Goal: Task Accomplishment & Management: Manage account settings

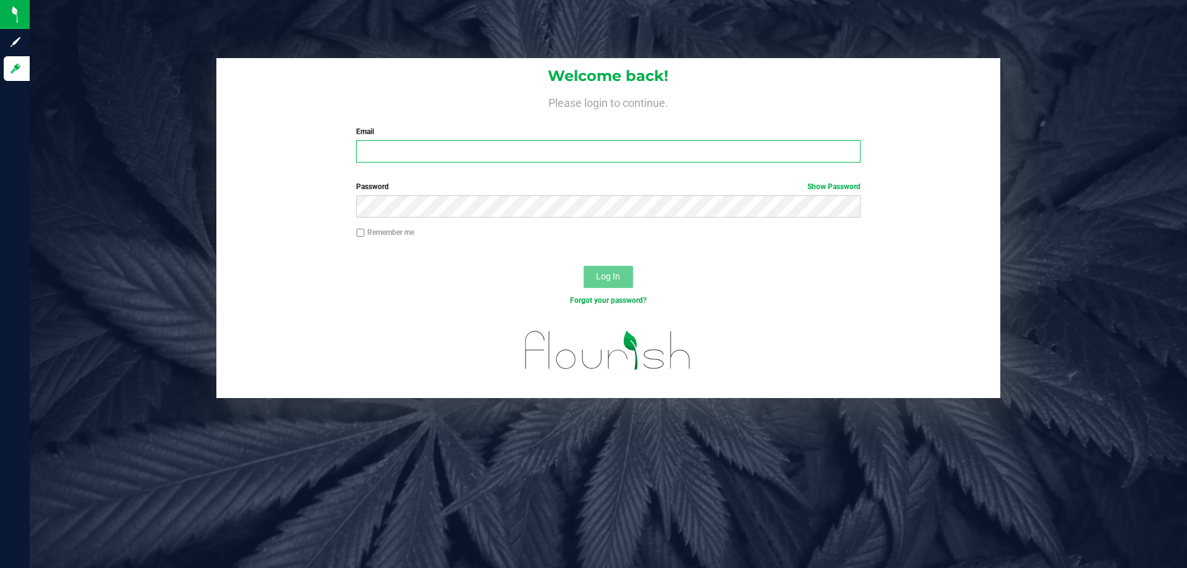
type input "[EMAIL_ADDRESS][DOMAIN_NAME]"
click at [611, 279] on span "Log In" at bounding box center [608, 276] width 24 height 10
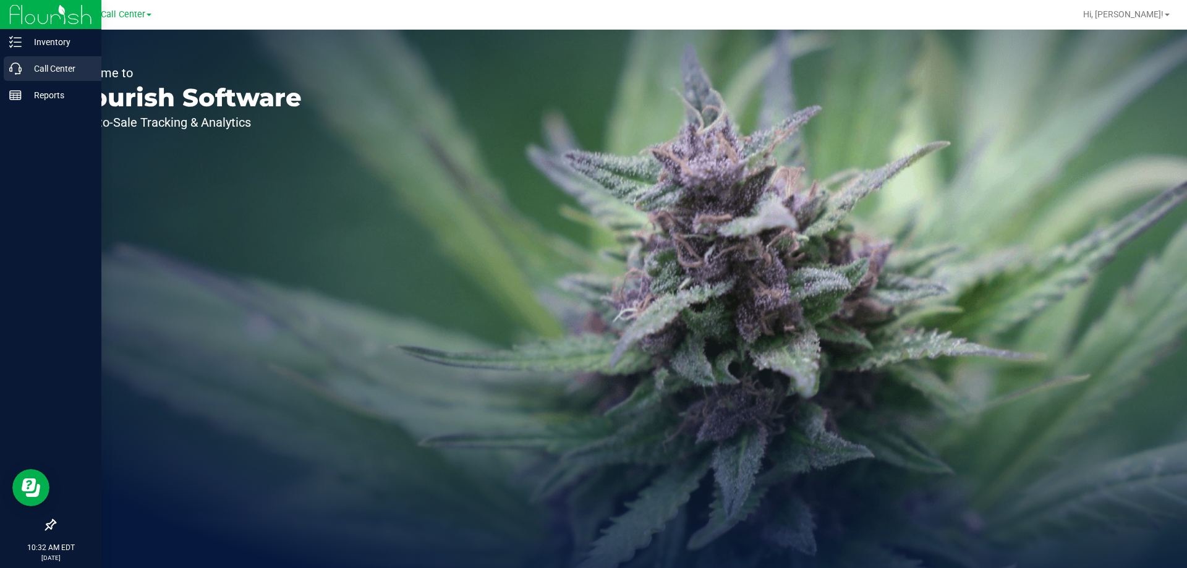
click at [38, 69] on p "Call Center" at bounding box center [59, 68] width 74 height 15
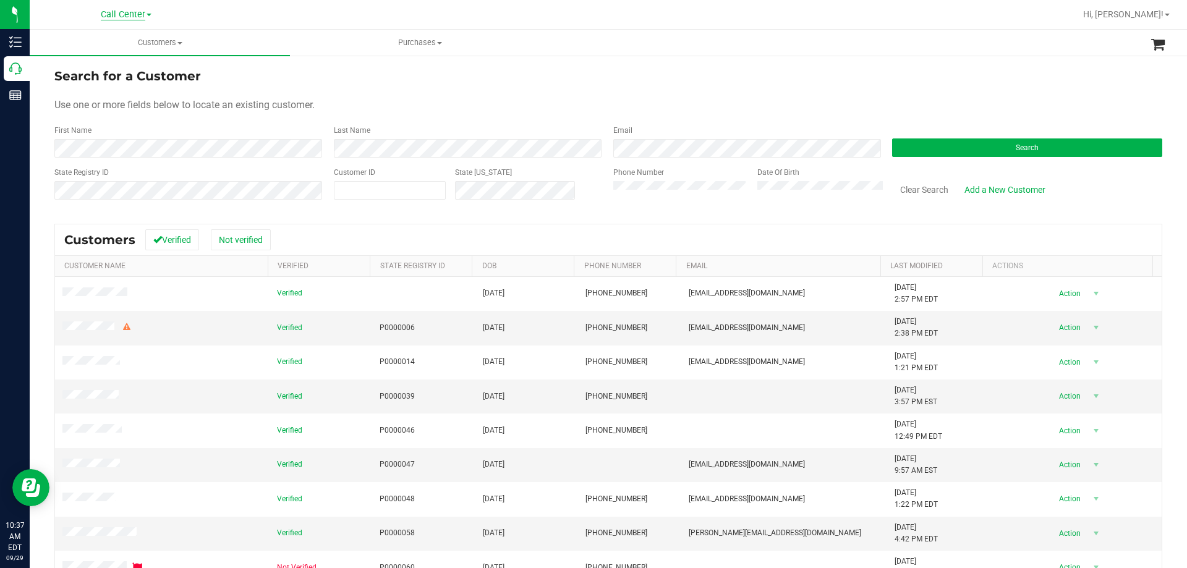
click at [103, 14] on span "Call Center" at bounding box center [123, 14] width 44 height 11
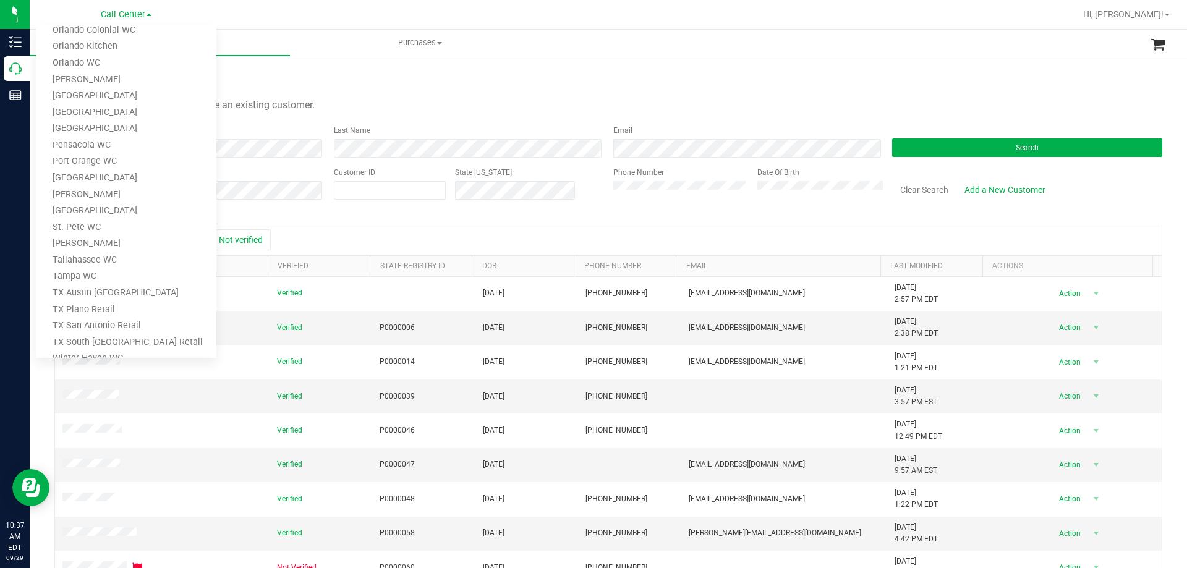
scroll to position [543, 0]
click at [130, 244] on link "TX Austin [GEOGRAPHIC_DATA]" at bounding box center [126, 240] width 180 height 17
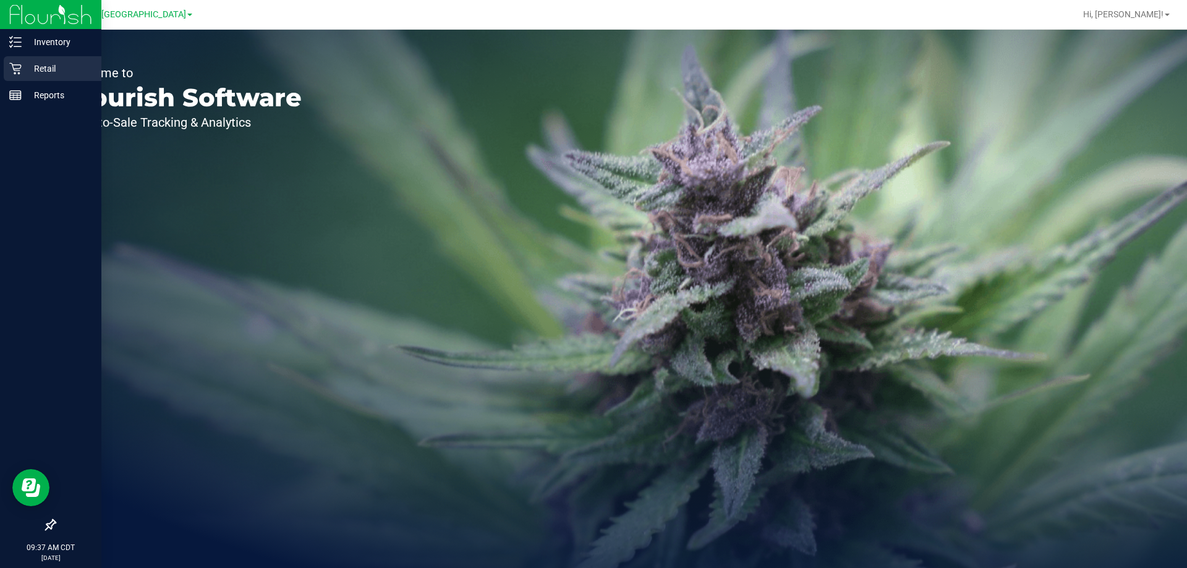
click at [42, 70] on p "Retail" at bounding box center [59, 68] width 74 height 15
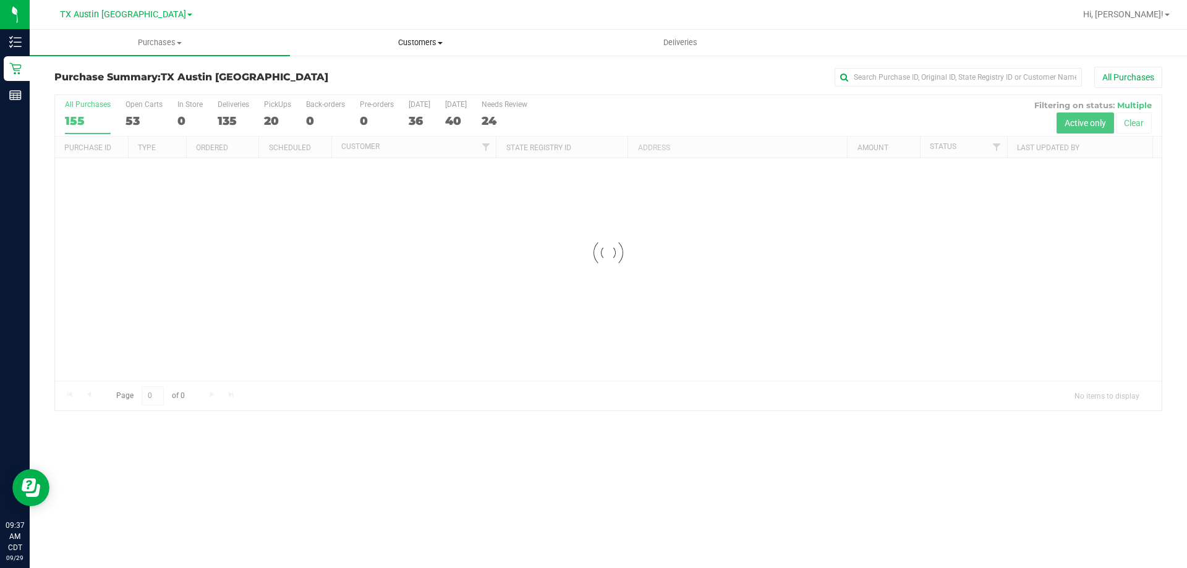
click at [422, 43] on span "Customers" at bounding box center [419, 42] width 259 height 11
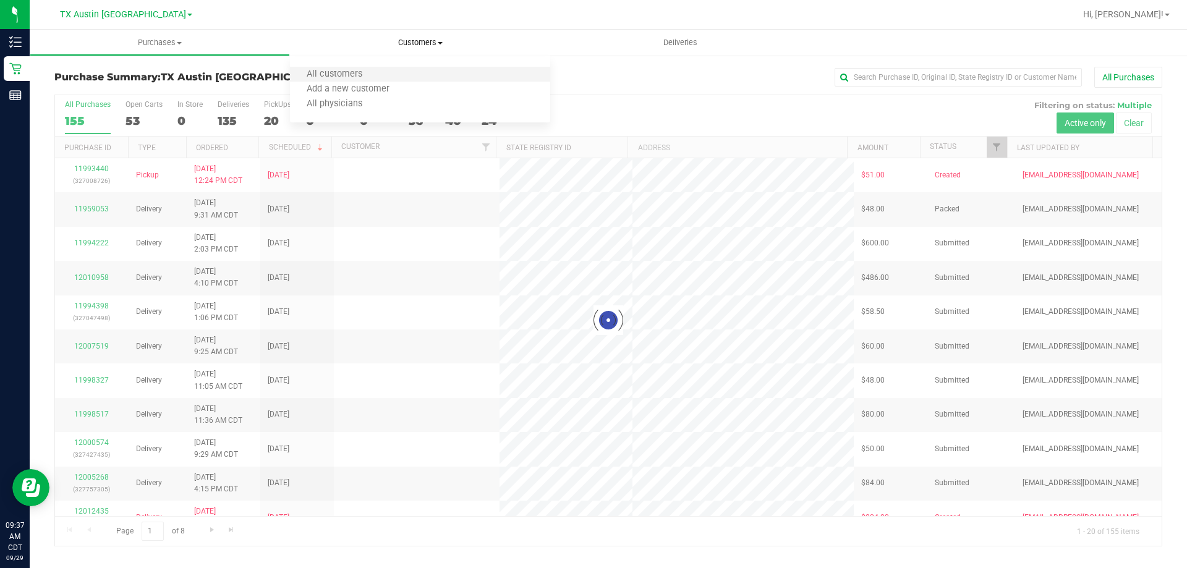
click at [385, 76] on li "All customers" at bounding box center [420, 74] width 260 height 15
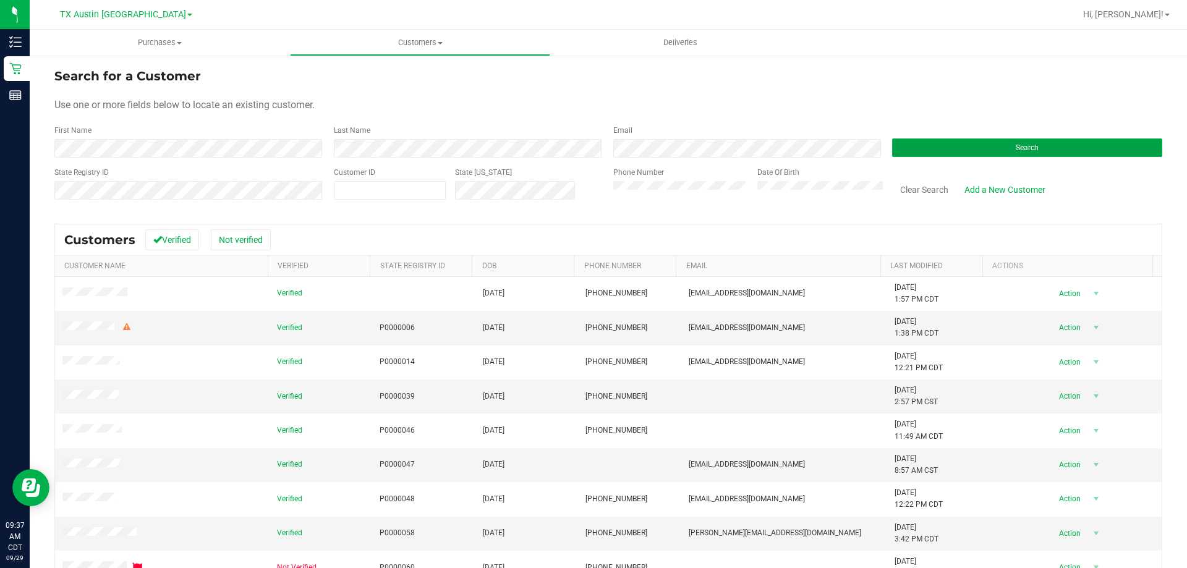
click at [970, 143] on button "Search" at bounding box center [1027, 147] width 270 height 19
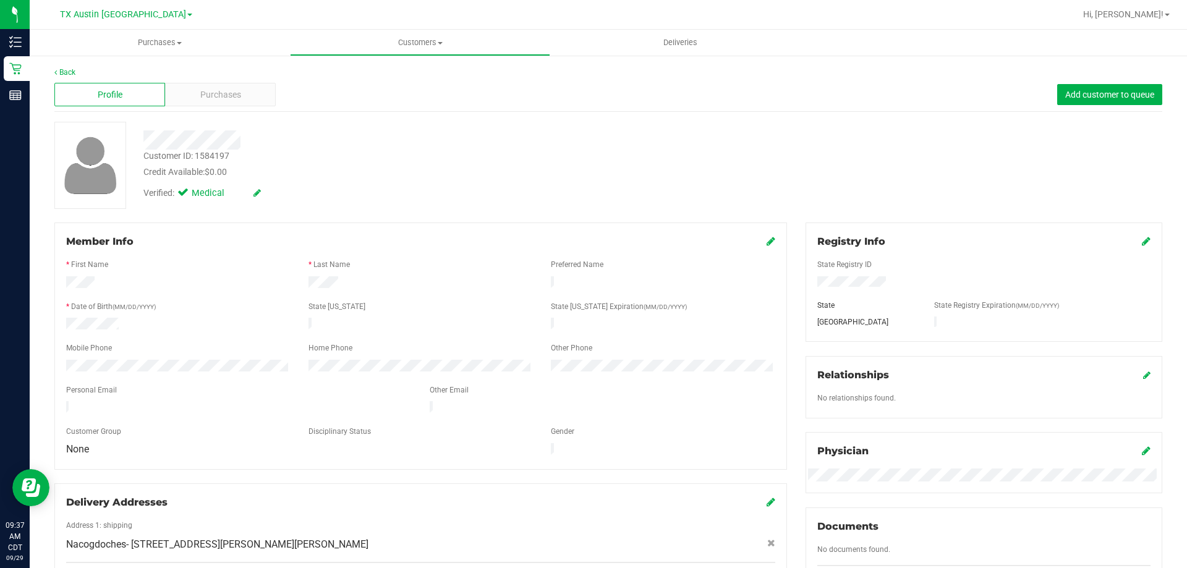
click at [385, 248] on div "Member Info" at bounding box center [420, 241] width 709 height 15
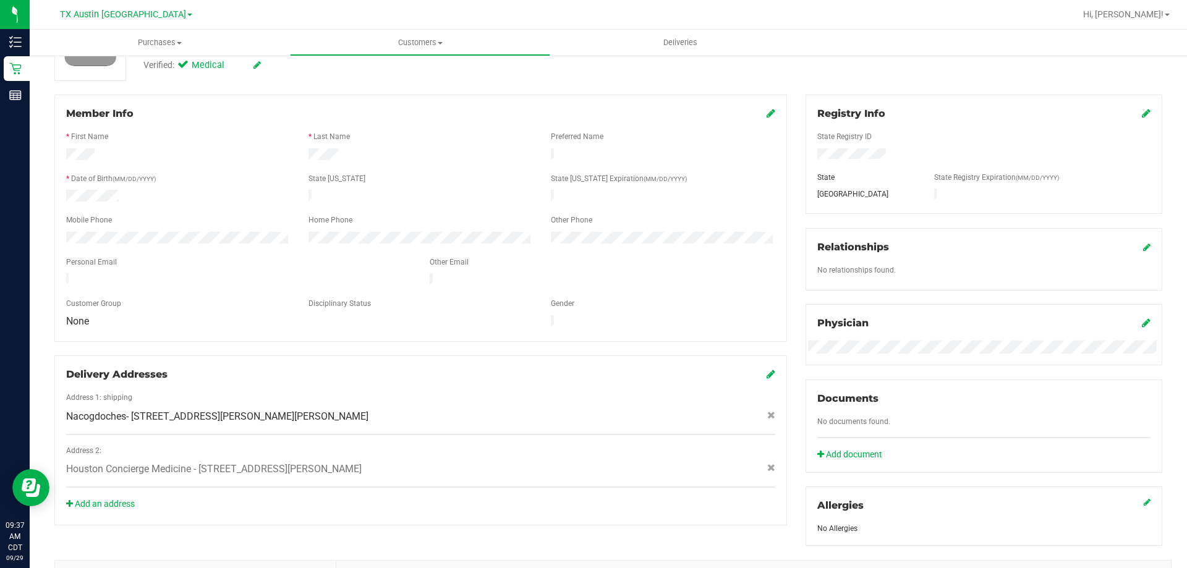
scroll to position [185, 0]
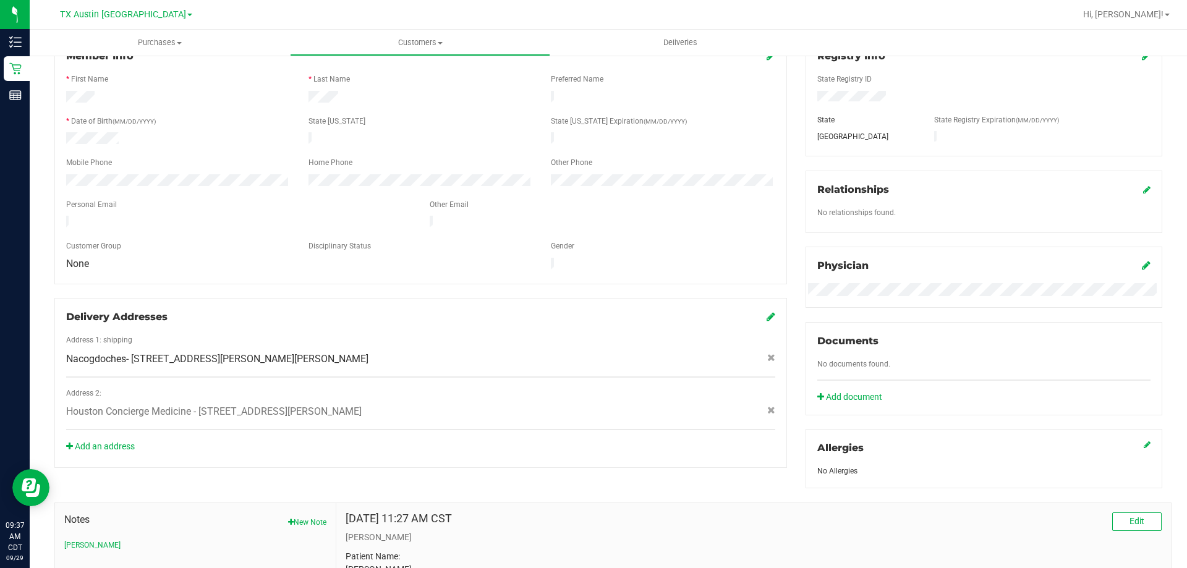
drag, startPoint x: 132, startPoint y: 343, endPoint x: 307, endPoint y: 347, distance: 175.6
click at [307, 352] on span "Nacogdoches- 709 E Runnells Ave , Crockett , TX 75835" at bounding box center [217, 359] width 302 height 15
copy span "709 E Runnells Ave , Crockett , TX 75835"
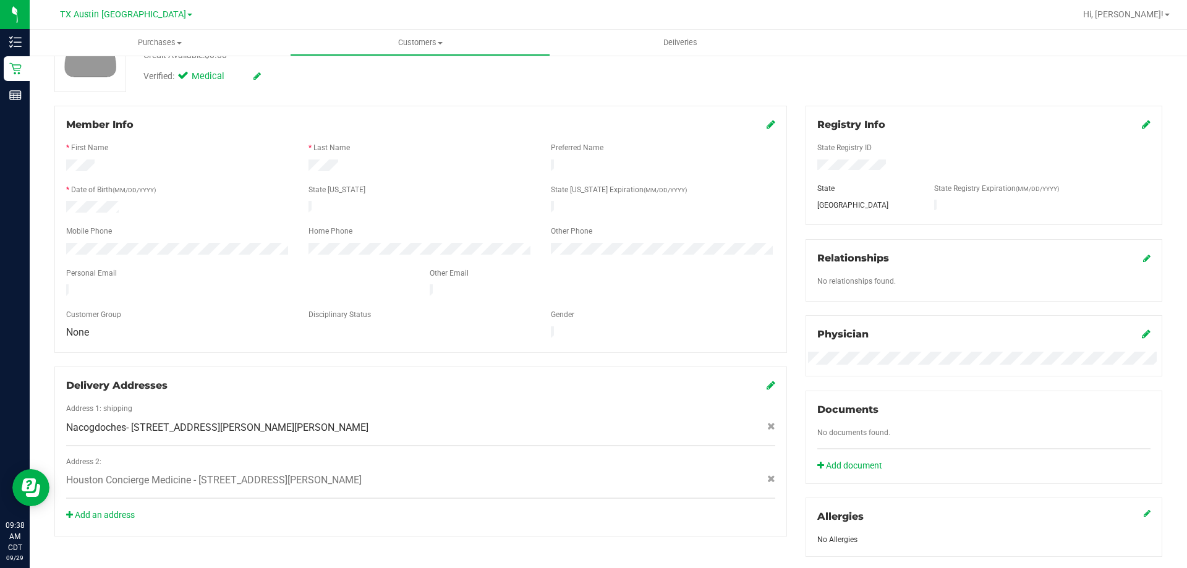
scroll to position [0, 0]
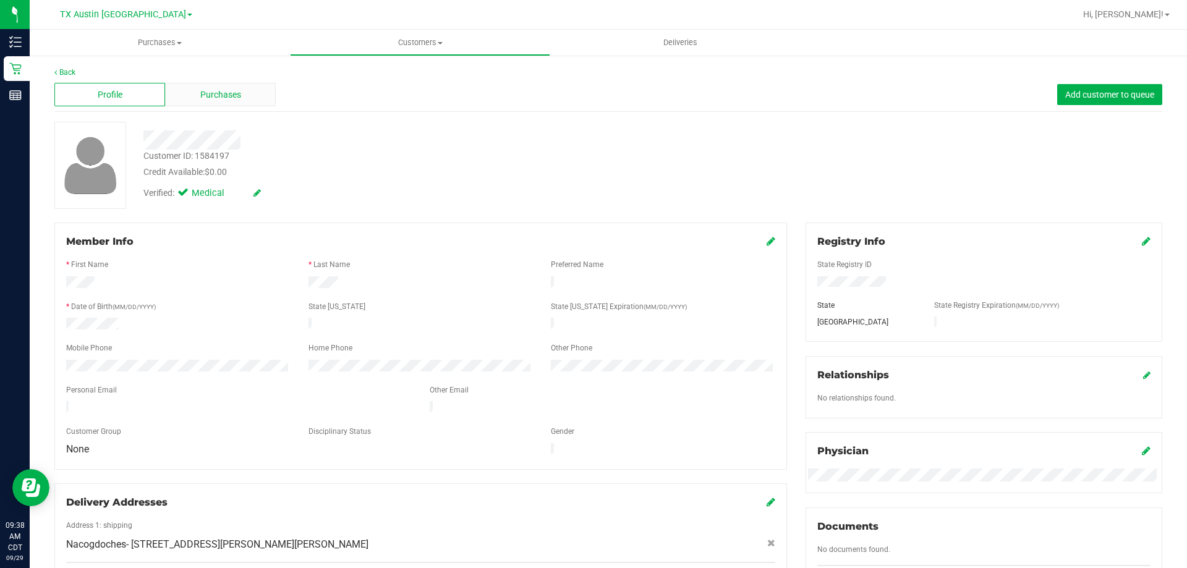
click at [229, 94] on span "Purchases" at bounding box center [220, 94] width 41 height 13
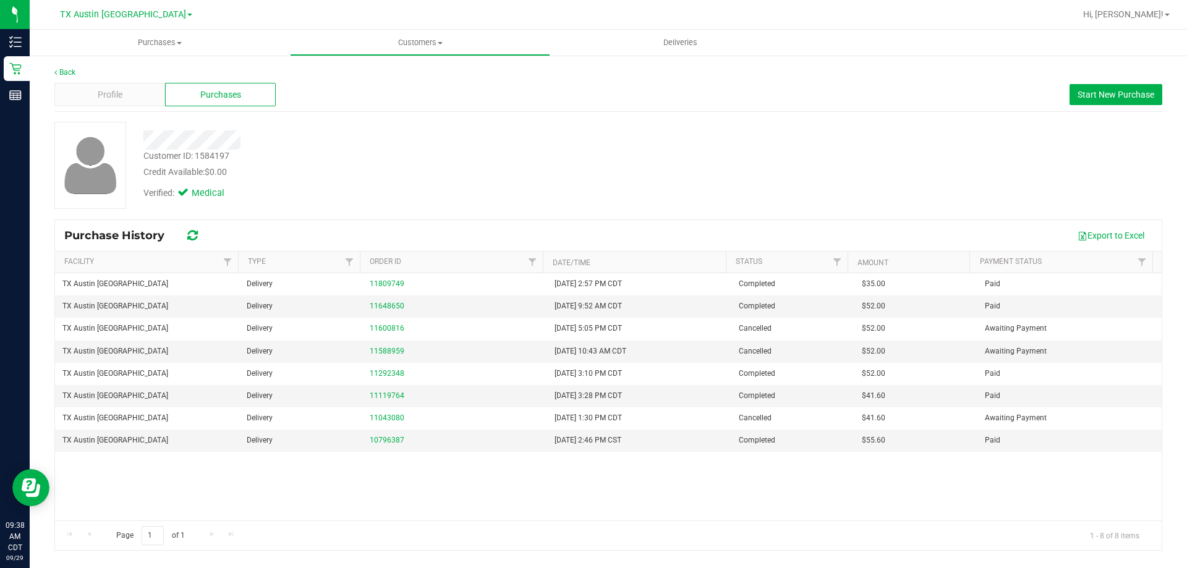
click at [536, 193] on div "Verified: Medical" at bounding box center [415, 192] width 563 height 27
click at [679, 117] on div "Back Profile Purchases Start New Purchase Customer ID: 1584197 Credit Available…" at bounding box center [608, 309] width 1108 height 484
click at [303, 191] on div "Verified: Medical" at bounding box center [227, 194] width 169 height 14
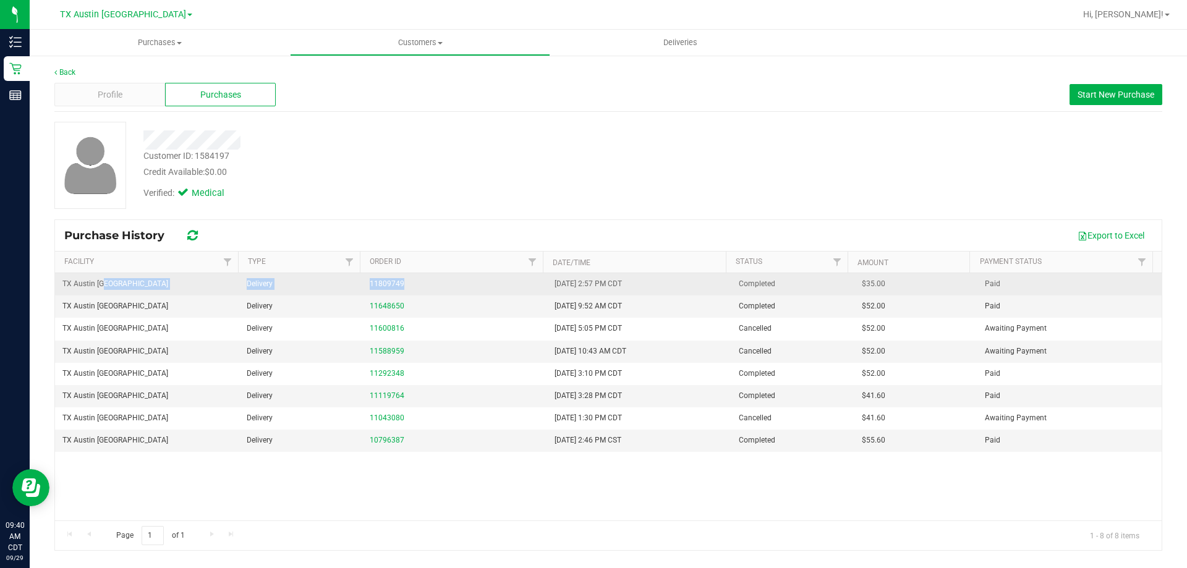
drag, startPoint x: 229, startPoint y: 282, endPoint x: 431, endPoint y: 290, distance: 202.2
click at [428, 295] on tr "TX Austin DC Delivery 11809749 8/18/2025 2:57 PM CDT Completed $35.00 Paid" at bounding box center [608, 284] width 1106 height 22
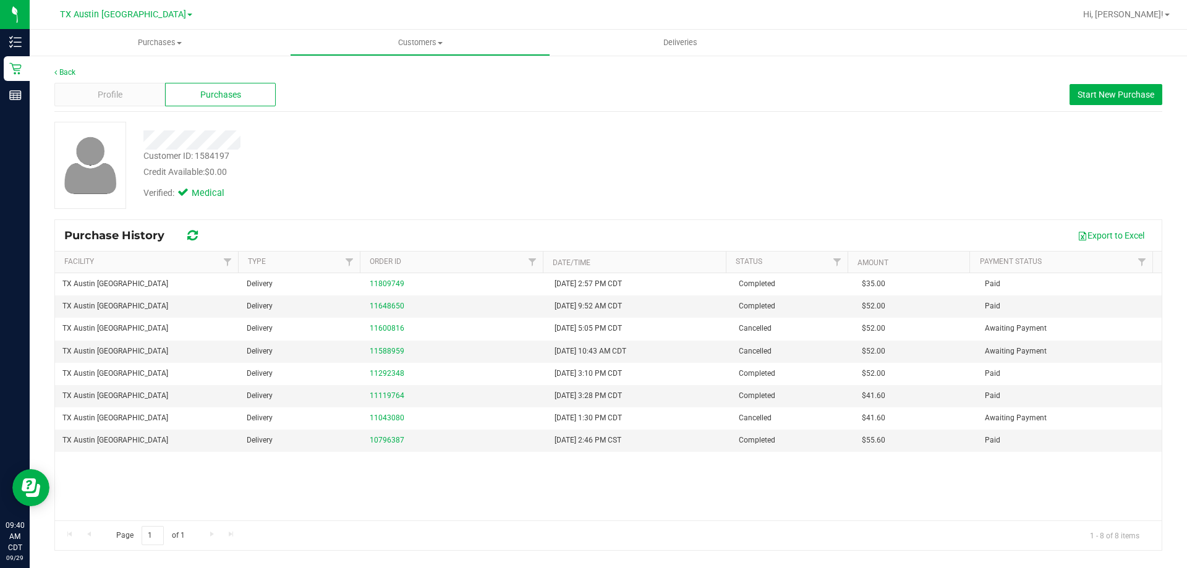
click at [456, 201] on div "Verified: Medical" at bounding box center [415, 192] width 563 height 27
click at [393, 187] on div "Verified: Medical" at bounding box center [415, 192] width 563 height 27
click at [319, 141] on div at bounding box center [415, 139] width 563 height 19
click at [94, 92] on div "Profile" at bounding box center [109, 94] width 111 height 23
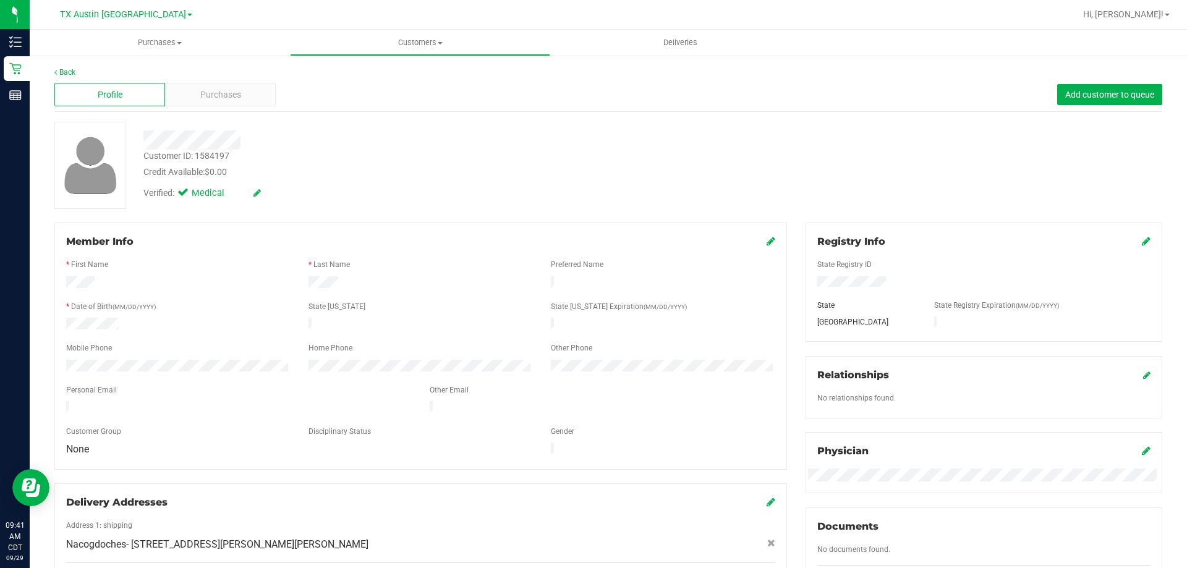
click at [369, 167] on div "Credit Available: $0.00" at bounding box center [415, 172] width 544 height 13
click at [229, 94] on span "Purchases" at bounding box center [220, 94] width 41 height 13
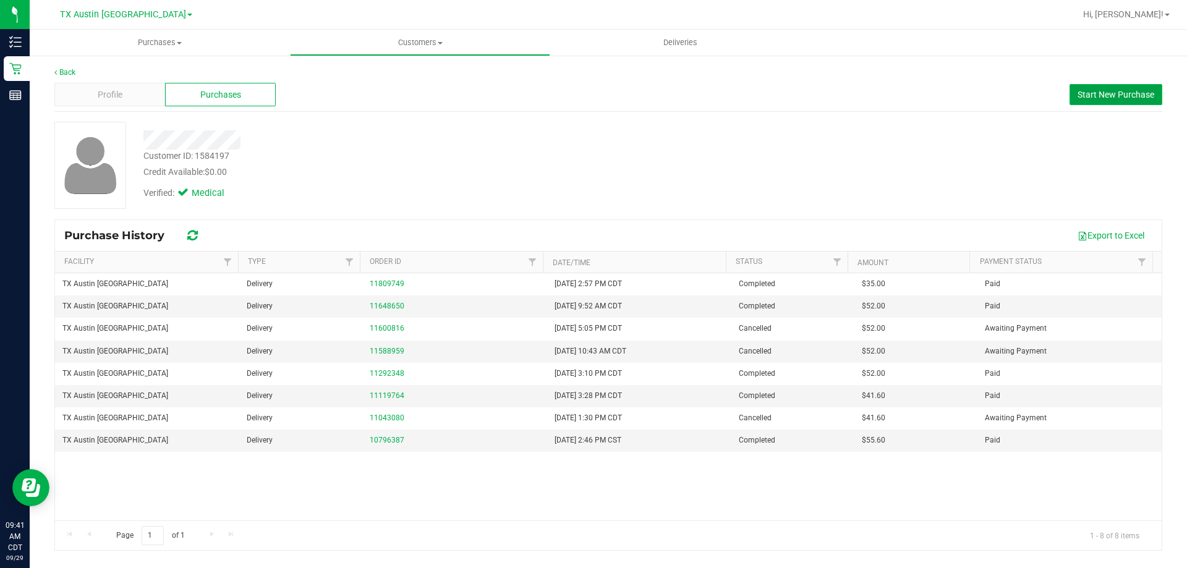
click at [1105, 90] on span "Start New Purchase" at bounding box center [1115, 95] width 77 height 10
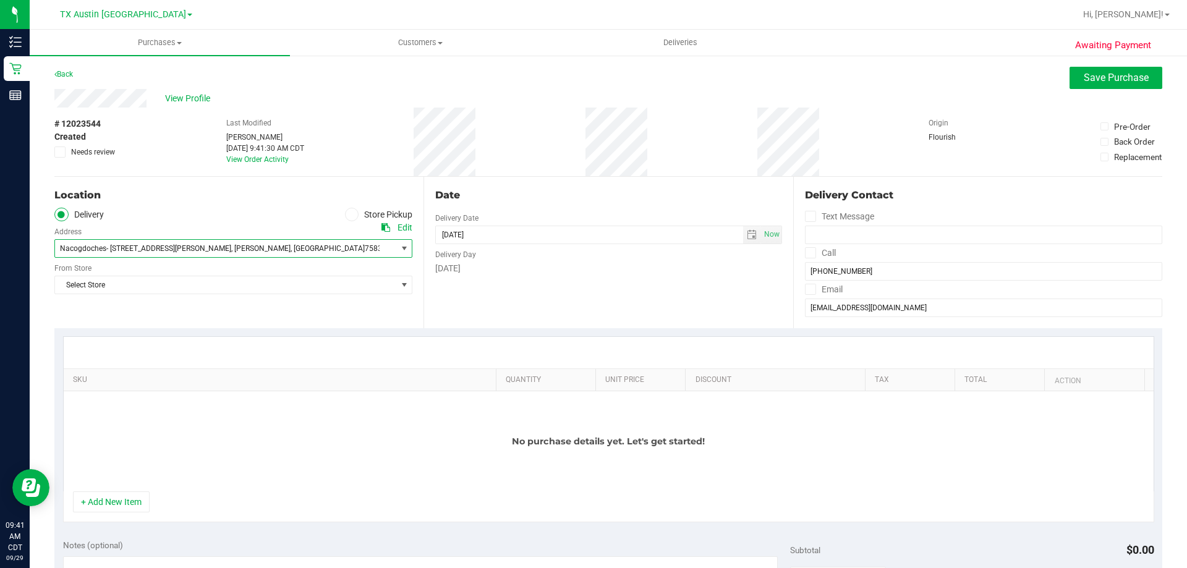
click at [202, 254] on span "Nacogdoches- 709 E Runnells Ave , Crockett , TX 75835" at bounding box center [217, 248] width 324 height 17
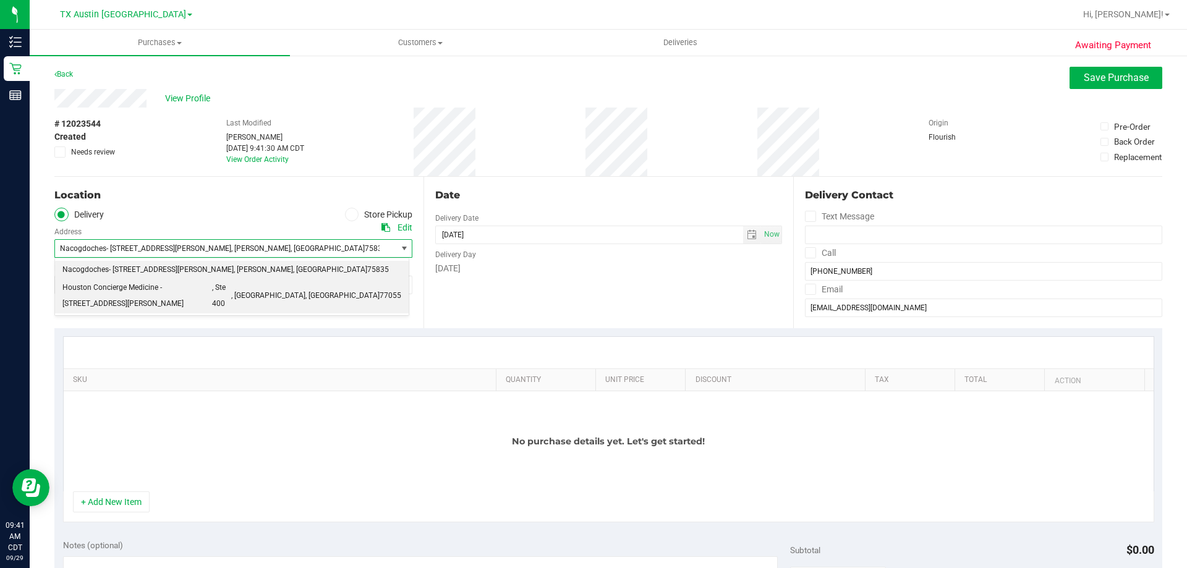
click at [194, 290] on span "Houston Concierge Medicine - 9432 Katy Fwy" at bounding box center [137, 296] width 150 height 32
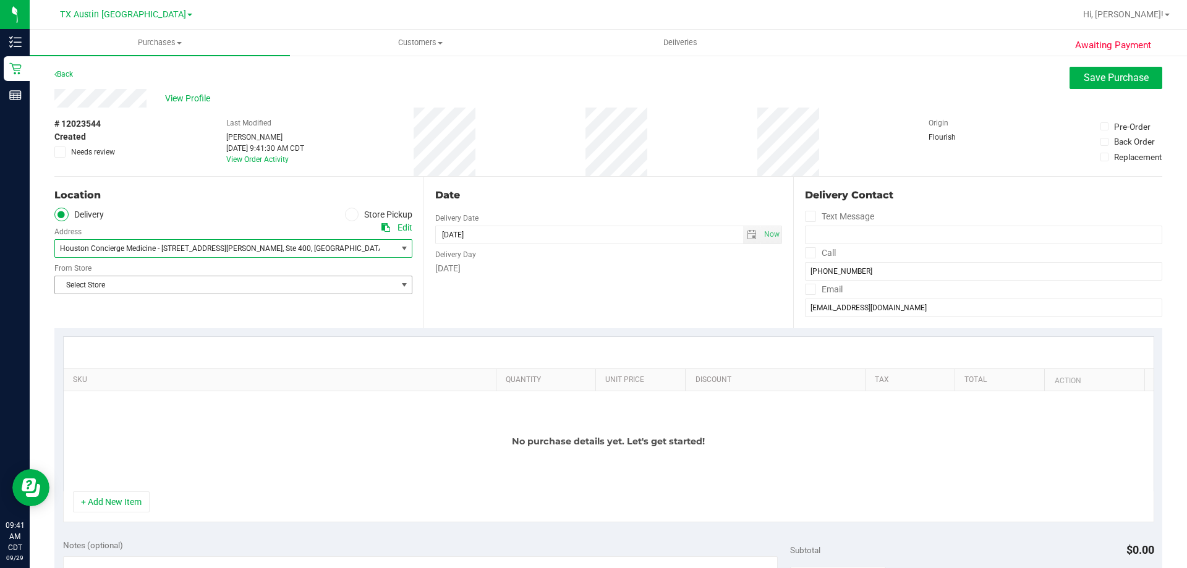
click at [193, 286] on span "Select Store" at bounding box center [225, 284] width 341 height 17
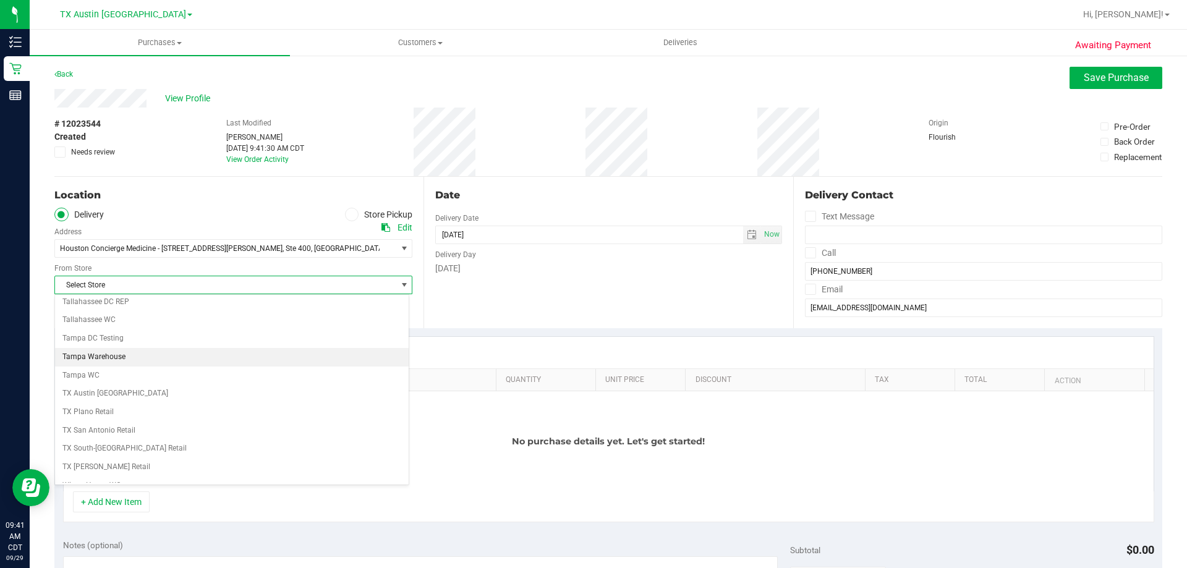
scroll to position [898, 0]
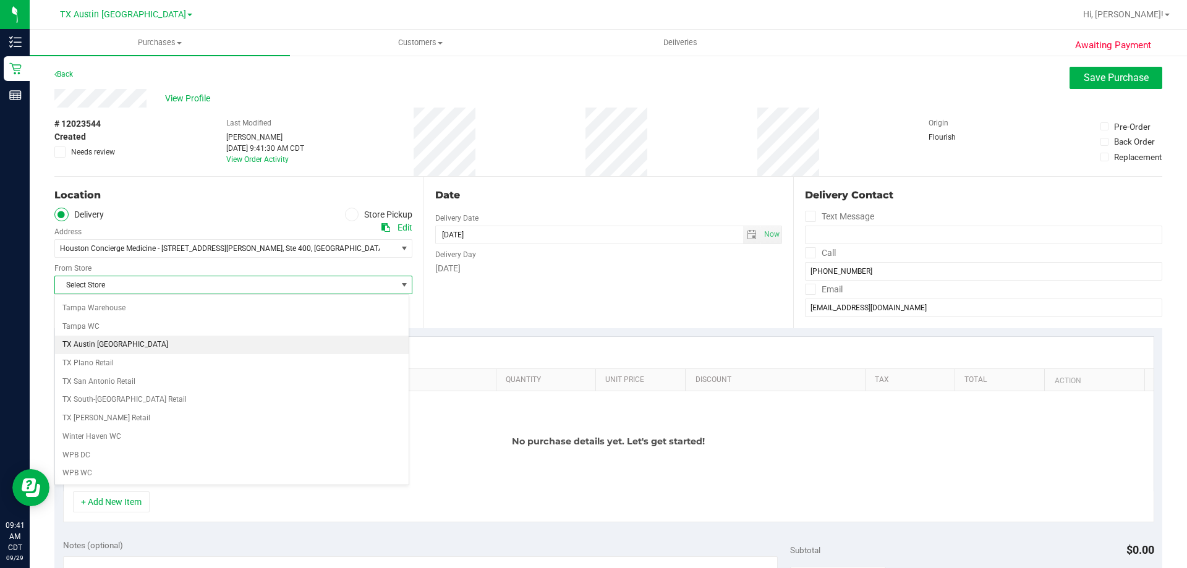
click at [135, 343] on li "TX Austin [GEOGRAPHIC_DATA]" at bounding box center [232, 345] width 354 height 19
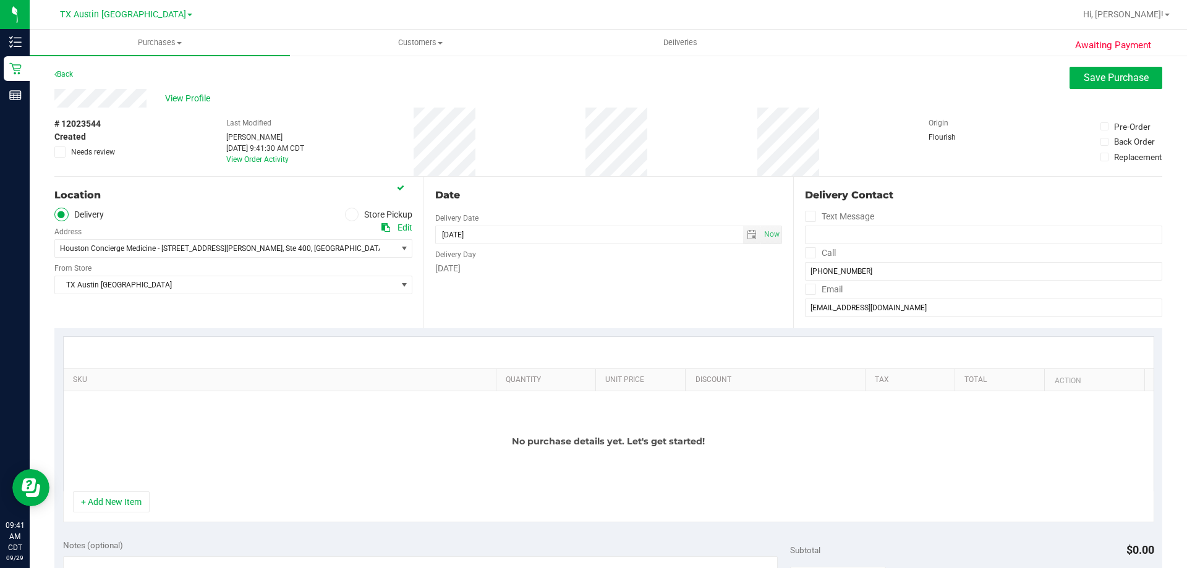
click at [146, 313] on div "Location Delivery Store Pickup Address Edit Houston Concierge Medicine - 9432 K…" at bounding box center [238, 252] width 369 height 151
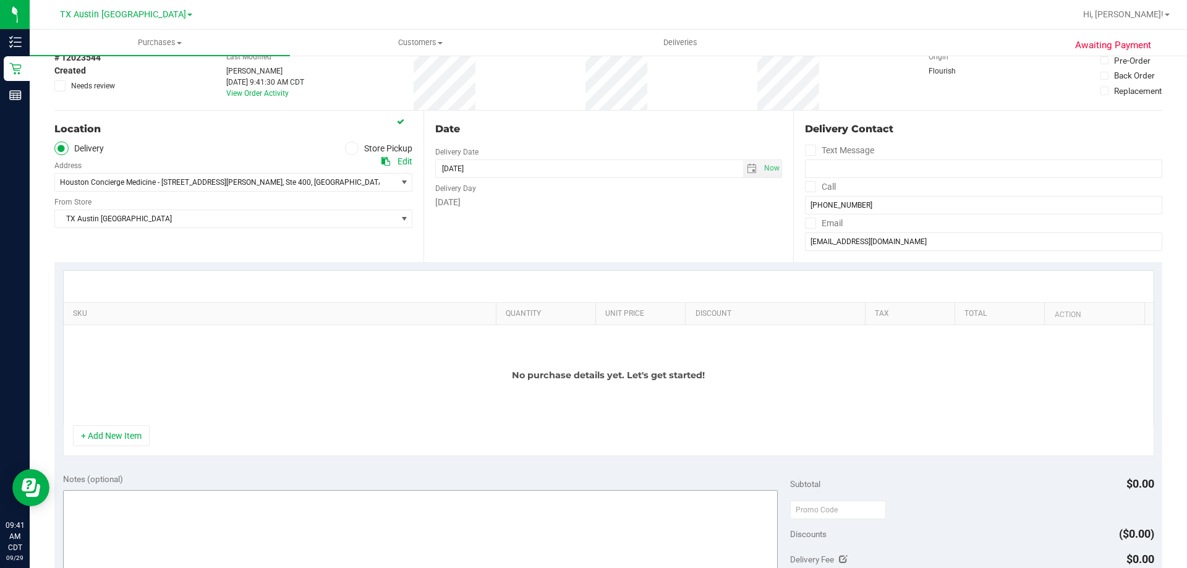
scroll to position [124, 0]
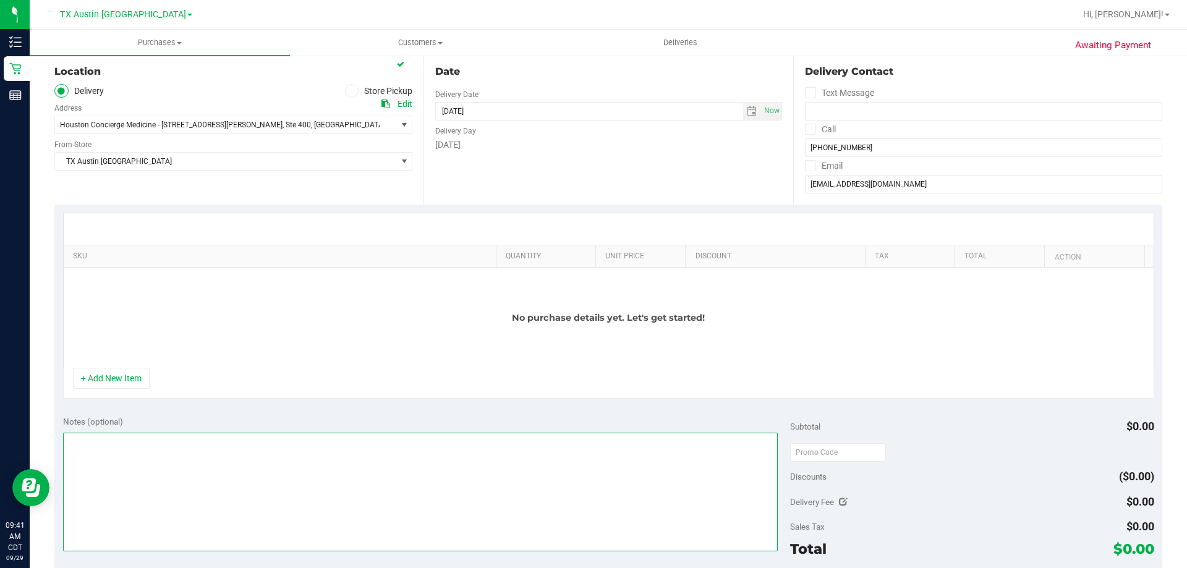
click at [138, 461] on textarea at bounding box center [420, 492] width 715 height 119
type textarea "WEST HOUSTON PARTNER PICKUP CONFIRMED"
drag, startPoint x: 345, startPoint y: 450, endPoint x: 354, endPoint y: 443, distance: 11.9
click at [345, 450] on textarea at bounding box center [420, 492] width 715 height 119
click at [302, 451] on textarea at bounding box center [420, 492] width 715 height 119
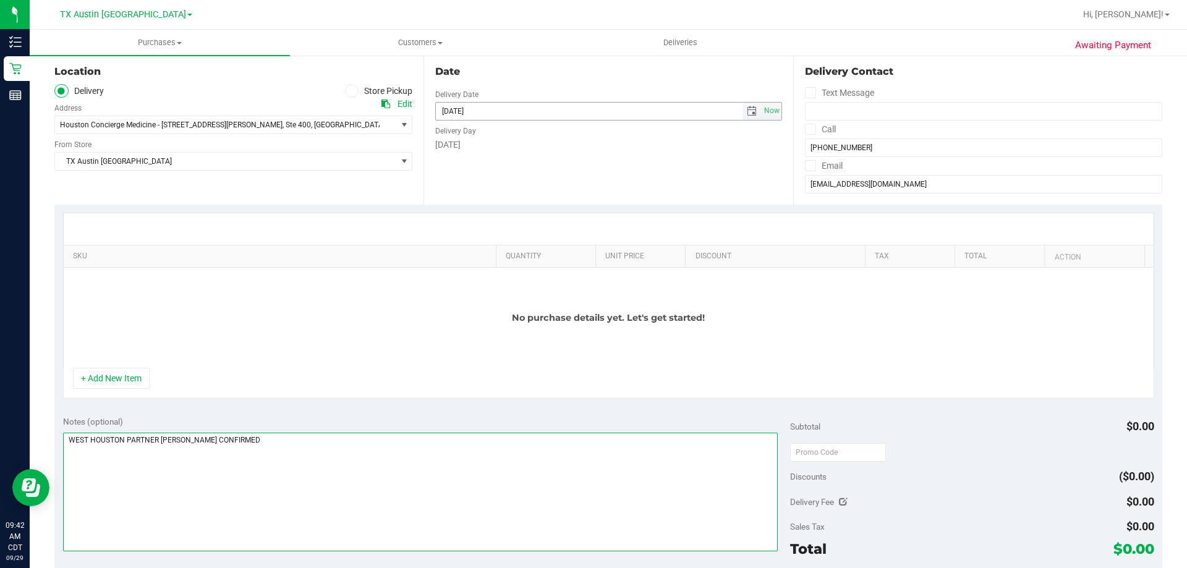
click at [747, 110] on span "select" at bounding box center [752, 111] width 10 height 10
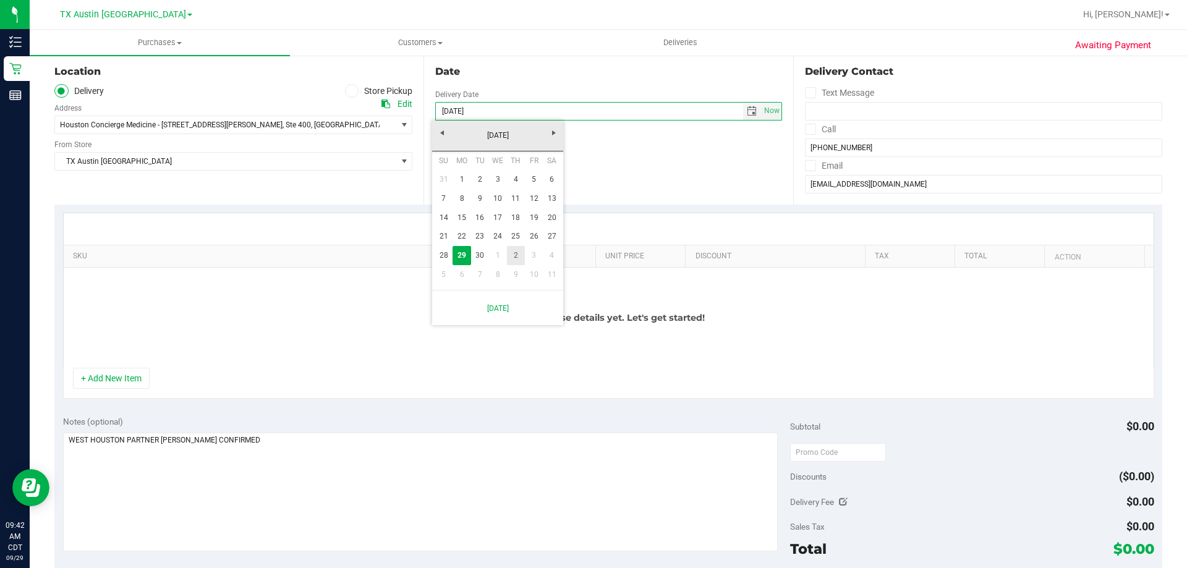
click at [518, 259] on link "2" at bounding box center [516, 255] width 18 height 19
type input "10/02/2025"
click at [500, 188] on div "Date Delivery Date 10/02/2025 Now 10/02/2025 09:41 AM Now Delivery Day Thursday" at bounding box center [607, 128] width 369 height 151
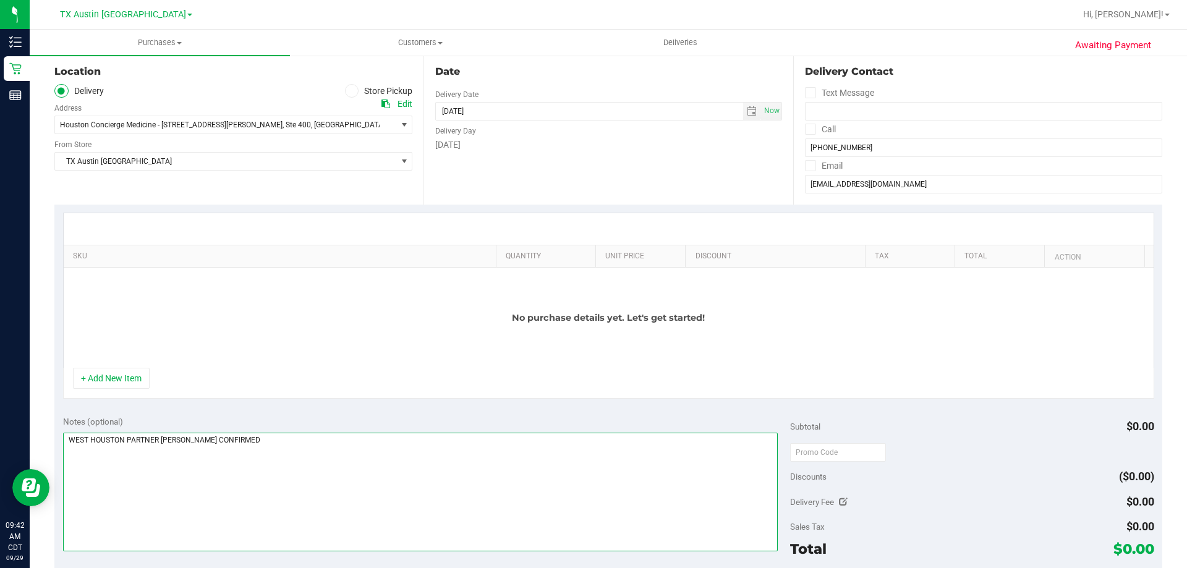
click at [293, 439] on textarea at bounding box center [420, 492] width 715 height 119
type textarea "WEST HOUSTON PARTNER PICKUP CONFIRMED 10/2/2025 - CC TNE 09/29/25"
click at [135, 384] on button "+ Add New Item" at bounding box center [111, 378] width 77 height 21
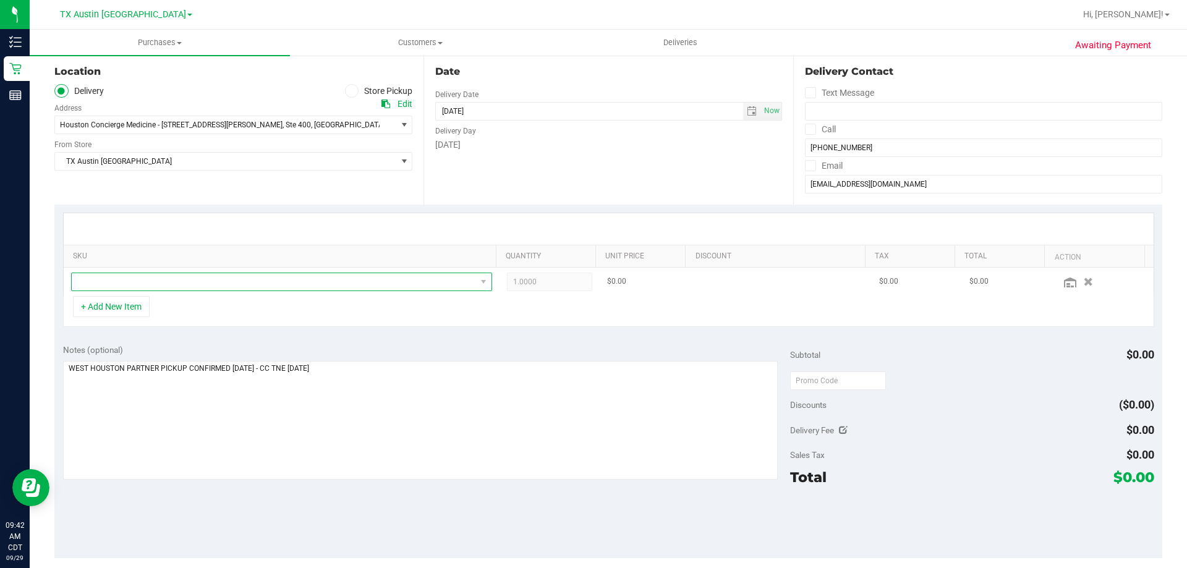
click at [216, 274] on span "NO DATA FOUND" at bounding box center [274, 281] width 404 height 17
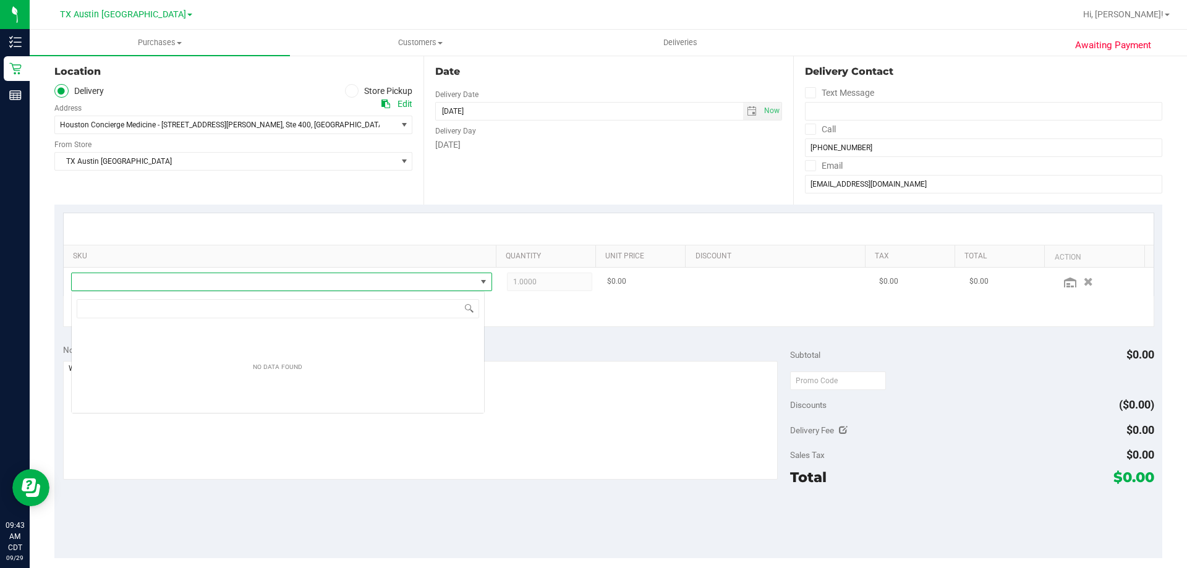
scroll to position [19, 413]
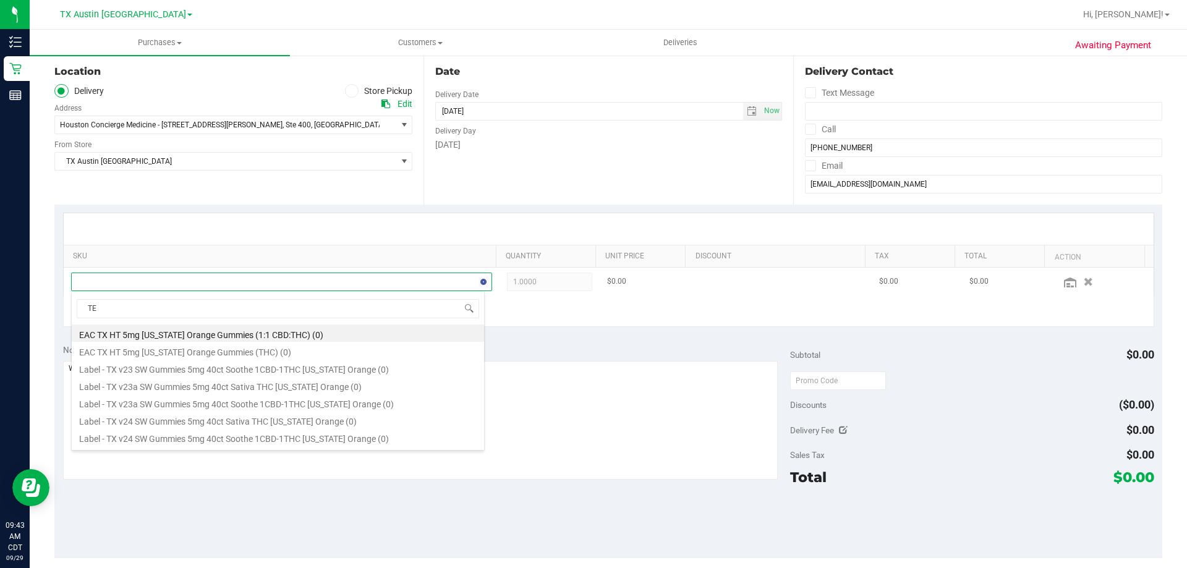
type input "T"
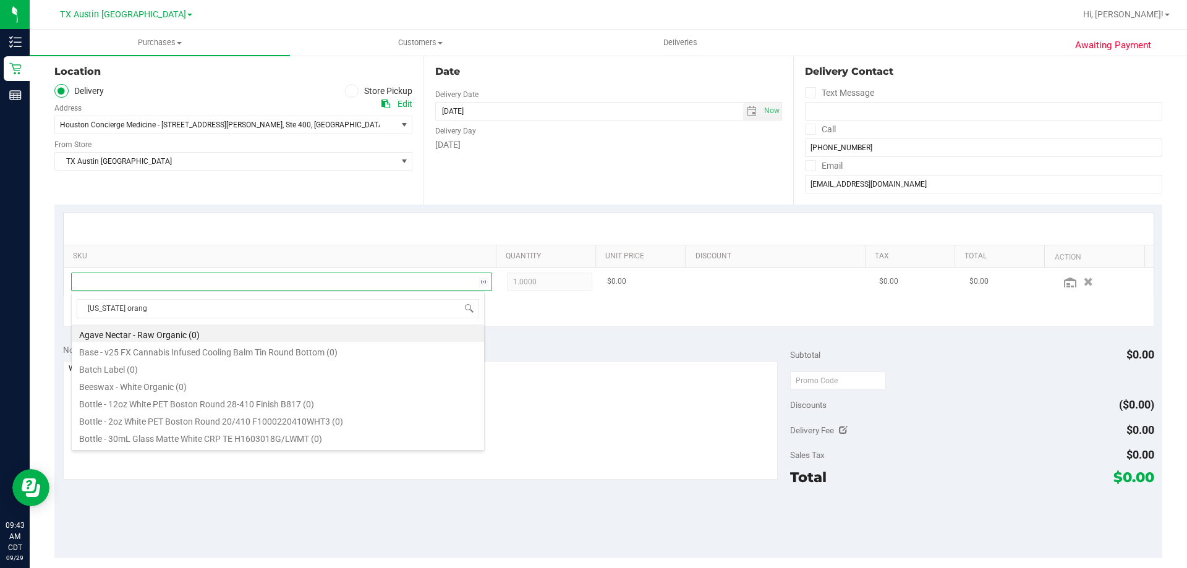
type input "texas orange"
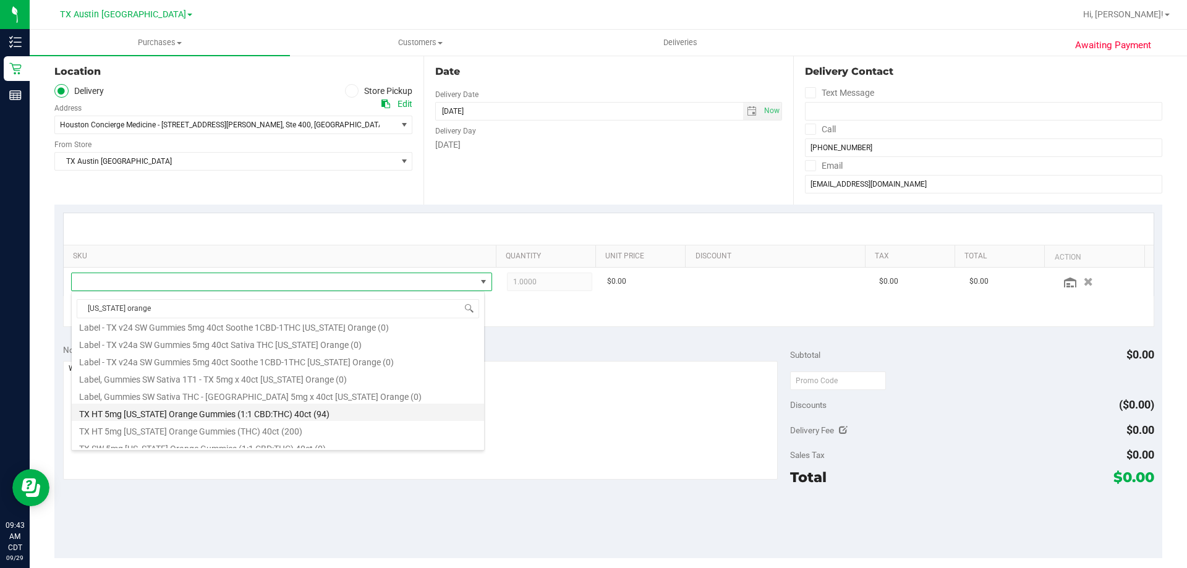
scroll to position [185, 0]
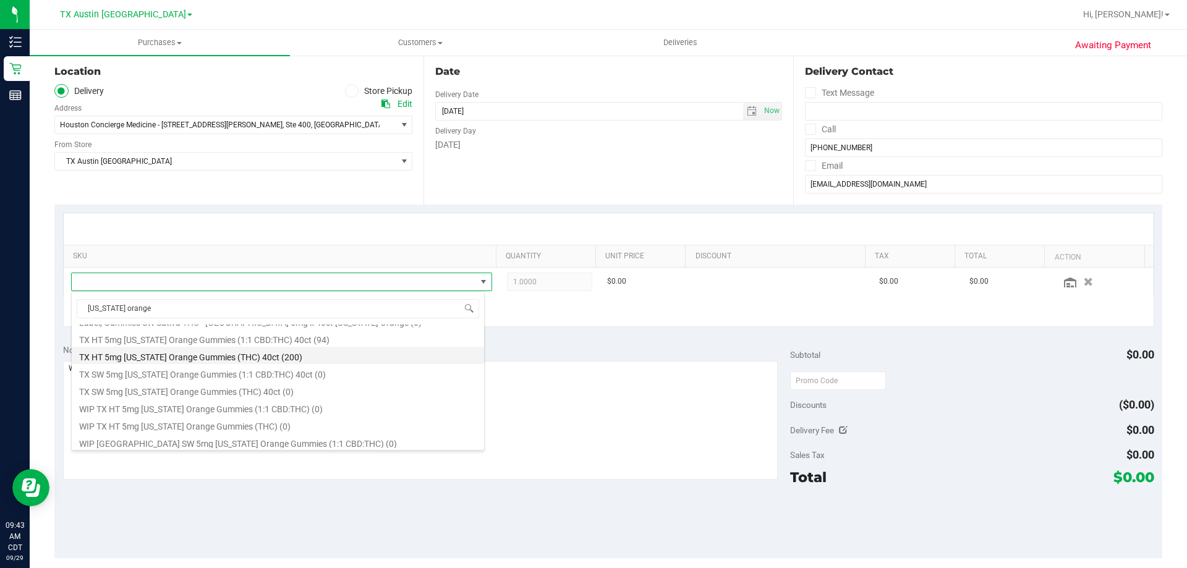
click at [149, 362] on li "TX HT 5mg Texas Orange Gummies (THC) 40ct (200)" at bounding box center [278, 355] width 412 height 17
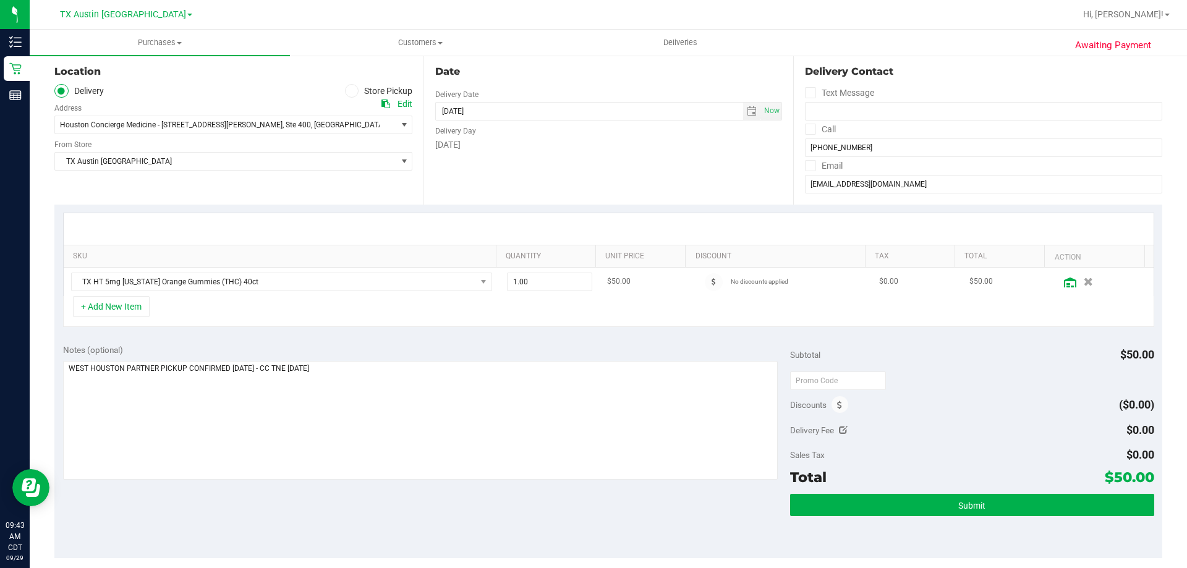
click at [1064, 283] on icon at bounding box center [1070, 283] width 12 height 10
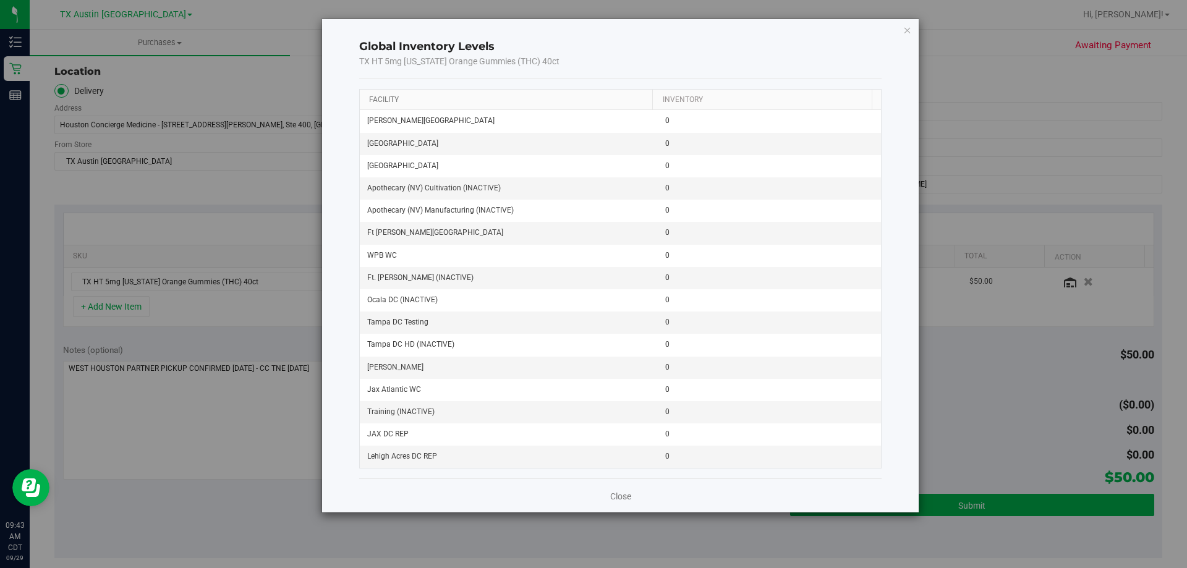
click at [384, 98] on link "Facility" at bounding box center [384, 99] width 30 height 9
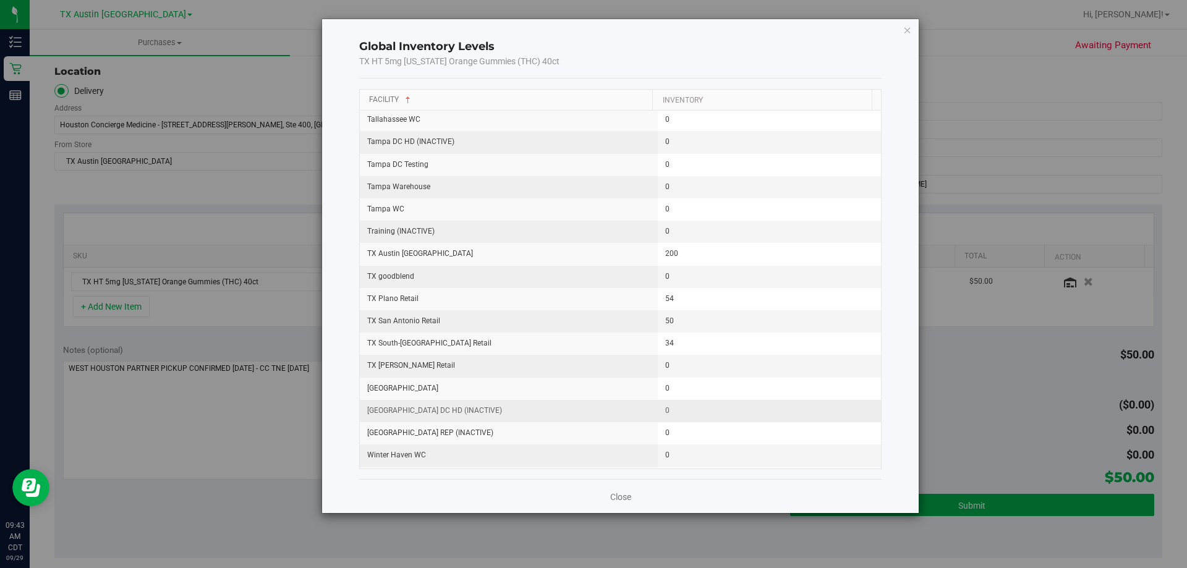
scroll to position [1504, 0]
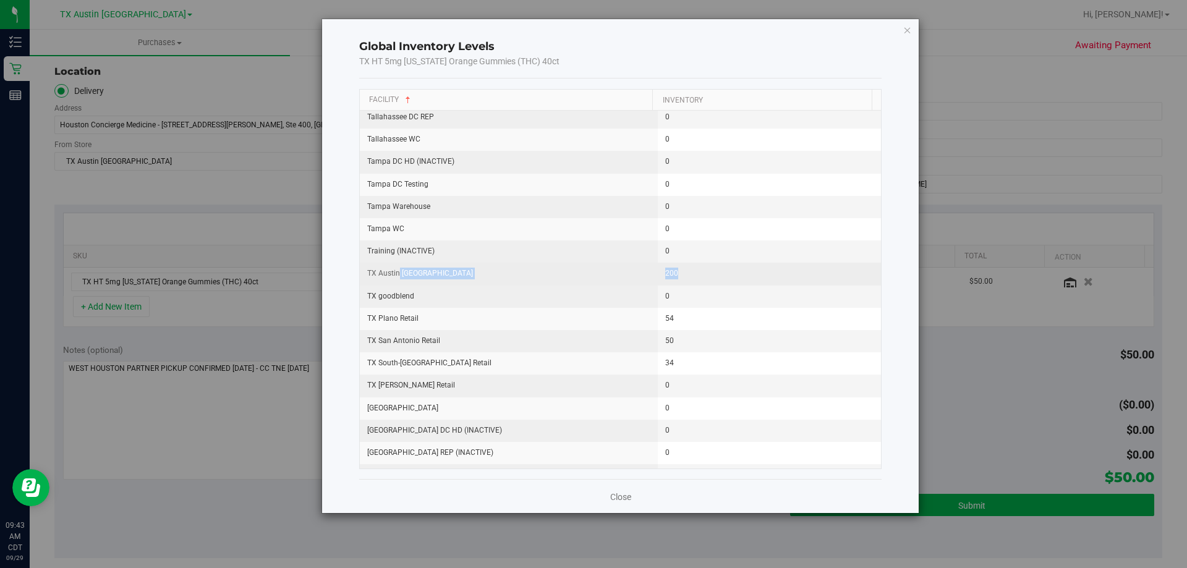
drag, startPoint x: 399, startPoint y: 274, endPoint x: 744, endPoint y: 268, distance: 344.9
click at [744, 268] on tr "TX Austin DC 200" at bounding box center [621, 274] width 522 height 22
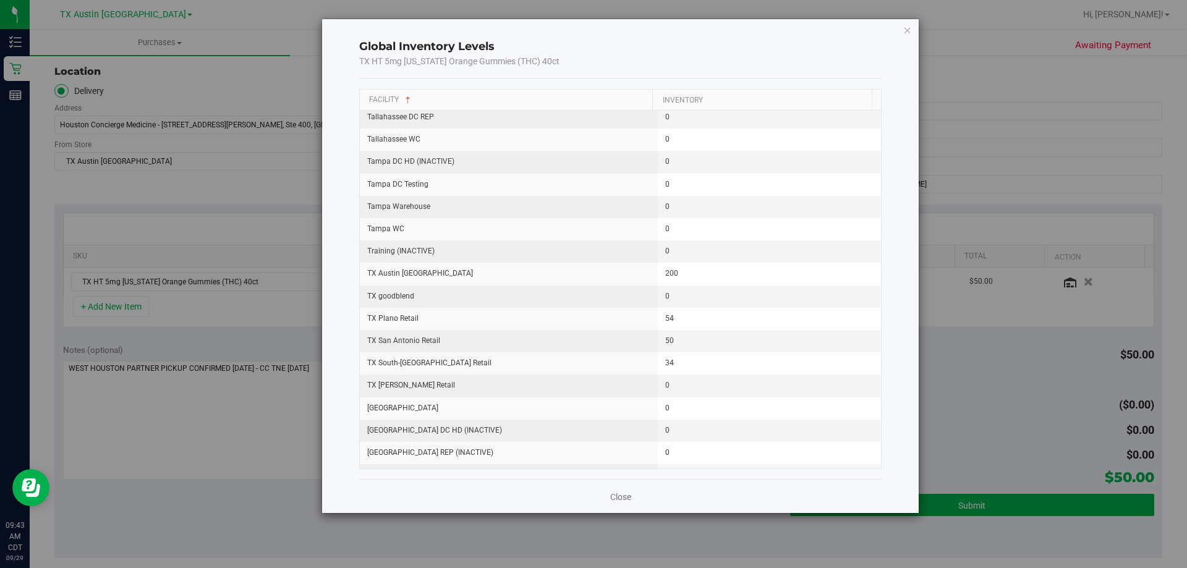
click at [221, 303] on div "Global Inventory Levels TX HT 5mg Texas Orange Gummies (THC) 40ct Facility Inve…" at bounding box center [598, 284] width 1196 height 568
click at [904, 32] on icon "button" at bounding box center [907, 29] width 9 height 15
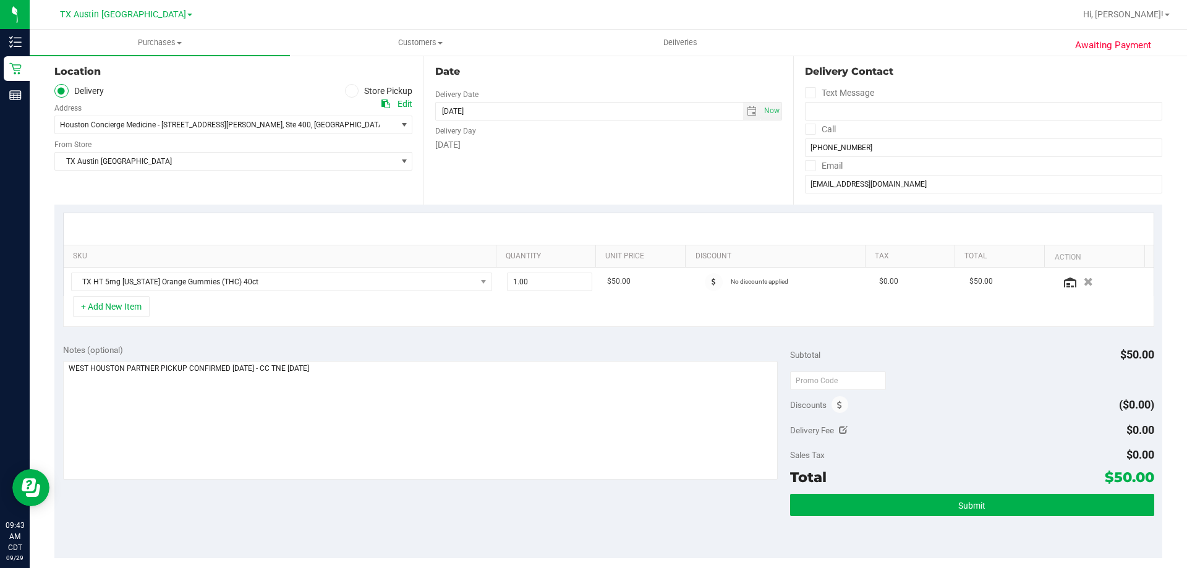
click at [621, 316] on div "+ Add New Item" at bounding box center [608, 311] width 1091 height 31
click at [412, 396] on textarea at bounding box center [420, 420] width 715 height 119
click at [389, 323] on div "+ Add New Item" at bounding box center [608, 311] width 1091 height 31
click at [378, 344] on div "Notes (optional)" at bounding box center [426, 350] width 727 height 12
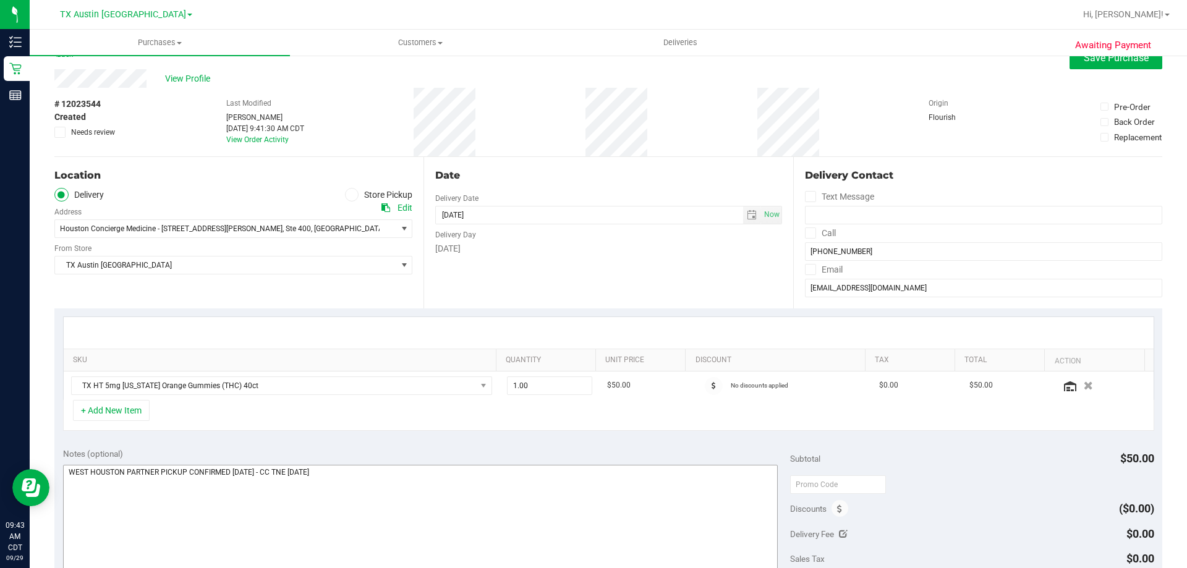
scroll to position [124, 0]
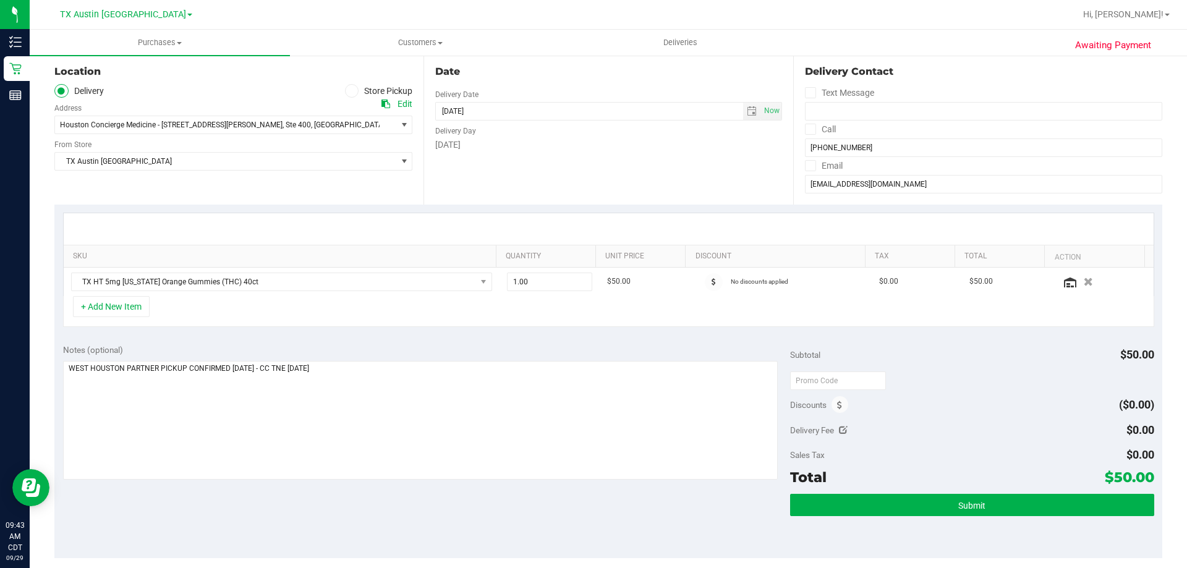
click at [331, 502] on div "Notes (optional) Subtotal $50.00 Discounts ($0.00) Delivery Fee $0.00 Sales Tax…" at bounding box center [608, 447] width 1108 height 222
click at [396, 399] on textarea at bounding box center [420, 420] width 715 height 119
click at [400, 346] on div "Notes (optional)" at bounding box center [426, 350] width 727 height 12
click at [401, 384] on textarea at bounding box center [420, 420] width 715 height 119
click at [402, 350] on div "Notes (optional)" at bounding box center [426, 350] width 727 height 12
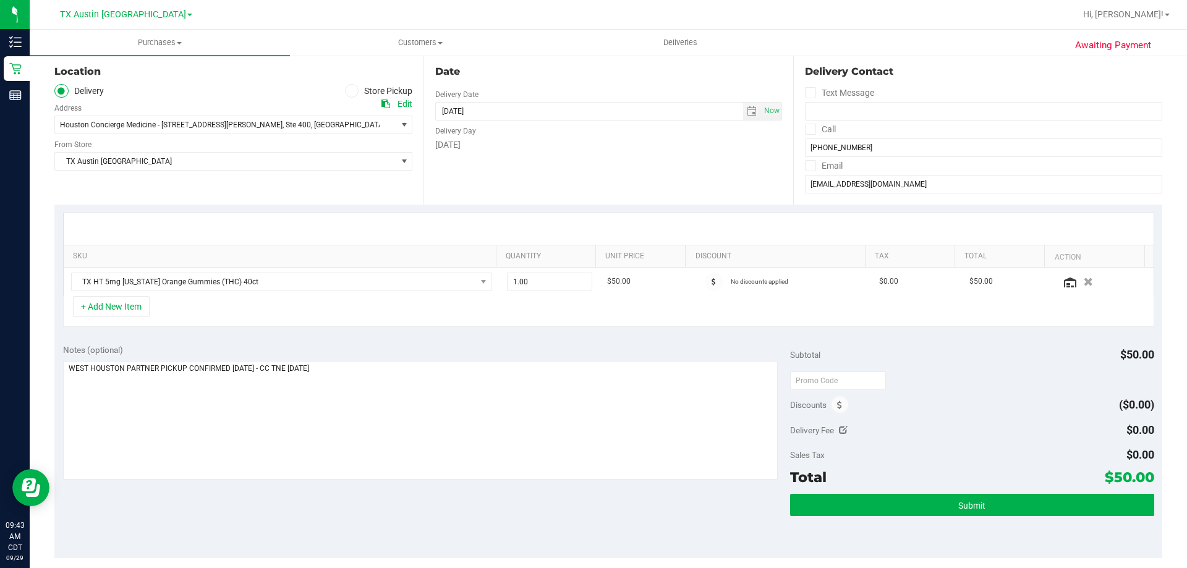
click at [396, 350] on div "Notes (optional)" at bounding box center [426, 350] width 727 height 12
click at [419, 337] on div "Notes (optional) Subtotal $50.00 Discounts ($0.00) Delivery Fee $0.00 Sales Tax…" at bounding box center [608, 447] width 1108 height 222
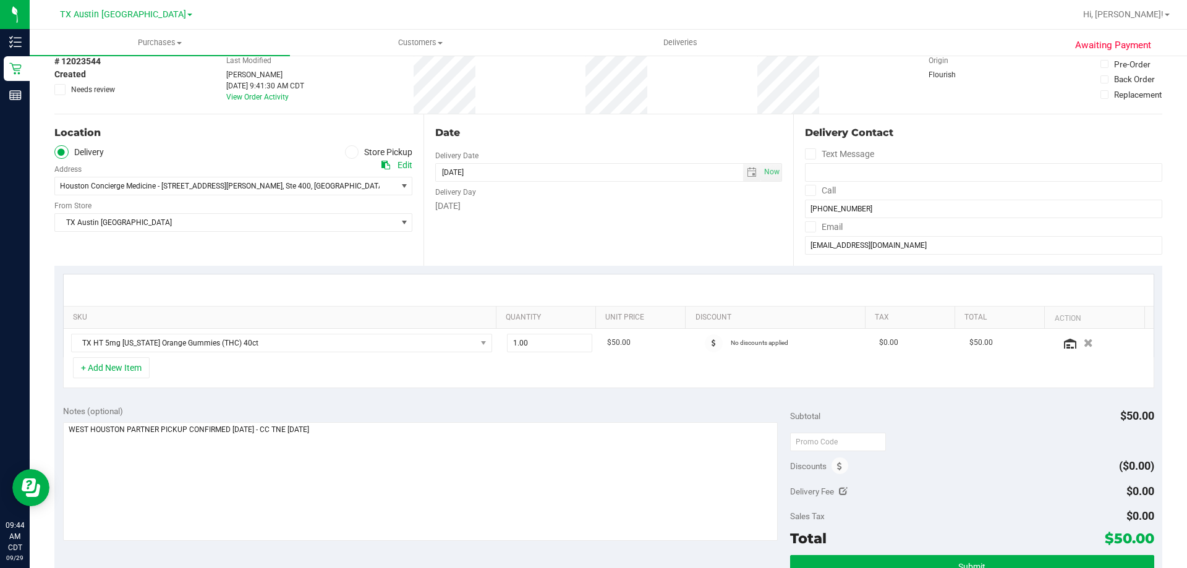
scroll to position [185, 0]
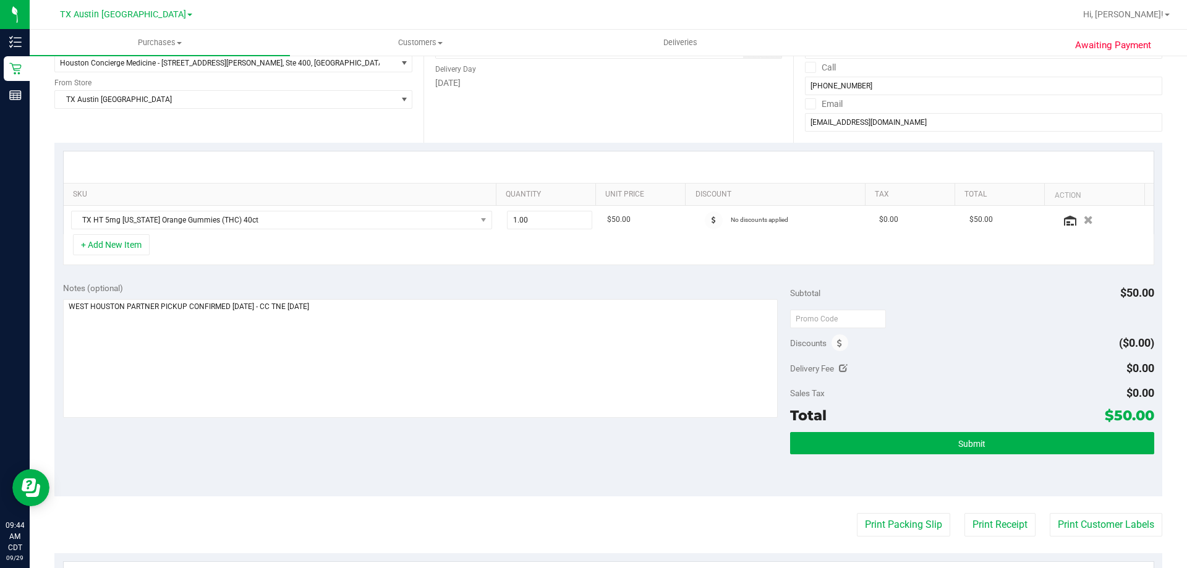
click at [455, 451] on div "Notes (optional) Subtotal $50.00 Discounts ($0.00) Delivery Fee $0.00 Sales Tax…" at bounding box center [608, 385] width 1108 height 222
drag, startPoint x: 1104, startPoint y: 413, endPoint x: 1144, endPoint y: 415, distance: 39.6
click at [1144, 415] on span "$50.00" at bounding box center [1128, 415] width 49 height 17
copy span "50.00"
click at [1001, 444] on button "Submit" at bounding box center [971, 443] width 363 height 22
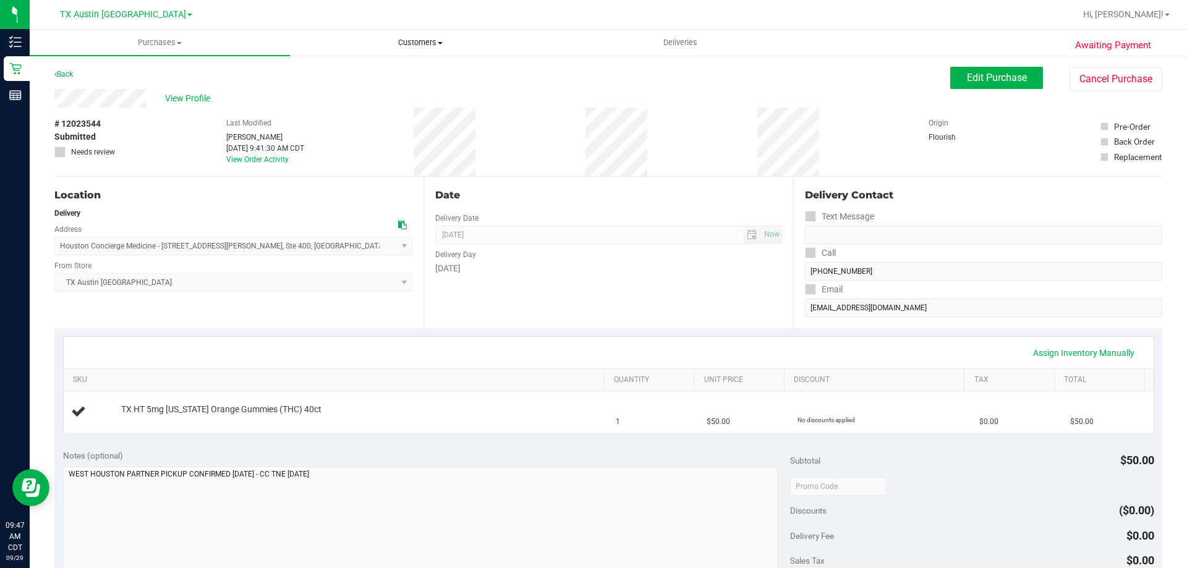
click at [409, 38] on span "Customers" at bounding box center [419, 42] width 259 height 11
click at [389, 73] on li "All customers" at bounding box center [420, 74] width 260 height 15
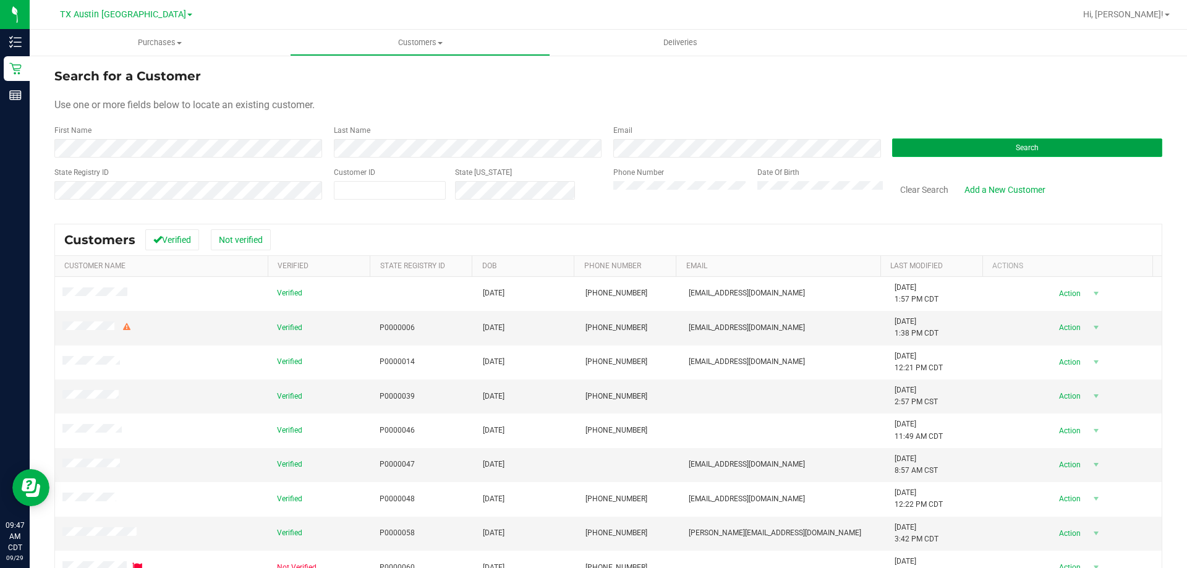
click at [931, 151] on button "Search" at bounding box center [1027, 147] width 270 height 19
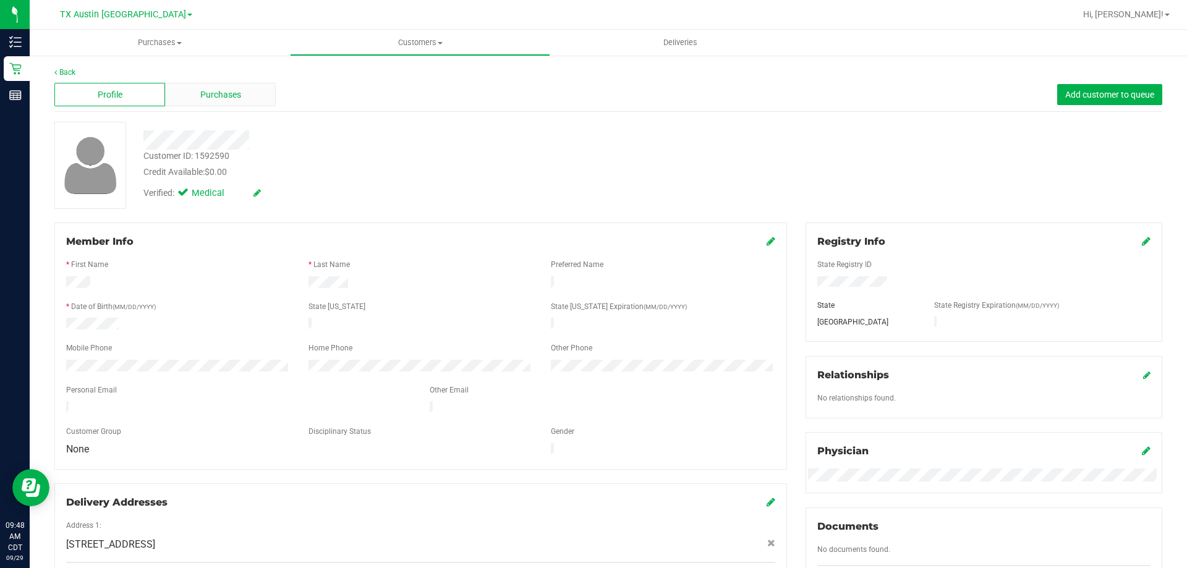
click at [238, 102] on div "Purchases" at bounding box center [220, 94] width 111 height 23
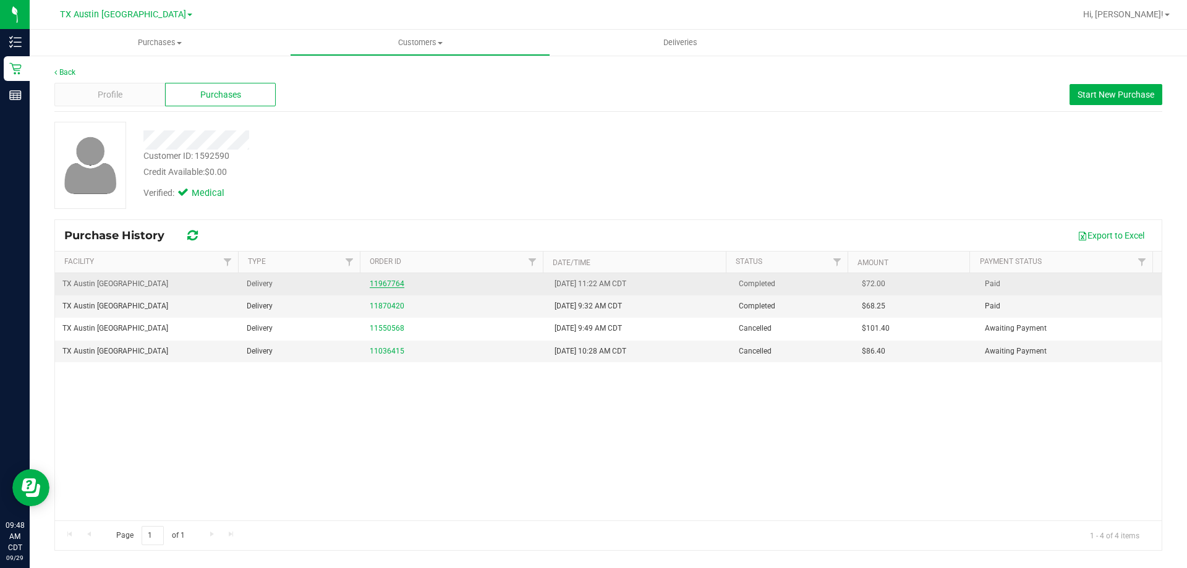
click at [389, 282] on link "11967764" at bounding box center [387, 283] width 35 height 9
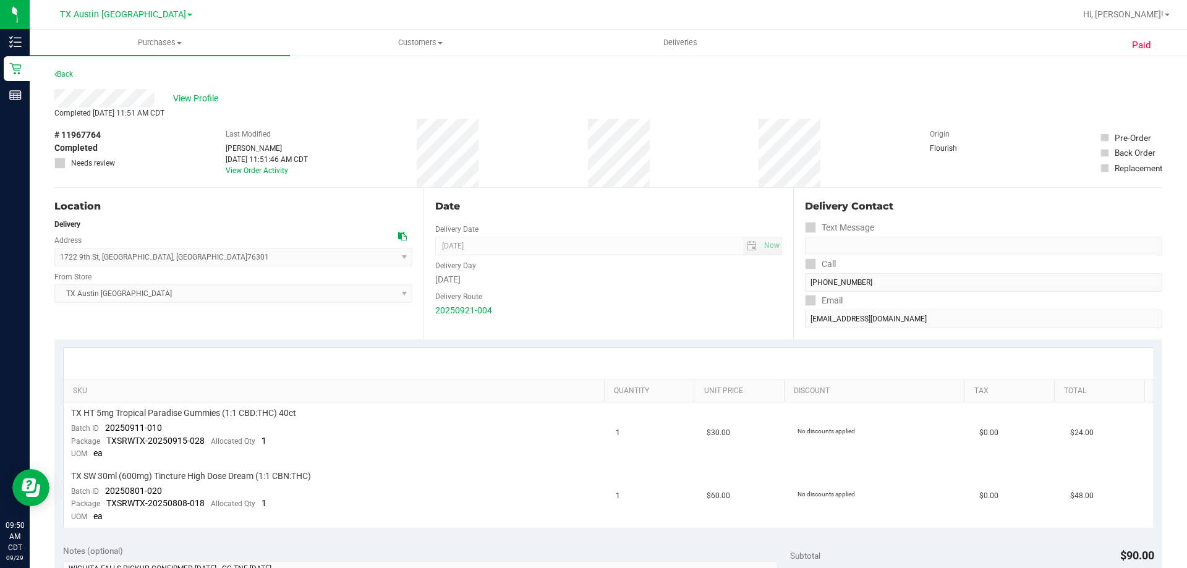
click at [368, 138] on div "# 11967764 Completed Needs review Last Modified Nathaniel Castillo Sep 24, 2025…" at bounding box center [608, 153] width 1108 height 69
click at [205, 95] on span "View Profile" at bounding box center [197, 98] width 49 height 13
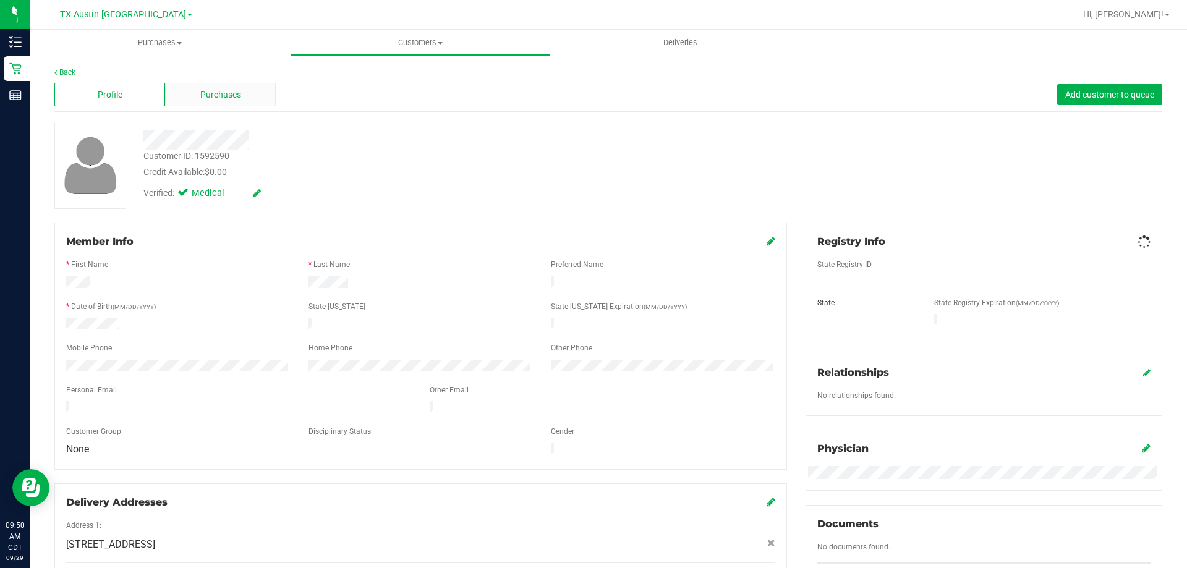
click at [205, 100] on span "Purchases" at bounding box center [220, 94] width 41 height 13
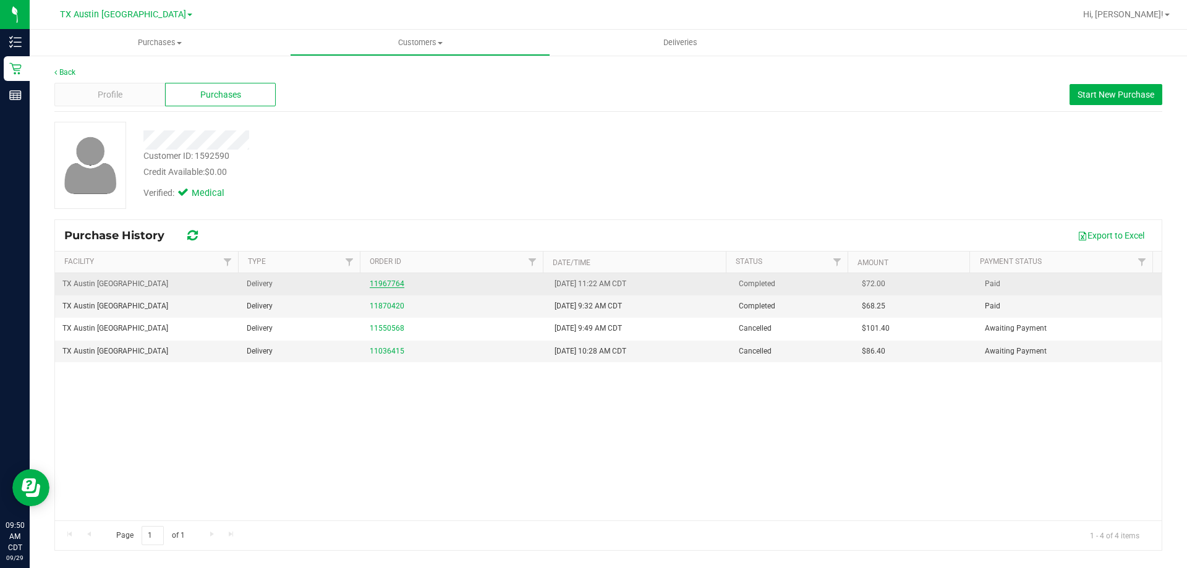
click at [370, 287] on link "11967764" at bounding box center [387, 283] width 35 height 9
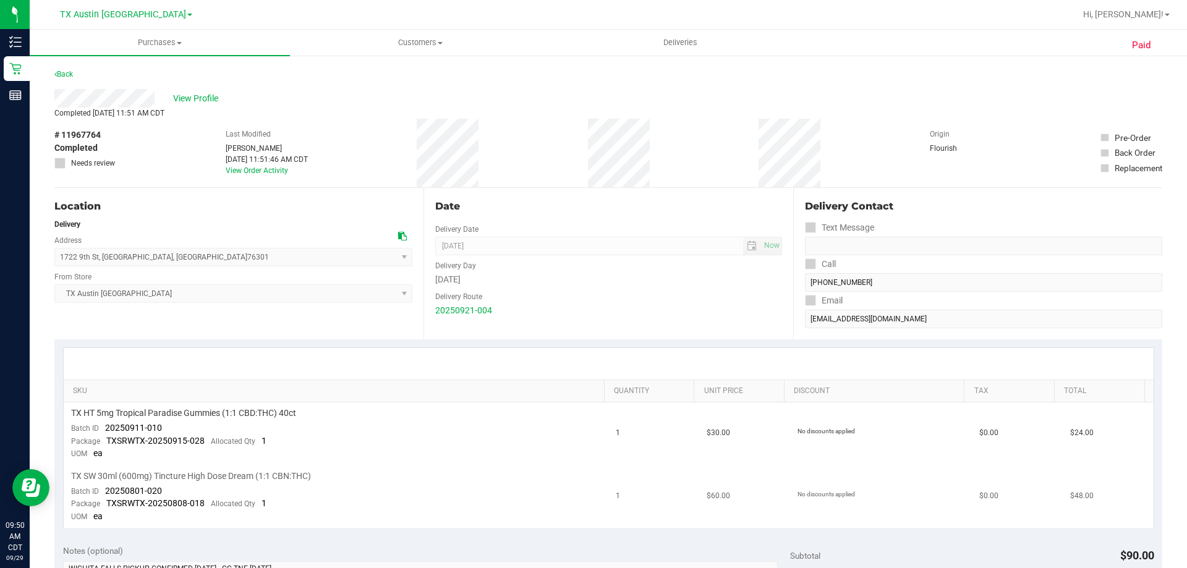
click at [266, 479] on span "TX SW 30ml (600mg) Tincture High Dose Dream (1:1 CBN:THC)" at bounding box center [191, 476] width 240 height 12
click at [266, 478] on span "TX SW 30ml (600mg) Tincture High Dose Dream (1:1 CBN:THC)" at bounding box center [191, 476] width 240 height 12
click at [399, 491] on td "TX SW 30ml (600mg) Tincture High Dose Dream (1:1 CBN:THC) Batch ID 20250801-020…" at bounding box center [336, 496] width 545 height 62
click at [316, 422] on td "TX HT 5mg Tropical Paradise Gummies (1:1 CBD:THC) 40ct Batch ID 20250911-010 Pa…" at bounding box center [336, 433] width 545 height 63
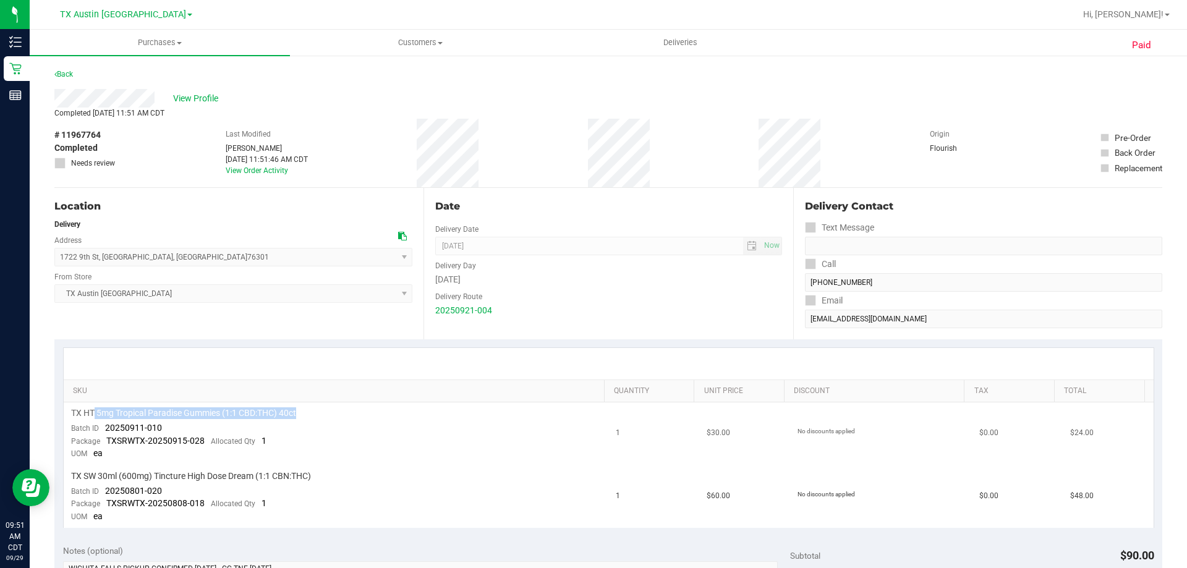
drag, startPoint x: 93, startPoint y: 413, endPoint x: 337, endPoint y: 412, distance: 244.1
click at [337, 412] on div "TX HT 5mg Tropical Paradise Gummies (1:1 CBD:THC) 40ct" at bounding box center [336, 413] width 530 height 12
click at [341, 411] on div "TX HT 5mg Tropical Paradise Gummies (1:1 CBD:THC) 40ct" at bounding box center [336, 413] width 530 height 12
drag, startPoint x: 115, startPoint y: 413, endPoint x: 357, endPoint y: 412, distance: 242.3
click at [352, 412] on div "TX HT 5mg Tropical Paradise Gummies (1:1 CBD:THC) 40ct" at bounding box center [336, 413] width 530 height 12
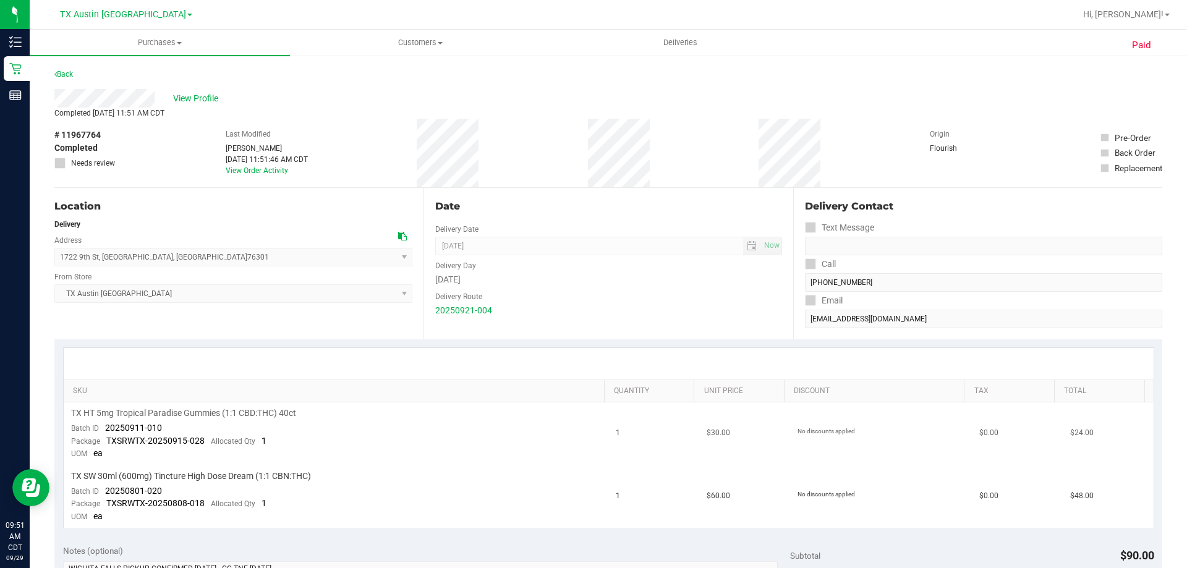
click at [357, 412] on div "TX HT 5mg Tropical Paradise Gummies (1:1 CBD:THC) 40ct" at bounding box center [336, 413] width 530 height 12
click at [545, 132] on div "# 11967764 Completed Needs review Last Modified Nathaniel Castillo Sep 24, 2025…" at bounding box center [608, 153] width 1108 height 69
click at [180, 410] on span "TX HT 5mg Tropical Paradise Gummies (1:1 CBD:THC) 40ct" at bounding box center [183, 413] width 225 height 12
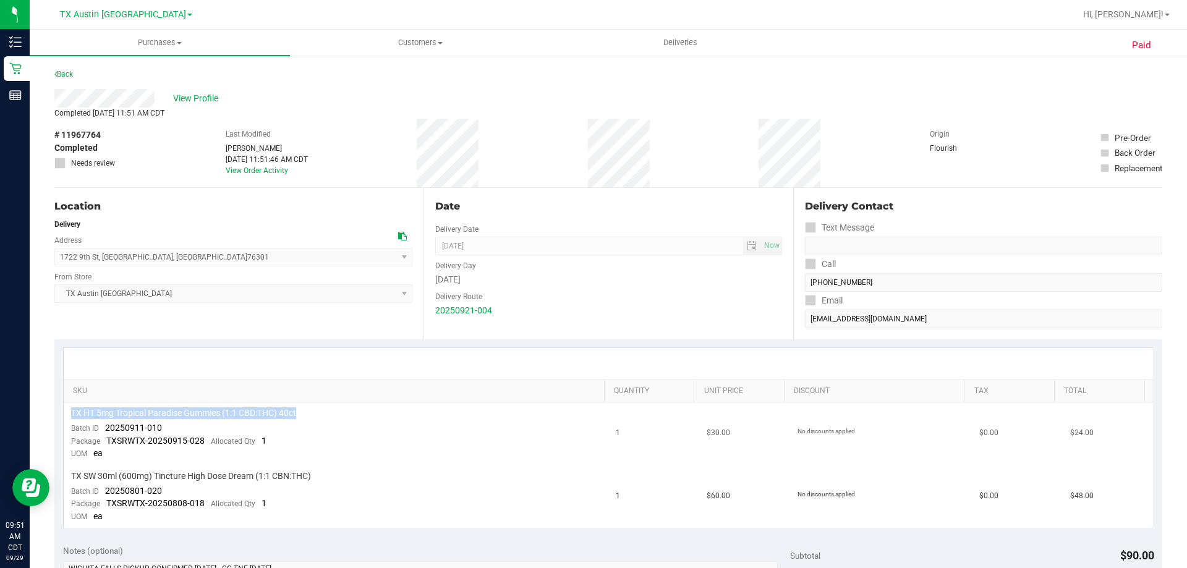
click at [305, 415] on div "TX HT 5mg Tropical Paradise Gummies (1:1 CBD:THC) 40ct" at bounding box center [336, 413] width 530 height 12
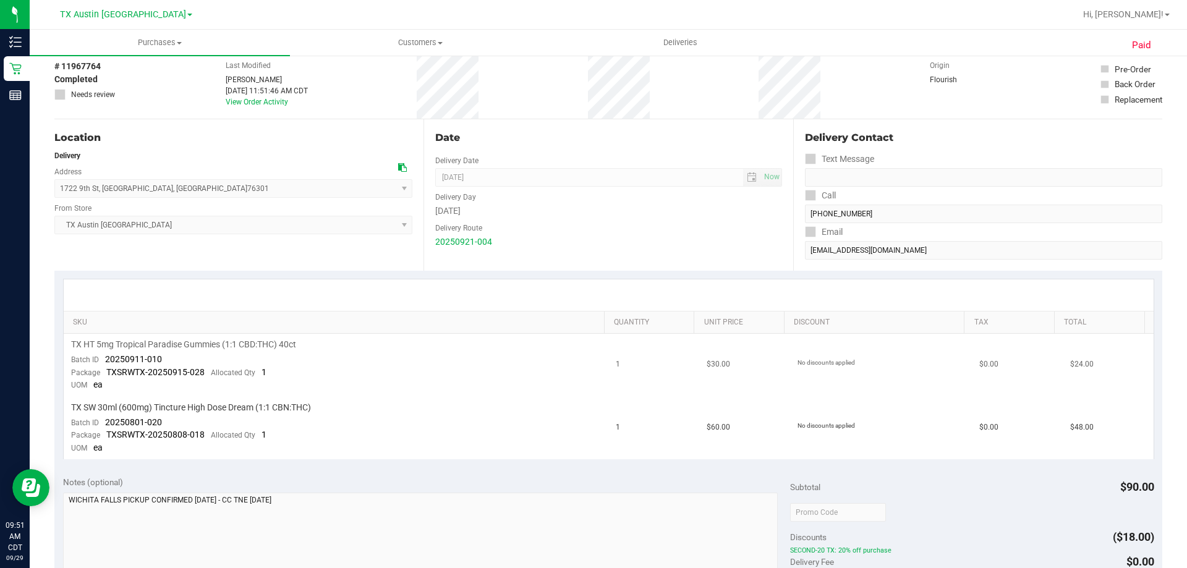
scroll to position [124, 0]
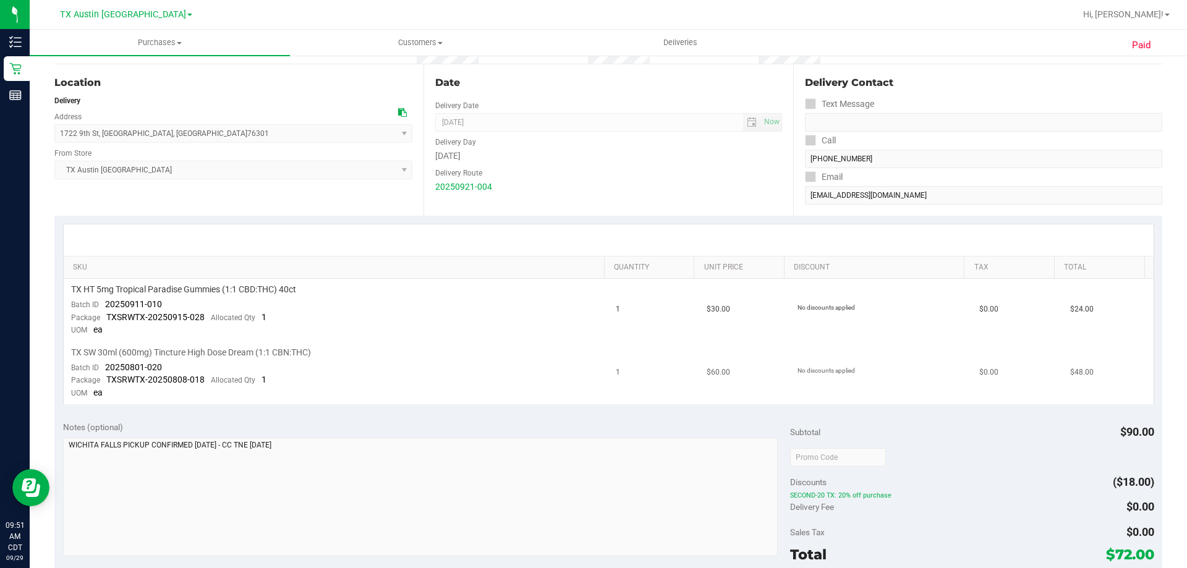
click at [229, 347] on span "TX SW 30ml (600mg) Tincture High Dose Dream (1:1 CBN:THC)" at bounding box center [191, 353] width 240 height 12
click at [419, 343] on td "TX SW 30ml (600mg) Tincture High Dose Dream (1:1 CBN:THC) Batch ID 20250801-020…" at bounding box center [336, 373] width 545 height 62
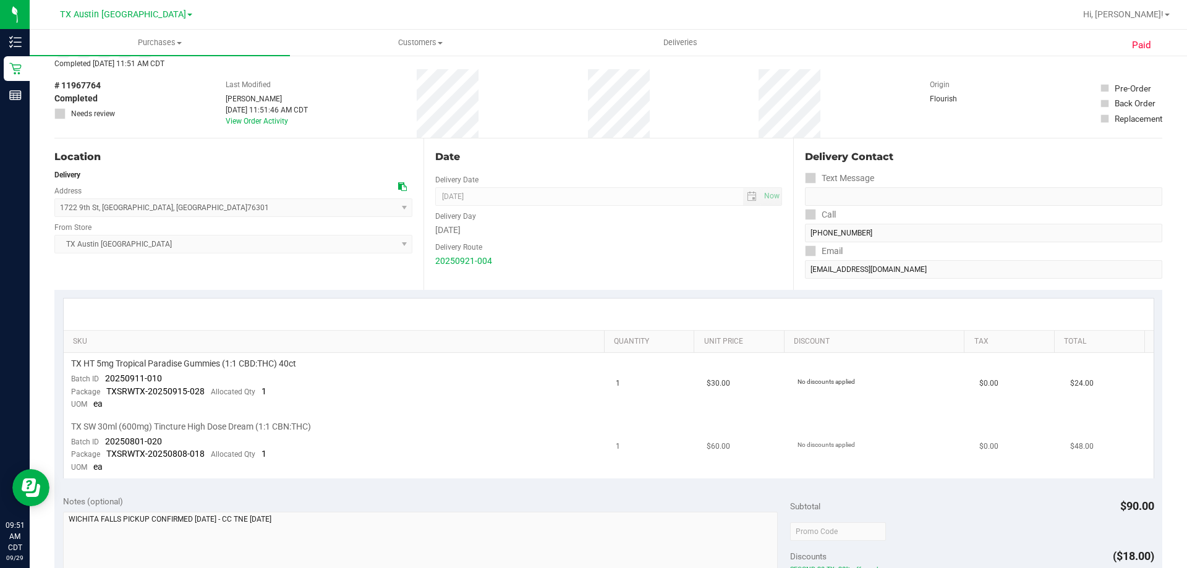
scroll to position [0, 0]
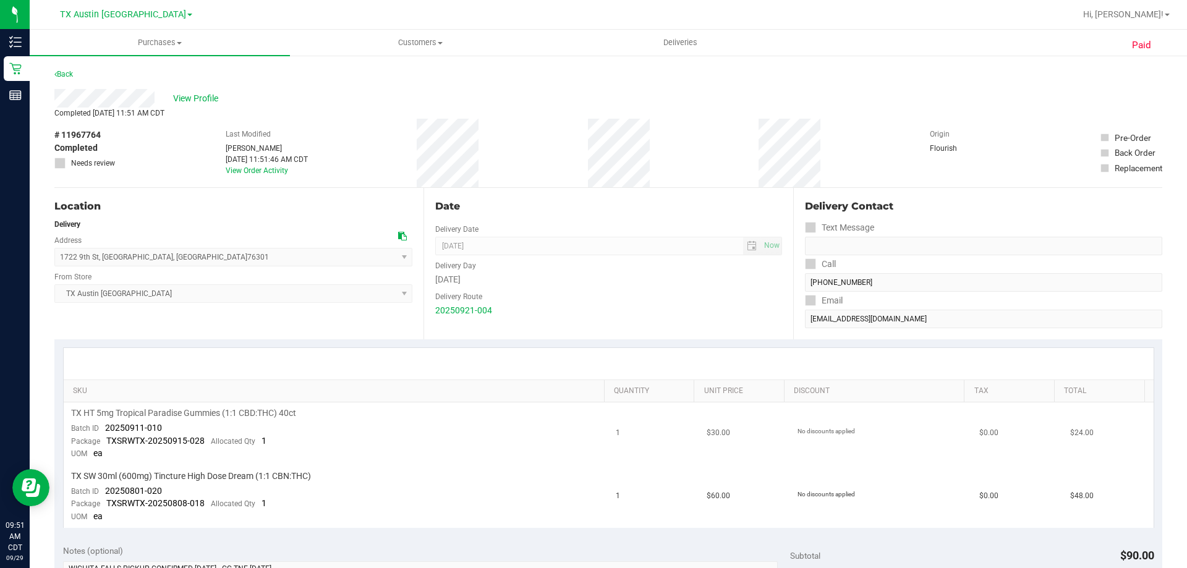
click at [222, 410] on span "TX HT 5mg Tropical Paradise Gummies (1:1 CBD:THC) 40ct" at bounding box center [183, 413] width 225 height 12
click at [370, 416] on div "TX HT 5mg Tropical Paradise Gummies (1:1 CBD:THC) 40ct" at bounding box center [336, 413] width 530 height 12
click at [340, 426] on td "TX HT 5mg Tropical Paradise Gummies (1:1 CBD:THC) 40ct Batch ID 20250911-010 Pa…" at bounding box center [336, 433] width 545 height 63
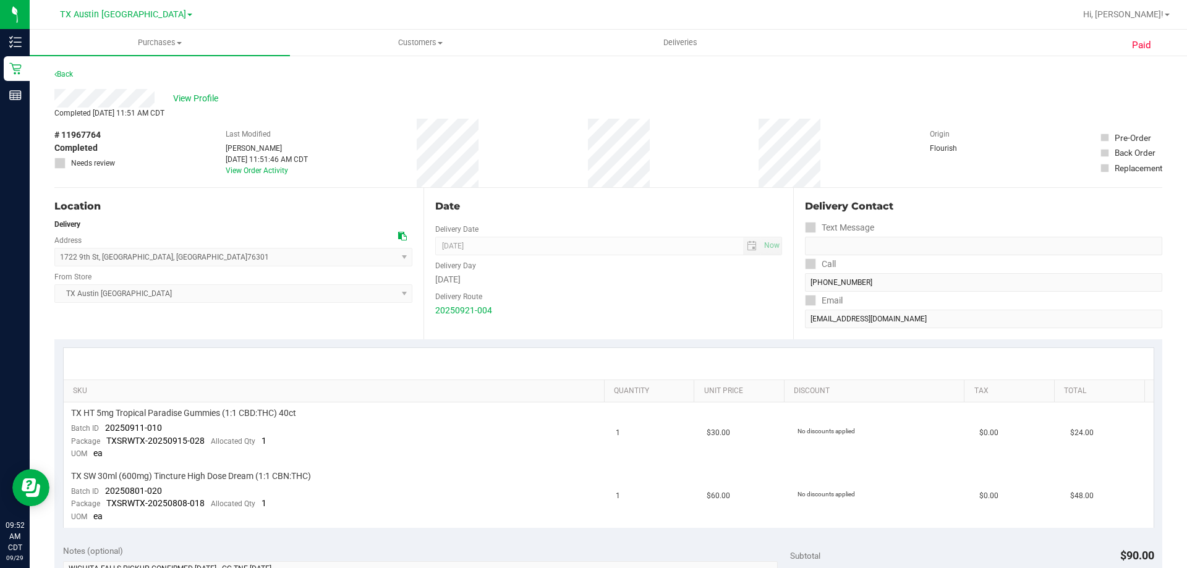
click at [271, 104] on div "View Profile" at bounding box center [608, 98] width 1108 height 19
drag, startPoint x: 208, startPoint y: 136, endPoint x: 507, endPoint y: 171, distance: 301.7
click at [507, 171] on div "# 11967764 Completed Needs review Last Modified Nathaniel Castillo Sep 24, 2025…" at bounding box center [608, 153] width 1108 height 69
drag, startPoint x: 509, startPoint y: 166, endPoint x: 378, endPoint y: 154, distance: 131.6
click at [509, 166] on div "# 11967764 Completed Needs review Last Modified Nathaniel Castillo Sep 24, 2025…" at bounding box center [608, 153] width 1108 height 69
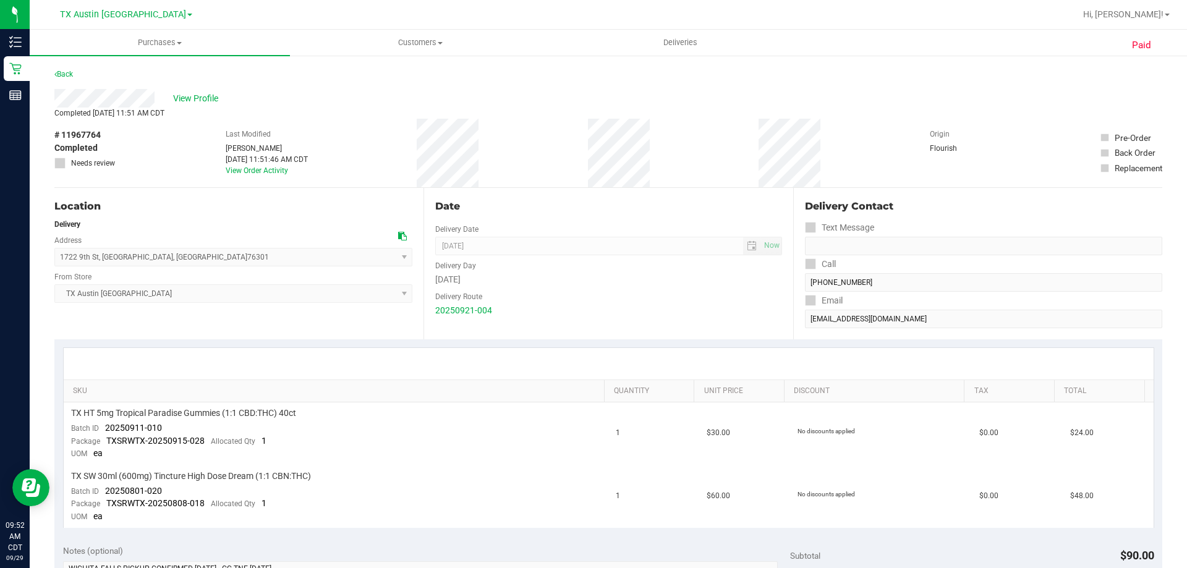
click at [207, 140] on div "# 11967764 Completed Needs review Last Modified Nathaniel Castillo Sep 24, 2025…" at bounding box center [608, 153] width 1108 height 69
drag, startPoint x: 215, startPoint y: 135, endPoint x: 538, endPoint y: 148, distance: 323.5
click at [538, 148] on div "# 11967764 Completed Needs review Last Modified Nathaniel Castillo Sep 24, 2025…" at bounding box center [608, 153] width 1108 height 69
click at [535, 148] on div "# 11967764 Completed Needs review Last Modified Nathaniel Castillo Sep 24, 2025…" at bounding box center [608, 153] width 1108 height 69
drag, startPoint x: 198, startPoint y: 132, endPoint x: 525, endPoint y: 156, distance: 327.2
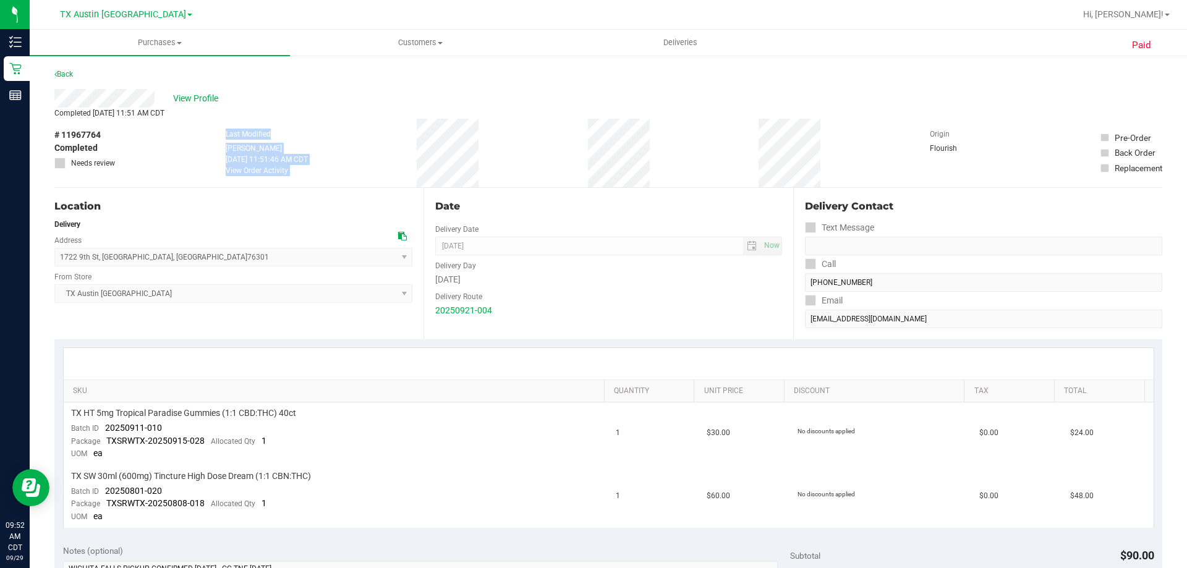
click at [525, 156] on div "# 11967764 Completed Needs review Last Modified Nathaniel Castillo Sep 24, 2025…" at bounding box center [608, 153] width 1108 height 69
drag, startPoint x: 211, startPoint y: 133, endPoint x: 513, endPoint y: 150, distance: 302.6
click at [513, 150] on div "# 11967764 Completed Needs review Last Modified Nathaniel Castillo Sep 24, 2025…" at bounding box center [608, 153] width 1108 height 69
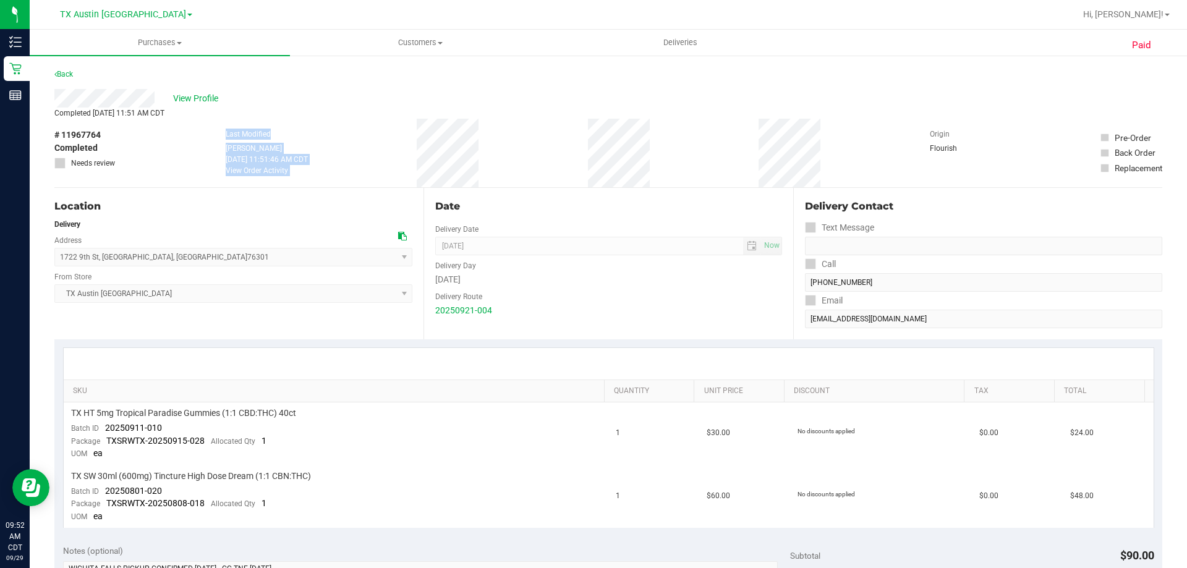
drag, startPoint x: 198, startPoint y: 138, endPoint x: 544, endPoint y: 157, distance: 346.0
click at [544, 157] on div "# 11967764 Completed Needs review Last Modified Nathaniel Castillo Sep 24, 2025…" at bounding box center [608, 153] width 1108 height 69
drag, startPoint x: 210, startPoint y: 130, endPoint x: 672, endPoint y: 183, distance: 465.3
click at [672, 183] on div "# 11967764 Completed Needs review Last Modified Nathaniel Castillo Sep 24, 2025…" at bounding box center [608, 153] width 1108 height 69
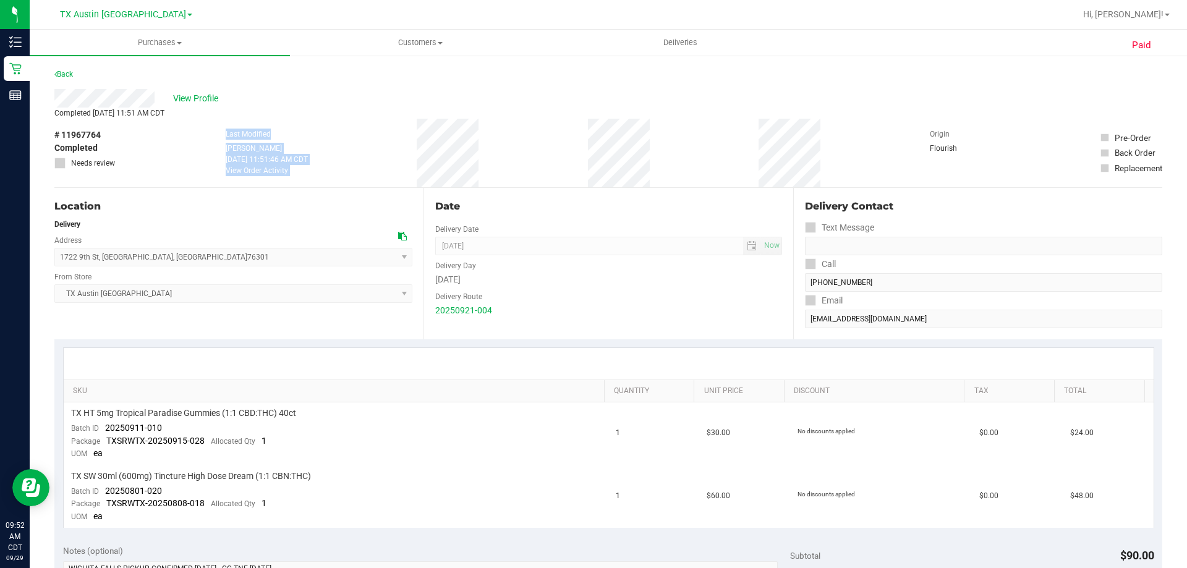
click at [673, 177] on div "# 11967764 Completed Needs review Last Modified Nathaniel Castillo Sep 24, 2025…" at bounding box center [608, 153] width 1108 height 69
click at [127, 11] on span "TX Austin [GEOGRAPHIC_DATA]" at bounding box center [123, 14] width 126 height 11
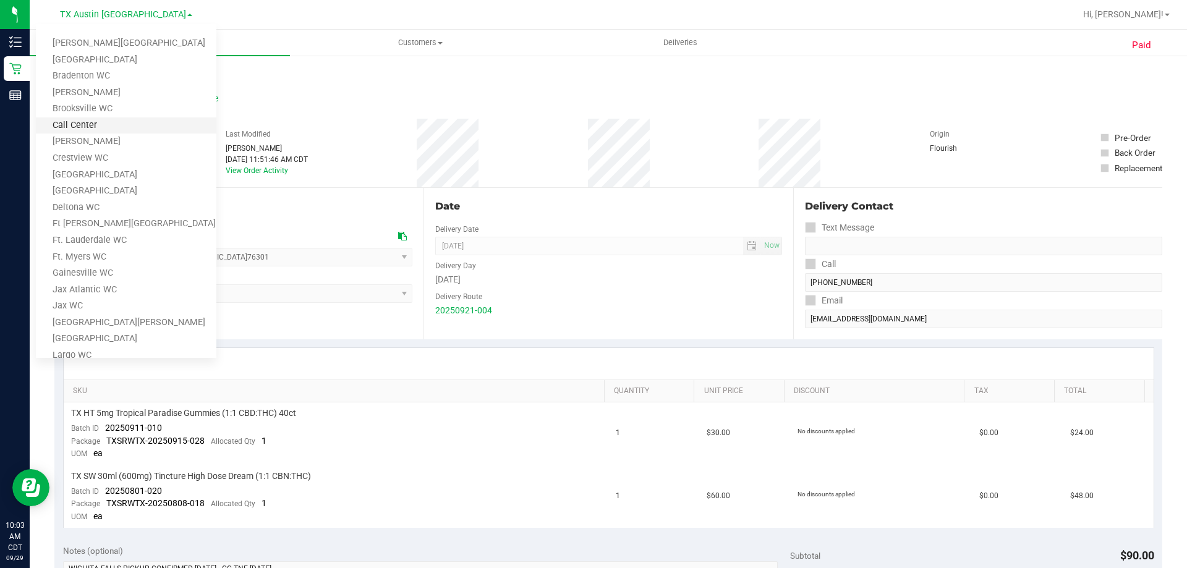
click at [89, 132] on link "Call Center" at bounding box center [126, 125] width 180 height 17
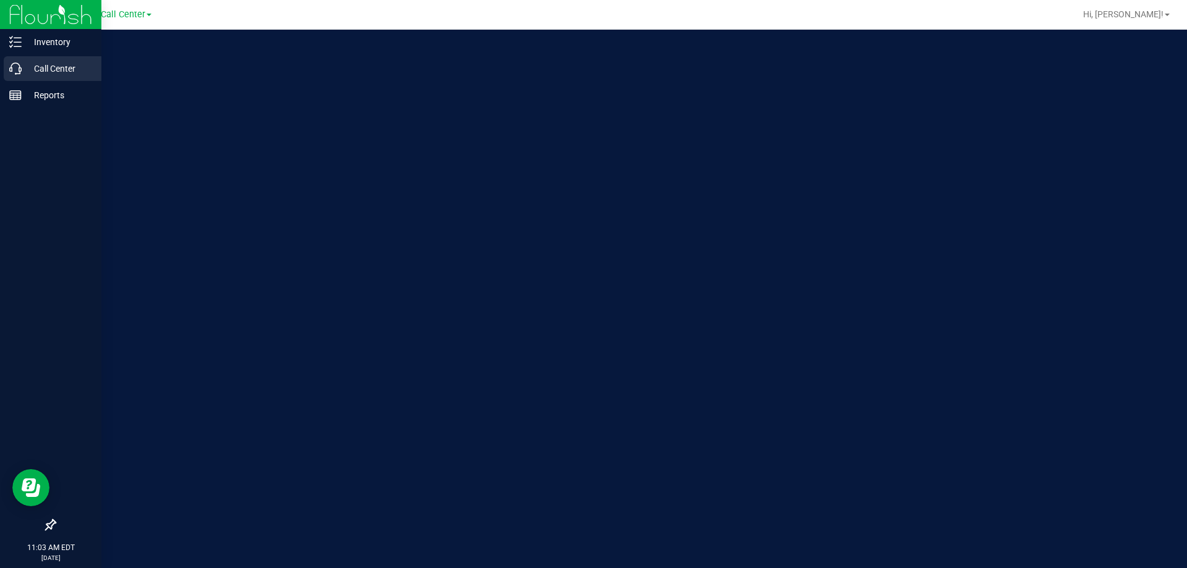
click at [38, 69] on p "Call Center" at bounding box center [59, 68] width 74 height 15
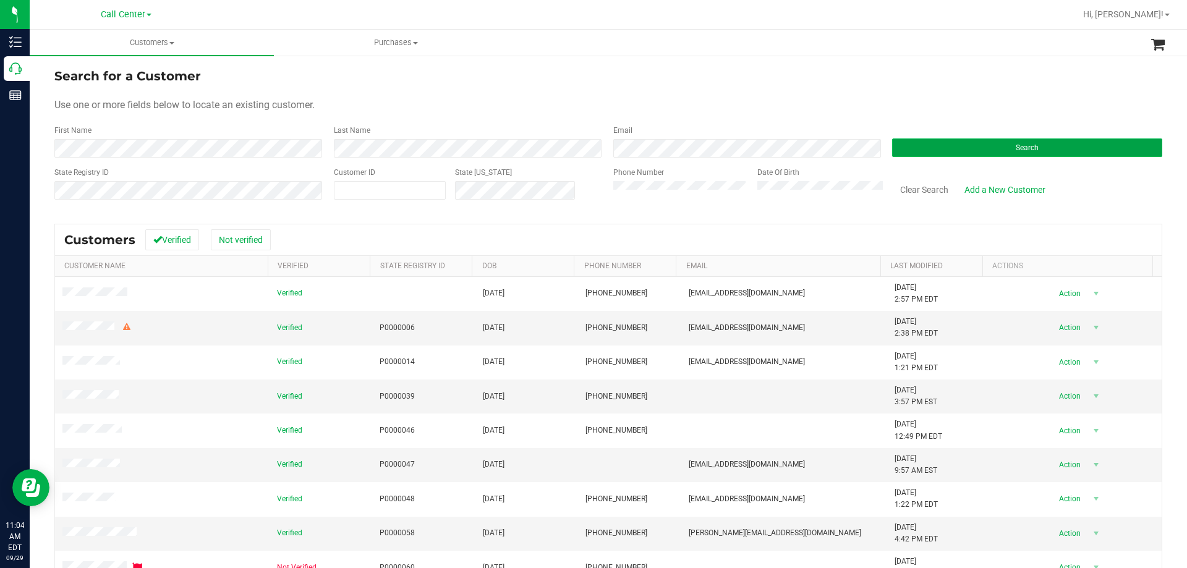
click at [957, 149] on button "Search" at bounding box center [1027, 147] width 270 height 19
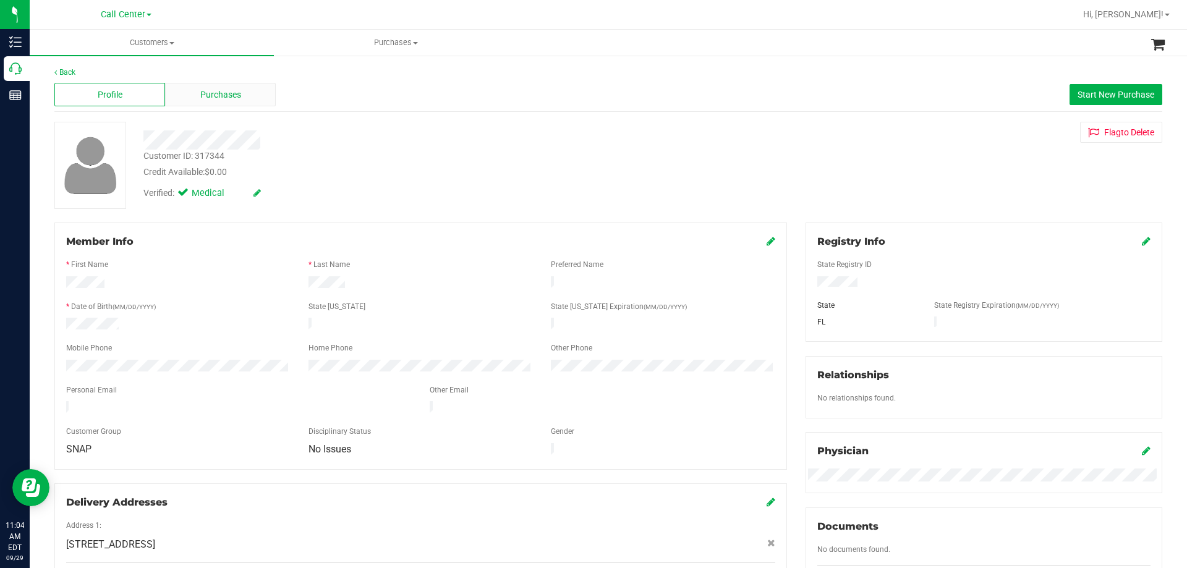
click at [228, 97] on span "Purchases" at bounding box center [220, 94] width 41 height 13
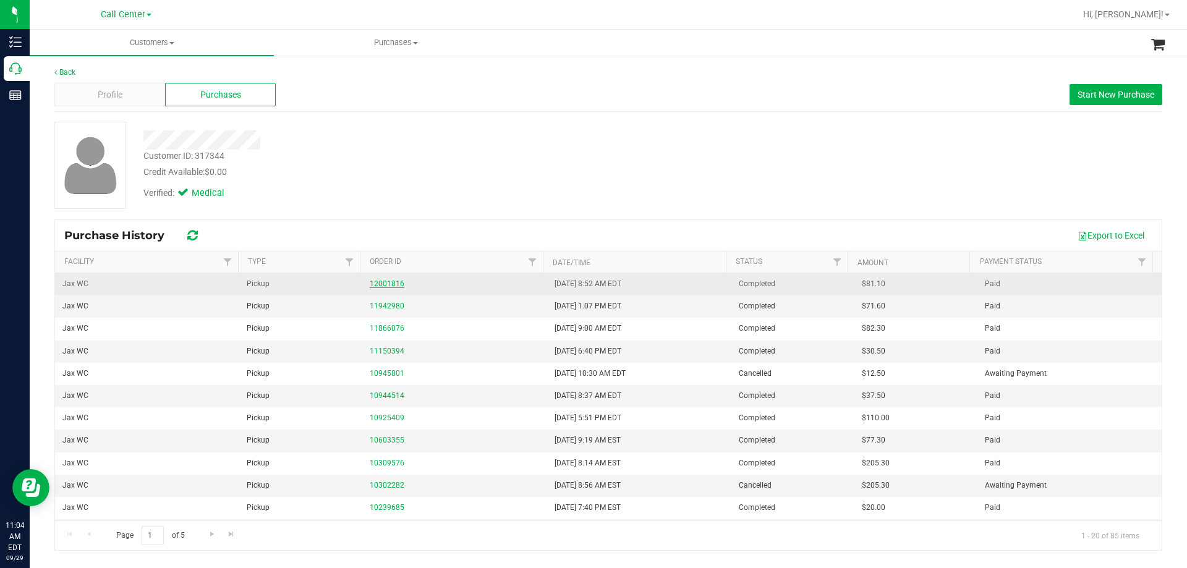
click at [386, 284] on link "12001816" at bounding box center [387, 283] width 35 height 9
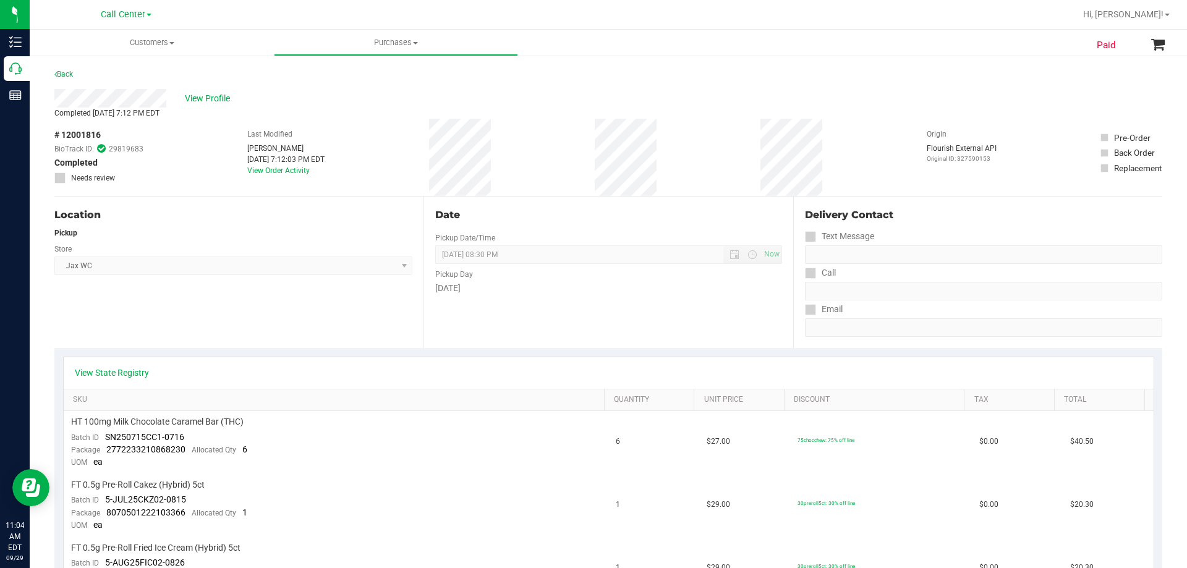
click at [250, 245] on div "Store" at bounding box center [233, 248] width 358 height 18
click at [211, 95] on span "View Profile" at bounding box center [209, 98] width 49 height 13
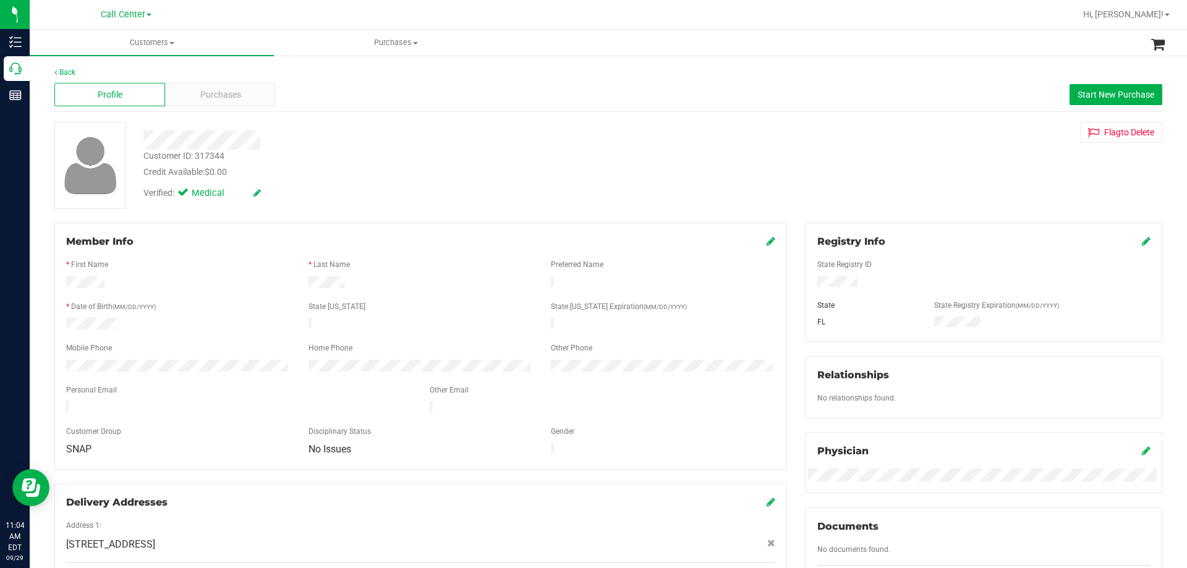
click at [824, 277] on div at bounding box center [984, 283] width 352 height 14
click at [246, 98] on div "Purchases" at bounding box center [220, 94] width 111 height 23
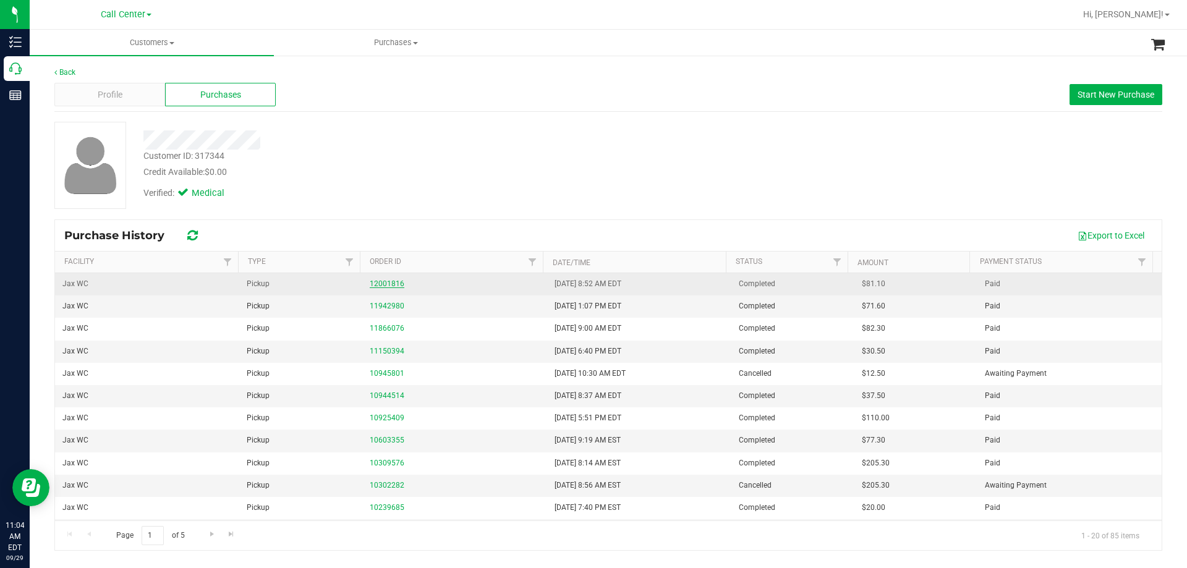
click at [393, 283] on link "12001816" at bounding box center [387, 283] width 35 height 9
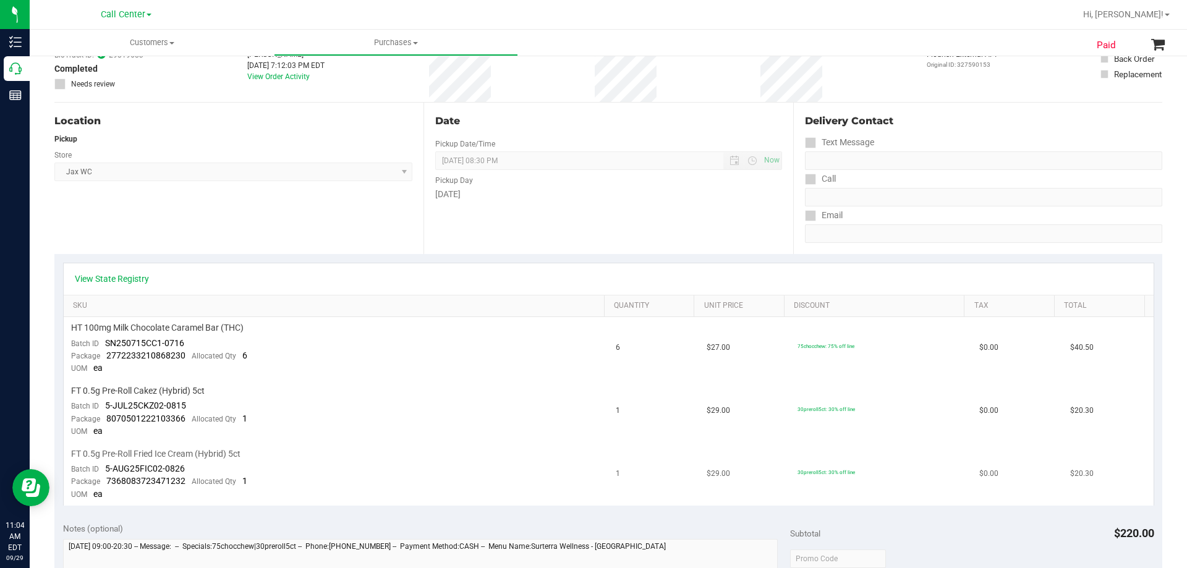
scroll to position [185, 0]
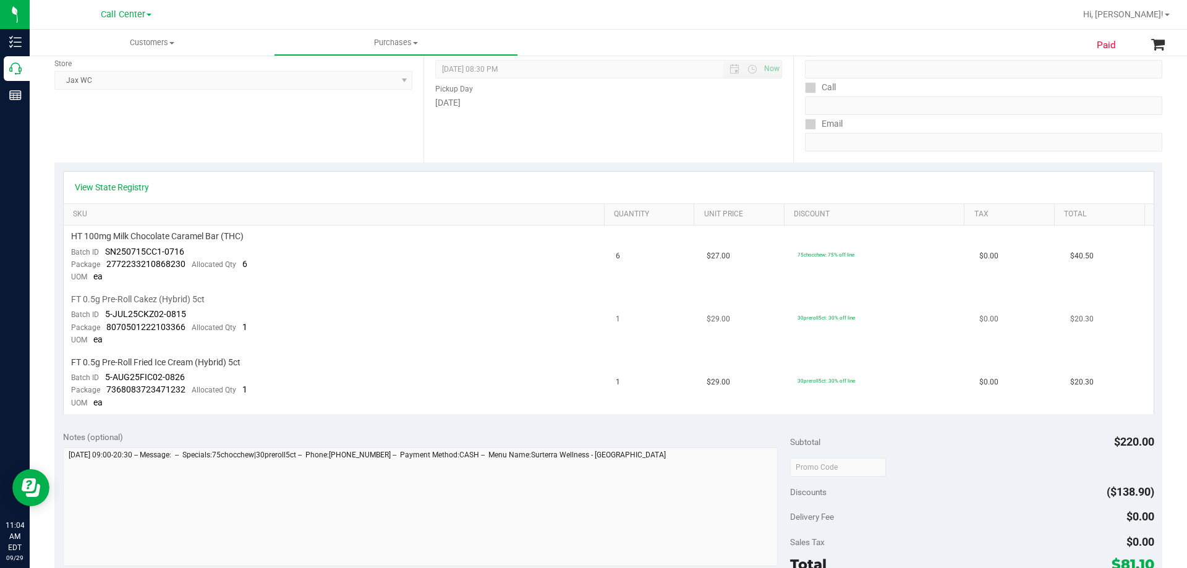
click at [311, 320] on td "FT 0.5g Pre-Roll Cakez (Hybrid) 5ct Batch ID 5-JUL25CKZ02-0815 Package 80705012…" at bounding box center [336, 320] width 545 height 63
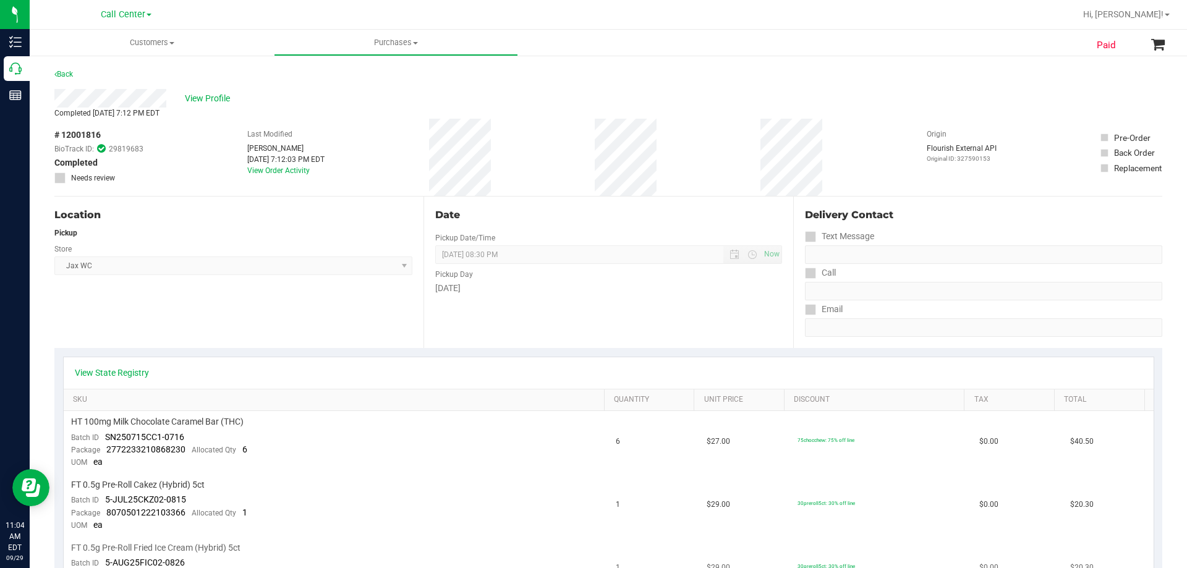
scroll to position [247, 0]
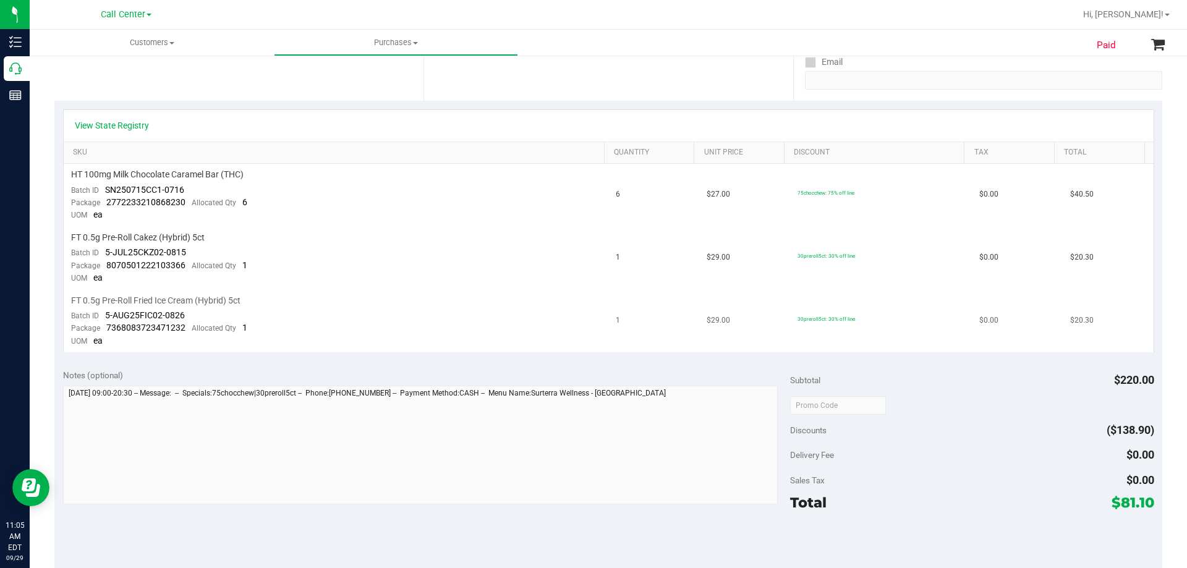
click at [143, 299] on span "FT 0.5g Pre-Roll Fried Ice Cream (Hybrid) 5ct" at bounding box center [155, 301] width 169 height 12
copy div "FT 0.5g Pre-Roll Fried Ice Cream (Hybrid) 5ct"
click at [210, 301] on span "FT 0.5g Pre-Roll Fried Ice Cream (Hybrid) 5ct" at bounding box center [155, 301] width 169 height 12
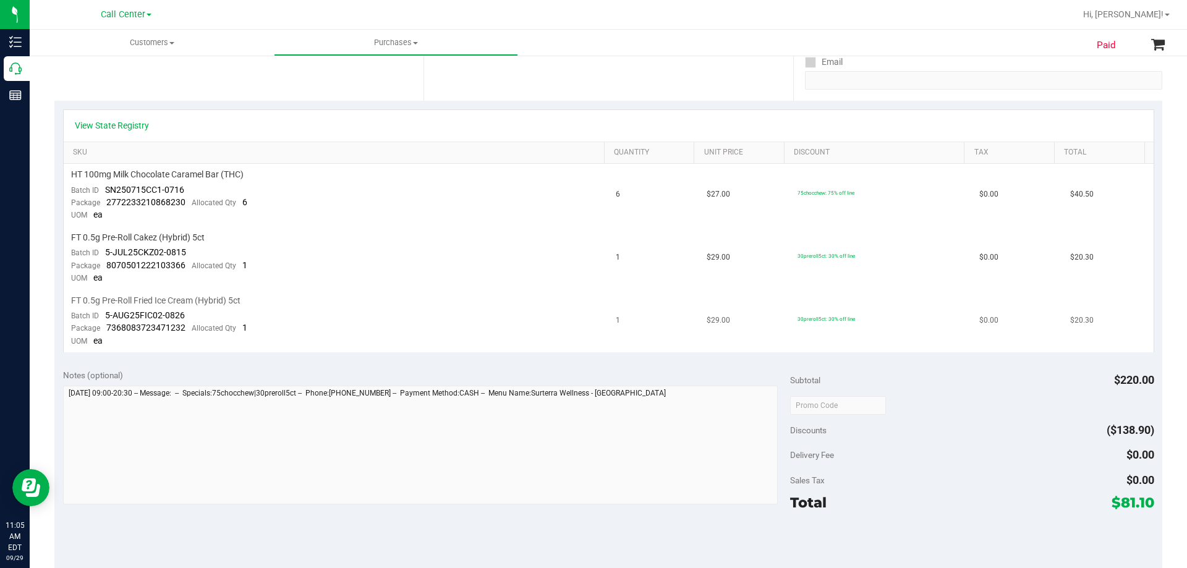
click at [284, 302] on div "FT 0.5g Pre-Roll Fried Ice Cream (Hybrid) 5ct" at bounding box center [336, 301] width 530 height 12
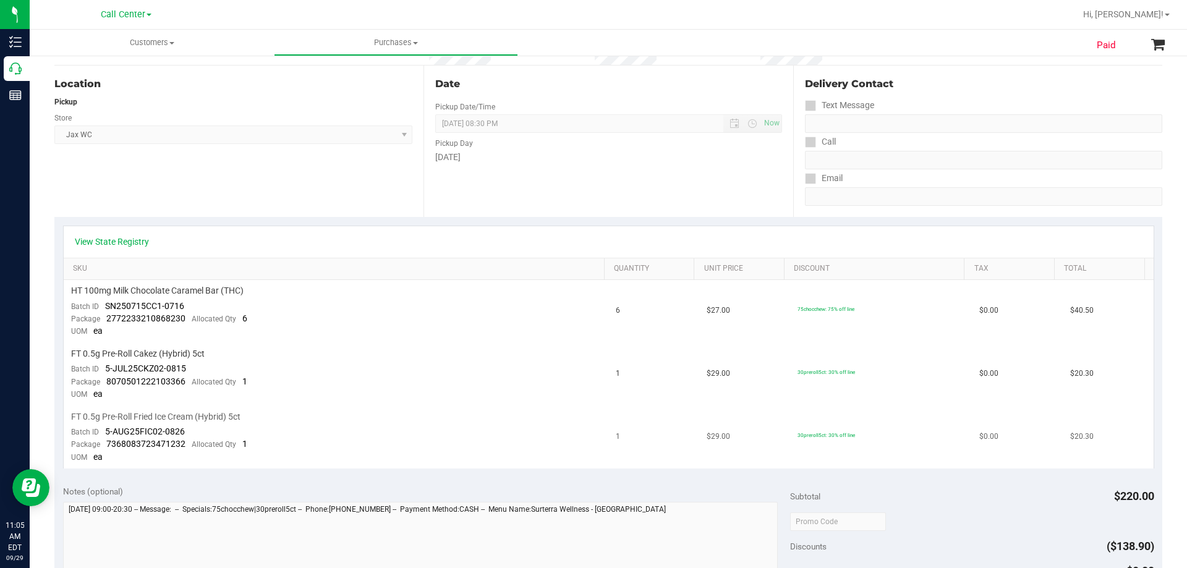
scroll to position [185, 0]
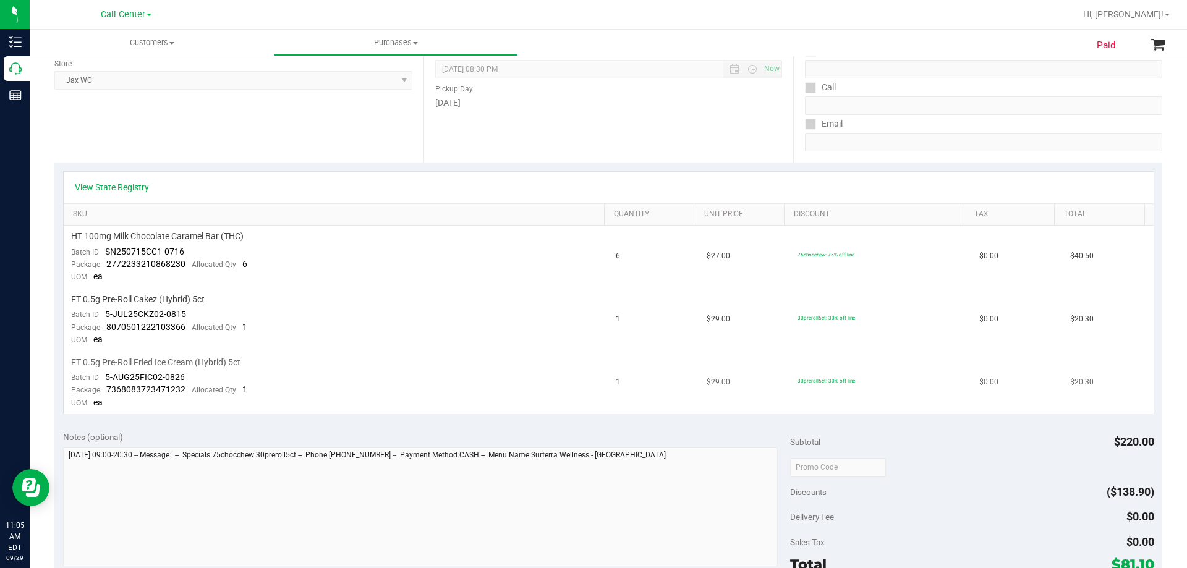
click at [190, 362] on span "FT 0.5g Pre-Roll Fried Ice Cream (Hybrid) 5ct" at bounding box center [155, 363] width 169 height 12
copy div "FT 0.5g Pre-Roll Fried Ice Cream (Hybrid) 5ct"
click at [299, 362] on div "FT 0.5g Pre-Roll Fried Ice Cream (Hybrid) 5ct" at bounding box center [336, 363] width 530 height 12
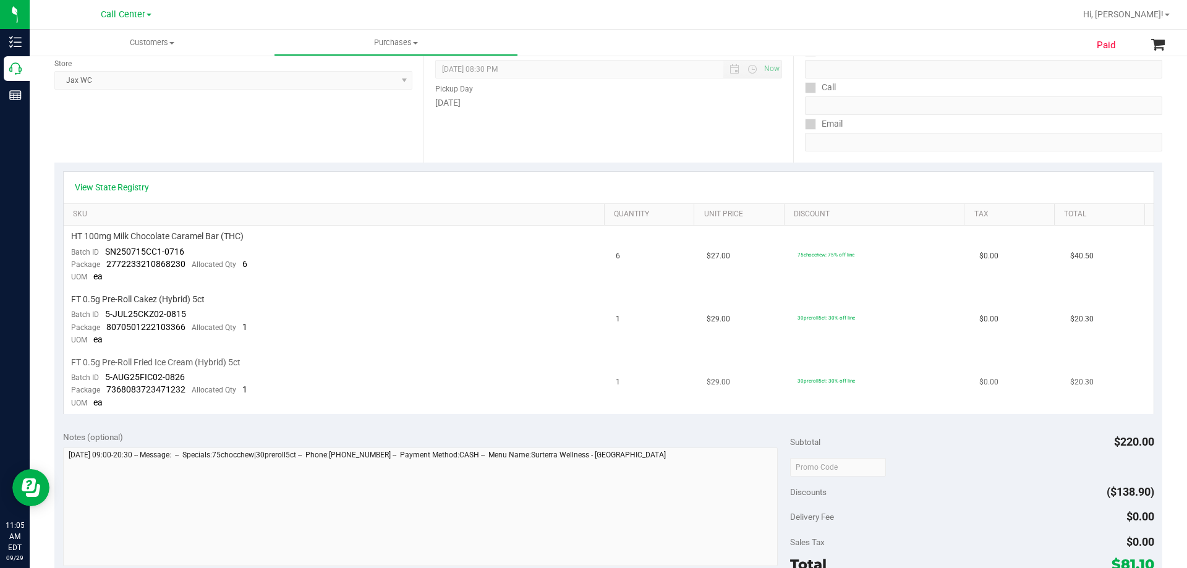
click at [212, 362] on span "FT 0.5g Pre-Roll Fried Ice Cream (Hybrid) 5ct" at bounding box center [155, 363] width 169 height 12
copy div "FT 0.5g Pre-Roll Fried Ice Cream (Hybrid) 5ct"
click at [106, 376] on span "5-AUG25FIC02-0826" at bounding box center [145, 377] width 80 height 10
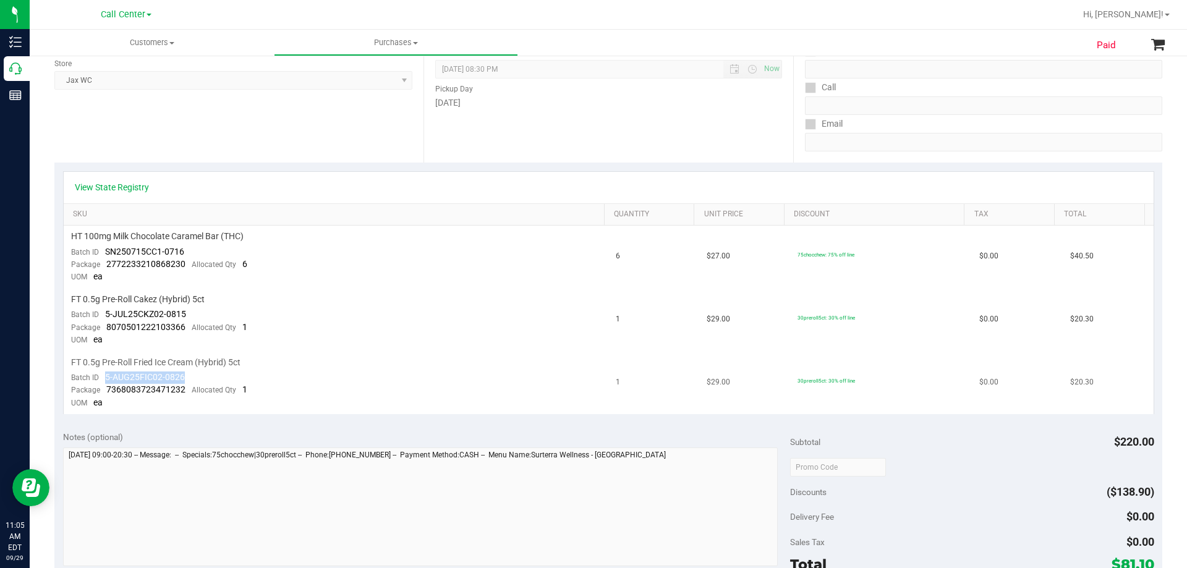
drag, startPoint x: 104, startPoint y: 374, endPoint x: 255, endPoint y: 374, distance: 150.8
click at [255, 374] on td "FT 0.5g Pre-Roll Fried Ice Cream (Hybrid) 5ct Batch ID 5-AUG25FIC02-0826 Packag…" at bounding box center [336, 383] width 545 height 62
copy span "5-AUG25FIC02-0826"
click at [299, 303] on div "FT 0.5g Pre-Roll Cakez (Hybrid) 5ct" at bounding box center [336, 300] width 530 height 12
drag, startPoint x: 307, startPoint y: 300, endPoint x: 248, endPoint y: 369, distance: 91.2
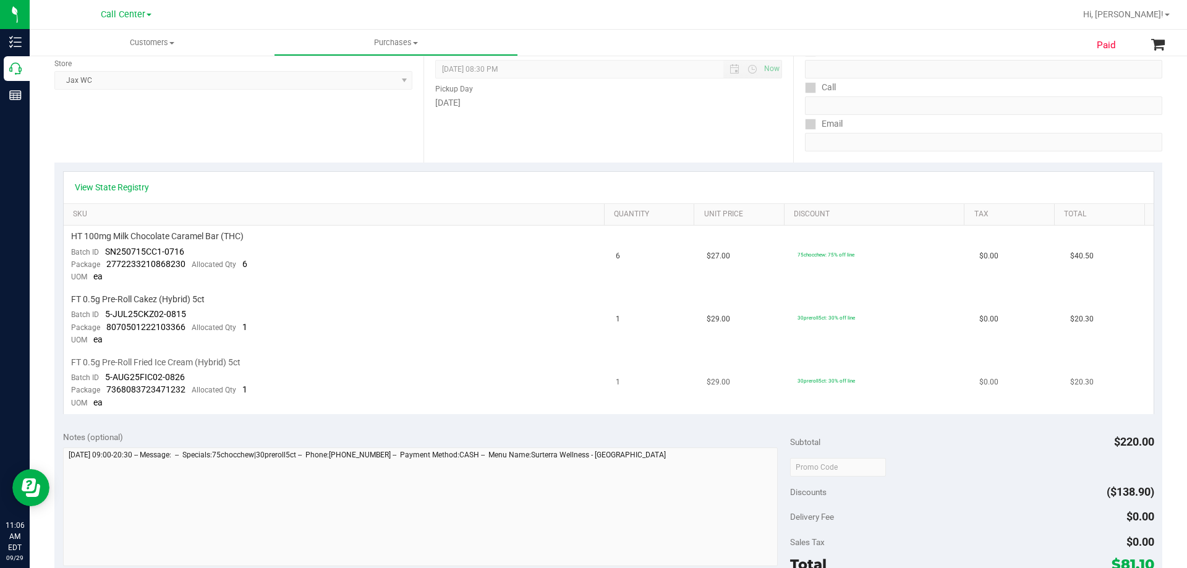
click at [248, 369] on td "FT 0.5g Pre-Roll Fried Ice Cream (Hybrid) 5ct Batch ID 5-AUG25FIC02-0826 Packag…" at bounding box center [336, 383] width 545 height 62
drag, startPoint x: 298, startPoint y: 328, endPoint x: 289, endPoint y: 365, distance: 37.6
click at [282, 365] on div "FT 0.5g Pre-Roll Fried Ice Cream (Hybrid) 5ct" at bounding box center [336, 363] width 530 height 12
drag, startPoint x: 104, startPoint y: 389, endPoint x: 184, endPoint y: 393, distance: 79.8
click at [184, 393] on div "Package 7368083723471232 Allocated Qty 1" at bounding box center [159, 390] width 176 height 12
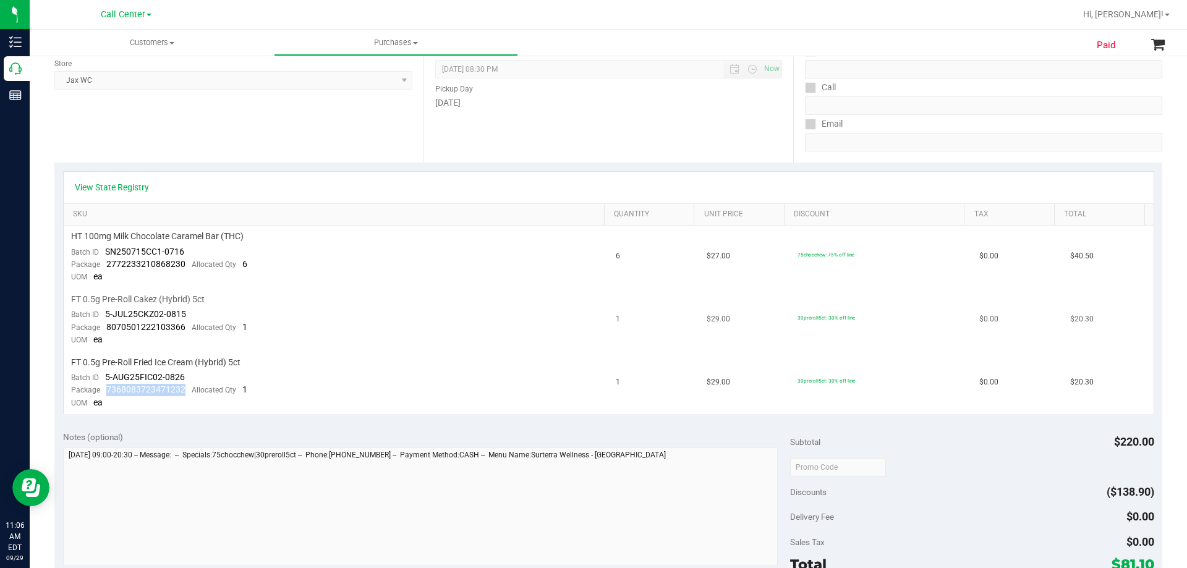
copy span "7368083723471232"
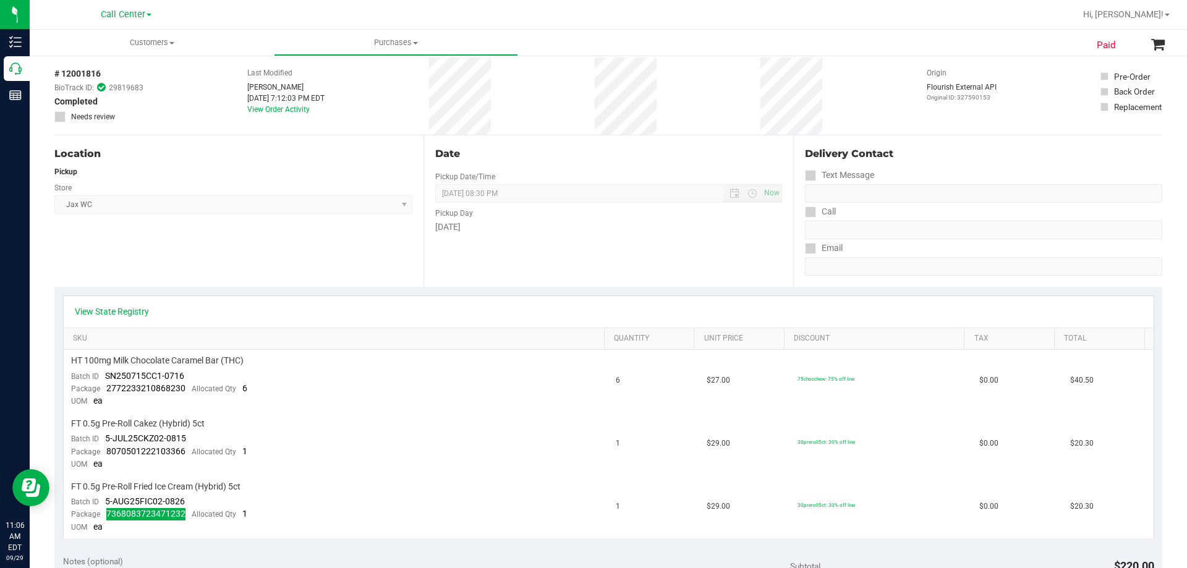
scroll to position [0, 0]
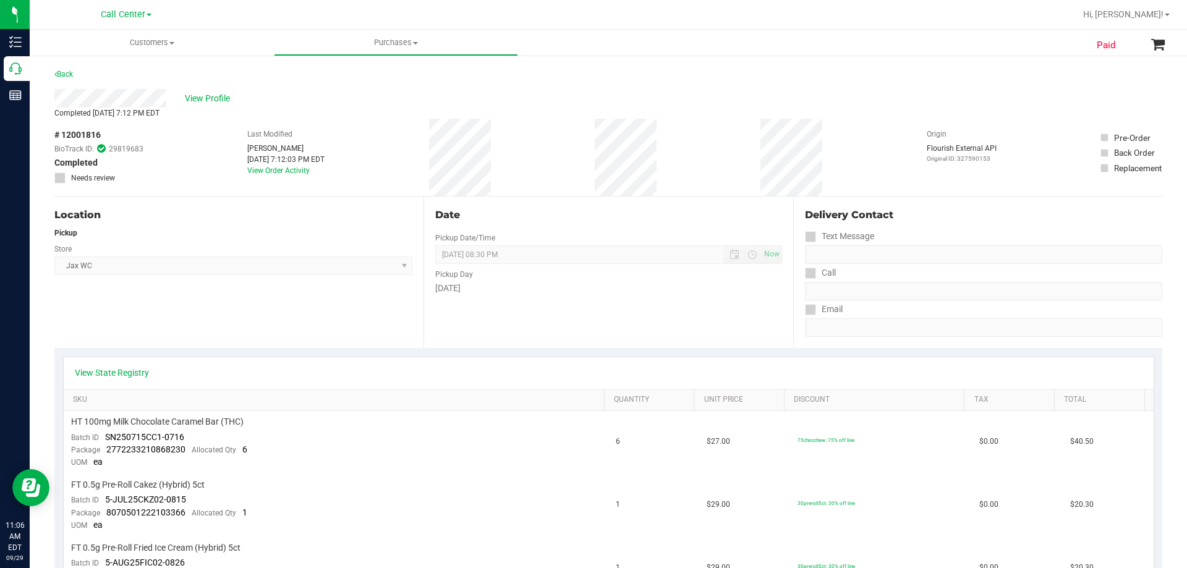
click at [163, 171] on div "# 12001816 BioTrack ID: 29819683 Completed Needs review Last Modified Jessica H…" at bounding box center [608, 157] width 1108 height 77
click at [70, 132] on span "# 12001816" at bounding box center [77, 135] width 46 height 13
copy span "12001816"
drag, startPoint x: 240, startPoint y: 156, endPoint x: 284, endPoint y: 159, distance: 44.6
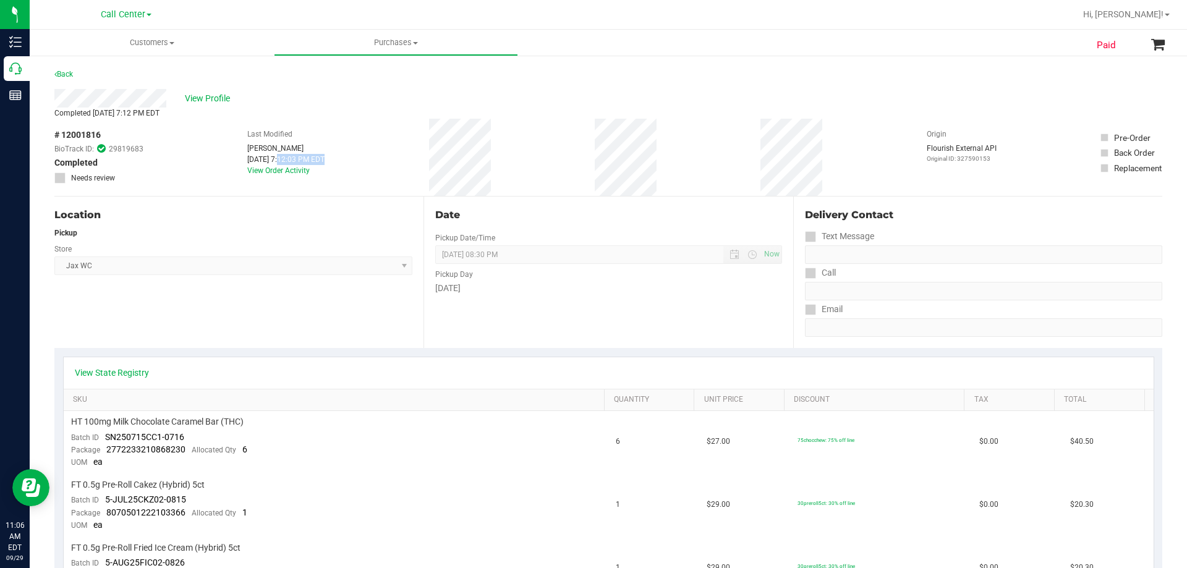
click at [284, 159] on div "# 12001816 BioTrack ID: 29819683 Completed Needs review Last Modified Jessica H…" at bounding box center [608, 157] width 1108 height 77
copy div "Sep 25, 2025"
click at [124, 300] on div "Location Pickup Store Jax WC Select Store Bonita Springs WC Boynton Beach WC Br…" at bounding box center [238, 272] width 369 height 151
drag, startPoint x: 62, startPoint y: 263, endPoint x: 127, endPoint y: 271, distance: 65.5
click at [127, 271] on span "Jax WC Select Store Bonita Springs WC Boynton Beach WC Bradenton WC Brandon WC …" at bounding box center [233, 265] width 358 height 19
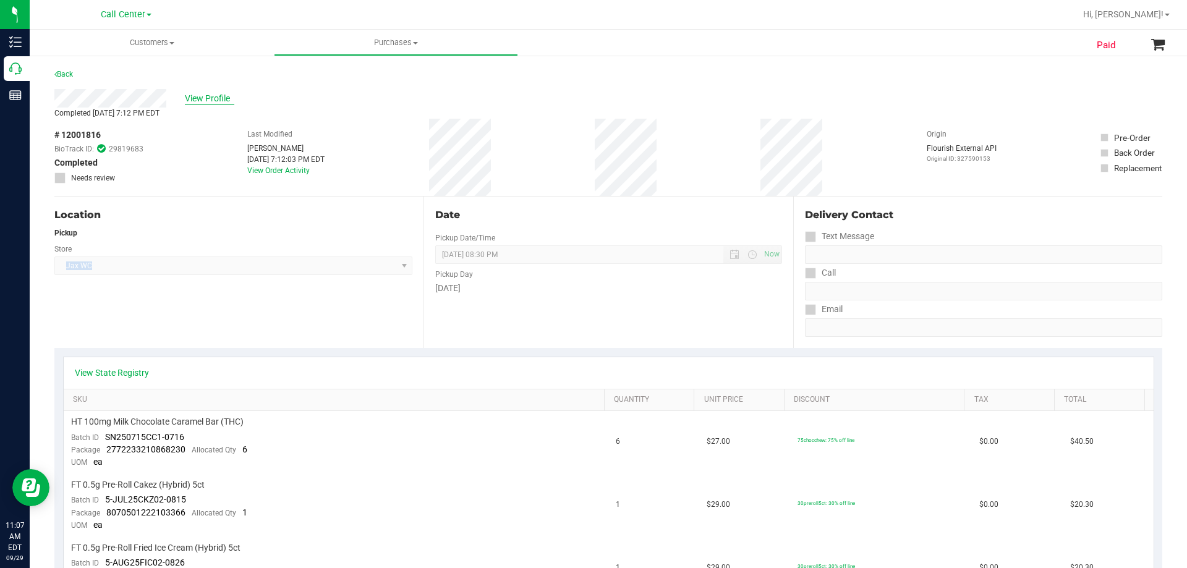
click at [203, 96] on span "View Profile" at bounding box center [209, 98] width 49 height 13
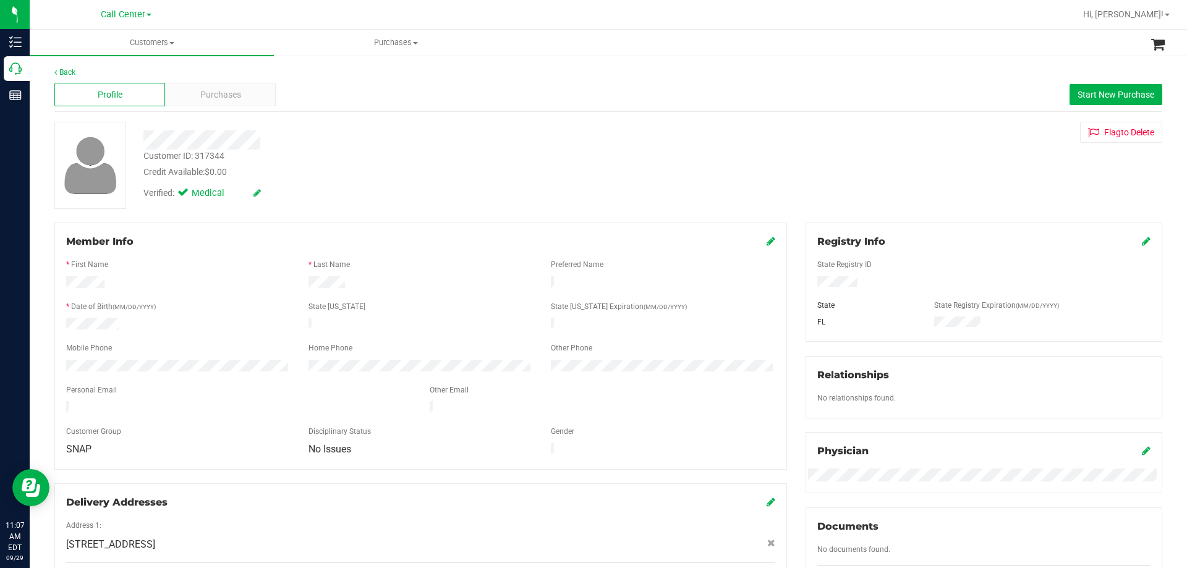
click at [214, 159] on div "Customer ID: 317344" at bounding box center [183, 156] width 81 height 13
click at [400, 145] on div at bounding box center [415, 139] width 563 height 19
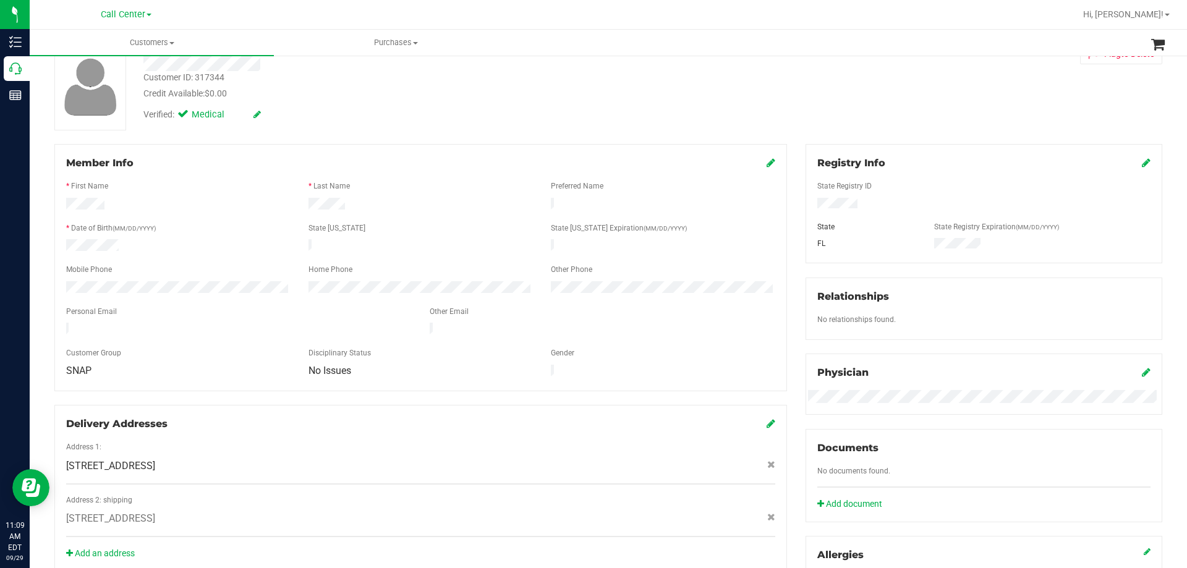
scroll to position [326, 0]
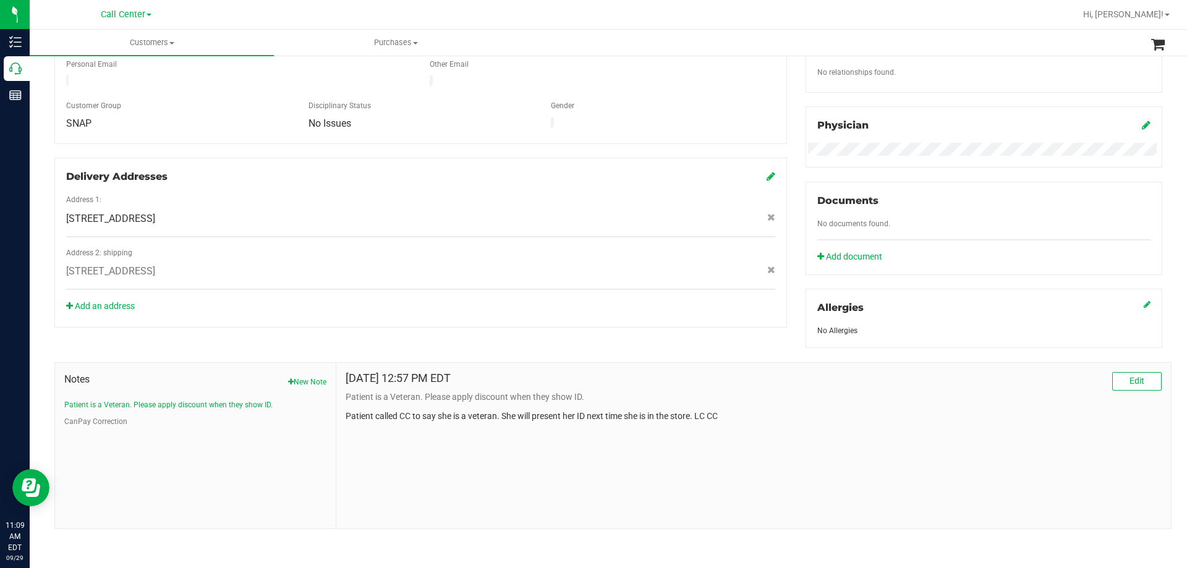
click at [443, 449] on div "Jun 6, 2022 12:57 PM EDT Edit Patient is a Veteran. Please apply discount when …" at bounding box center [753, 446] width 834 height 166
drag, startPoint x: 381, startPoint y: 410, endPoint x: 643, endPoint y: 415, distance: 261.5
click at [643, 415] on p "Patient called CC to say she is a veteran. She will present her ID next time sh…" at bounding box center [753, 416] width 816 height 13
click at [654, 418] on p "Patient called CC to say she is a veteran. She will present her ID next time sh…" at bounding box center [753, 416] width 816 height 13
drag, startPoint x: 357, startPoint y: 398, endPoint x: 623, endPoint y: 416, distance: 266.4
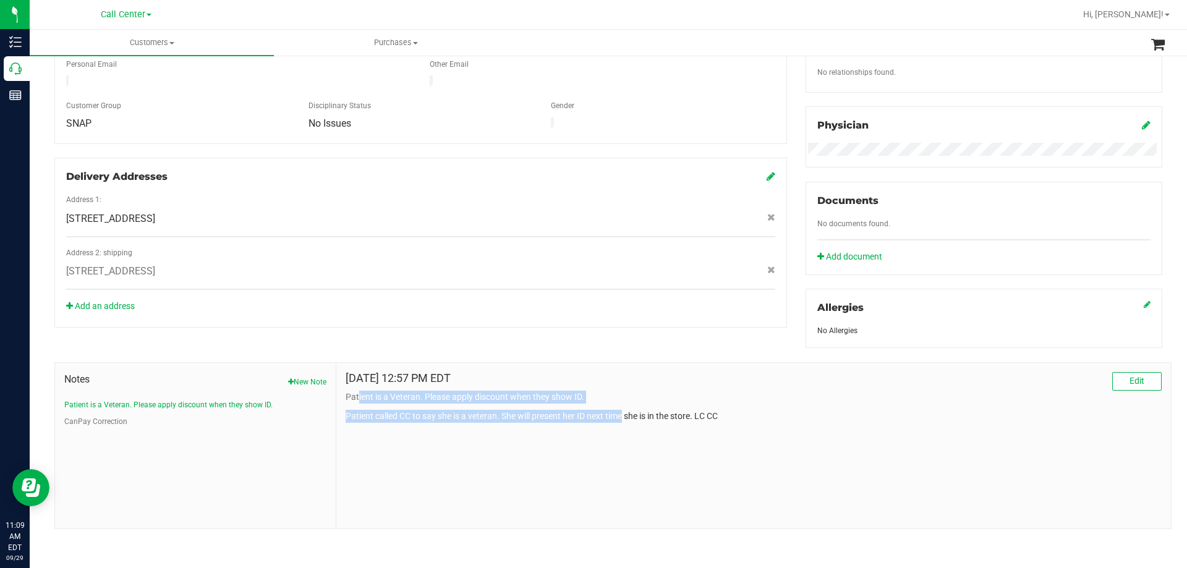
click at [623, 416] on div "Jun 6, 2022 12:57 PM EDT Edit Patient is a Veteran. Please apply discount when …" at bounding box center [753, 397] width 816 height 51
click at [658, 416] on p "Patient called CC to say she is a veteran. She will present her ID next time sh…" at bounding box center [753, 416] width 816 height 13
drag, startPoint x: 682, startPoint y: 420, endPoint x: 442, endPoint y: 399, distance: 240.7
click at [442, 399] on div "Jun 6, 2022 12:57 PM EDT Edit Patient is a Veteran. Please apply discount when …" at bounding box center [753, 397] width 816 height 51
click at [417, 392] on p "Patient is a Veteran. Please apply discount when they show ID." at bounding box center [753, 397] width 816 height 13
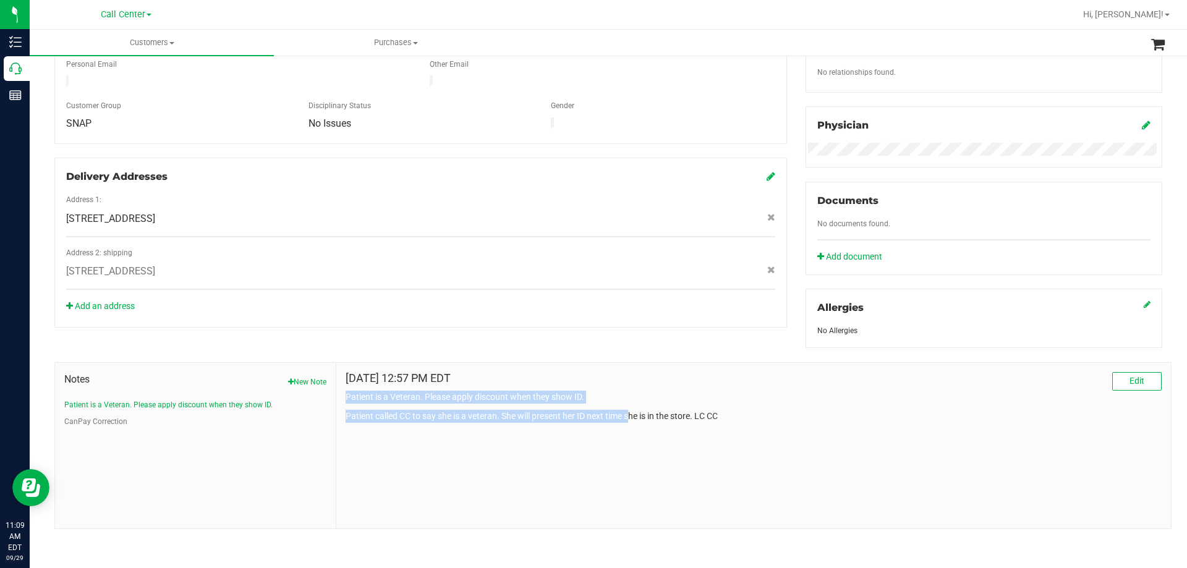
drag, startPoint x: 344, startPoint y: 394, endPoint x: 629, endPoint y: 422, distance: 285.6
click at [629, 422] on div "Jun 6, 2022 12:57 PM EDT Edit Patient is a Veteran. Please apply discount when …" at bounding box center [753, 446] width 834 height 166
click at [656, 420] on p "Patient called CC to say she is a veteran. She will present her ID next time sh…" at bounding box center [753, 416] width 816 height 13
drag, startPoint x: 726, startPoint y: 415, endPoint x: 377, endPoint y: 397, distance: 349.0
click at [377, 397] on div "Jun 6, 2022 12:57 PM EDT Edit Patient is a Veteran. Please apply discount when …" at bounding box center [753, 397] width 816 height 51
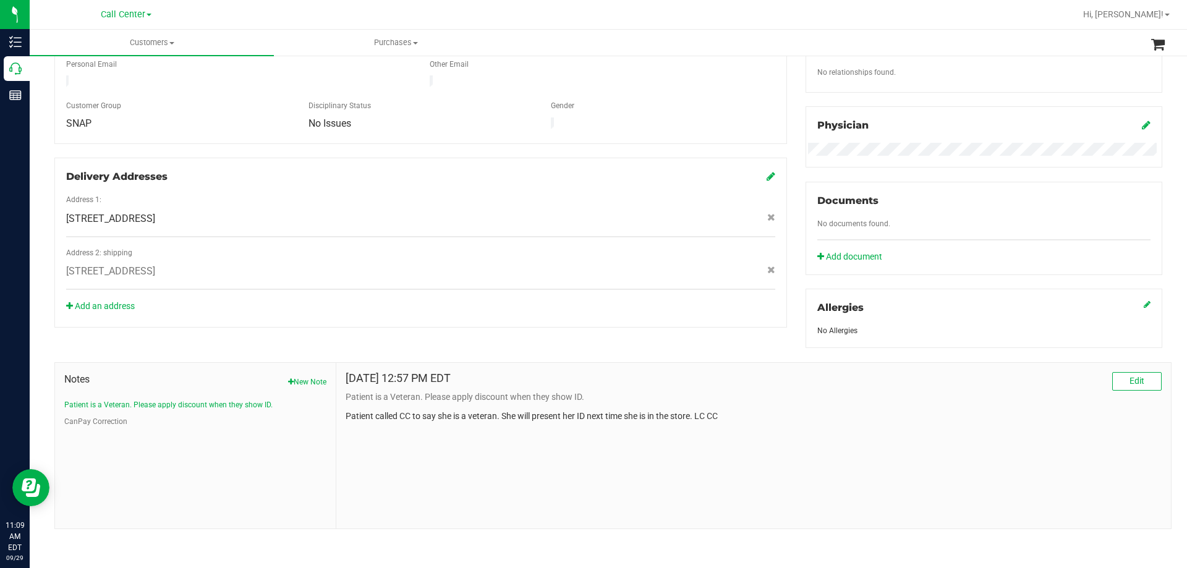
click at [373, 396] on p "Patient is a Veteran. Please apply discount when they show ID." at bounding box center [753, 397] width 816 height 13
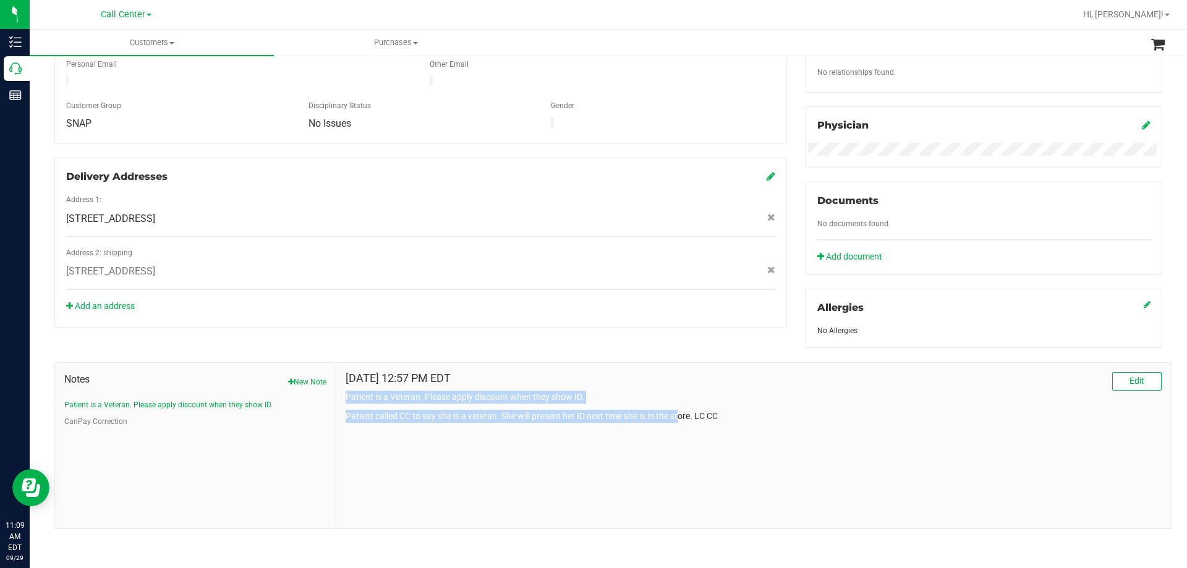
drag, startPoint x: 344, startPoint y: 392, endPoint x: 681, endPoint y: 420, distance: 338.0
click at [681, 420] on div "Jun 6, 2022 12:57 PM EDT Edit Patient is a Veteran. Please apply discount when …" at bounding box center [753, 397] width 816 height 51
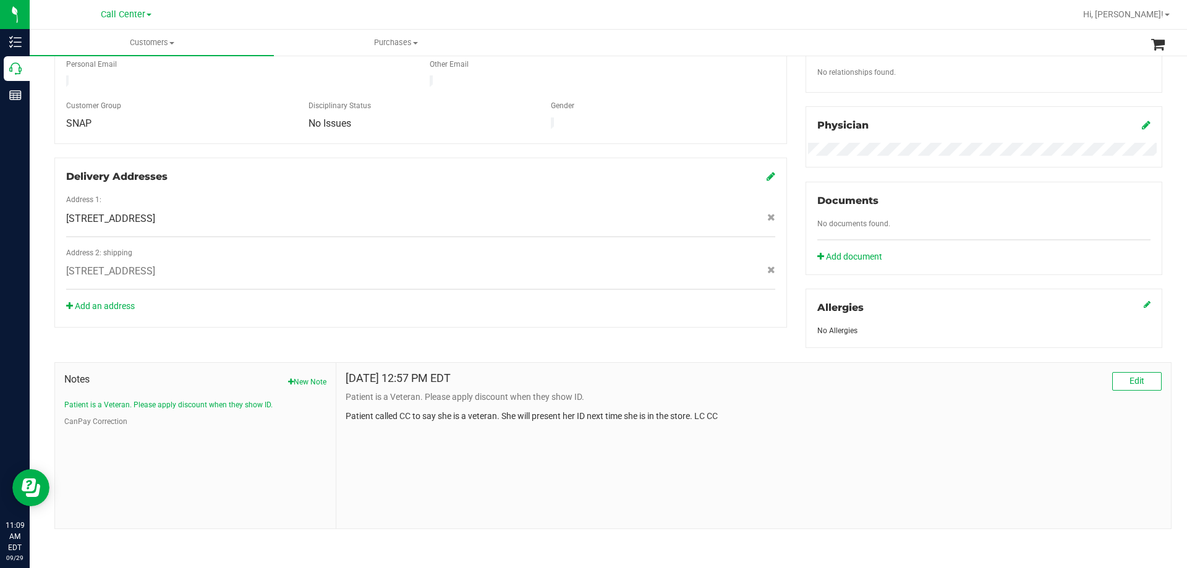
click at [694, 418] on p "Patient called CC to say she is a veteran. She will present her ID next time sh…" at bounding box center [753, 416] width 816 height 13
drag, startPoint x: 739, startPoint y: 420, endPoint x: 459, endPoint y: 398, distance: 281.4
click at [459, 398] on div "Jun 6, 2022 12:57 PM EDT Edit Patient is a Veteran. Please apply discount when …" at bounding box center [753, 397] width 816 height 51
click at [417, 398] on p "Patient is a Veteran. Please apply discount when they show ID." at bounding box center [753, 397] width 816 height 13
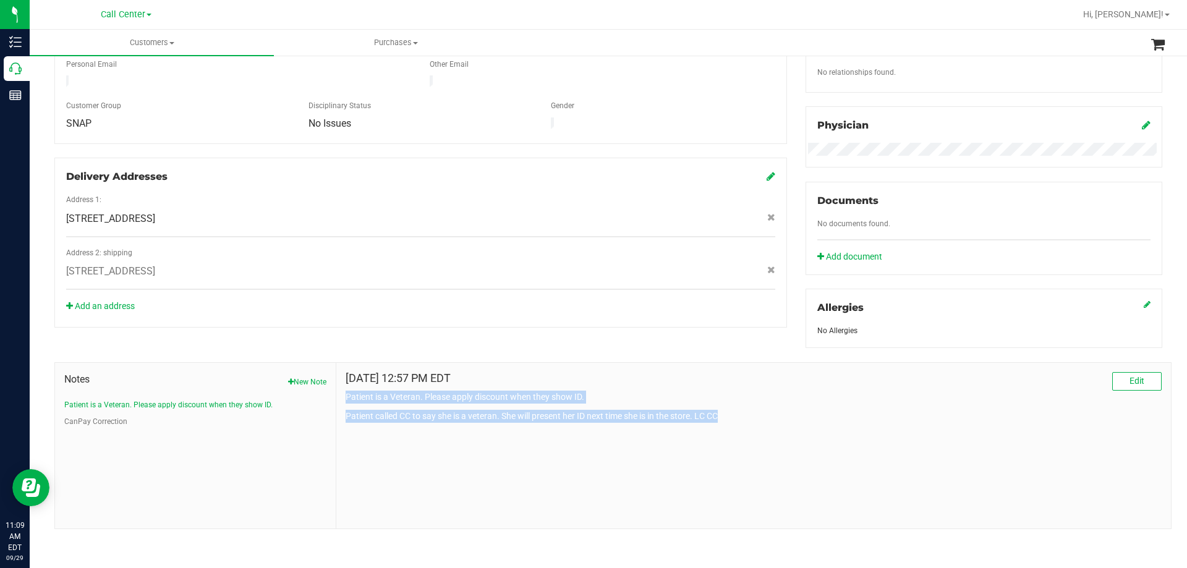
drag, startPoint x: 344, startPoint y: 393, endPoint x: 748, endPoint y: 417, distance: 404.3
click at [748, 417] on div "Jun 6, 2022 12:57 PM EDT Edit Patient is a Veteran. Please apply discount when …" at bounding box center [753, 397] width 816 height 51
click at [761, 417] on p "Patient called CC to say she is a veteran. She will present her ID next time sh…" at bounding box center [753, 416] width 816 height 13
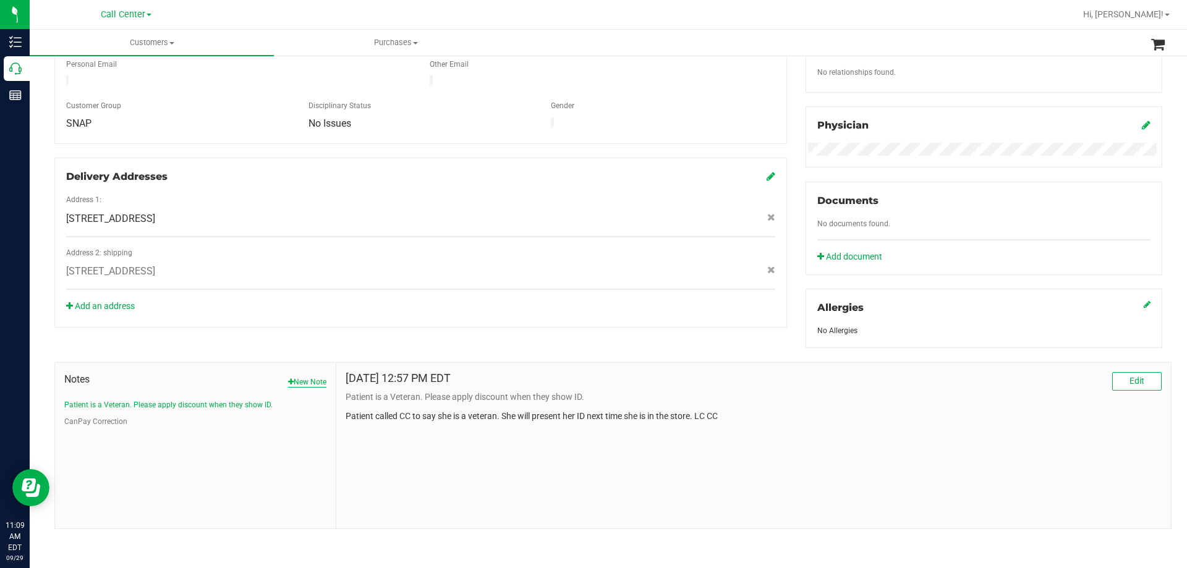
click at [300, 383] on button "New Note" at bounding box center [307, 381] width 38 height 11
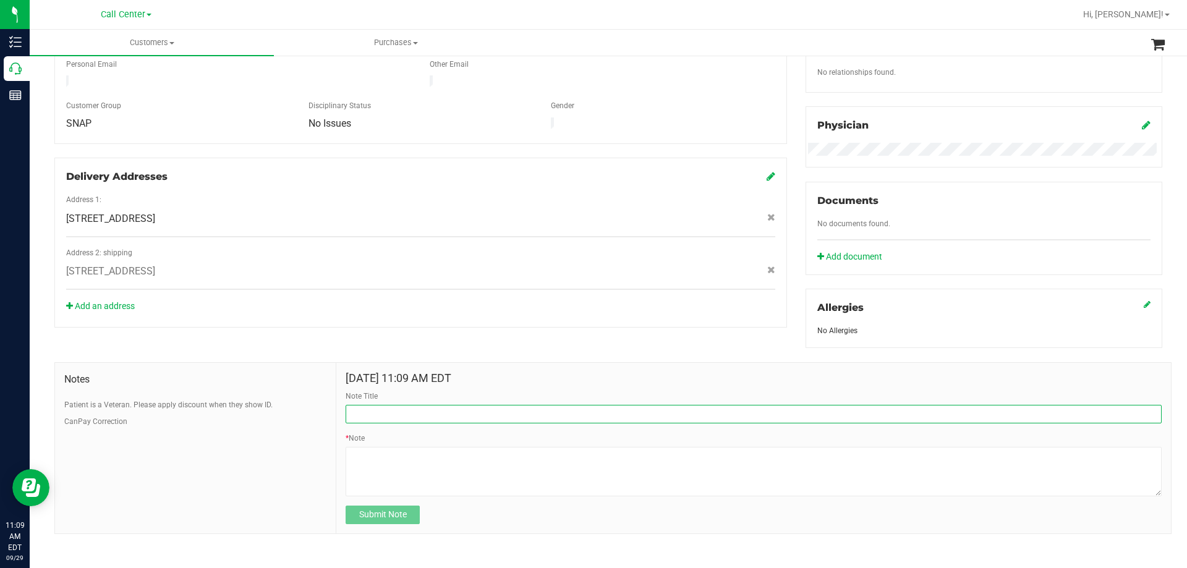
click at [425, 410] on input "Note Title" at bounding box center [753, 414] width 816 height 19
type input "Complaint: Product - POSSIBLE EXCHANGE"
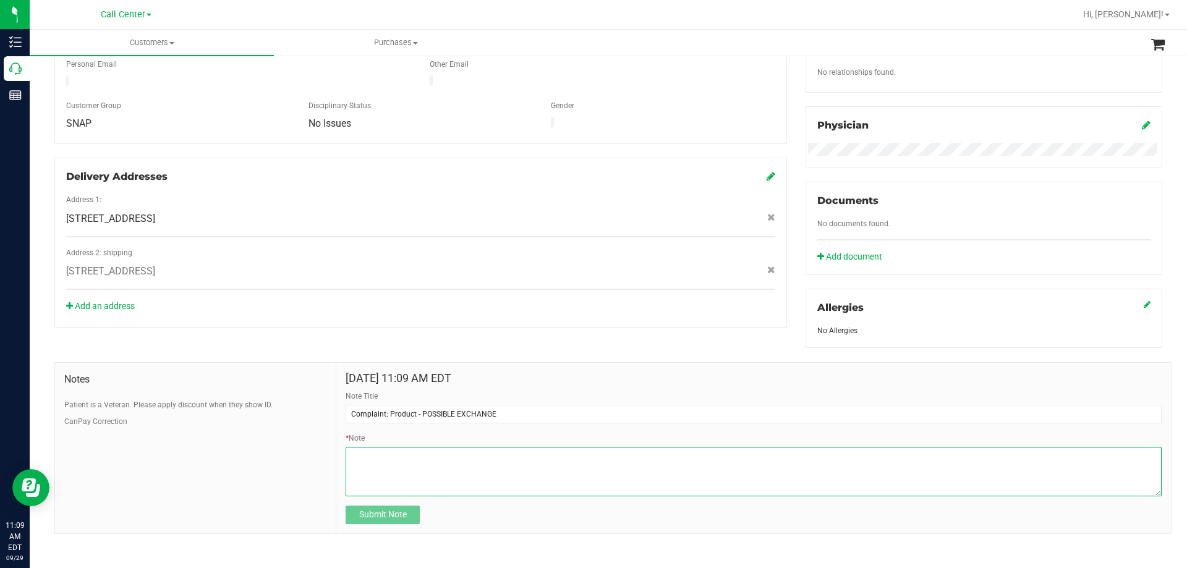
click at [413, 468] on textarea "* Note" at bounding box center [753, 471] width 816 height 49
paste textarea "Order Number: 12001816 Product Name: FT 0.5g Pre-Roll Fried Ice Cream (Hybrid) …"
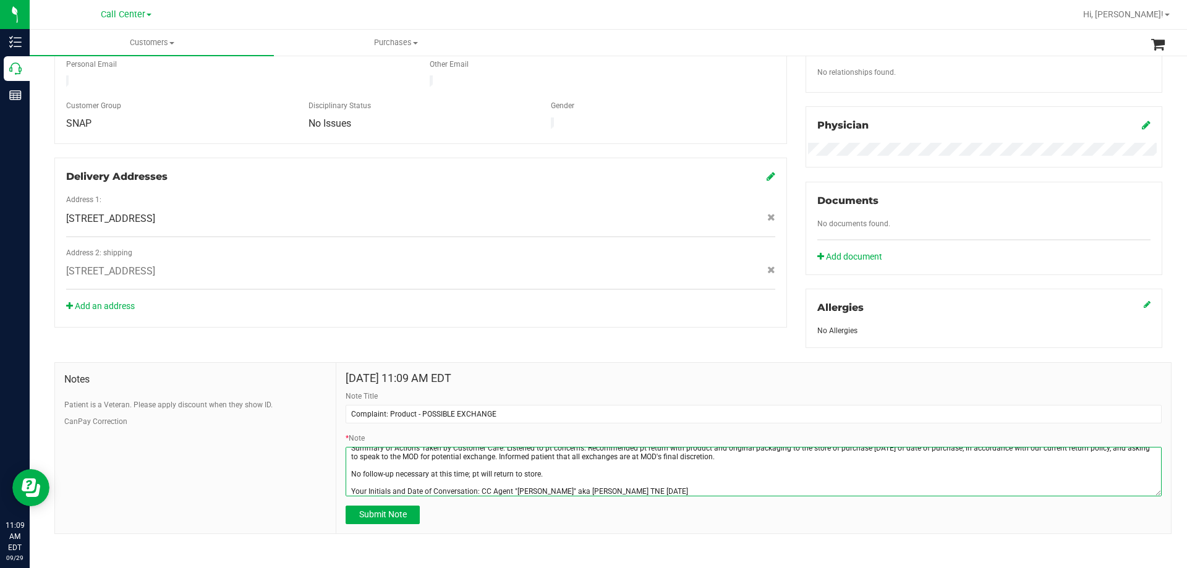
type textarea "Order Number: 12001816 Product Name: FT 0.5g Pre-Roll Fried Ice Cream (Hybrid) …"
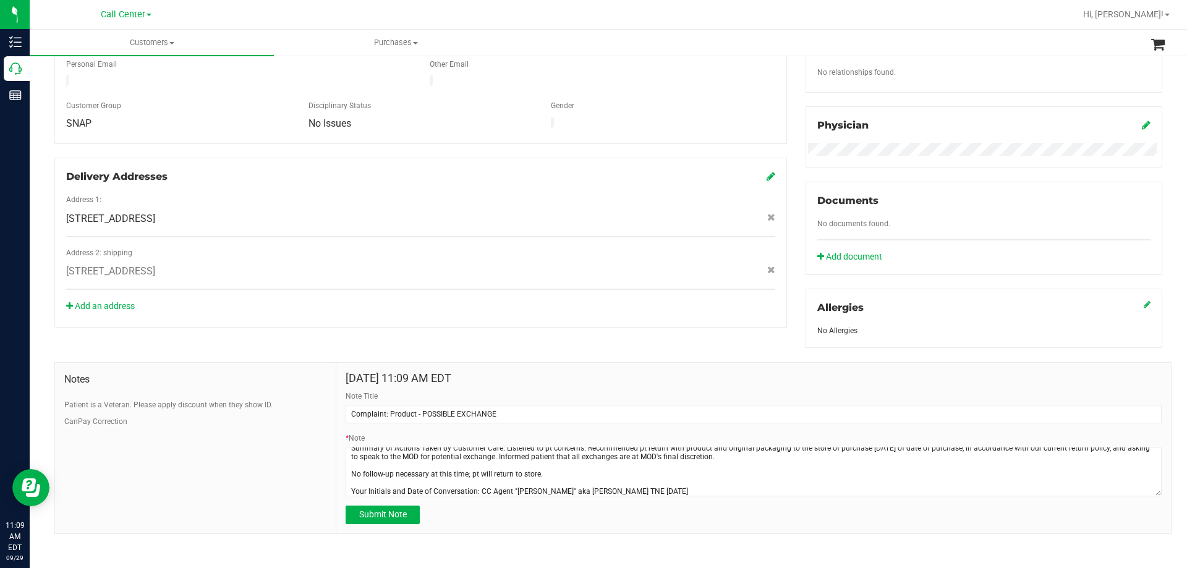
click at [294, 454] on div "Notes Patient is a Veteran. Please apply discount when they show ID. CanPay Cor…" at bounding box center [195, 448] width 281 height 171
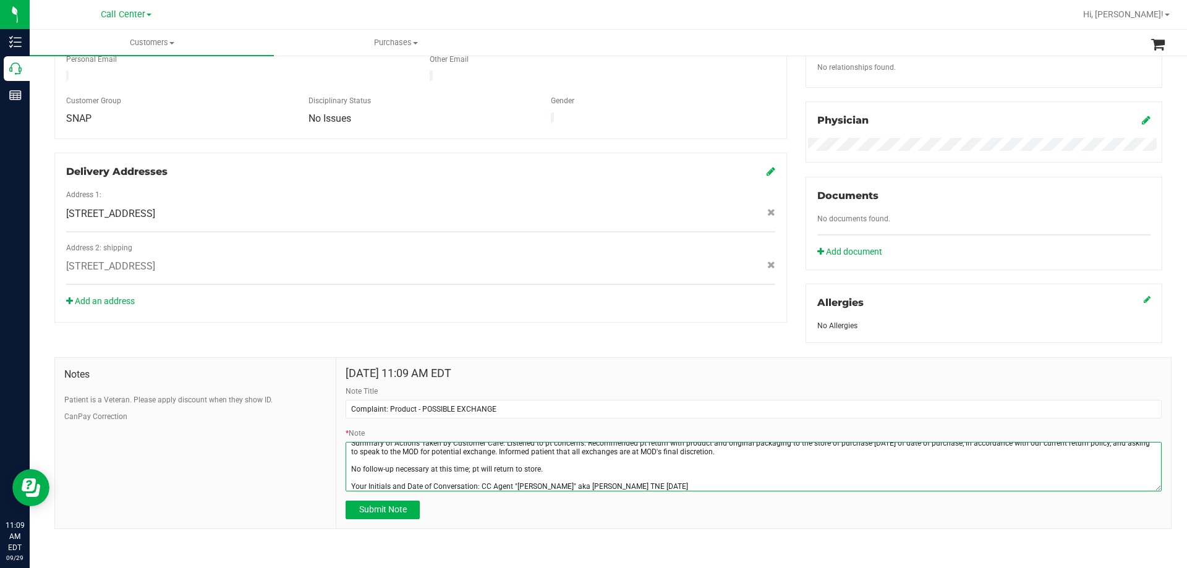
click at [665, 483] on textarea "* Note" at bounding box center [753, 466] width 816 height 49
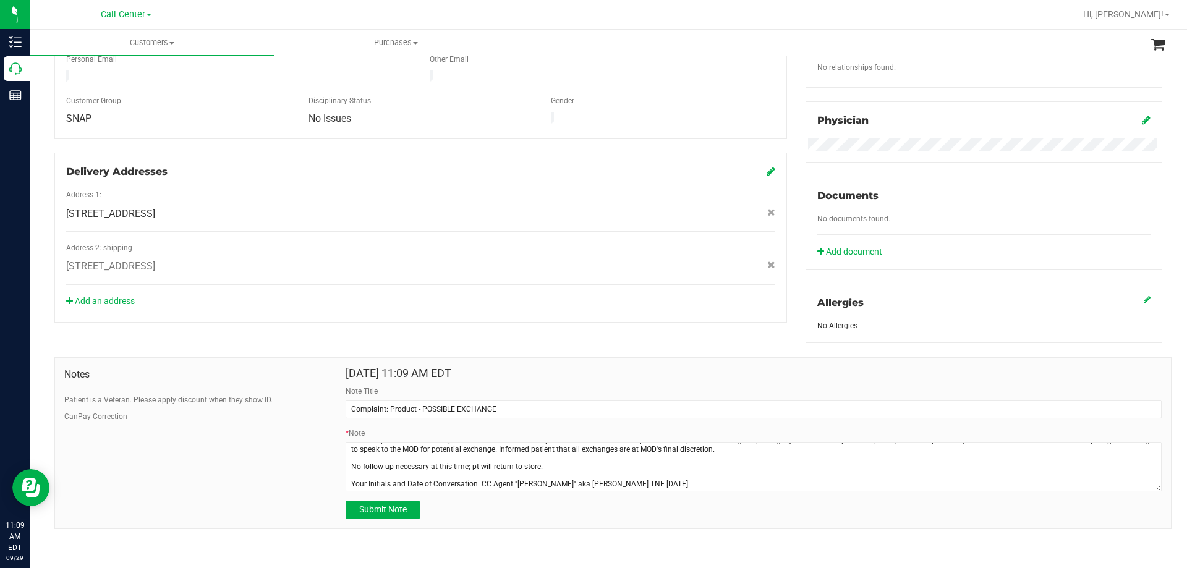
click at [294, 473] on div "Notes Patient is a Veteran. Please apply discount when they show ID. CanPay Cor…" at bounding box center [195, 443] width 281 height 171
click at [681, 482] on textarea "* Note" at bounding box center [753, 466] width 816 height 49
click at [383, 512] on span "Submit Note" at bounding box center [383, 509] width 48 height 10
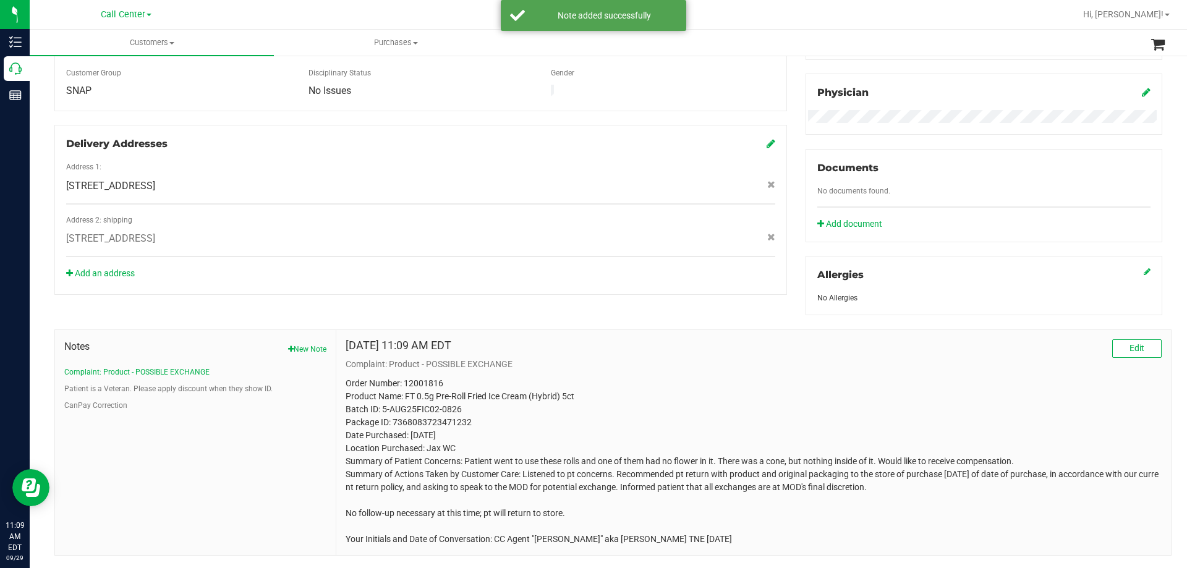
scroll to position [385, 0]
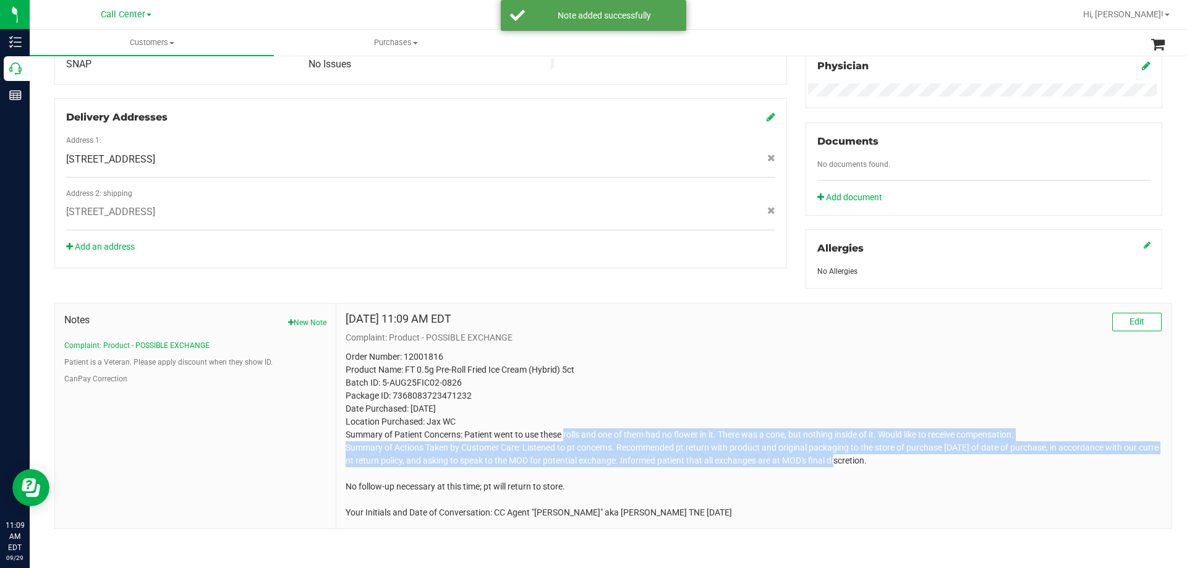
drag, startPoint x: 540, startPoint y: 433, endPoint x: 824, endPoint y: 453, distance: 284.4
click at [824, 453] on p "Order Number: 12001816 Product Name: FT 0.5g Pre-Roll Fried Ice Cream (Hybrid) …" at bounding box center [753, 434] width 816 height 169
click at [863, 452] on p "Order Number: 12001816 Product Name: FT 0.5g Pre-Roll Fried Ice Cream (Hybrid) …" at bounding box center [753, 434] width 816 height 169
drag, startPoint x: 913, startPoint y: 460, endPoint x: 538, endPoint y: 433, distance: 375.5
click at [538, 433] on p "Order Number: 12001816 Product Name: FT 0.5g Pre-Roll Fried Ice Cream (Hybrid) …" at bounding box center [753, 434] width 816 height 169
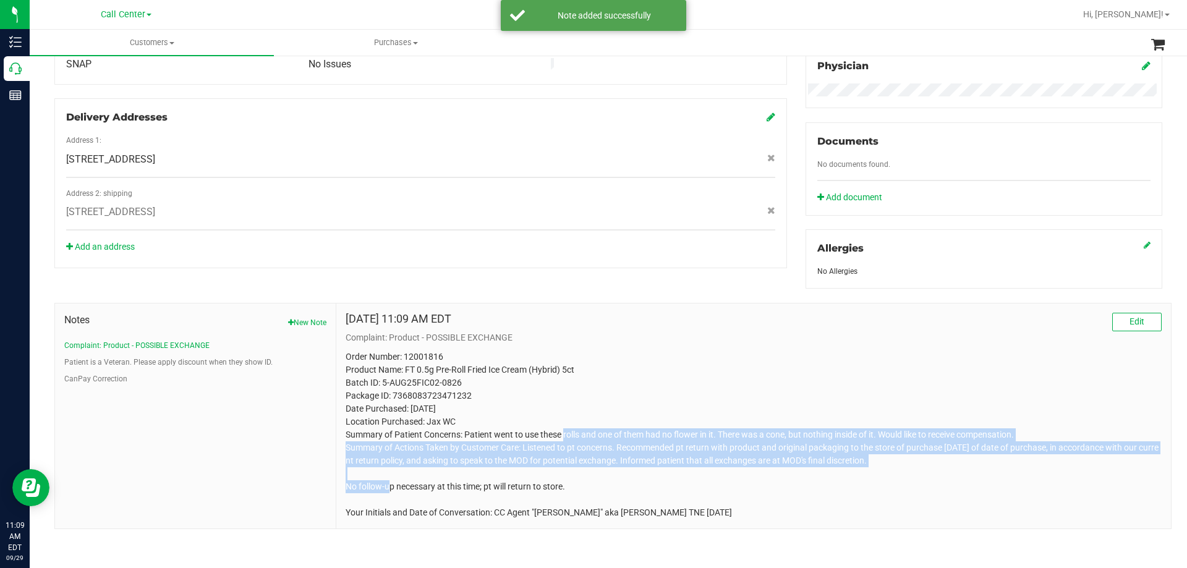
click at [538, 433] on p "Order Number: 12001816 Product Name: FT 0.5g Pre-Roll Fried Ice Cream (Hybrid) …" at bounding box center [753, 434] width 816 height 169
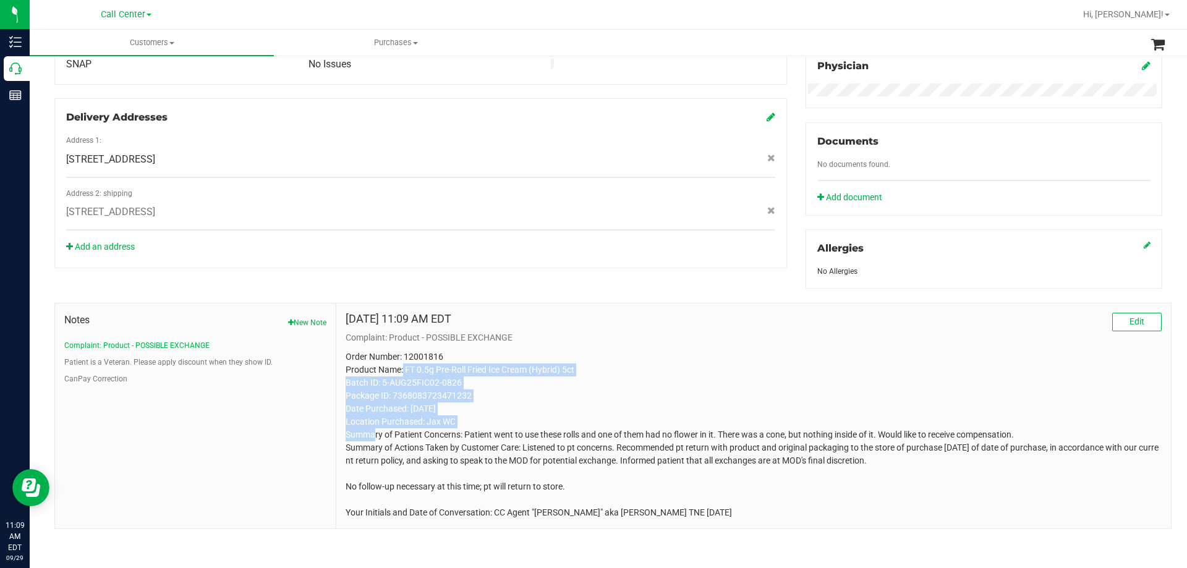
drag, startPoint x: 401, startPoint y: 366, endPoint x: 711, endPoint y: 423, distance: 314.8
click at [711, 423] on p "Order Number: 12001816 Product Name: FT 0.5g Pre-Roll Fried Ice Cream (Hybrid) …" at bounding box center [753, 434] width 816 height 169
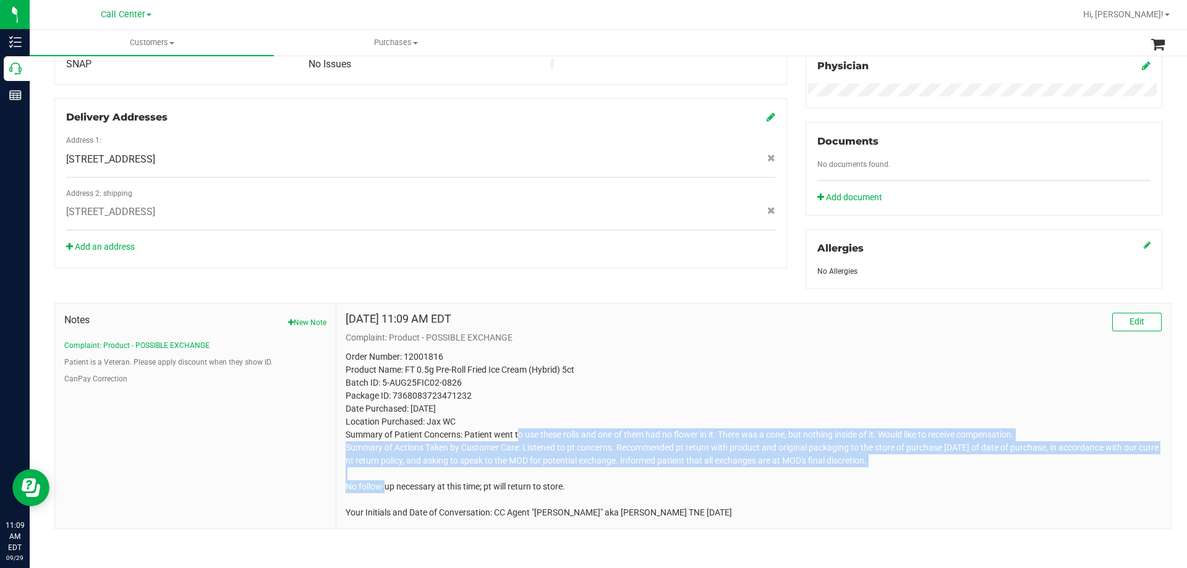
drag, startPoint x: 907, startPoint y: 458, endPoint x: 494, endPoint y: 437, distance: 412.8
click at [494, 437] on p "Order Number: 12001816 Product Name: FT 0.5g Pre-Roll Fried Ice Cream (Hybrid) …" at bounding box center [753, 434] width 816 height 169
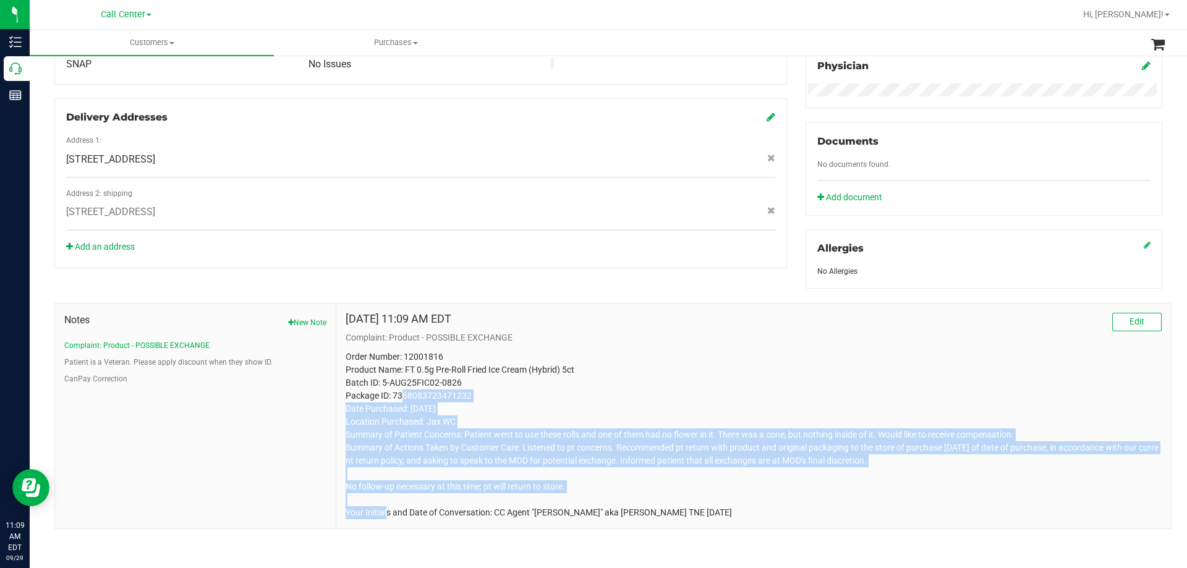
drag, startPoint x: 400, startPoint y: 389, endPoint x: 632, endPoint y: 489, distance: 252.7
click at [632, 489] on p "Order Number: 12001816 Product Name: FT 0.5g Pre-Roll Fried Ice Cream (Hybrid) …" at bounding box center [753, 434] width 816 height 169
click at [643, 462] on p "Order Number: 12001816 Product Name: FT 0.5g Pre-Roll Fried Ice Cream (Hybrid) …" at bounding box center [753, 434] width 816 height 169
drag, startPoint x: 915, startPoint y: 455, endPoint x: 538, endPoint y: 401, distance: 380.8
click at [538, 401] on p "Order Number: 12001816 Product Name: FT 0.5g Pre-Roll Fried Ice Cream (Hybrid) …" at bounding box center [753, 434] width 816 height 169
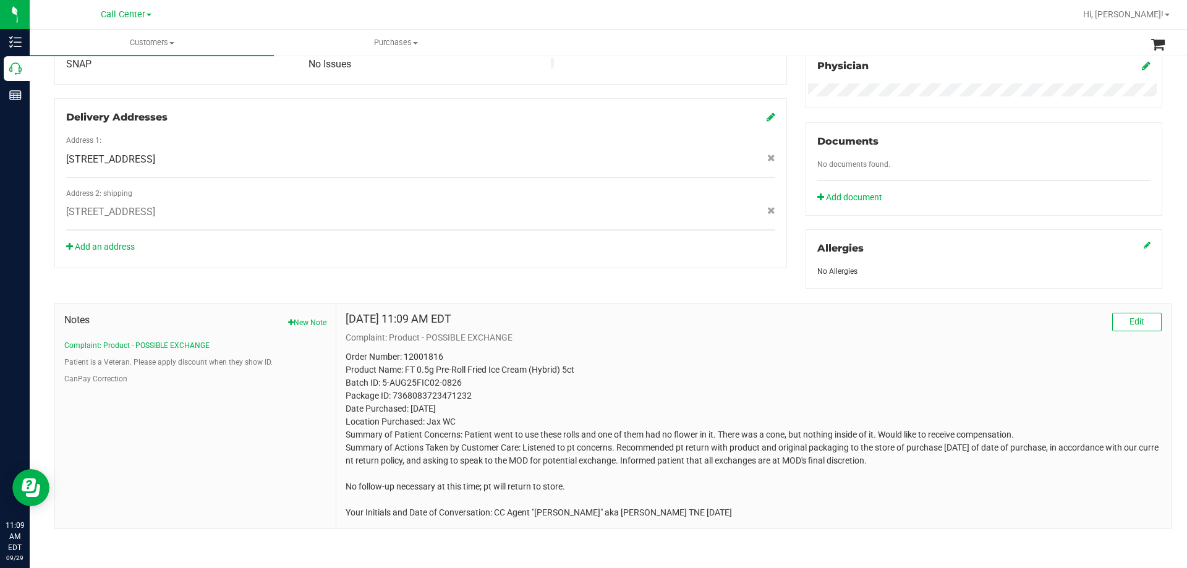
click at [554, 376] on p "Order Number: 12001816 Product Name: FT 0.5g Pre-Roll Fried Ice Cream (Hybrid) …" at bounding box center [753, 434] width 816 height 169
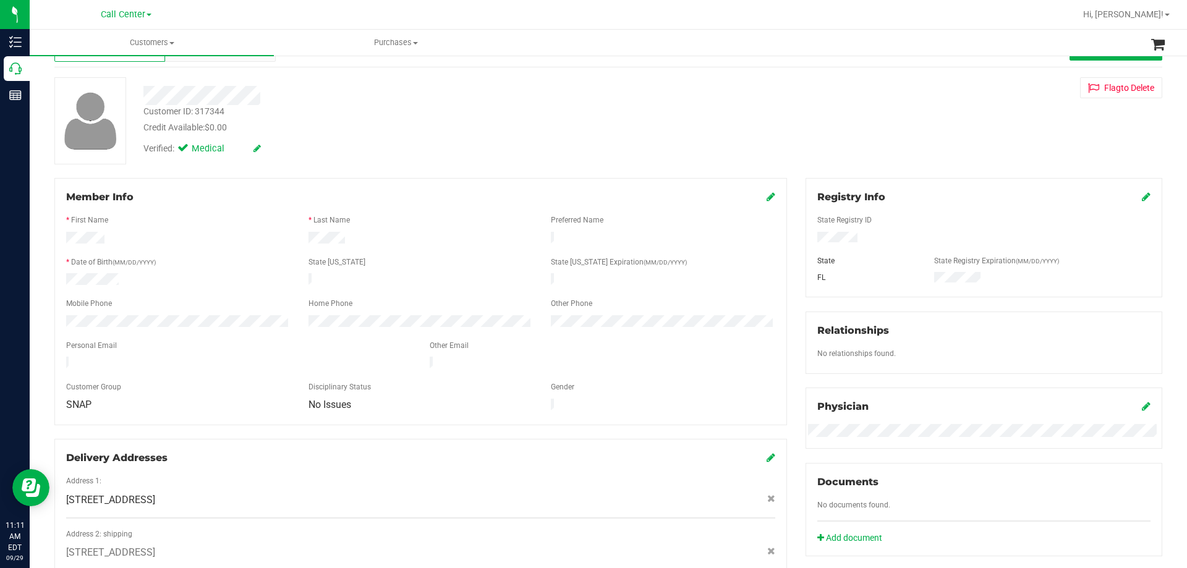
scroll to position [0, 0]
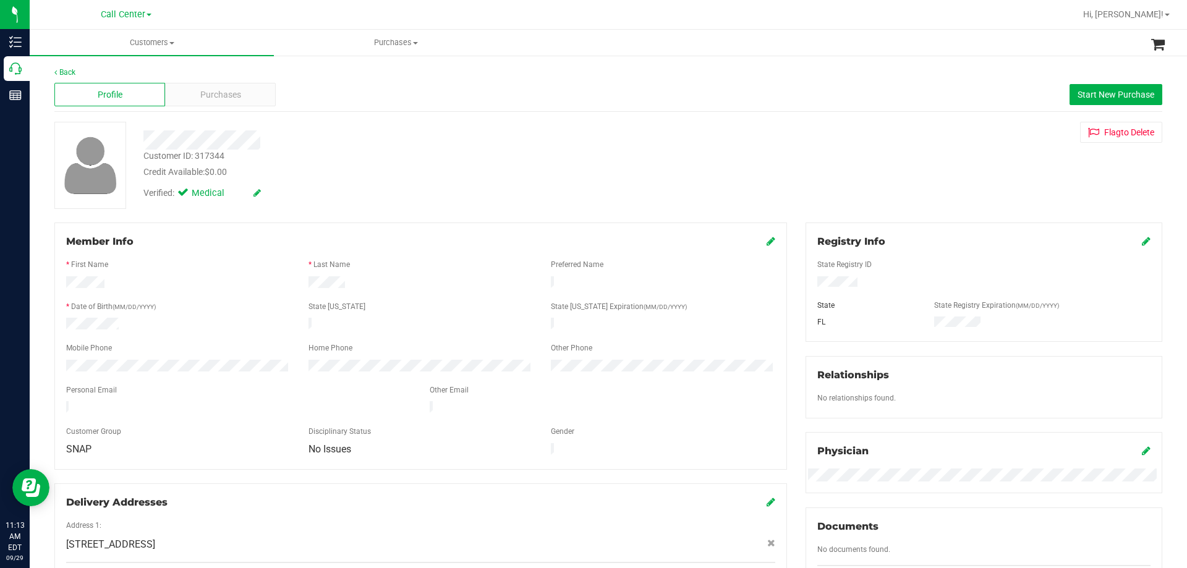
click at [413, 176] on div "Credit Available: $0.00" at bounding box center [415, 172] width 544 height 13
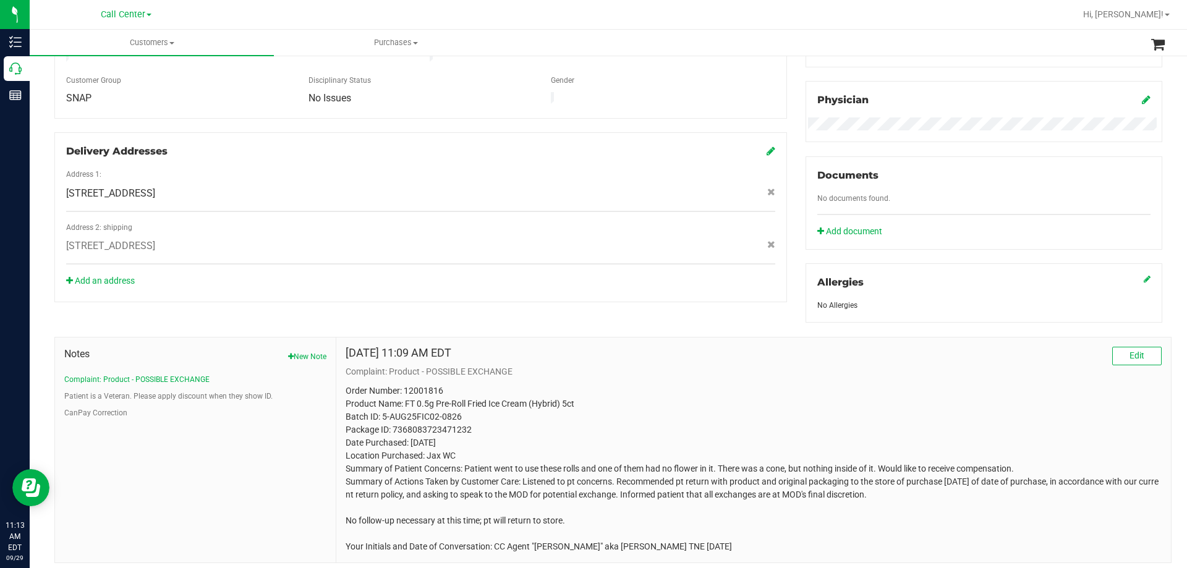
scroll to position [385, 0]
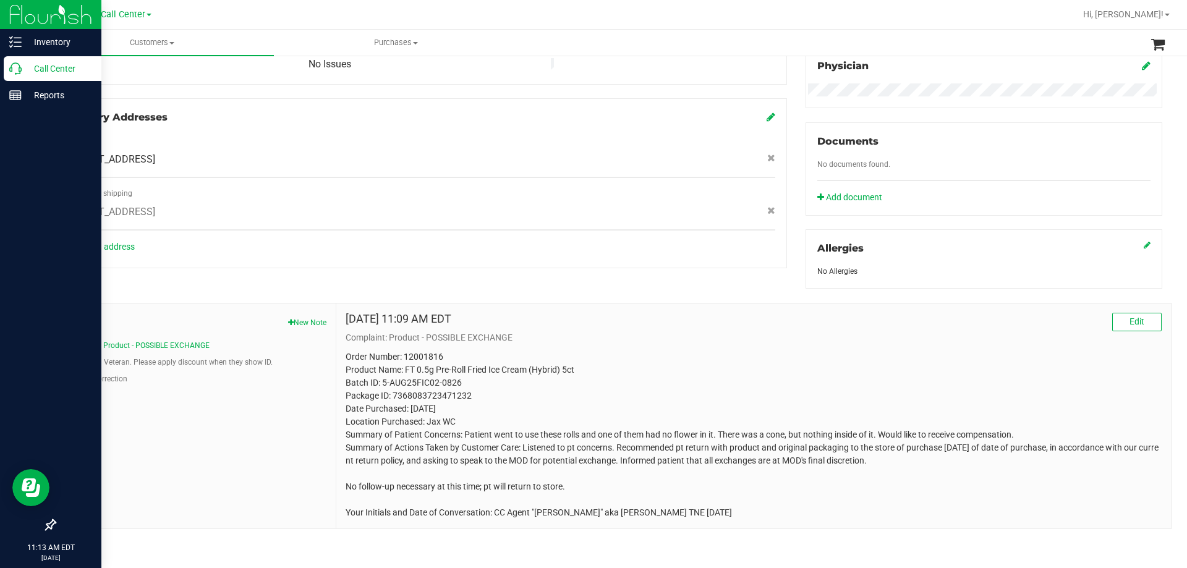
click at [33, 71] on p "Call Center" at bounding box center [59, 68] width 74 height 15
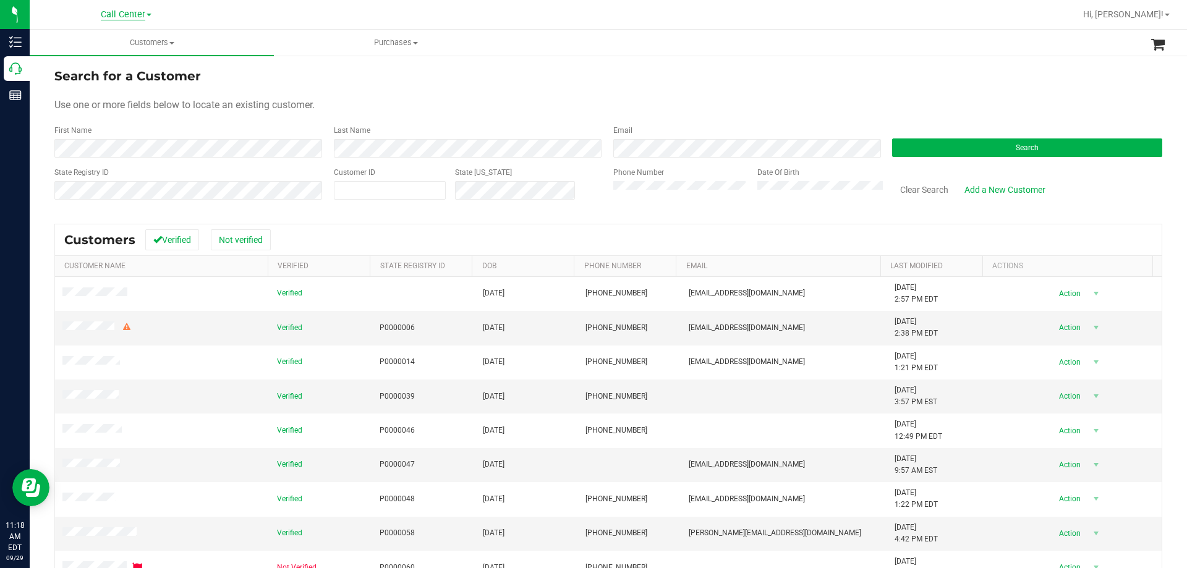
click at [124, 19] on span "Call Center" at bounding box center [123, 14] width 44 height 11
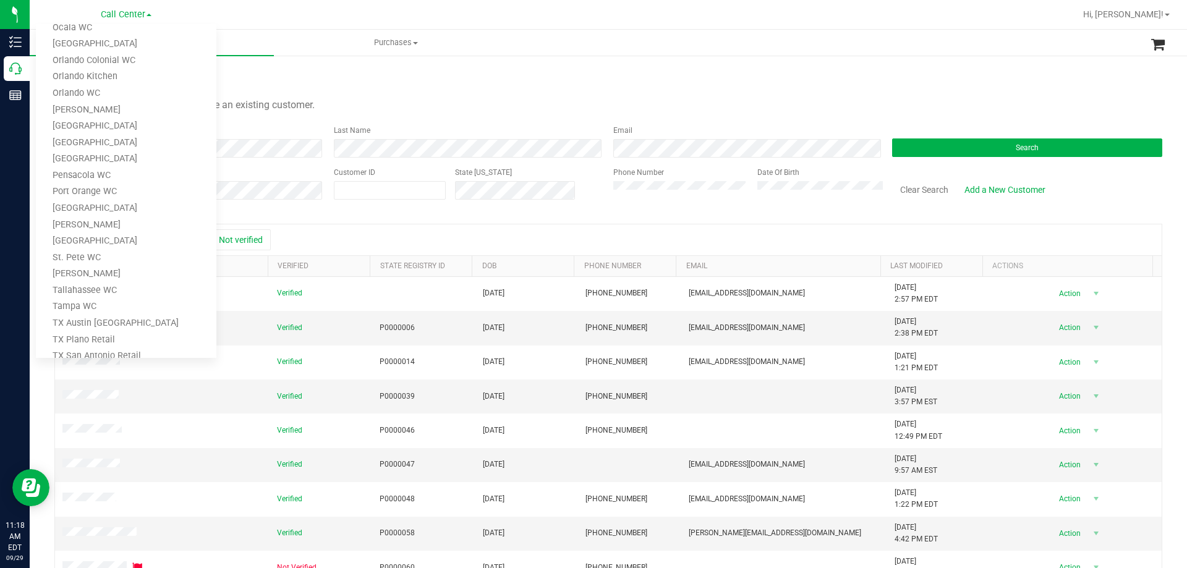
scroll to position [543, 0]
click at [109, 244] on link "TX Austin [GEOGRAPHIC_DATA]" at bounding box center [126, 240] width 180 height 17
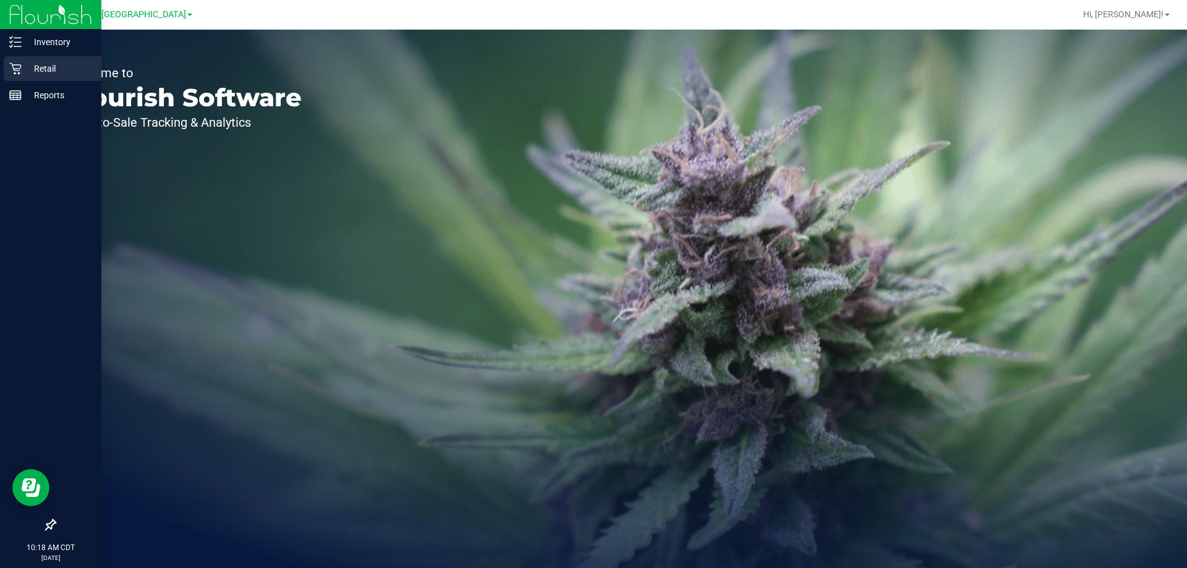
click at [48, 66] on p "Retail" at bounding box center [59, 68] width 74 height 15
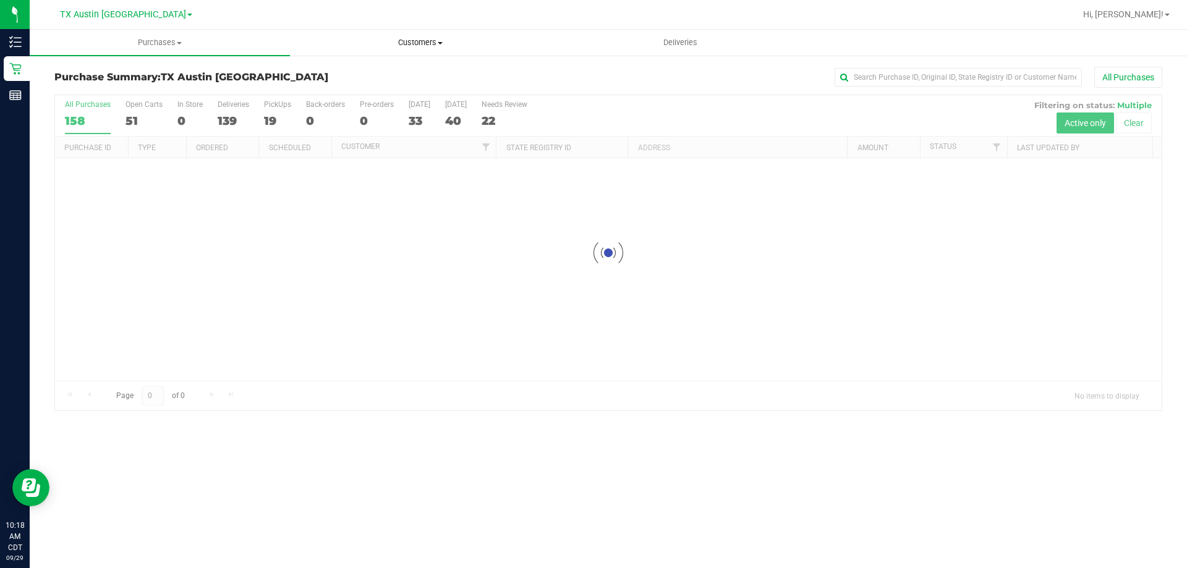
click at [412, 43] on span "Customers" at bounding box center [419, 42] width 259 height 11
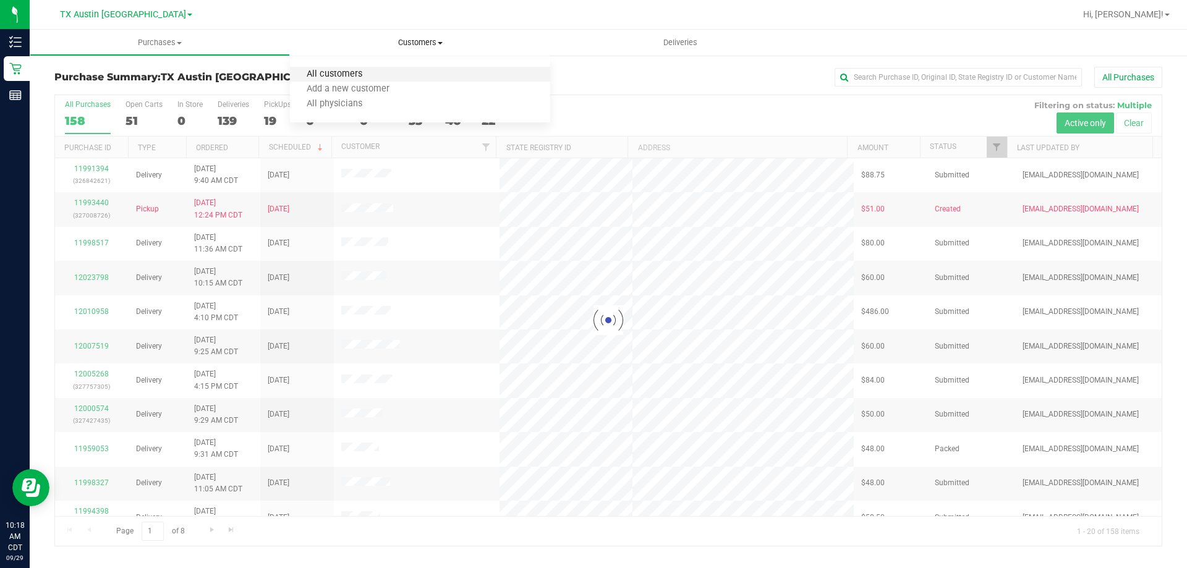
click at [365, 76] on span "All customers" at bounding box center [334, 74] width 89 height 11
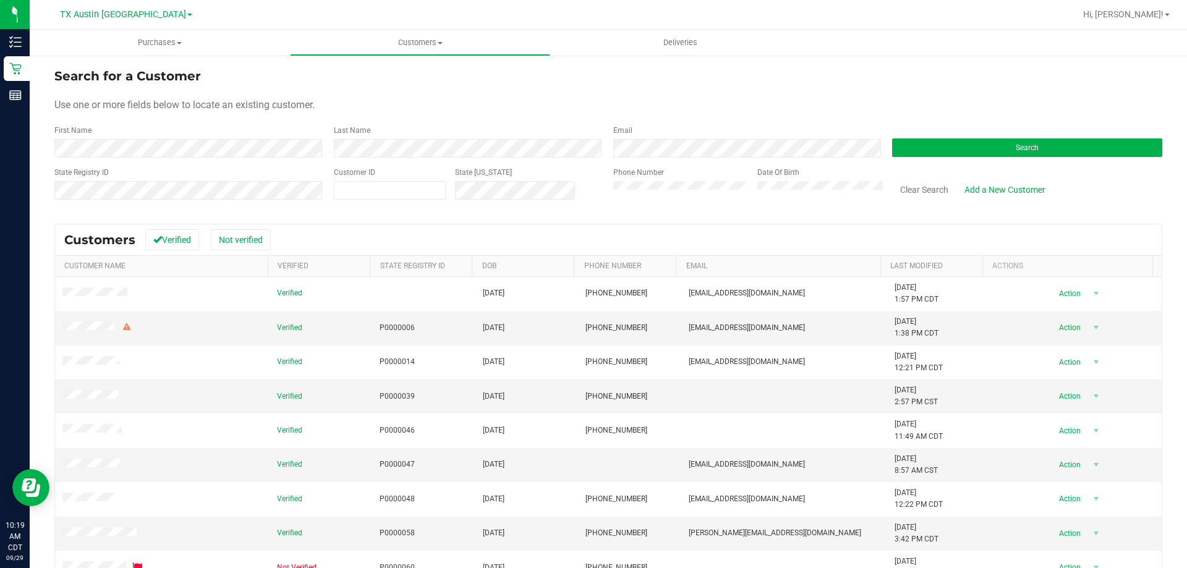
click at [656, 200] on div "Phone Number" at bounding box center [680, 189] width 135 height 44
click at [907, 143] on button "Search" at bounding box center [1027, 147] width 270 height 19
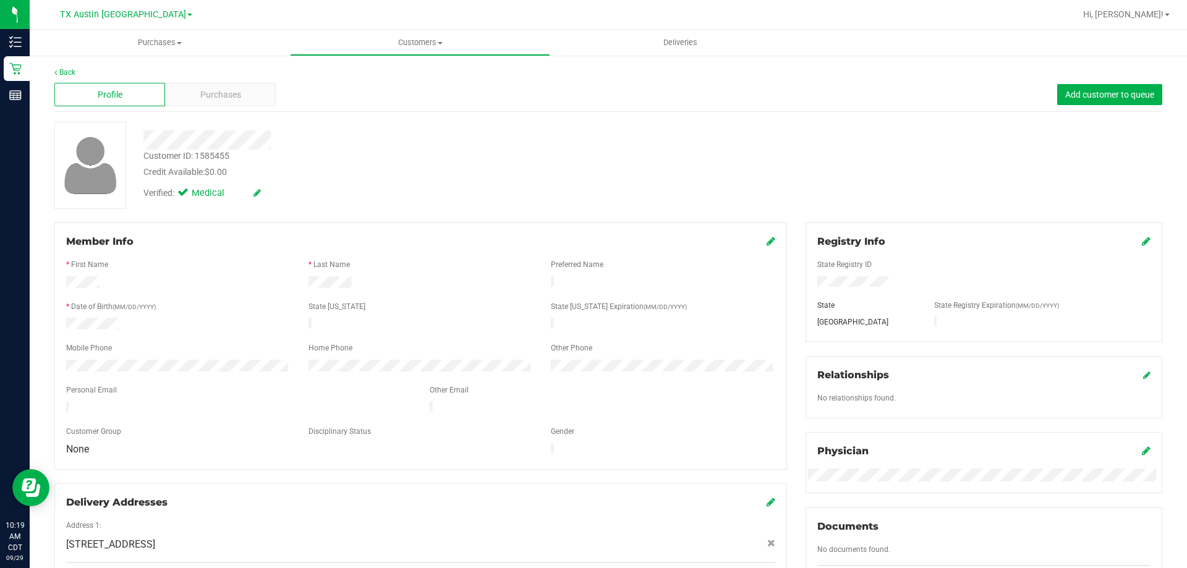
click at [680, 168] on div "Credit Available: $0.00" at bounding box center [415, 172] width 544 height 13
click at [530, 206] on div "Customer ID: 1585455 Credit Available: $0.00 Verified: Medical" at bounding box center [608, 165] width 1126 height 87
click at [414, 180] on div "Verified: Medical" at bounding box center [415, 192] width 563 height 27
click at [240, 96] on div "Purchases" at bounding box center [220, 94] width 111 height 23
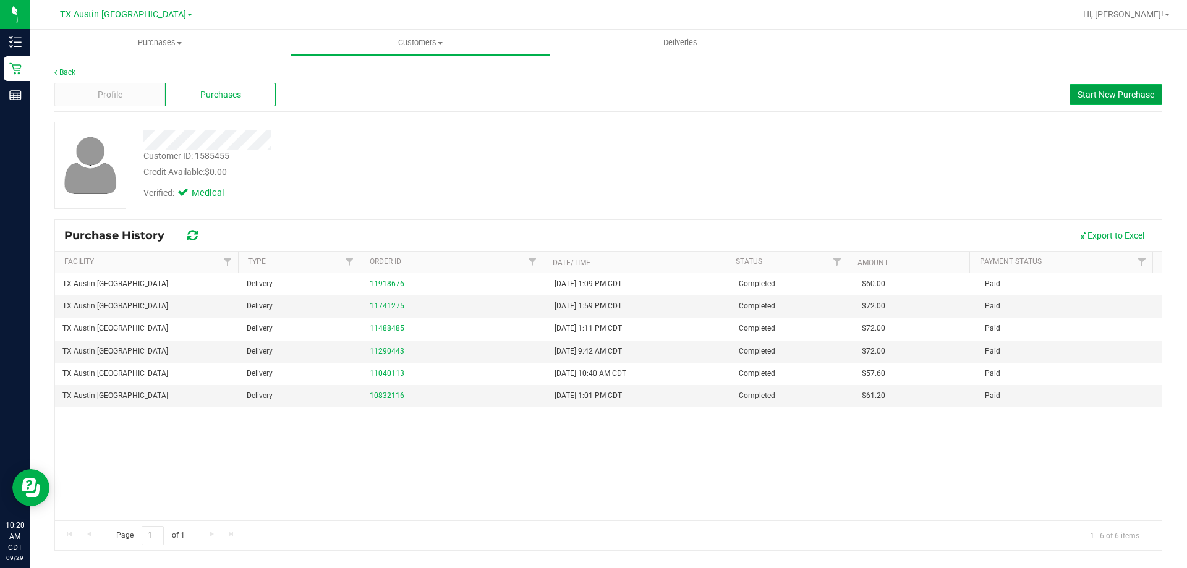
click at [1111, 98] on span "Start New Purchase" at bounding box center [1115, 95] width 77 height 10
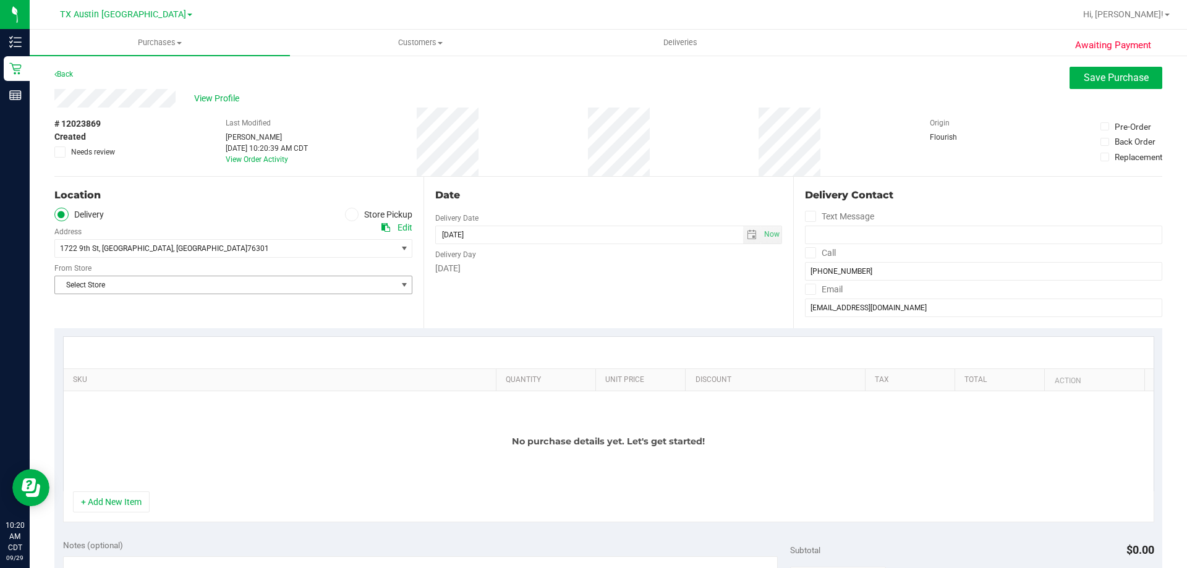
click at [176, 287] on span "Select Store" at bounding box center [225, 284] width 341 height 17
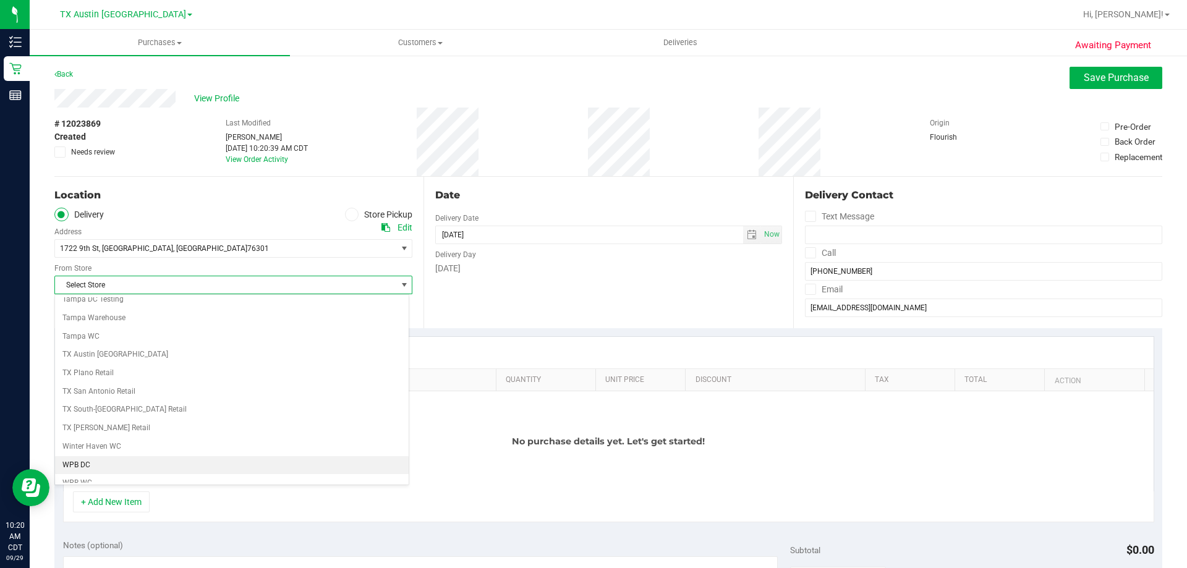
scroll to position [898, 0]
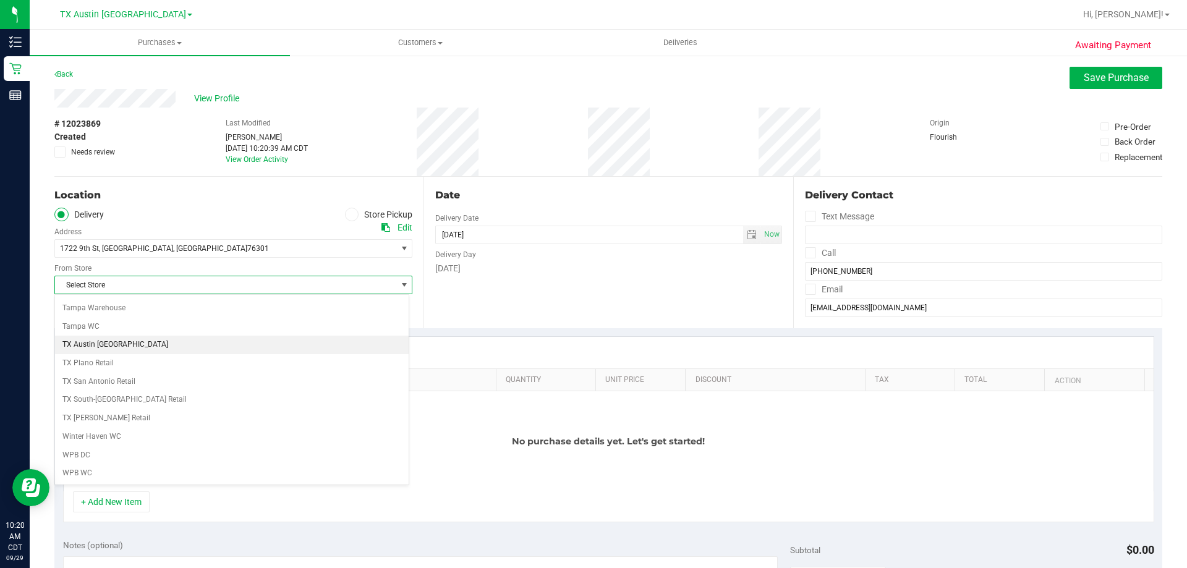
click at [145, 349] on li "TX Austin [GEOGRAPHIC_DATA]" at bounding box center [232, 345] width 354 height 19
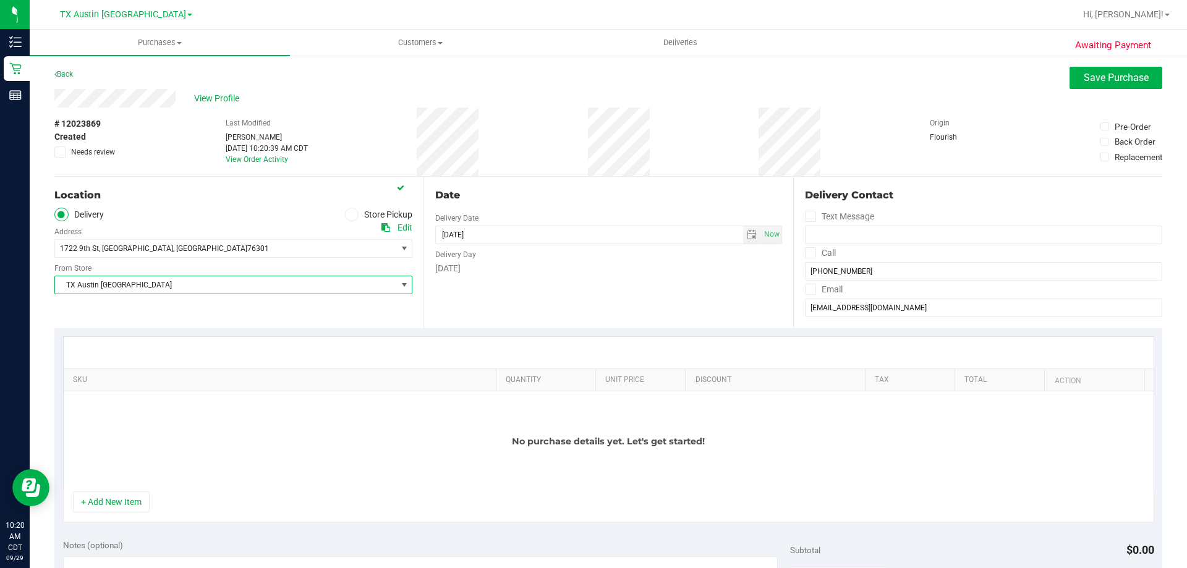
click at [203, 318] on div "Location Delivery Store Pickup Address Edit 1722 9th St , Wichita Falls , TX 76…" at bounding box center [238, 252] width 369 height 151
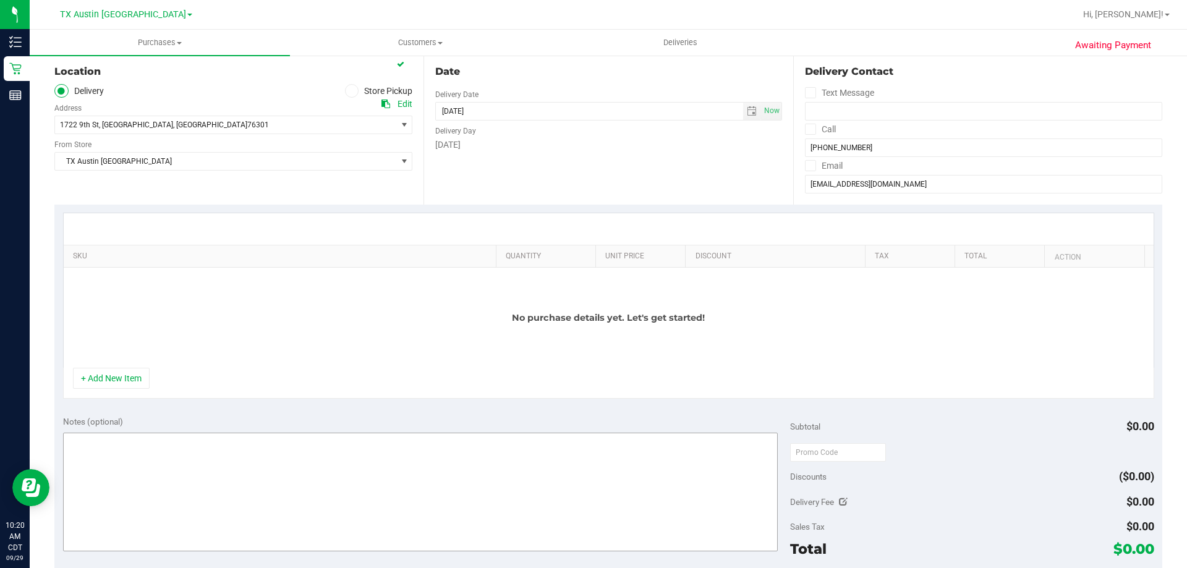
scroll to position [185, 0]
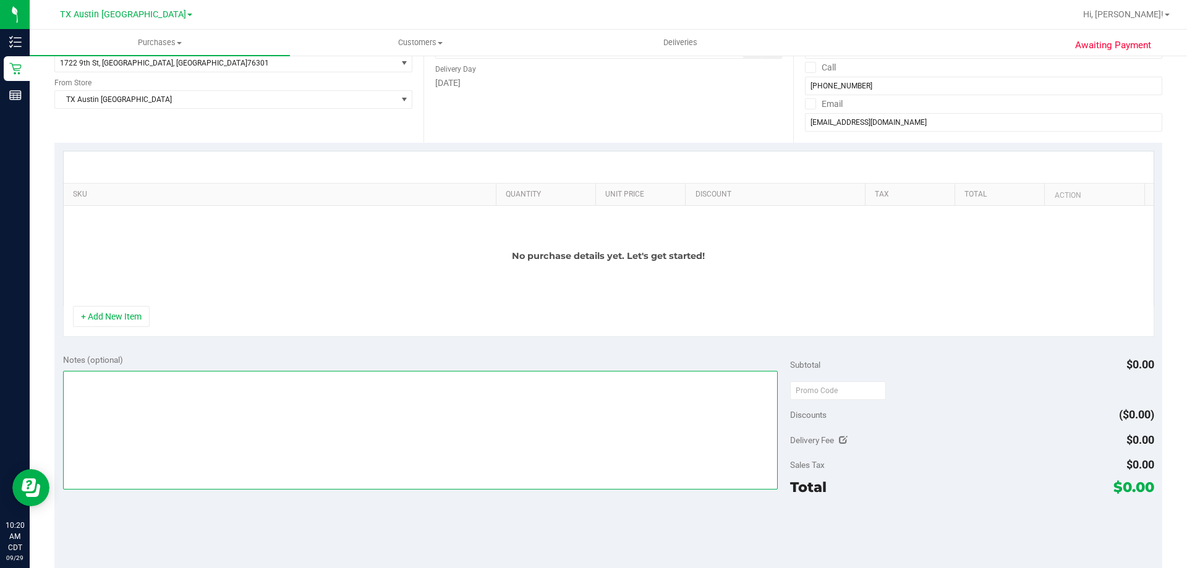
click at [234, 446] on textarea at bounding box center [420, 430] width 715 height 119
click at [340, 401] on textarea at bounding box center [420, 430] width 715 height 119
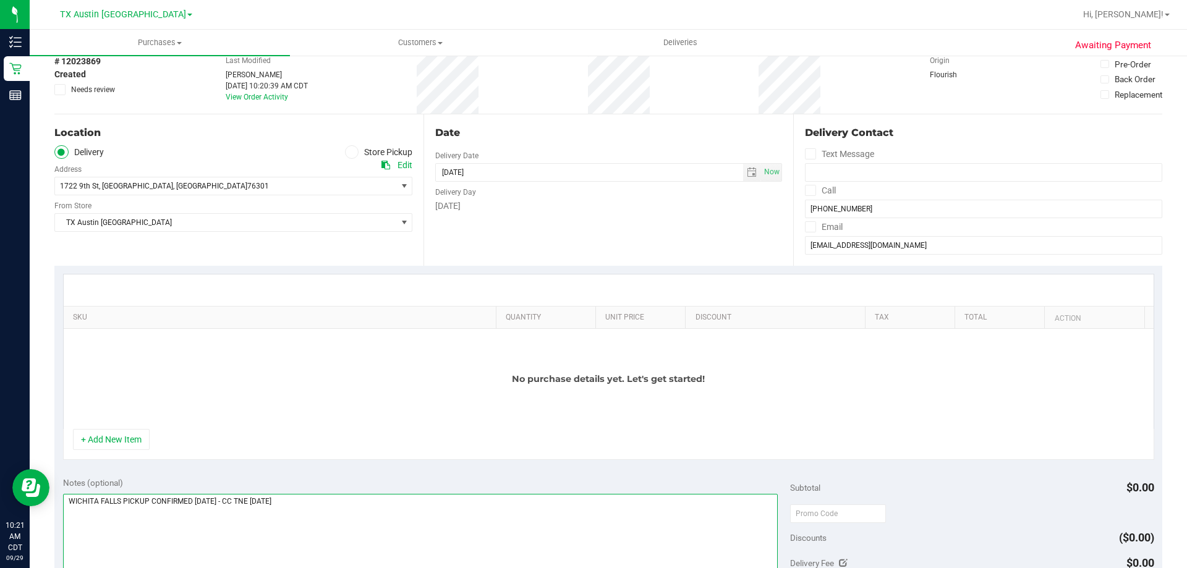
scroll to position [62, 0]
type textarea "WICHITA FALLS PICKUP CONFIRMED 10/22/2025 - CC TNE 09/29/2025"
click at [110, 439] on button "+ Add New Item" at bounding box center [111, 440] width 77 height 21
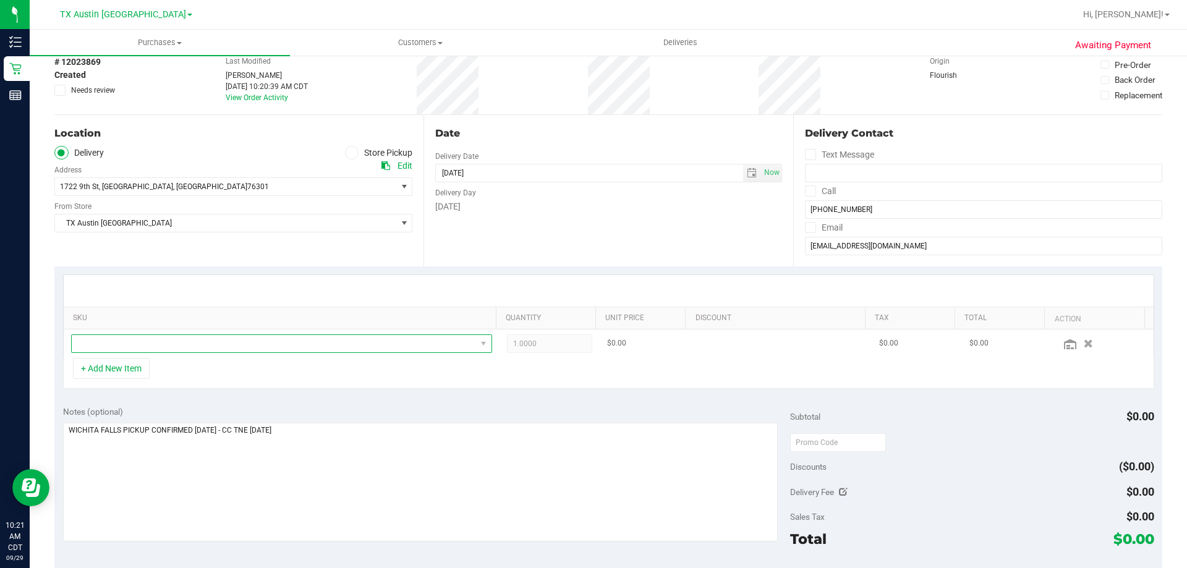
click at [290, 344] on span "NO DATA FOUND" at bounding box center [274, 343] width 404 height 17
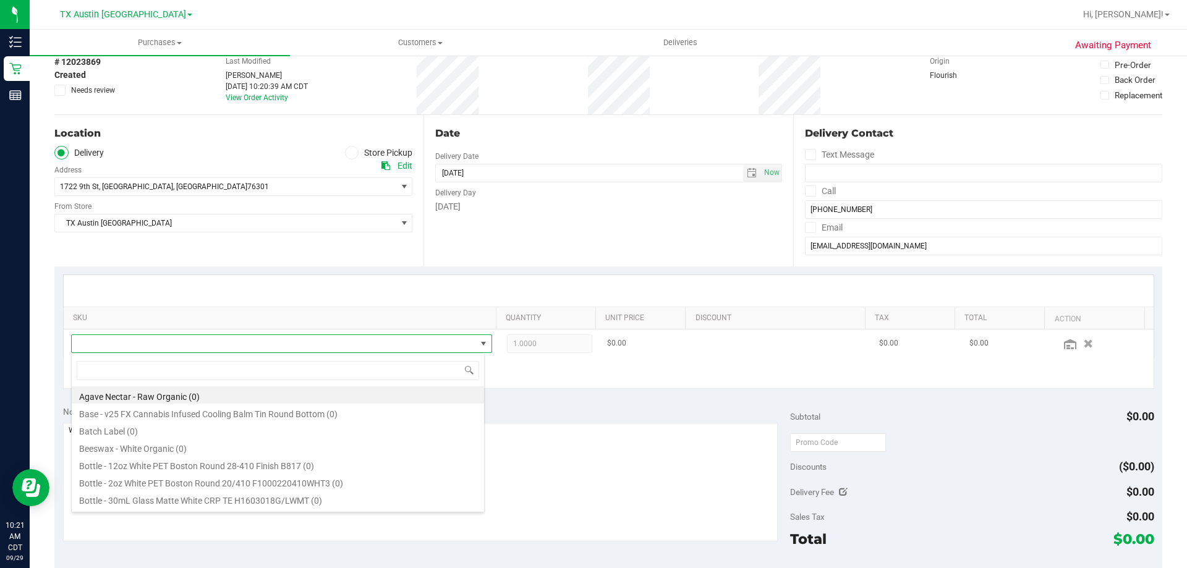
scroll to position [19, 410]
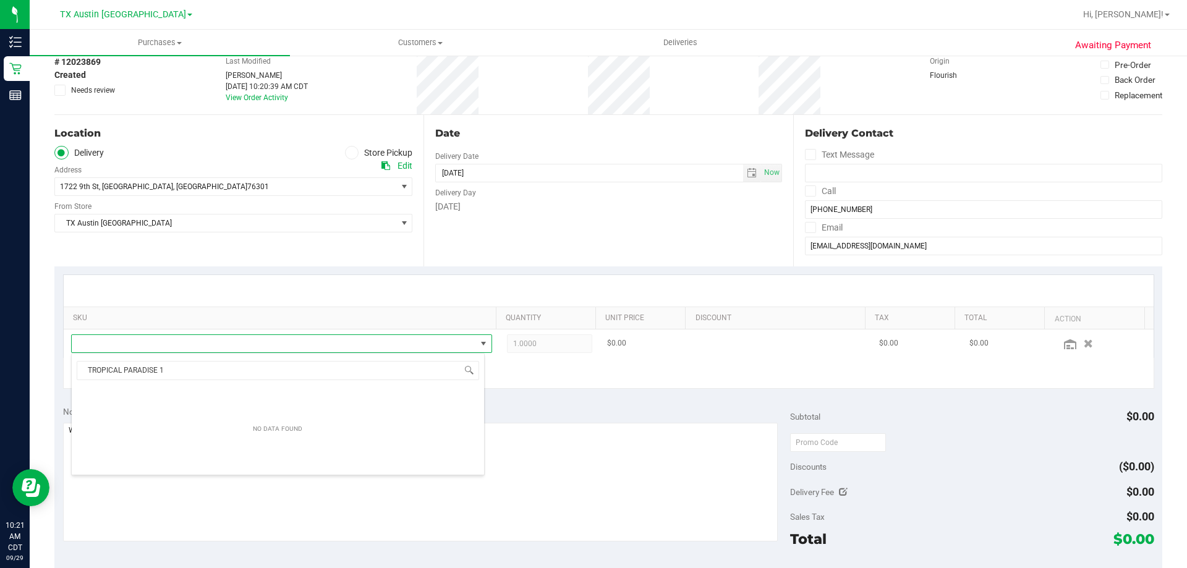
type input "TROPICAL PARADISE"
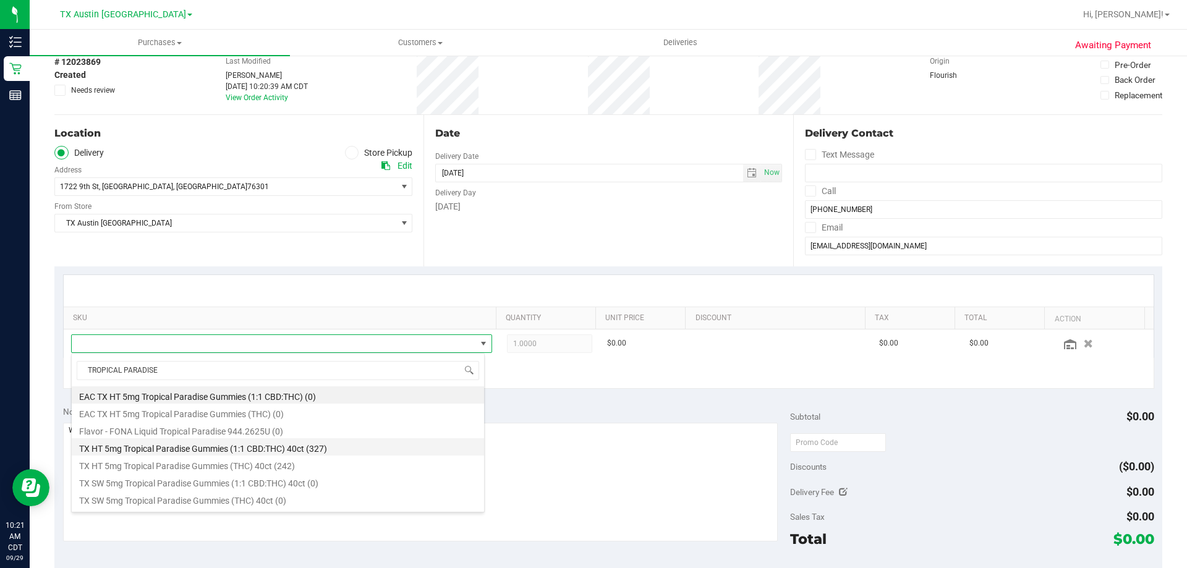
click at [342, 449] on li "TX HT 5mg Tropical Paradise Gummies (1:1 CBD:THC) 40ct (327)" at bounding box center [278, 446] width 412 height 17
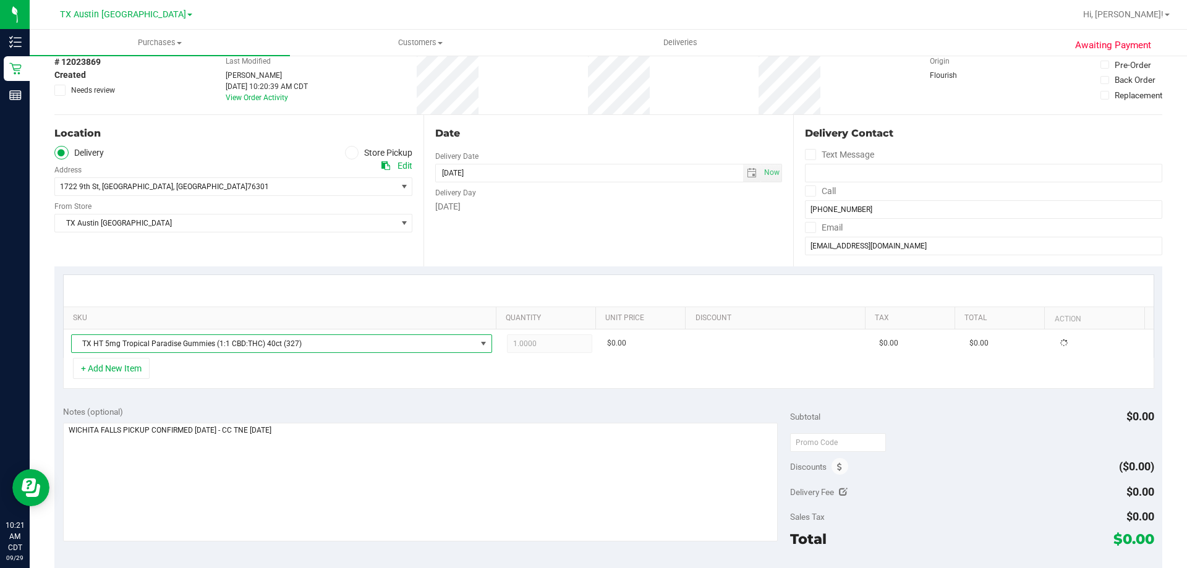
click at [296, 376] on div "+ Add New Item" at bounding box center [608, 373] width 1091 height 31
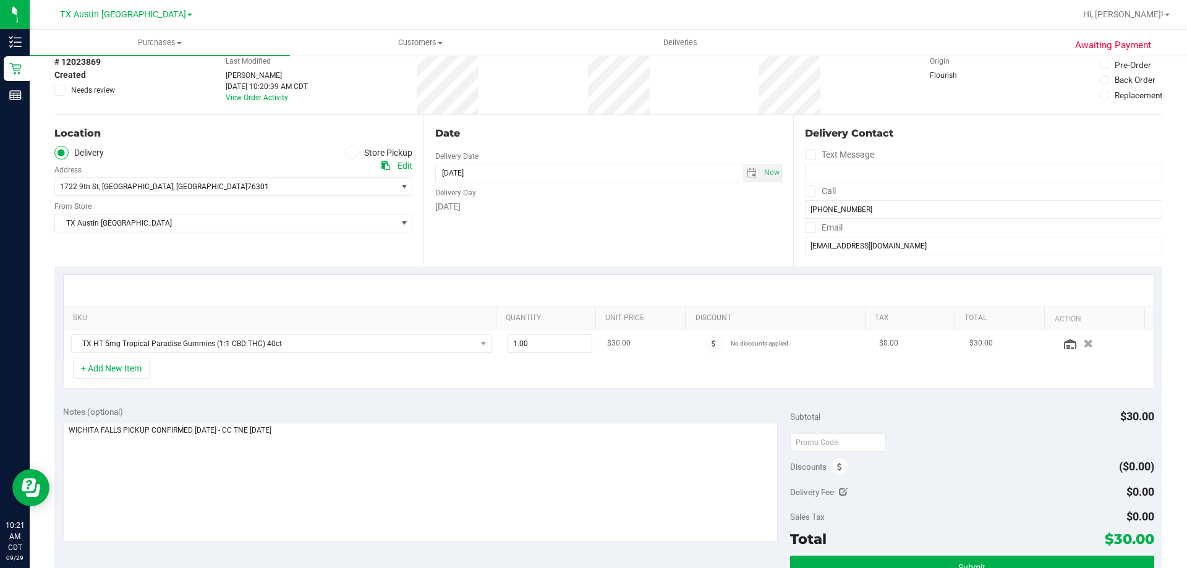
click at [1060, 350] on div at bounding box center [1103, 343] width 86 height 12
click at [1064, 349] on icon at bounding box center [1070, 344] width 12 height 10
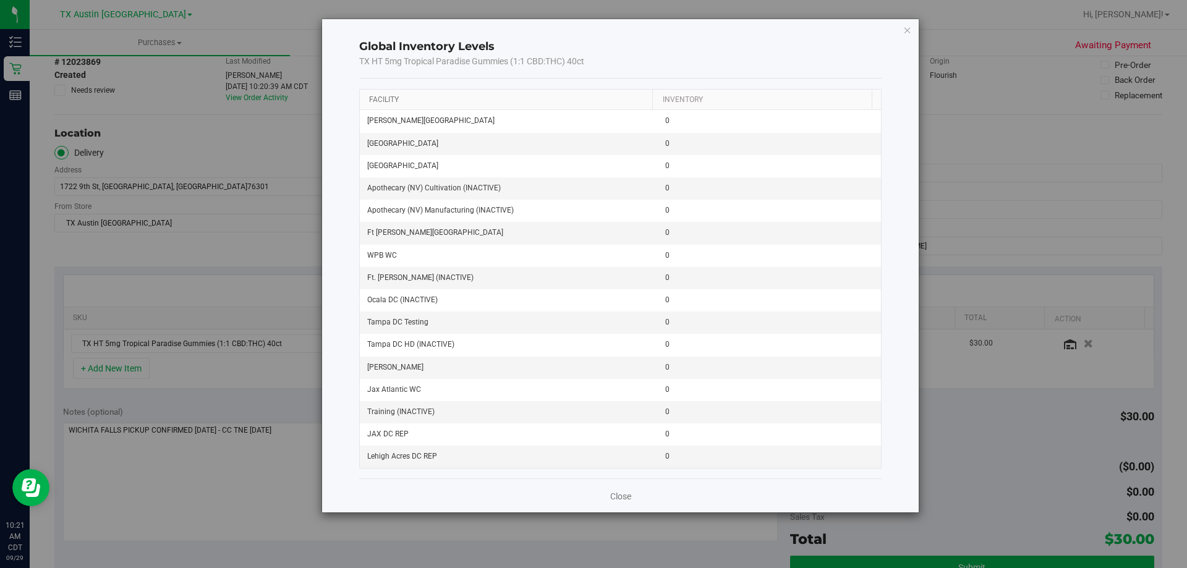
click at [382, 101] on link "Facility" at bounding box center [384, 99] width 30 height 9
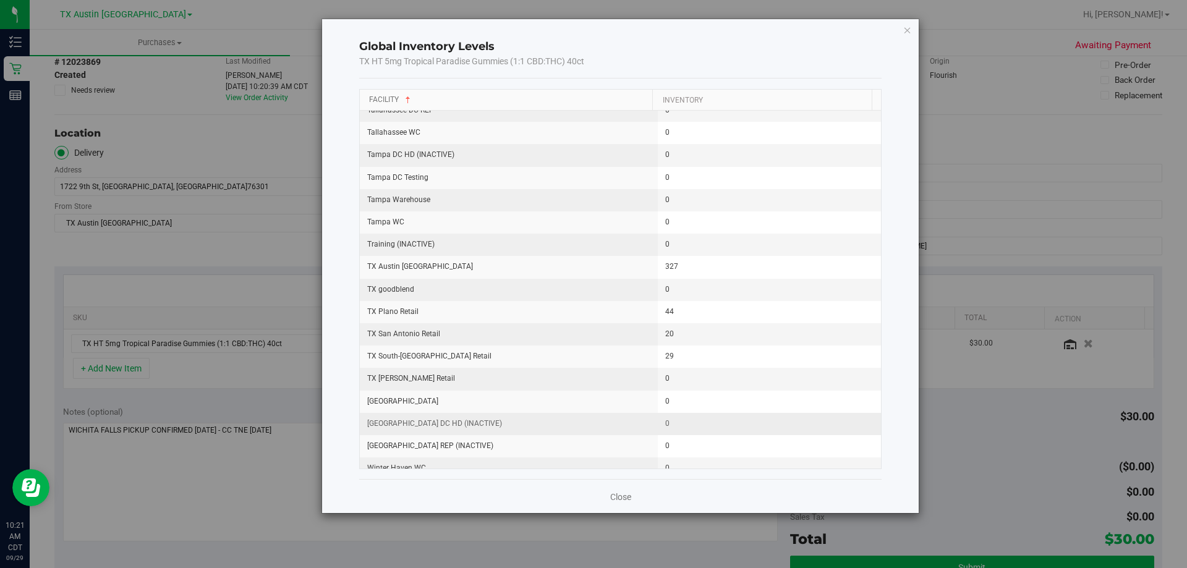
scroll to position [1565, 0]
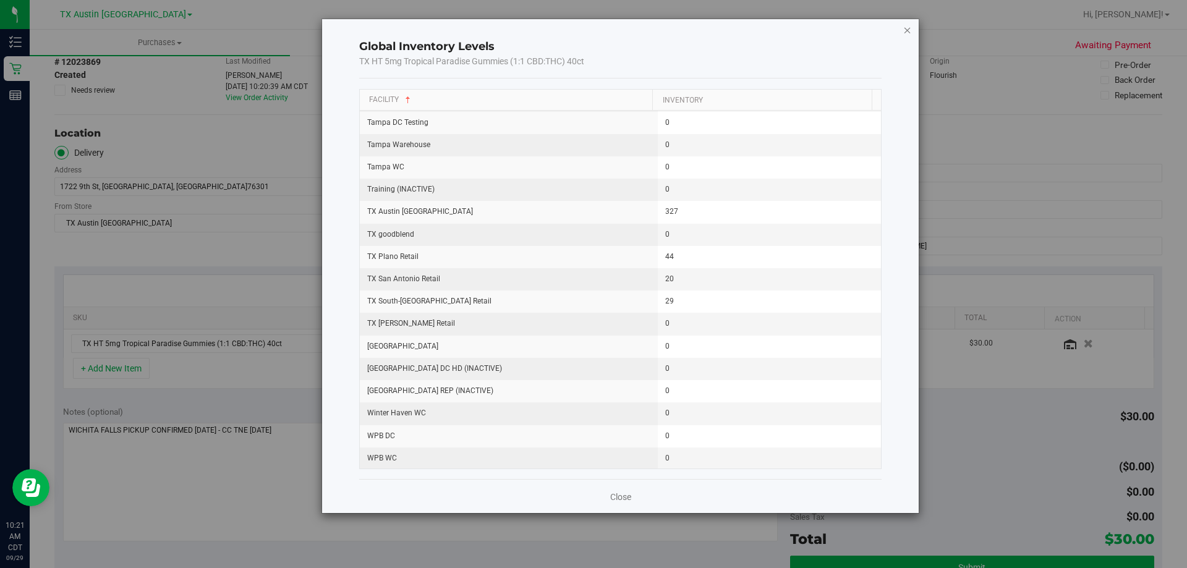
click at [909, 25] on icon "button" at bounding box center [907, 29] width 9 height 15
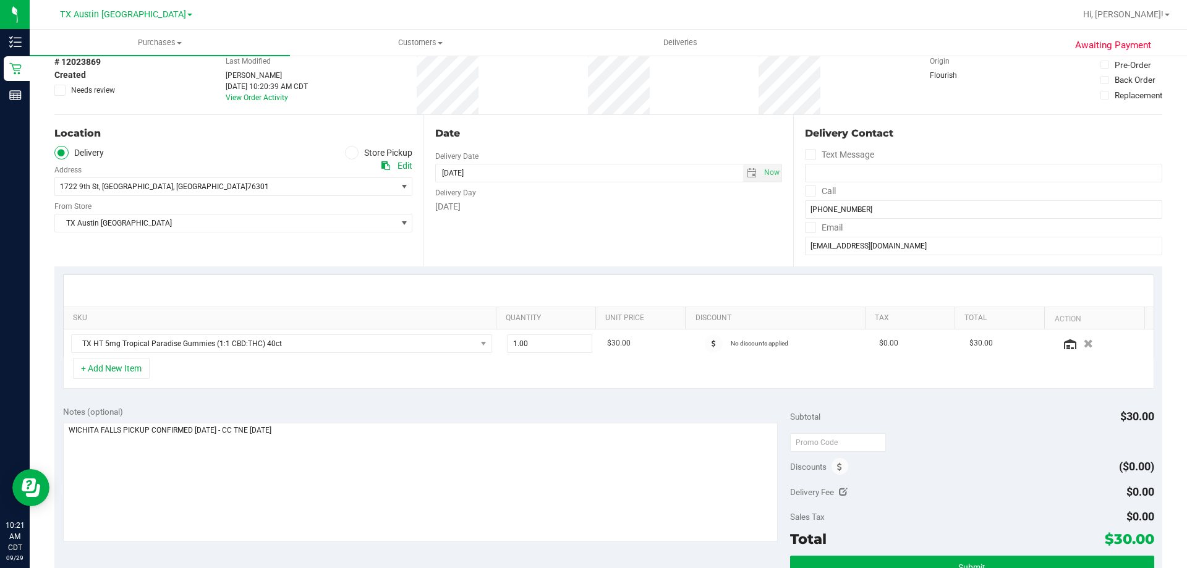
click at [549, 380] on div "+ Add New Item" at bounding box center [608, 373] width 1091 height 31
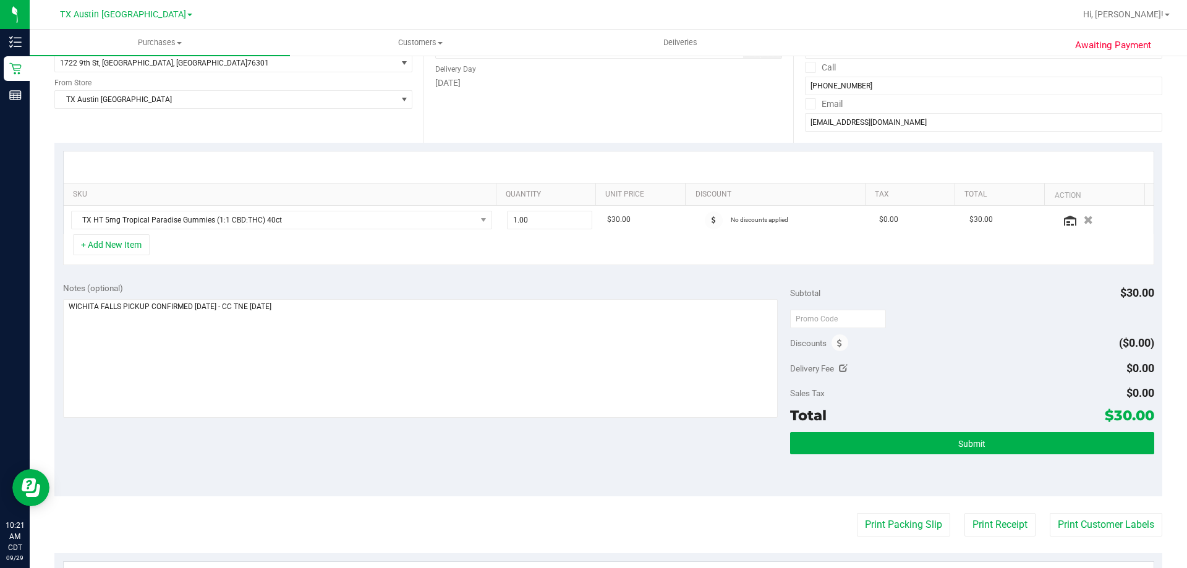
click at [321, 430] on div "Notes (optional) Subtotal $30.00 Discounts ($0.00) Delivery Fee $0.00 Sales Tax…" at bounding box center [608, 385] width 1108 height 222
drag, startPoint x: 561, startPoint y: 217, endPoint x: 392, endPoint y: 231, distance: 169.9
click at [392, 231] on tr "TX HT 5mg Tropical Paradise Gummies (1:1 CBD:THC) 40ct 1.00 1 $30.00 No discoun…" at bounding box center [609, 220] width 1090 height 28
type input "2"
type input "2.00"
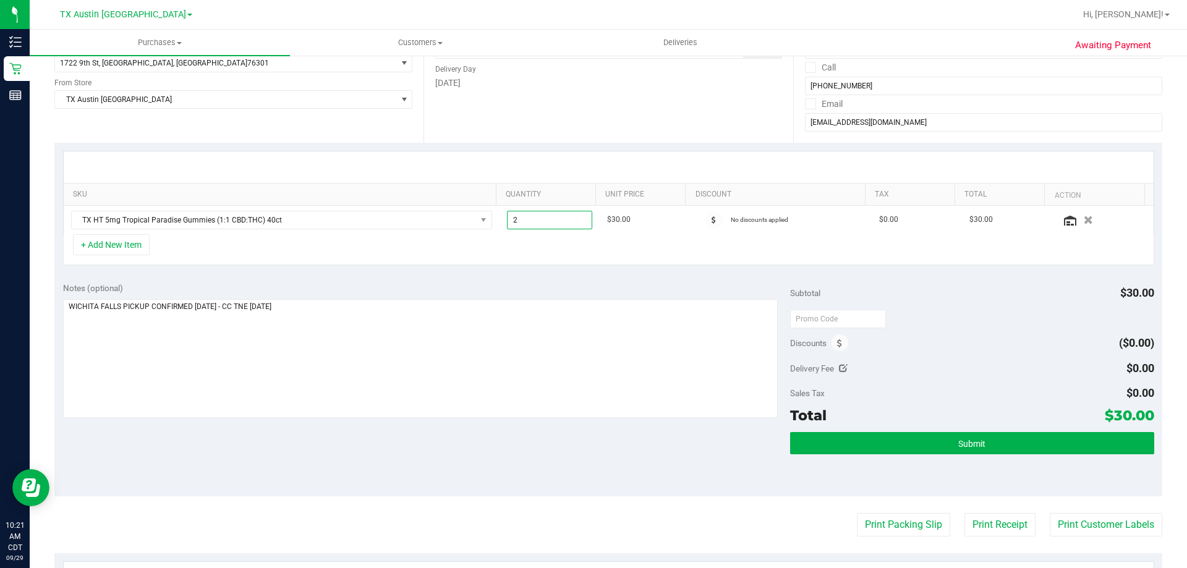
click at [515, 274] on div "Notes (optional) Subtotal $30.00 Discounts ($0.00) Delivery Fee $0.00 Sales Tax…" at bounding box center [608, 385] width 1108 height 222
click at [282, 286] on div "Notes (optional)" at bounding box center [426, 288] width 727 height 12
click at [399, 308] on textarea at bounding box center [420, 358] width 715 height 119
click at [318, 469] on div "Notes (optional) Subtotal $60.00 Discounts ($0.00) Delivery Fee $0.00 Sales Tax…" at bounding box center [608, 385] width 1108 height 222
click at [378, 347] on textarea at bounding box center [420, 358] width 715 height 119
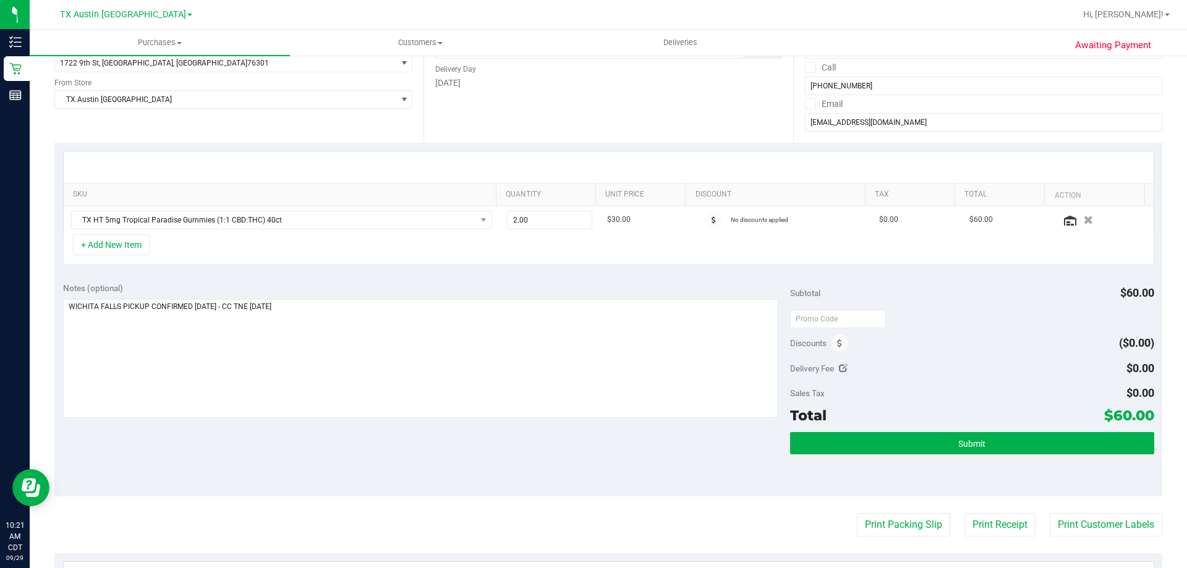
click at [421, 447] on div "Notes (optional) Subtotal $60.00 Discounts ($0.00) Delivery Fee $0.00 Sales Tax…" at bounding box center [608, 385] width 1108 height 222
click at [1066, 387] on div "Sales Tax $0.00" at bounding box center [971, 393] width 363 height 22
drag, startPoint x: 1106, startPoint y: 415, endPoint x: 1140, endPoint y: 415, distance: 34.0
click at [1140, 415] on span "$60.00" at bounding box center [1129, 415] width 50 height 17
click at [1010, 369] on div "Delivery Fee $0.00" at bounding box center [971, 368] width 363 height 22
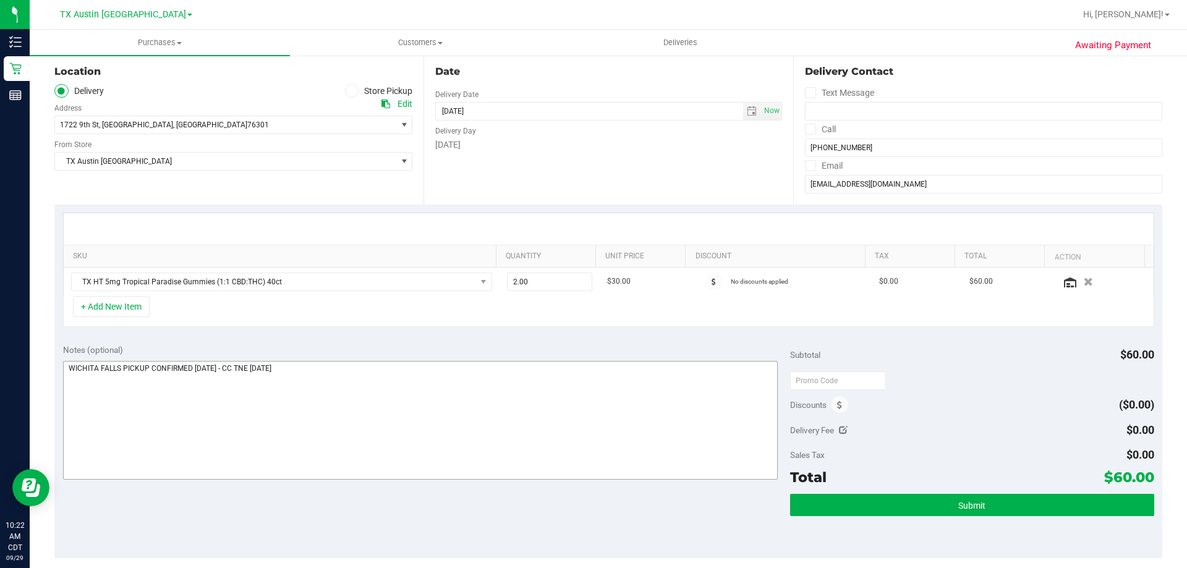
scroll to position [309, 0]
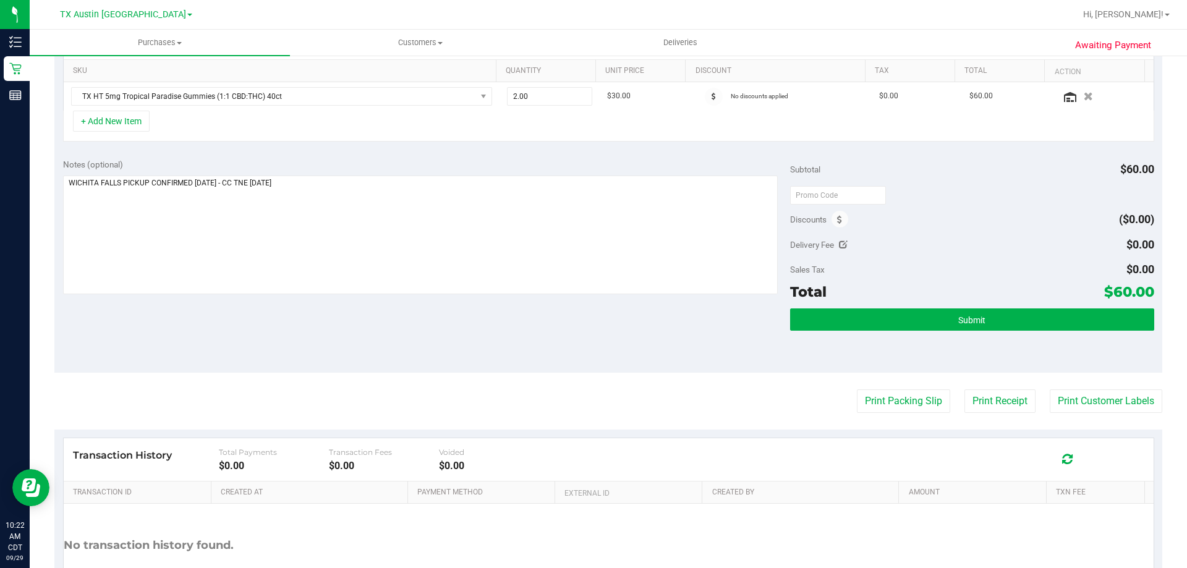
click at [536, 339] on div "Notes (optional) Subtotal $60.00 Discounts ($0.00) Delivery Fee $0.00 Sales Tax…" at bounding box center [608, 261] width 1108 height 222
drag, startPoint x: 1103, startPoint y: 292, endPoint x: 1140, endPoint y: 290, distance: 37.2
click at [1140, 290] on span "$60.00" at bounding box center [1129, 291] width 50 height 17
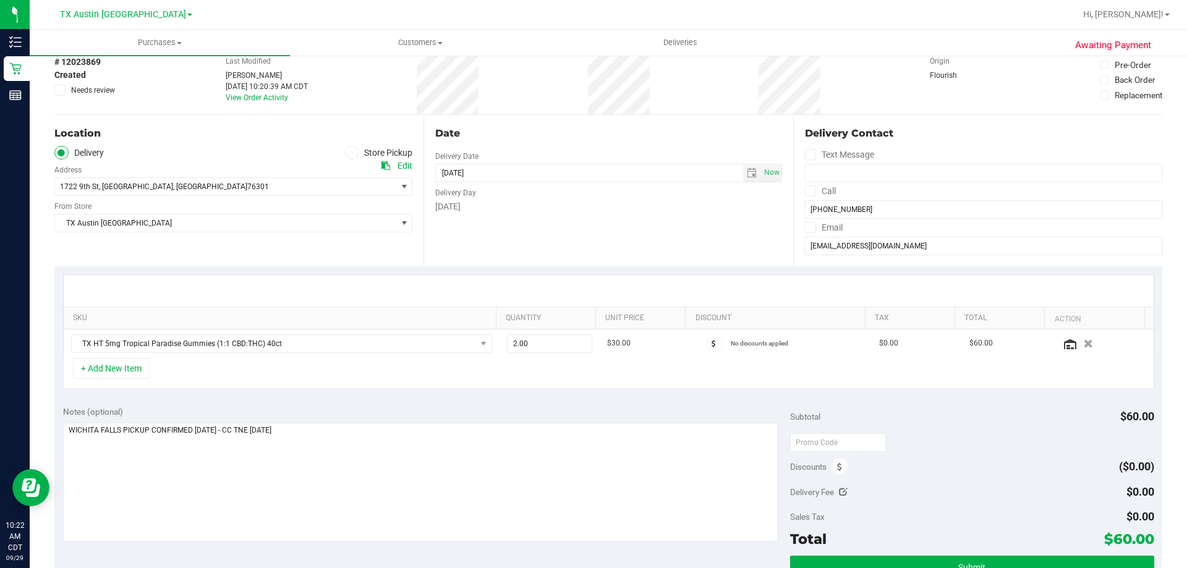
click at [768, 250] on div "Date Delivery Date 09/29/2025 Now 09/29/2025 08:00 AM Now Delivery Day Monday" at bounding box center [607, 190] width 369 height 151
click at [742, 250] on div "Date Delivery Date 09/29/2025 Now 09/29/2025 08:00 AM Now Delivery Day Monday" at bounding box center [607, 190] width 369 height 151
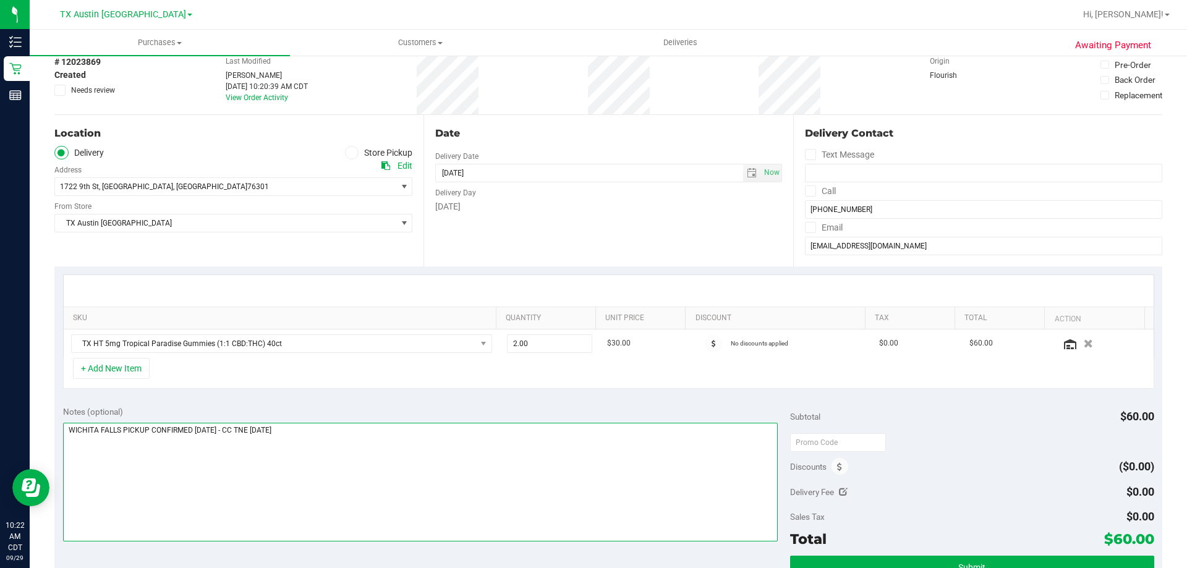
click at [477, 441] on textarea at bounding box center [420, 482] width 715 height 119
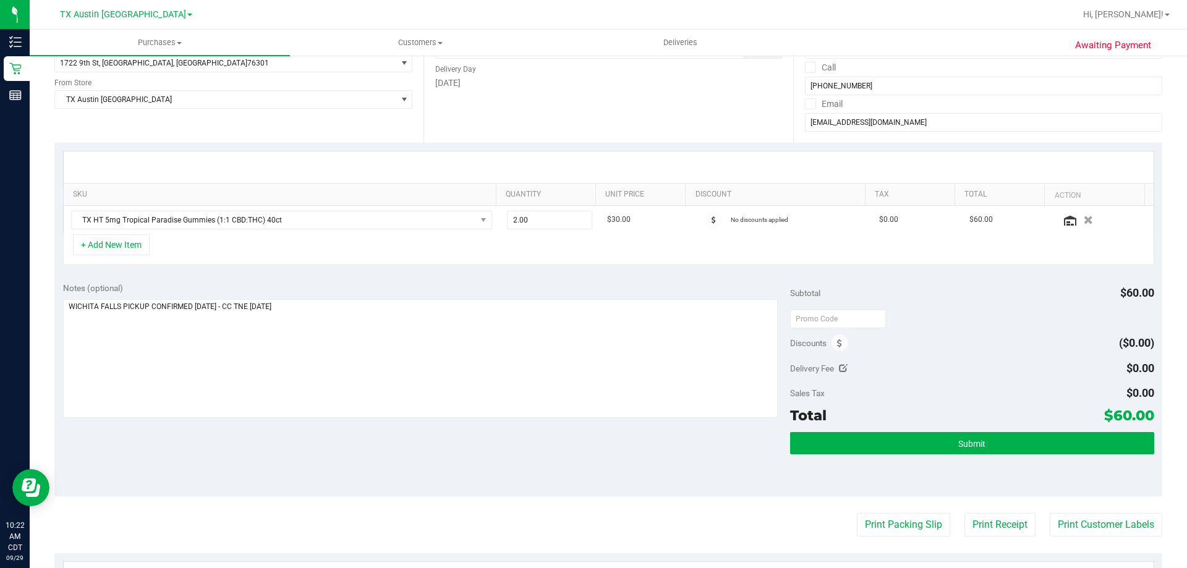
click at [486, 449] on div "Notes (optional) Subtotal $60.00 Discounts ($0.00) Delivery Fee $0.00 Sales Tax…" at bounding box center [608, 385] width 1108 height 222
click at [431, 368] on textarea at bounding box center [420, 358] width 715 height 119
click at [433, 441] on div "Notes (optional) Subtotal $60.00 Discounts ($0.00) Delivery Fee $0.00 Sales Tax…" at bounding box center [608, 385] width 1108 height 222
click at [440, 376] on textarea at bounding box center [420, 358] width 715 height 119
click at [544, 446] on div "Notes (optional) Subtotal $60.00 Discounts ($0.00) Delivery Fee $0.00 Sales Tax…" at bounding box center [608, 385] width 1108 height 222
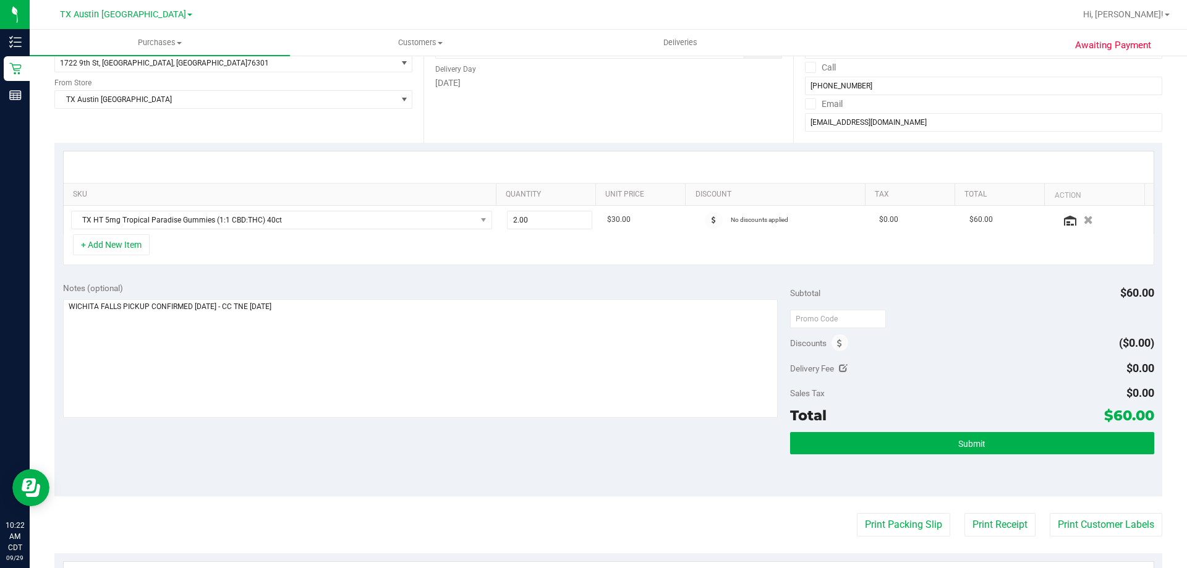
click at [538, 452] on div "Notes (optional) Subtotal $60.00 Discounts ($0.00) Delivery Fee $0.00 Sales Tax…" at bounding box center [608, 385] width 1108 height 222
click at [506, 329] on textarea at bounding box center [420, 358] width 715 height 119
click at [457, 441] on div "Notes (optional) Subtotal $60.00 Discounts ($0.00) Delivery Fee $0.00 Sales Tax…" at bounding box center [608, 385] width 1108 height 222
drag, startPoint x: 1103, startPoint y: 415, endPoint x: 1141, endPoint y: 416, distance: 38.3
click at [1141, 416] on span "$60.00" at bounding box center [1129, 415] width 50 height 17
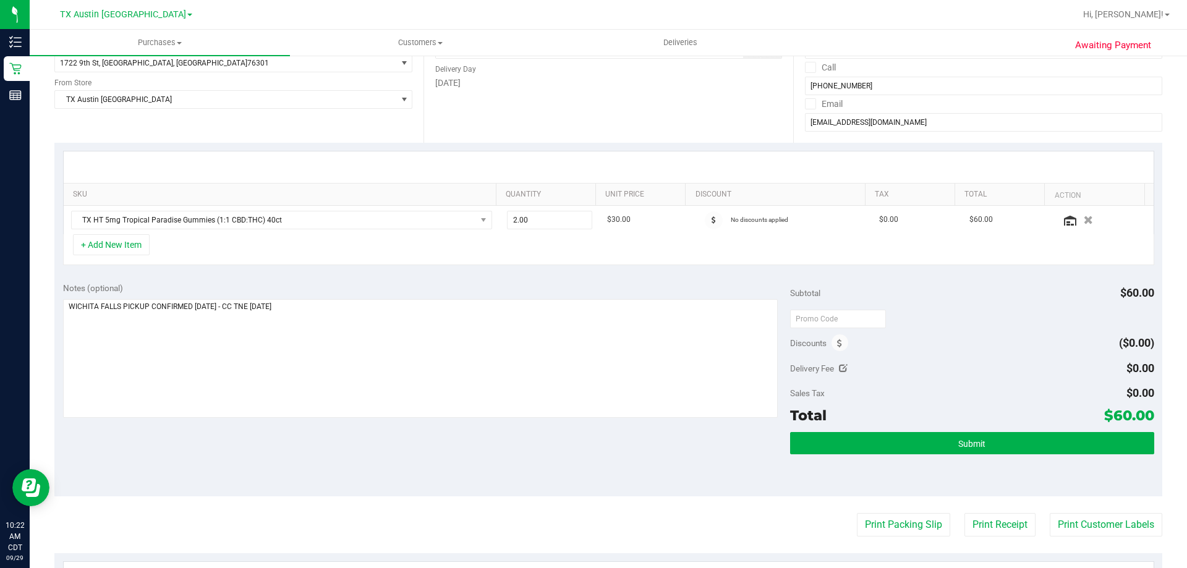
click at [1025, 364] on div "Delivery Fee $0.00" at bounding box center [971, 368] width 363 height 22
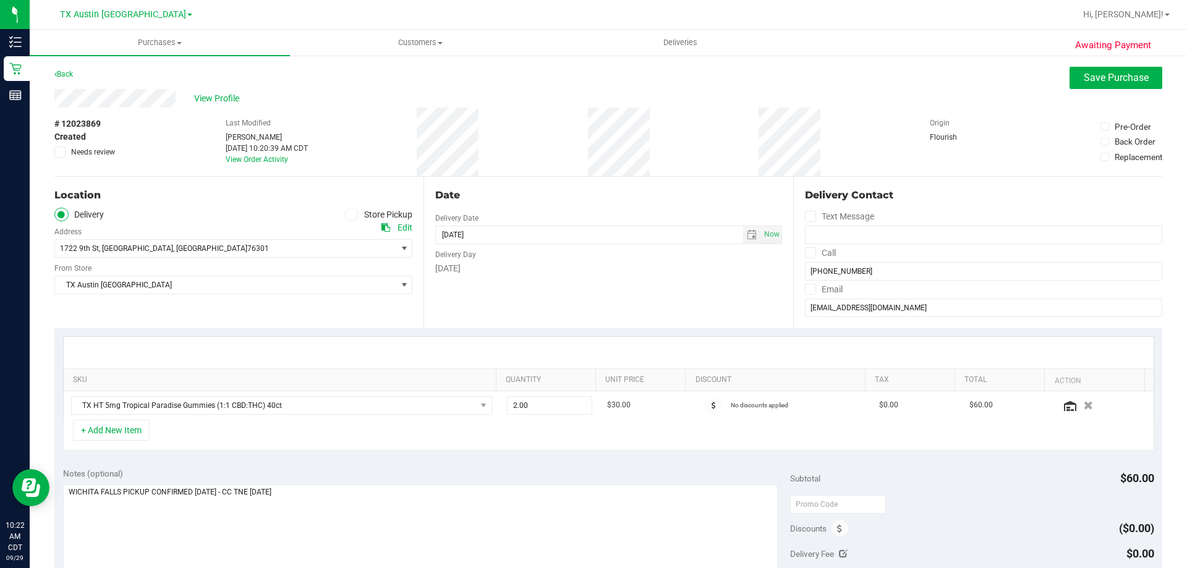
scroll to position [62, 0]
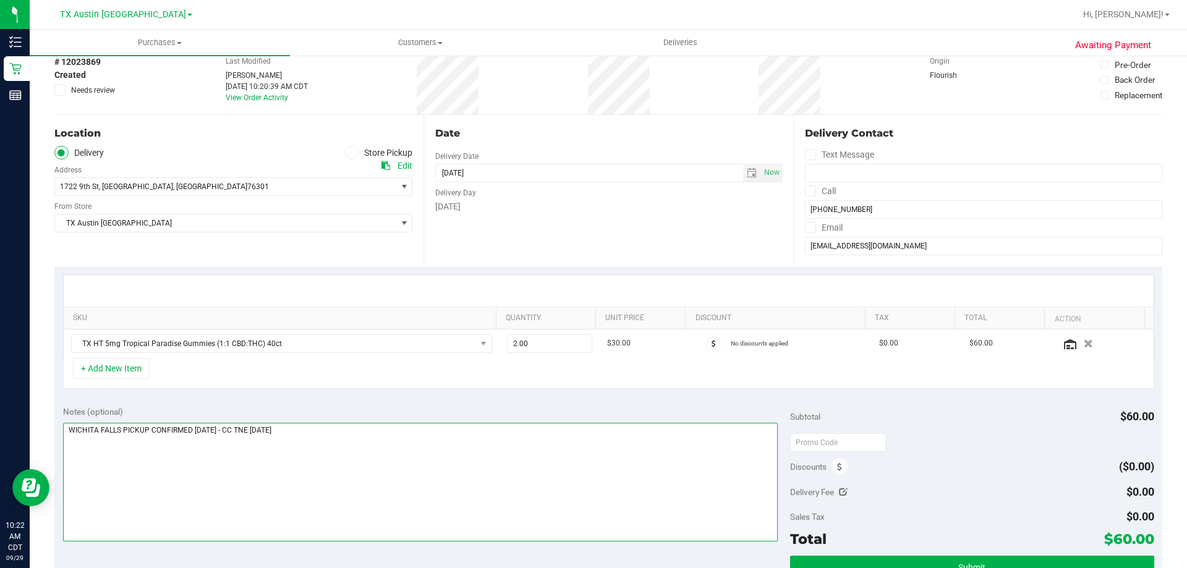
click at [336, 430] on textarea at bounding box center [420, 482] width 715 height 119
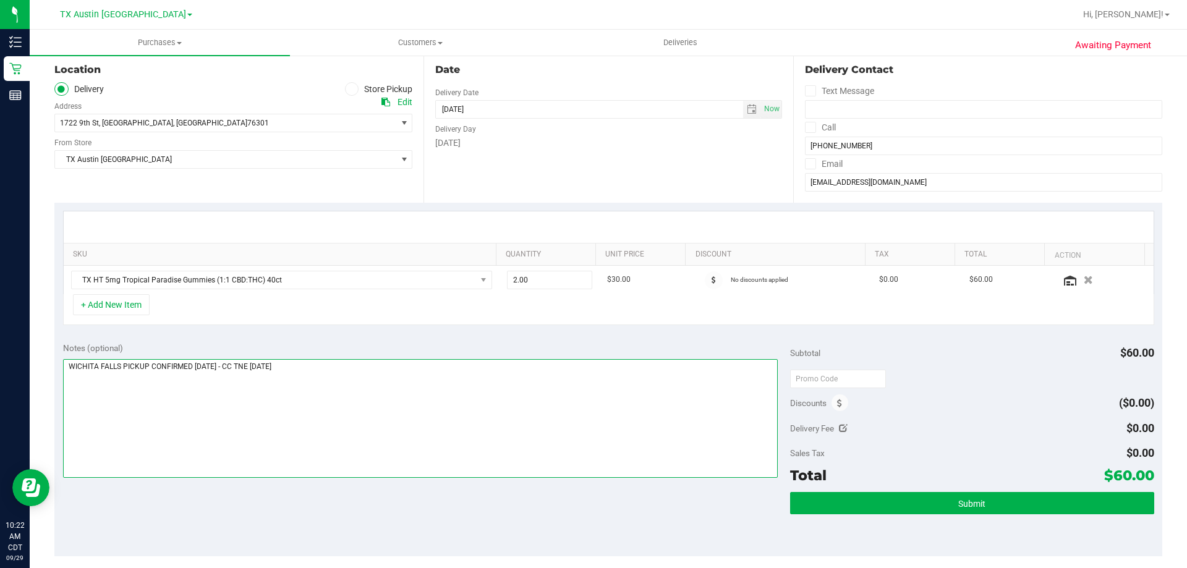
scroll to position [185, 0]
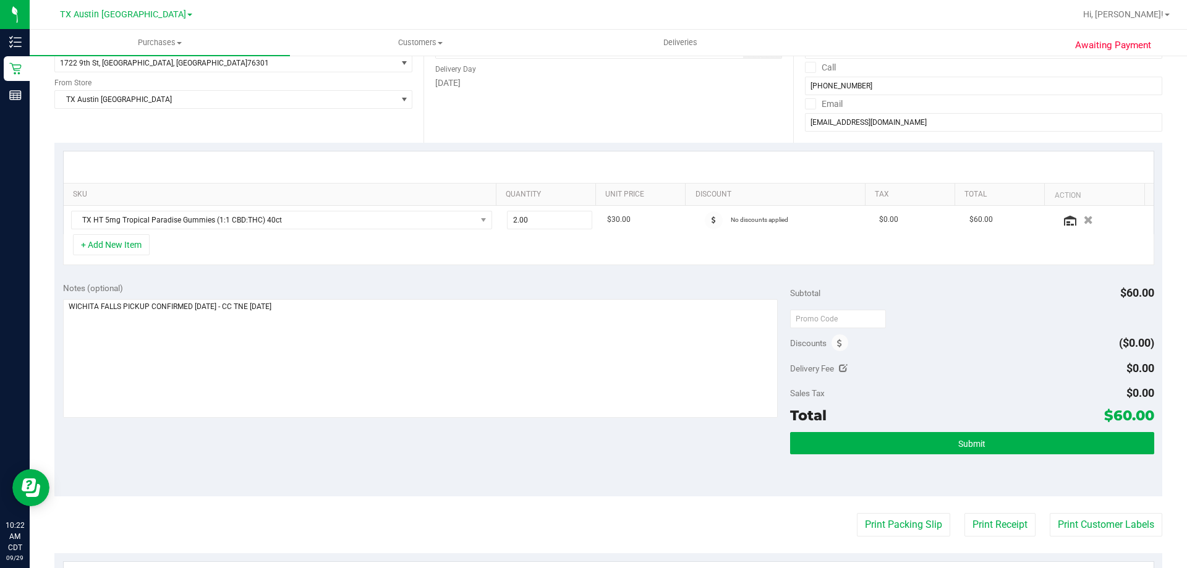
click at [355, 443] on div "Notes (optional) Subtotal $60.00 Discounts ($0.00) Delivery Fee $0.00 Sales Tax…" at bounding box center [608, 385] width 1108 height 222
click at [438, 325] on textarea at bounding box center [420, 358] width 715 height 119
click at [424, 458] on div "Notes (optional) Subtotal $60.00 Discounts ($0.00) Delivery Fee $0.00 Sales Tax…" at bounding box center [608, 385] width 1108 height 222
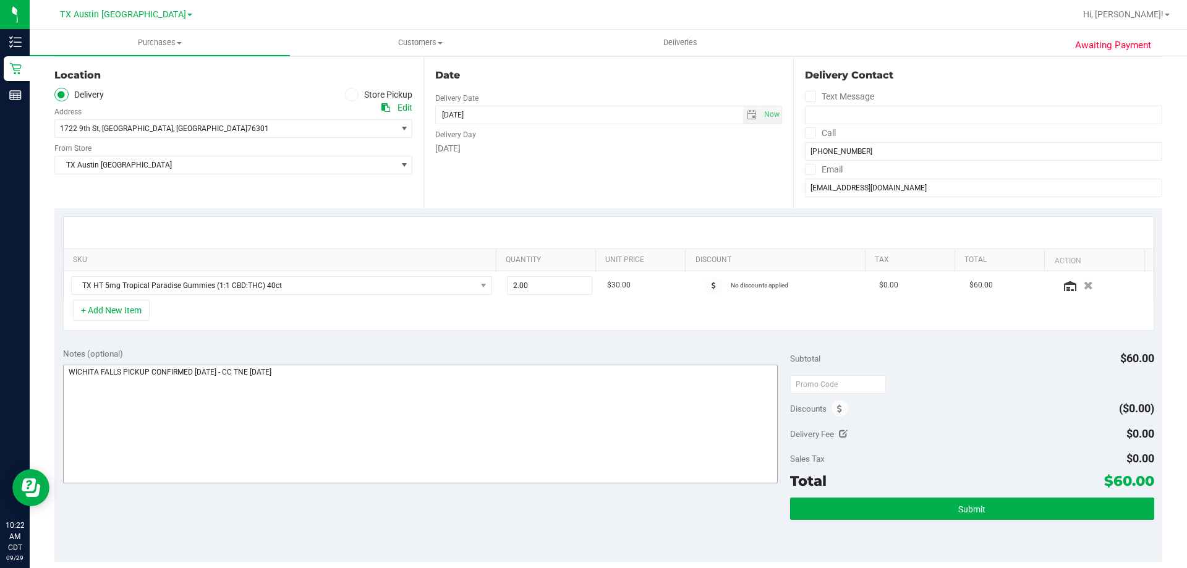
scroll to position [124, 0]
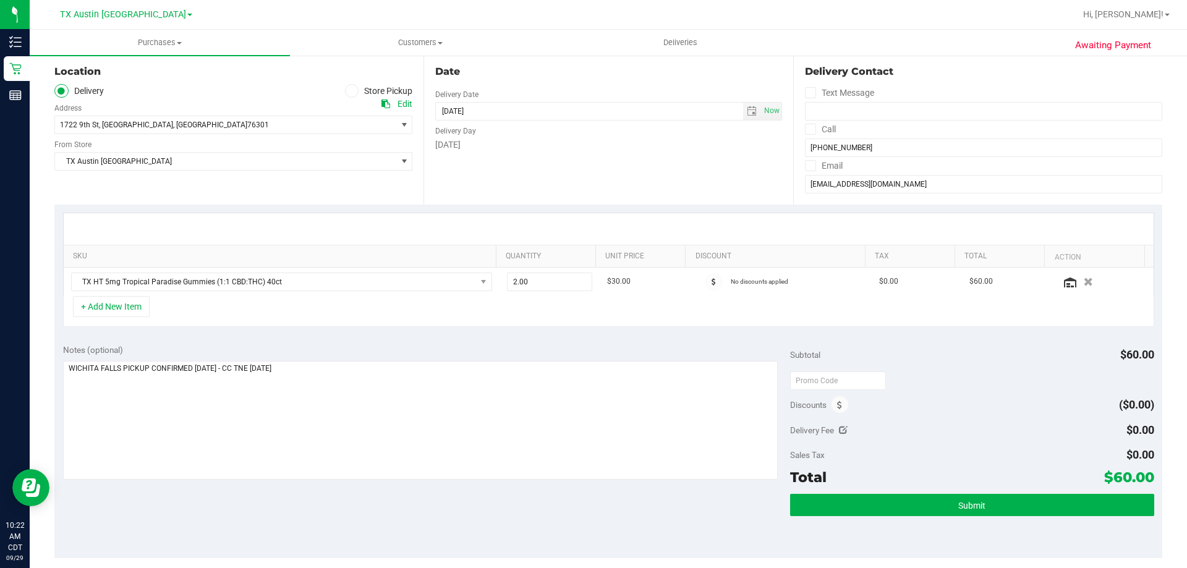
click at [365, 514] on div "Notes (optional) Subtotal $60.00 Discounts ($0.00) Delivery Fee $0.00 Sales Tax…" at bounding box center [608, 447] width 1108 height 222
click at [406, 426] on textarea at bounding box center [420, 420] width 715 height 119
click at [414, 505] on div "Notes (optional) Subtotal $60.00 Discounts ($0.00) Delivery Fee $0.00 Sales Tax…" at bounding box center [608, 447] width 1108 height 222
click at [421, 426] on textarea at bounding box center [420, 420] width 715 height 119
click at [373, 515] on div "Notes (optional) Subtotal $60.00 Discounts ($0.00) Delivery Fee $0.00 Sales Tax…" at bounding box center [608, 447] width 1108 height 222
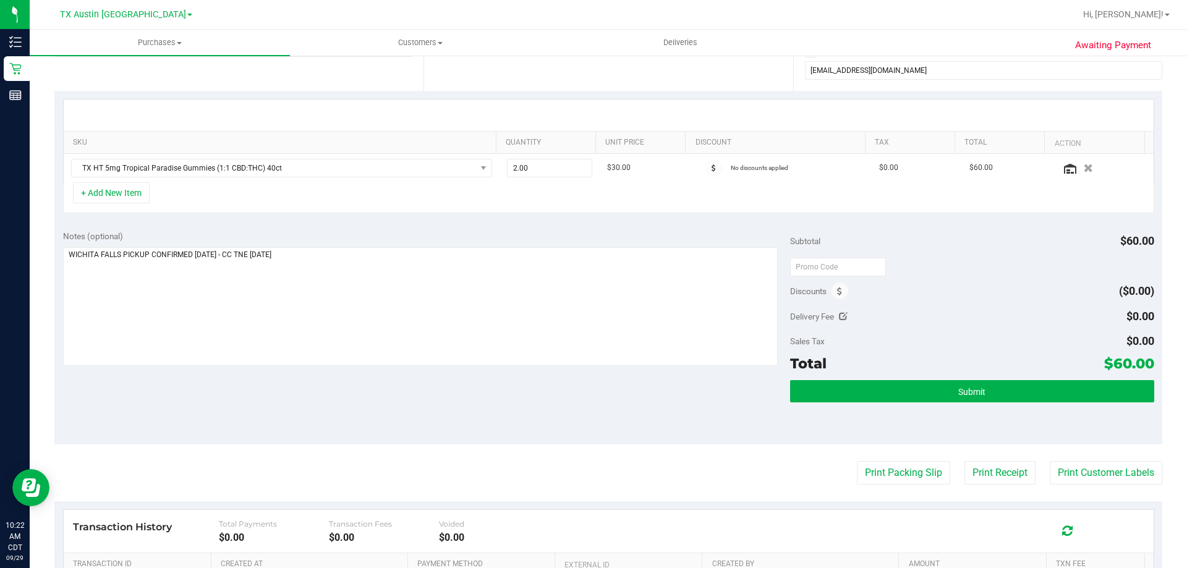
scroll to position [247, 0]
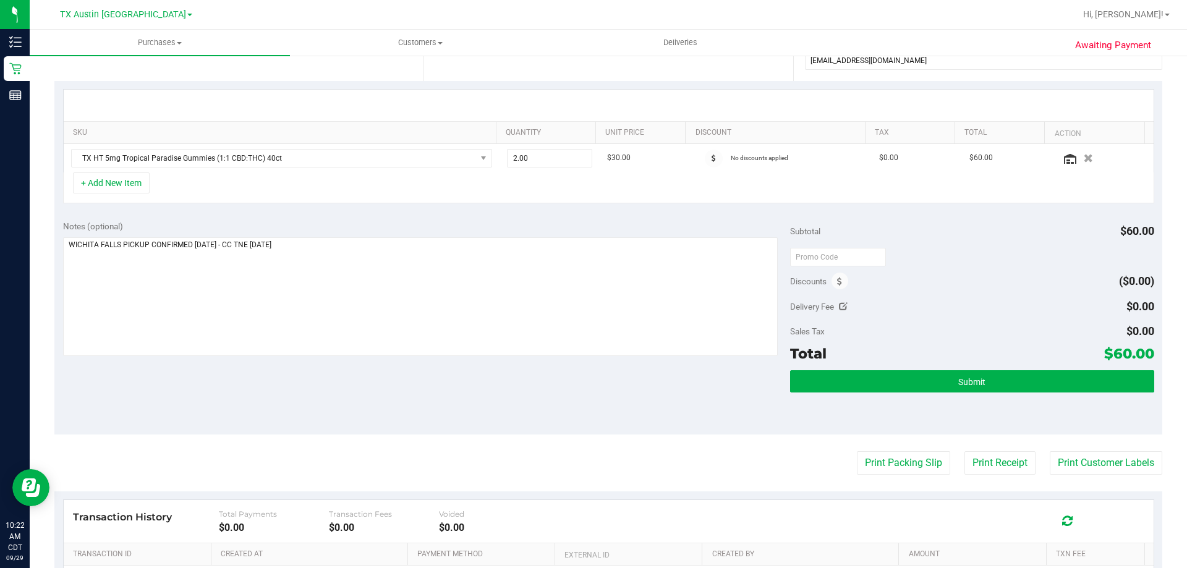
click at [359, 375] on div "Notes (optional) Subtotal $60.00 Discounts ($0.00) Delivery Fee $0.00 Sales Tax…" at bounding box center [608, 323] width 1108 height 222
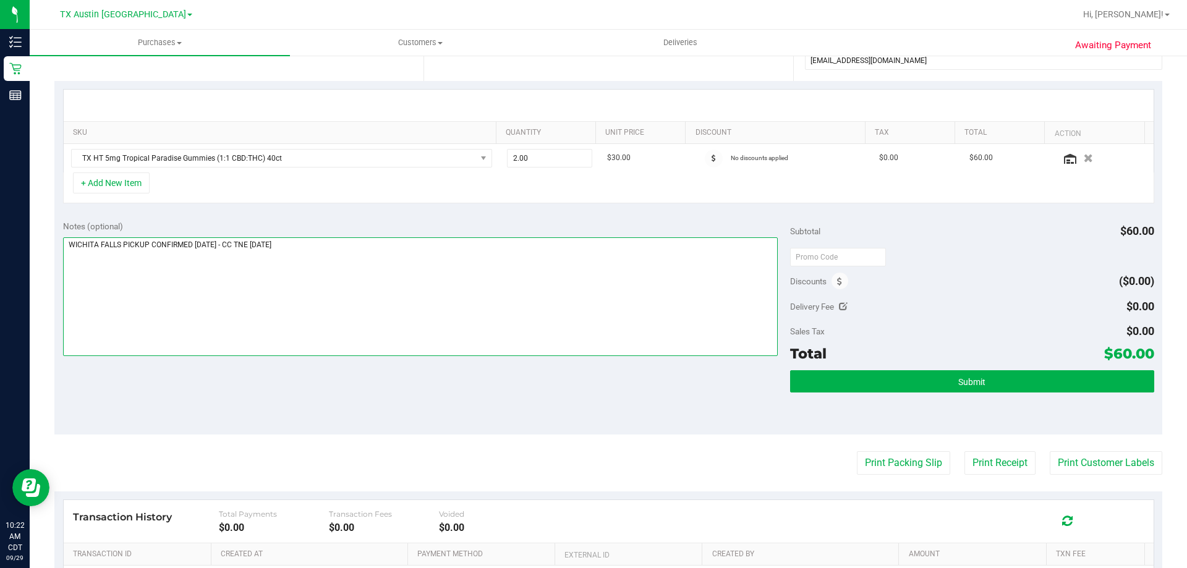
click at [375, 266] on textarea at bounding box center [420, 296] width 715 height 119
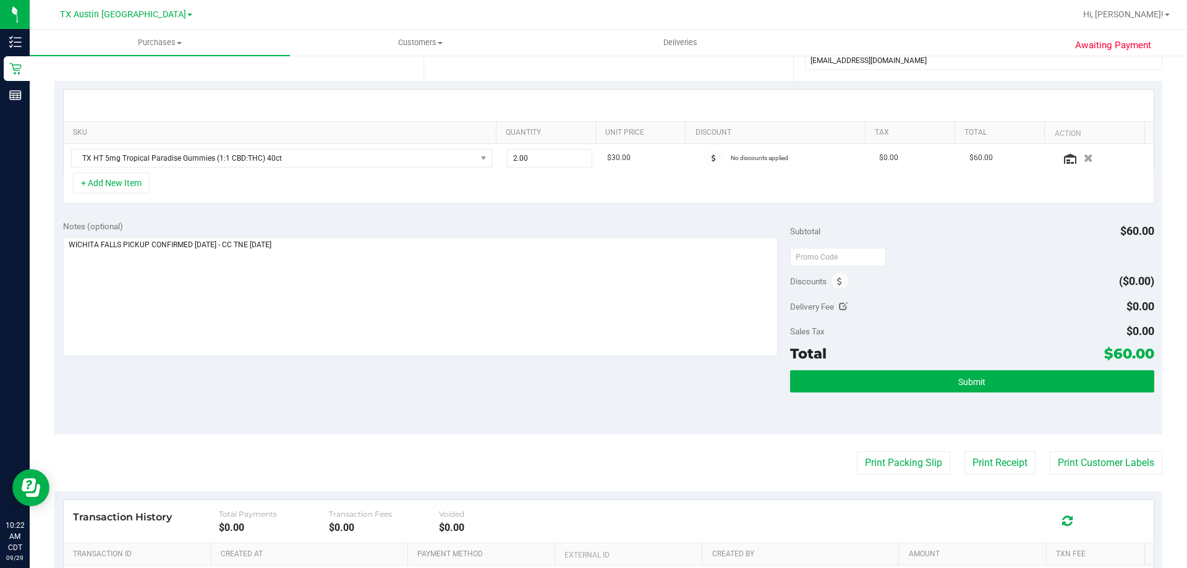
drag, startPoint x: 385, startPoint y: 393, endPoint x: 385, endPoint y: 385, distance: 8.0
click at [385, 392] on div "Notes (optional) Subtotal $60.00 Discounts ($0.00) Delivery Fee $0.00 Sales Tax…" at bounding box center [608, 323] width 1108 height 222
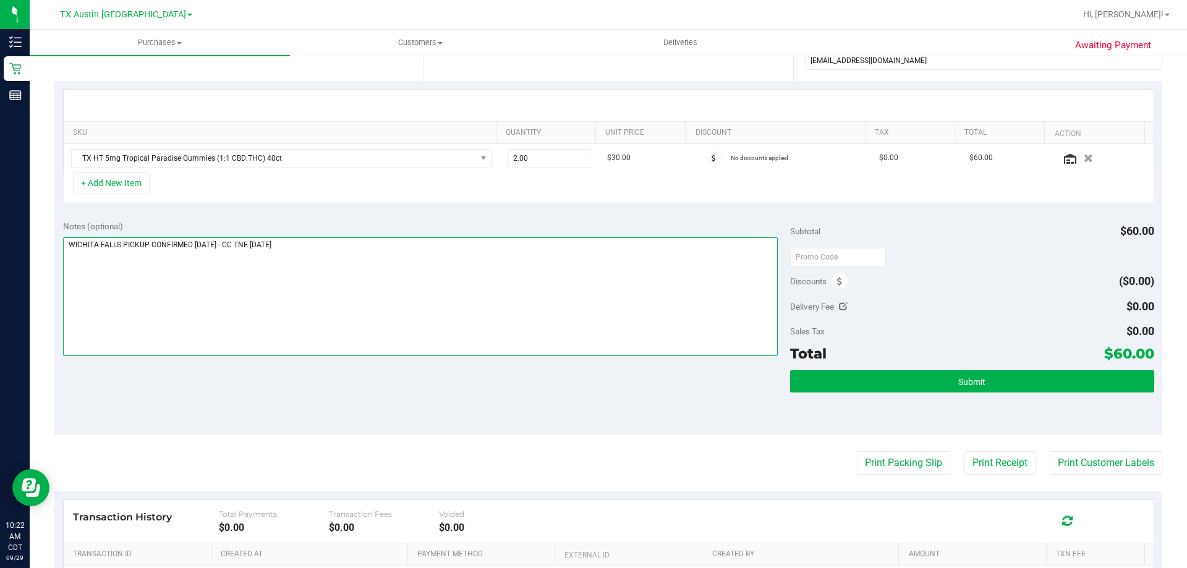
click at [383, 256] on textarea at bounding box center [420, 296] width 715 height 119
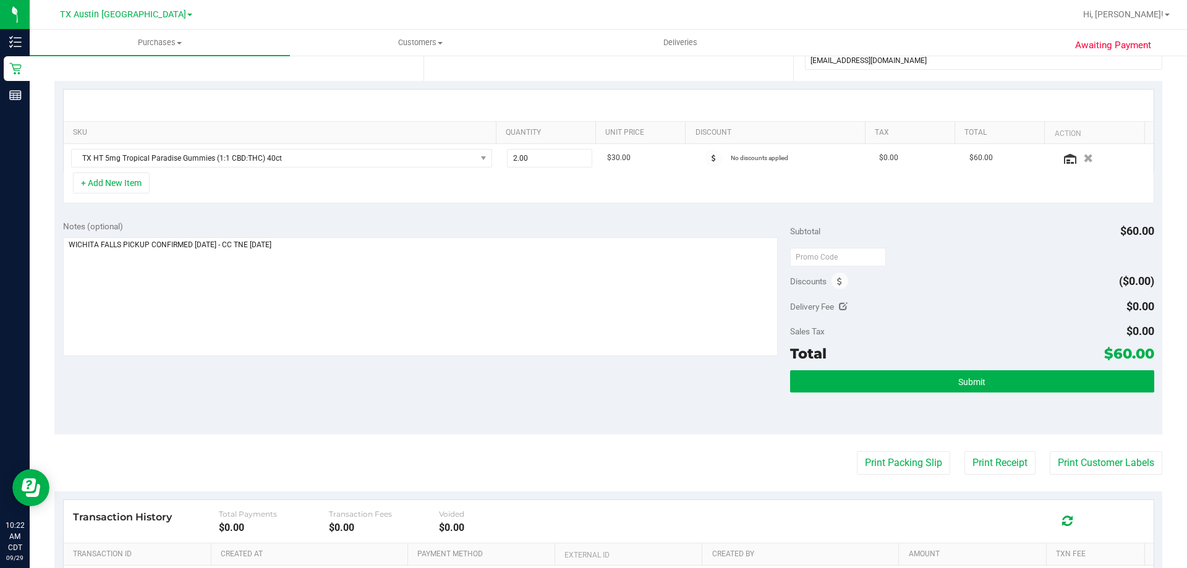
drag, startPoint x: 394, startPoint y: 384, endPoint x: 404, endPoint y: 395, distance: 14.5
click at [398, 391] on div "Notes (optional) Subtotal $60.00 Discounts ($0.00) Delivery Fee $0.00 Sales Tax…" at bounding box center [608, 323] width 1108 height 222
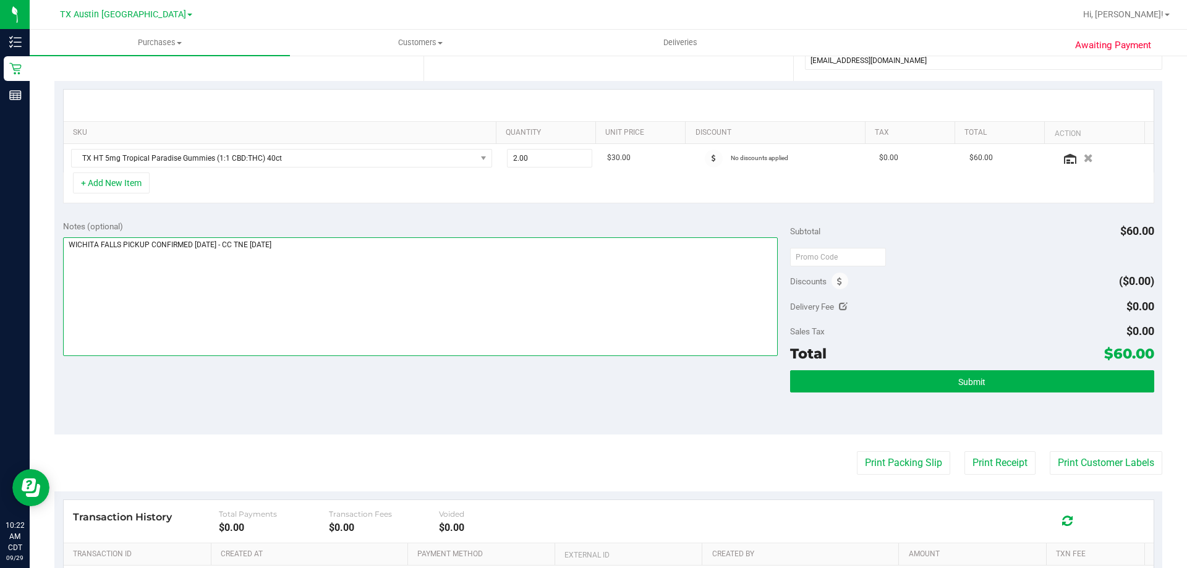
click at [425, 299] on textarea at bounding box center [420, 296] width 715 height 119
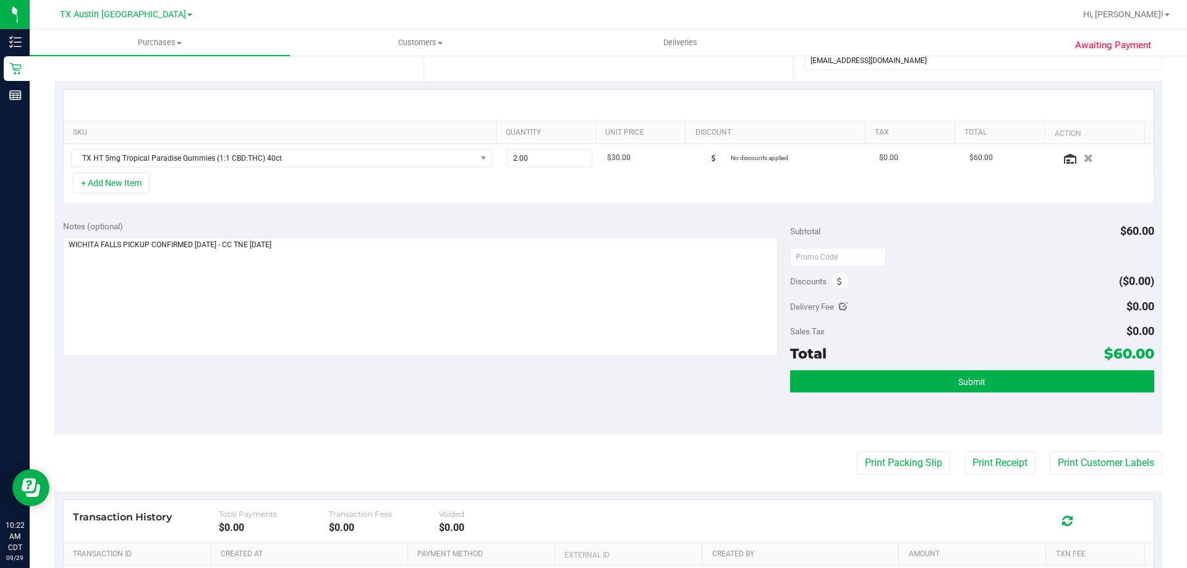
click at [417, 407] on div "Notes (optional) Subtotal $60.00 Discounts ($0.00) Delivery Fee $0.00 Sales Tax…" at bounding box center [608, 323] width 1108 height 222
click at [391, 399] on div "Notes (optional) Subtotal $60.00 Discounts ($0.00) Delivery Fee $0.00 Sales Tax…" at bounding box center [608, 323] width 1108 height 222
click at [321, 399] on div "Notes (optional) Subtotal $60.00 Discounts ($0.00) Delivery Fee $0.00 Sales Tax…" at bounding box center [608, 323] width 1108 height 222
click at [551, 396] on div "Notes (optional) Subtotal $60.00 Discounts ($0.00) Delivery Fee $0.00 Sales Tax…" at bounding box center [608, 323] width 1108 height 222
click at [983, 384] on button "Submit" at bounding box center [971, 381] width 363 height 22
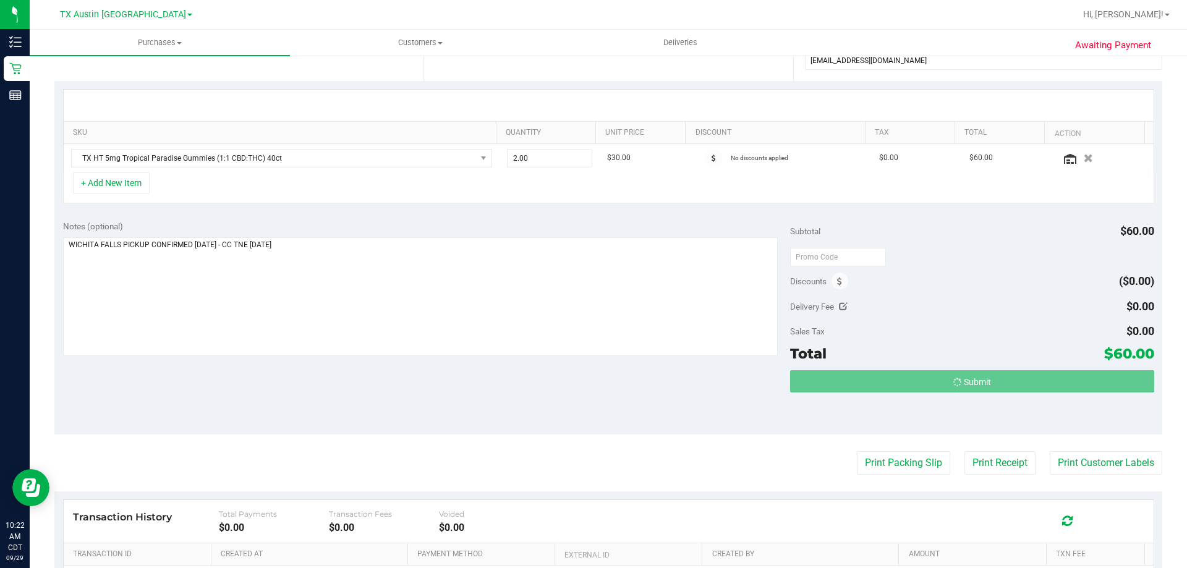
scroll to position [0, 0]
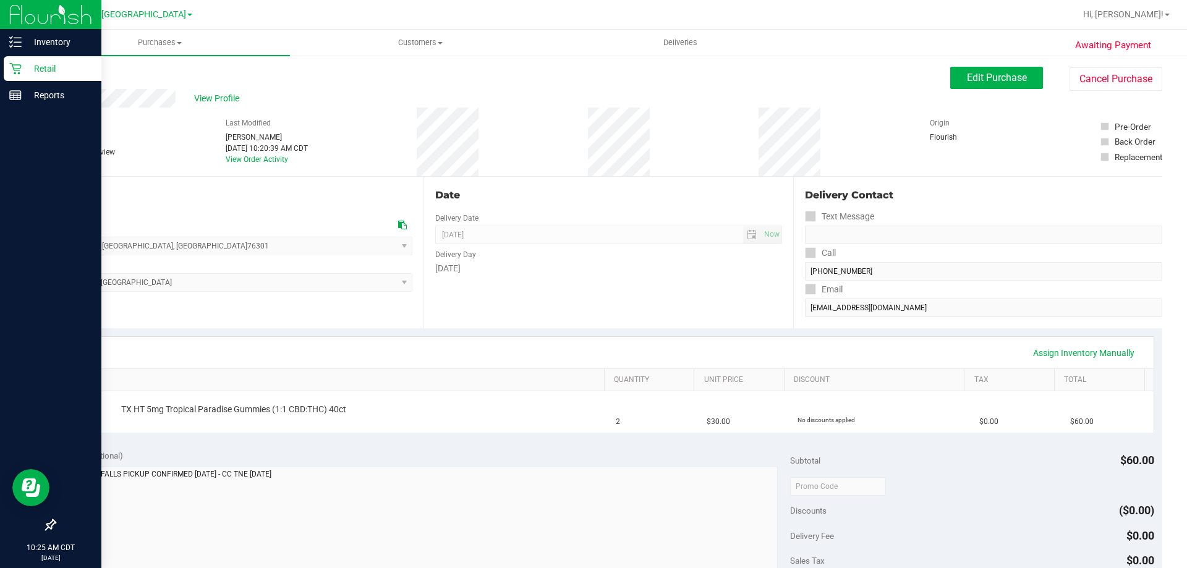
click at [38, 72] on p "Retail" at bounding box center [59, 68] width 74 height 15
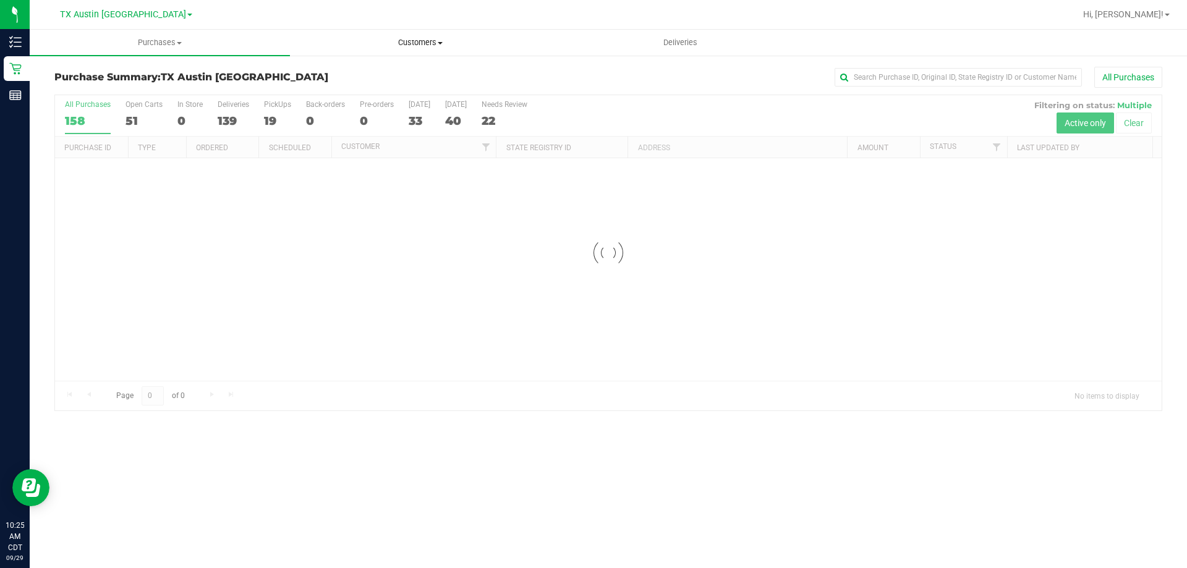
click at [415, 41] on span "Customers" at bounding box center [419, 42] width 259 height 11
click at [389, 70] on li "All customers" at bounding box center [420, 74] width 260 height 15
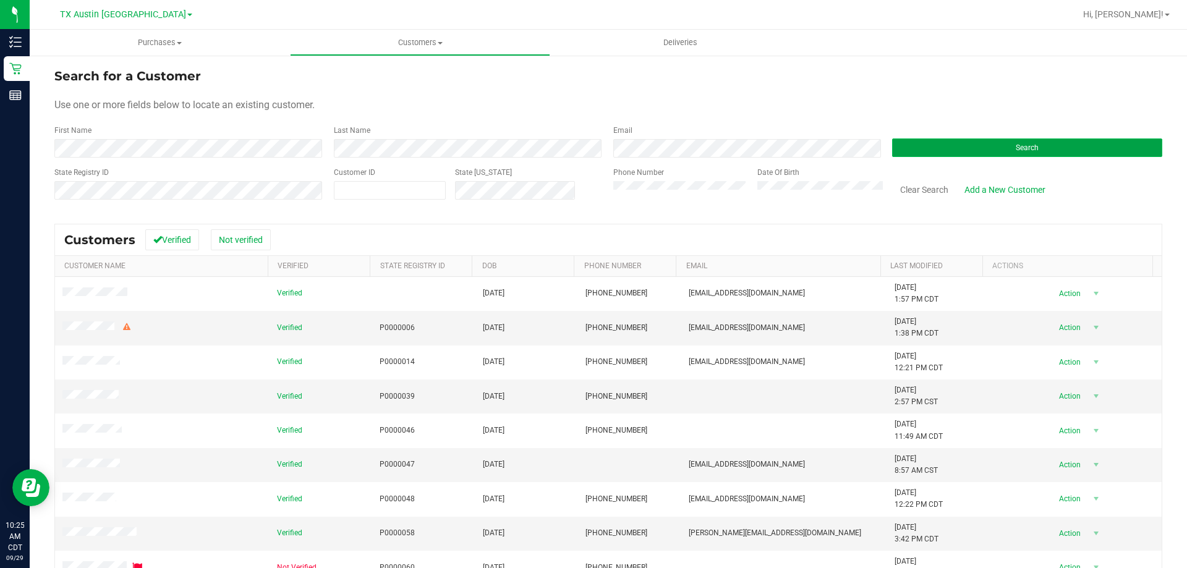
click at [905, 146] on button "Search" at bounding box center [1027, 147] width 270 height 19
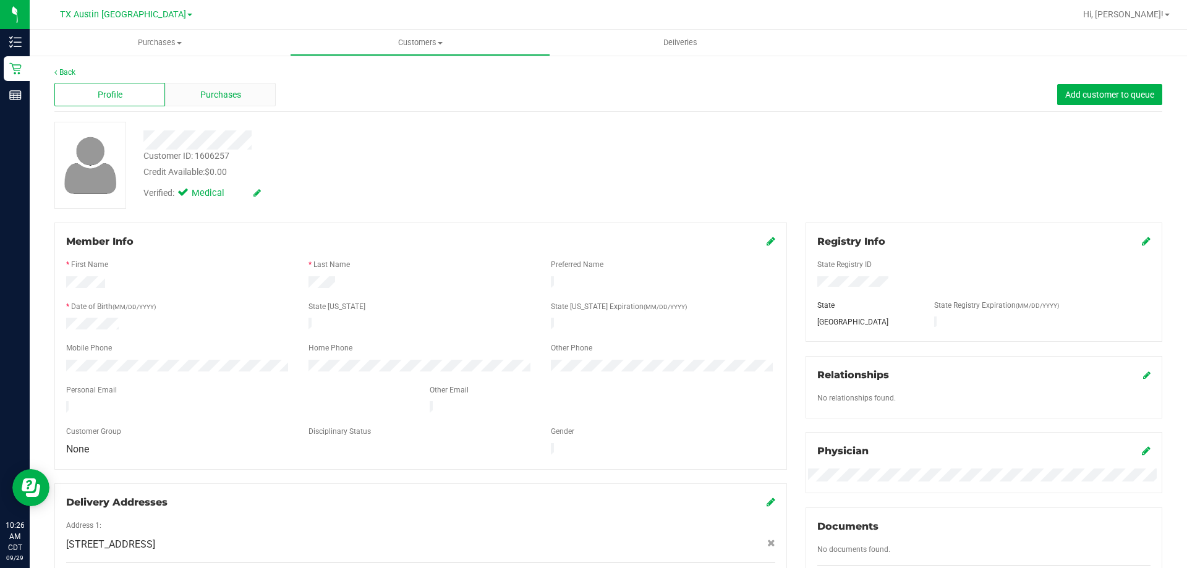
click at [221, 103] on div "Purchases" at bounding box center [220, 94] width 111 height 23
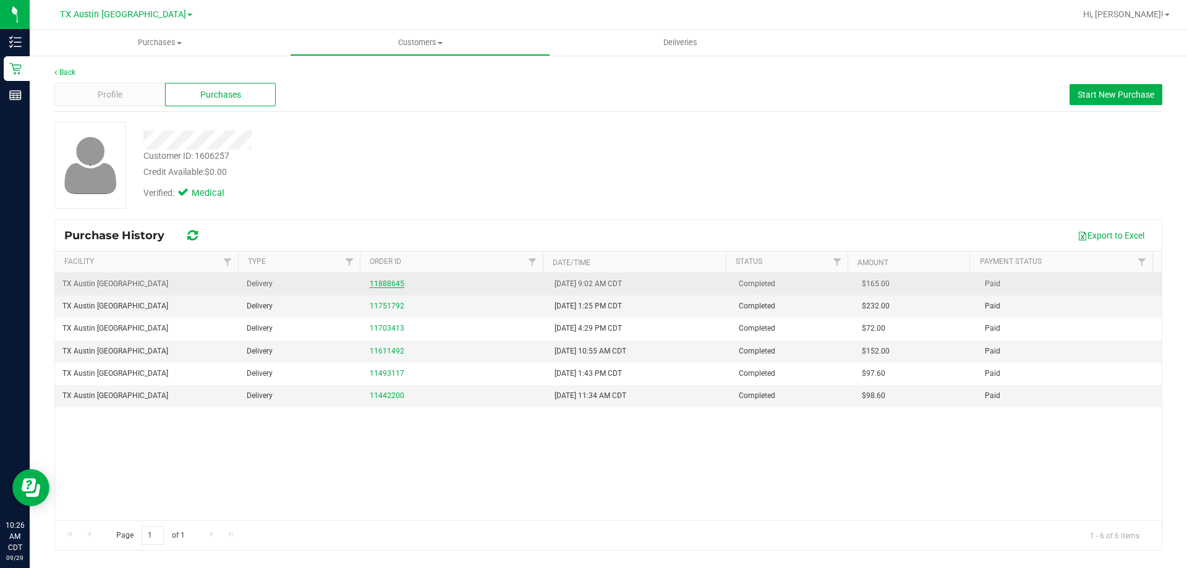
click at [392, 285] on link "11888645" at bounding box center [387, 283] width 35 height 9
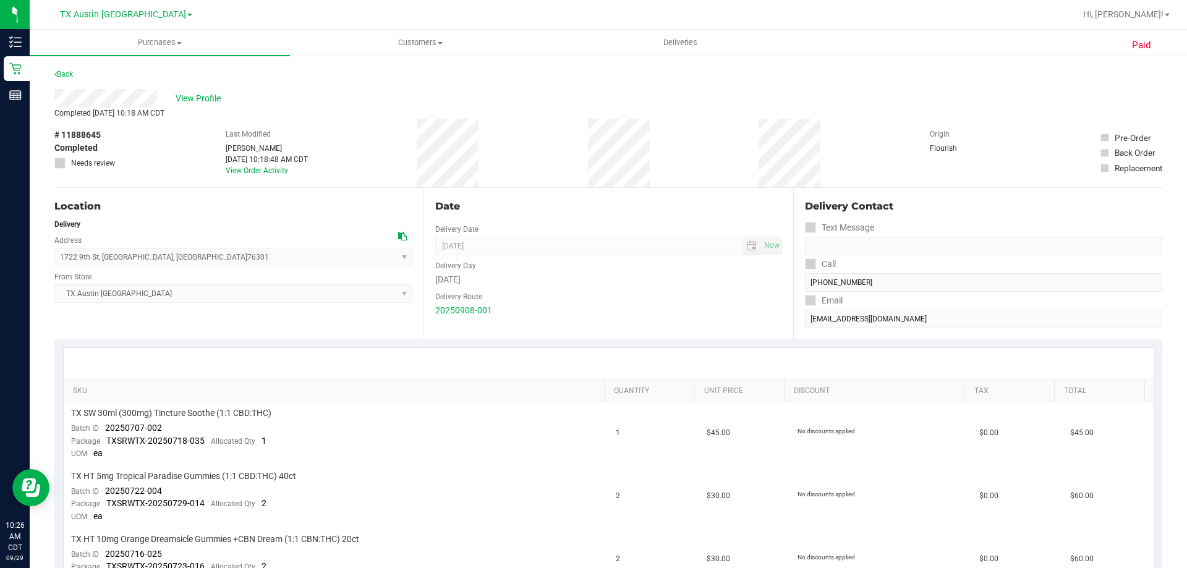
drag, startPoint x: 416, startPoint y: 130, endPoint x: 724, endPoint y: 142, distance: 308.6
click at [724, 142] on div "# 11888645 Completed Needs review Last Modified Victoria Flores Sep 10, 2025 10…" at bounding box center [608, 153] width 1108 height 69
click at [661, 146] on div "# 11888645 Completed Needs review Last Modified Victoria Flores Sep 10, 2025 10…" at bounding box center [608, 153] width 1108 height 69
drag, startPoint x: 200, startPoint y: 138, endPoint x: 565, endPoint y: 144, distance: 364.7
click at [565, 144] on div "# 11888645 Completed Needs review Last Modified Victoria Flores Sep 10, 2025 10…" at bounding box center [608, 153] width 1108 height 69
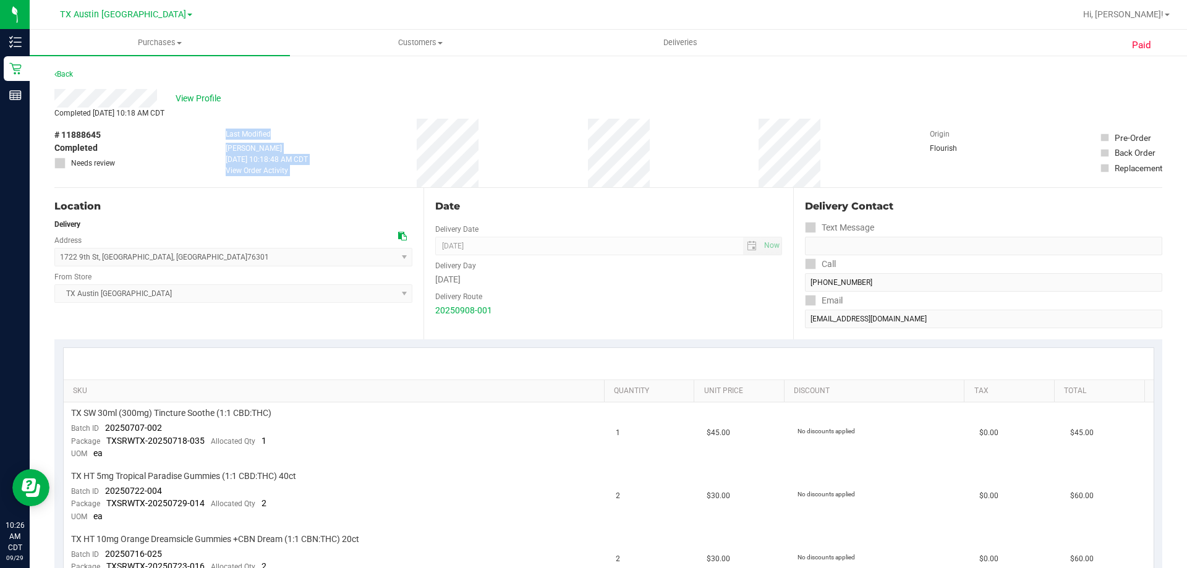
click at [542, 146] on div "# 11888645 Completed Needs review Last Modified Victoria Flores Sep 10, 2025 10…" at bounding box center [608, 153] width 1108 height 69
click at [350, 447] on td "TX SW 30ml (300mg) Tincture Soothe (1:1 CBD:THC) Batch ID 20250707-002 Package …" at bounding box center [336, 433] width 545 height 63
click at [178, 99] on span "View Profile" at bounding box center [200, 98] width 49 height 13
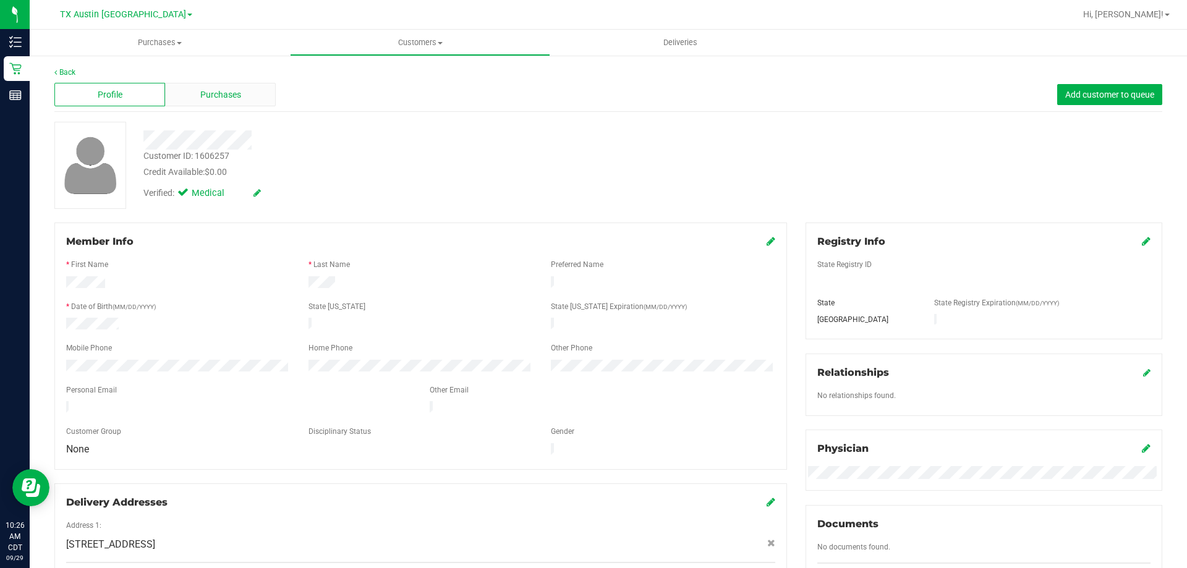
click at [214, 93] on span "Purchases" at bounding box center [220, 94] width 41 height 13
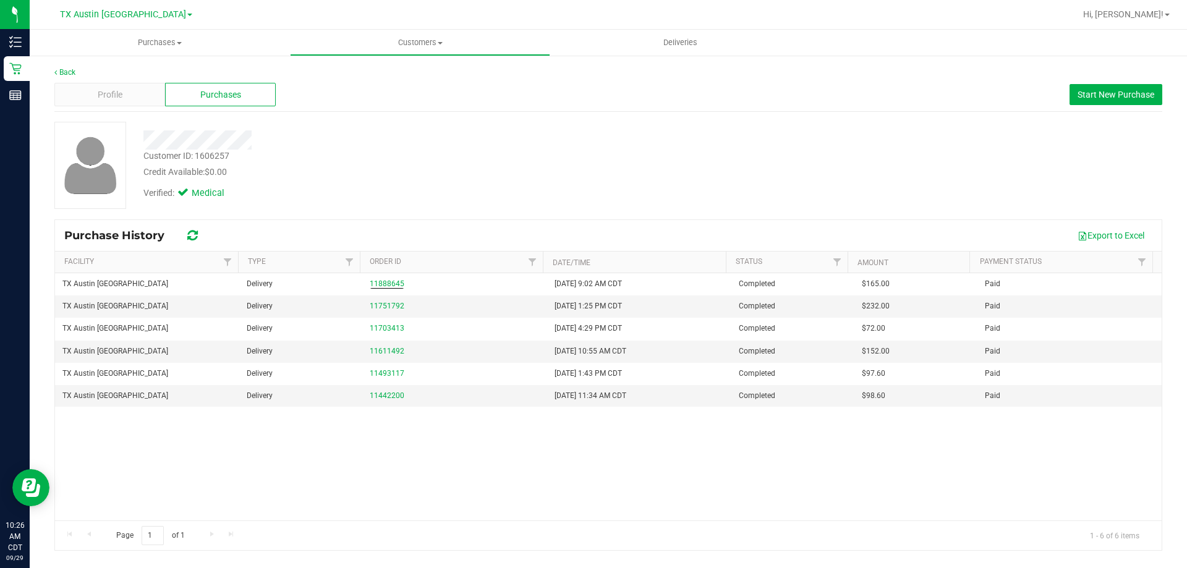
click at [468, 169] on div "Credit Available: $0.00" at bounding box center [415, 172] width 544 height 13
click at [308, 160] on div "Customer ID: 1606257 Credit Available: $0.00" at bounding box center [415, 164] width 563 height 29
click at [315, 166] on div "Credit Available: $0.00" at bounding box center [415, 172] width 544 height 13
click at [263, 480] on div "TX Austin DC Delivery 11888645 9/8/2025 9:02 AM CDT Completed $165.00 Paid TX A…" at bounding box center [608, 396] width 1106 height 247
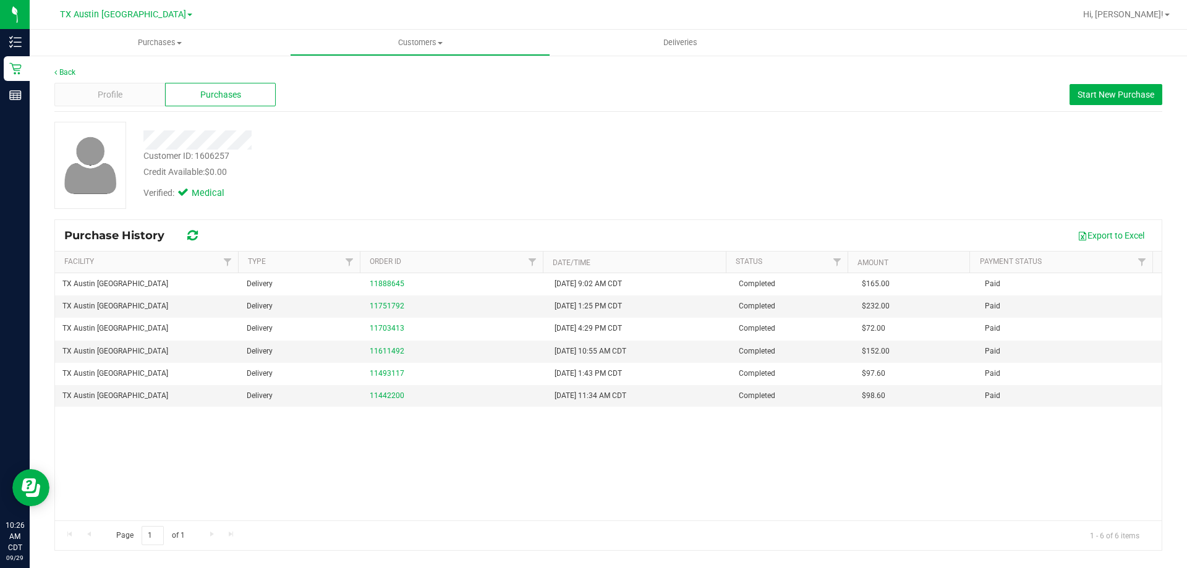
click at [396, 450] on div "TX Austin DC Delivery 11888645 9/8/2025 9:02 AM CDT Completed $165.00 Paid TX A…" at bounding box center [608, 396] width 1106 height 247
click at [451, 168] on div "Credit Available: $0.00" at bounding box center [415, 172] width 544 height 13
click at [342, 209] on div "Customer ID: 1606257 Credit Available: $0.00 Verified: Medical" at bounding box center [608, 170] width 1108 height 97
click at [1092, 95] on span "Start New Purchase" at bounding box center [1115, 95] width 77 height 10
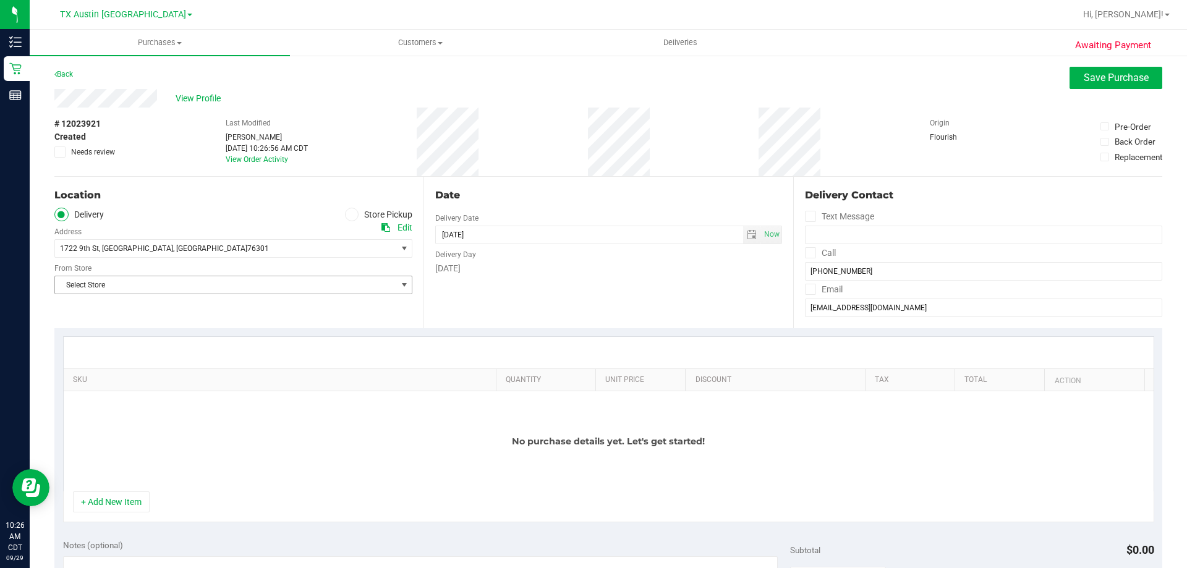
click at [193, 287] on span "Select Store" at bounding box center [225, 284] width 341 height 17
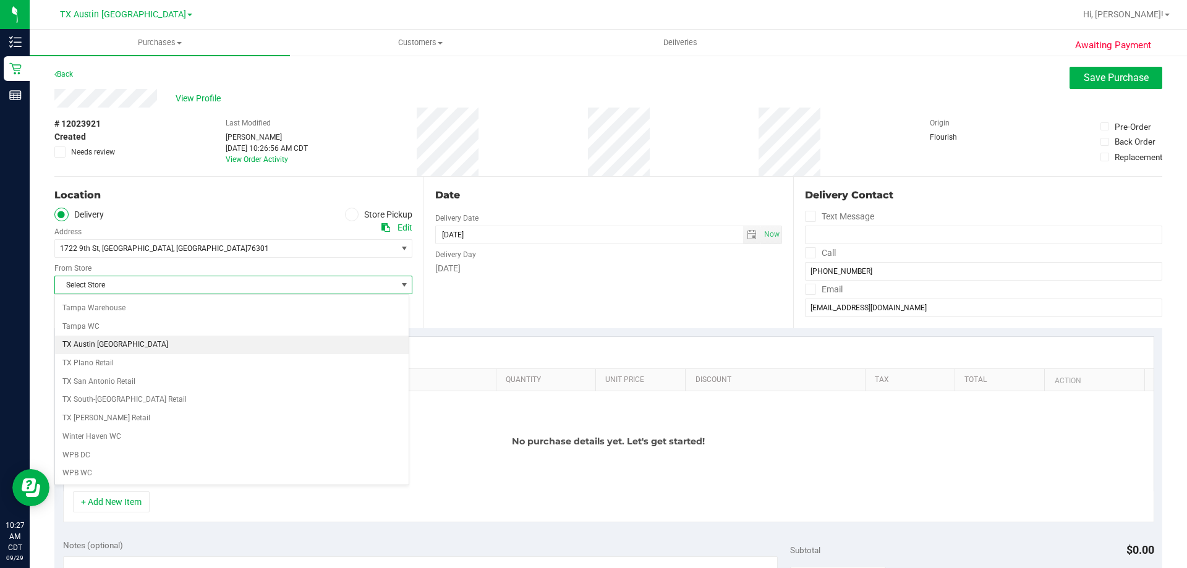
click at [146, 345] on li "TX Austin [GEOGRAPHIC_DATA]" at bounding box center [232, 345] width 354 height 19
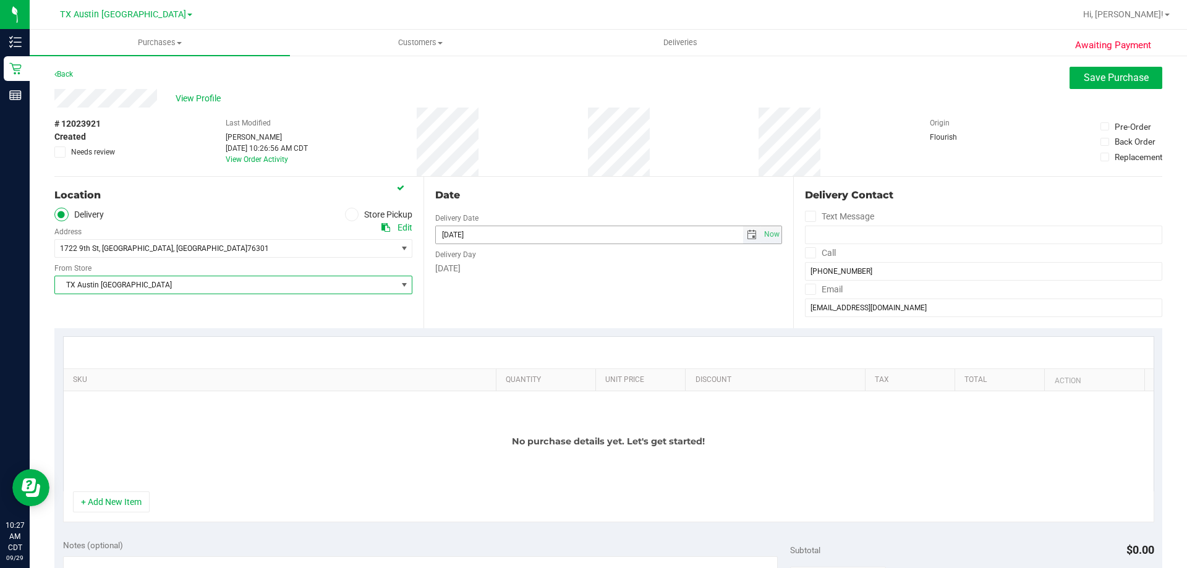
click at [747, 237] on span "select" at bounding box center [752, 235] width 10 height 10
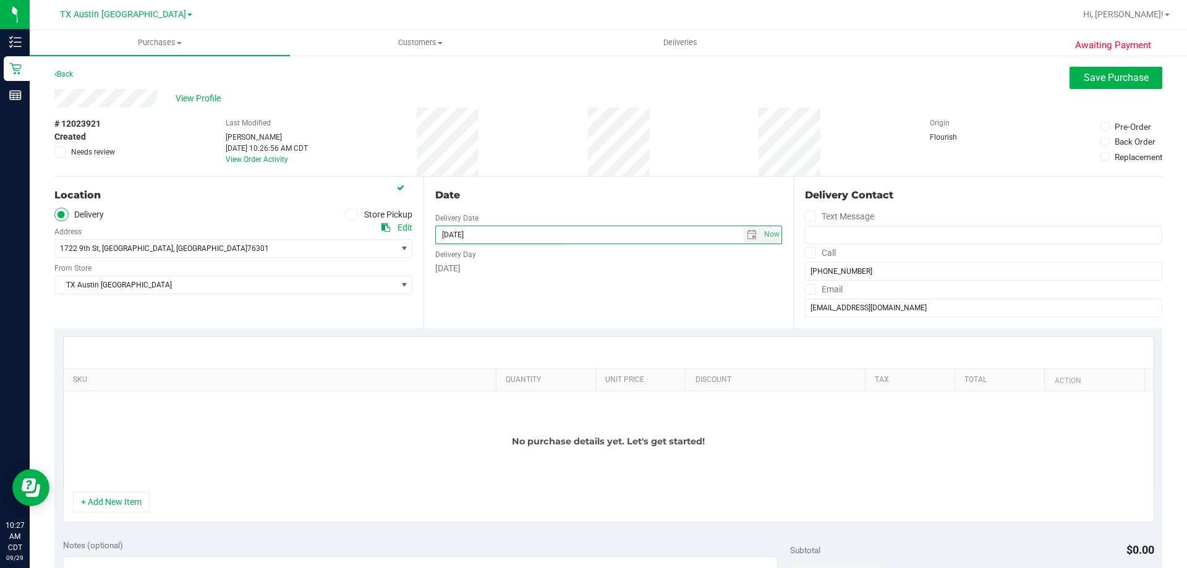
click at [650, 282] on div "Date Delivery Date 09/29/2025 Now 09/29/2025 10:26 AM Now Delivery Day Monday" at bounding box center [607, 252] width 369 height 151
click at [750, 233] on span "select" at bounding box center [752, 235] width 10 height 10
click at [501, 399] on link "8" at bounding box center [498, 398] width 18 height 19
type input "10/08/2025"
click at [586, 287] on div "Date Delivery Date 10/08/2025 Now 10/08/2025 10:26 AM Now Delivery Day Wednesday" at bounding box center [607, 252] width 369 height 151
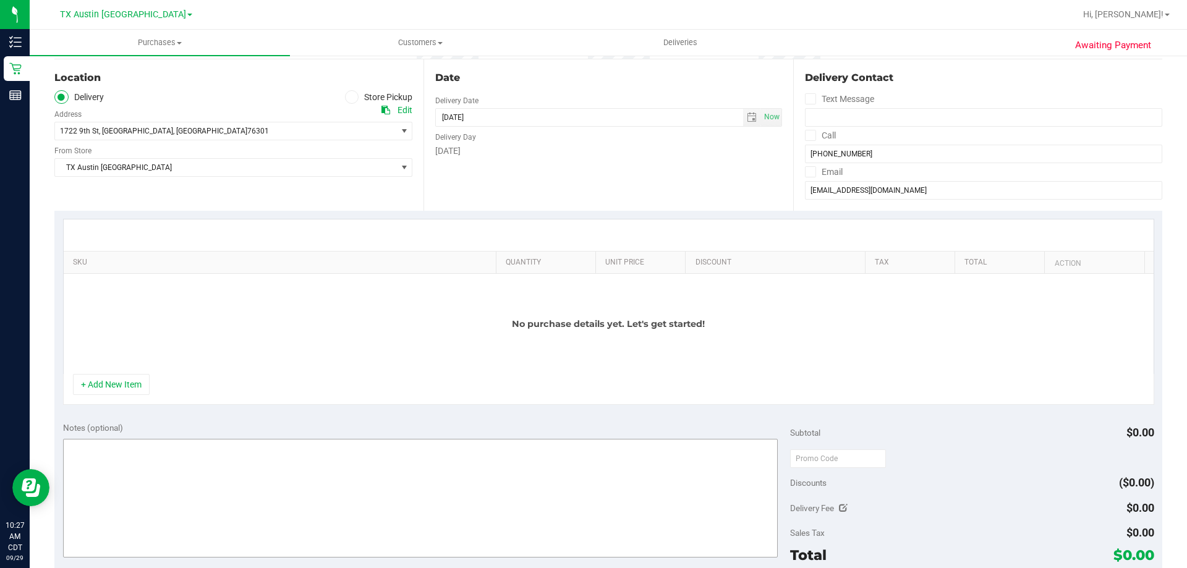
scroll to position [185, 0]
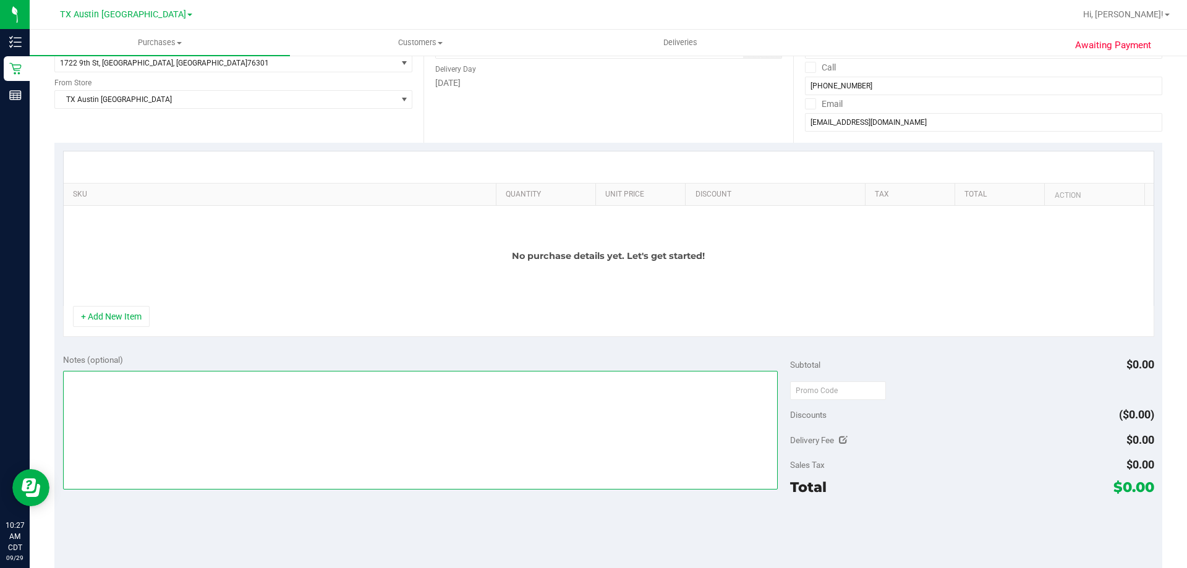
click at [127, 410] on textarea at bounding box center [420, 430] width 715 height 119
type textarea "w"
type textarea "WICHITA FALLS PICKUP CONFIRMED 10/08/2025 - CC TNE 09/29/2025"
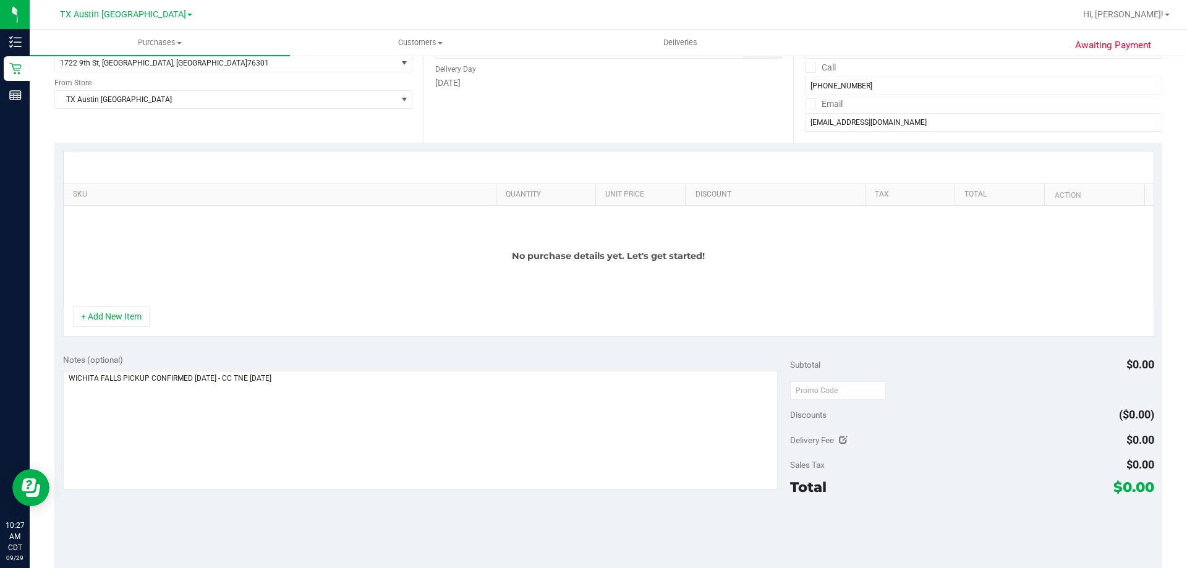
click at [117, 334] on div "+ Add New Item" at bounding box center [608, 321] width 1091 height 31
click at [117, 319] on button "+ Add New Item" at bounding box center [111, 316] width 77 height 21
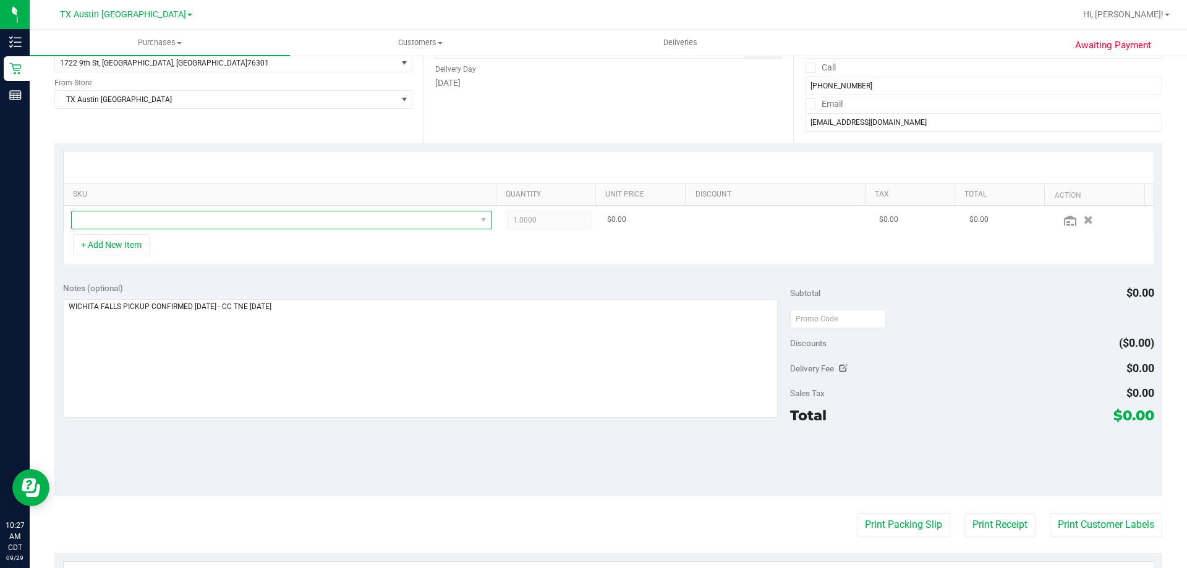
click at [219, 221] on span "NO DATA FOUND" at bounding box center [274, 219] width 404 height 17
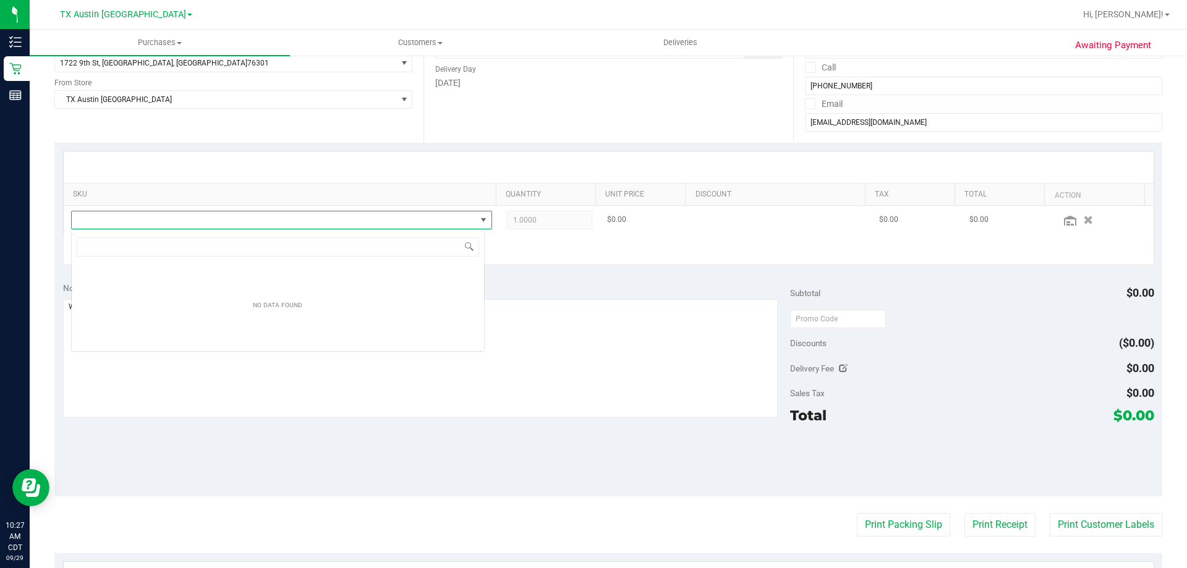
scroll to position [19, 413]
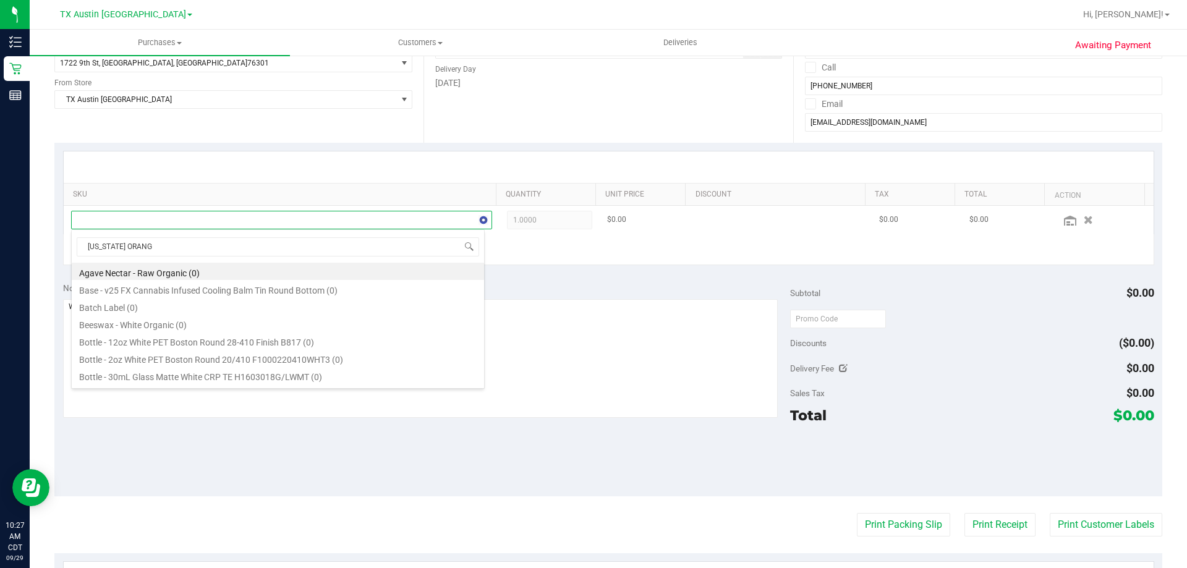
type input "TEXAS ORANGE"
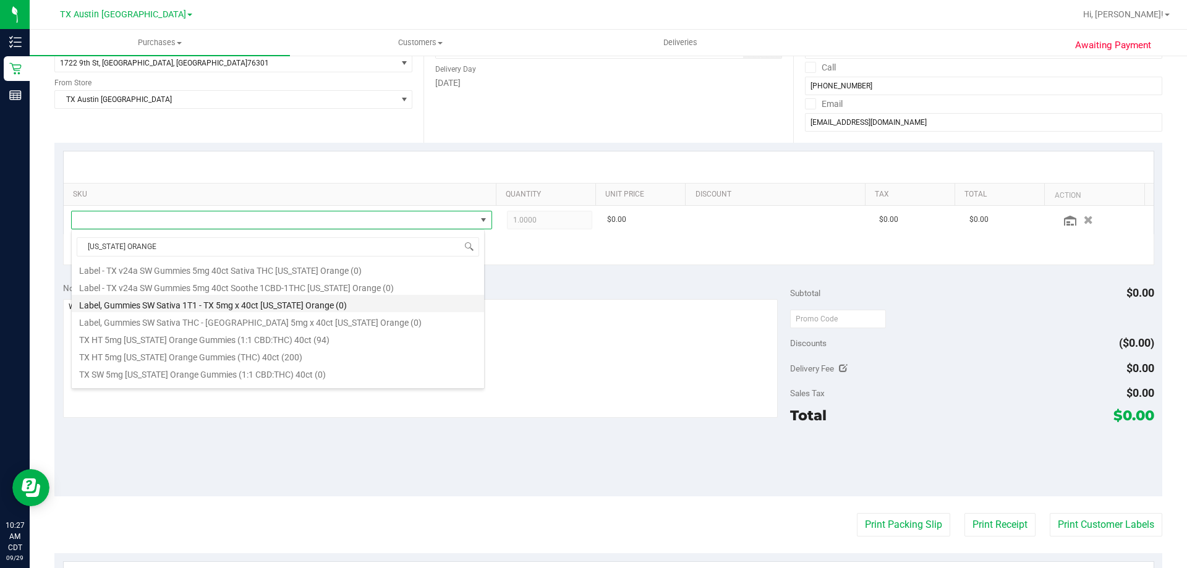
scroll to position [185, 0]
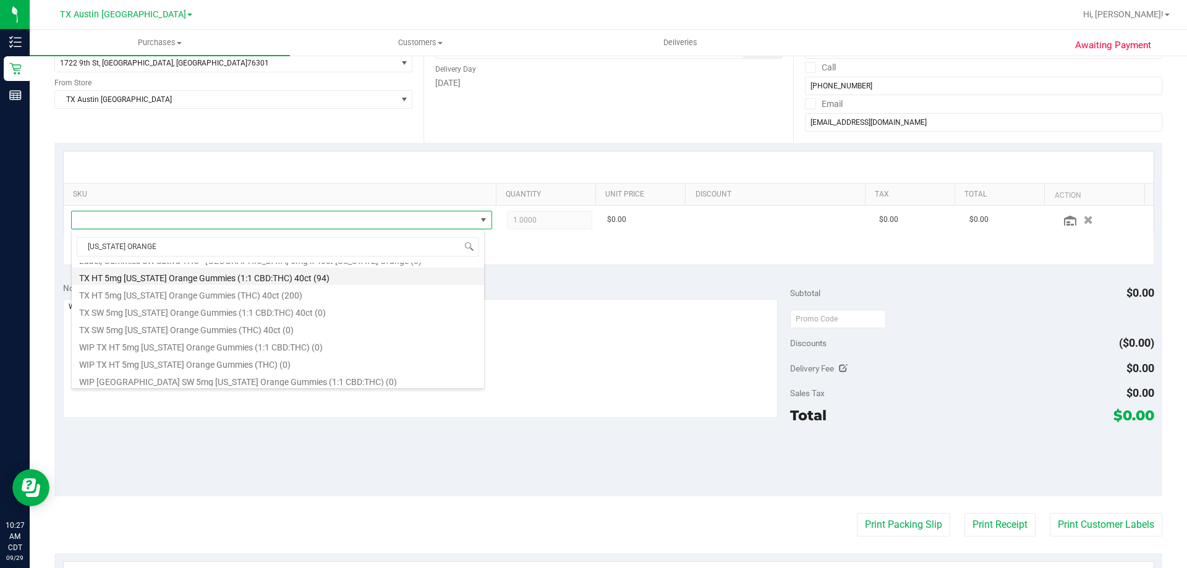
click at [352, 273] on li "TX HT 5mg Texas Orange Gummies (1:1 CBD:THC) 40ct (94)" at bounding box center [278, 276] width 412 height 17
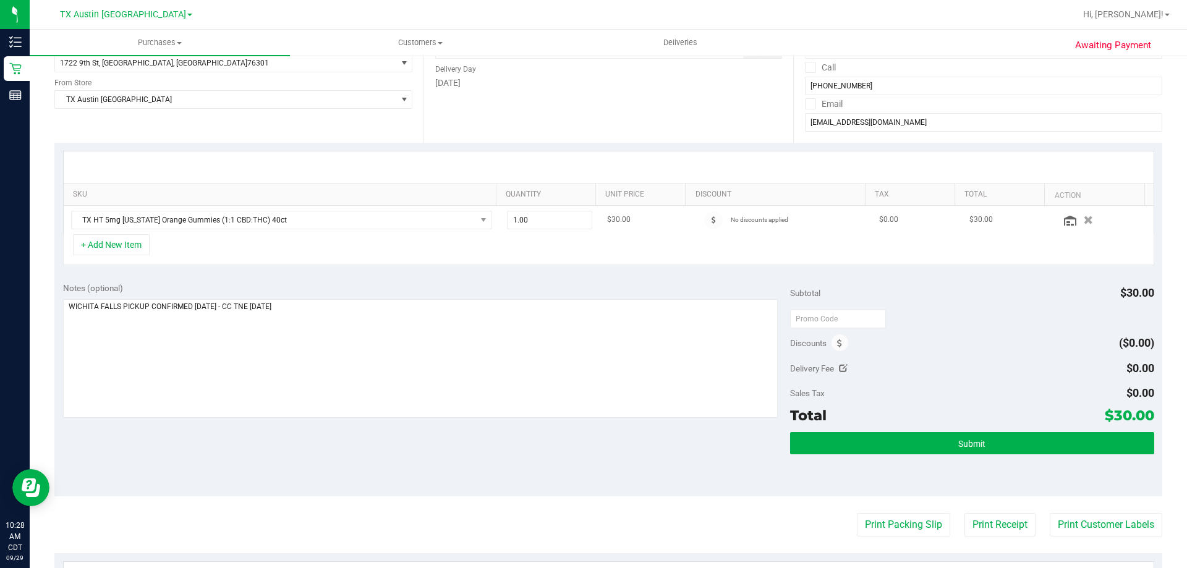
click at [1054, 227] on td at bounding box center [1103, 220] width 101 height 28
click at [1060, 226] on div at bounding box center [1103, 220] width 86 height 12
click at [1064, 222] on icon at bounding box center [1070, 221] width 12 height 10
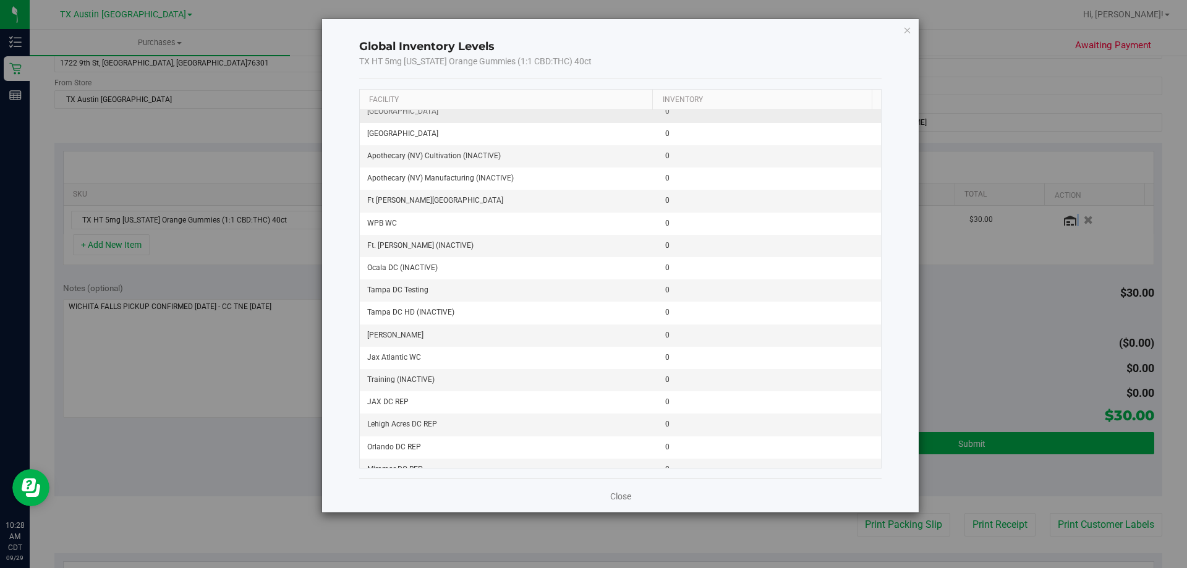
scroll to position [0, 0]
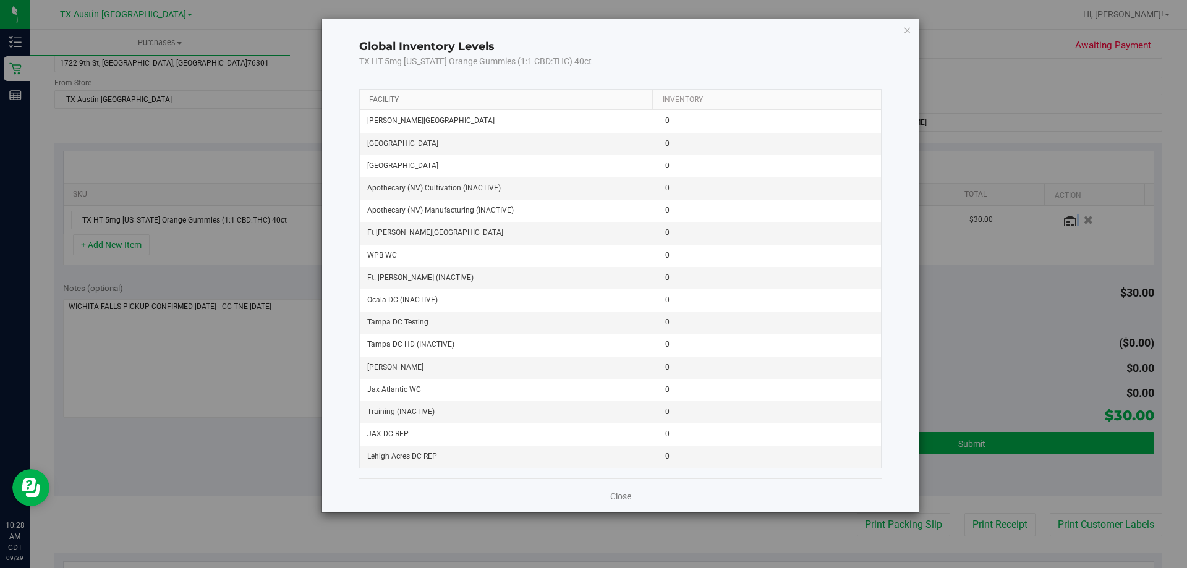
click at [386, 100] on link "Facility" at bounding box center [384, 99] width 30 height 9
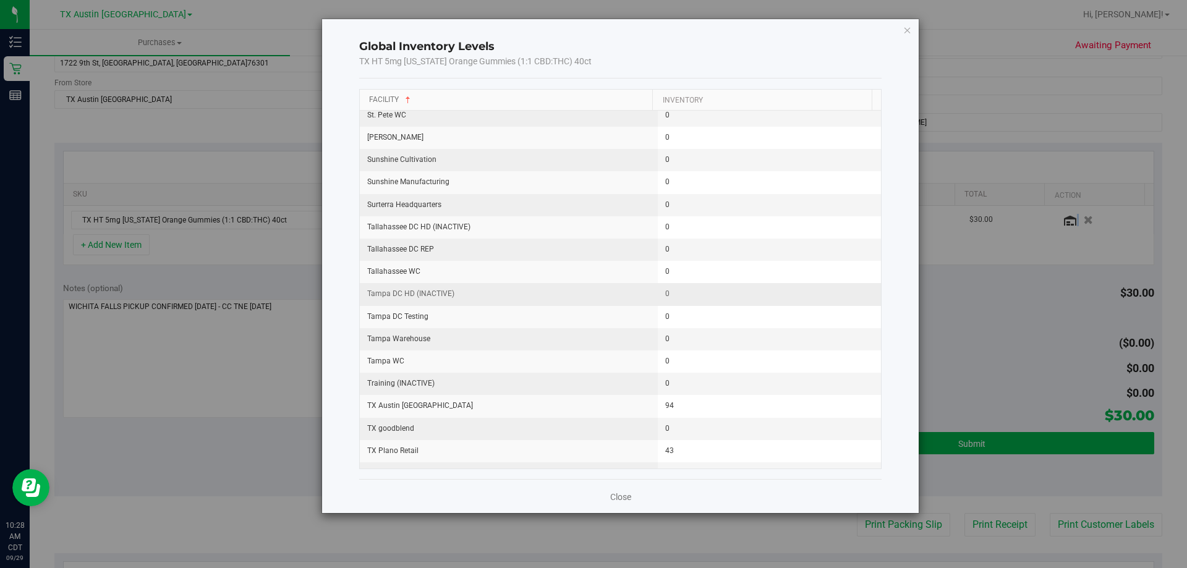
scroll to position [1421, 0]
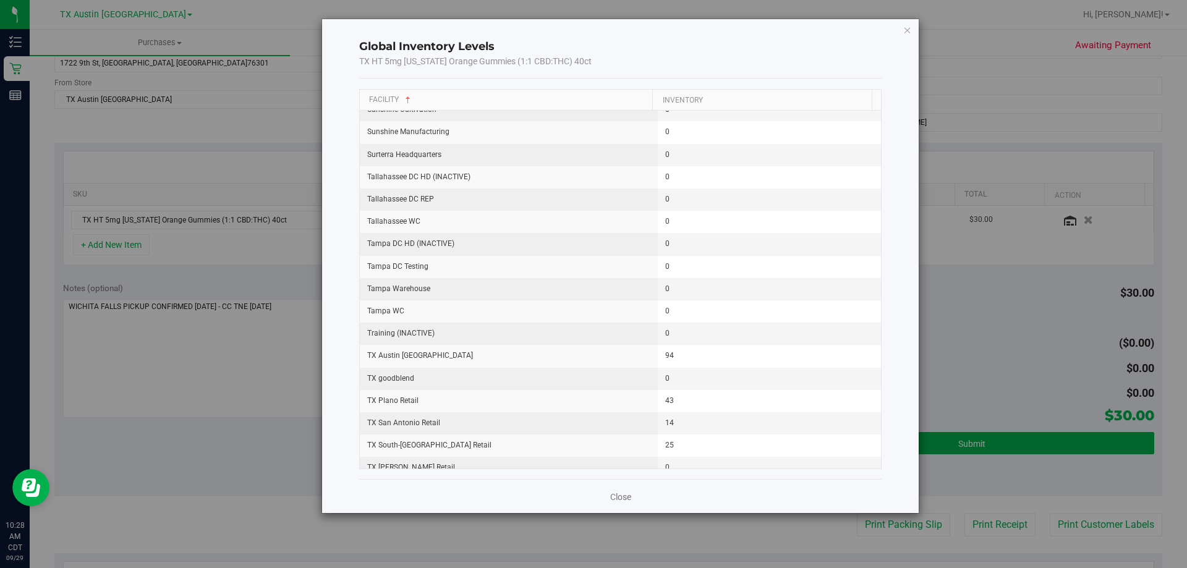
click at [184, 398] on div "Global Inventory Levels TX HT 5mg Texas Orange Gummies (1:1 CBD:THC) 40ct Facil…" at bounding box center [598, 284] width 1196 height 568
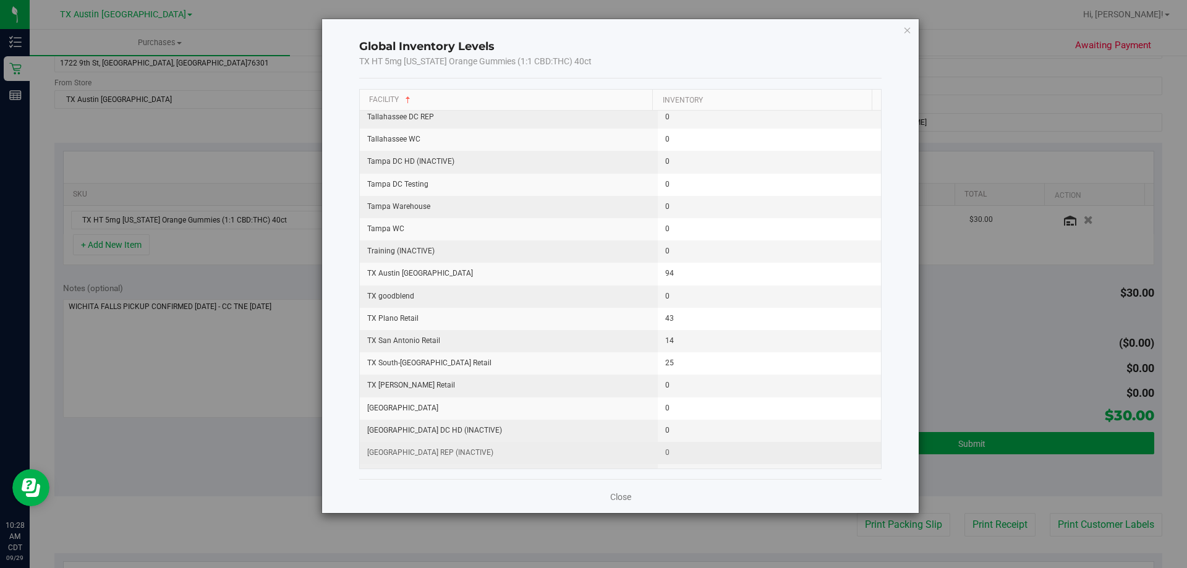
scroll to position [1565, 0]
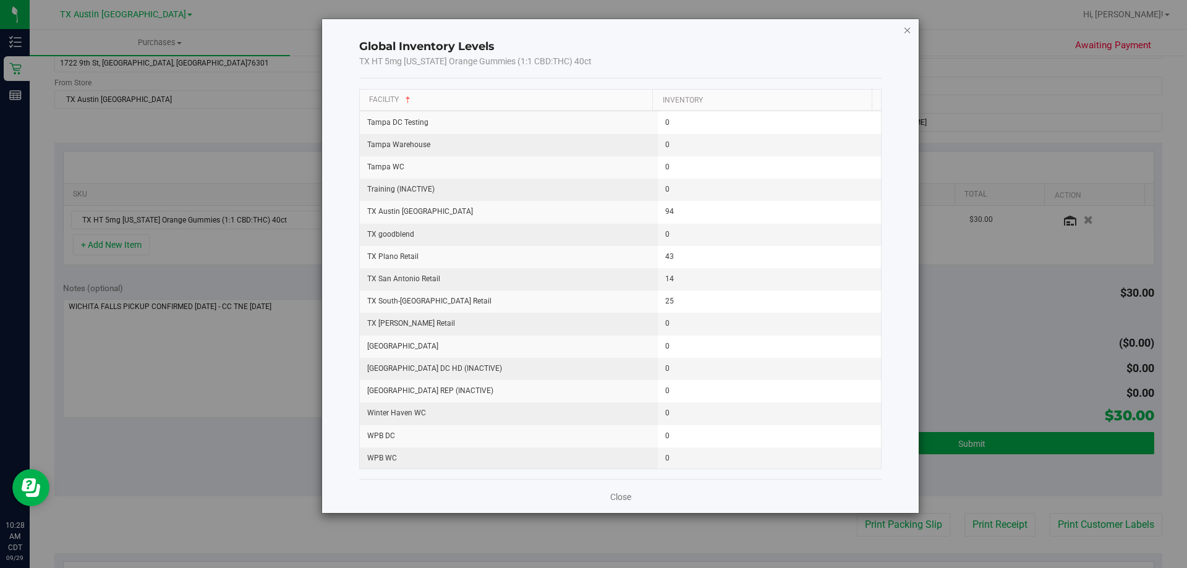
click at [909, 31] on icon "button" at bounding box center [907, 29] width 9 height 15
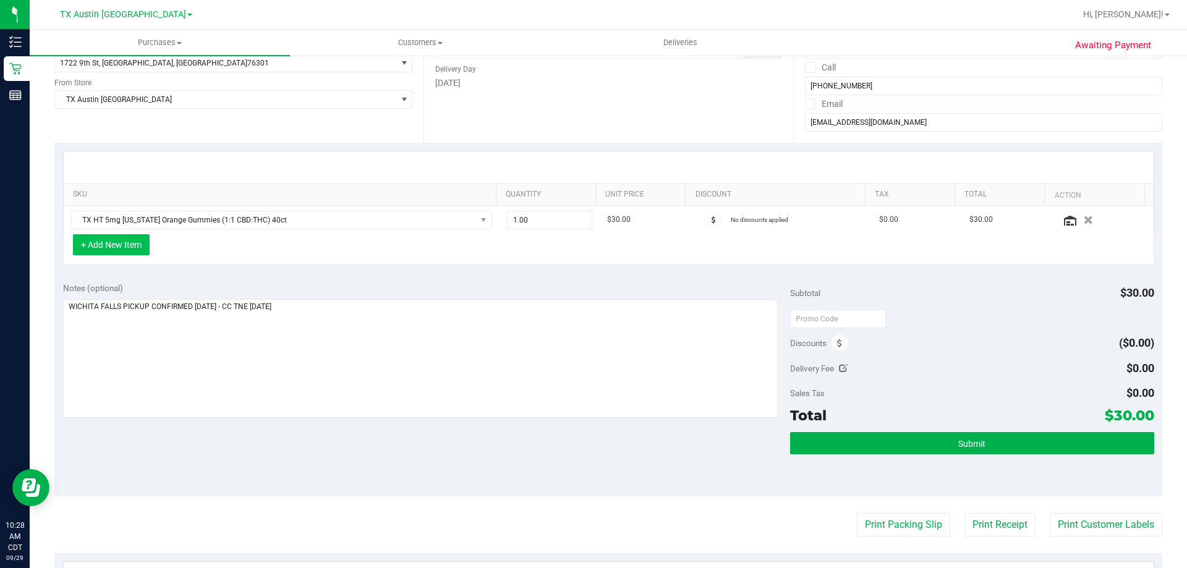
click at [135, 245] on button "+ Add New Item" at bounding box center [111, 244] width 77 height 21
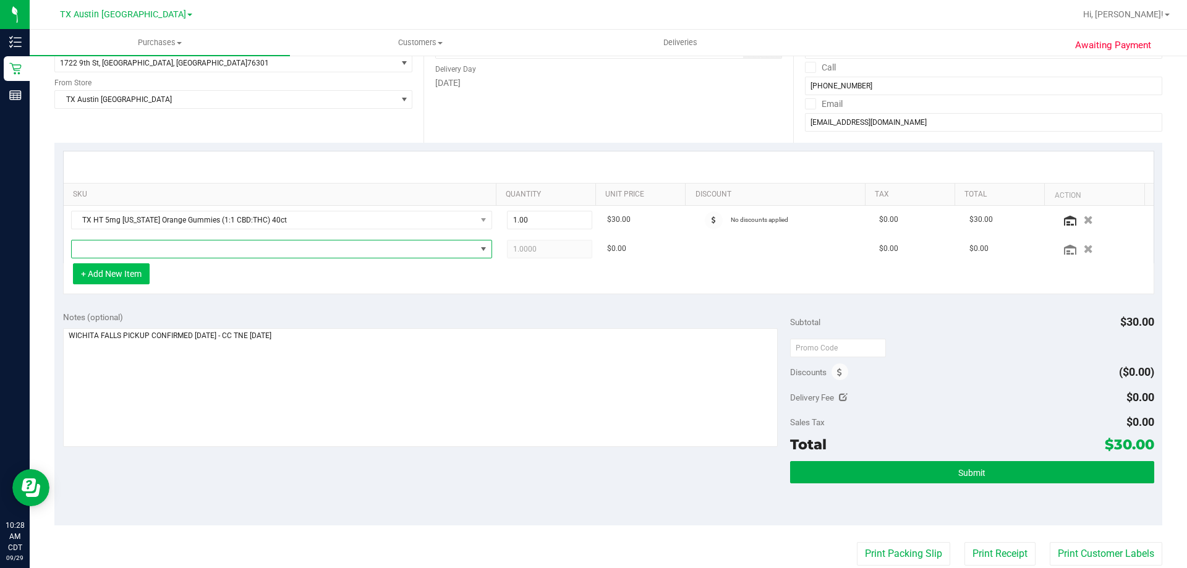
click at [235, 249] on span "NO DATA FOUND" at bounding box center [274, 248] width 404 height 17
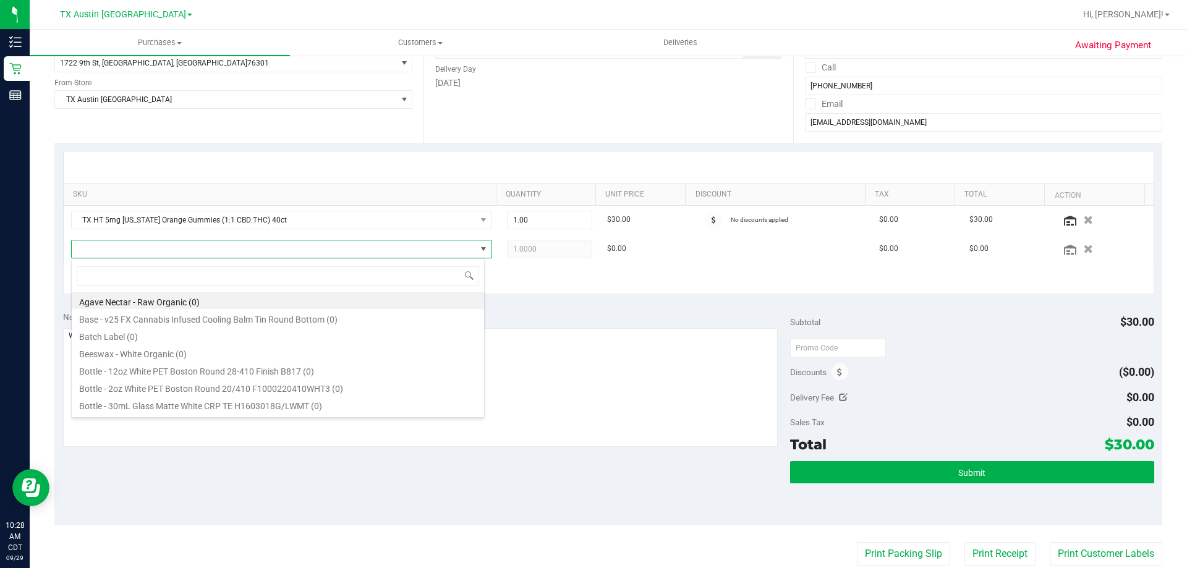
scroll to position [19, 413]
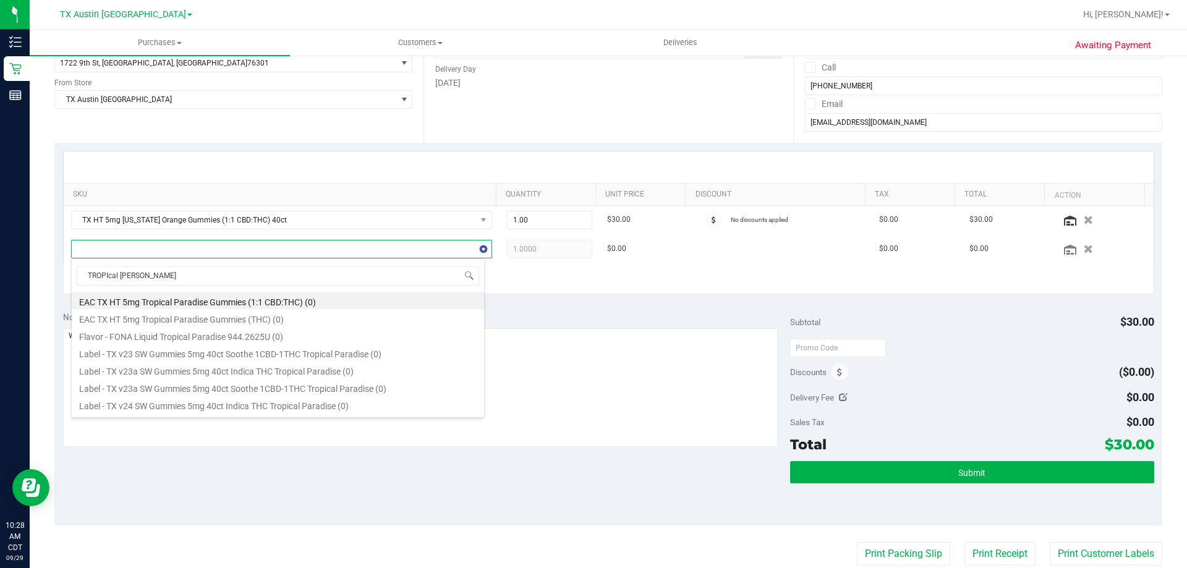
type input "TROPIcal paradise"
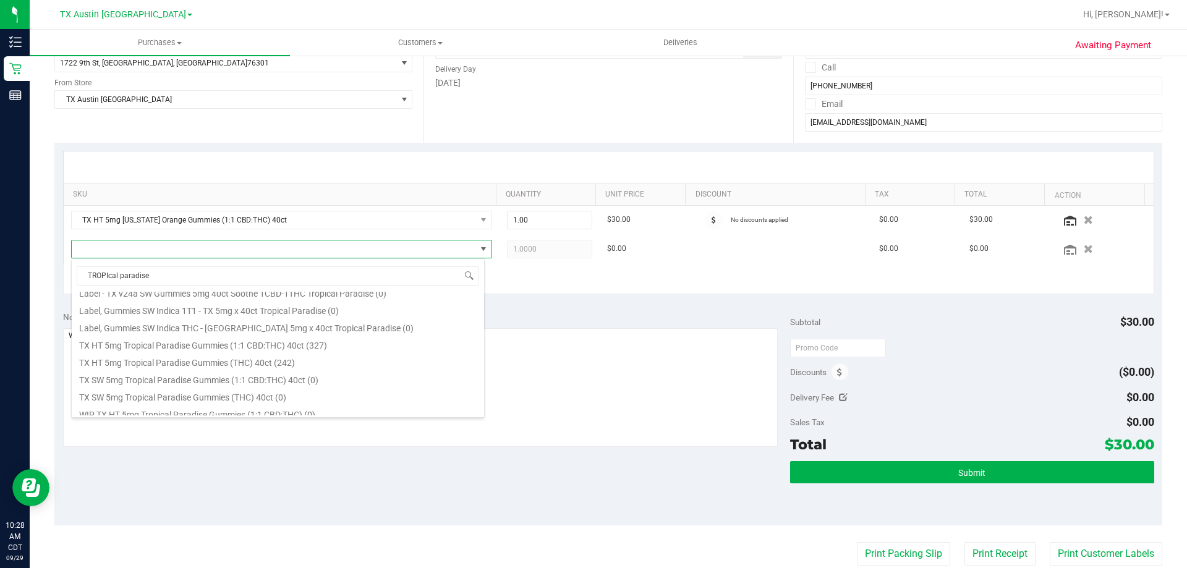
scroll to position [185, 0]
click at [326, 324] on li "TX HT 5mg Tropical Paradise Gummies (1:1 CBD:THC) 40ct (327)" at bounding box center [278, 322] width 412 height 17
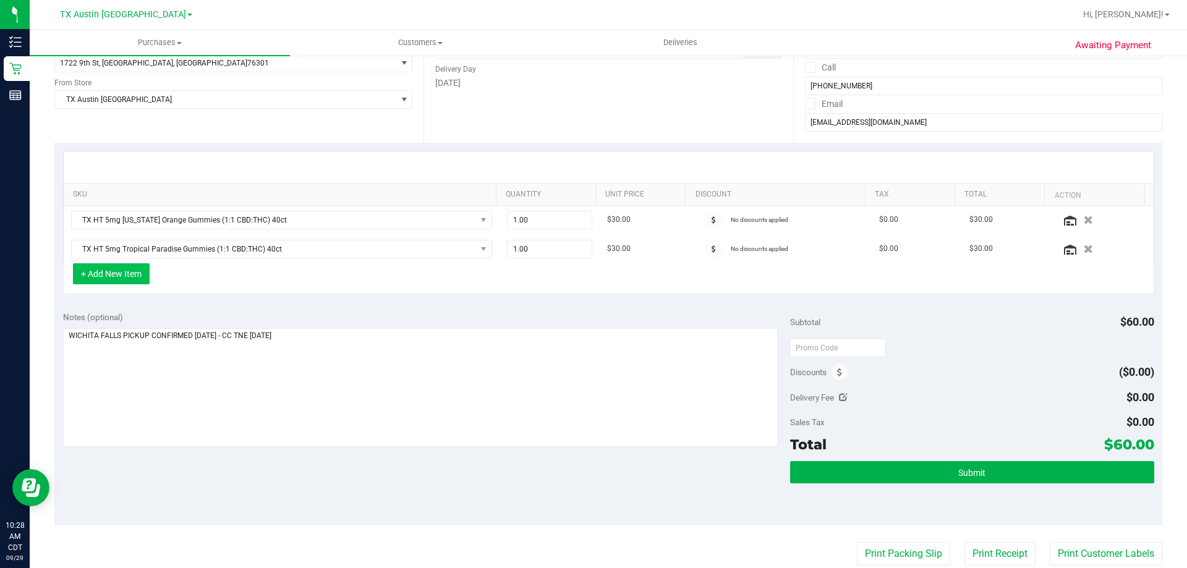
click at [114, 279] on button "+ Add New Item" at bounding box center [111, 273] width 77 height 21
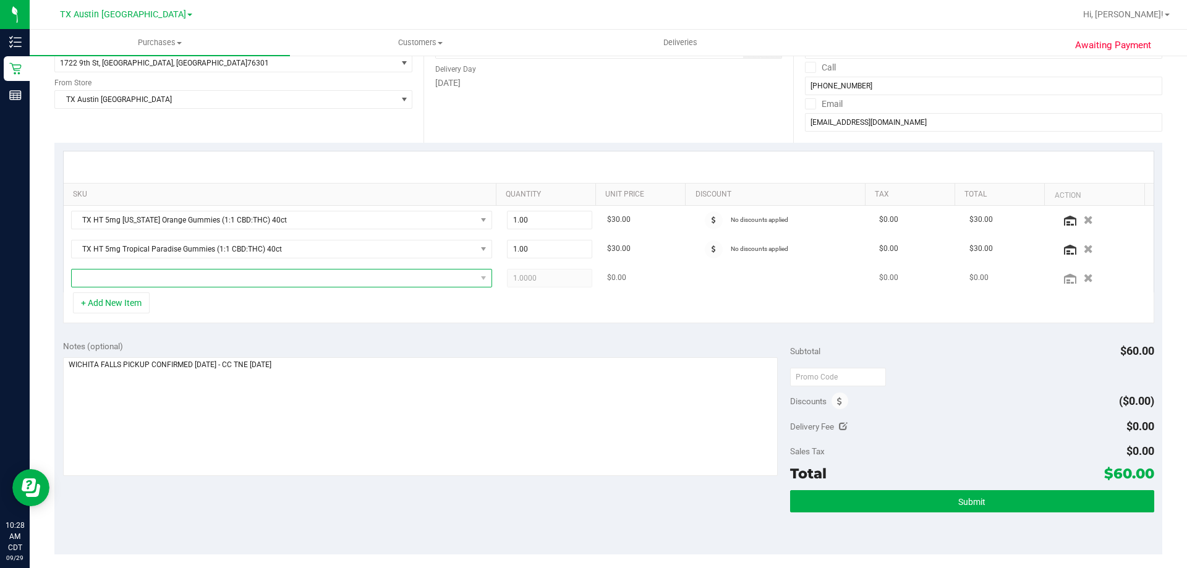
click at [248, 276] on span "NO DATA FOUND" at bounding box center [274, 277] width 404 height 17
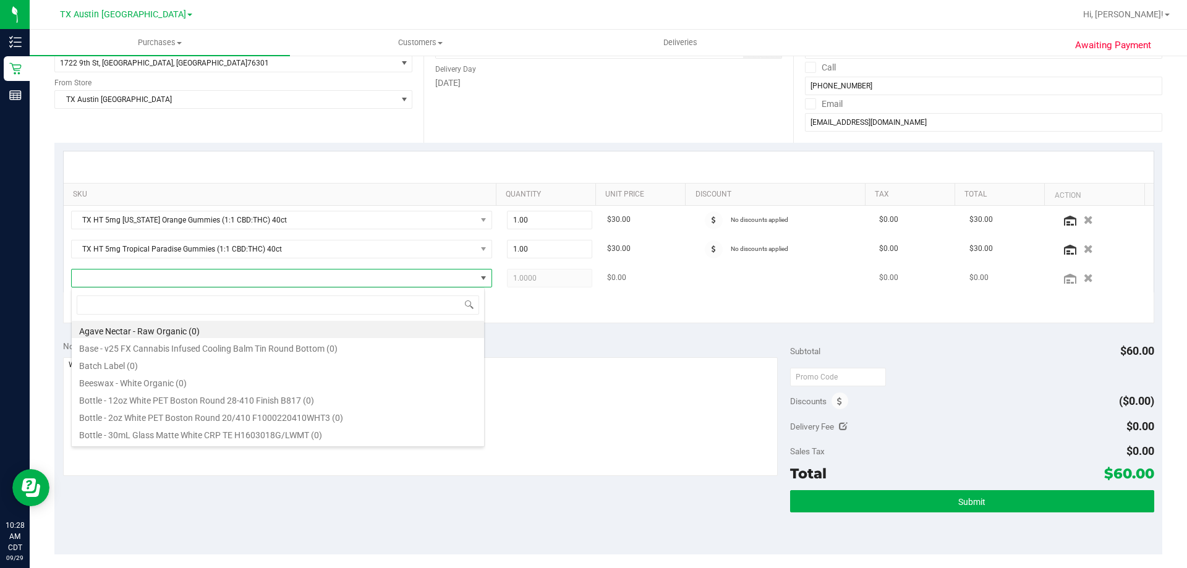
scroll to position [19, 413]
type input "orange dreamsicle"
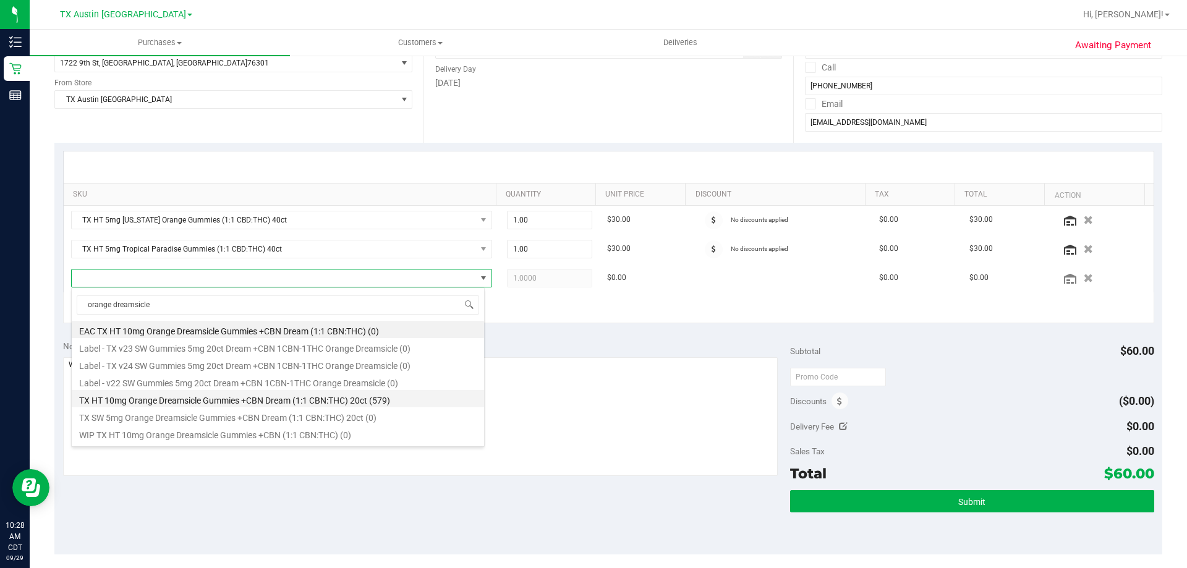
click at [218, 401] on li "TX HT 10mg Orange Dreamsicle Gummies +CBN Dream (1:1 CBN:THC) 20ct (579)" at bounding box center [278, 398] width 412 height 17
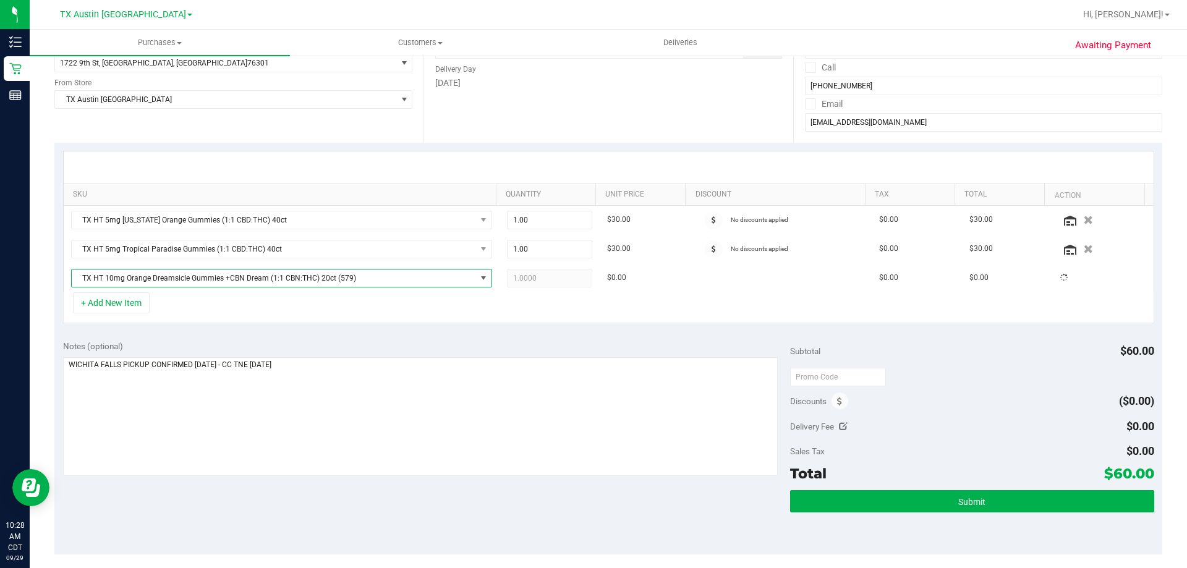
click at [371, 315] on div "+ Add New Item" at bounding box center [608, 307] width 1091 height 31
click at [250, 306] on div "+ Add New Item" at bounding box center [608, 307] width 1091 height 31
click at [448, 304] on div "+ Add New Item" at bounding box center [608, 307] width 1091 height 31
click at [330, 313] on div "+ Add New Item" at bounding box center [608, 307] width 1091 height 31
click at [301, 308] on div "+ Add New Item" at bounding box center [608, 307] width 1091 height 31
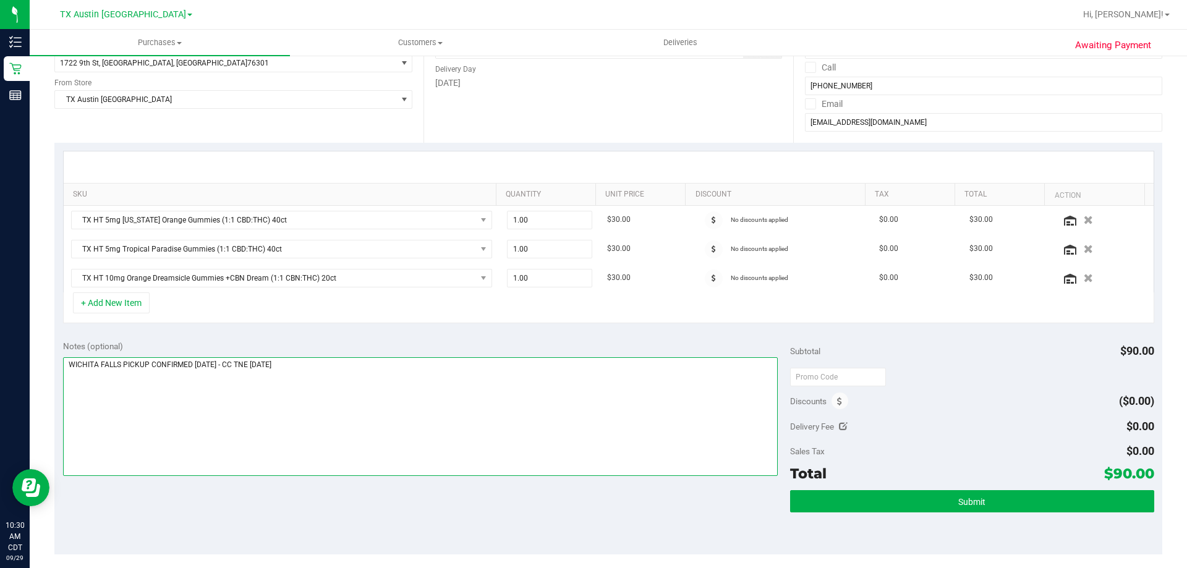
click at [375, 379] on textarea at bounding box center [420, 416] width 715 height 119
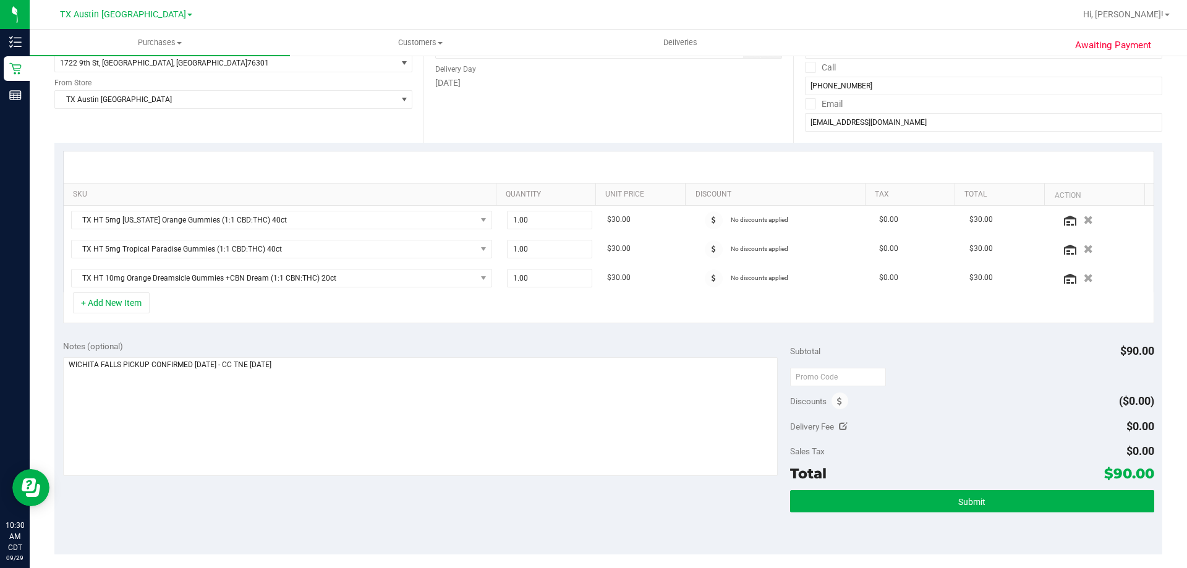
click at [366, 345] on div "Notes (optional)" at bounding box center [426, 346] width 727 height 12
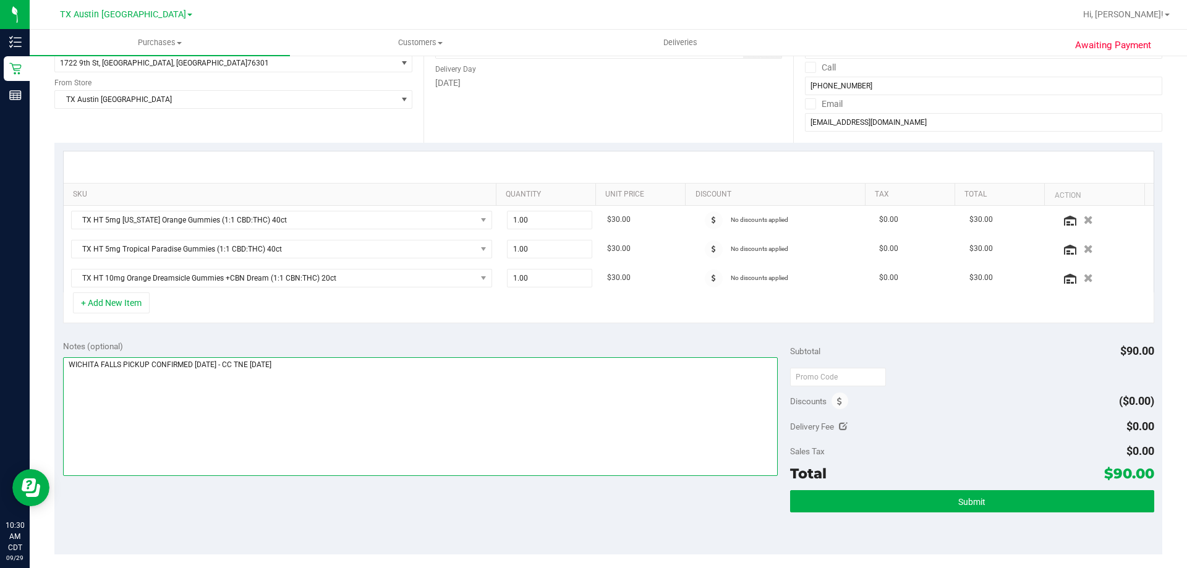
click at [369, 371] on textarea at bounding box center [420, 416] width 715 height 119
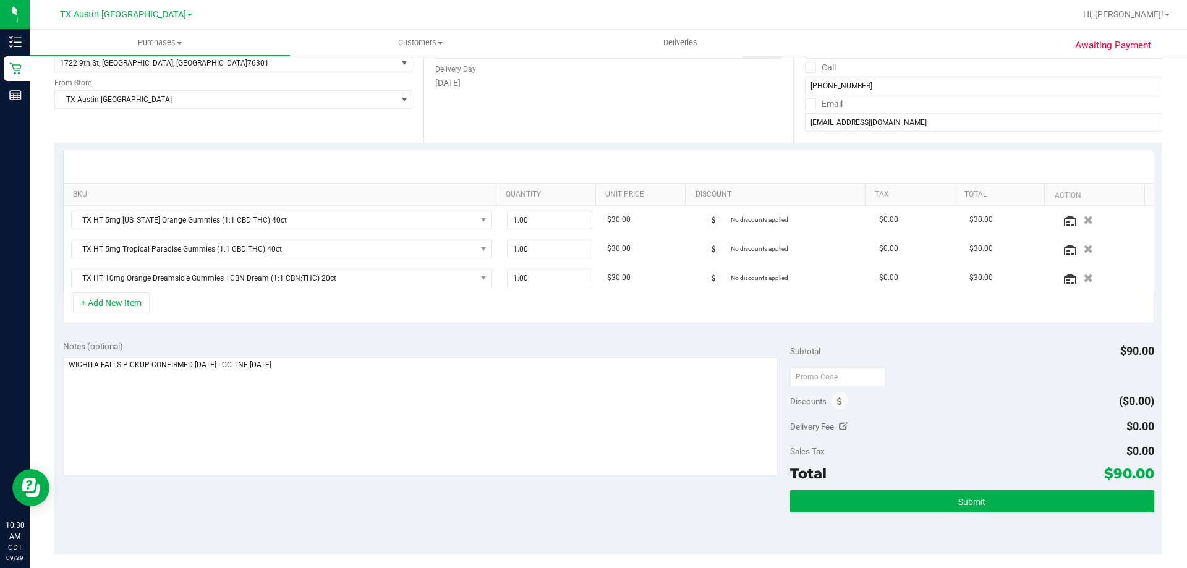
click at [373, 344] on div "Notes (optional)" at bounding box center [426, 346] width 727 height 12
click at [387, 481] on div "Notes (optional) Subtotal $90.00 Discounts ($0.00) Delivery Fee $0.00 Sales Tax…" at bounding box center [608, 443] width 1108 height 222
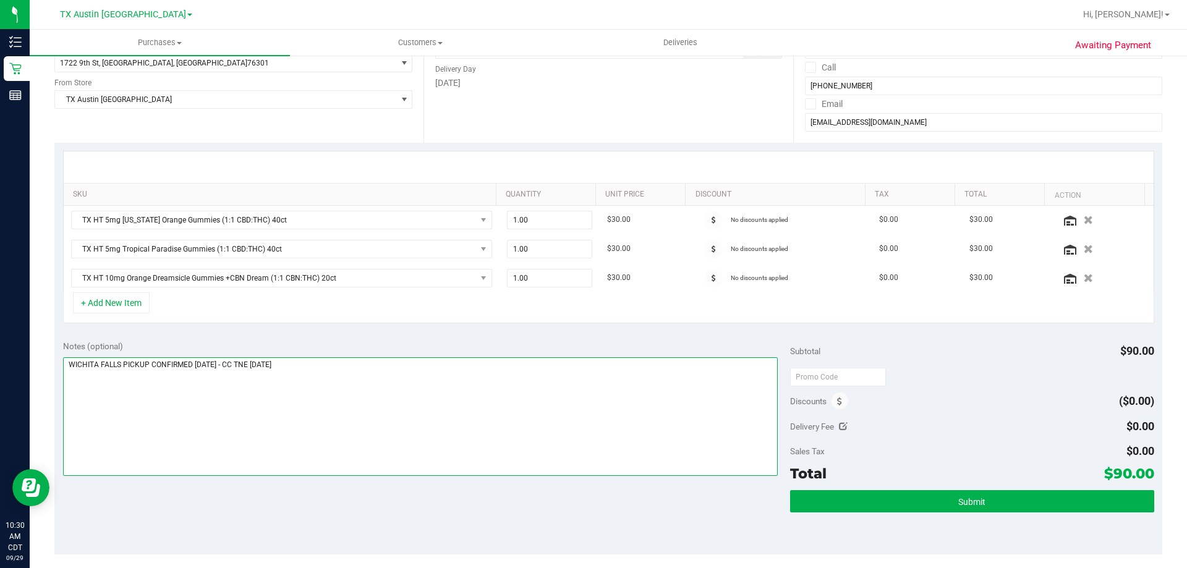
click at [410, 405] on textarea at bounding box center [420, 416] width 715 height 119
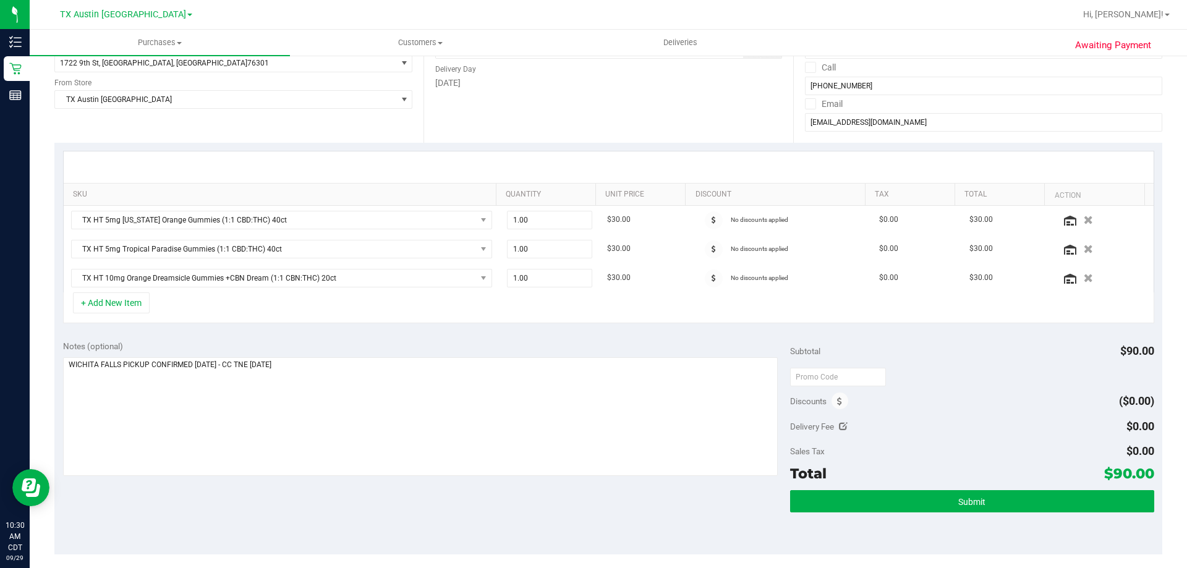
click at [396, 512] on div "Notes (optional) Subtotal $90.00 Discounts ($0.00) Delivery Fee $0.00 Sales Tax…" at bounding box center [608, 443] width 1108 height 222
click at [392, 333] on div "Notes (optional) Subtotal $90.00 Discounts ($0.00) Delivery Fee $0.00 Sales Tax…" at bounding box center [608, 443] width 1108 height 222
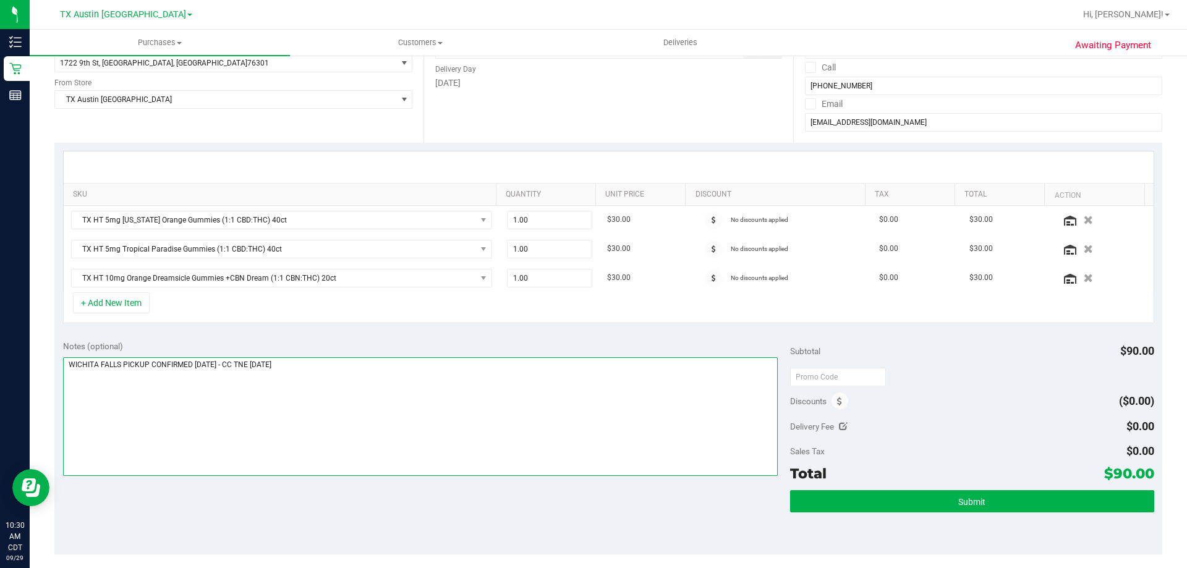
click at [342, 370] on textarea at bounding box center [420, 416] width 715 height 119
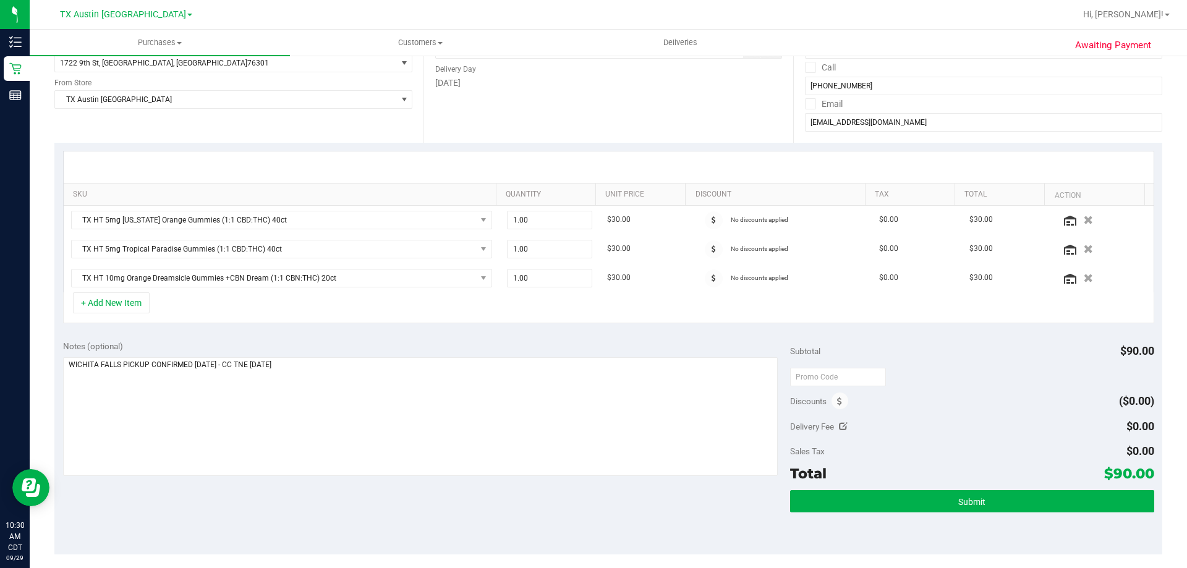
click at [343, 343] on div "Notes (optional)" at bounding box center [426, 346] width 727 height 12
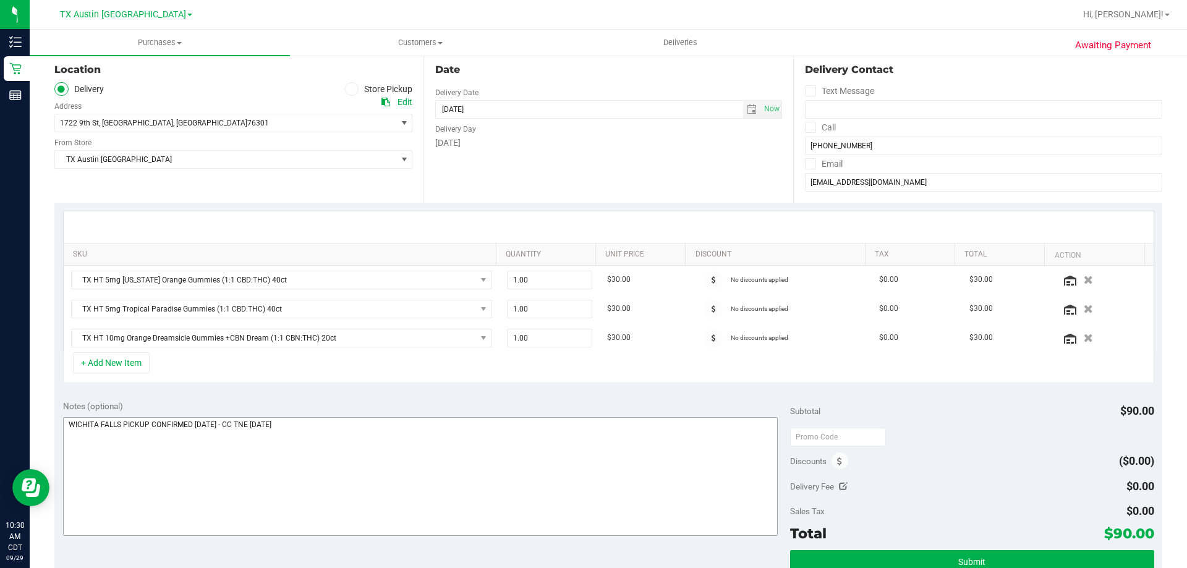
scroll to position [0, 0]
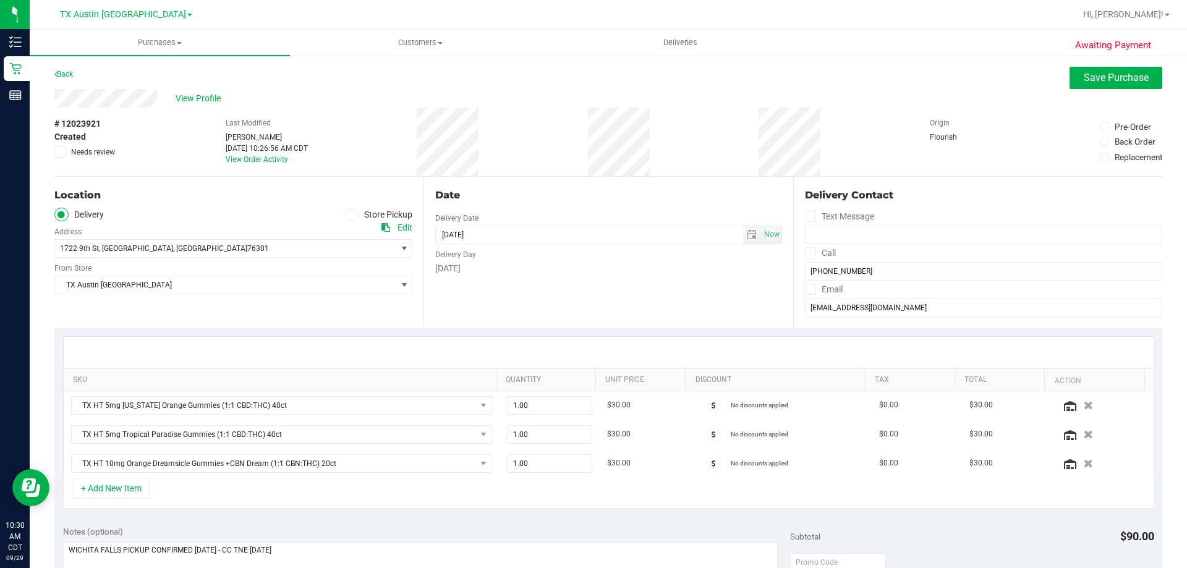
click at [486, 291] on div "Date Delivery Date 10/08/2025 Now 10/08/2025 08:00 AM Now Delivery Day Wednesday" at bounding box center [607, 252] width 369 height 151
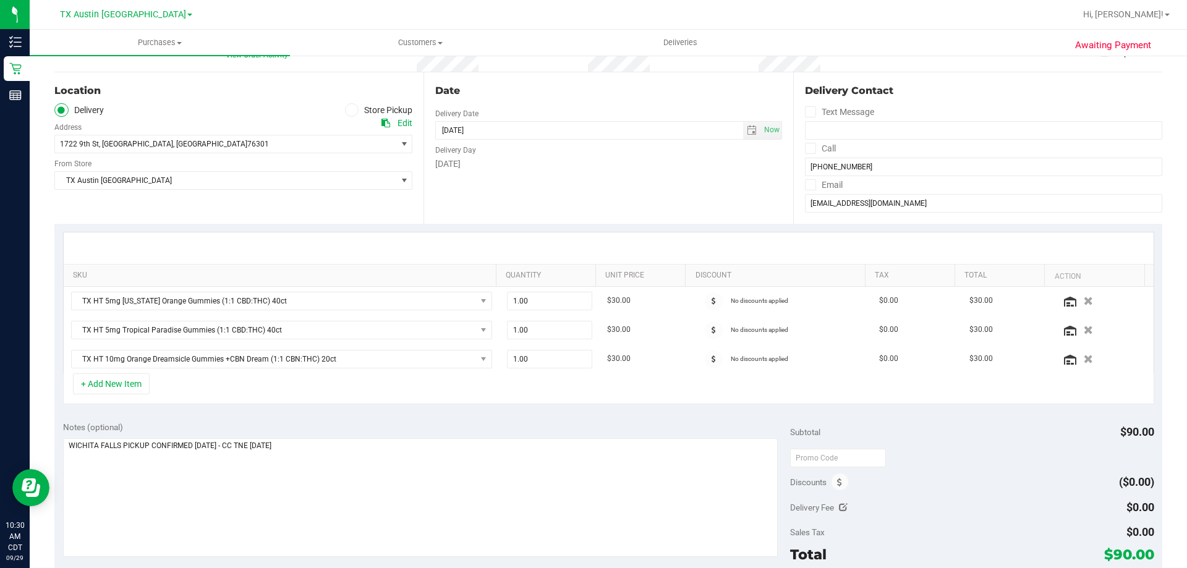
scroll to position [185, 0]
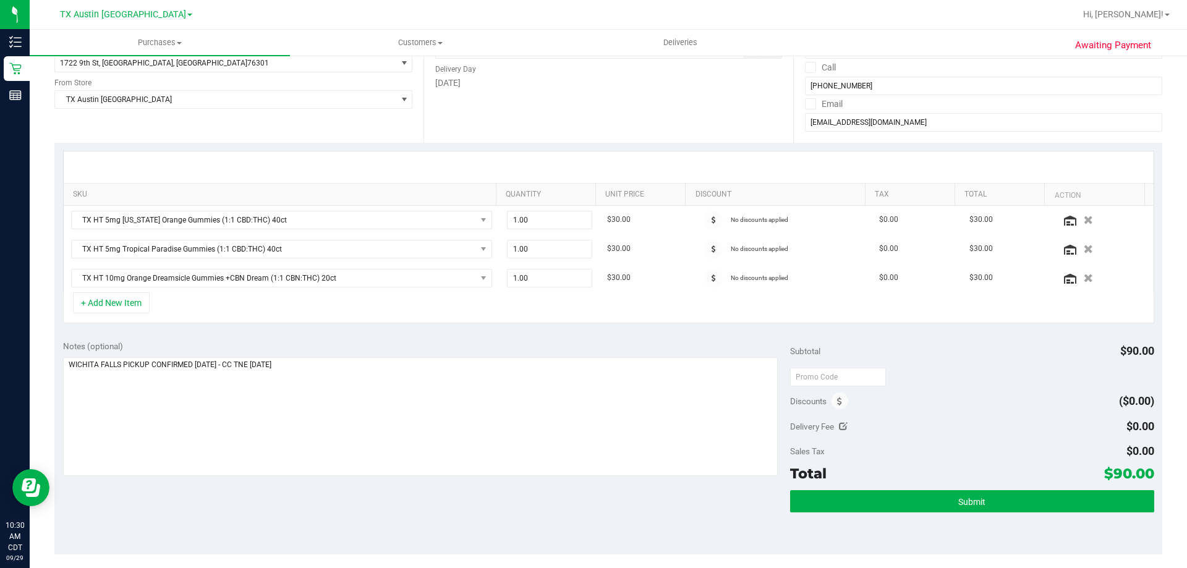
drag, startPoint x: 1106, startPoint y: 473, endPoint x: 1141, endPoint y: 477, distance: 34.7
click at [1141, 477] on span "$90.00" at bounding box center [1129, 473] width 50 height 17
click at [624, 519] on div "Notes (optional) Subtotal $90.00 Discounts ($0.00) Delivery Fee $0.00 Sales Tax…" at bounding box center [608, 443] width 1108 height 222
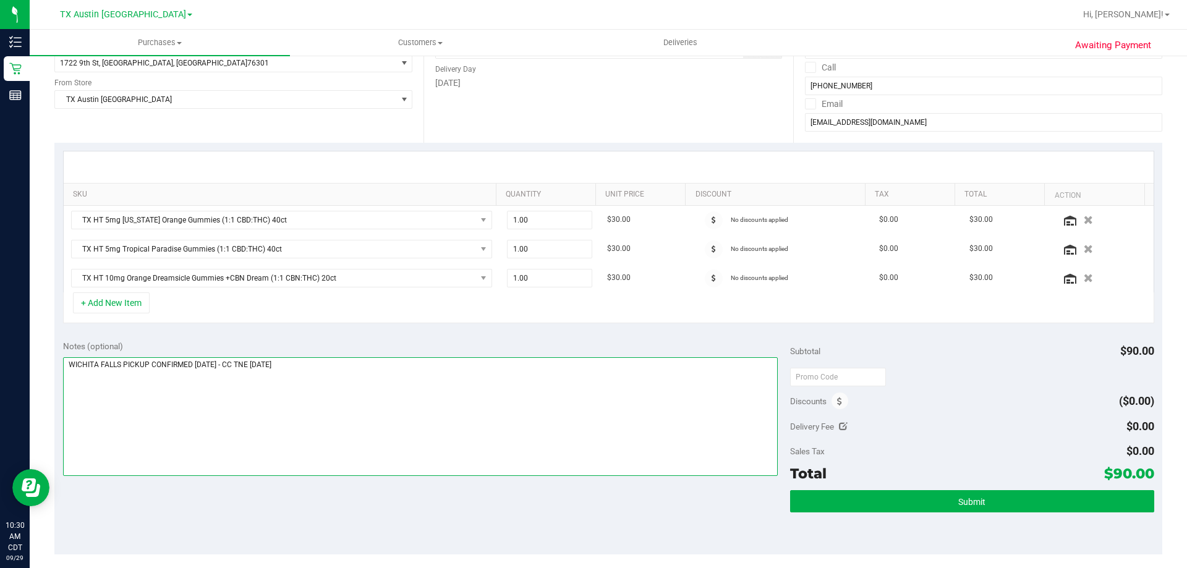
click at [624, 408] on textarea at bounding box center [420, 416] width 715 height 119
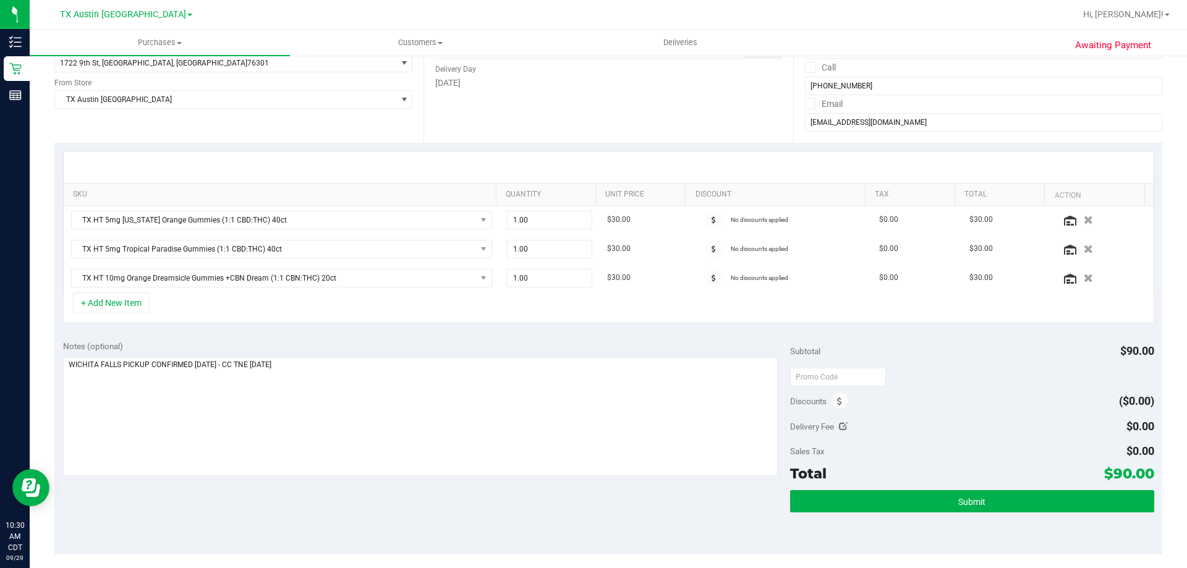
click at [583, 516] on div "Notes (optional) Subtotal $90.00 Discounts ($0.00) Delivery Fee $0.00 Sales Tax…" at bounding box center [608, 443] width 1108 height 222
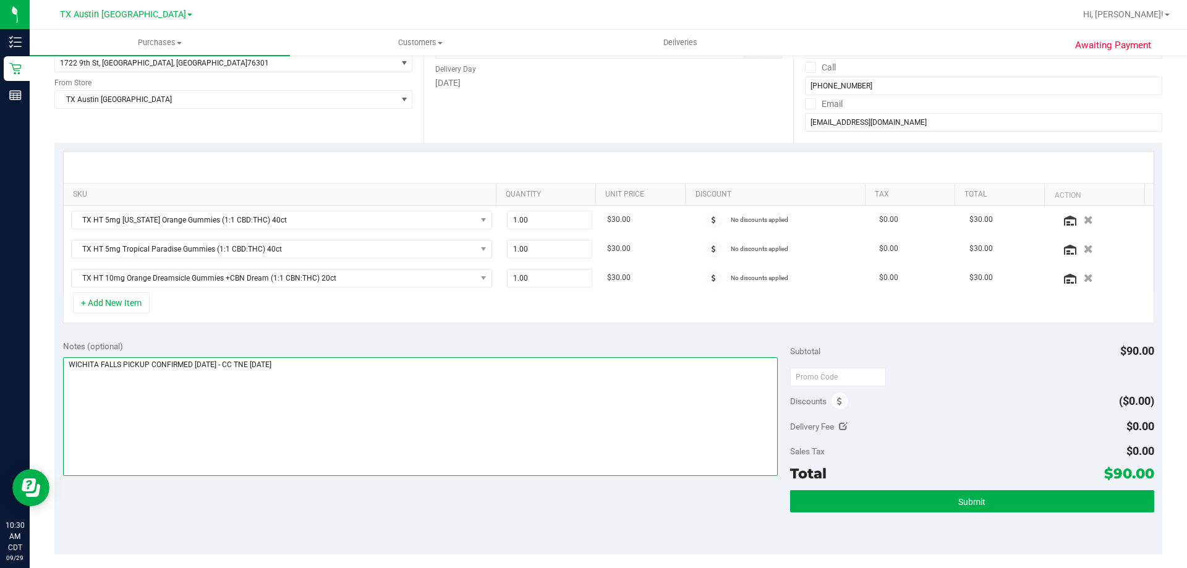
click at [523, 442] on textarea at bounding box center [420, 416] width 715 height 119
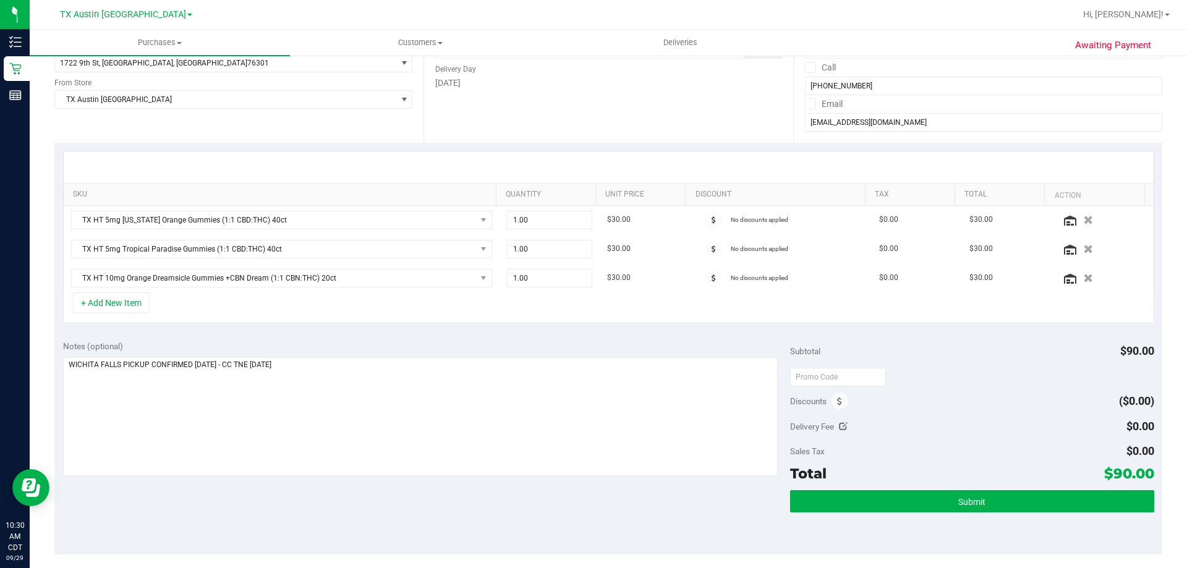
click at [430, 515] on div "Notes (optional) Subtotal $90.00 Discounts ($0.00) Delivery Fee $0.00 Sales Tax…" at bounding box center [608, 443] width 1108 height 222
click at [418, 339] on div "Notes (optional) Subtotal $90.00 Discounts ($0.00) Delivery Fee $0.00 Sales Tax…" at bounding box center [608, 443] width 1108 height 222
click at [414, 501] on div "Notes (optional) Subtotal $90.00 Discounts ($0.00) Delivery Fee $0.00 Sales Tax…" at bounding box center [608, 443] width 1108 height 222
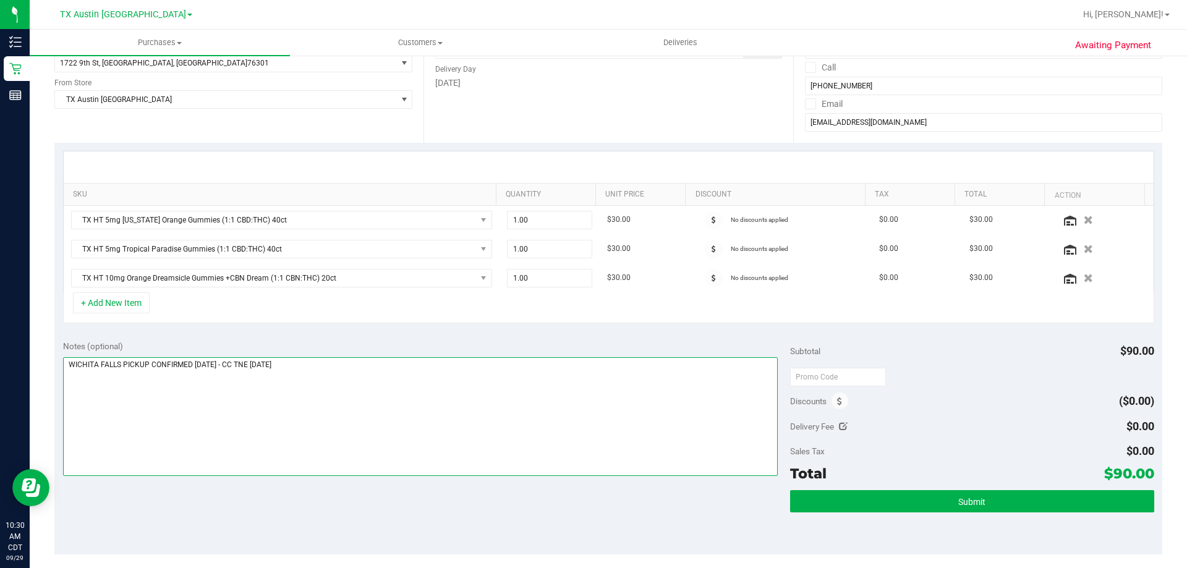
click at [424, 400] on textarea at bounding box center [420, 416] width 715 height 119
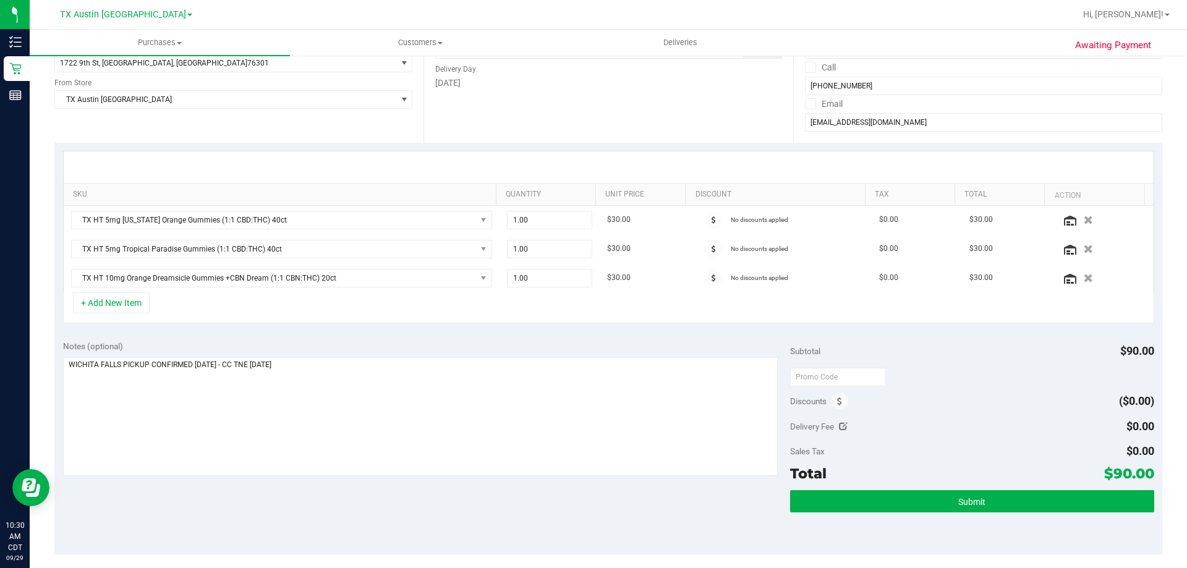
click at [446, 498] on div "Notes (optional) Subtotal $90.00 Discounts ($0.00) Delivery Fee $0.00 Sales Tax…" at bounding box center [608, 443] width 1108 height 222
drag, startPoint x: 1104, startPoint y: 473, endPoint x: 1141, endPoint y: 472, distance: 36.5
click at [1141, 472] on span "$90.00" at bounding box center [1129, 473] width 50 height 17
click at [563, 513] on div "Notes (optional) Subtotal $90.00 Discounts ($0.00) Delivery Fee $0.00 Sales Tax…" at bounding box center [608, 443] width 1108 height 222
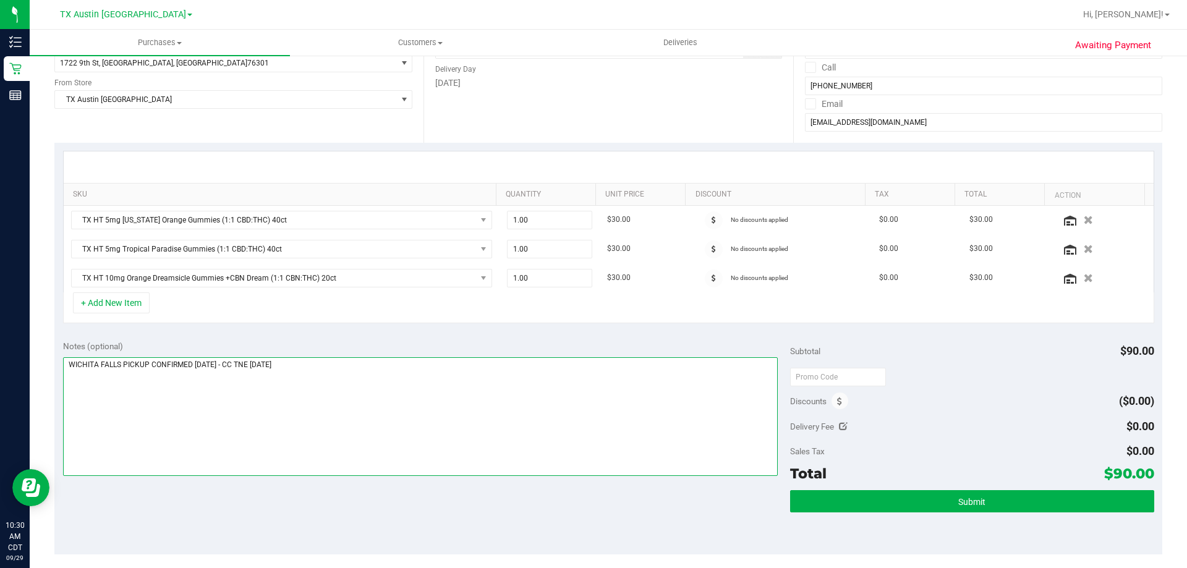
click at [489, 387] on textarea at bounding box center [420, 416] width 715 height 119
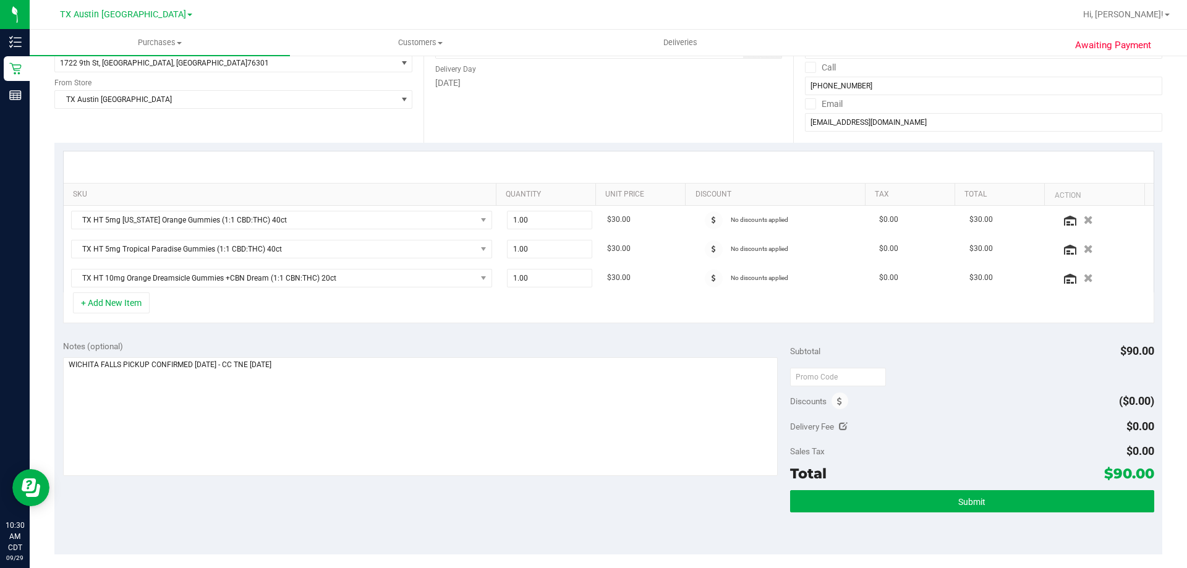
click at [480, 512] on div "Notes (optional) Subtotal $90.00 Discounts ($0.00) Delivery Fee $0.00 Sales Tax…" at bounding box center [608, 443] width 1108 height 222
click at [933, 392] on div "Discounts ($0.00)" at bounding box center [971, 401] width 363 height 22
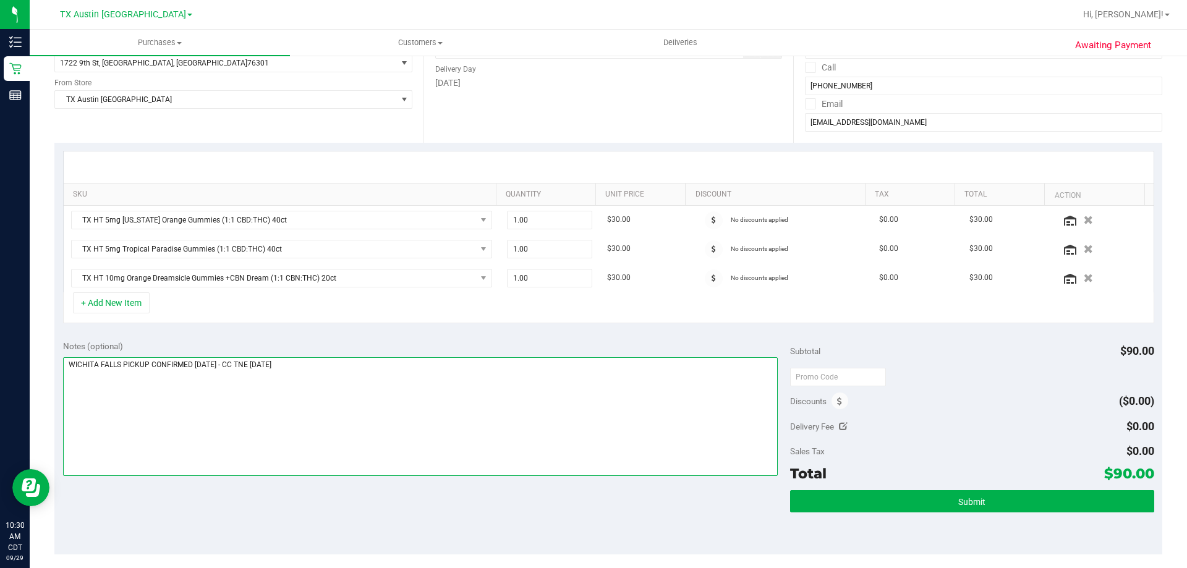
click at [567, 396] on textarea at bounding box center [420, 416] width 715 height 119
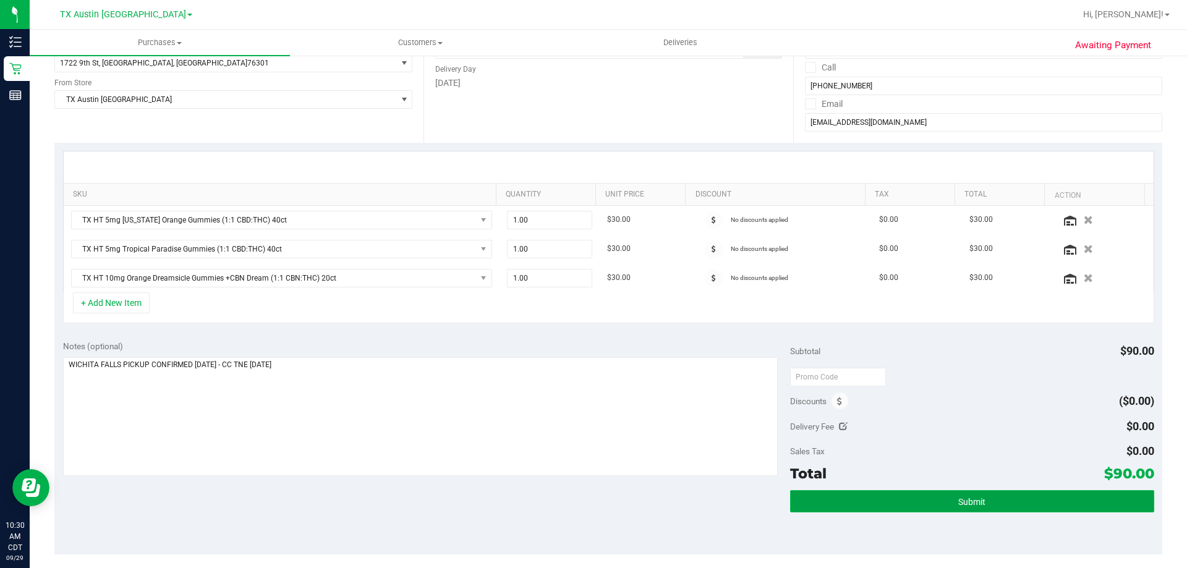
click at [986, 504] on button "Submit" at bounding box center [971, 501] width 363 height 22
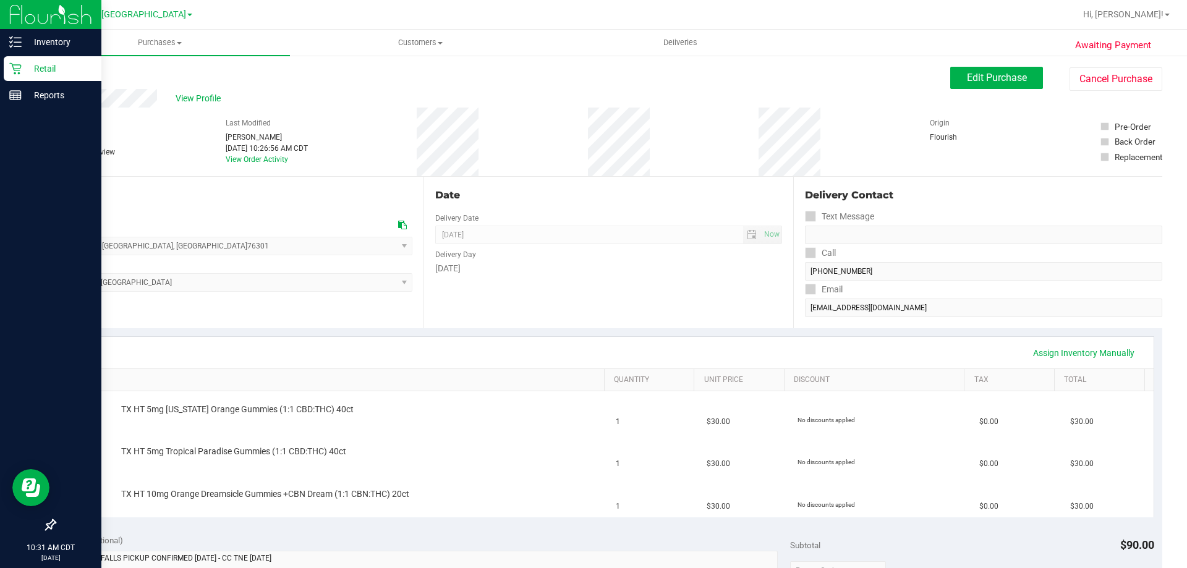
click at [46, 68] on p "Retail" at bounding box center [59, 68] width 74 height 15
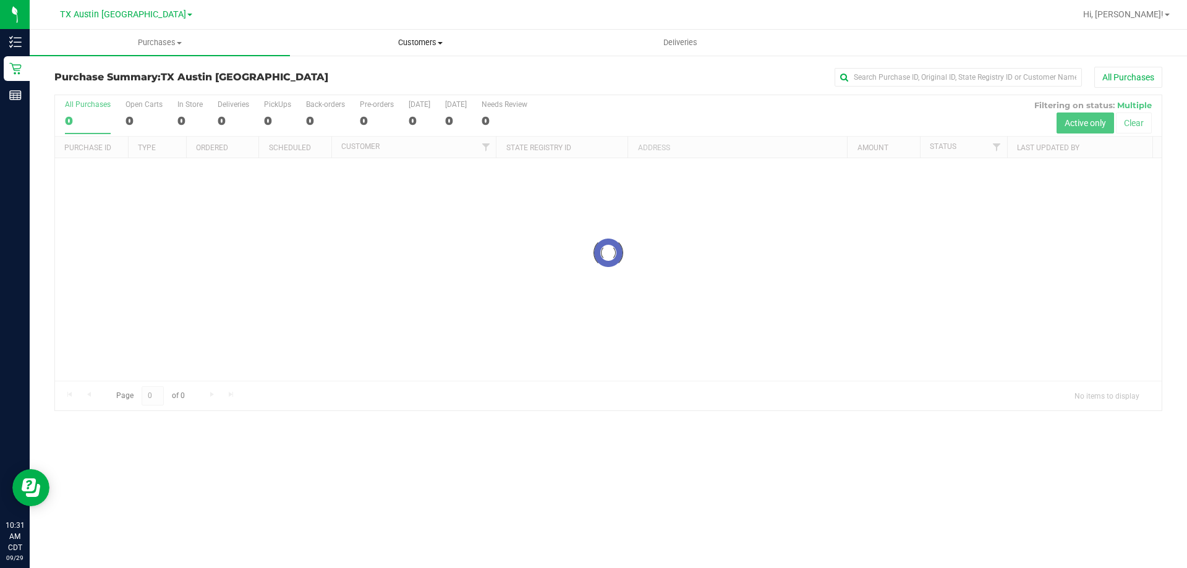
click at [430, 37] on span "Customers" at bounding box center [419, 42] width 259 height 11
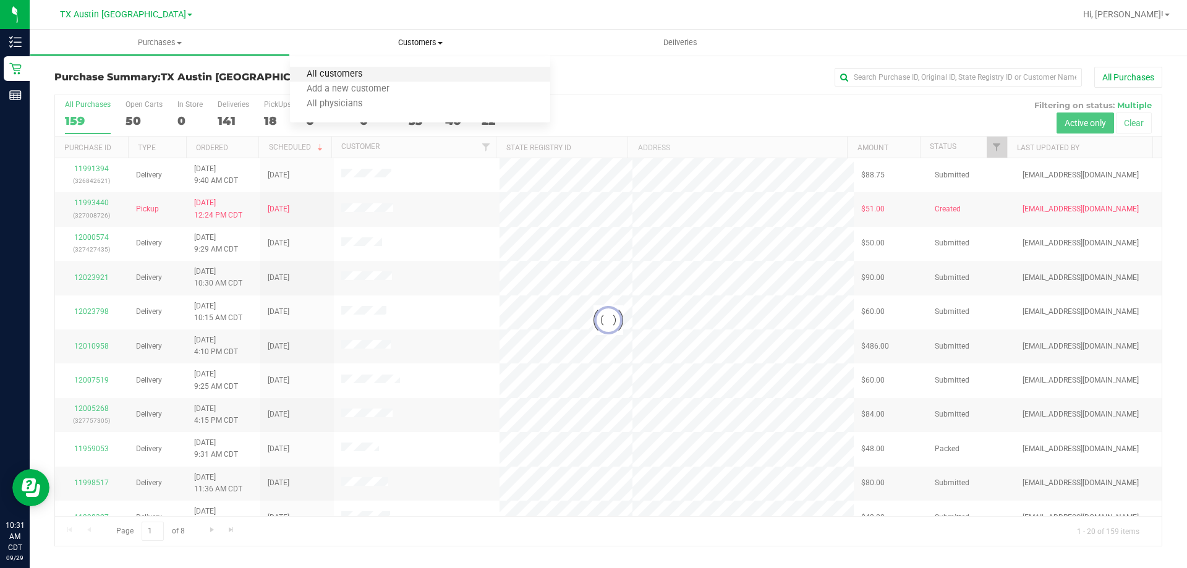
click at [358, 74] on span "All customers" at bounding box center [334, 74] width 89 height 11
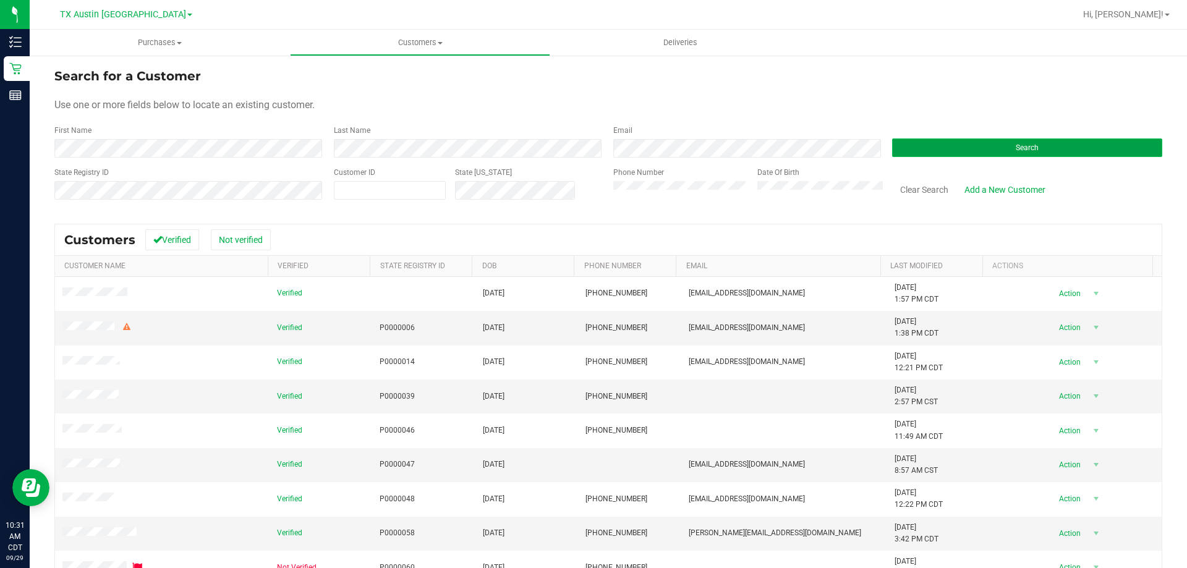
click at [967, 150] on button "Search" at bounding box center [1027, 147] width 270 height 19
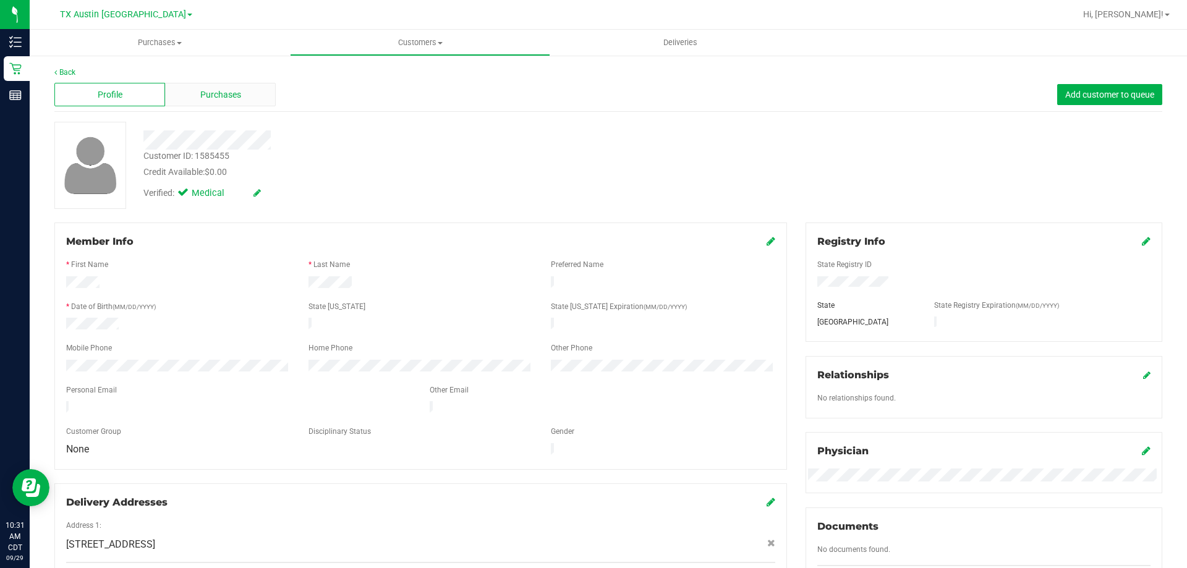
click at [207, 100] on span "Purchases" at bounding box center [220, 94] width 41 height 13
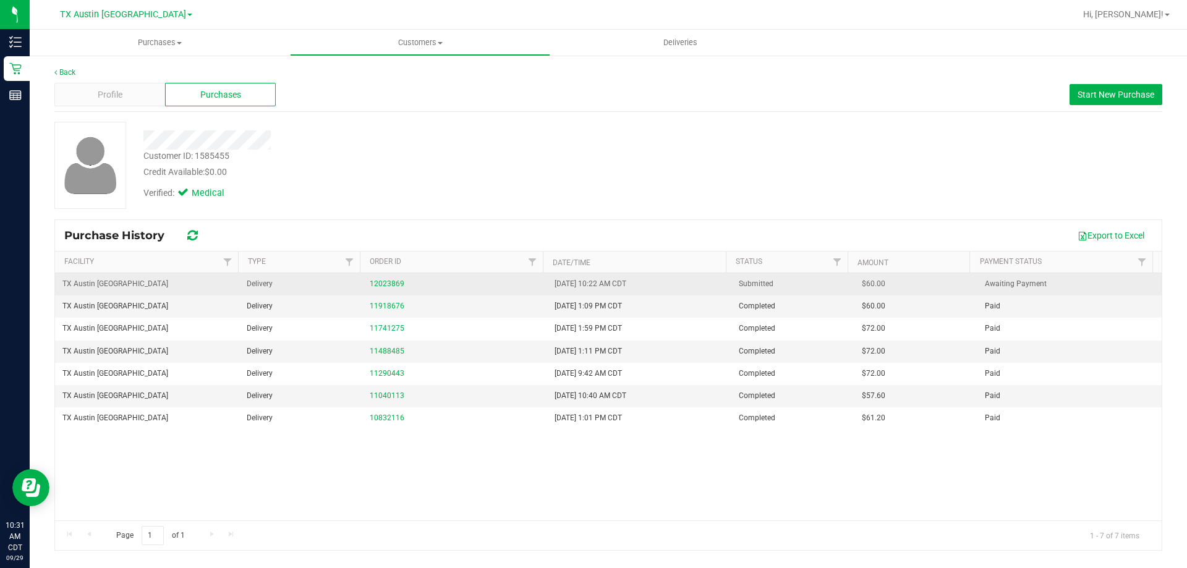
click at [383, 276] on td "12023869" at bounding box center [454, 284] width 184 height 22
click at [386, 283] on link "12023869" at bounding box center [387, 283] width 35 height 9
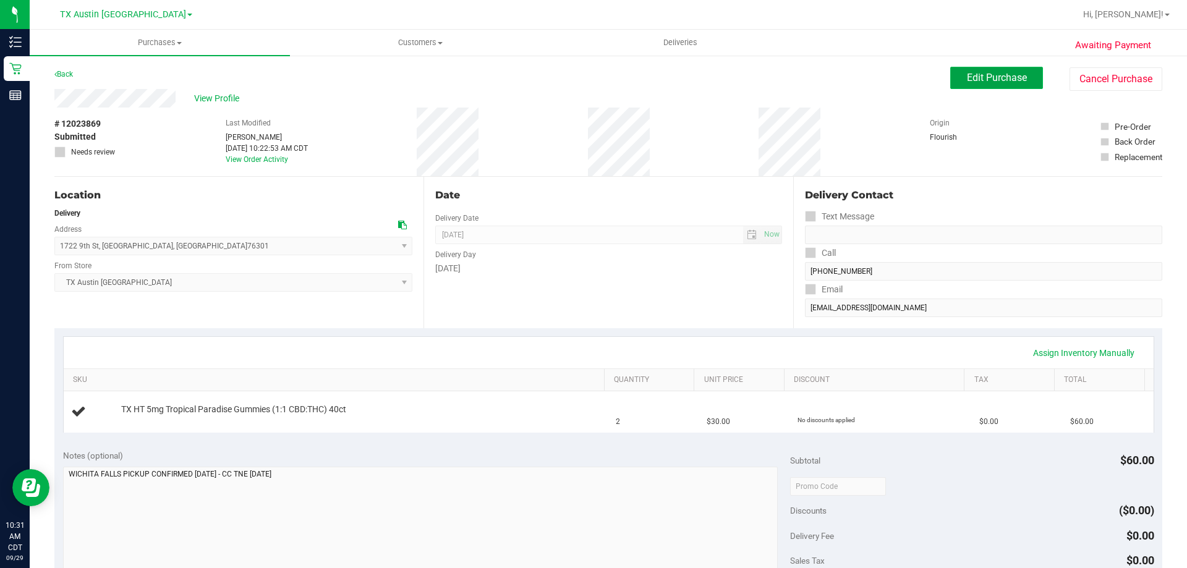
click at [967, 82] on span "Edit Purchase" at bounding box center [997, 78] width 60 height 12
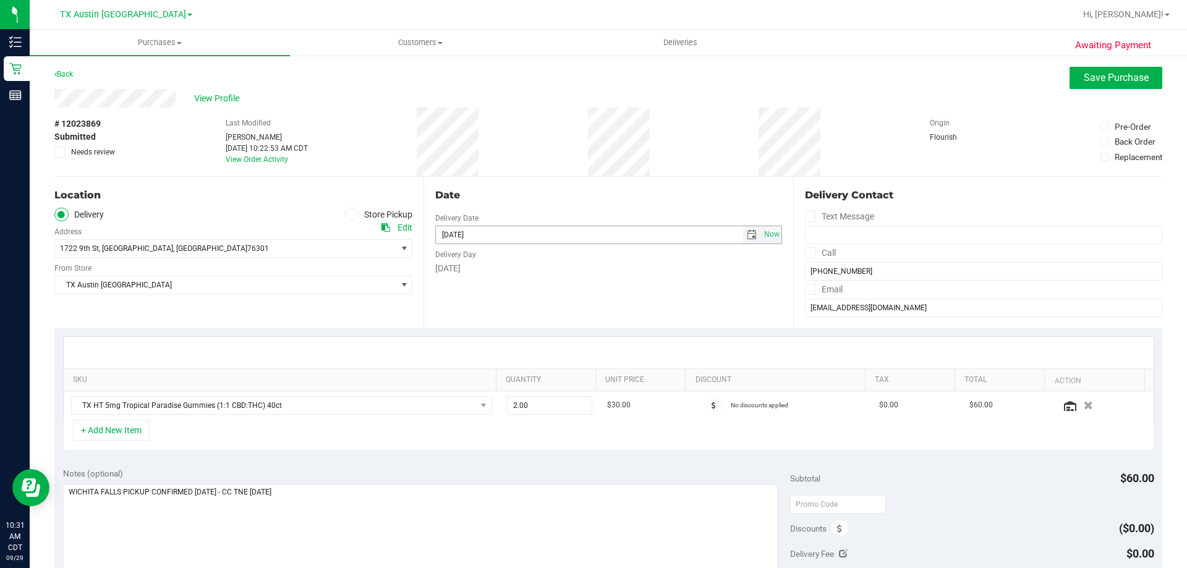
click at [749, 230] on span "select" at bounding box center [752, 235] width 10 height 10
click at [551, 256] on span "Next" at bounding box center [554, 257] width 10 height 10
click at [502, 365] on link "22" at bounding box center [498, 359] width 18 height 19
type input "10/22/2025"
click at [1095, 84] on button "Save Purchase" at bounding box center [1115, 78] width 93 height 22
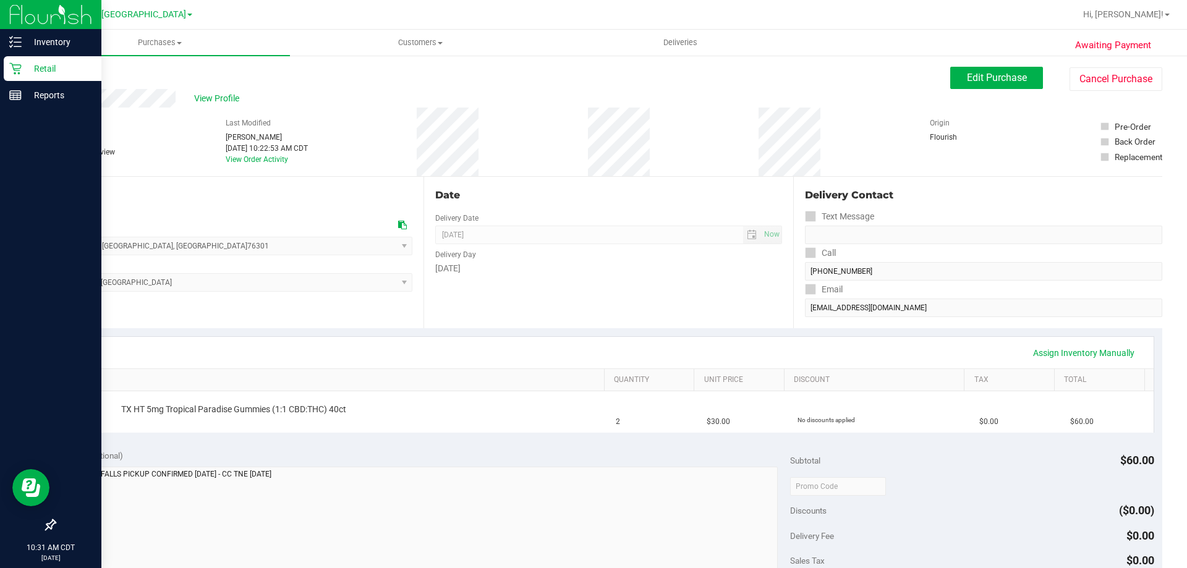
click at [63, 70] on p "Retail" at bounding box center [59, 68] width 74 height 15
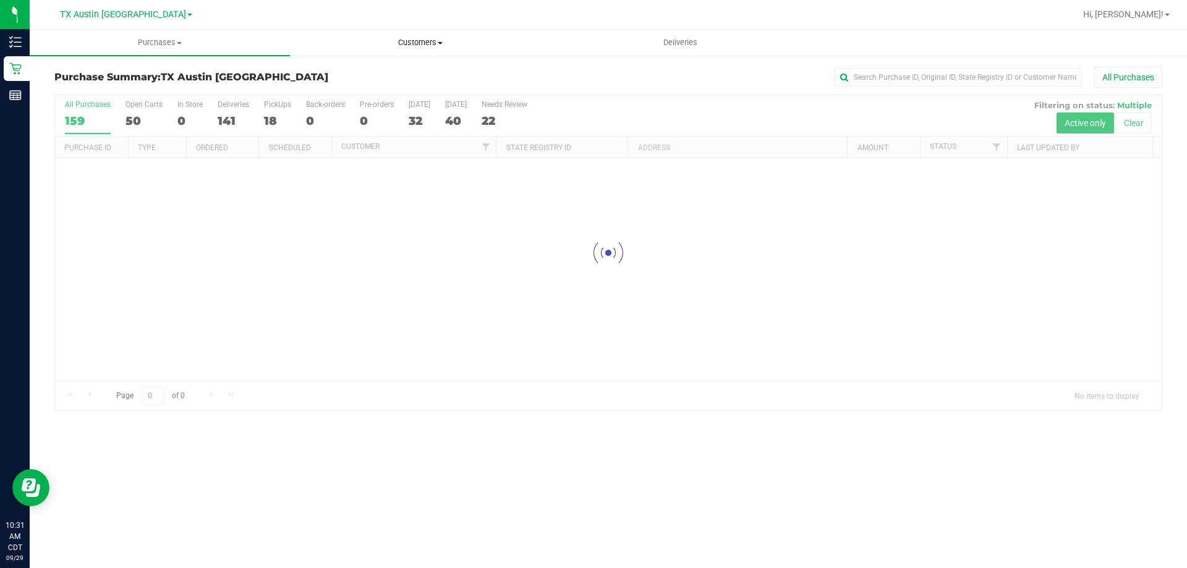
click at [433, 43] on span "Customers" at bounding box center [419, 42] width 259 height 11
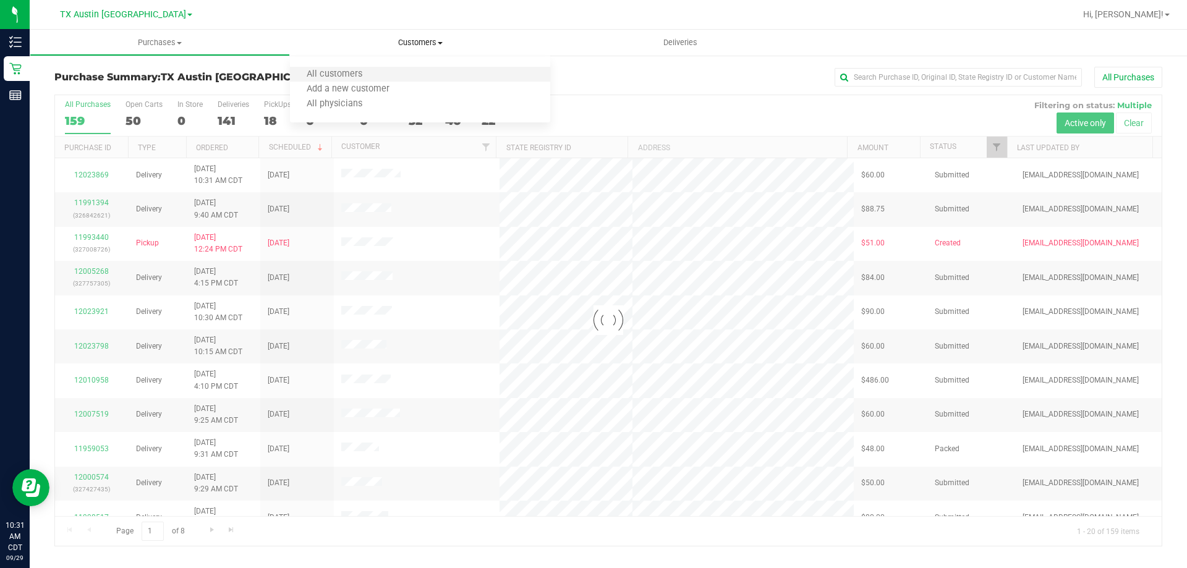
click at [394, 73] on li "All customers" at bounding box center [420, 74] width 260 height 15
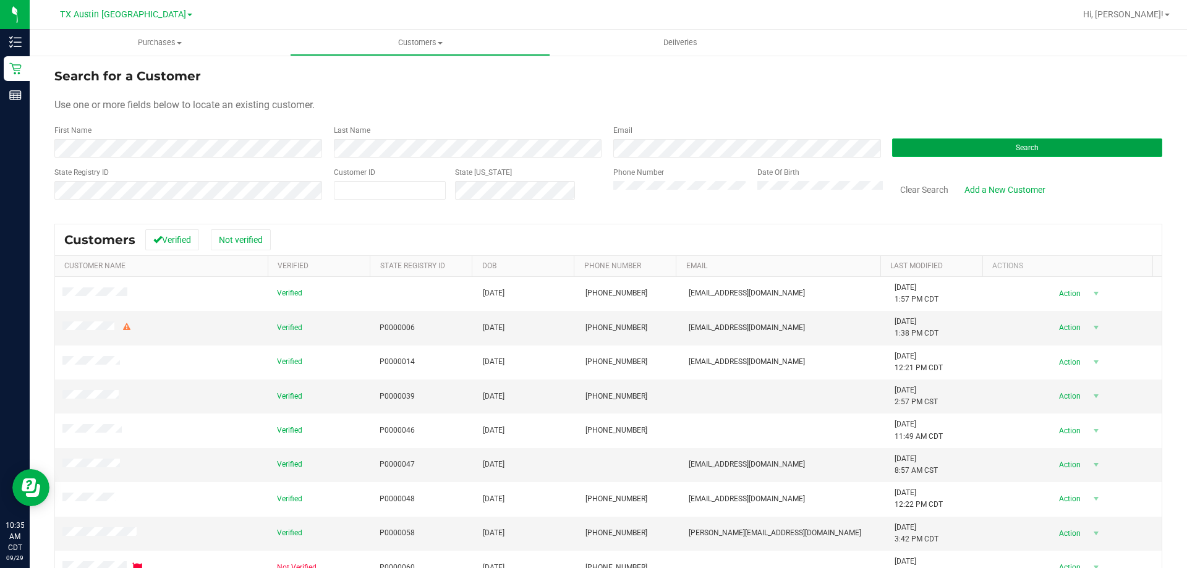
click at [991, 149] on button "Search" at bounding box center [1027, 147] width 270 height 19
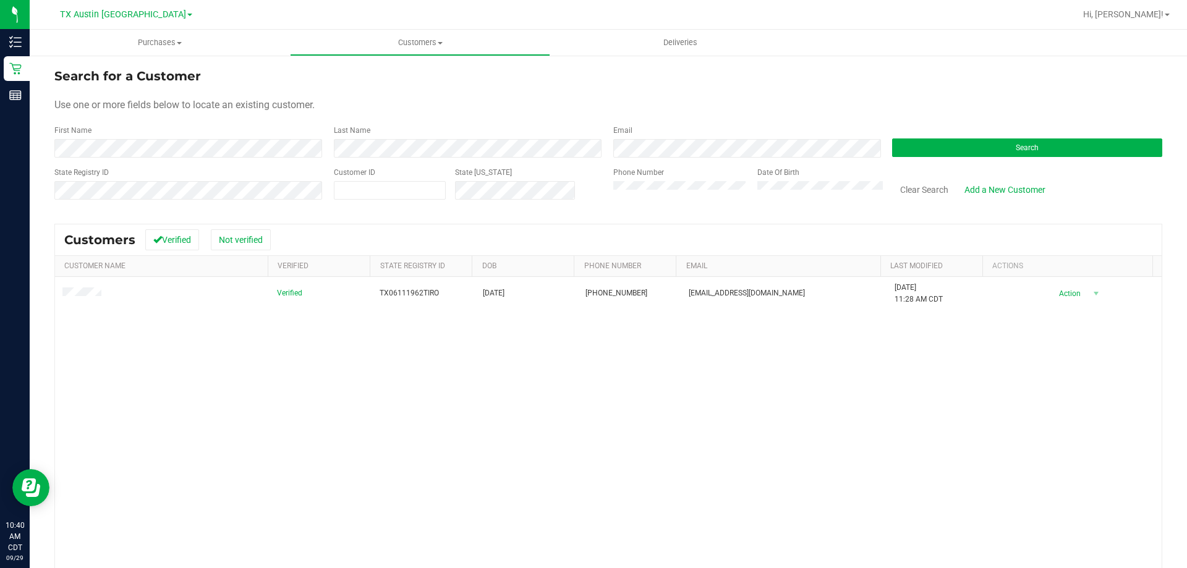
click at [459, 198] on div "State Registry ID Customer ID State ID Phone Number Date Of Birth Clear Search …" at bounding box center [608, 189] width 1108 height 44
click at [923, 147] on button "Search" at bounding box center [1027, 147] width 270 height 19
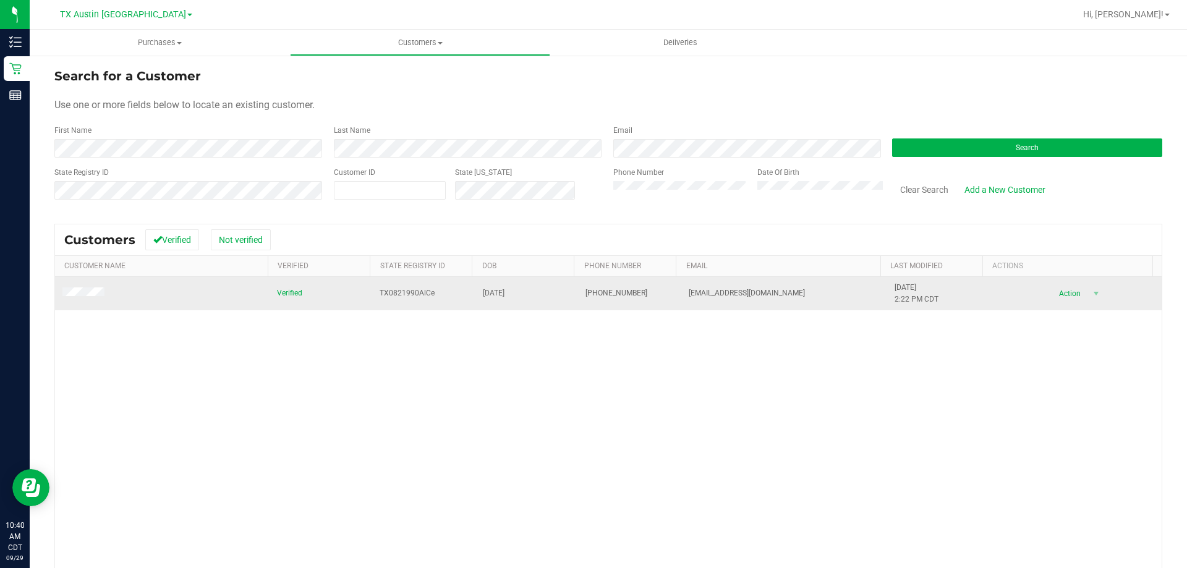
click at [94, 298] on span at bounding box center [85, 293] width 46 height 12
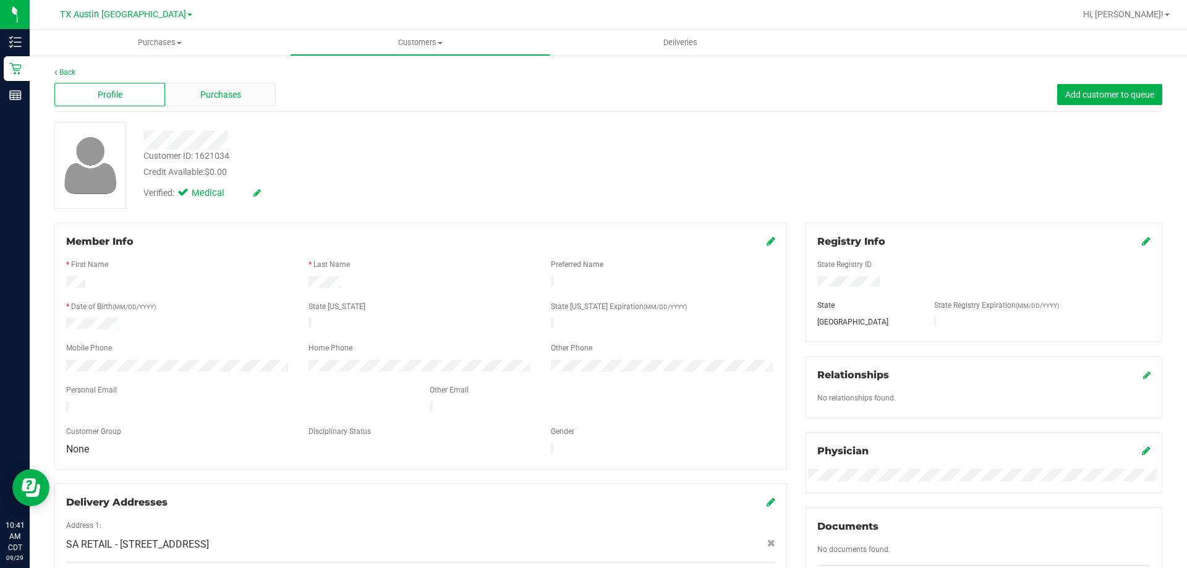
click at [194, 91] on div "Purchases" at bounding box center [220, 94] width 111 height 23
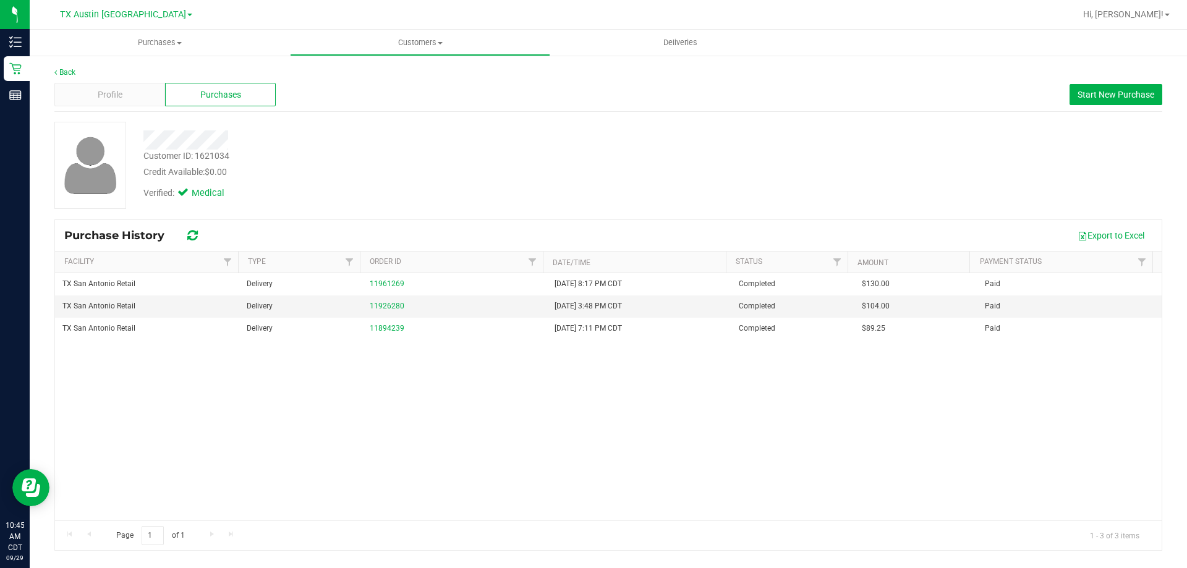
click at [363, 166] on div "Credit Available: $0.00" at bounding box center [415, 172] width 544 height 13
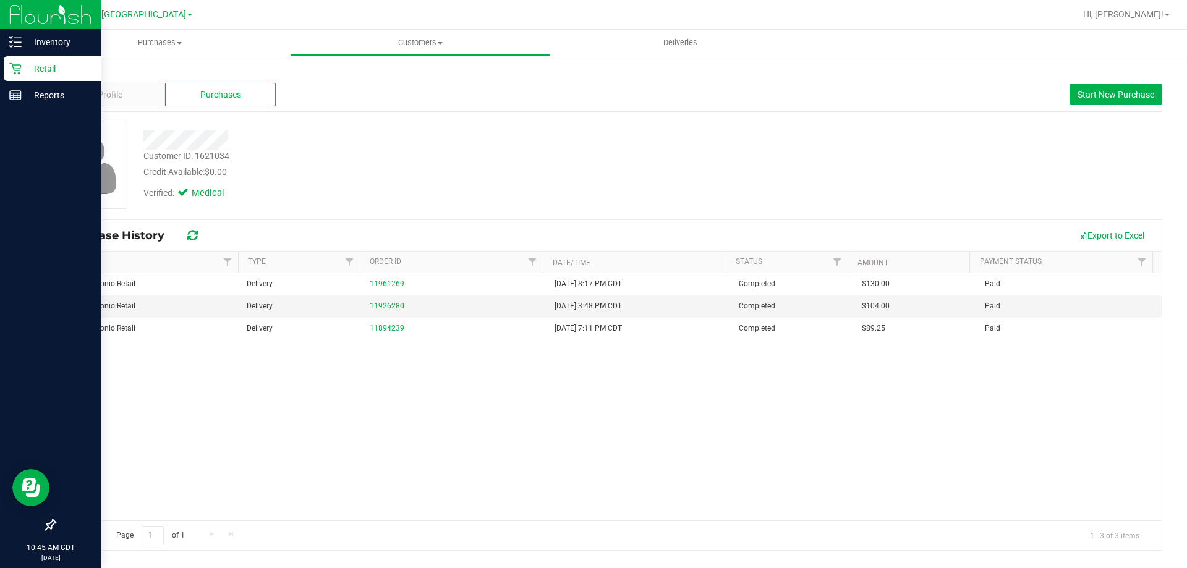
click at [38, 66] on p "Retail" at bounding box center [59, 68] width 74 height 15
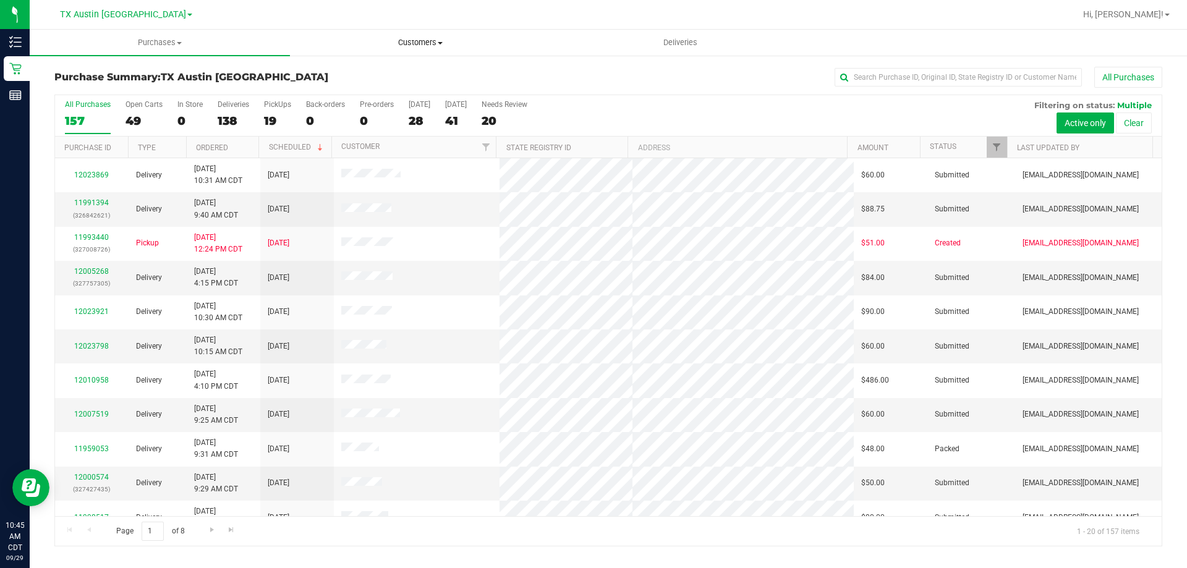
click at [412, 46] on span "Customers" at bounding box center [419, 42] width 259 height 11
click at [384, 77] on li "All customers" at bounding box center [420, 74] width 260 height 15
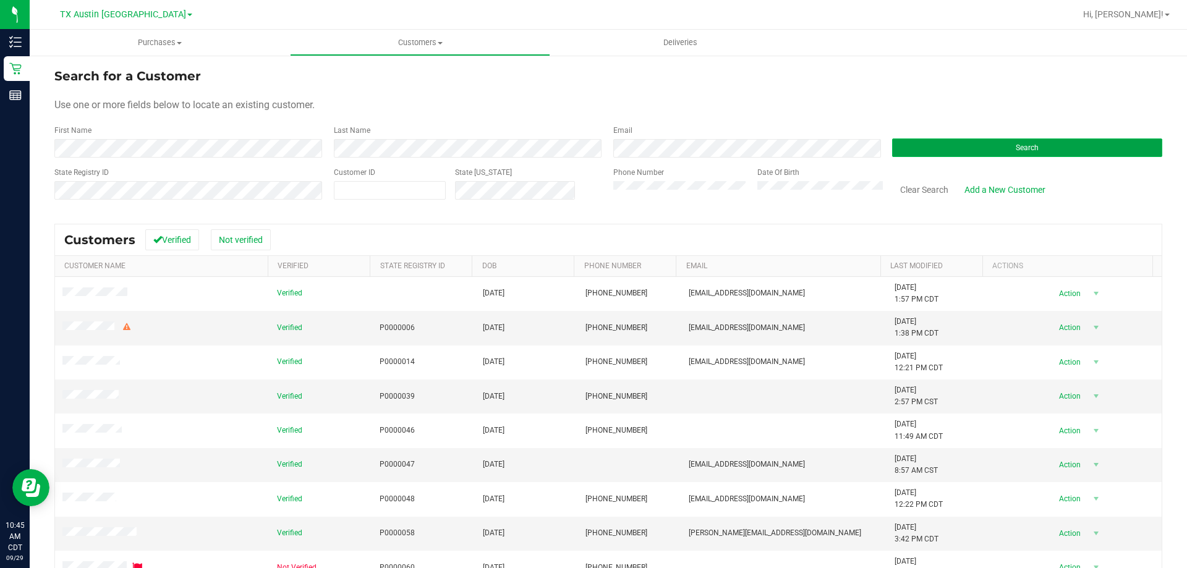
click at [917, 145] on button "Search" at bounding box center [1027, 147] width 270 height 19
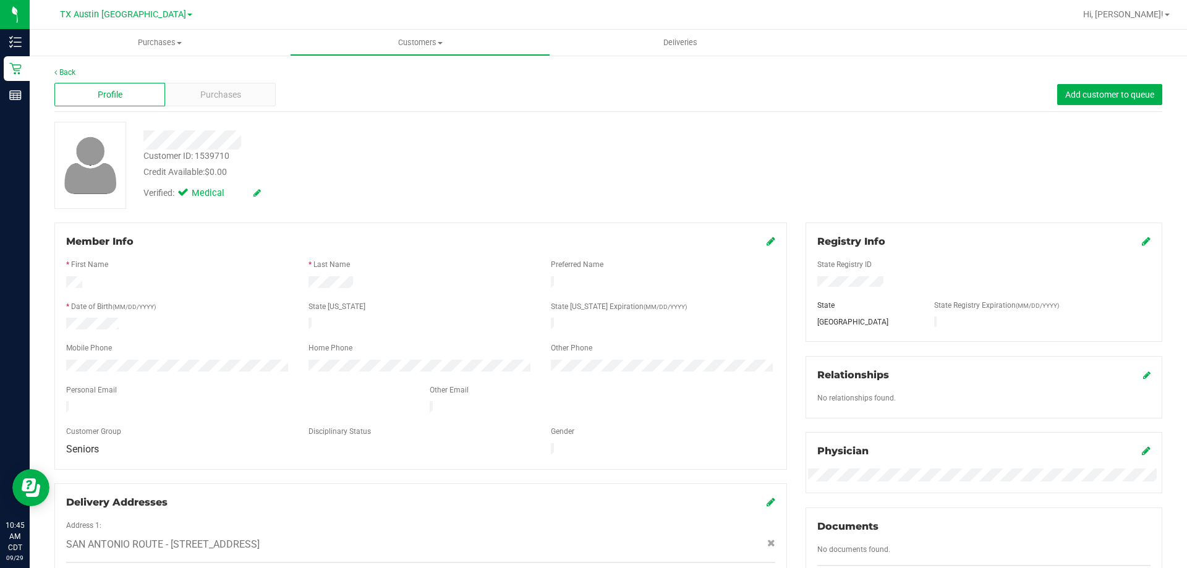
click at [407, 169] on div "Credit Available: $0.00" at bounding box center [415, 172] width 544 height 13
click at [235, 100] on span "Purchases" at bounding box center [220, 94] width 41 height 13
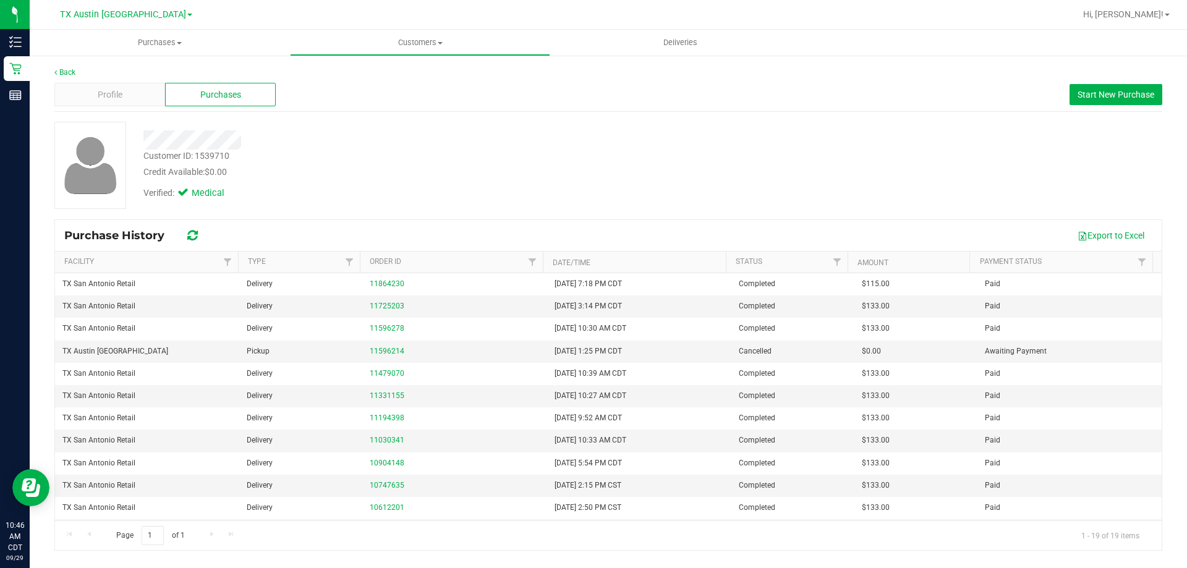
click at [400, 204] on div "Verified: Medical" at bounding box center [415, 192] width 563 height 27
click at [113, 72] on div "Back" at bounding box center [608, 72] width 1108 height 11
click at [115, 97] on span "Profile" at bounding box center [110, 94] width 25 height 13
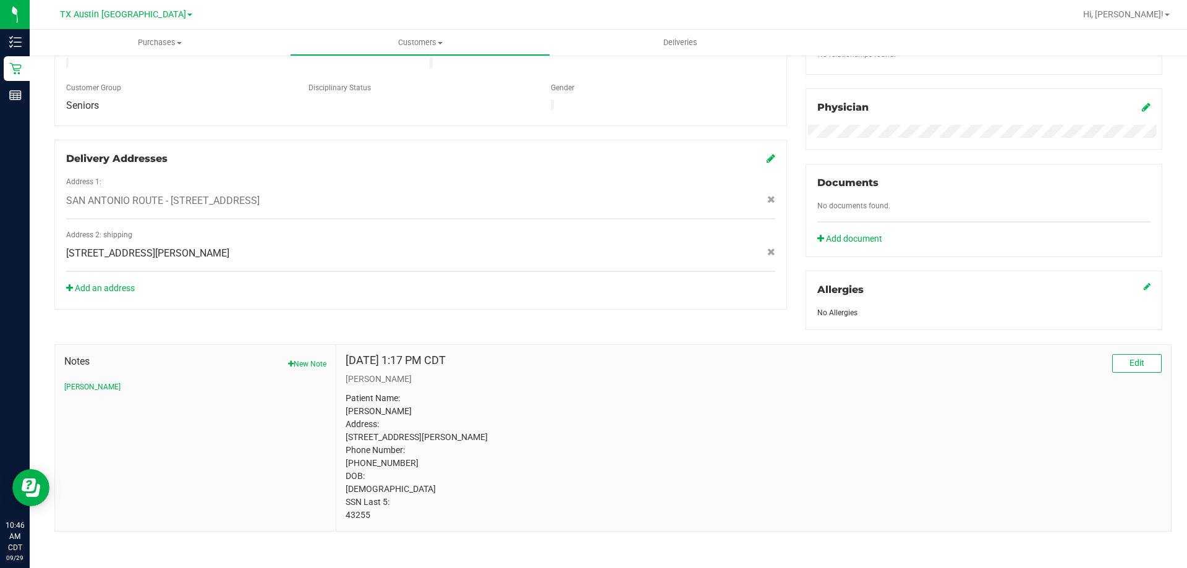
scroll to position [359, 0]
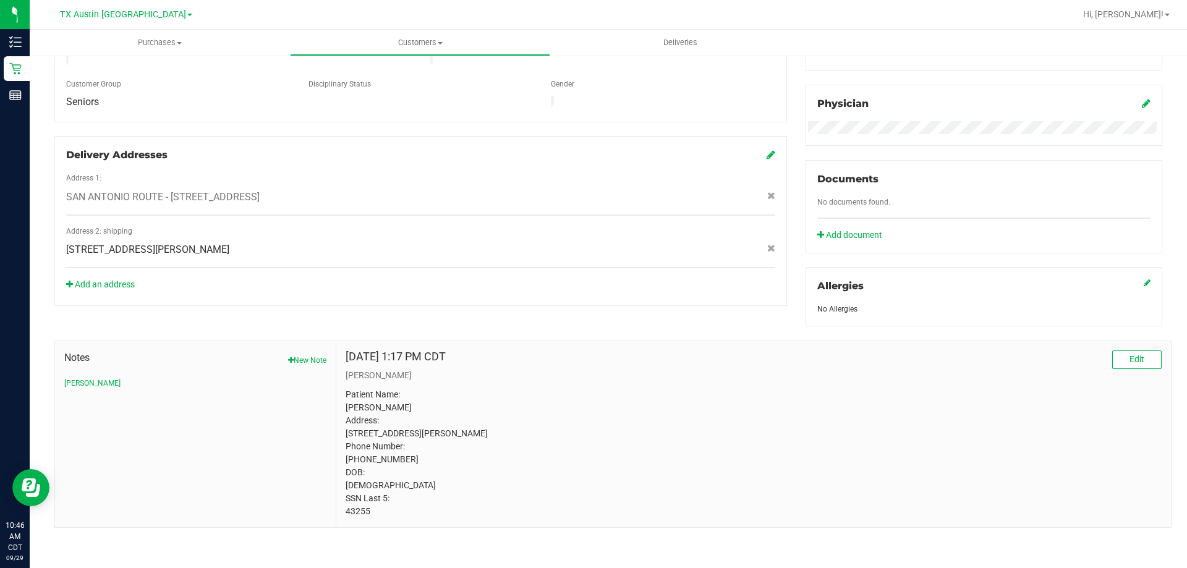
click at [357, 514] on p "Patient Name: Lita D Lemmons Address: 1210 Eastwood Dr Seguin, TX, 78155 Phone …" at bounding box center [753, 453] width 816 height 130
click at [462, 483] on p "Patient Name: Lita D Lemmons Address: 1210 Eastwood Dr Seguin, TX, 78155 Phone …" at bounding box center [753, 453] width 816 height 130
click at [241, 278] on div "Add an address" at bounding box center [420, 284] width 727 height 13
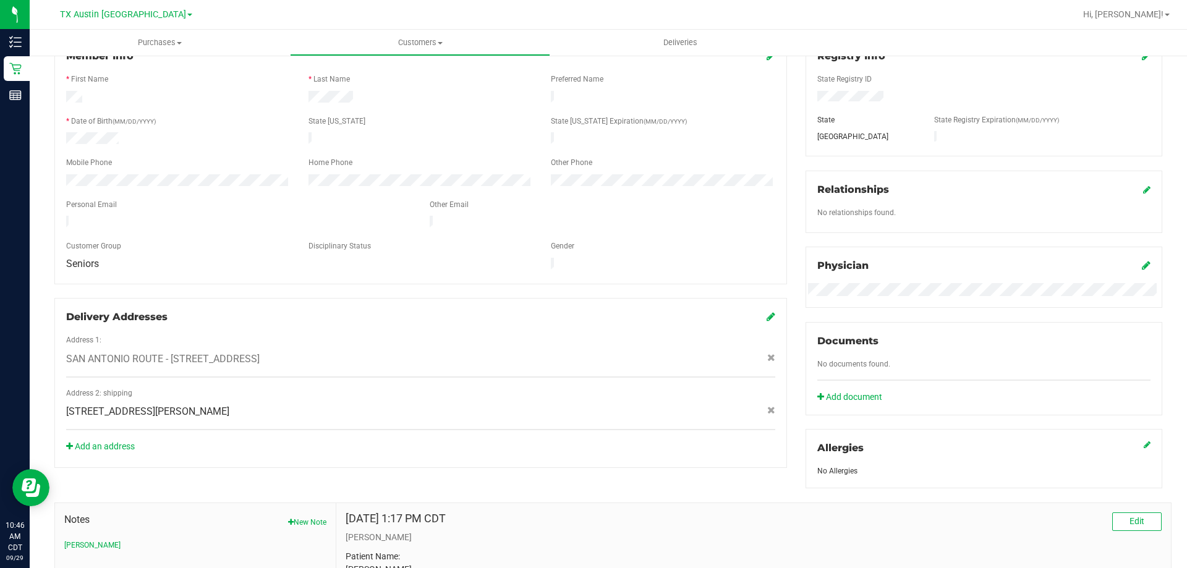
scroll to position [0, 0]
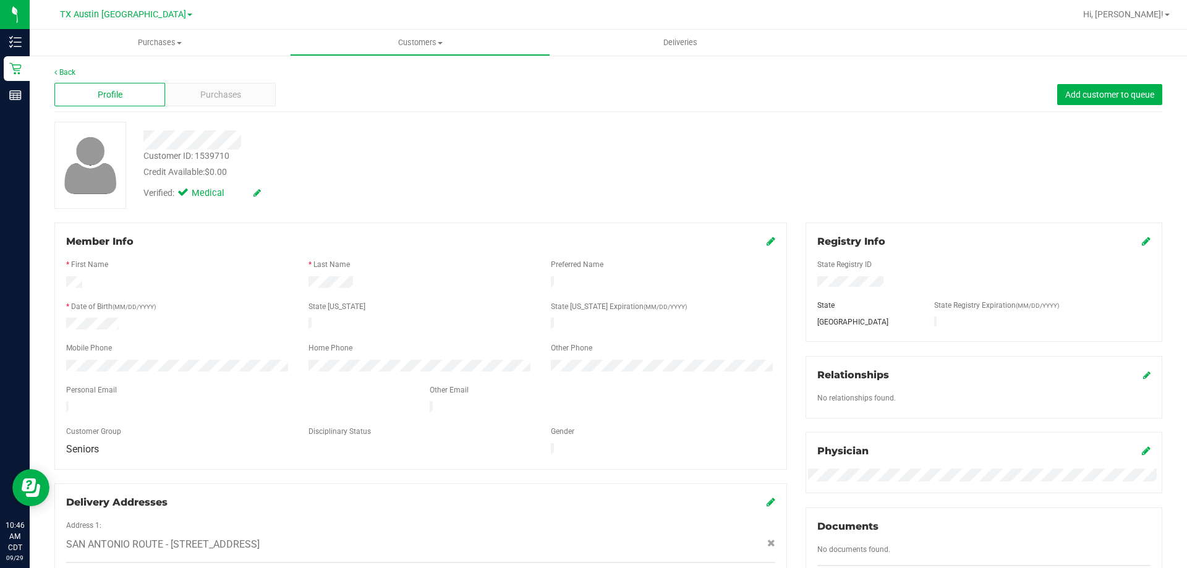
click at [382, 175] on div "Credit Available: $0.00" at bounding box center [415, 172] width 544 height 13
click at [253, 89] on div "Purchases" at bounding box center [220, 94] width 111 height 23
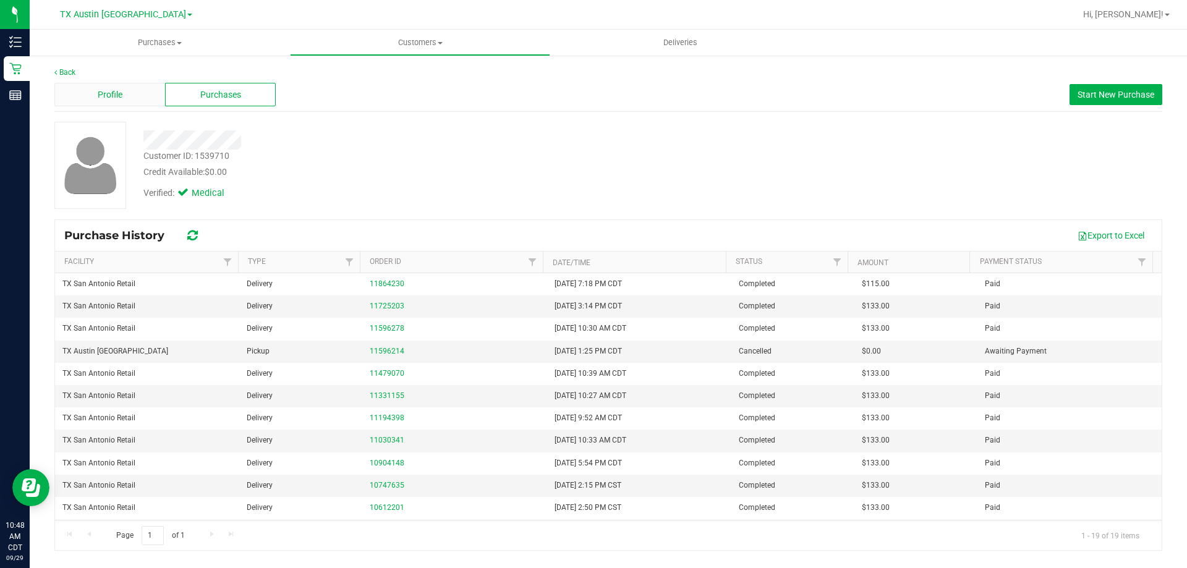
click at [116, 104] on div "Profile" at bounding box center [109, 94] width 111 height 23
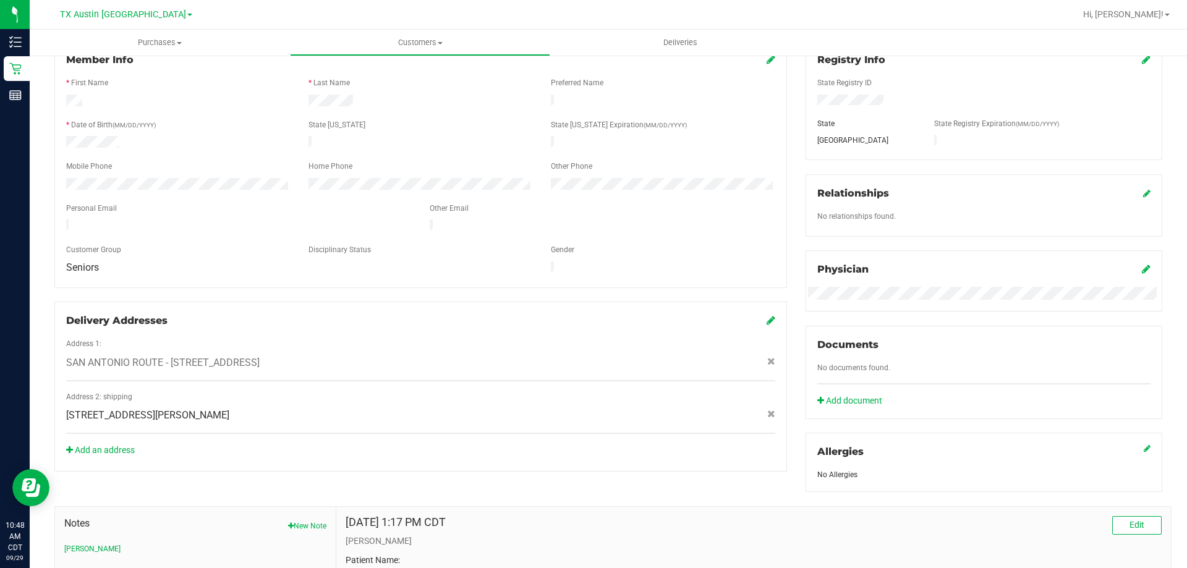
scroll to position [185, 0]
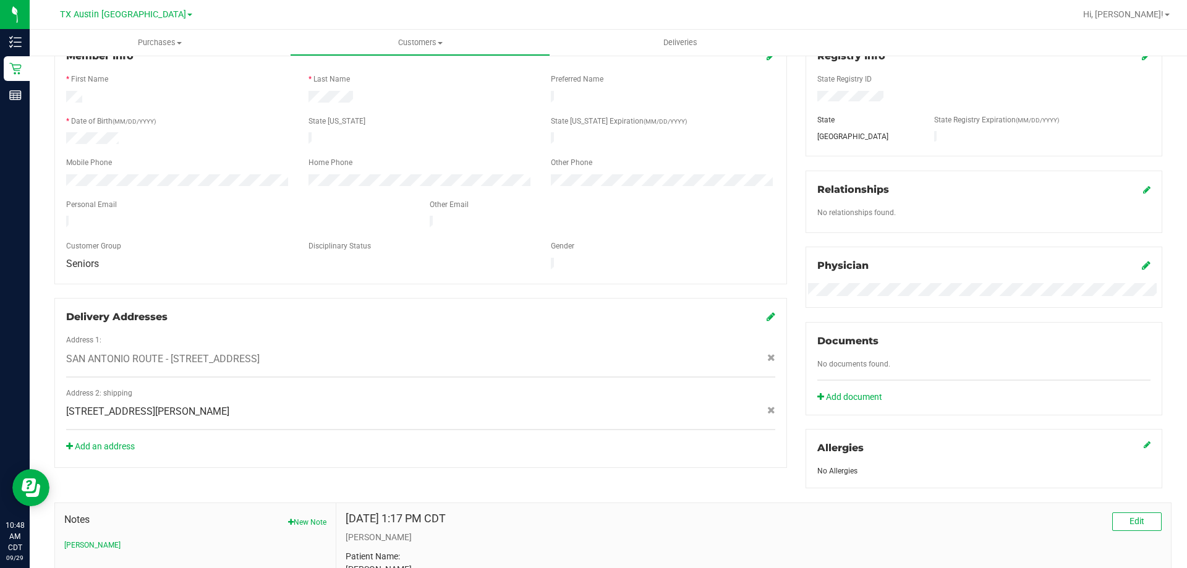
drag, startPoint x: 172, startPoint y: 344, endPoint x: 336, endPoint y: 347, distance: 163.8
click at [260, 352] on span "SAN ANTONIO ROUTE - 1210 Eastwood Dr , Seguin , TX 78155" at bounding box center [162, 359] width 193 height 15
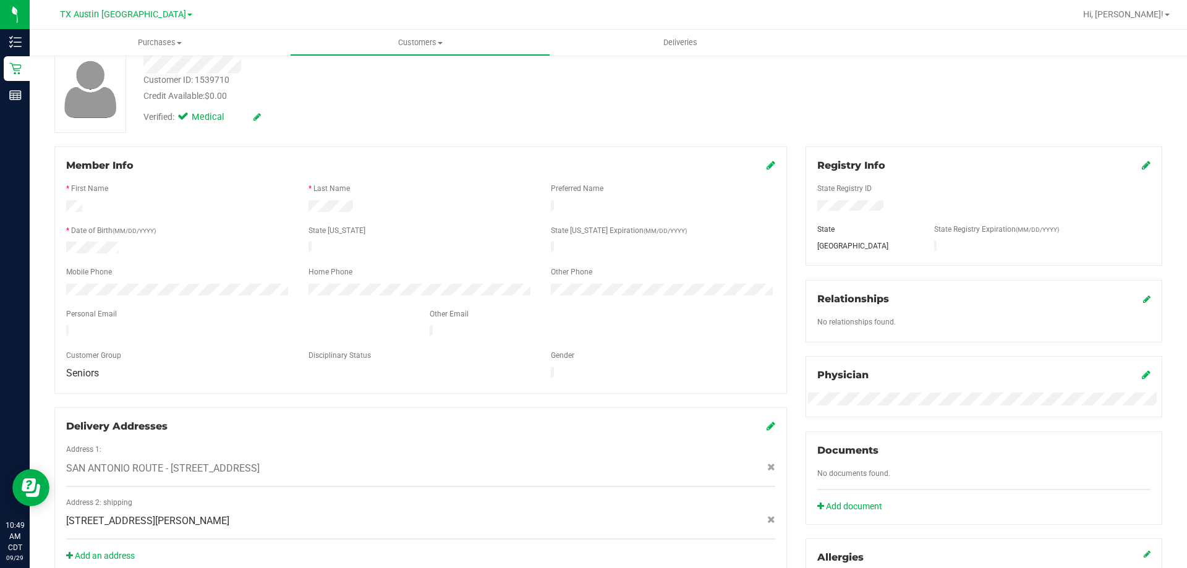
scroll to position [0, 0]
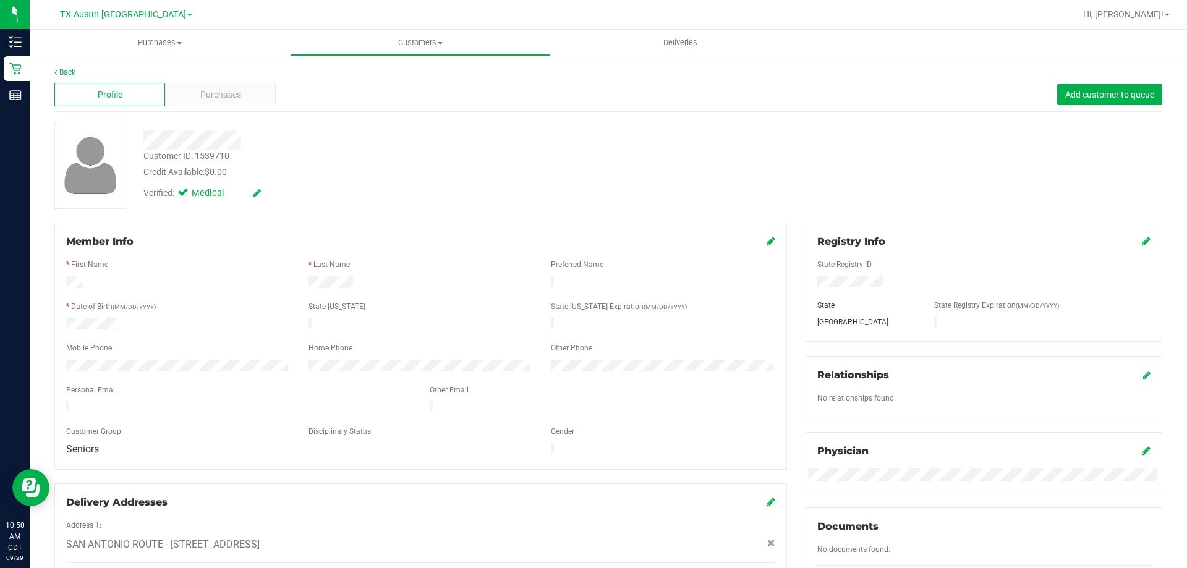
click at [200, 401] on div at bounding box center [238, 408] width 363 height 15
click at [621, 401] on div at bounding box center [601, 408] width 363 height 15
drag, startPoint x: 426, startPoint y: 400, endPoint x: 624, endPoint y: 400, distance: 197.8
click at [624, 401] on div at bounding box center [601, 408] width 363 height 15
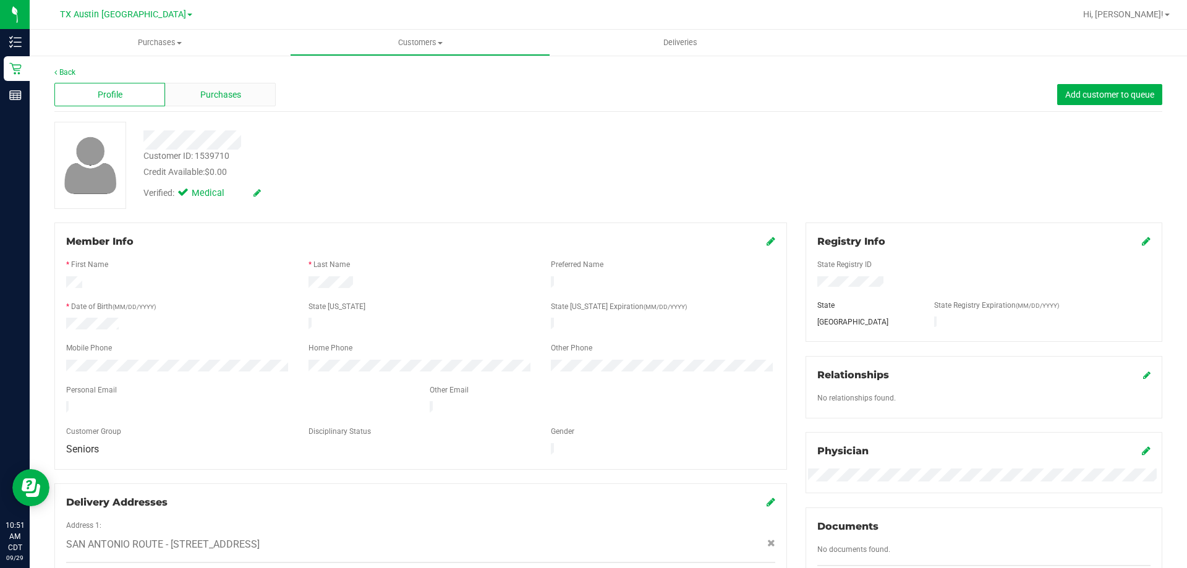
click at [261, 99] on div "Purchases" at bounding box center [220, 94] width 111 height 23
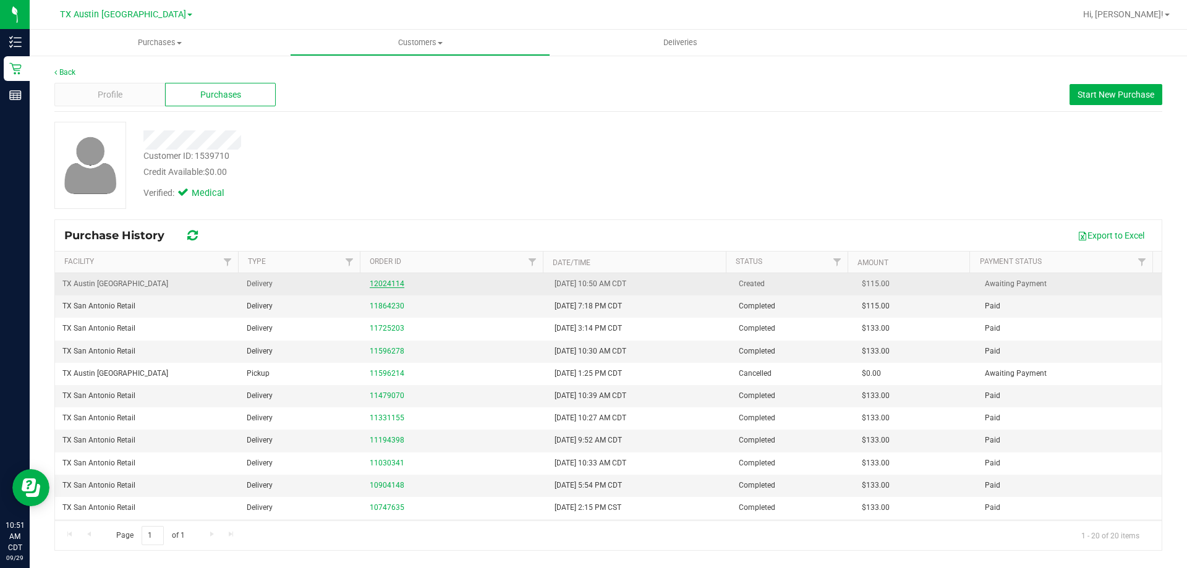
click at [381, 281] on link "12024114" at bounding box center [387, 283] width 35 height 9
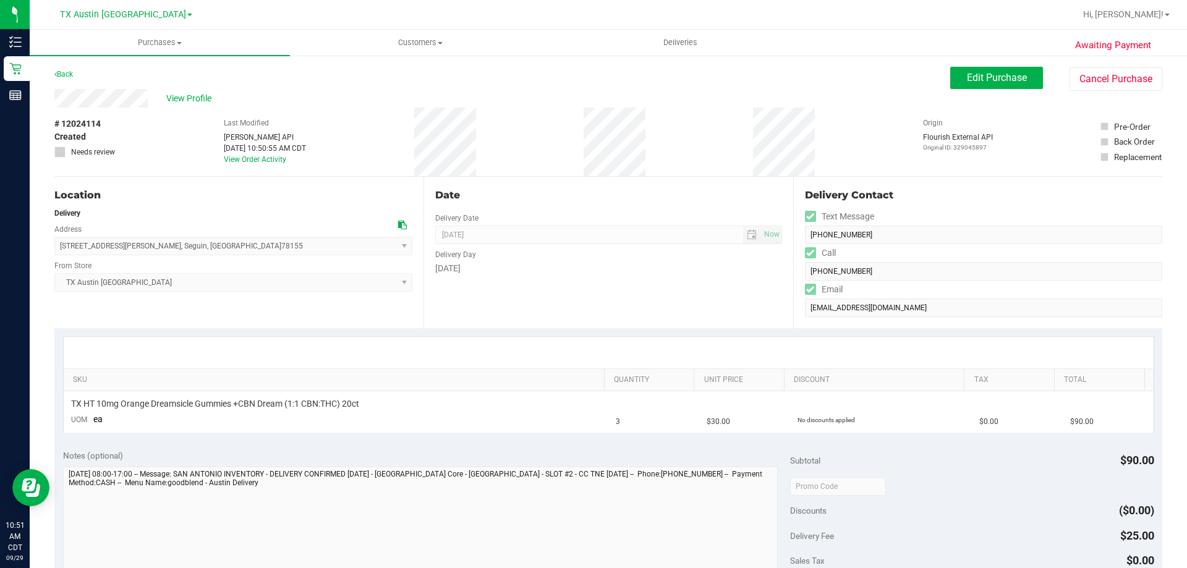
click at [939, 85] on div "Back Edit Purchase Cancel Purchase" at bounding box center [608, 78] width 1108 height 22
click at [968, 78] on span "Edit Purchase" at bounding box center [997, 78] width 60 height 12
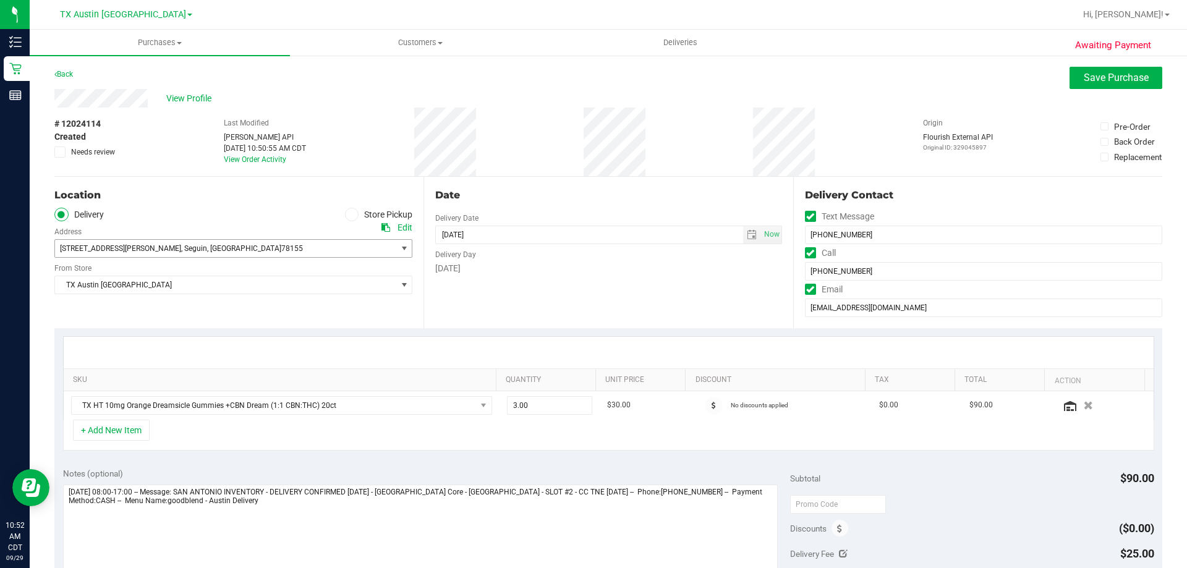
click at [357, 247] on span "1210 Eastwood Dr , Seguin , TX 78155" at bounding box center [217, 248] width 324 height 17
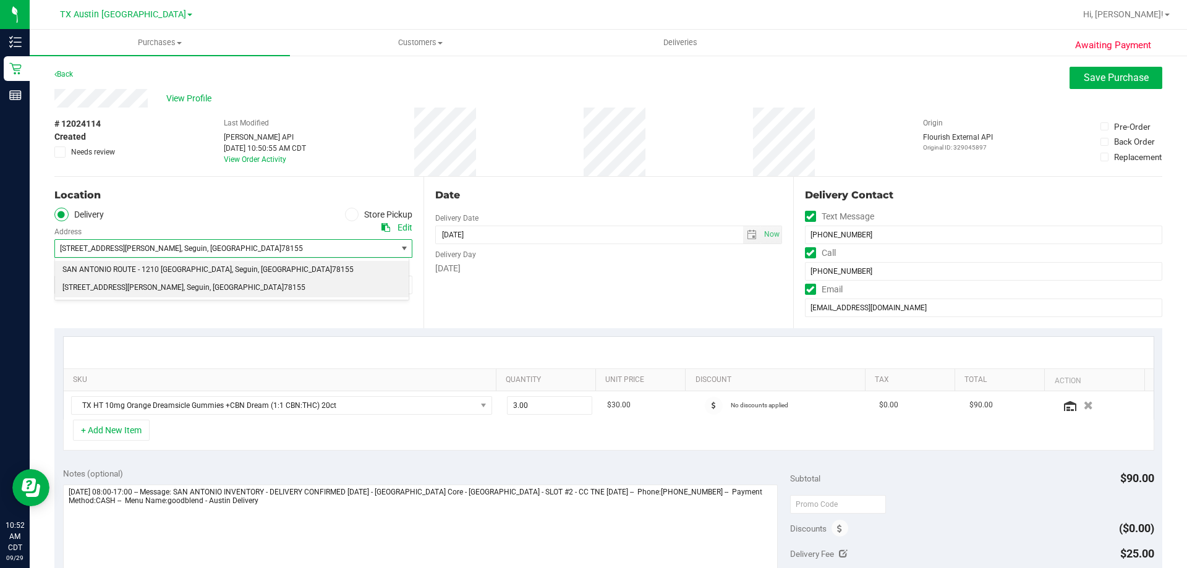
click at [186, 270] on span "SAN ANTONIO ROUTE - 1210 Eastwood Dr" at bounding box center [146, 270] width 169 height 16
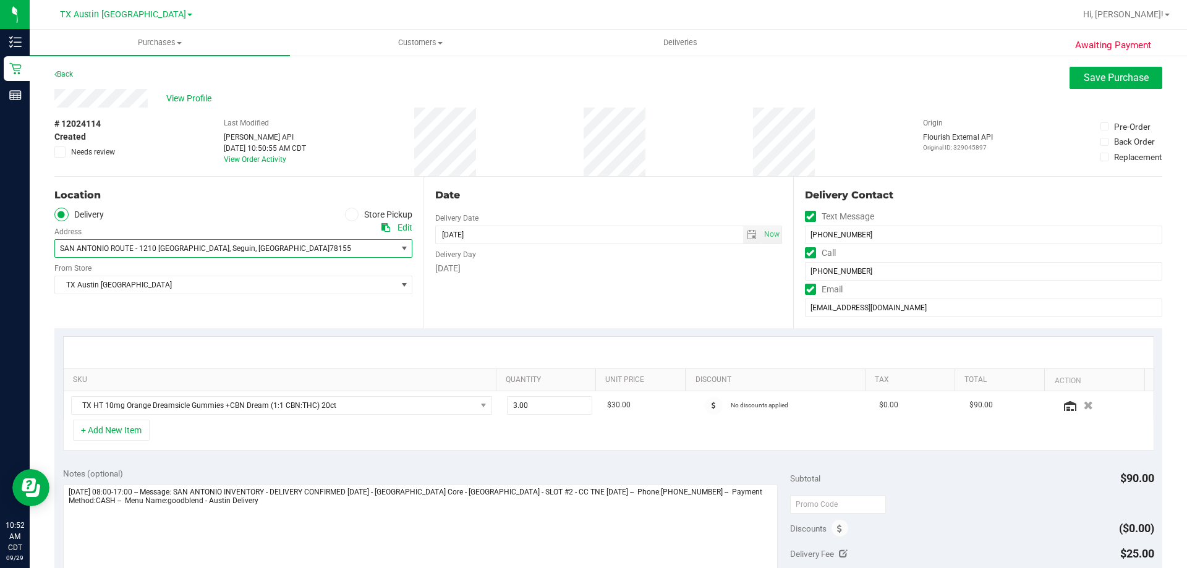
click at [188, 216] on ul "Delivery Store Pickup" at bounding box center [233, 215] width 358 height 14
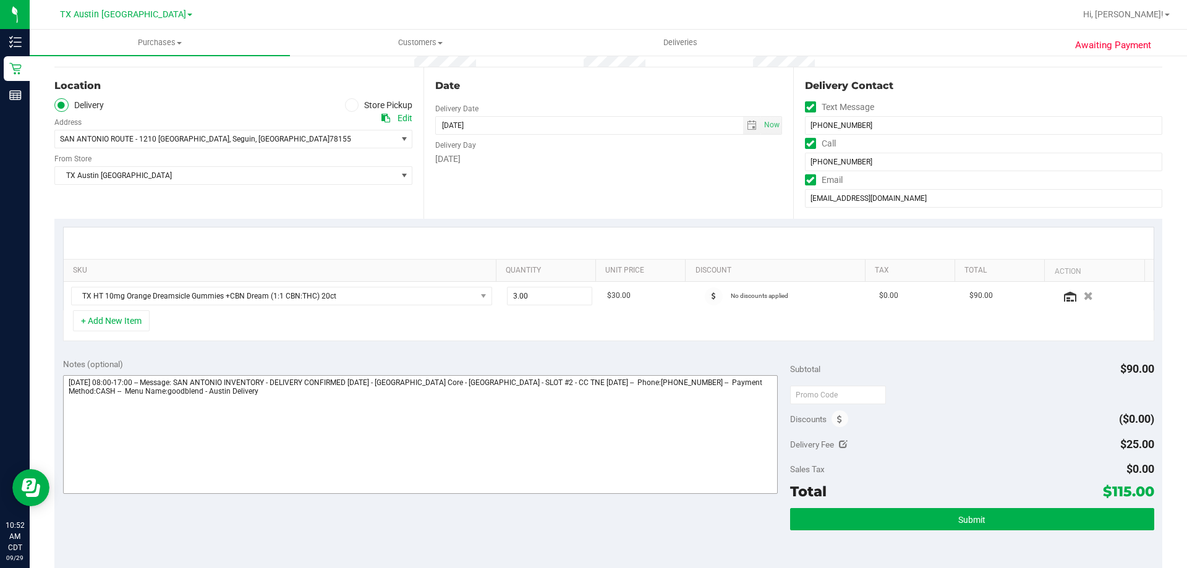
scroll to position [124, 0]
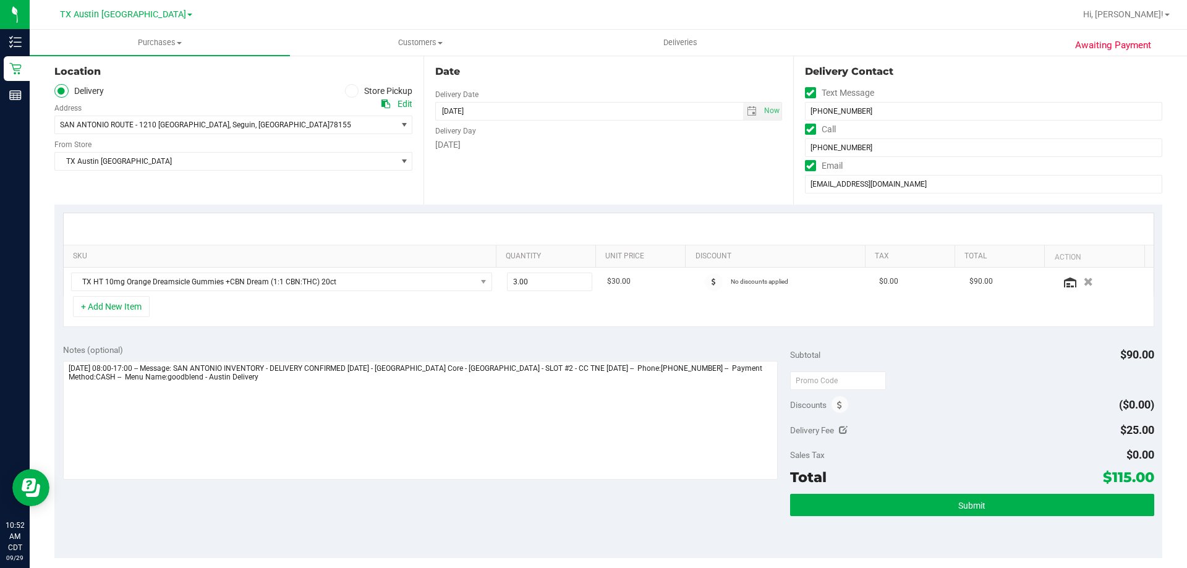
drag, startPoint x: 1104, startPoint y: 478, endPoint x: 1159, endPoint y: 478, distance: 55.0
click at [1159, 478] on div "Awaiting Payment Back Save Purchase View Profile # 12024114 Created Needs revie…" at bounding box center [608, 388] width 1157 height 915
click at [1019, 502] on button "Submit" at bounding box center [971, 505] width 363 height 22
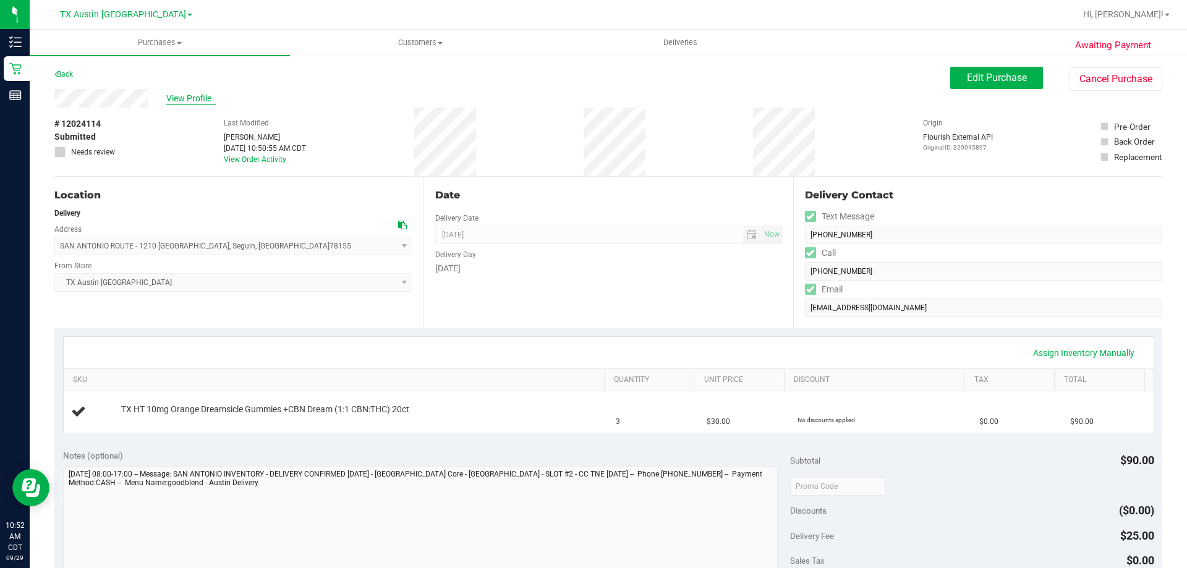
click at [199, 94] on span "View Profile" at bounding box center [190, 98] width 49 height 13
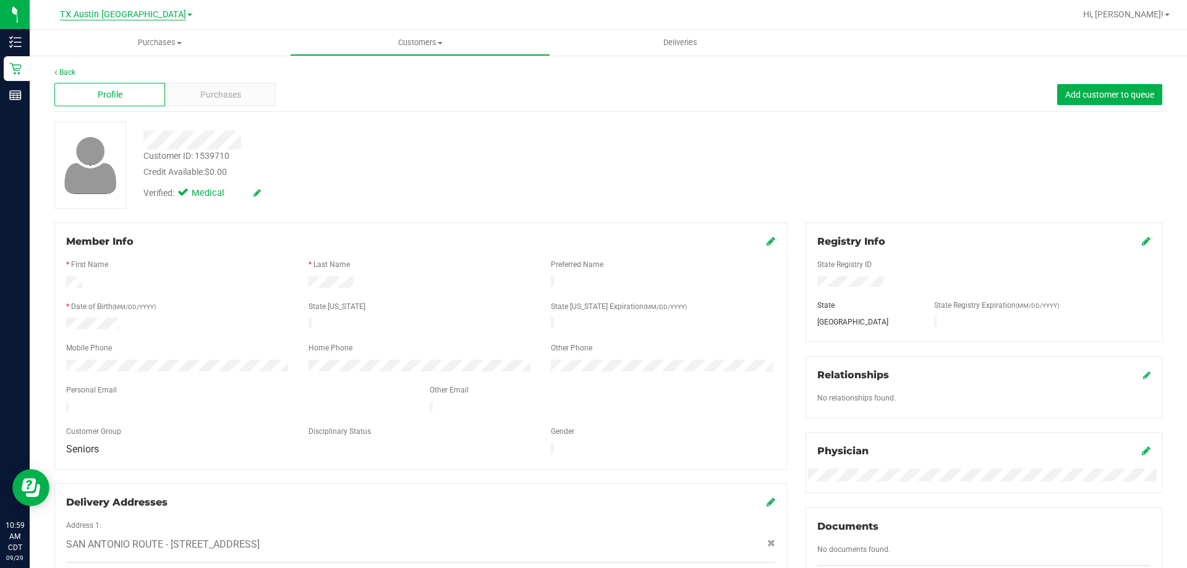
click at [134, 15] on span "TX Austin [GEOGRAPHIC_DATA]" at bounding box center [123, 14] width 126 height 11
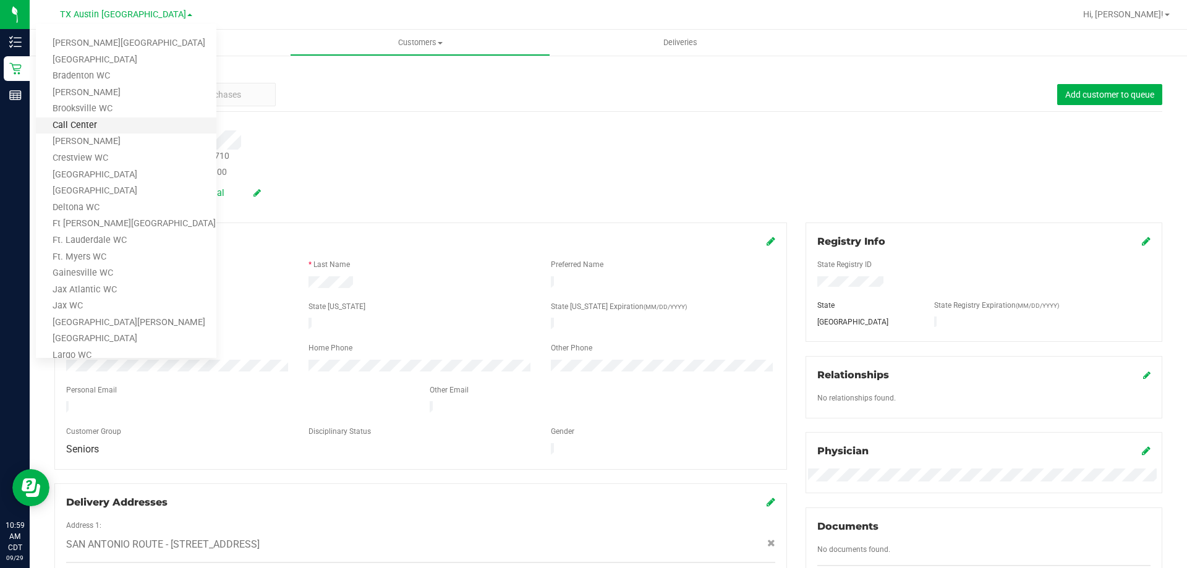
click at [120, 127] on link "Call Center" at bounding box center [126, 125] width 180 height 17
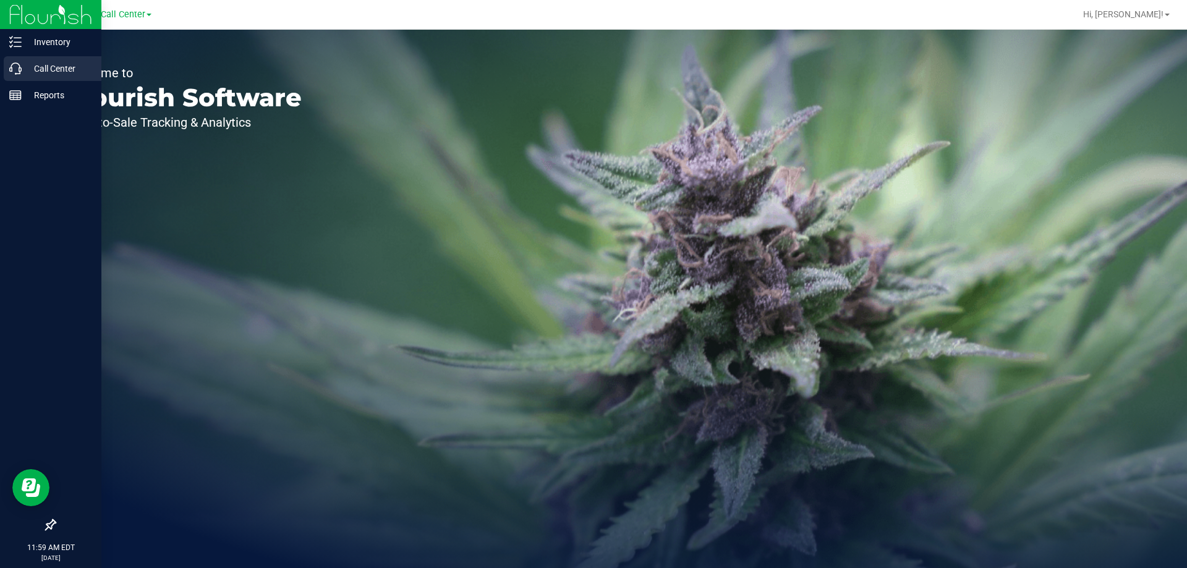
click at [33, 67] on p "Call Center" at bounding box center [59, 68] width 74 height 15
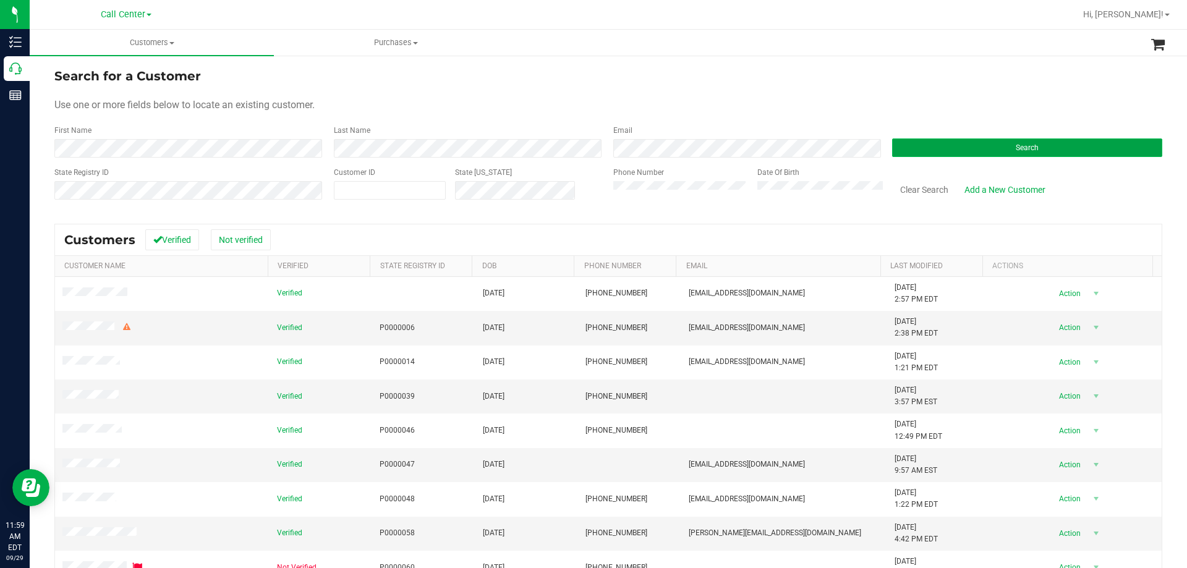
click at [908, 153] on button "Search" at bounding box center [1027, 147] width 270 height 19
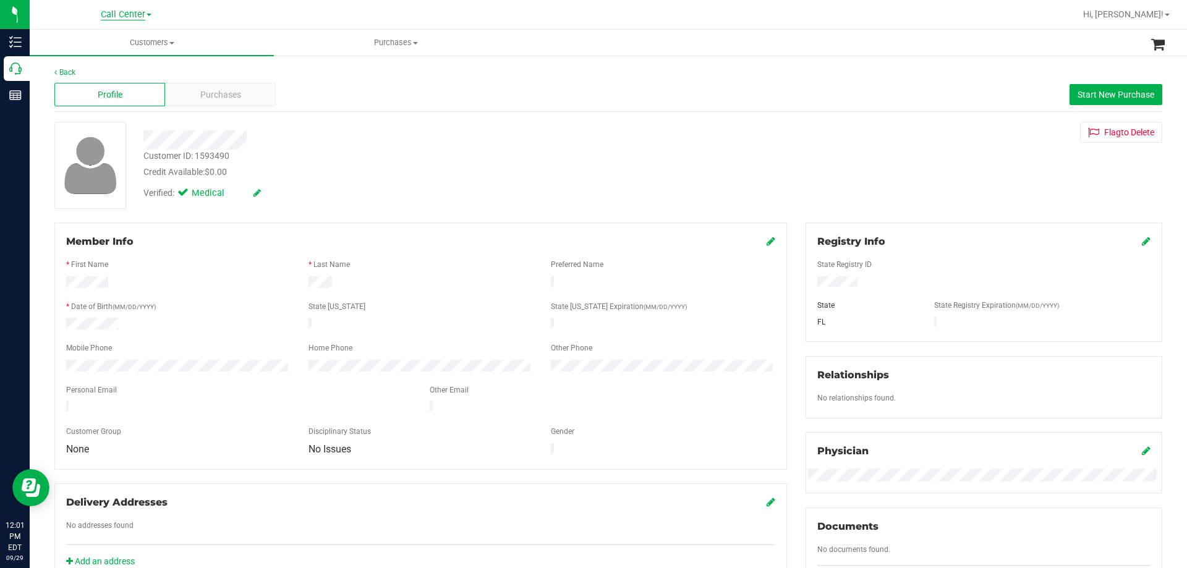
click at [130, 12] on span "Call Center" at bounding box center [123, 14] width 44 height 11
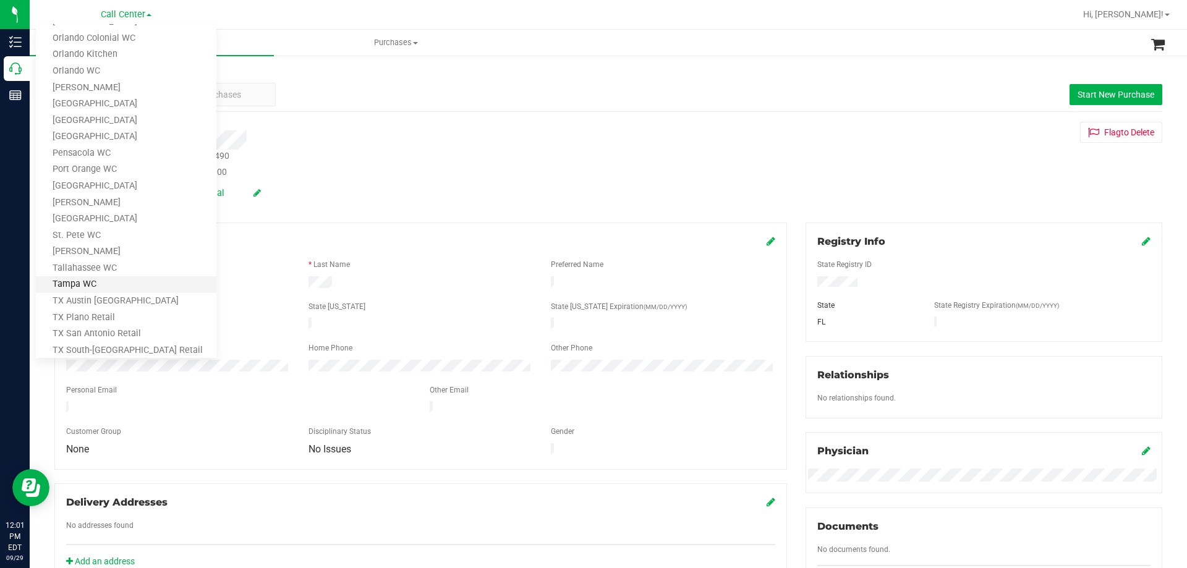
scroll to position [543, 0]
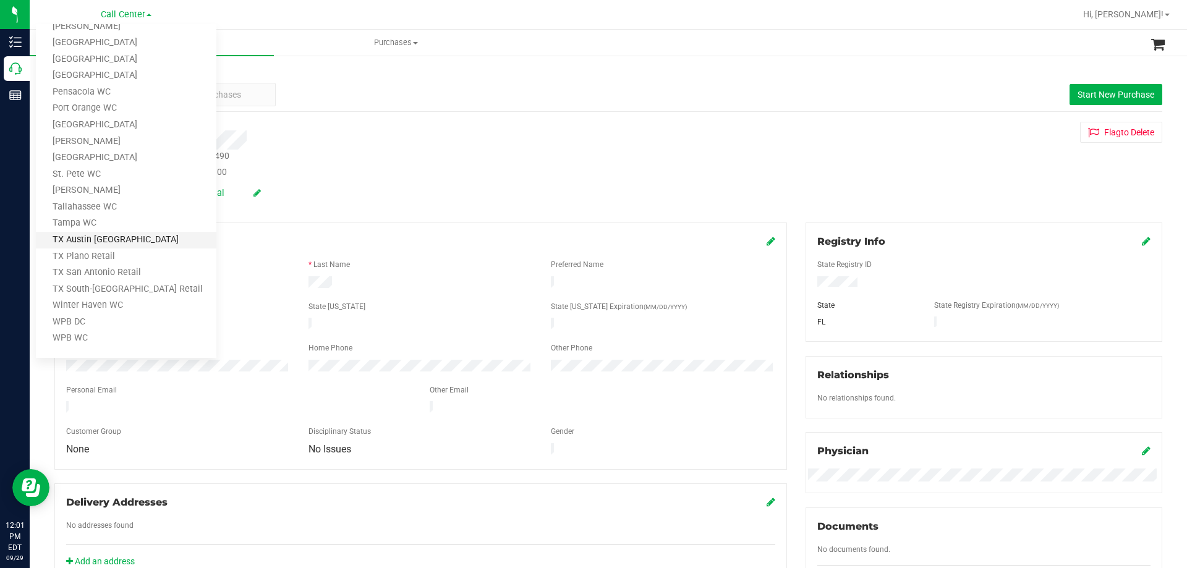
click at [93, 235] on link "TX Austin [GEOGRAPHIC_DATA]" at bounding box center [126, 240] width 180 height 17
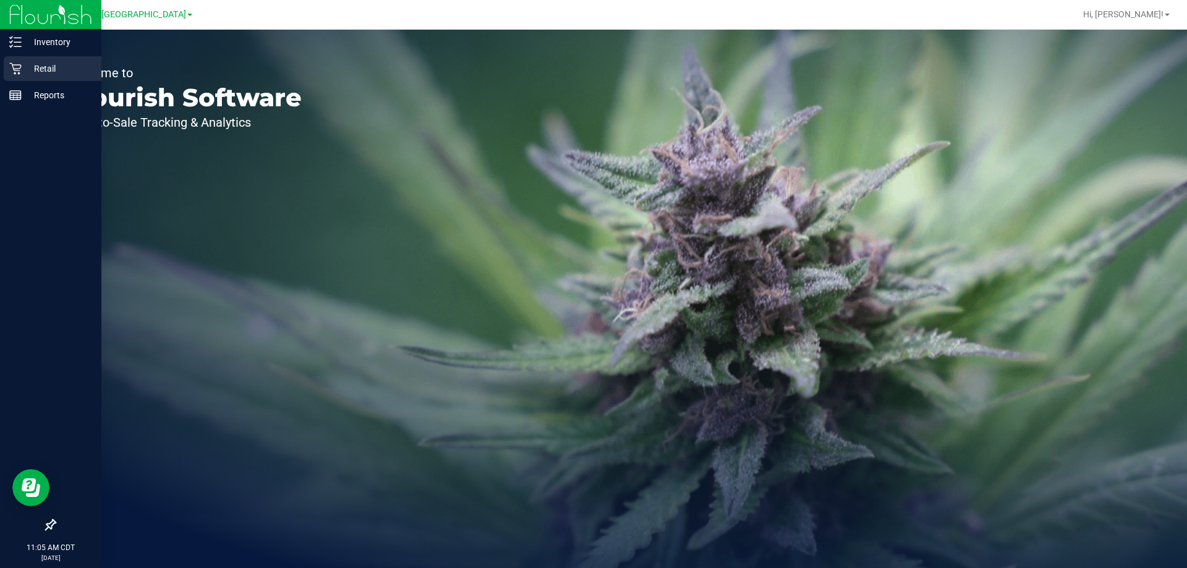
click at [34, 67] on p "Retail" at bounding box center [59, 68] width 74 height 15
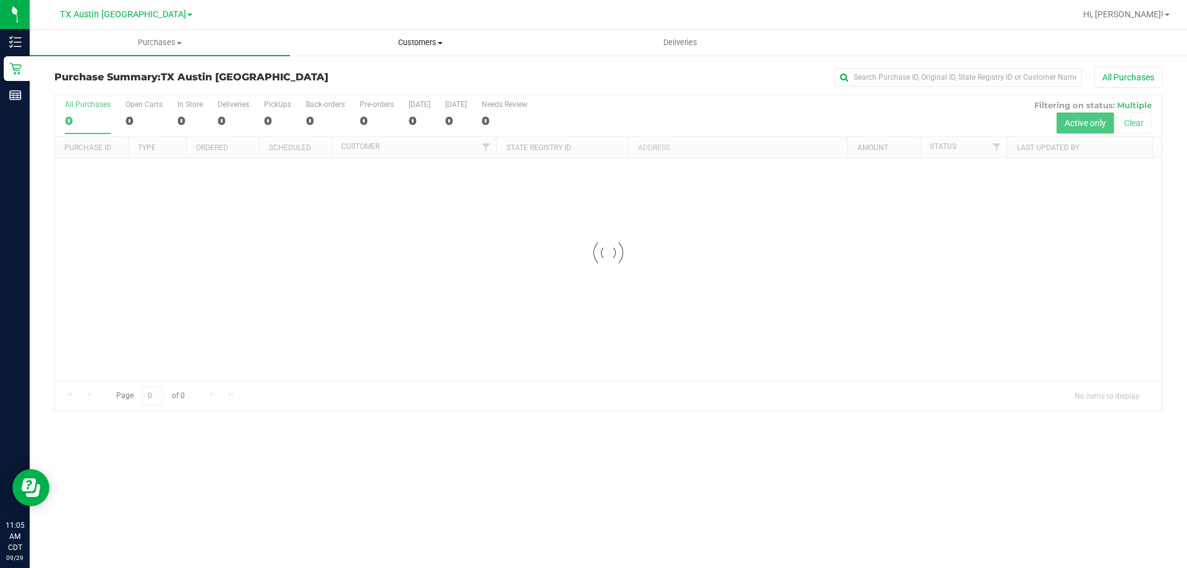
click at [431, 41] on span "Customers" at bounding box center [419, 42] width 259 height 11
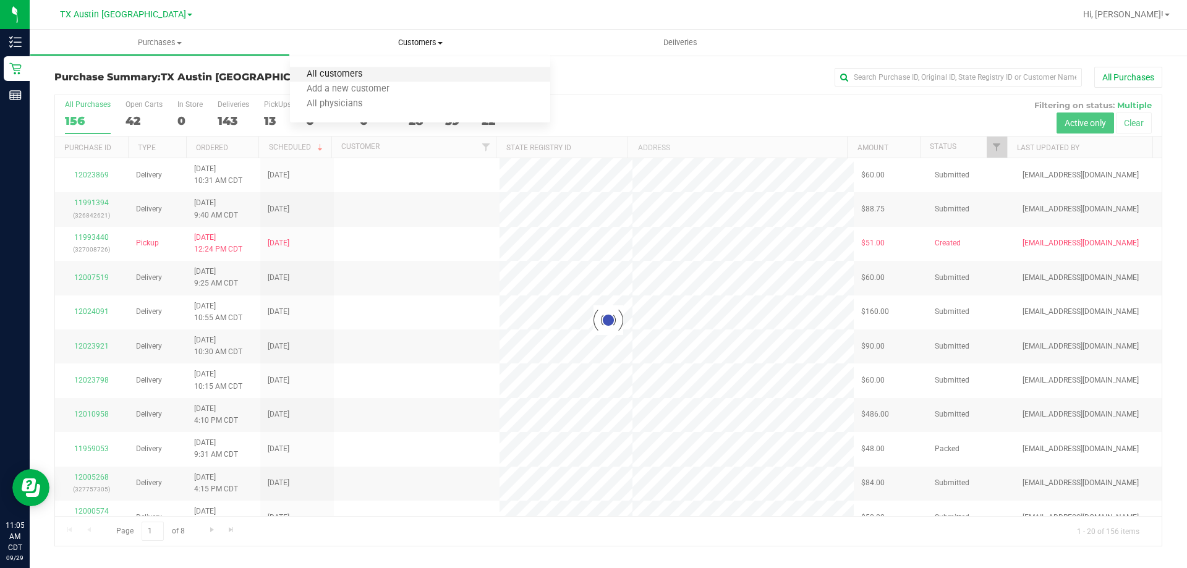
click at [374, 75] on span "All customers" at bounding box center [334, 74] width 89 height 11
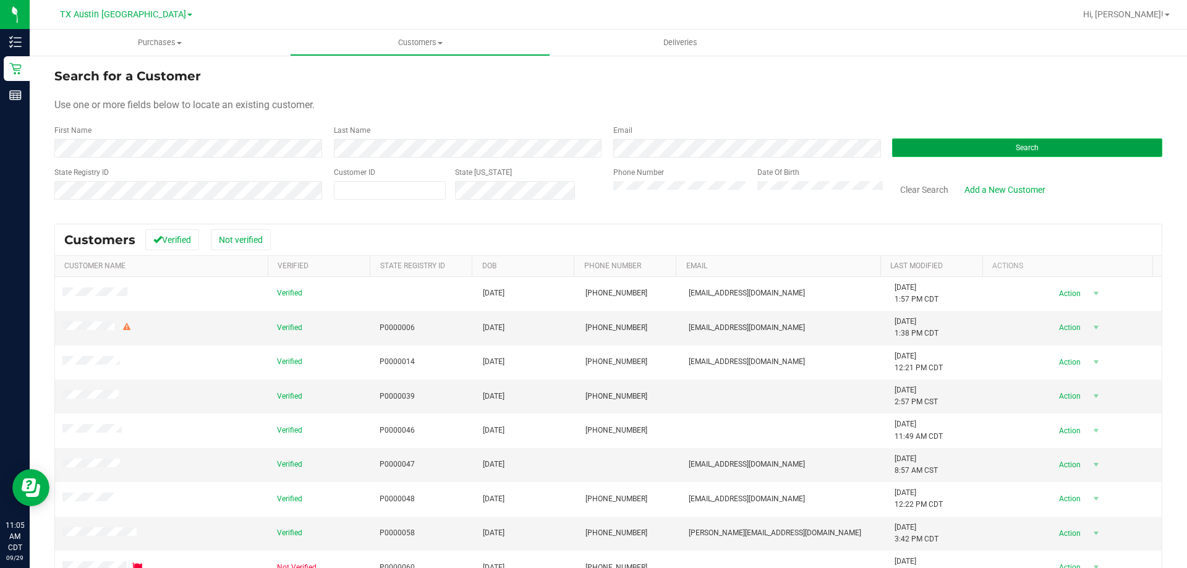
click at [930, 142] on button "Search" at bounding box center [1027, 147] width 270 height 19
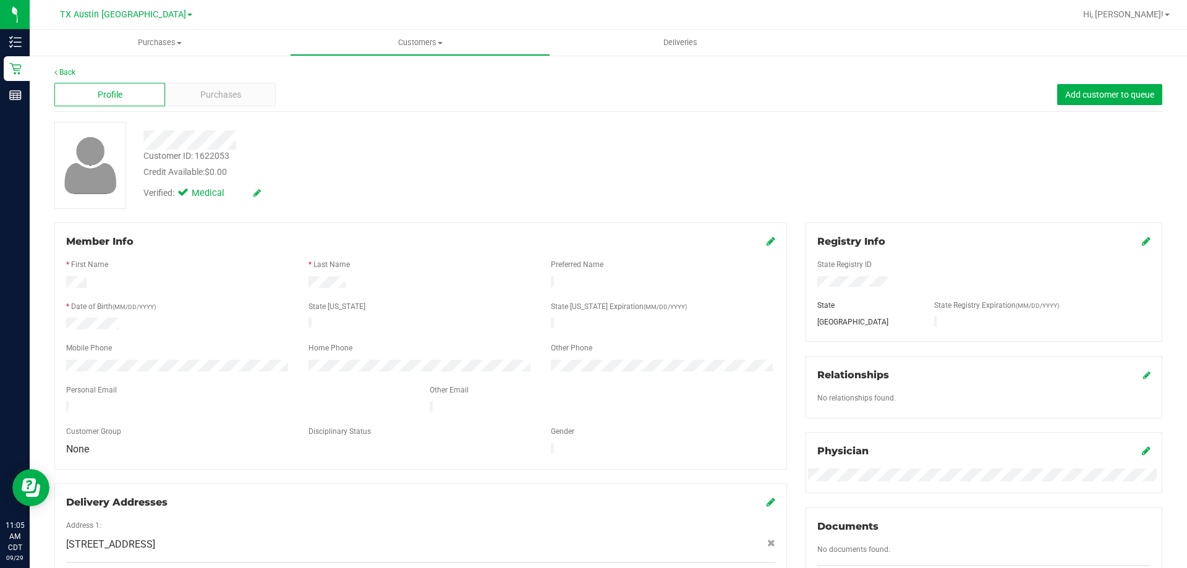
click at [216, 154] on div "Customer ID: 1622053" at bounding box center [186, 156] width 86 height 13
click at [125, 333] on div at bounding box center [420, 338] width 709 height 10
click at [222, 95] on span "Purchases" at bounding box center [220, 94] width 41 height 13
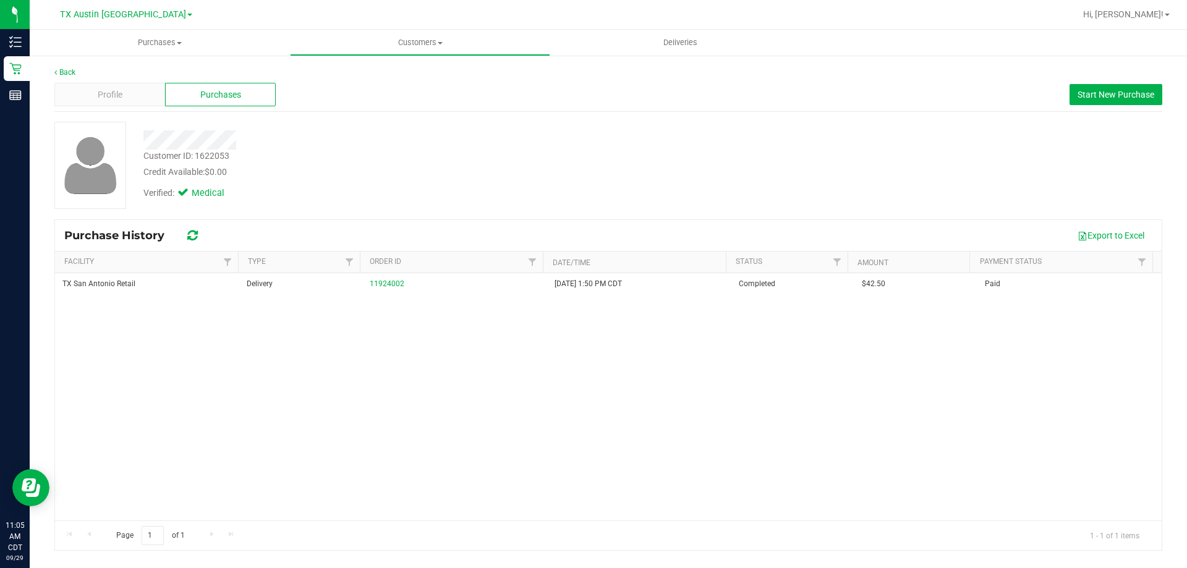
click at [508, 177] on div "Credit Available: $0.00" at bounding box center [415, 172] width 544 height 13
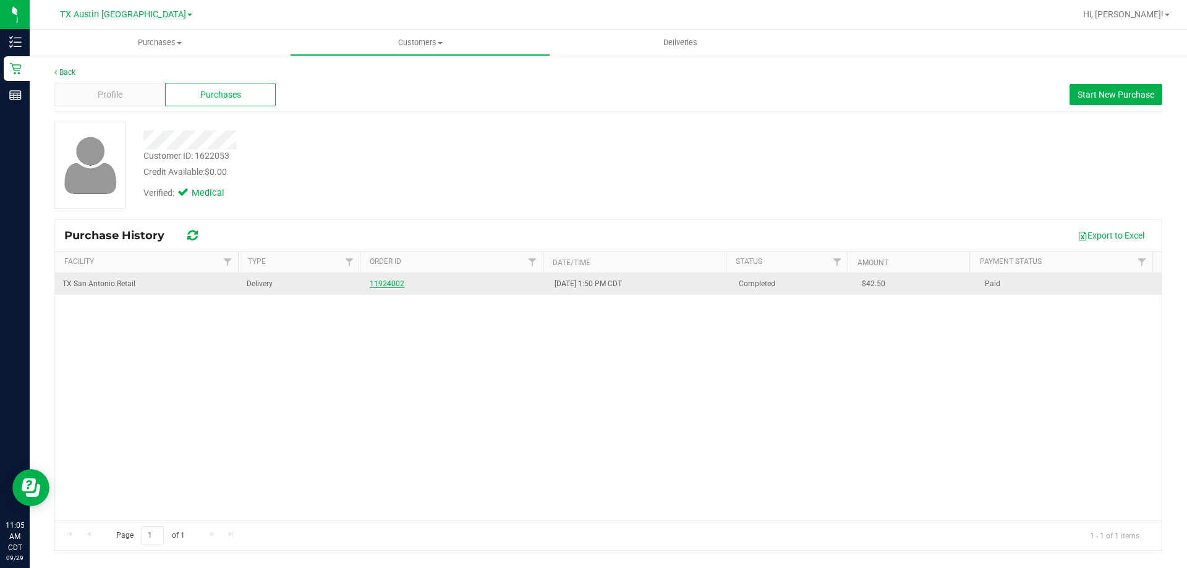
click at [393, 287] on link "11924002" at bounding box center [387, 283] width 35 height 9
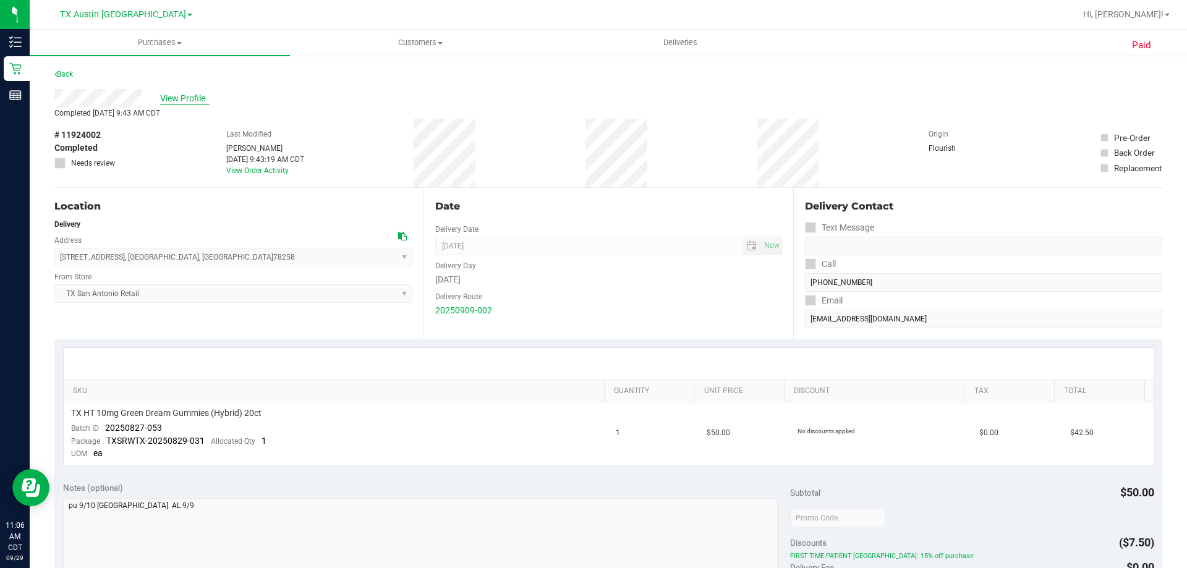
click at [187, 97] on span "View Profile" at bounding box center [184, 98] width 49 height 13
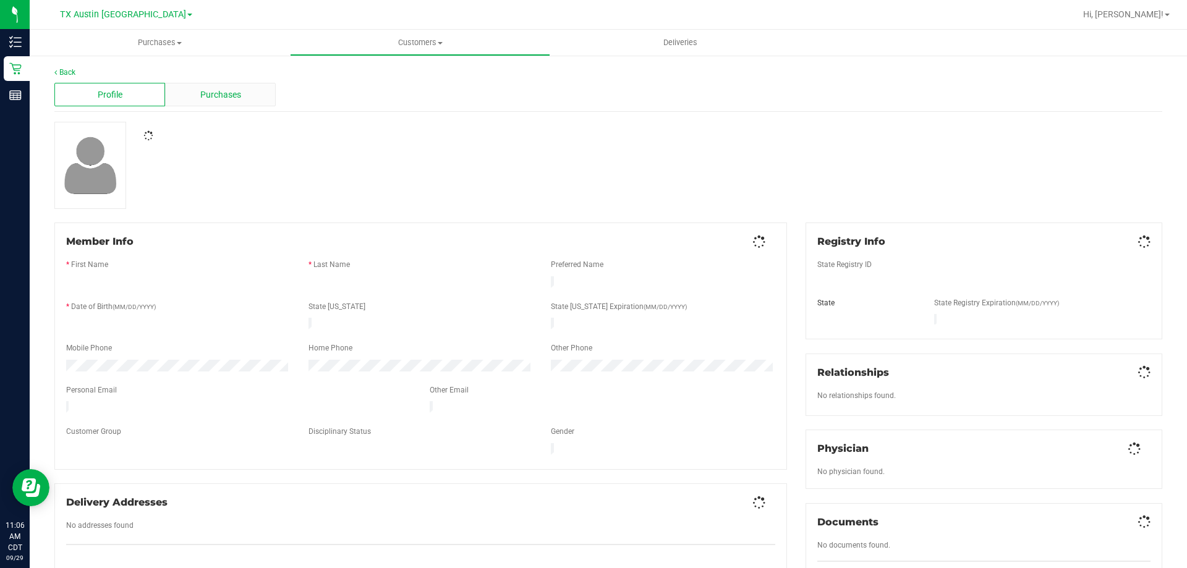
click at [209, 90] on span "Purchases" at bounding box center [220, 94] width 41 height 13
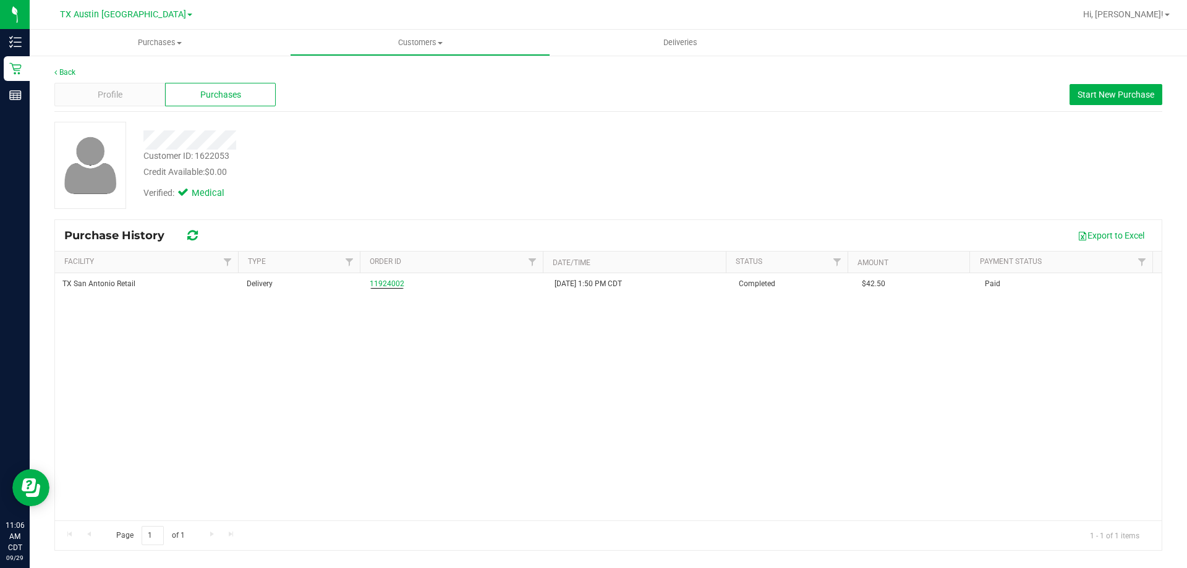
click at [452, 300] on div "TX San Antonio Retail Delivery 11924002 9/9/2025 1:50 PM CDT Completed $42.50 P…" at bounding box center [608, 396] width 1106 height 247
click at [1080, 95] on span "Start New Purchase" at bounding box center [1115, 95] width 77 height 10
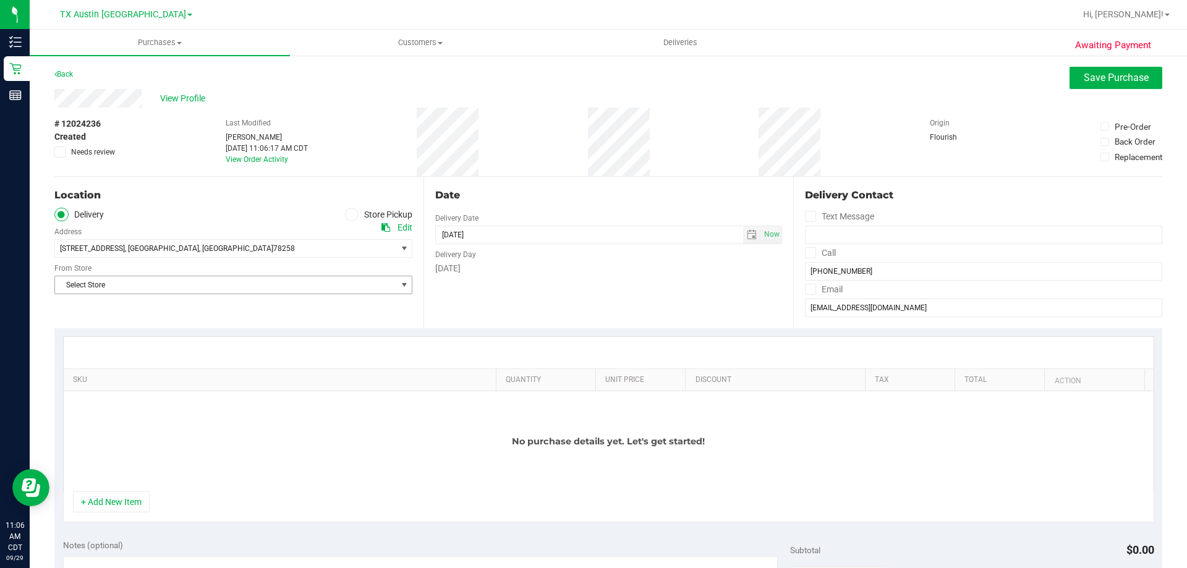
click at [176, 276] on span "Select Store" at bounding box center [225, 284] width 341 height 17
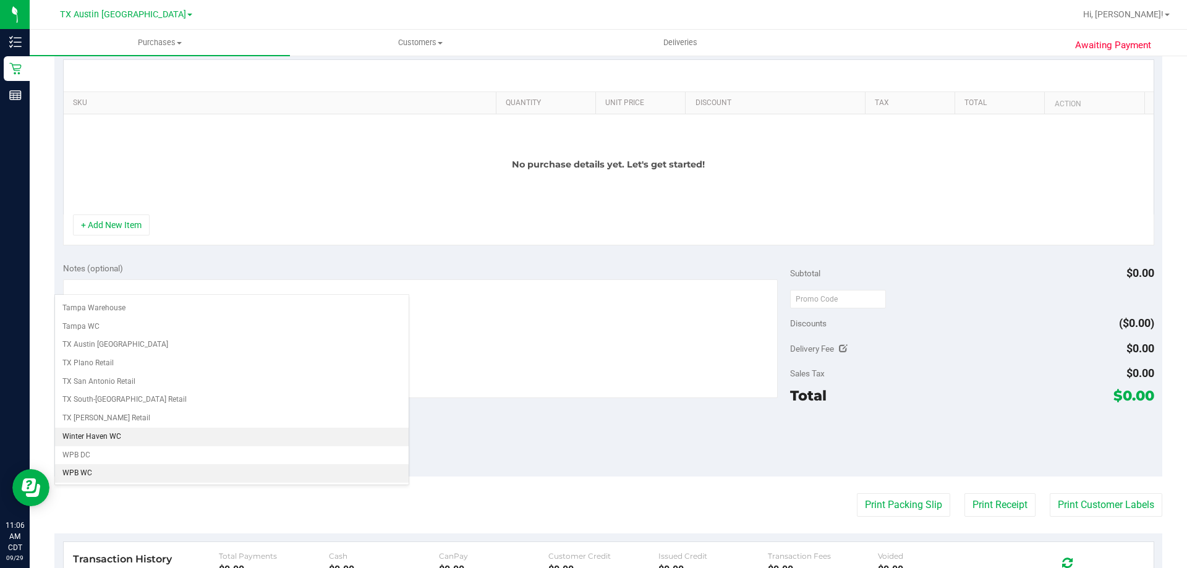
scroll to position [309, 0]
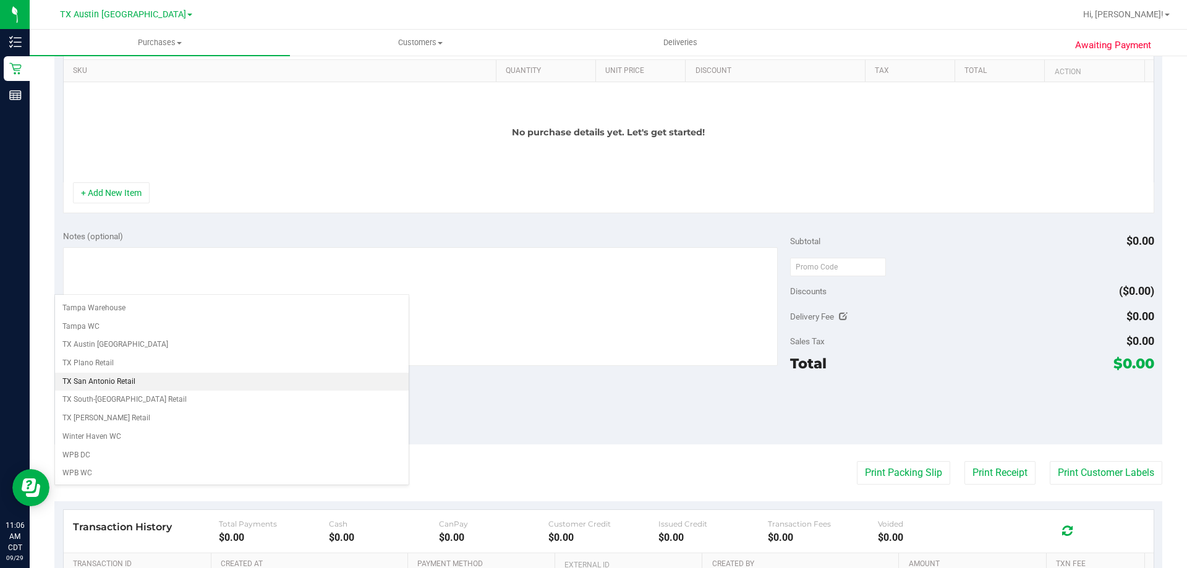
click at [146, 376] on li "TX San Antonio Retail" at bounding box center [232, 382] width 354 height 19
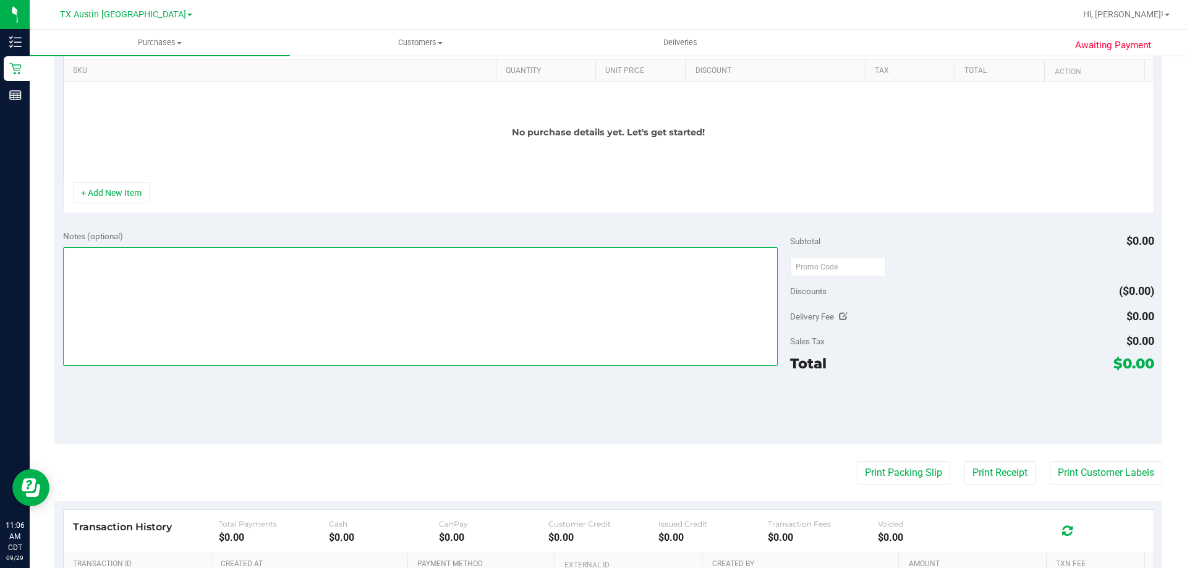
click at [294, 304] on textarea at bounding box center [420, 306] width 715 height 119
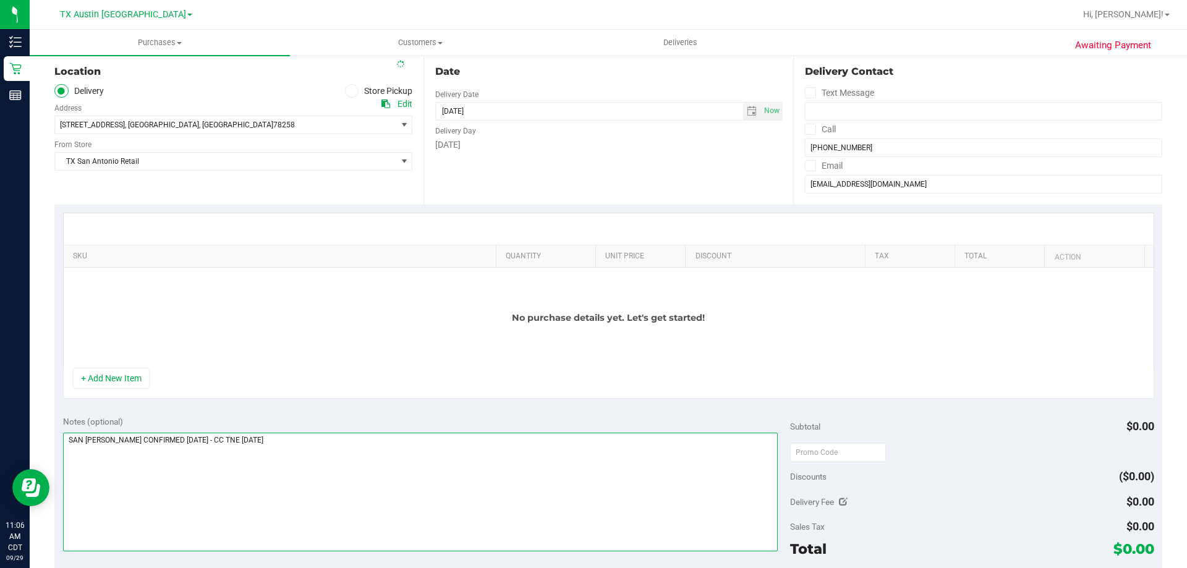
type textarea "SAN ANTONIO PICKUP CONFIRMED 9/30/25 - CC TNE 09/29/2025"
click at [293, 303] on div "No purchase details yet. Let's get started!" at bounding box center [609, 318] width 1090 height 100
click at [127, 384] on button "+ Add New Item" at bounding box center [111, 378] width 77 height 21
click at [115, 380] on button "+ Add New Item" at bounding box center [111, 378] width 77 height 21
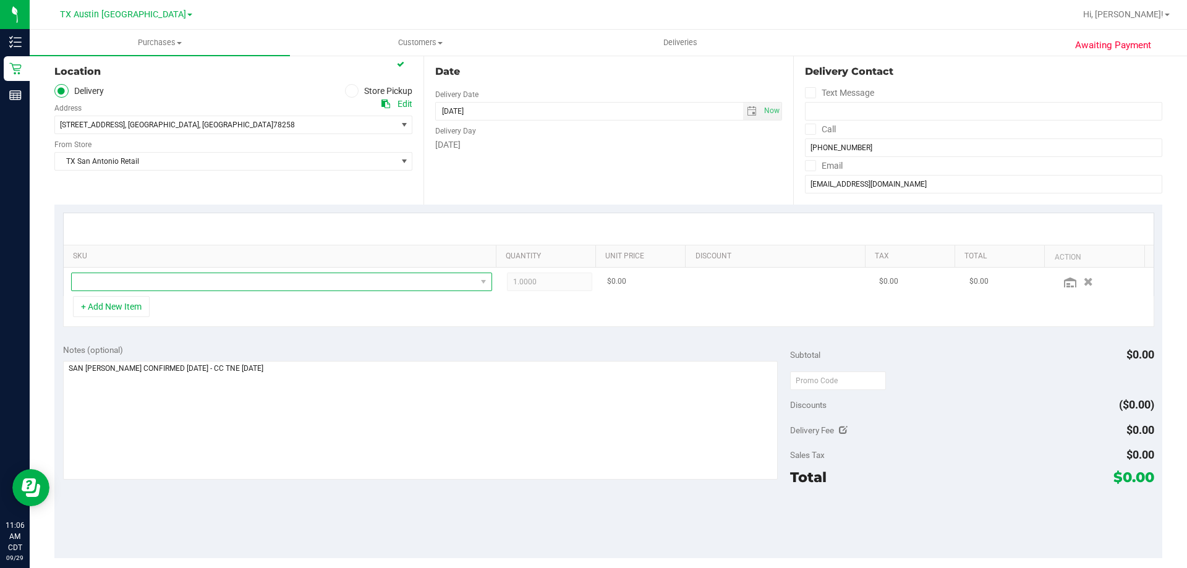
click at [266, 277] on span "NO DATA FOUND" at bounding box center [274, 281] width 404 height 17
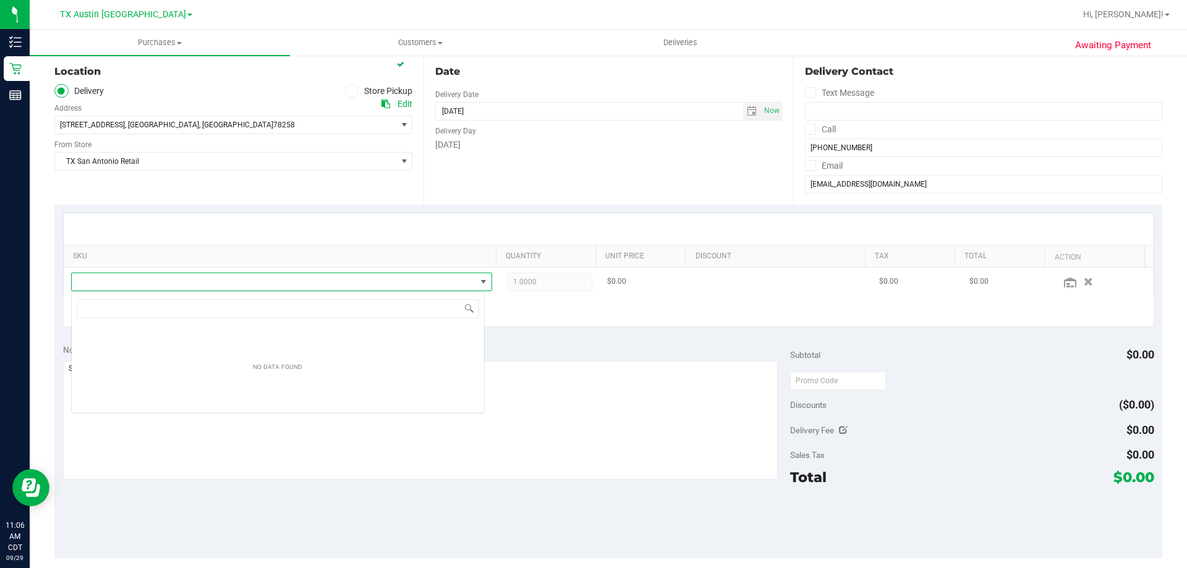
scroll to position [19, 413]
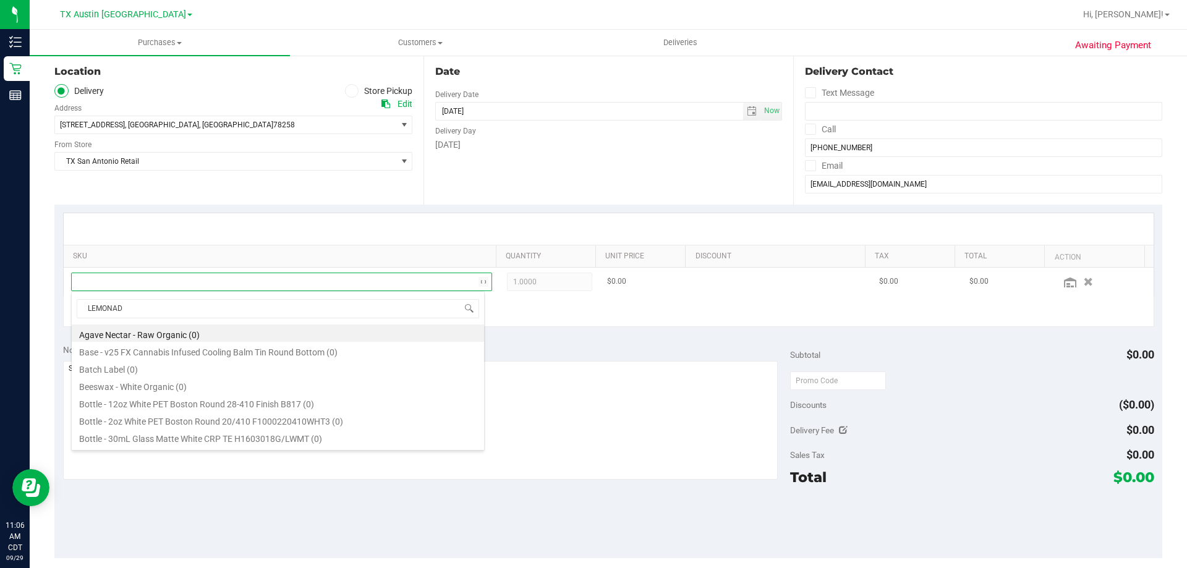
type input "LEMONADE"
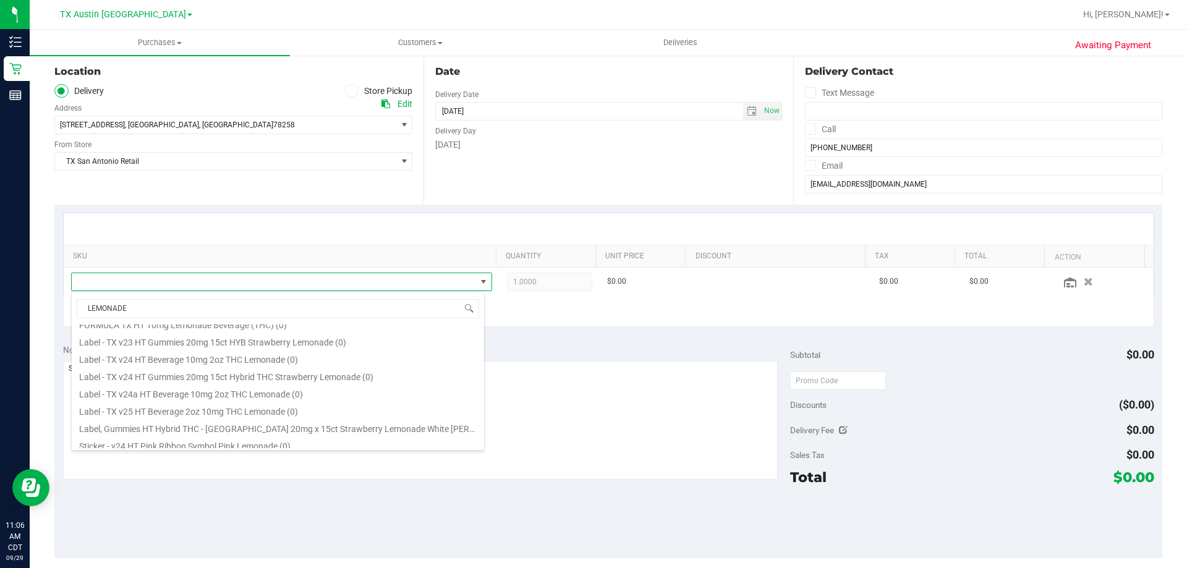
scroll to position [136, 0]
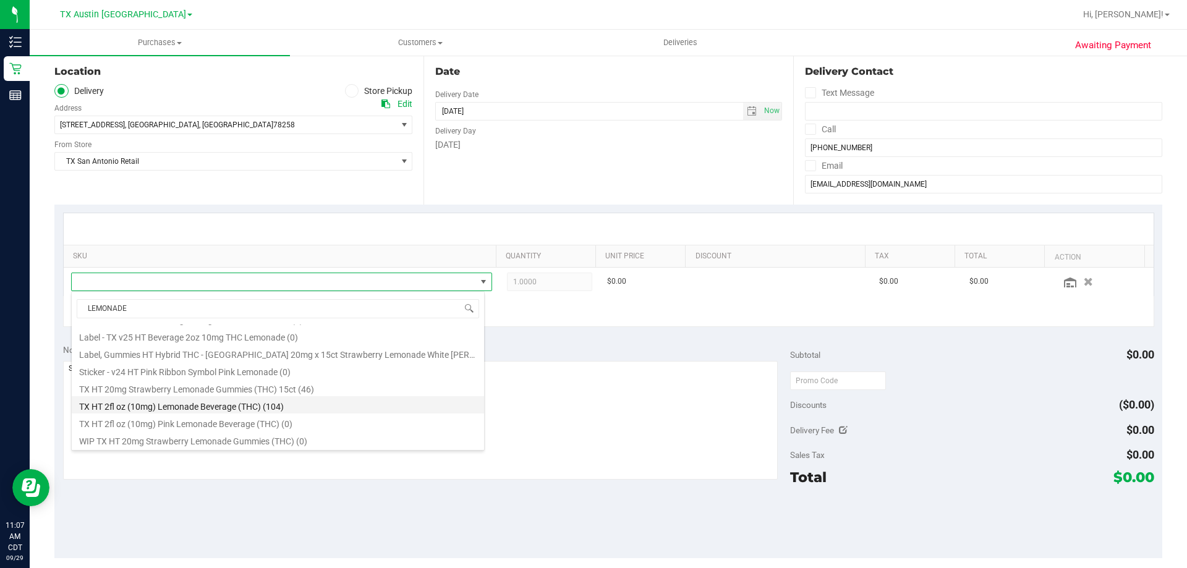
click at [242, 405] on li "TX HT 2fl oz (10mg) Lemonade Beverage (THC) (104)" at bounding box center [278, 404] width 412 height 17
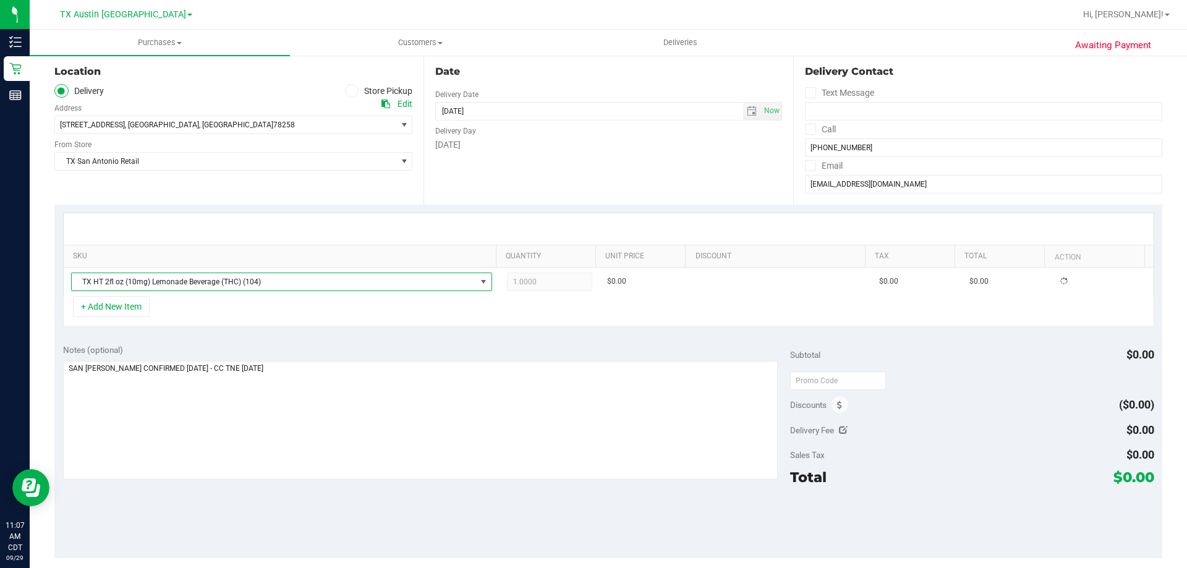
click at [240, 312] on div "+ Add New Item" at bounding box center [608, 311] width 1091 height 31
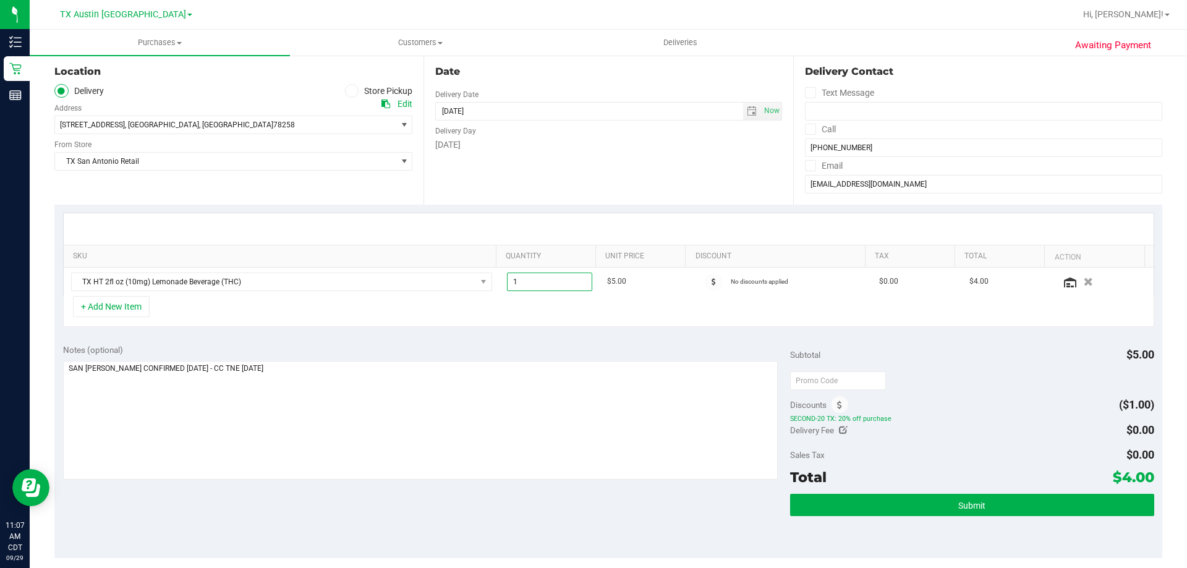
drag, startPoint x: 527, startPoint y: 282, endPoint x: 448, endPoint y: 299, distance: 80.9
click at [448, 299] on div "SKU Quantity Unit Price Discount Tax Total Action TX HT 2fl oz (10mg) Lemonade …" at bounding box center [608, 270] width 1091 height 114
type input "4"
type input "4.00"
click at [624, 321] on div "+ Add New Item" at bounding box center [608, 311] width 1091 height 31
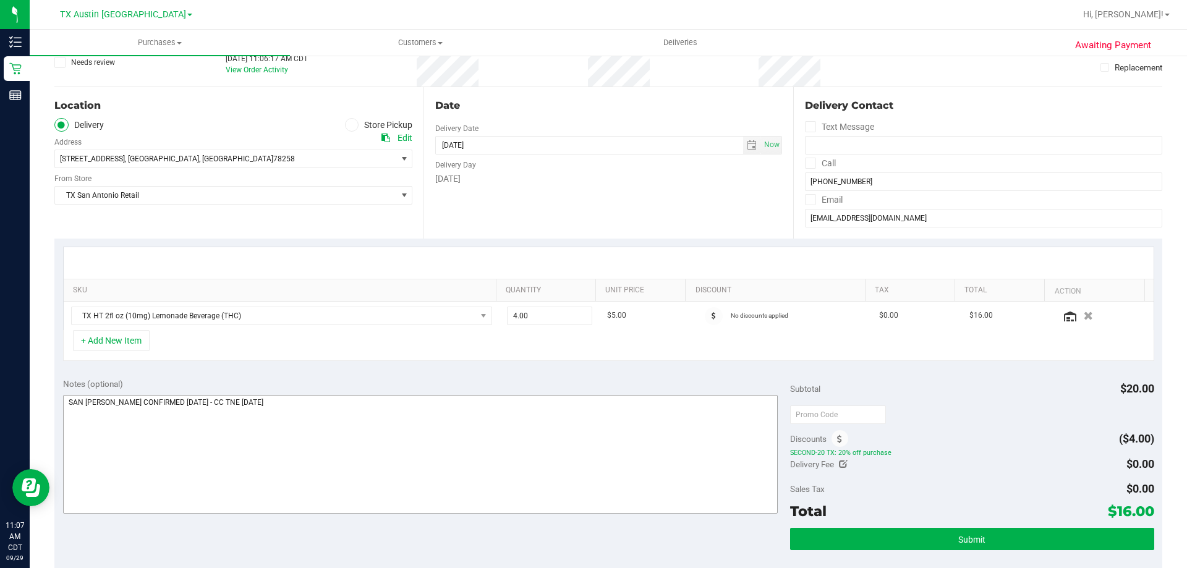
scroll to position [62, 0]
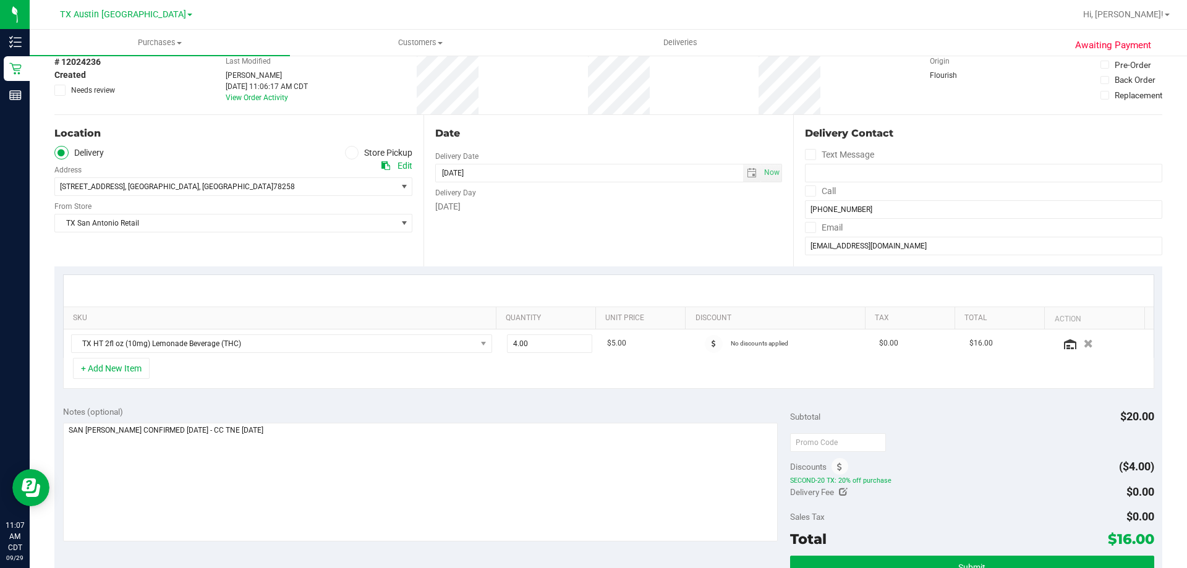
click at [405, 402] on div "Notes (optional) Subtotal $20.00 Discounts ($4.00) SECOND-20 TX: 20% off purcha…" at bounding box center [608, 508] width 1108 height 222
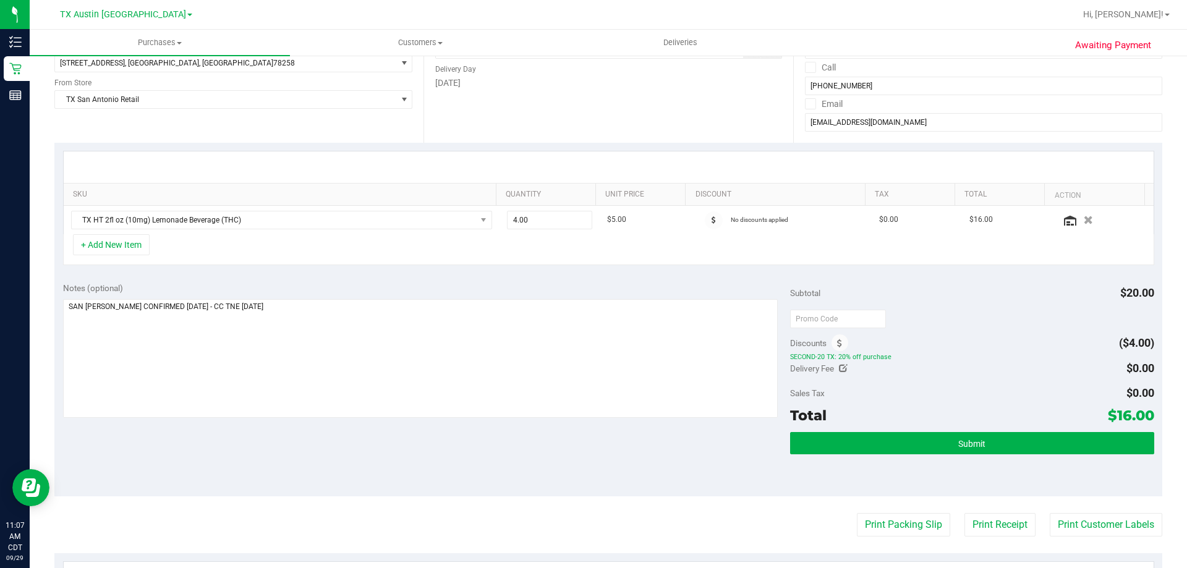
click at [483, 441] on div "Notes (optional) Subtotal $20.00 Discounts ($4.00) SECOND-20 TX: 20% off purcha…" at bounding box center [608, 385] width 1108 height 222
click at [126, 248] on button "+ Add New Item" at bounding box center [111, 244] width 77 height 21
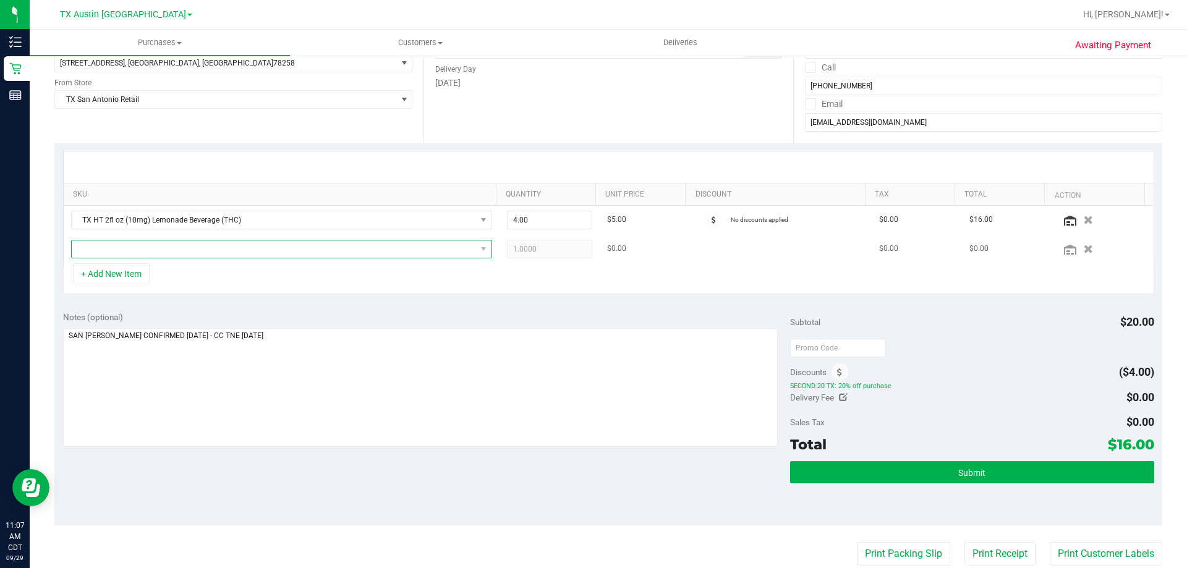
click at [261, 252] on span "NO DATA FOUND" at bounding box center [274, 248] width 404 height 17
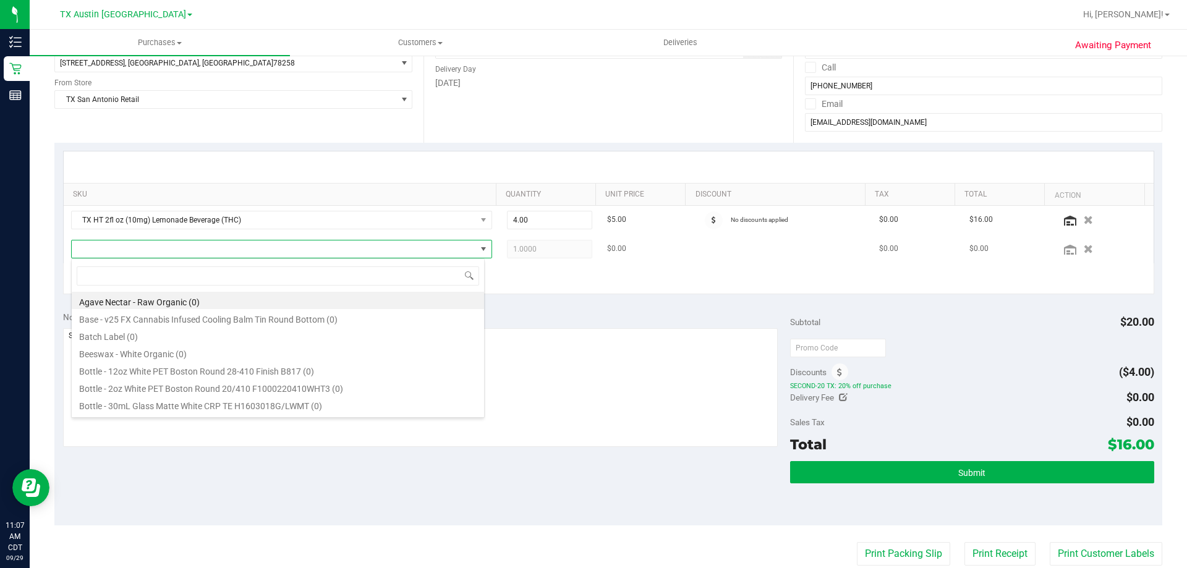
scroll to position [19, 413]
type input "BEVERAGE"
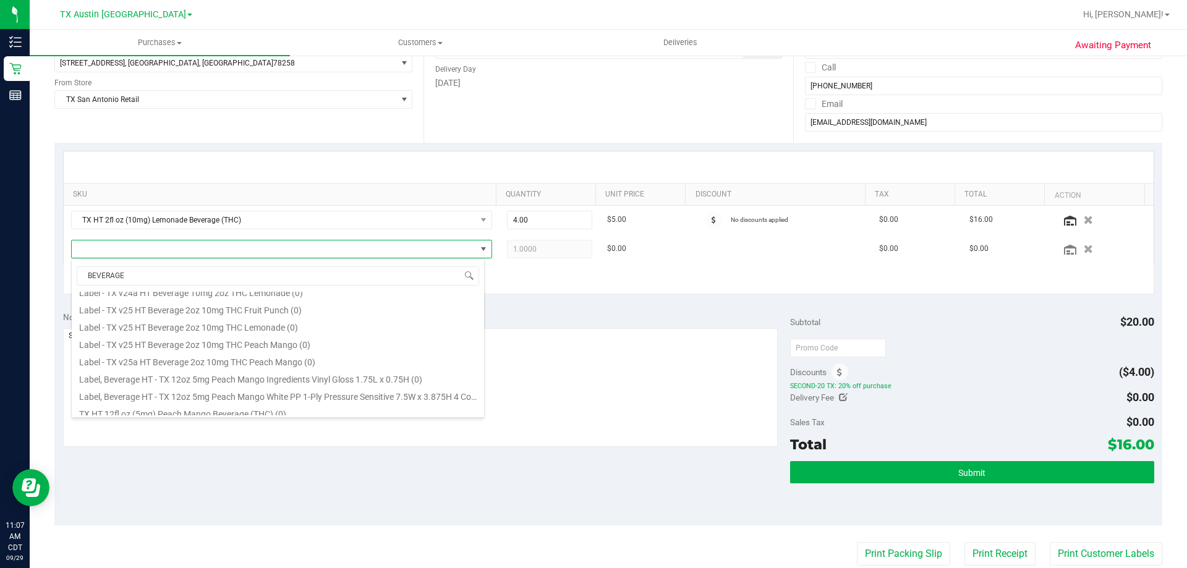
scroll to position [274, 0]
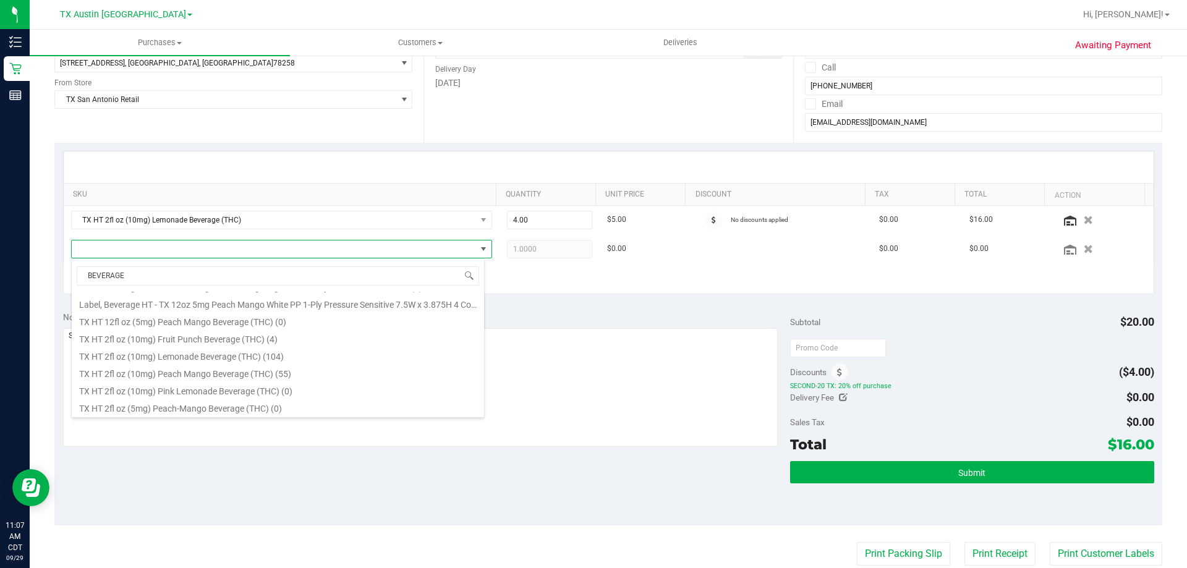
click at [538, 293] on div "+ Add New Item" at bounding box center [608, 278] width 1091 height 31
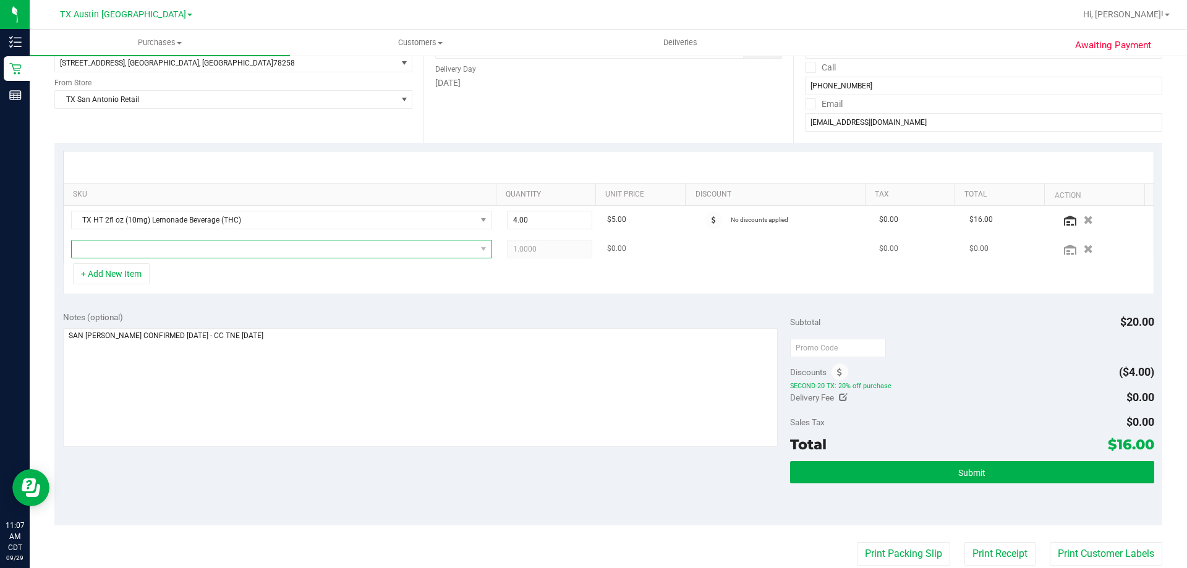
click at [235, 253] on span "NO DATA FOUND" at bounding box center [274, 248] width 404 height 17
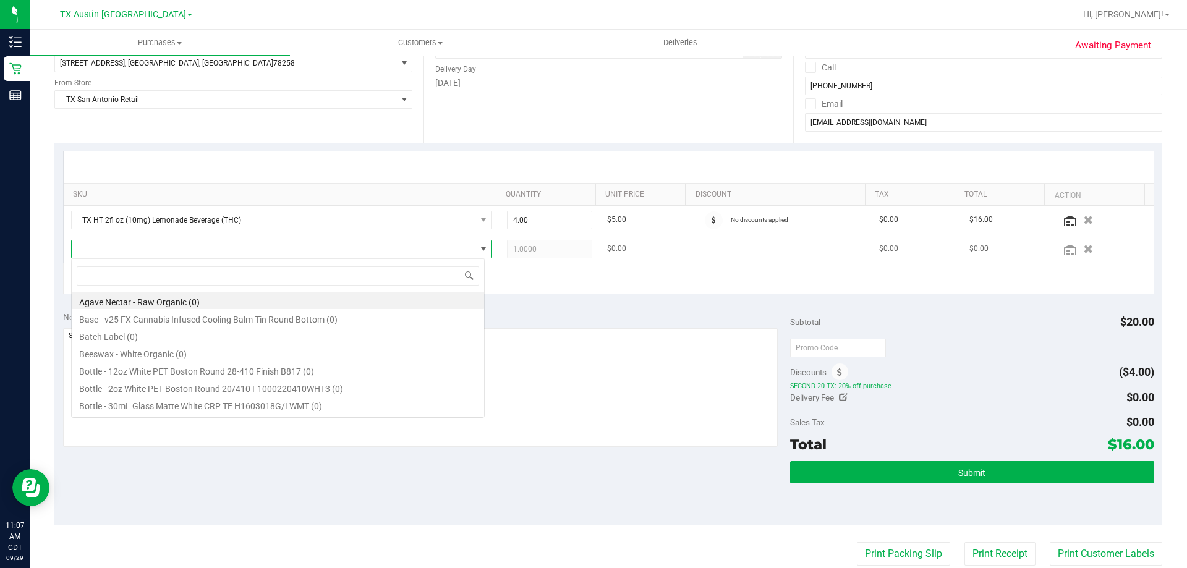
scroll to position [19, 413]
type input "FRUIT PUNCH"
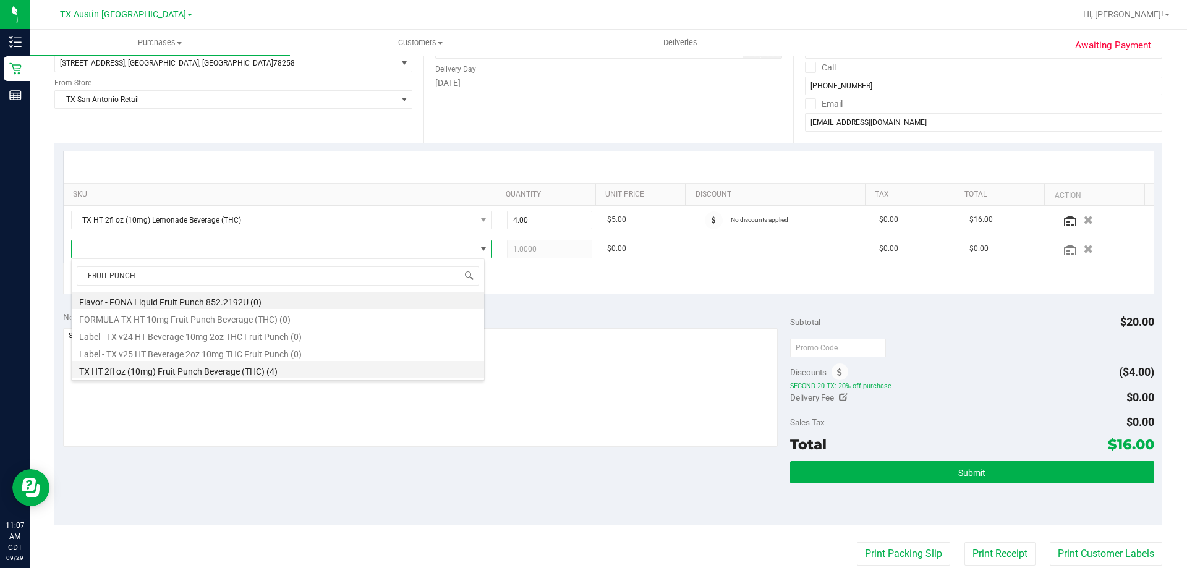
click at [210, 372] on li "TX HT 2fl oz (10mg) Fruit Punch Beverage (THC) (4)" at bounding box center [278, 369] width 412 height 17
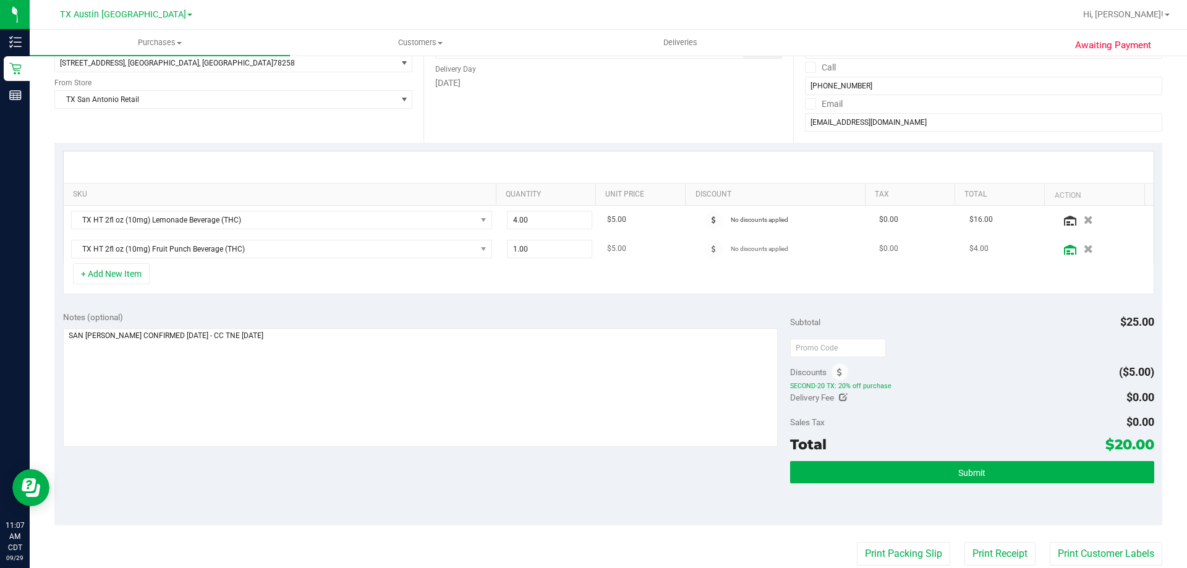
click at [1064, 252] on icon at bounding box center [1070, 250] width 12 height 10
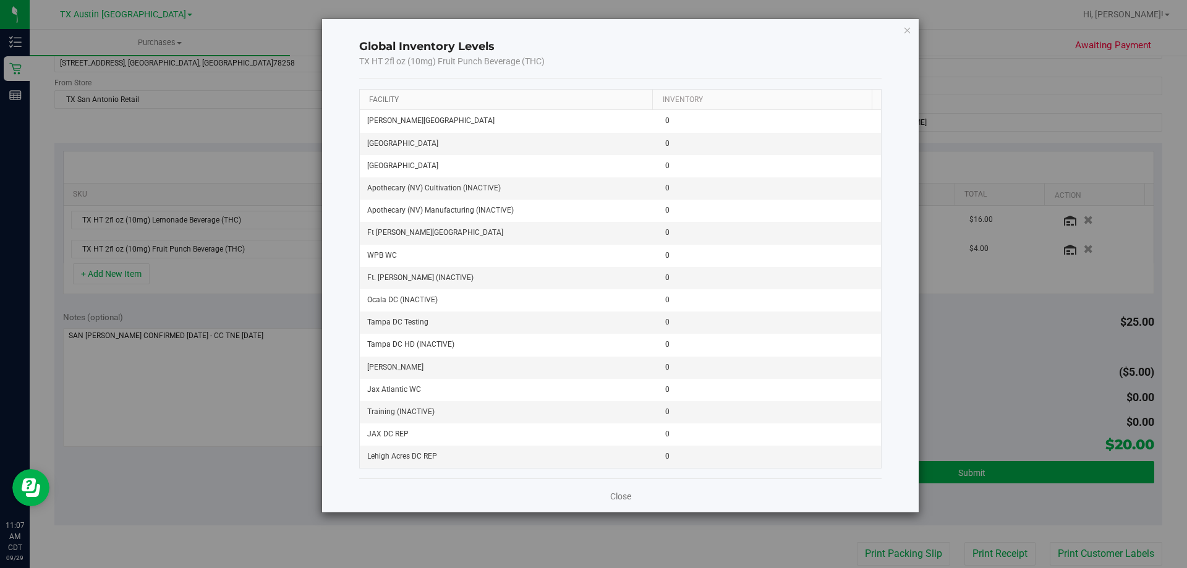
click at [389, 100] on link "Facility" at bounding box center [384, 99] width 30 height 9
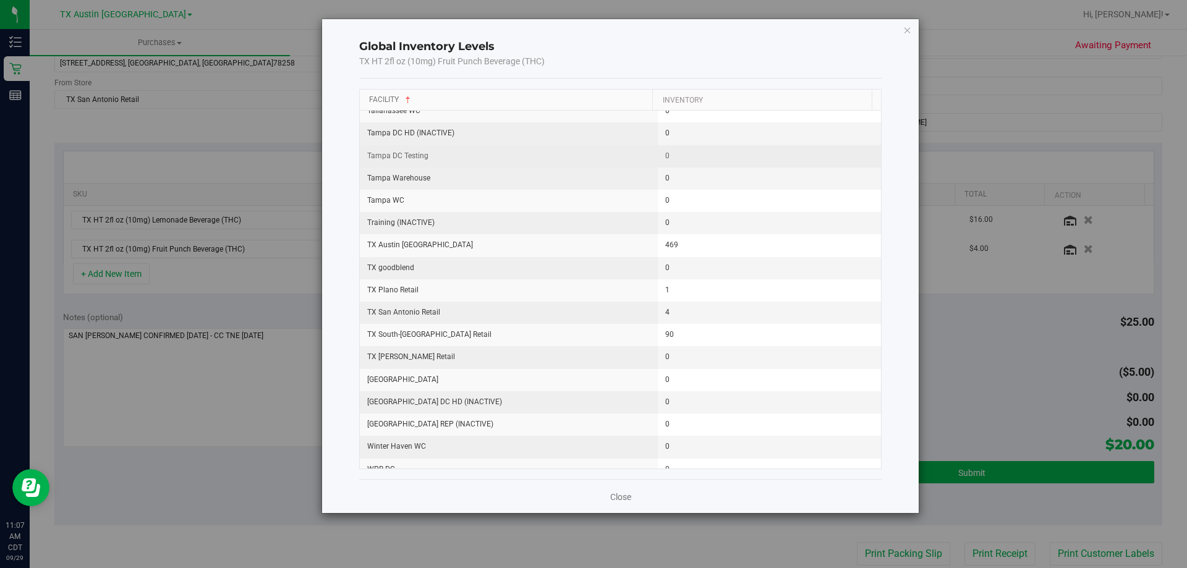
scroll to position [1504, 0]
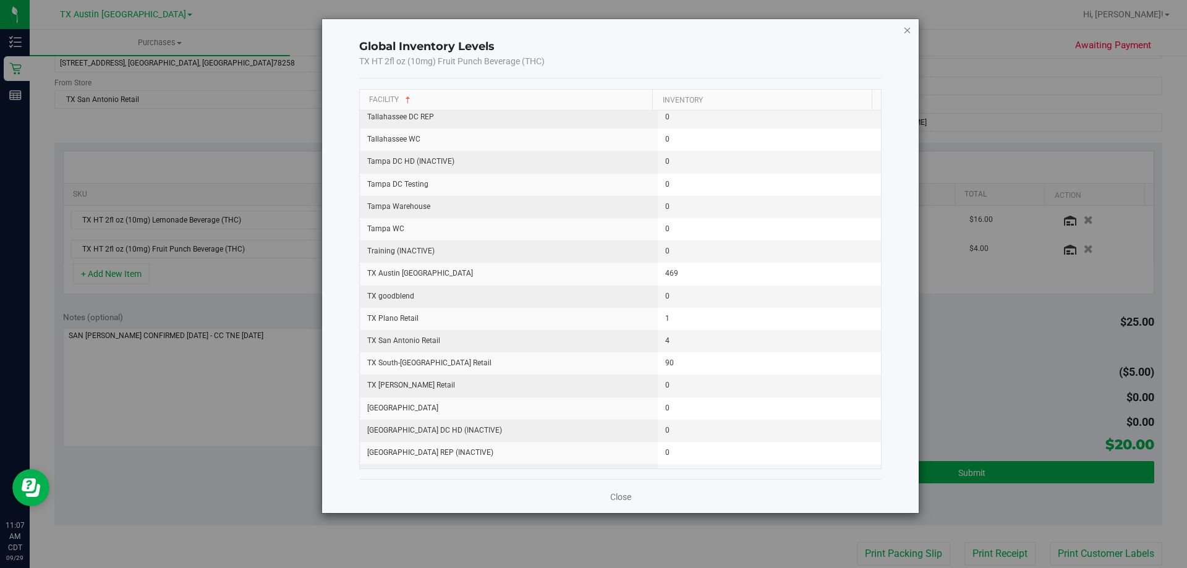
click at [909, 27] on icon "button" at bounding box center [907, 29] width 9 height 15
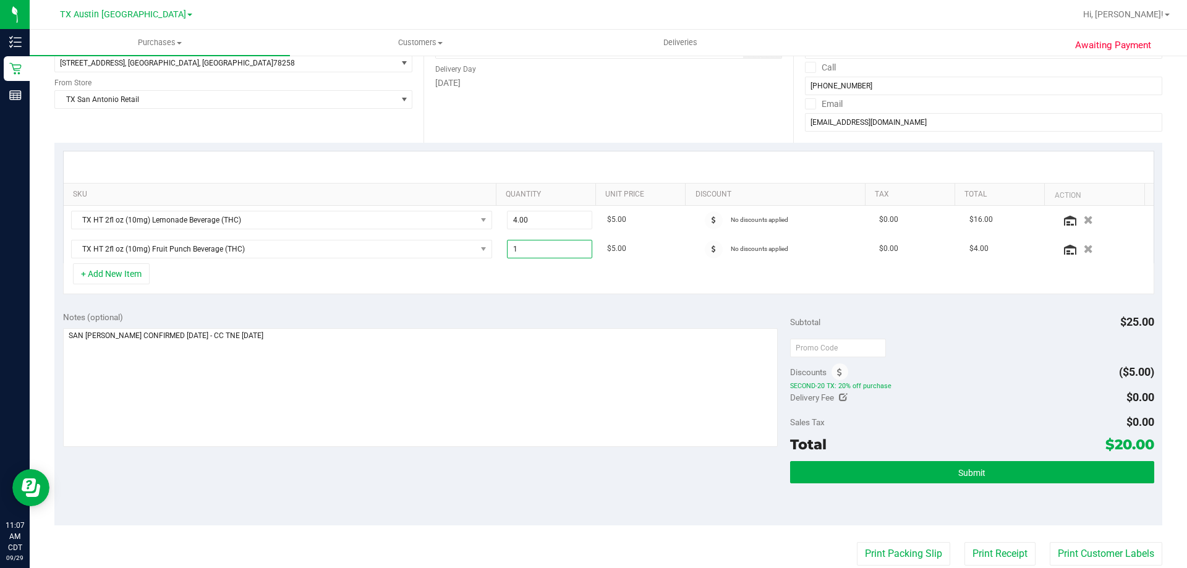
drag, startPoint x: 567, startPoint y: 249, endPoint x: 402, endPoint y: 303, distance: 173.7
click at [400, 297] on div "SKU Quantity Unit Price Discount Tax Total Action TX HT 2fl oz (10mg) Lemonade …" at bounding box center [608, 223] width 1108 height 160
type input "2"
type input "2.00"
click at [537, 268] on div "+ Add New Item" at bounding box center [608, 278] width 1091 height 31
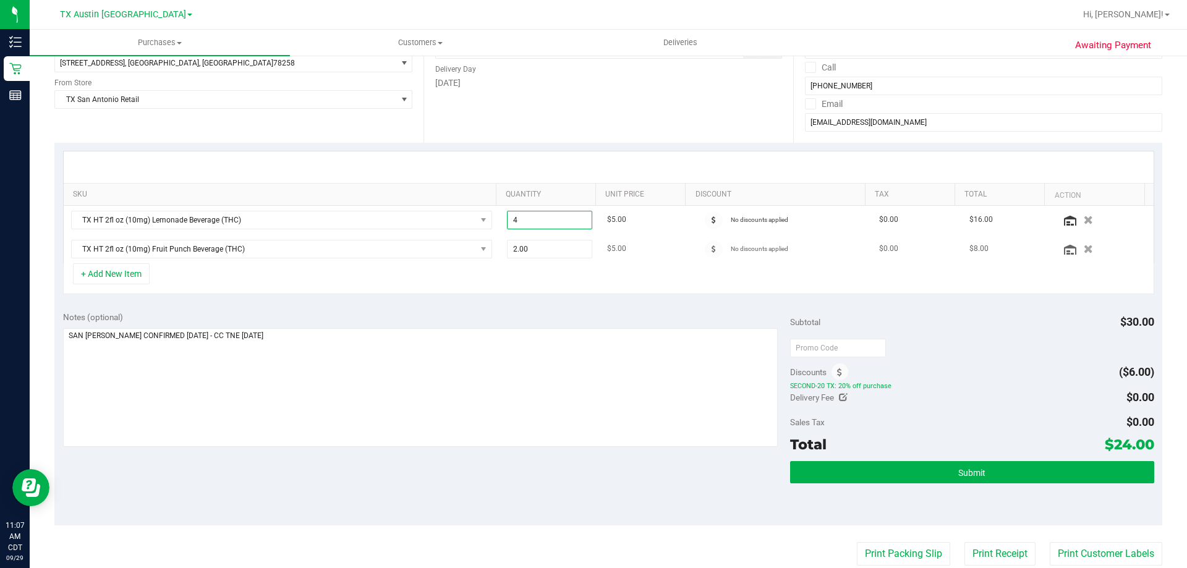
drag, startPoint x: 549, startPoint y: 223, endPoint x: 299, endPoint y: 236, distance: 250.0
click at [299, 236] on tbody "TX HT 2fl oz (10mg) Lemonade Beverage (THC) 4.00 4 $5.00 No discounts applied $…" at bounding box center [609, 234] width 1090 height 57
type input "2"
type input "2.00"
click at [441, 278] on div "+ Add New Item" at bounding box center [608, 278] width 1091 height 31
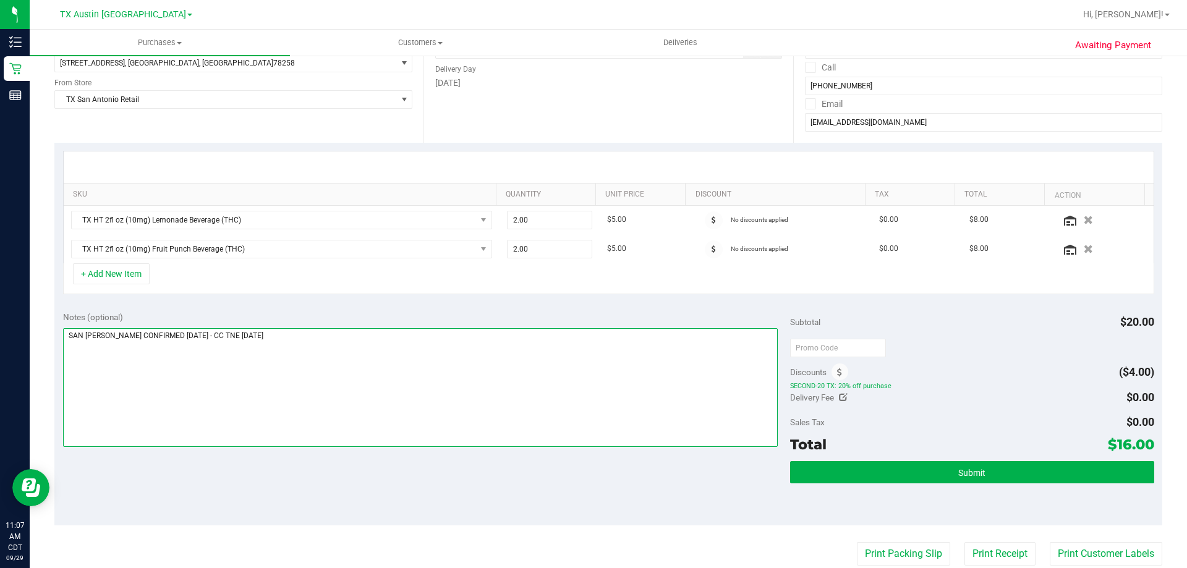
click at [405, 357] on textarea at bounding box center [420, 387] width 715 height 119
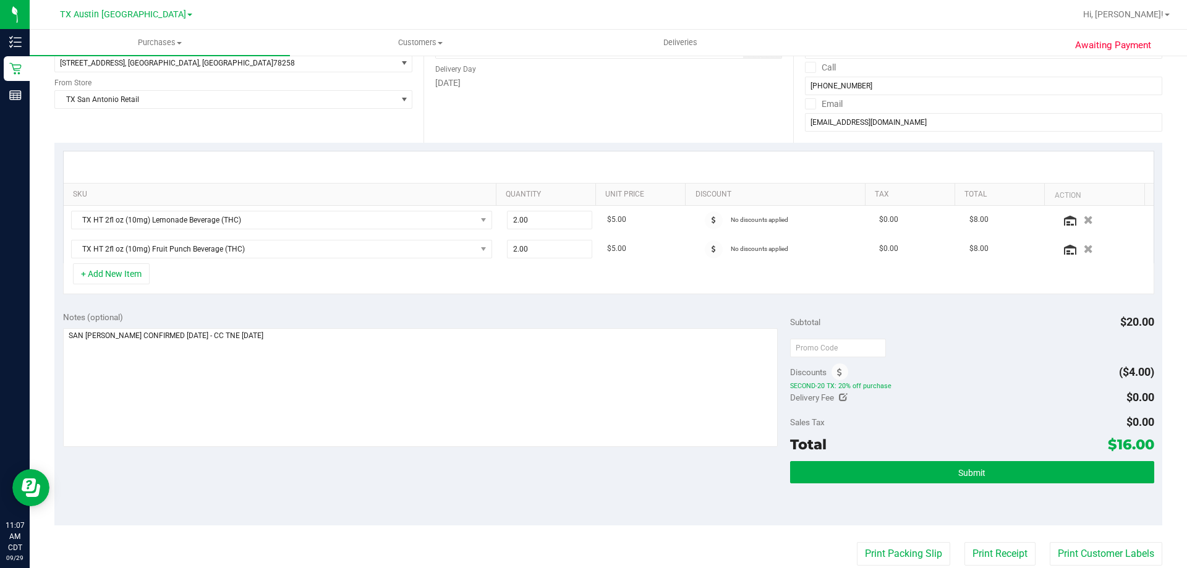
click at [408, 306] on div "Notes (optional) Subtotal $20.00 Discounts ($4.00) SECOND-20 TX: 20% off purcha…" at bounding box center [608, 414] width 1108 height 222
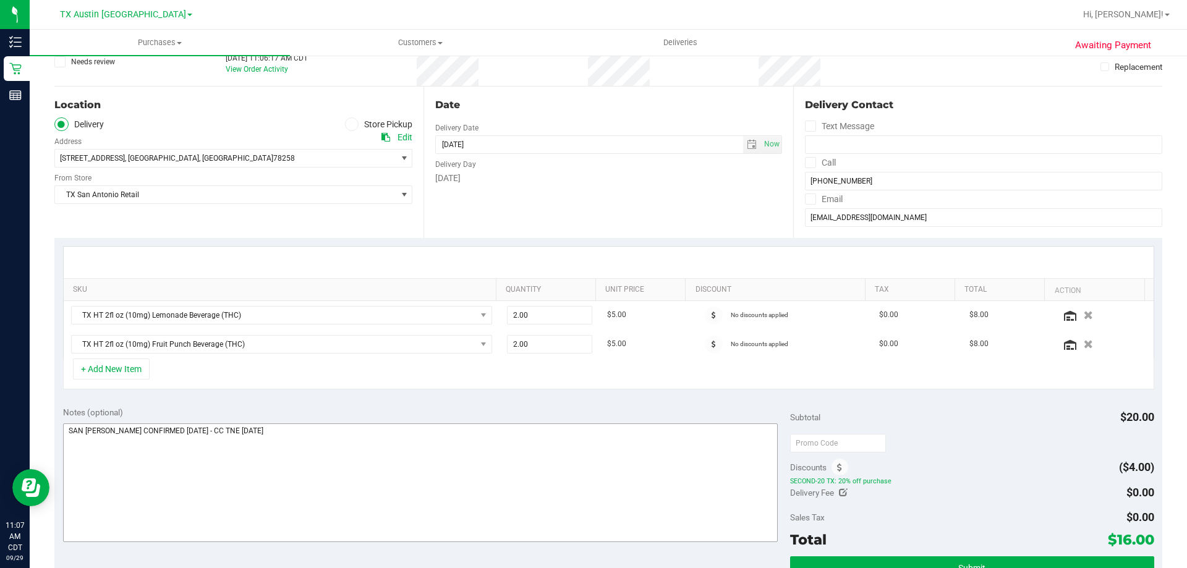
scroll to position [0, 0]
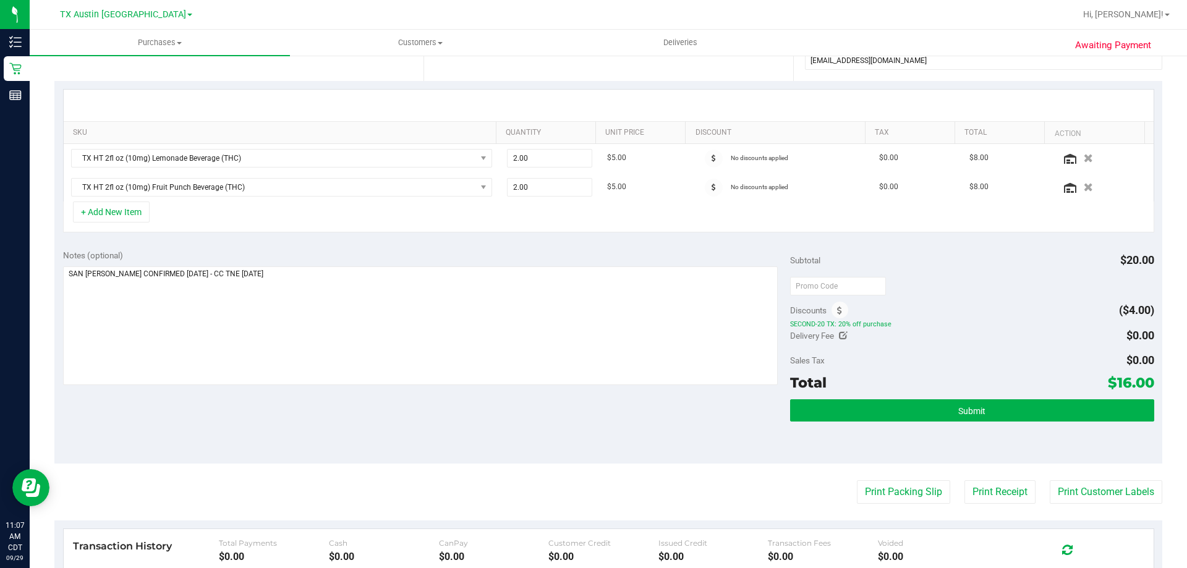
click at [284, 407] on div "Notes (optional) Subtotal $20.00 Discounts ($4.00) SECOND-20 TX: 20% off purcha…" at bounding box center [608, 352] width 1108 height 222
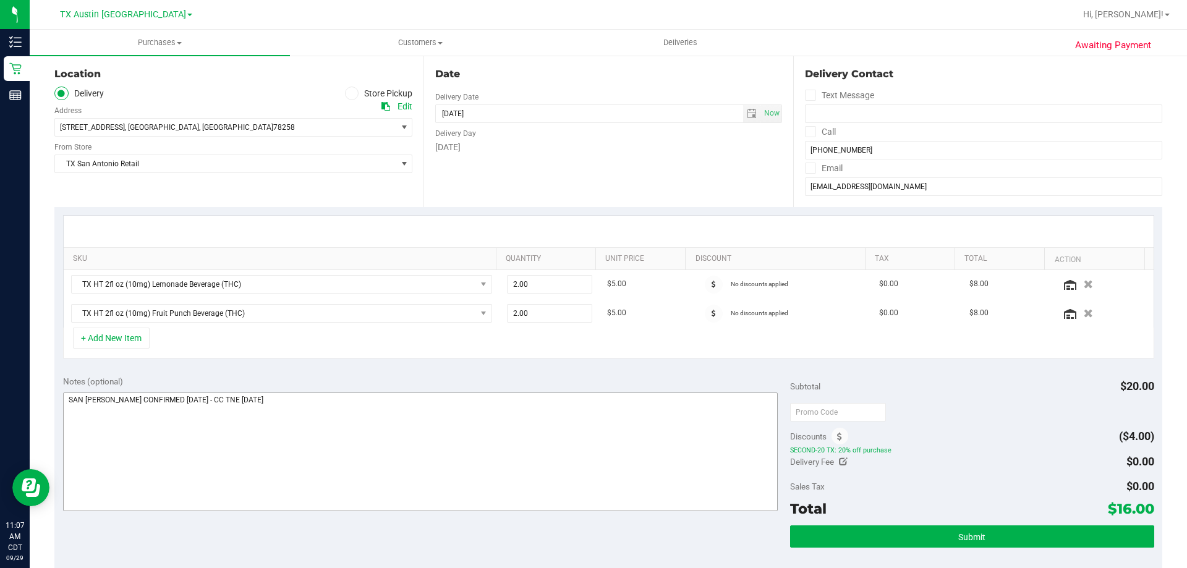
scroll to position [124, 0]
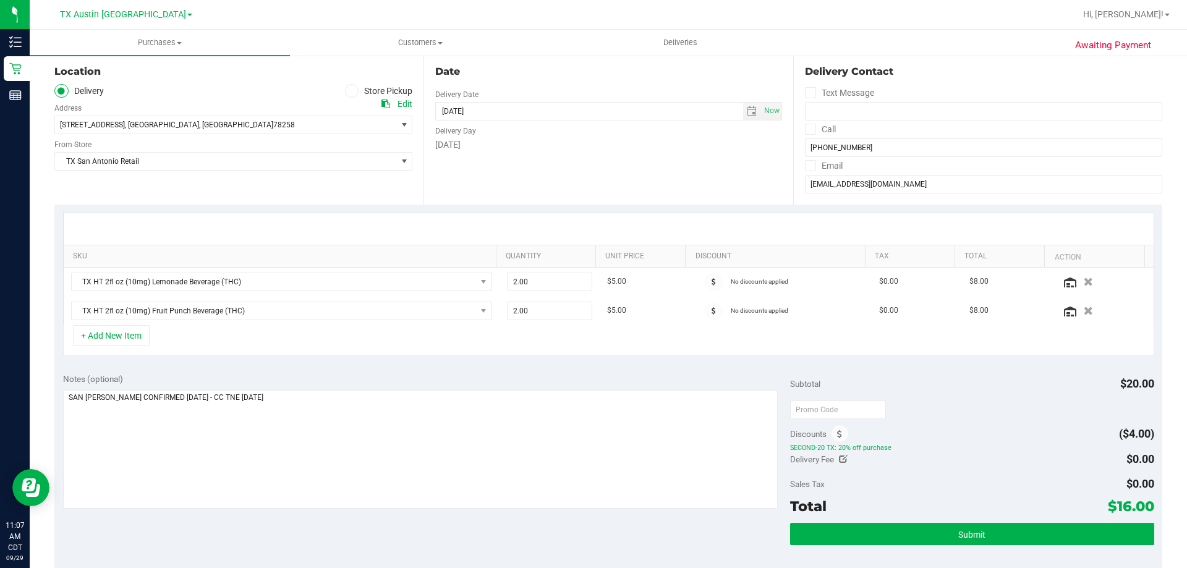
click at [303, 538] on div "Notes (optional) Subtotal $20.00 Discounts ($4.00) SECOND-20 TX: 20% off purcha…" at bounding box center [608, 476] width 1108 height 222
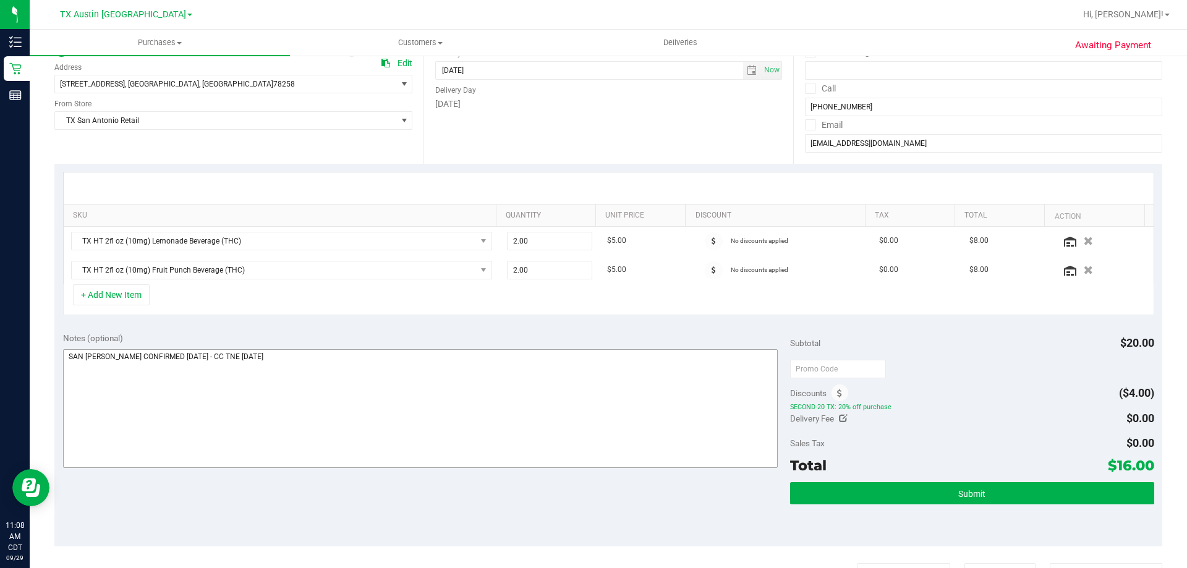
scroll to position [185, 0]
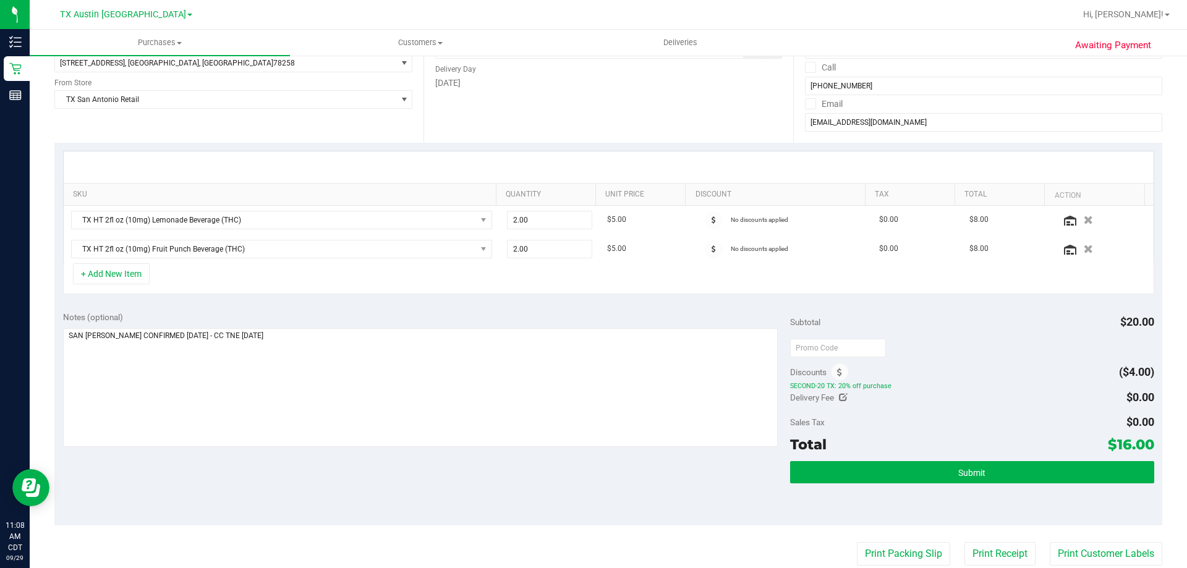
drag, startPoint x: 800, startPoint y: 385, endPoint x: 913, endPoint y: 389, distance: 113.2
click at [913, 389] on span "SECOND-20 TX: 20% off purchase" at bounding box center [971, 385] width 363 height 9
click at [920, 389] on span "SECOND-20 TX: 20% off purchase" at bounding box center [971, 385] width 363 height 9
click at [237, 279] on div "+ Add New Item" at bounding box center [608, 278] width 1091 height 31
click at [135, 273] on button "+ Add New Item" at bounding box center [111, 273] width 77 height 21
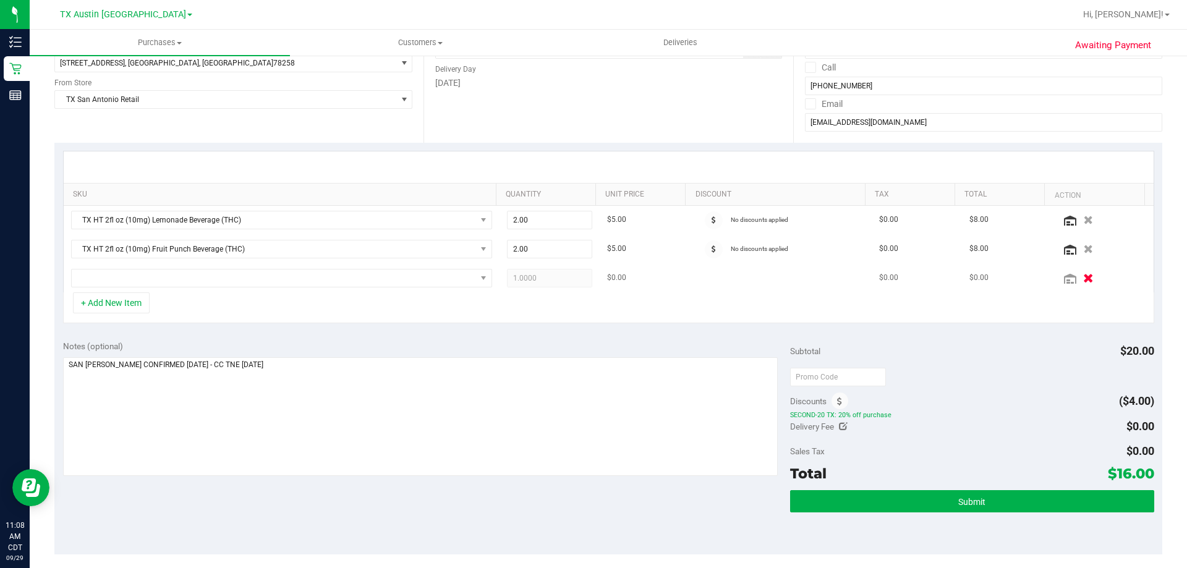
click at [1083, 279] on icon "button" at bounding box center [1088, 277] width 11 height 9
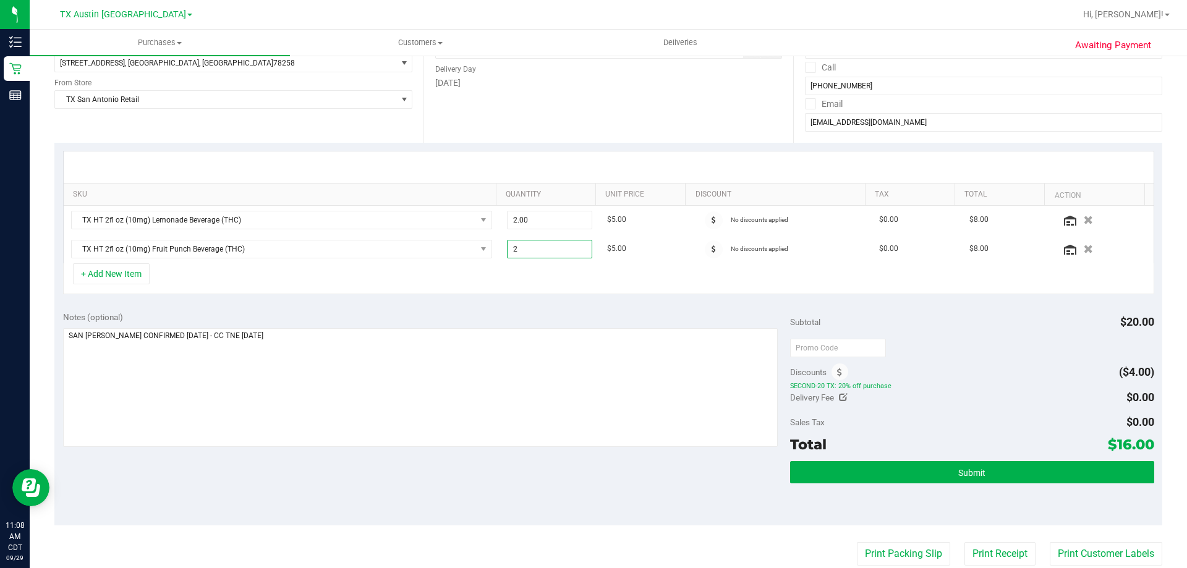
drag, startPoint x: 556, startPoint y: 252, endPoint x: 350, endPoint y: 279, distance: 207.5
click at [350, 278] on div "SKU Quantity Unit Price Discount Tax Total Action TX HT 2fl oz (10mg) Lemonade …" at bounding box center [608, 222] width 1091 height 143
drag, startPoint x: 533, startPoint y: 247, endPoint x: 446, endPoint y: 255, distance: 88.1
click at [446, 255] on tr "TX HT 2fl oz (10mg) Fruit Punch Beverage (THC) 2.00 2 $5.00 No discounts applie…" at bounding box center [609, 249] width 1090 height 28
type input "3"
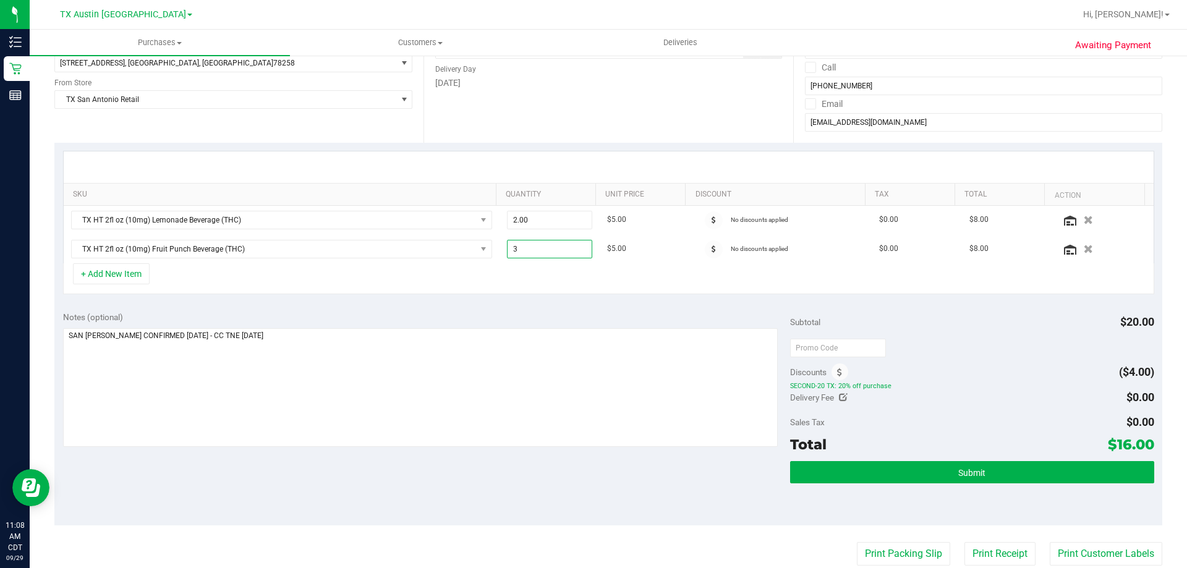
type input "3.00"
click at [489, 273] on div "+ Add New Item" at bounding box center [608, 278] width 1091 height 31
click at [489, 295] on div "SKU Quantity Unit Price Discount Tax Total Action TX HT 2fl oz (10mg) Lemonade …" at bounding box center [608, 223] width 1108 height 160
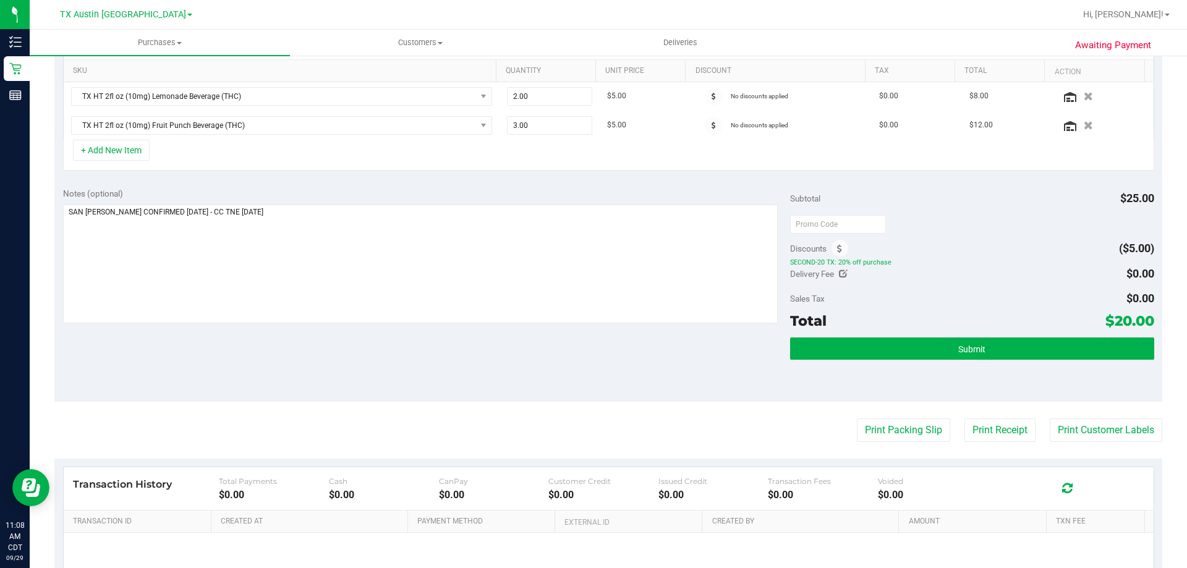
click at [513, 362] on div "Notes (optional) Subtotal $25.00 Discounts ($5.00) SECOND-20 TX: 20% off purcha…" at bounding box center [608, 290] width 1108 height 222
drag, startPoint x: 1103, startPoint y: 319, endPoint x: 1143, endPoint y: 318, distance: 39.6
click at [1143, 318] on span "$20.00" at bounding box center [1129, 320] width 49 height 17
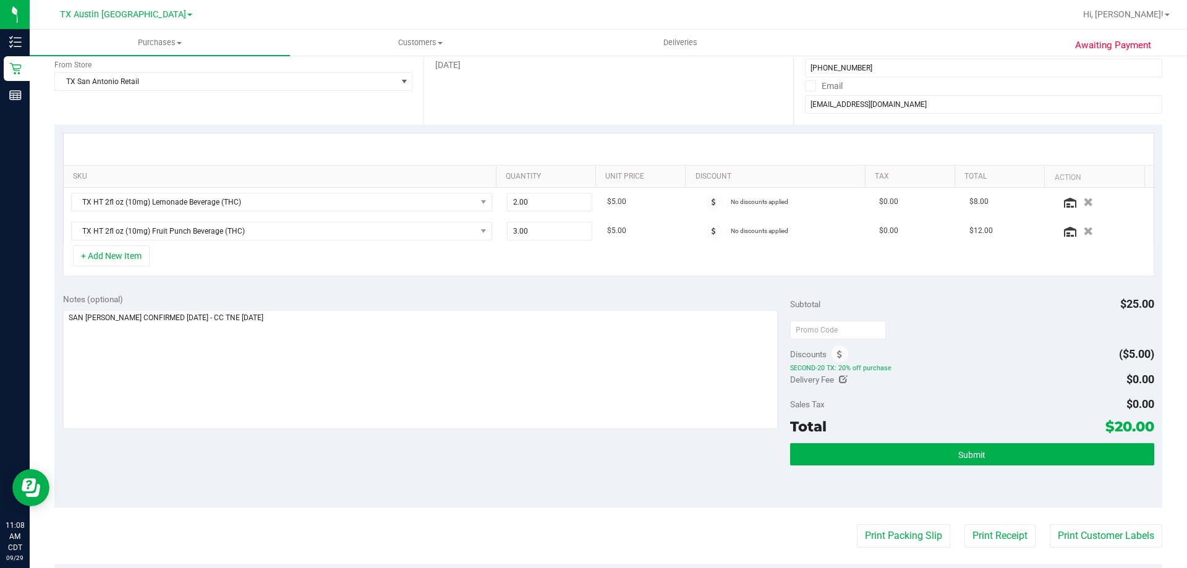
scroll to position [124, 0]
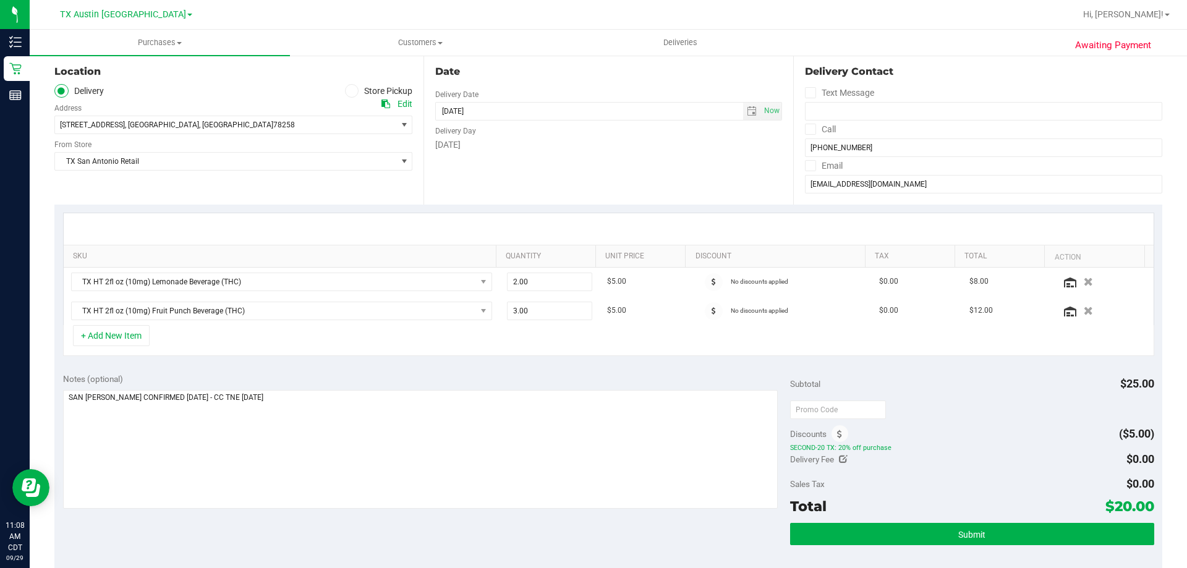
click at [704, 178] on div "Date Delivery Date 09/29/2025 Now 09/29/2025 08:00 AM Now Delivery Day Monday" at bounding box center [607, 128] width 369 height 151
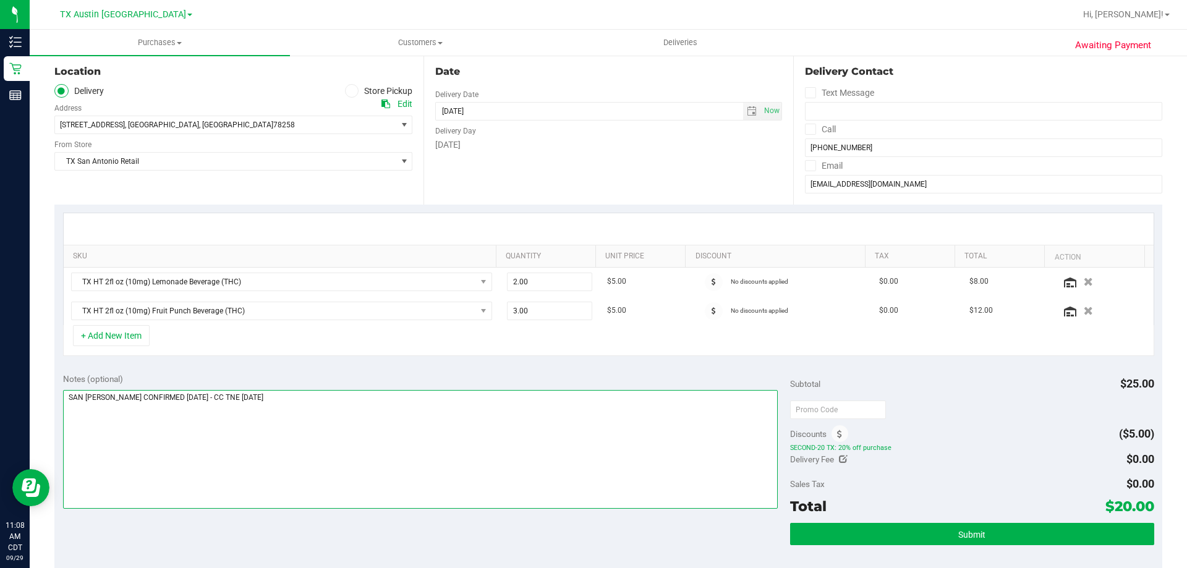
click at [554, 446] on textarea at bounding box center [420, 449] width 715 height 119
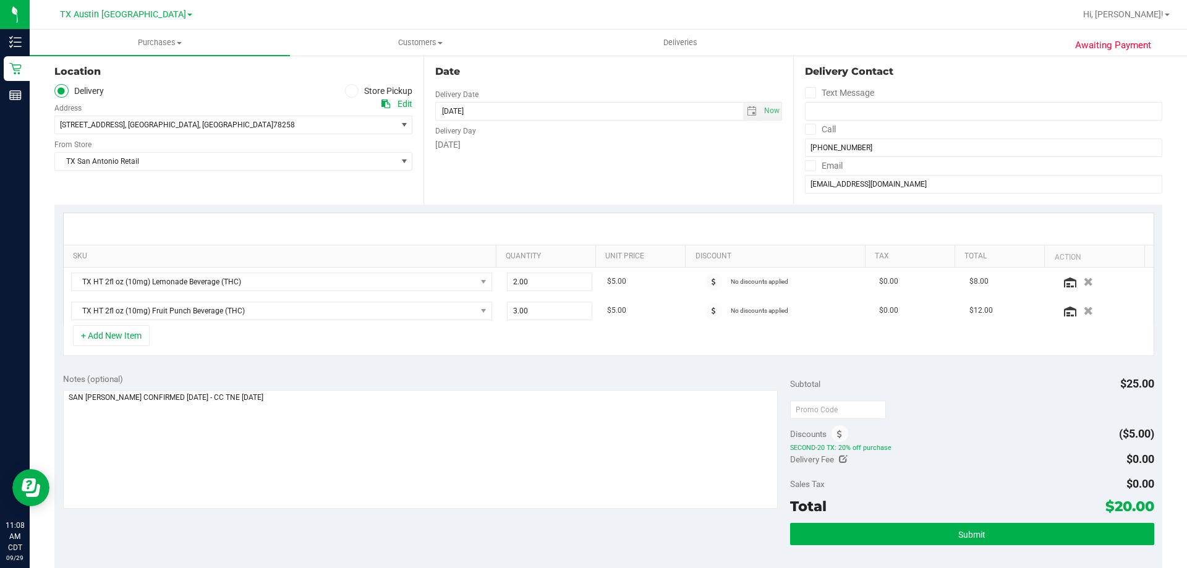
click at [300, 372] on div "Notes (optional) Subtotal $25.00 Discounts ($5.00) SECOND-20 TX: 20% off purcha…" at bounding box center [608, 476] width 1108 height 222
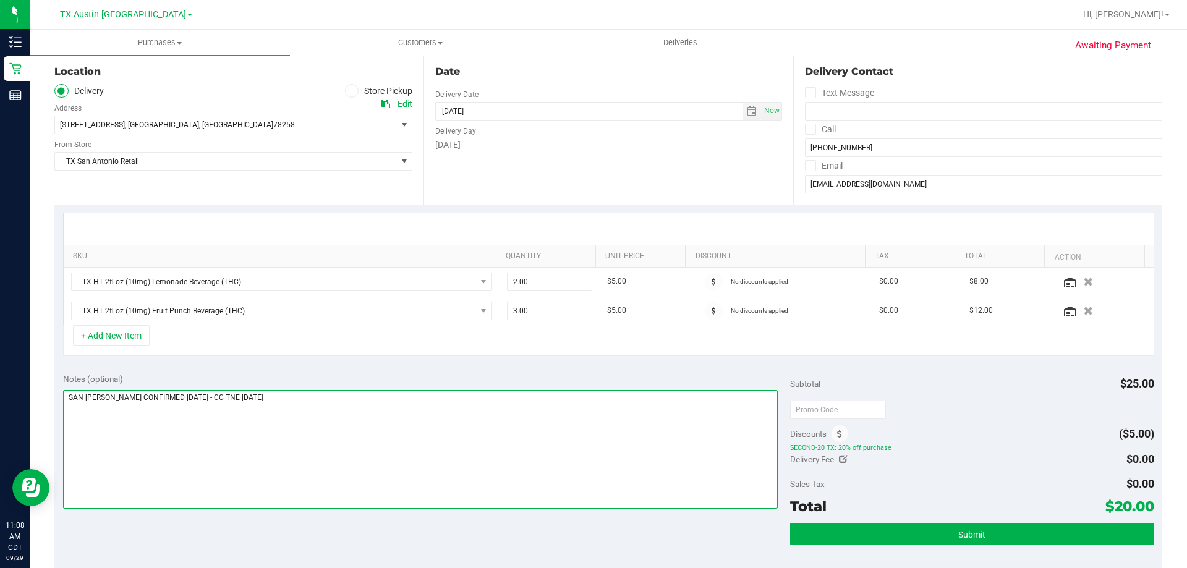
click at [307, 404] on textarea at bounding box center [420, 449] width 715 height 119
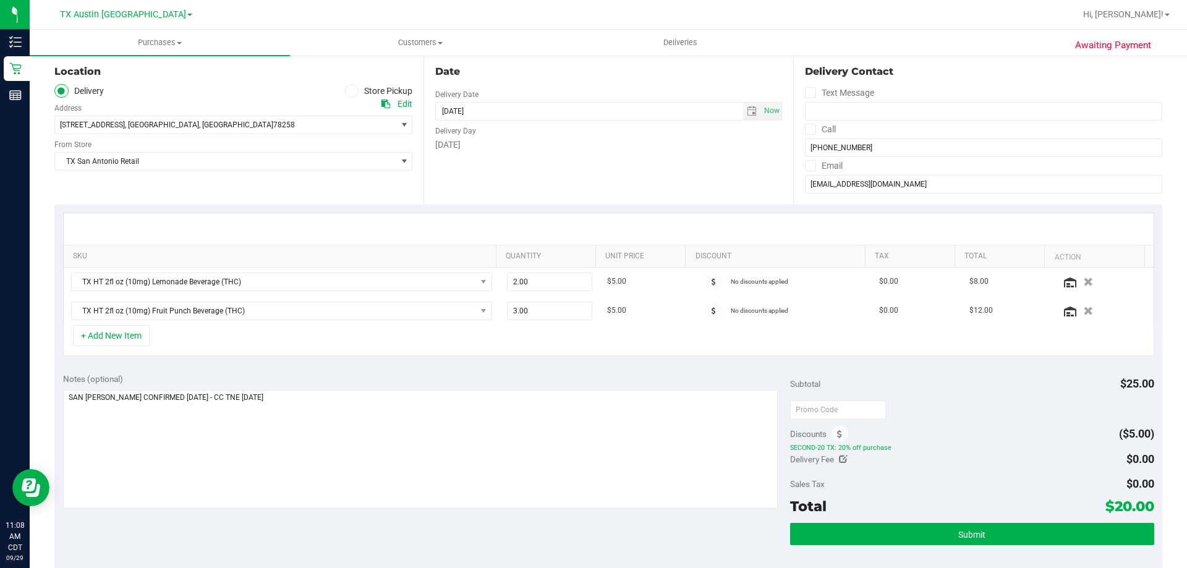
click at [328, 370] on div "Notes (optional) Subtotal $25.00 Discounts ($5.00) SECOND-20 TX: 20% off purcha…" at bounding box center [608, 476] width 1108 height 222
click at [368, 366] on div "Notes (optional) Subtotal $25.00 Discounts ($5.00) SECOND-20 TX: 20% off purcha…" at bounding box center [608, 476] width 1108 height 222
click at [347, 531] on div "Notes (optional) Subtotal $25.00 Discounts ($5.00) SECOND-20 TX: 20% off purcha…" at bounding box center [608, 476] width 1108 height 222
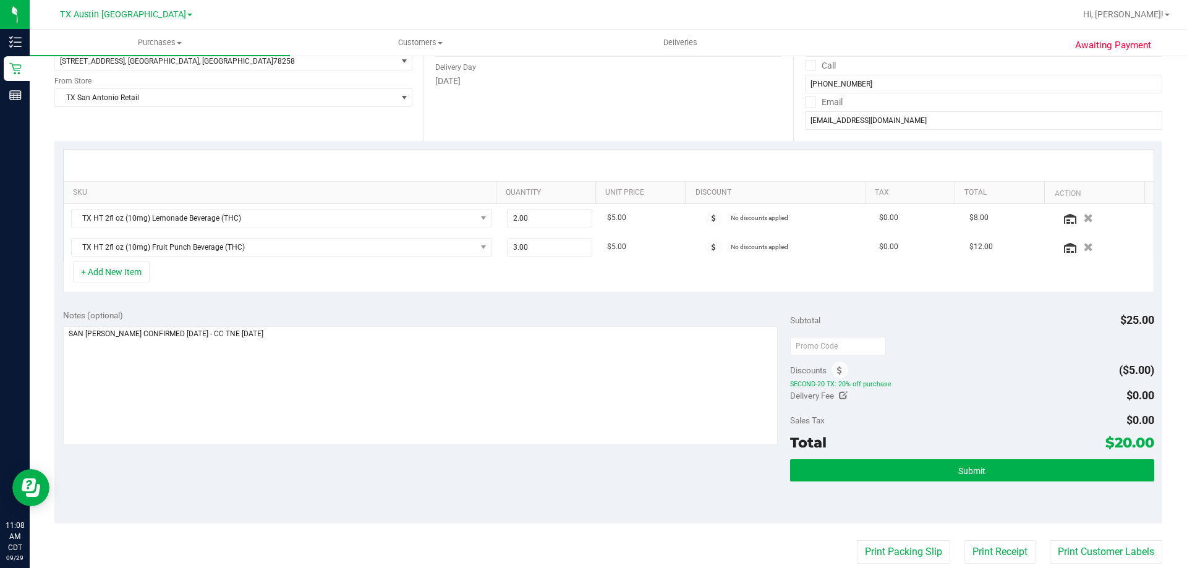
scroll to position [247, 0]
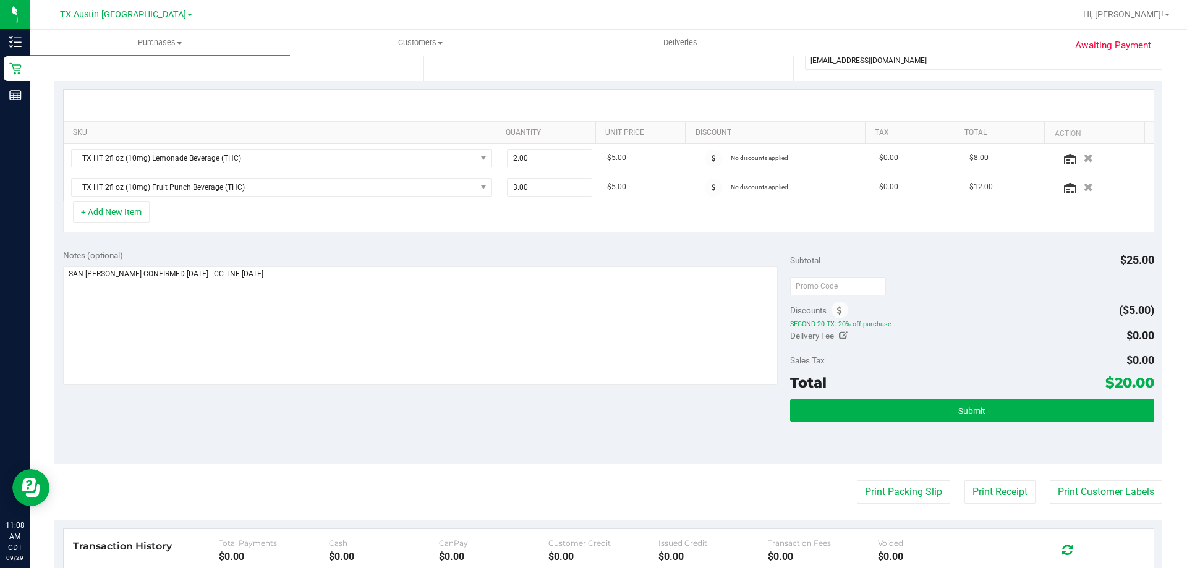
click at [340, 417] on div "Notes (optional) Subtotal $25.00 Discounts ($5.00) SECOND-20 TX: 20% off purcha…" at bounding box center [608, 352] width 1108 height 222
click at [968, 415] on span "Submit" at bounding box center [971, 411] width 27 height 10
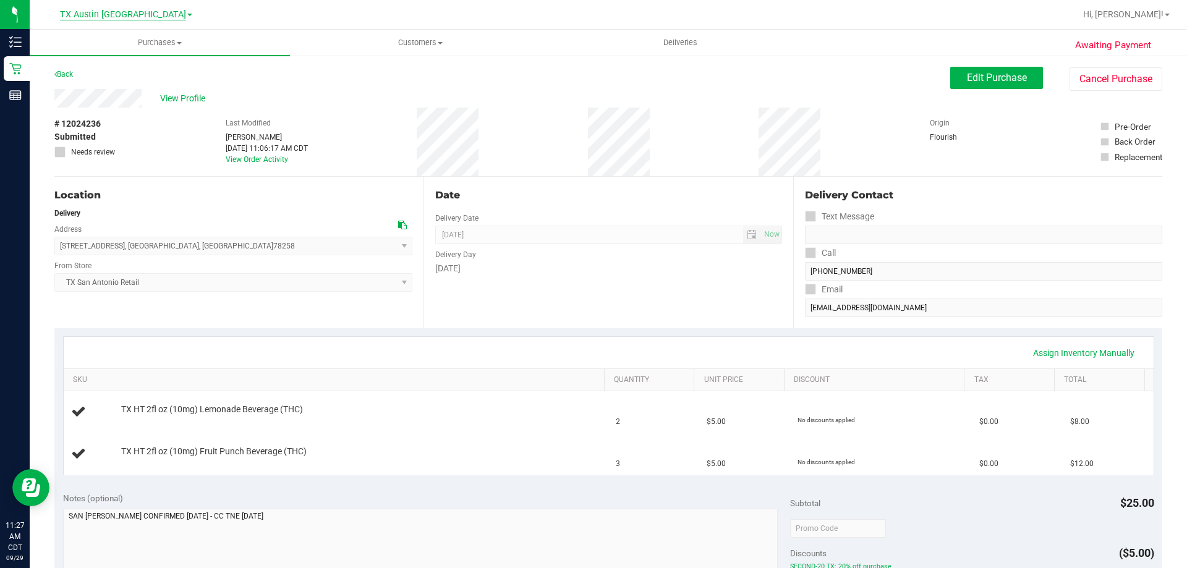
click at [121, 15] on span "TX Austin [GEOGRAPHIC_DATA]" at bounding box center [123, 14] width 126 height 11
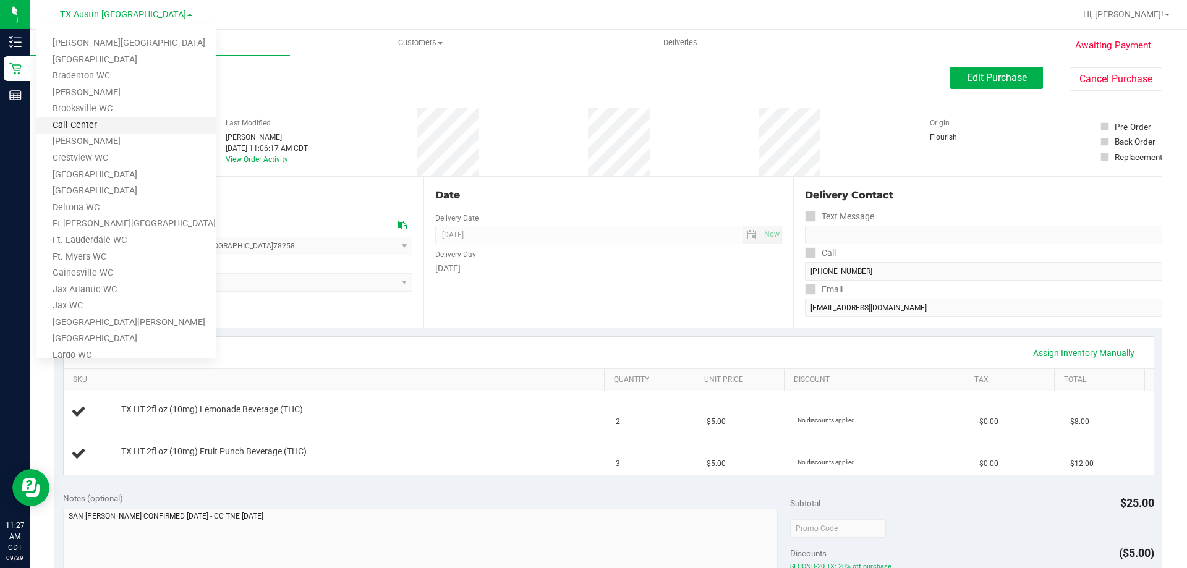
click at [95, 122] on link "Call Center" at bounding box center [126, 125] width 180 height 17
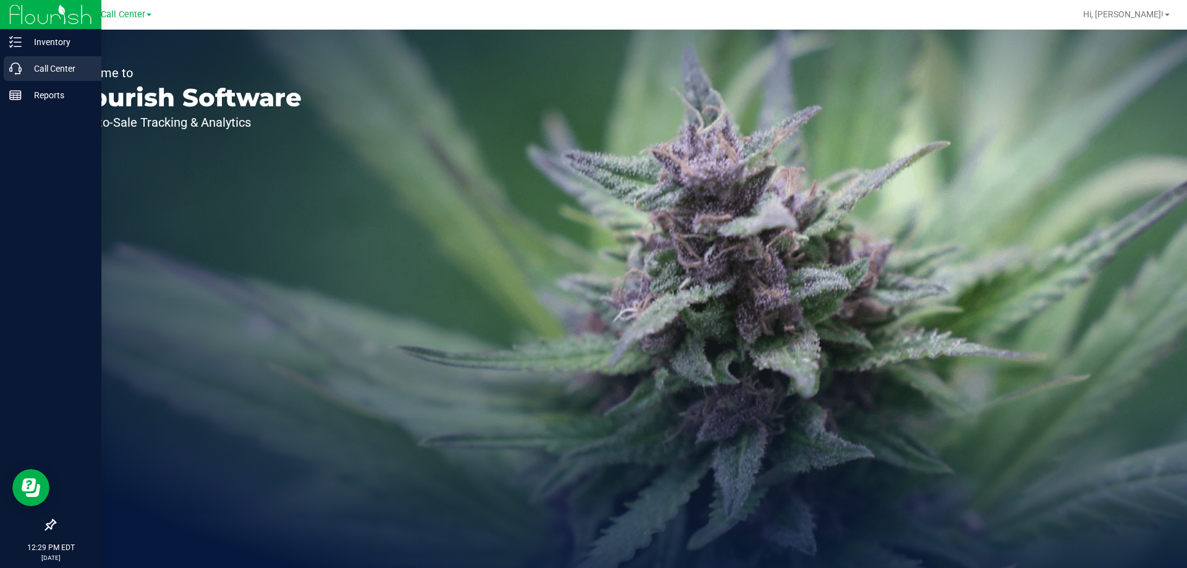
click at [17, 67] on icon at bounding box center [15, 68] width 12 height 12
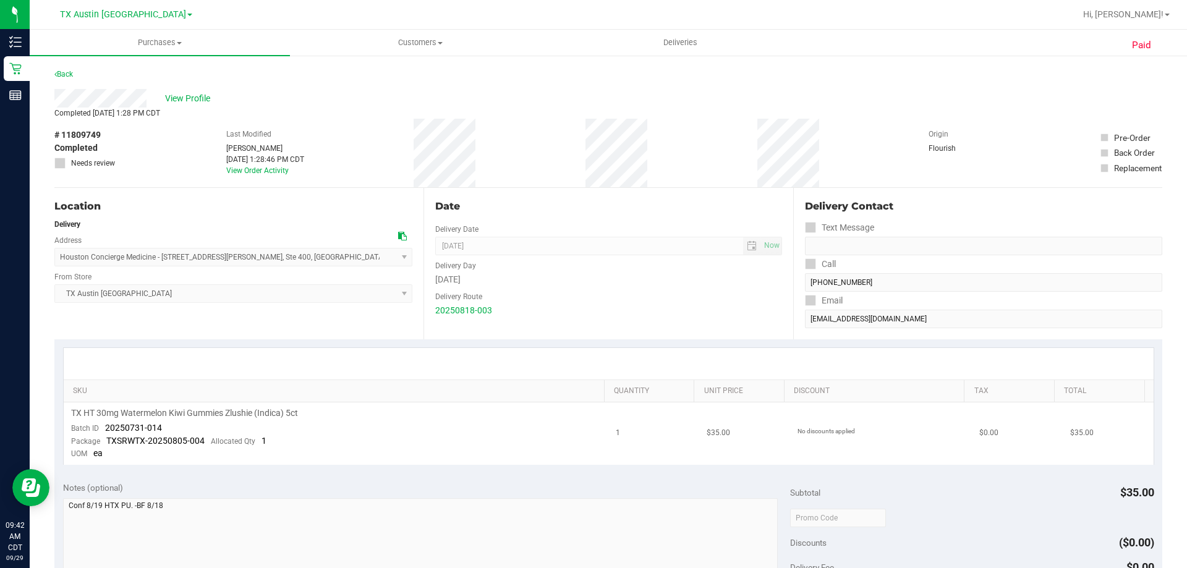
drag, startPoint x: 371, startPoint y: 410, endPoint x: 321, endPoint y: 452, distance: 65.0
click at [321, 452] on td "TX HT 30mg Watermelon Kiwi Gummies Zlushie (Indica) 5ct Batch ID 20250731-014 P…" at bounding box center [336, 433] width 545 height 62
click at [179, 103] on span "View Profile" at bounding box center [189, 98] width 49 height 13
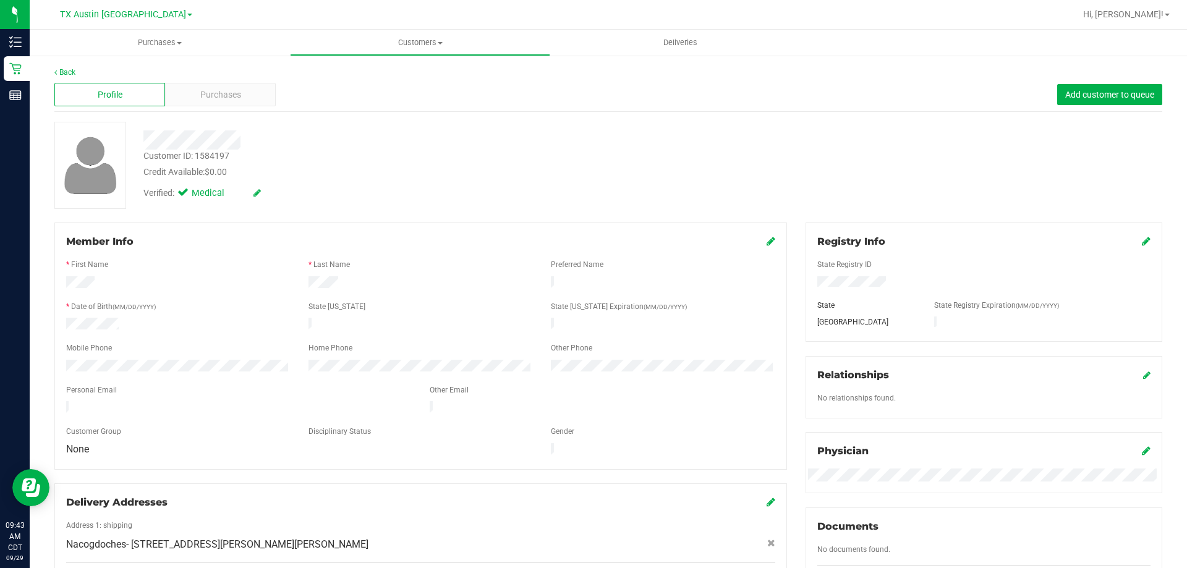
click at [240, 66] on div "Back Profile Purchases Add customer to queue Customer ID: 1584197 Credit Availa…" at bounding box center [608, 491] width 1157 height 874
click at [235, 99] on span "Purchases" at bounding box center [220, 94] width 41 height 13
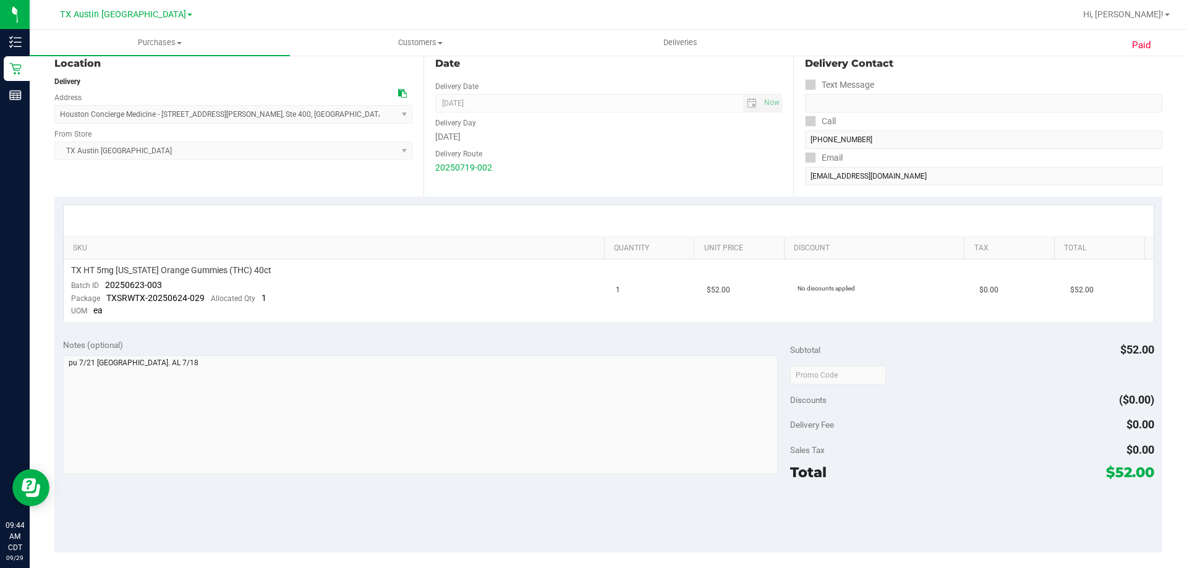
scroll to position [247, 0]
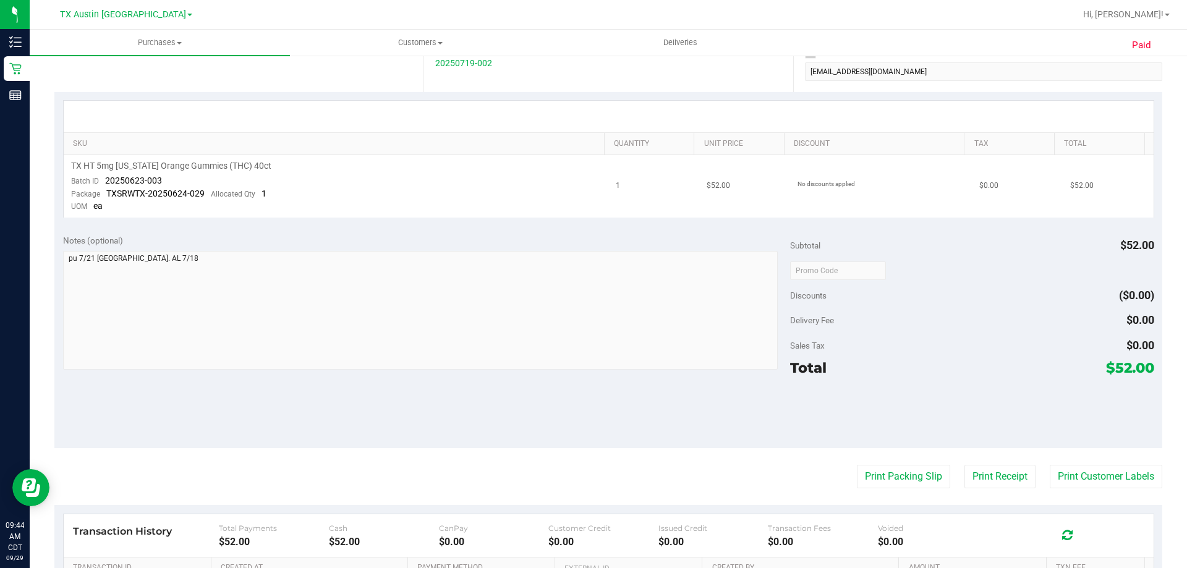
click at [200, 167] on span "TX HT 5mg Texas Orange Gummies (THC) 40ct" at bounding box center [171, 166] width 200 height 12
click at [200, 166] on span "TX HT 5mg Texas Orange Gummies (THC) 40ct" at bounding box center [171, 166] width 200 height 12
drag, startPoint x: 177, startPoint y: 159, endPoint x: 349, endPoint y: 158, distance: 171.2
click at [349, 158] on td "TX HT 5mg Texas Orange Gummies (THC) 40ct Batch ID 20250623-003 Package TXSRWTX…" at bounding box center [336, 186] width 545 height 62
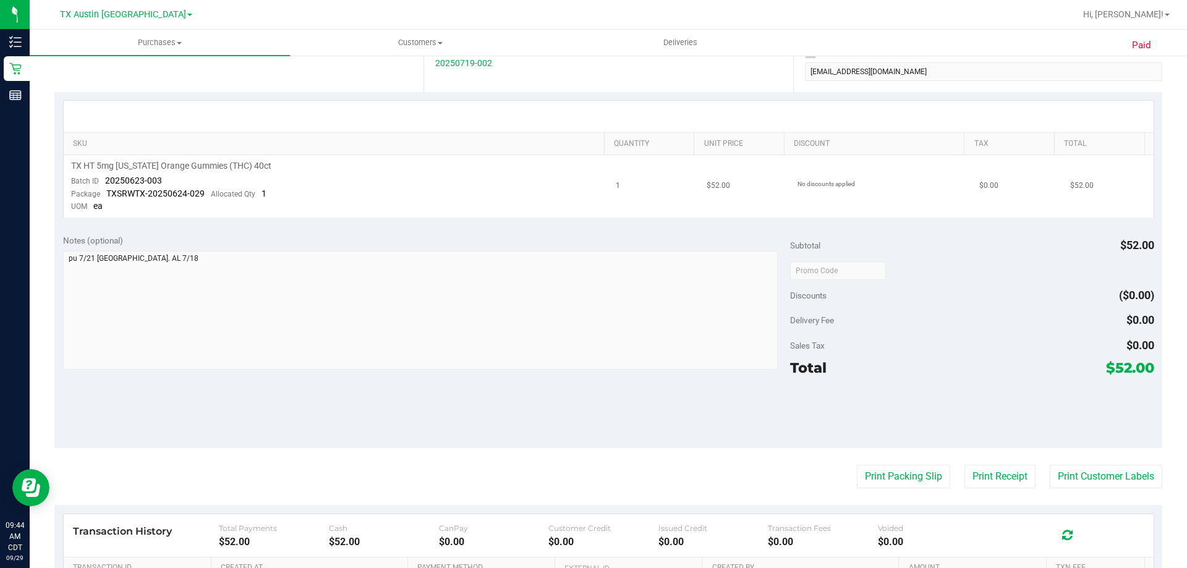
click at [346, 171] on div "TX HT 5mg [US_STATE] Orange Gummies (THC) 40ct" at bounding box center [336, 166] width 530 height 12
drag, startPoint x: 111, startPoint y: 169, endPoint x: 348, endPoint y: 167, distance: 237.3
click at [348, 167] on div "TX HT 5mg [US_STATE] Orange Gummies (THC) 40ct" at bounding box center [336, 166] width 530 height 12
drag, startPoint x: 185, startPoint y: 169, endPoint x: 402, endPoint y: 169, distance: 216.9
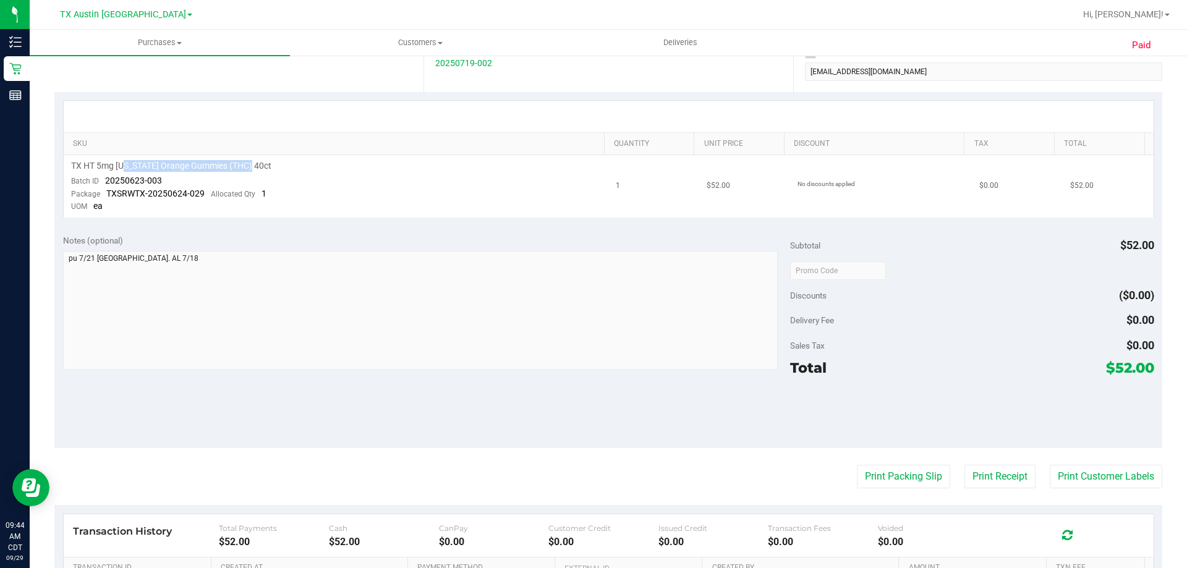
click at [401, 169] on div "TX HT 5mg Texas Orange Gummies (THC) 40ct" at bounding box center [336, 166] width 530 height 12
click at [403, 169] on div "TX HT 5mg Texas Orange Gummies (THC) 40ct" at bounding box center [336, 166] width 530 height 12
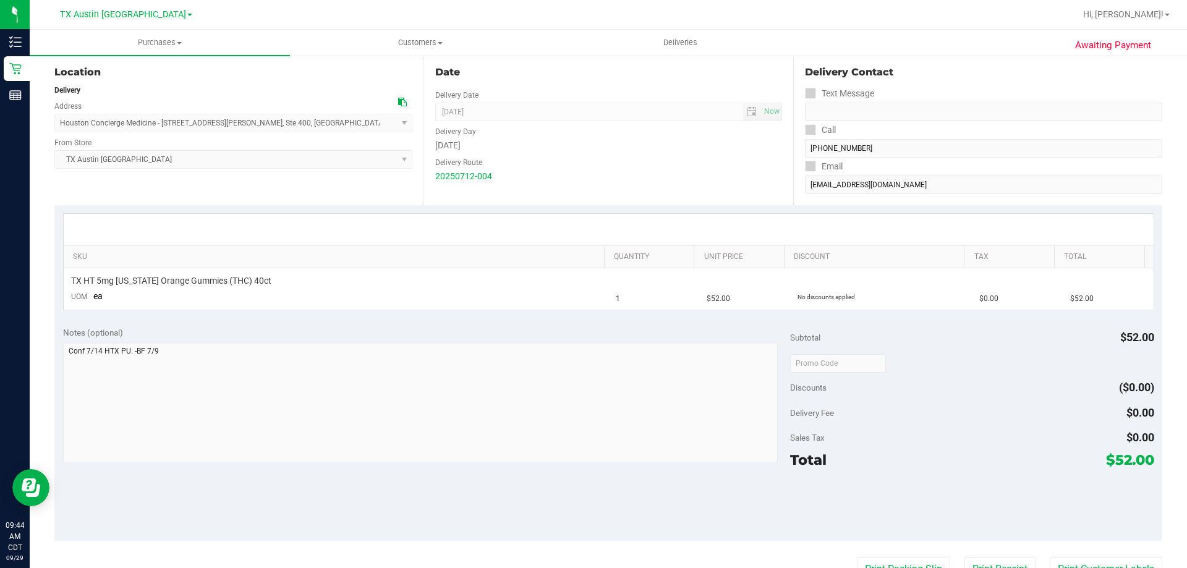
scroll to position [124, 0]
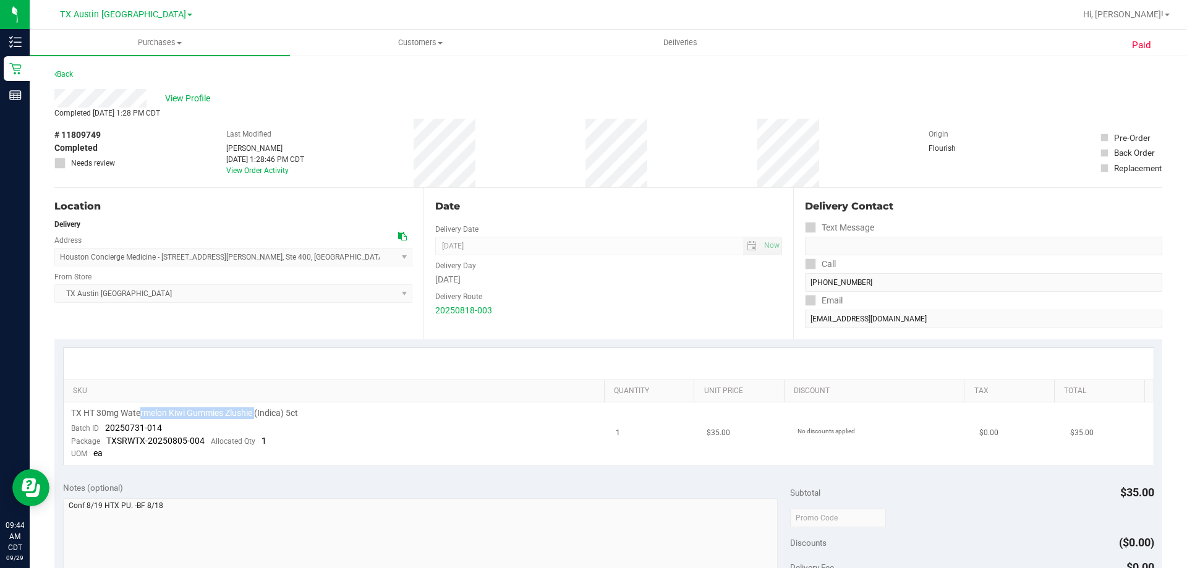
drag, startPoint x: 142, startPoint y: 415, endPoint x: 256, endPoint y: 414, distance: 115.0
click at [256, 414] on span "TX HT 30mg Watermelon Kiwi Gummies Zlushie (Indica) 5ct" at bounding box center [184, 413] width 227 height 12
click at [293, 420] on td "TX HT 30mg Watermelon Kiwi Gummies Zlushie (Indica) 5ct Batch ID 20250731-014 P…" at bounding box center [336, 433] width 545 height 62
drag, startPoint x: 190, startPoint y: 415, endPoint x: 350, endPoint y: 411, distance: 160.1
click at [350, 411] on div "TX HT 30mg Watermelon Kiwi Gummies Zlushie (Indica) 5ct" at bounding box center [336, 413] width 530 height 12
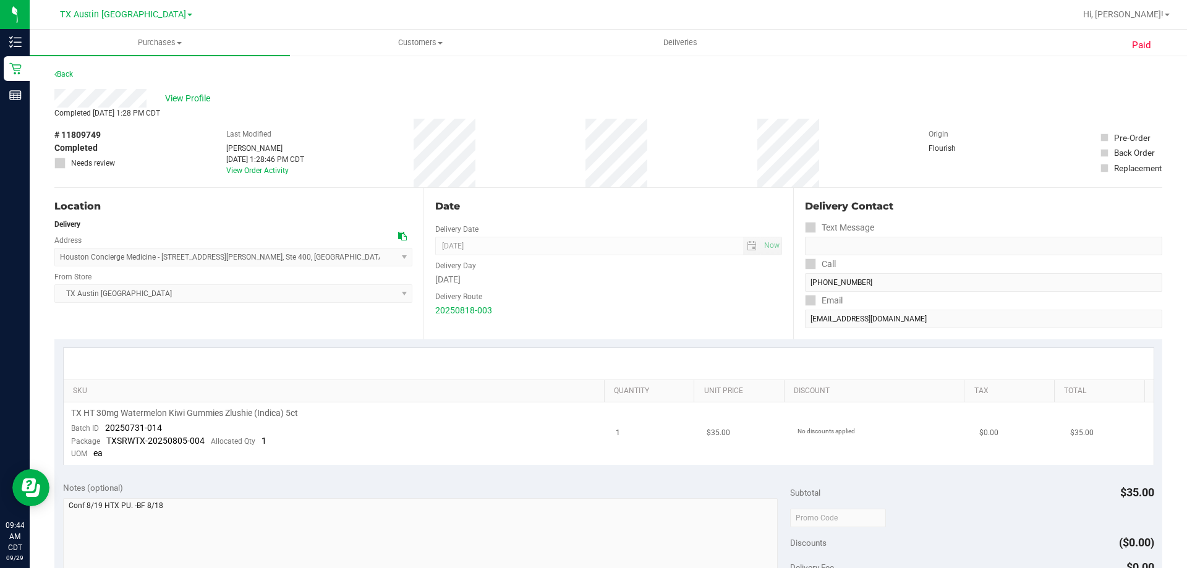
click at [374, 417] on div "TX HT 30mg Watermelon Kiwi Gummies Zlushie (Indica) 5ct" at bounding box center [336, 413] width 530 height 12
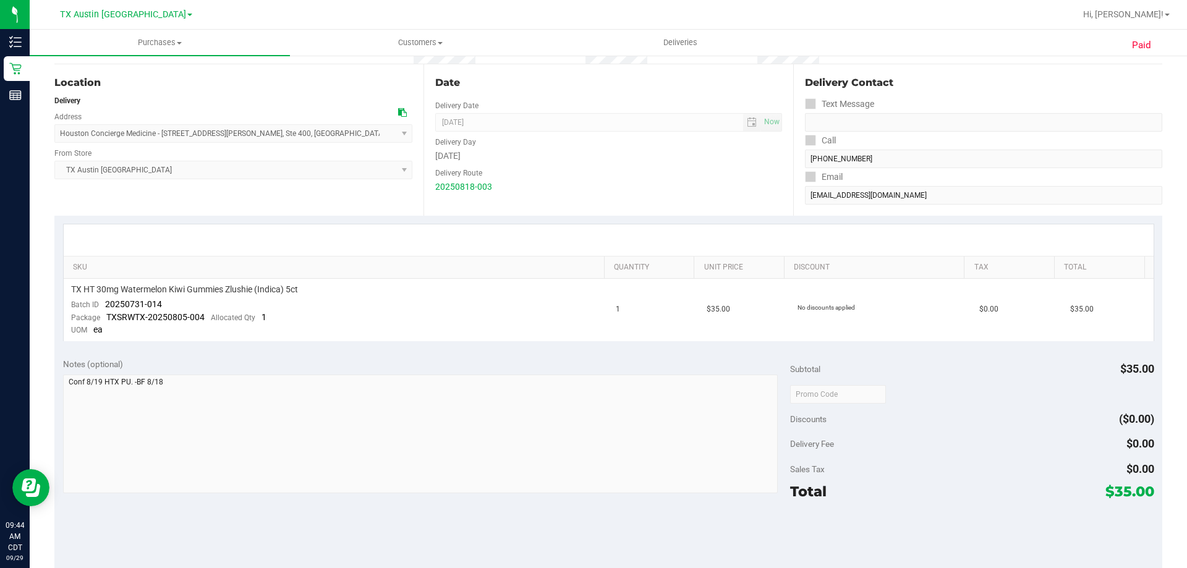
drag, startPoint x: 1105, startPoint y: 492, endPoint x: 1143, endPoint y: 494, distance: 38.4
click at [1143, 494] on span "$35.00" at bounding box center [1129, 491] width 49 height 17
click at [1127, 481] on div "$35.00" at bounding box center [1129, 491] width 49 height 22
drag, startPoint x: 178, startPoint y: 287, endPoint x: 404, endPoint y: 282, distance: 225.6
click at [404, 282] on td "TX HT 30mg Watermelon Kiwi Gummies Zlushie (Indica) 5ct Batch ID 20250731-014 P…" at bounding box center [336, 310] width 545 height 62
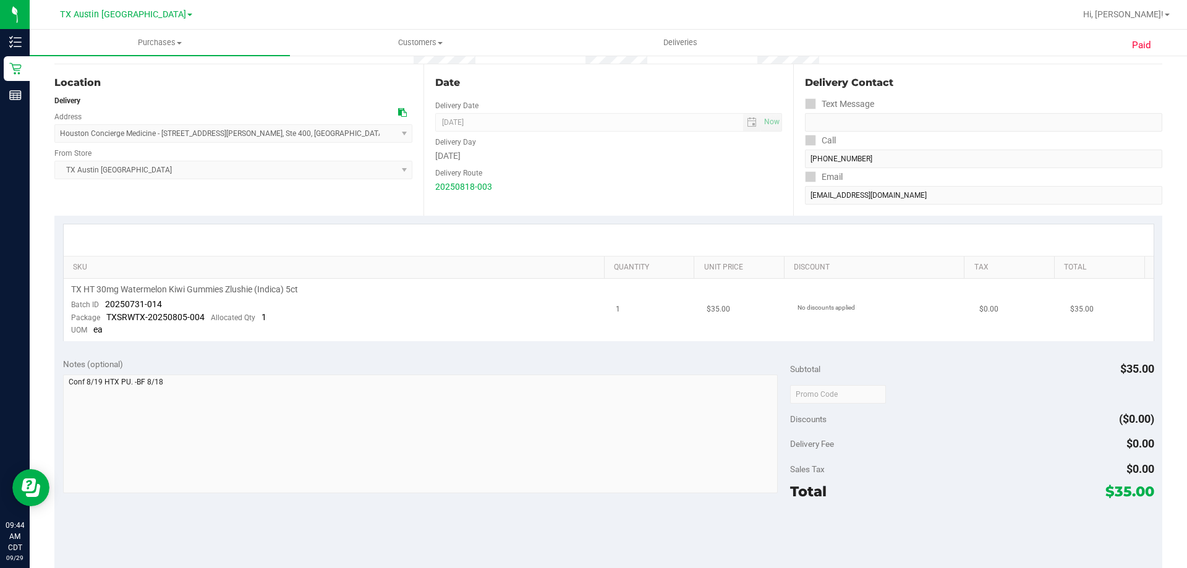
click at [404, 282] on td "TX HT 30mg Watermelon Kiwi Gummies Zlushie (Indica) 5ct Batch ID 20250731-014 P…" at bounding box center [336, 310] width 545 height 62
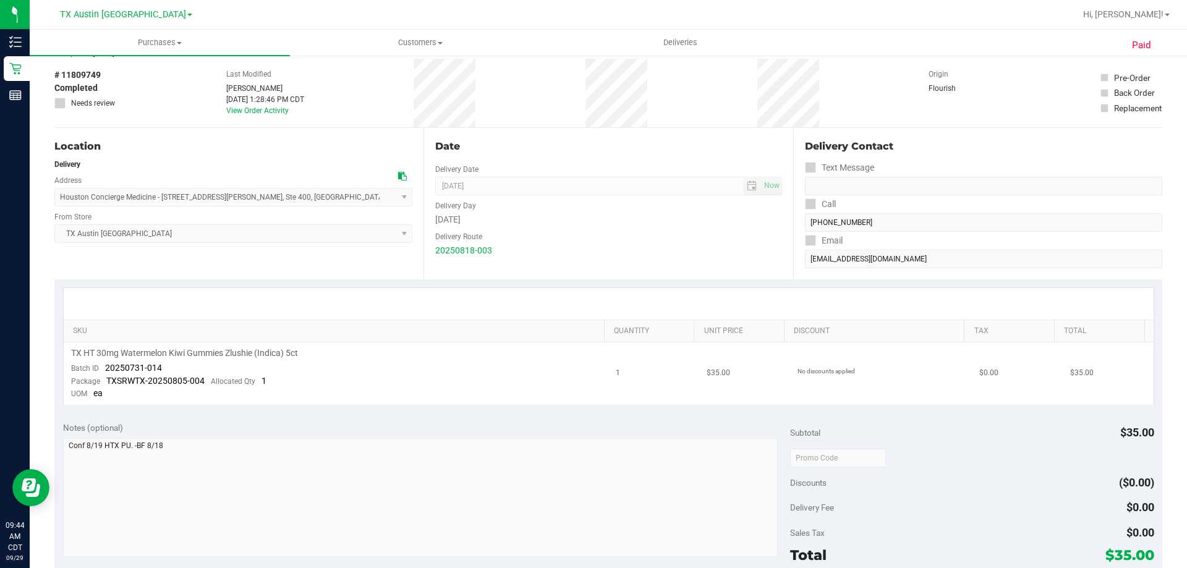
scroll to position [0, 0]
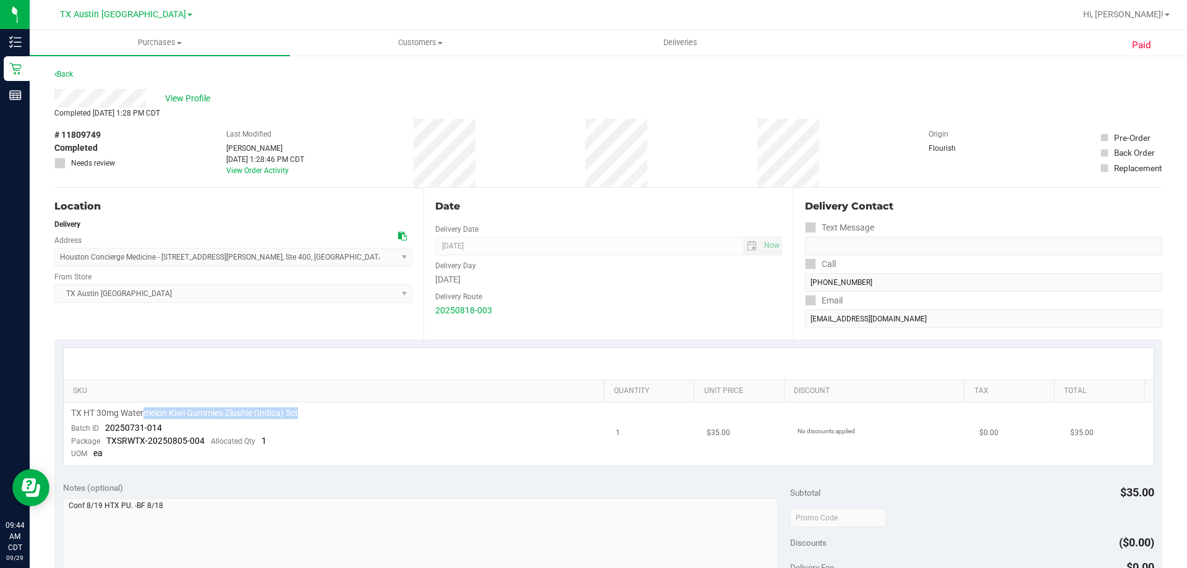
drag, startPoint x: 147, startPoint y: 412, endPoint x: 375, endPoint y: 412, distance: 227.4
click at [375, 412] on div "TX HT 30mg Watermelon Kiwi Gummies Zlushie (Indica) 5ct" at bounding box center [336, 413] width 530 height 12
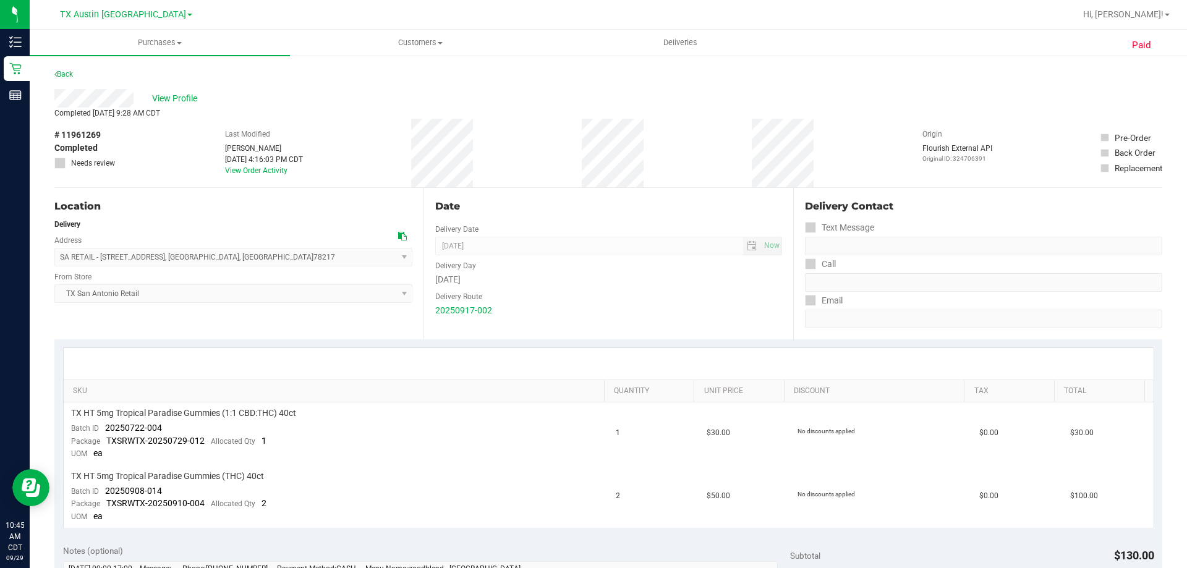
click at [355, 98] on div "View Profile" at bounding box center [608, 98] width 1108 height 19
click at [290, 100] on div "View Profile" at bounding box center [608, 98] width 1108 height 19
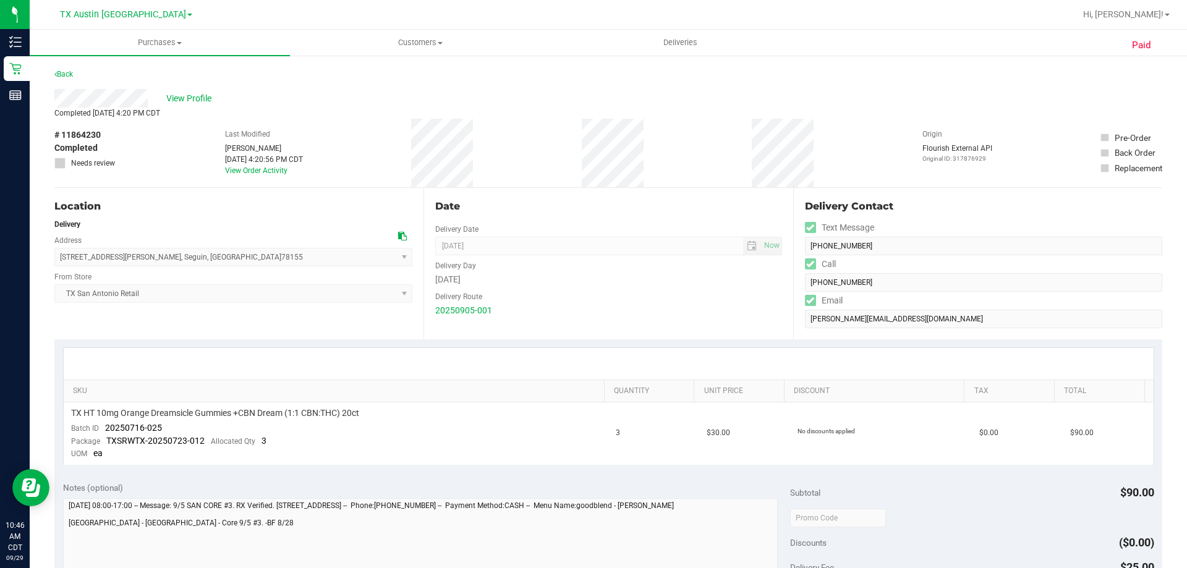
drag, startPoint x: 59, startPoint y: 259, endPoint x: 186, endPoint y: 263, distance: 127.4
click at [186, 263] on span "1210 Eastwood Dr , Seguin , TX 78155 Select address SAN ANTONIO ROUTE - 1210 Ea…" at bounding box center [233, 257] width 358 height 19
copy span "1210 Eastwood Dr , Seguin , TX 78155"
click at [255, 414] on span "TX HT 10mg Orange Dreamsicle Gummies +CBN Dream (1:1 CBN:THC) 20ct" at bounding box center [215, 413] width 288 height 12
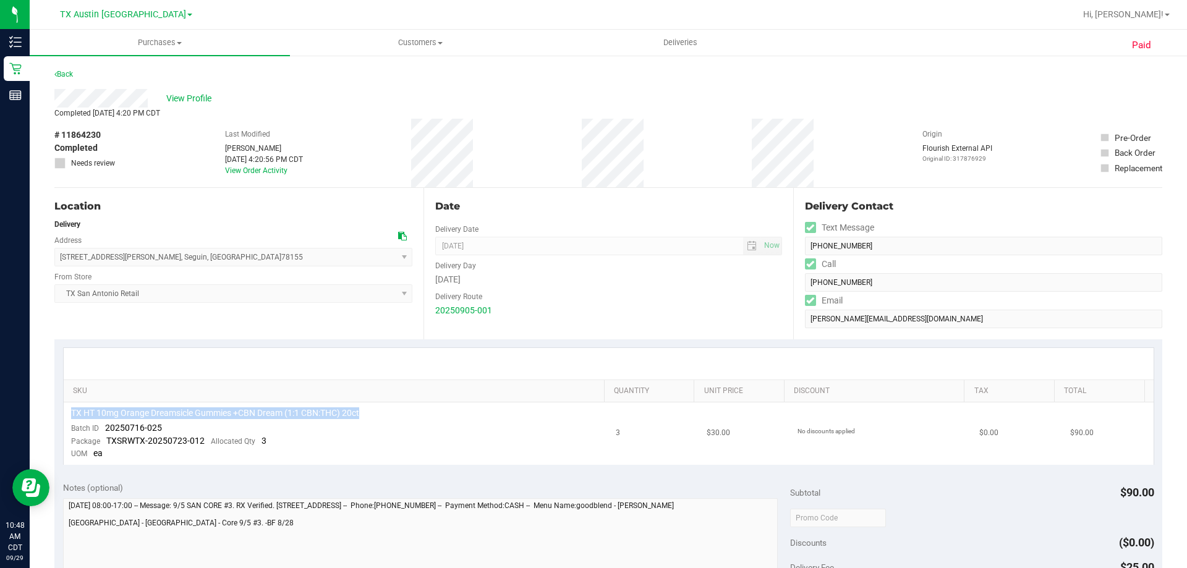
click at [255, 414] on span "TX HT 10mg Orange Dreamsicle Gummies +CBN Dream (1:1 CBN:THC) 20ct" at bounding box center [215, 413] width 288 height 12
click at [403, 426] on td "TX HT 10mg Orange Dreamsicle Gummies +CBN Dream (1:1 CBN:THC) 20ct Batch ID 202…" at bounding box center [336, 433] width 545 height 62
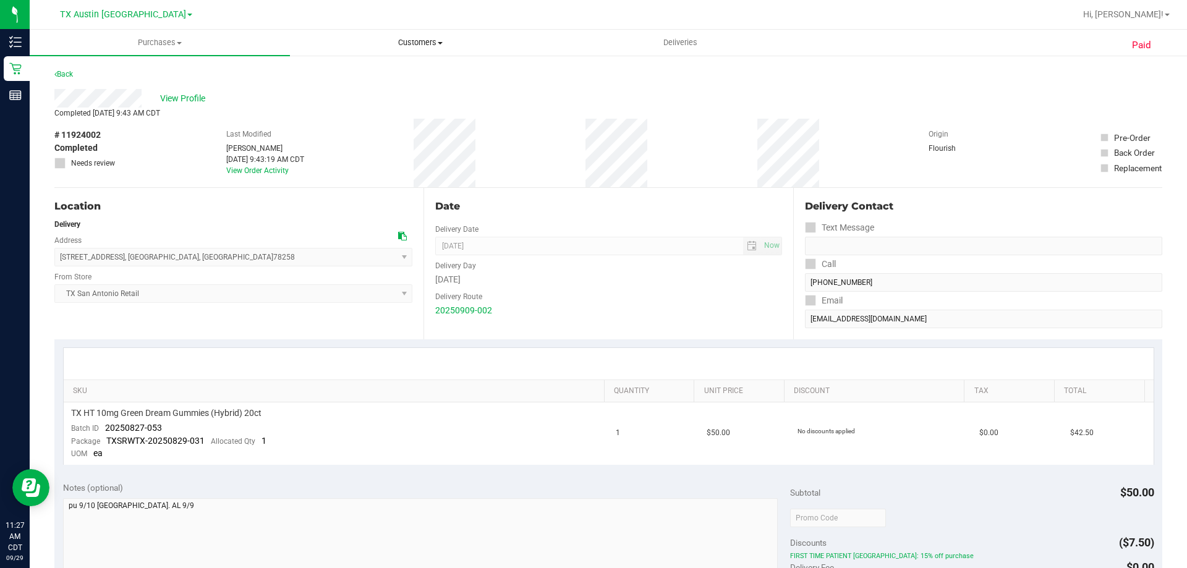
click at [384, 41] on span "Customers" at bounding box center [419, 42] width 259 height 11
click at [357, 74] on span "All customers" at bounding box center [334, 74] width 89 height 11
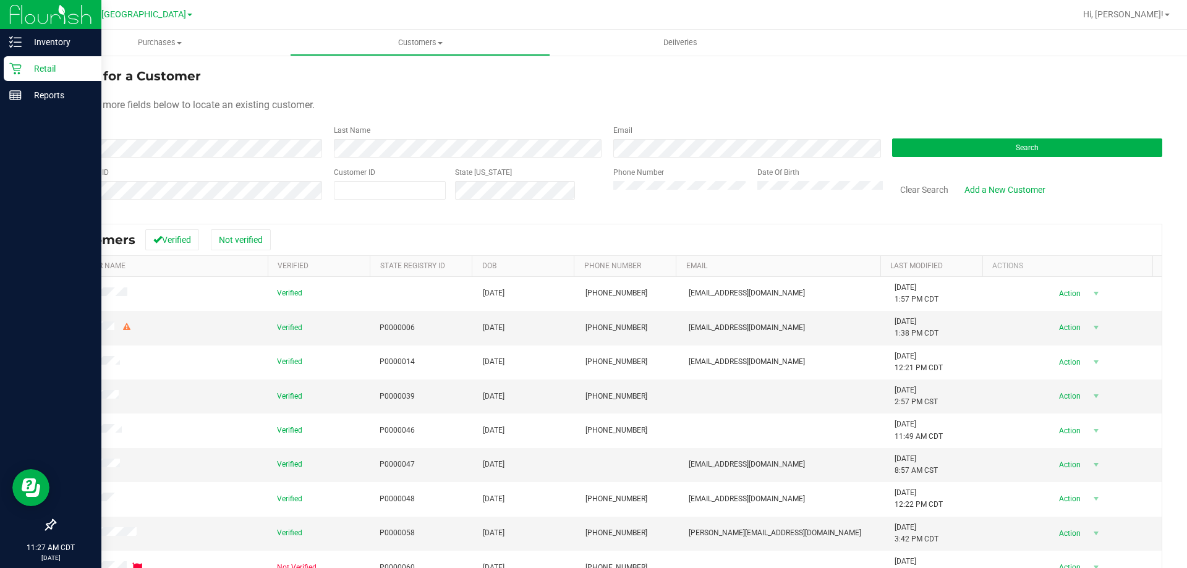
click at [57, 70] on p "Retail" at bounding box center [59, 68] width 74 height 15
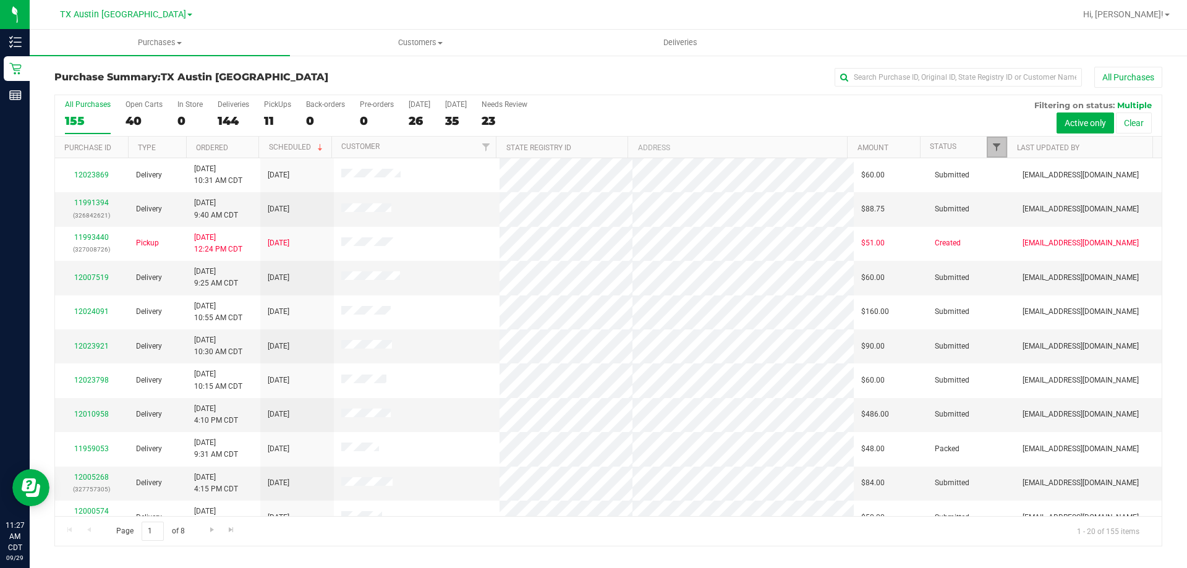
click at [998, 144] on span "Filter" at bounding box center [996, 147] width 10 height 10
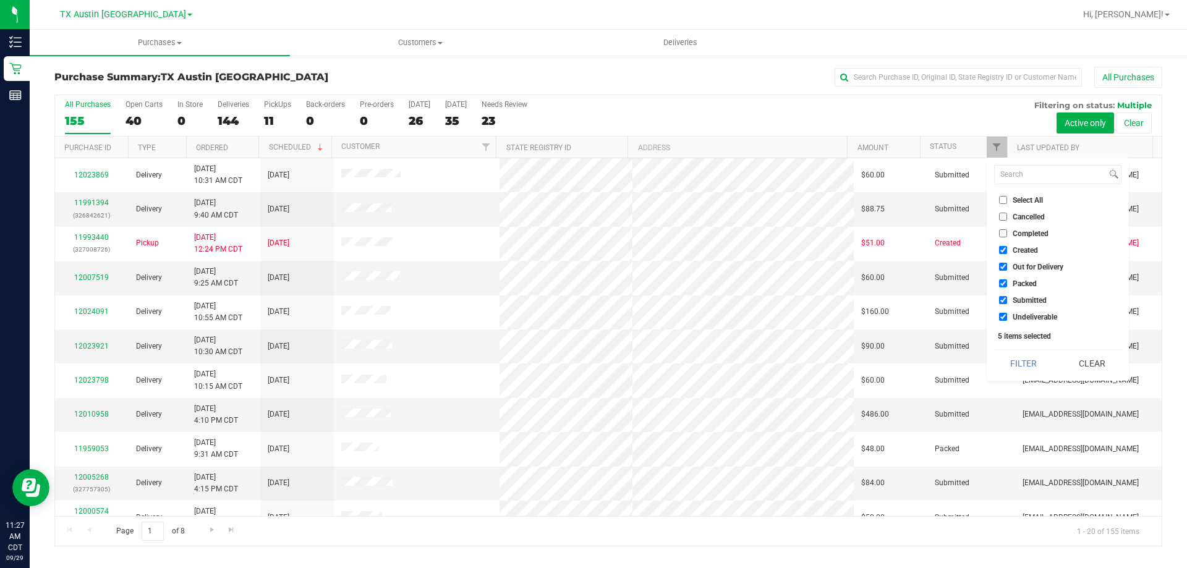
click at [1003, 200] on input "Select All" at bounding box center [1003, 200] width 8 height 8
checkbox input "true"
click at [1003, 200] on input "Select All" at bounding box center [1003, 200] width 8 height 8
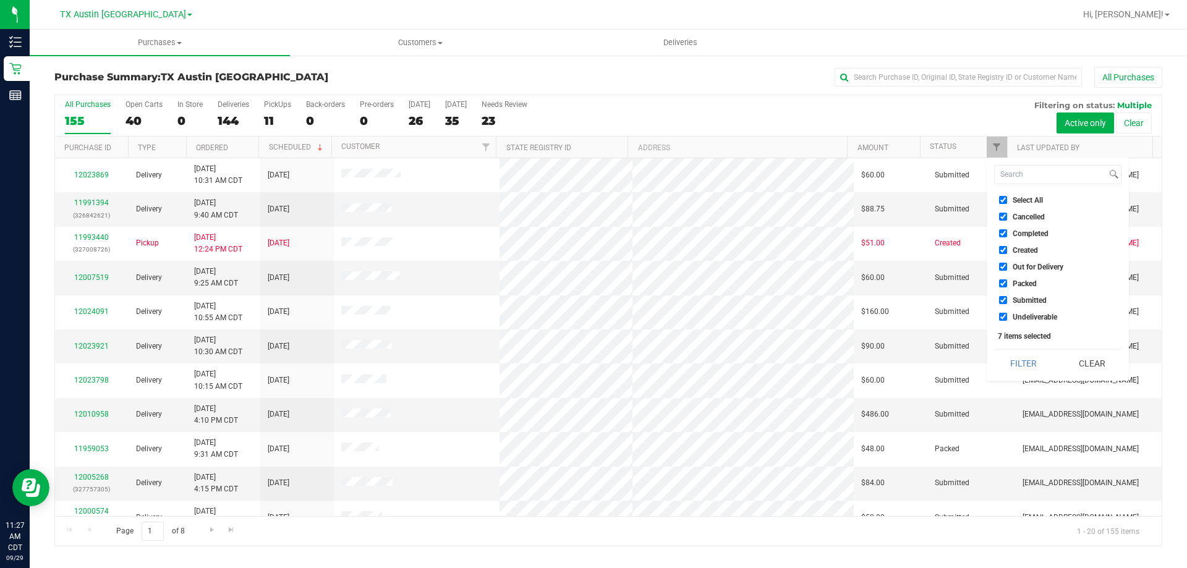
checkbox input "false"
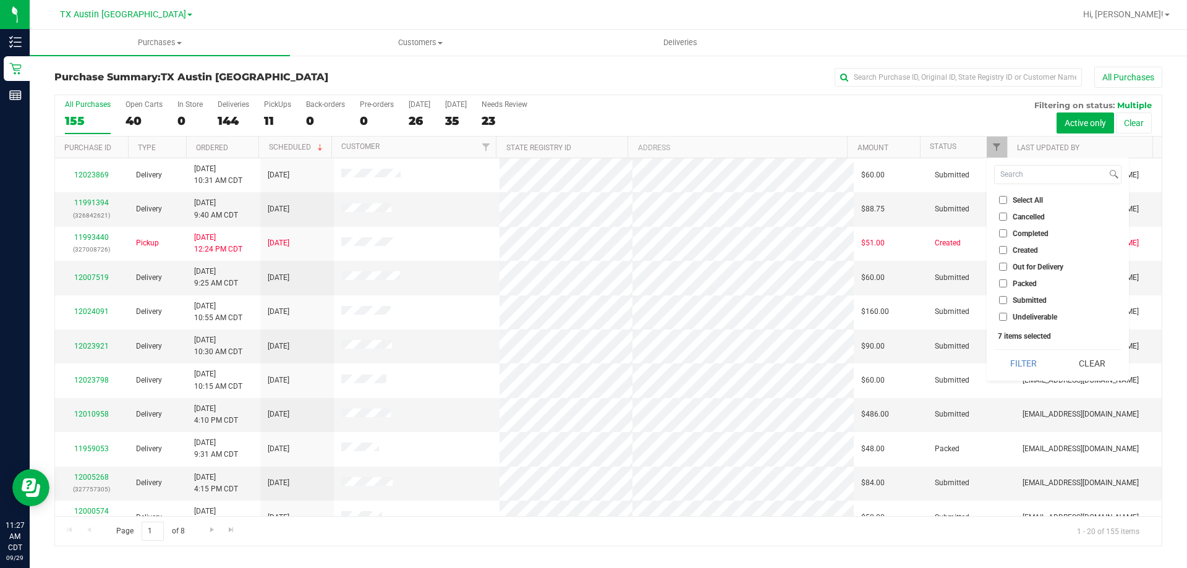
checkbox input "false"
click at [1004, 246] on input "Created" at bounding box center [1003, 250] width 8 height 8
checkbox input "true"
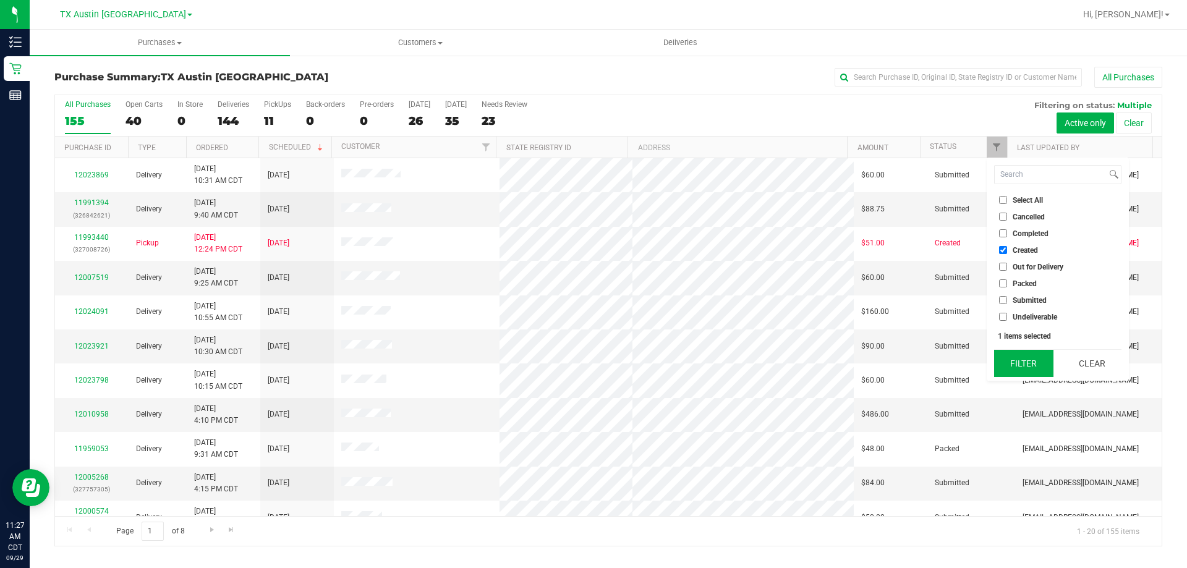
click at [1034, 367] on button "Filter" at bounding box center [1023, 363] width 59 height 27
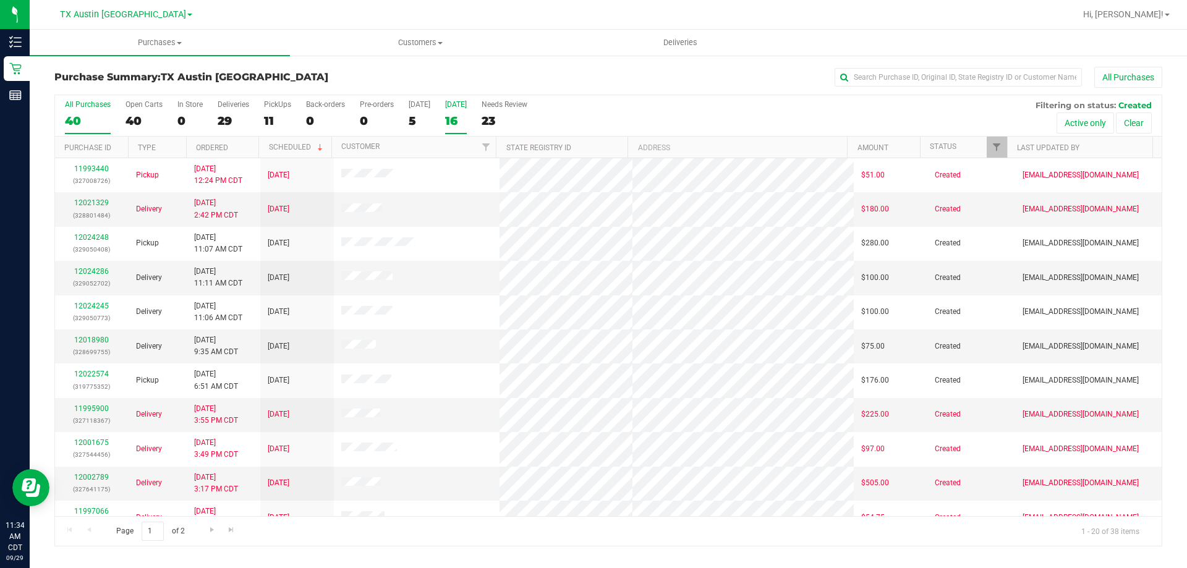
click at [461, 105] on div "Tomorrow" at bounding box center [456, 104] width 22 height 9
click at [0, 0] on input "Tomorrow 16" at bounding box center [0, 0] width 0 height 0
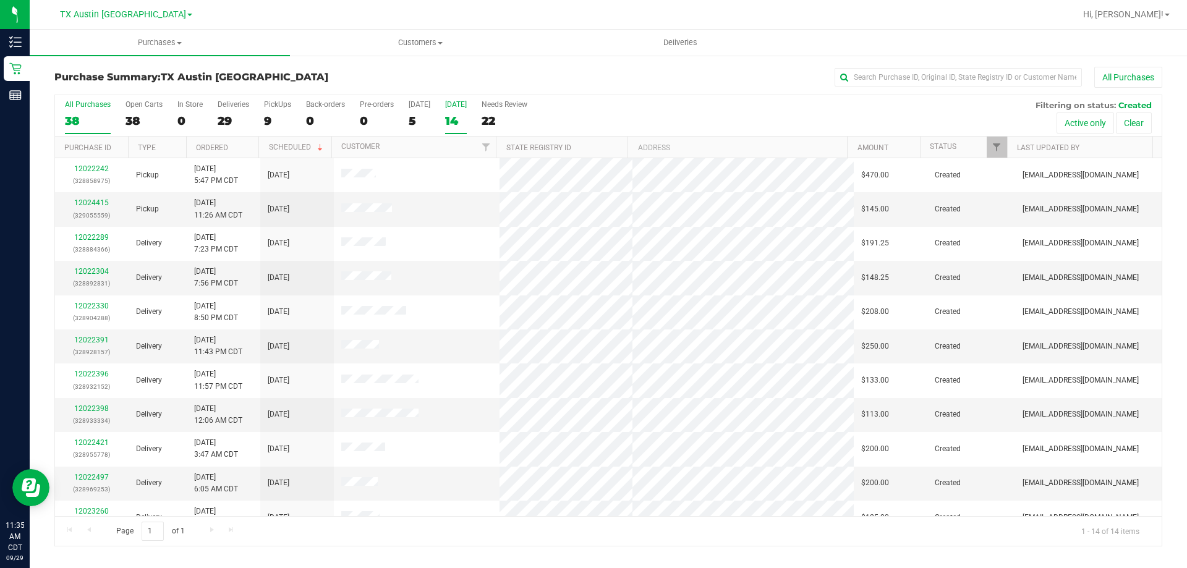
click at [83, 100] on div "All Purchases" at bounding box center [88, 104] width 46 height 9
click at [0, 0] on input "All Purchases 38" at bounding box center [0, 0] width 0 height 0
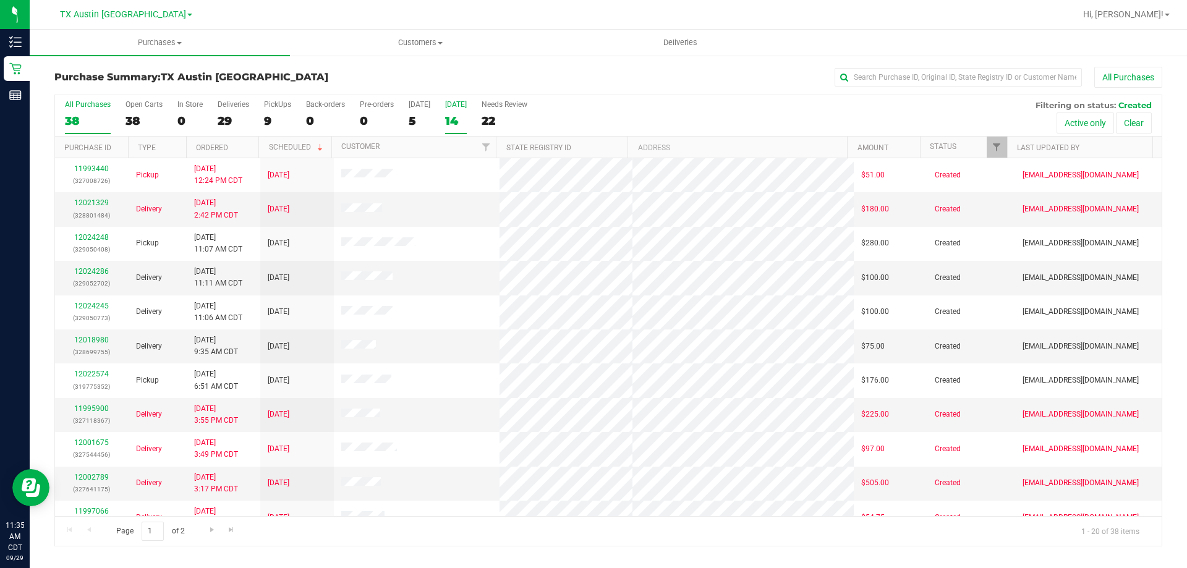
click at [453, 103] on div "Tomorrow" at bounding box center [456, 104] width 22 height 9
click at [0, 0] on input "Tomorrow 14" at bounding box center [0, 0] width 0 height 0
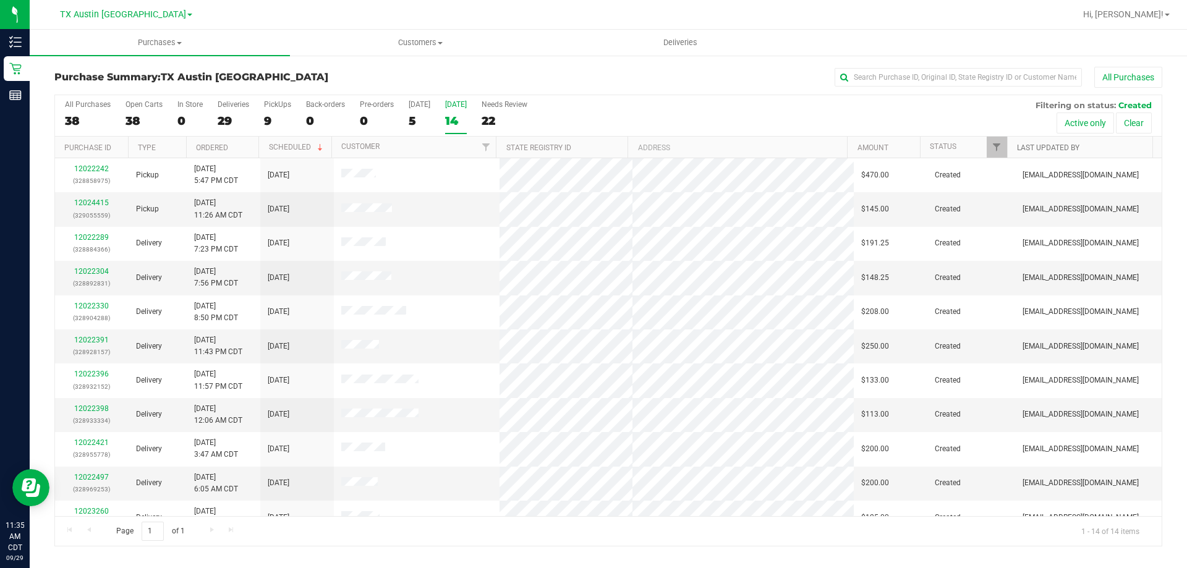
click at [1042, 146] on link "Last Updated By" at bounding box center [1048, 147] width 62 height 9
click at [1042, 146] on link "Last Updated By" at bounding box center [1055, 147] width 77 height 9
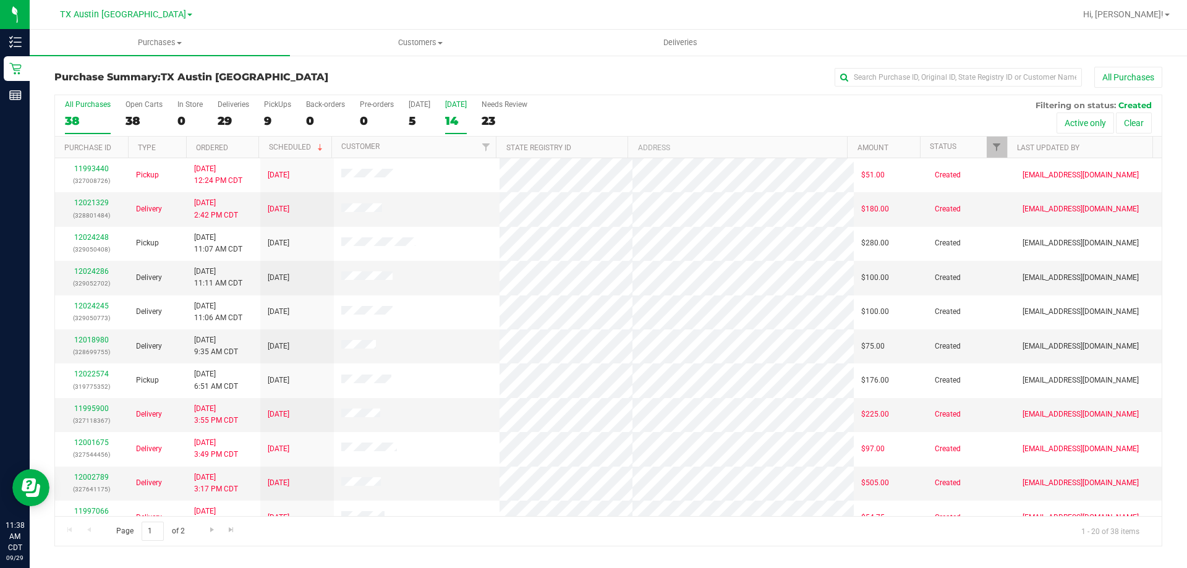
click at [455, 106] on div "Tomorrow" at bounding box center [456, 104] width 22 height 9
click at [0, 0] on input "Tomorrow 14" at bounding box center [0, 0] width 0 height 0
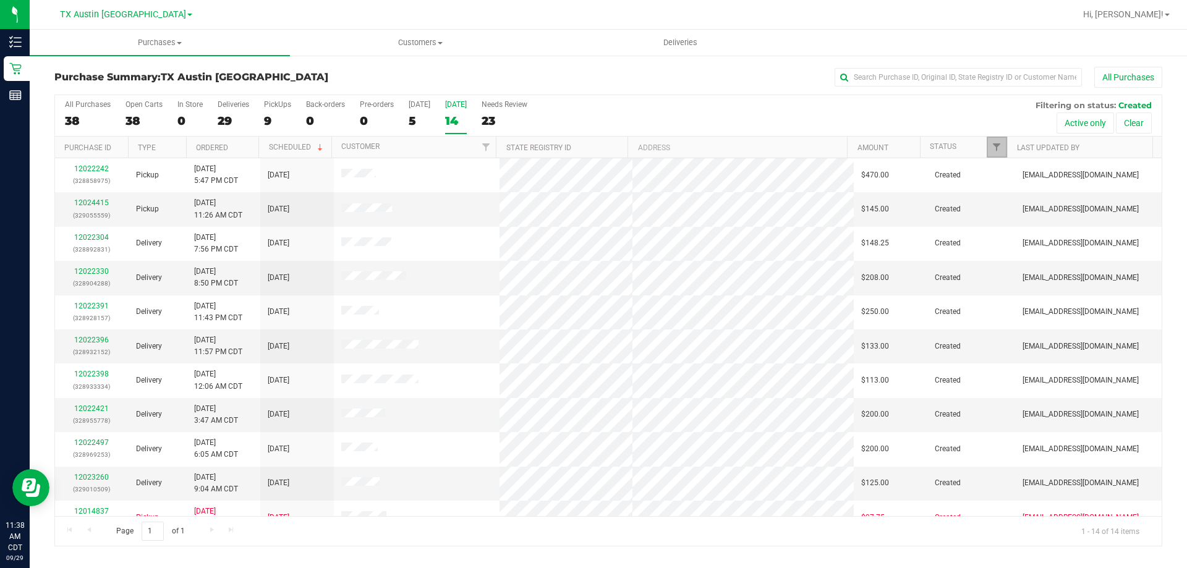
click at [1002, 146] on link "Filter" at bounding box center [996, 147] width 20 height 21
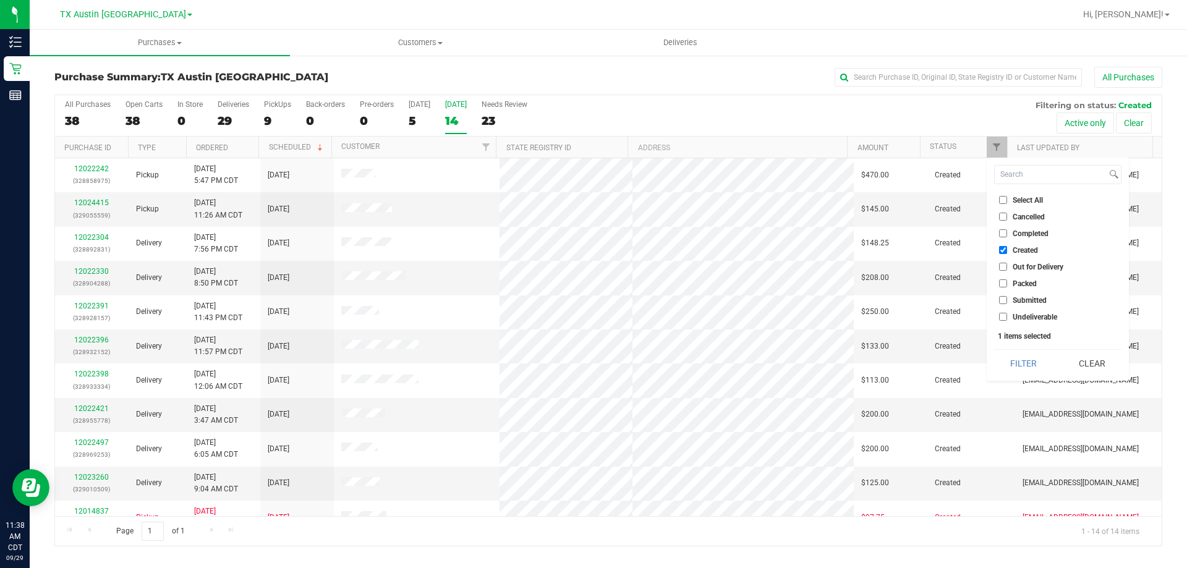
click at [850, 109] on div "All Purchases 38 Open Carts 38 In Store 0 Deliveries 29 PickUps 9 Back-orders 0…" at bounding box center [608, 115] width 1106 height 41
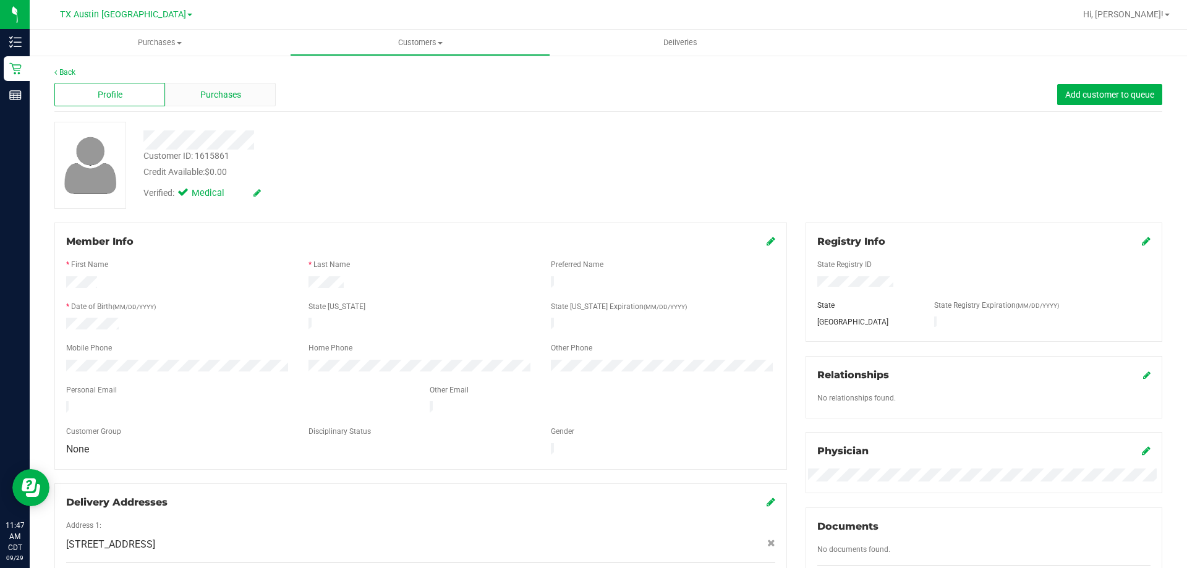
click at [220, 85] on div "Purchases" at bounding box center [220, 94] width 111 height 23
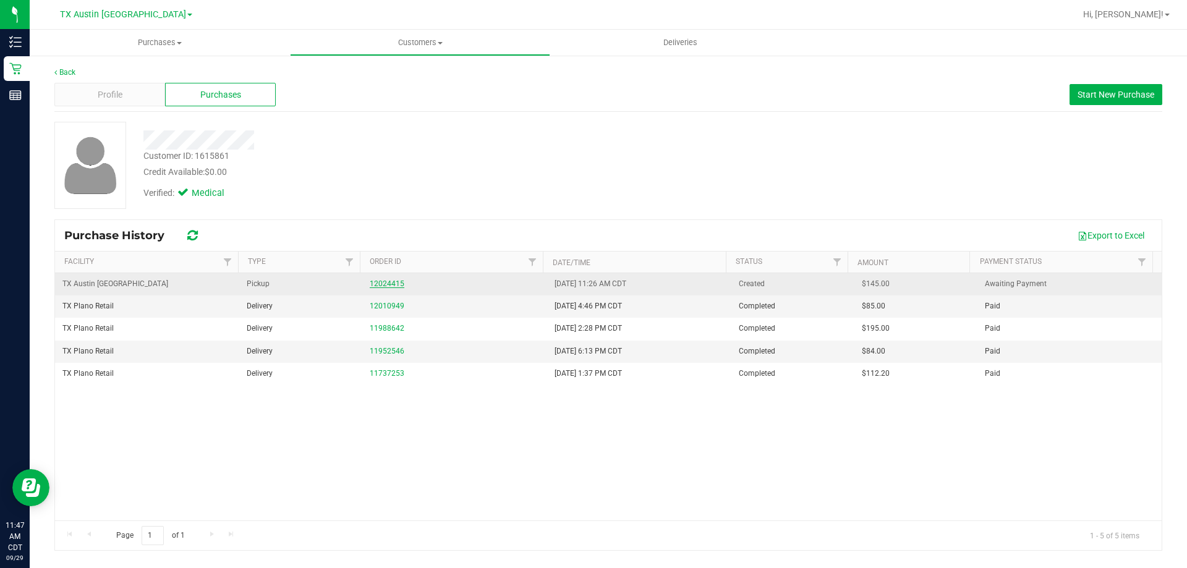
click at [384, 285] on link "12024415" at bounding box center [387, 283] width 35 height 9
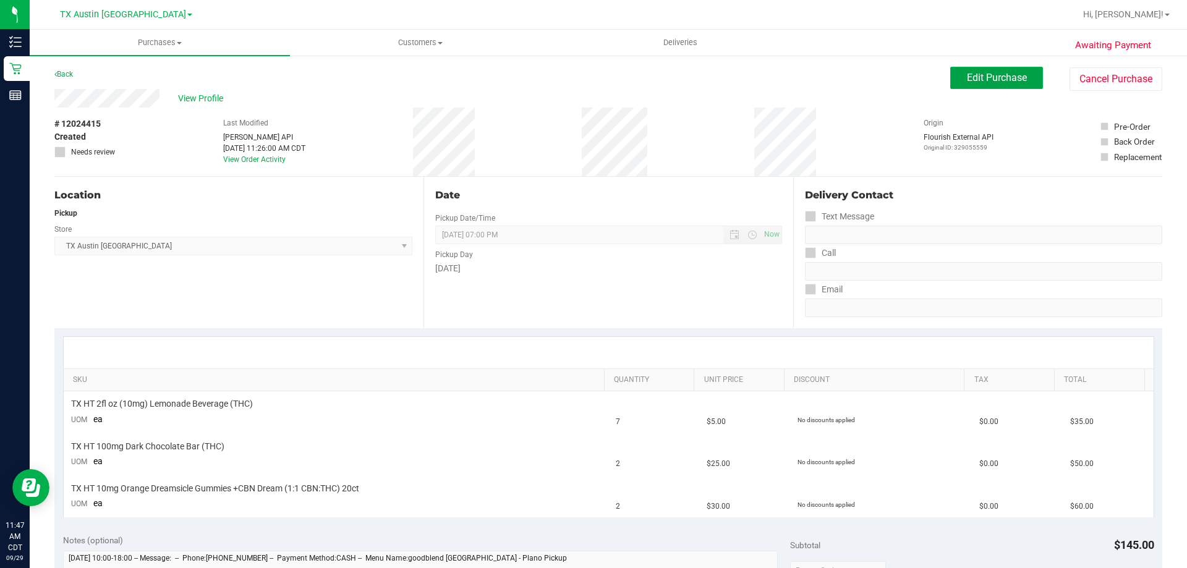
click at [991, 78] on span "Edit Purchase" at bounding box center [997, 78] width 60 height 12
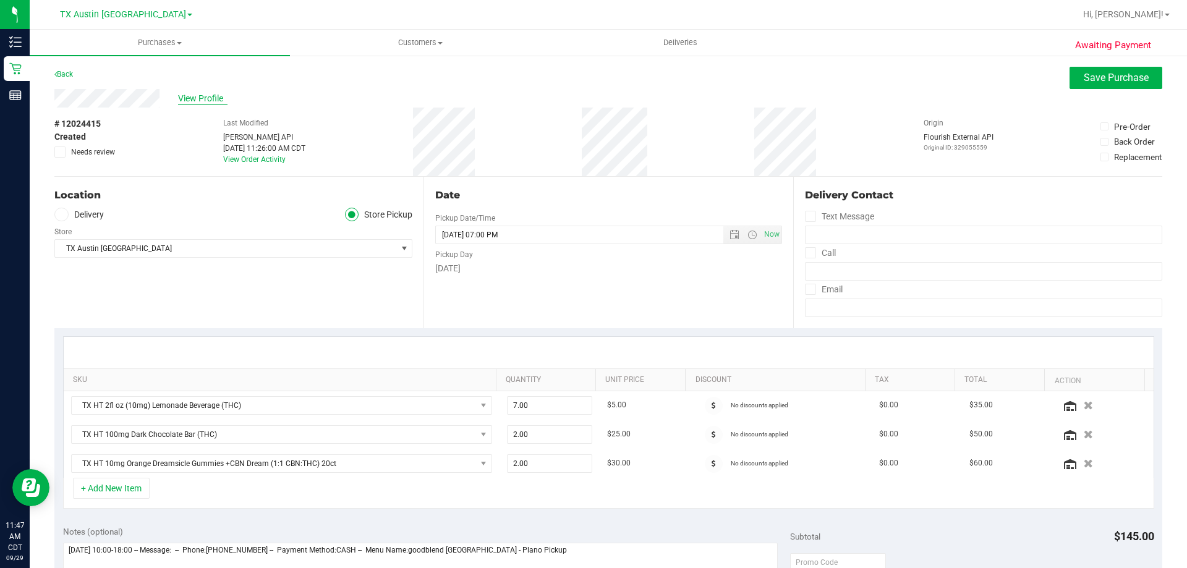
click at [219, 100] on span "View Profile" at bounding box center [202, 98] width 49 height 13
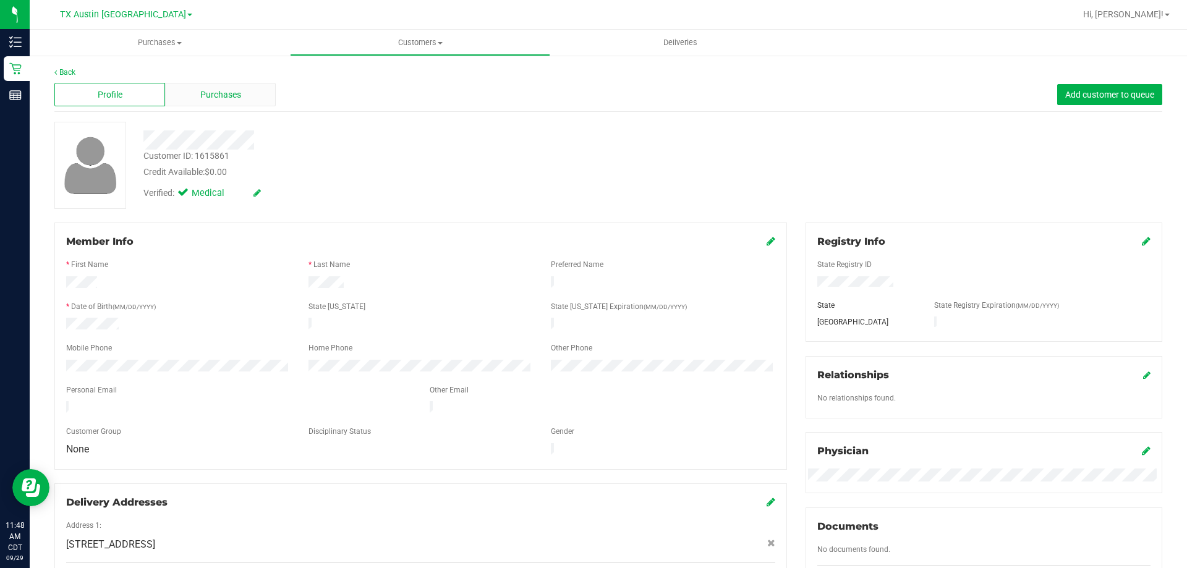
click at [242, 88] on div "Purchases" at bounding box center [220, 94] width 111 height 23
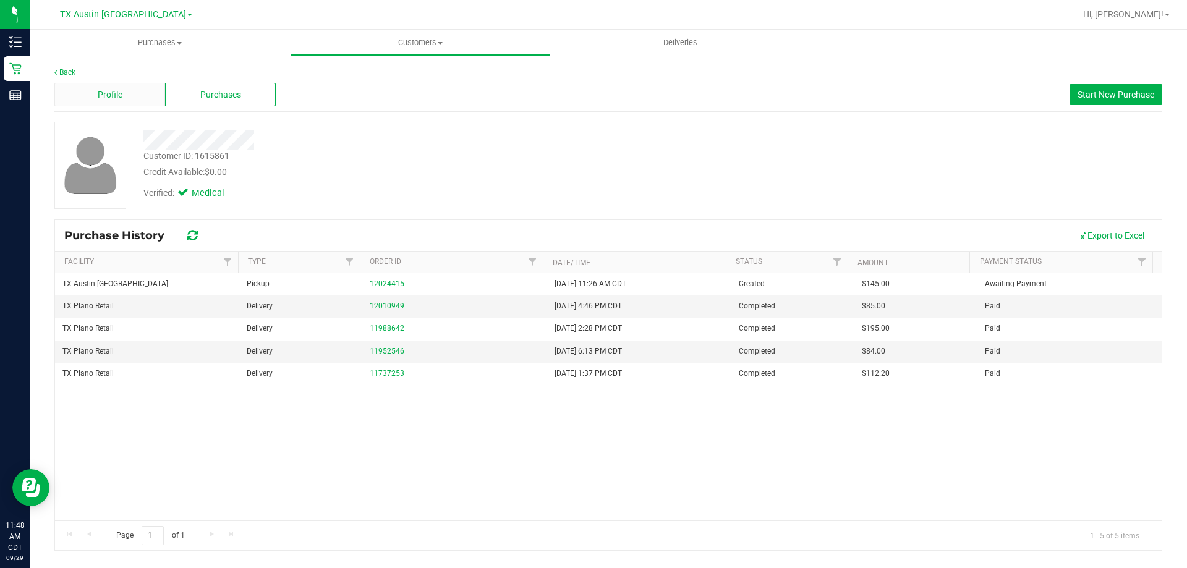
click at [135, 96] on div "Profile" at bounding box center [109, 94] width 111 height 23
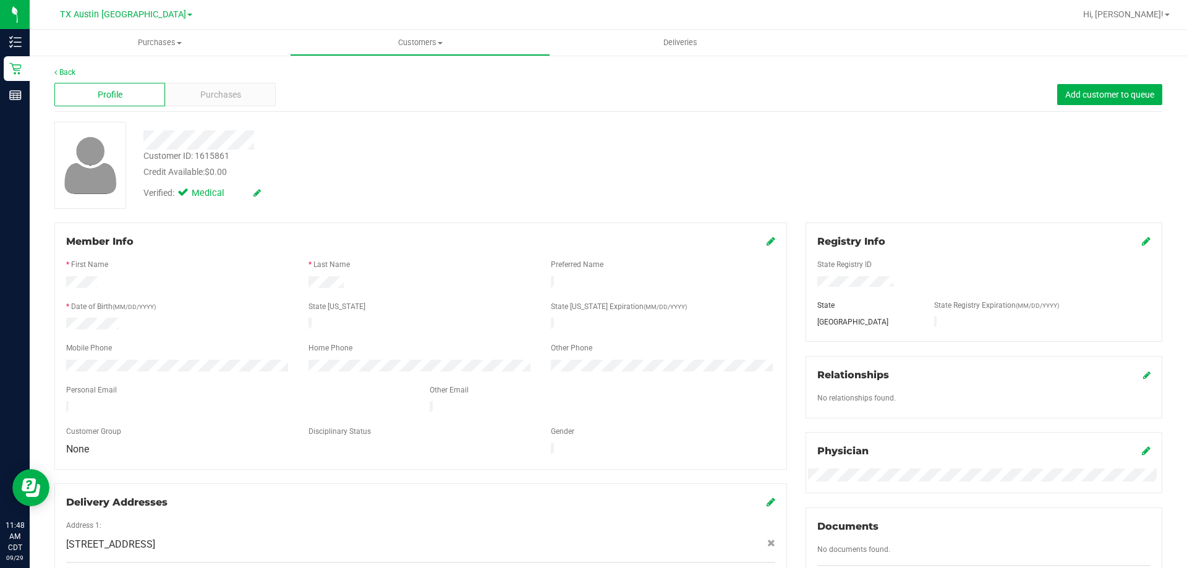
click at [351, 196] on div "Verified: Medical" at bounding box center [415, 192] width 563 height 27
click at [87, 315] on div at bounding box center [420, 316] width 709 height 3
click at [336, 171] on div "Credit Available: $0.00" at bounding box center [415, 172] width 544 height 13
click at [242, 95] on div "Purchases" at bounding box center [220, 94] width 111 height 23
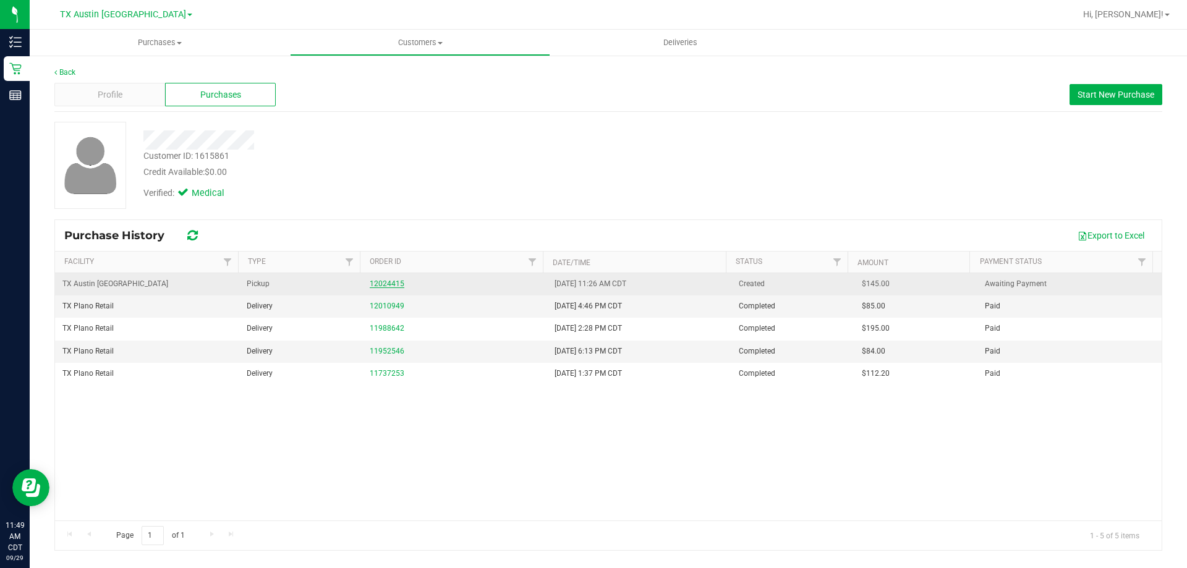
click at [374, 284] on link "12024415" at bounding box center [387, 283] width 35 height 9
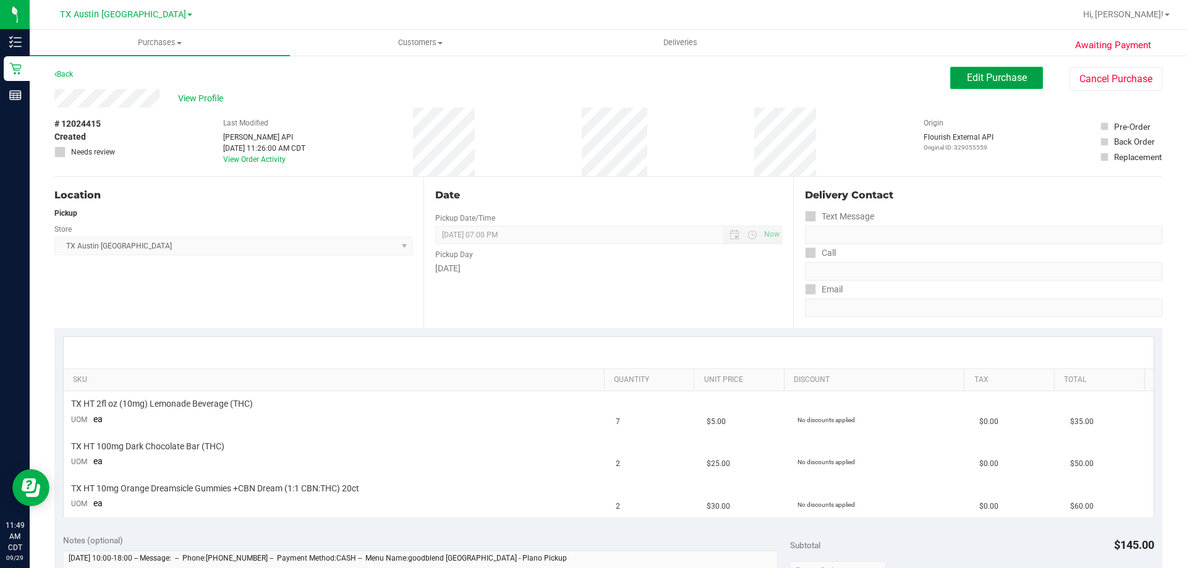
click at [970, 81] on span "Edit Purchase" at bounding box center [997, 78] width 60 height 12
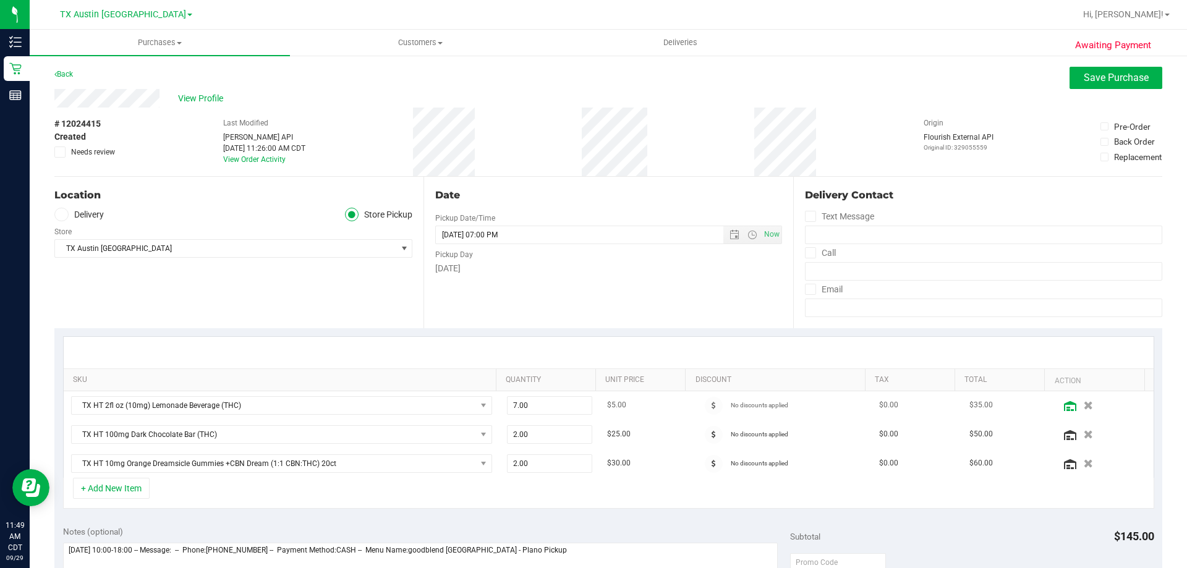
click at [1064, 407] on icon at bounding box center [1070, 406] width 12 height 10
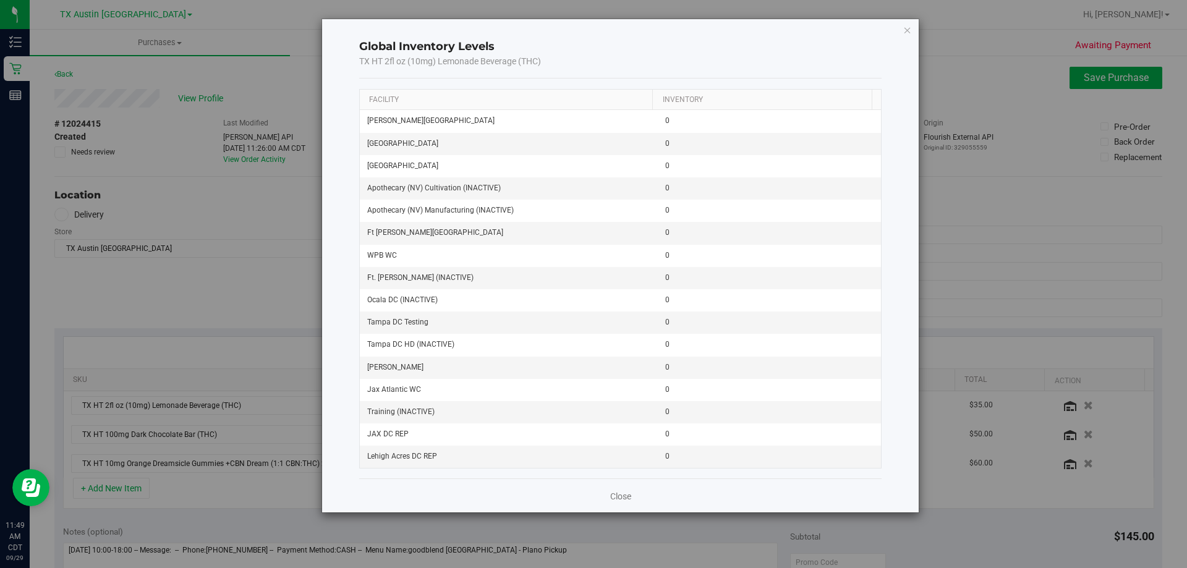
click at [912, 33] on div "Global Inventory Levels TX HT 2fl oz (10mg) Lemonade Beverage (THC) Facility In…" at bounding box center [620, 265] width 597 height 493
click at [908, 25] on icon "button" at bounding box center [907, 29] width 9 height 15
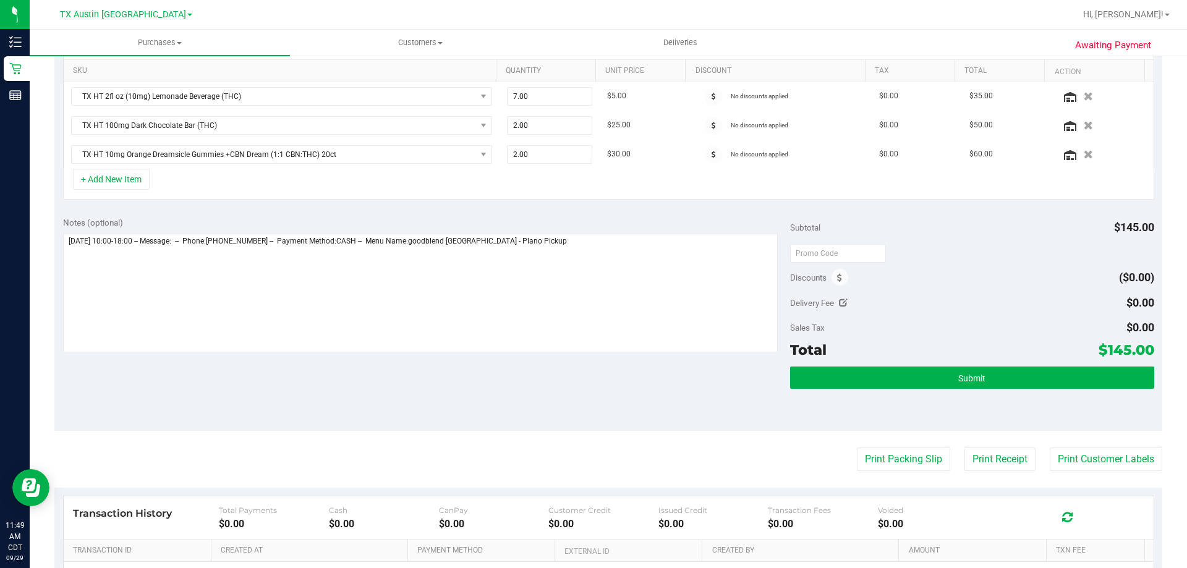
scroll to position [62, 0]
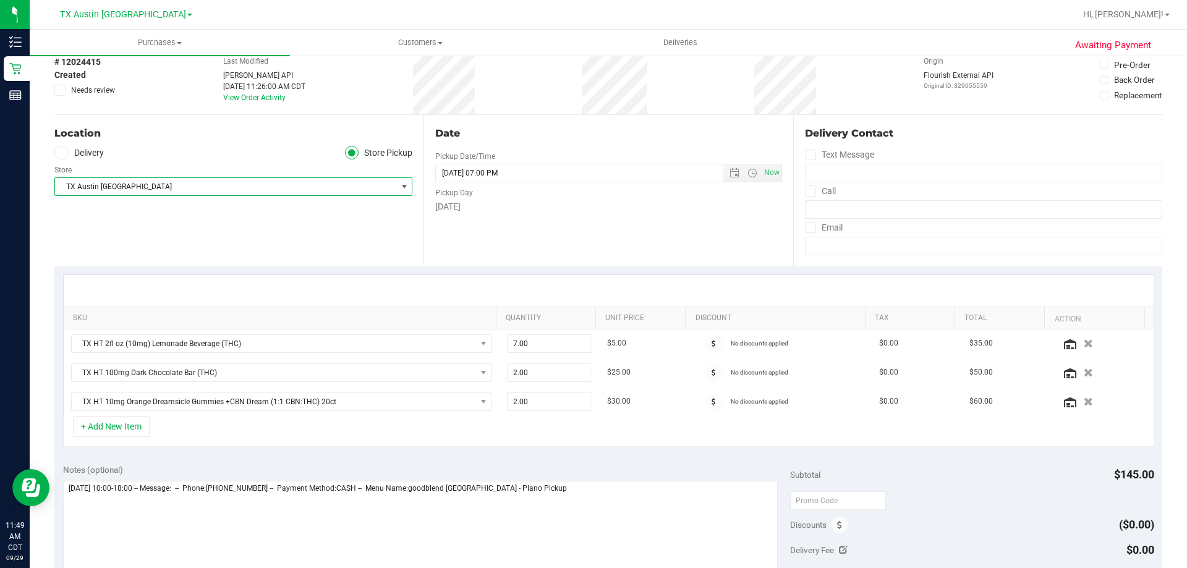
click at [133, 192] on span "TX Austin [GEOGRAPHIC_DATA]" at bounding box center [225, 186] width 341 height 17
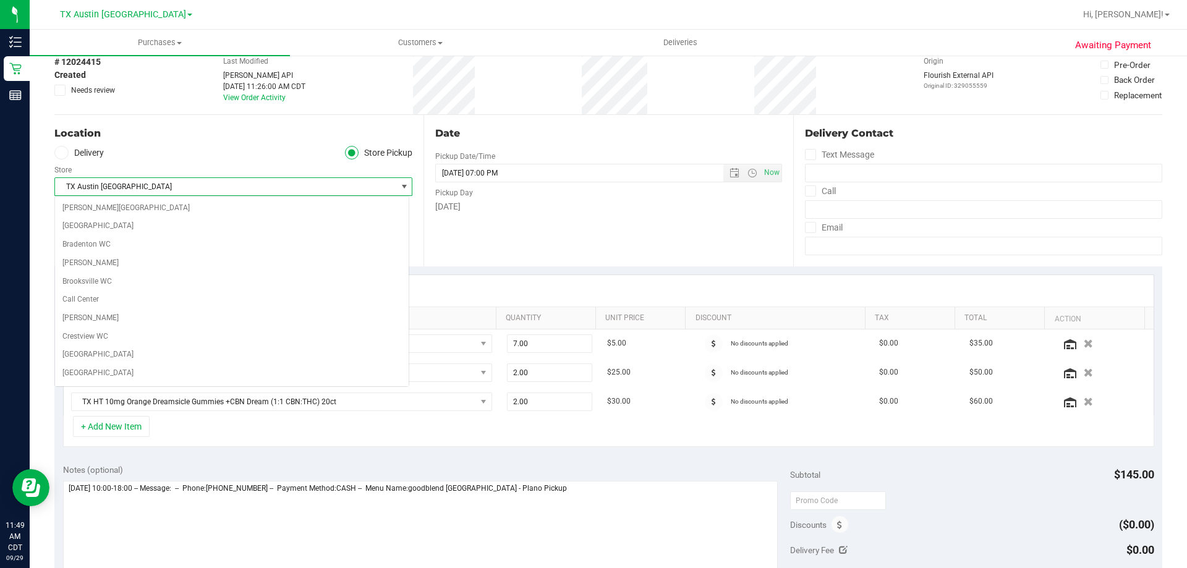
scroll to position [770, 0]
click at [156, 151] on ul "Delivery Store Pickup" at bounding box center [233, 153] width 358 height 14
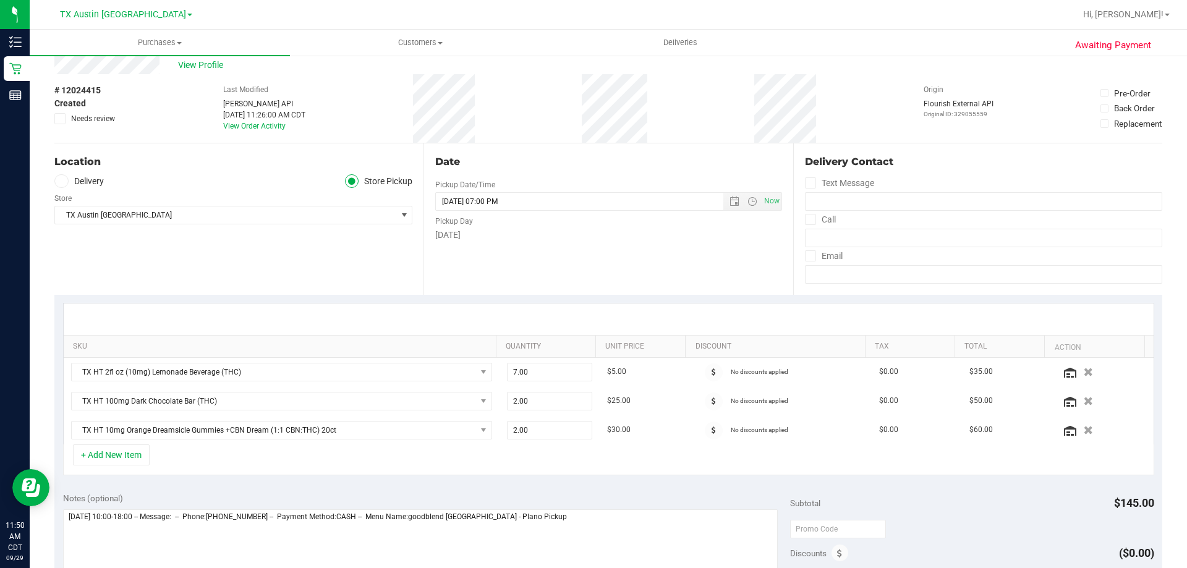
scroll to position [62, 0]
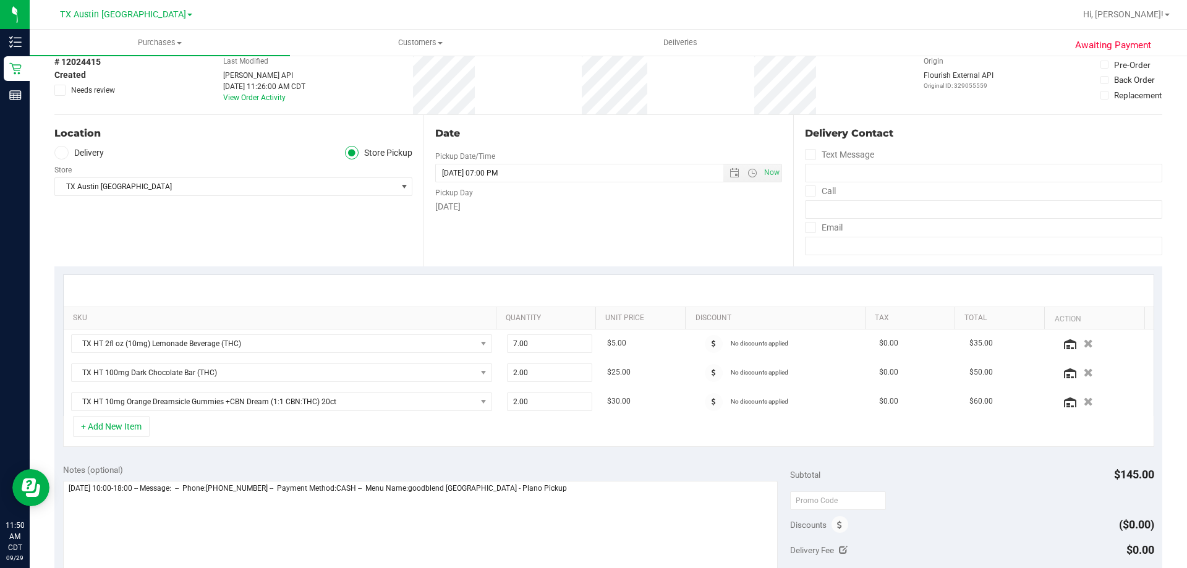
click at [62, 153] on icon at bounding box center [60, 153] width 7 height 0
click at [0, 0] on input "Delivery" at bounding box center [0, 0] width 0 height 0
click at [180, 192] on span "4720 state hwy 121 , Plano , TX 78258" at bounding box center [217, 186] width 324 height 17
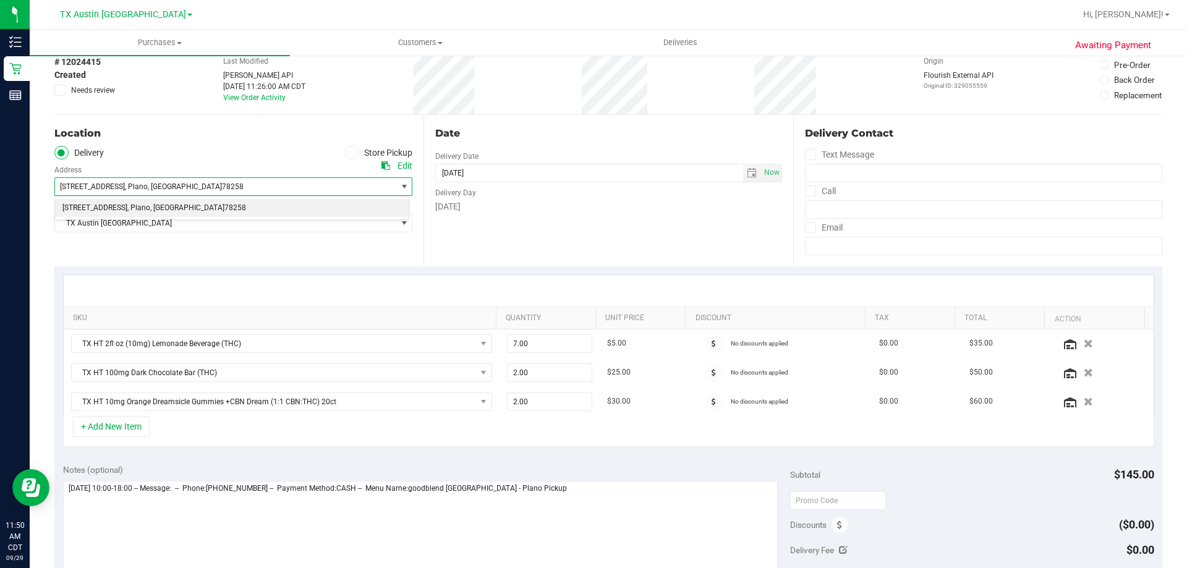
click at [224, 207] on span "78258" at bounding box center [235, 208] width 22 height 16
click at [143, 220] on span "TX Austin [GEOGRAPHIC_DATA]" at bounding box center [225, 222] width 341 height 17
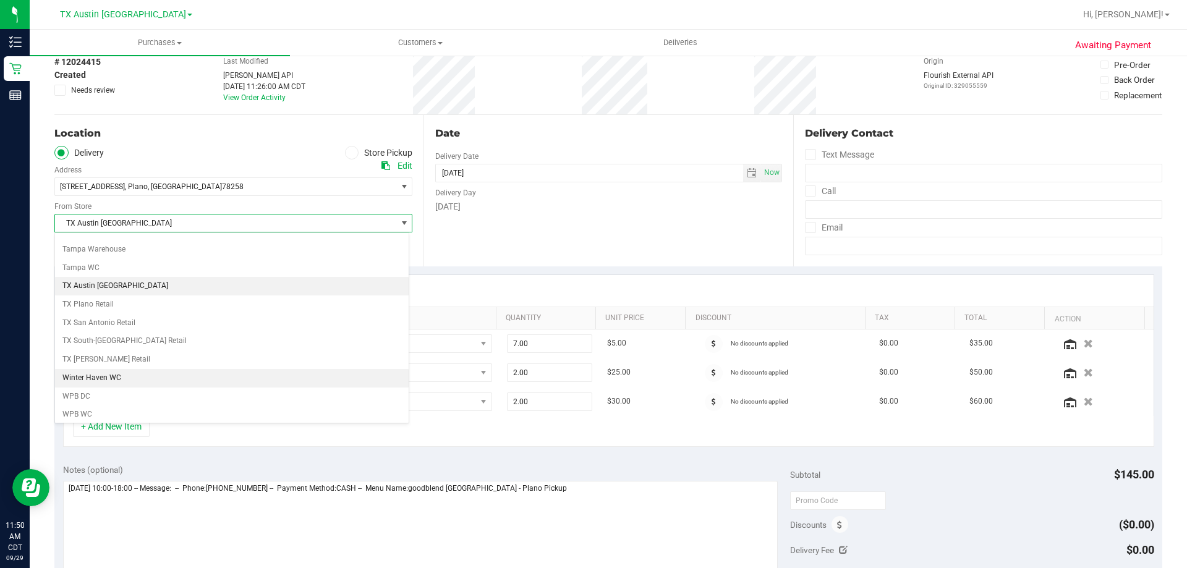
scroll to position [898, 0]
click at [137, 298] on li "TX Plano Retail" at bounding box center [232, 301] width 354 height 19
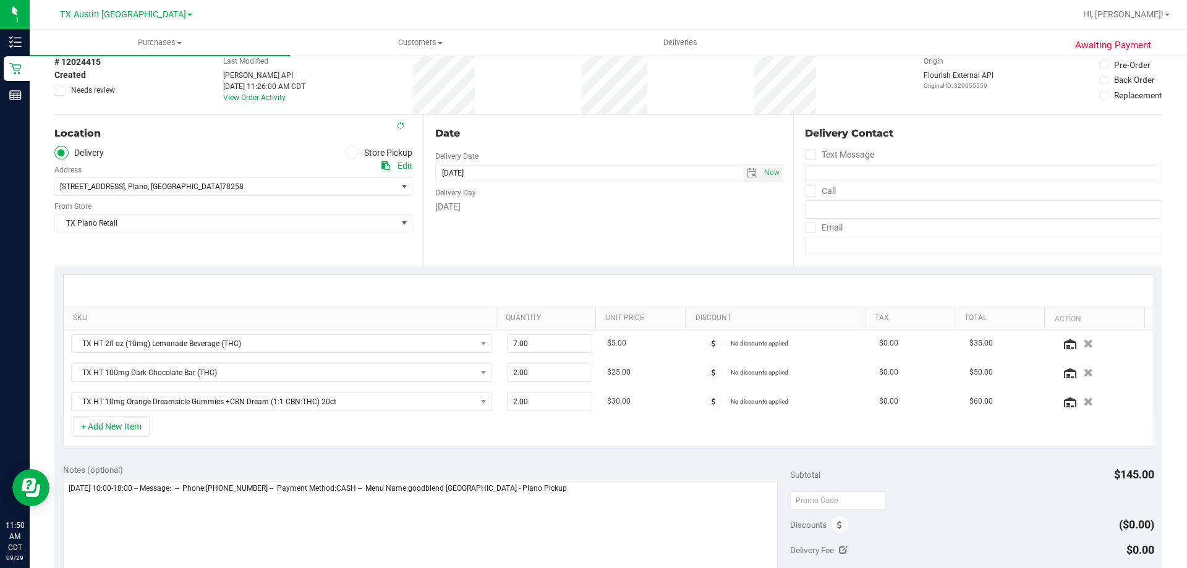
click at [184, 253] on div "Location Delivery Store Pickup Address Edit 4720 state hwy 121 , Plano , TX 782…" at bounding box center [238, 190] width 369 height 151
click at [1064, 341] on icon at bounding box center [1070, 344] width 12 height 10
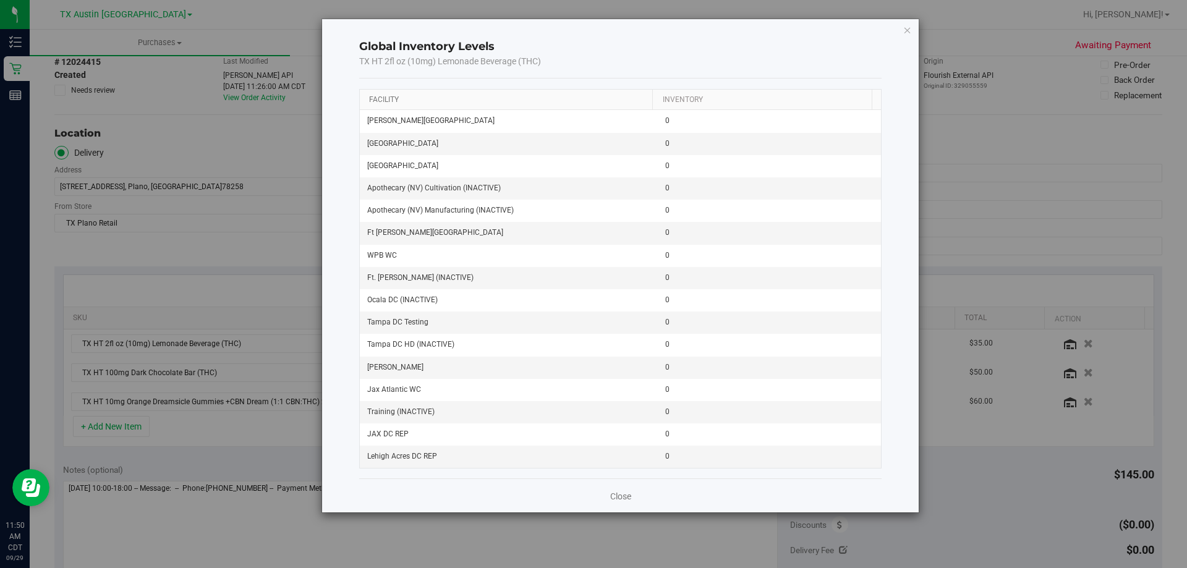
click at [386, 99] on link "Facility" at bounding box center [384, 99] width 30 height 9
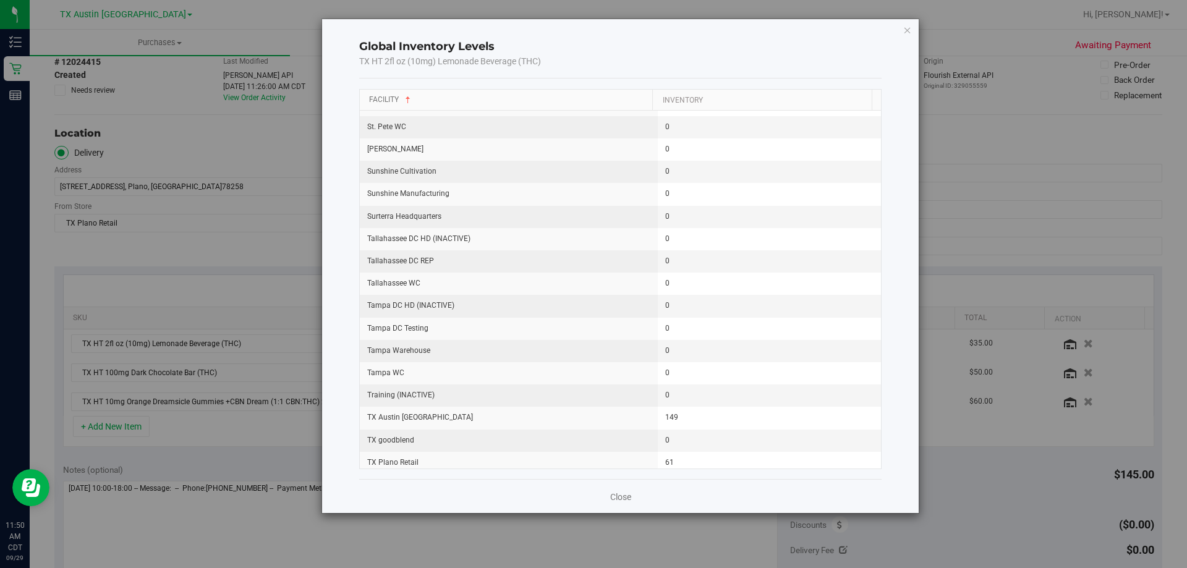
scroll to position [1565, 0]
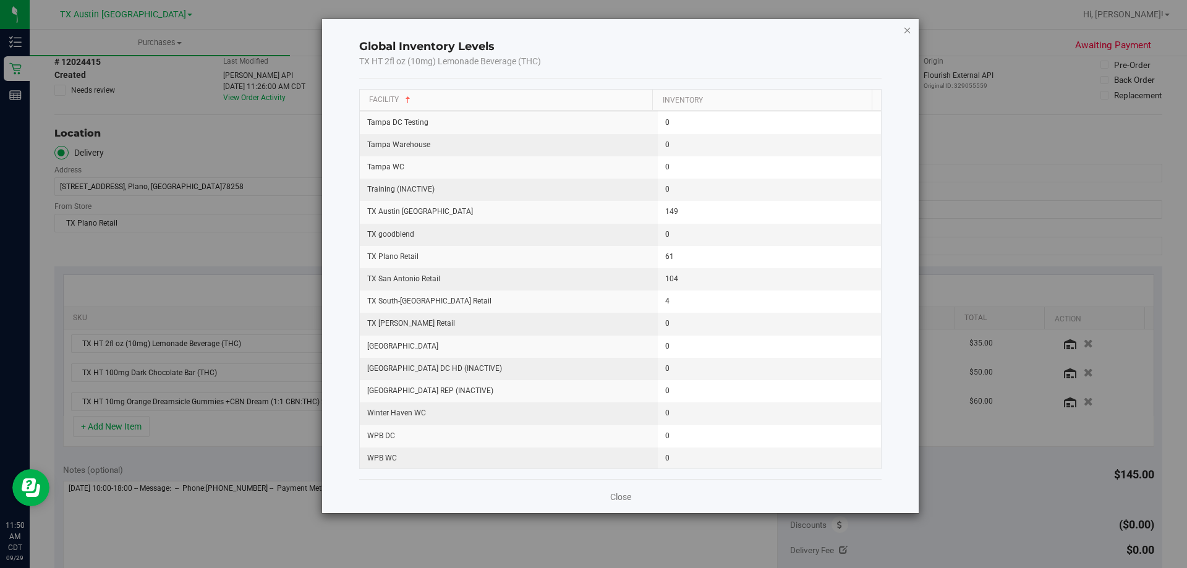
click at [905, 30] on icon "button" at bounding box center [907, 29] width 9 height 15
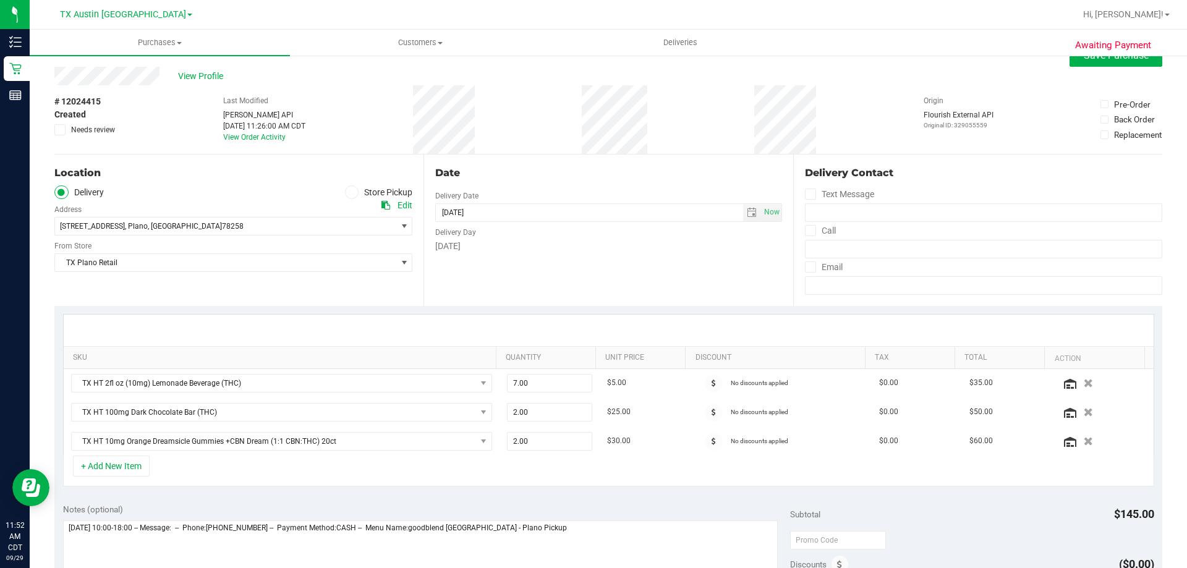
scroll to position [0, 0]
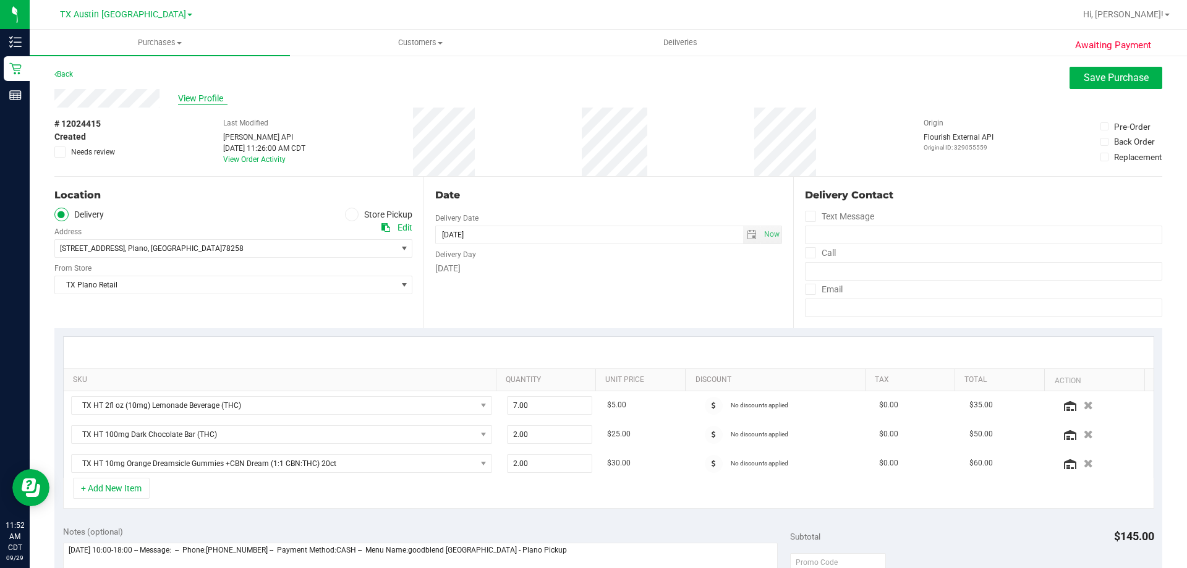
click at [188, 103] on span "View Profile" at bounding box center [202, 98] width 49 height 13
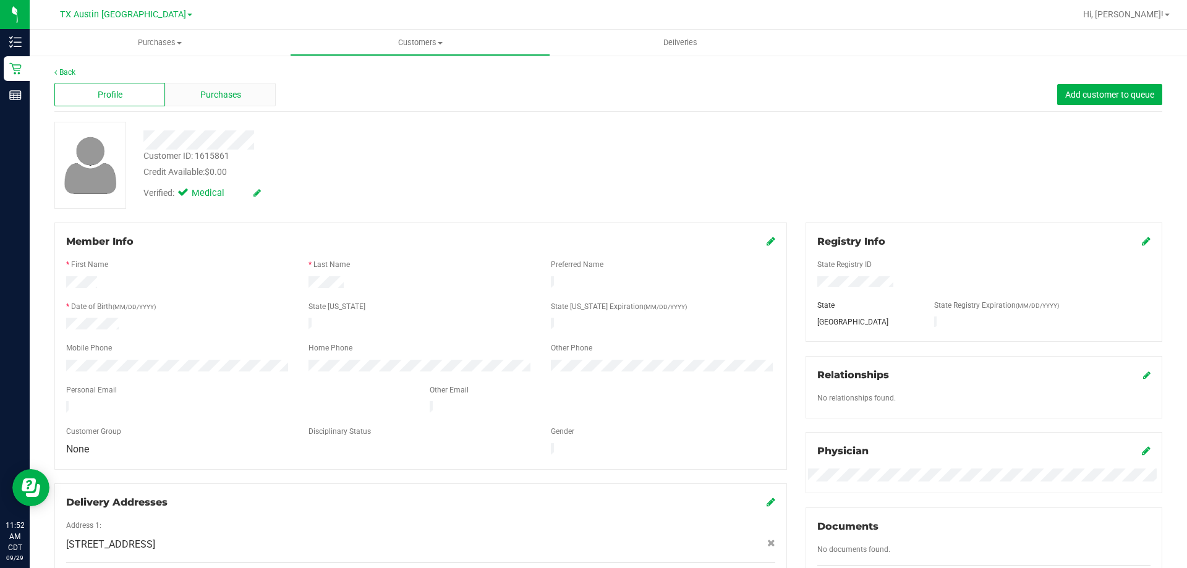
click at [208, 95] on span "Purchases" at bounding box center [220, 94] width 41 height 13
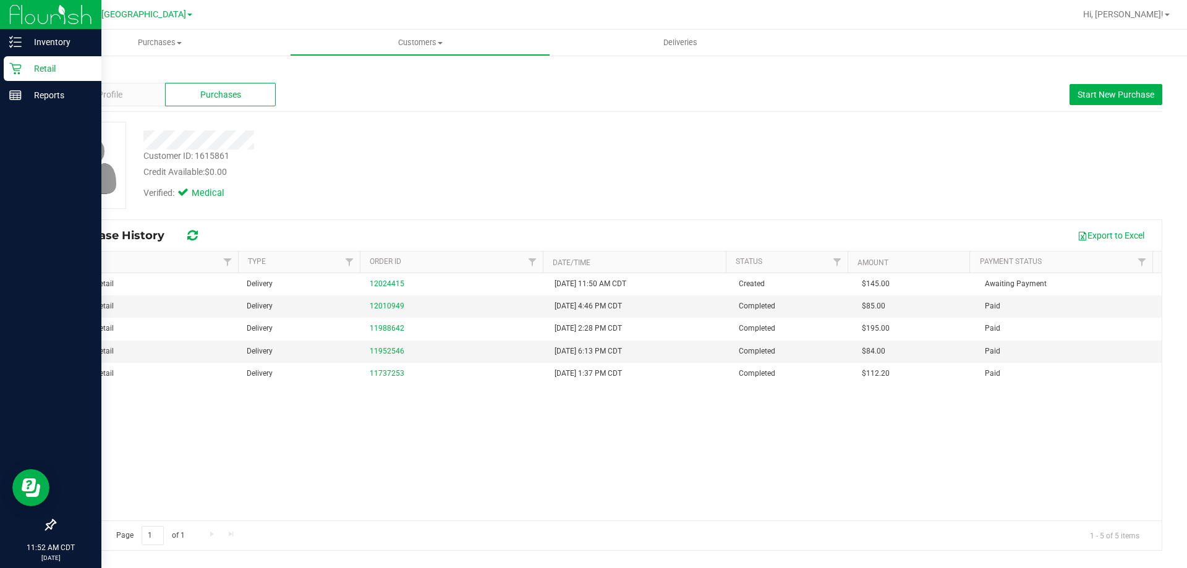
click at [41, 67] on p "Retail" at bounding box center [59, 68] width 74 height 15
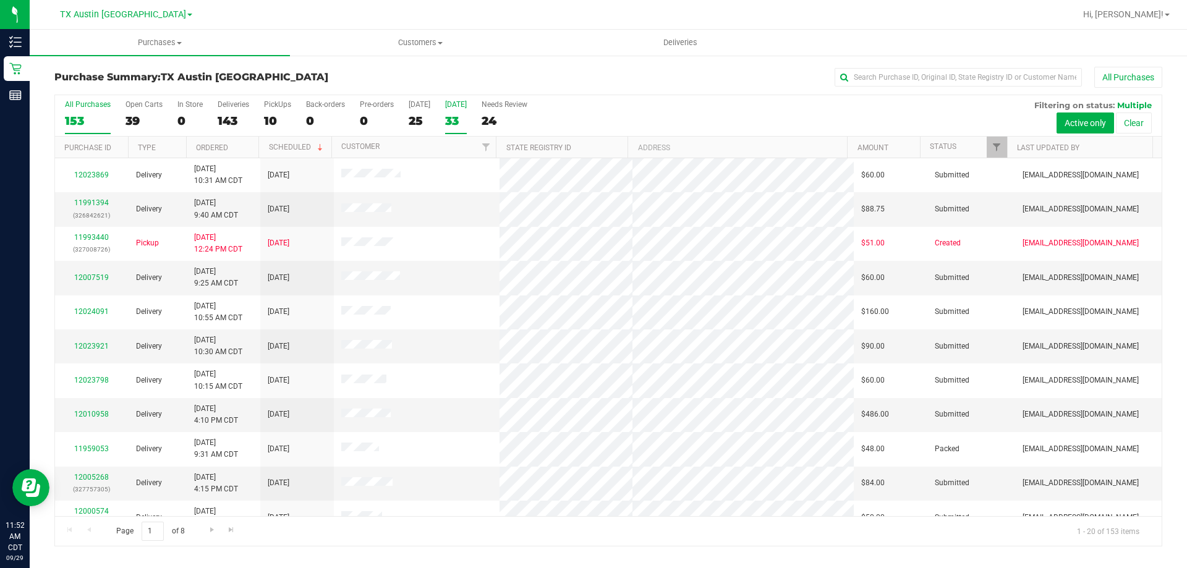
click at [460, 106] on div "Tomorrow" at bounding box center [456, 104] width 22 height 9
click at [0, 0] on input "Tomorrow 33" at bounding box center [0, 0] width 0 height 0
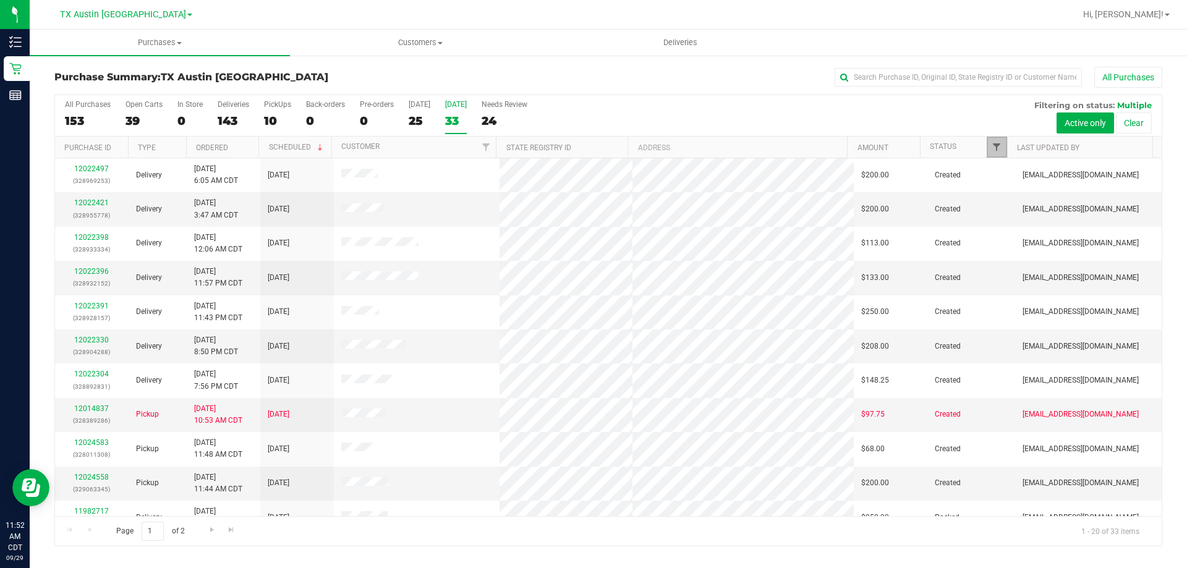
click at [1001, 146] on span "Filter" at bounding box center [996, 147] width 10 height 10
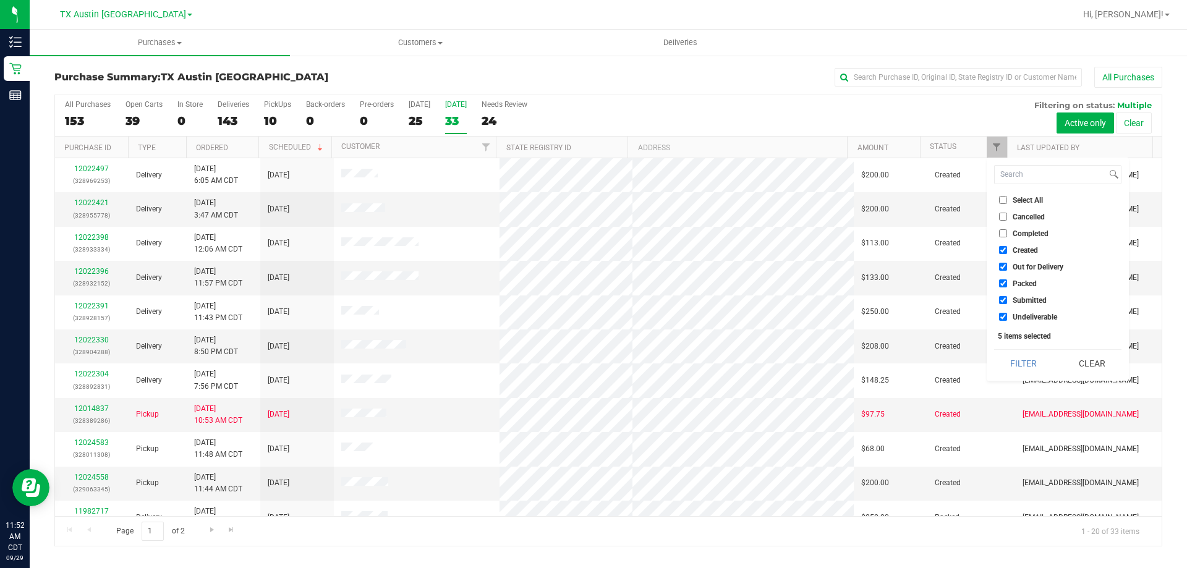
click at [998, 201] on li "Select All" at bounding box center [1057, 199] width 127 height 13
click at [1001, 203] on input "Select All" at bounding box center [1003, 200] width 8 height 8
checkbox input "true"
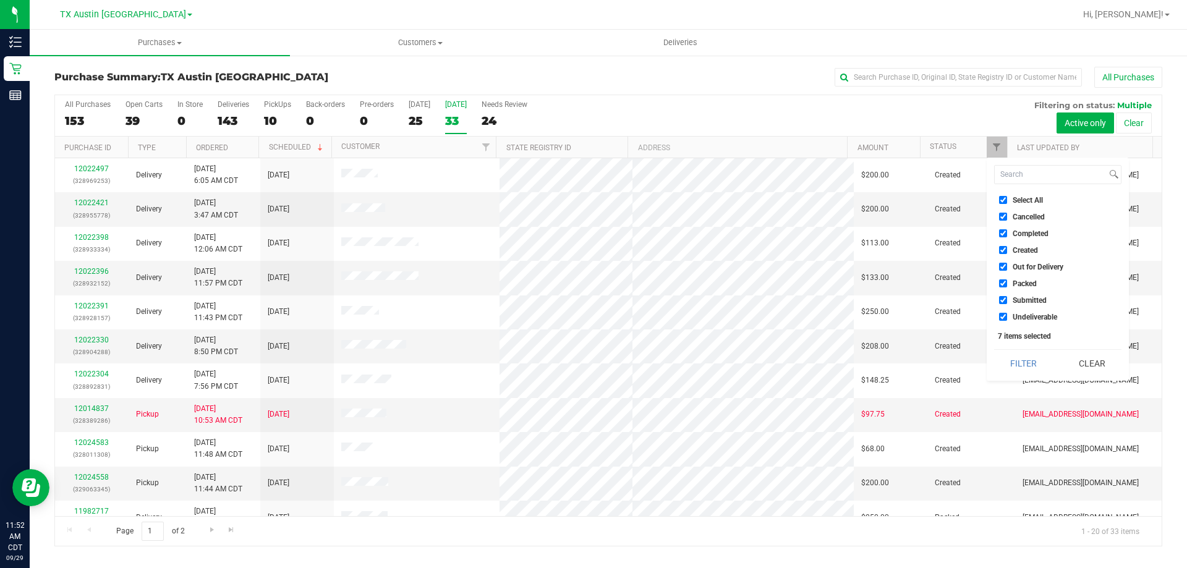
click at [1001, 199] on input "Select All" at bounding box center [1003, 200] width 8 height 8
checkbox input "false"
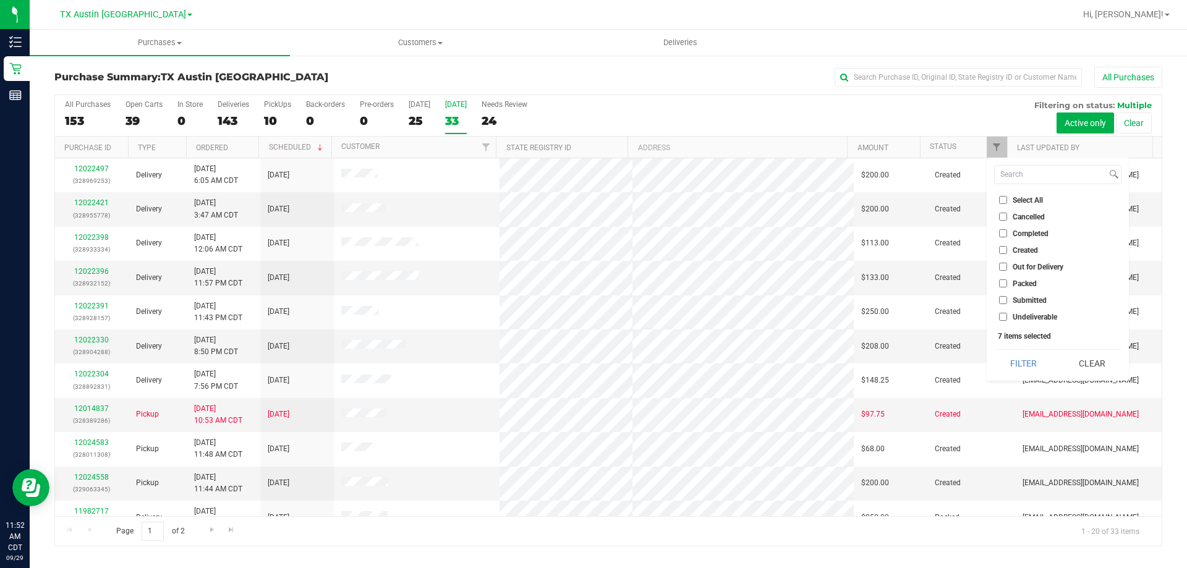
checkbox input "false"
click at [1002, 249] on input "Created" at bounding box center [1003, 250] width 8 height 8
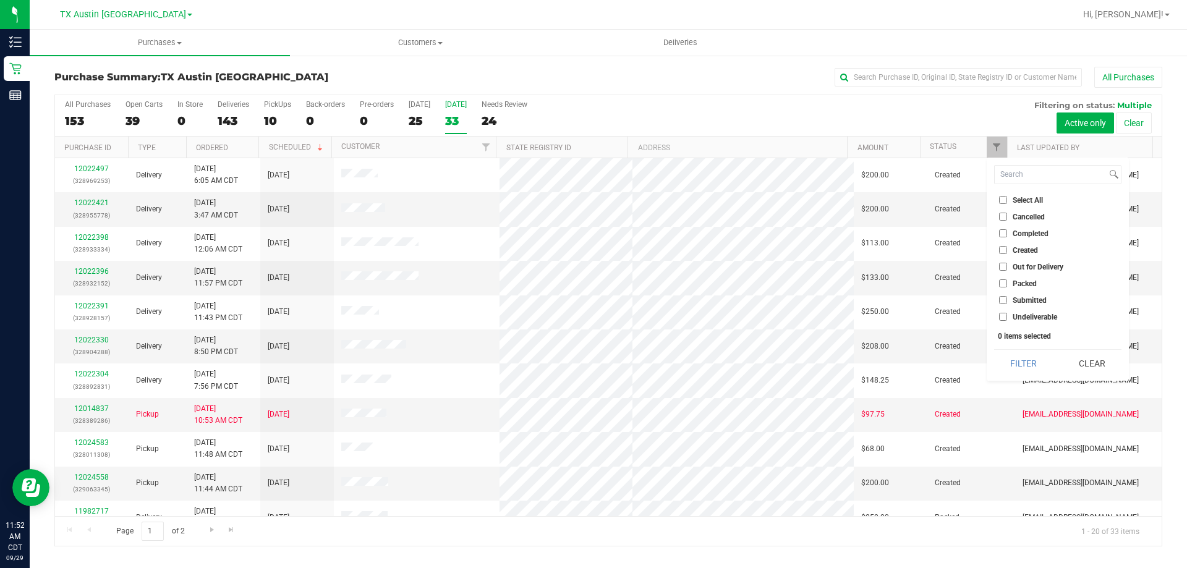
checkbox input "true"
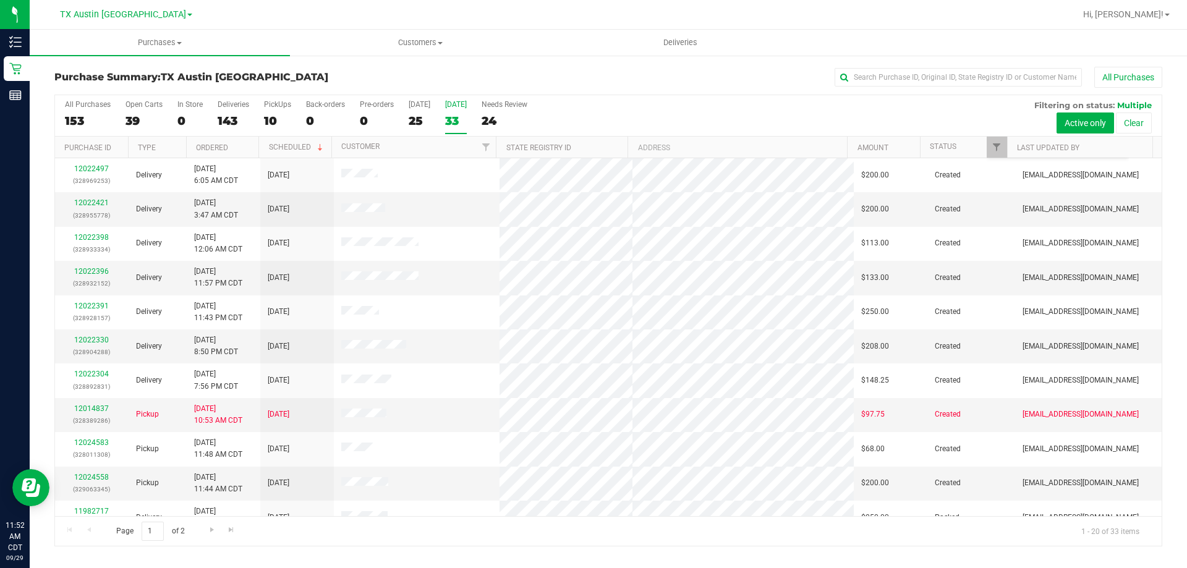
click at [693, 108] on div "All Purchases 153 Open Carts 39 In Store 0 Deliveries 143 PickUps 10 Back-order…" at bounding box center [608, 115] width 1106 height 41
click at [205, 145] on link "Ordered" at bounding box center [212, 147] width 32 height 9
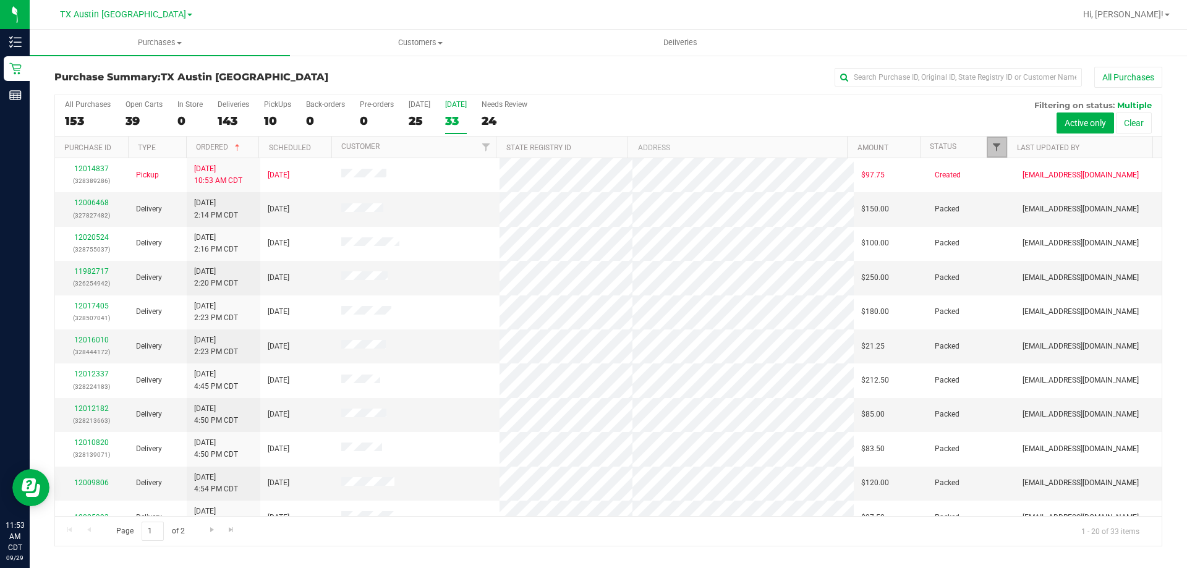
click at [991, 144] on span "Filter" at bounding box center [996, 147] width 10 height 10
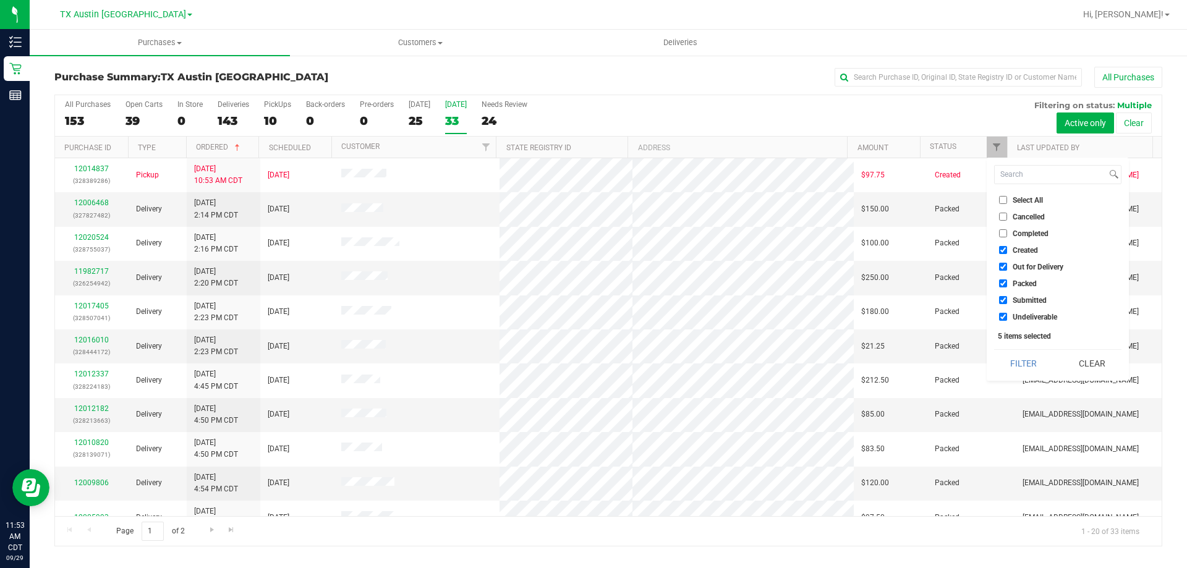
click at [1004, 198] on input "Select All" at bounding box center [1003, 200] width 8 height 8
checkbox input "true"
click at [1004, 198] on input "Select All" at bounding box center [1003, 200] width 8 height 8
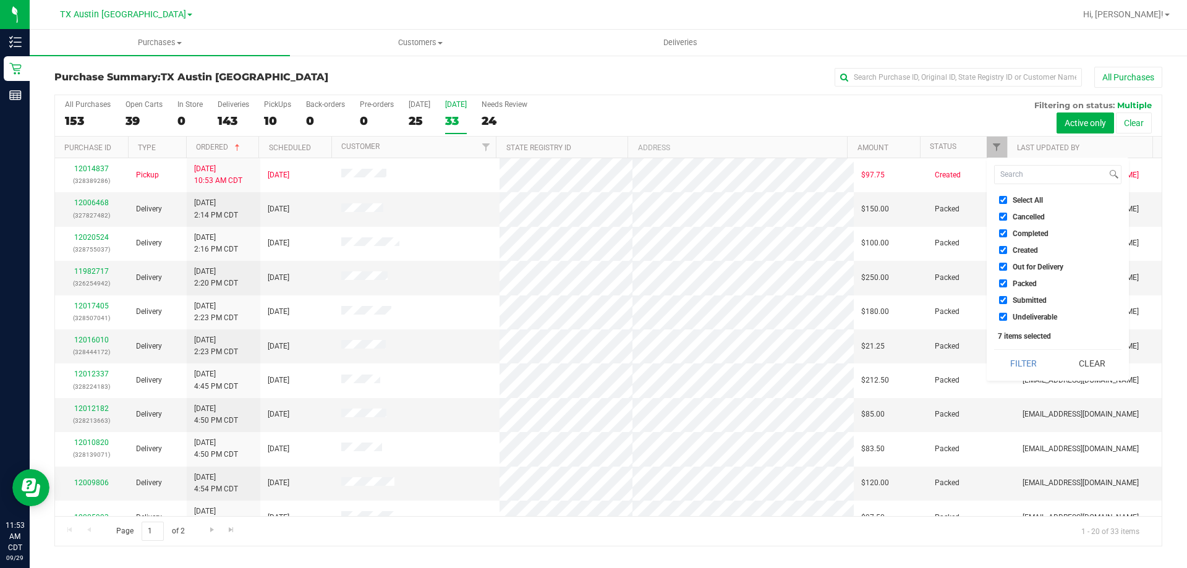
checkbox input "false"
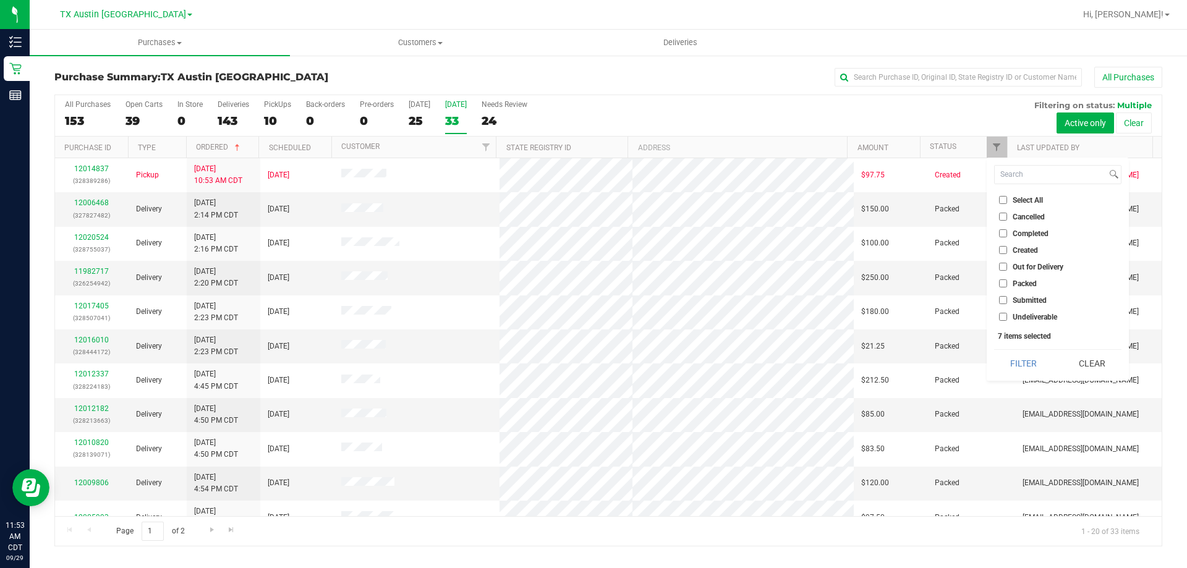
checkbox input "false"
click at [1002, 252] on input "Created" at bounding box center [1003, 250] width 8 height 8
click at [580, 90] on div "Purchase Summary: TX Austin DC All Purchases" at bounding box center [608, 80] width 1108 height 27
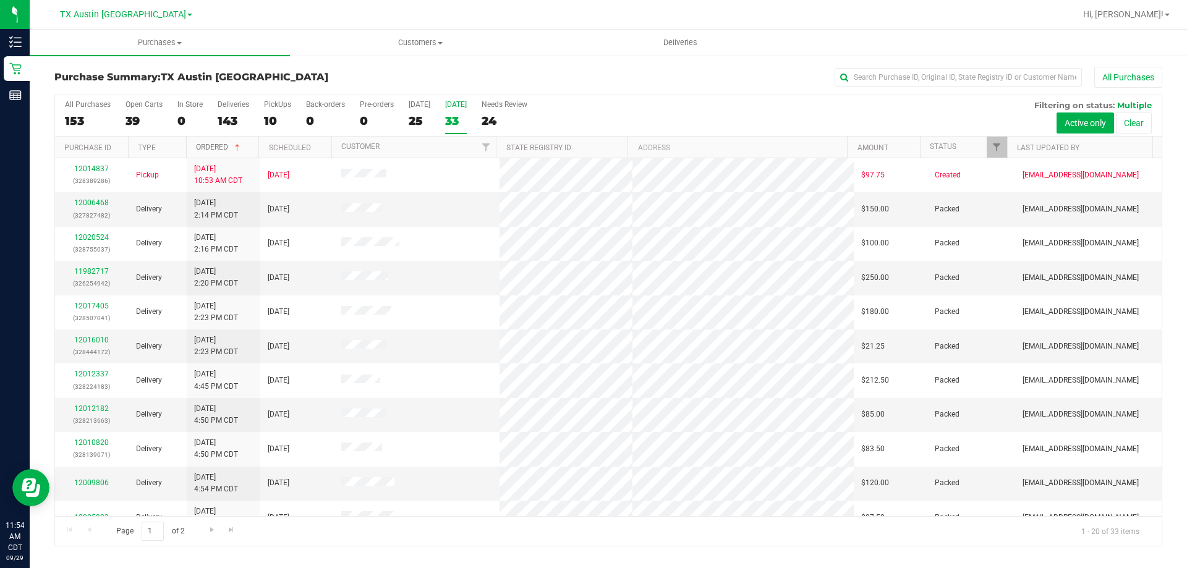
click at [212, 146] on link "Ordered" at bounding box center [219, 147] width 46 height 9
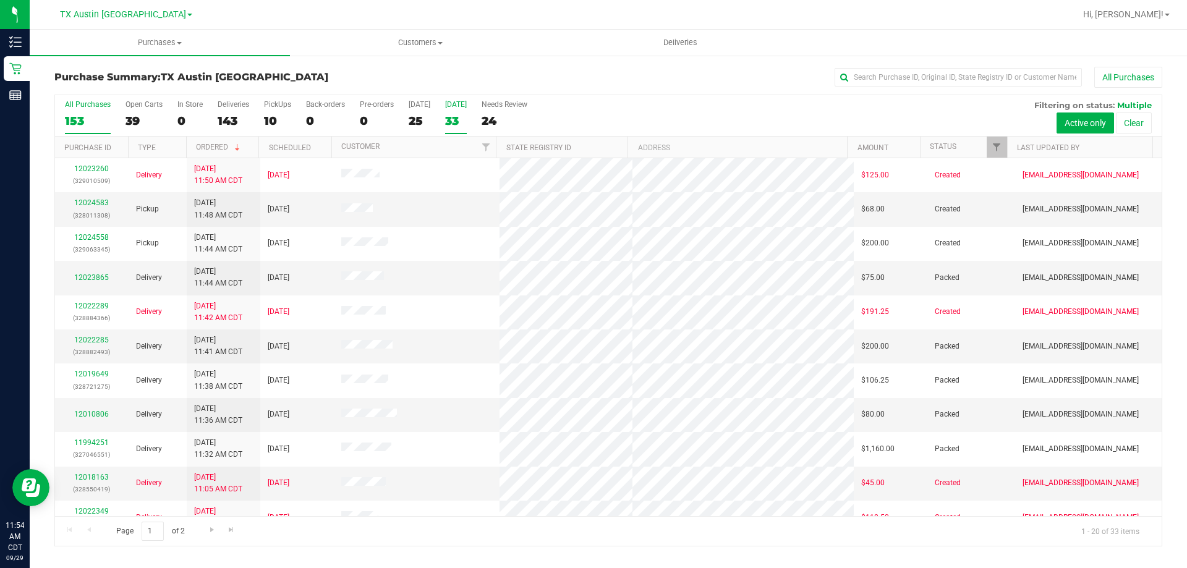
click at [75, 105] on div "All Purchases" at bounding box center [88, 104] width 46 height 9
click at [0, 0] on input "All Purchases 153" at bounding box center [0, 0] width 0 height 0
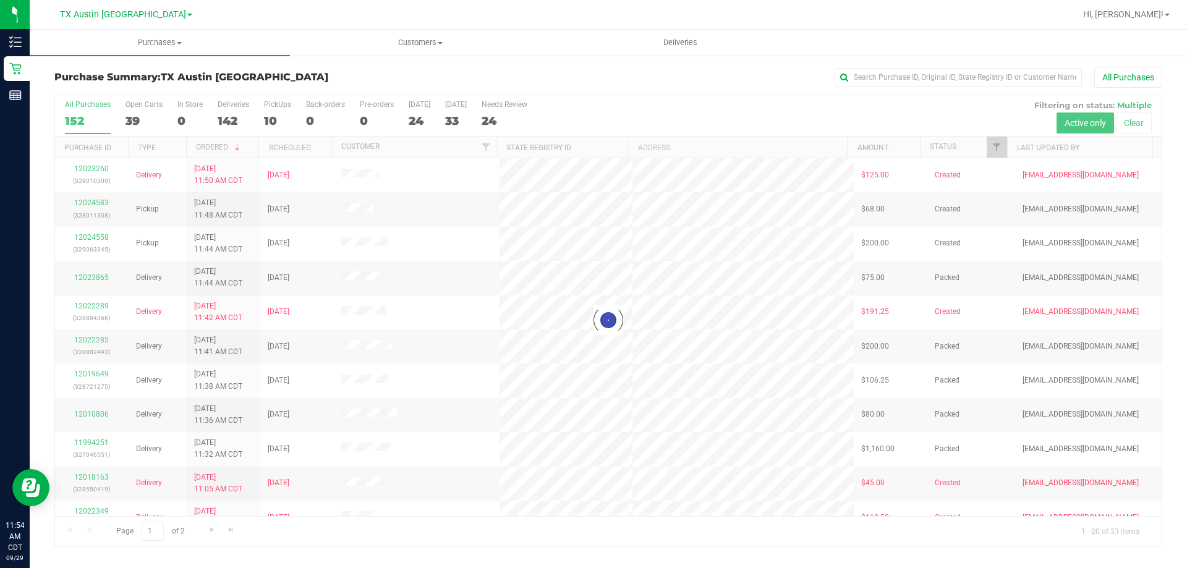
checkbox input "true"
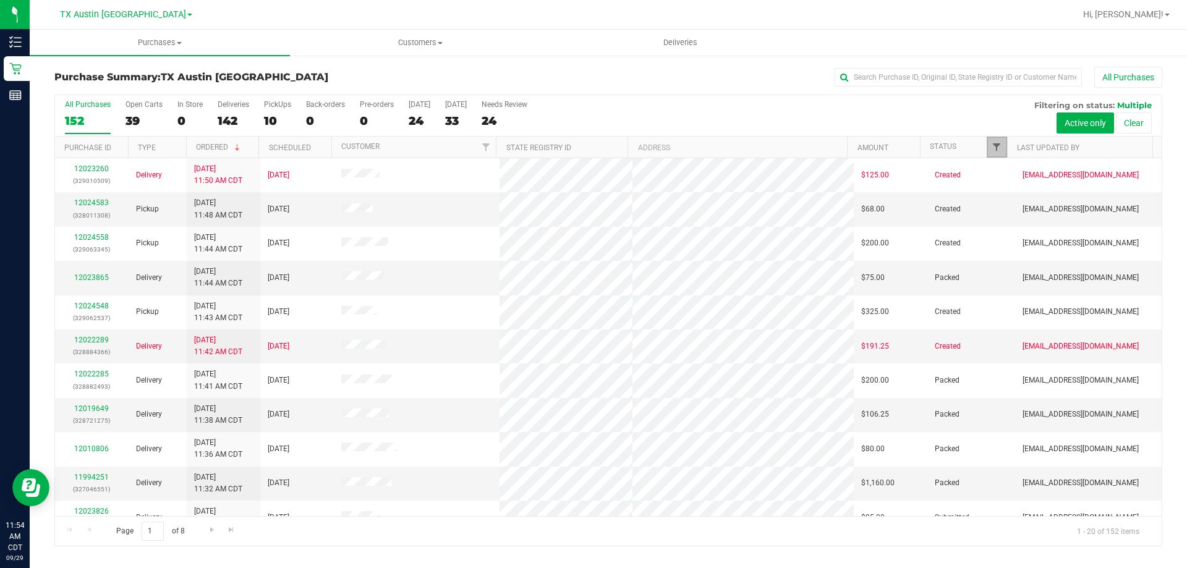
click at [993, 144] on span "Filter" at bounding box center [996, 147] width 10 height 10
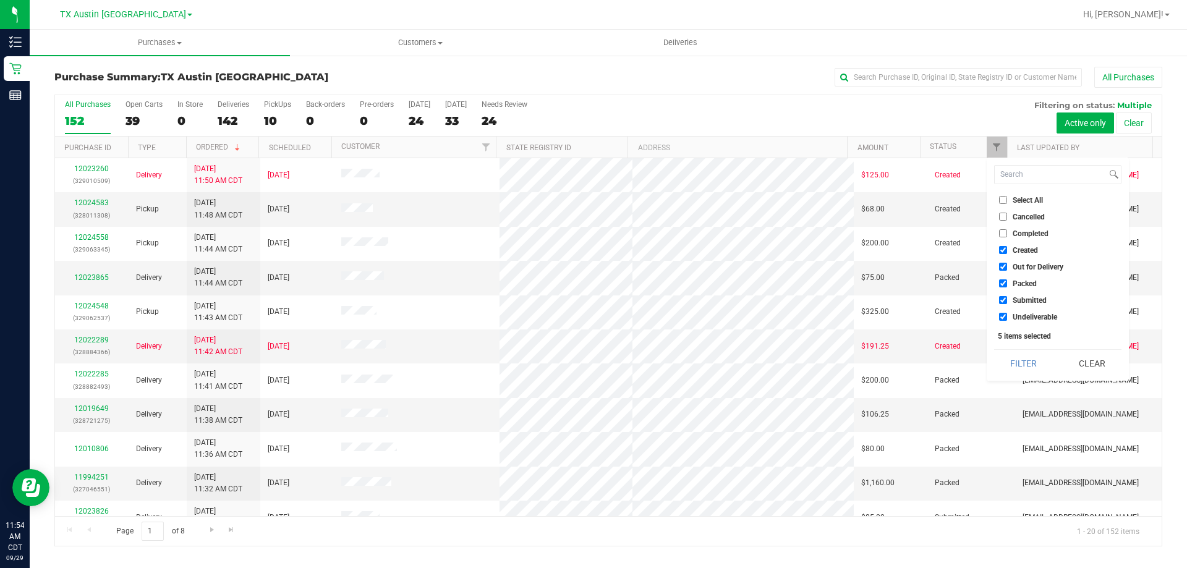
click at [1004, 200] on input "Select All" at bounding box center [1003, 200] width 8 height 8
checkbox input "true"
click at [1004, 201] on input "Select All" at bounding box center [1003, 200] width 8 height 8
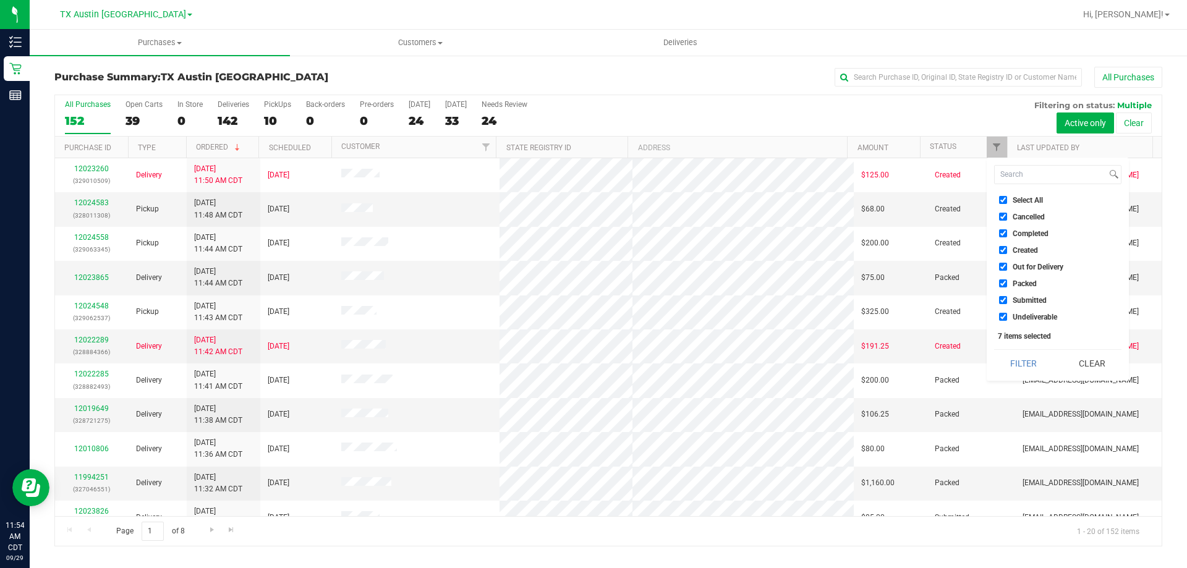
checkbox input "false"
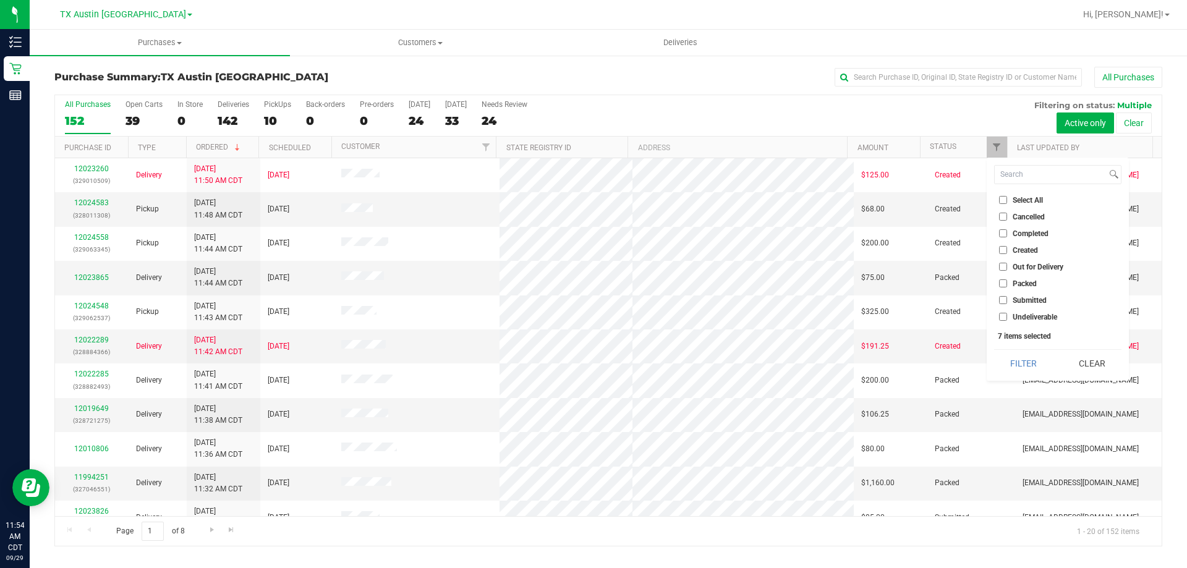
checkbox input "false"
click at [1001, 266] on input "Out for Delivery" at bounding box center [1003, 267] width 8 height 8
click at [1001, 265] on input "Out for Delivery" at bounding box center [1003, 267] width 8 height 8
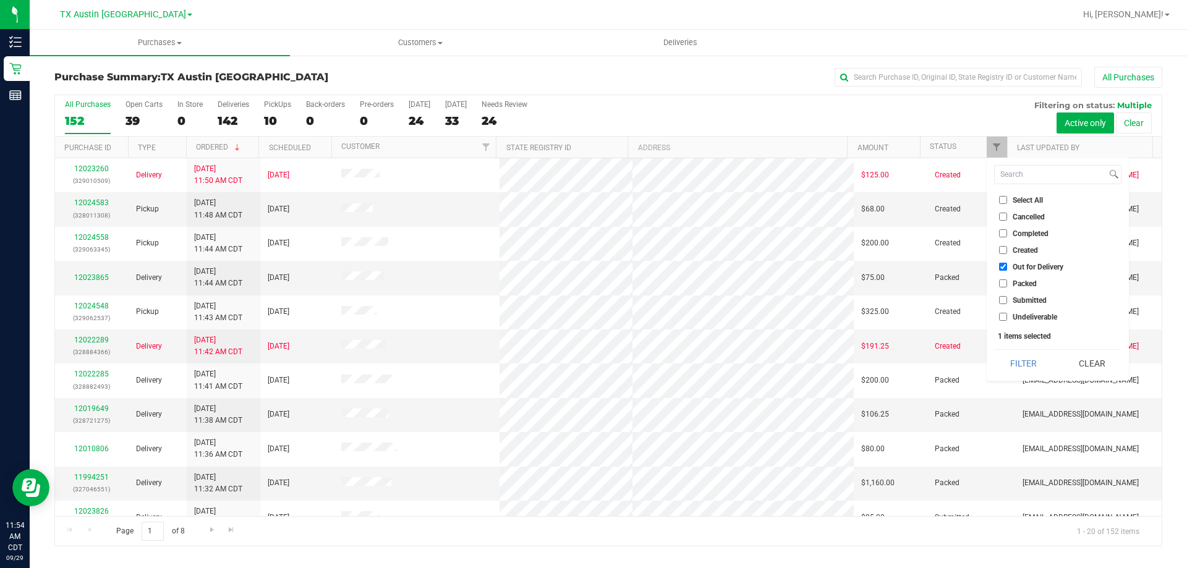
checkbox input "false"
click at [1001, 252] on input "Created" at bounding box center [1003, 250] width 8 height 8
click at [1025, 363] on button "Filter" at bounding box center [1023, 363] width 59 height 27
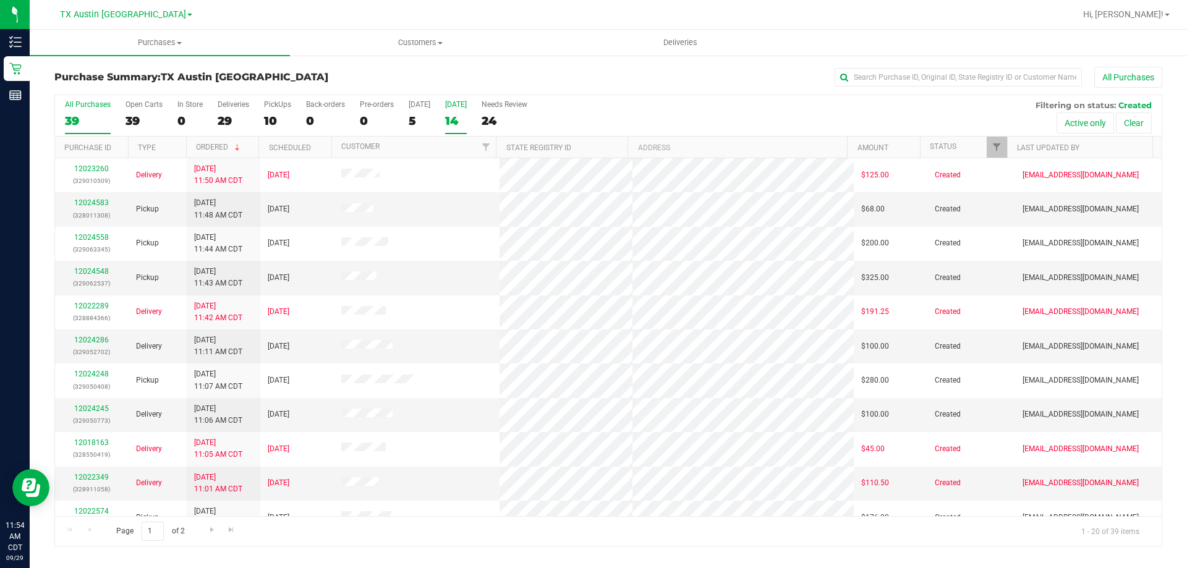
click at [458, 106] on div "Tomorrow" at bounding box center [456, 104] width 22 height 9
click at [0, 0] on input "Tomorrow 14" at bounding box center [0, 0] width 0 height 0
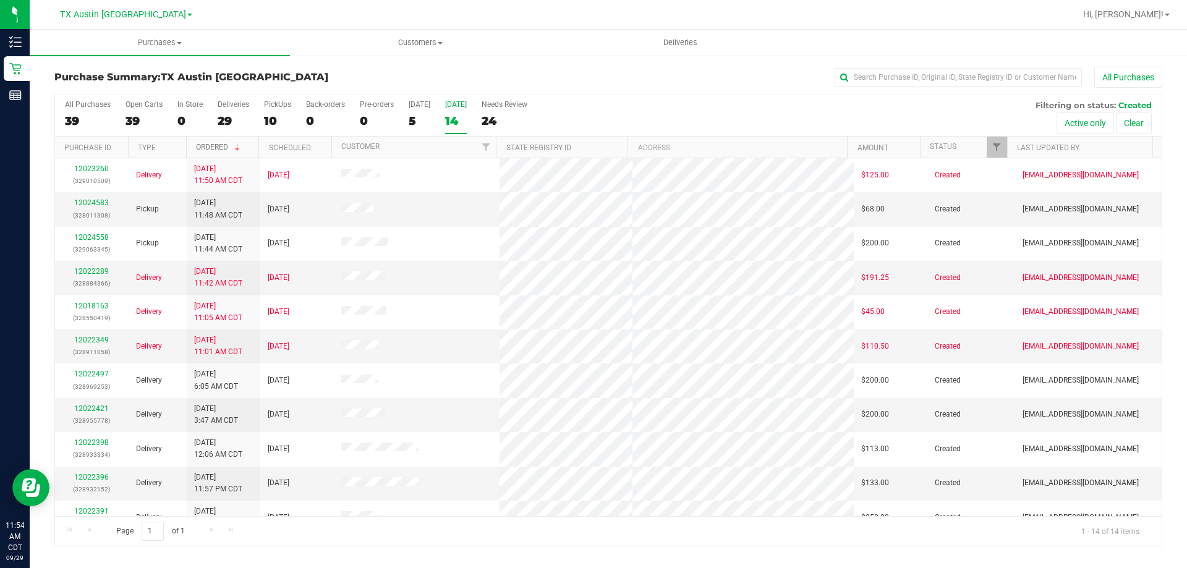
click at [213, 148] on link "Ordered" at bounding box center [219, 147] width 46 height 9
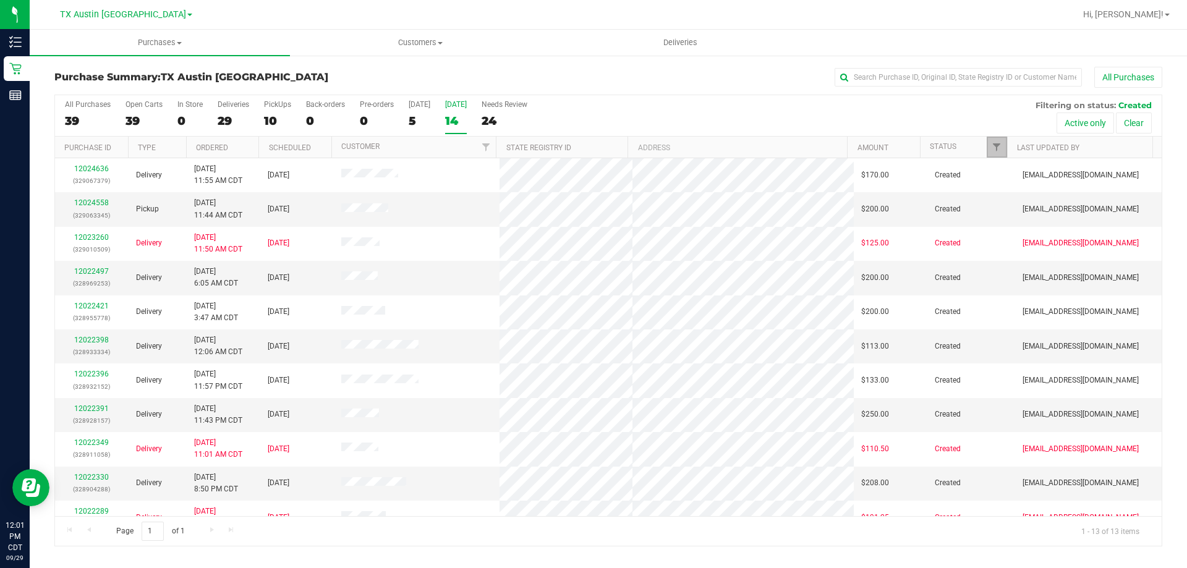
click at [1001, 141] on link "Filter" at bounding box center [996, 147] width 20 height 21
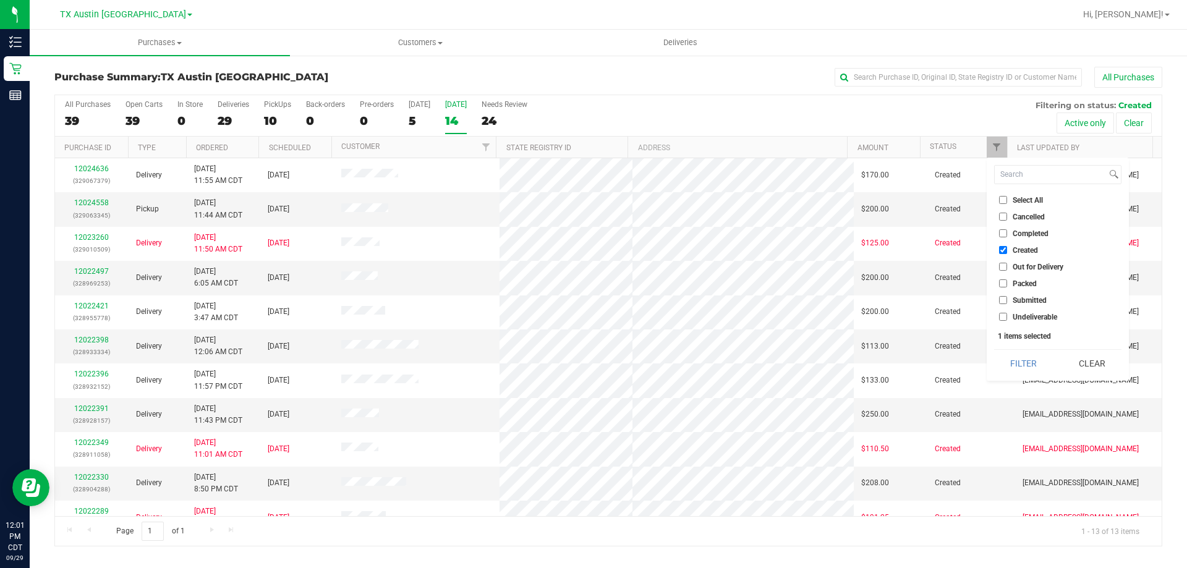
click at [999, 252] on input "Created" at bounding box center [1003, 250] width 8 height 8
click at [1001, 250] on input "Created" at bounding box center [1003, 250] width 8 height 8
checkbox input "true"
click at [1033, 369] on button "Filter" at bounding box center [1023, 363] width 59 height 27
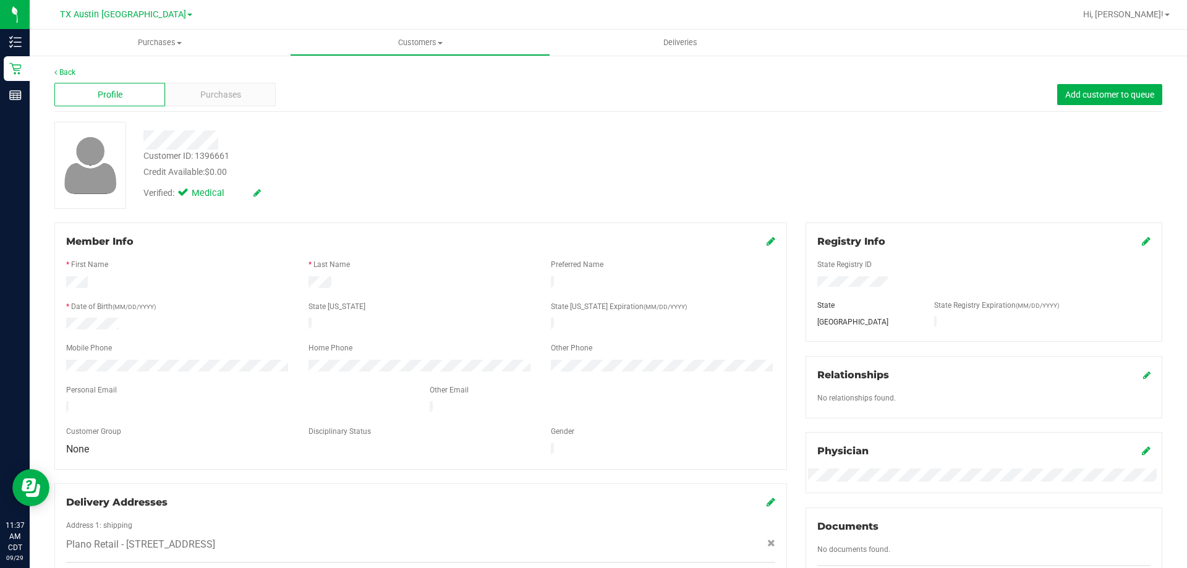
click at [86, 333] on div at bounding box center [420, 338] width 709 height 10
click at [213, 95] on span "Purchases" at bounding box center [220, 94] width 41 height 13
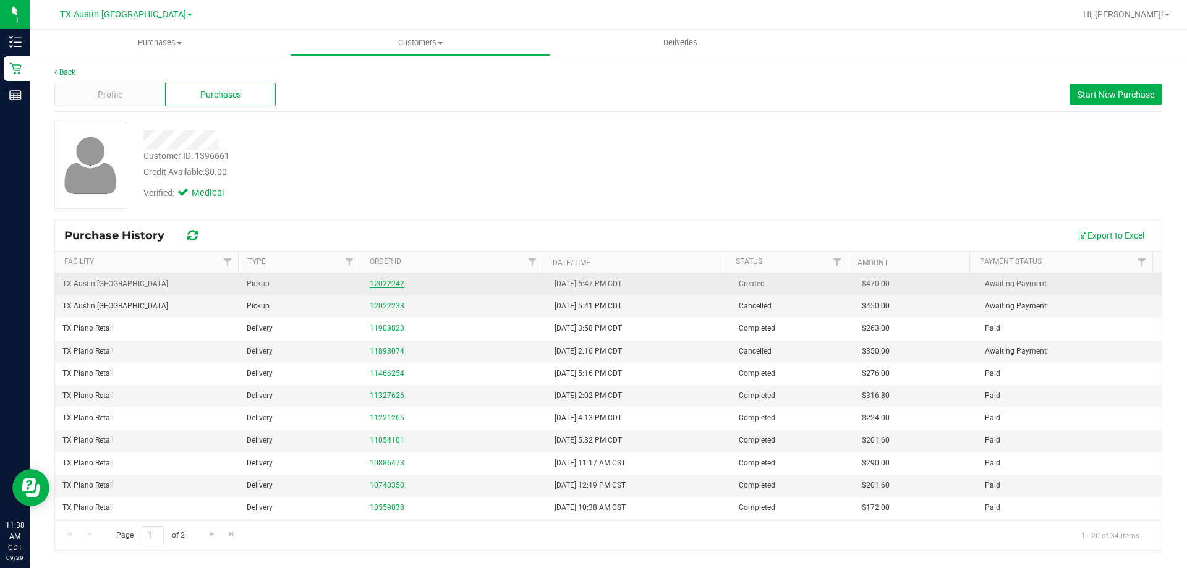
click at [394, 286] on link "12022242" at bounding box center [387, 283] width 35 height 9
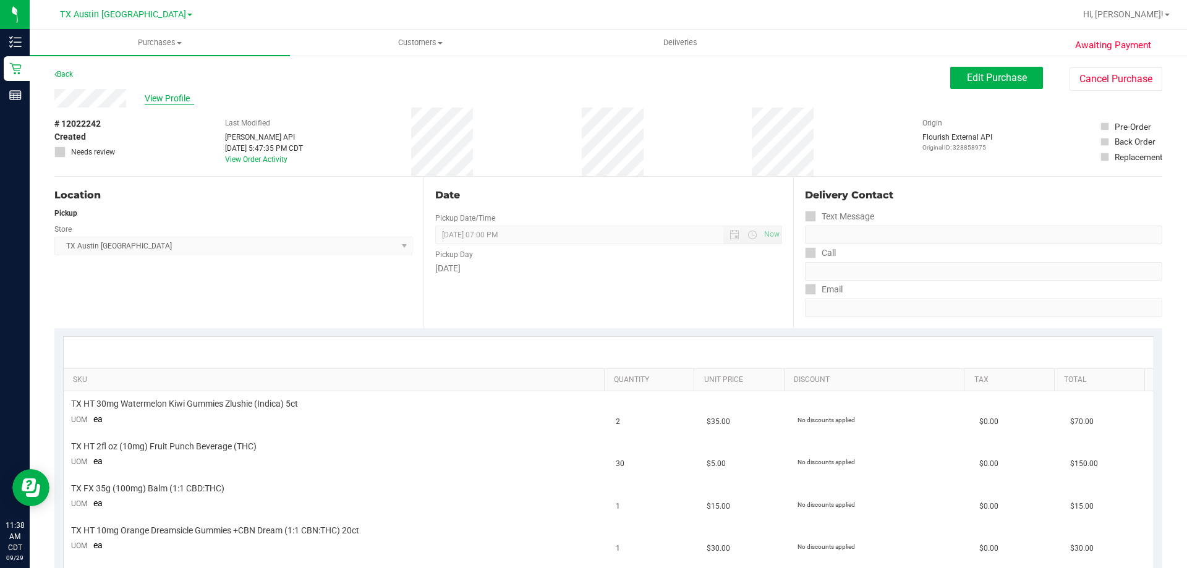
click at [161, 95] on span "View Profile" at bounding box center [169, 98] width 49 height 13
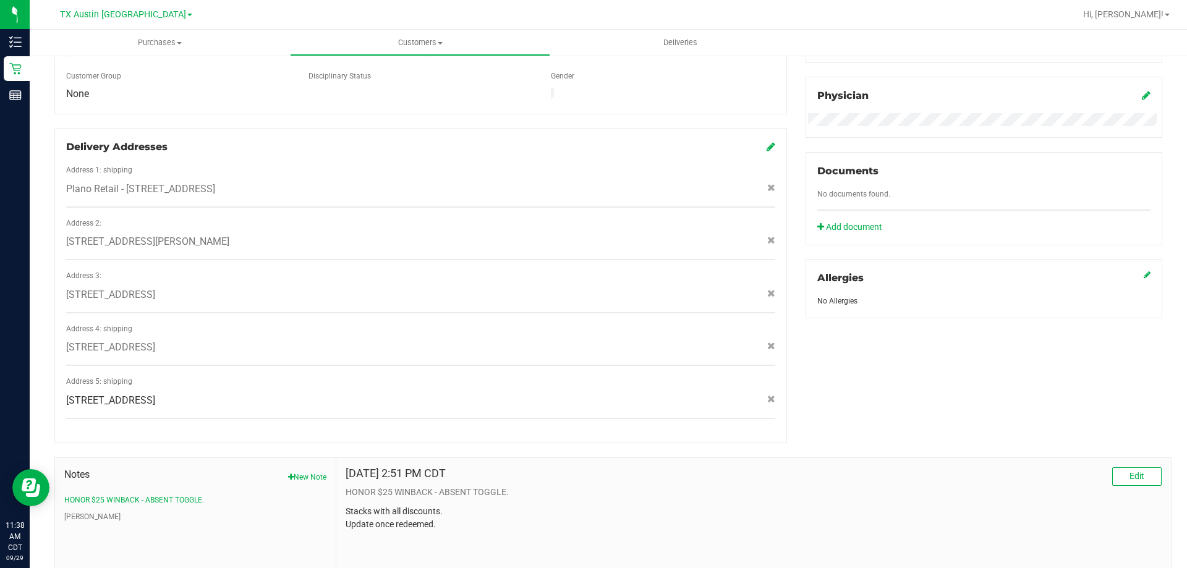
scroll to position [439, 0]
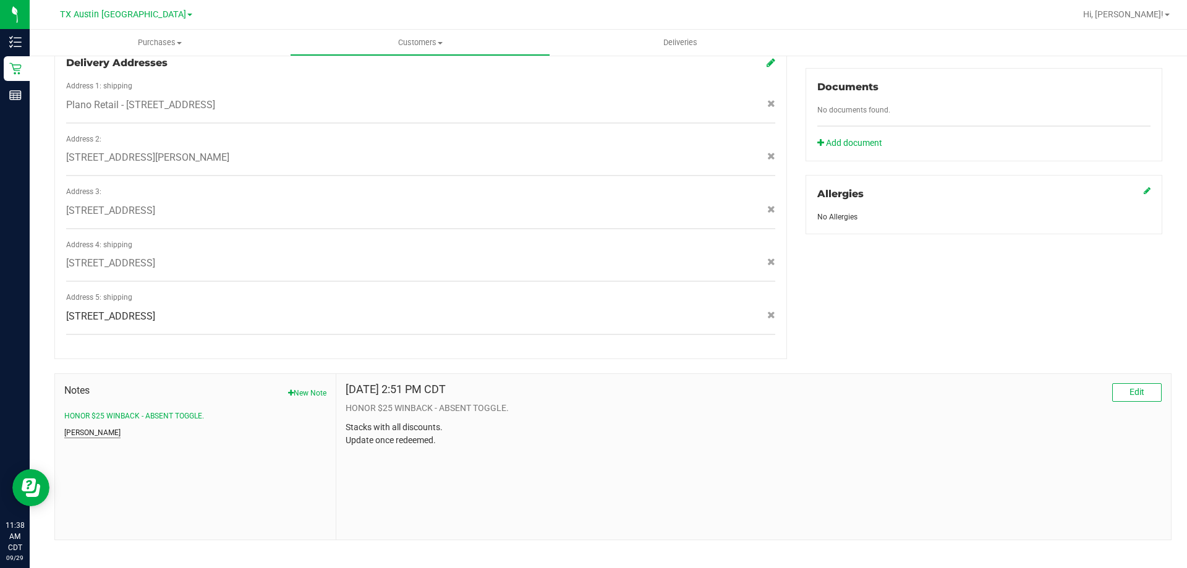
click at [69, 427] on button "[PERSON_NAME]" at bounding box center [92, 432] width 56 height 11
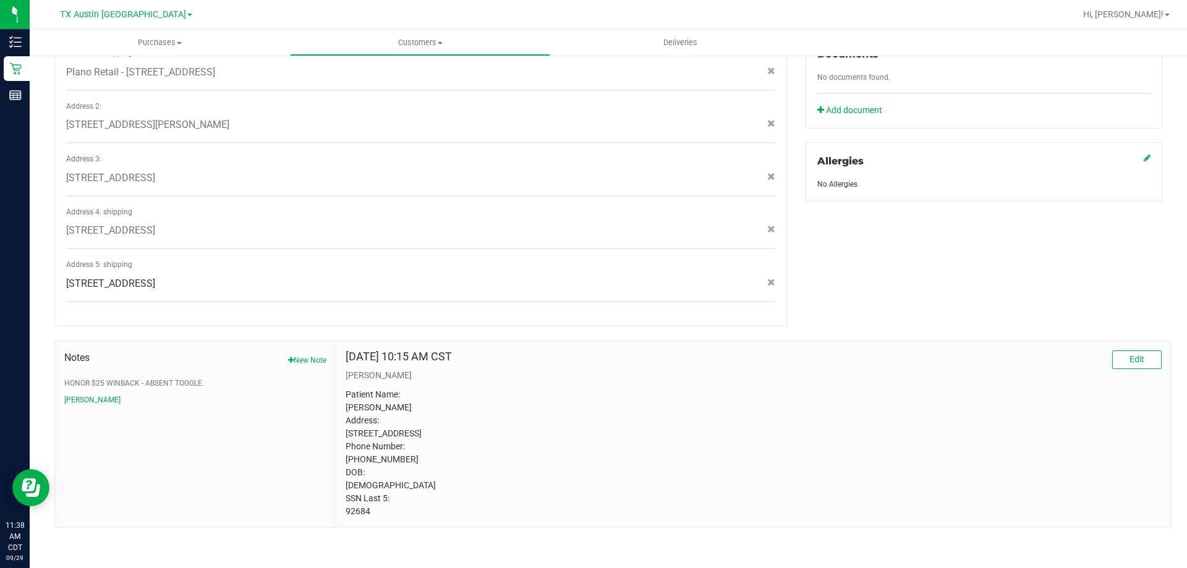
scroll to position [473, 0]
click at [356, 512] on p "Patient Name: [PERSON_NAME] Address: [STREET_ADDRESS] Phone Number: [PHONE_NUMB…" at bounding box center [753, 453] width 816 height 130
copy body "92684"
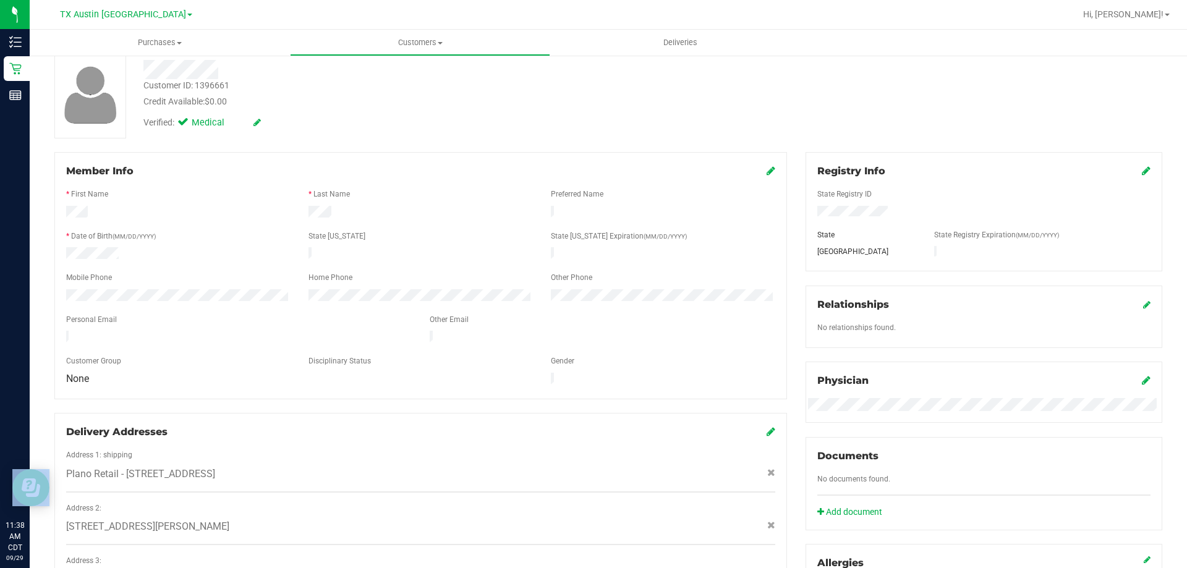
scroll to position [0, 0]
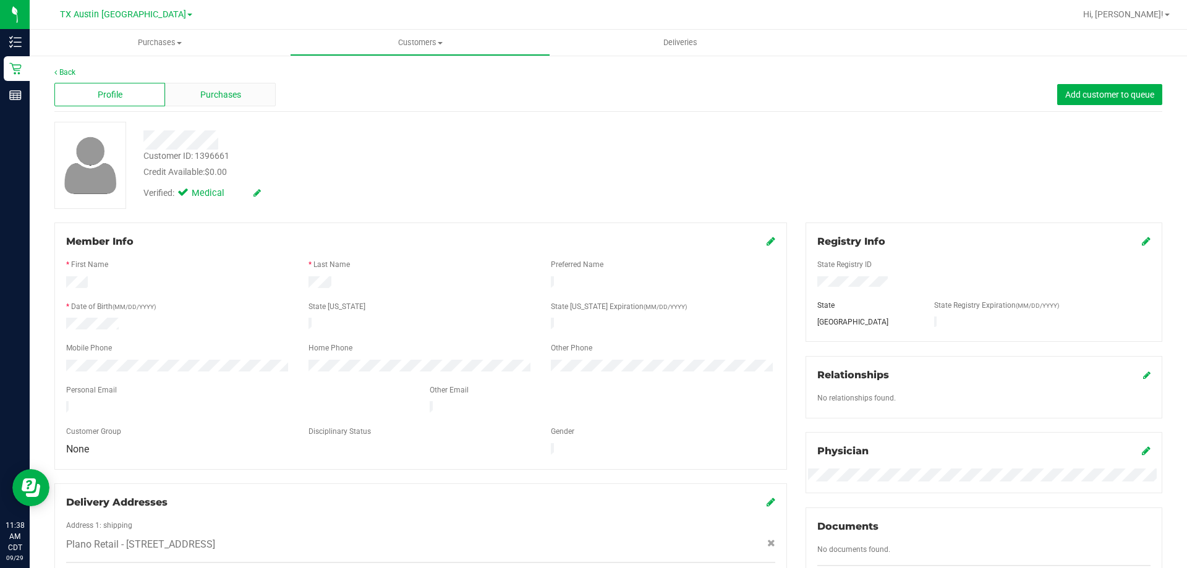
click at [238, 106] on div "Purchases" at bounding box center [220, 94] width 111 height 23
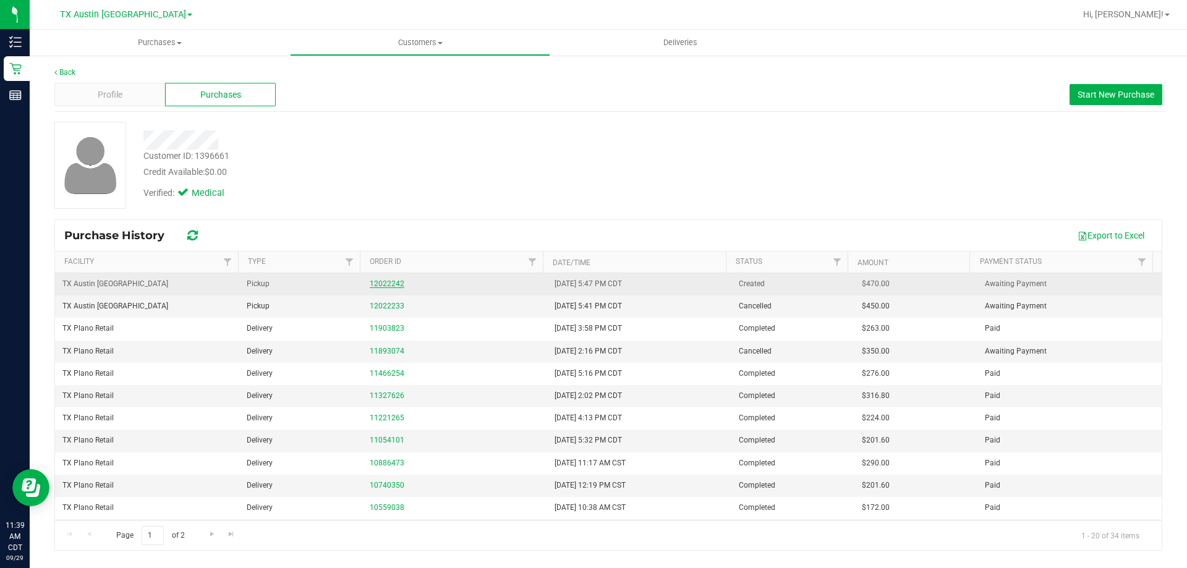
click at [377, 280] on link "12022242" at bounding box center [387, 283] width 35 height 9
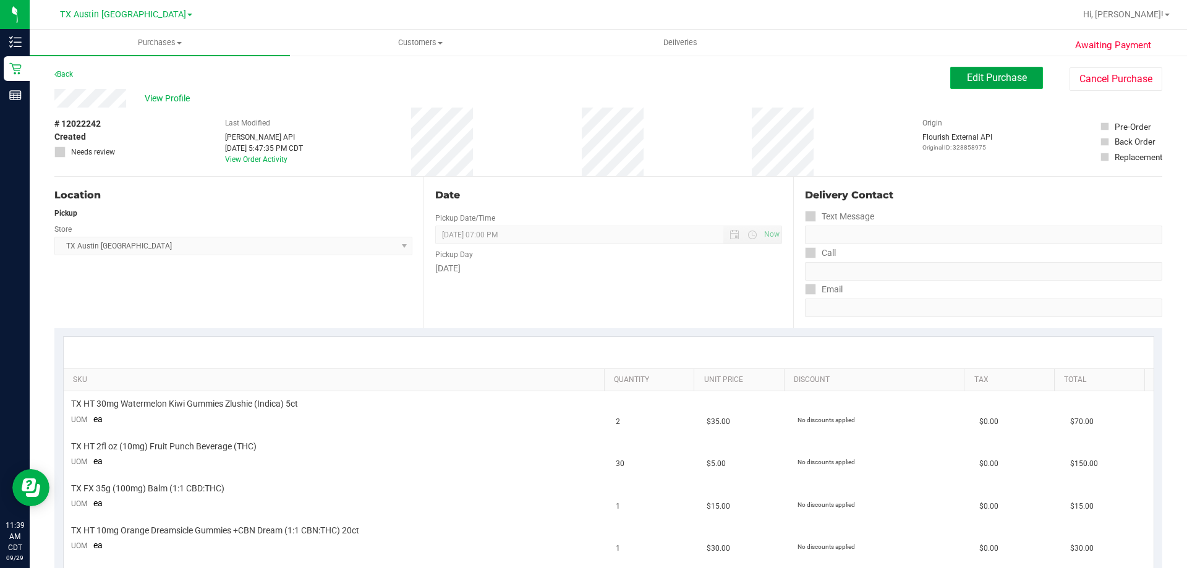
click at [967, 80] on span "Edit Purchase" at bounding box center [997, 78] width 60 height 12
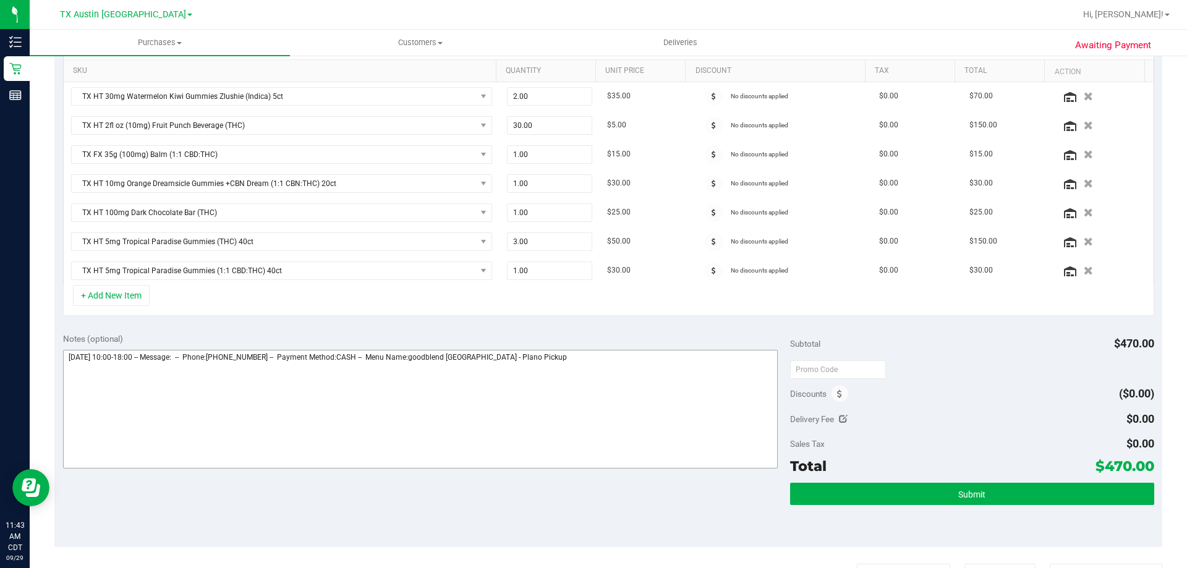
scroll to position [247, 0]
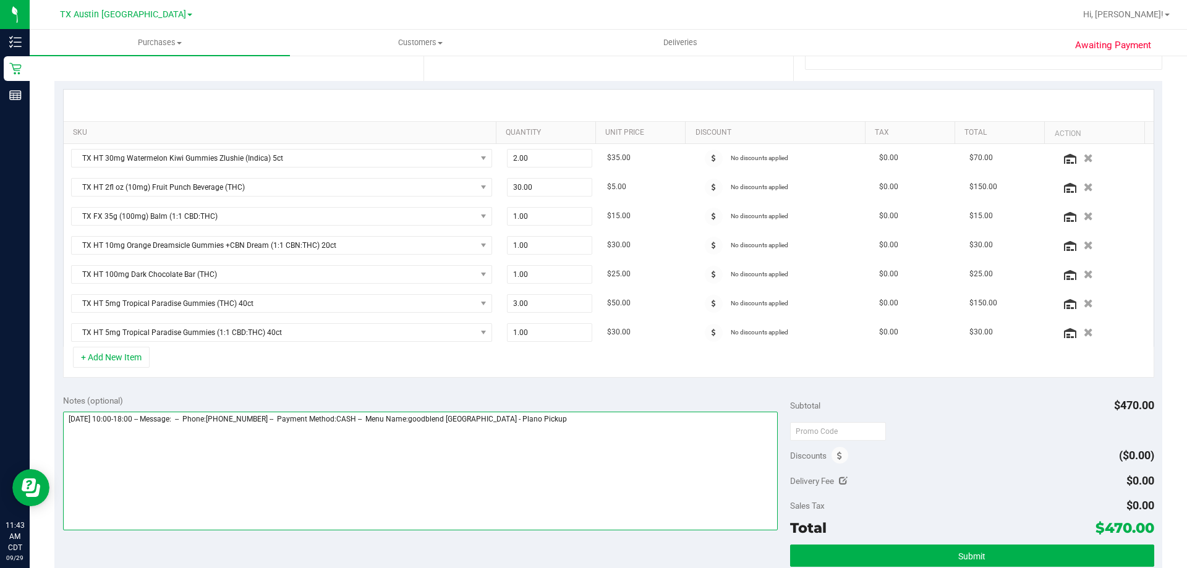
click at [596, 425] on textarea at bounding box center [420, 471] width 715 height 119
click at [328, 439] on textarea at bounding box center [420, 471] width 715 height 119
click at [315, 441] on textarea at bounding box center [420, 471] width 715 height 119
click at [68, 434] on textarea at bounding box center [420, 471] width 715 height 119
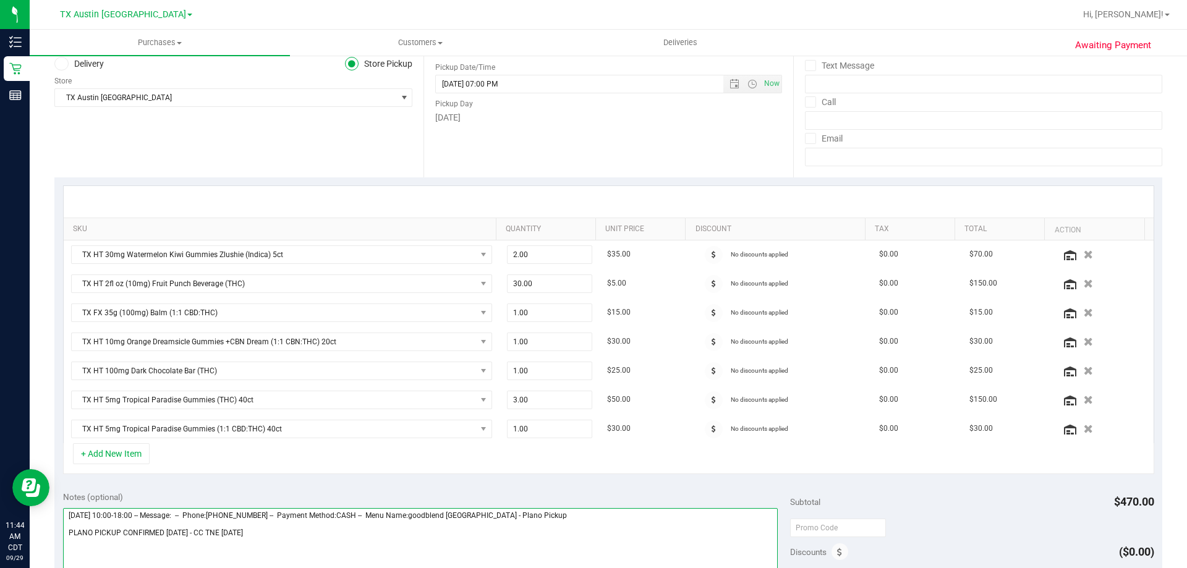
scroll to position [62, 0]
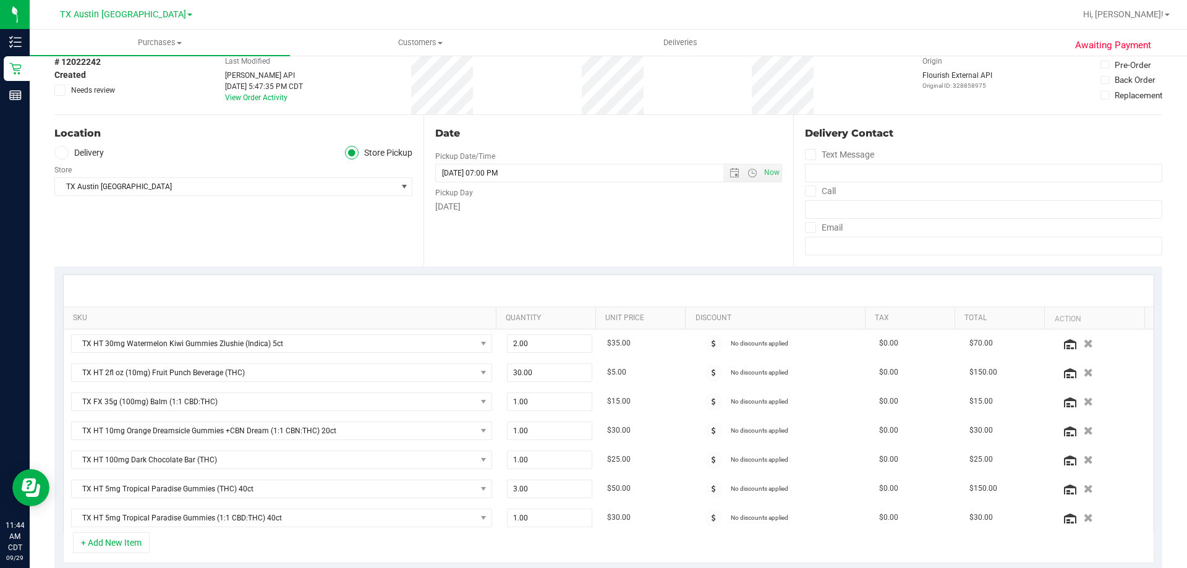
type textarea "[DATE] 10:00-18:00 -- Message: -- Phone:[PHONE_NUMBER] -- Payment Method:CASH -…"
click at [56, 155] on span at bounding box center [61, 153] width 14 height 14
click at [0, 0] on input "Delivery" at bounding box center [0, 0] width 0 height 0
click at [222, 190] on span "75093" at bounding box center [233, 186] width 22 height 9
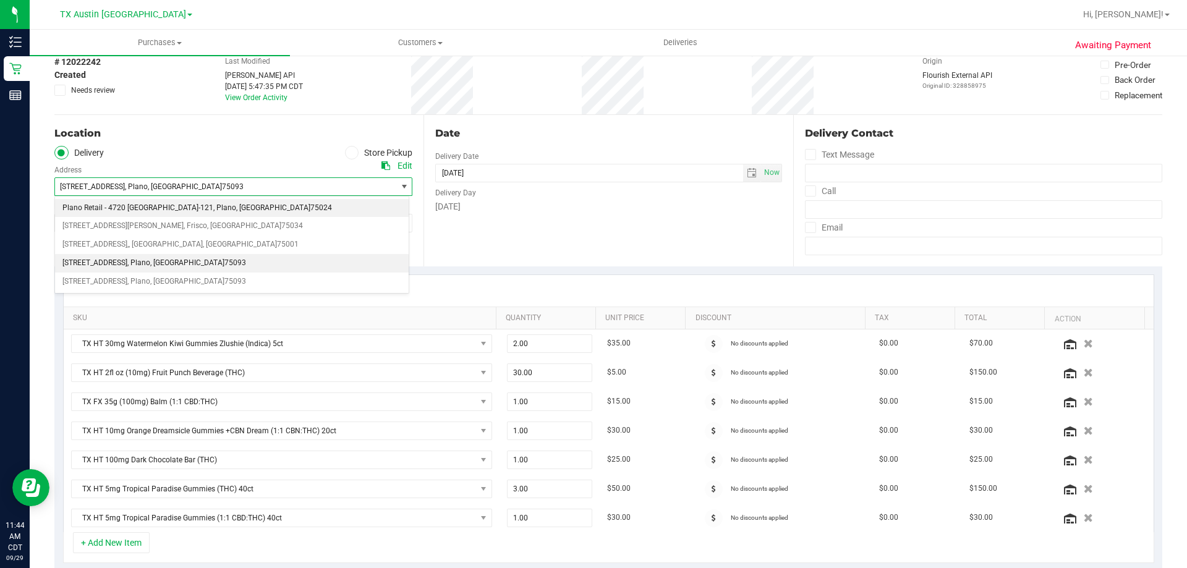
click at [236, 208] on span ", [GEOGRAPHIC_DATA]" at bounding box center [273, 208] width 74 height 16
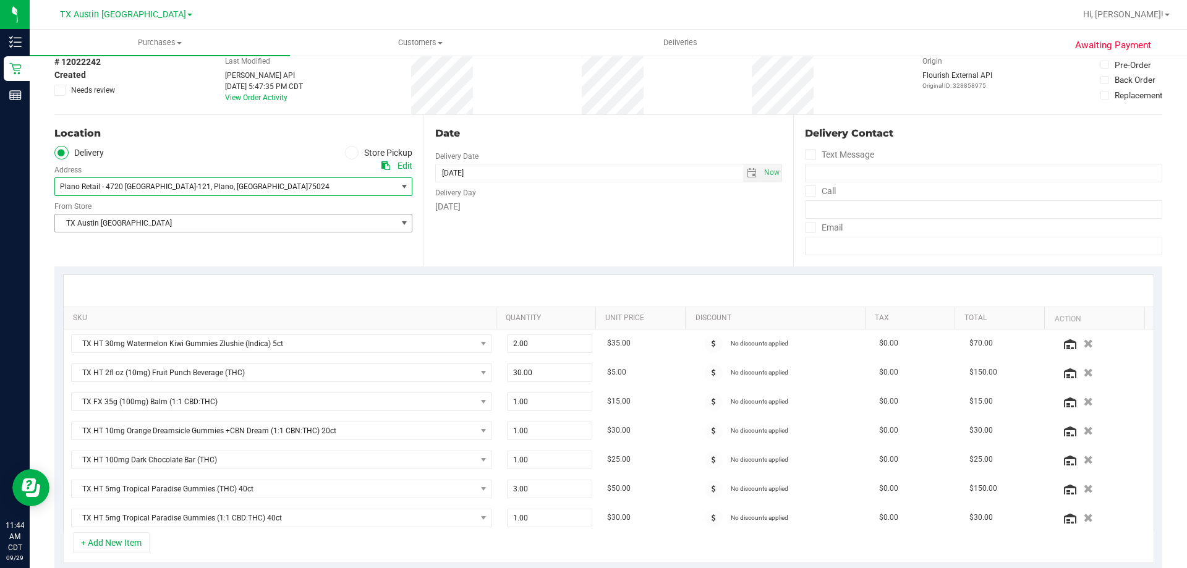
click at [186, 224] on span "TX Austin [GEOGRAPHIC_DATA]" at bounding box center [225, 222] width 341 height 17
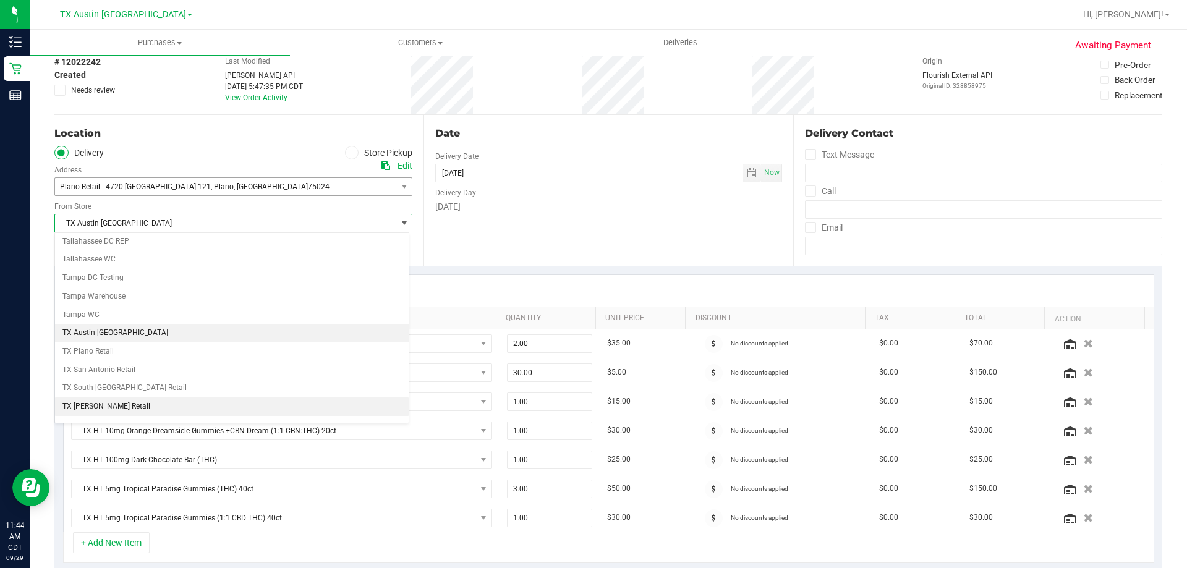
scroll to position [898, 0]
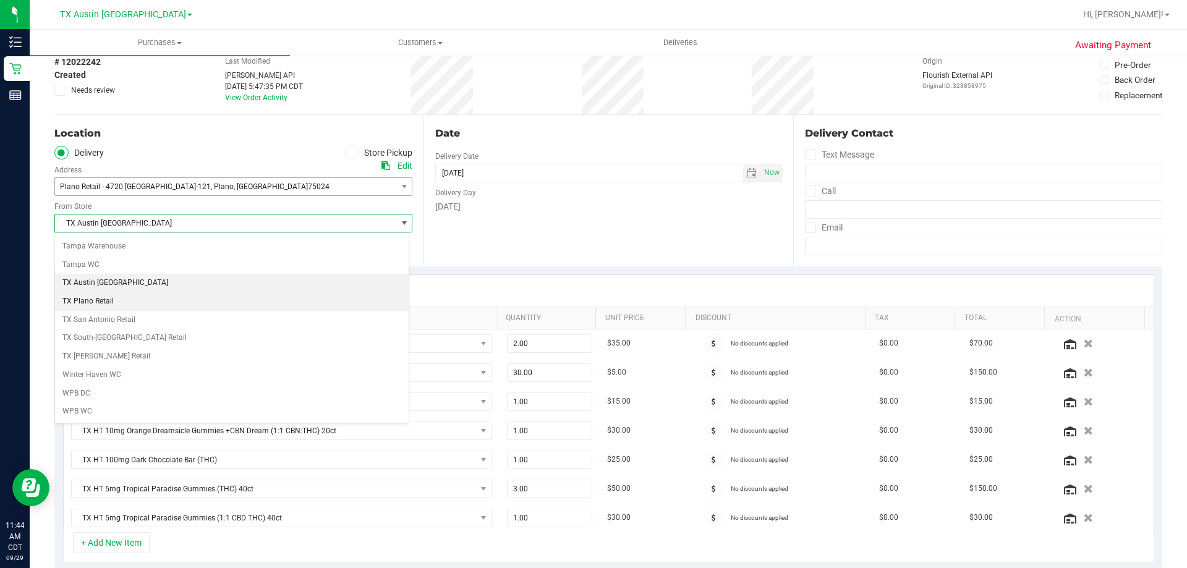
click at [139, 307] on li "TX Plano Retail" at bounding box center [232, 301] width 354 height 19
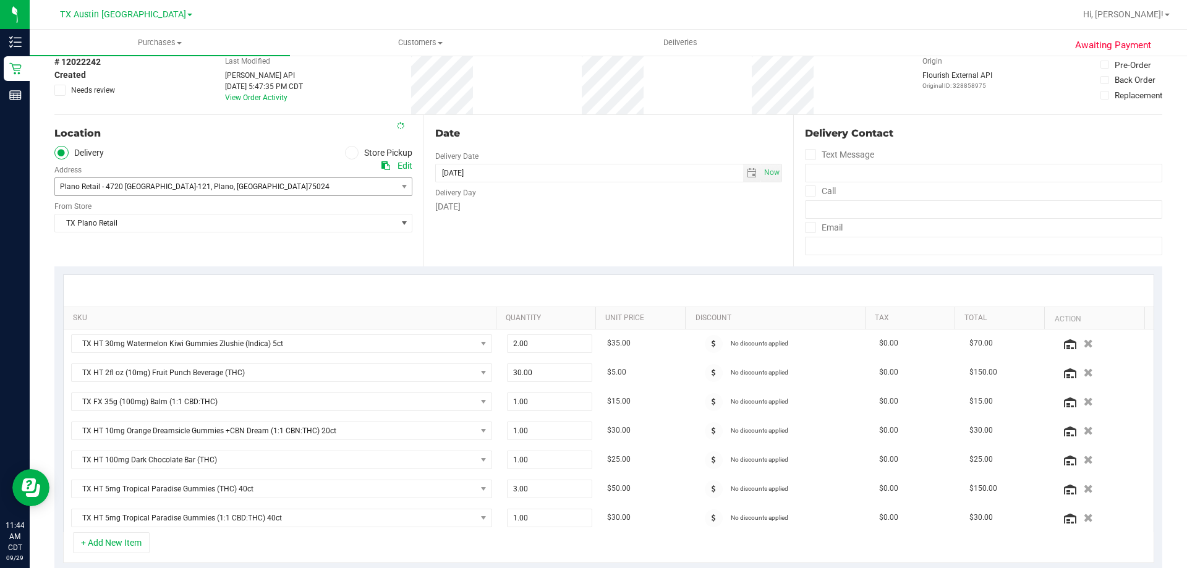
click at [192, 254] on div "Location Delivery Store Pickup Address Edit Plano Retail - 4720 [GEOGRAPHIC_DAT…" at bounding box center [238, 190] width 369 height 151
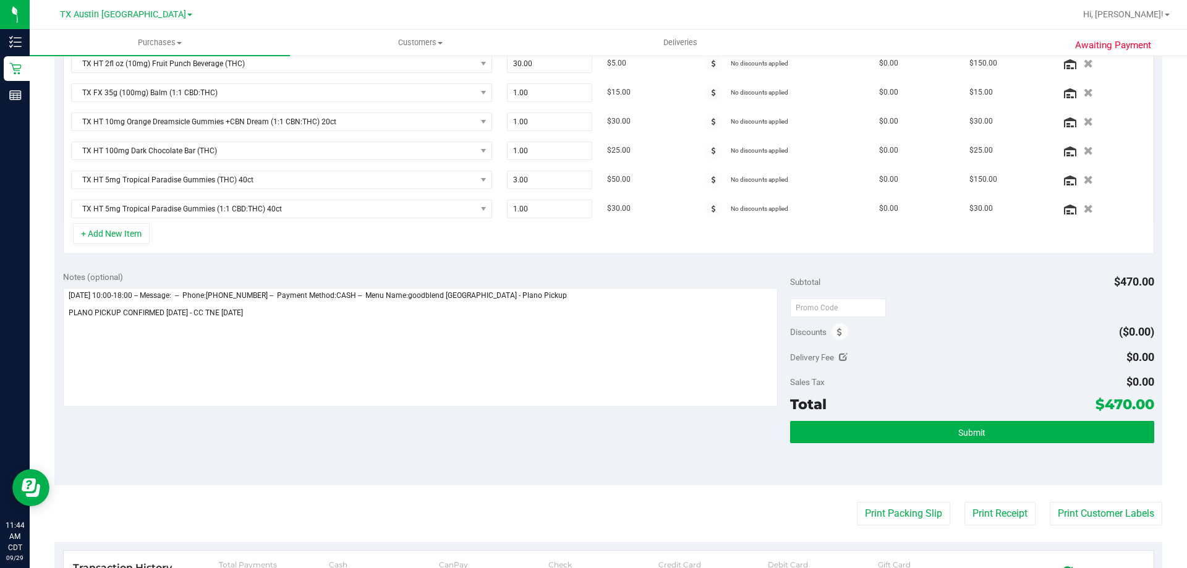
drag, startPoint x: 1093, startPoint y: 400, endPoint x: 1141, endPoint y: 402, distance: 47.6
click at [1141, 402] on span "$470.00" at bounding box center [1124, 404] width 59 height 17
click at [1001, 392] on div "Sales Tax $0.00" at bounding box center [971, 382] width 363 height 22
click at [939, 437] on button "Submit" at bounding box center [971, 432] width 363 height 22
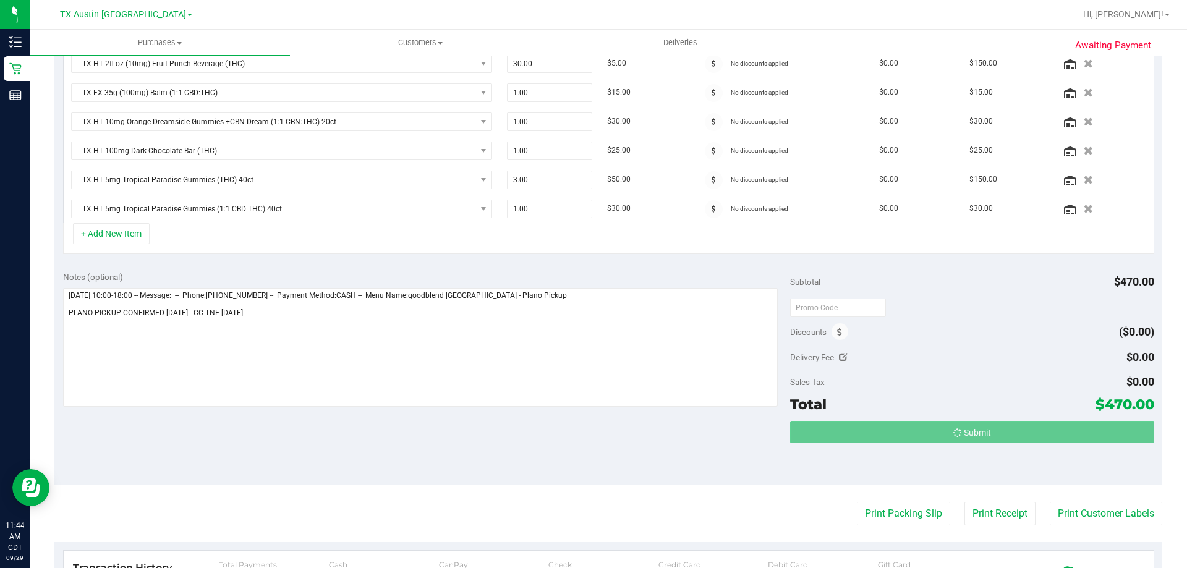
scroll to position [352, 0]
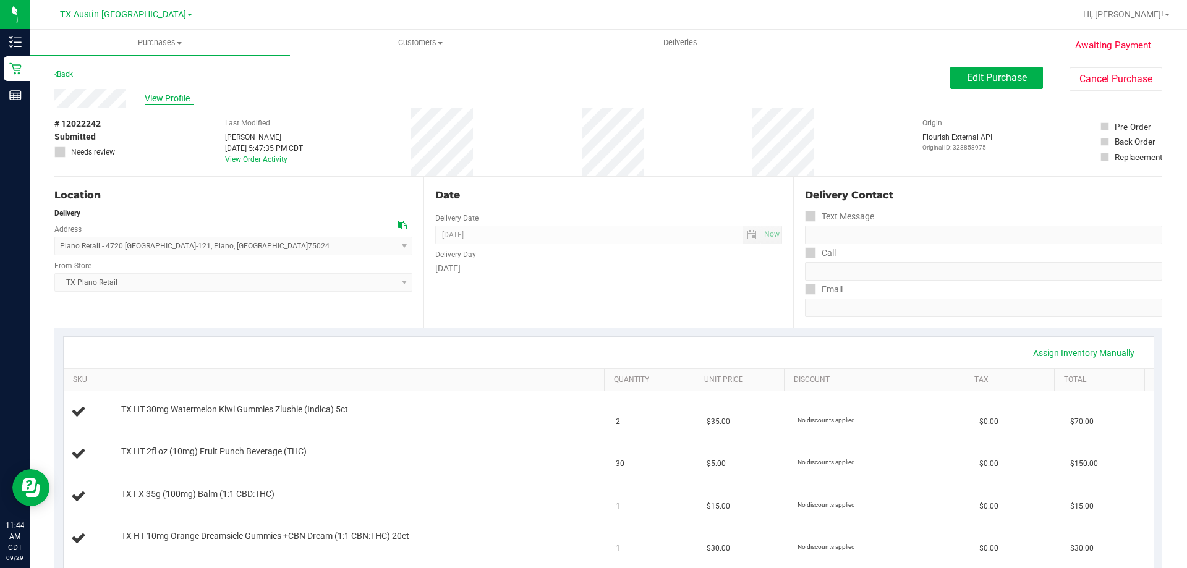
click at [172, 99] on span "View Profile" at bounding box center [169, 98] width 49 height 13
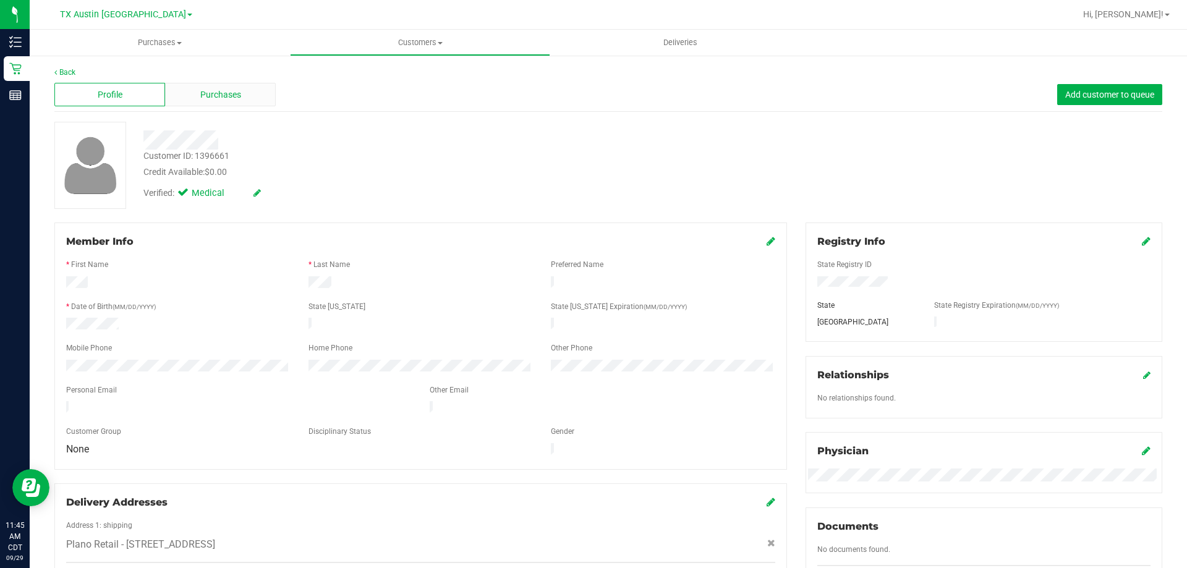
click at [221, 90] on span "Purchases" at bounding box center [220, 94] width 41 height 13
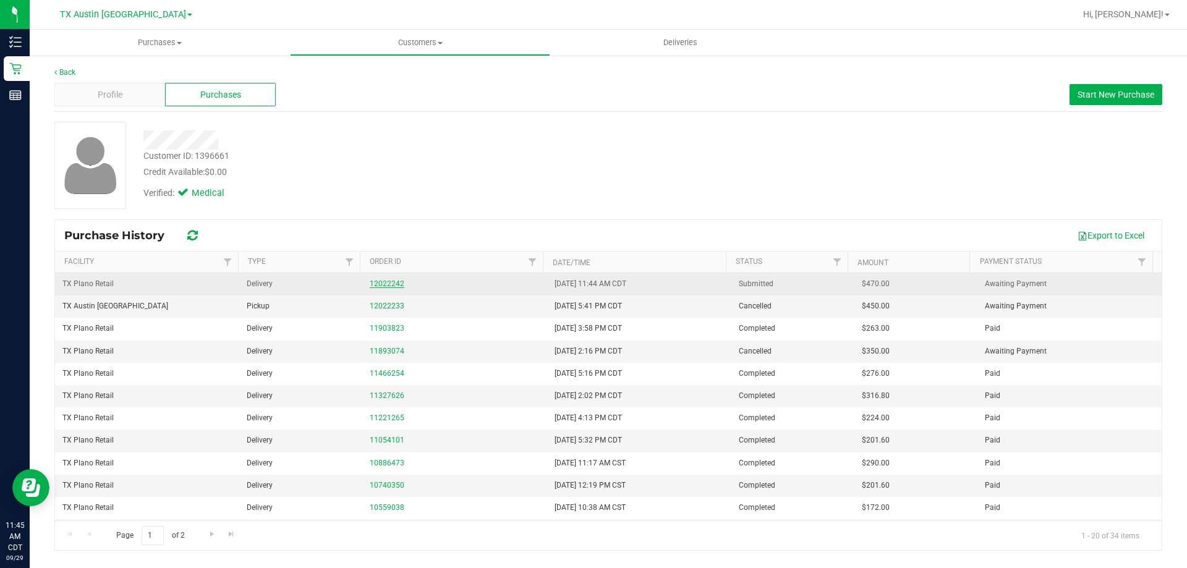
click at [386, 284] on link "12022242" at bounding box center [387, 283] width 35 height 9
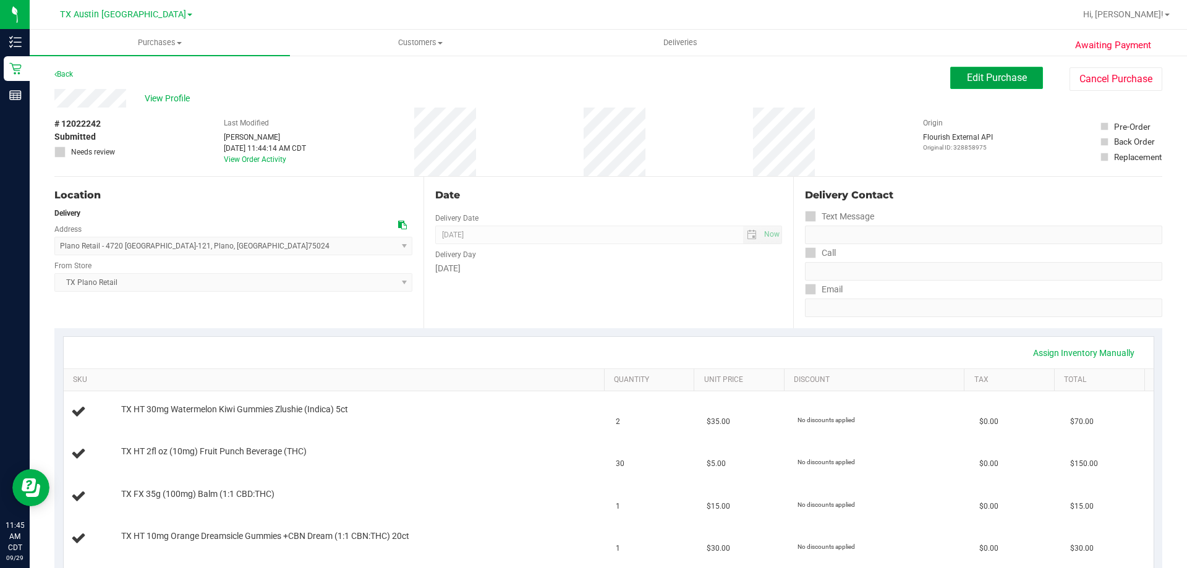
click at [968, 85] on button "Edit Purchase" at bounding box center [996, 78] width 93 height 22
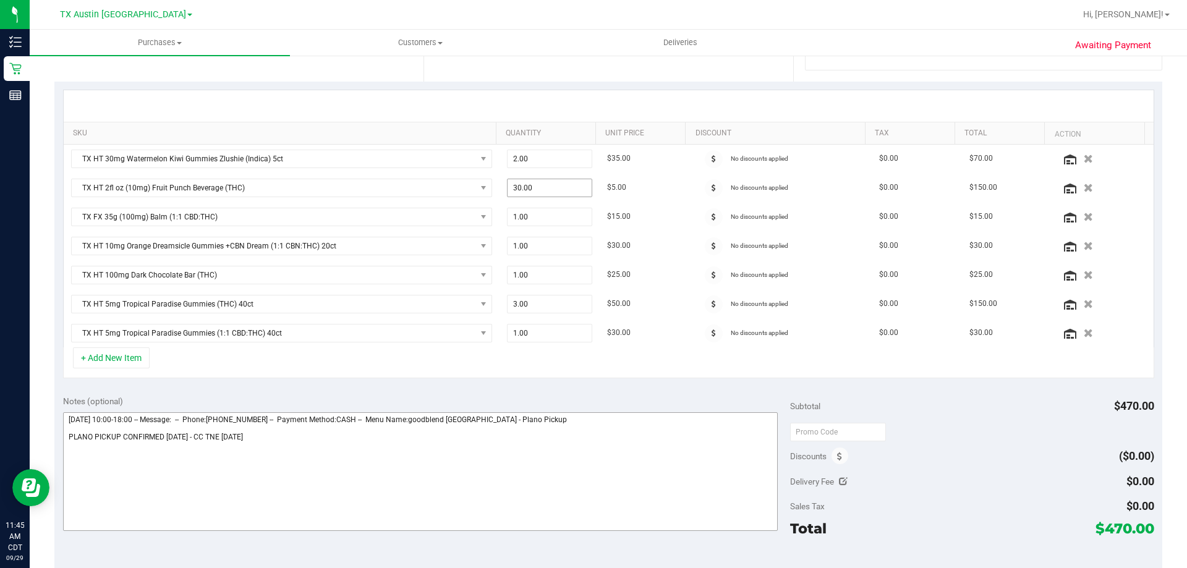
scroll to position [247, 0]
click at [1064, 188] on icon at bounding box center [1070, 188] width 12 height 10
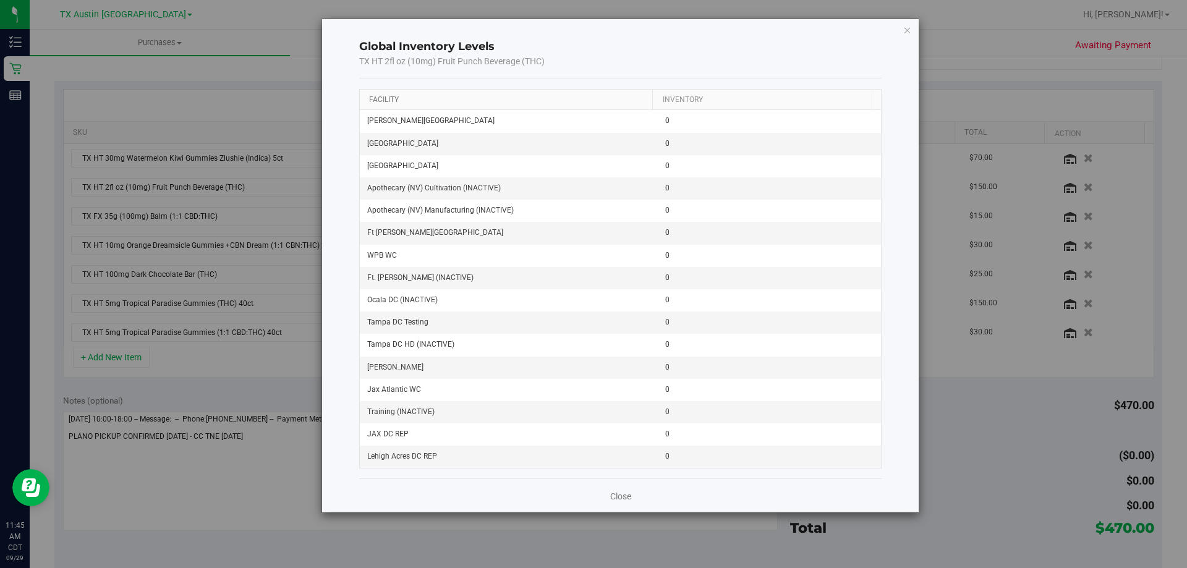
click at [394, 102] on link "Facility" at bounding box center [384, 99] width 30 height 9
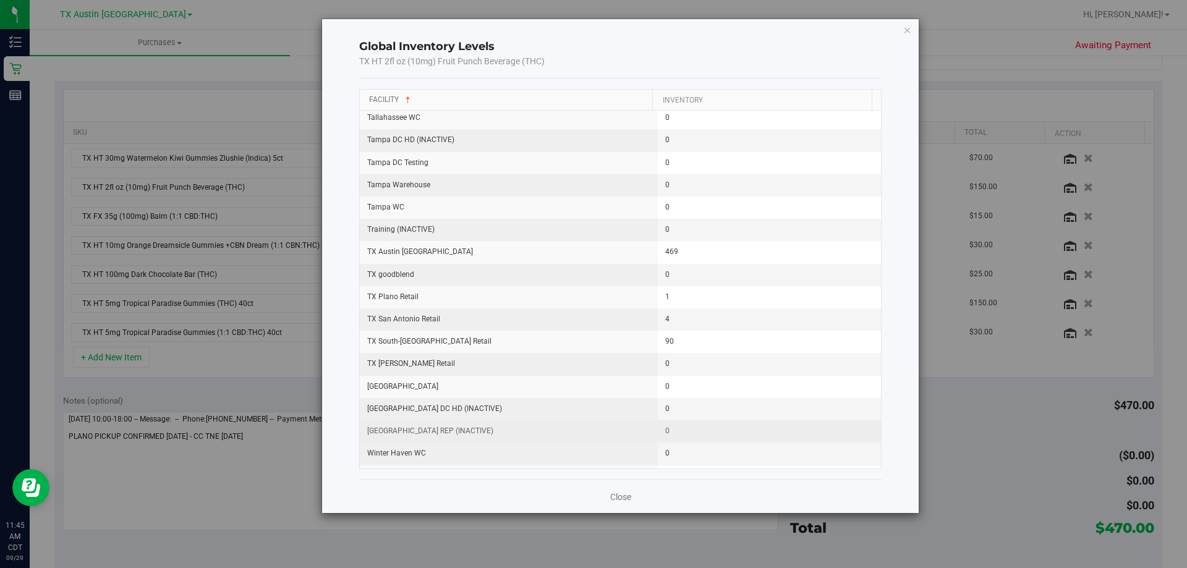
scroll to position [1565, 0]
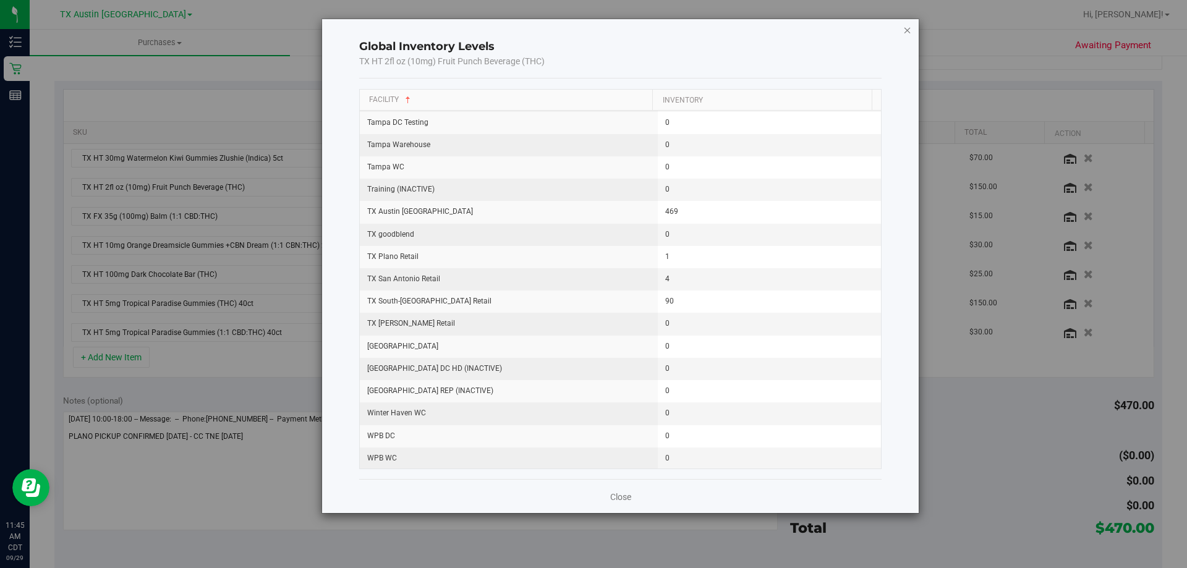
click at [905, 30] on icon "button" at bounding box center [907, 29] width 9 height 15
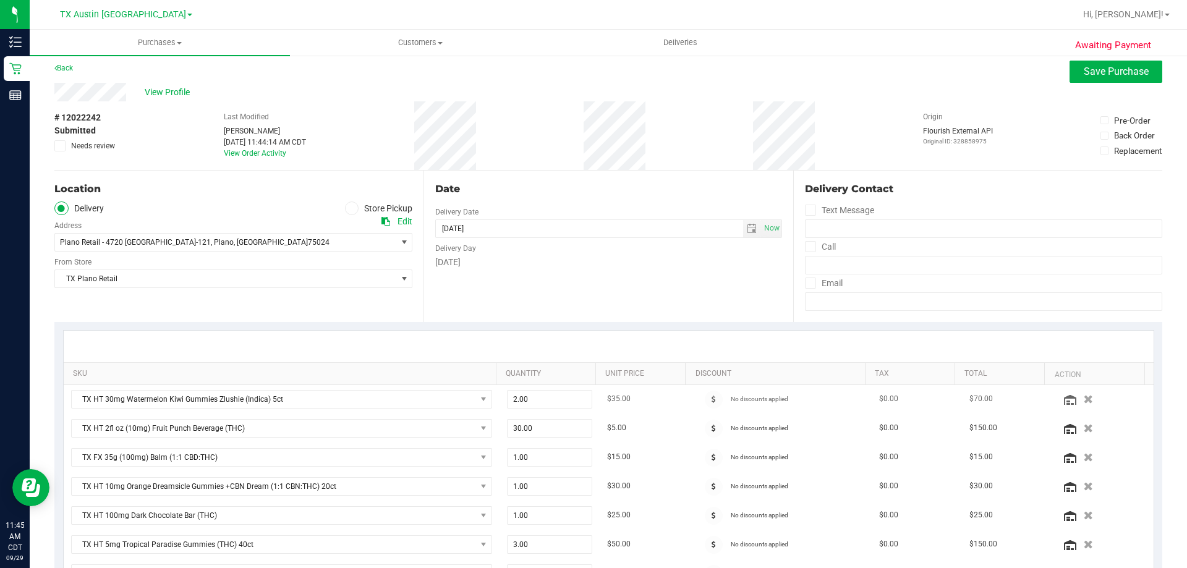
scroll to position [0, 0]
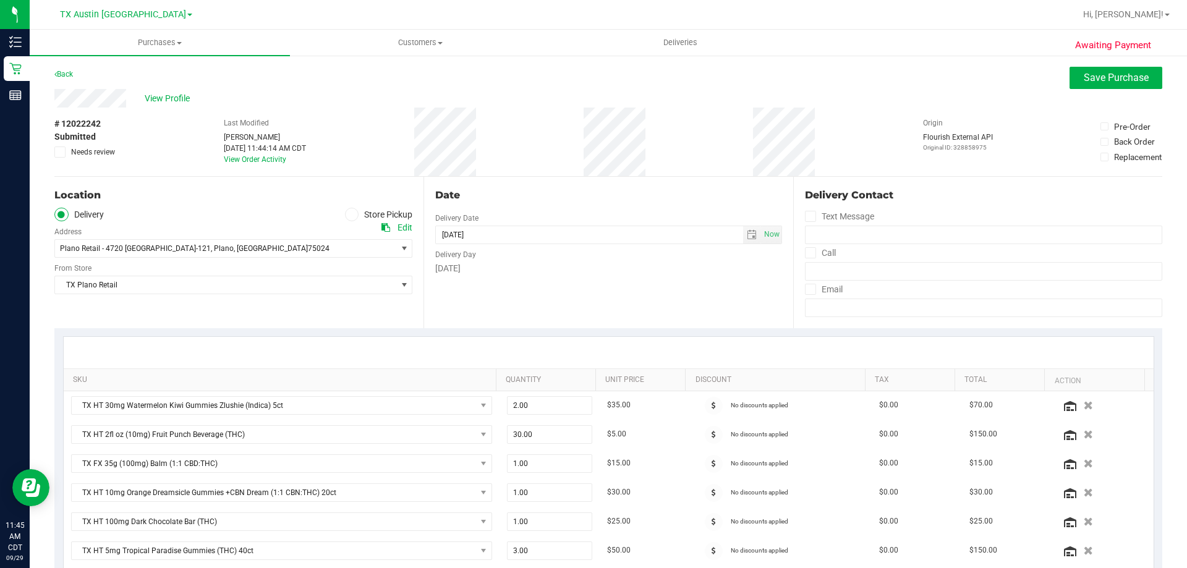
click at [203, 318] on div "Location Delivery Store Pickup Address Edit Plano Retail - 4720 [GEOGRAPHIC_DAT…" at bounding box center [238, 252] width 369 height 151
click at [165, 96] on span "View Profile" at bounding box center [169, 98] width 49 height 13
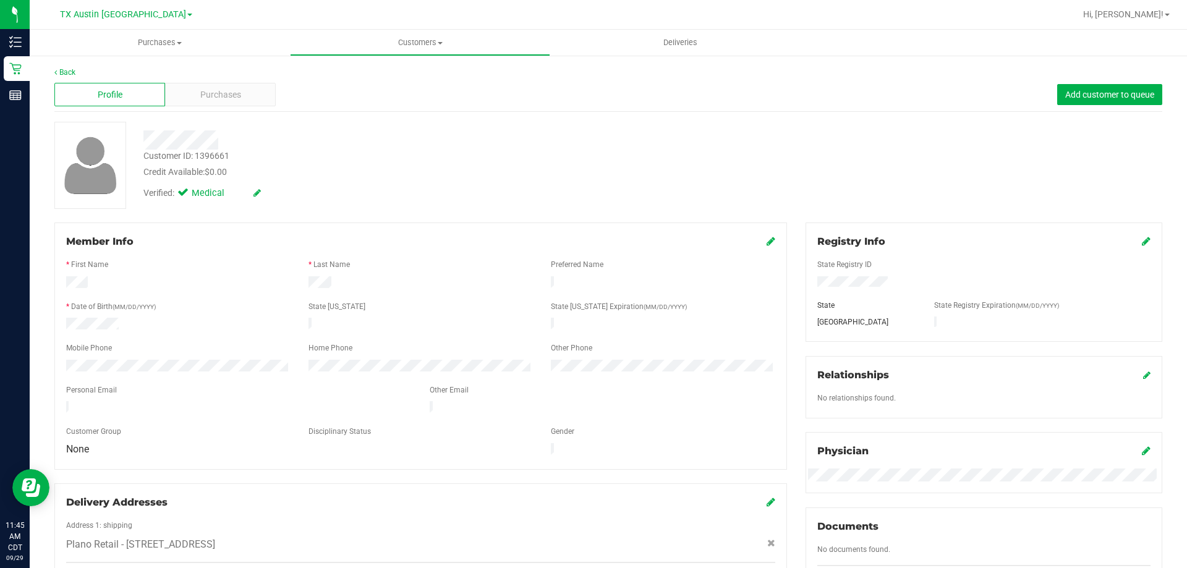
click at [221, 80] on div "Profile Purchases Add customer to queue" at bounding box center [608, 95] width 1108 height 34
click at [227, 98] on span "Purchases" at bounding box center [220, 94] width 41 height 13
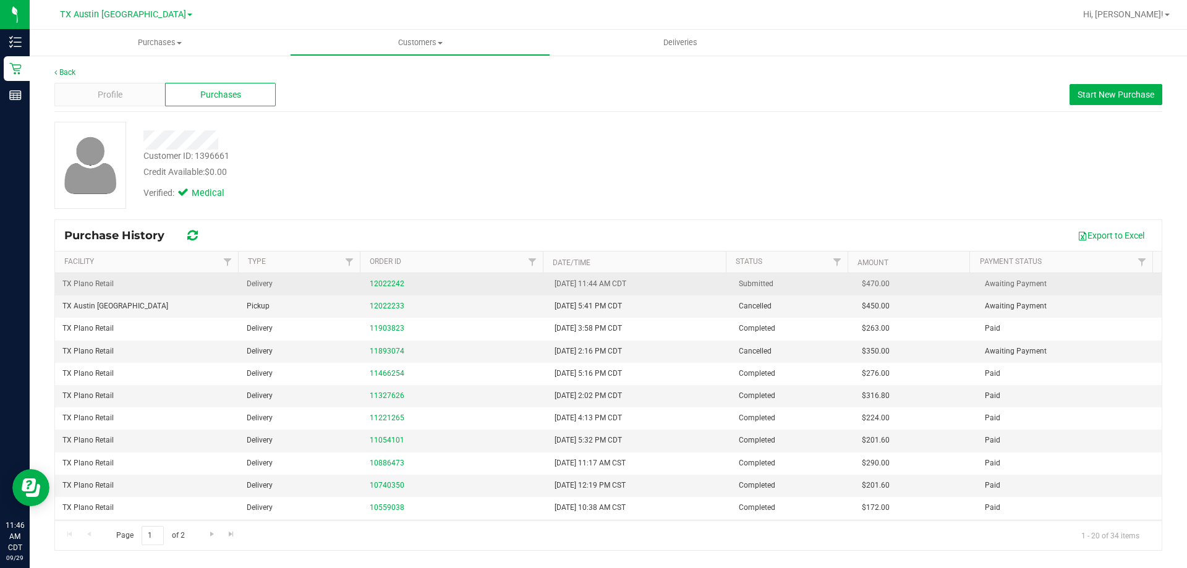
drag, startPoint x: 860, startPoint y: 282, endPoint x: 899, endPoint y: 284, distance: 39.0
click at [899, 284] on td "$470.00" at bounding box center [915, 284] width 123 height 22
copy span "470.00"
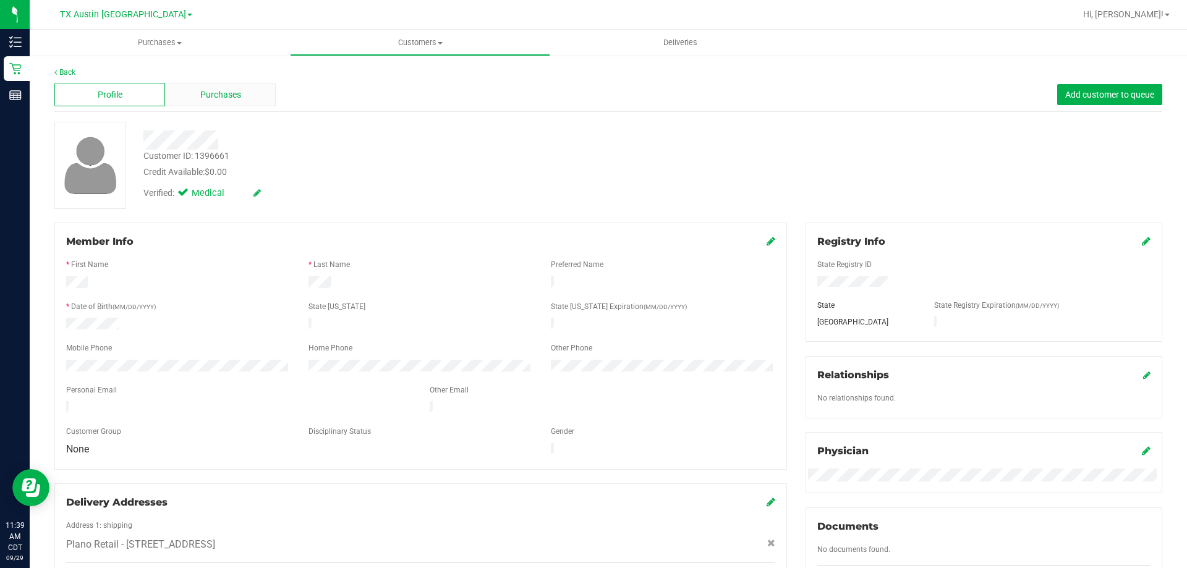
click at [211, 91] on span "Purchases" at bounding box center [220, 94] width 41 height 13
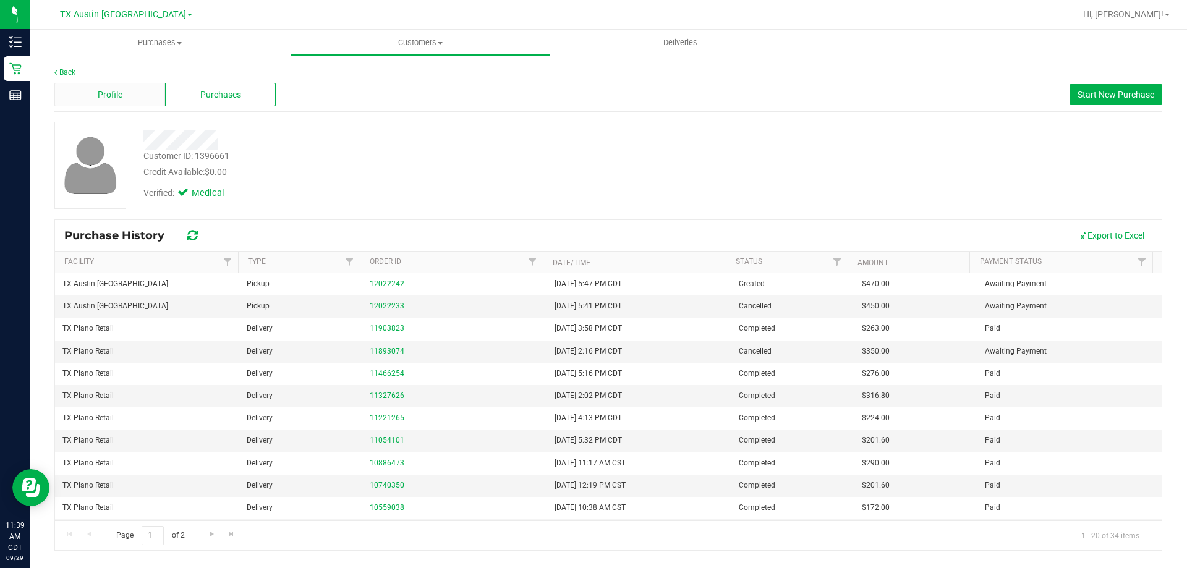
click at [136, 100] on div "Profile" at bounding box center [109, 94] width 111 height 23
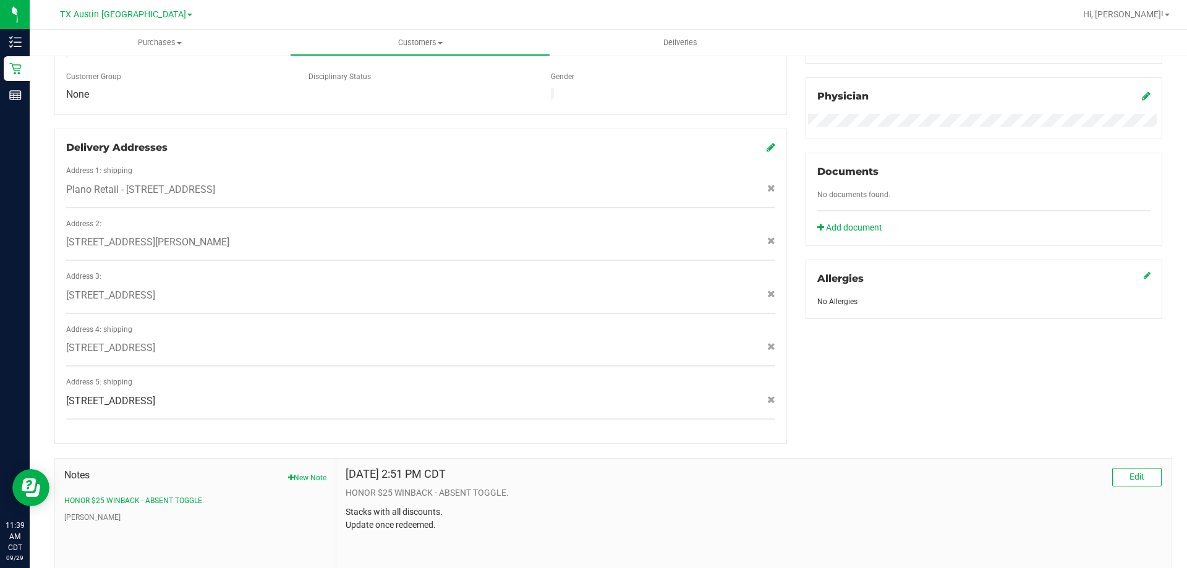
scroll to position [439, 0]
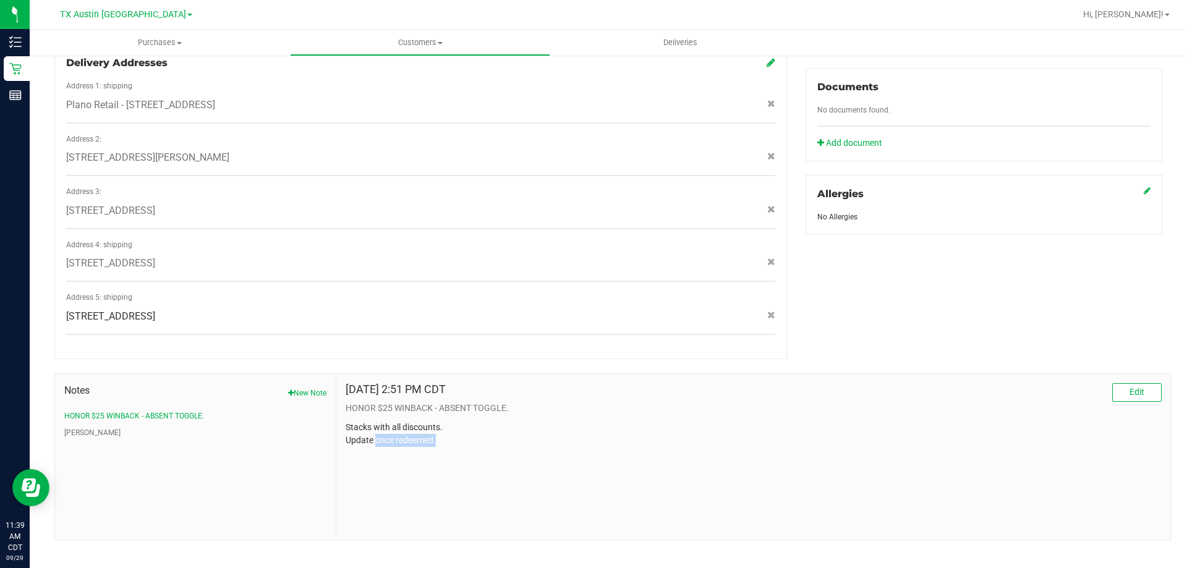
drag, startPoint x: 375, startPoint y: 426, endPoint x: 526, endPoint y: 426, distance: 151.4
click at [526, 426] on p "Stacks with all discounts. Update once redeemed." at bounding box center [753, 434] width 816 height 26
click at [526, 427] on p "Stacks with all discounts. Update once redeemed." at bounding box center [753, 434] width 816 height 26
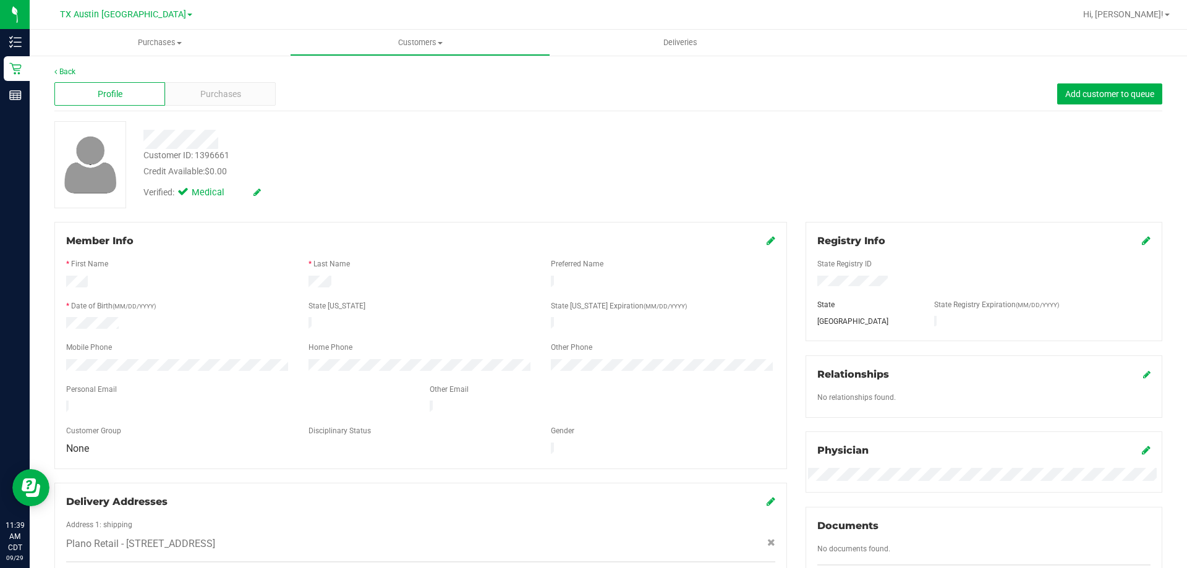
scroll to position [0, 0]
click at [220, 97] on span "Purchases" at bounding box center [220, 94] width 41 height 13
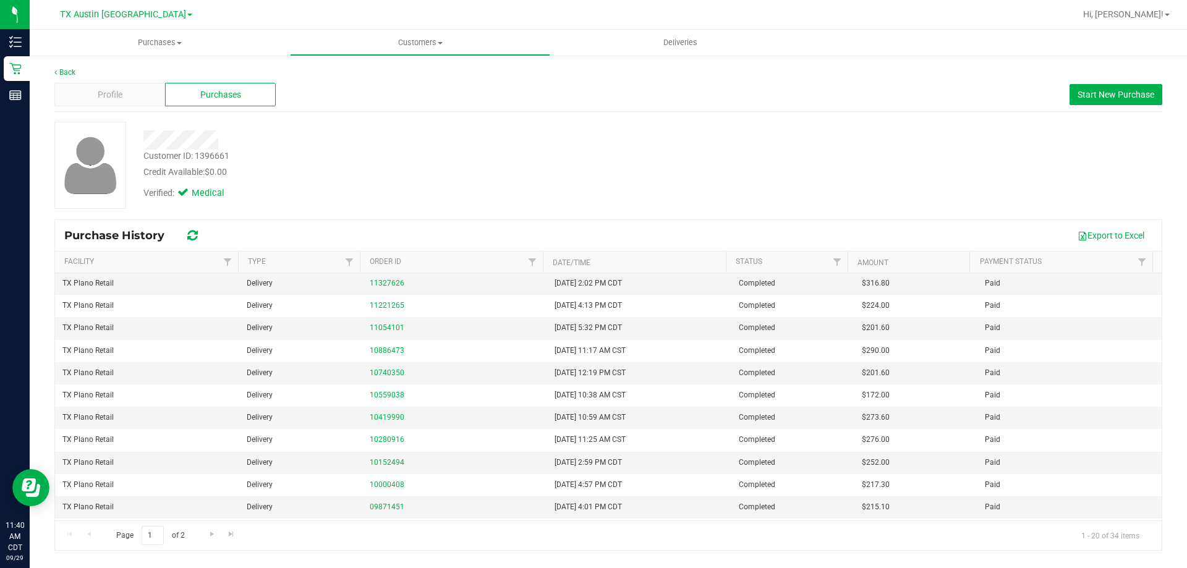
scroll to position [200, 0]
click at [211, 538] on span "Go to the next page" at bounding box center [212, 534] width 10 height 10
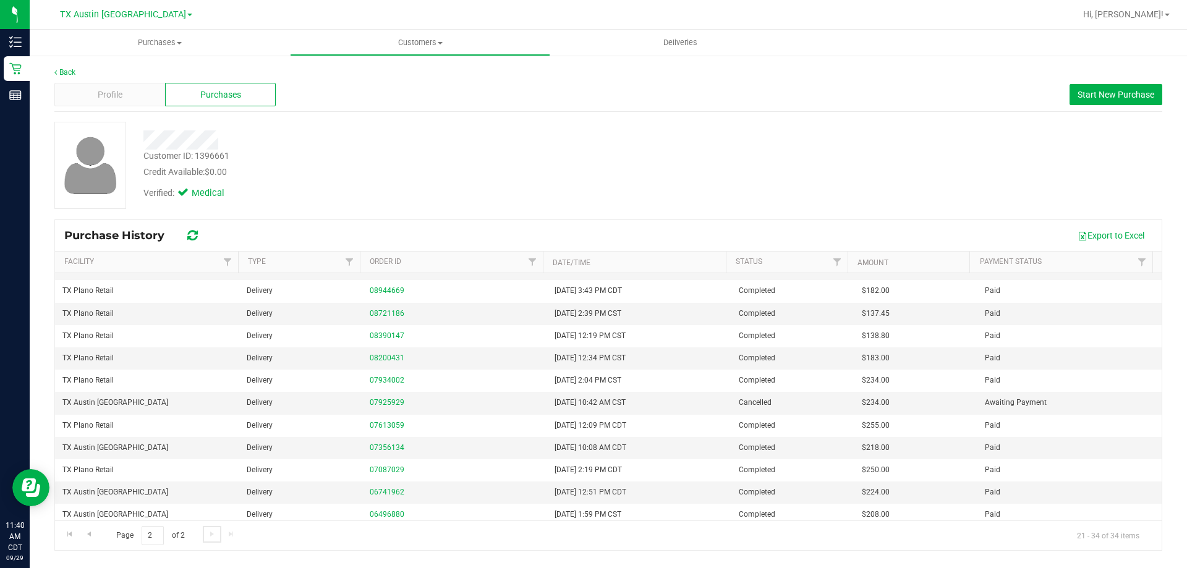
scroll to position [0, 0]
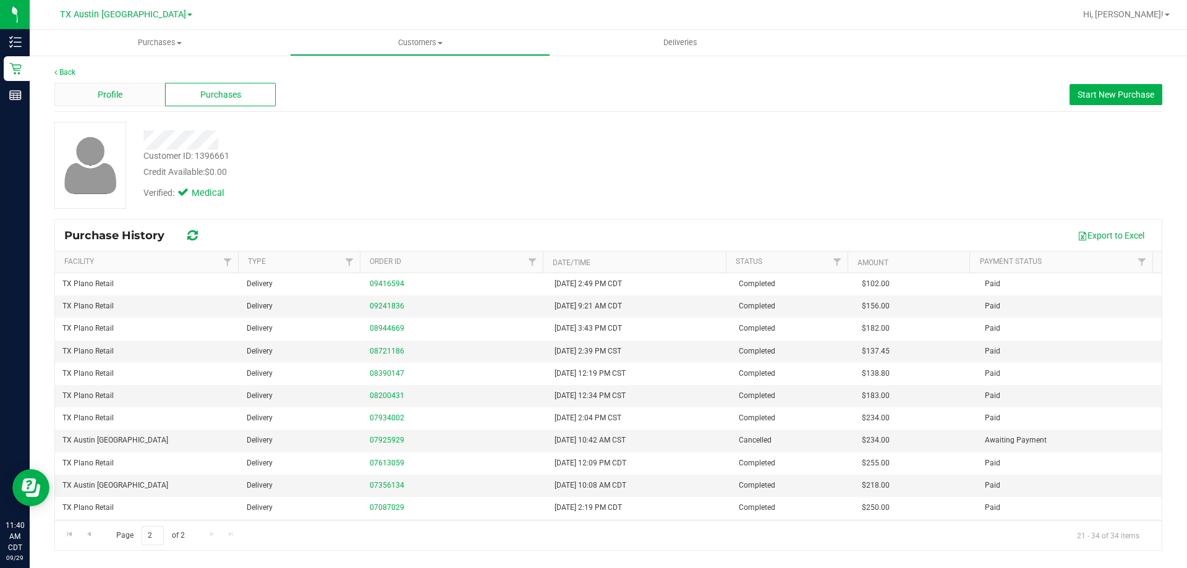
click at [107, 93] on span "Profile" at bounding box center [110, 94] width 25 height 13
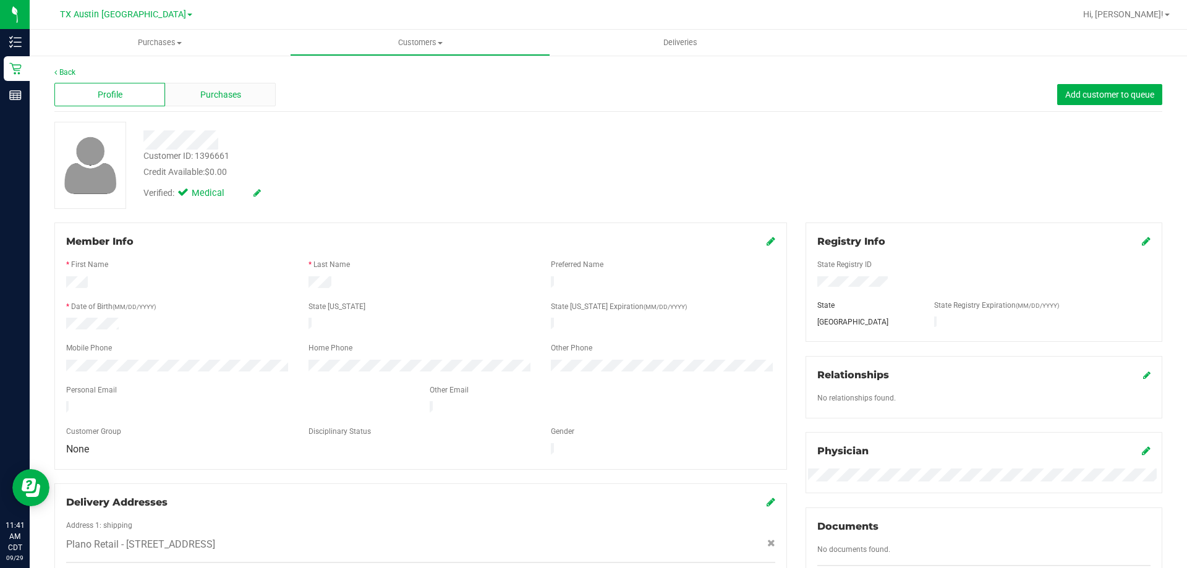
click at [230, 98] on span "Purchases" at bounding box center [220, 94] width 41 height 13
click at [326, 184] on div "Verified: Medical" at bounding box center [415, 192] width 563 height 27
click at [232, 96] on span "Purchases" at bounding box center [220, 94] width 41 height 13
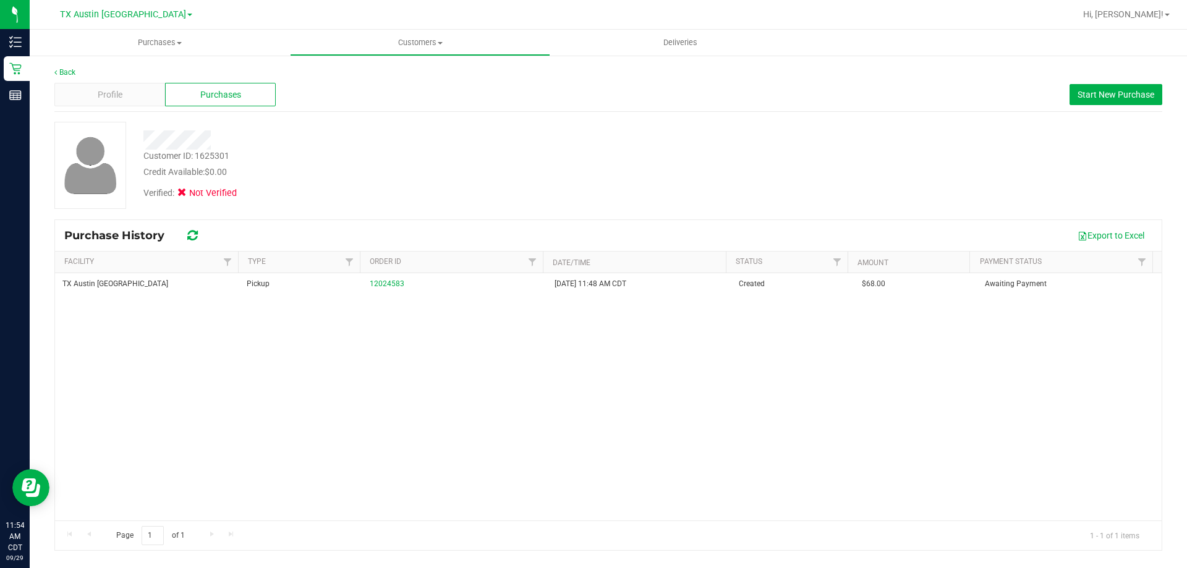
click at [127, 95] on div "Profile" at bounding box center [109, 94] width 111 height 23
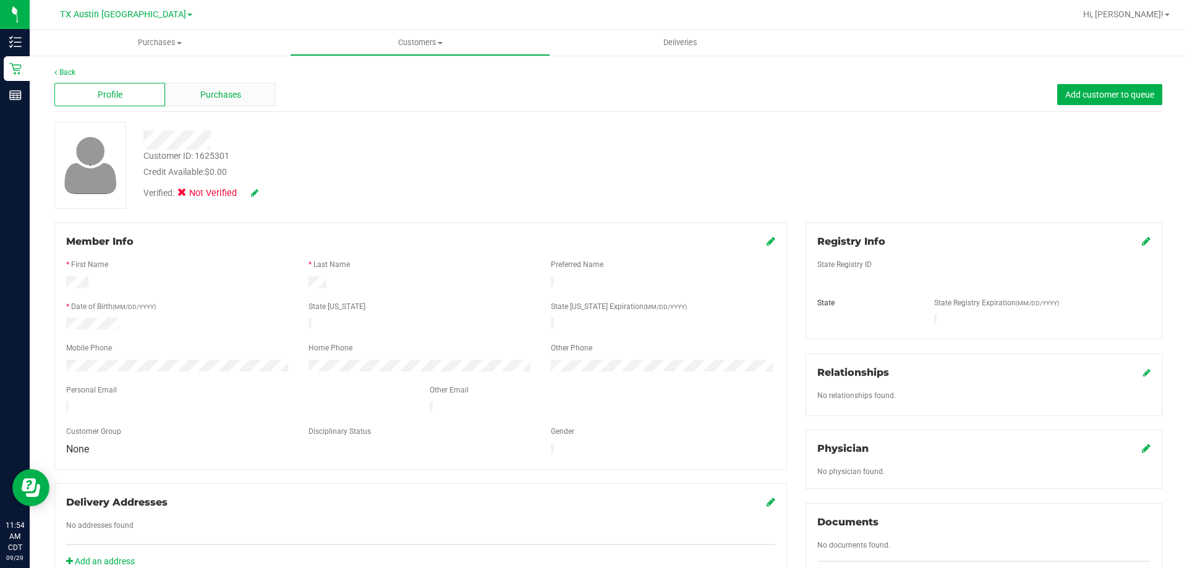
click at [230, 94] on span "Purchases" at bounding box center [220, 94] width 41 height 13
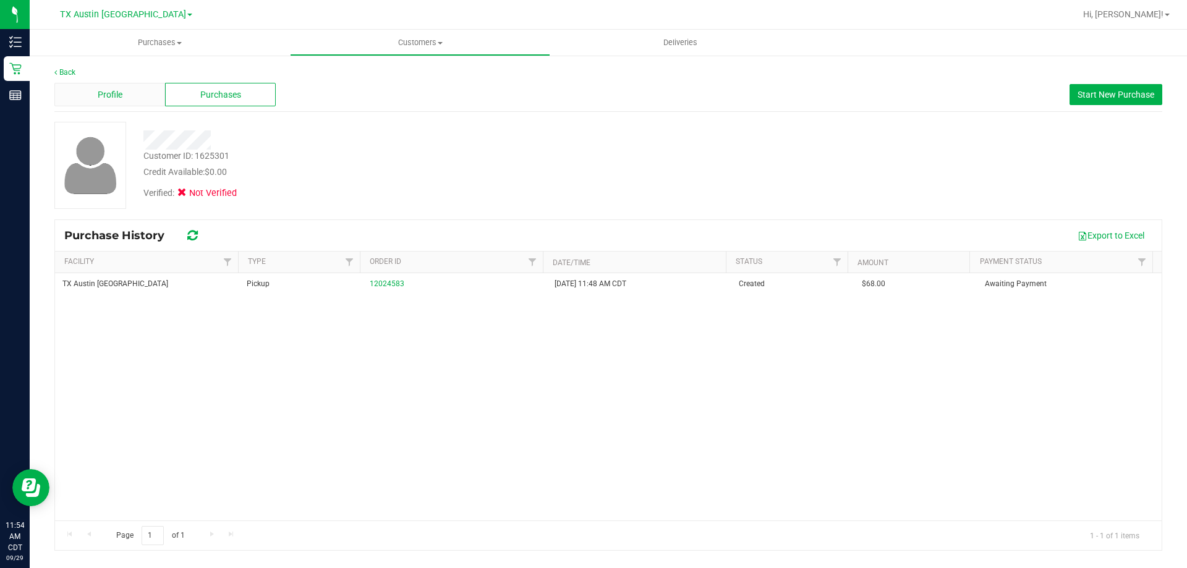
click at [126, 91] on div "Profile" at bounding box center [109, 94] width 111 height 23
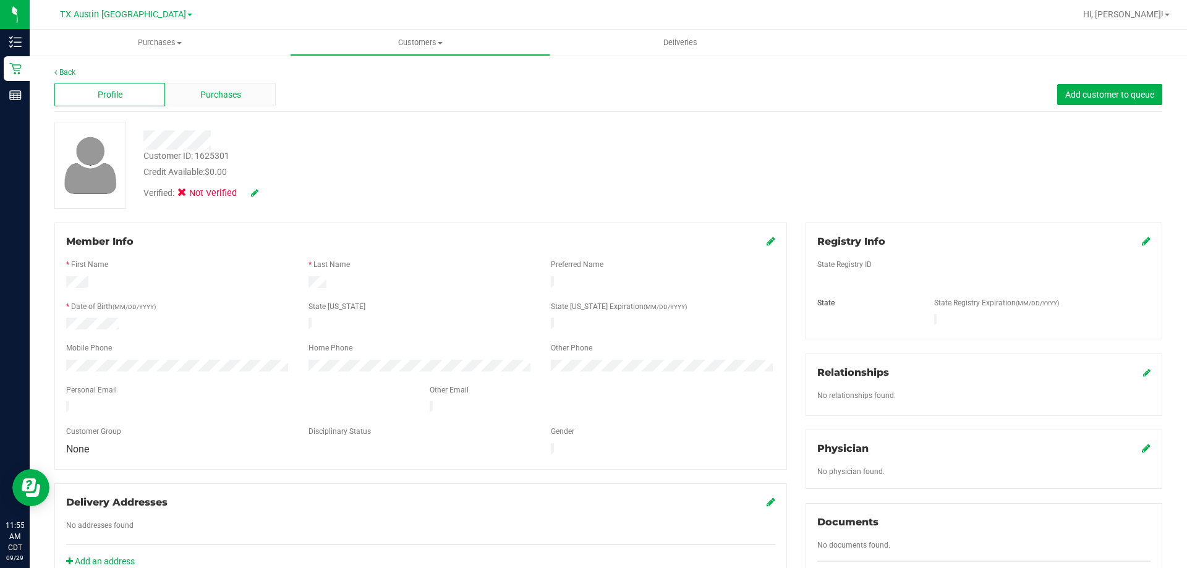
click at [266, 91] on div "Purchases" at bounding box center [220, 94] width 111 height 23
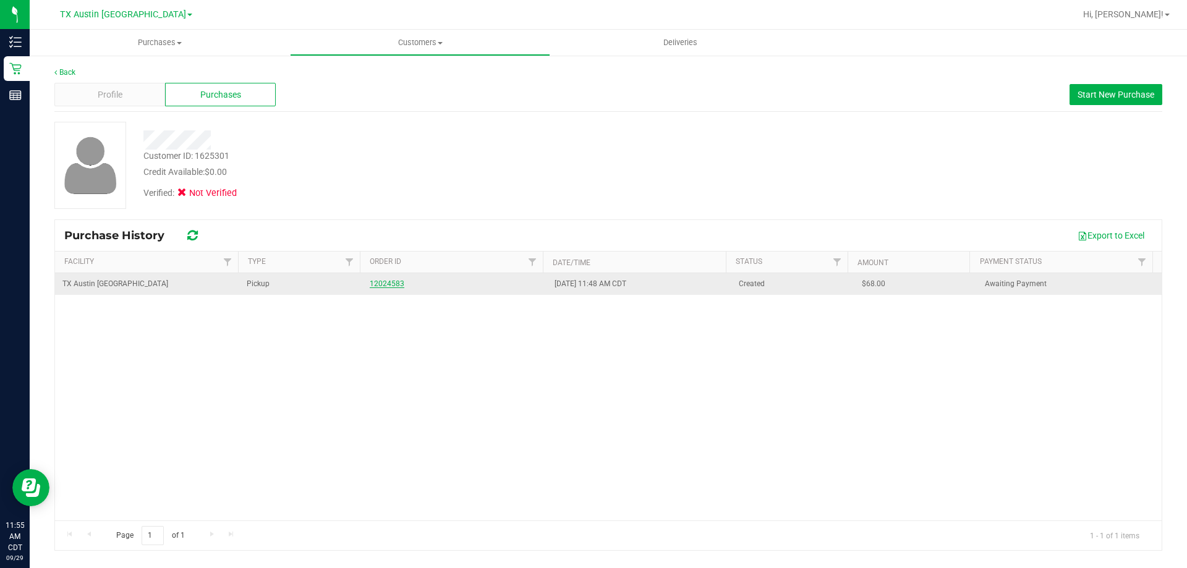
click at [386, 283] on link "12024583" at bounding box center [387, 283] width 35 height 9
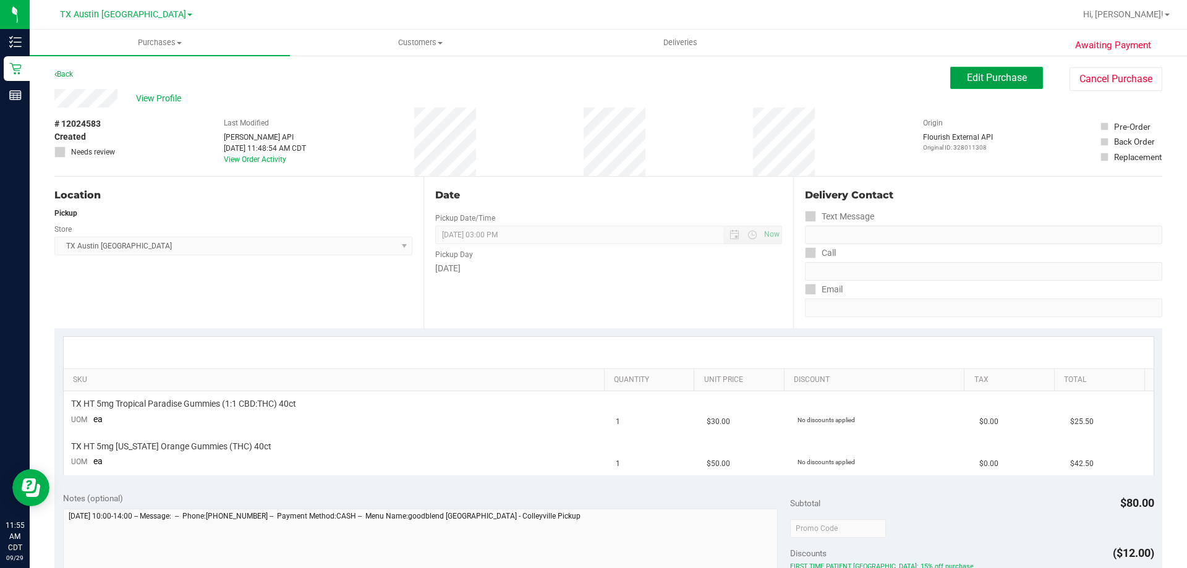
click at [980, 87] on button "Edit Purchase" at bounding box center [996, 78] width 93 height 22
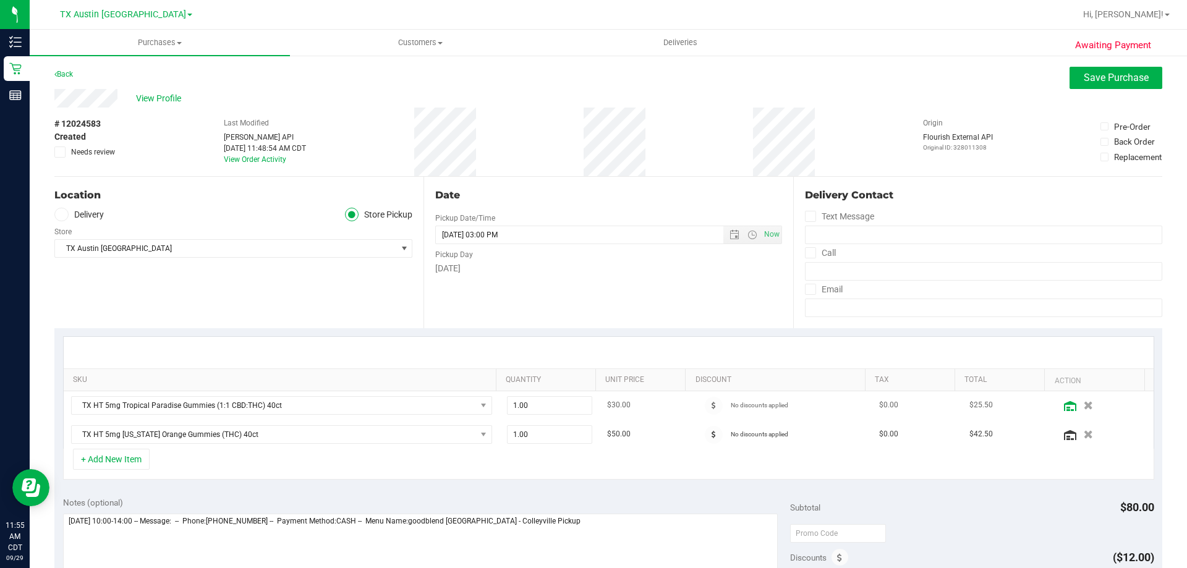
click at [1064, 407] on icon at bounding box center [1070, 406] width 12 height 10
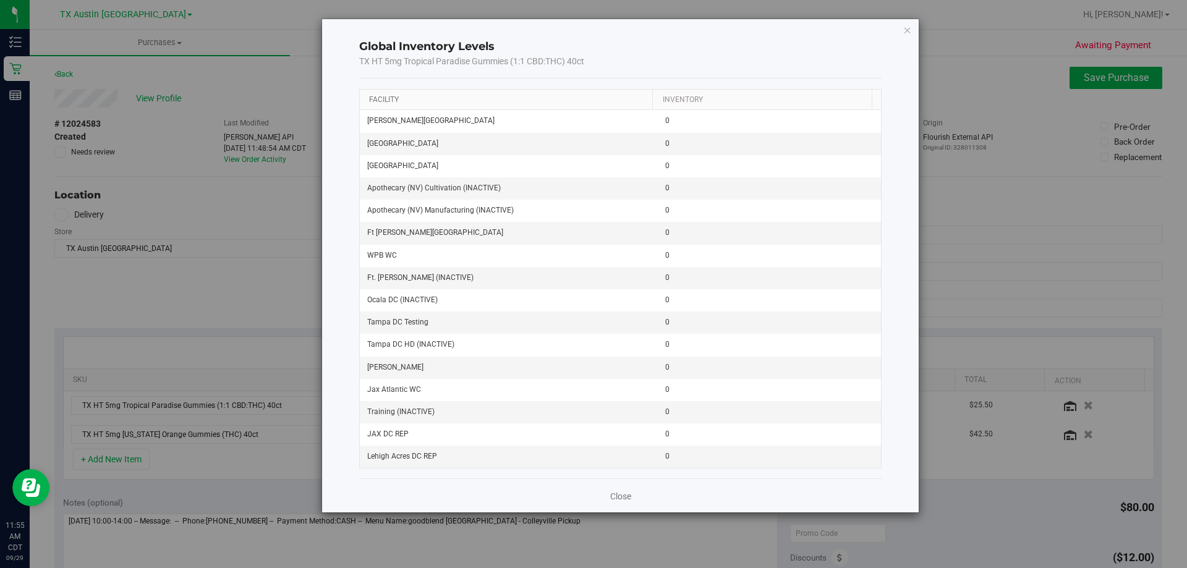
click at [389, 102] on link "Facility" at bounding box center [384, 99] width 30 height 9
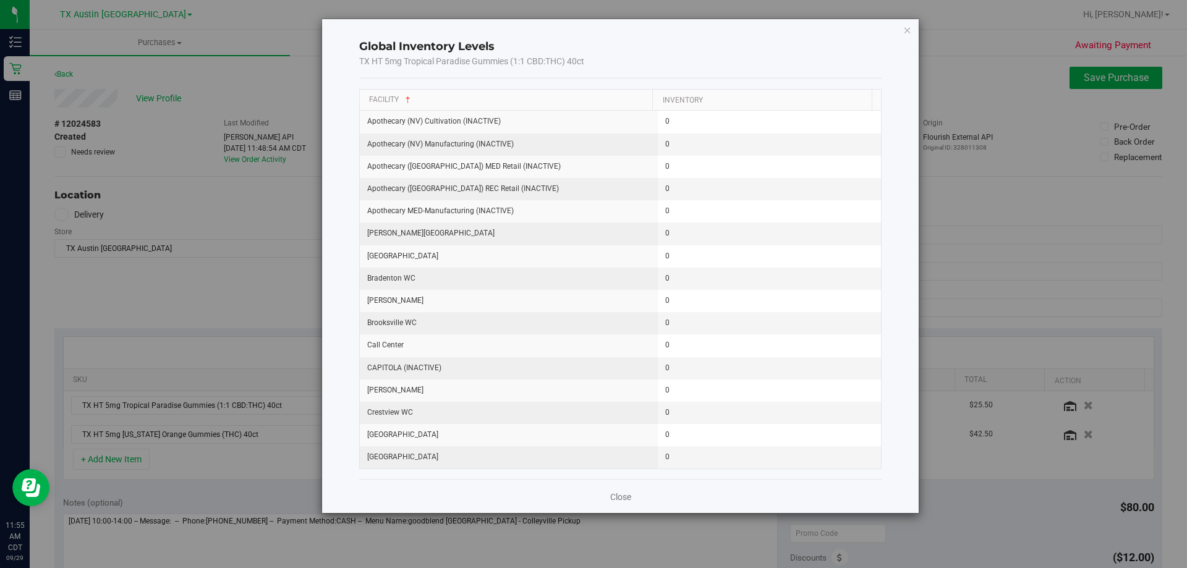
scroll to position [1565, 0]
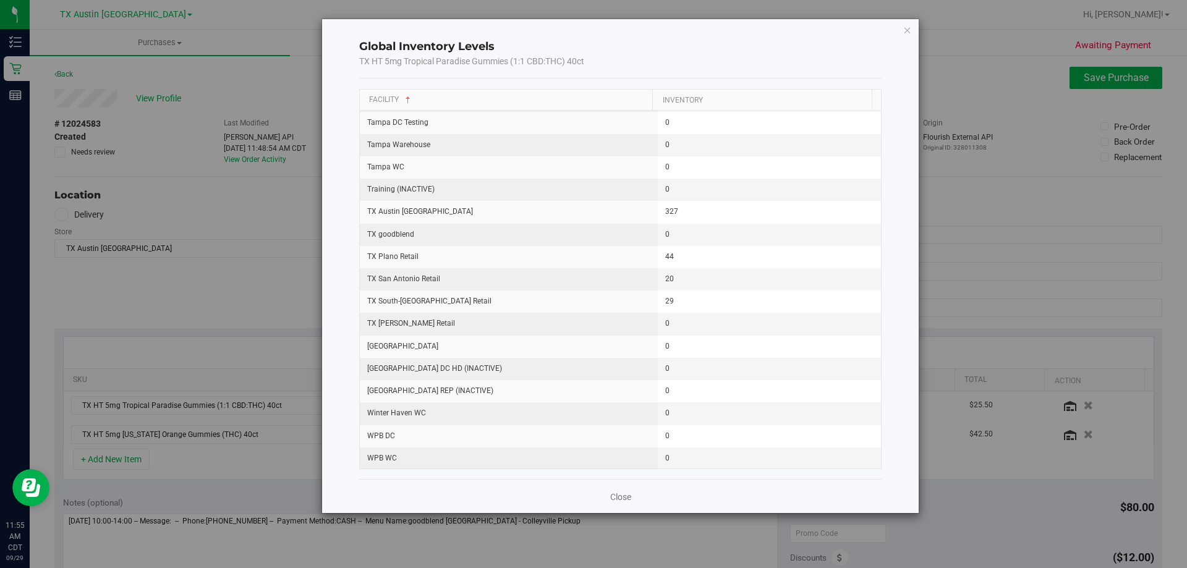
click at [904, 29] on icon "button" at bounding box center [907, 29] width 9 height 15
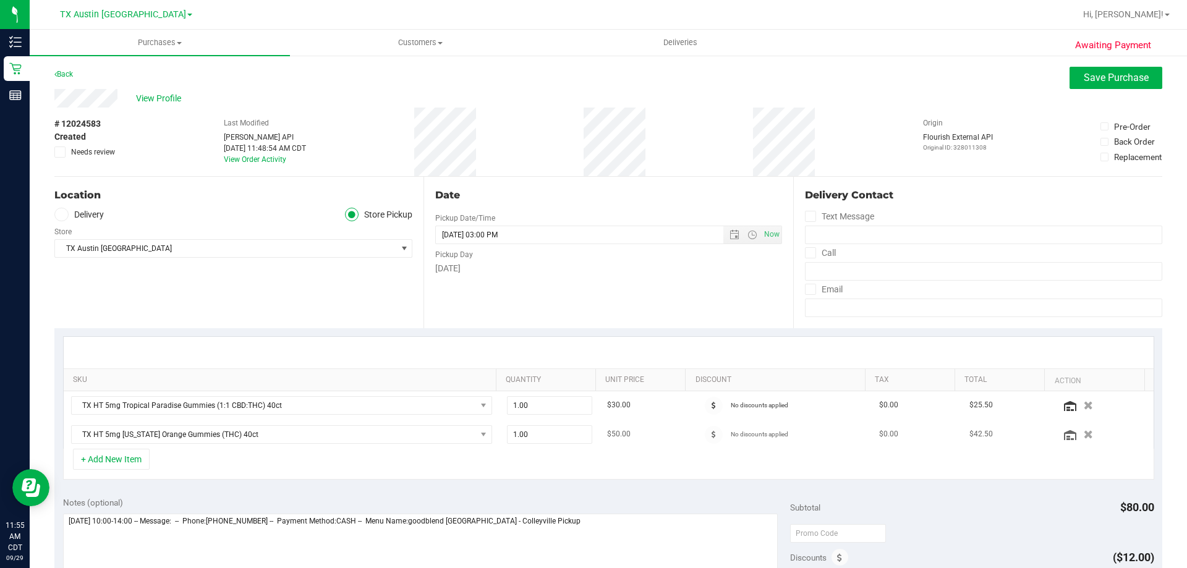
click at [1060, 437] on div at bounding box center [1103, 434] width 86 height 12
click at [1064, 439] on icon at bounding box center [1070, 435] width 12 height 10
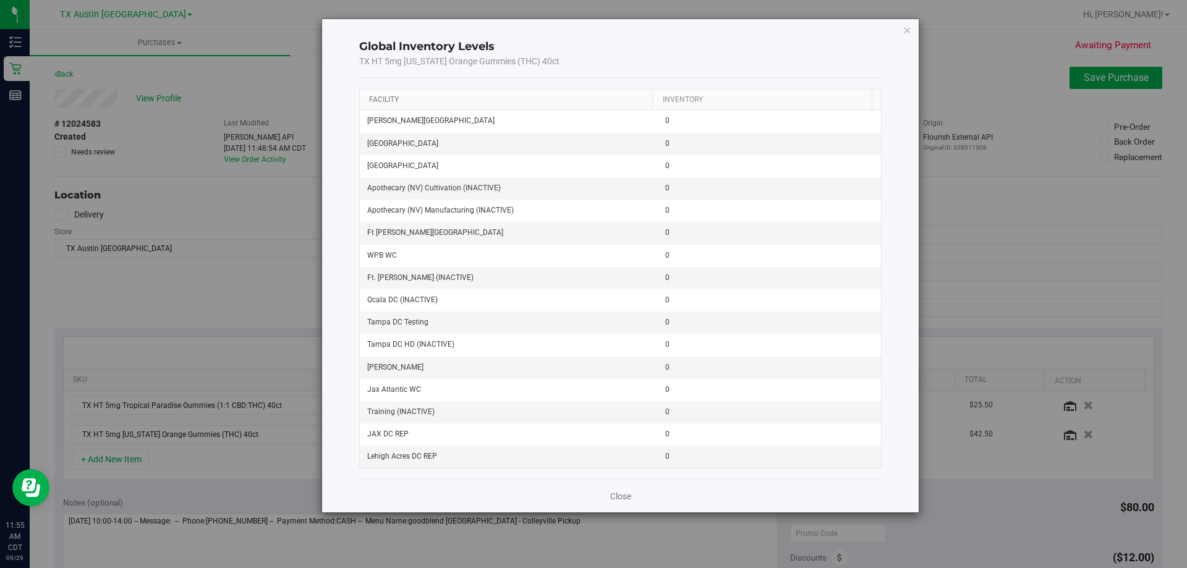
click at [386, 96] on link "Facility" at bounding box center [384, 99] width 30 height 9
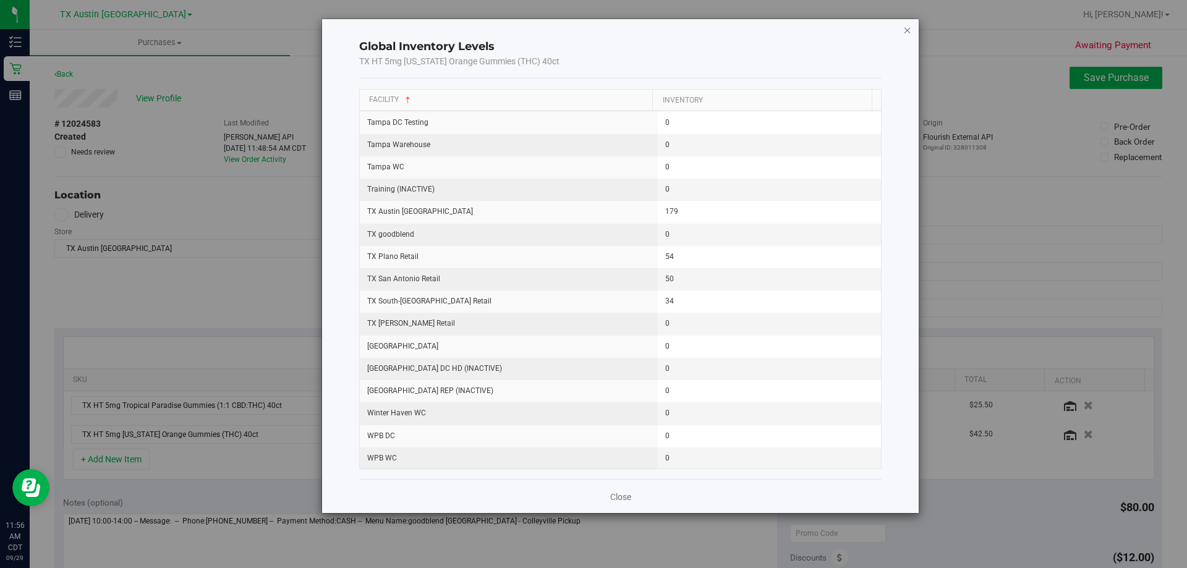
click at [906, 32] on icon "button" at bounding box center [907, 29] width 9 height 15
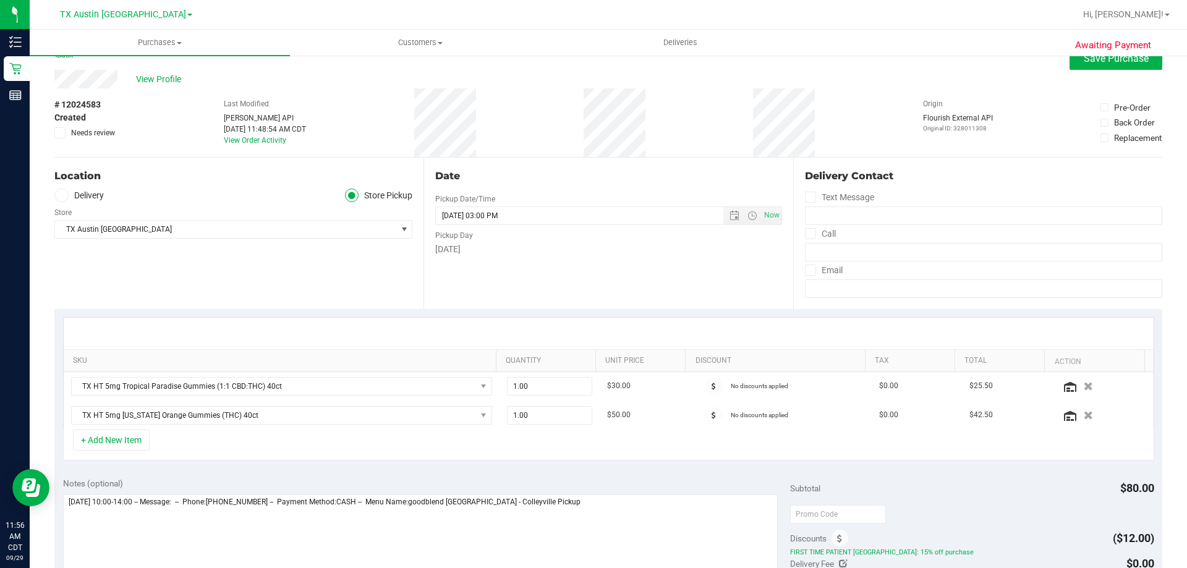
scroll to position [0, 0]
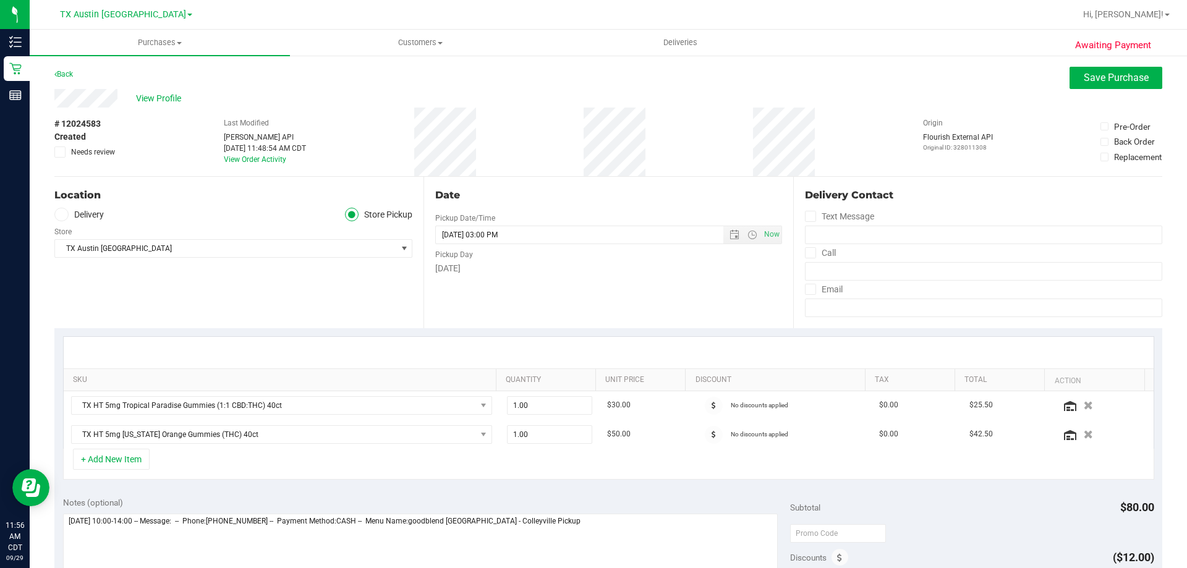
click at [62, 214] on icon at bounding box center [60, 214] width 7 height 0
click at [0, 0] on input "Delivery" at bounding box center [0, 0] width 0 height 0
click at [170, 251] on span "Select address" at bounding box center [217, 248] width 324 height 17
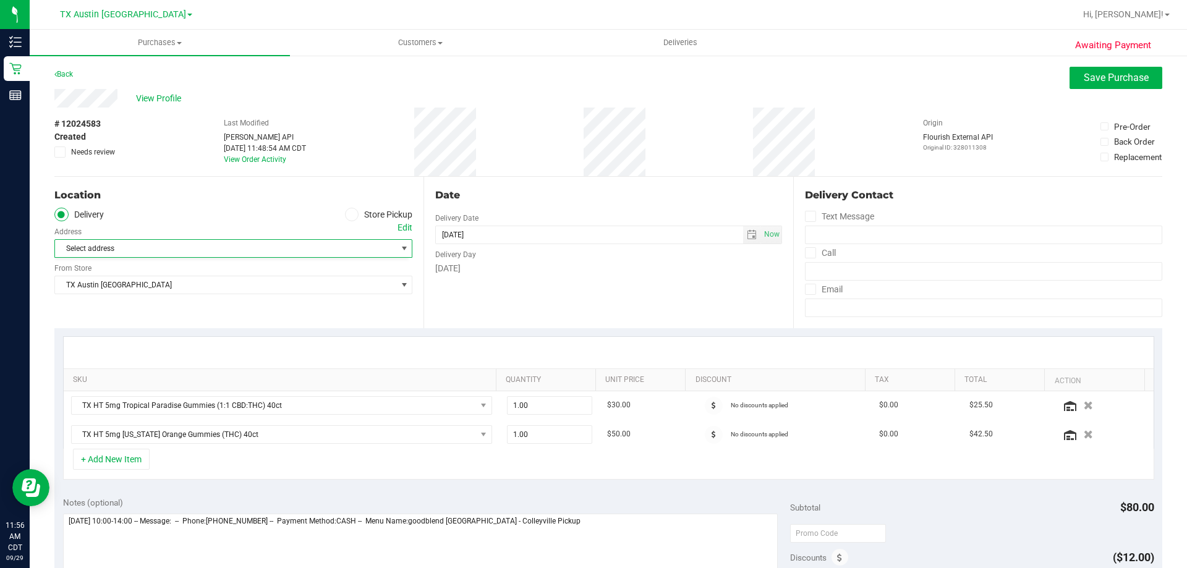
click at [199, 214] on ul "Delivery Store Pickup" at bounding box center [233, 215] width 358 height 14
click at [331, 108] on div "# 12024583 Created Needs review Last Modified Jane API Sep 29, 2025 11:48:54 AM…" at bounding box center [608, 142] width 1108 height 69
click at [401, 226] on div "Edit" at bounding box center [404, 227] width 15 height 13
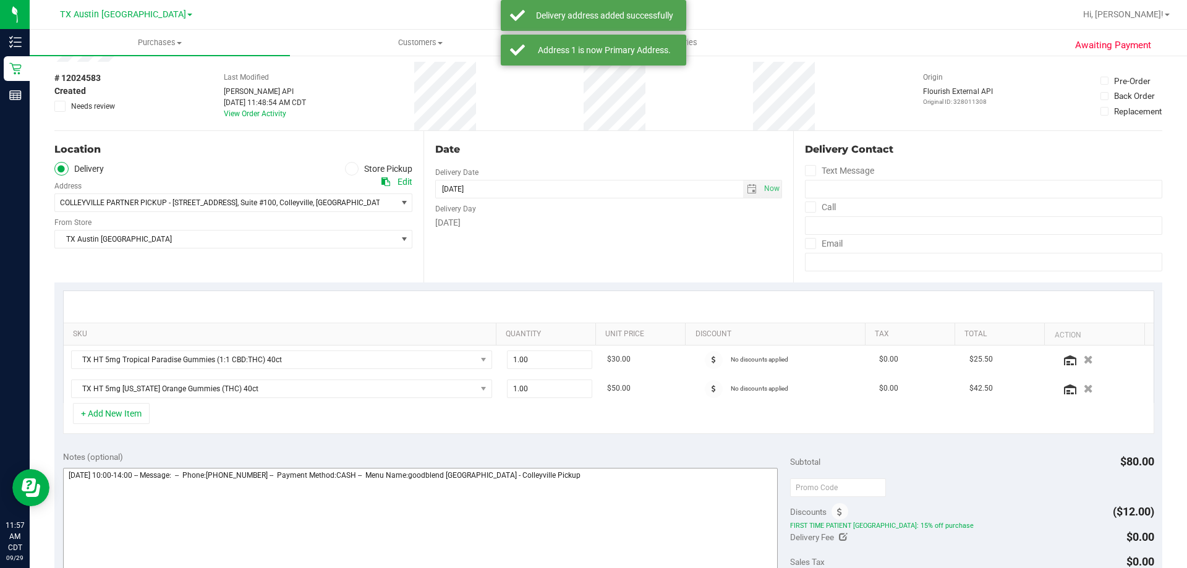
scroll to position [124, 0]
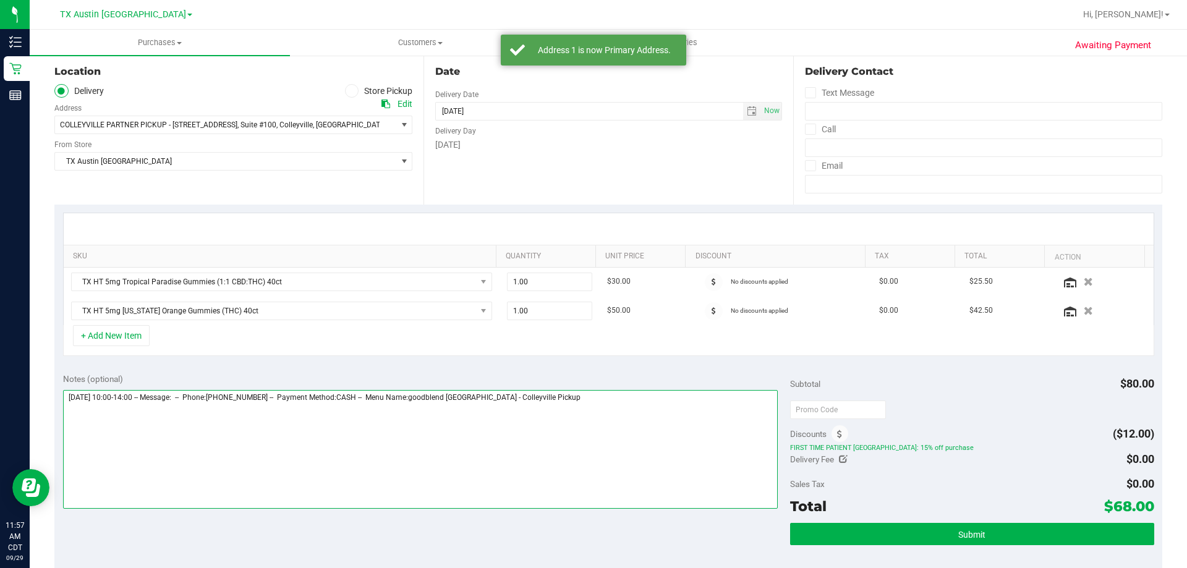
click at [572, 402] on textarea at bounding box center [420, 449] width 715 height 119
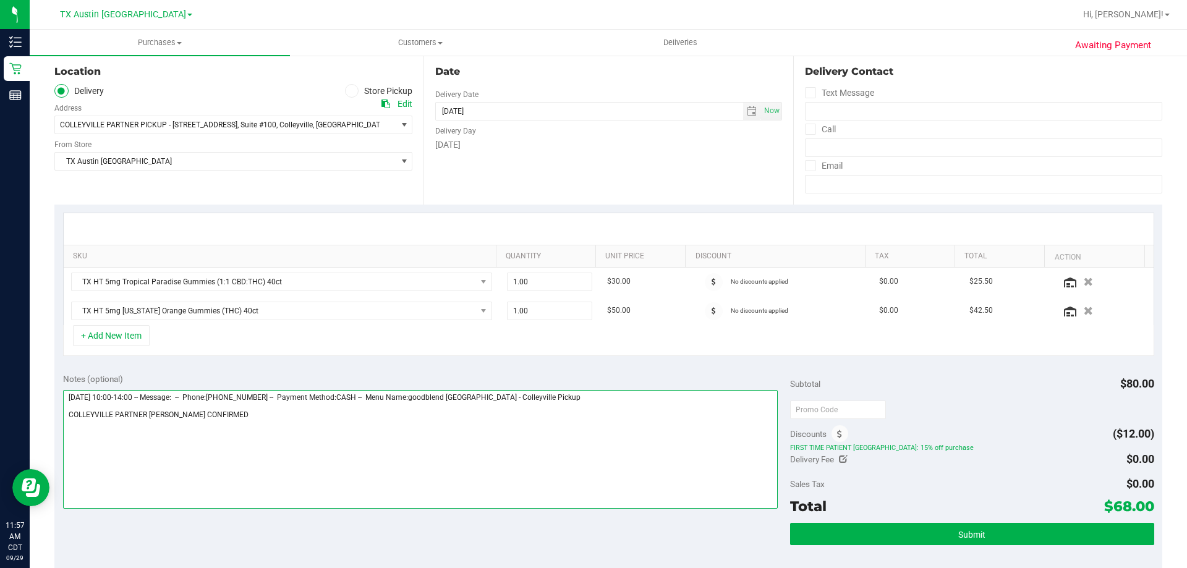
click at [261, 413] on textarea at bounding box center [420, 449] width 715 height 119
click at [395, 423] on textarea at bounding box center [420, 449] width 715 height 119
type textarea "Tuesday 09/30/2025 10:00-14:00 -- Message: -- Phone:4696472658 -- Payment Metho…"
click at [365, 415] on textarea at bounding box center [420, 449] width 715 height 119
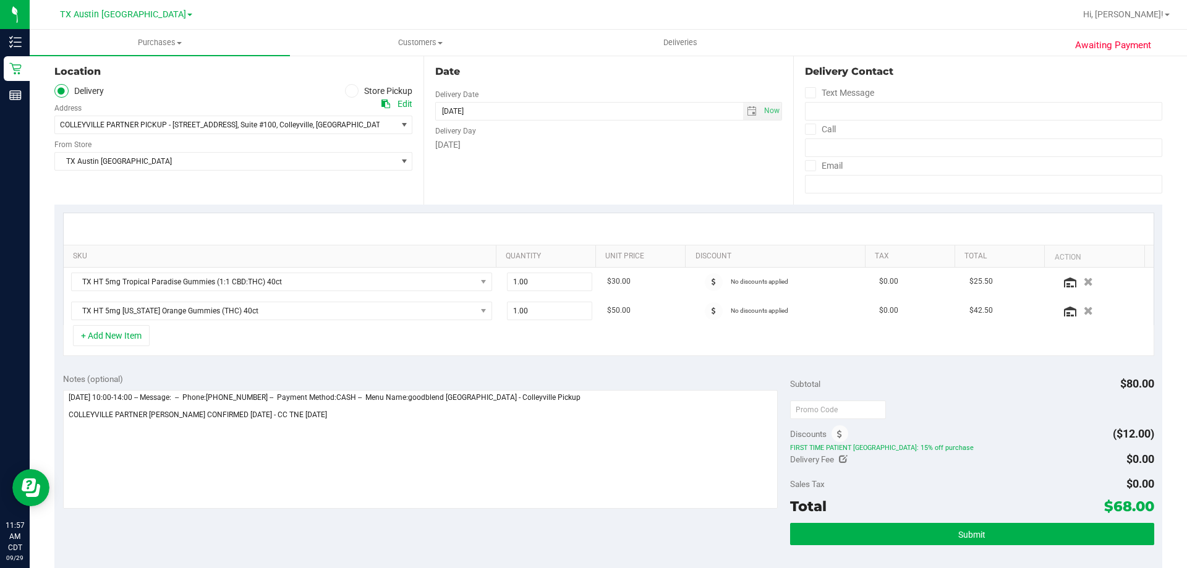
drag, startPoint x: 1106, startPoint y: 506, endPoint x: 1142, endPoint y: 509, distance: 36.6
click at [1142, 509] on span "$68.00" at bounding box center [1129, 506] width 50 height 17
copy span "68.00"
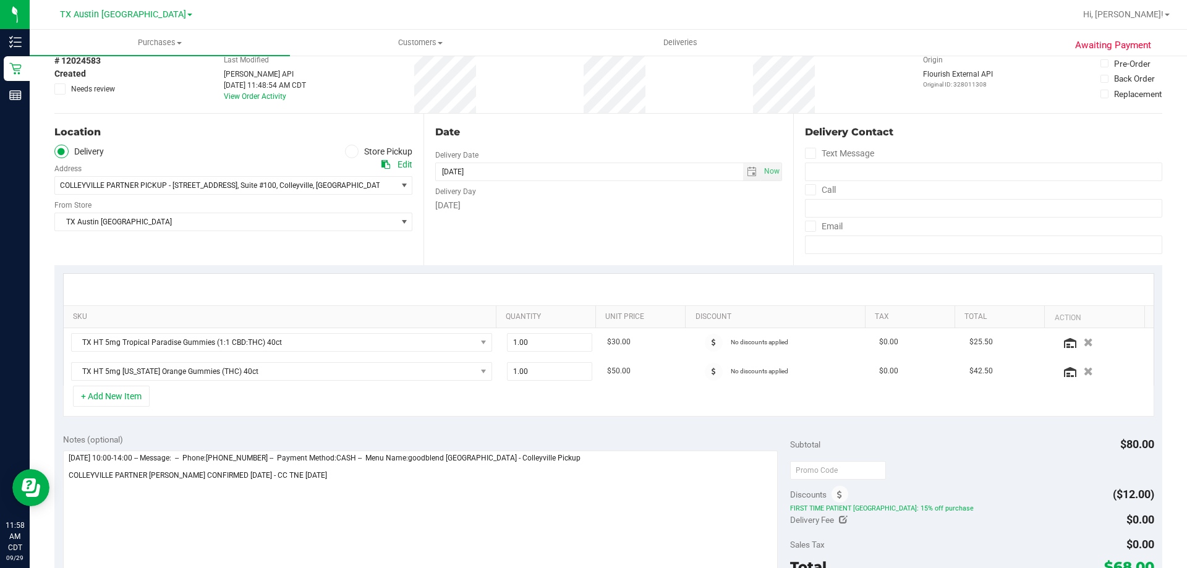
scroll to position [0, 0]
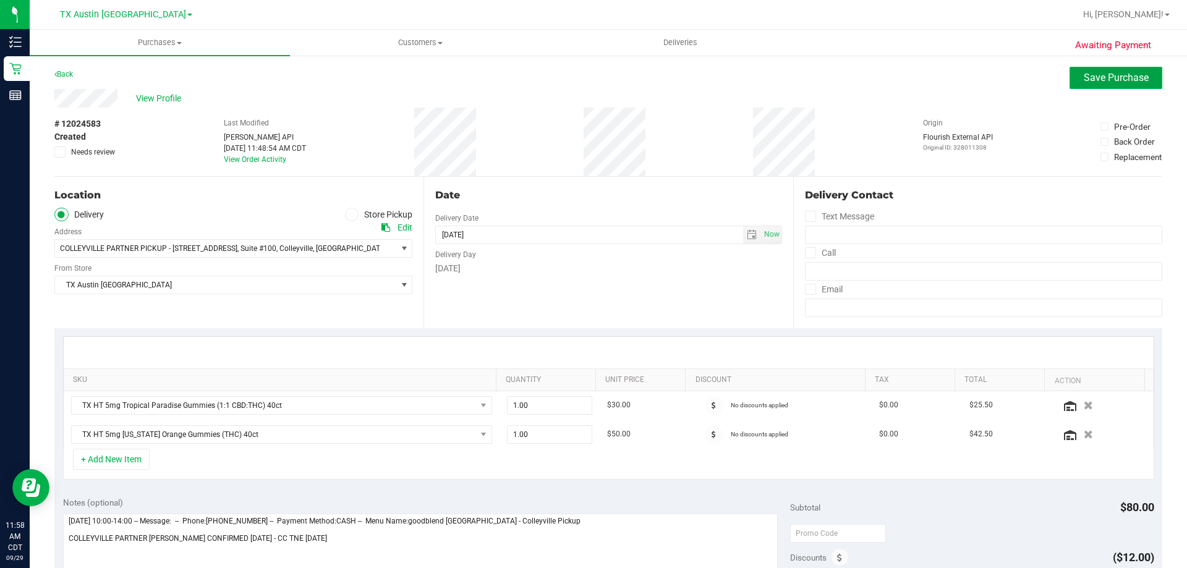
click at [1088, 69] on button "Save Purchase" at bounding box center [1115, 78] width 93 height 22
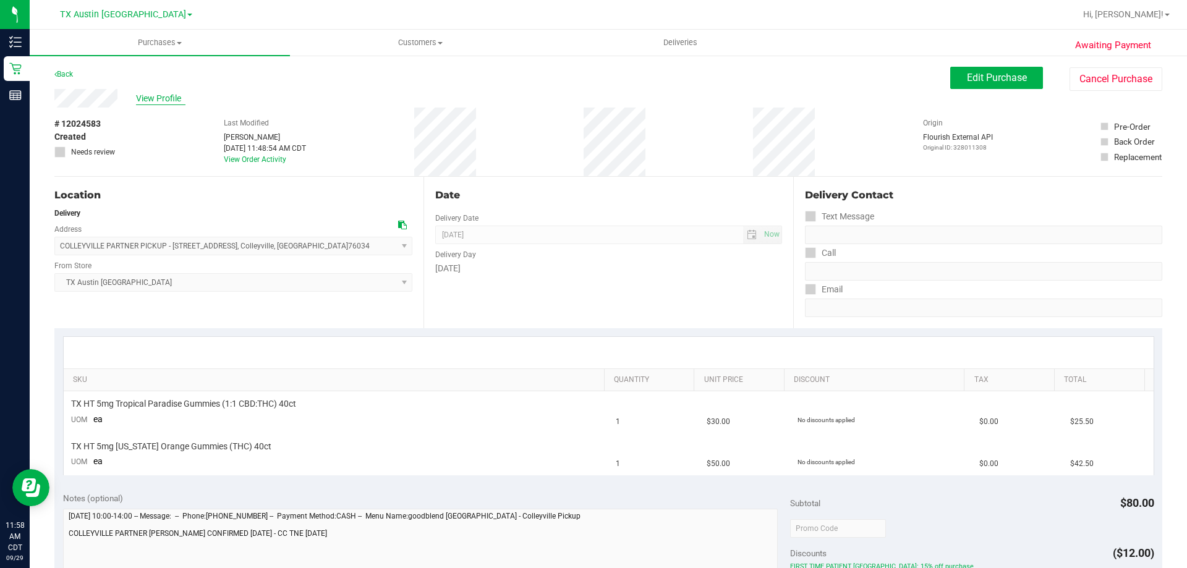
click at [163, 99] on span "View Profile" at bounding box center [160, 98] width 49 height 13
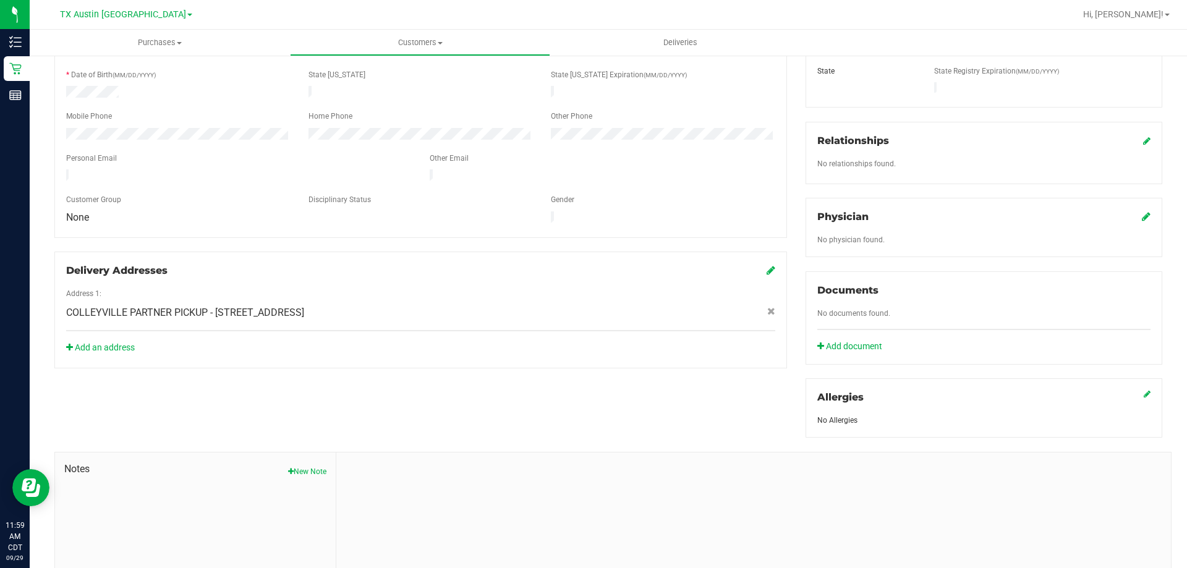
scroll to position [311, 0]
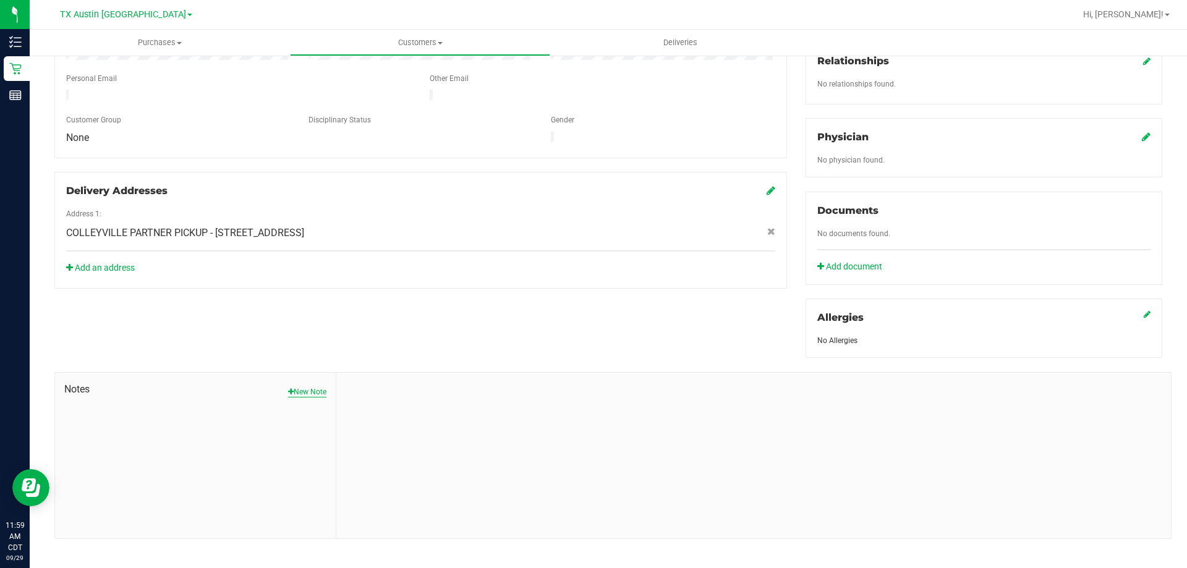
click at [302, 386] on button "New Note" at bounding box center [307, 391] width 38 height 11
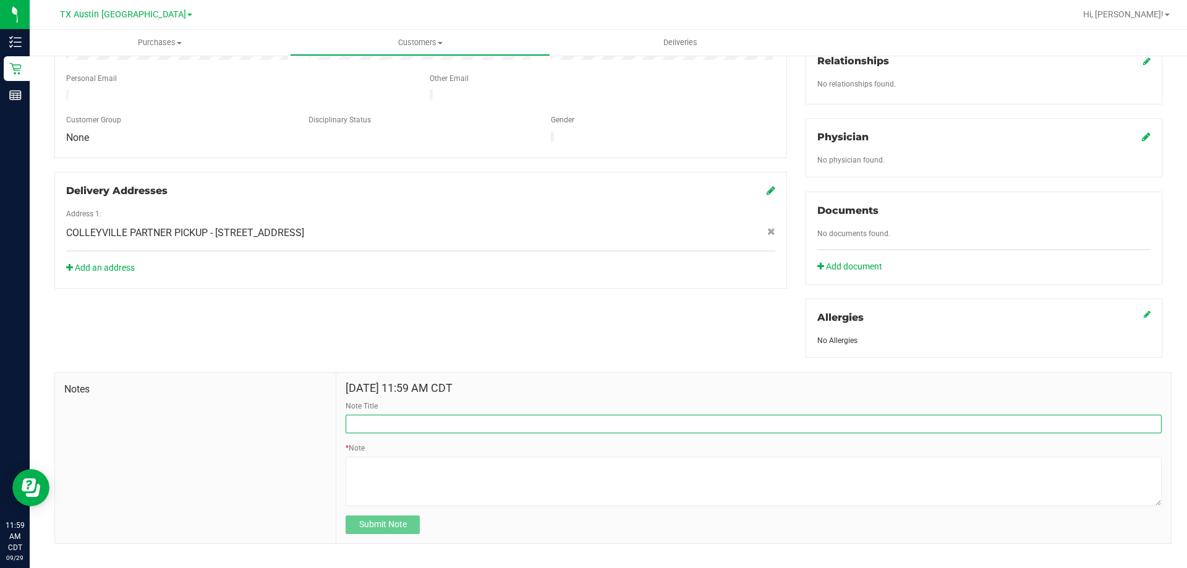
click at [401, 415] on input "Note Title" at bounding box center [753, 424] width 816 height 19
type input "CURT"
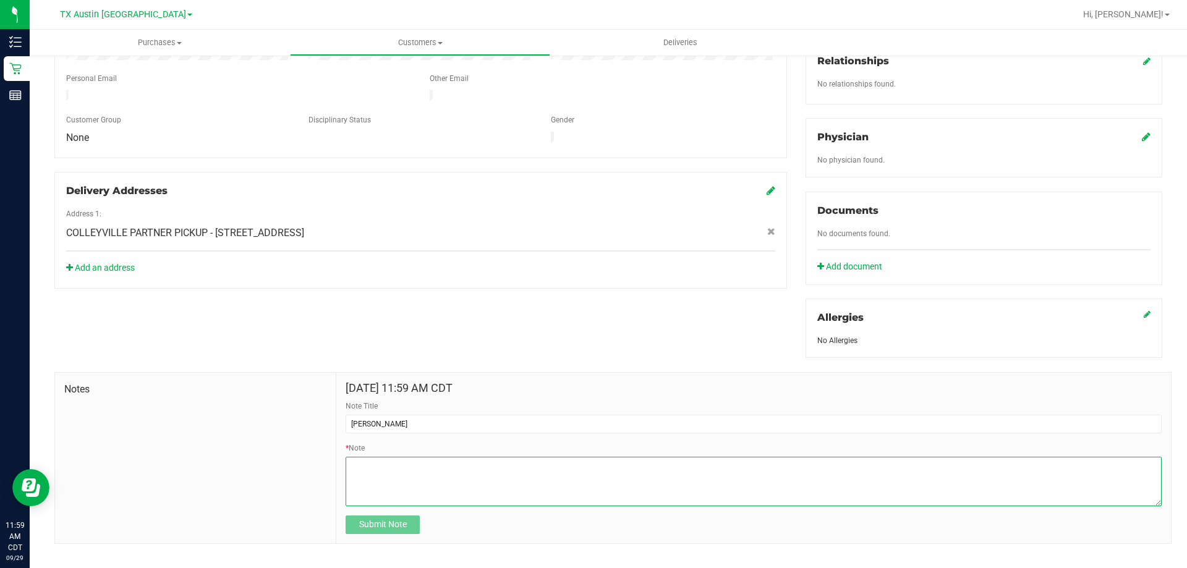
click at [404, 475] on textarea "* Note" at bounding box center [753, 481] width 816 height 49
paste textarea "Patient Name: Mark Ives Address: 1209 El Camino Real Unit/Apt 118 Euless, TX, 7…"
type textarea "Patient Name: Mark Ives Address: 1209 El Camino Real Unit/Apt 118 Euless, TX, 7…"
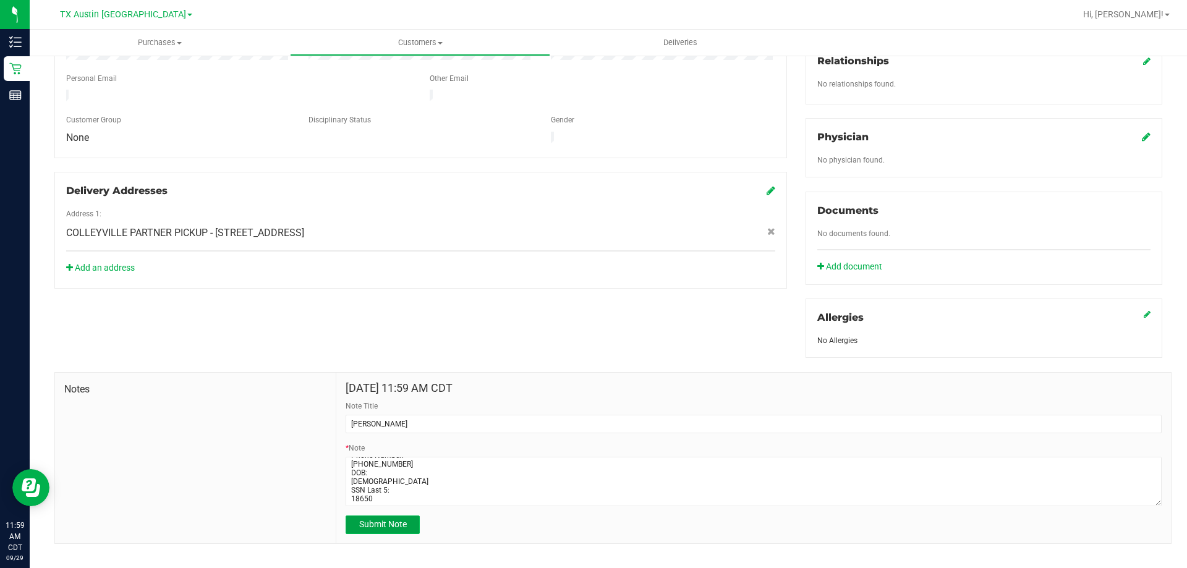
click at [395, 519] on span "Submit Note" at bounding box center [383, 524] width 48 height 10
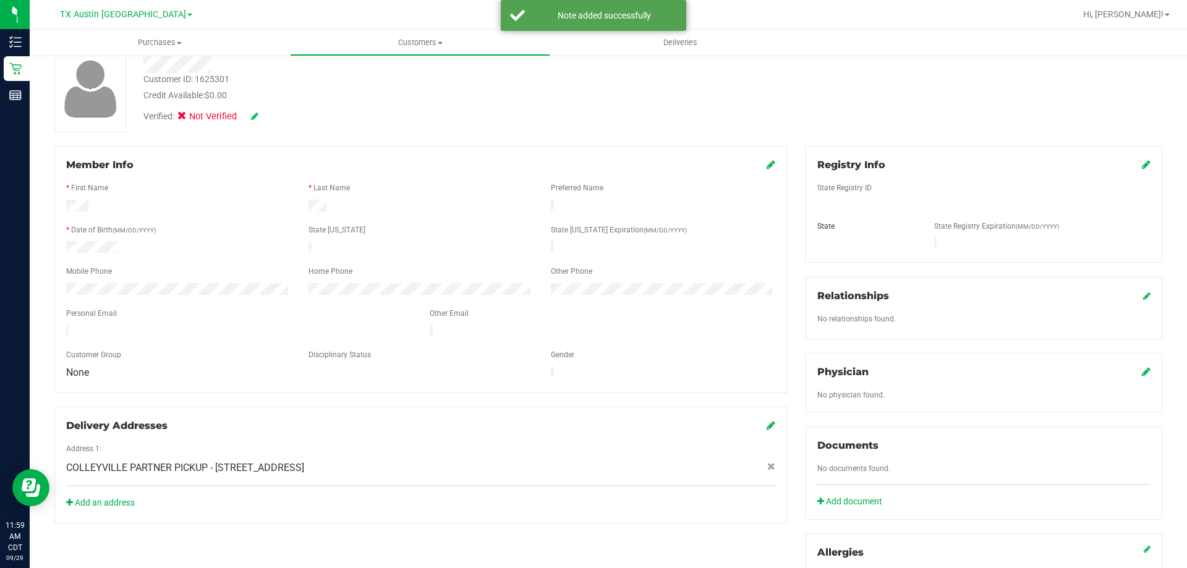
scroll to position [126, 0]
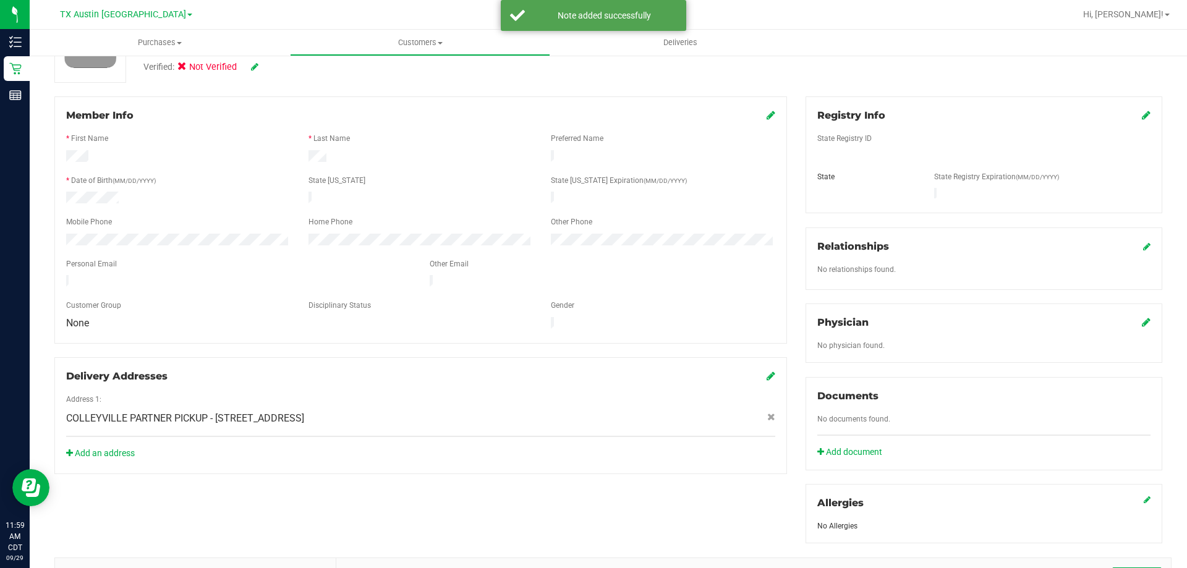
click at [1142, 317] on icon at bounding box center [1146, 322] width 9 height 10
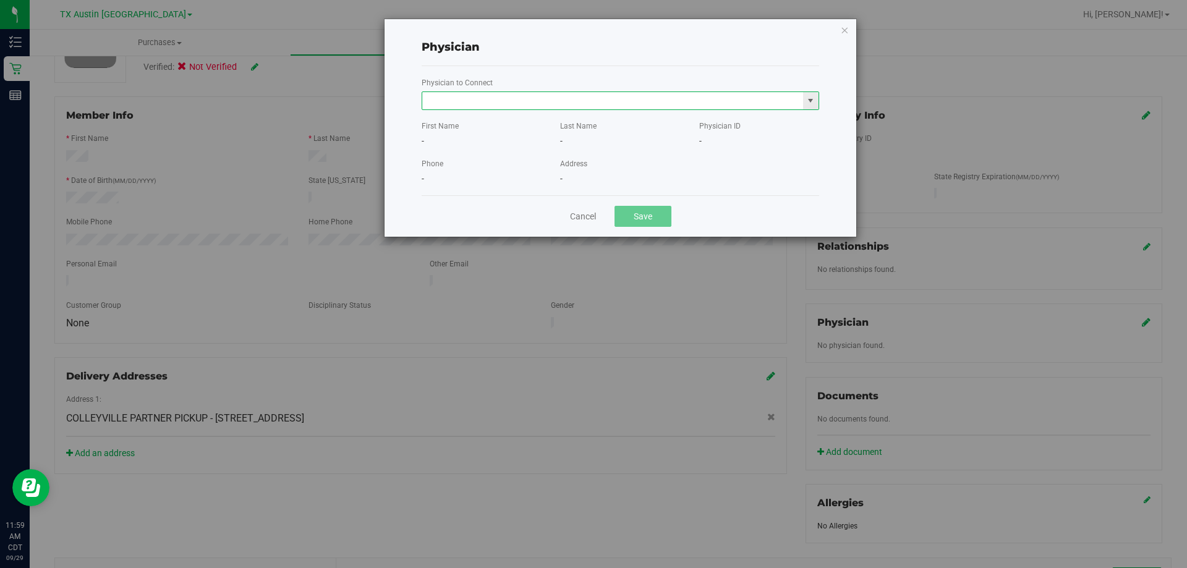
click at [558, 95] on input "text" at bounding box center [612, 100] width 381 height 17
click at [464, 116] on li "KENNETH HODOR" at bounding box center [620, 121] width 396 height 19
click at [542, 94] on input "KENNETH HODOR" at bounding box center [612, 100] width 381 height 17
click at [539, 94] on input "KENNETH HODOR" at bounding box center [612, 100] width 381 height 17
click at [539, 95] on input "KENNETH HODOR" at bounding box center [612, 100] width 381 height 17
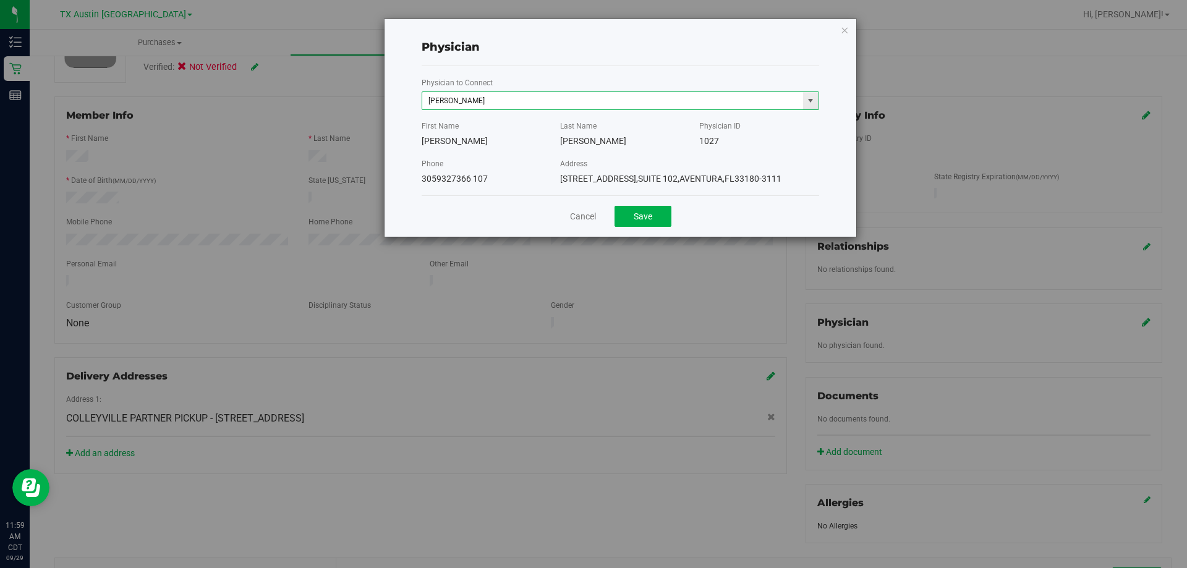
click at [539, 95] on input "KENNETH HODOR" at bounding box center [612, 100] width 381 height 17
click at [478, 143] on li "Jonathan Hodor" at bounding box center [620, 140] width 396 height 19
type input "Jonathan Hodor"
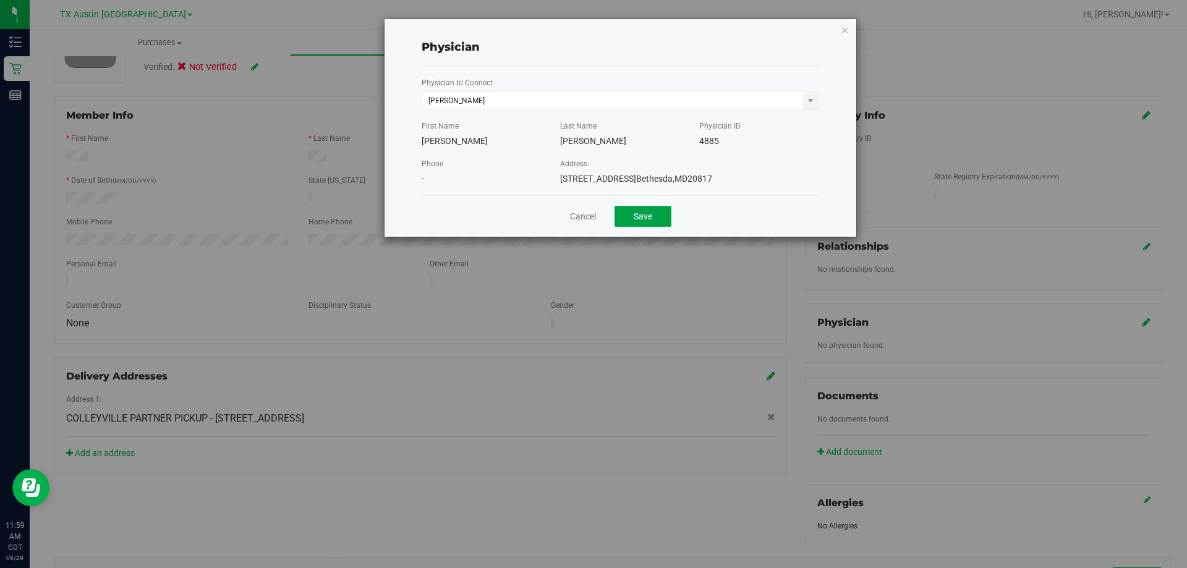
click at [645, 226] on button "Save" at bounding box center [642, 216] width 57 height 21
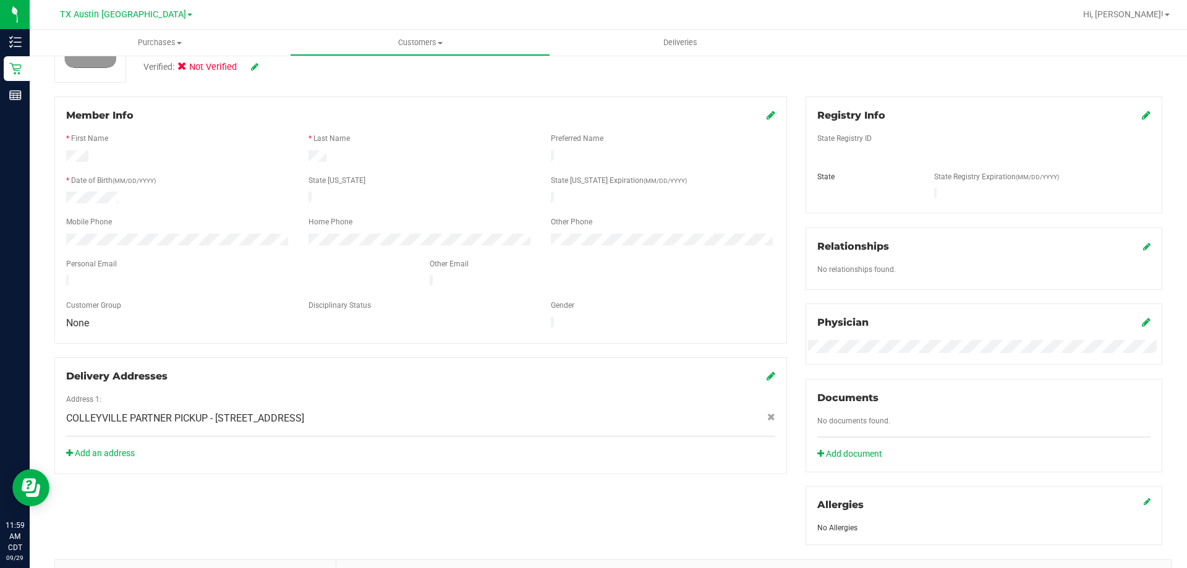
scroll to position [64, 0]
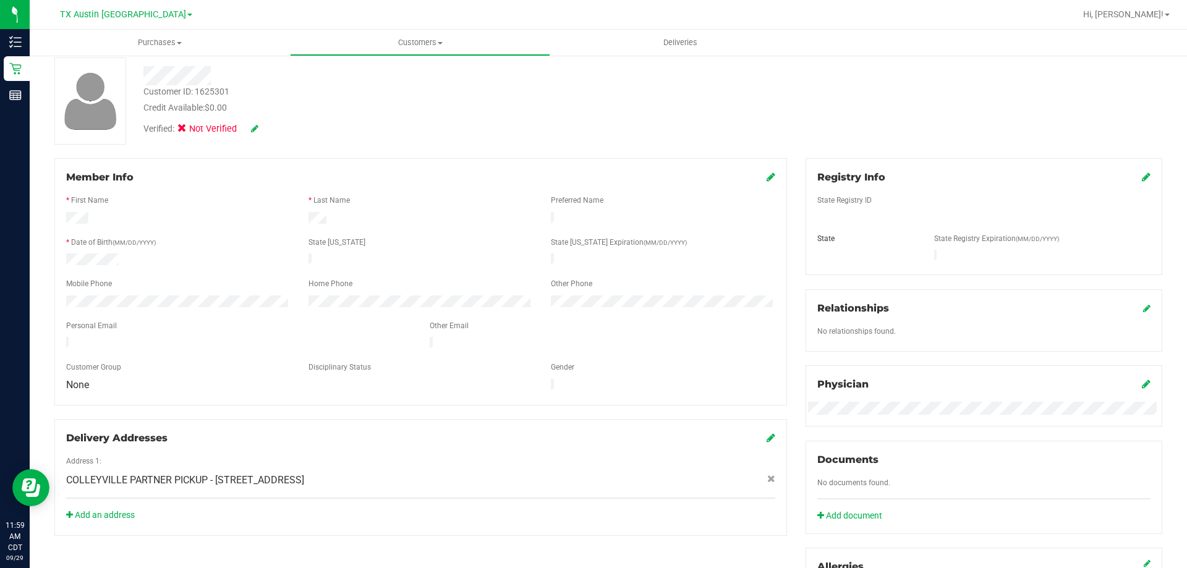
click at [1142, 177] on icon at bounding box center [1146, 177] width 9 height 10
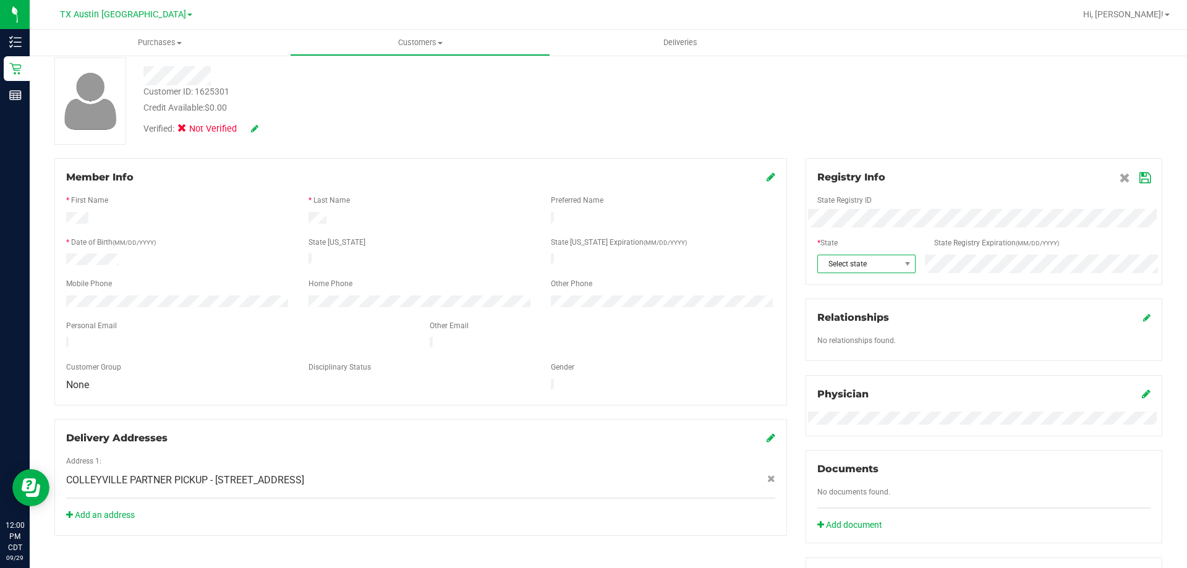
click at [854, 265] on span "Select state" at bounding box center [859, 263] width 82 height 17
click at [899, 101] on div "Customer ID: 1625301 Credit Available: $0.00 Verified: Not Verified" at bounding box center [608, 100] width 1126 height 87
click at [1139, 178] on icon at bounding box center [1144, 178] width 11 height 10
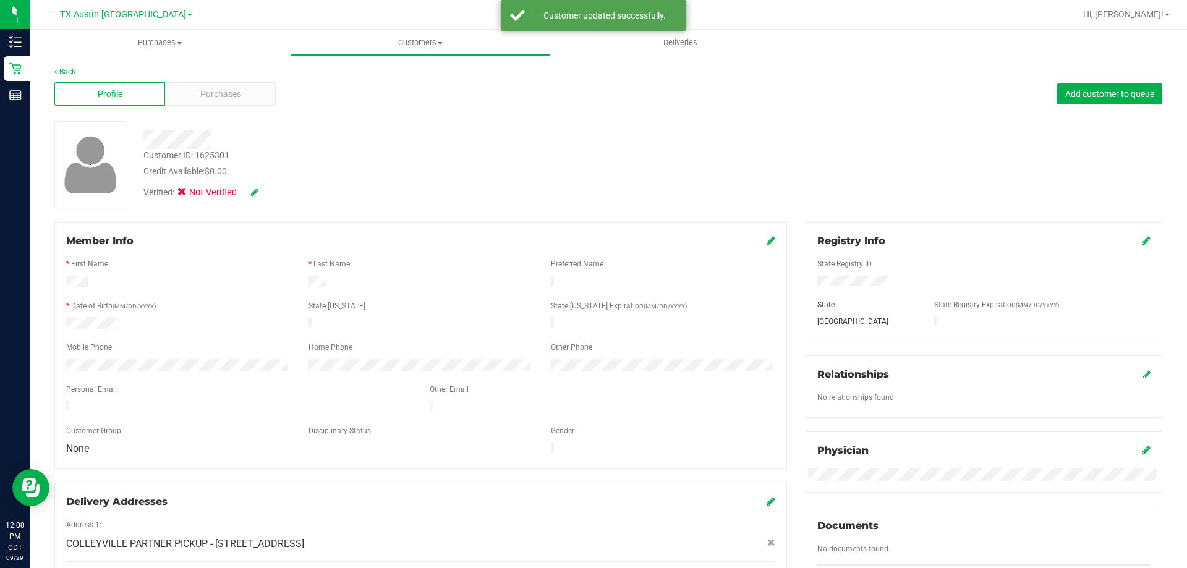
scroll to position [0, 0]
click at [213, 95] on span "Purchases" at bounding box center [220, 94] width 41 height 13
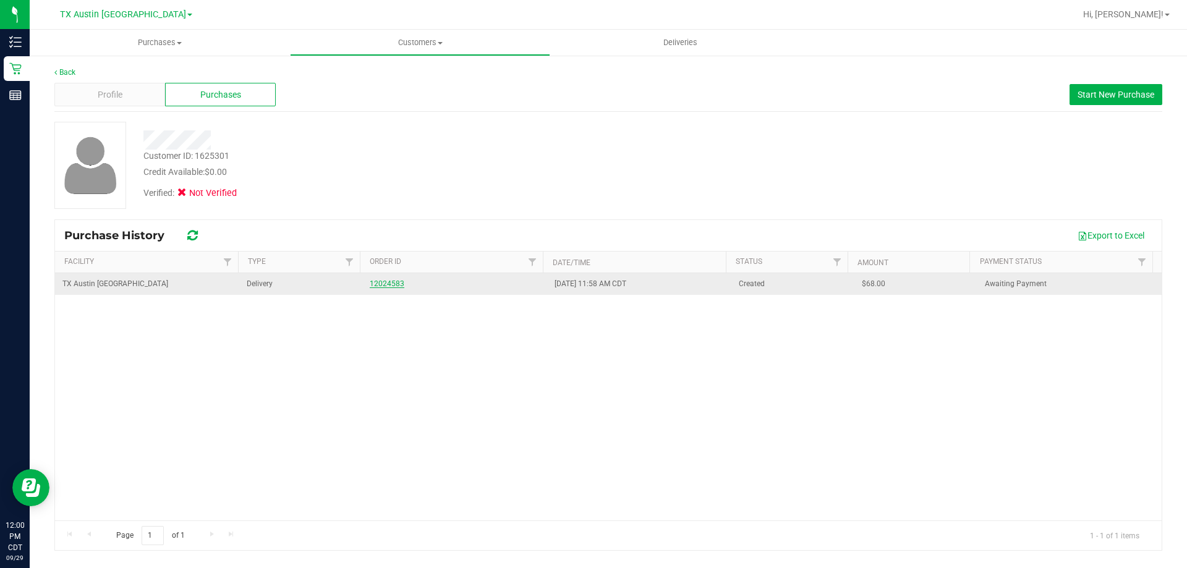
click at [384, 287] on link "12024583" at bounding box center [387, 283] width 35 height 9
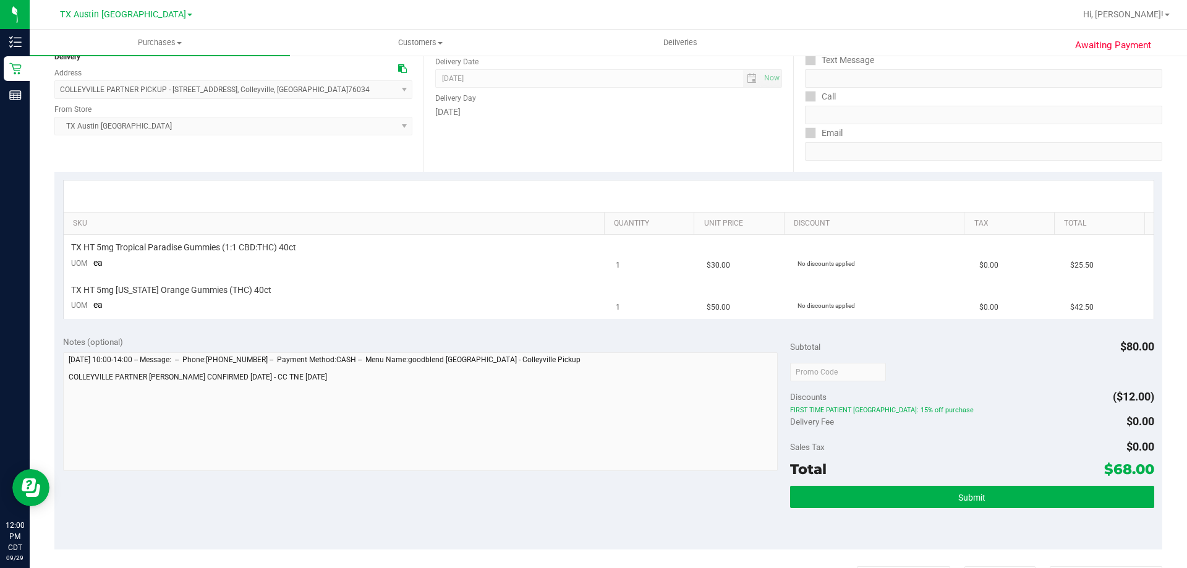
scroll to position [247, 0]
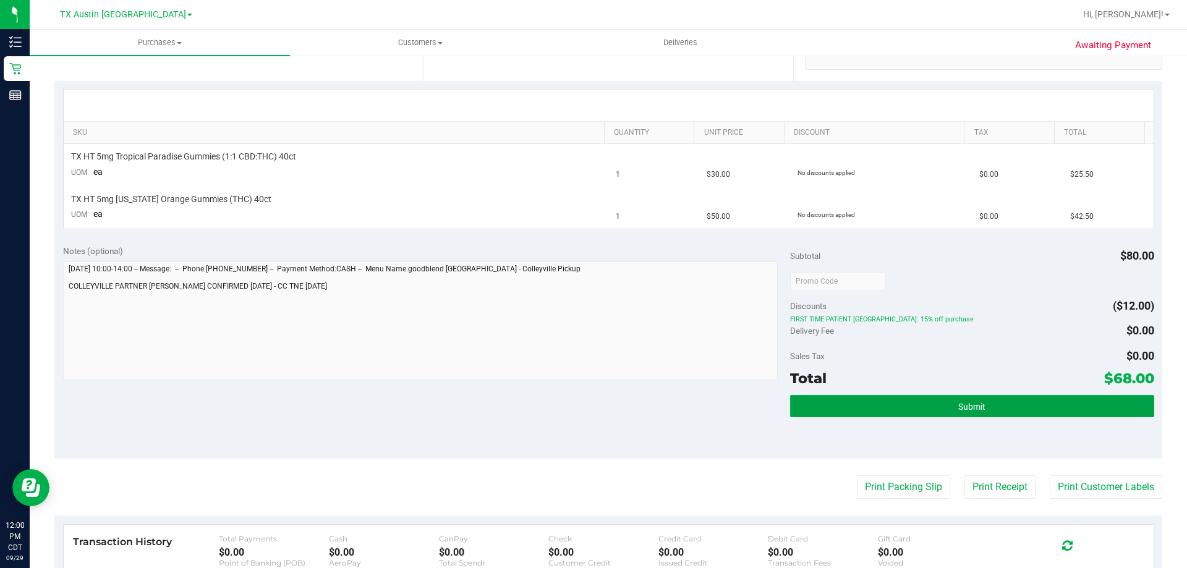
click at [980, 406] on button "Submit" at bounding box center [971, 406] width 363 height 22
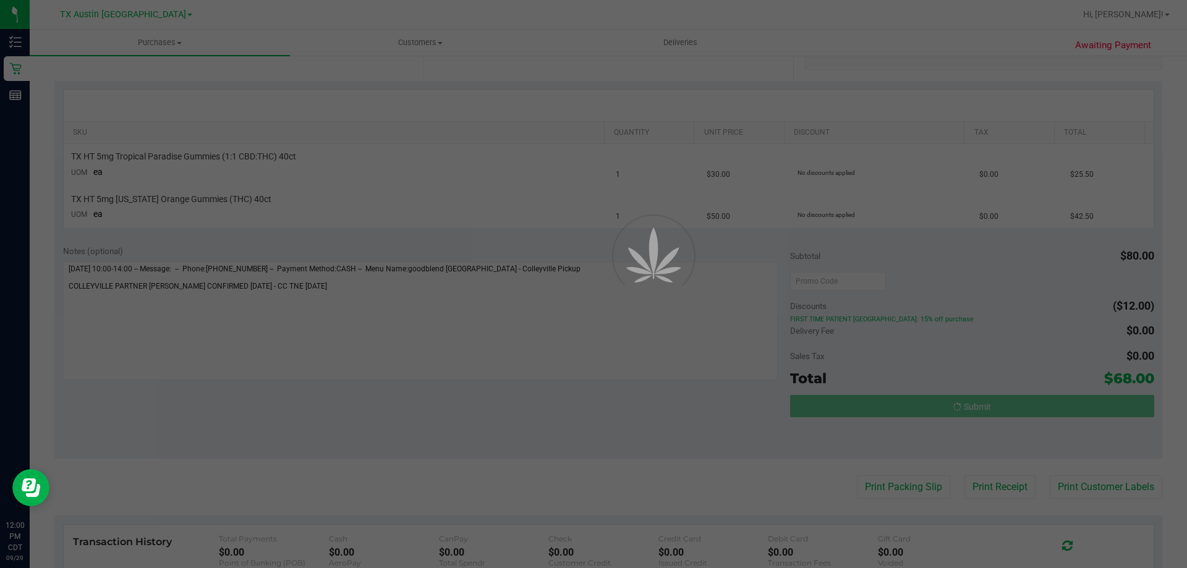
click at [1141, 376] on div "Purchases Summary of purchases Fulfillment All purchases Customers All customer…" at bounding box center [608, 299] width 1157 height 538
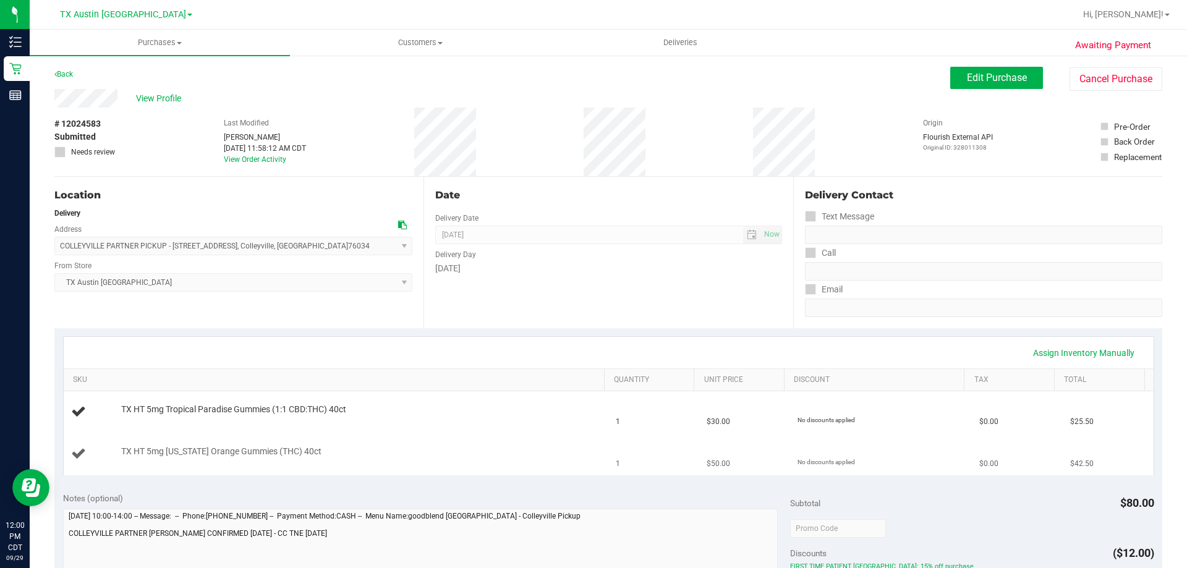
scroll to position [309, 0]
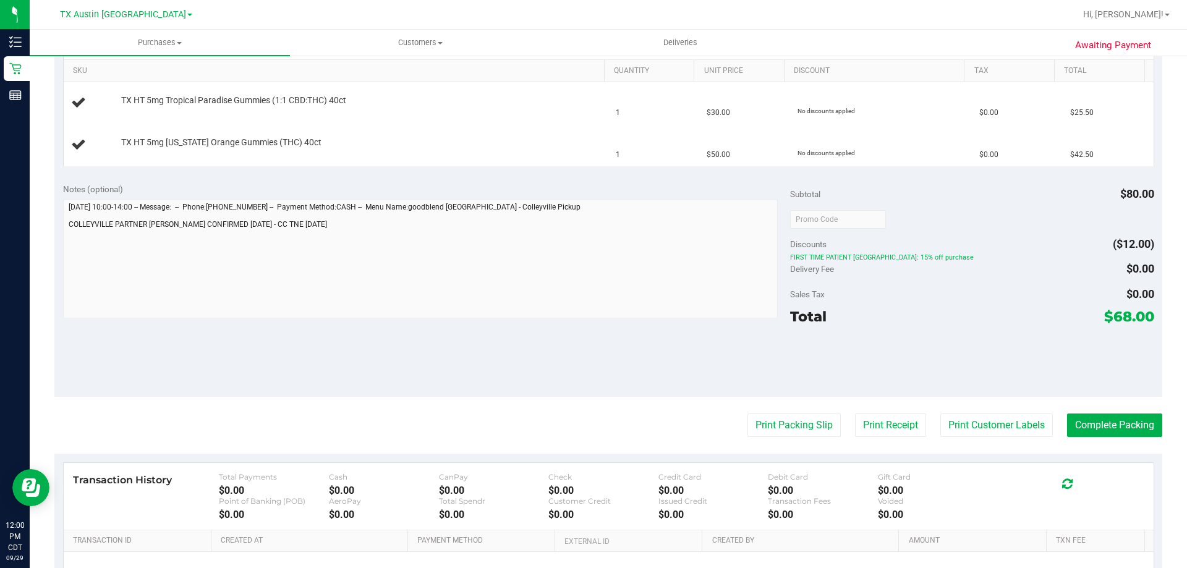
drag, startPoint x: 1104, startPoint y: 315, endPoint x: 1140, endPoint y: 316, distance: 35.9
click at [1140, 316] on span "$68.00" at bounding box center [1129, 316] width 50 height 17
copy span "68.00"
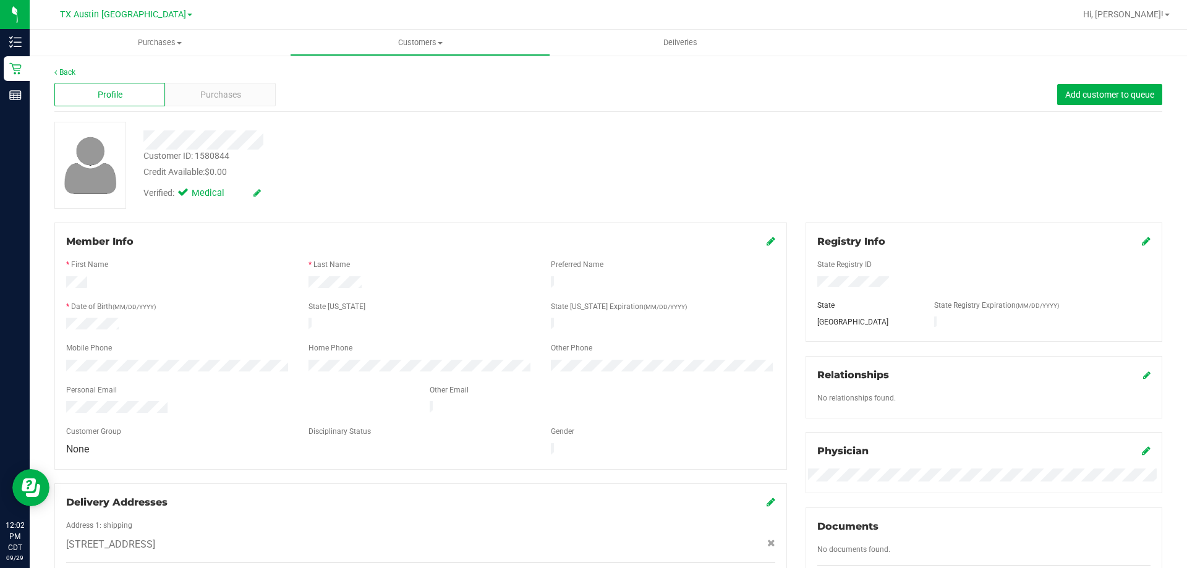
drag, startPoint x: 332, startPoint y: 215, endPoint x: 269, endPoint y: 166, distance: 80.1
click at [332, 214] on div "Back Profile Purchases Add customer to queue Customer ID: 1580844 Credit Availa…" at bounding box center [608, 461] width 1108 height 788
click at [218, 93] on span "Purchases" at bounding box center [220, 94] width 41 height 13
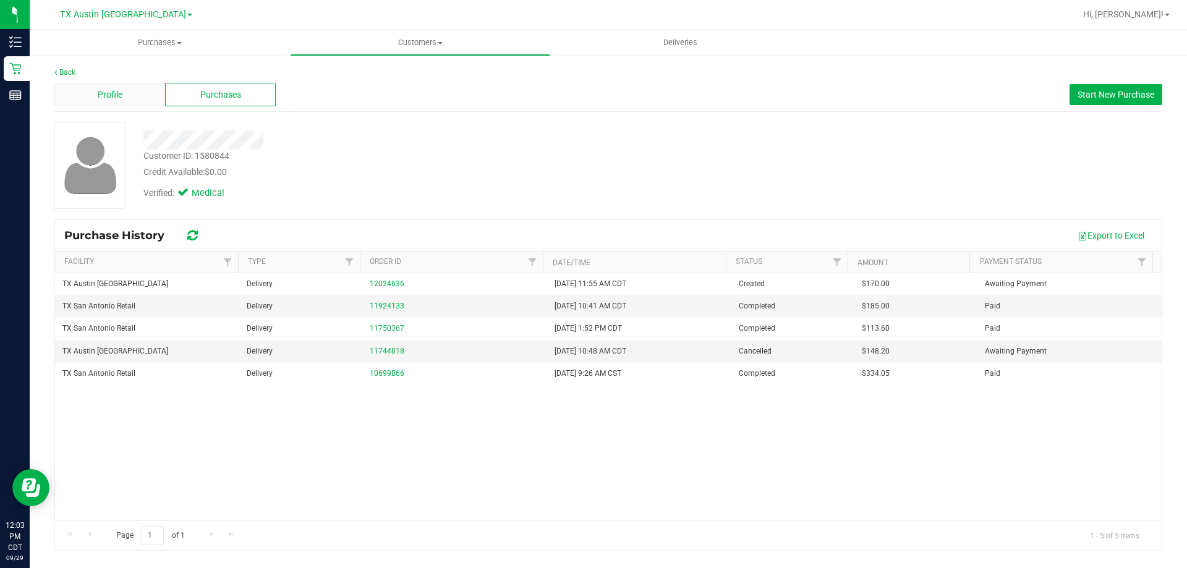
click at [154, 89] on div "Profile" at bounding box center [109, 94] width 111 height 23
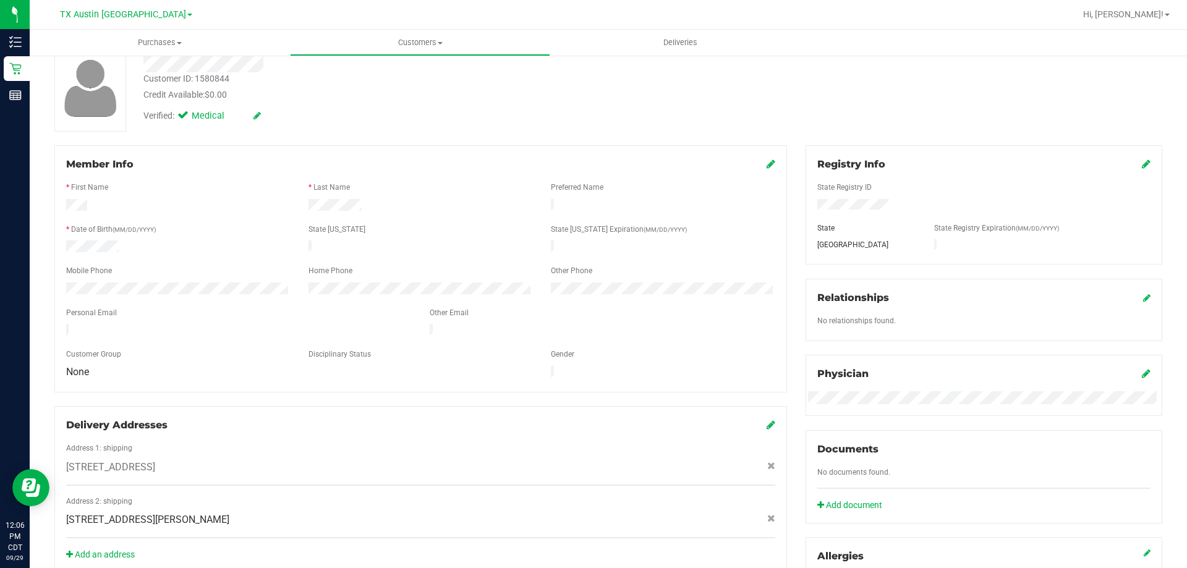
scroll to position [185, 0]
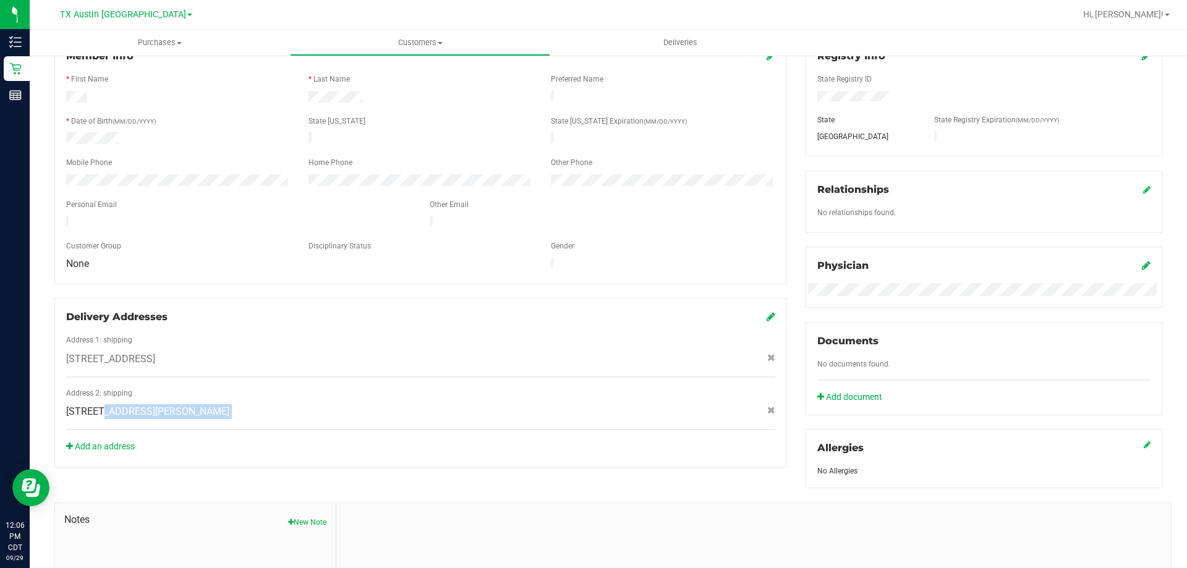
drag, startPoint x: 67, startPoint y: 399, endPoint x: 271, endPoint y: 407, distance: 203.5
click at [271, 407] on div "Address 2: shipping [STREET_ADDRESS][PERSON_NAME]" at bounding box center [420, 409] width 709 height 43
copy div "[STREET_ADDRESS][PERSON_NAME]"
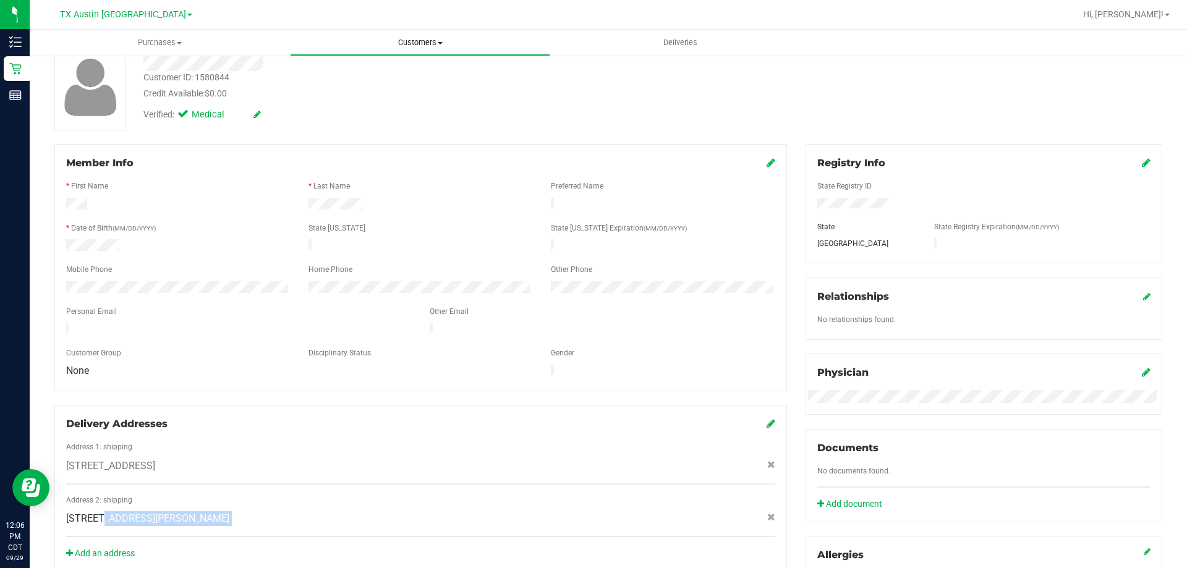
scroll to position [0, 0]
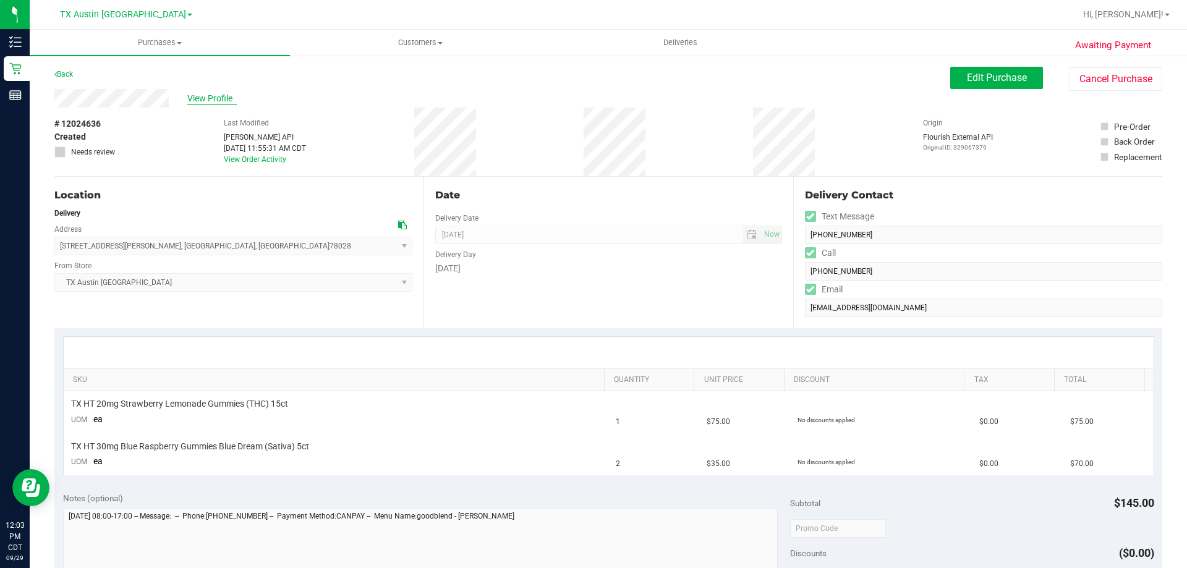
click at [218, 103] on span "View Profile" at bounding box center [211, 98] width 49 height 13
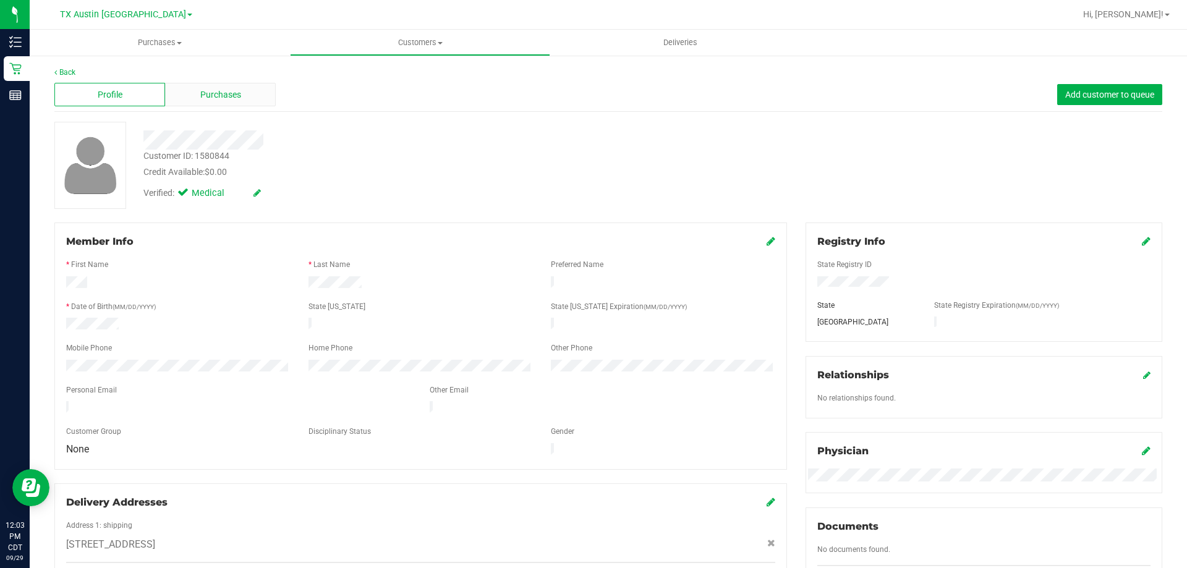
click at [221, 97] on span "Purchases" at bounding box center [220, 94] width 41 height 13
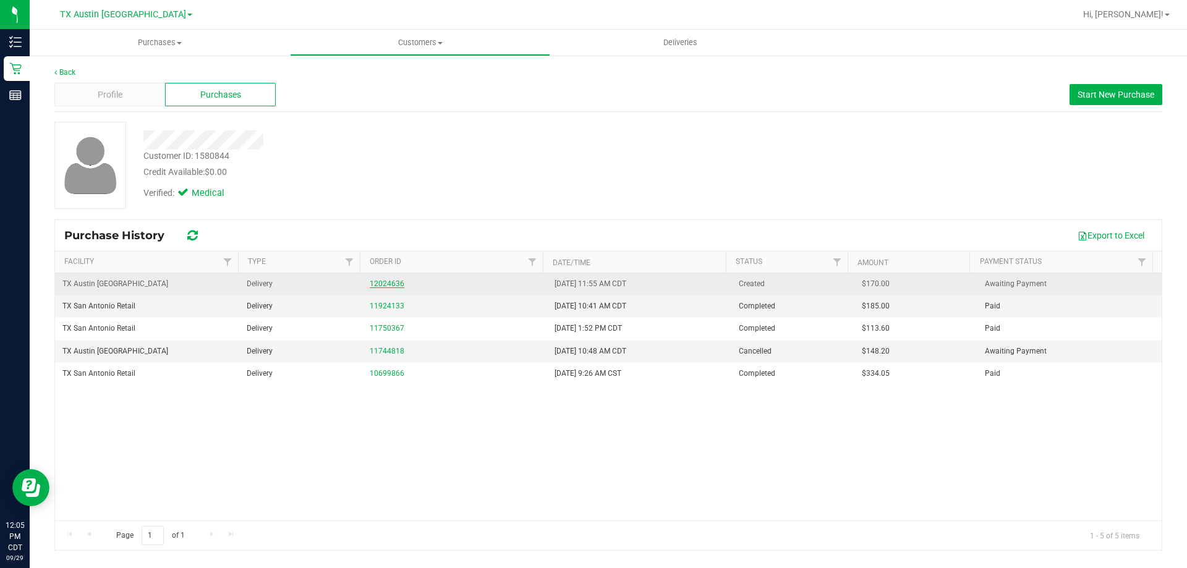
click at [388, 286] on link "12024636" at bounding box center [387, 283] width 35 height 9
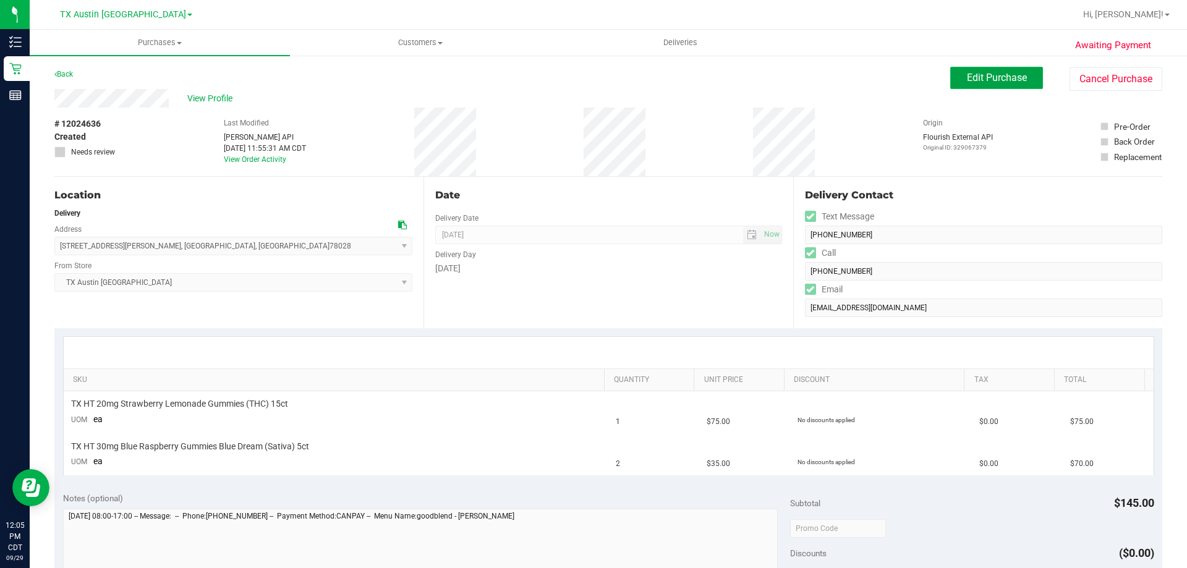
click at [972, 68] on button "Edit Purchase" at bounding box center [996, 78] width 93 height 22
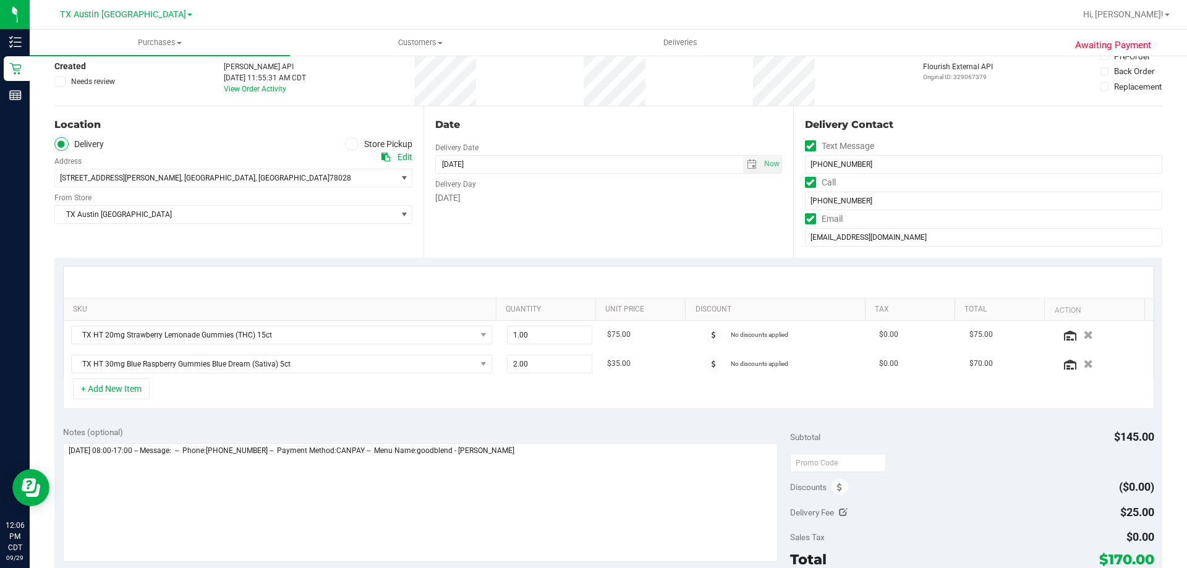
scroll to position [124, 0]
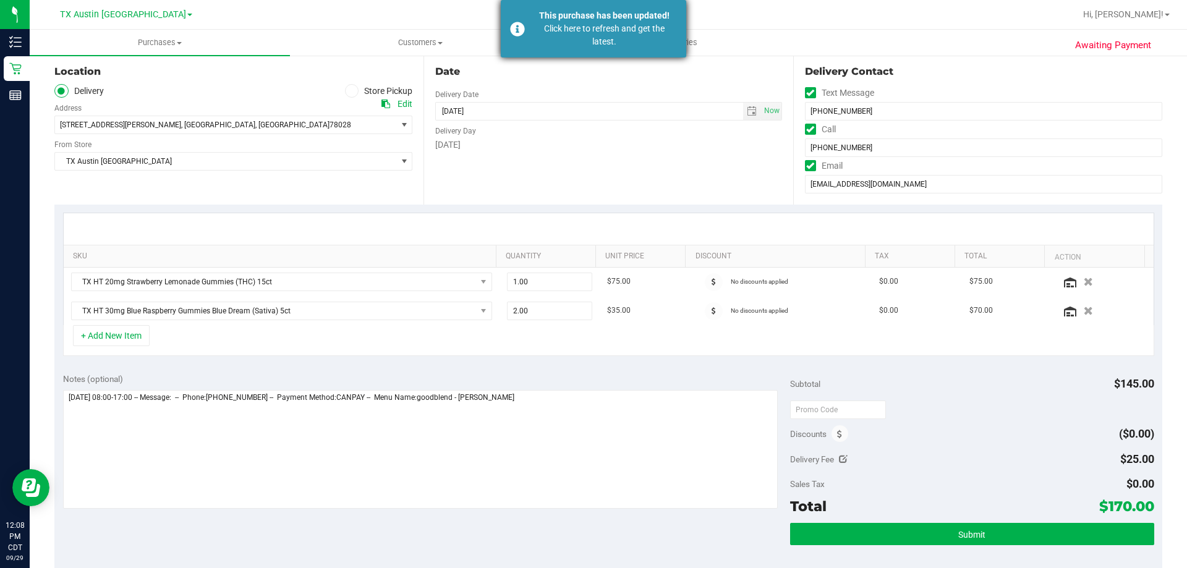
click at [599, 25] on div "Click here to refresh and get the latest." at bounding box center [604, 35] width 145 height 26
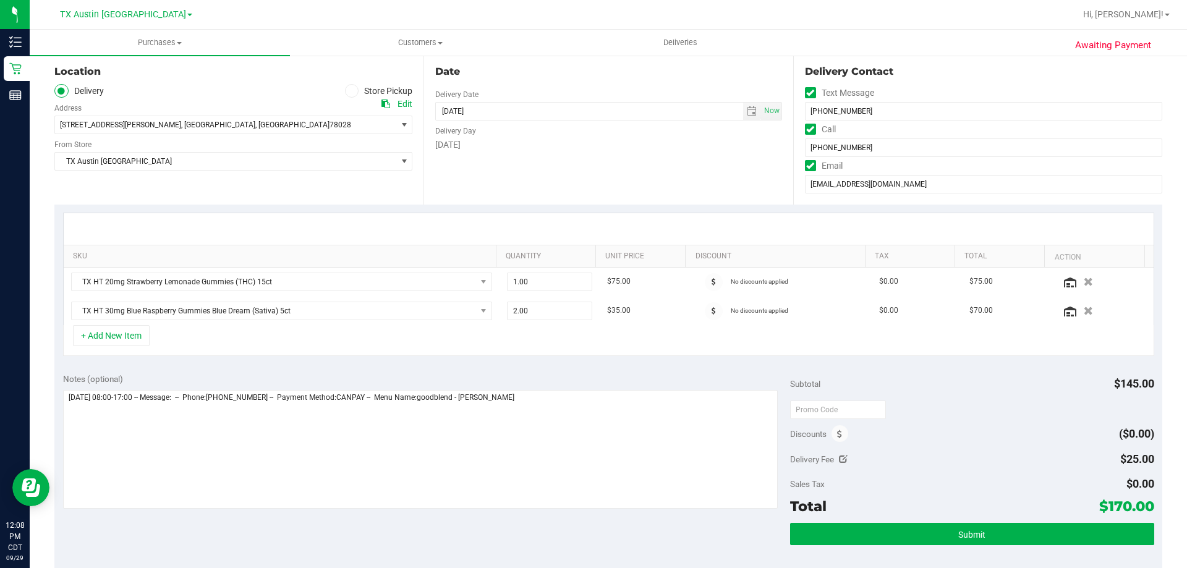
type textarea "Tuesday 09/30/2025 08:00-17:00 -- Message: -- Phone:8507481515 -- Payment Metho…"
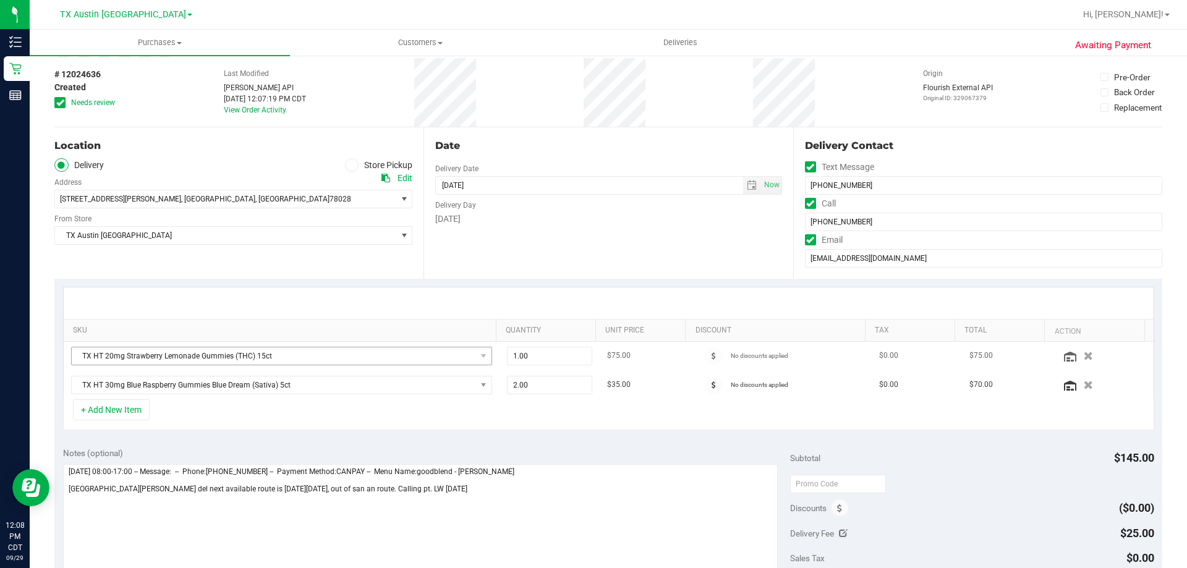
scroll to position [0, 0]
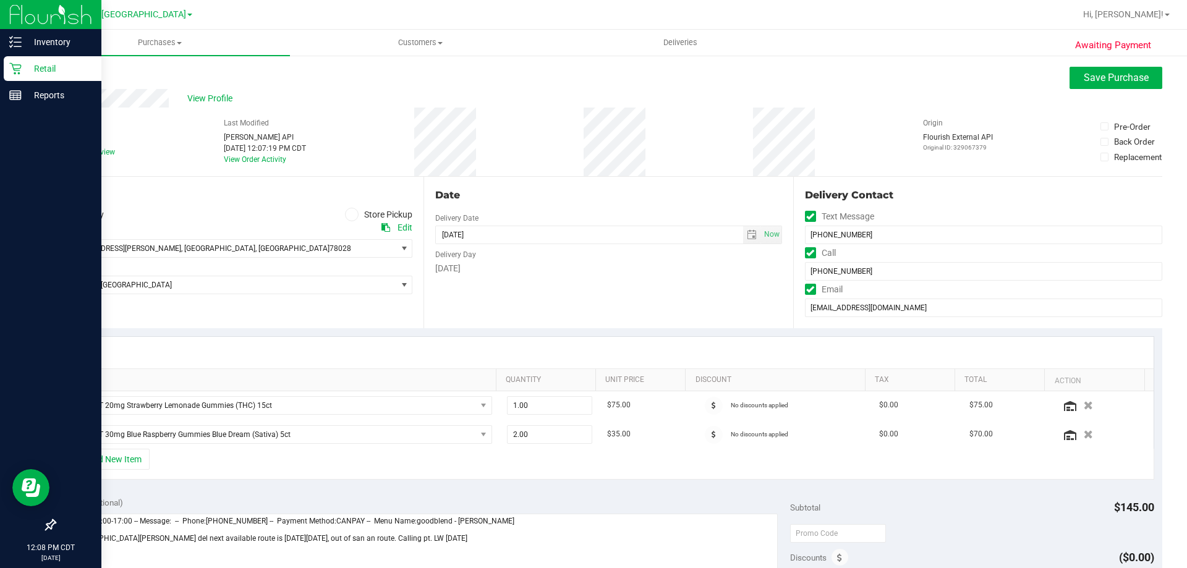
click at [57, 59] on div "Retail" at bounding box center [53, 68] width 98 height 25
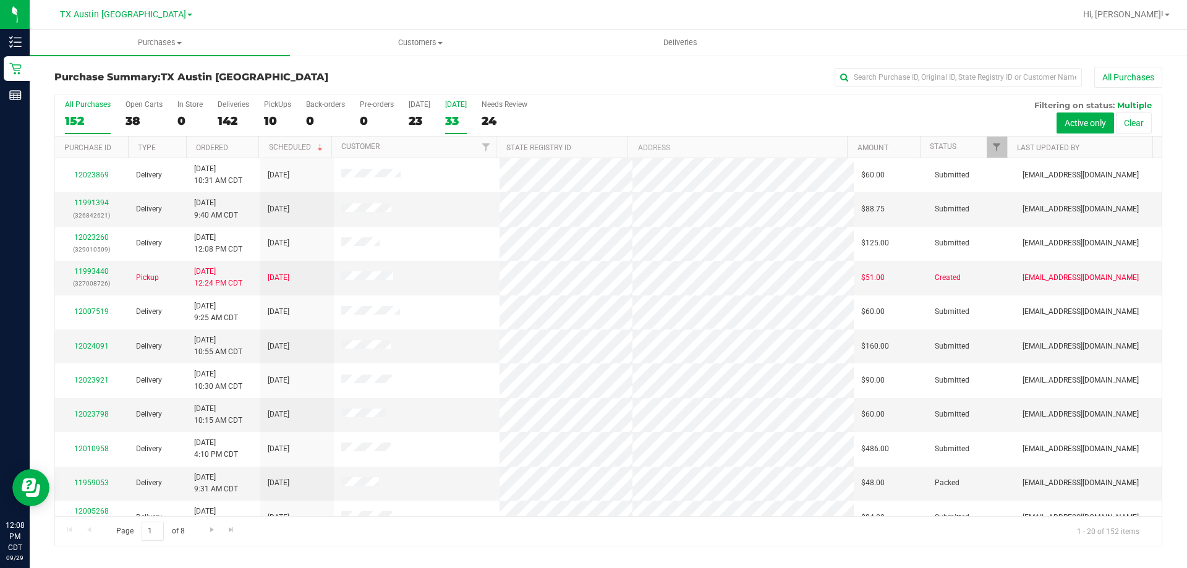
click at [467, 109] on label "[DATE] 33" at bounding box center [456, 117] width 22 height 34
click at [0, 0] on input "[DATE] 33" at bounding box center [0, 0] width 0 height 0
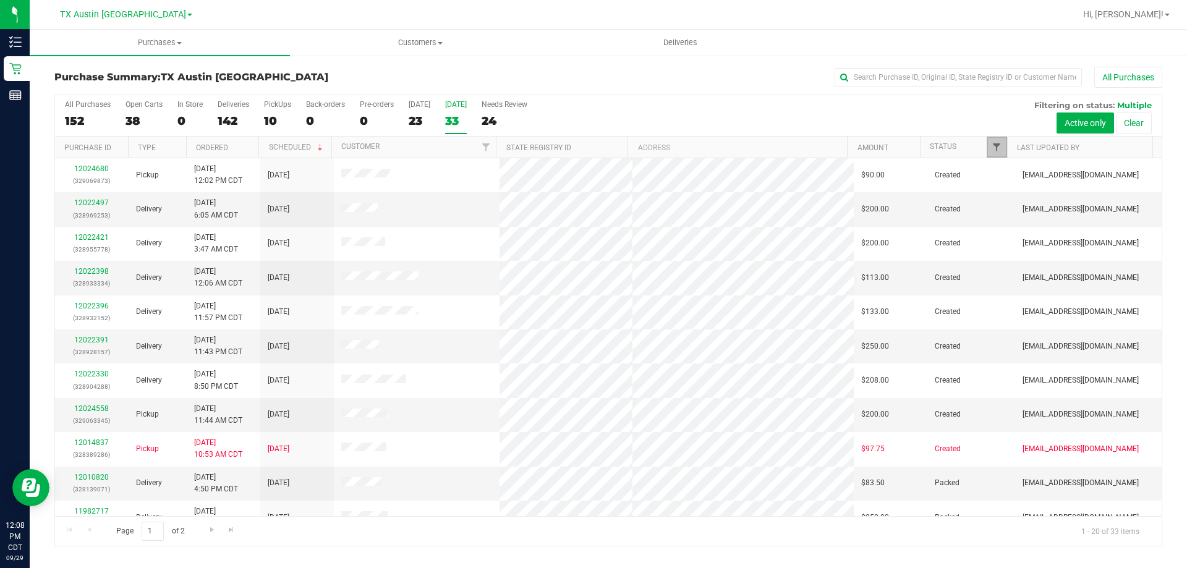
click at [999, 143] on span "Filter" at bounding box center [996, 147] width 10 height 10
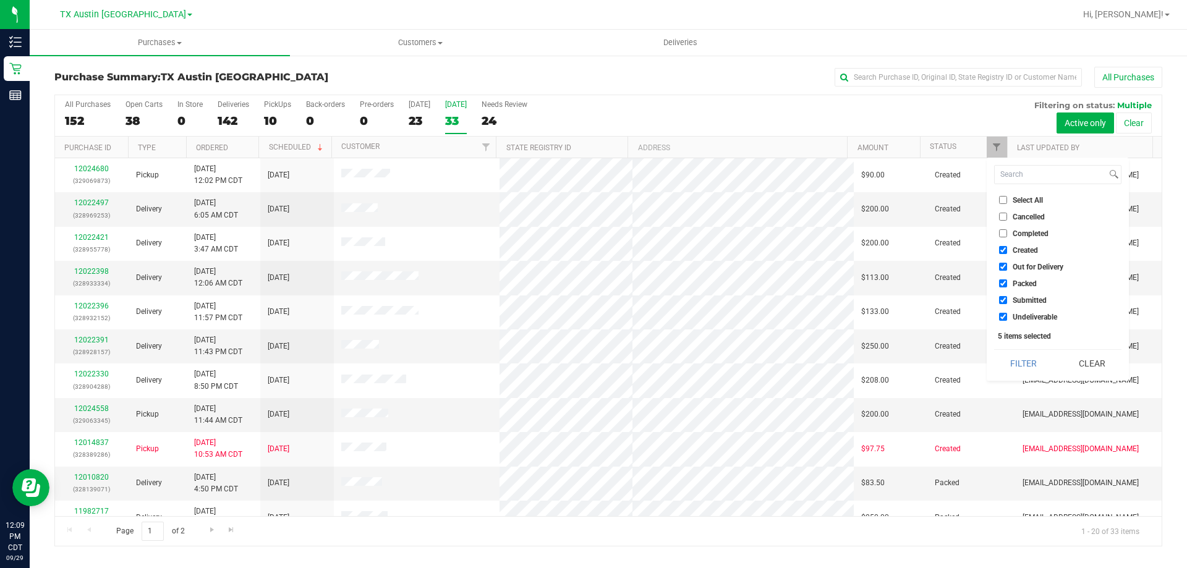
click at [1002, 199] on input "Select All" at bounding box center [1003, 200] width 8 height 8
checkbox input "true"
click at [1002, 200] on input "Select All" at bounding box center [1003, 200] width 8 height 8
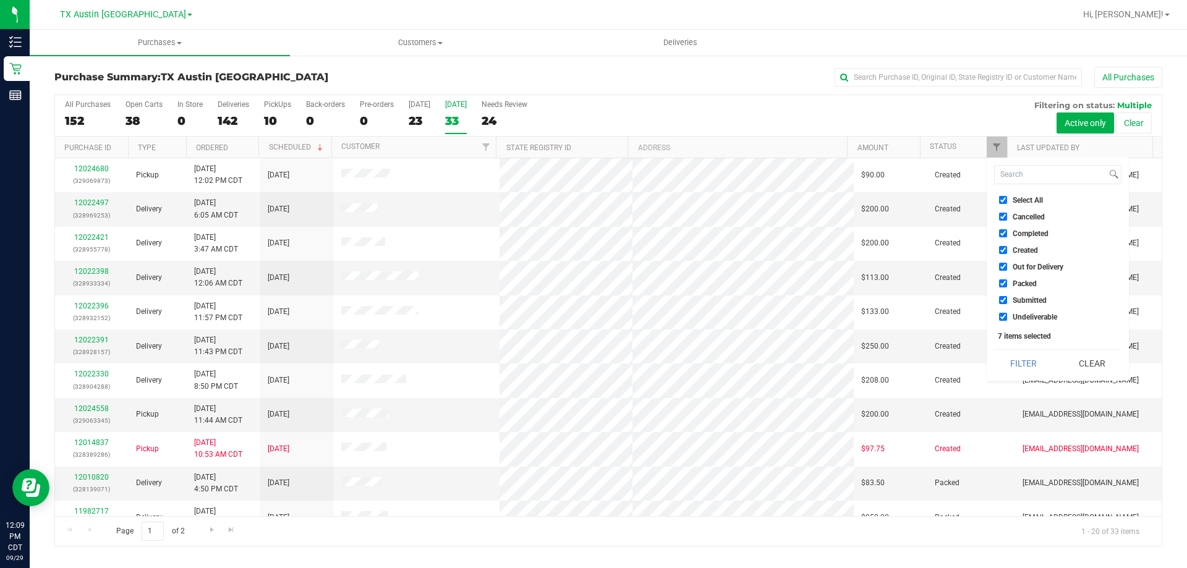
checkbox input "false"
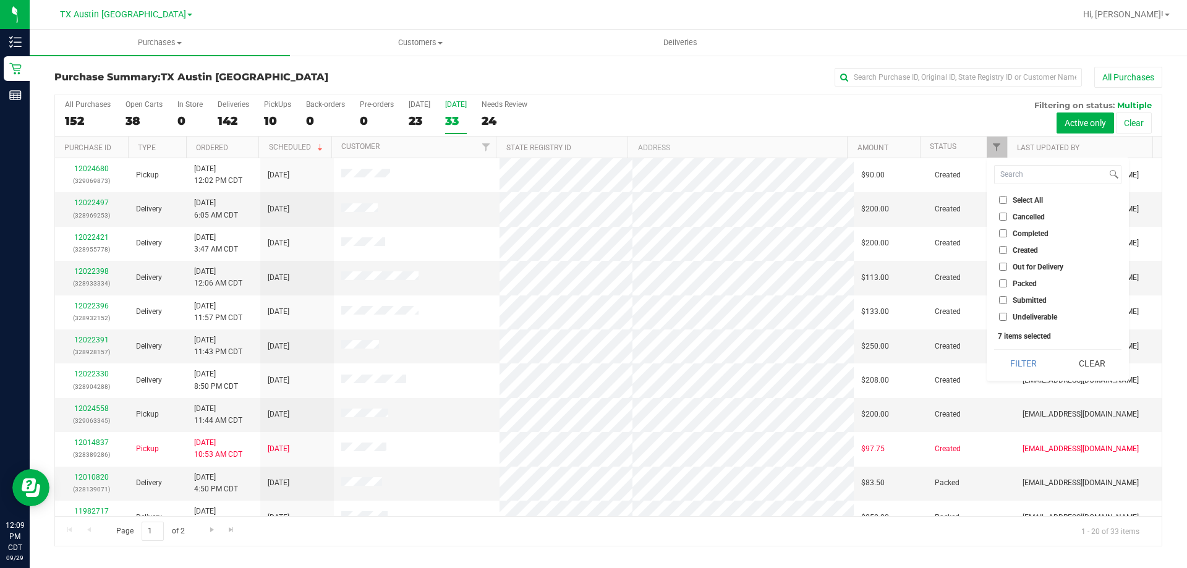
checkbox input "false"
click at [1000, 252] on input "Created" at bounding box center [1003, 250] width 8 height 8
checkbox input "true"
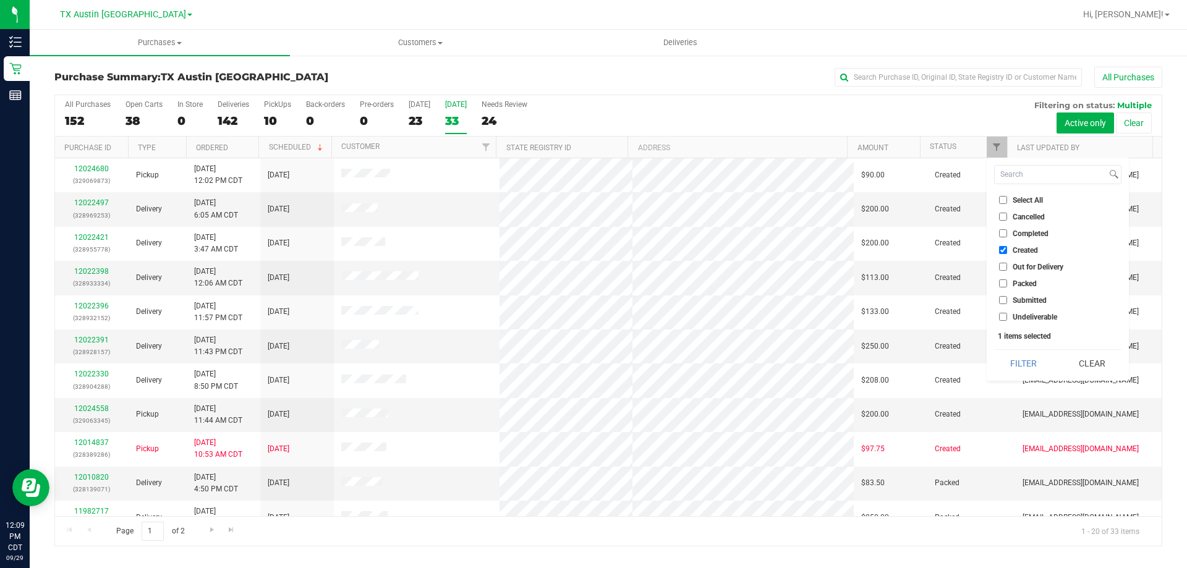
click at [682, 120] on div "All Purchases 152 Open Carts 38 In Store 0 Deliveries 142 PickUps 10 Back-order…" at bounding box center [608, 115] width 1106 height 41
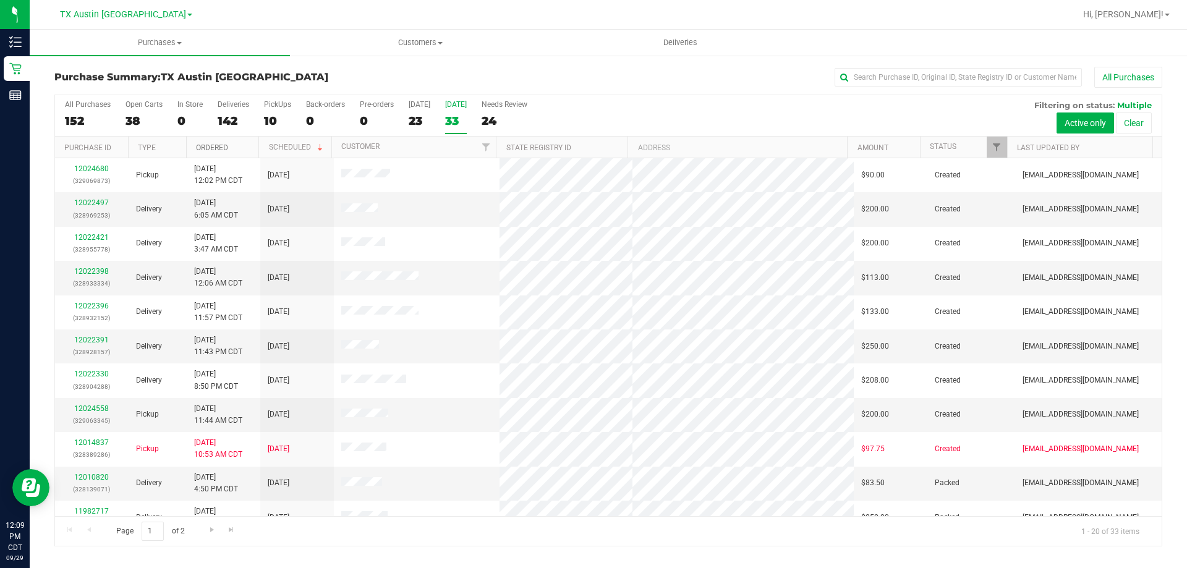
click at [208, 143] on link "Ordered" at bounding box center [212, 147] width 32 height 9
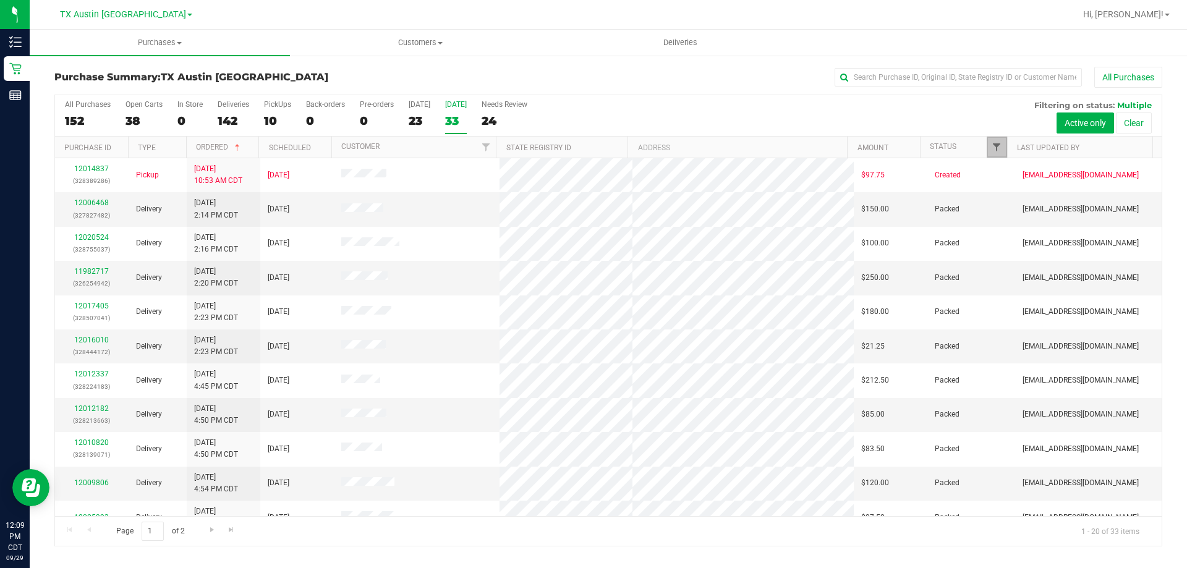
click at [992, 146] on span "Filter" at bounding box center [996, 147] width 10 height 10
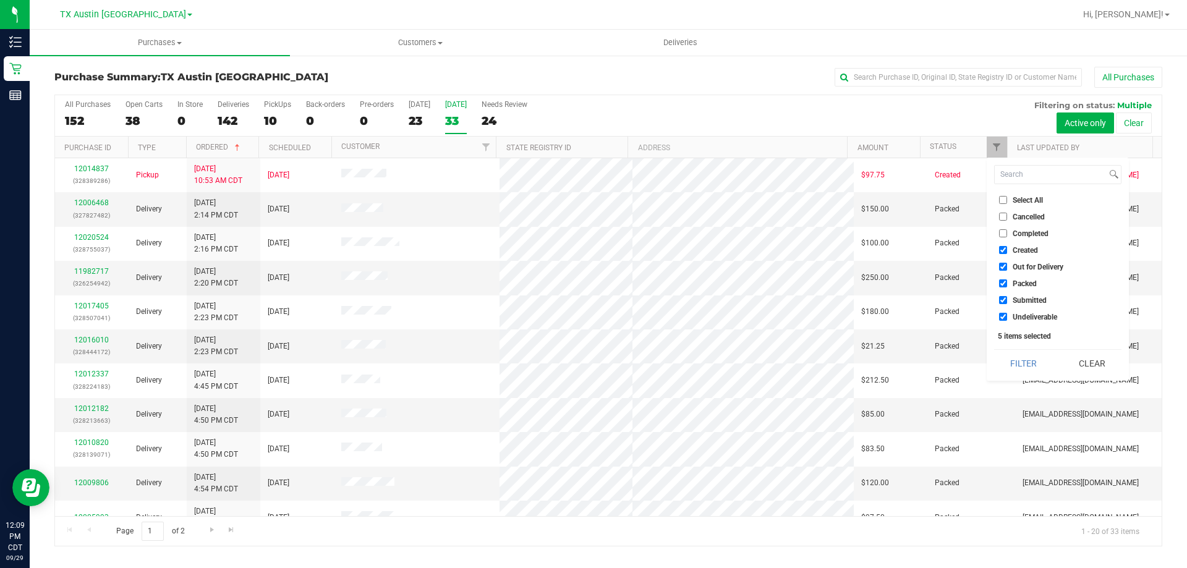
click at [1002, 197] on input "Select All" at bounding box center [1003, 200] width 8 height 8
checkbox input "true"
click at [1002, 201] on input "Select All" at bounding box center [1003, 200] width 8 height 8
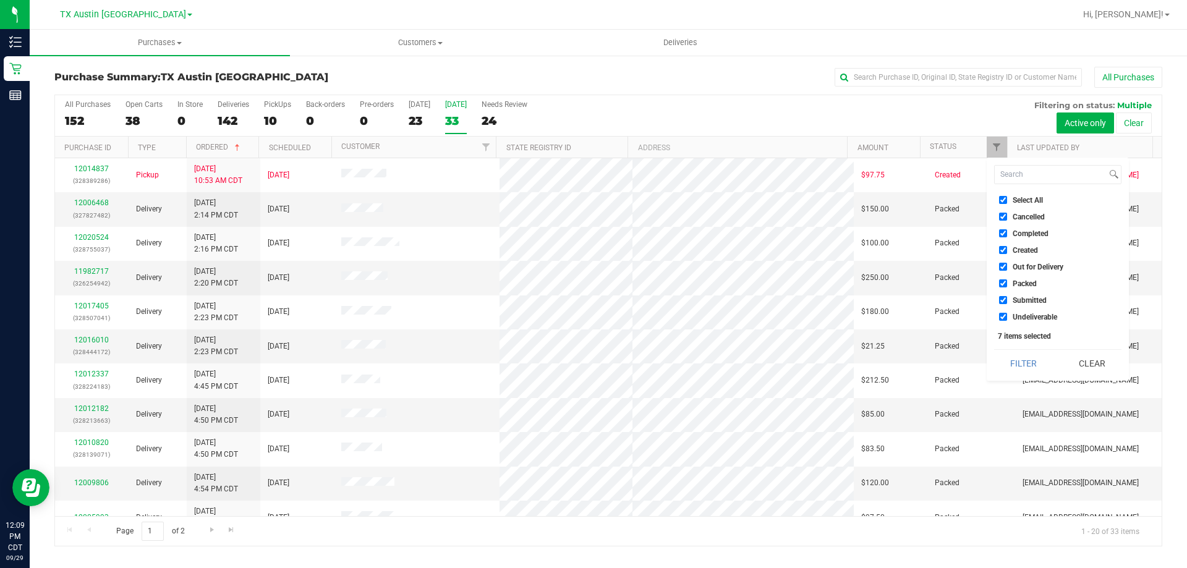
checkbox input "false"
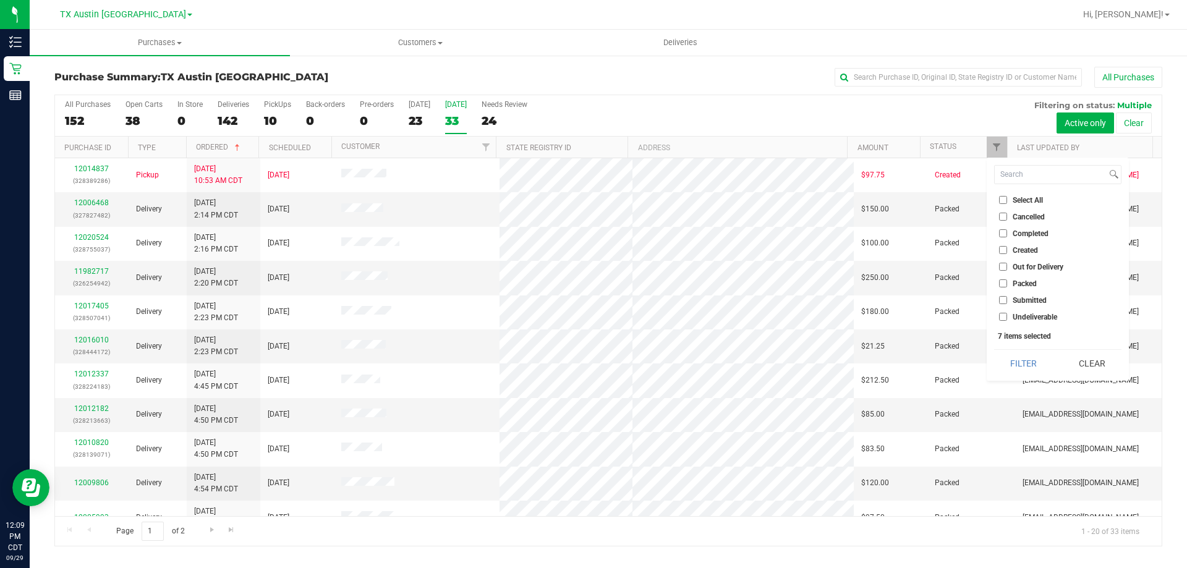
checkbox input "false"
click at [1001, 247] on input "Created" at bounding box center [1003, 250] width 8 height 8
checkbox input "true"
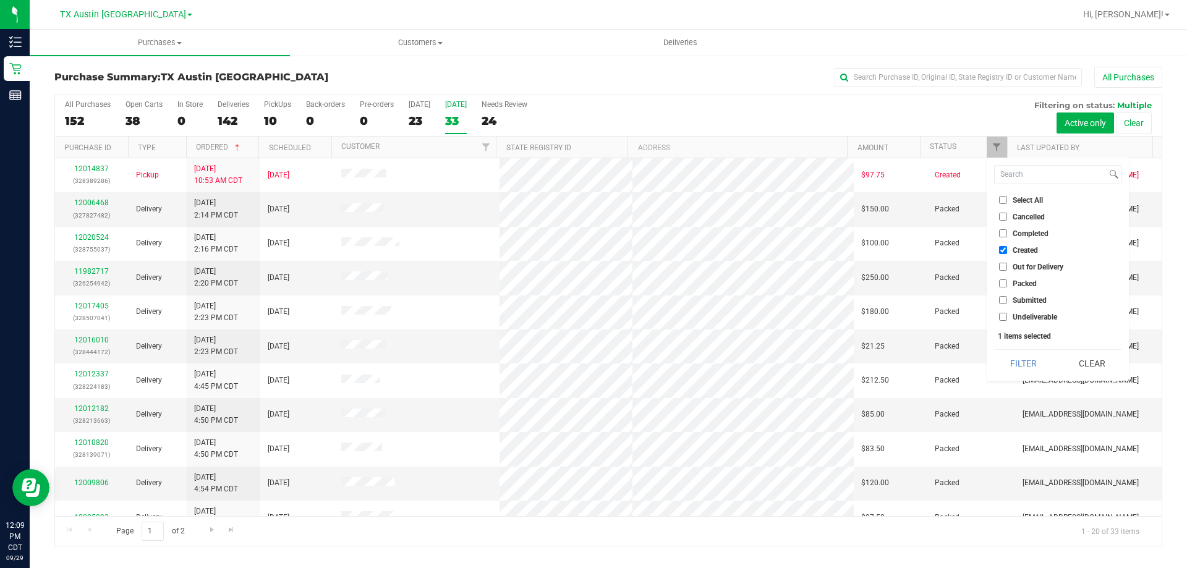
click at [908, 118] on div "All Purchases 152 Open Carts 38 In Store 0 Deliveries 142 PickUps 10 Back-order…" at bounding box center [608, 115] width 1106 height 41
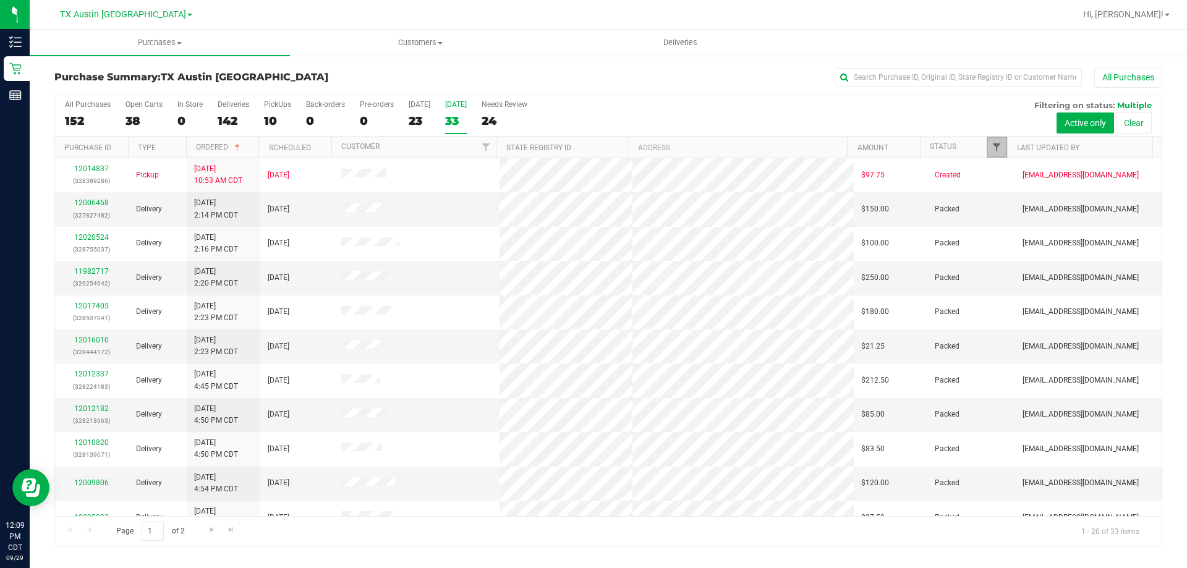
click at [1000, 145] on span "Filter" at bounding box center [996, 147] width 10 height 10
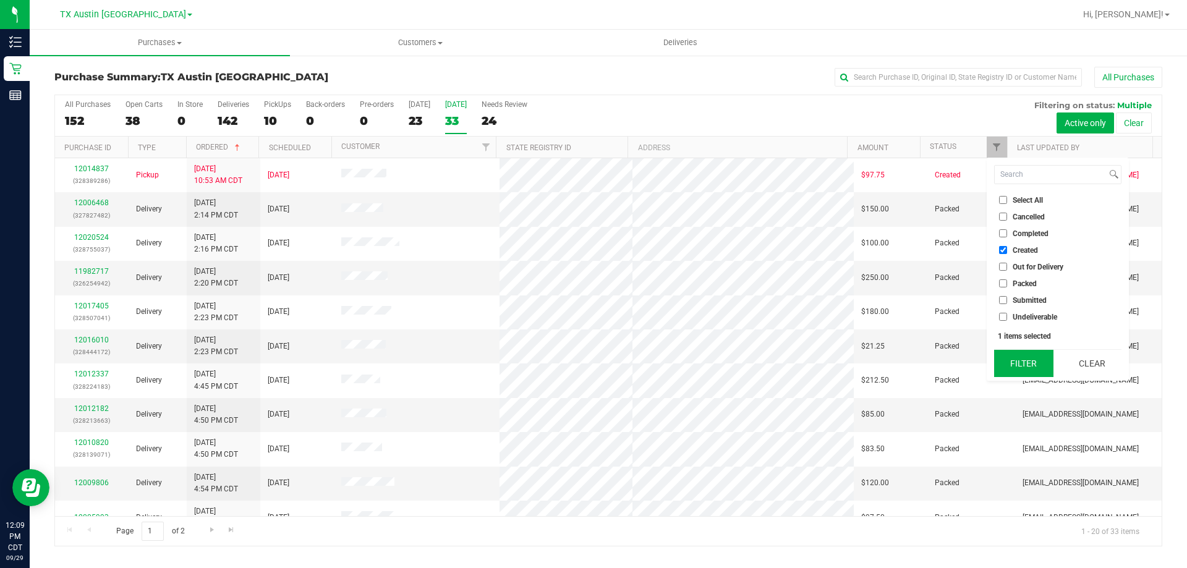
click at [1031, 359] on button "Filter" at bounding box center [1023, 363] width 59 height 27
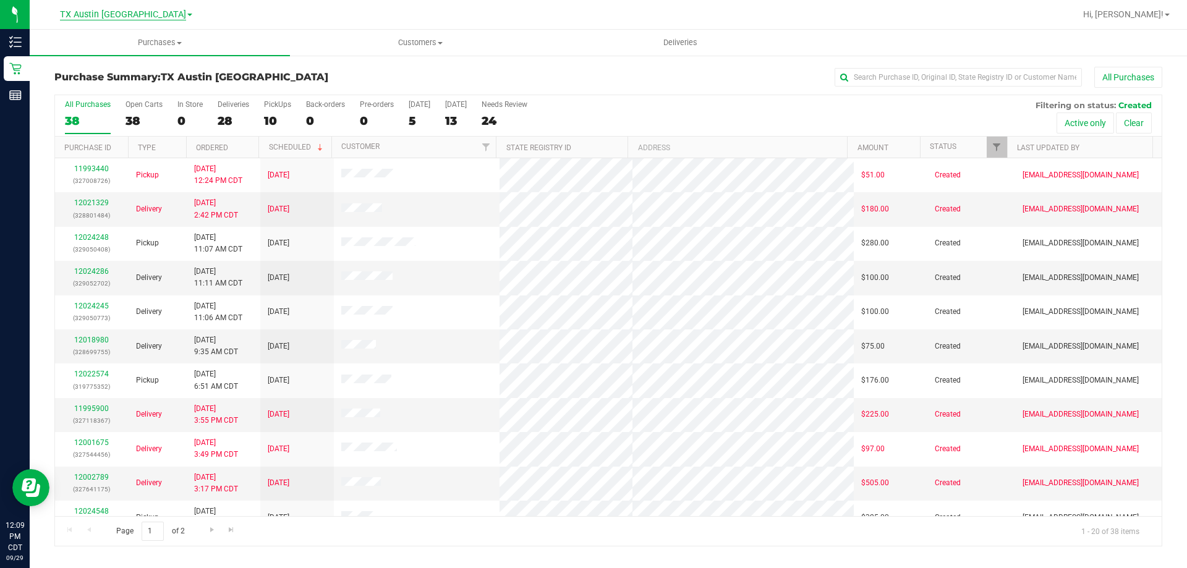
click at [117, 11] on span "TX Austin [GEOGRAPHIC_DATA]" at bounding box center [123, 14] width 126 height 11
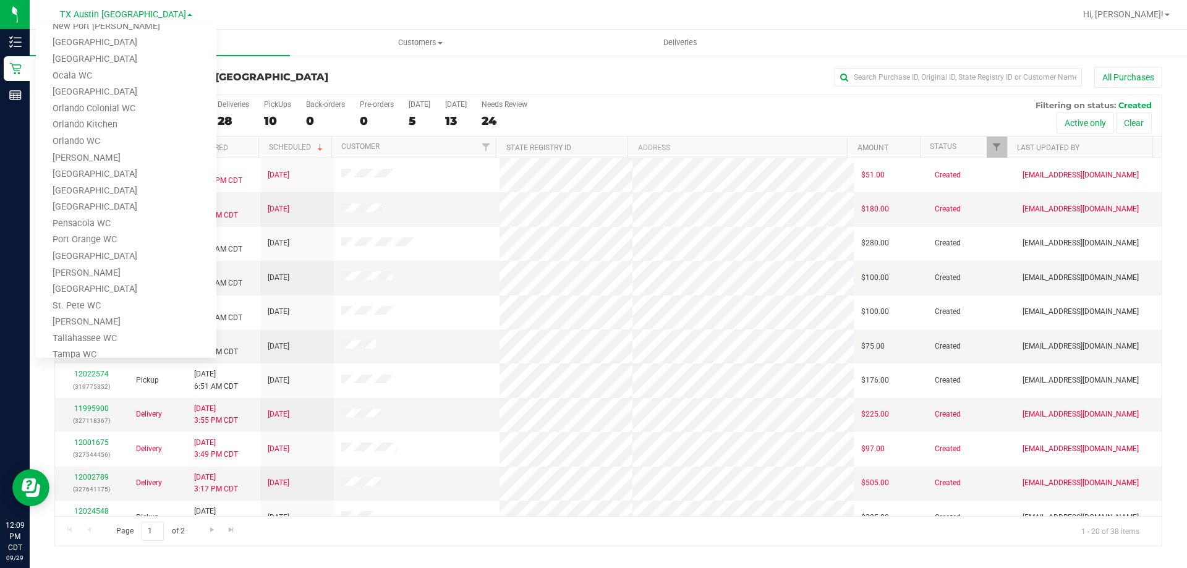
scroll to position [543, 0]
click at [102, 223] on link "Tampa WC" at bounding box center [126, 223] width 180 height 17
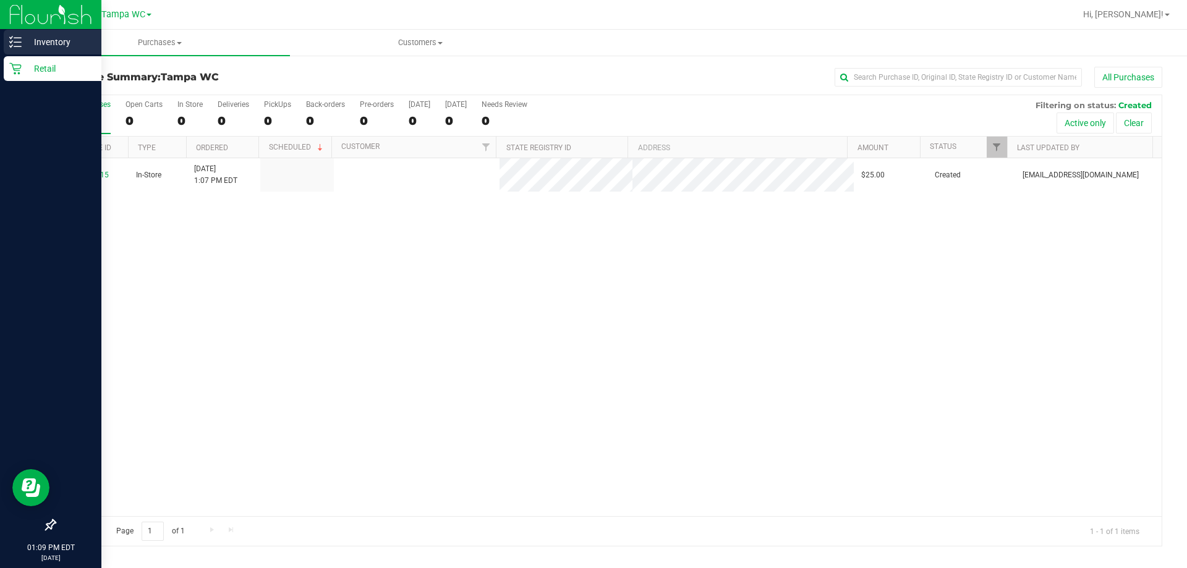
click at [26, 36] on p "Inventory" at bounding box center [59, 42] width 74 height 15
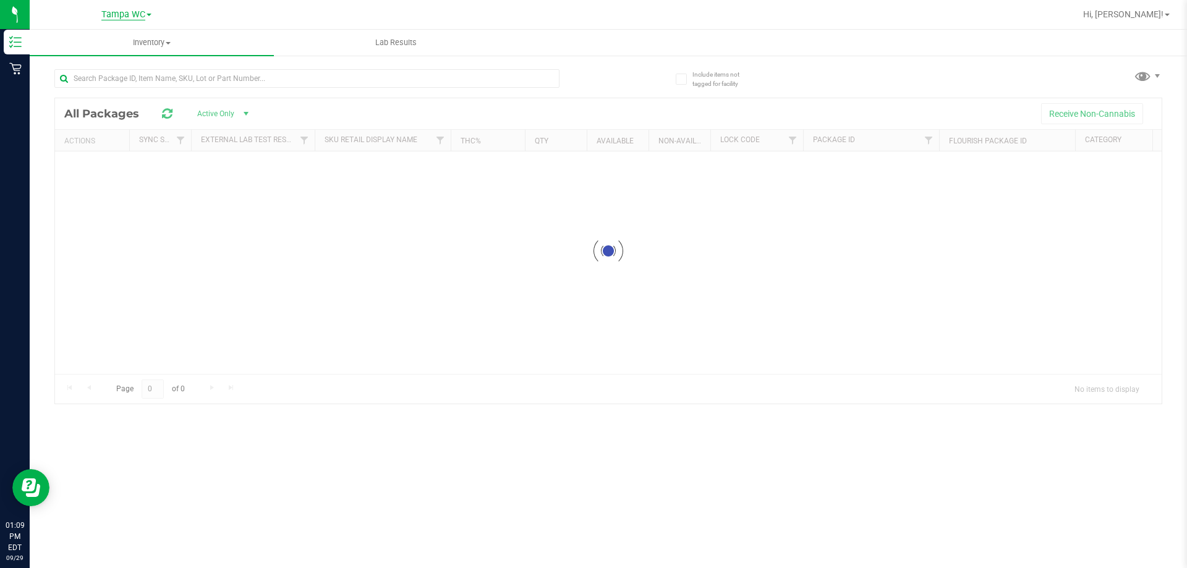
click at [119, 13] on span "Tampa WC" at bounding box center [123, 14] width 44 height 11
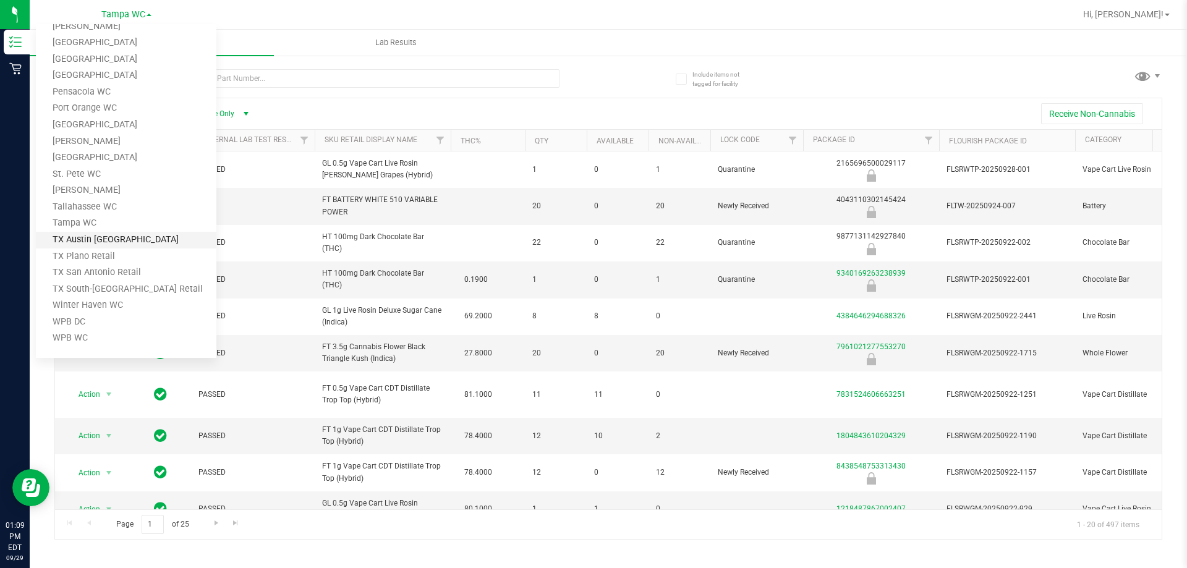
click at [111, 240] on link "TX Austin [GEOGRAPHIC_DATA]" at bounding box center [126, 240] width 180 height 17
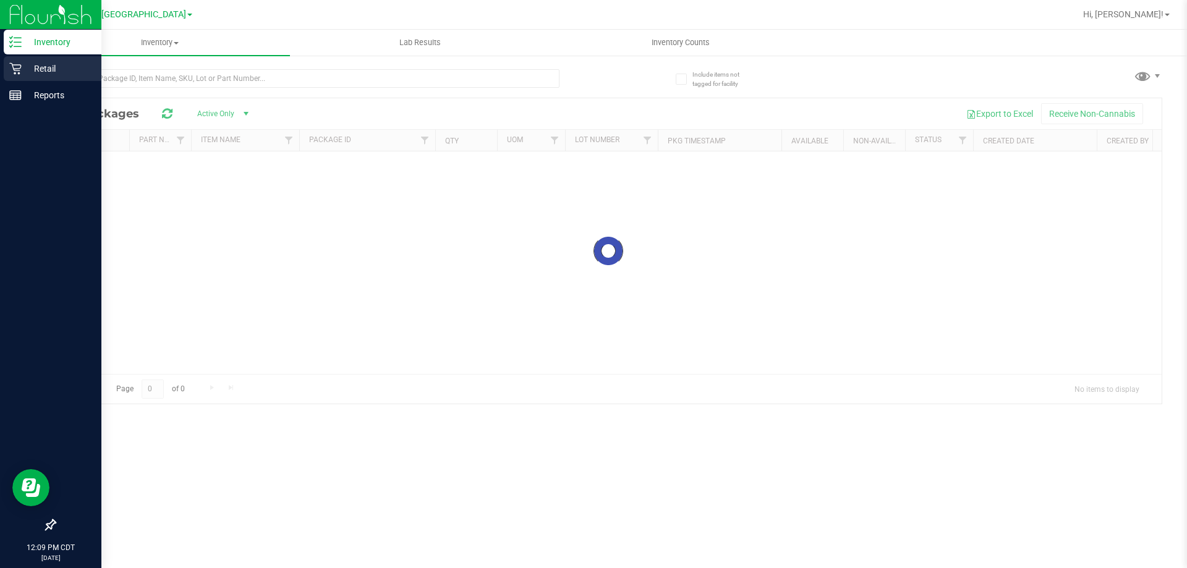
click at [44, 66] on p "Retail" at bounding box center [59, 68] width 74 height 15
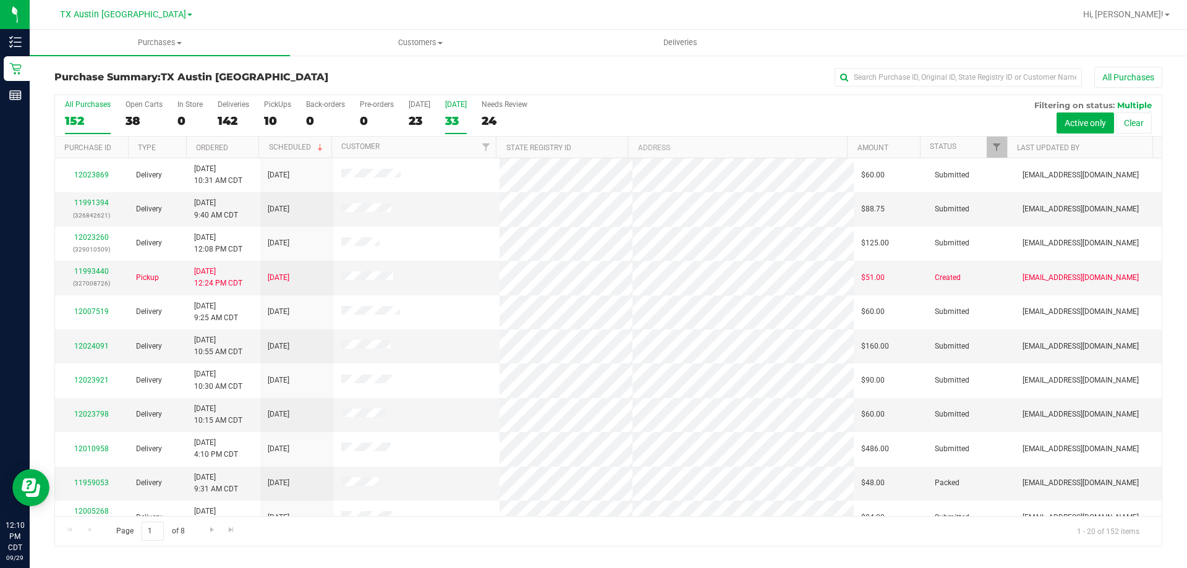
click at [467, 114] on div "33" at bounding box center [456, 121] width 22 height 14
click at [0, 0] on input "Tomorrow 33" at bounding box center [0, 0] width 0 height 0
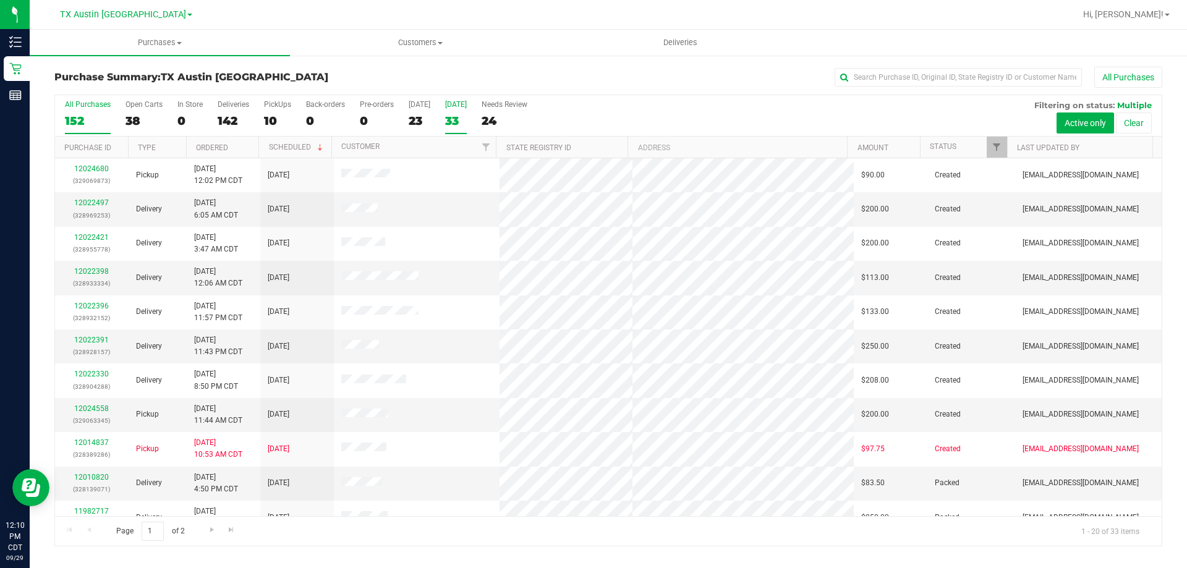
click at [80, 108] on div "All Purchases" at bounding box center [88, 104] width 46 height 9
click at [0, 0] on input "All Purchases 152" at bounding box center [0, 0] width 0 height 0
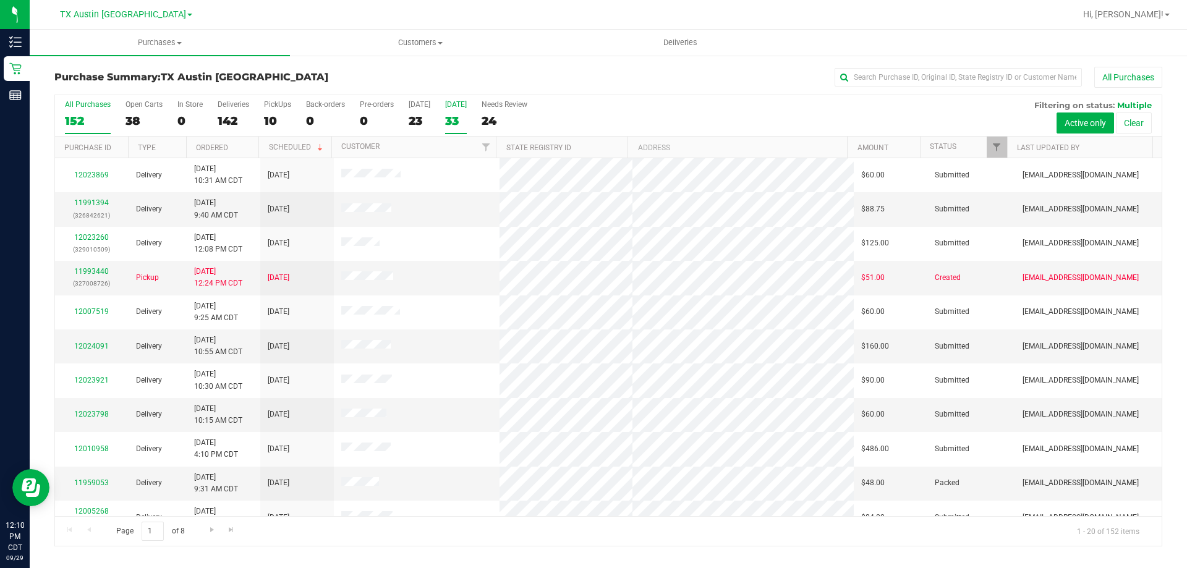
click at [462, 111] on label "Tomorrow 33" at bounding box center [456, 117] width 22 height 34
click at [0, 0] on input "Tomorrow 33" at bounding box center [0, 0] width 0 height 0
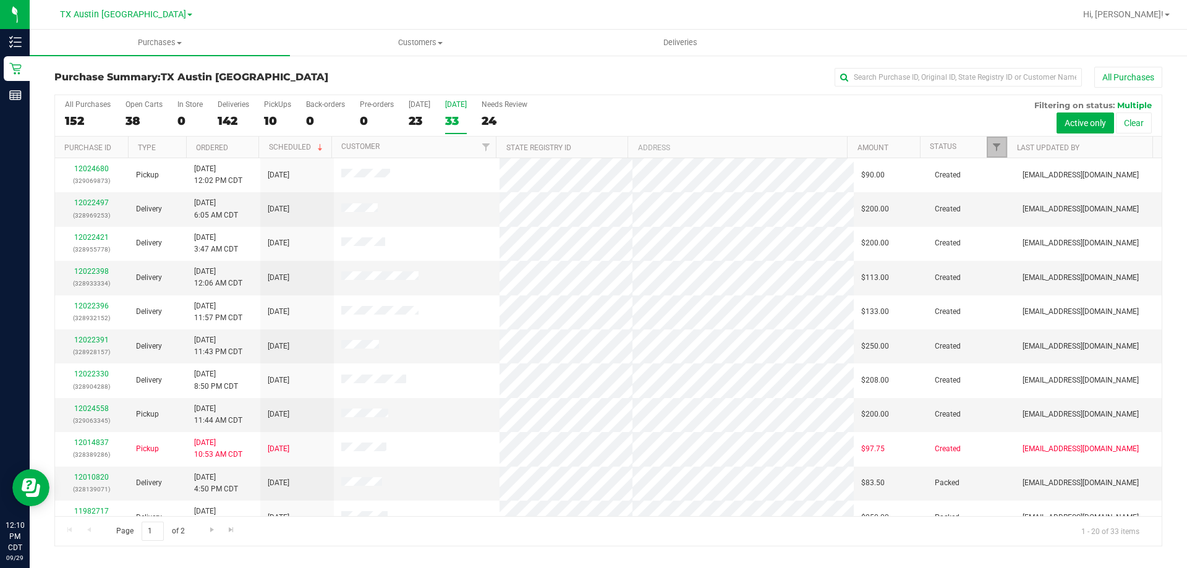
click at [996, 148] on span "Filter" at bounding box center [996, 147] width 10 height 10
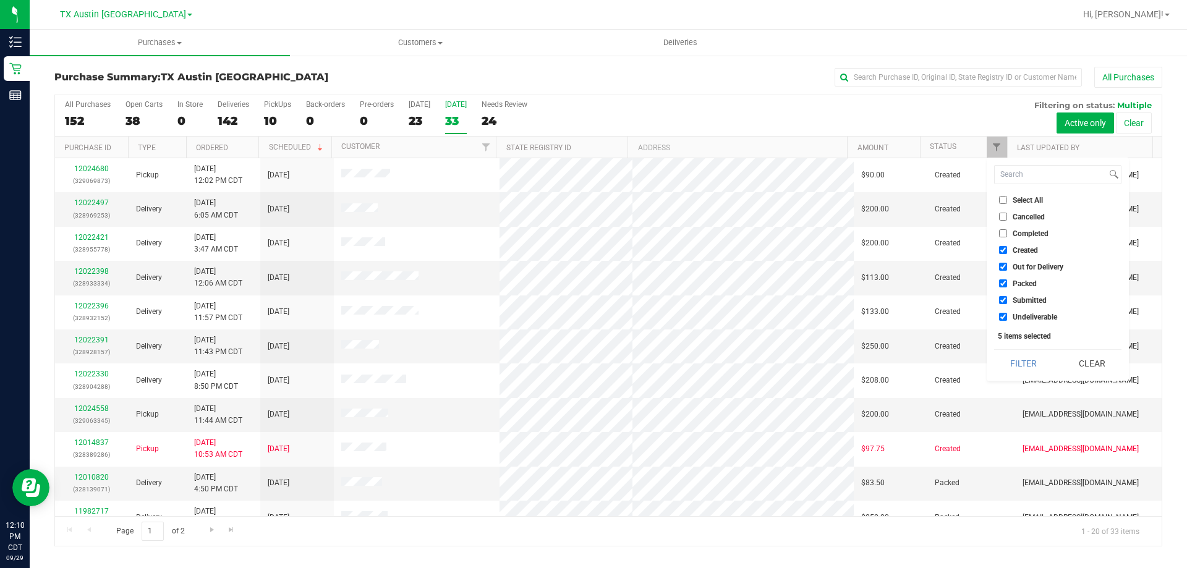
click at [1000, 201] on input "Select All" at bounding box center [1003, 200] width 8 height 8
checkbox input "true"
click at [1000, 201] on input "Select All" at bounding box center [1003, 200] width 8 height 8
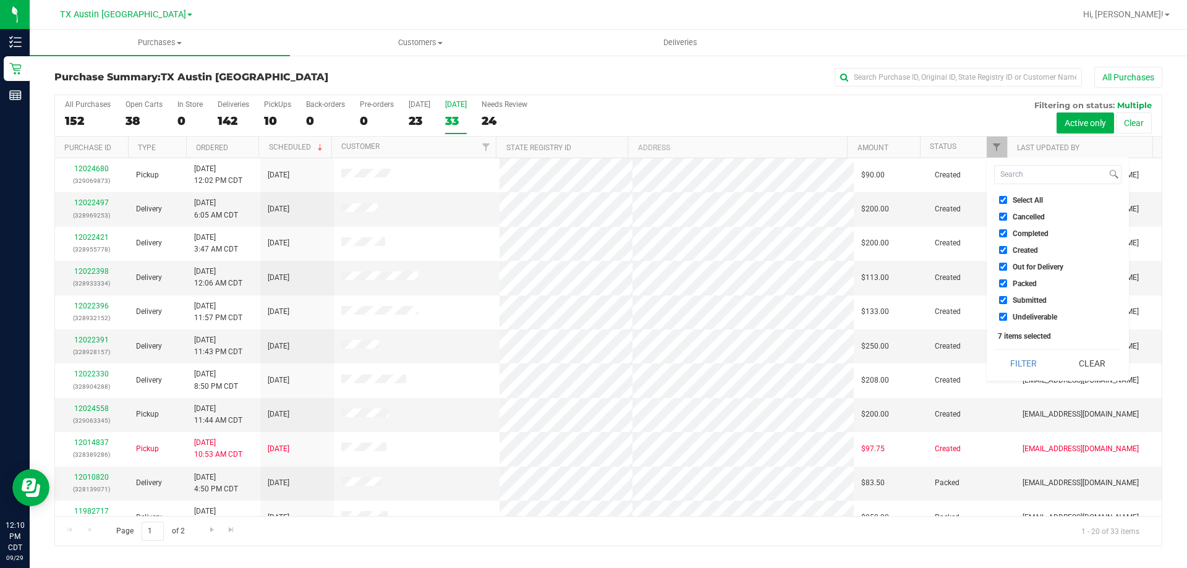
checkbox input "false"
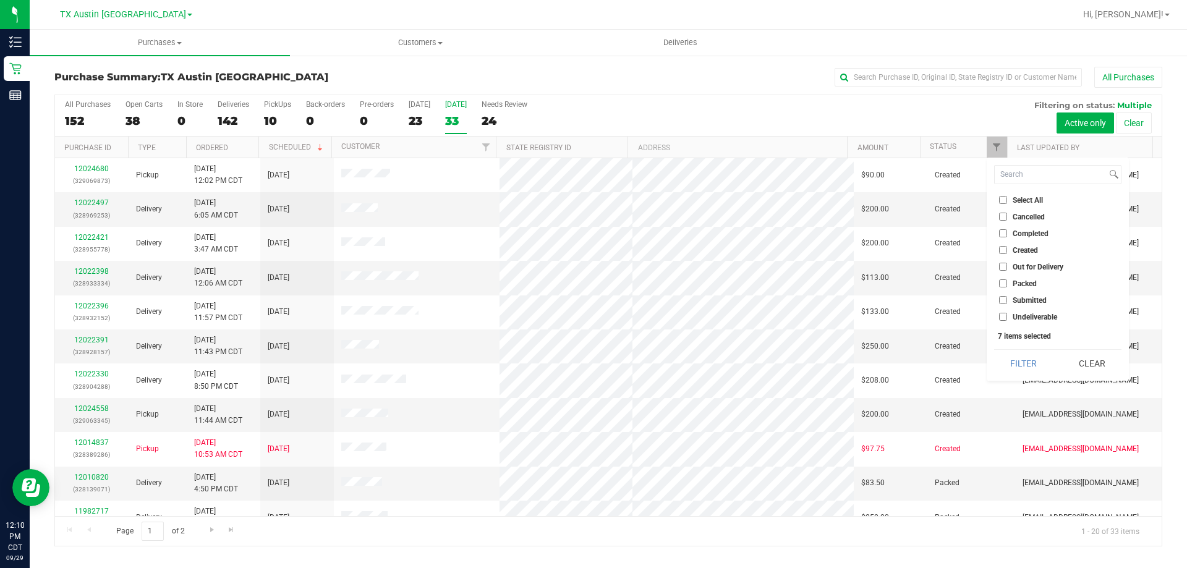
checkbox input "false"
click at [999, 249] on input "Created" at bounding box center [1003, 250] width 8 height 8
checkbox input "true"
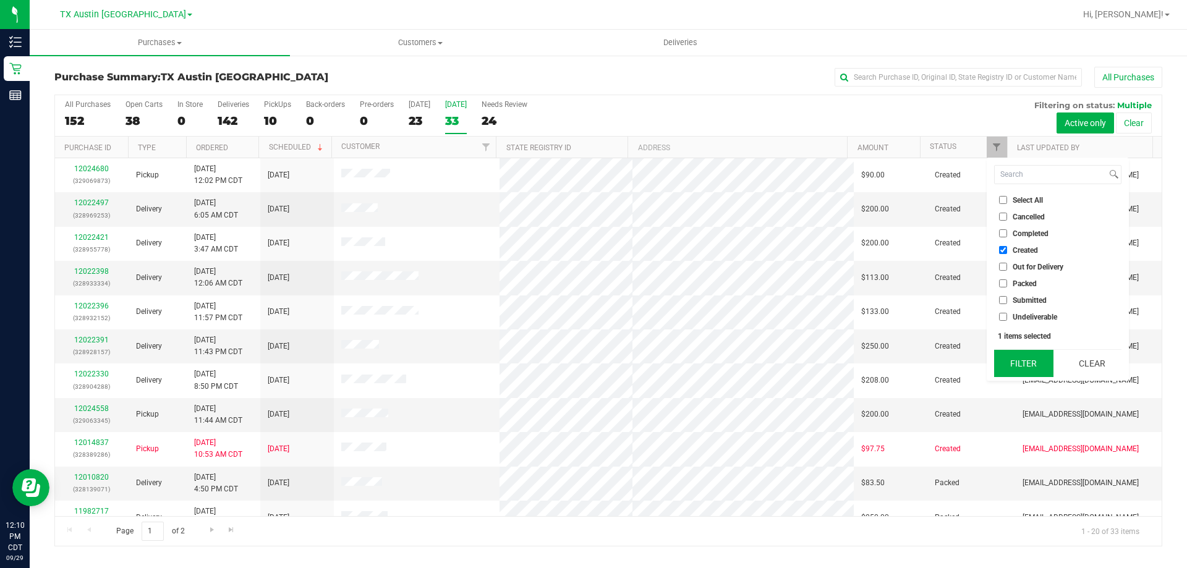
click at [1035, 361] on button "Filter" at bounding box center [1023, 363] width 59 height 27
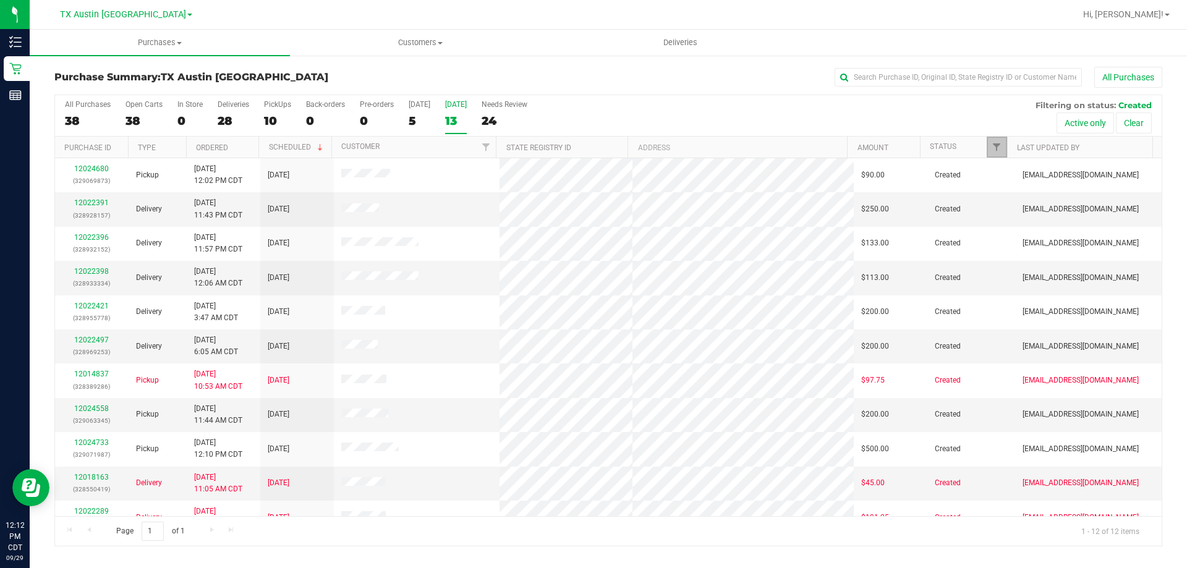
click at [1003, 148] on link "Filter" at bounding box center [996, 147] width 20 height 21
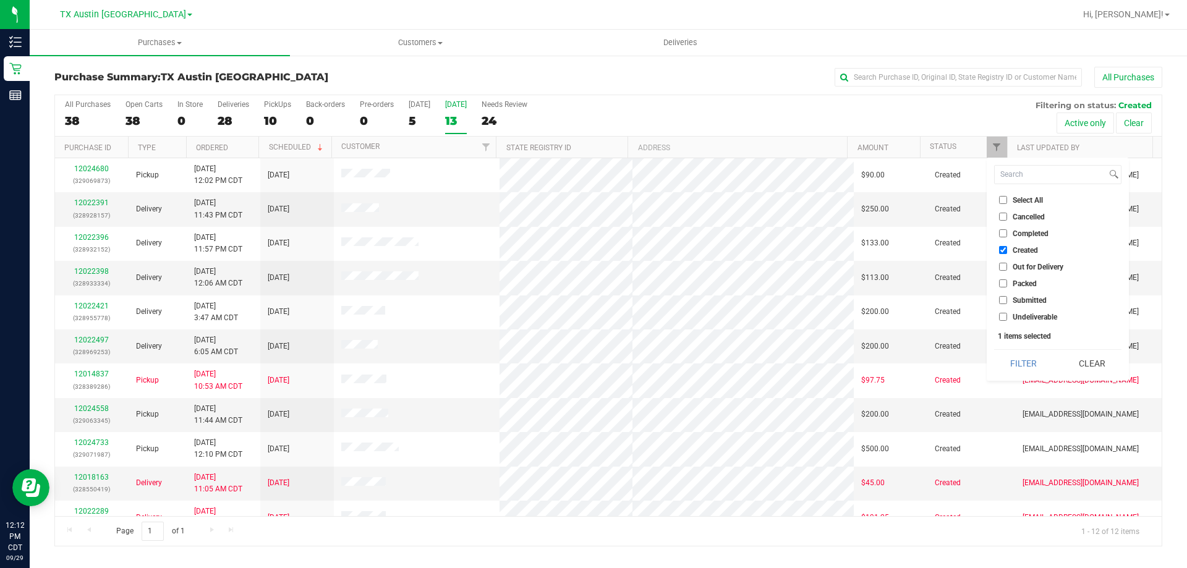
click at [1003, 200] on input "Select All" at bounding box center [1003, 200] width 8 height 8
checkbox input "true"
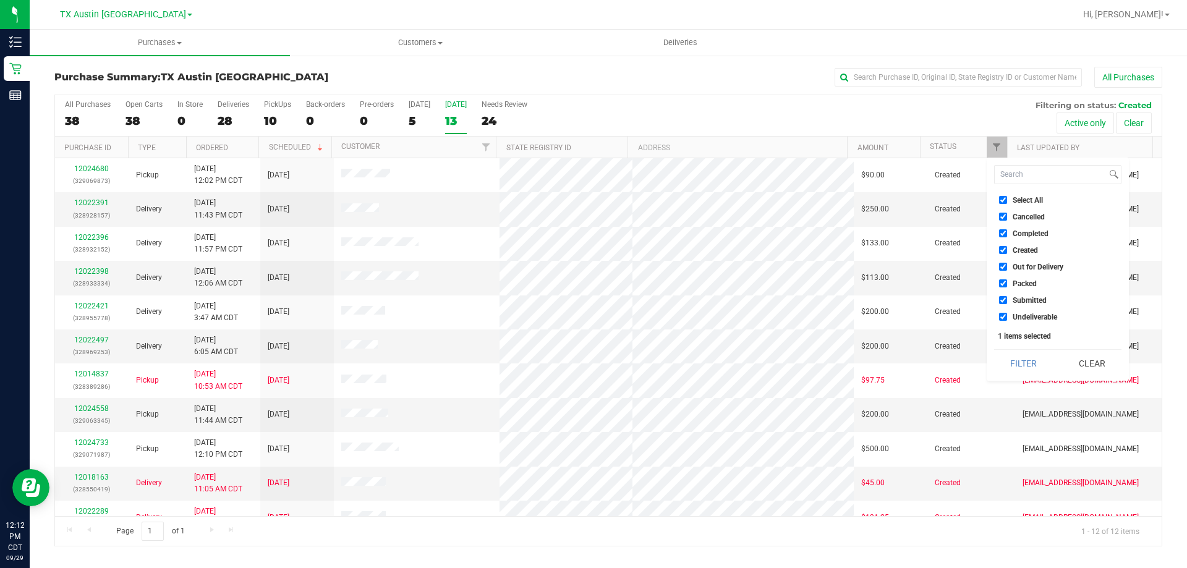
checkbox input "true"
click at [1035, 362] on button "Filter" at bounding box center [1023, 363] width 59 height 27
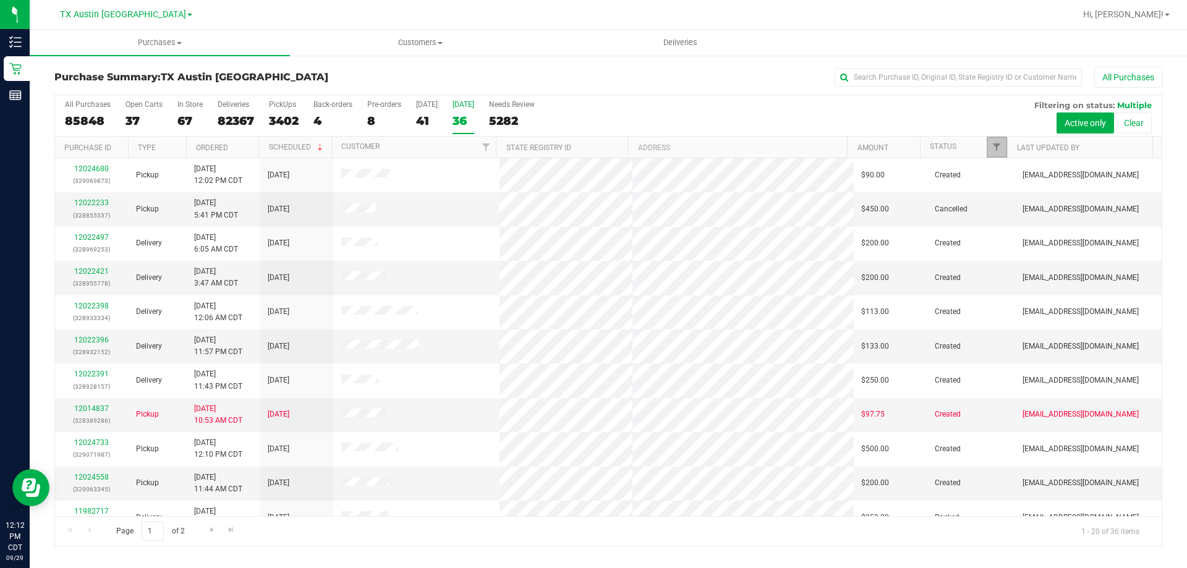
click at [998, 144] on span "Filter" at bounding box center [996, 147] width 10 height 10
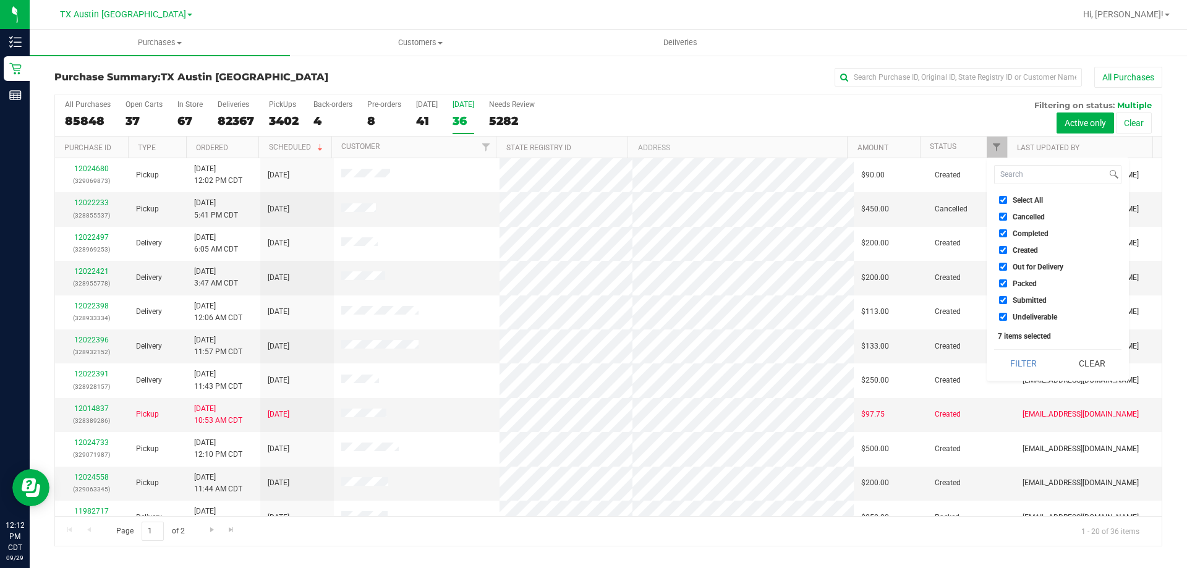
click at [1002, 195] on li "Select All" at bounding box center [1057, 199] width 127 height 13
click at [1002, 198] on input "Select All" at bounding box center [1003, 200] width 8 height 8
checkbox input "false"
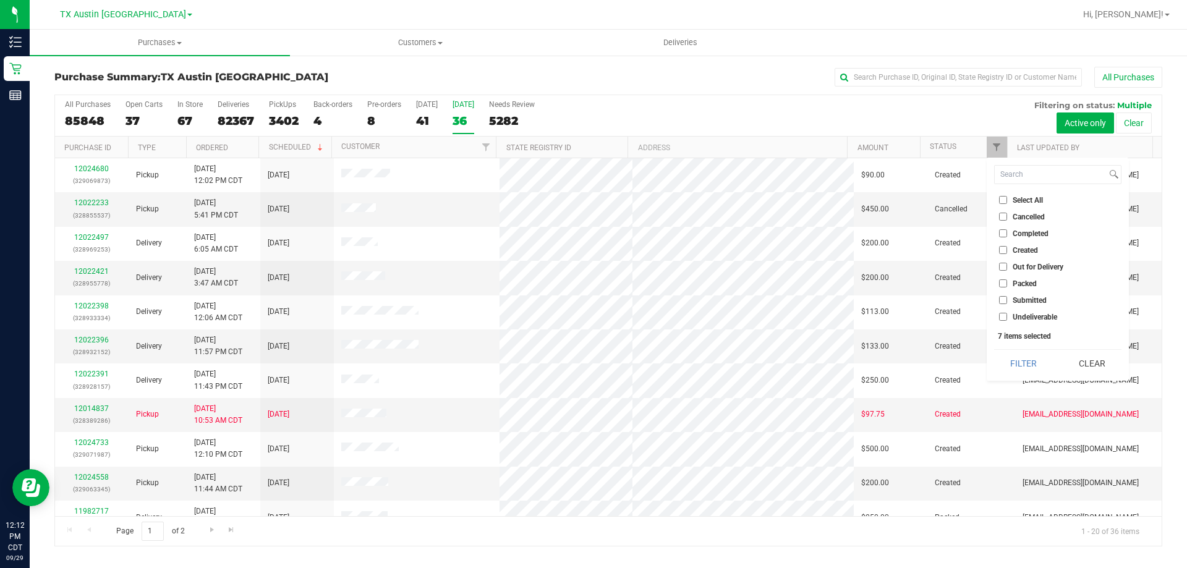
checkbox input "false"
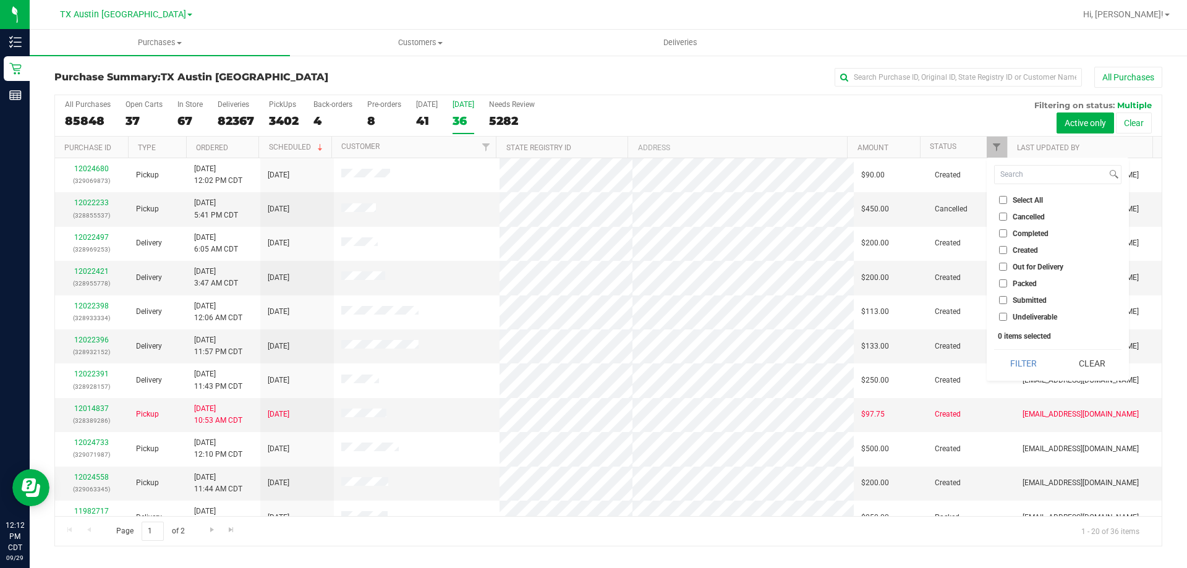
click at [1001, 250] on input "Created" at bounding box center [1003, 250] width 8 height 8
click at [1025, 362] on button "Filter" at bounding box center [1023, 363] width 59 height 27
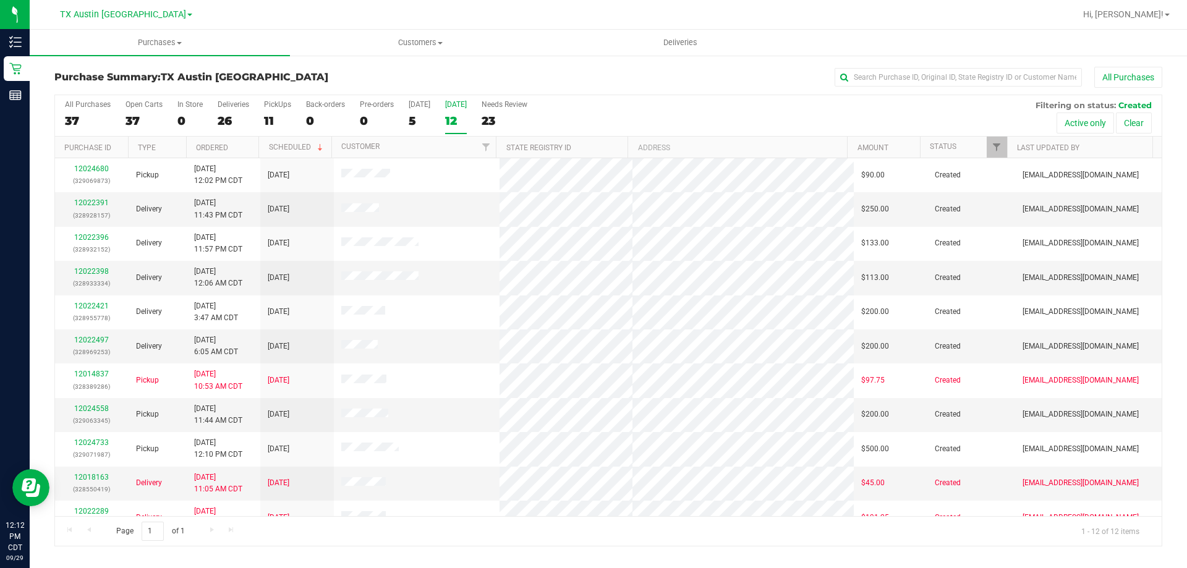
click at [460, 110] on label "Tomorrow 12" at bounding box center [456, 117] width 22 height 34
click at [0, 0] on input "Tomorrow 12" at bounding box center [0, 0] width 0 height 0
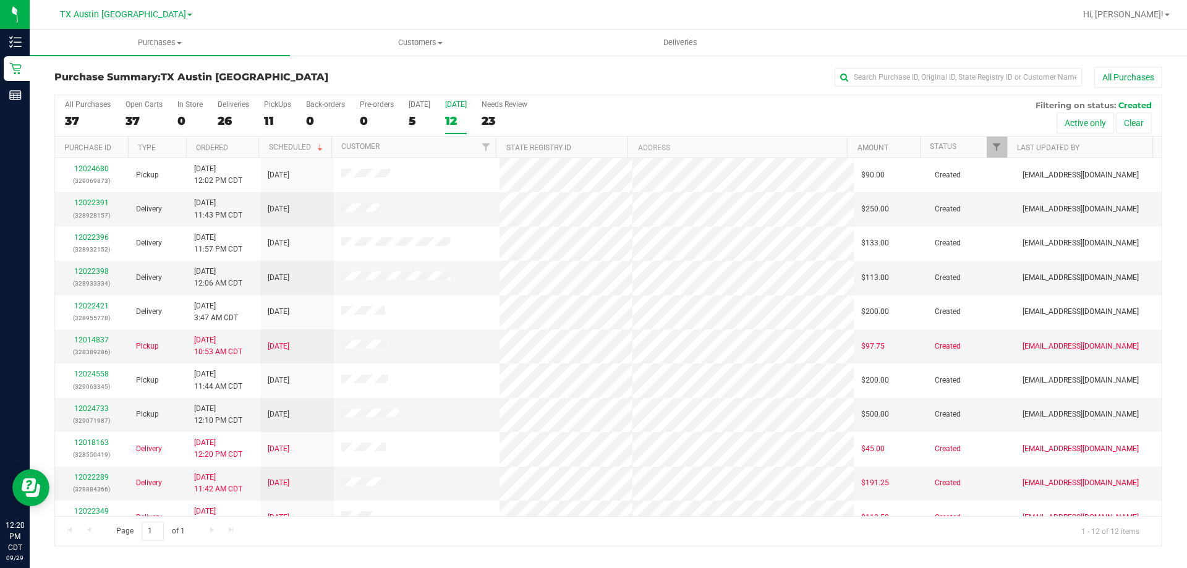
click at [459, 106] on div "Tomorrow" at bounding box center [456, 104] width 22 height 9
click at [0, 0] on input "Tomorrow 12" at bounding box center [0, 0] width 0 height 0
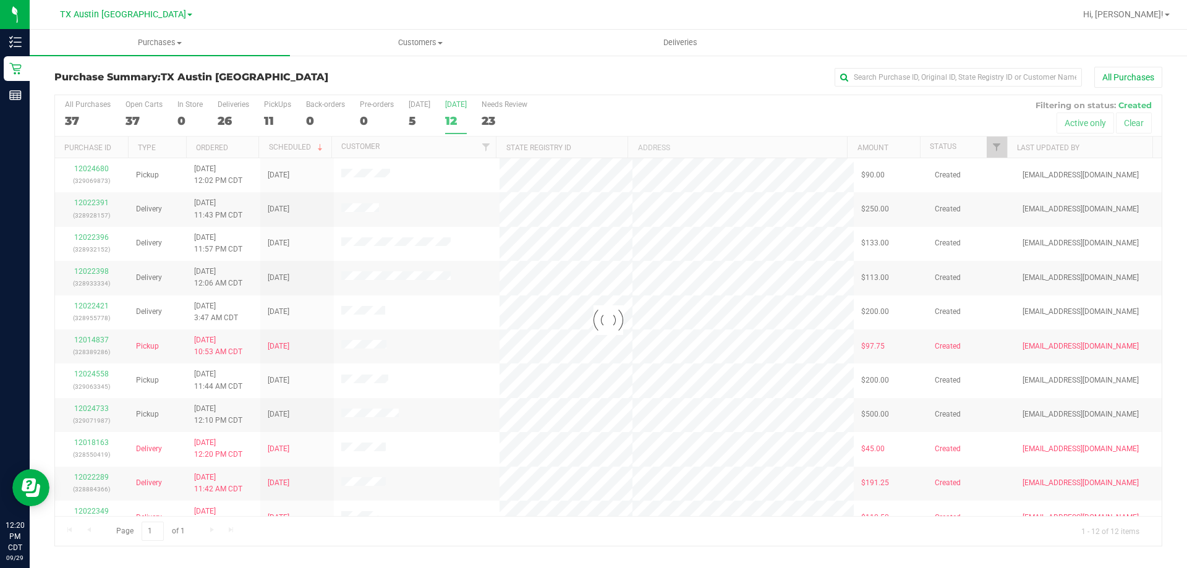
checkbox input "true"
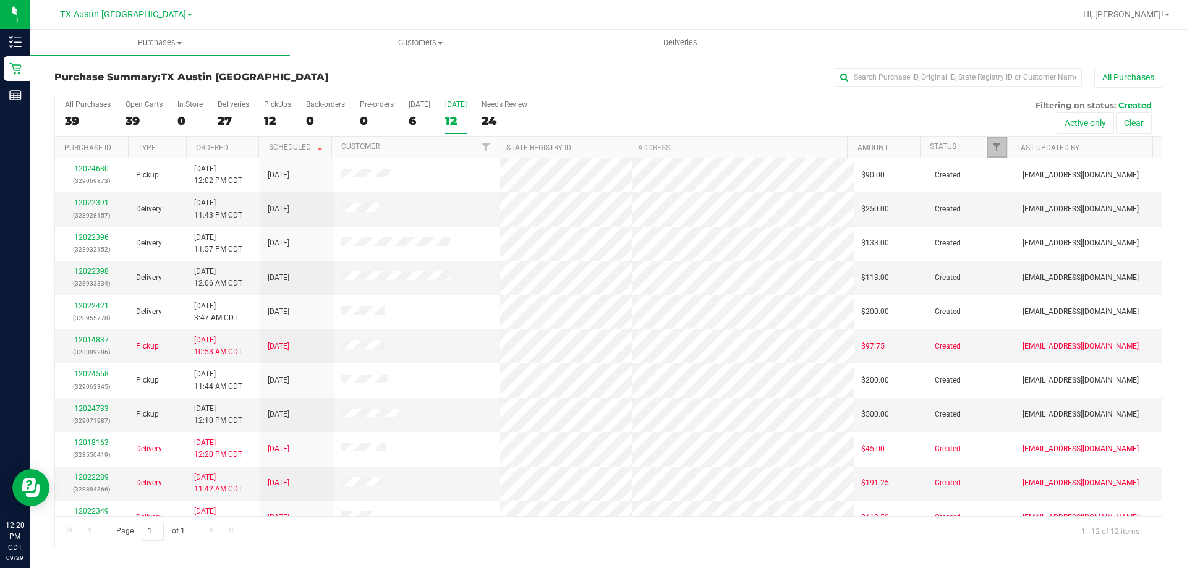
click at [986, 142] on link "Filter" at bounding box center [996, 147] width 20 height 21
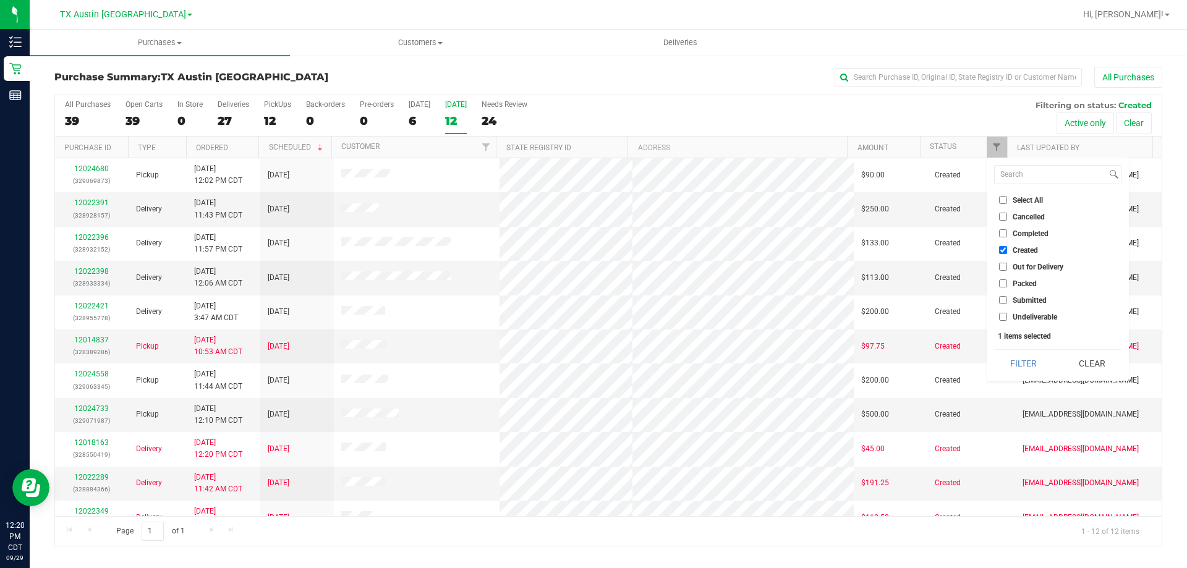
click at [1002, 203] on input "Select All" at bounding box center [1003, 200] width 8 height 8
checkbox input "true"
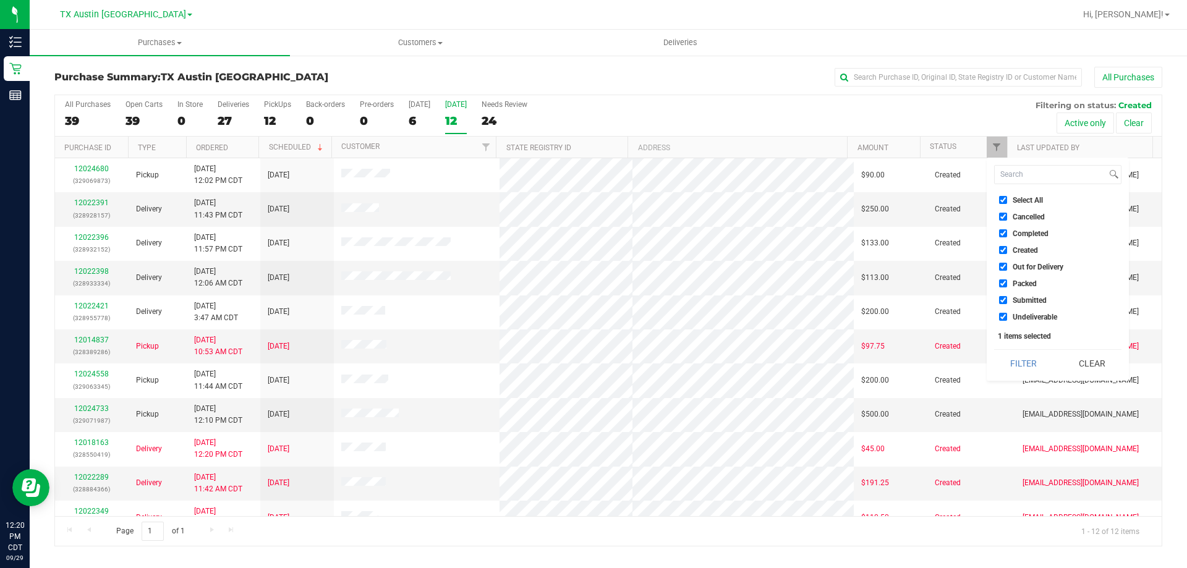
checkbox input "true"
click at [1002, 201] on input "Select All" at bounding box center [1003, 200] width 8 height 8
checkbox input "false"
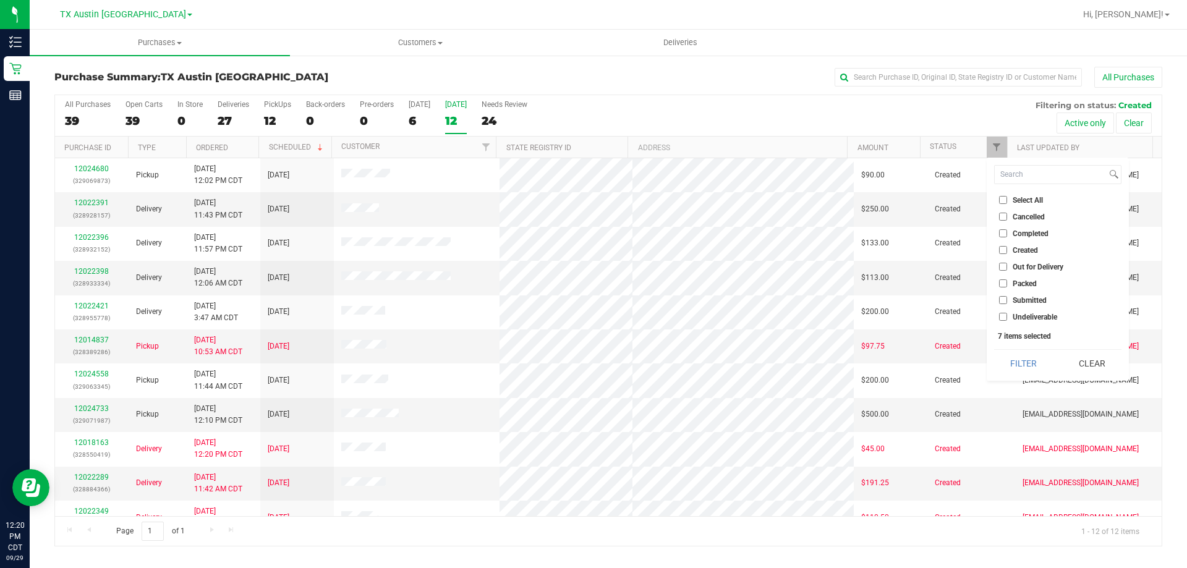
checkbox input "false"
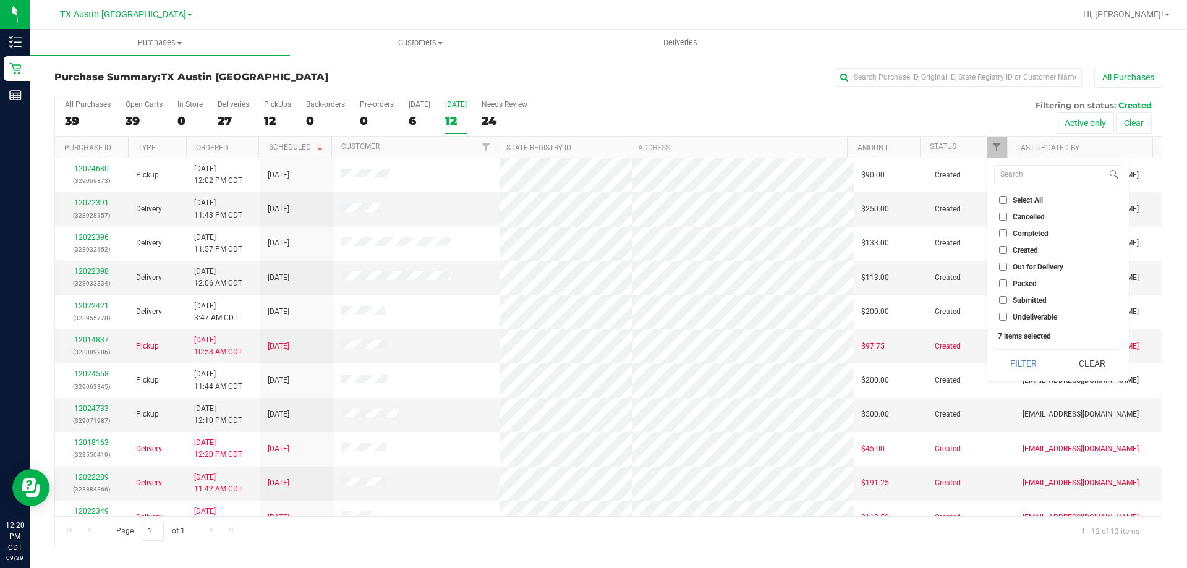
checkbox input "false"
click at [1000, 249] on input "Created" at bounding box center [1003, 250] width 8 height 8
checkbox input "true"
click at [1034, 360] on button "Filter" at bounding box center [1023, 363] width 59 height 27
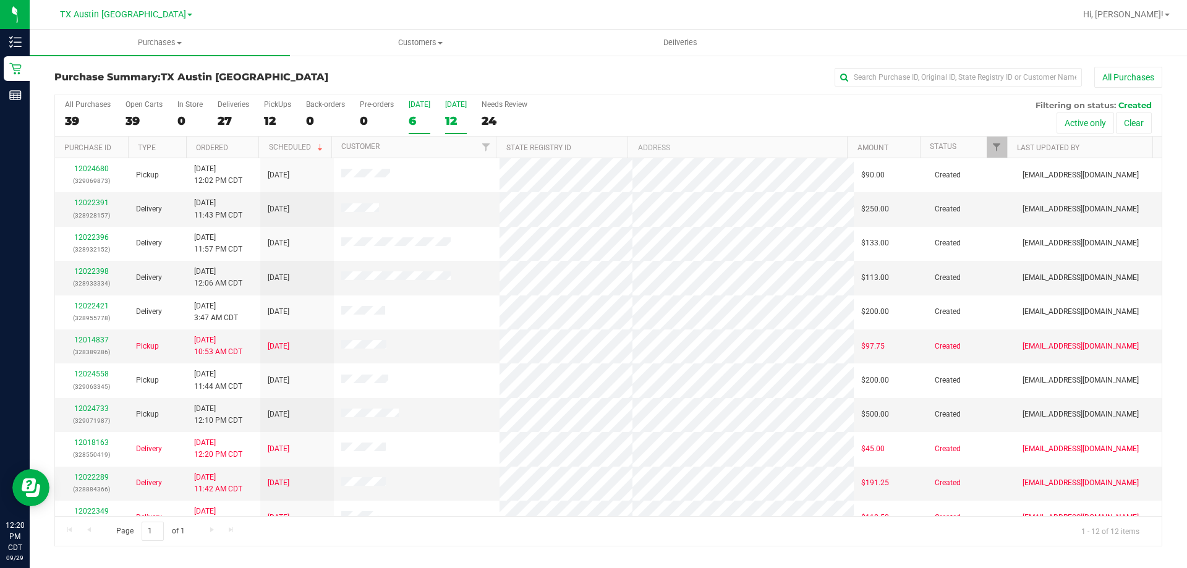
click at [412, 103] on div "Today" at bounding box center [420, 104] width 22 height 9
click at [0, 0] on input "Today 6" at bounding box center [0, 0] width 0 height 0
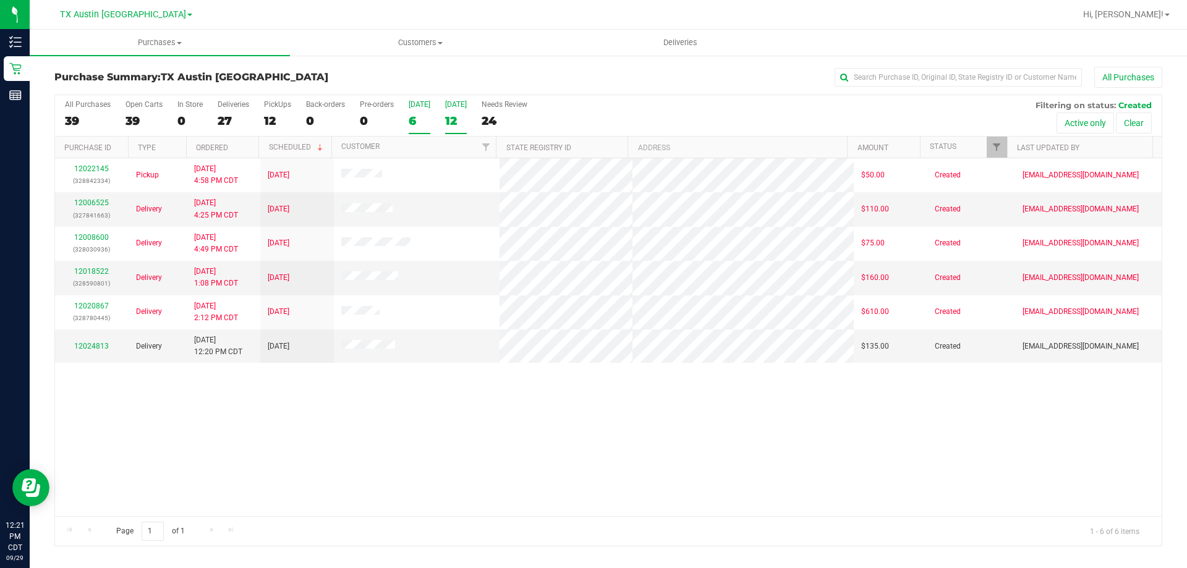
click at [467, 103] on div "Tomorrow" at bounding box center [456, 104] width 22 height 9
click at [0, 0] on input "Tomorrow 12" at bounding box center [0, 0] width 0 height 0
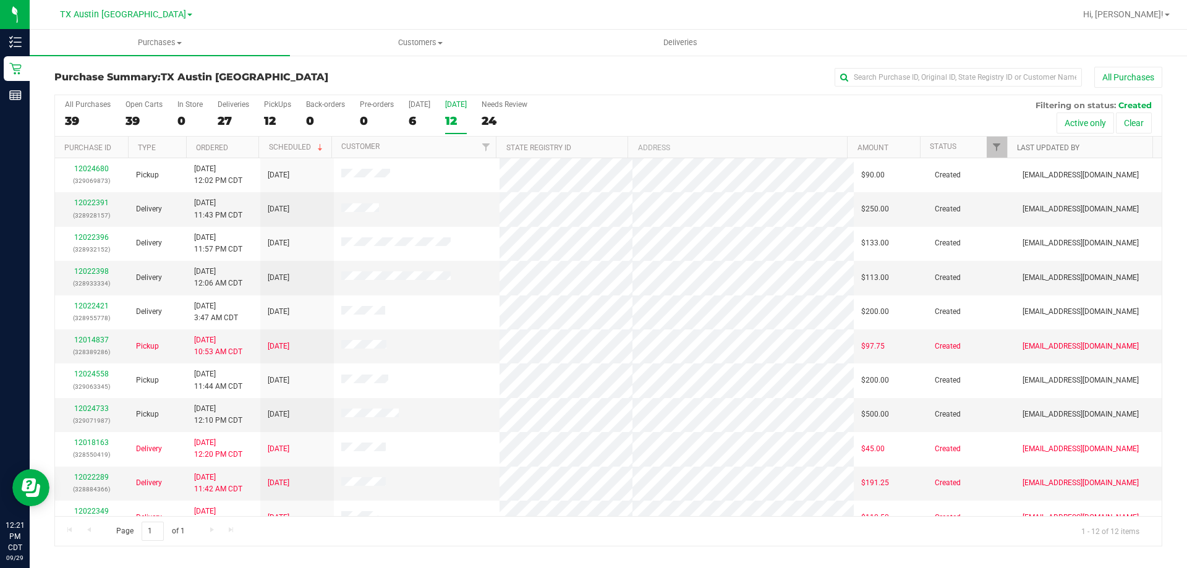
click at [1056, 151] on link "Last Updated By" at bounding box center [1048, 147] width 62 height 9
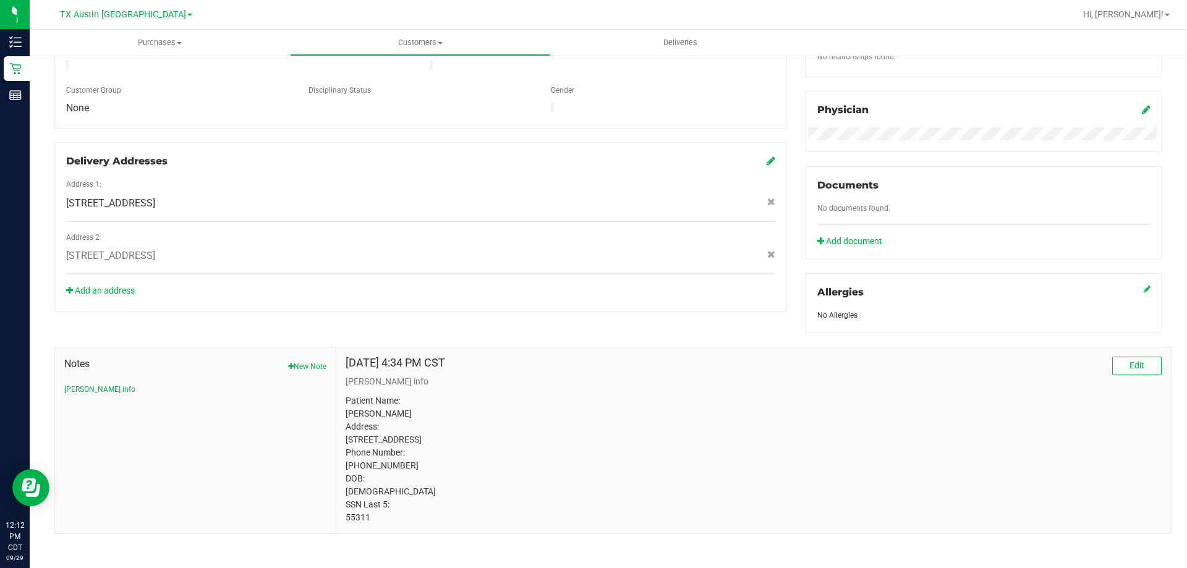
scroll to position [359, 0]
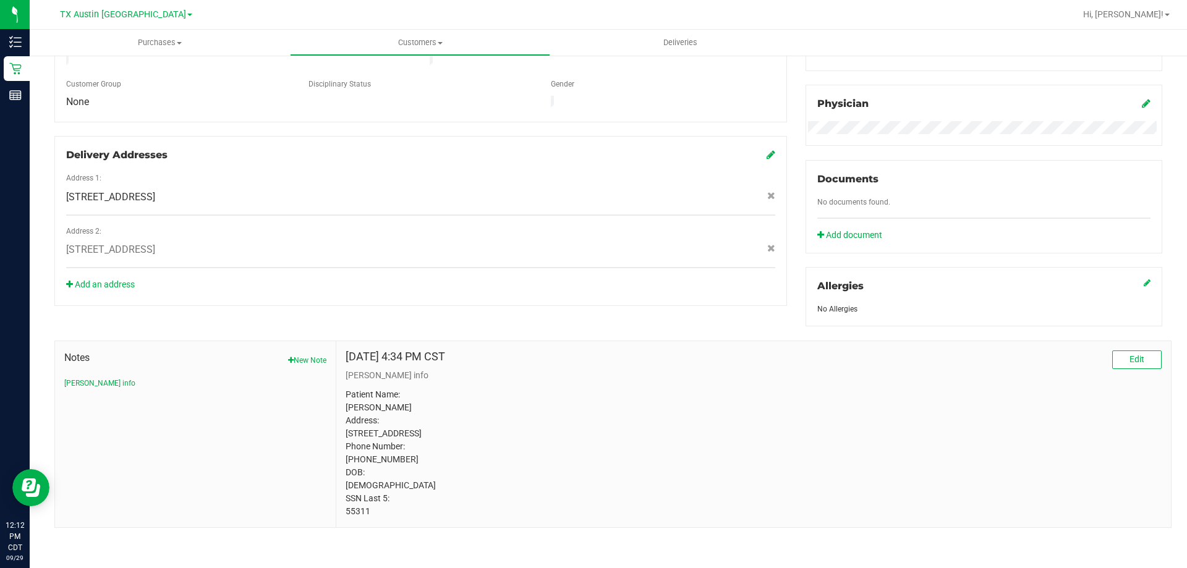
click at [361, 507] on p "Patient Name: [PERSON_NAME] Address: [STREET_ADDRESS] Phone Number: [PHONE_NUMB…" at bounding box center [753, 453] width 816 height 130
copy p "55311"
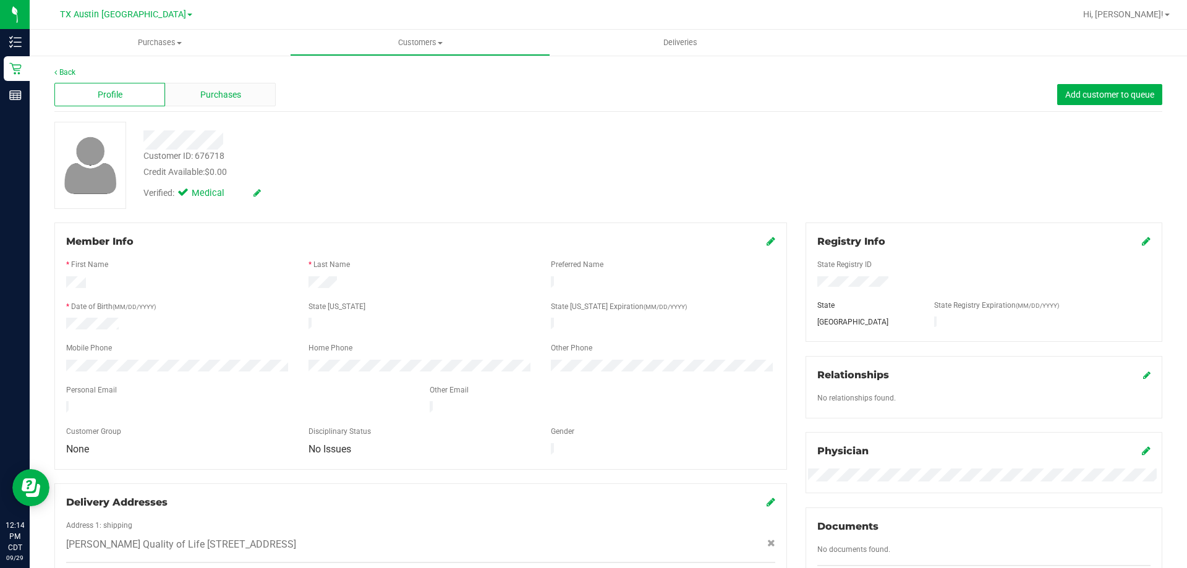
click at [203, 93] on span "Purchases" at bounding box center [220, 94] width 41 height 13
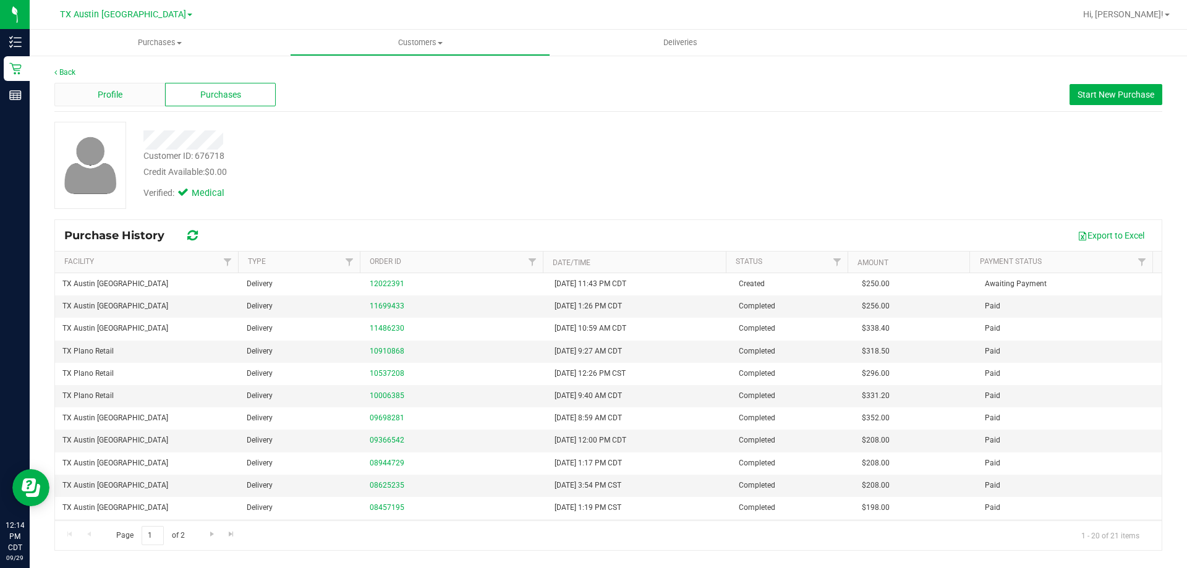
click at [144, 90] on div "Profile" at bounding box center [109, 94] width 111 height 23
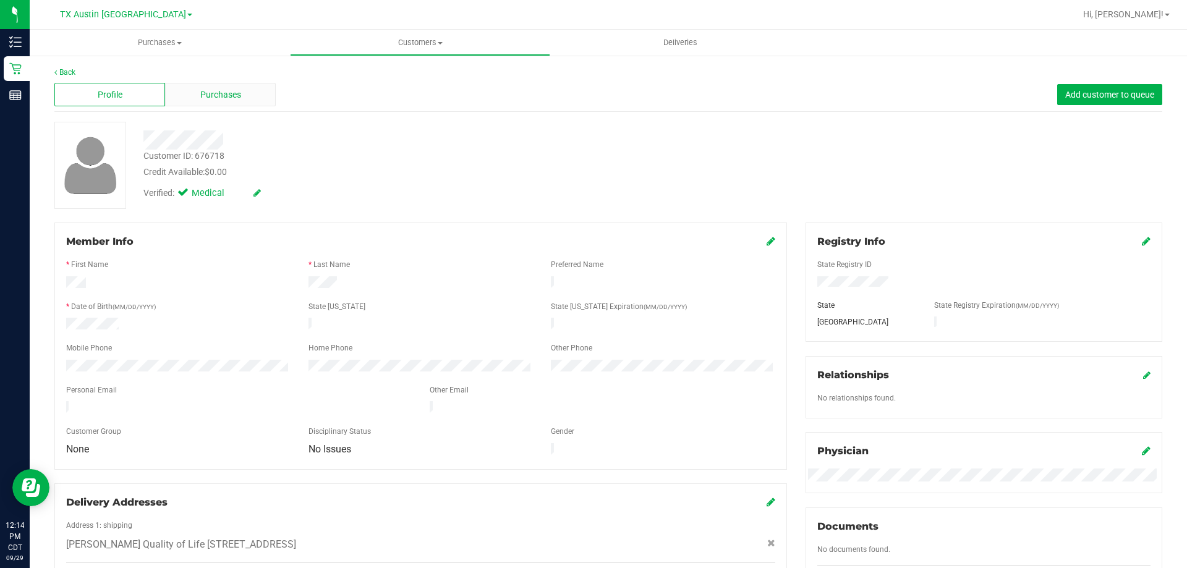
click at [229, 91] on span "Purchases" at bounding box center [220, 94] width 41 height 13
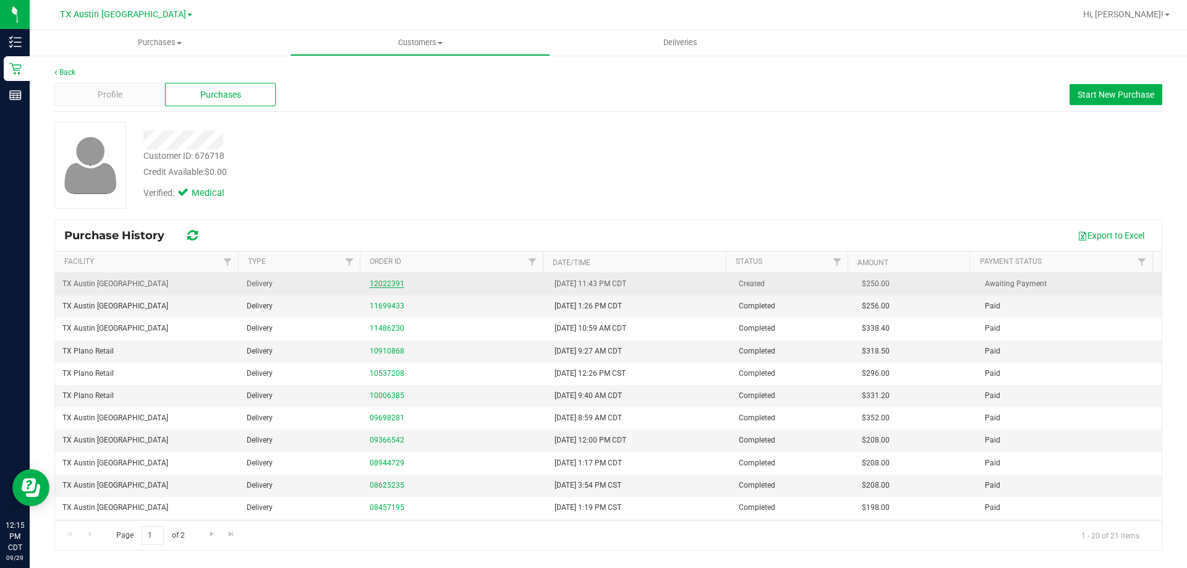
click at [387, 281] on link "12022391" at bounding box center [387, 283] width 35 height 9
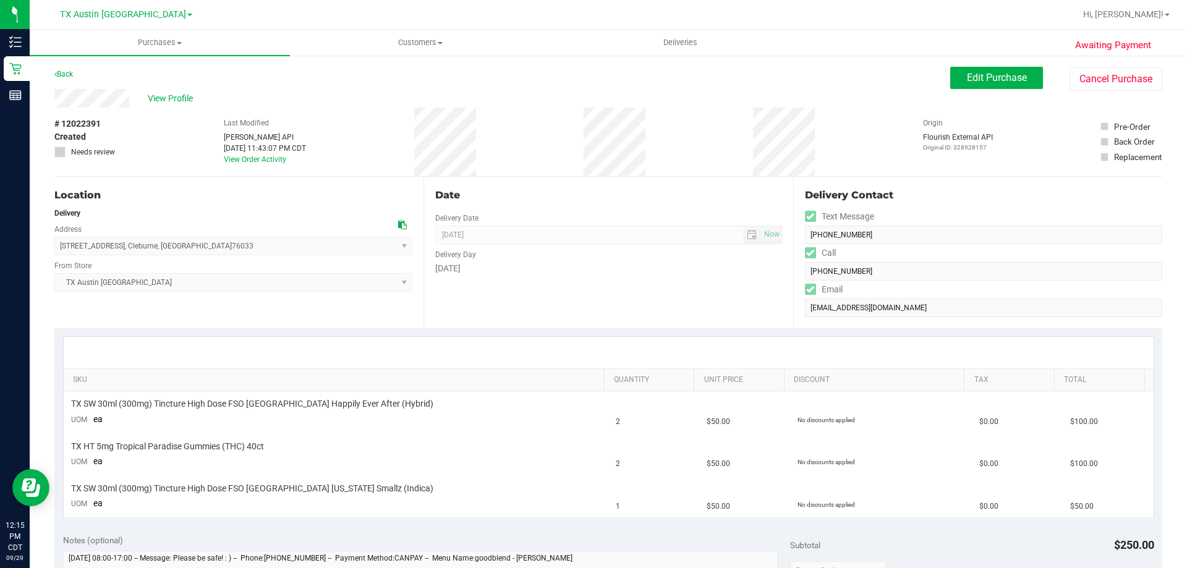
drag, startPoint x: 210, startPoint y: 247, endPoint x: 61, endPoint y: 239, distance: 149.7
click at [61, 239] on span "[STREET_ADDRESS] , [GEOGRAPHIC_DATA] , [GEOGRAPHIC_DATA] 76033 Select address […" at bounding box center [233, 246] width 358 height 19
copy span "[STREET_ADDRESS]"
click at [168, 99] on span "View Profile" at bounding box center [172, 98] width 49 height 13
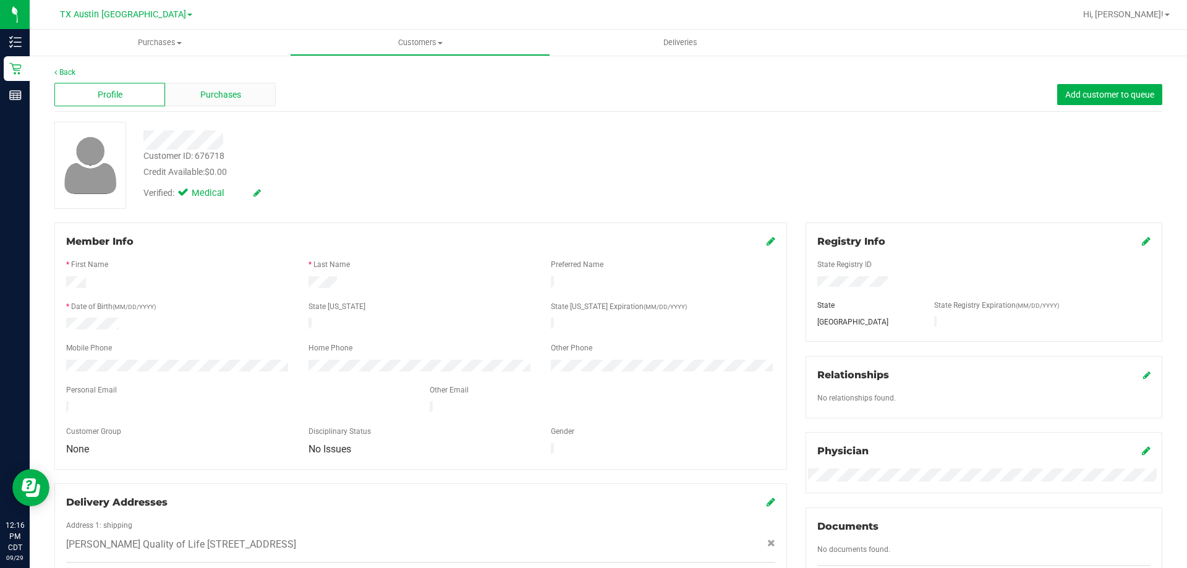
click at [212, 95] on span "Purchases" at bounding box center [220, 94] width 41 height 13
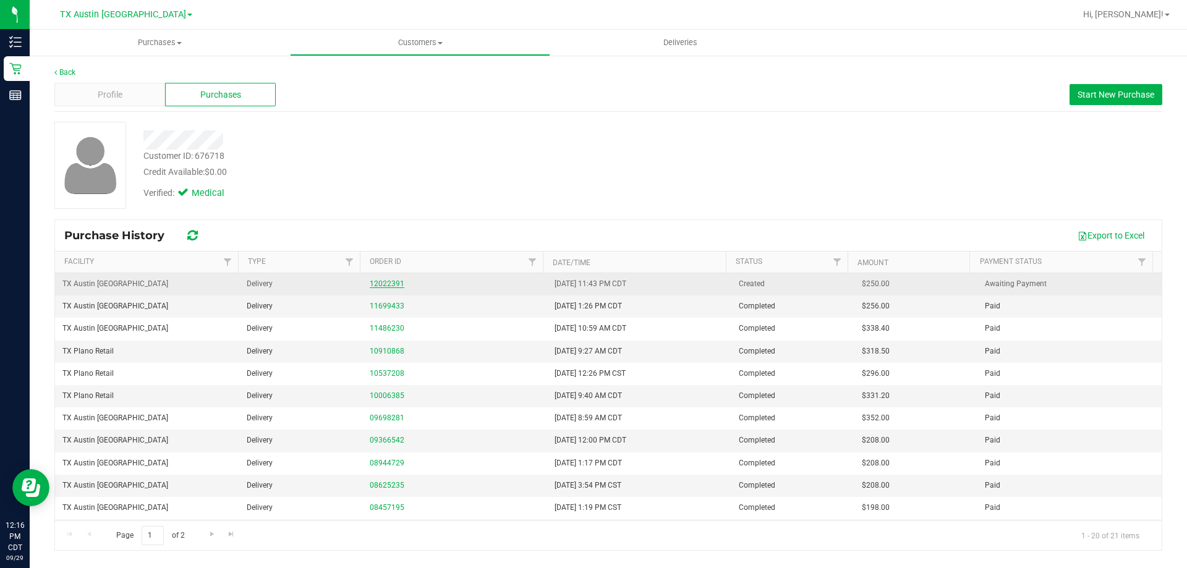
click at [391, 281] on link "12022391" at bounding box center [387, 283] width 35 height 9
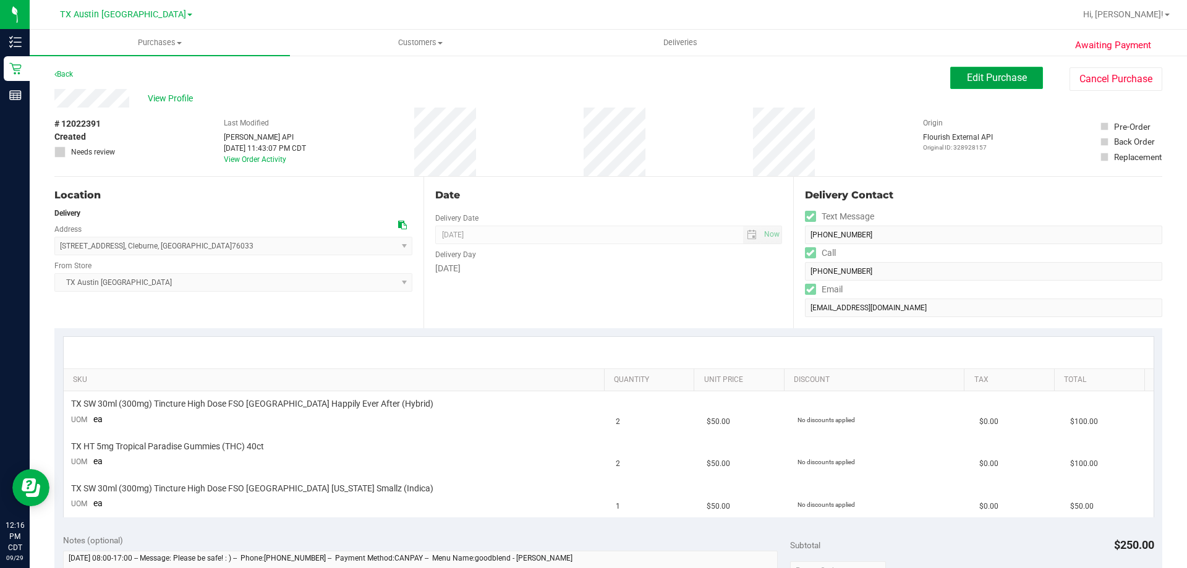
click at [967, 75] on span "Edit Purchase" at bounding box center [997, 78] width 60 height 12
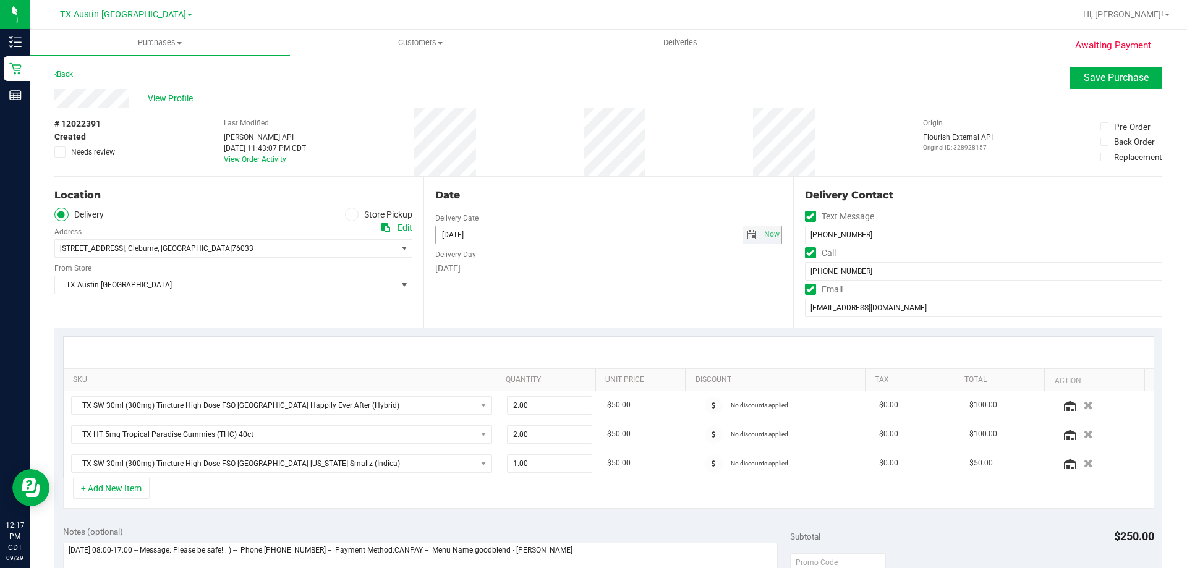
click at [747, 237] on span "select" at bounding box center [752, 235] width 10 height 10
click at [480, 399] on link "7" at bounding box center [480, 398] width 18 height 19
type input "[DATE]"
click at [512, 301] on div "Date Delivery Date [DATE] Now [DATE] 06:00 PM Now Delivery Day [DATE]" at bounding box center [607, 252] width 369 height 151
click at [515, 138] on div "# 12022391 Created Needs review Last Modified [PERSON_NAME] API [DATE] 11:43:07…" at bounding box center [608, 142] width 1108 height 69
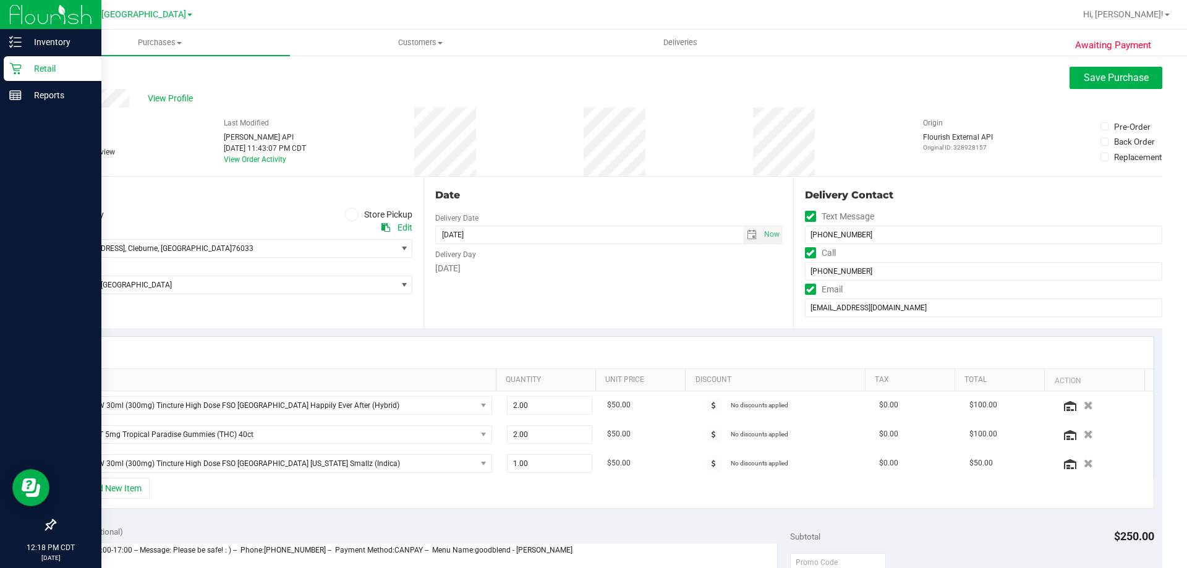
click at [44, 64] on p "Retail" at bounding box center [59, 68] width 74 height 15
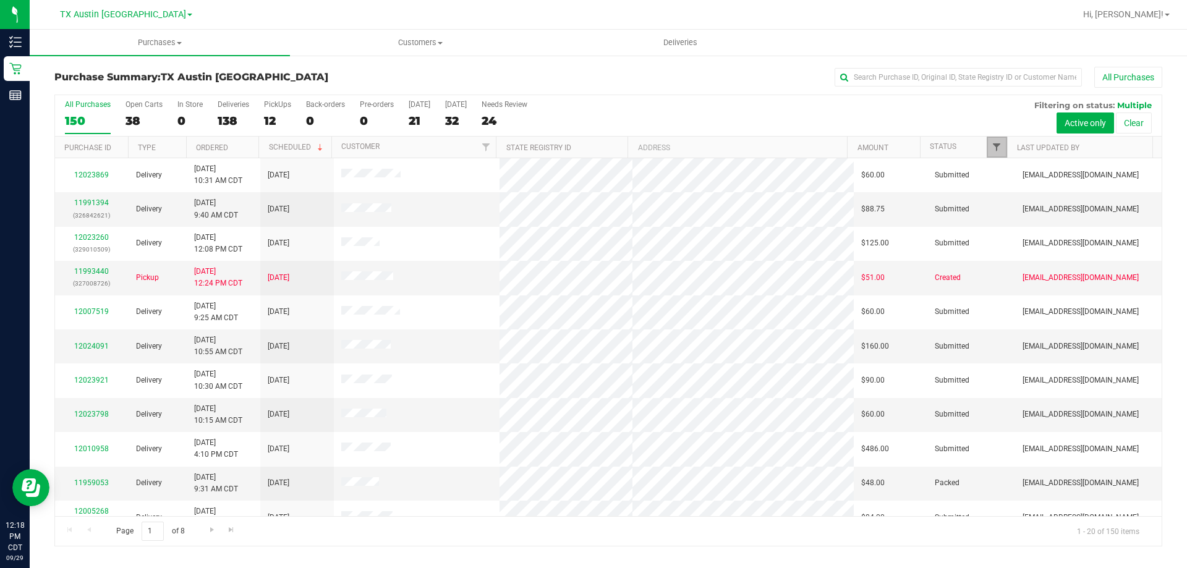
click at [1001, 143] on span "Filter" at bounding box center [996, 147] width 10 height 10
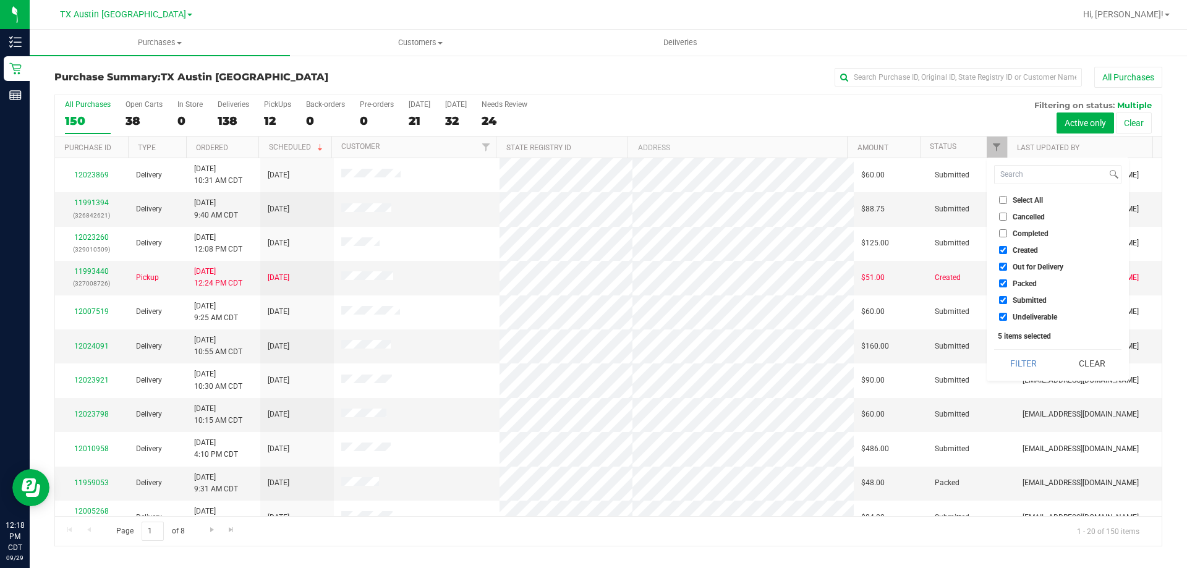
click at [1001, 200] on input "Select All" at bounding box center [1003, 200] width 8 height 8
checkbox input "true"
click at [1001, 200] on input "Select All" at bounding box center [1003, 200] width 8 height 8
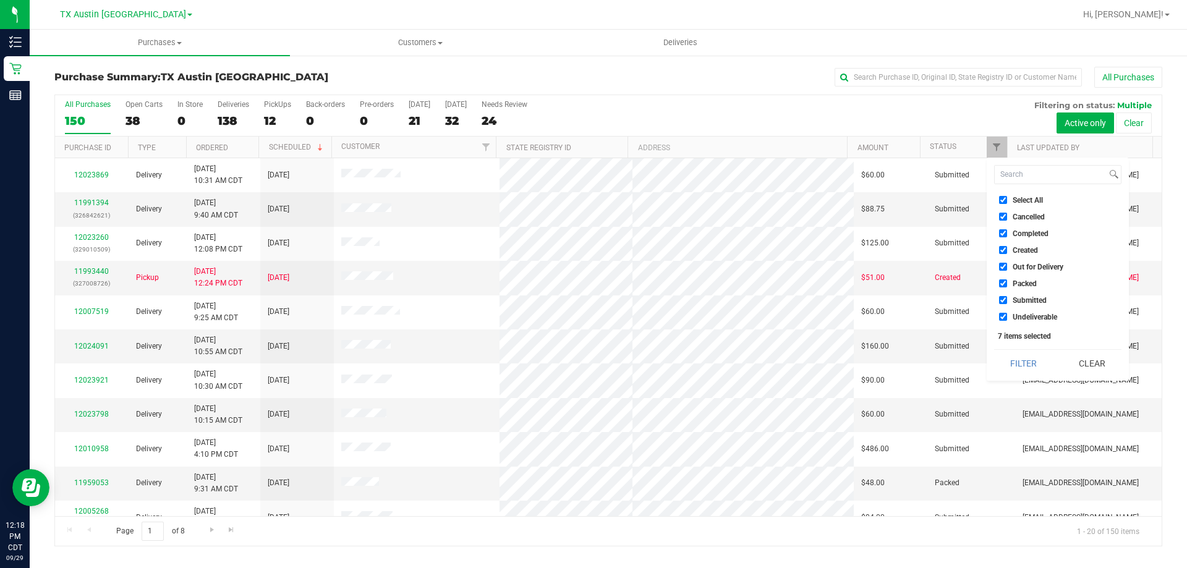
checkbox input "false"
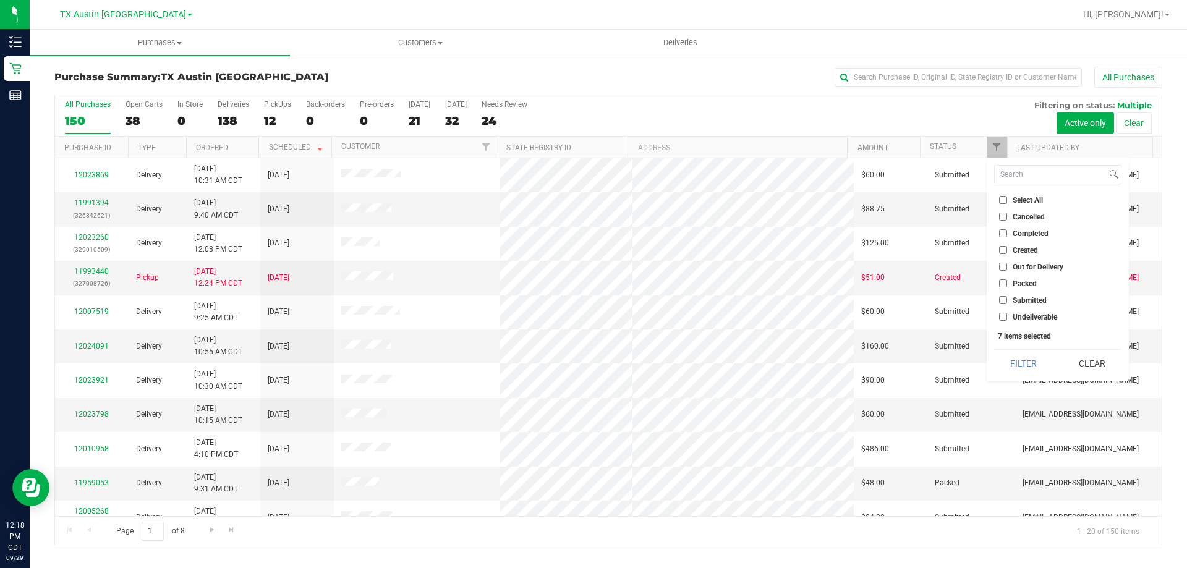
checkbox input "false"
click at [1001, 253] on input "Created" at bounding box center [1003, 250] width 8 height 8
checkbox input "true"
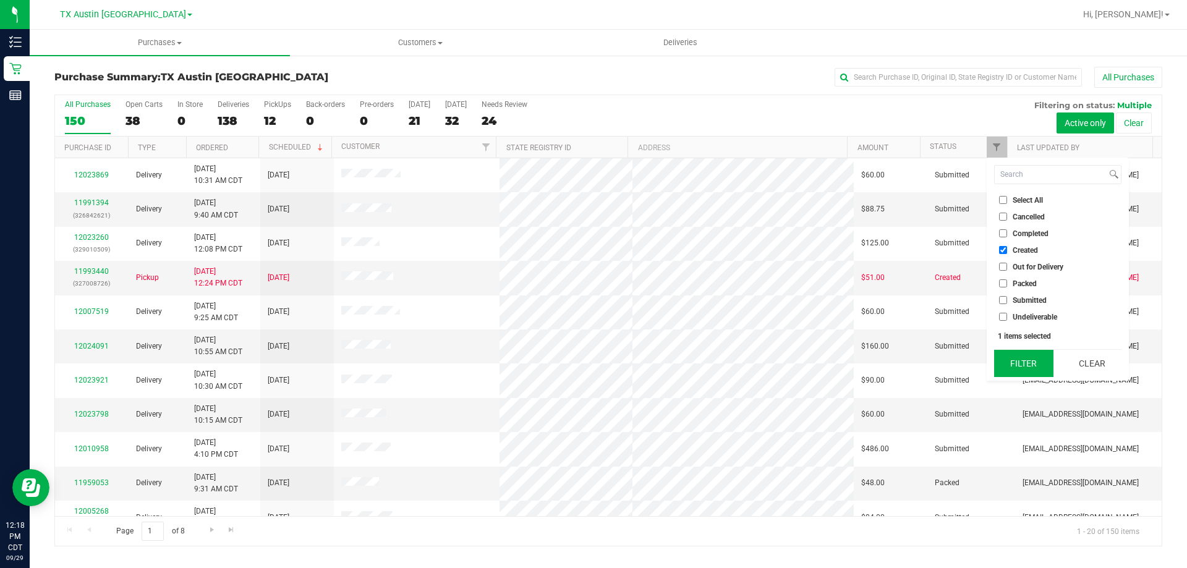
click at [1020, 366] on button "Filter" at bounding box center [1023, 363] width 59 height 27
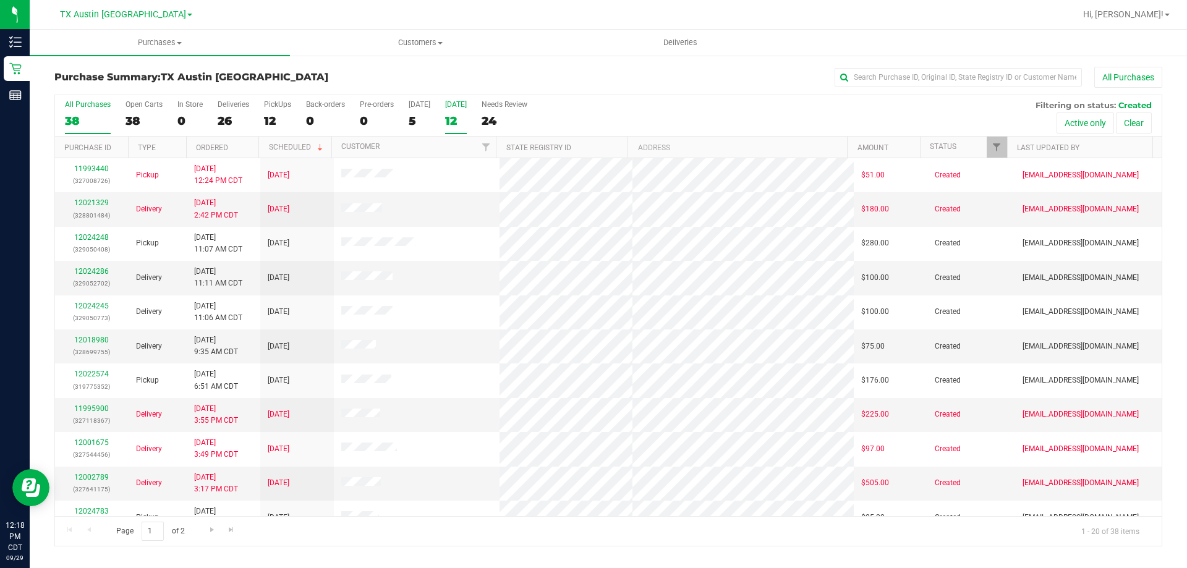
click at [455, 109] on label "[DATE] 12" at bounding box center [456, 117] width 22 height 34
click at [0, 0] on input "[DATE] 12" at bounding box center [0, 0] width 0 height 0
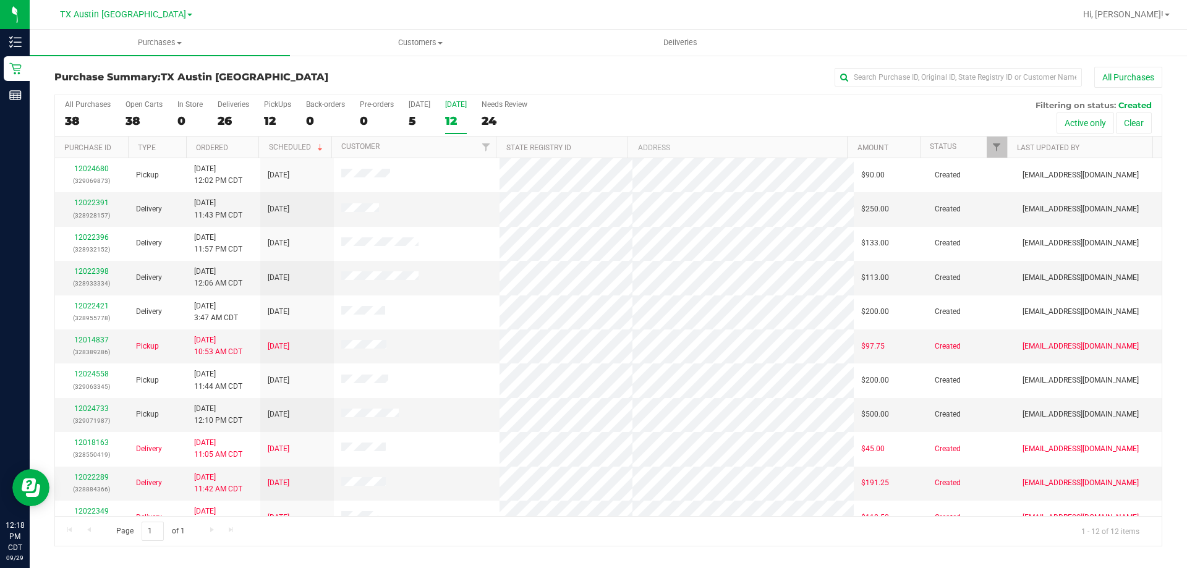
click at [467, 101] on div "[DATE]" at bounding box center [456, 104] width 22 height 9
click at [0, 0] on input "[DATE] 12" at bounding box center [0, 0] width 0 height 0
click at [1031, 152] on th "Last Updated By" at bounding box center [1079, 148] width 145 height 22
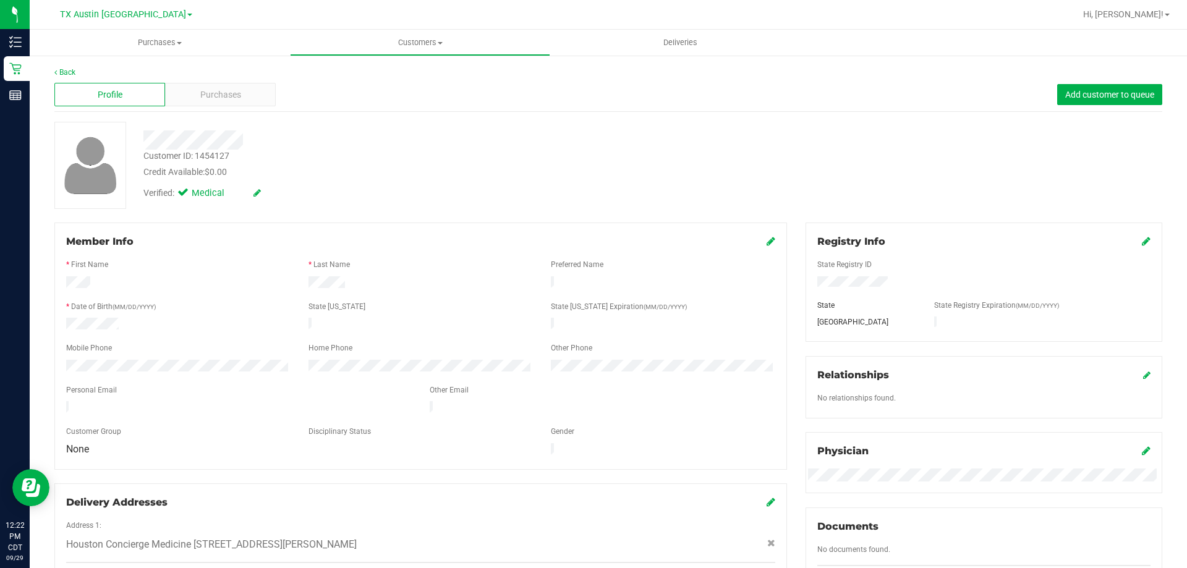
click at [425, 154] on div "Customer ID: 1454127 Credit Available: $0.00" at bounding box center [415, 164] width 563 height 29
click at [224, 97] on span "Purchases" at bounding box center [220, 94] width 41 height 13
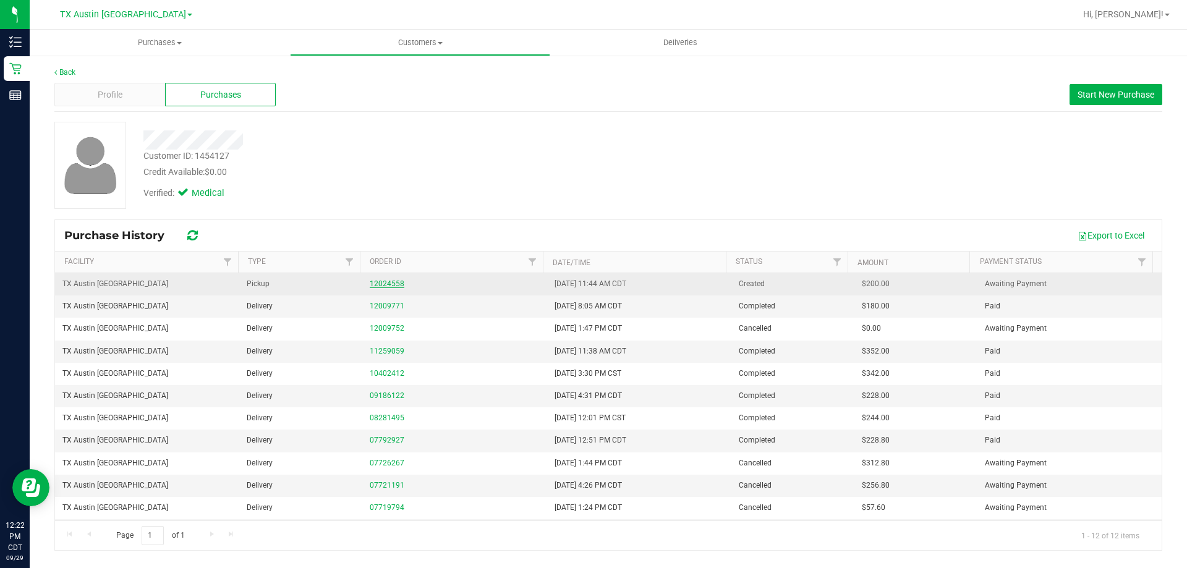
click at [392, 282] on link "12024558" at bounding box center [387, 283] width 35 height 9
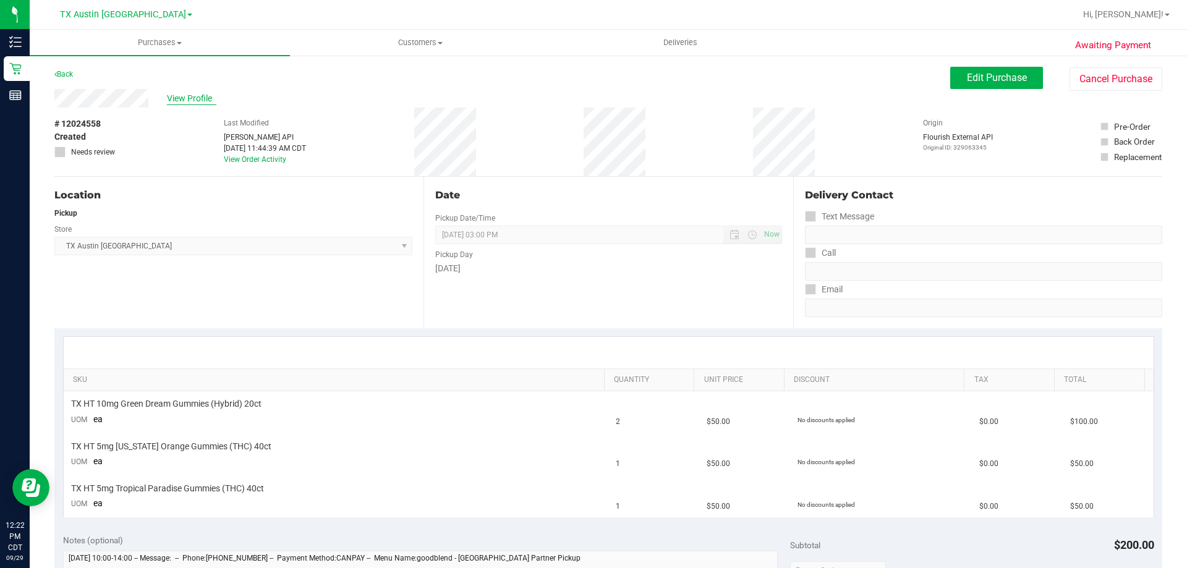
click at [192, 103] on span "View Profile" at bounding box center [191, 98] width 49 height 13
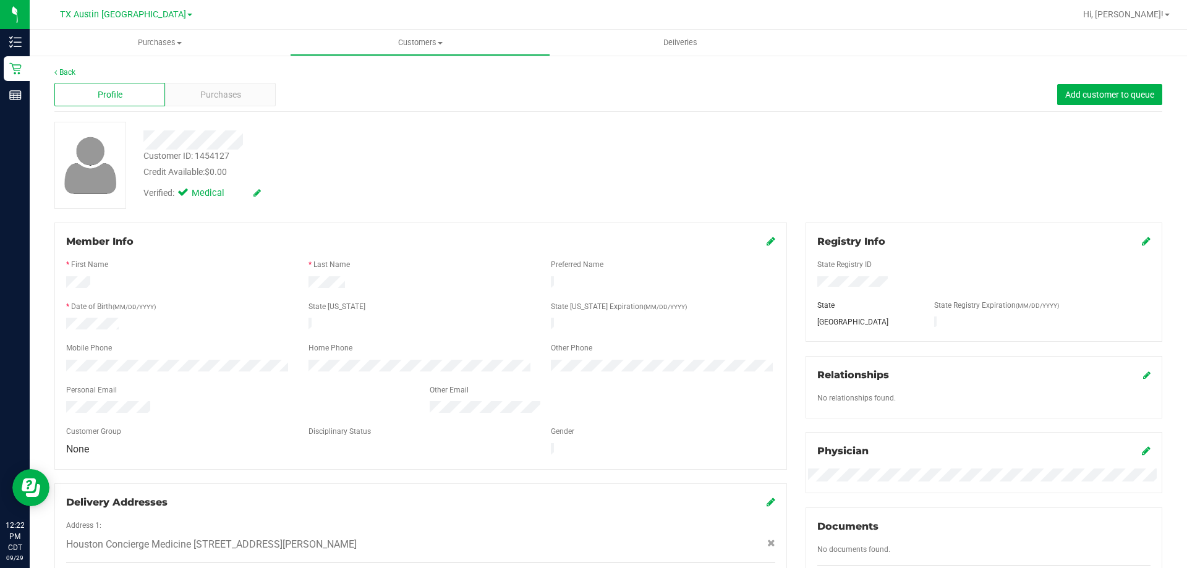
click at [331, 169] on div "Credit Available: $0.00" at bounding box center [415, 172] width 544 height 13
click at [232, 88] on span "Purchases" at bounding box center [220, 94] width 41 height 13
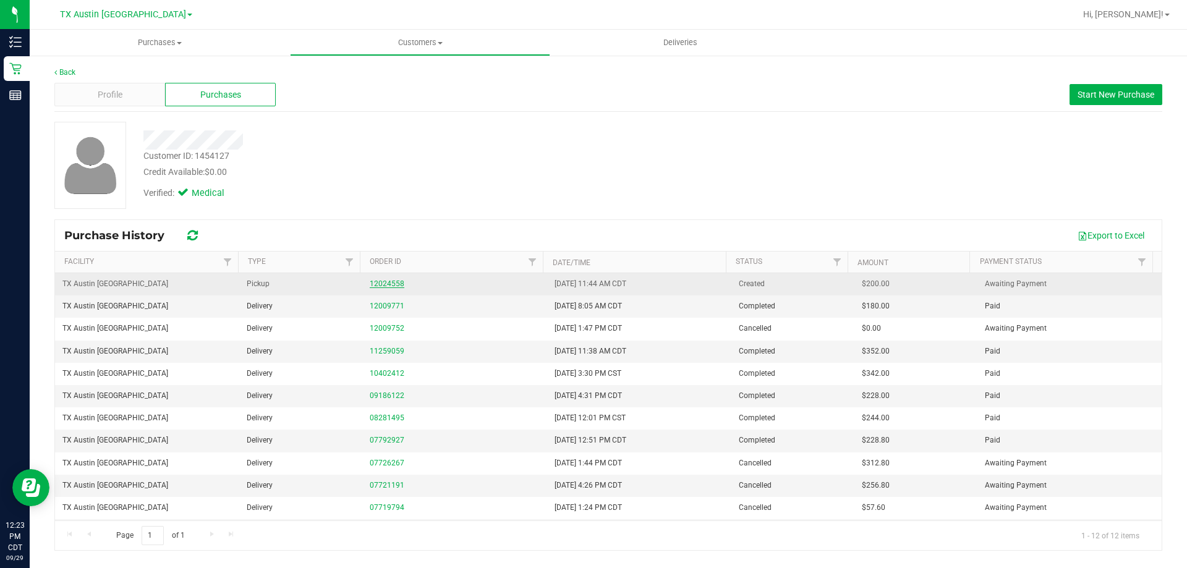
click at [379, 286] on link "12024558" at bounding box center [387, 283] width 35 height 9
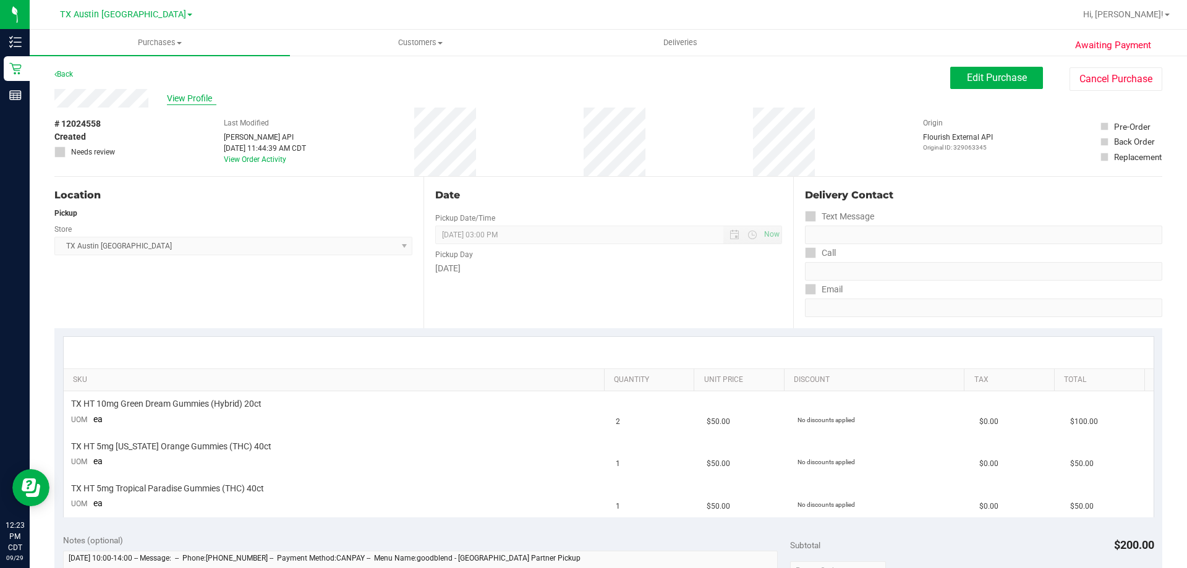
click at [201, 104] on span "View Profile" at bounding box center [191, 98] width 49 height 13
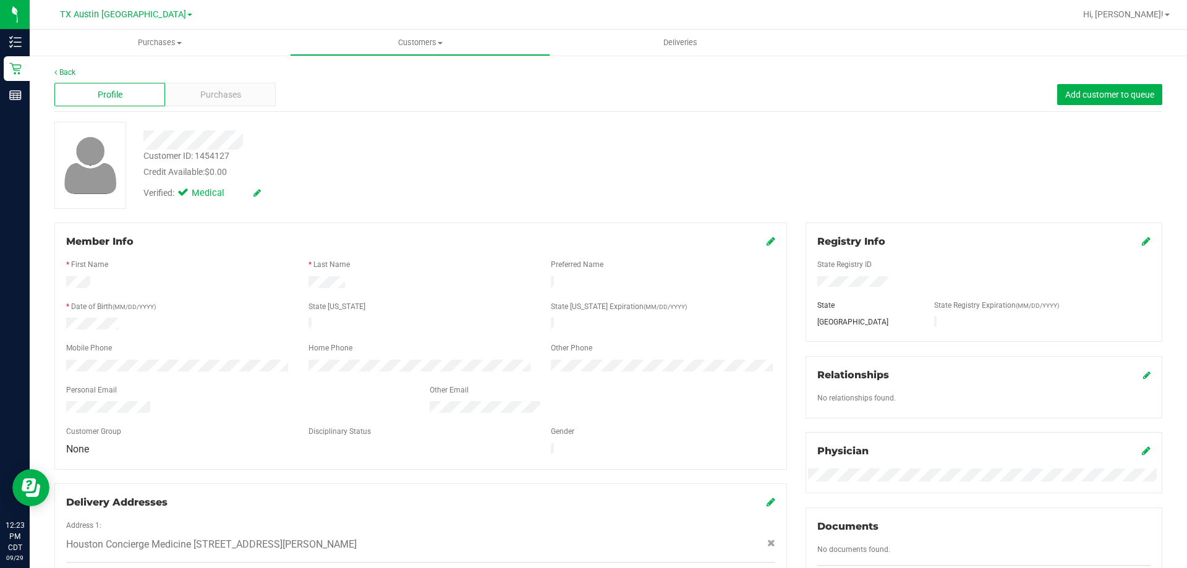
scroll to position [359, 0]
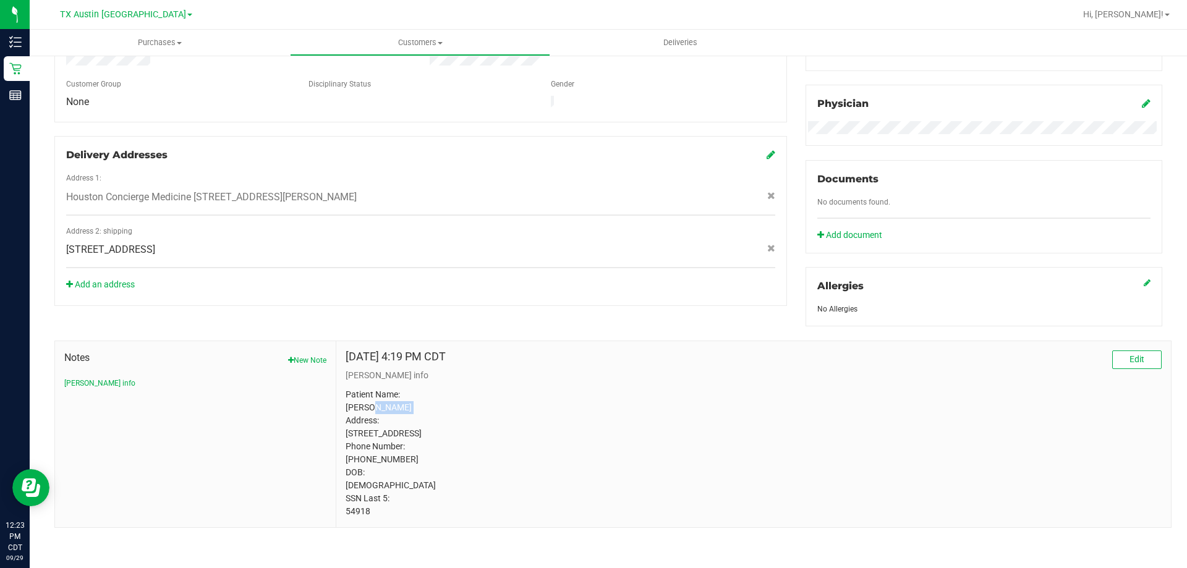
drag, startPoint x: 402, startPoint y: 395, endPoint x: 475, endPoint y: 397, distance: 72.4
click at [473, 397] on p "Patient Name: Frank Cano Jr. Address: 3903 Bowie Bend Ln Katy, TX, 77494 Phone …" at bounding box center [753, 453] width 816 height 130
copy p "Cano Jr."
click at [473, 418] on p "Patient Name: Frank Cano Jr. Address: 3903 Bowie Bend Ln Katy, TX, 77494 Phone …" at bounding box center [753, 453] width 816 height 130
click at [360, 509] on p "Patient Name: Frank Cano Jr. Address: 3903 Bowie Bend Ln Katy, TX, 77494 Phone …" at bounding box center [753, 453] width 816 height 130
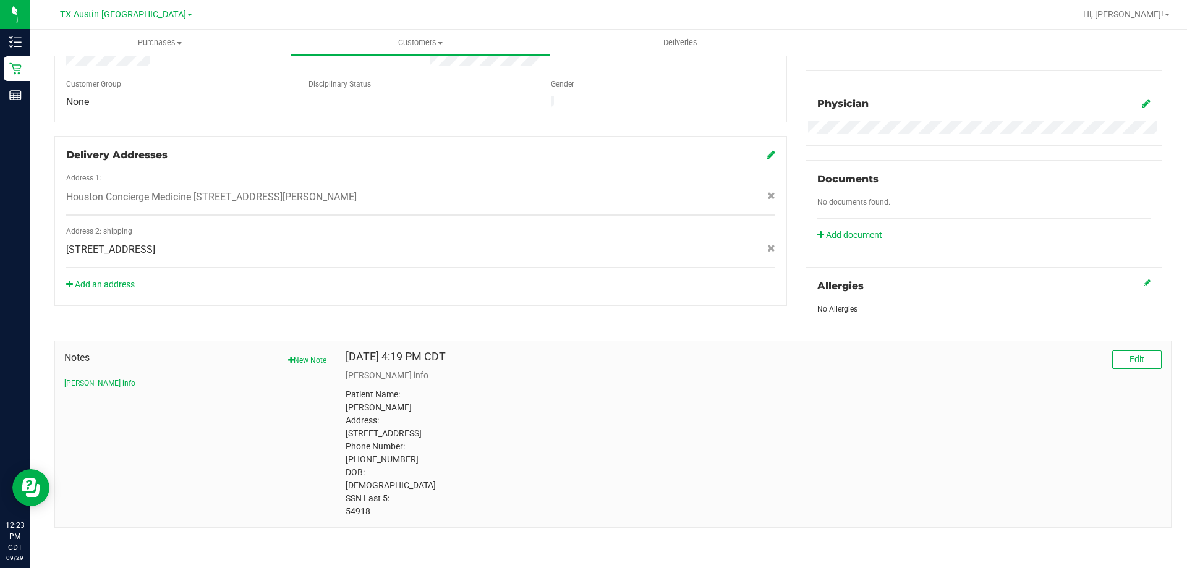
click at [360, 509] on p "Patient Name: Frank Cano Jr. Address: 3903 Bowie Bend Ln Katy, TX, 77494 Phone …" at bounding box center [753, 453] width 816 height 130
copy p "54918"
click at [352, 484] on p "Patient Name: Frank Cano Jr. Address: 3903 Bowie Bend Ln Katy, TX, 77494 Phone …" at bounding box center [753, 453] width 816 height 130
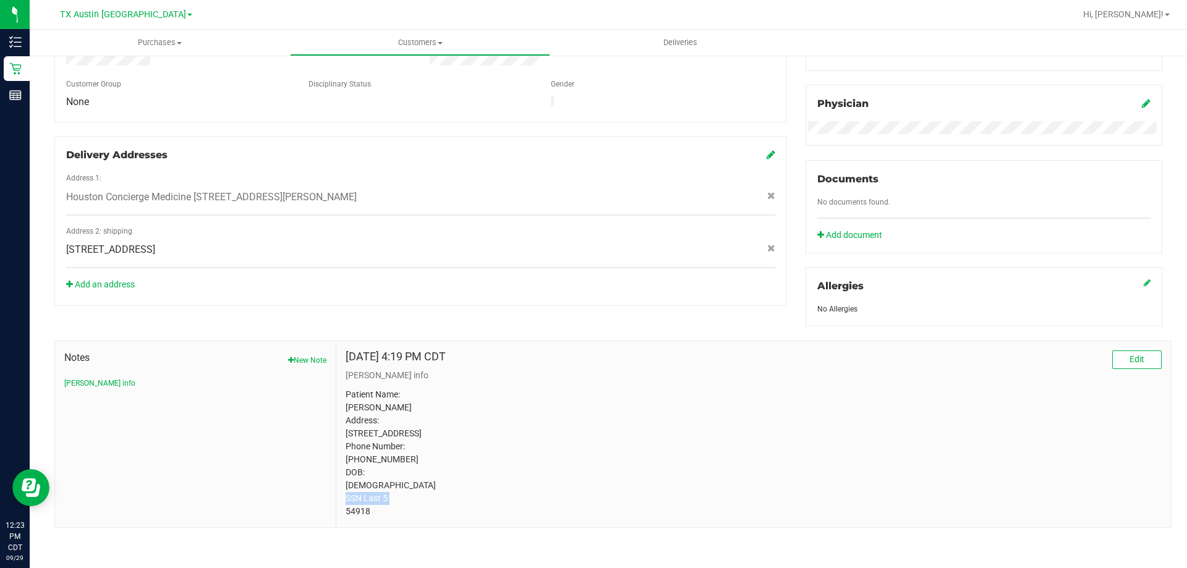
copy p "05/02/1964"
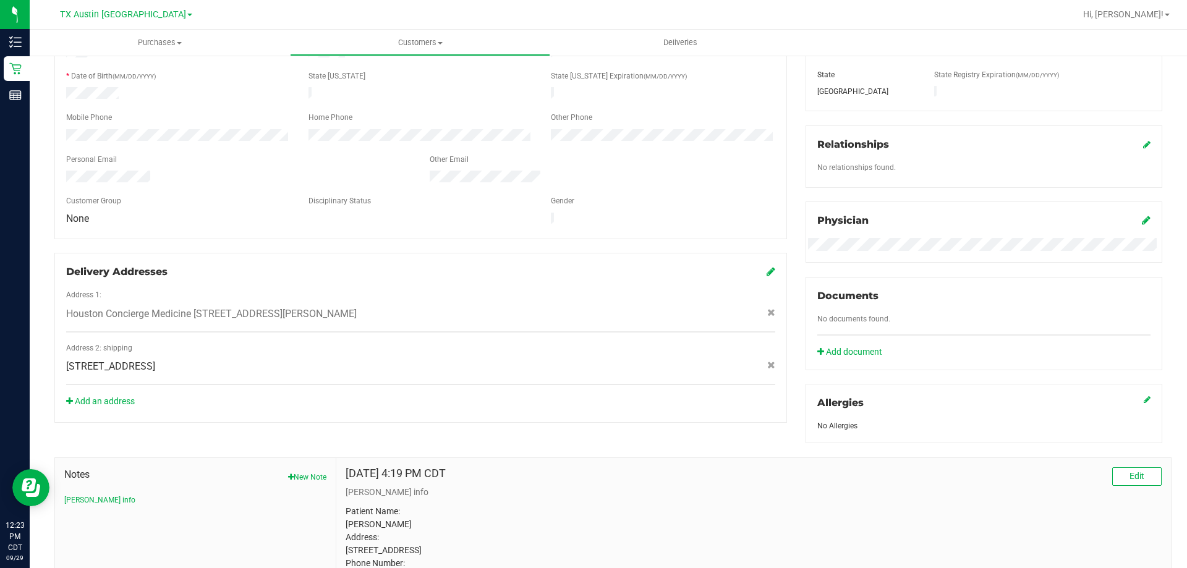
scroll to position [0, 0]
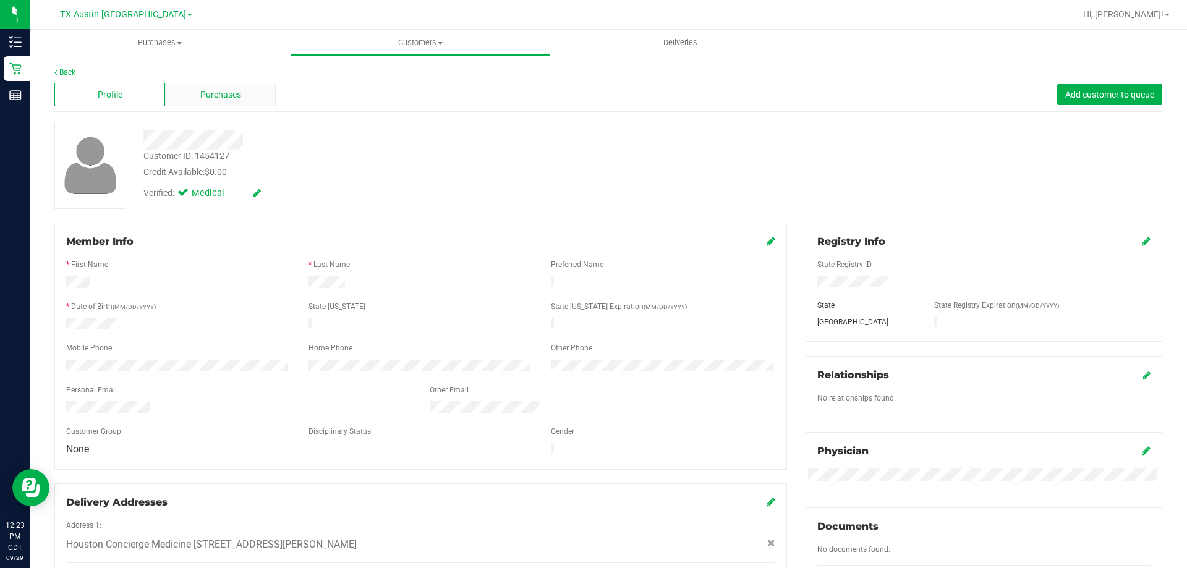
click at [229, 91] on span "Purchases" at bounding box center [220, 94] width 41 height 13
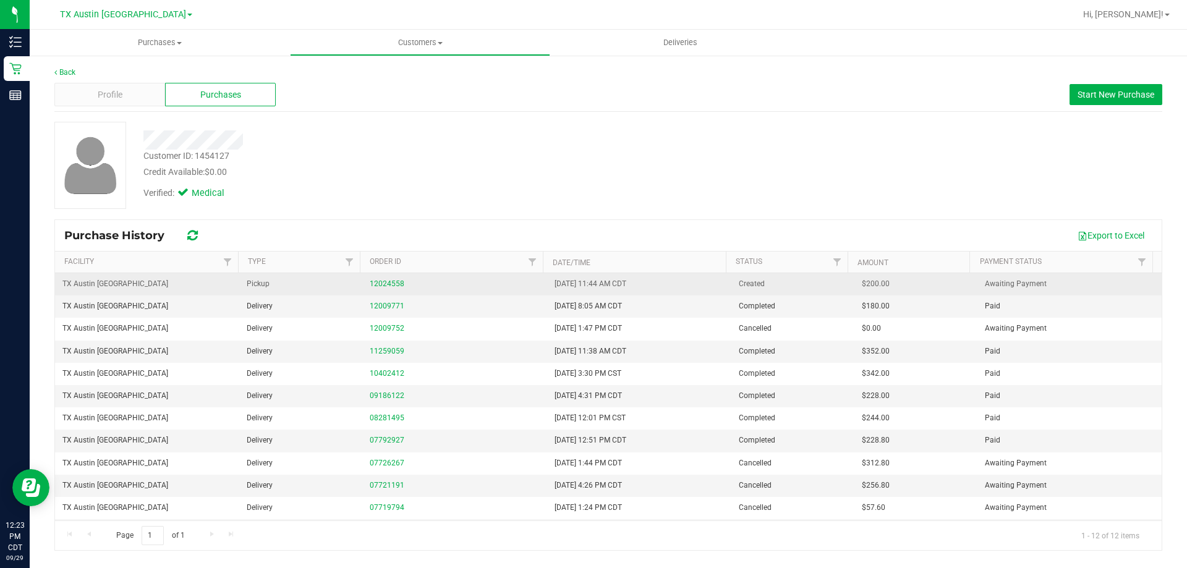
click at [406, 287] on div "12024558" at bounding box center [454, 284] width 169 height 12
click at [370, 278] on div "12024558" at bounding box center [454, 284] width 169 height 12
click at [373, 281] on link "12024558" at bounding box center [387, 283] width 35 height 9
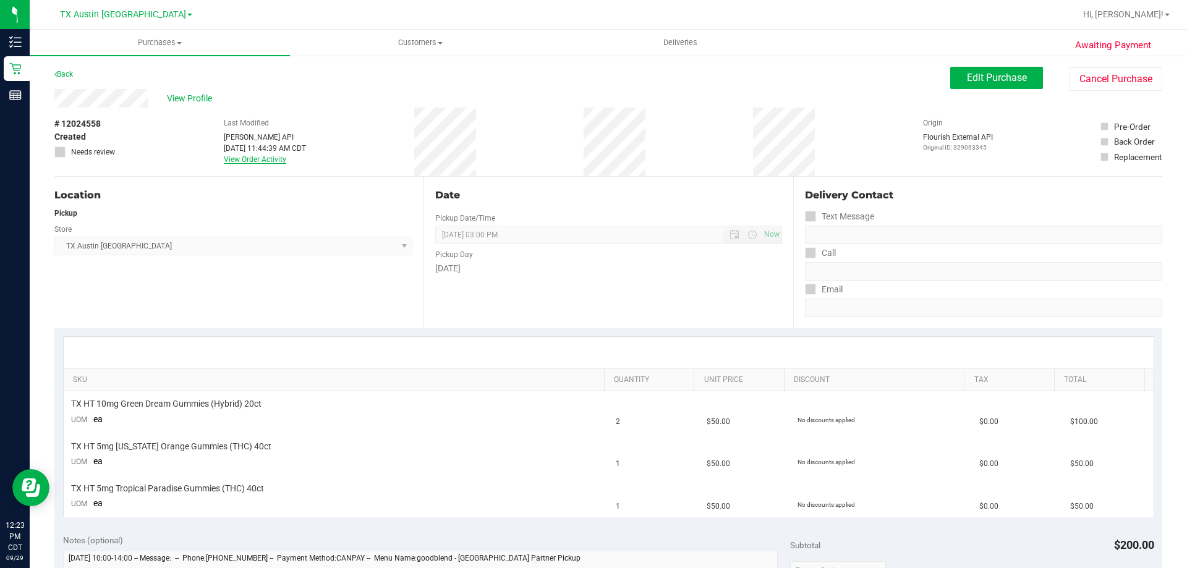
click at [248, 159] on link "View Order Activity" at bounding box center [255, 159] width 62 height 9
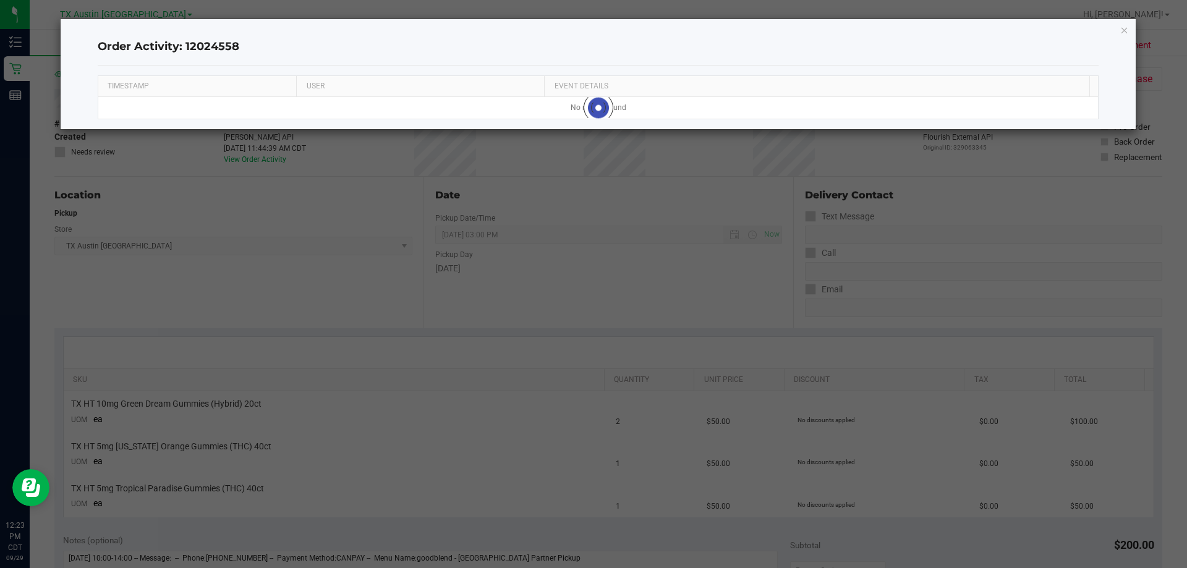
click at [1123, 31] on icon "button" at bounding box center [1124, 29] width 9 height 15
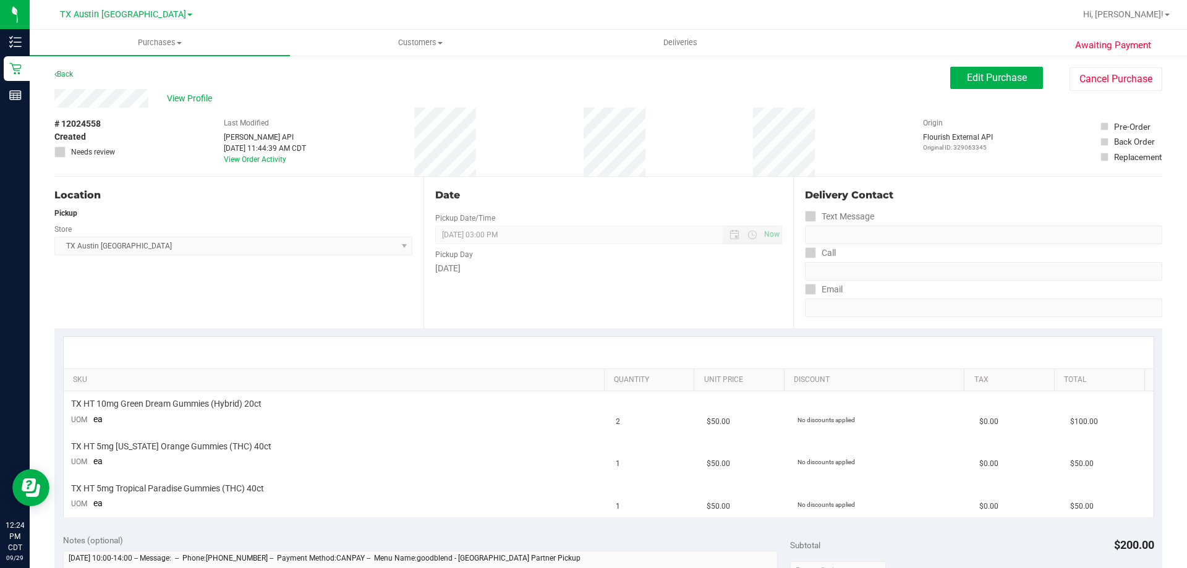
click at [302, 97] on div "View Profile" at bounding box center [502, 98] width 896 height 19
click at [988, 83] on span "Edit Purchase" at bounding box center [997, 78] width 60 height 12
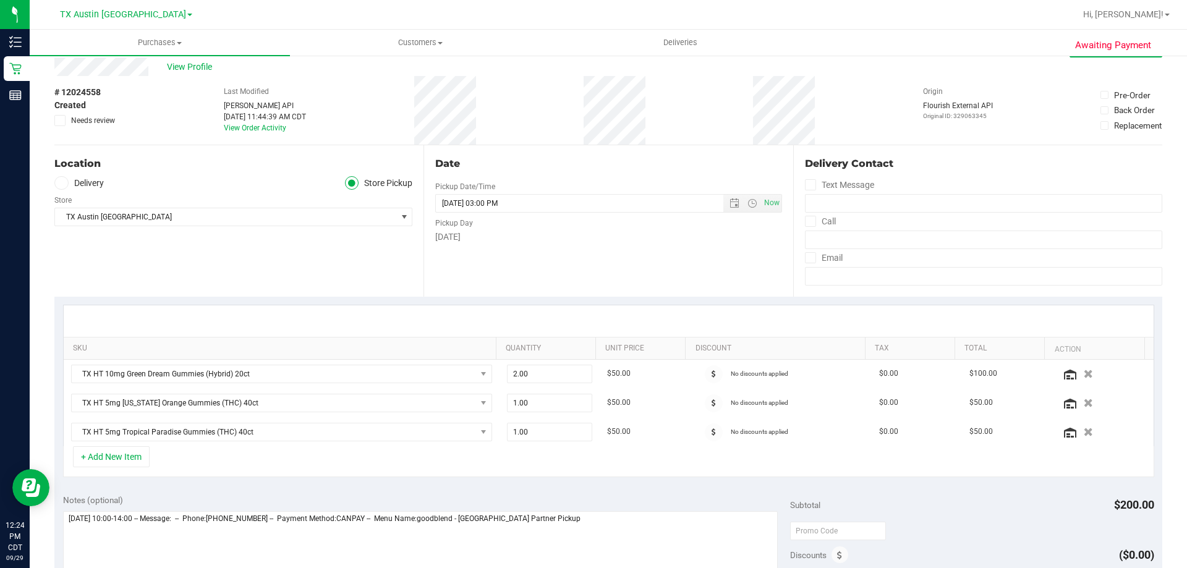
scroll to position [62, 0]
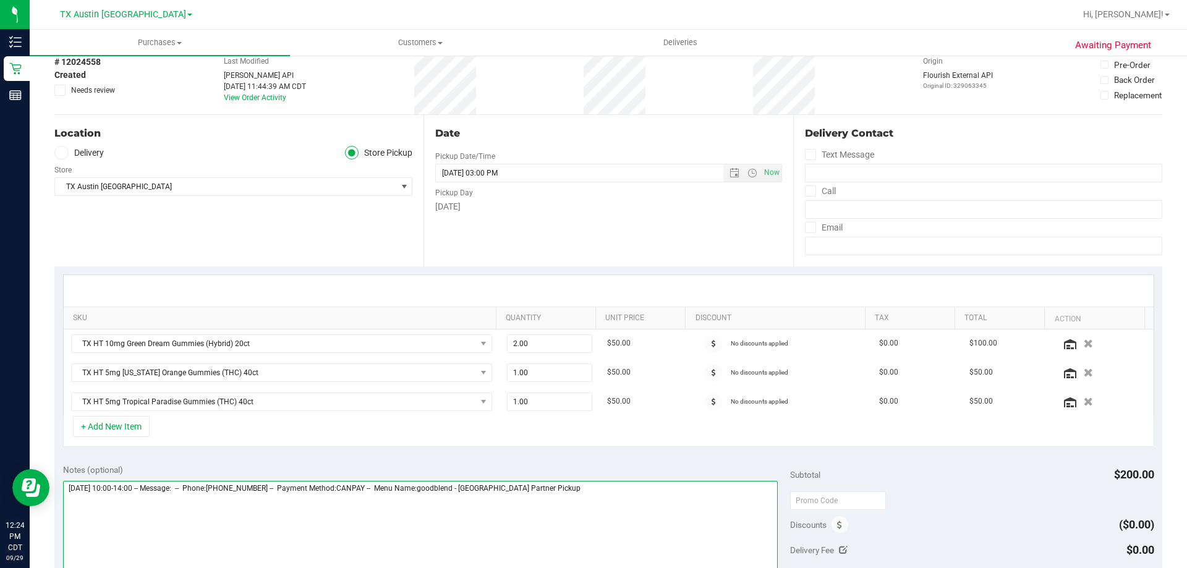
click at [589, 485] on textarea at bounding box center [420, 540] width 715 height 119
type textarea "Tuesday 09/30/2025 10:00-14:00 -- Message: -- Phone:5124263073 -- Payment Metho…"
click at [57, 153] on span at bounding box center [61, 153] width 14 height 14
click at [0, 0] on input "Delivery" at bounding box center [0, 0] width 0 height 0
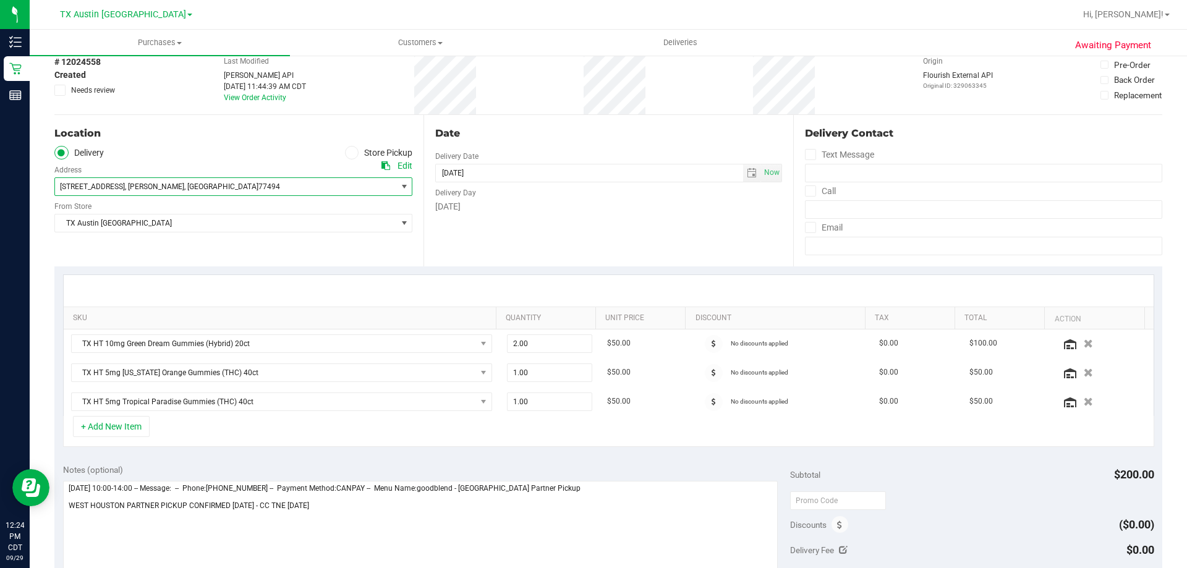
click at [128, 186] on span ", Katy" at bounding box center [154, 186] width 59 height 9
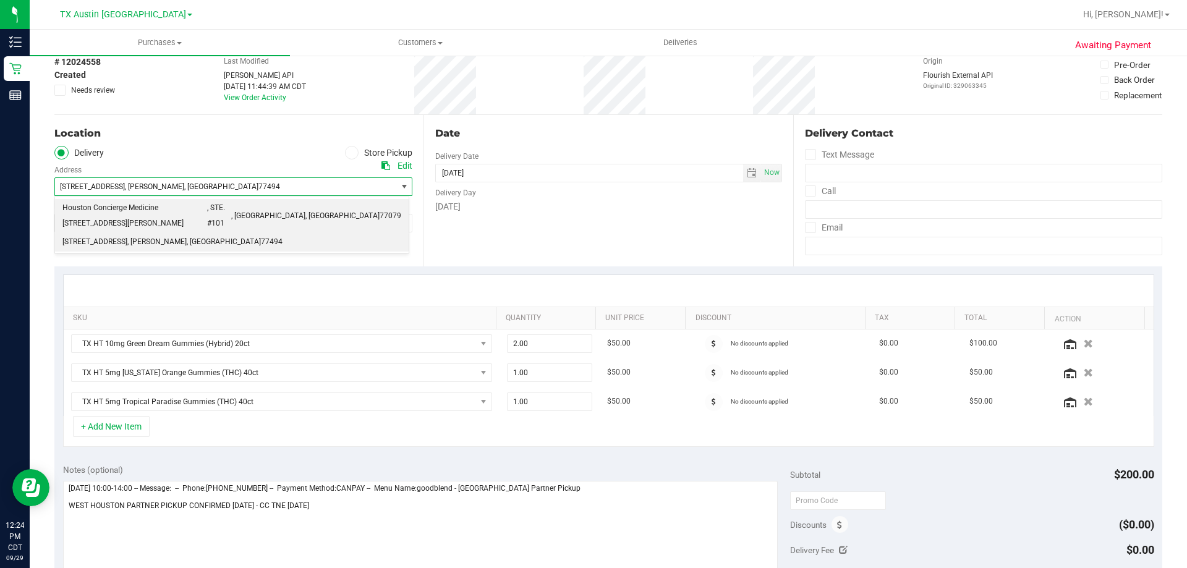
click at [137, 209] on span "Houston Concierge Medicine 9432 Katy Fwy, Houston, TX 77055" at bounding box center [134, 216] width 145 height 32
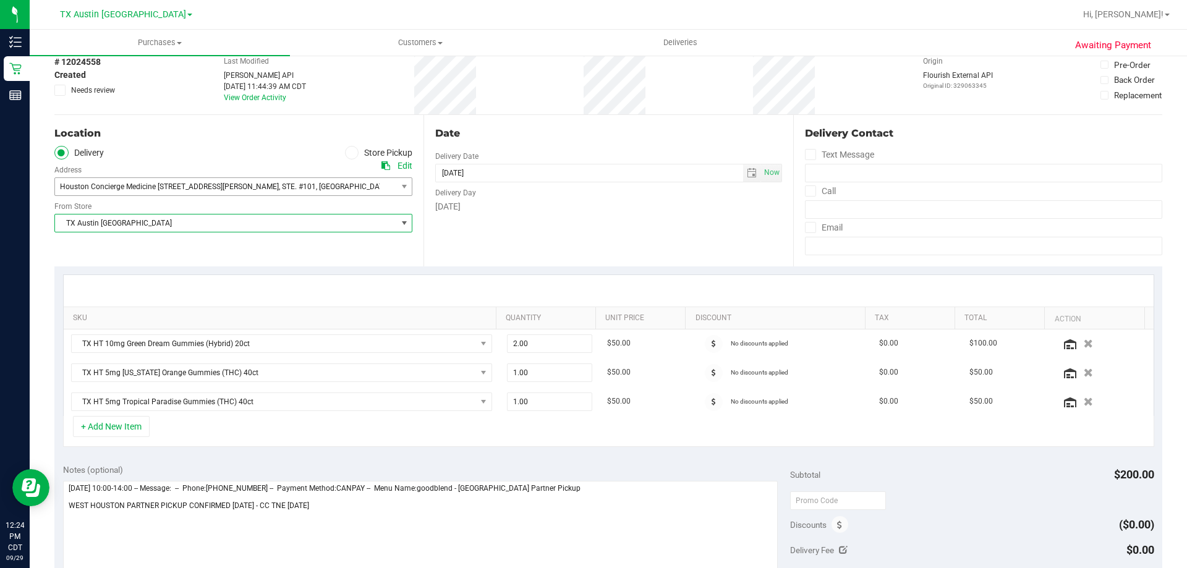
click at [166, 219] on span "TX Austin [GEOGRAPHIC_DATA]" at bounding box center [225, 222] width 341 height 17
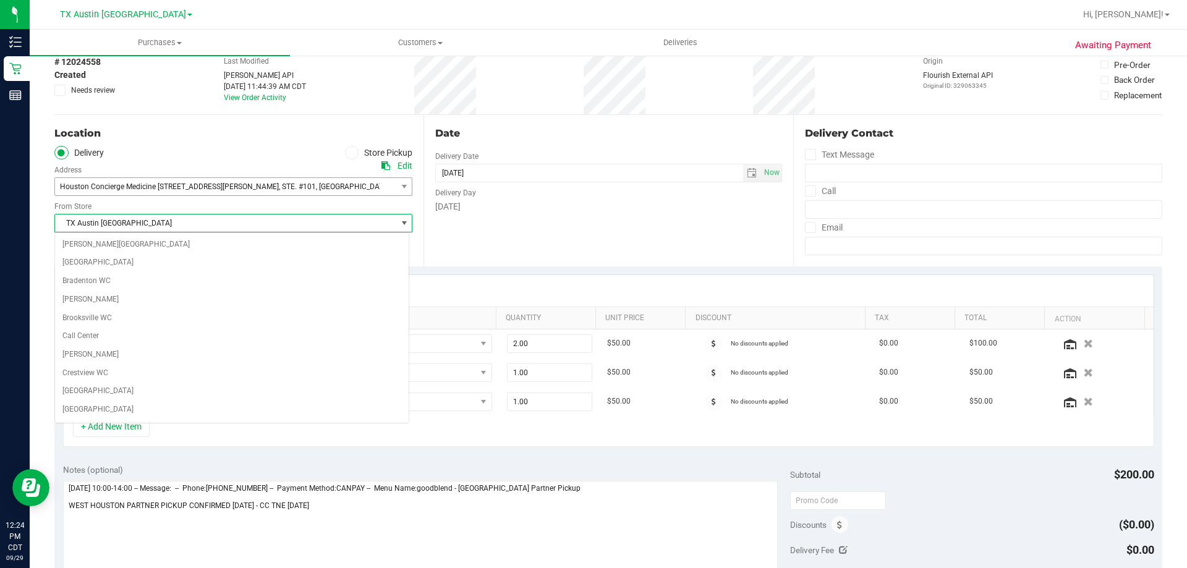
scroll to position [770, 0]
click at [166, 219] on span "TX Austin [GEOGRAPHIC_DATA]" at bounding box center [225, 222] width 341 height 17
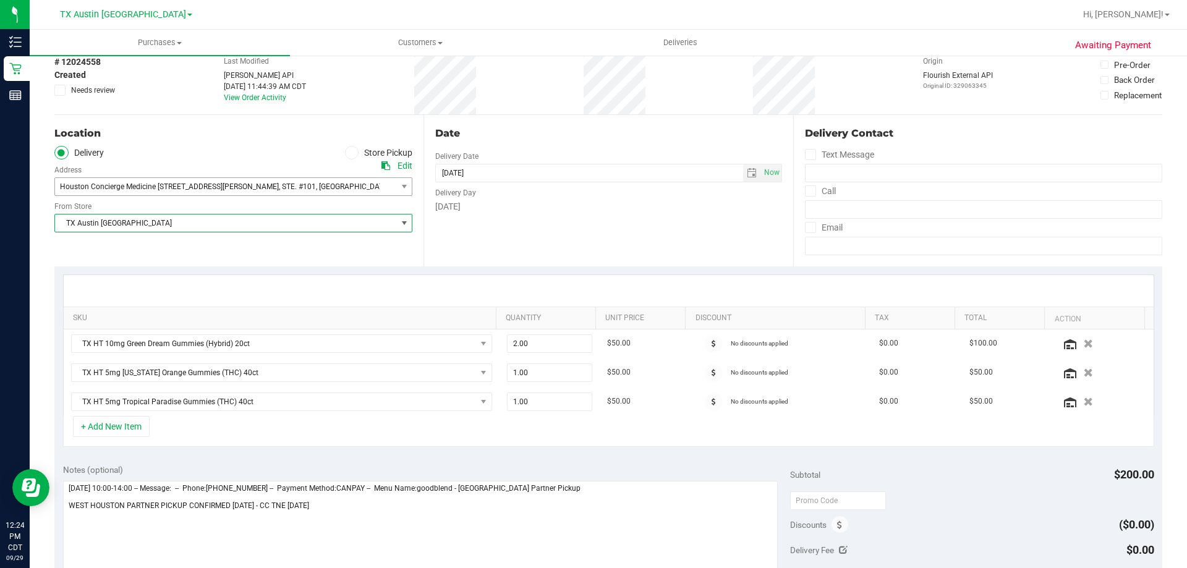
click at [166, 201] on div "TX Austin DC Select Store Bonita Springs WC Boynton Beach WC Bradenton WC Brand…" at bounding box center [233, 214] width 358 height 36
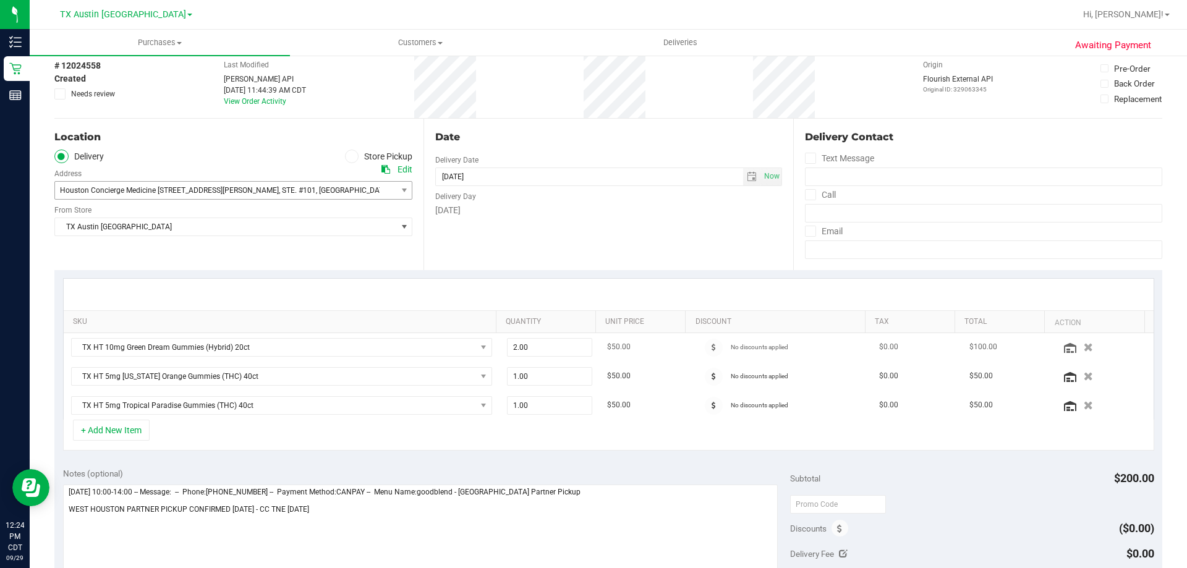
scroll to position [124, 0]
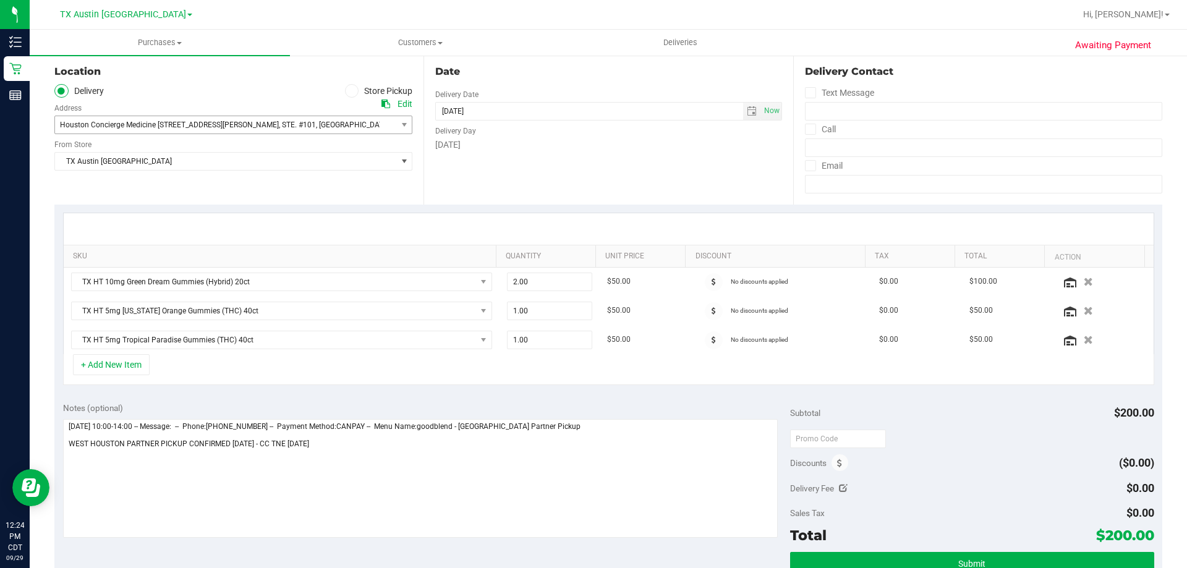
drag, startPoint x: 1097, startPoint y: 537, endPoint x: 1137, endPoint y: 533, distance: 39.7
click at [1144, 538] on span "$200.00" at bounding box center [1125, 535] width 58 height 17
copy span "200.00"
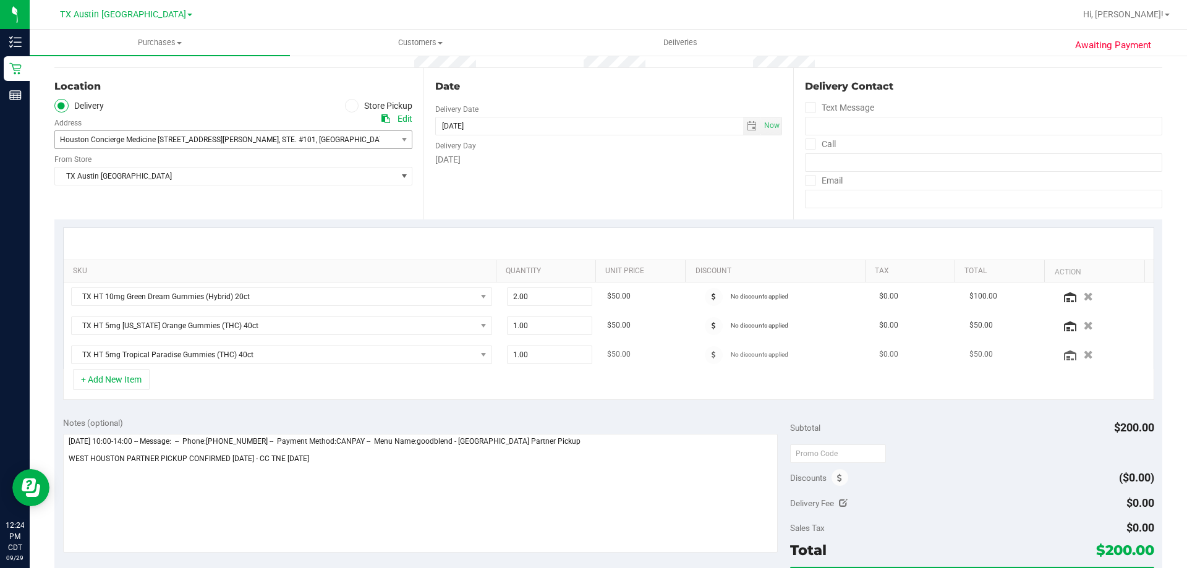
scroll to position [185, 0]
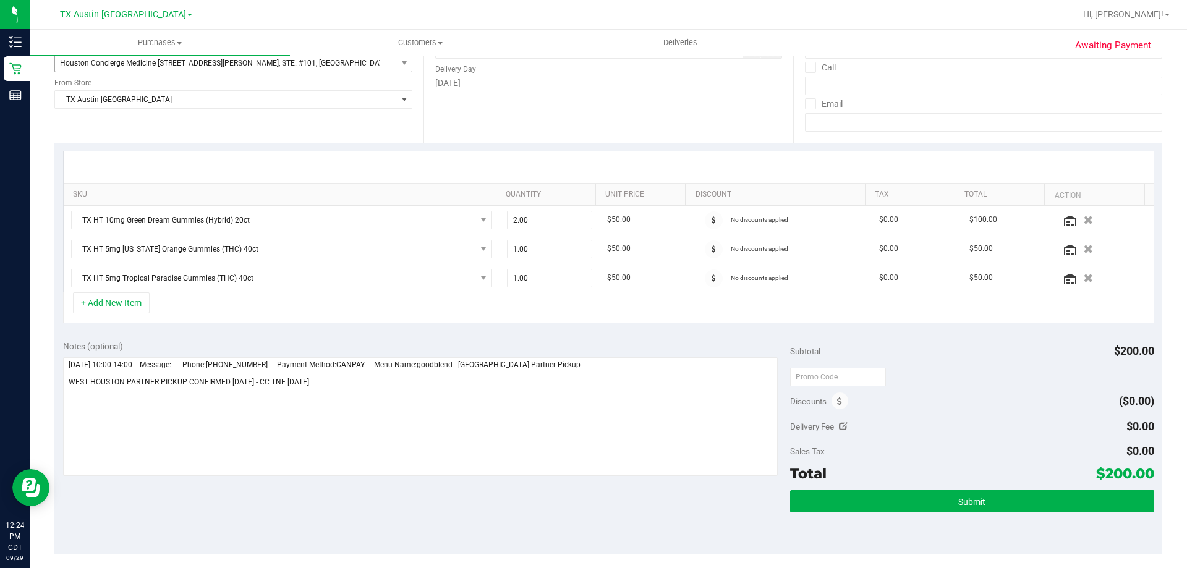
copy span "200.00"
click at [982, 502] on button "Submit" at bounding box center [971, 501] width 363 height 22
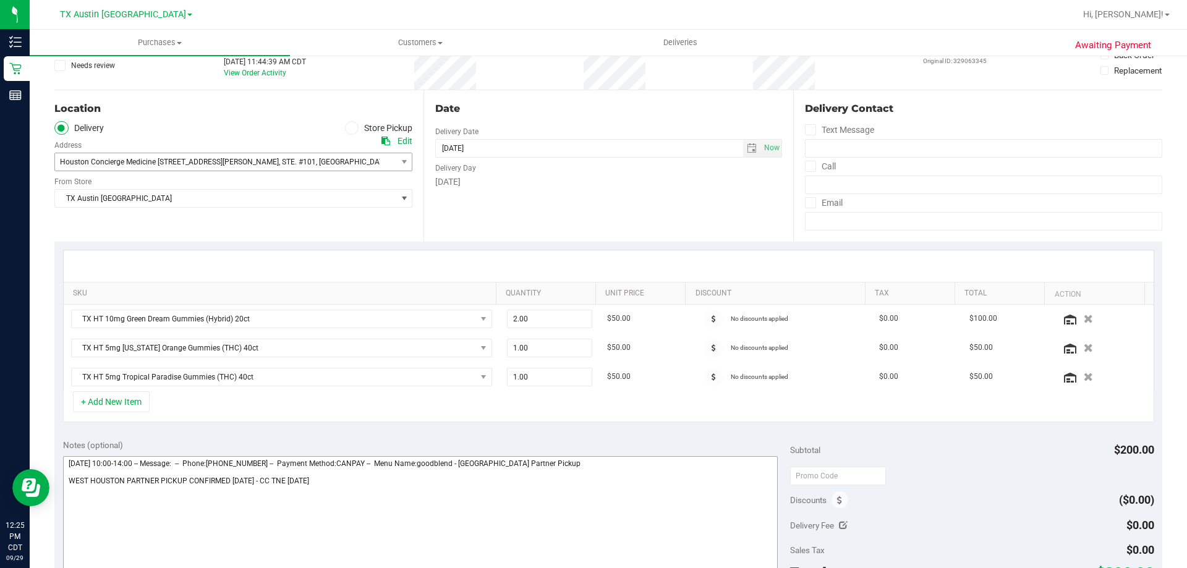
scroll to position [0, 0]
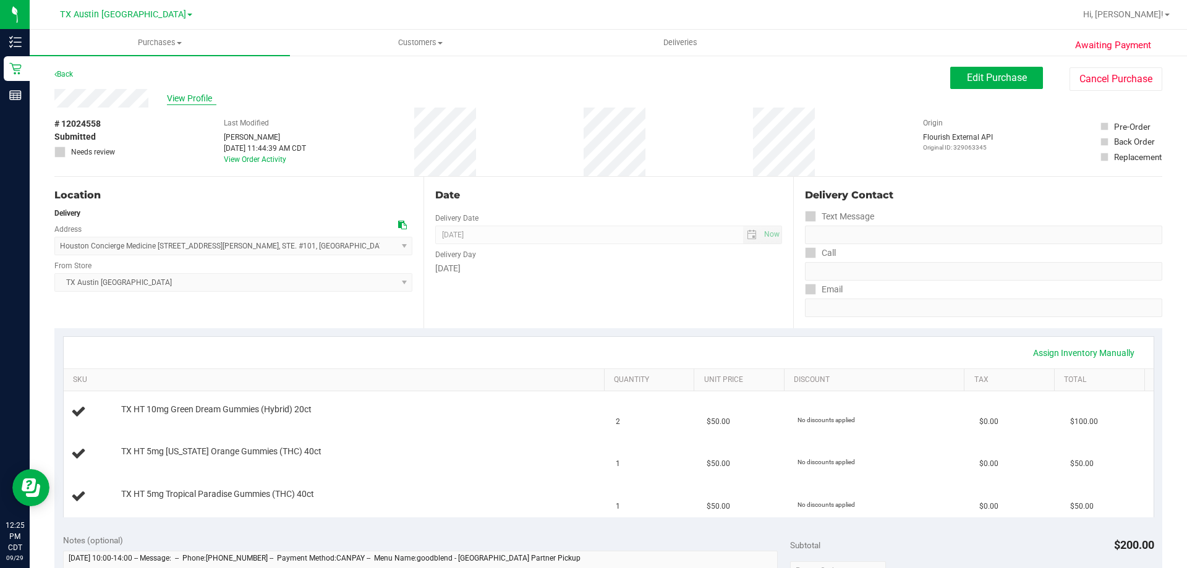
click at [189, 102] on span "View Profile" at bounding box center [191, 98] width 49 height 13
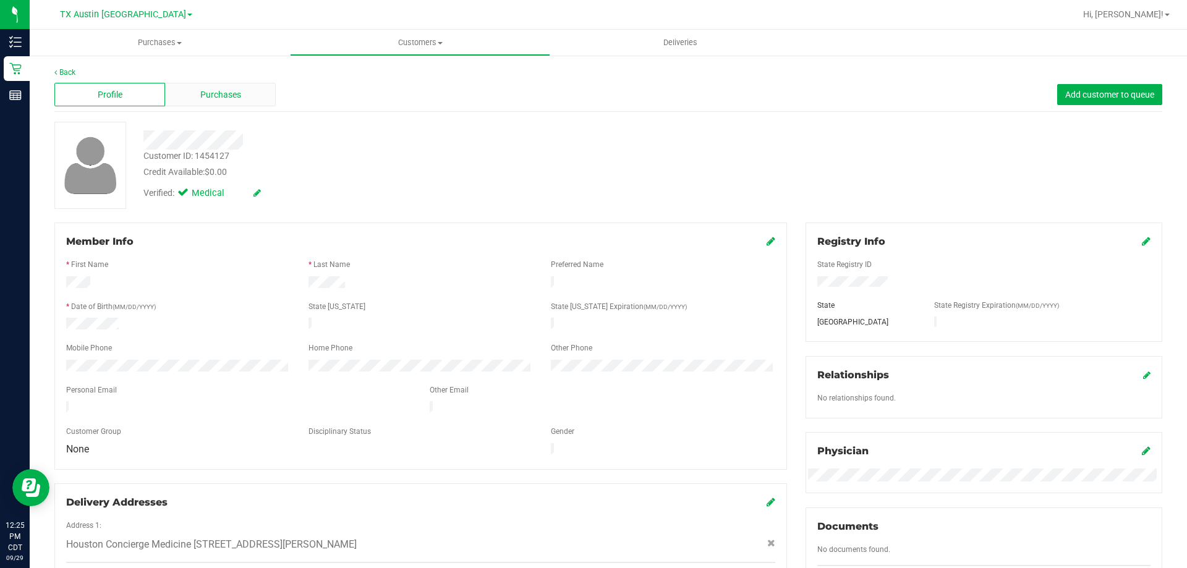
click at [204, 102] on div "Purchases" at bounding box center [220, 94] width 111 height 23
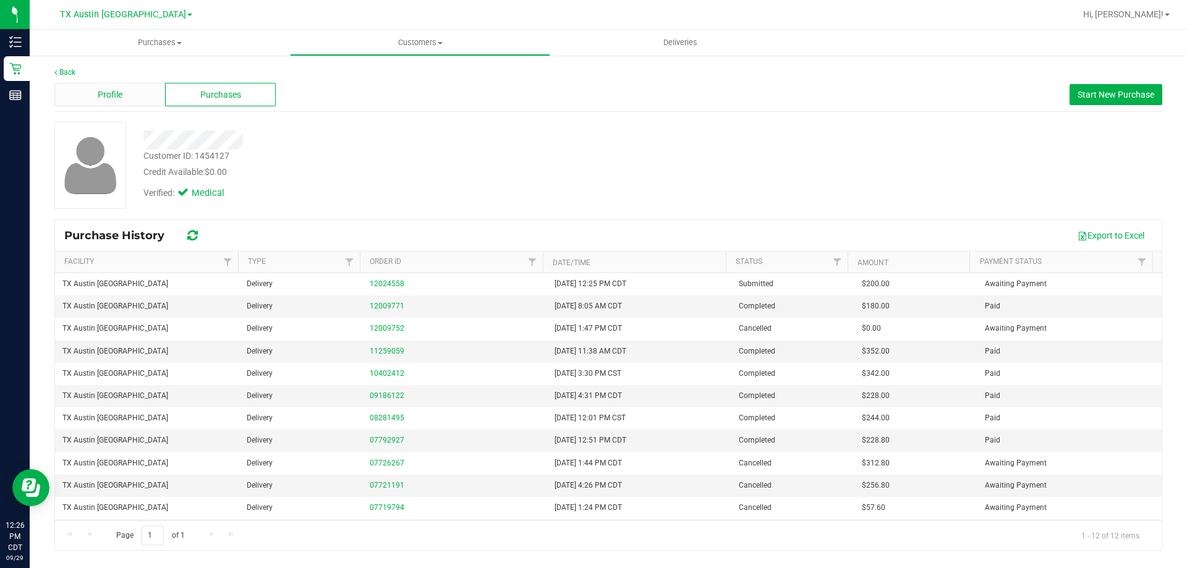
click at [126, 86] on div "Profile" at bounding box center [109, 94] width 111 height 23
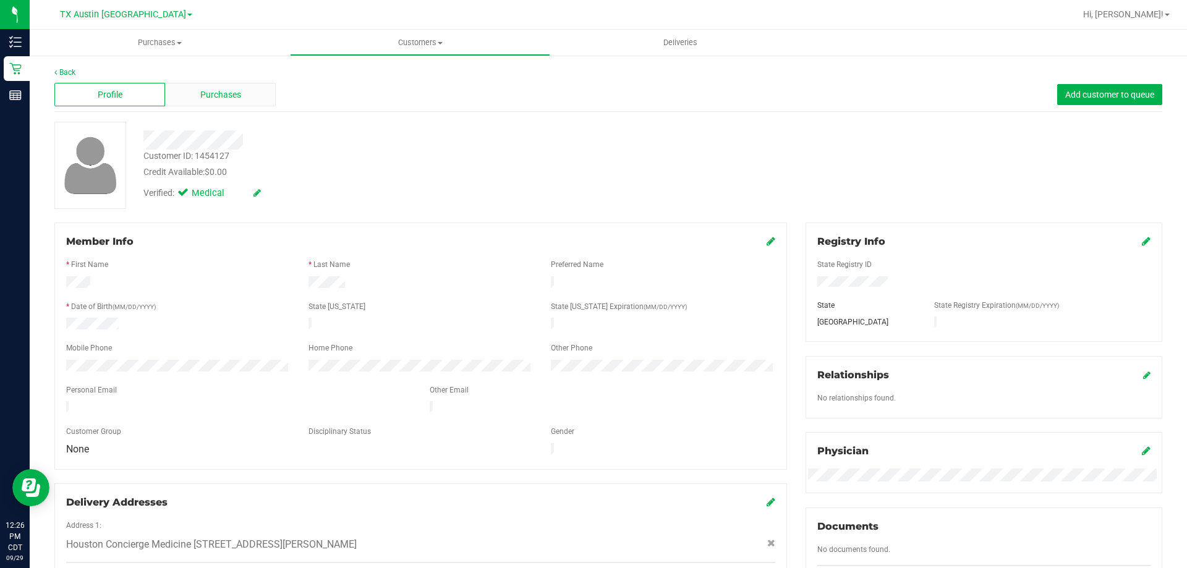
click at [236, 99] on span "Purchases" at bounding box center [220, 94] width 41 height 13
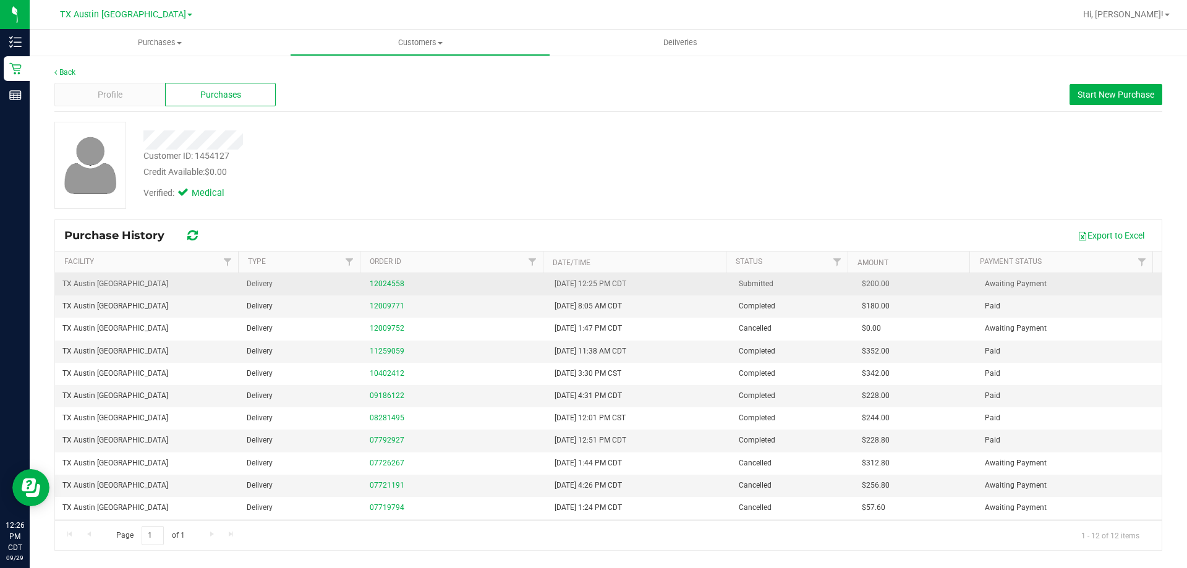
drag, startPoint x: 857, startPoint y: 283, endPoint x: 897, endPoint y: 286, distance: 40.2
click at [897, 286] on td "$200.00" at bounding box center [915, 284] width 123 height 22
copy span "$200.00"
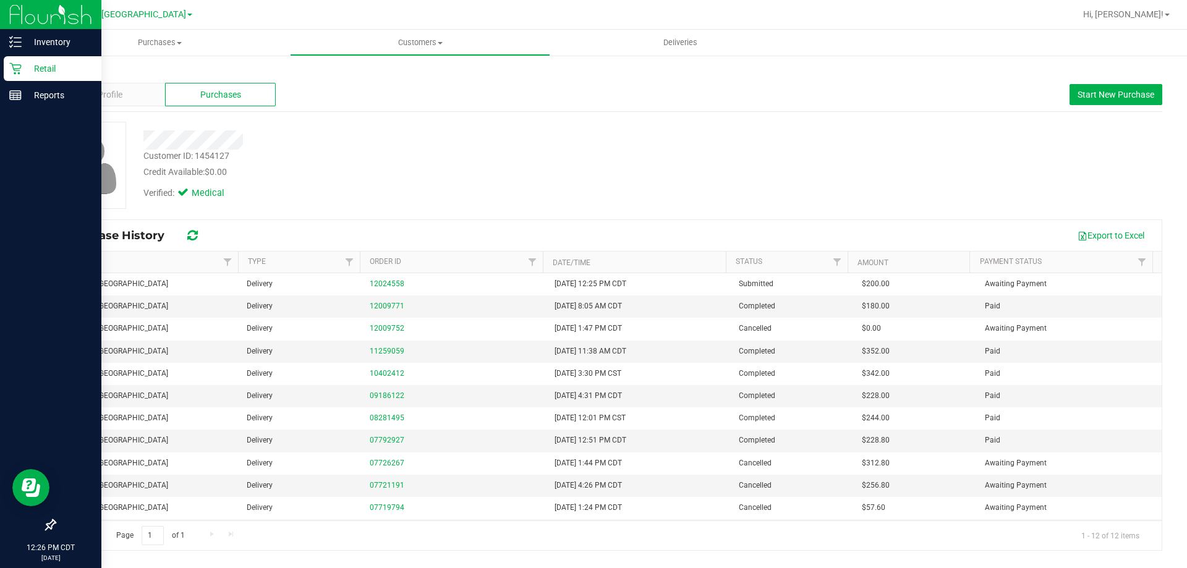
click at [32, 63] on p "Retail" at bounding box center [59, 68] width 74 height 15
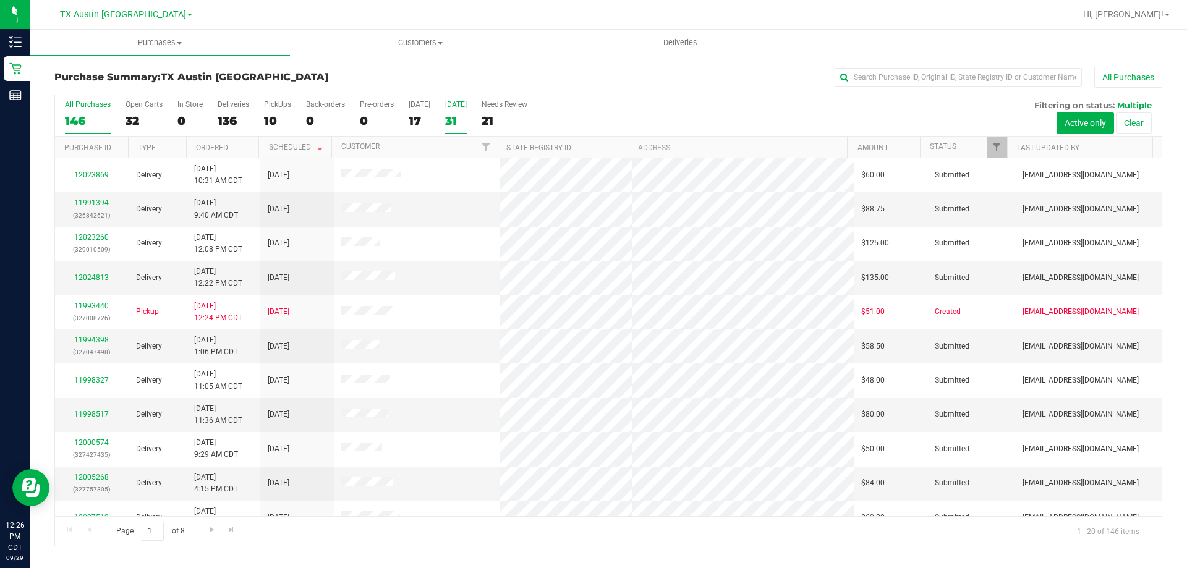
click at [457, 108] on div "Tomorrow" at bounding box center [456, 104] width 22 height 9
click at [0, 0] on input "Tomorrow 31" at bounding box center [0, 0] width 0 height 0
click at [1000, 146] on span "Filter" at bounding box center [996, 147] width 10 height 10
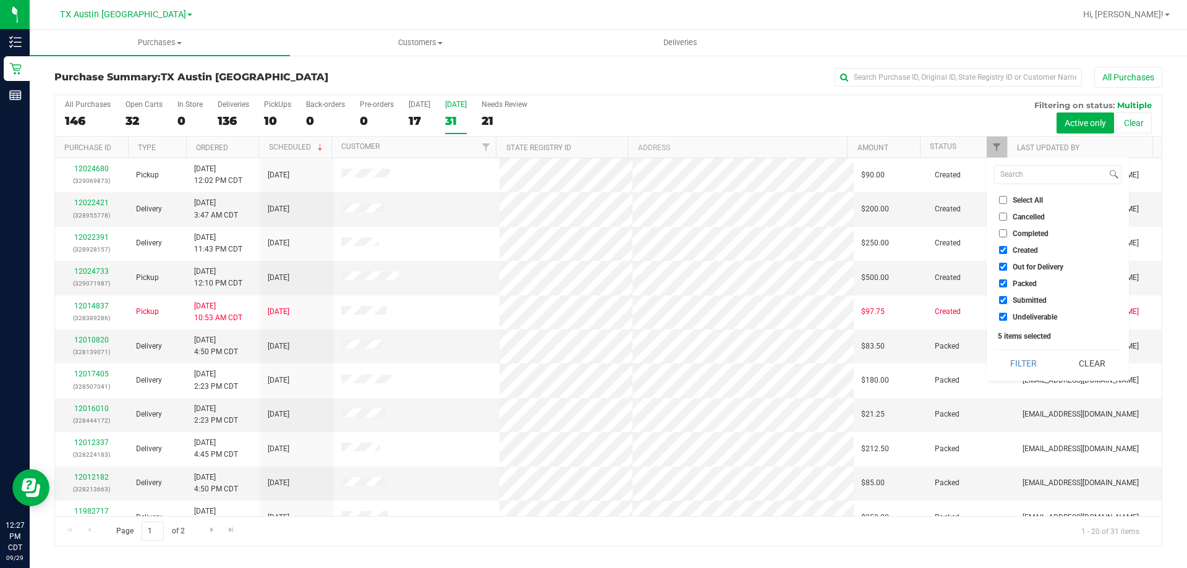
click at [1001, 199] on input "Select All" at bounding box center [1003, 200] width 8 height 8
checkbox input "true"
click at [1001, 199] on input "Select All" at bounding box center [1003, 200] width 8 height 8
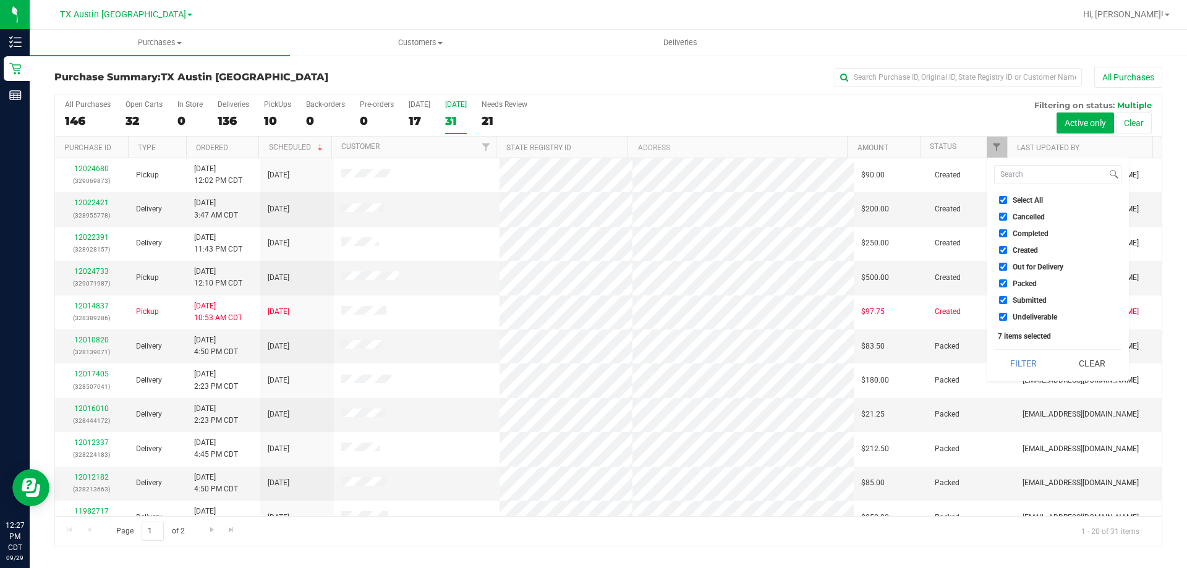
checkbox input "false"
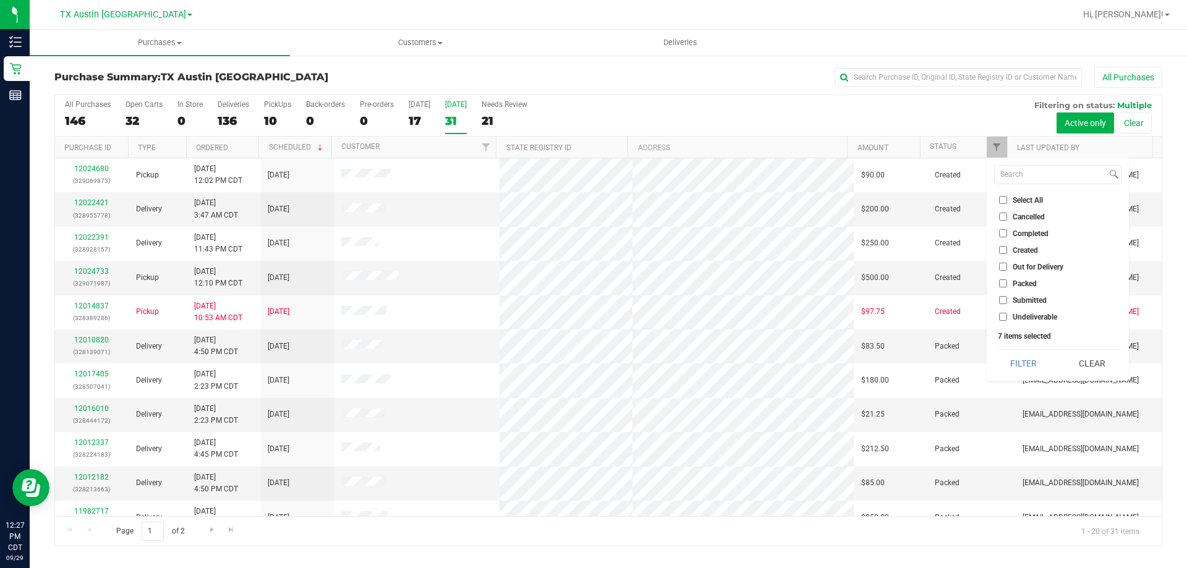
checkbox input "false"
click at [1002, 249] on input "Created" at bounding box center [1003, 250] width 8 height 8
checkbox input "true"
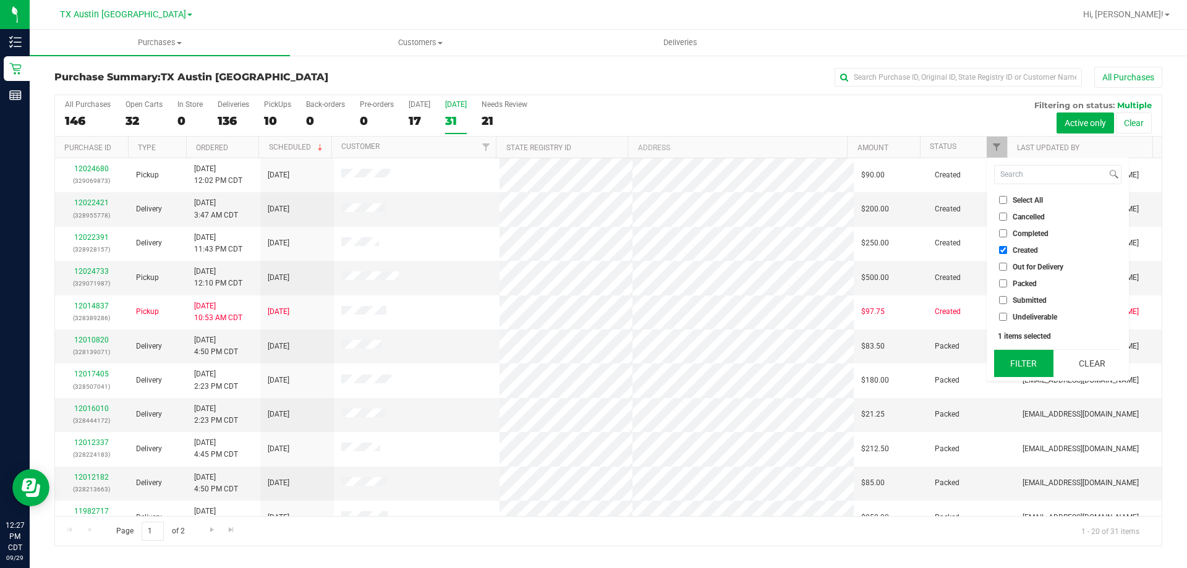
click at [1016, 367] on button "Filter" at bounding box center [1023, 363] width 59 height 27
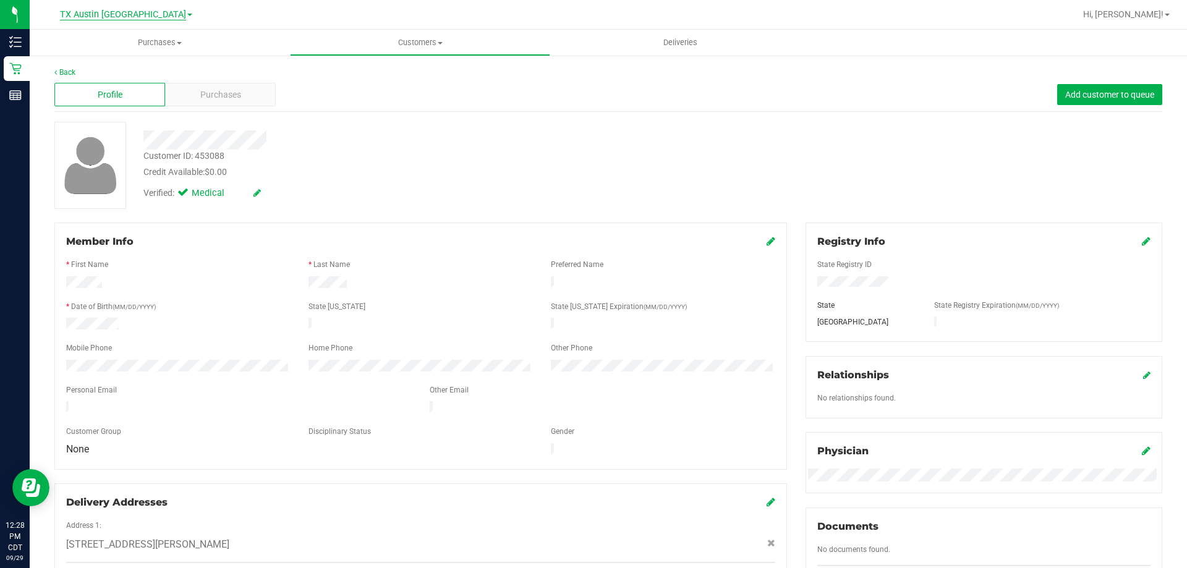
click at [133, 15] on span "TX Austin [GEOGRAPHIC_DATA]" at bounding box center [123, 14] width 126 height 11
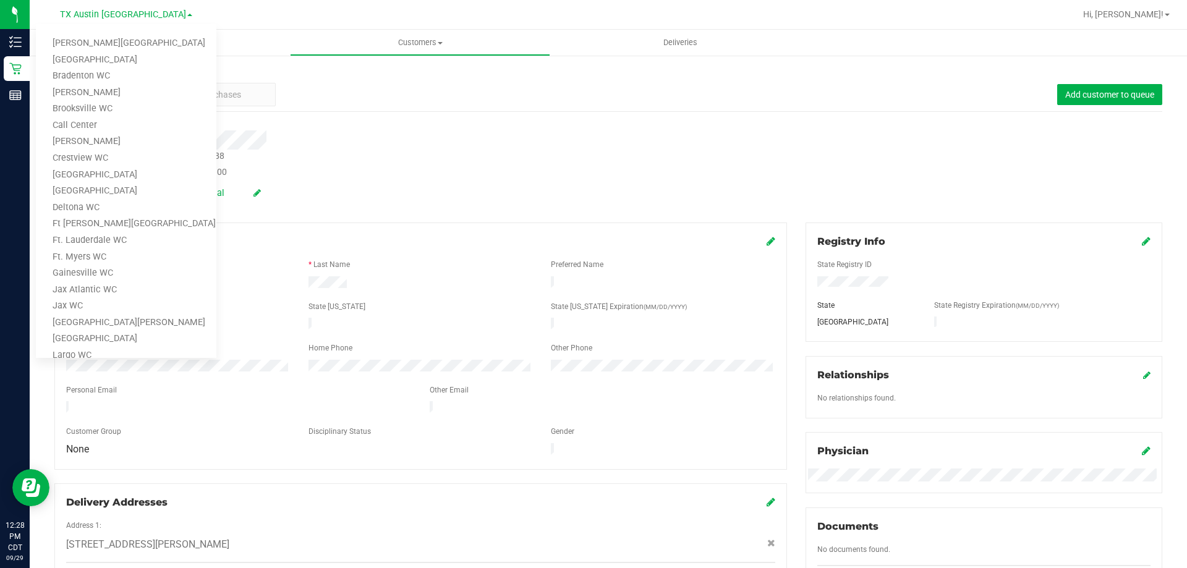
click at [409, 127] on div at bounding box center [415, 136] width 563 height 28
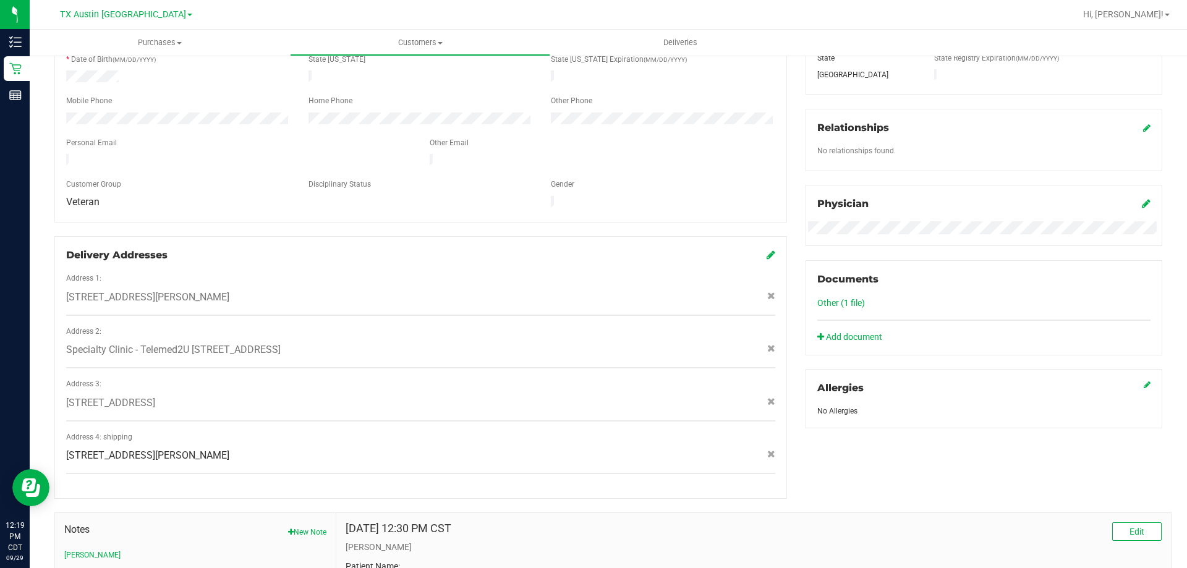
scroll to position [420, 0]
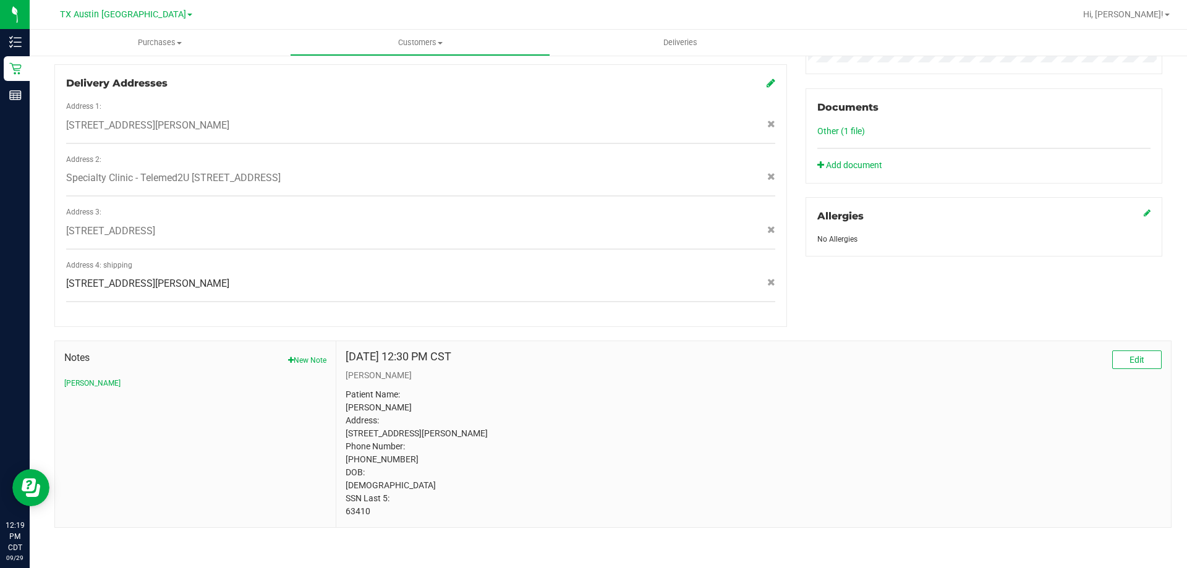
click at [354, 509] on p "Patient Name: [PERSON_NAME] Address: [STREET_ADDRESS][PERSON_NAME] Phone Number…" at bounding box center [753, 453] width 816 height 130
copy p "63410"
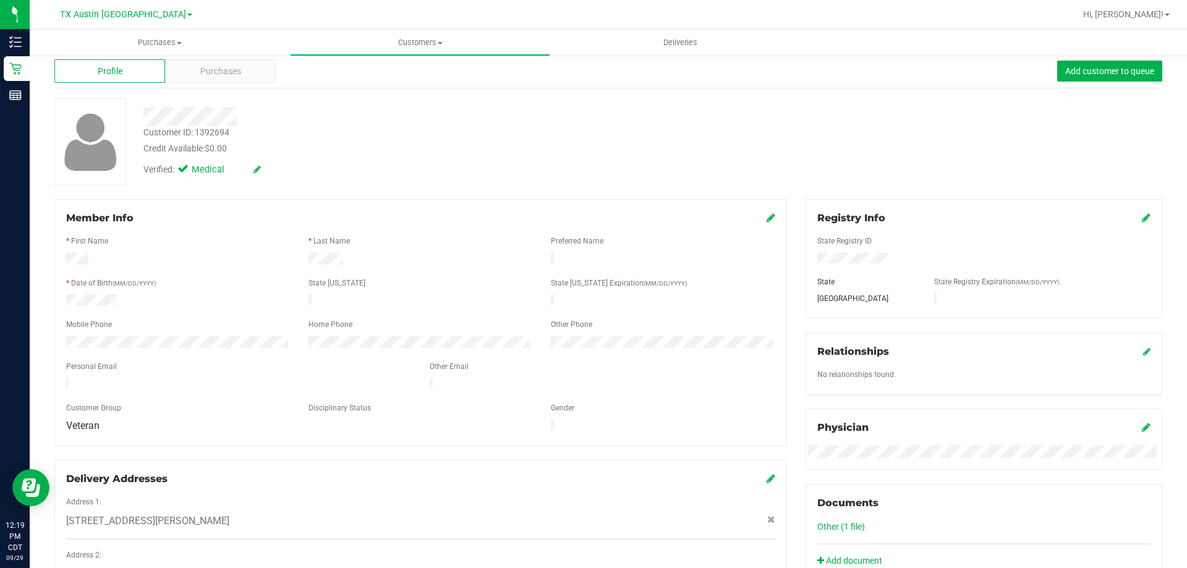
scroll to position [0, 0]
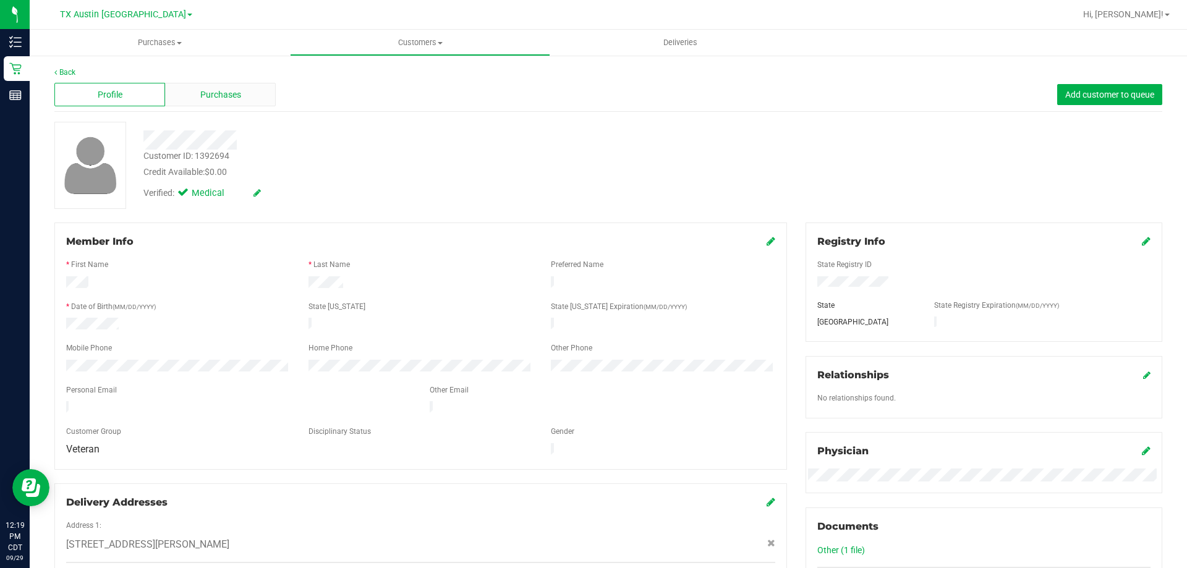
click at [214, 101] on div "Purchases" at bounding box center [220, 94] width 111 height 23
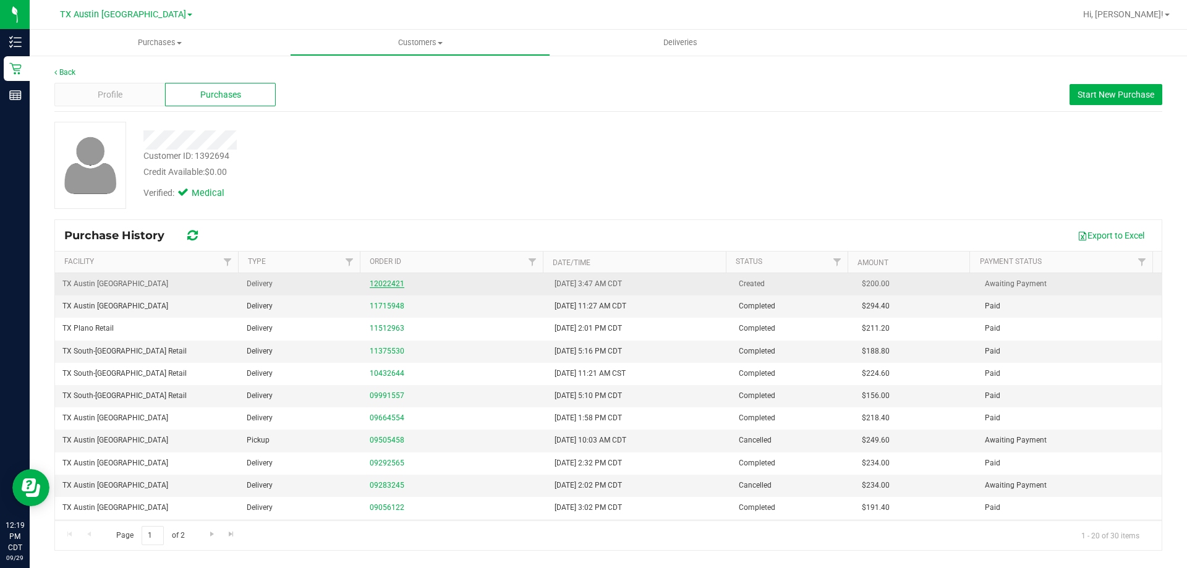
click at [384, 283] on link "12022421" at bounding box center [387, 283] width 35 height 9
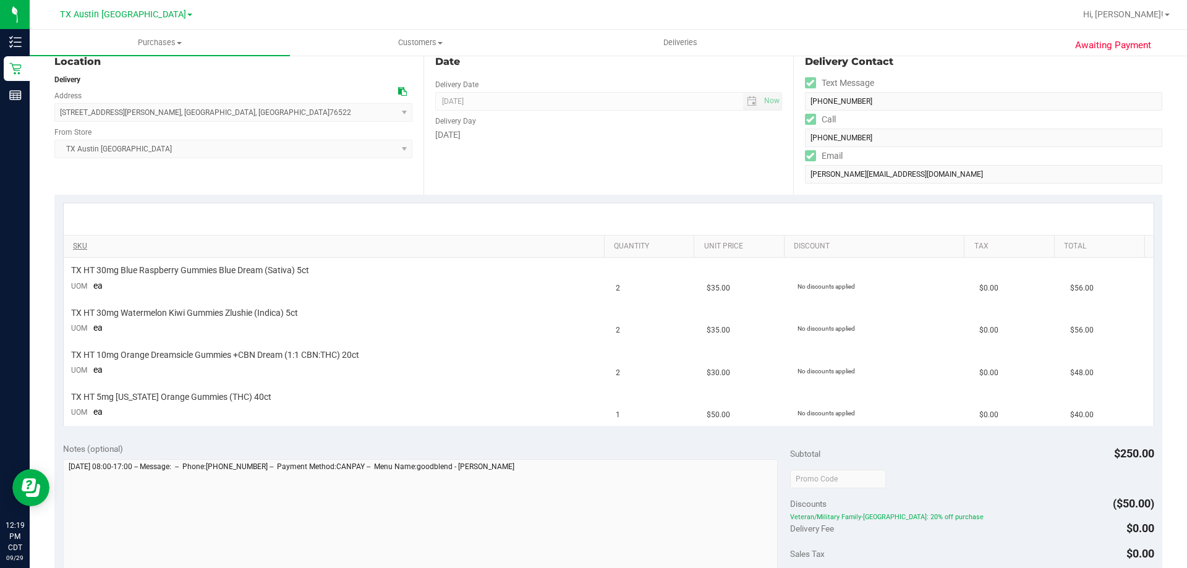
scroll to position [124, 0]
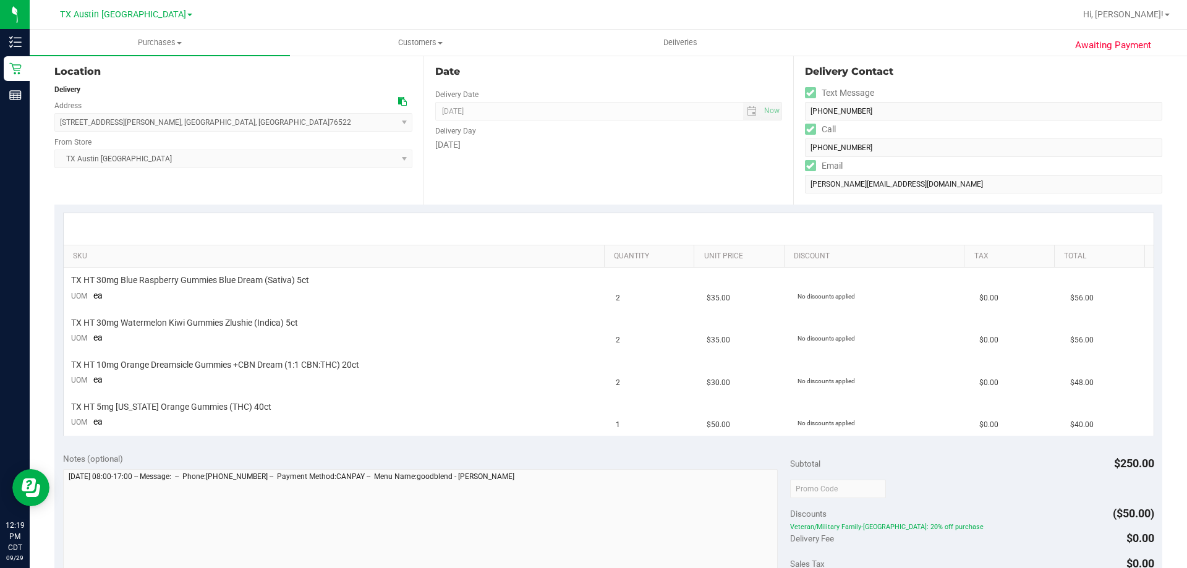
drag, startPoint x: 219, startPoint y: 125, endPoint x: 59, endPoint y: 122, distance: 160.1
click at [59, 122] on span "[STREET_ADDRESS][PERSON_NAME] , [GEOGRAPHIC_DATA] , [GEOGRAPHIC_DATA] 76522 Sel…" at bounding box center [233, 122] width 358 height 19
copy span "[STREET_ADDRESS][PERSON_NAME]"
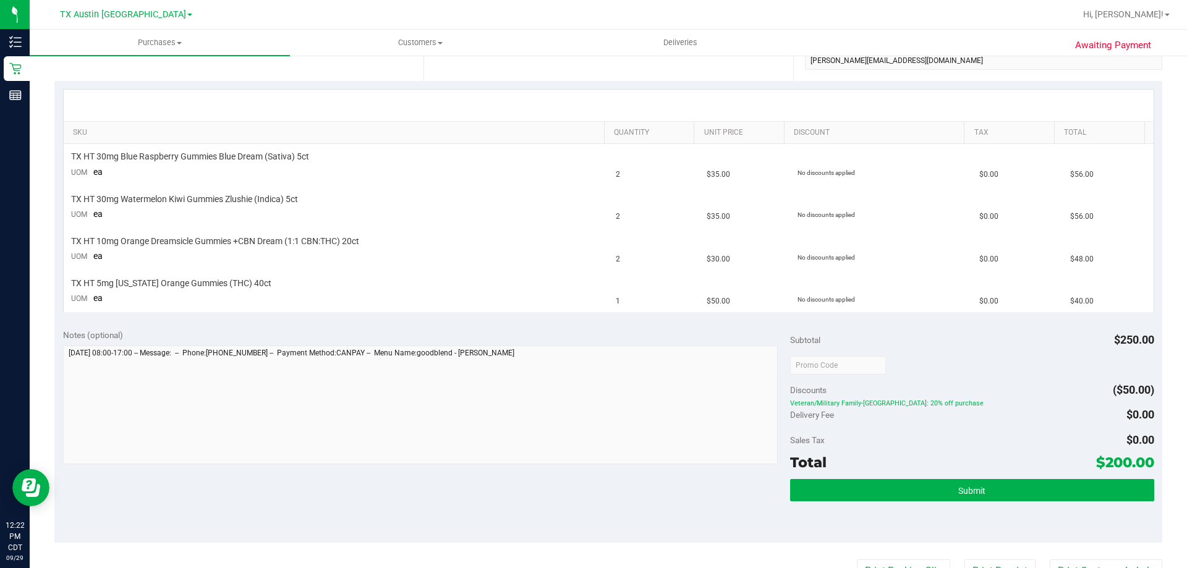
scroll to position [0, 0]
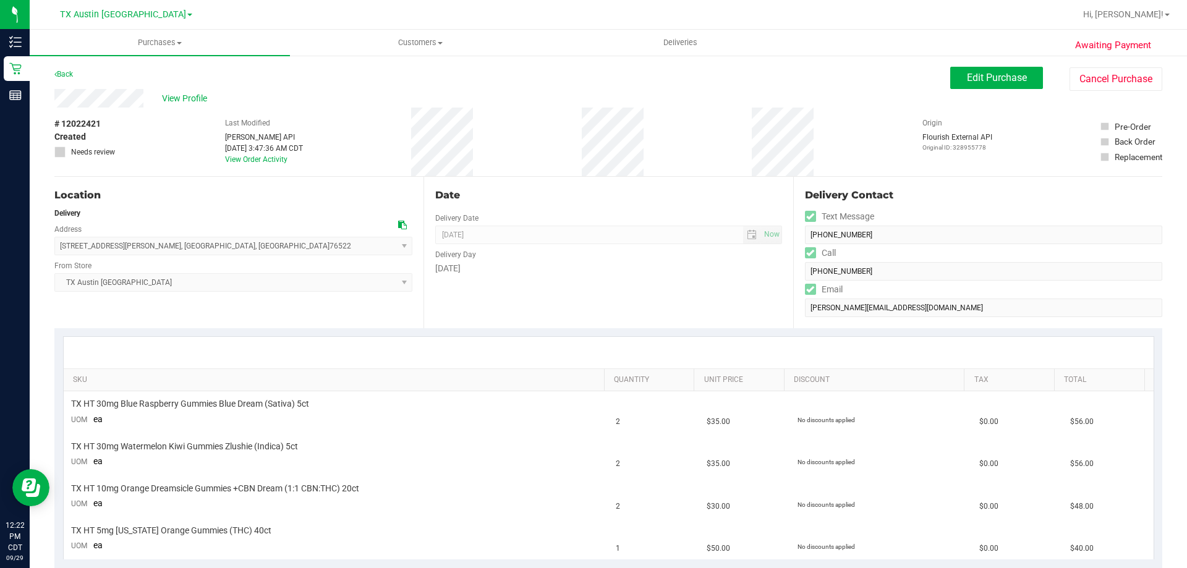
click at [210, 202] on div "Location" at bounding box center [233, 195] width 358 height 15
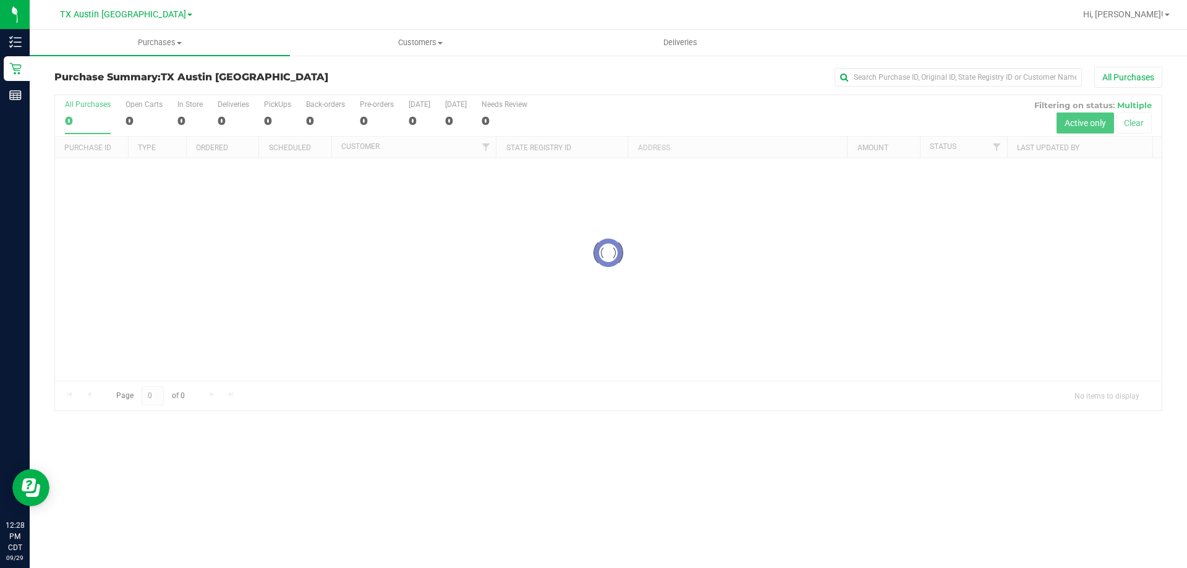
click at [136, 14] on span "TX Austin [GEOGRAPHIC_DATA]" at bounding box center [123, 14] width 126 height 11
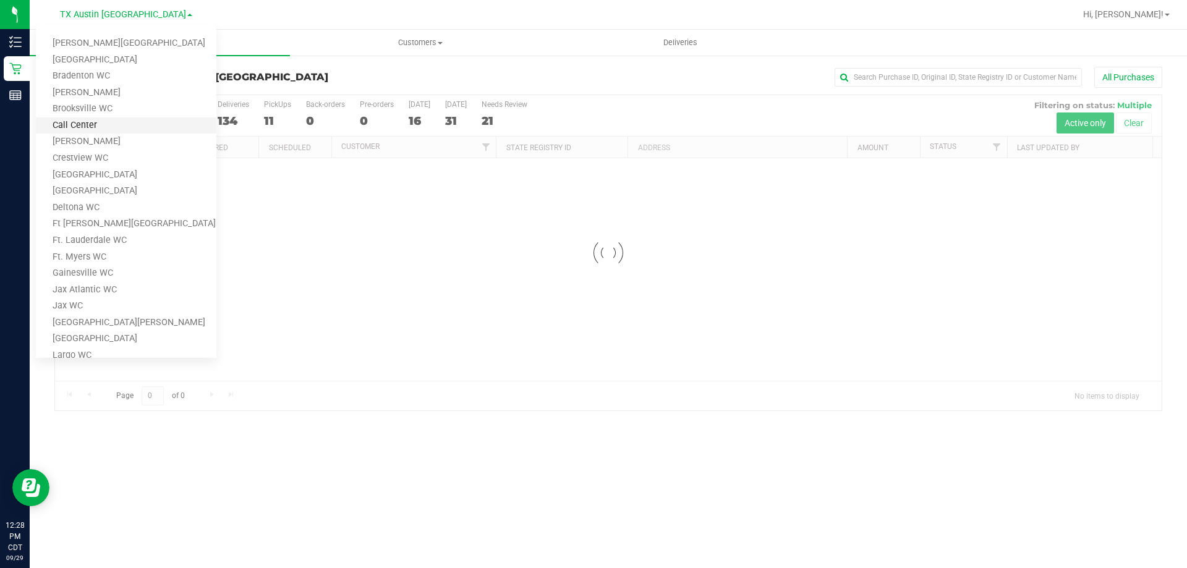
click at [114, 127] on link "Call Center" at bounding box center [126, 125] width 180 height 17
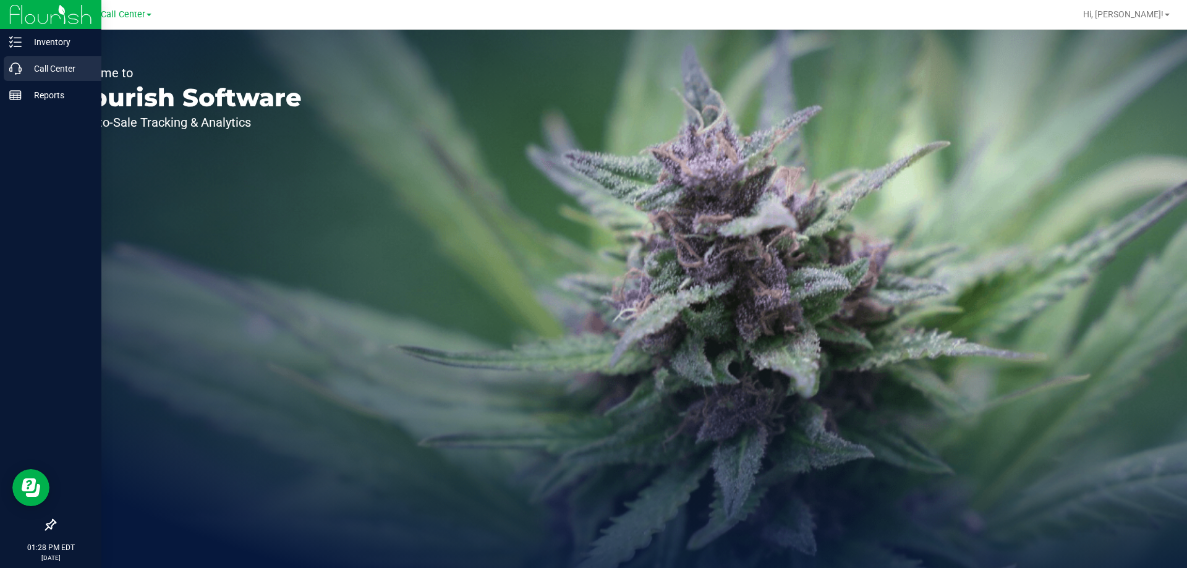
click at [61, 67] on p "Call Center" at bounding box center [59, 68] width 74 height 15
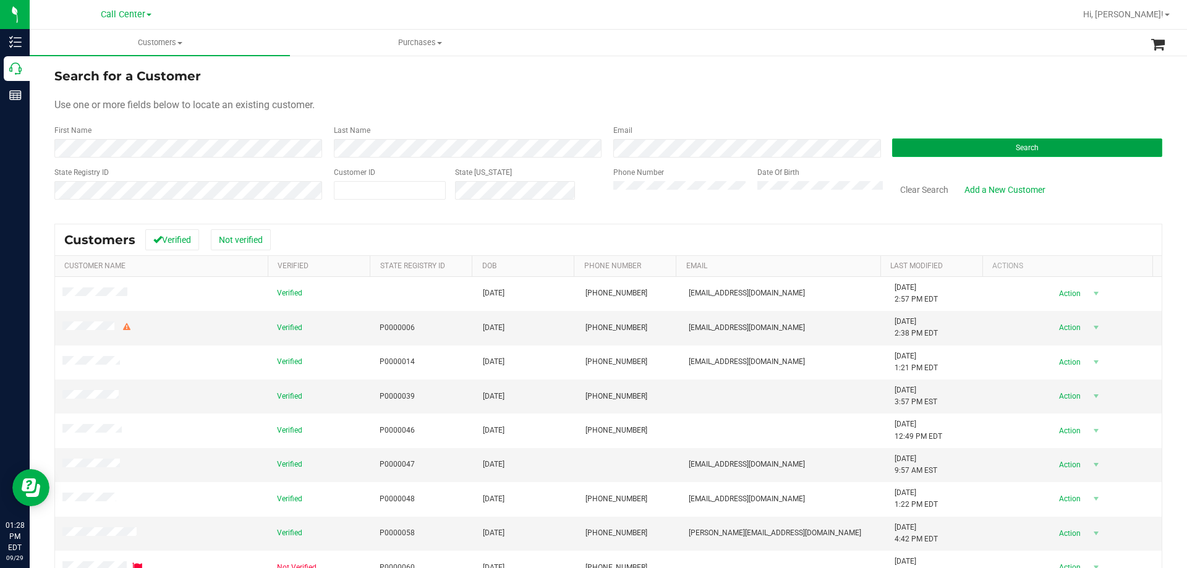
click at [994, 148] on button "Search" at bounding box center [1027, 147] width 270 height 19
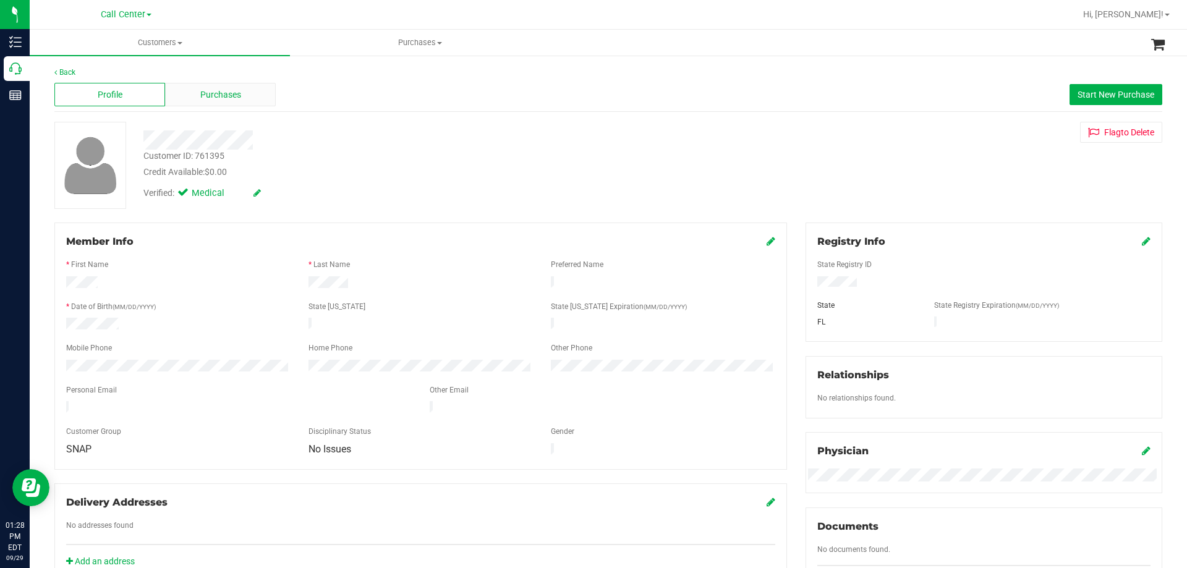
click at [233, 89] on span "Purchases" at bounding box center [220, 94] width 41 height 13
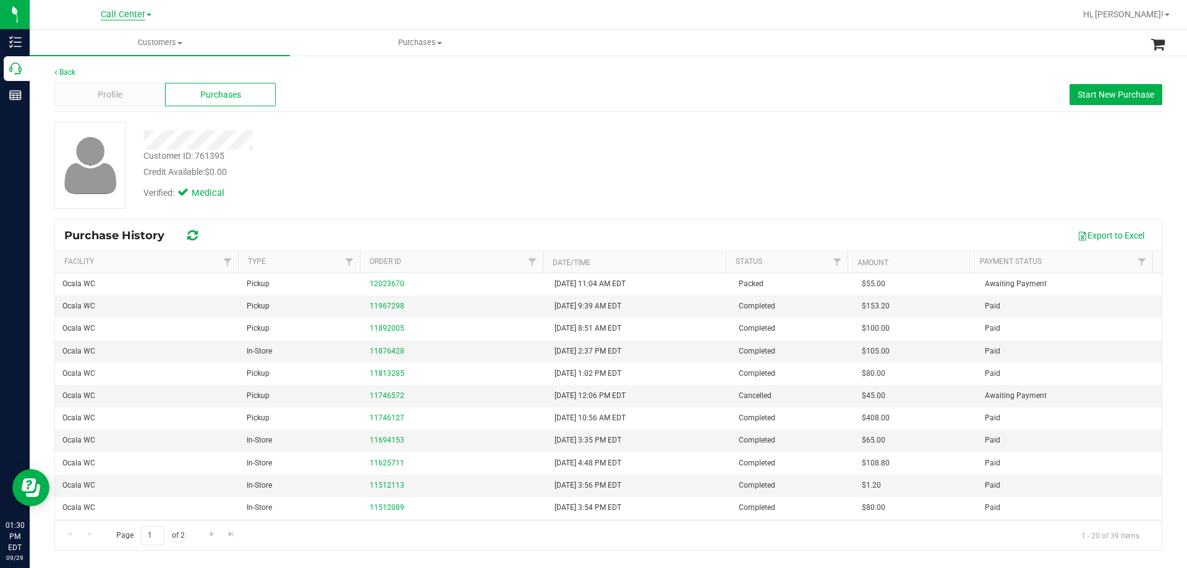
click at [116, 12] on span "Call Center" at bounding box center [123, 14] width 44 height 11
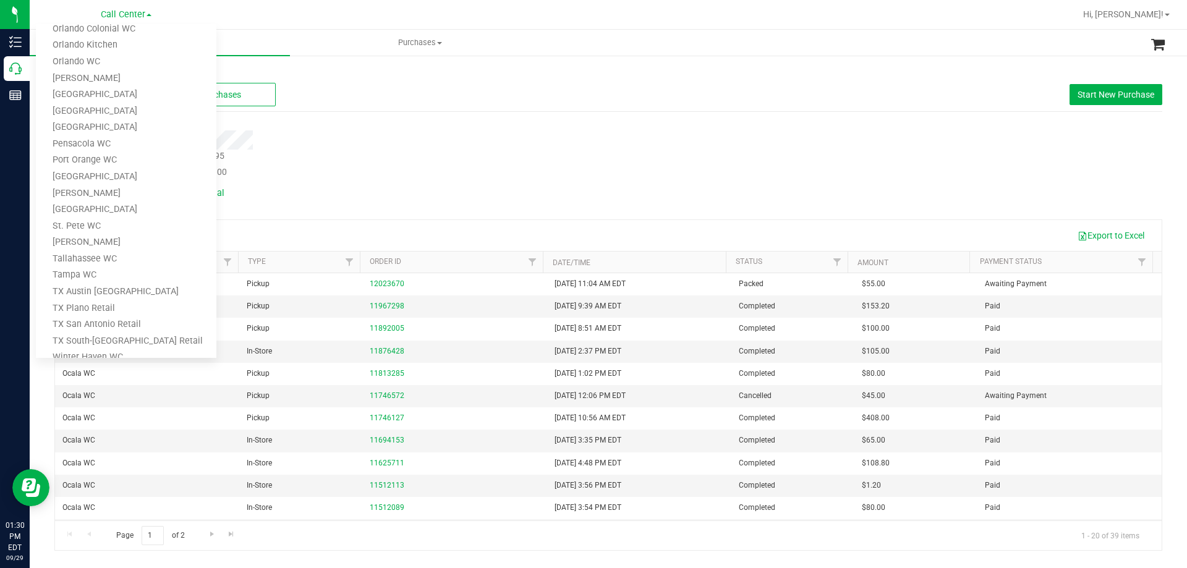
scroll to position [419, 0]
click at [120, 71] on link "Ocala WC" at bounding box center [126, 68] width 180 height 17
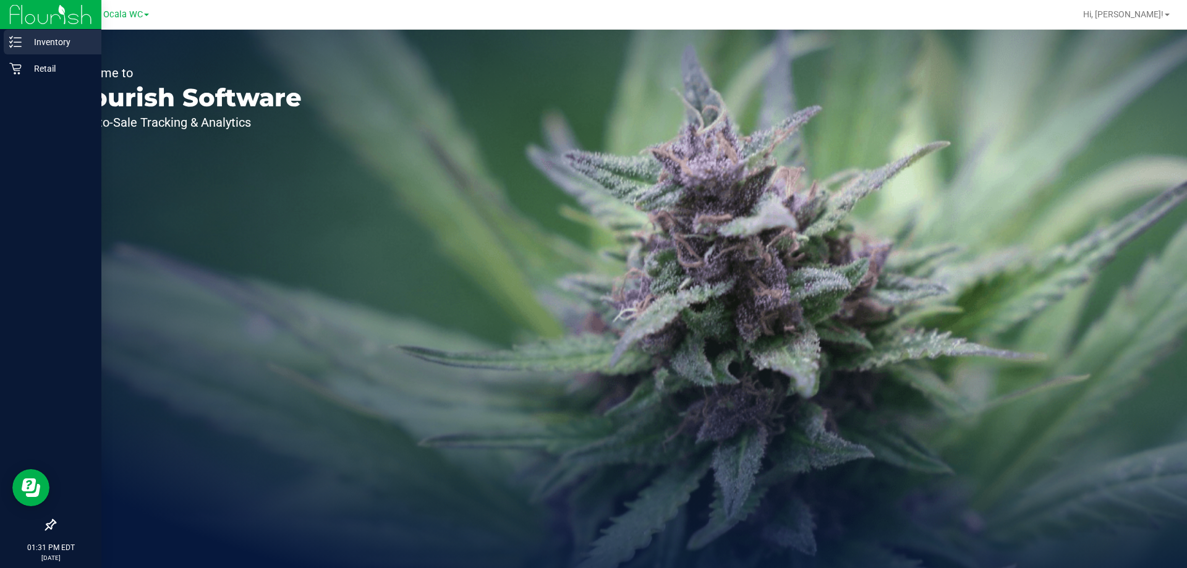
click at [72, 44] on p "Inventory" at bounding box center [59, 42] width 74 height 15
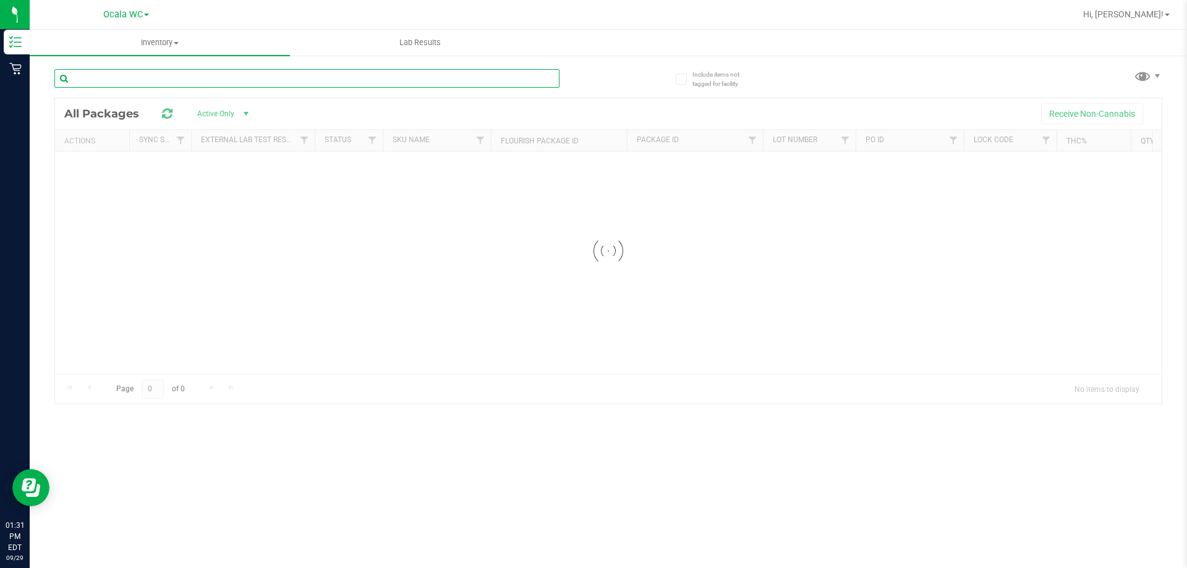
click at [173, 77] on input "text" at bounding box center [306, 78] width 505 height 19
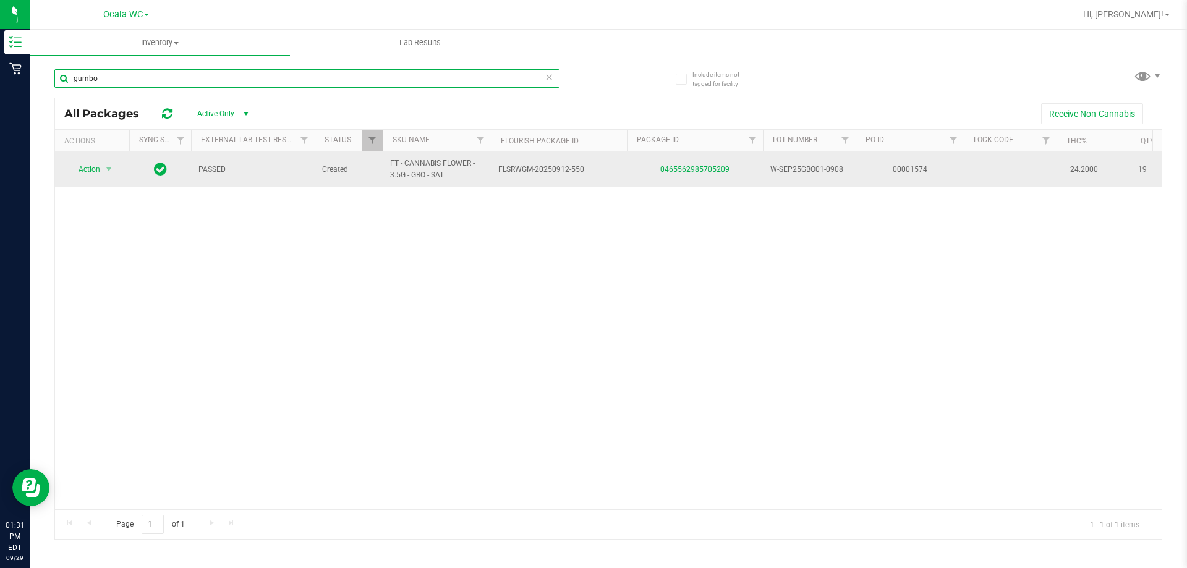
type input "gumbo"
click at [731, 168] on div "0465562985705209" at bounding box center [695, 170] width 140 height 12
click at [722, 169] on link "0465562985705209" at bounding box center [694, 169] width 69 height 9
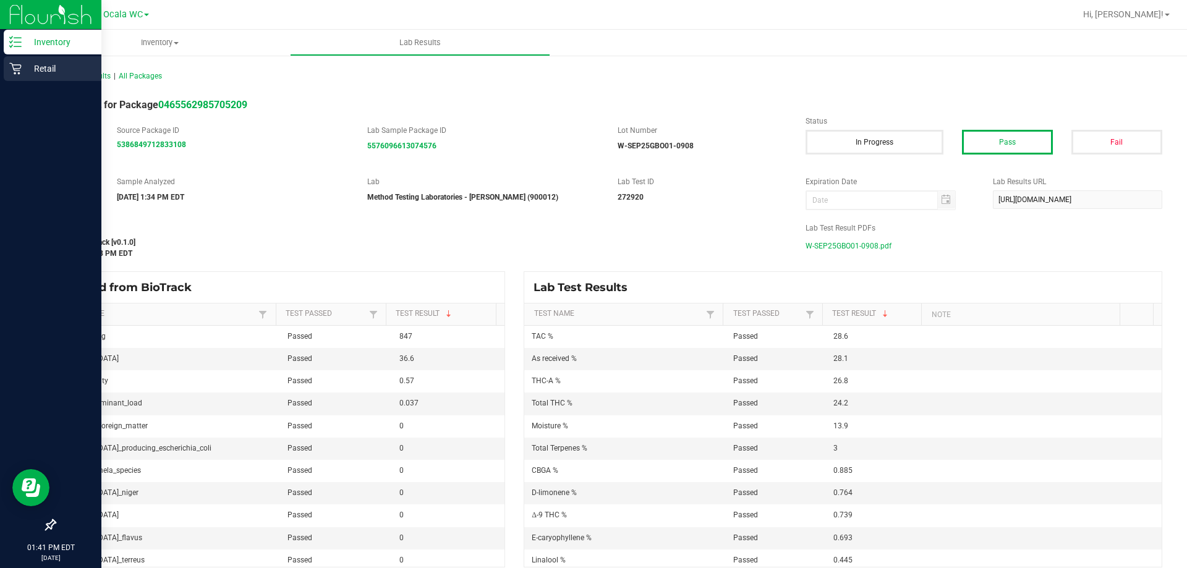
click at [36, 72] on p "Retail" at bounding box center [59, 68] width 74 height 15
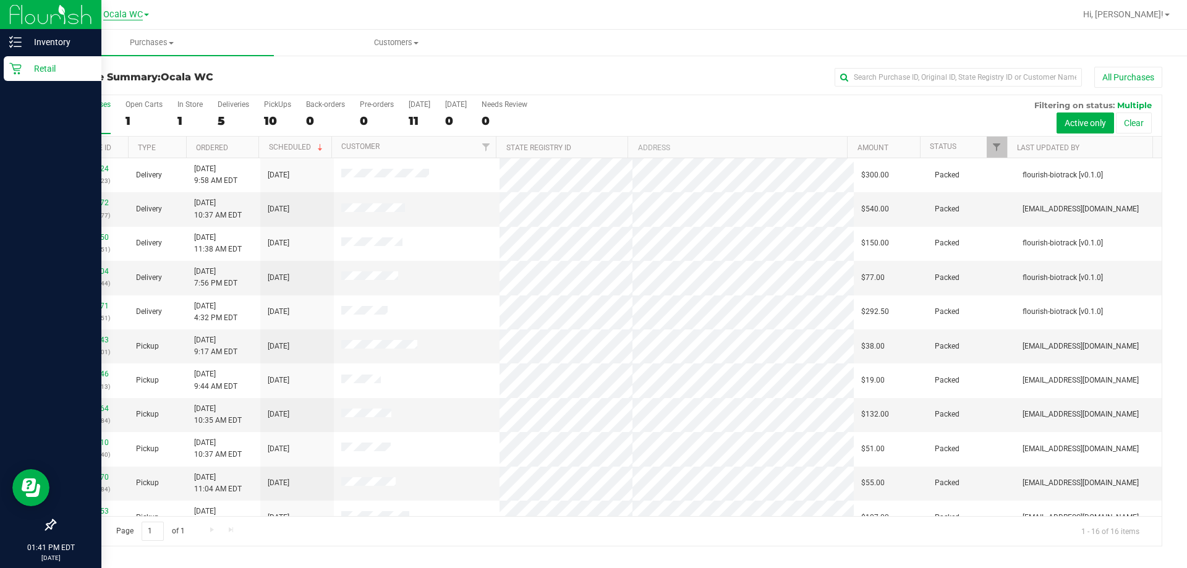
click at [127, 17] on span "Ocala WC" at bounding box center [123, 14] width 40 height 11
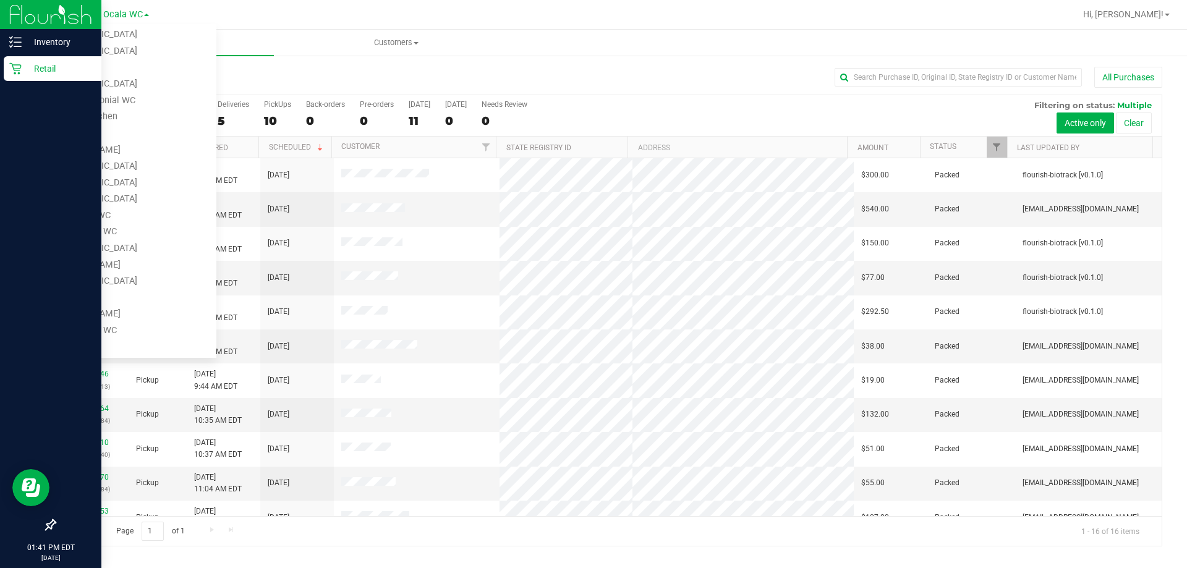
click at [471, 75] on div "All Purchases" at bounding box center [792, 77] width 739 height 21
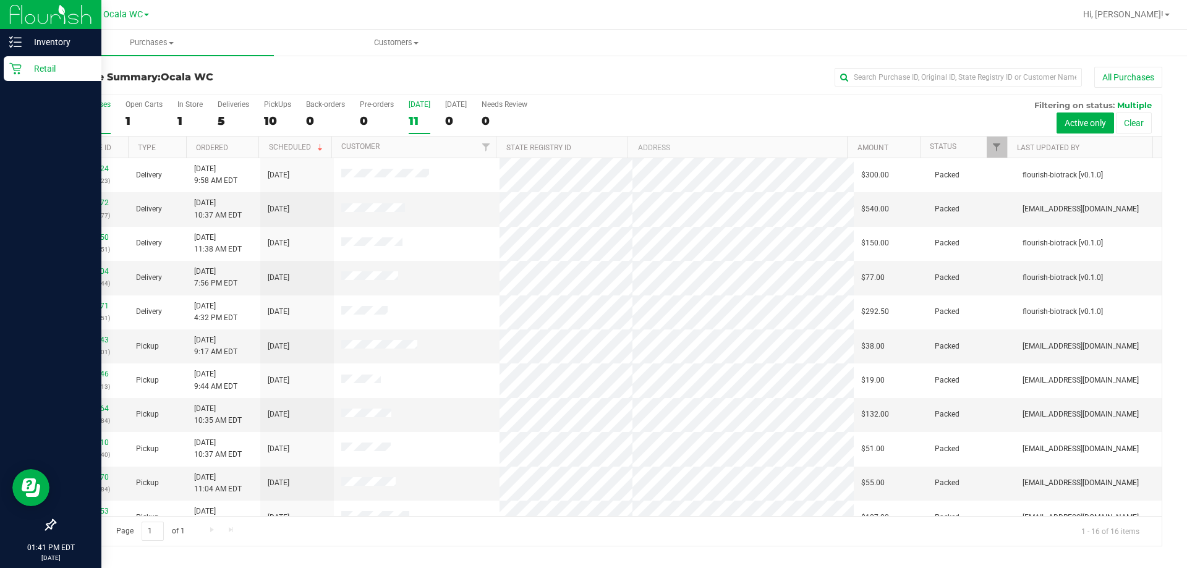
click at [420, 106] on div "Today" at bounding box center [420, 104] width 22 height 9
click at [0, 0] on input "Today 11" at bounding box center [0, 0] width 0 height 0
click at [421, 106] on div "Today" at bounding box center [420, 104] width 22 height 9
click at [0, 0] on input "Today 10" at bounding box center [0, 0] width 0 height 0
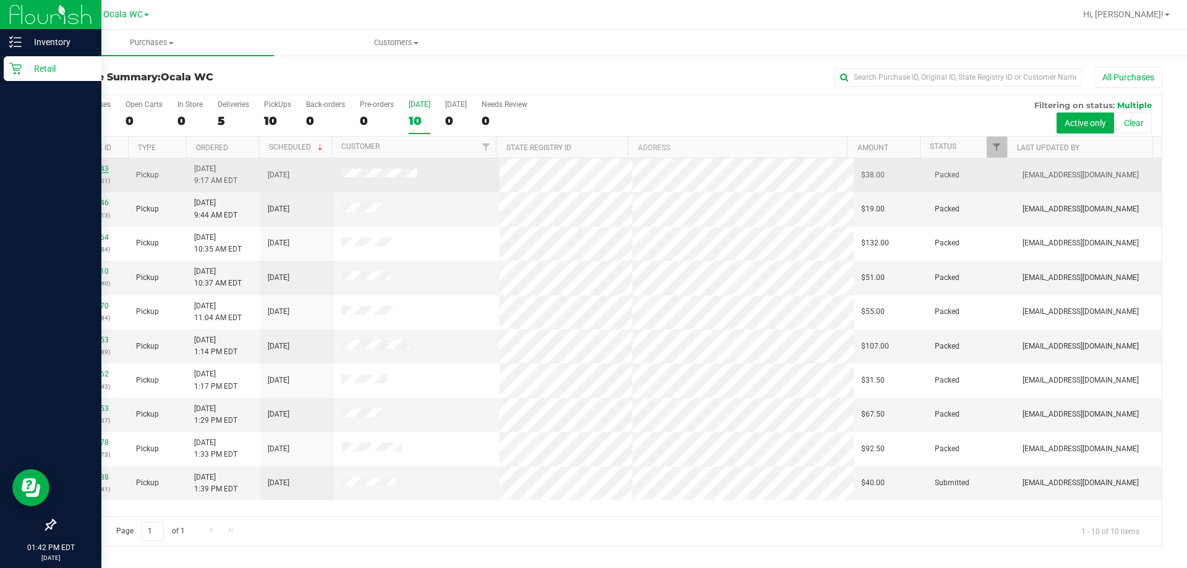
click at [88, 166] on link "12022743" at bounding box center [91, 168] width 35 height 9
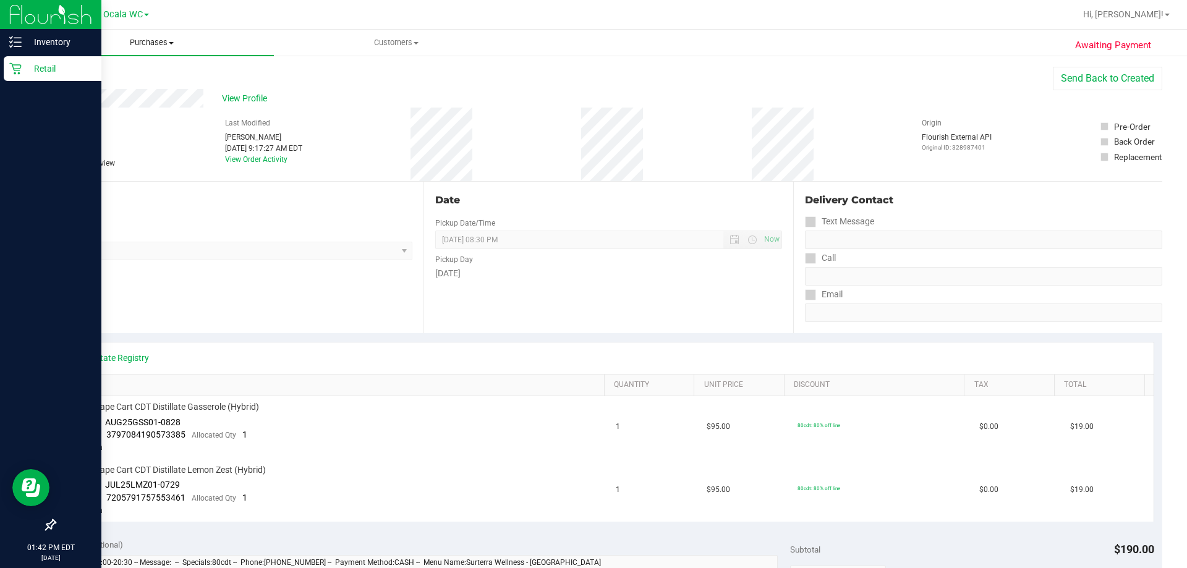
click at [31, 40] on span "Purchases" at bounding box center [152, 42] width 244 height 11
click at [18, 44] on icon at bounding box center [15, 42] width 12 height 12
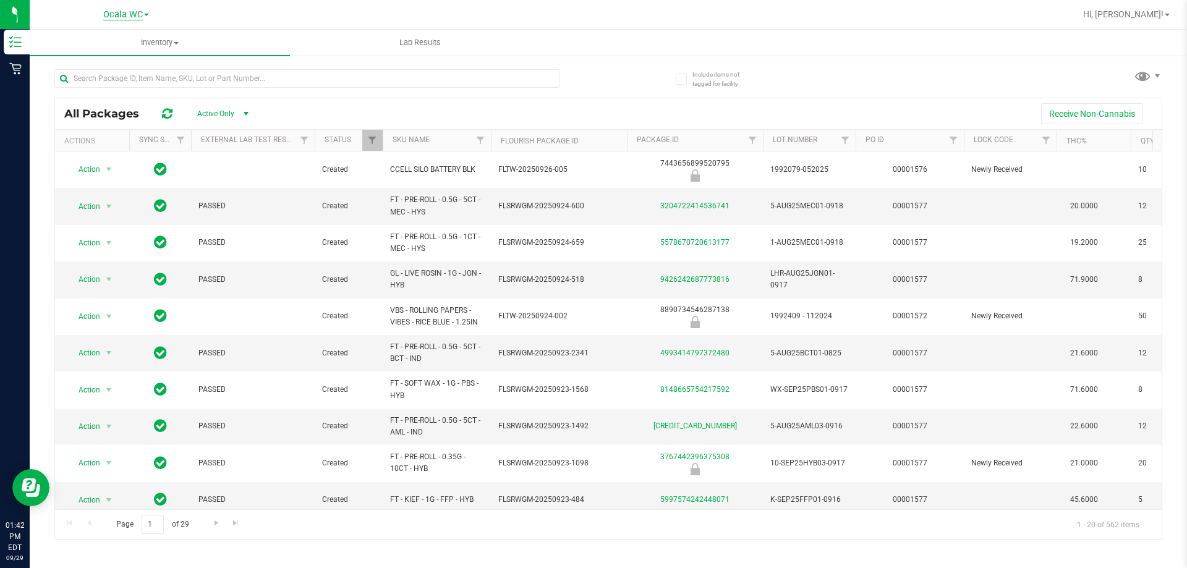
click at [140, 12] on span "Ocala WC" at bounding box center [123, 14] width 40 height 11
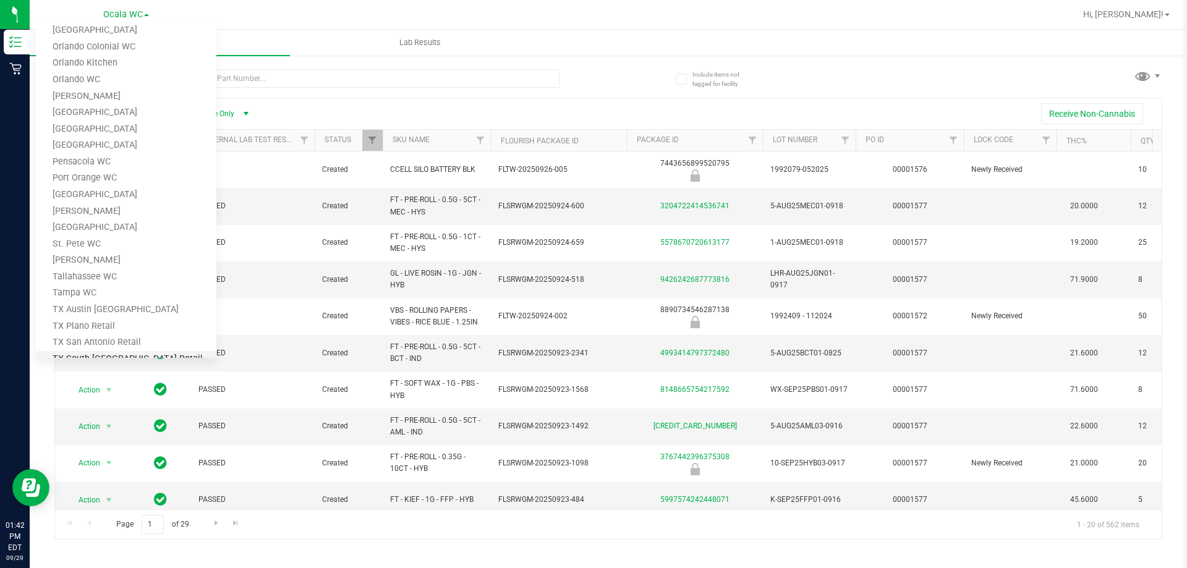
scroll to position [543, 0]
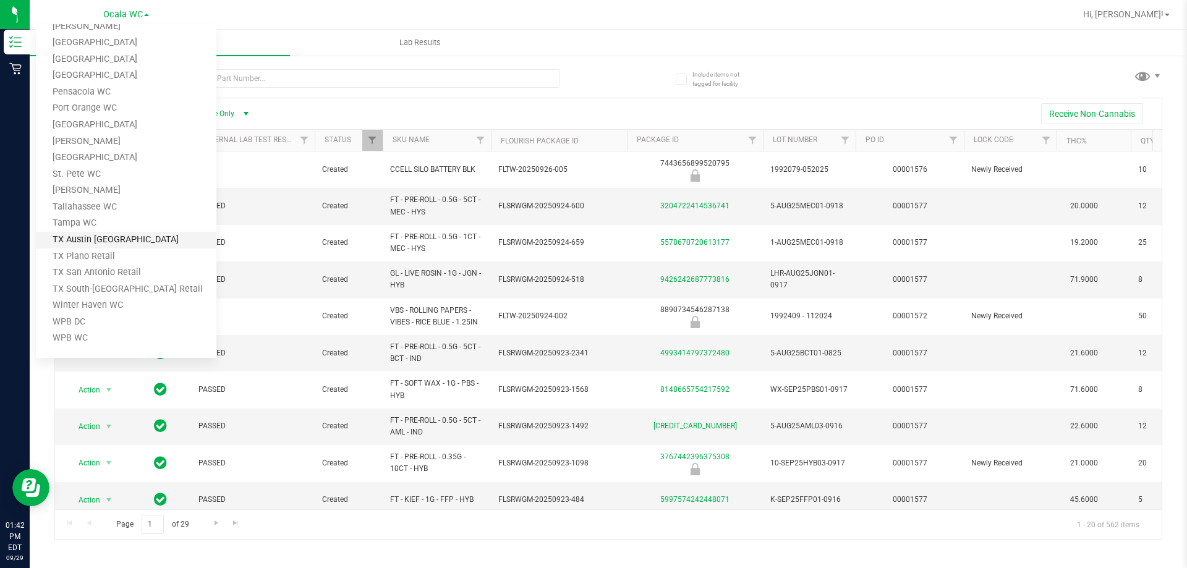
click at [96, 241] on link "TX Austin [GEOGRAPHIC_DATA]" at bounding box center [126, 240] width 180 height 17
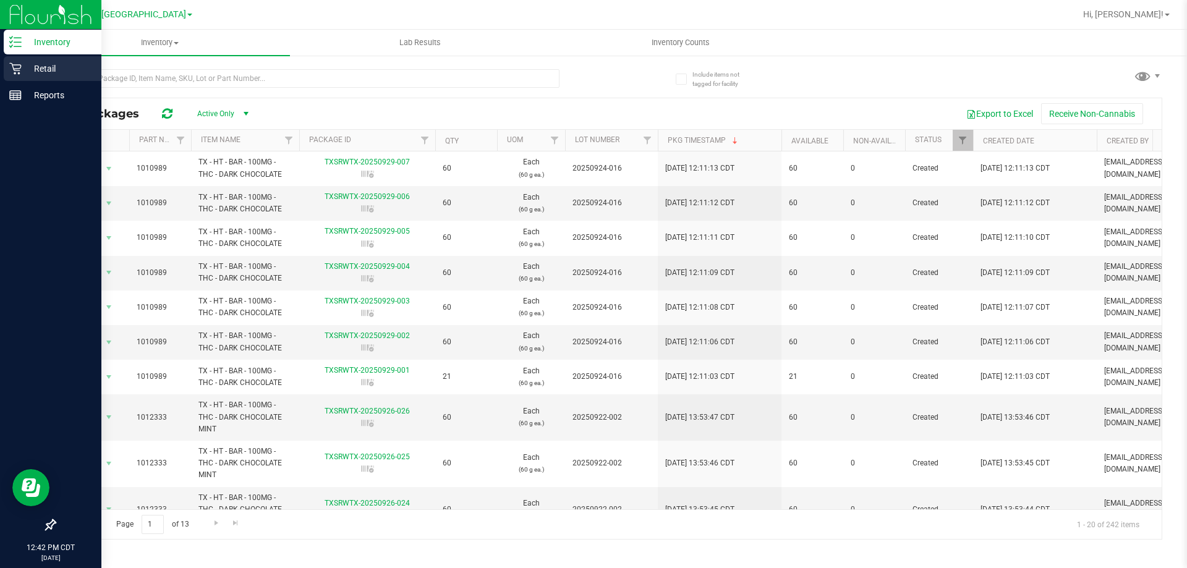
click at [24, 64] on p "Retail" at bounding box center [59, 68] width 74 height 15
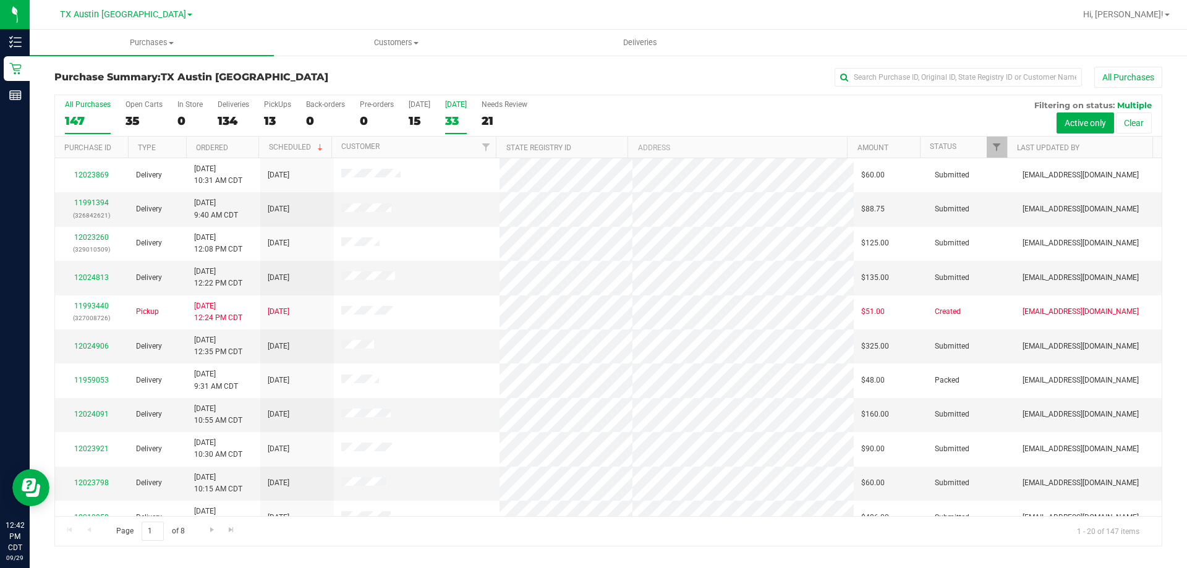
click at [456, 106] on div "Tomorrow" at bounding box center [456, 104] width 22 height 9
click at [0, 0] on input "Tomorrow 33" at bounding box center [0, 0] width 0 height 0
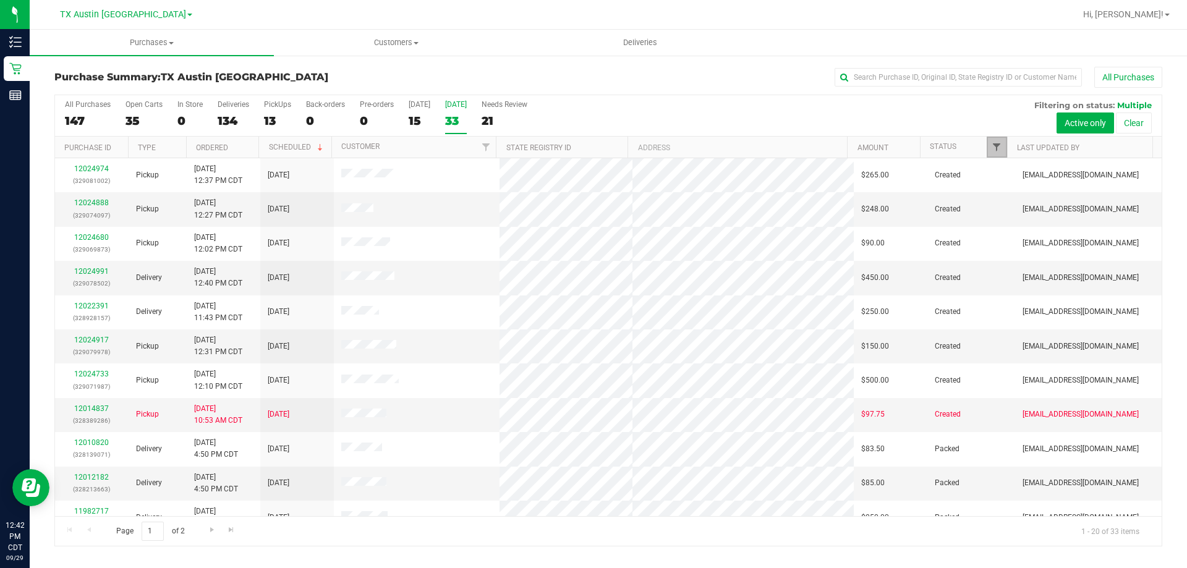
click at [996, 147] on span "Filter" at bounding box center [996, 147] width 10 height 10
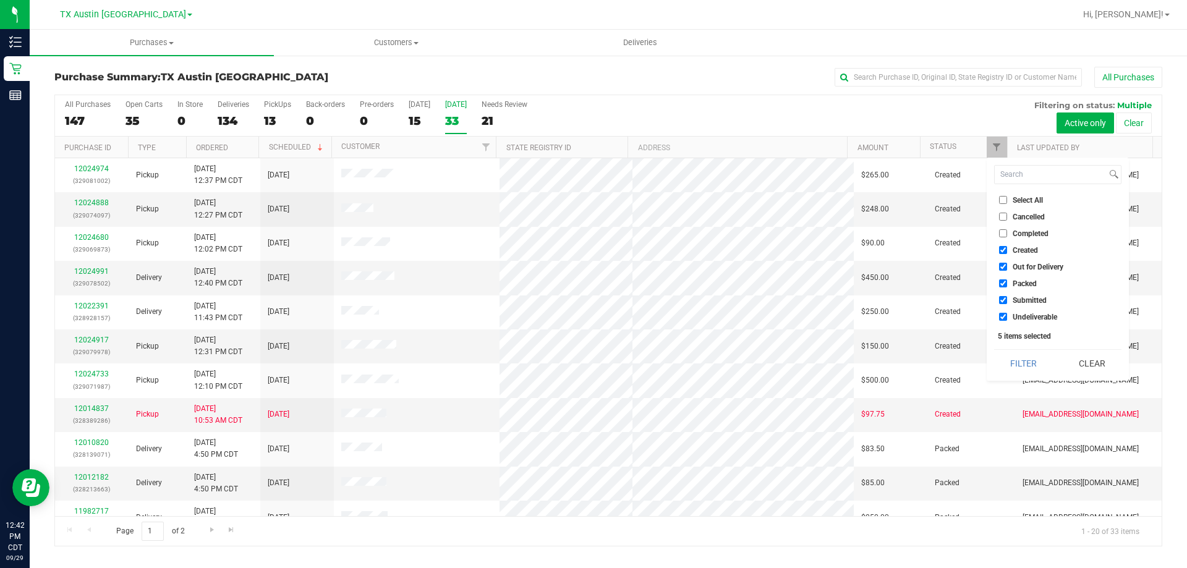
click at [1003, 198] on input "Select All" at bounding box center [1003, 200] width 8 height 8
checkbox input "true"
click at [1003, 198] on input "Select All" at bounding box center [1003, 200] width 8 height 8
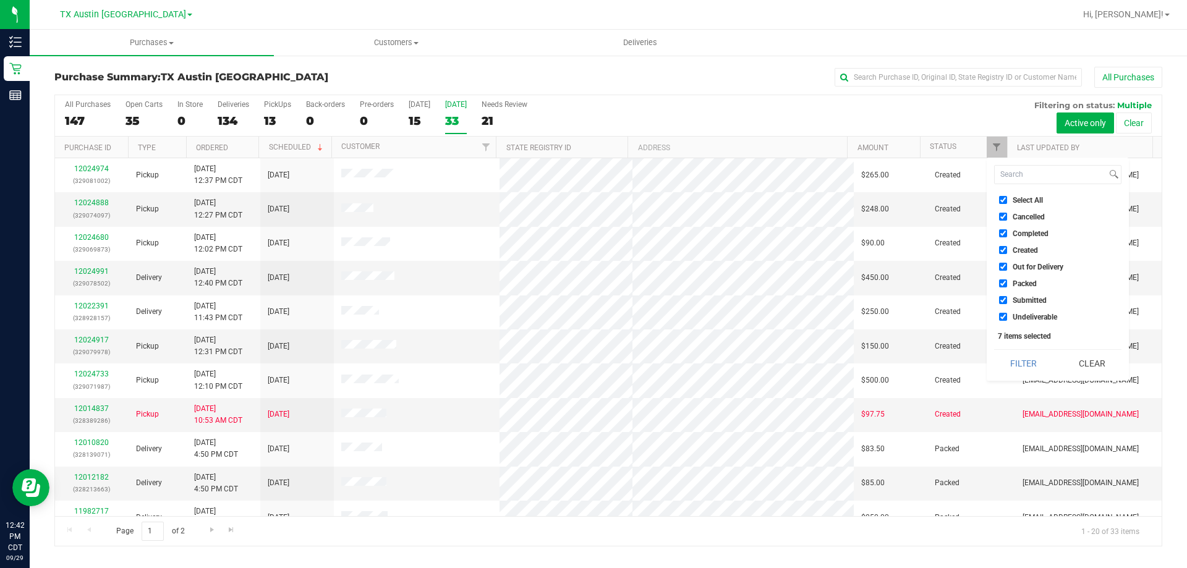
checkbox input "false"
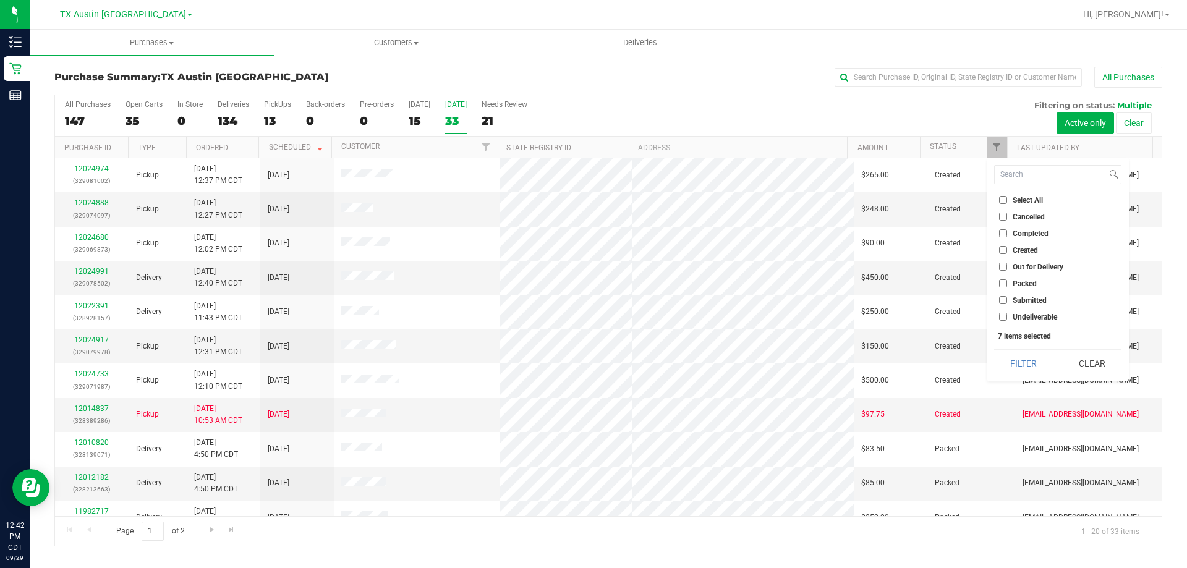
checkbox input "false"
click at [999, 245] on li "Created" at bounding box center [1057, 250] width 127 height 13
click at [999, 247] on input "Created" at bounding box center [1003, 250] width 8 height 8
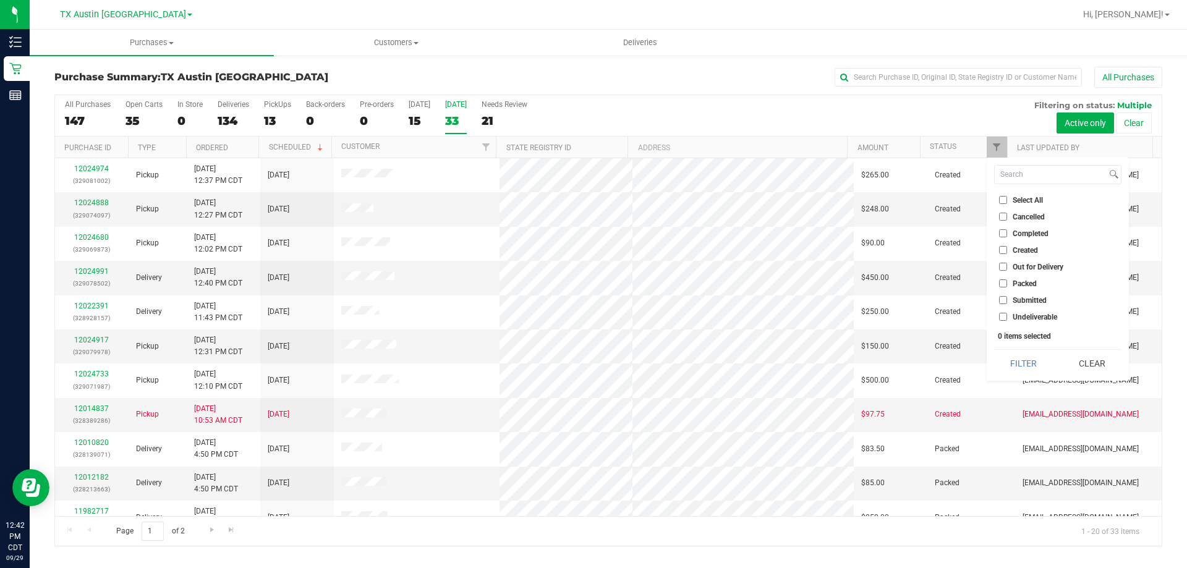
checkbox input "true"
click at [1004, 362] on button "Filter" at bounding box center [1023, 363] width 59 height 27
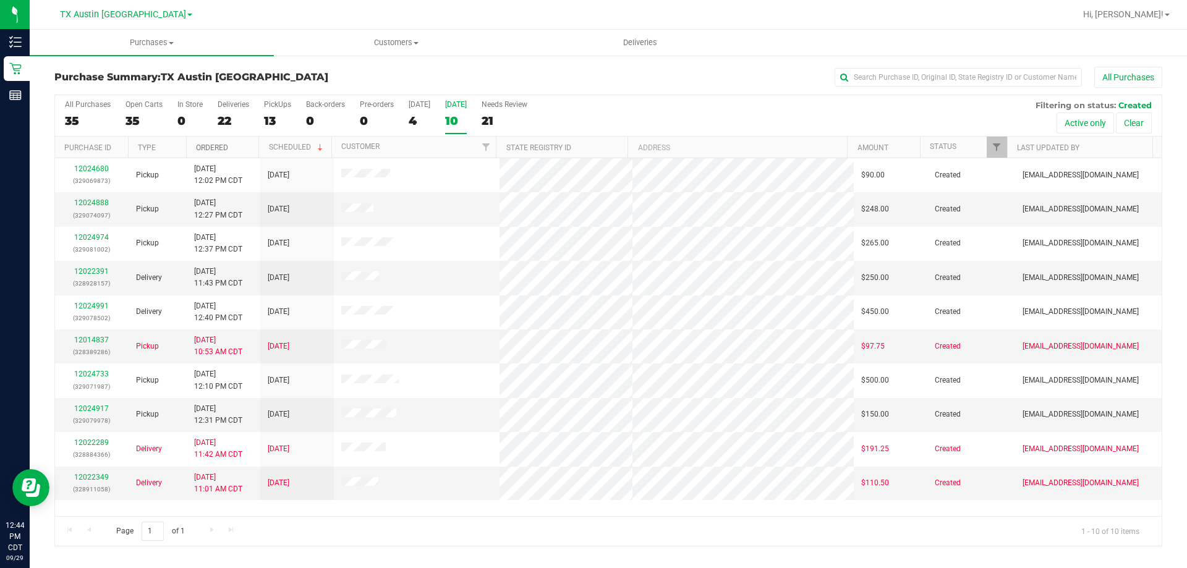
click at [220, 143] on link "Ordered" at bounding box center [212, 147] width 32 height 9
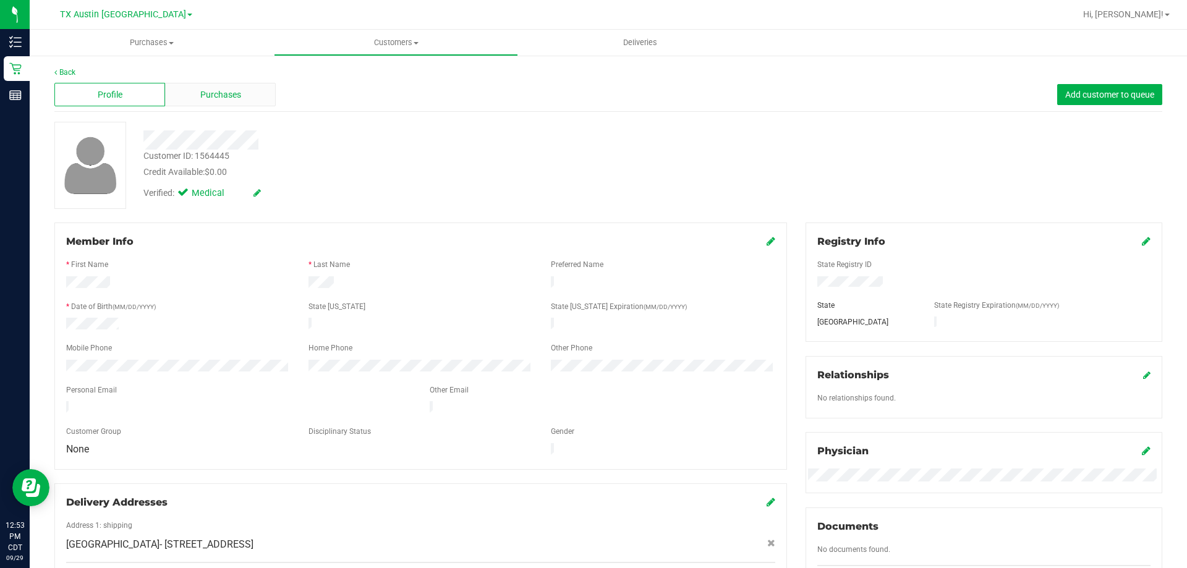
click at [232, 106] on div "Purchases" at bounding box center [220, 94] width 111 height 23
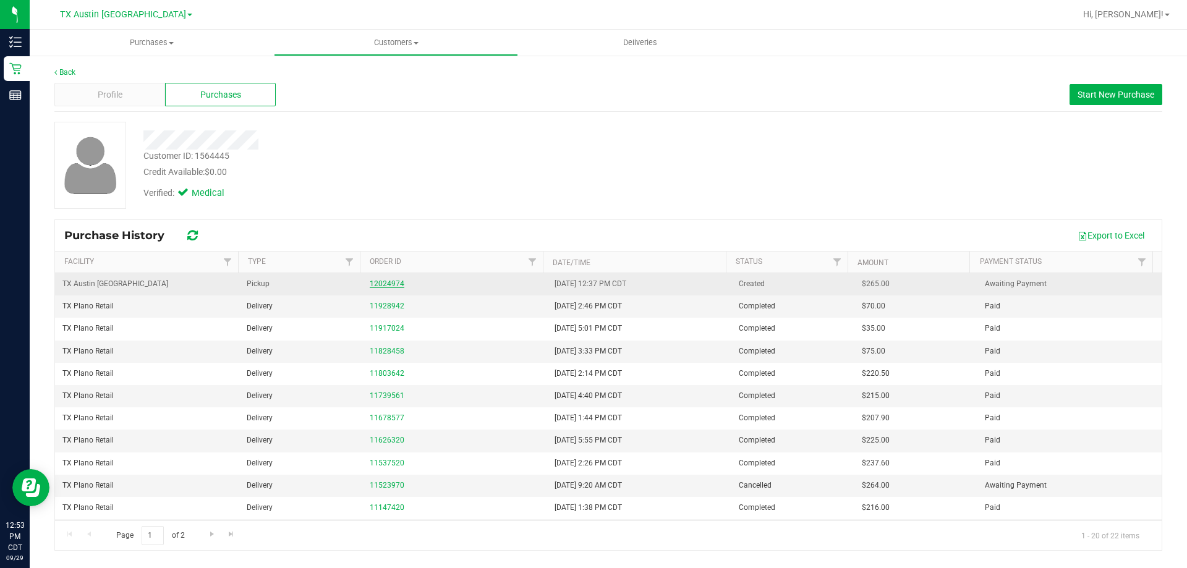
click at [388, 285] on link "12024974" at bounding box center [387, 283] width 35 height 9
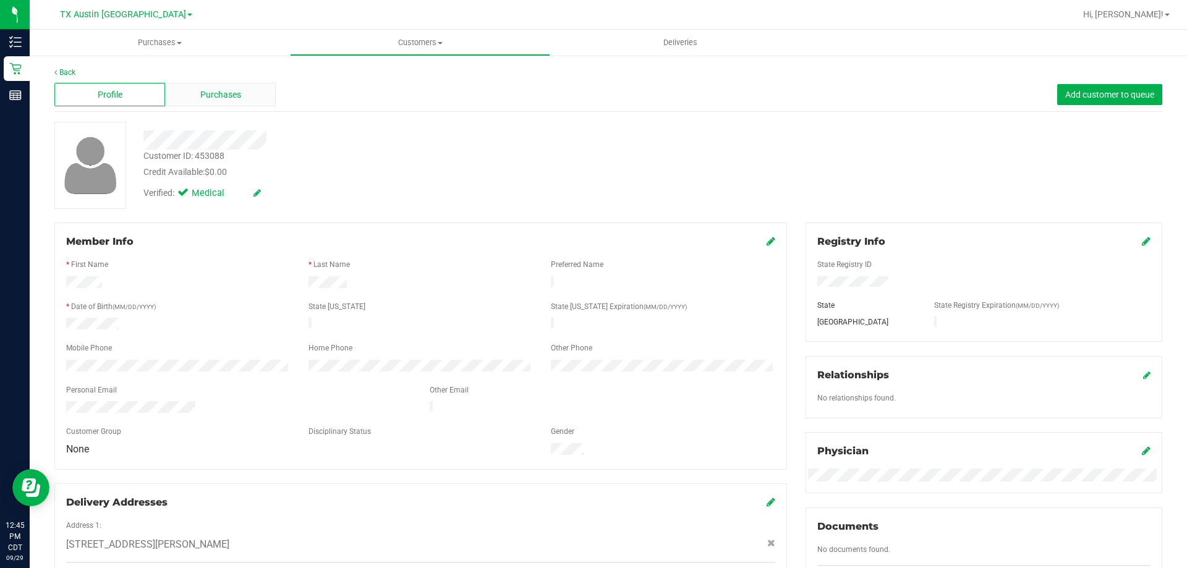
click at [231, 94] on span "Purchases" at bounding box center [220, 94] width 41 height 13
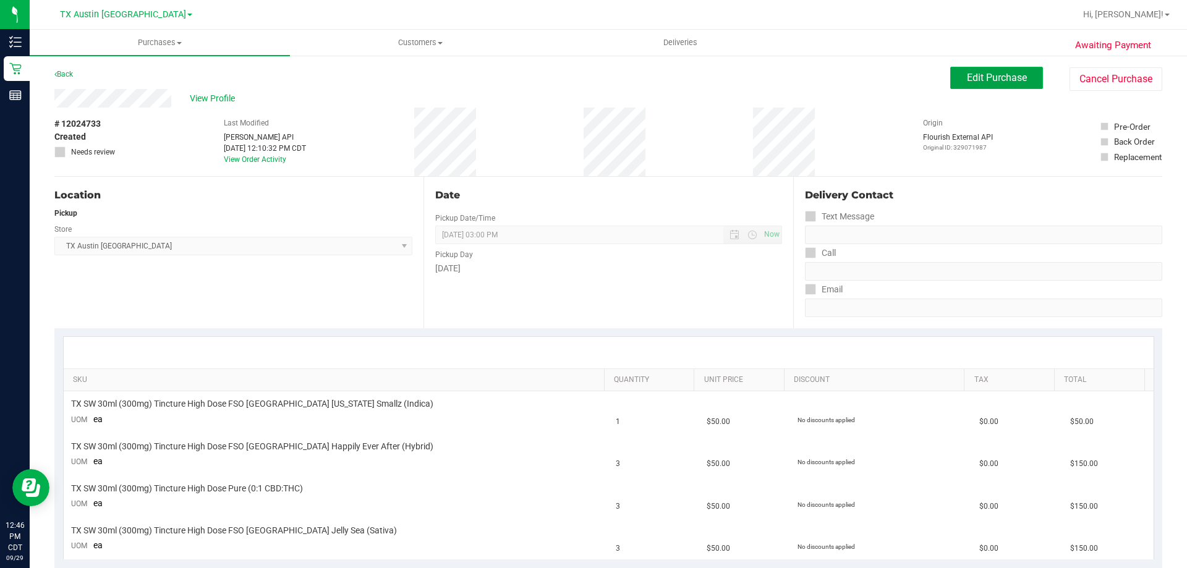
click at [967, 75] on span "Edit Purchase" at bounding box center [997, 78] width 60 height 12
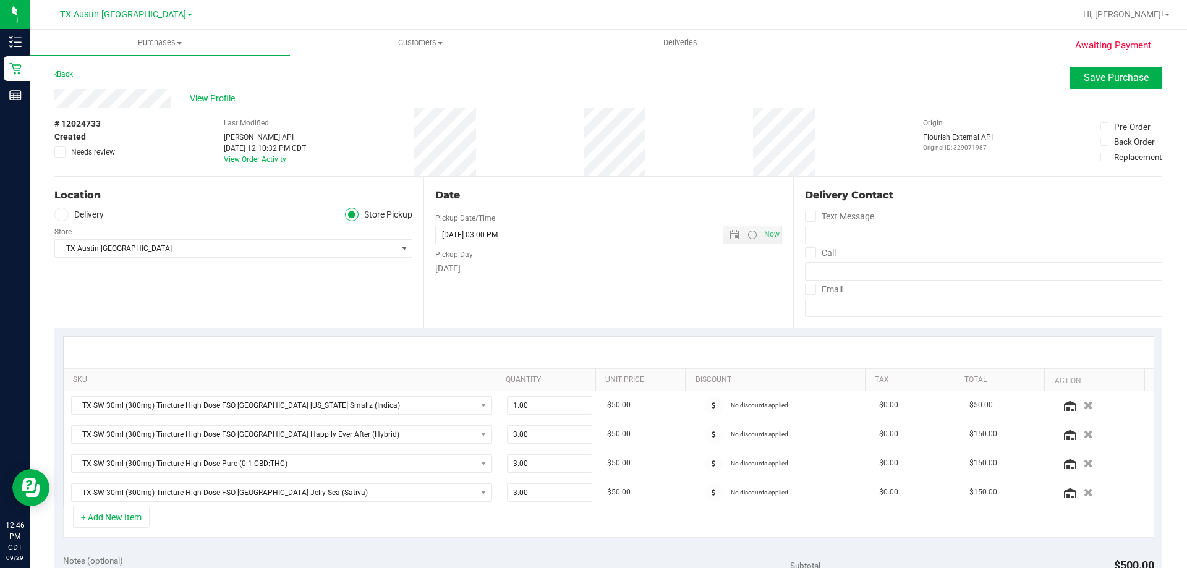
click at [59, 214] on icon at bounding box center [60, 214] width 7 height 0
click at [0, 0] on input "Delivery" at bounding box center [0, 0] width 0 height 0
click at [159, 251] on span ", Gate code: #7196" at bounding box center [163, 248] width 62 height 9
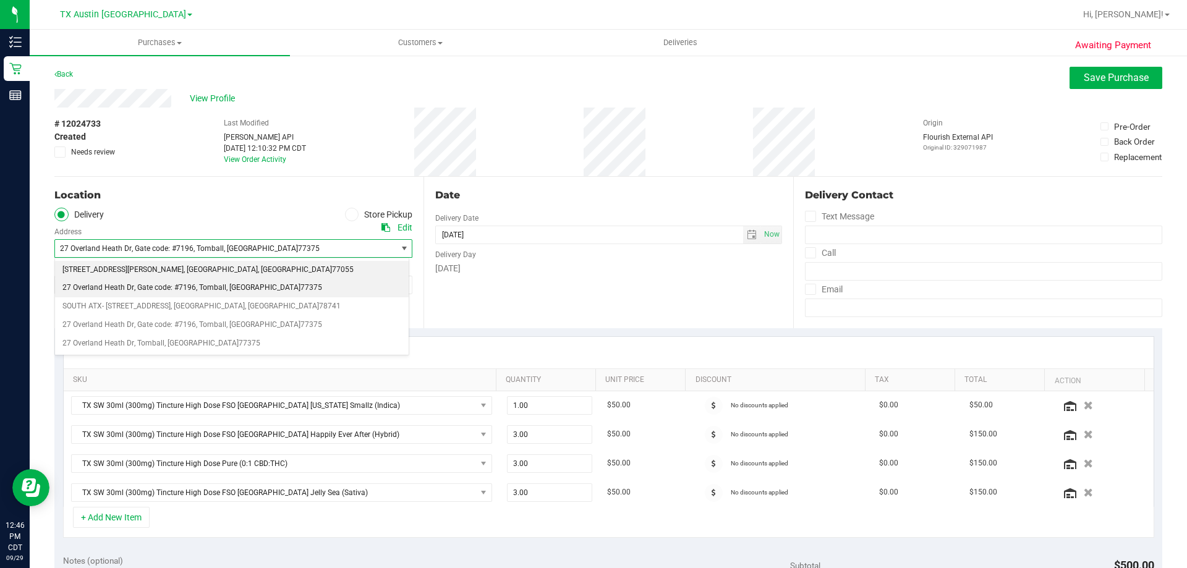
click at [184, 266] on span ", [GEOGRAPHIC_DATA]" at bounding box center [221, 270] width 74 height 16
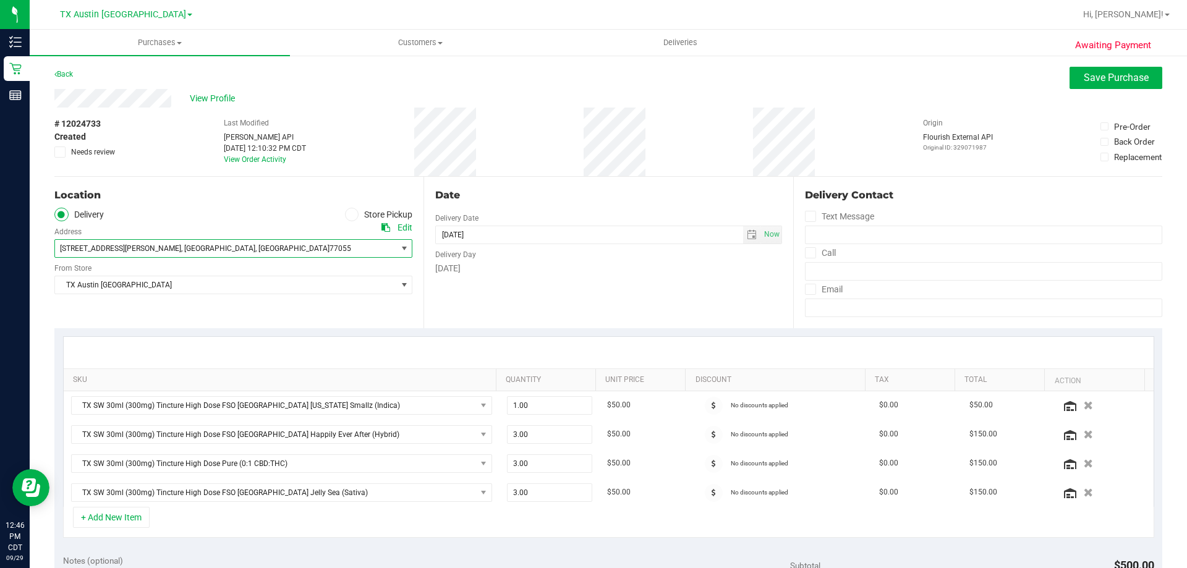
click at [329, 252] on span "77055" at bounding box center [340, 248] width 22 height 9
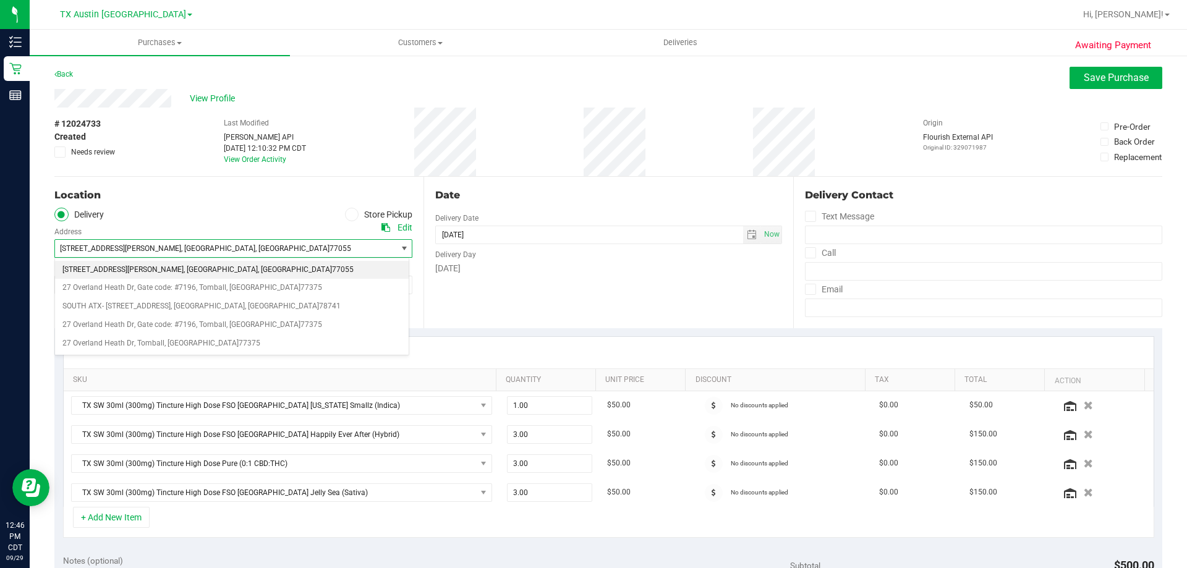
click at [258, 270] on span ", [GEOGRAPHIC_DATA]" at bounding box center [295, 270] width 74 height 16
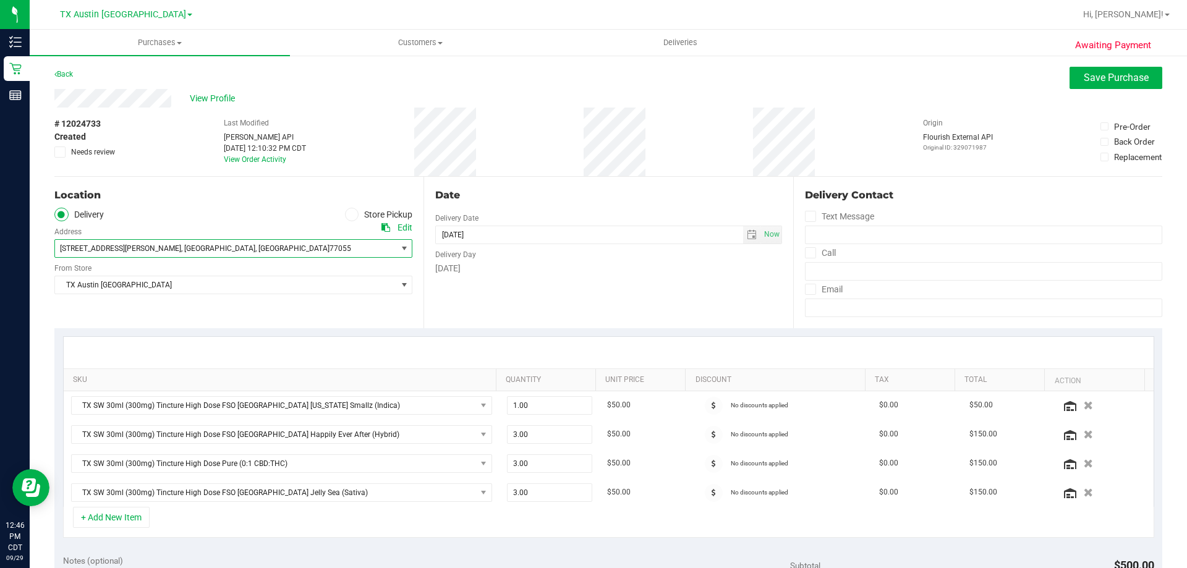
click at [406, 229] on div "Edit" at bounding box center [404, 227] width 15 height 13
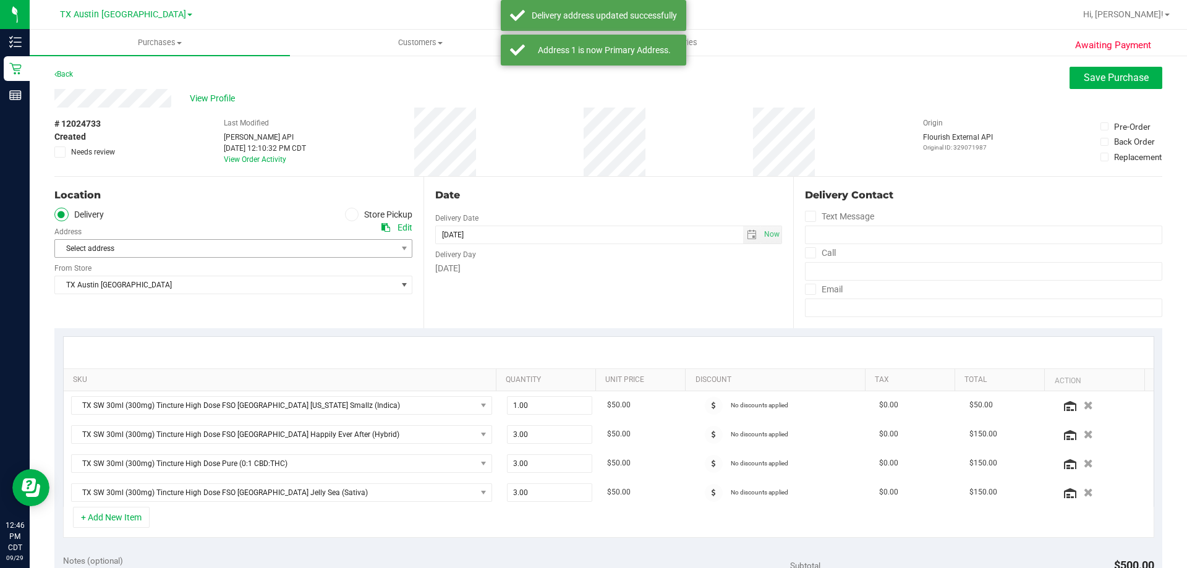
click at [205, 257] on span "Select address" at bounding box center [217, 248] width 324 height 17
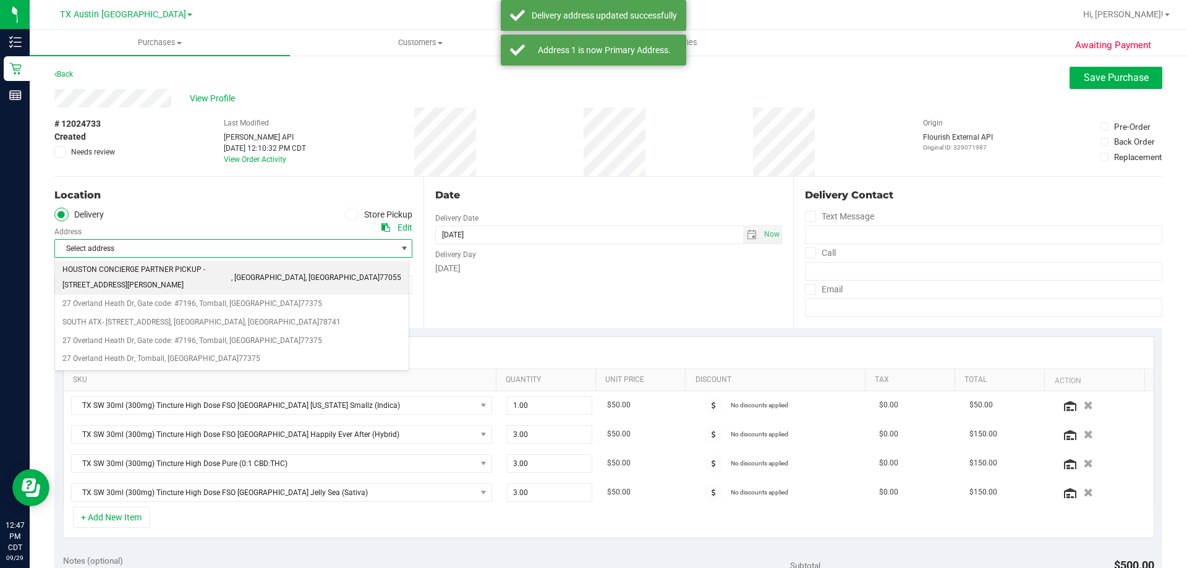
click at [191, 273] on span "HOUSTON CONCIERGE PARTNER PICKUP - [STREET_ADDRESS][PERSON_NAME]" at bounding box center [146, 278] width 169 height 32
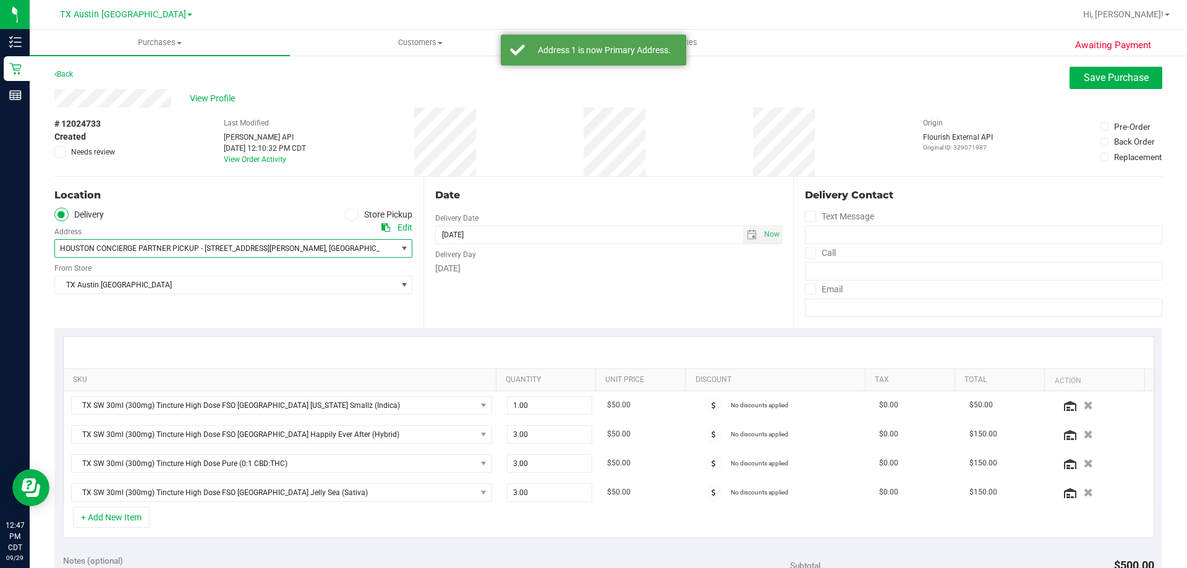
click at [189, 211] on ul "Delivery Store Pickup" at bounding box center [233, 215] width 358 height 14
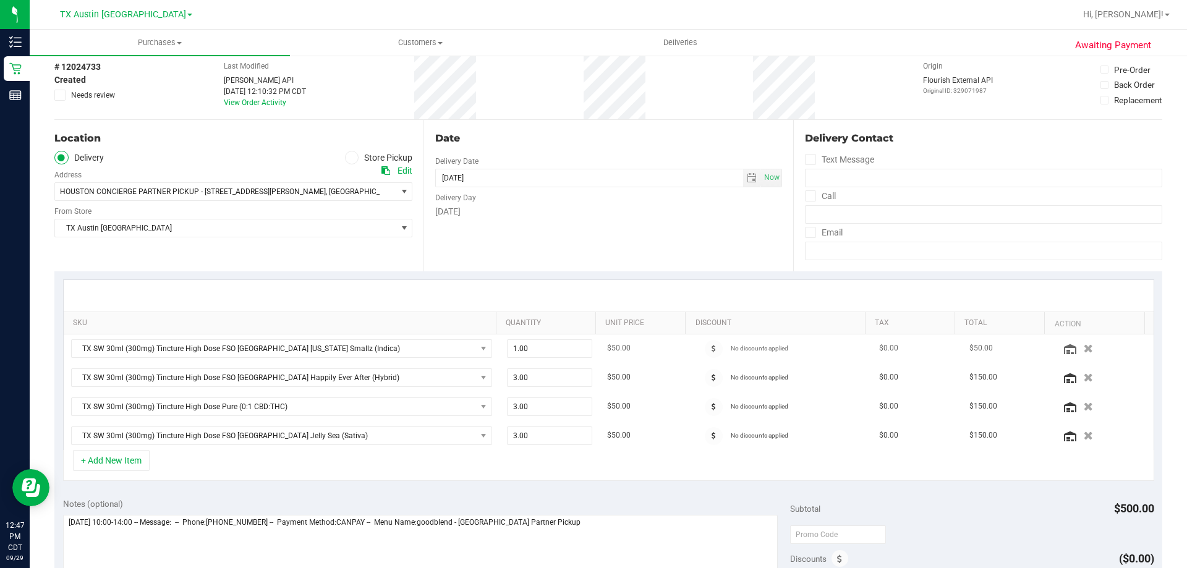
scroll to position [124, 0]
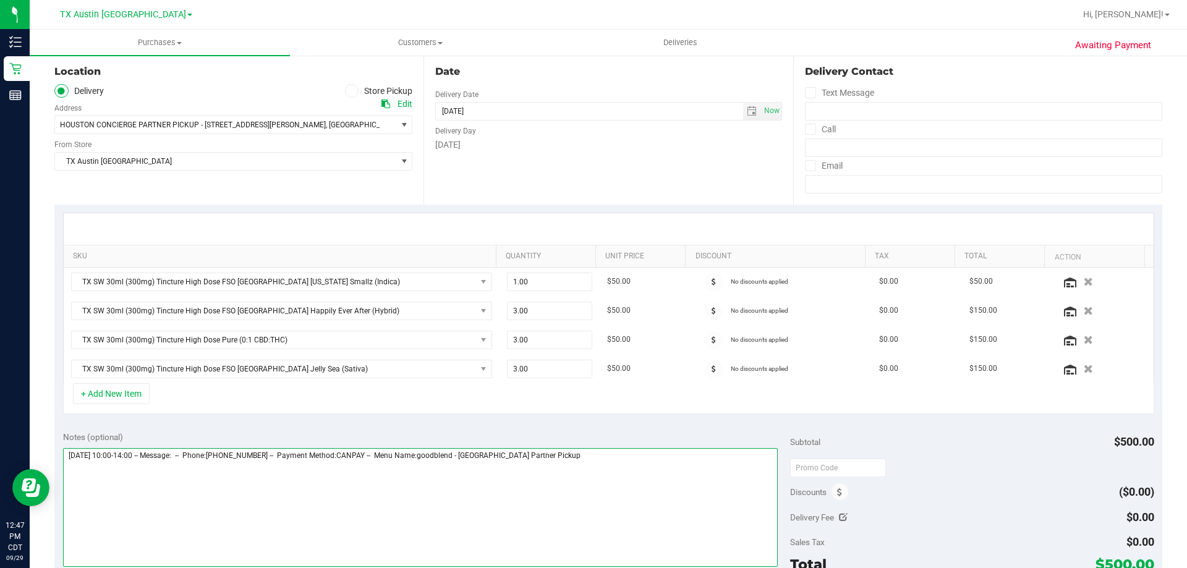
click at [642, 457] on textarea at bounding box center [420, 507] width 715 height 119
type textarea "[DATE] 10:00-14:00 -- Message: -- Phone:[PHONE_NUMBER] -- Payment Method:CANPAY…"
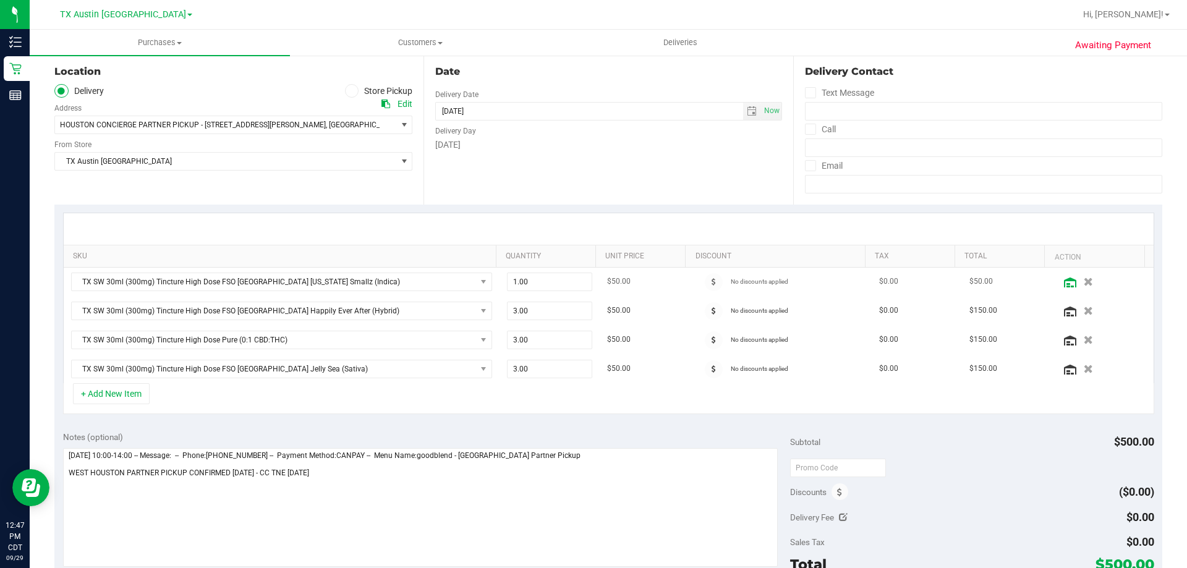
click at [1064, 279] on icon at bounding box center [1070, 283] width 12 height 10
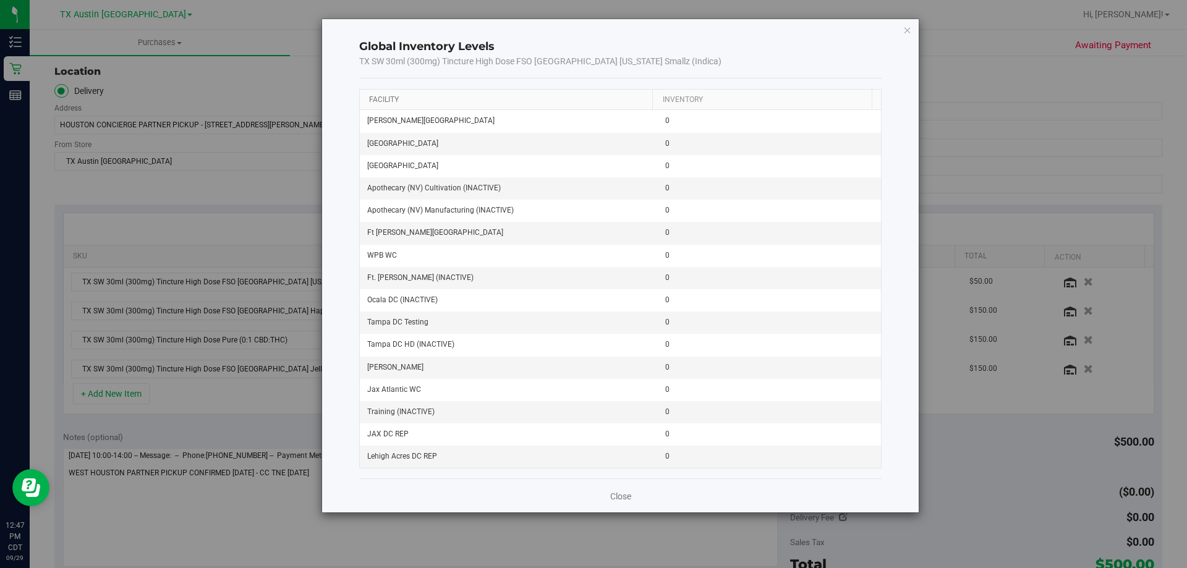
click at [386, 100] on link "Facility" at bounding box center [384, 99] width 30 height 9
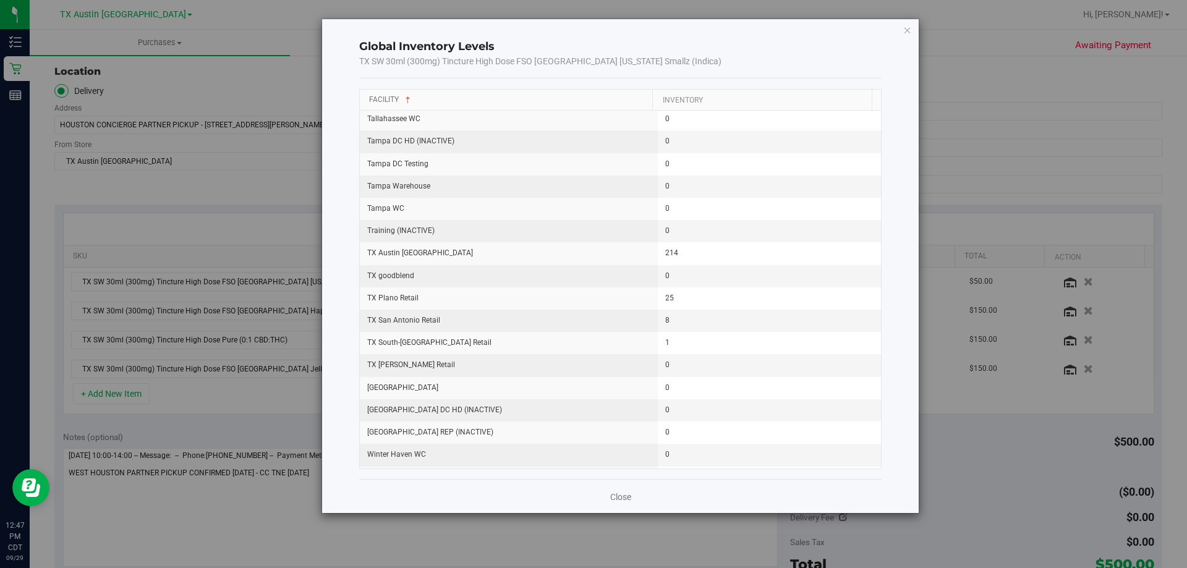
scroll to position [1565, 0]
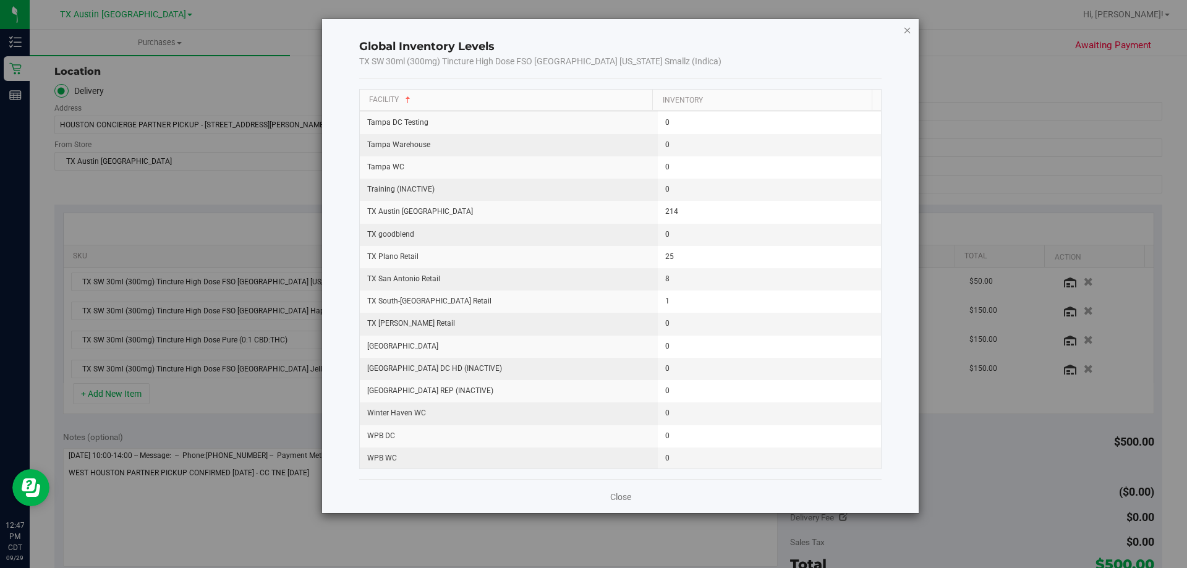
click at [910, 33] on icon "button" at bounding box center [907, 29] width 9 height 15
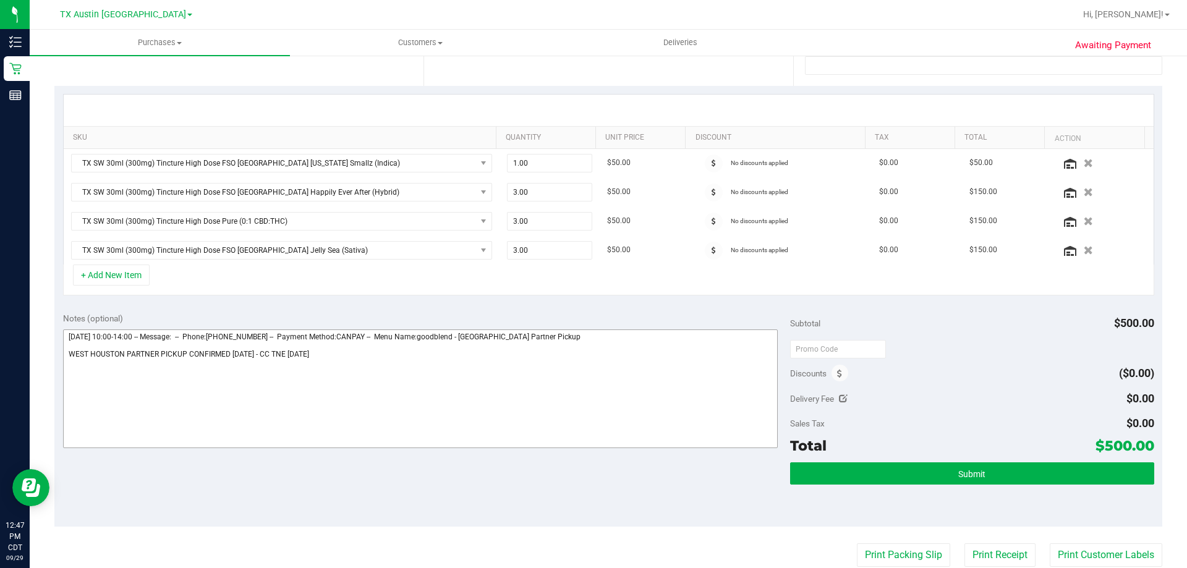
scroll to position [309, 0]
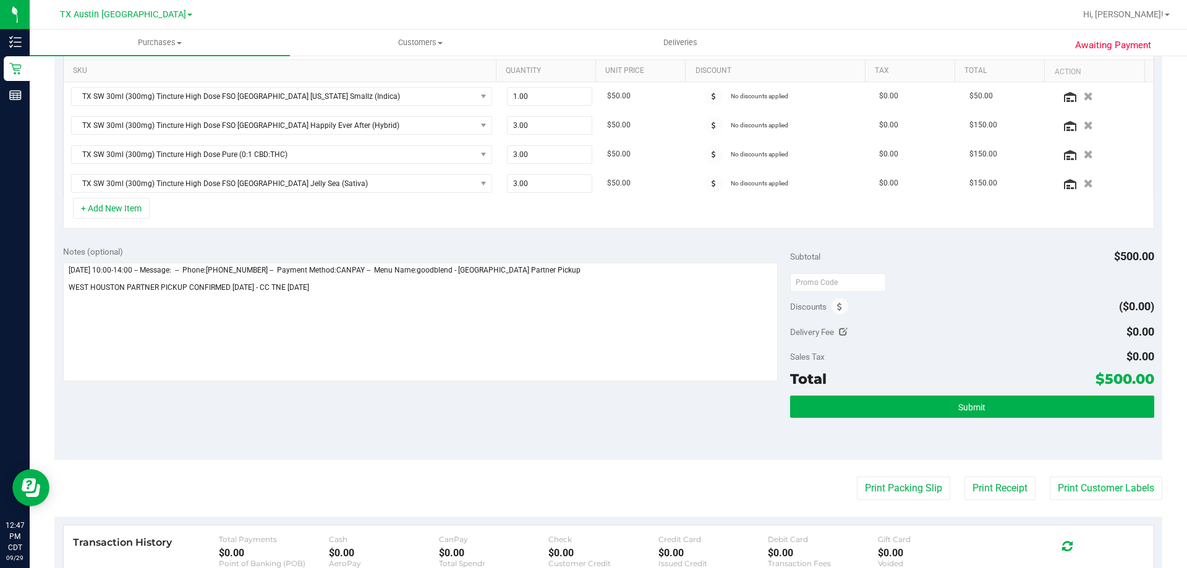
drag, startPoint x: 1096, startPoint y: 376, endPoint x: 1141, endPoint y: 376, distance: 45.1
click at [1141, 376] on span "$500.00" at bounding box center [1124, 378] width 59 height 17
copy span "500.00"
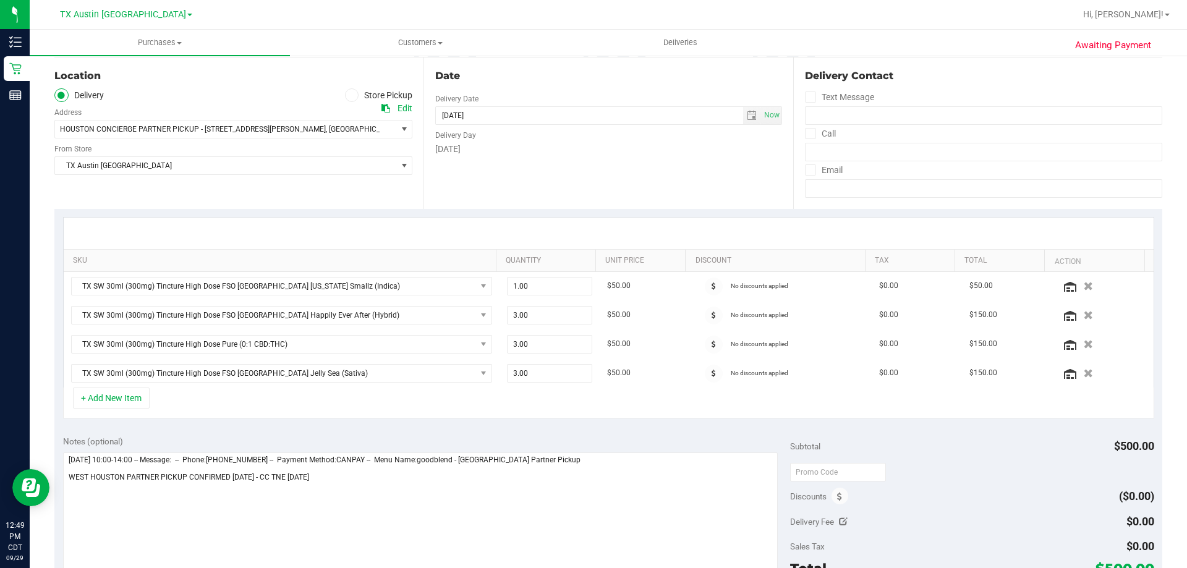
scroll to position [185, 0]
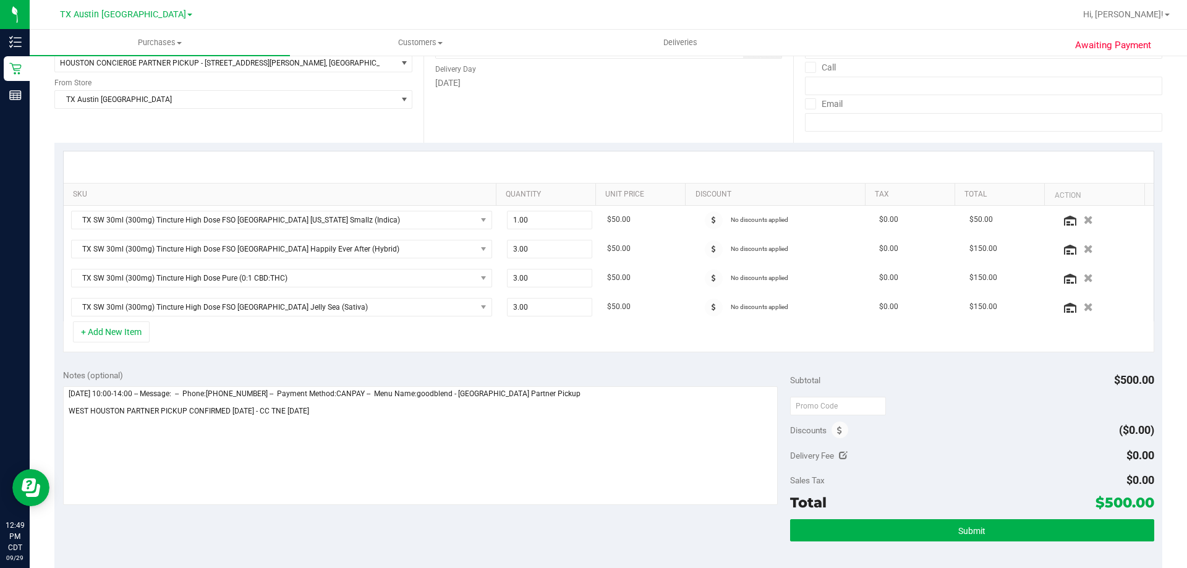
drag, startPoint x: 1095, startPoint y: 503, endPoint x: 1142, endPoint y: 502, distance: 47.0
click at [1142, 502] on span "$500.00" at bounding box center [1124, 502] width 59 height 17
copy span "500.00"
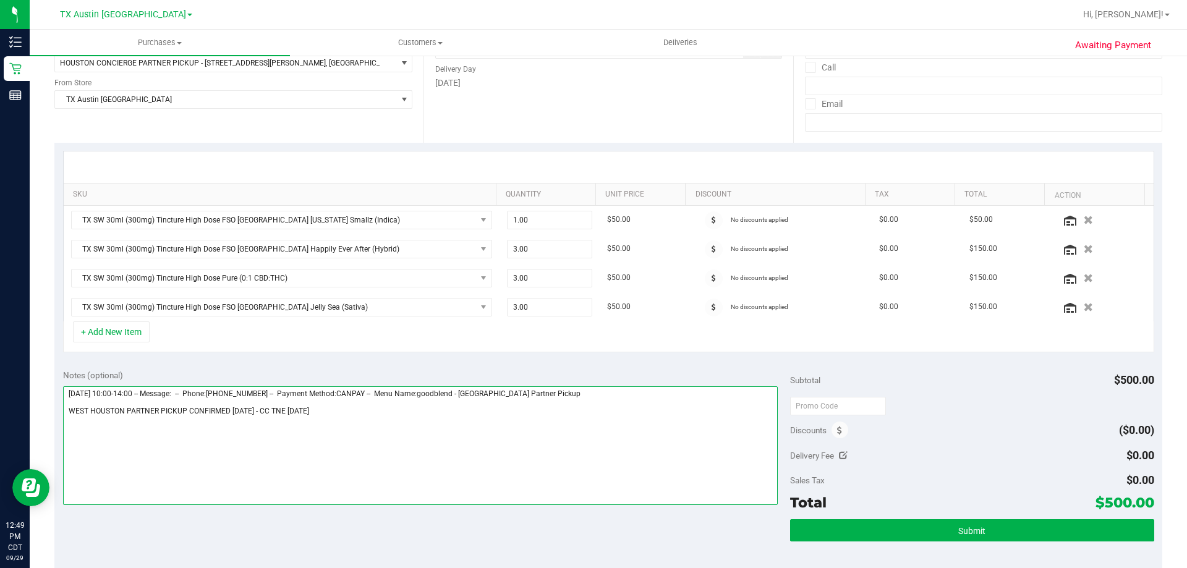
click at [572, 465] on textarea at bounding box center [420, 445] width 715 height 119
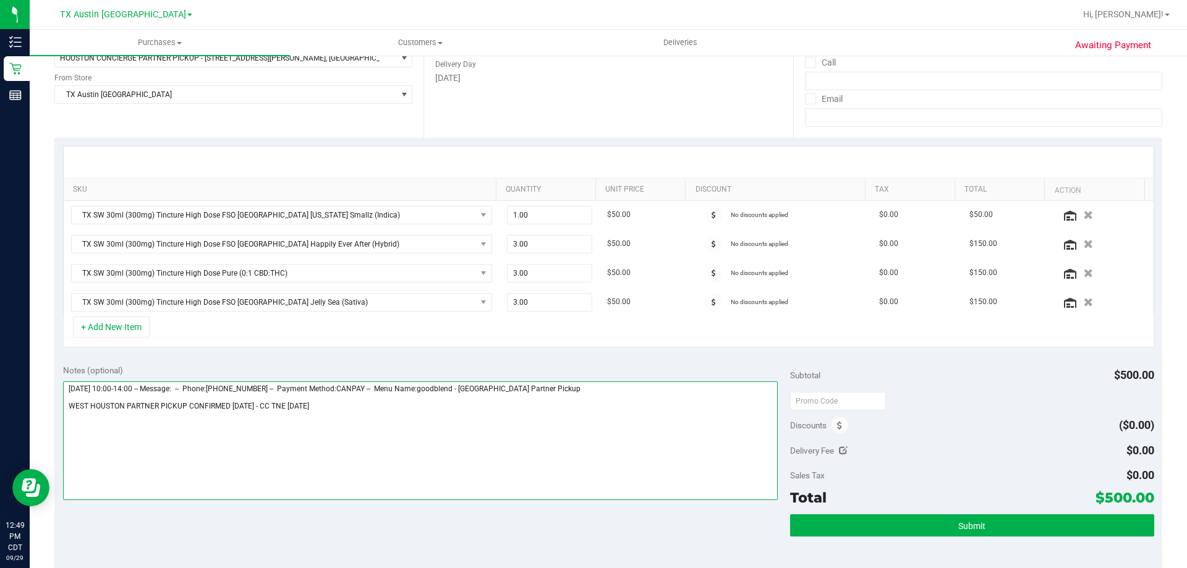
scroll to position [309, 0]
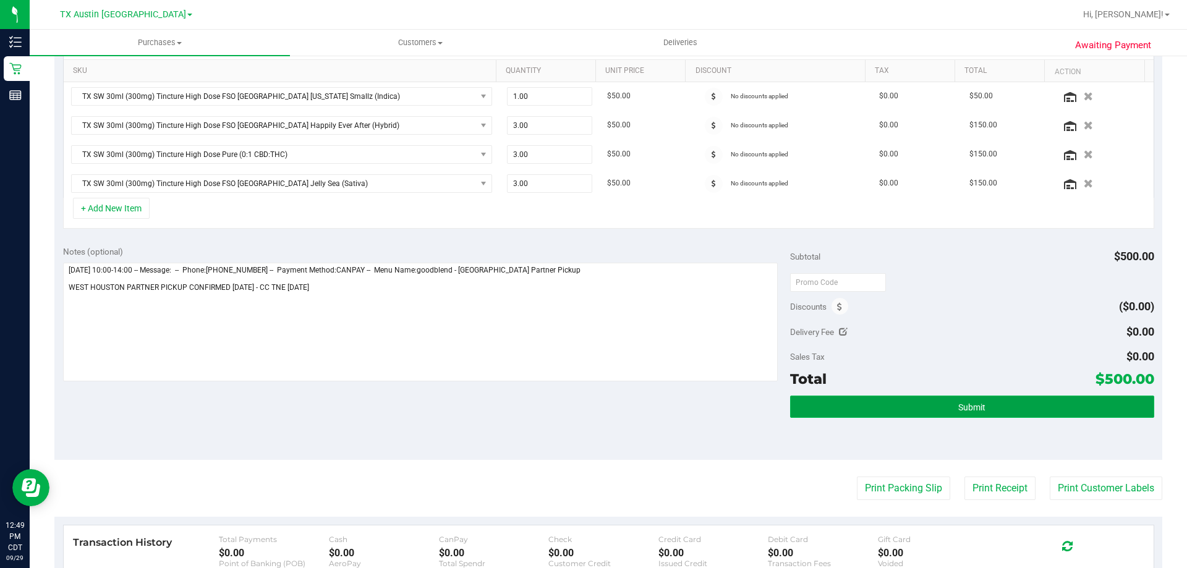
click at [993, 405] on button "Submit" at bounding box center [971, 407] width 363 height 22
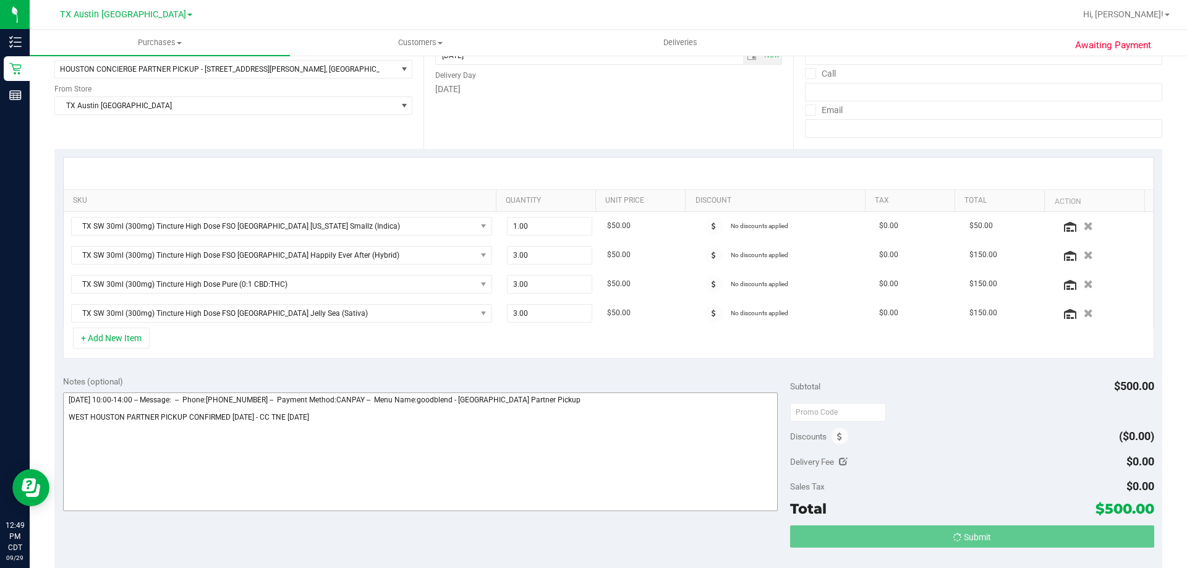
scroll to position [62, 0]
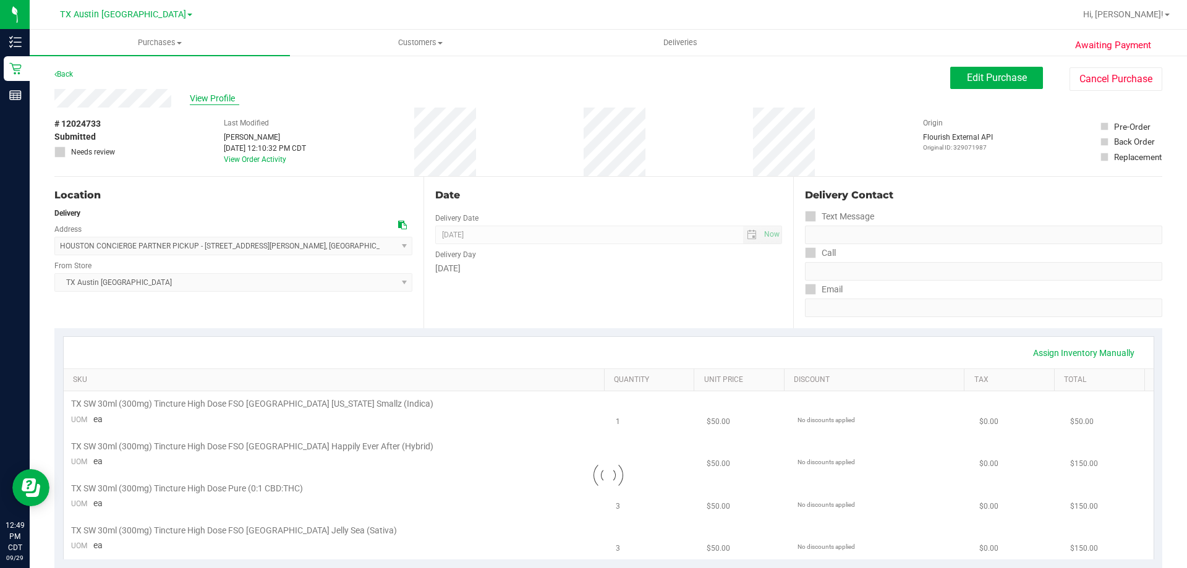
click at [226, 92] on span "View Profile" at bounding box center [214, 98] width 49 height 13
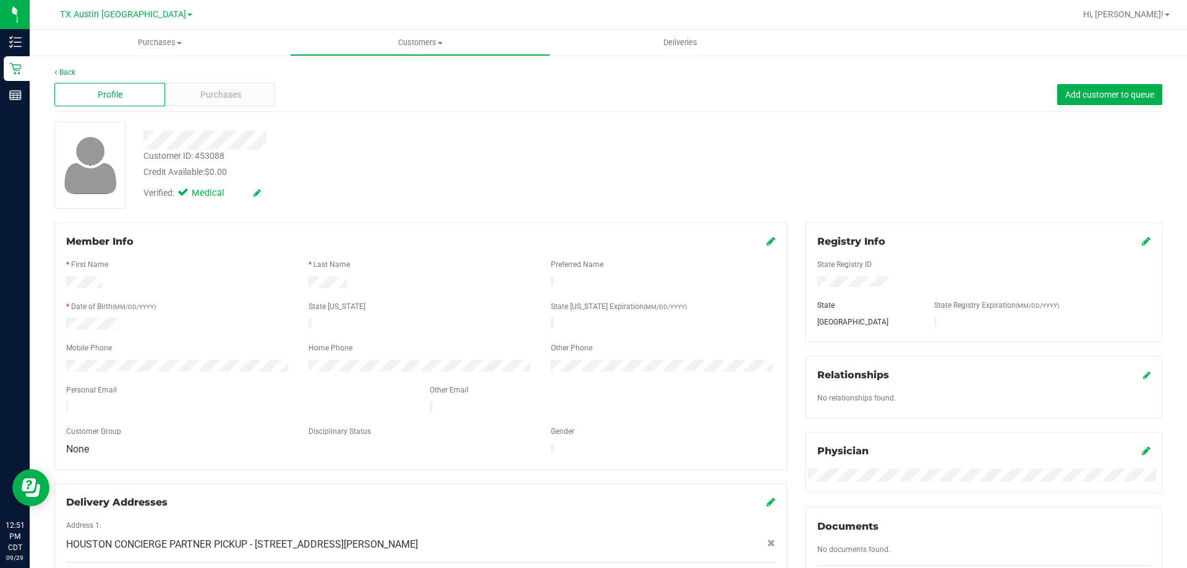
click at [186, 125] on div at bounding box center [415, 136] width 563 height 28
click at [220, 87] on div "Purchases" at bounding box center [220, 94] width 111 height 23
click at [304, 161] on div "Customer ID: 1586954 Credit Available: $0.00" at bounding box center [415, 164] width 563 height 29
drag, startPoint x: 427, startPoint y: 159, endPoint x: 250, endPoint y: 161, distance: 176.8
click at [427, 159] on div "Customer ID: 1586954 Credit Available: $0.00" at bounding box center [415, 164] width 563 height 29
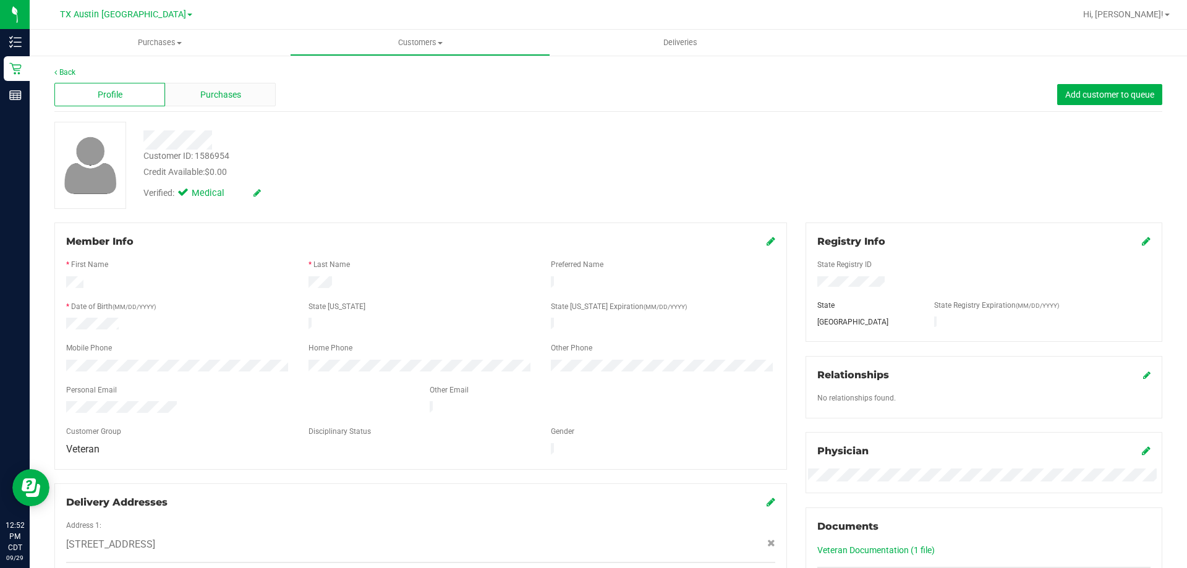
click at [234, 101] on div "Purchases" at bounding box center [220, 94] width 111 height 23
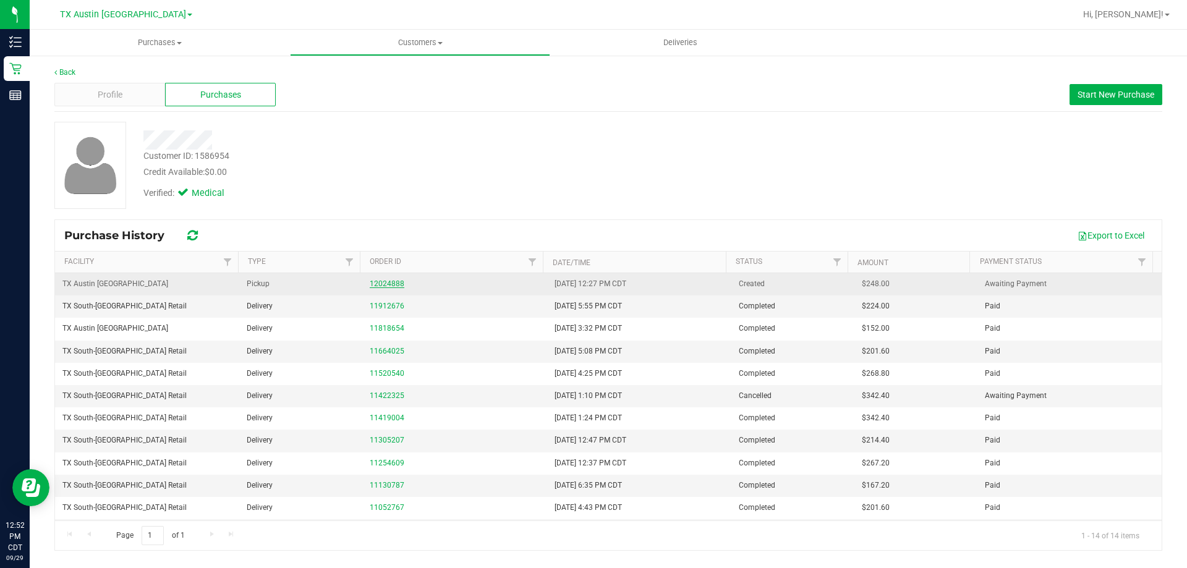
click at [370, 286] on link "12024888" at bounding box center [387, 283] width 35 height 9
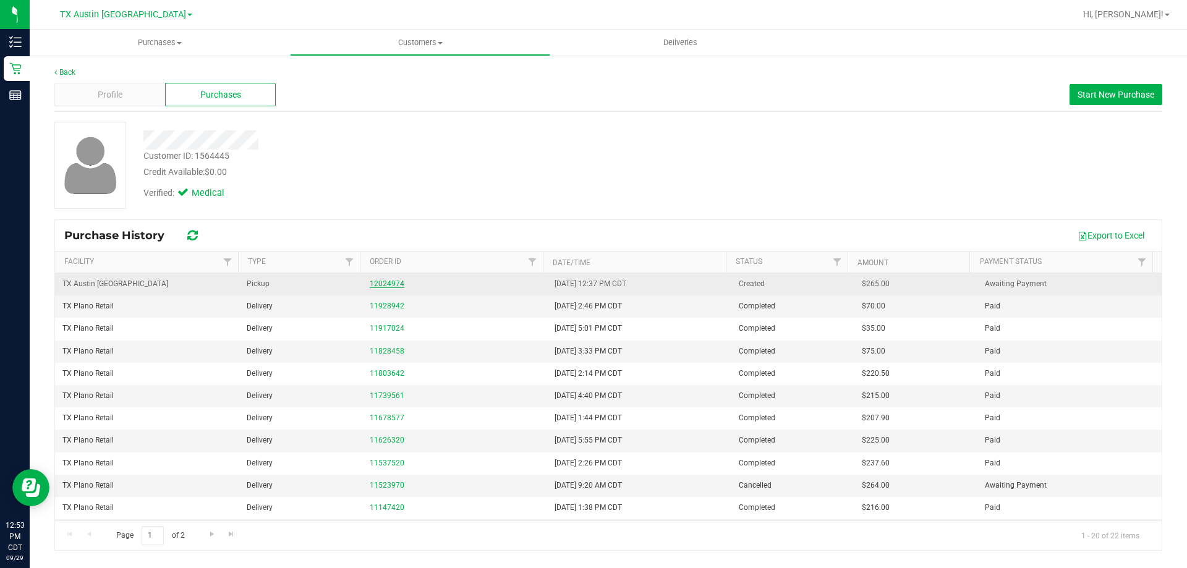
click at [388, 281] on link "12024974" at bounding box center [387, 283] width 35 height 9
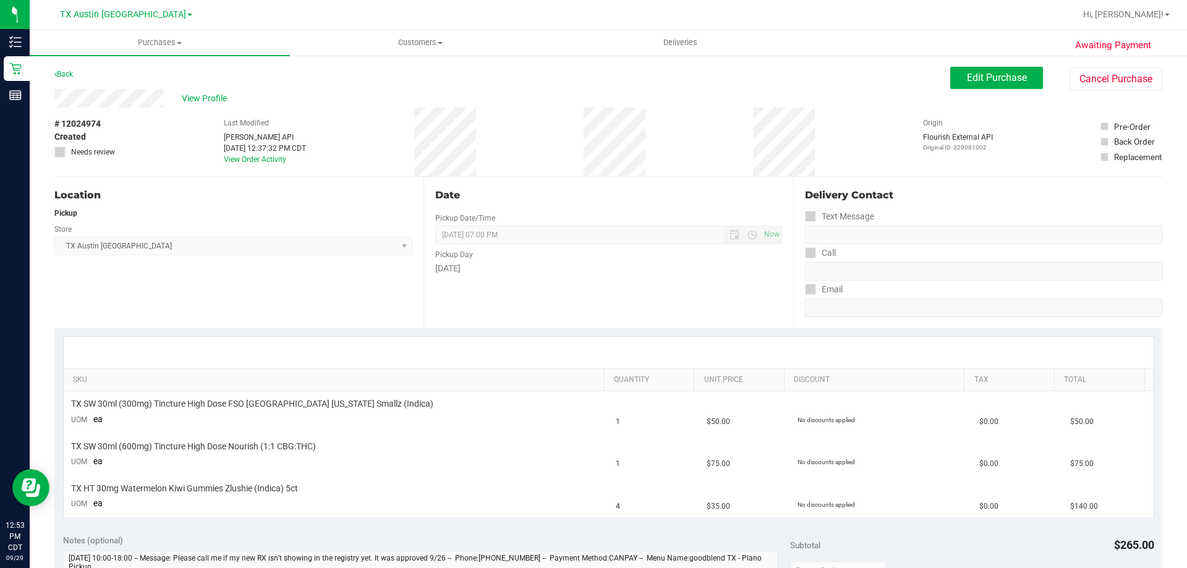
click at [139, 88] on div "Back Edit Purchase Cancel Purchase" at bounding box center [608, 78] width 1108 height 22
click at [999, 79] on span "Edit Purchase" at bounding box center [997, 78] width 60 height 12
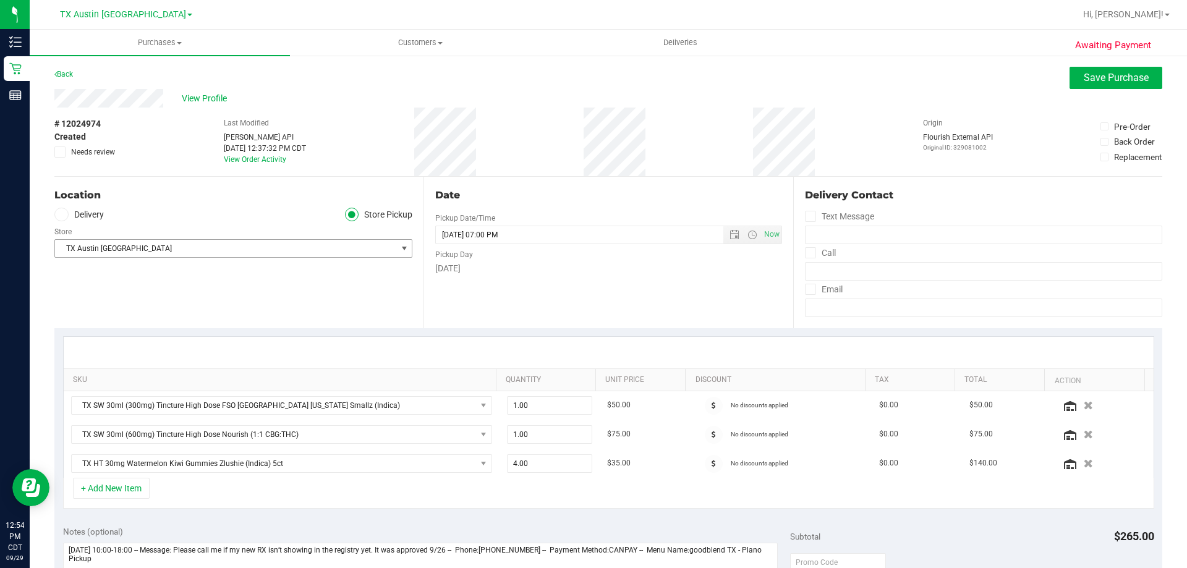
click at [253, 251] on span "TX Austin [GEOGRAPHIC_DATA]" at bounding box center [225, 248] width 341 height 17
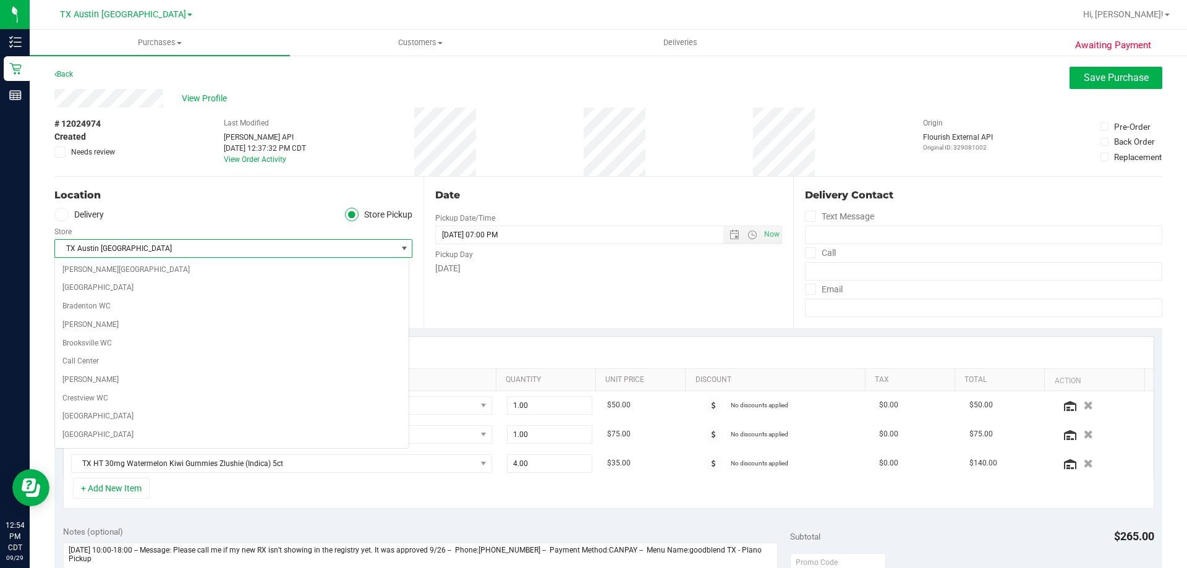
scroll to position [770, 0]
click at [91, 213] on label "Delivery" at bounding box center [78, 215] width 49 height 14
click at [0, 0] on input "Delivery" at bounding box center [0, 0] width 0 height 0
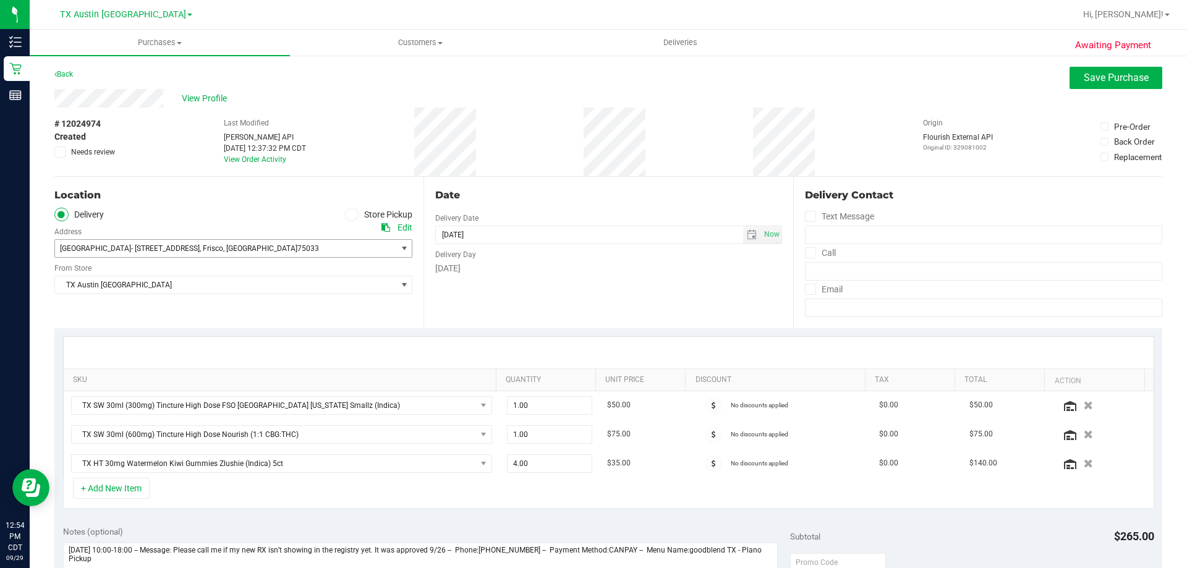
click at [201, 247] on span "Dallas- 2027 Oakston Dr , Frisco , TX 75033" at bounding box center [217, 248] width 324 height 17
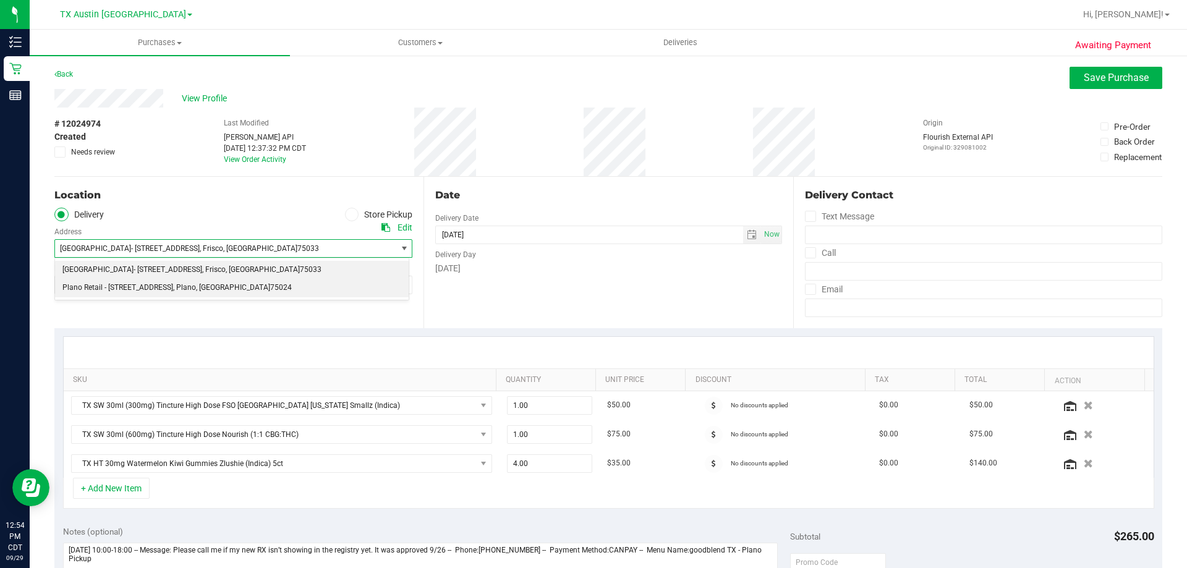
click at [147, 287] on span "Plano Retail - 4720 State Highway 121 Suite #180" at bounding box center [117, 288] width 111 height 16
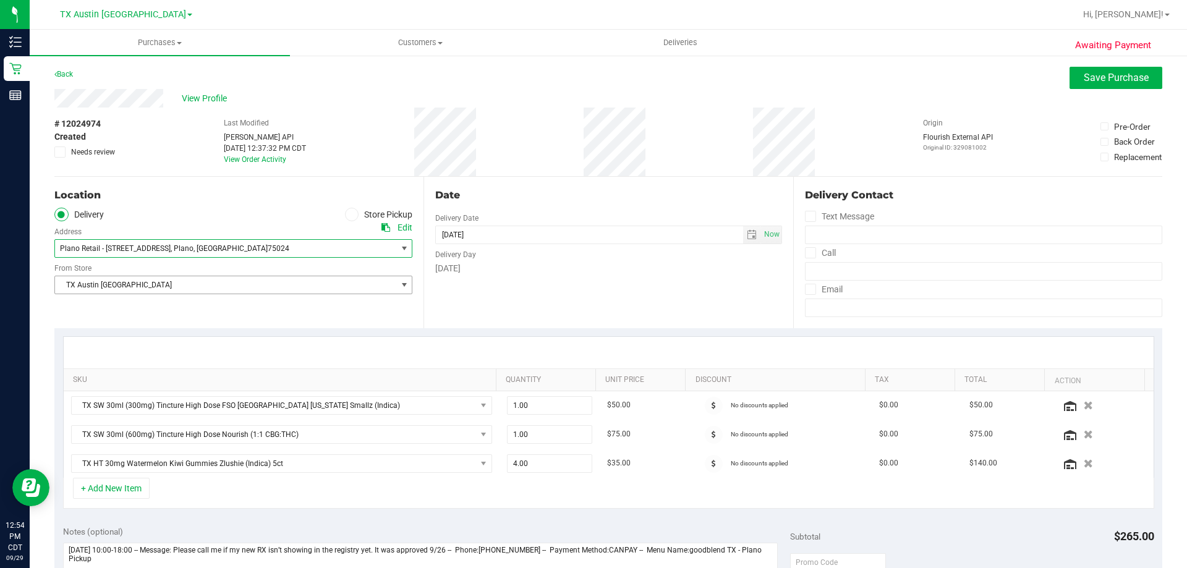
click at [145, 287] on span "TX Austin [GEOGRAPHIC_DATA]" at bounding box center [225, 284] width 341 height 17
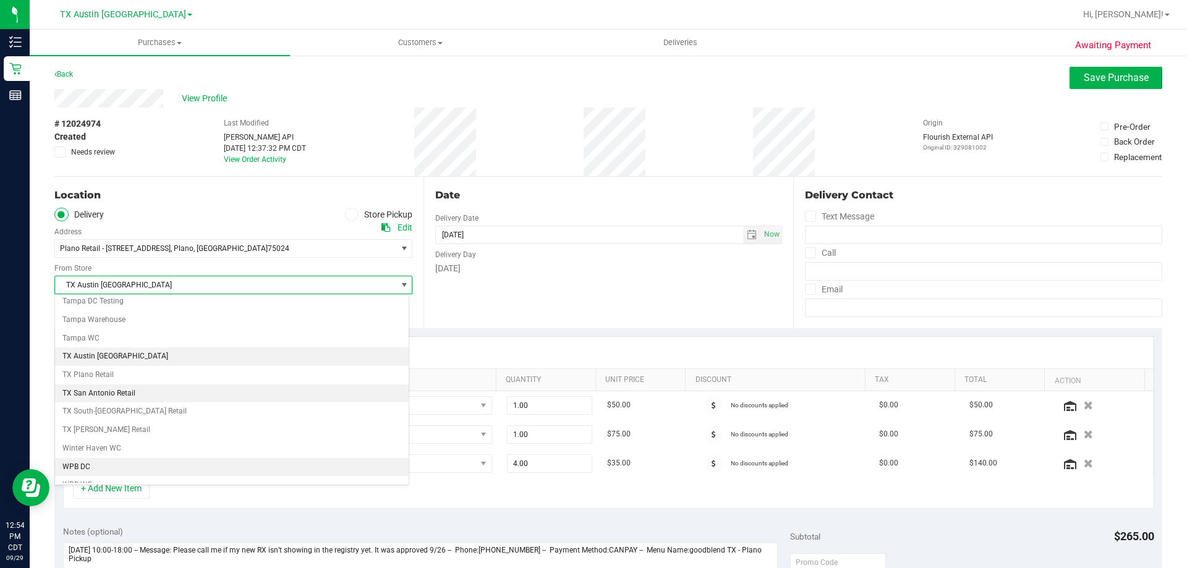
scroll to position [898, 0]
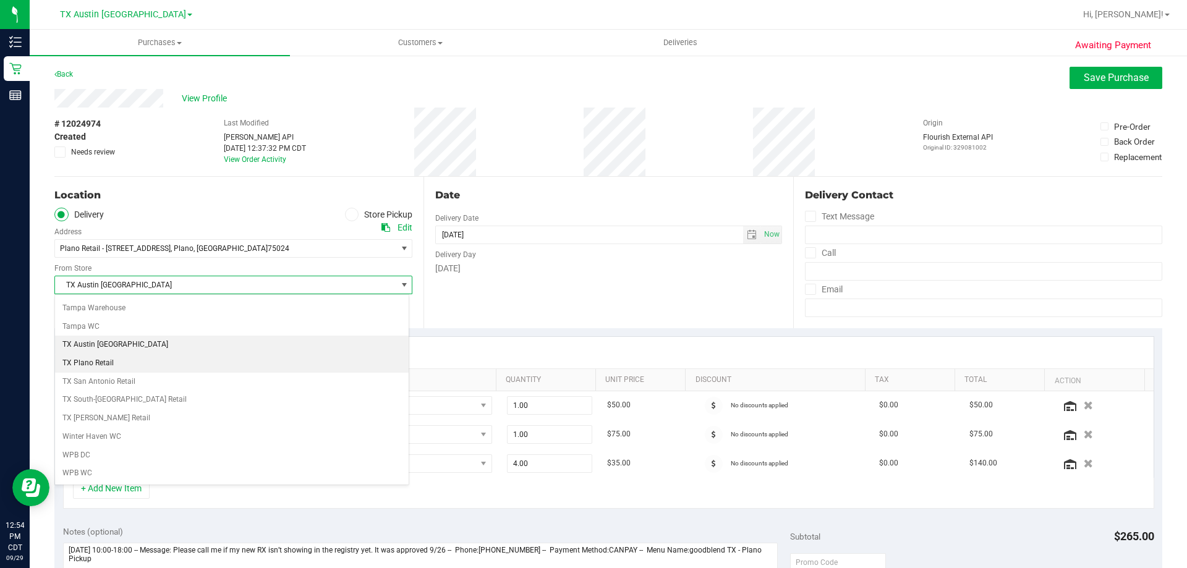
click at [126, 368] on li "TX Plano Retail" at bounding box center [232, 363] width 354 height 19
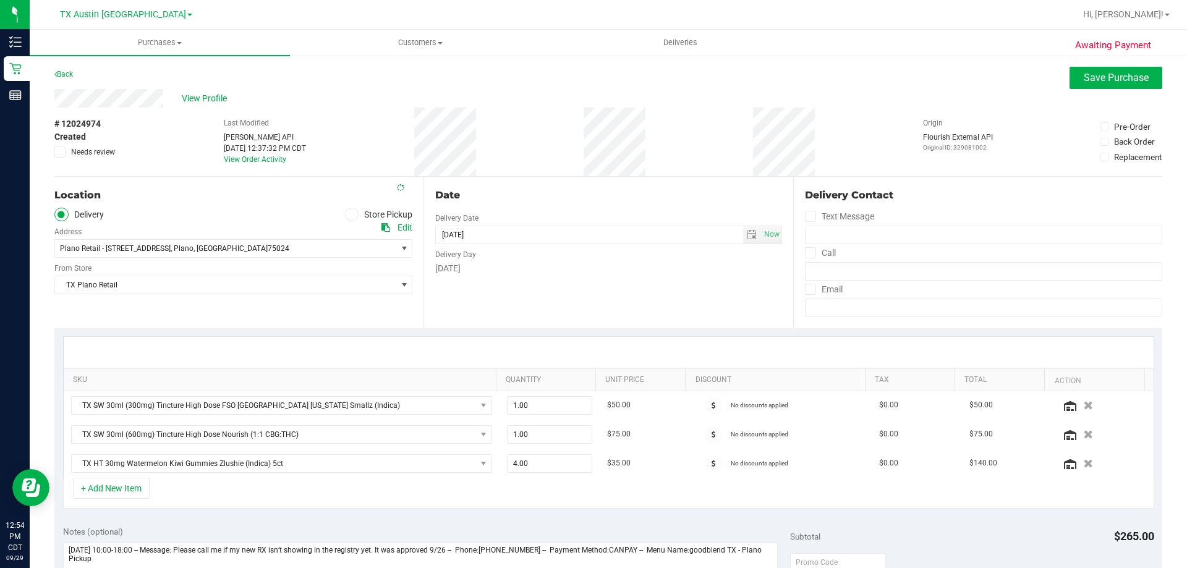
click at [179, 317] on div "Location Delivery Store Pickup Address Edit Plano Retail - 4720 State Highway 1…" at bounding box center [238, 252] width 369 height 151
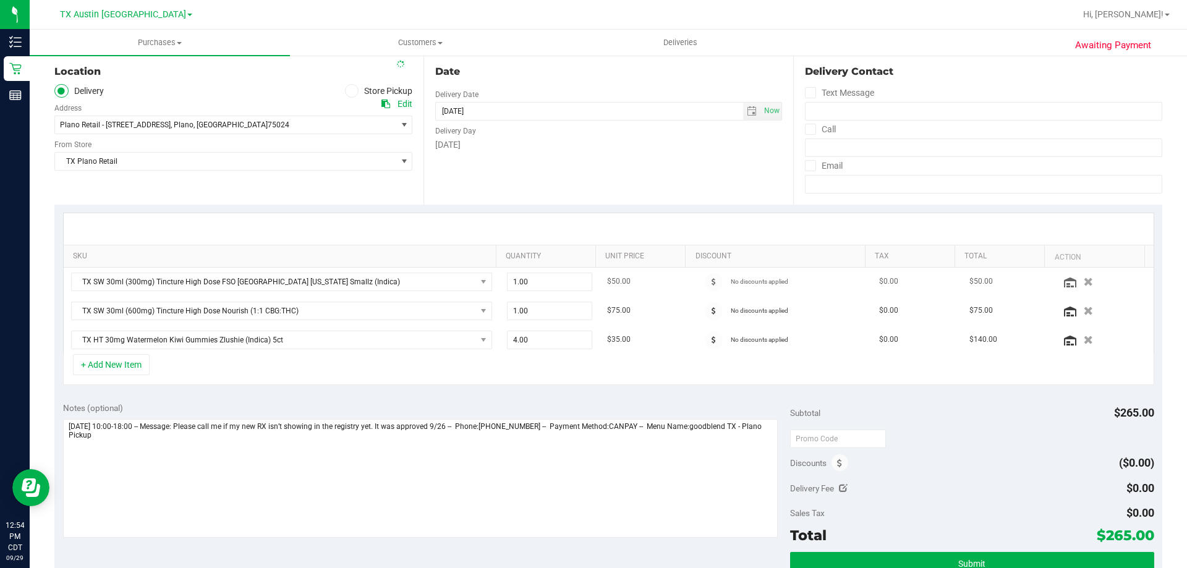
click at [1061, 284] on div at bounding box center [1103, 282] width 86 height 12
click at [1064, 282] on icon at bounding box center [1070, 283] width 12 height 10
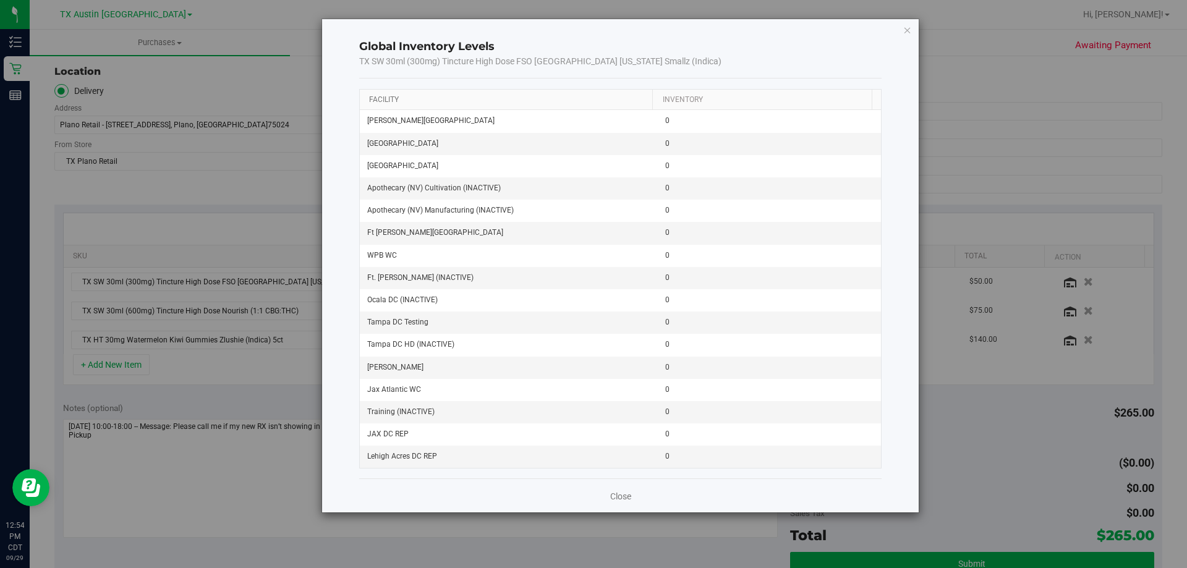
click at [390, 98] on link "Facility" at bounding box center [384, 99] width 30 height 9
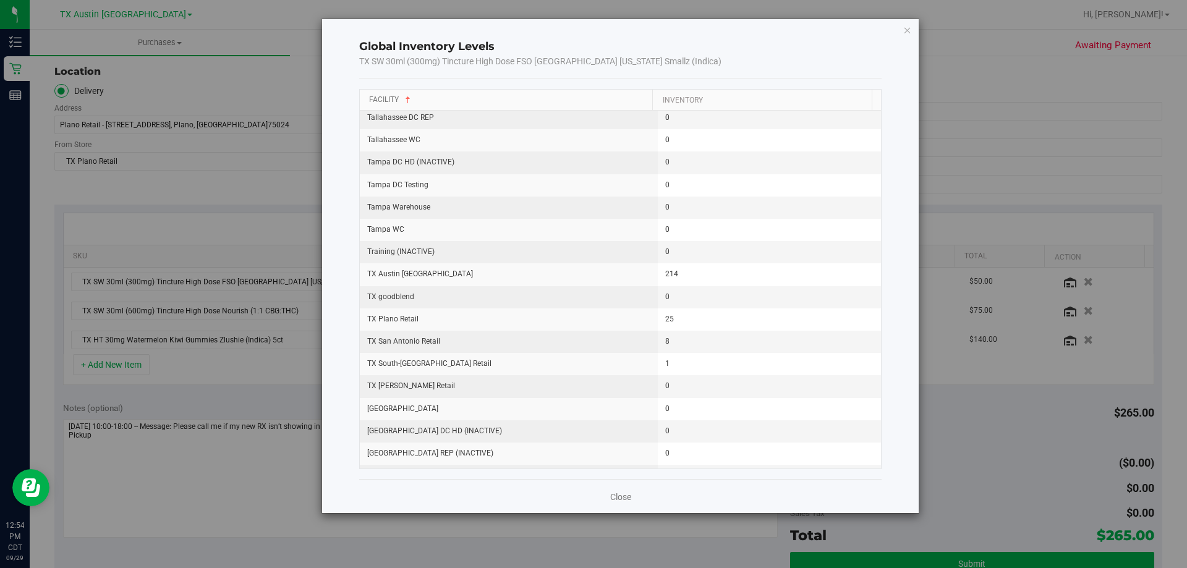
scroll to position [1565, 0]
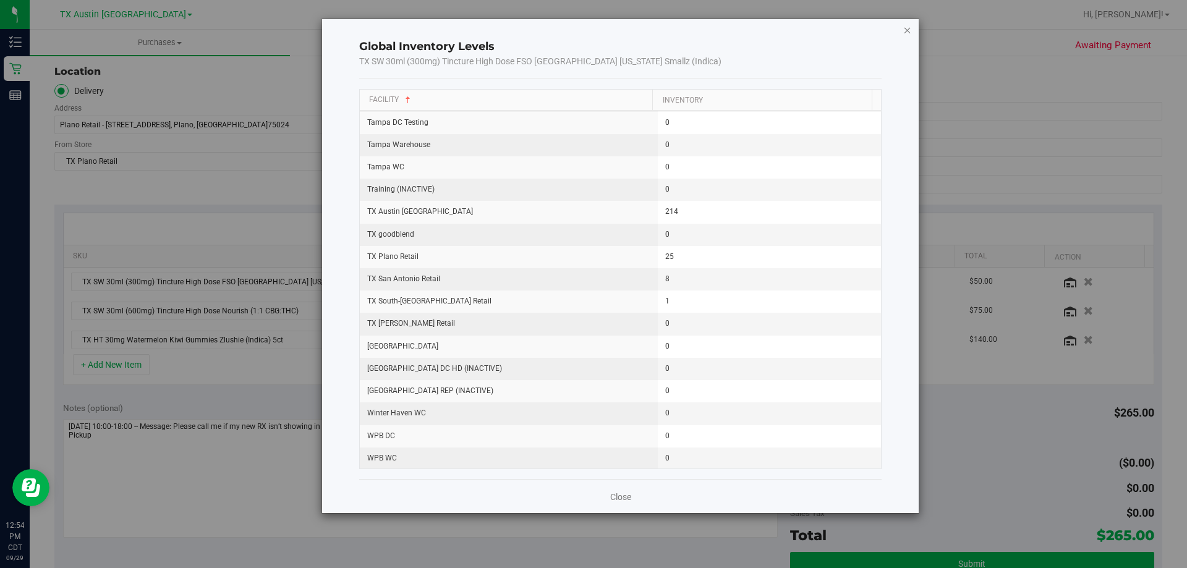
click at [909, 28] on icon "button" at bounding box center [907, 29] width 9 height 15
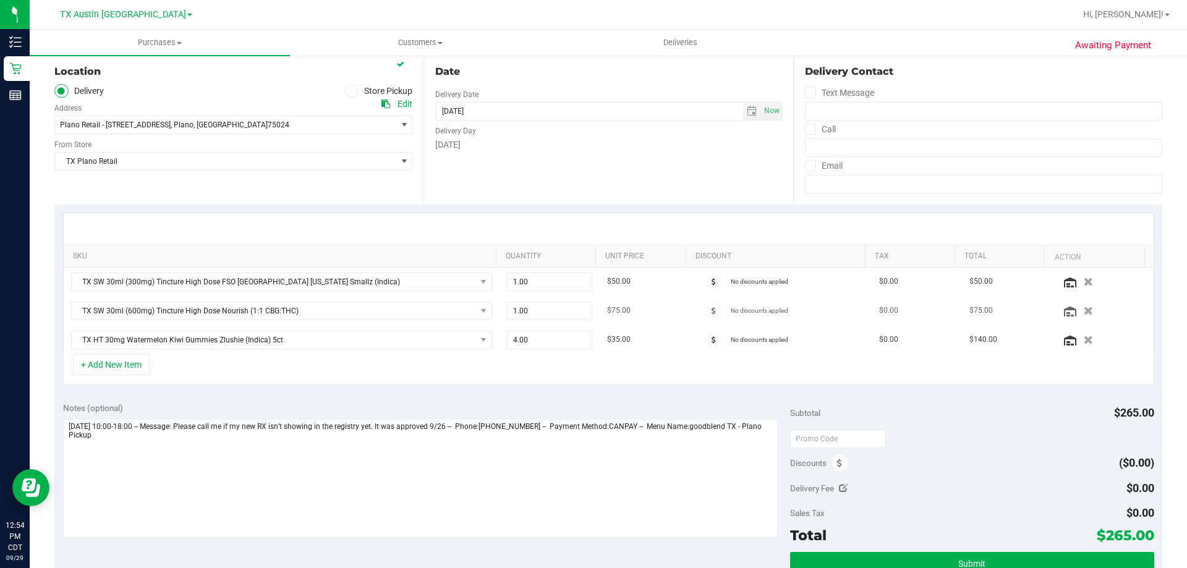
click at [1060, 314] on div at bounding box center [1103, 311] width 86 height 12
click at [1064, 313] on icon at bounding box center [1070, 312] width 12 height 10
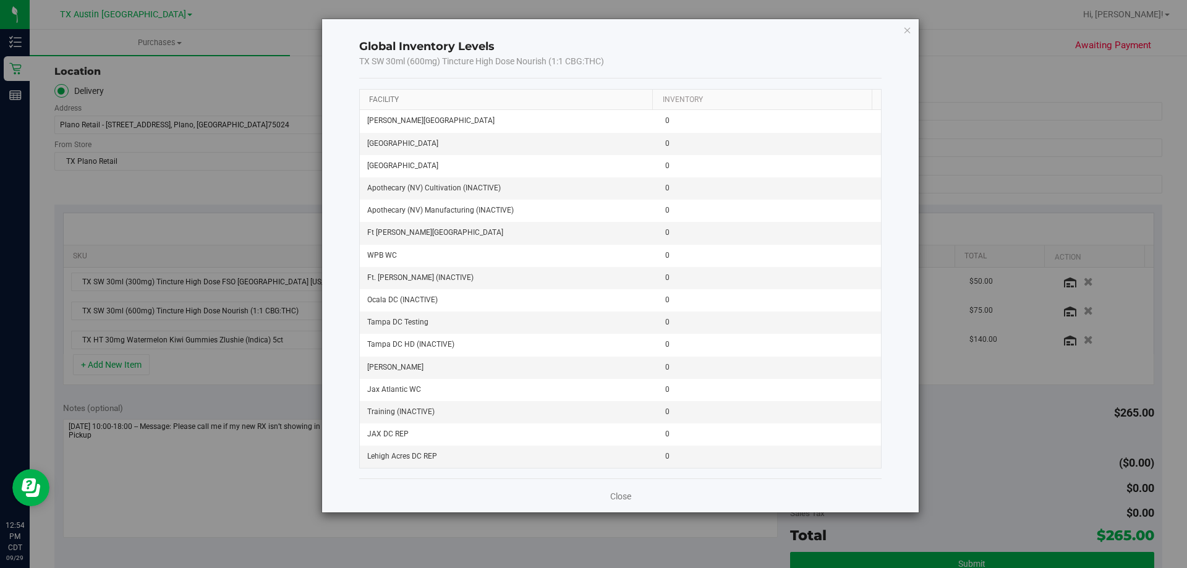
click at [384, 96] on link "Facility" at bounding box center [384, 99] width 30 height 9
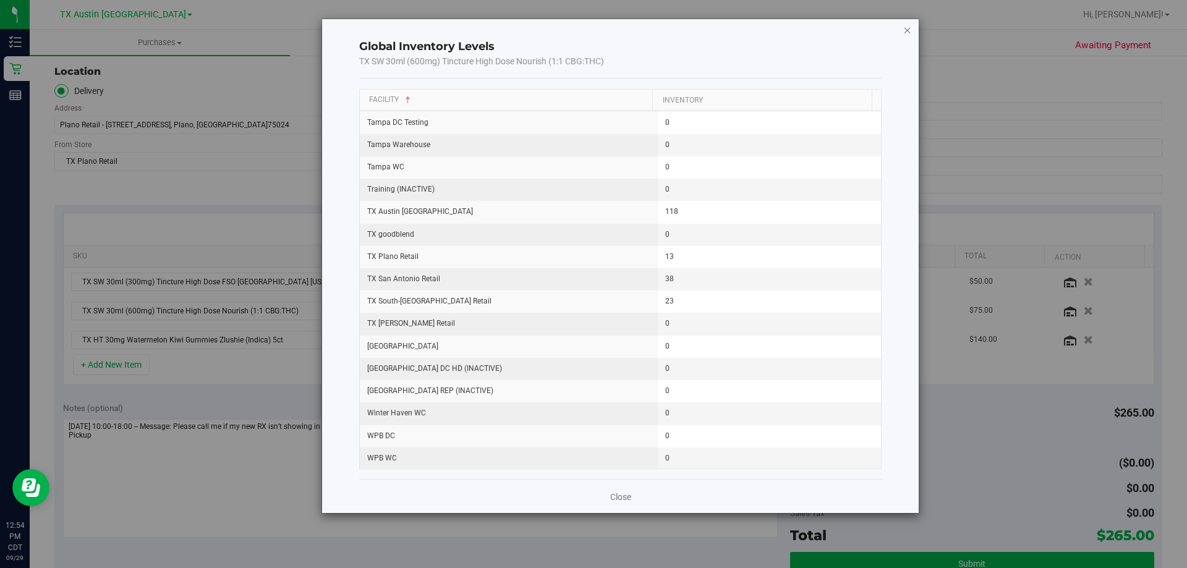
click at [905, 29] on icon "button" at bounding box center [907, 29] width 9 height 15
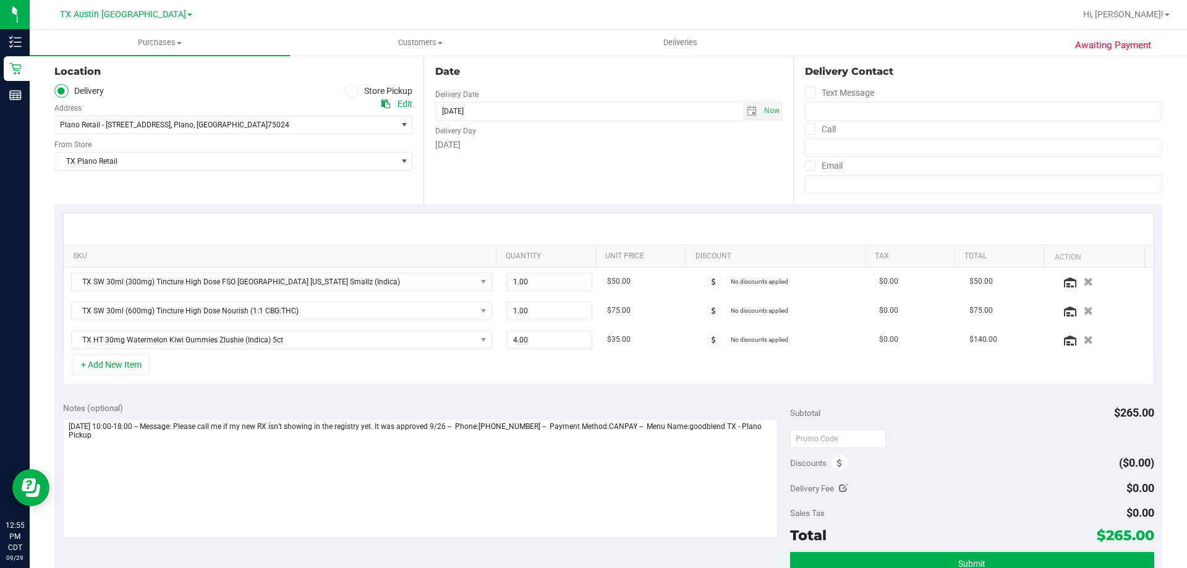
drag, startPoint x: 1096, startPoint y: 530, endPoint x: 1143, endPoint y: 538, distance: 46.9
click at [1143, 538] on span "$265.00" at bounding box center [1124, 535] width 57 height 17
copy span "265.00"
click at [1064, 345] on icon at bounding box center [1070, 341] width 12 height 10
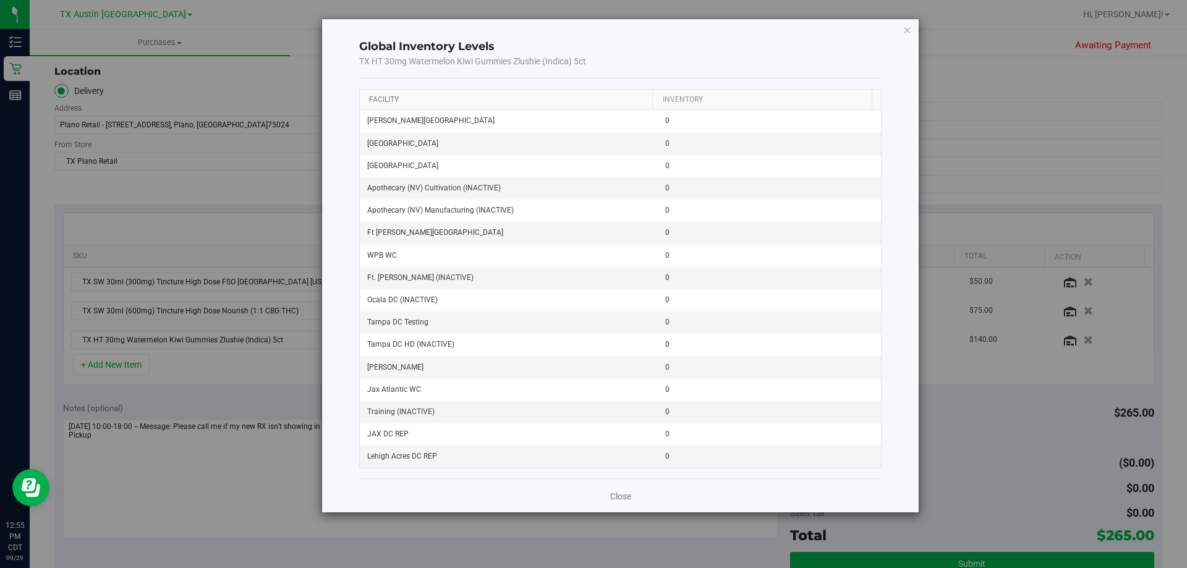
click at [381, 100] on link "Facility" at bounding box center [384, 99] width 30 height 9
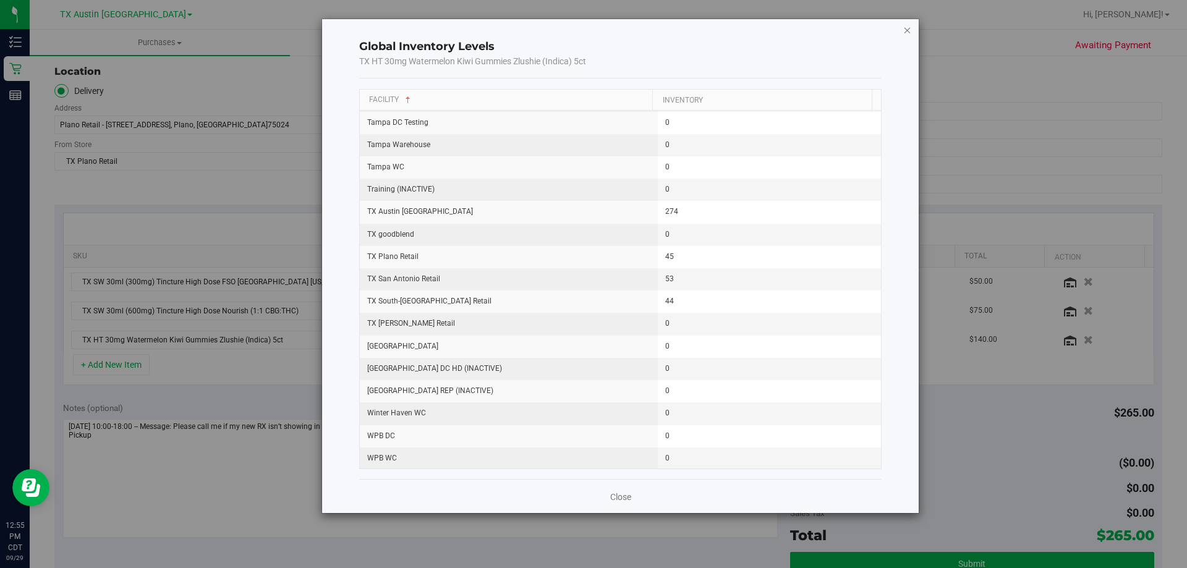
click at [907, 30] on icon "button" at bounding box center [907, 29] width 9 height 15
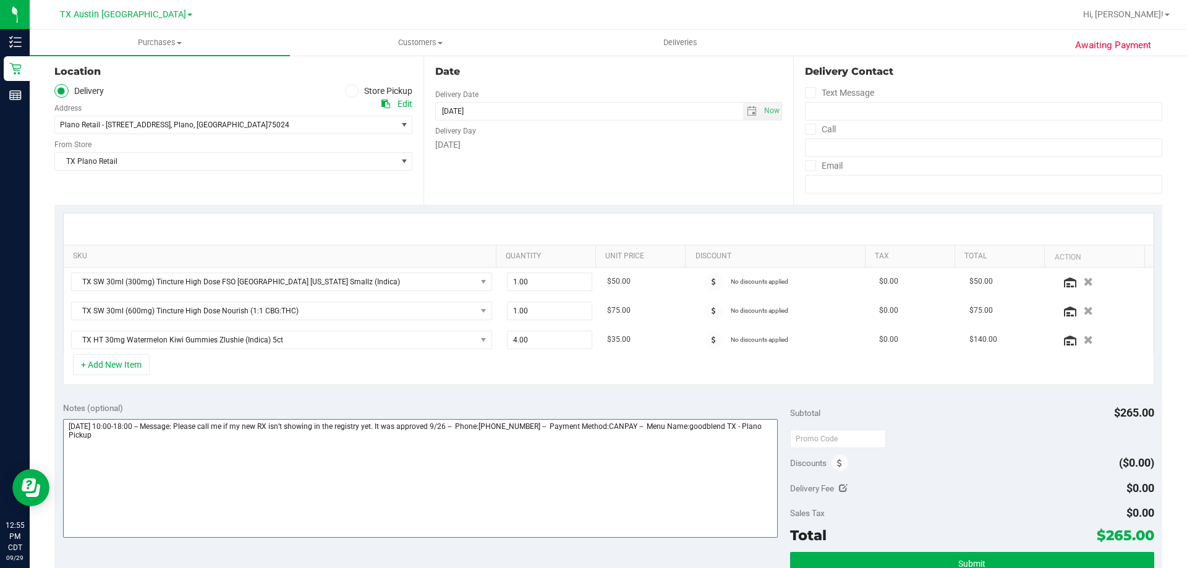
click at [253, 439] on textarea at bounding box center [420, 478] width 715 height 119
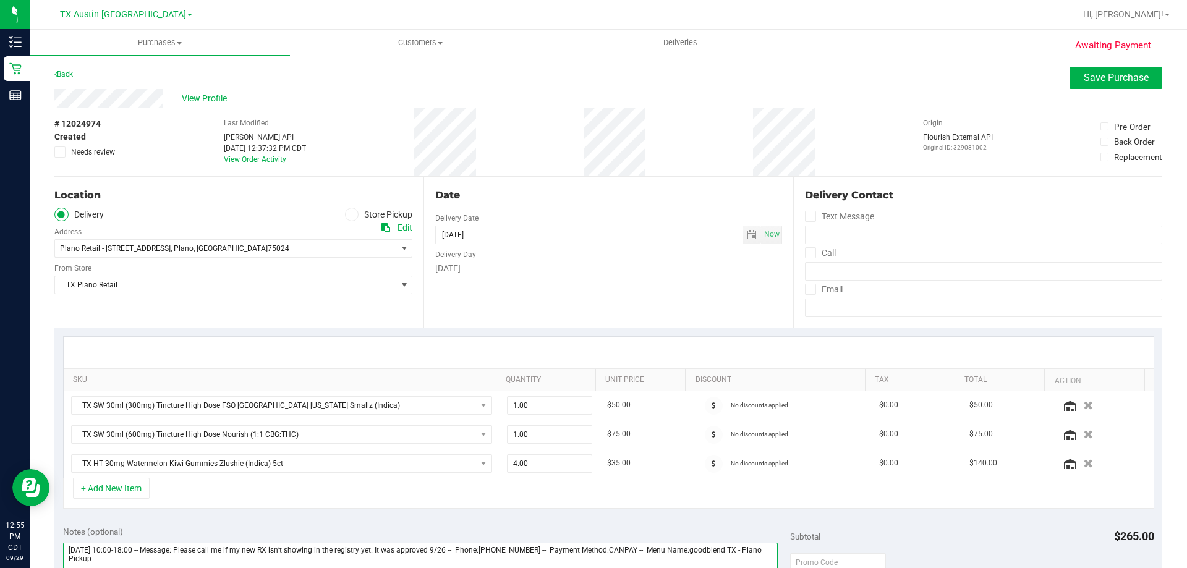
scroll to position [309, 0]
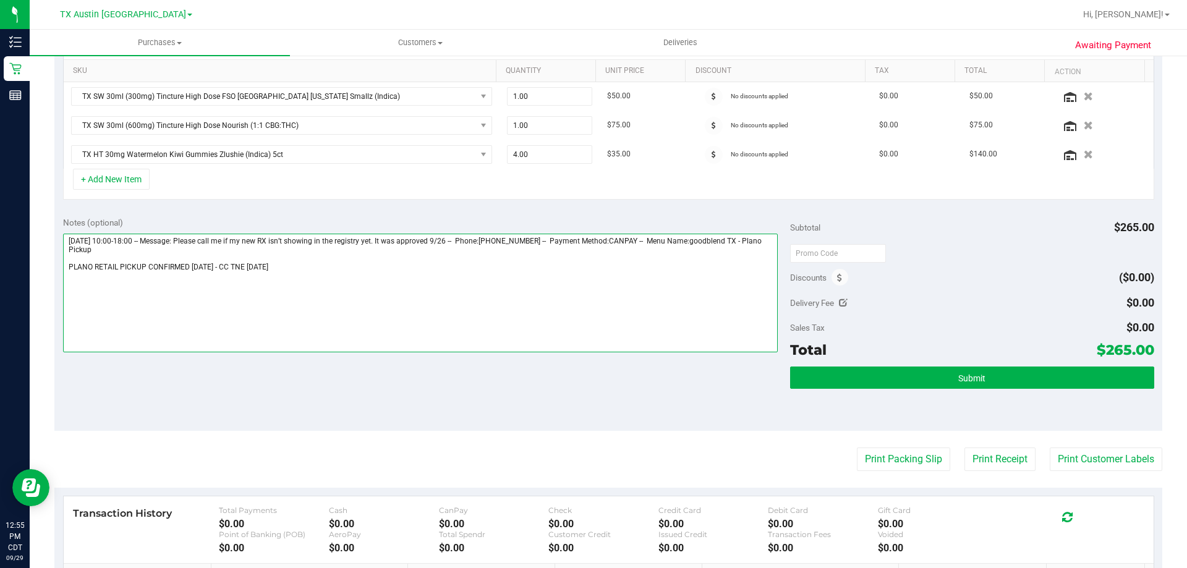
type textarea "Tuesday 09/30/2025 10:00-18:00 -- Message: Please call me if my new RX isn’t sh…"
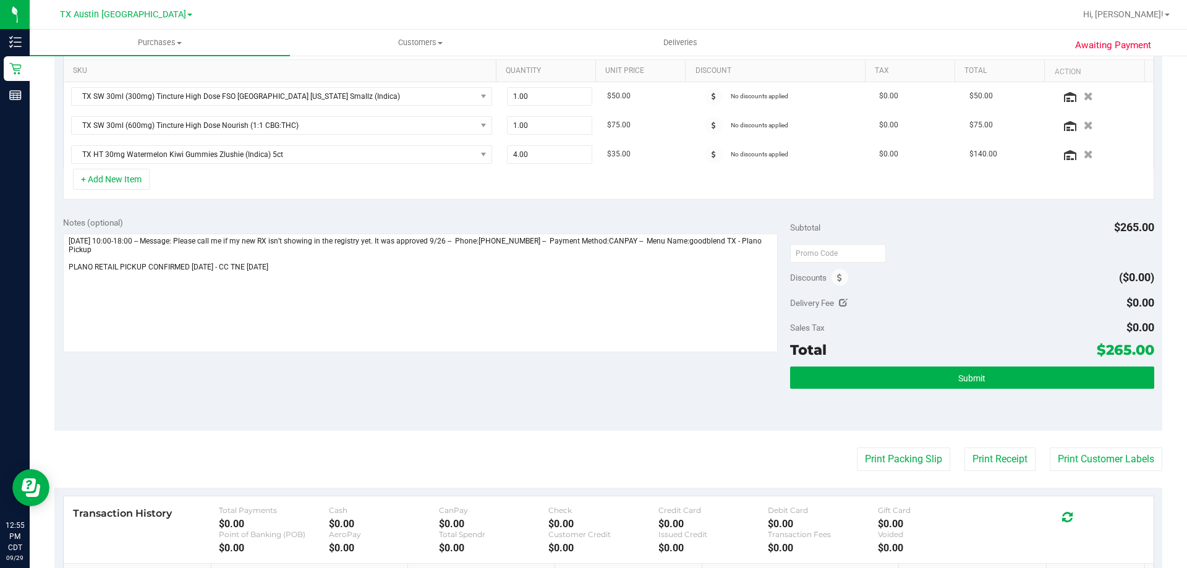
drag, startPoint x: 1097, startPoint y: 348, endPoint x: 1144, endPoint y: 347, distance: 47.0
click at [1144, 347] on span "$265.00" at bounding box center [1124, 349] width 57 height 17
copy span "265.00"
click at [1011, 371] on button "Submit" at bounding box center [971, 377] width 363 height 22
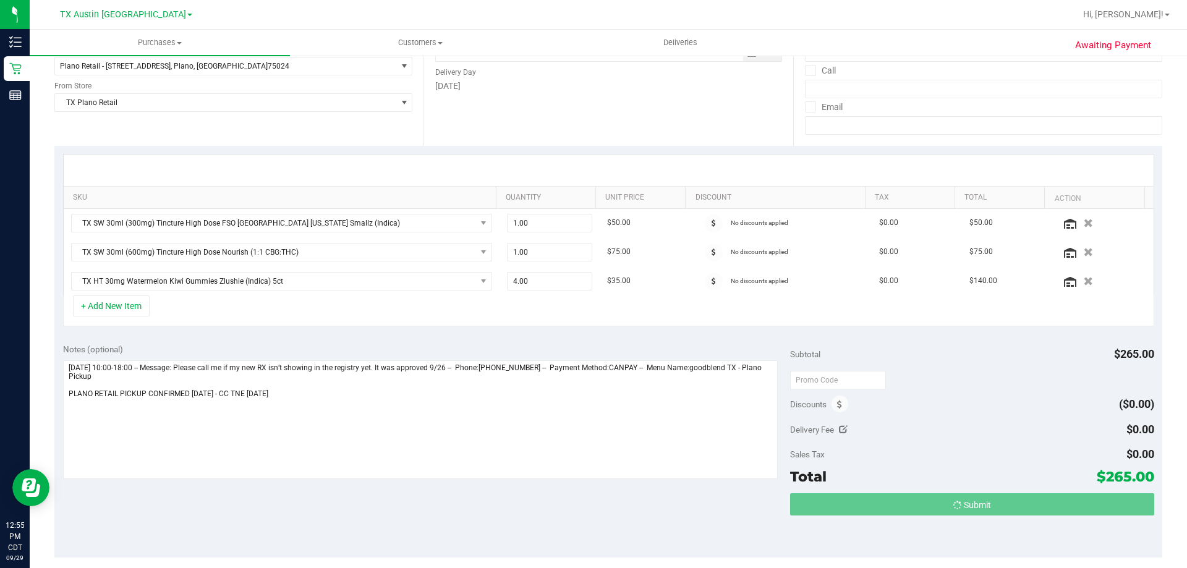
scroll to position [62, 0]
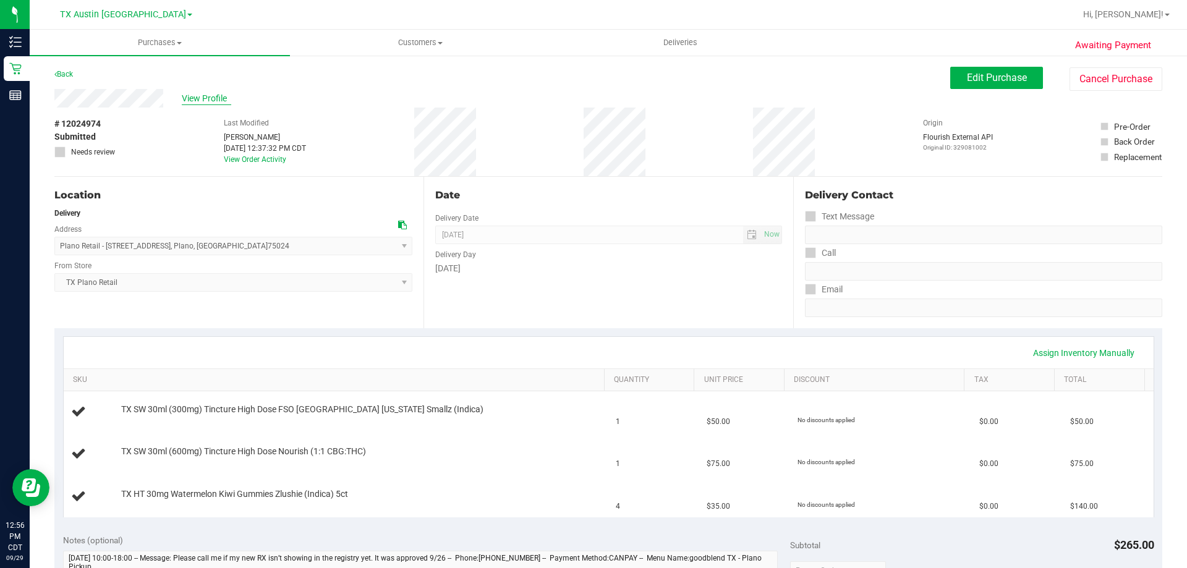
click at [201, 92] on span "View Profile" at bounding box center [206, 98] width 49 height 13
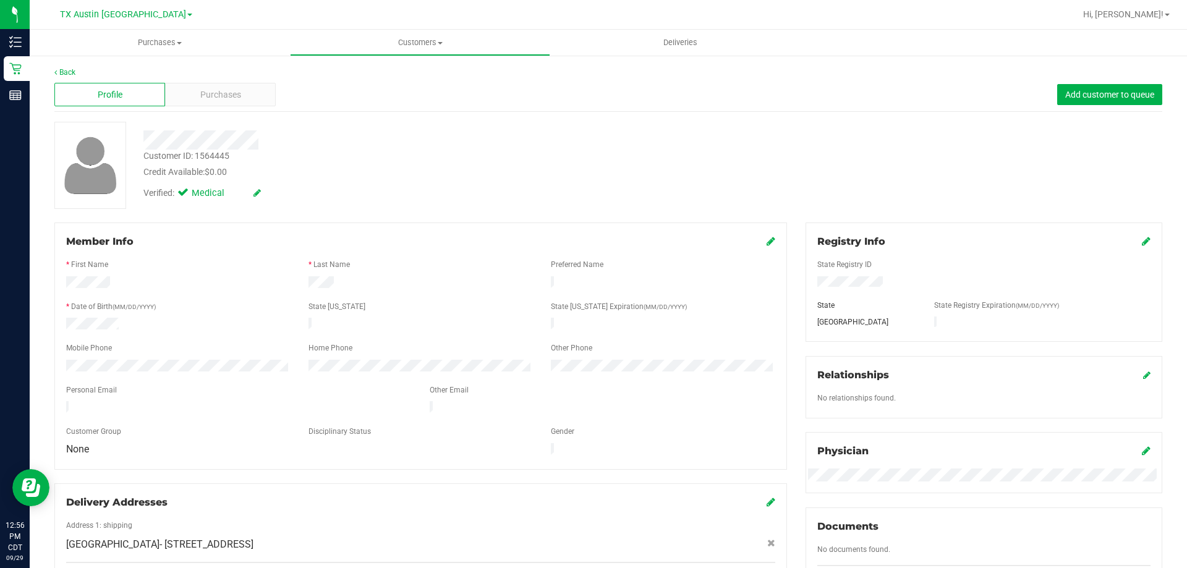
click at [1142, 448] on icon at bounding box center [1146, 451] width 9 height 10
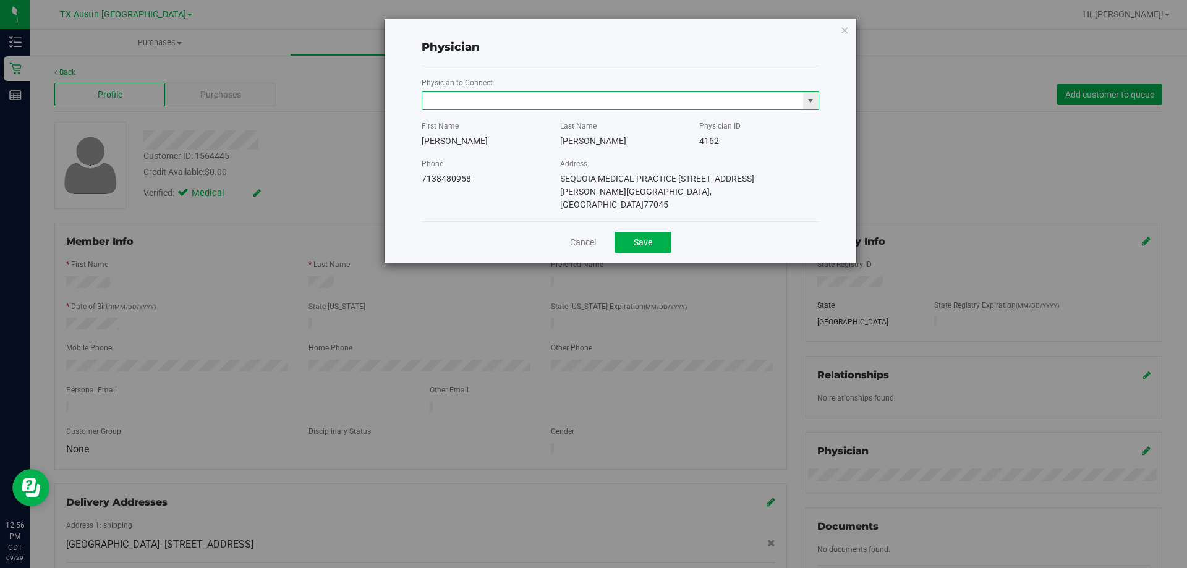
click at [504, 103] on input "text" at bounding box center [612, 100] width 381 height 17
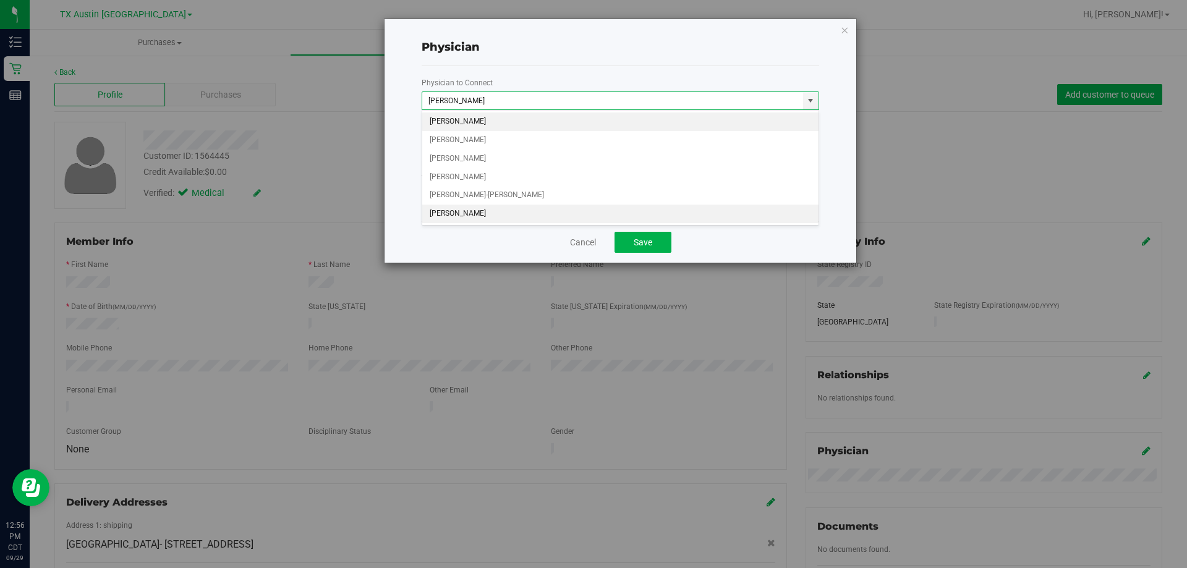
click at [450, 212] on li "An Chen" at bounding box center [620, 214] width 396 height 19
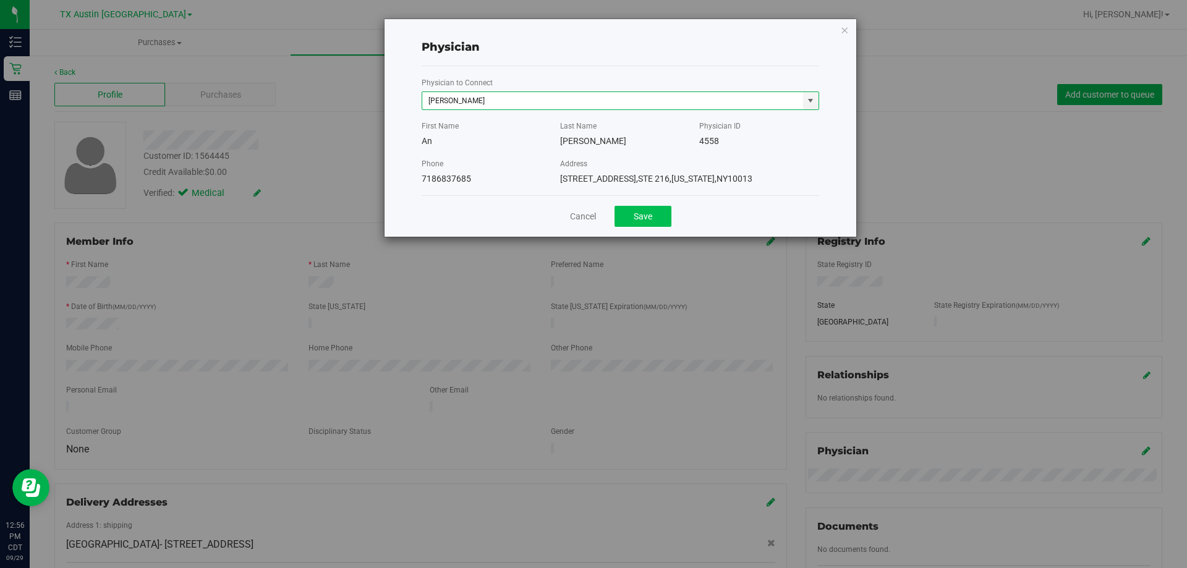
type input "An Chen"
click at [645, 216] on button "Save" at bounding box center [642, 216] width 57 height 21
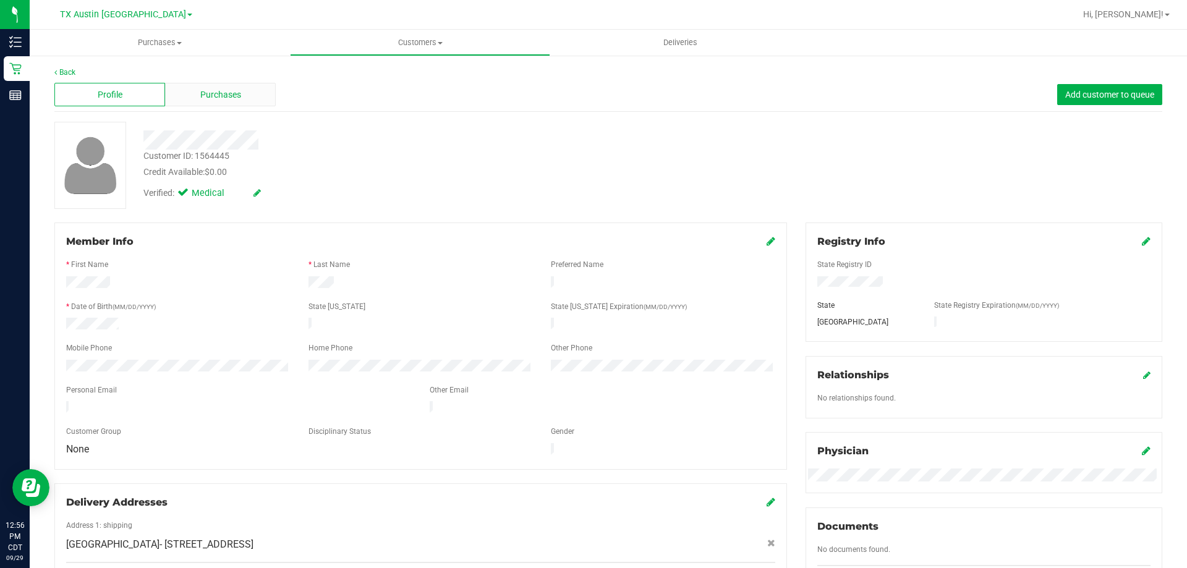
click at [231, 90] on span "Purchases" at bounding box center [220, 94] width 41 height 13
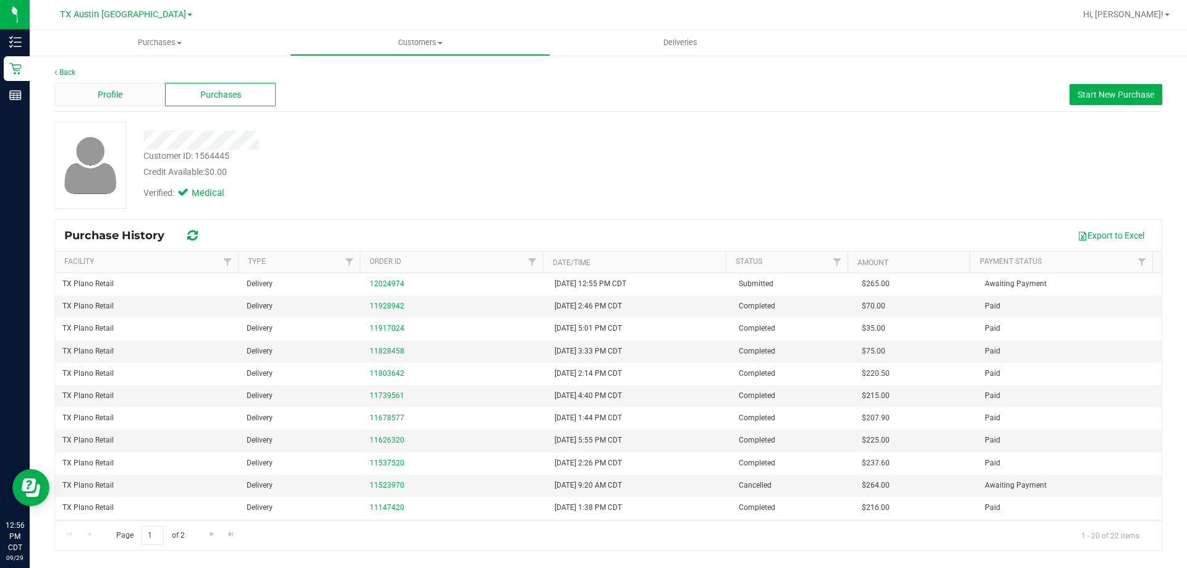
click at [114, 93] on span "Profile" at bounding box center [110, 94] width 25 height 13
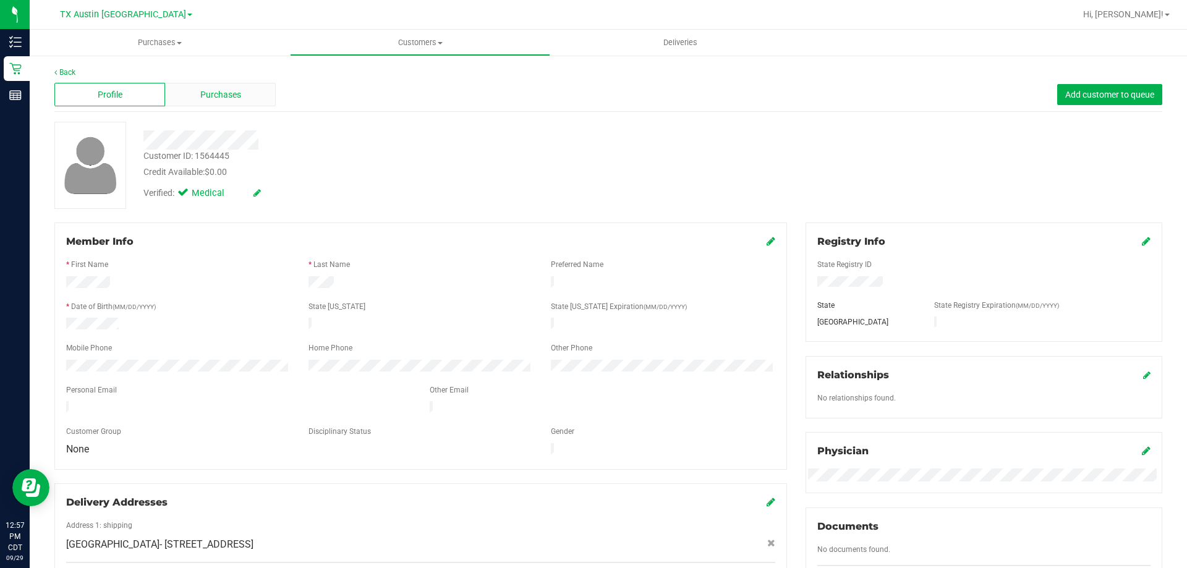
click at [206, 90] on span "Purchases" at bounding box center [220, 94] width 41 height 13
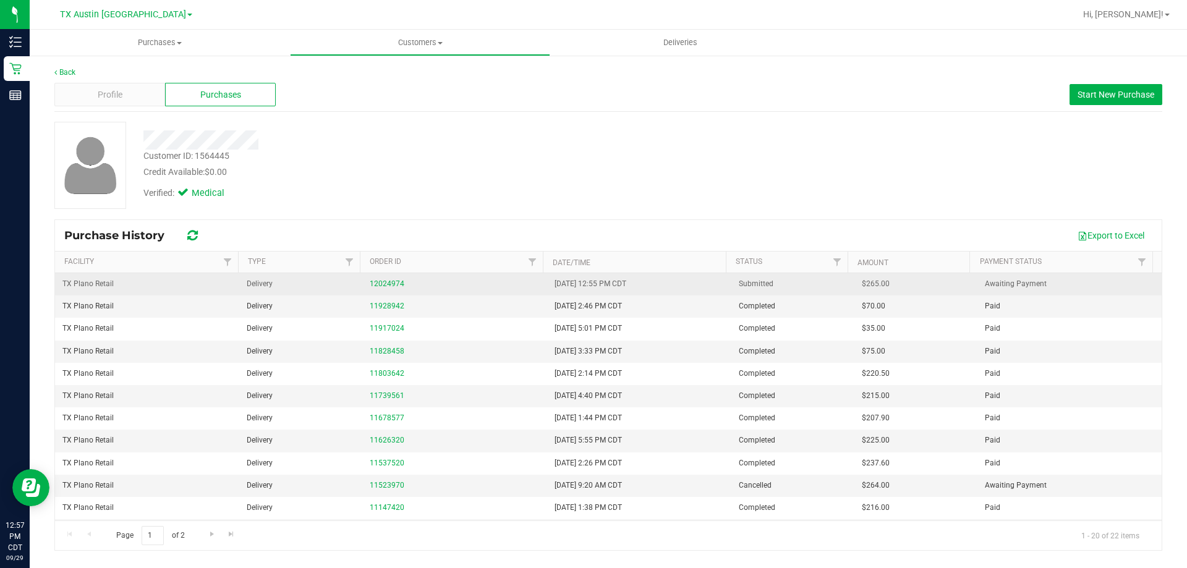
drag, startPoint x: 859, startPoint y: 282, endPoint x: 909, endPoint y: 284, distance: 50.1
click at [909, 284] on td "$265.00" at bounding box center [915, 284] width 123 height 22
copy span "265.00"
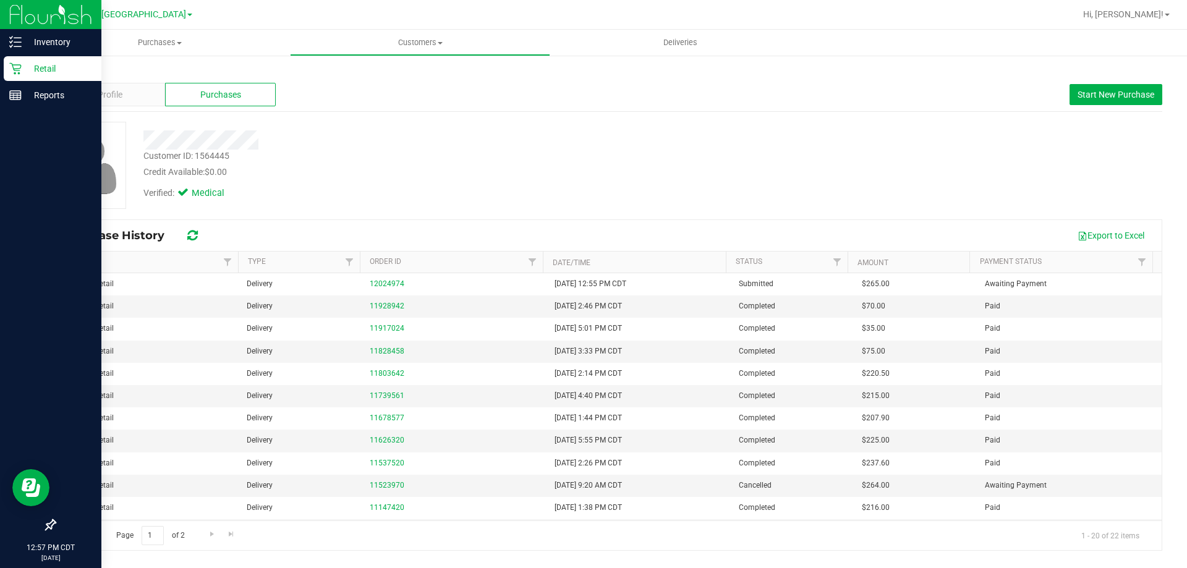
click at [45, 65] on p "Retail" at bounding box center [59, 68] width 74 height 15
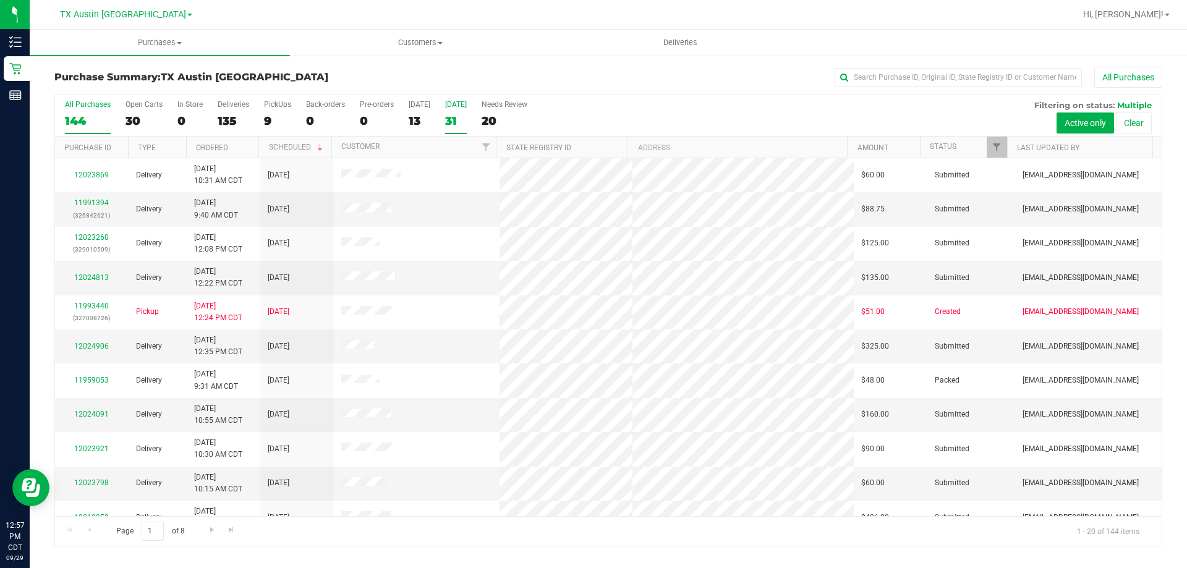
click at [462, 104] on div "Tomorrow" at bounding box center [456, 104] width 22 height 9
click at [0, 0] on input "Tomorrow 31" at bounding box center [0, 0] width 0 height 0
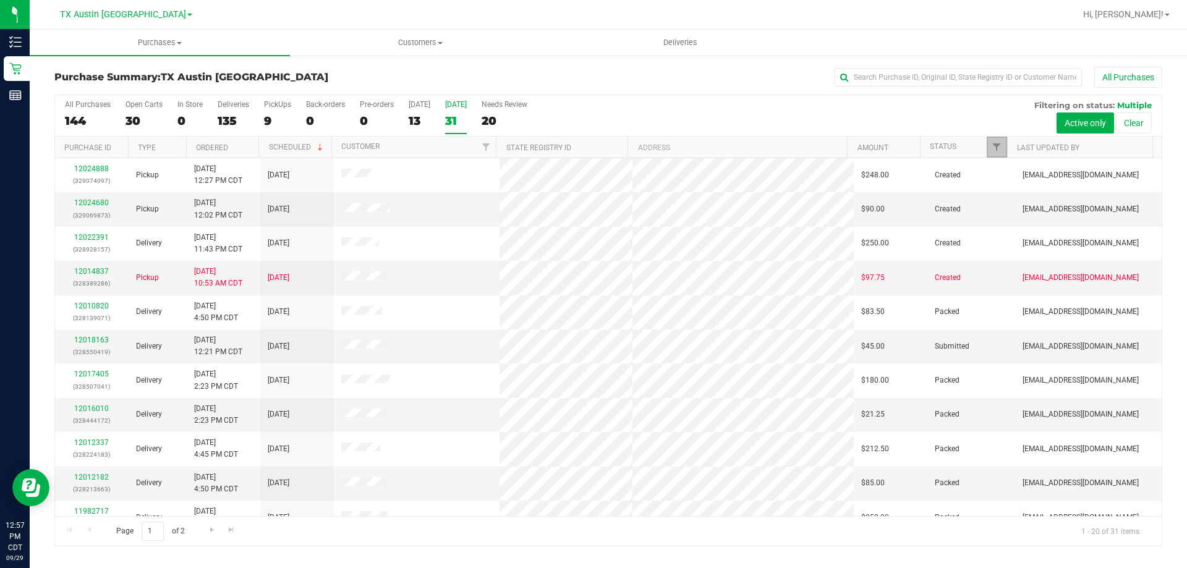
click at [999, 150] on span "Filter" at bounding box center [996, 147] width 10 height 10
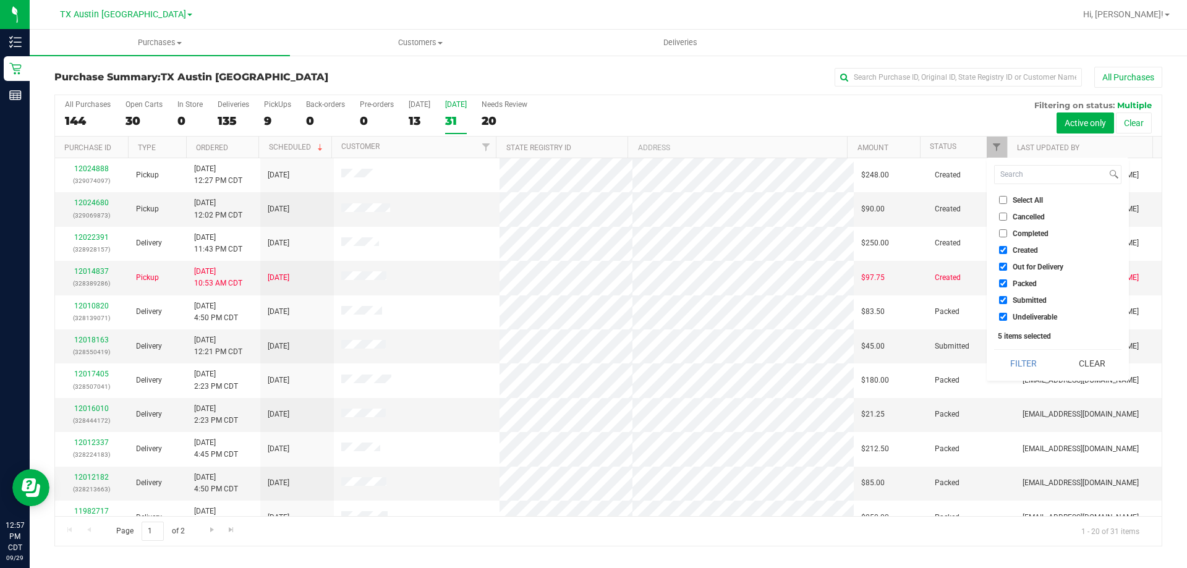
click at [1003, 201] on input "Select All" at bounding box center [1003, 200] width 8 height 8
checkbox input "true"
click at [1003, 201] on input "Select All" at bounding box center [1003, 200] width 8 height 8
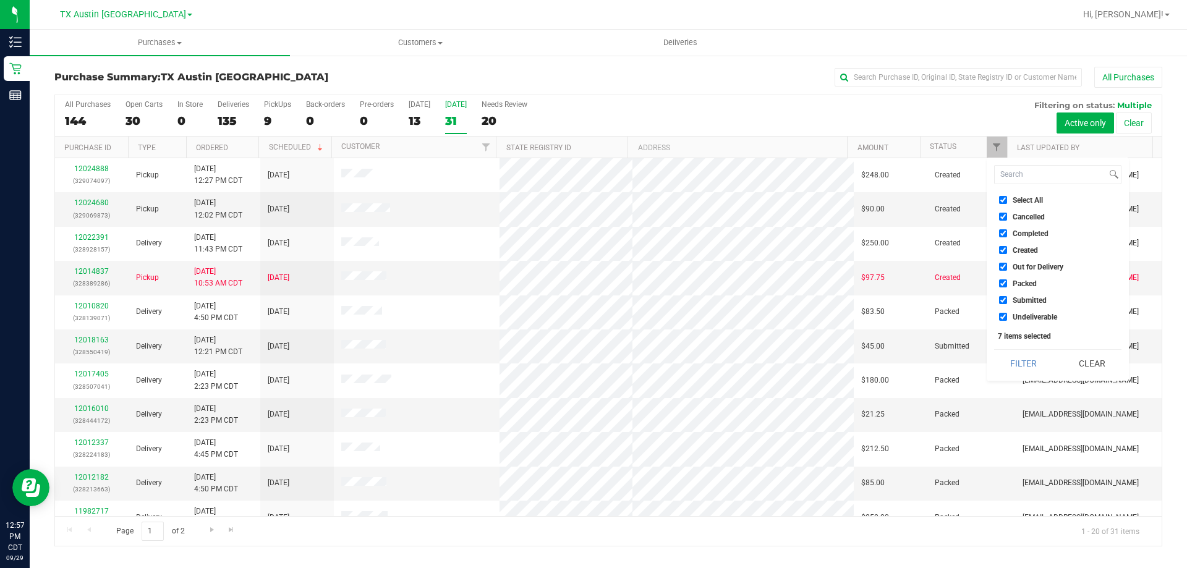
checkbox input "false"
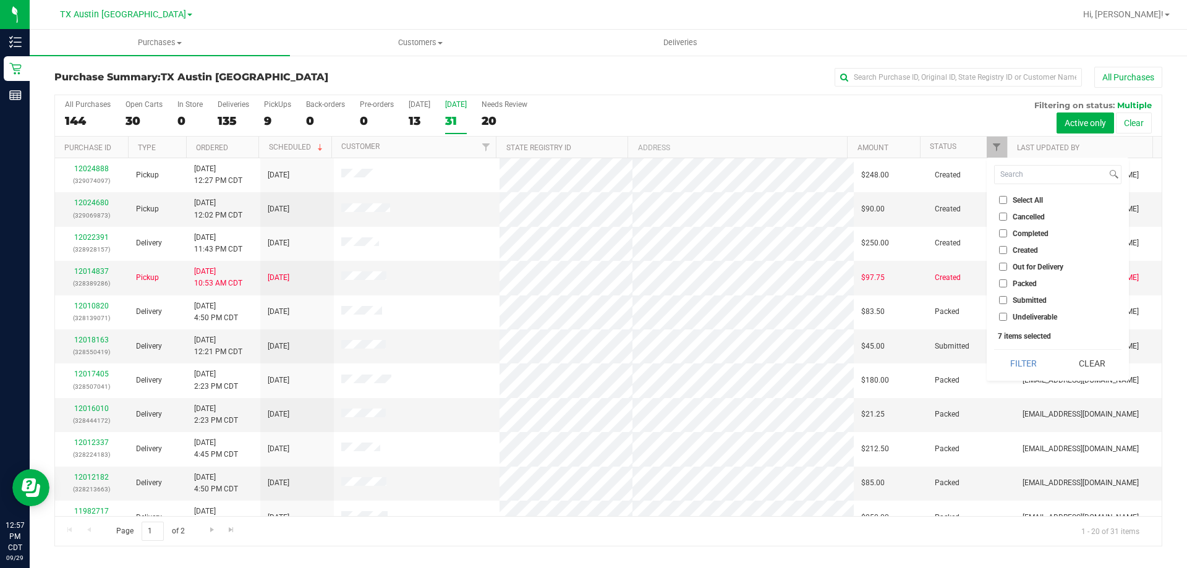
checkbox input "false"
click at [1002, 250] on input "Created" at bounding box center [1003, 250] width 8 height 8
click at [1076, 122] on button "Active only" at bounding box center [1084, 122] width 57 height 21
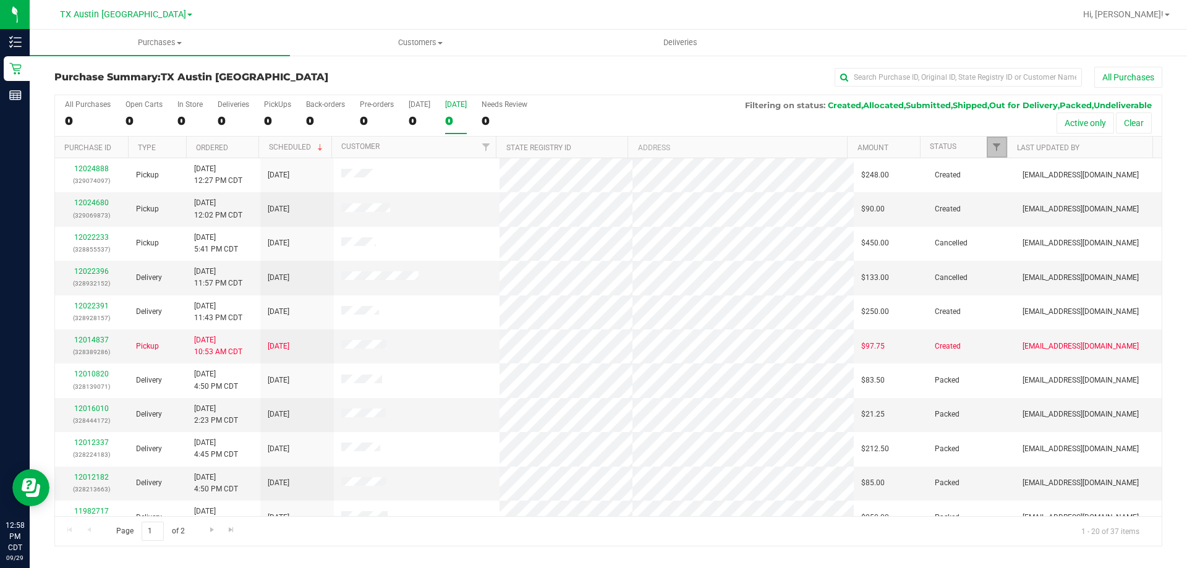
click at [989, 140] on link "Filter" at bounding box center [996, 147] width 20 height 21
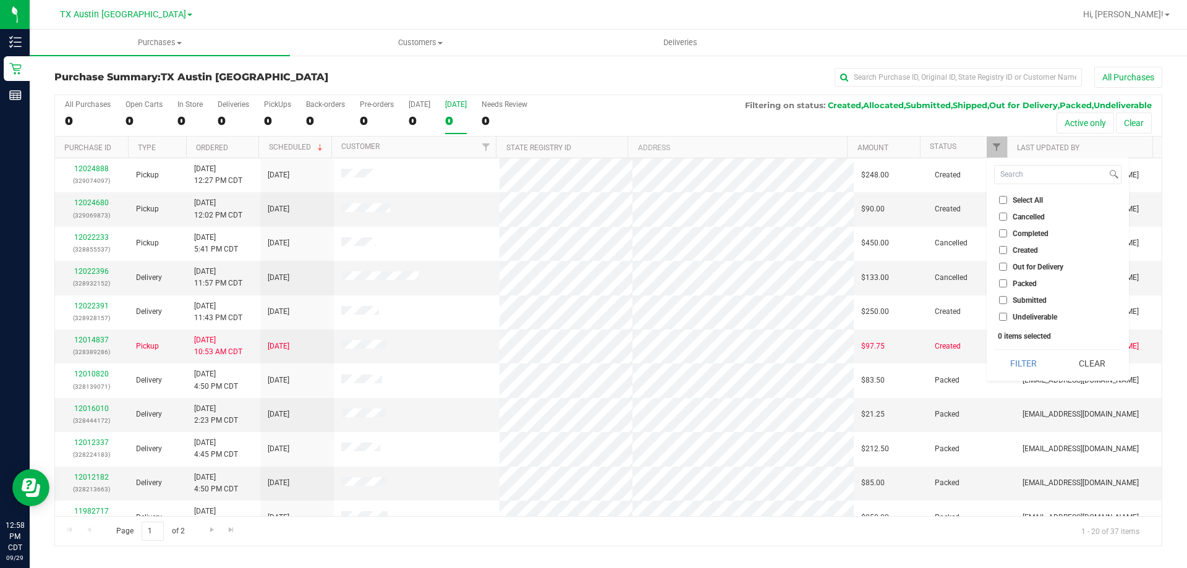
click at [1004, 247] on input "Created" at bounding box center [1003, 250] width 8 height 8
checkbox input "true"
click at [1019, 350] on button "Filter" at bounding box center [1023, 363] width 59 height 27
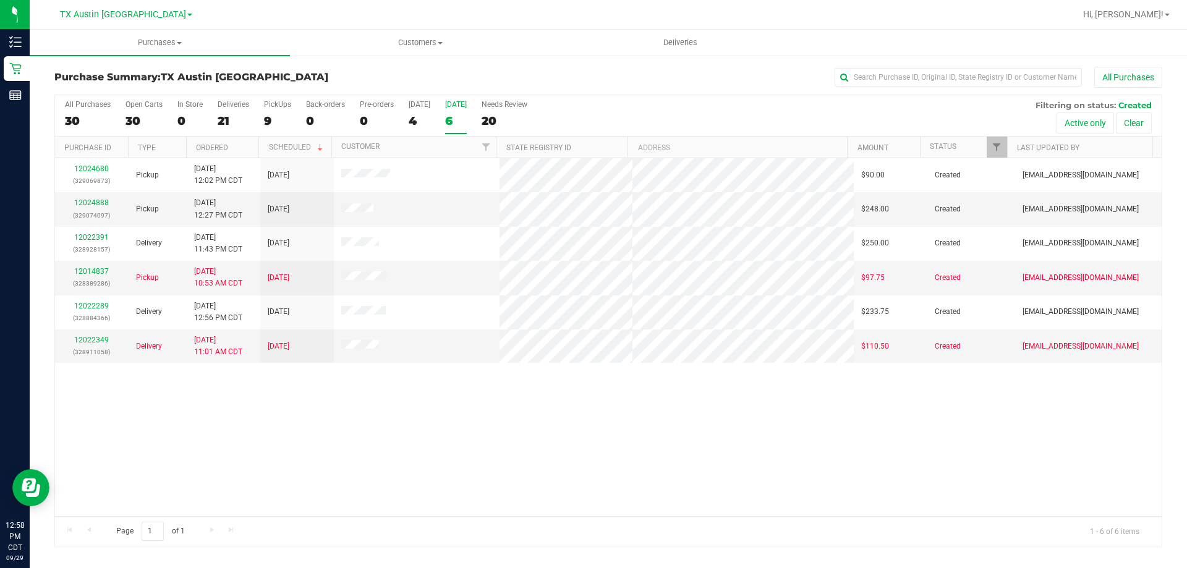
click at [232, 435] on div "12024680 (329069873) Pickup 9/29/2025 12:02 PM CDT 9/30/2025 $90.00 Created abe…" at bounding box center [608, 337] width 1106 height 358
click at [412, 103] on div "Today" at bounding box center [420, 104] width 22 height 9
click at [0, 0] on input "Today 4" at bounding box center [0, 0] width 0 height 0
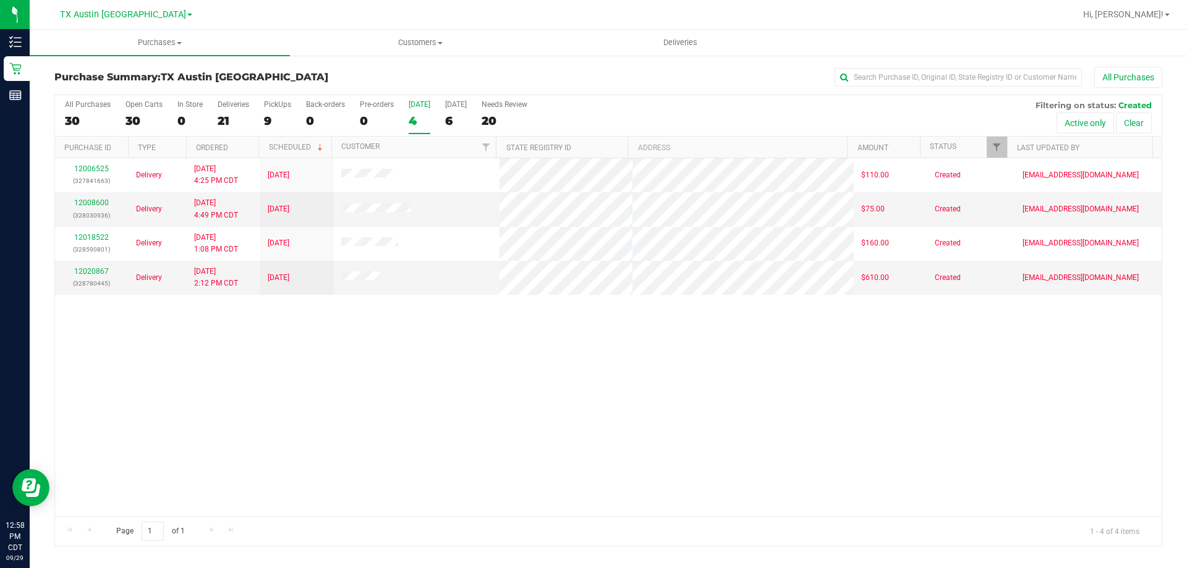
click at [216, 104] on div "All Purchases 30 Open Carts 30 In Store 0 Deliveries 21 PickUps 9 Back-orders 0…" at bounding box center [608, 100] width 1106 height 10
click at [229, 101] on div "Deliveries" at bounding box center [234, 104] width 32 height 9
click at [0, 0] on input "Deliveries 21" at bounding box center [0, 0] width 0 height 0
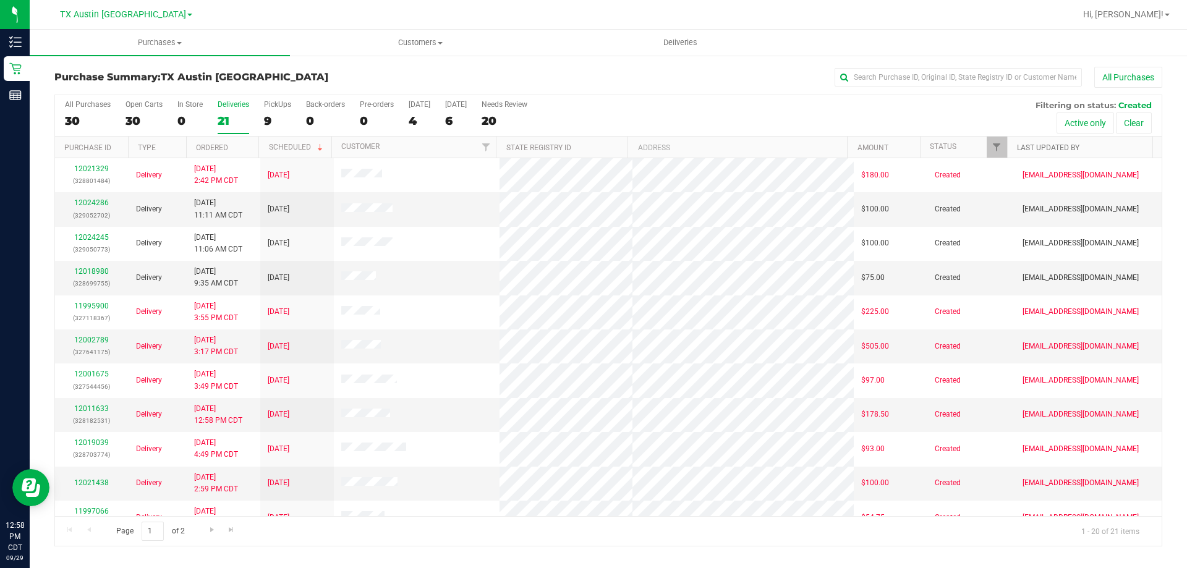
click at [1047, 148] on link "Last Updated By" at bounding box center [1048, 147] width 62 height 9
click at [527, 109] on label "Needs Review 20" at bounding box center [504, 117] width 46 height 34
click at [0, 0] on input "Needs Review 20" at bounding box center [0, 0] width 0 height 0
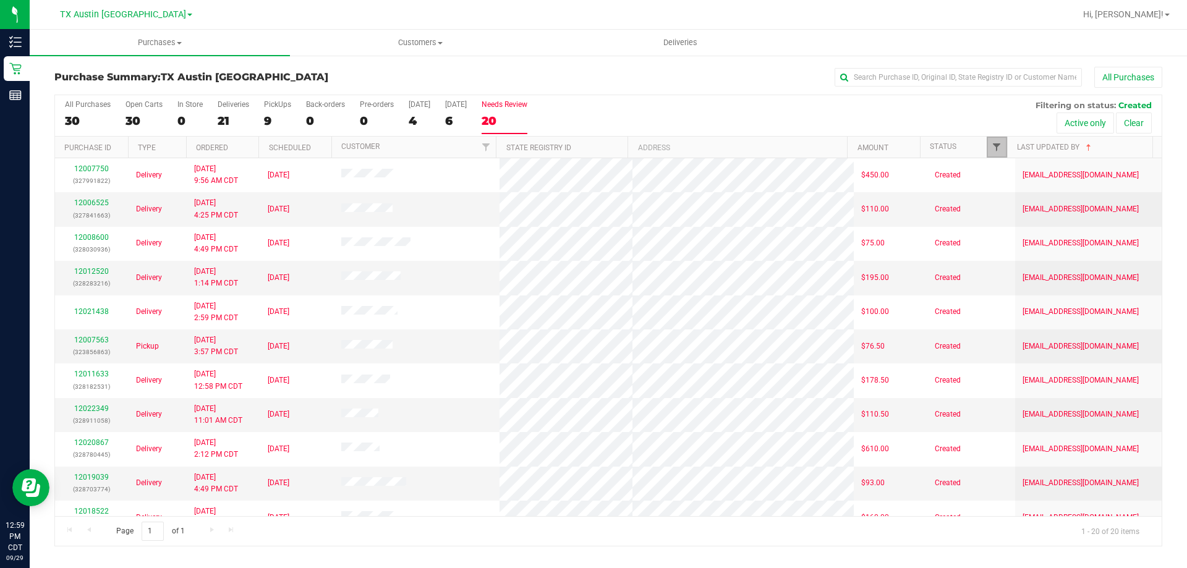
click at [991, 143] on span "Filter" at bounding box center [996, 147] width 10 height 10
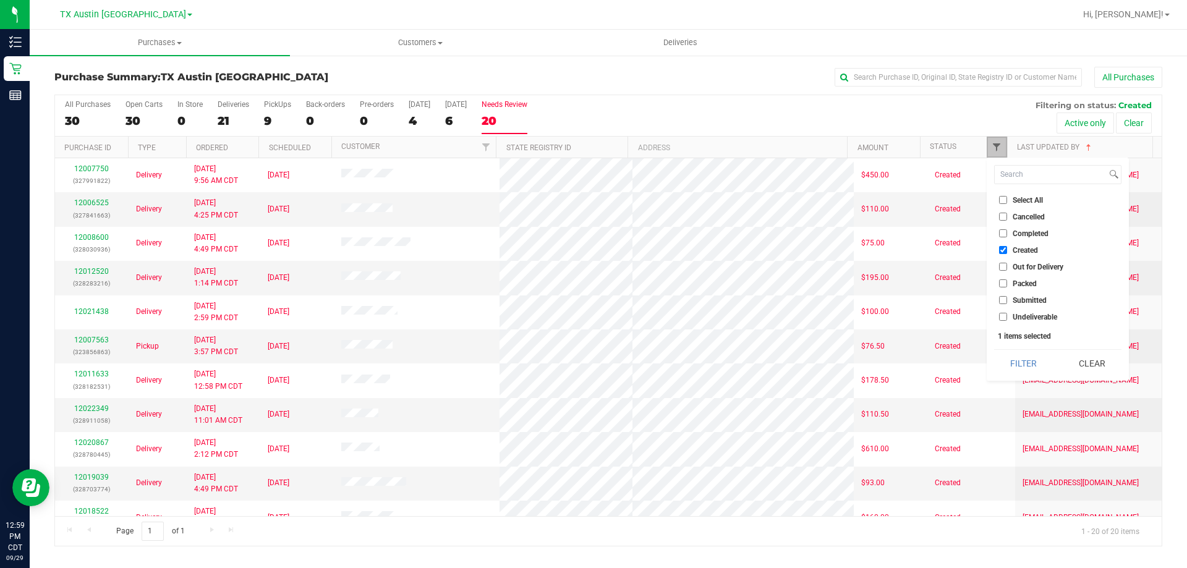
click at [991, 143] on span "Filter" at bounding box center [996, 147] width 10 height 10
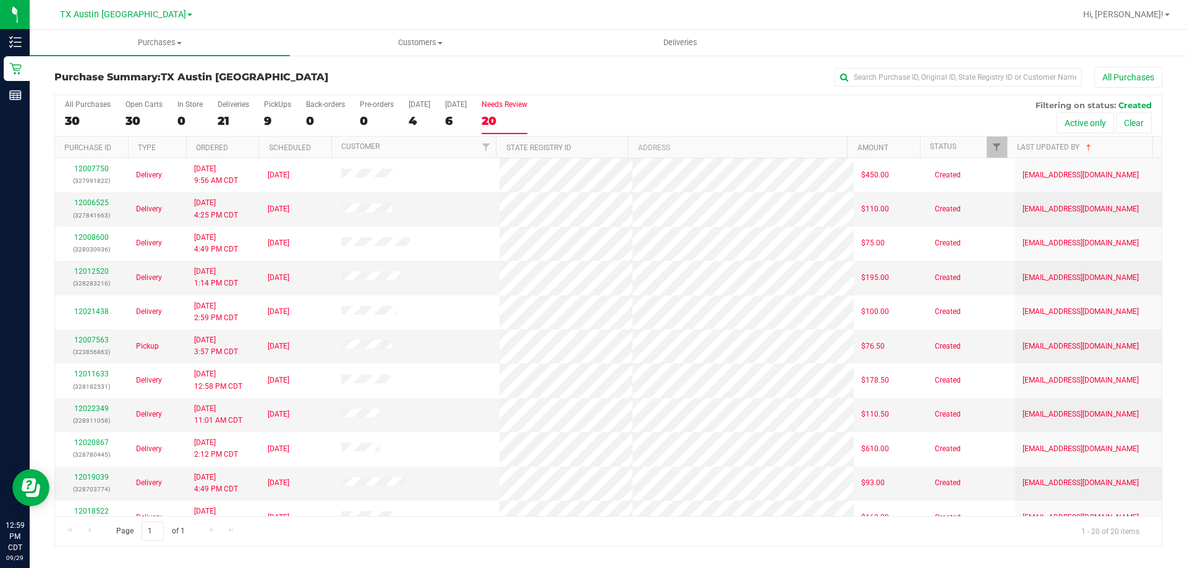
click at [742, 108] on div "All Purchases 30 Open Carts 30 In Store 0 Deliveries 21 PickUps 9 Back-orders 0…" at bounding box center [608, 115] width 1106 height 41
click at [226, 106] on div "Deliveries" at bounding box center [234, 104] width 32 height 9
click at [0, 0] on input "Deliveries 21" at bounding box center [0, 0] width 0 height 0
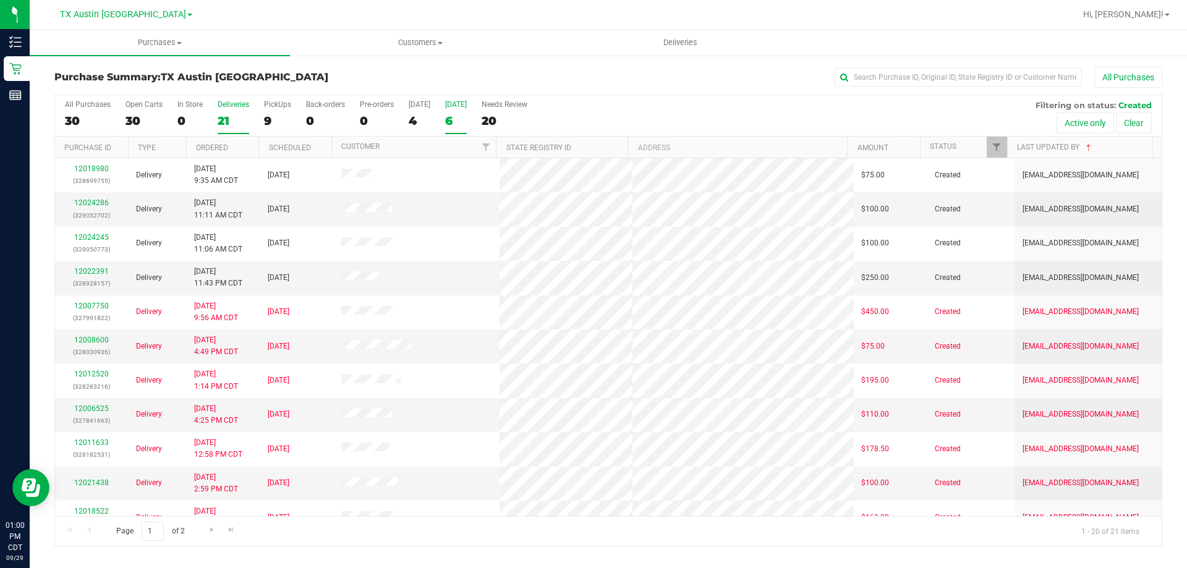
click at [459, 107] on div "Tomorrow" at bounding box center [456, 104] width 22 height 9
click at [0, 0] on input "Tomorrow 6" at bounding box center [0, 0] width 0 height 0
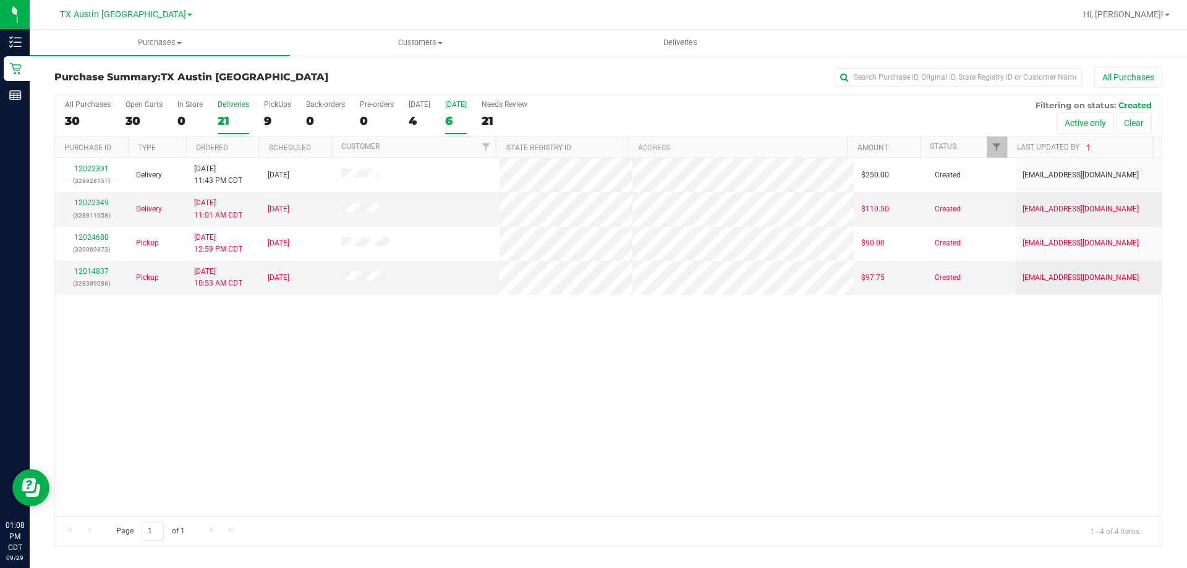
click at [222, 101] on div "Deliveries" at bounding box center [234, 104] width 32 height 9
click at [0, 0] on input "Deliveries 21" at bounding box center [0, 0] width 0 height 0
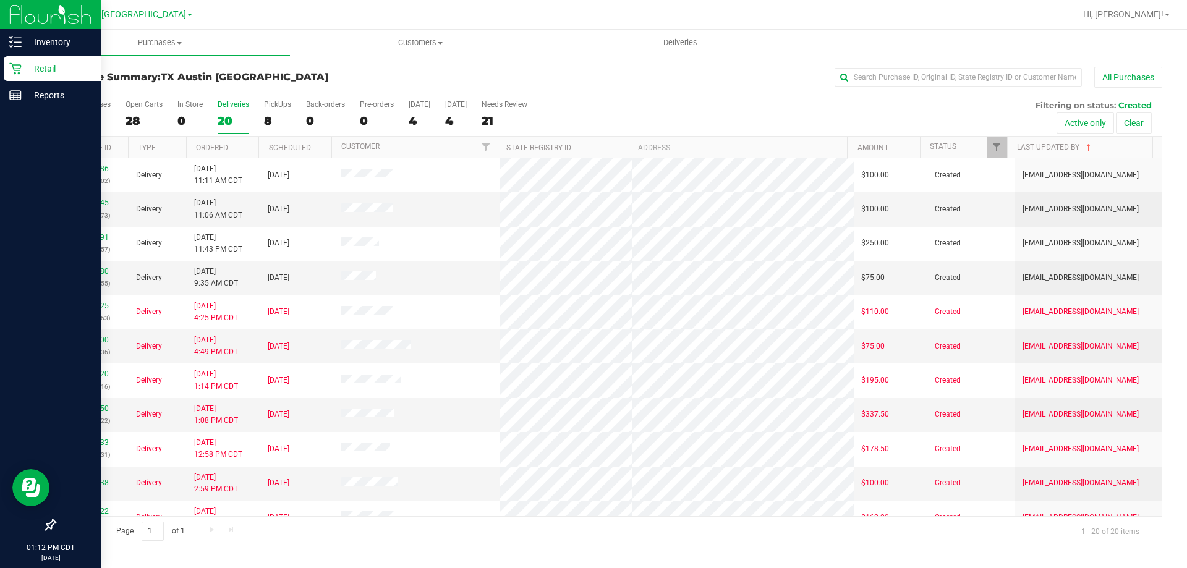
click at [55, 63] on p "Retail" at bounding box center [59, 68] width 74 height 15
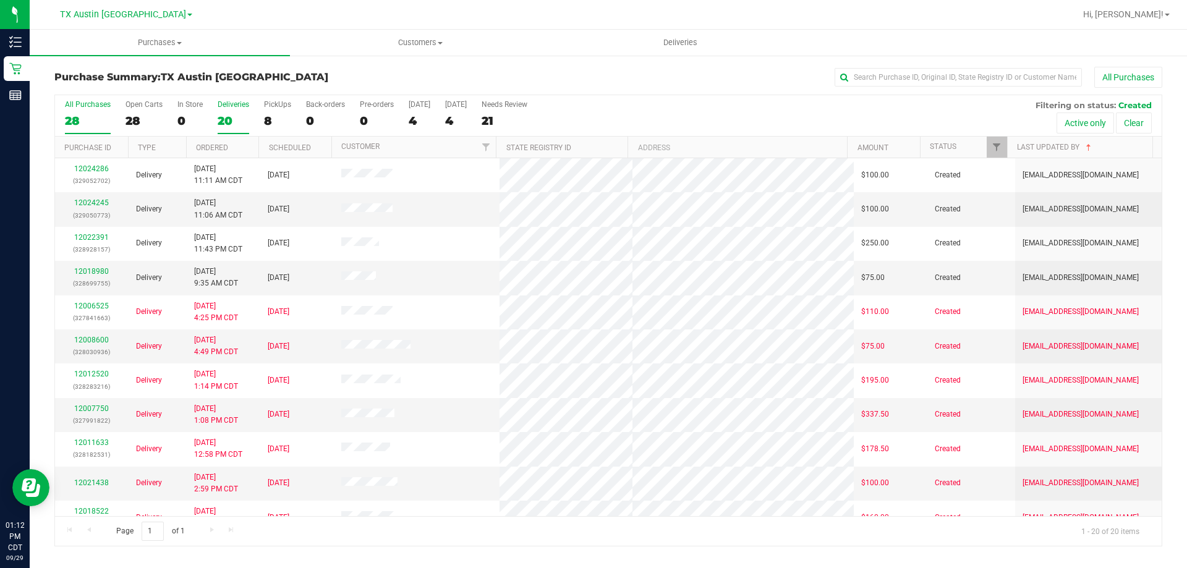
click at [86, 104] on div "All Purchases" at bounding box center [88, 104] width 46 height 9
click at [0, 0] on input "All Purchases 28" at bounding box center [0, 0] width 0 height 0
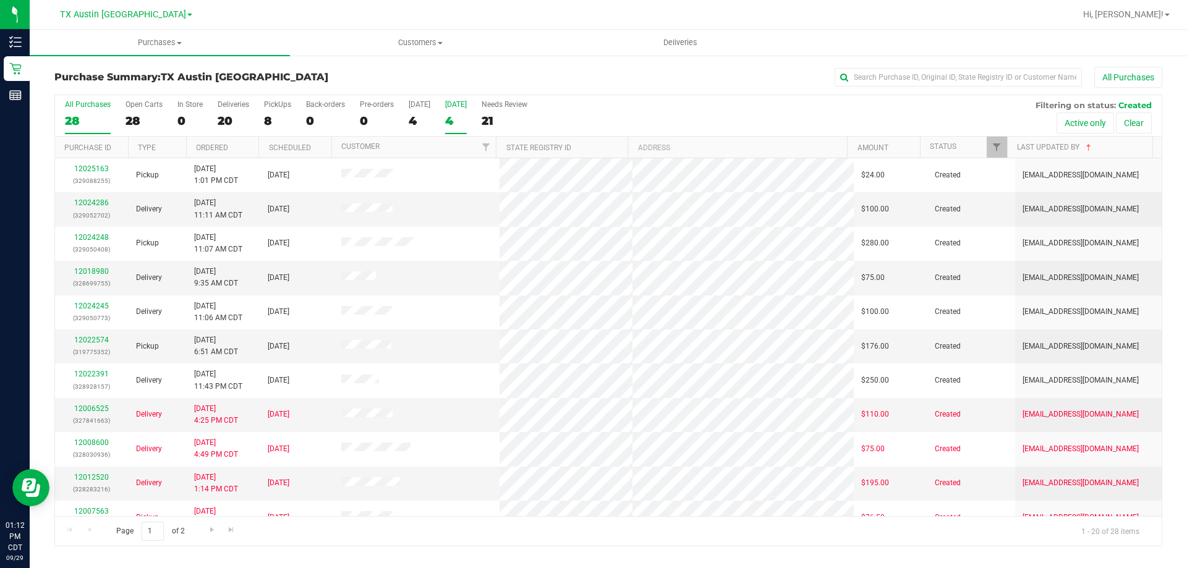
click at [462, 106] on div "Tomorrow" at bounding box center [456, 104] width 22 height 9
click at [0, 0] on input "Tomorrow 4" at bounding box center [0, 0] width 0 height 0
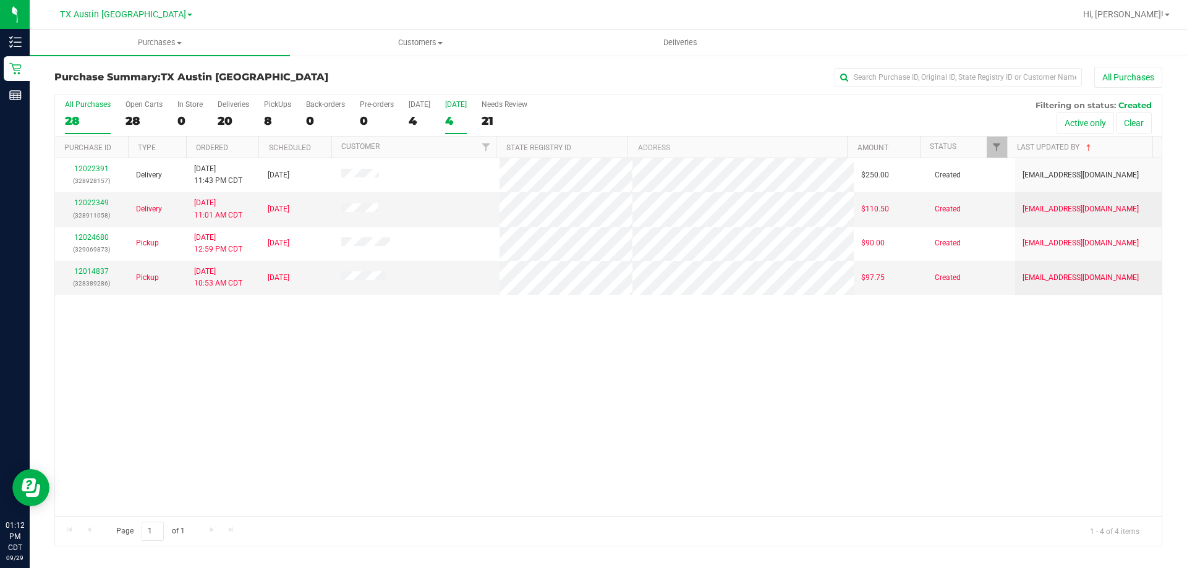
click at [69, 103] on div "All Purchases" at bounding box center [88, 104] width 46 height 9
click at [0, 0] on input "All Purchases 28" at bounding box center [0, 0] width 0 height 0
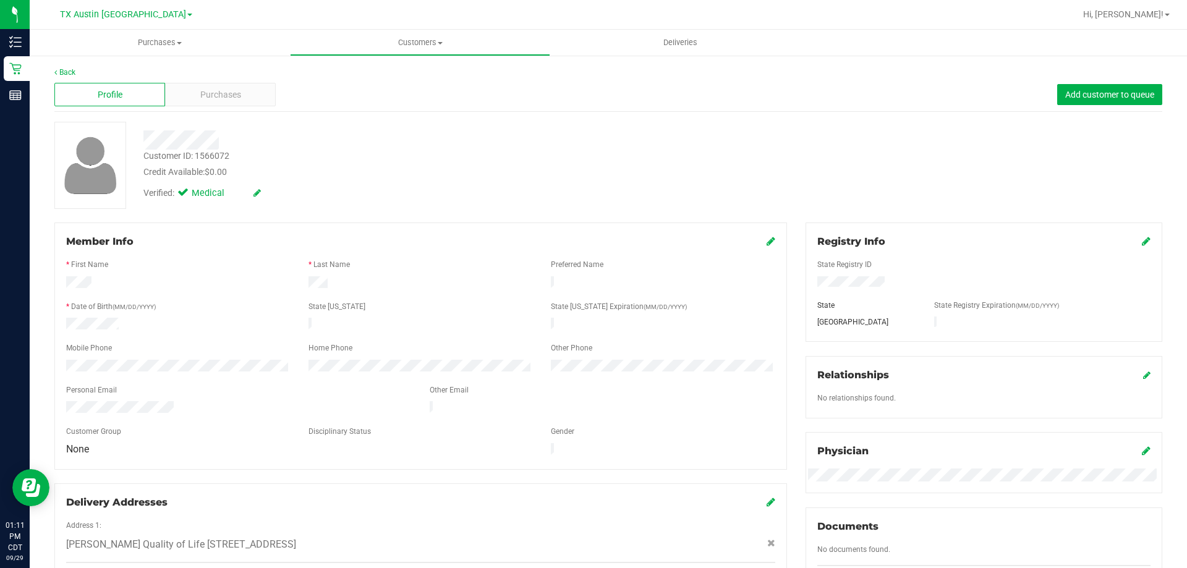
click at [108, 327] on div at bounding box center [178, 325] width 242 height 15
click at [201, 102] on div "Purchases" at bounding box center [220, 94] width 111 height 23
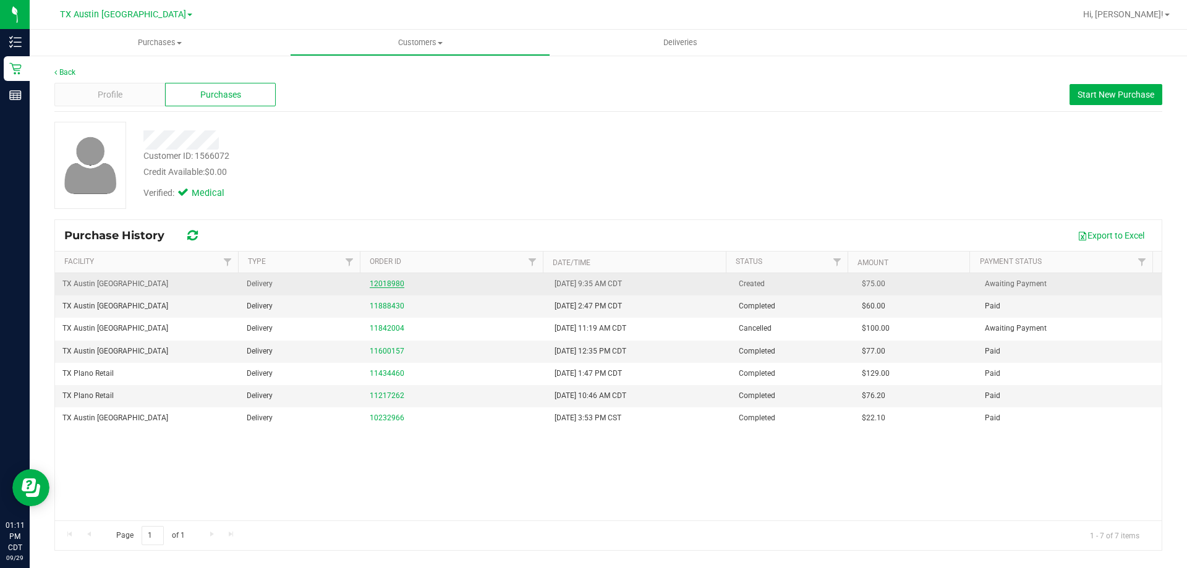
click at [378, 282] on link "12018980" at bounding box center [387, 283] width 35 height 9
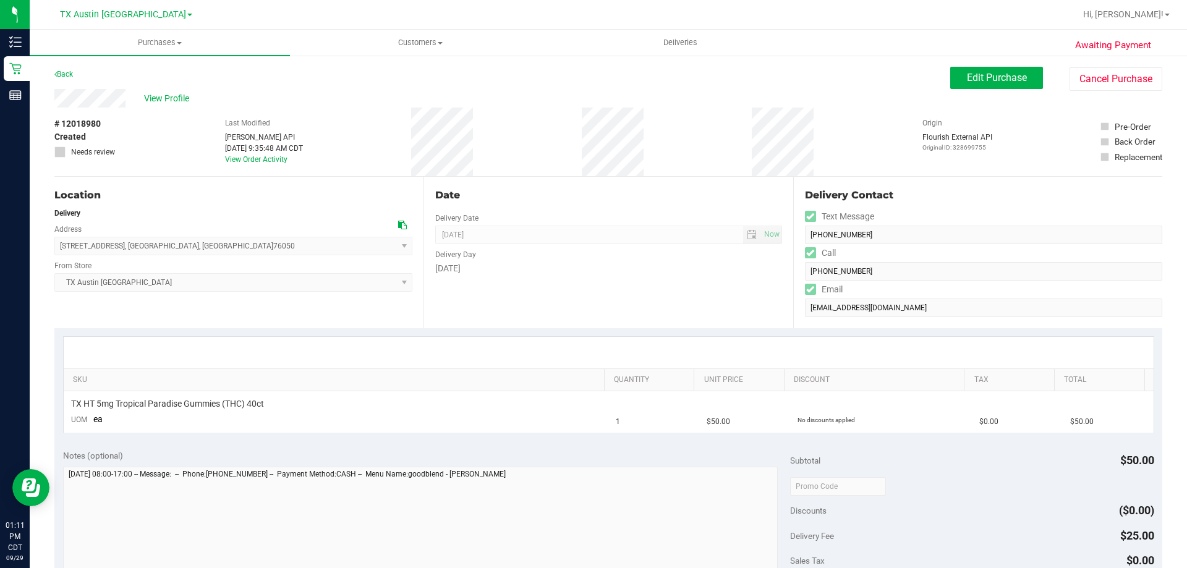
click at [114, 247] on span "[STREET_ADDRESS] , [GEOGRAPHIC_DATA] , [GEOGRAPHIC_DATA] 76050 Select address […" at bounding box center [233, 246] width 358 height 19
copy span "[STREET_ADDRESS]"
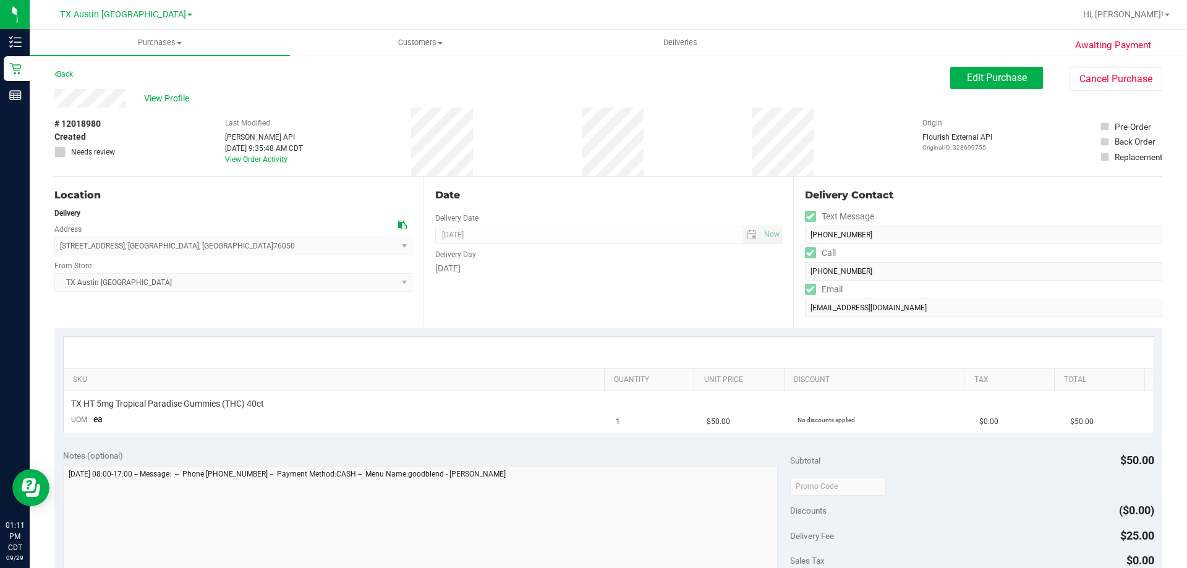
click at [211, 248] on span "[STREET_ADDRESS] , [GEOGRAPHIC_DATA] , [GEOGRAPHIC_DATA] 76050 Select address […" at bounding box center [233, 246] width 358 height 19
drag, startPoint x: 217, startPoint y: 246, endPoint x: 53, endPoint y: 251, distance: 164.5
click at [53, 251] on div "Awaiting Payment Back Edit Purchase Cancel Purchase View Profile # 12018980 Cre…" at bounding box center [608, 515] width 1157 height 922
click at [93, 237] on span "[STREET_ADDRESS] , [GEOGRAPHIC_DATA] , [GEOGRAPHIC_DATA] 76050 Select address […" at bounding box center [233, 246] width 358 height 19
drag, startPoint x: 171, startPoint y: 254, endPoint x: 60, endPoint y: 243, distance: 111.8
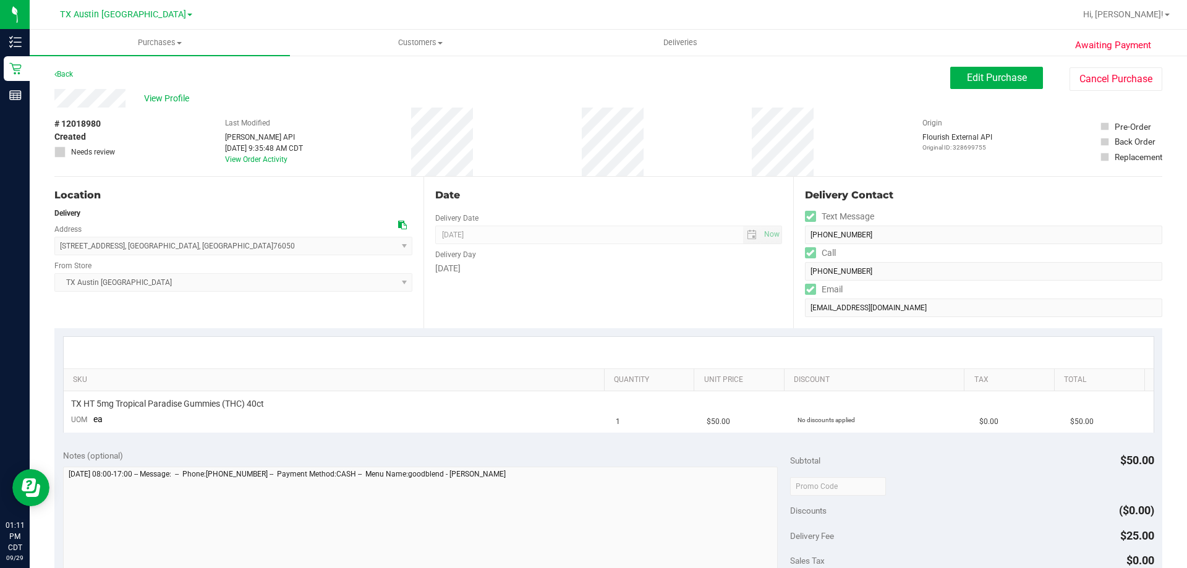
click at [60, 243] on span "[STREET_ADDRESS] , [GEOGRAPHIC_DATA] , [GEOGRAPHIC_DATA] 76050 Select address […" at bounding box center [233, 246] width 358 height 19
copy span "[STREET_ADDRESS]"
click at [132, 14] on span "TX Austin [GEOGRAPHIC_DATA]" at bounding box center [123, 14] width 126 height 11
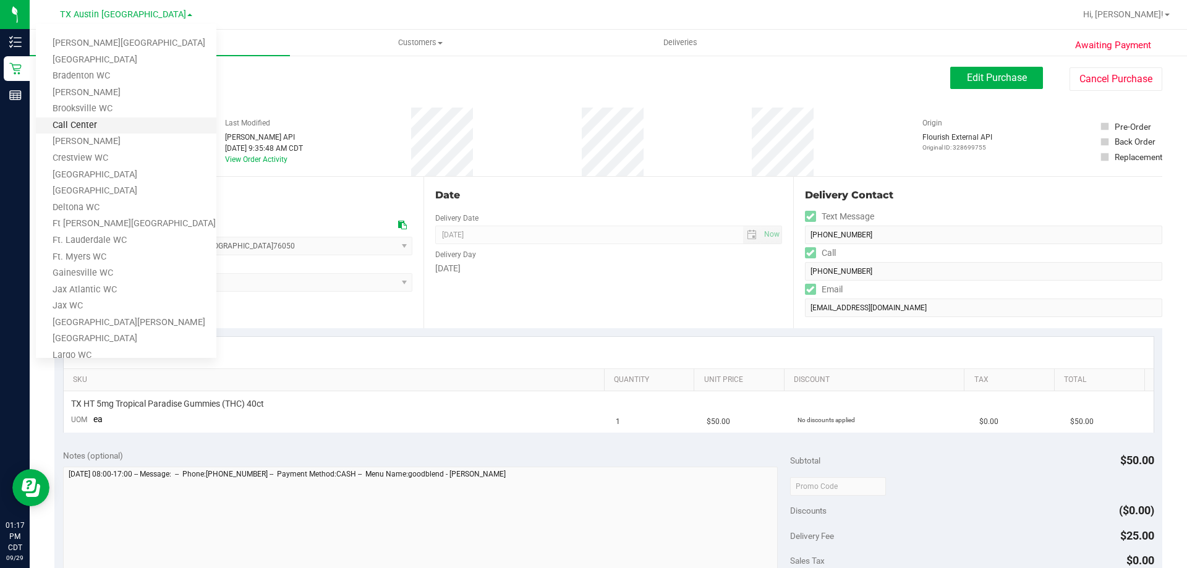
click at [92, 129] on link "Call Center" at bounding box center [126, 125] width 180 height 17
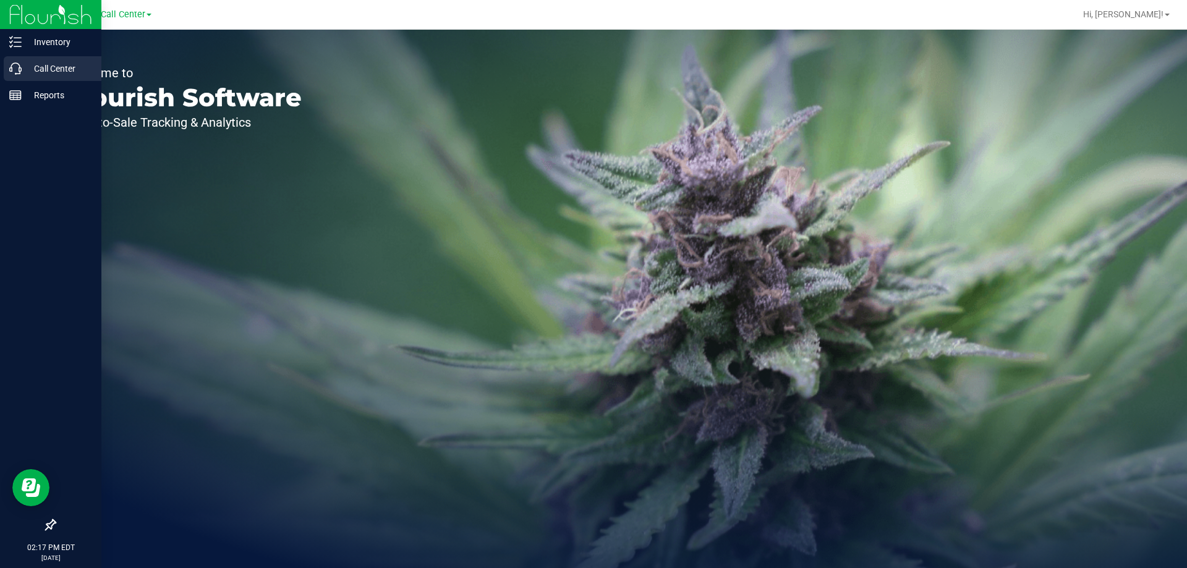
click at [16, 71] on icon at bounding box center [15, 68] width 12 height 12
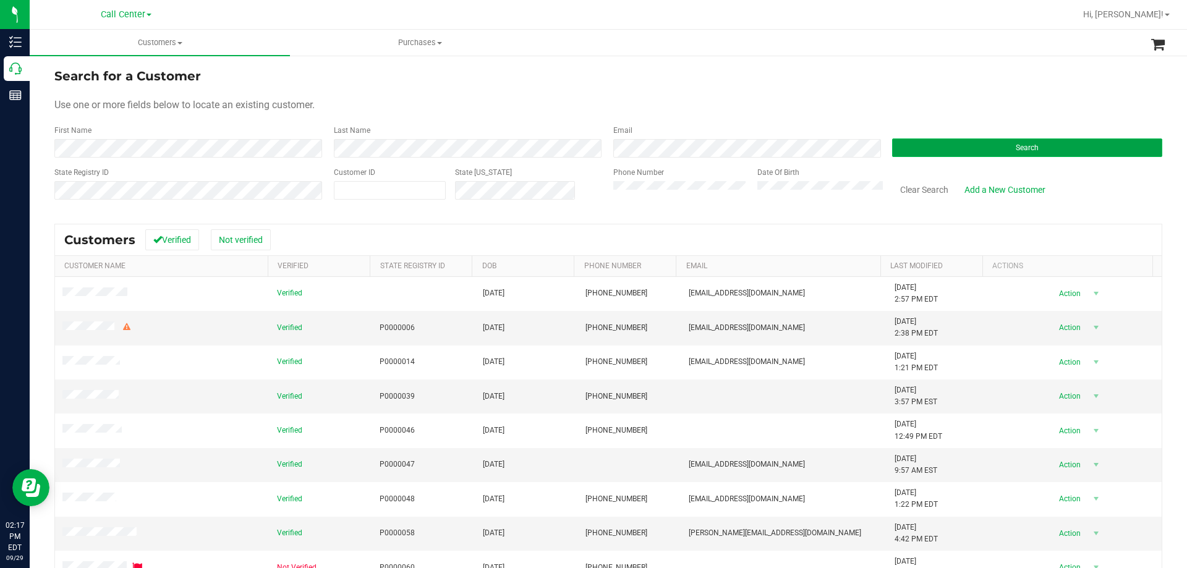
click at [984, 154] on button "Search" at bounding box center [1027, 147] width 270 height 19
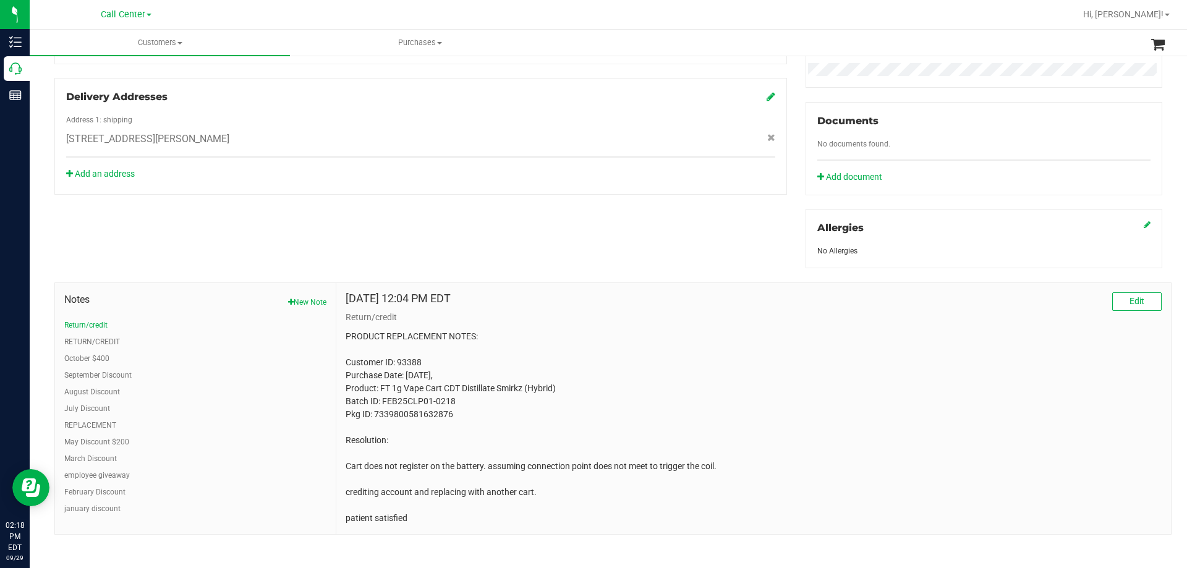
scroll to position [411, 0]
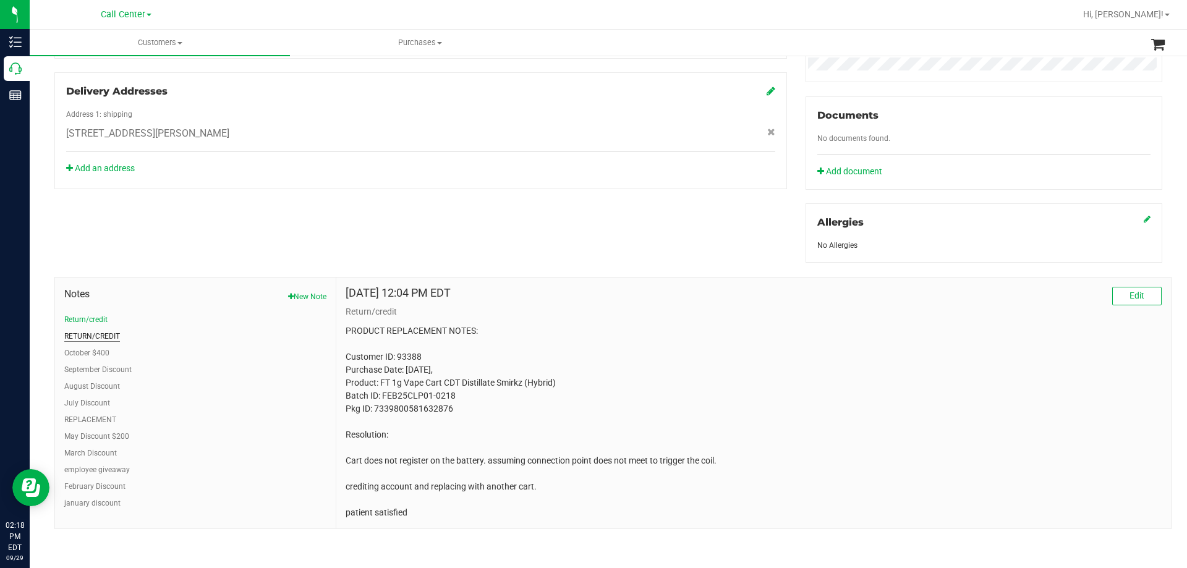
click at [102, 336] on button "RETURN/CREDIT" at bounding box center [92, 336] width 56 height 11
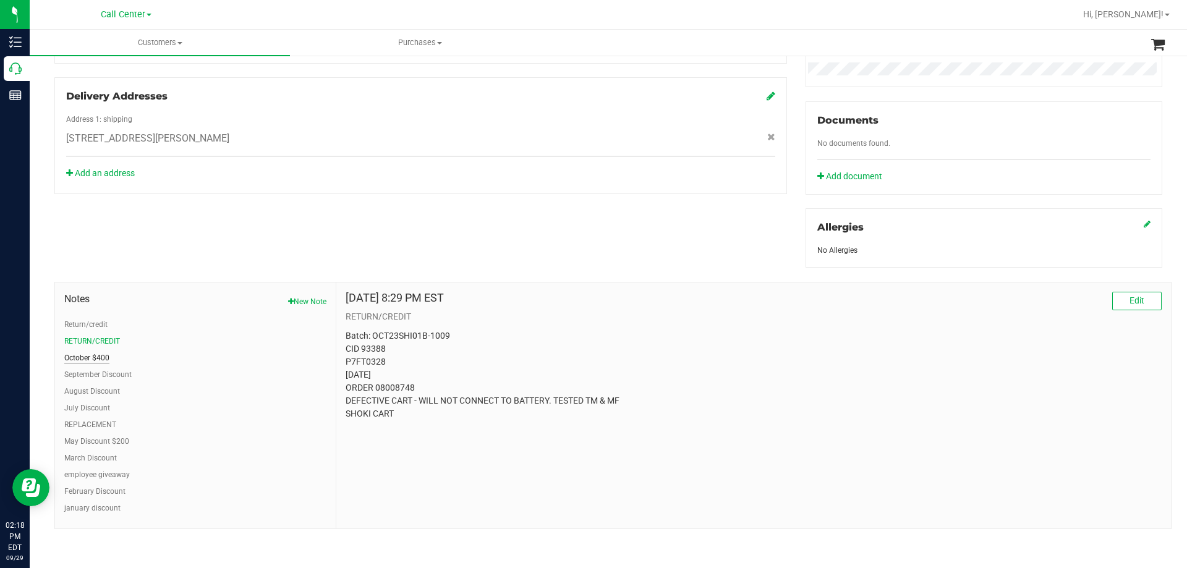
click at [100, 359] on button "October $400" at bounding box center [86, 357] width 45 height 11
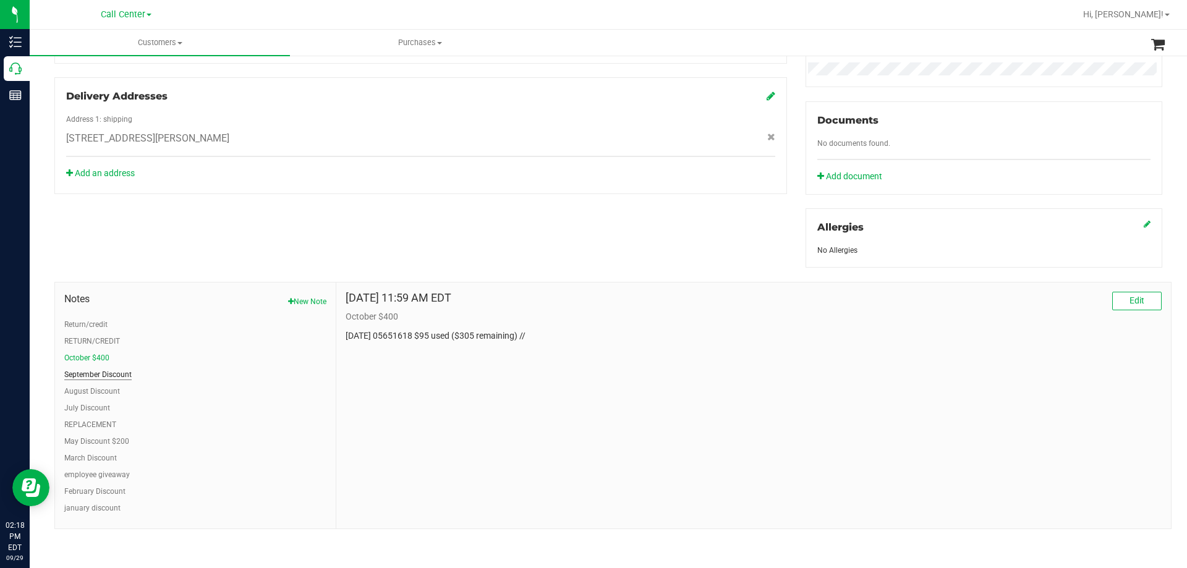
click at [100, 369] on button "September Discount" at bounding box center [97, 374] width 67 height 11
click at [92, 389] on button "August Discount" at bounding box center [92, 391] width 56 height 11
click at [85, 409] on button "July Discount" at bounding box center [87, 407] width 46 height 11
click at [91, 425] on button "REPLACEMENT" at bounding box center [90, 424] width 52 height 11
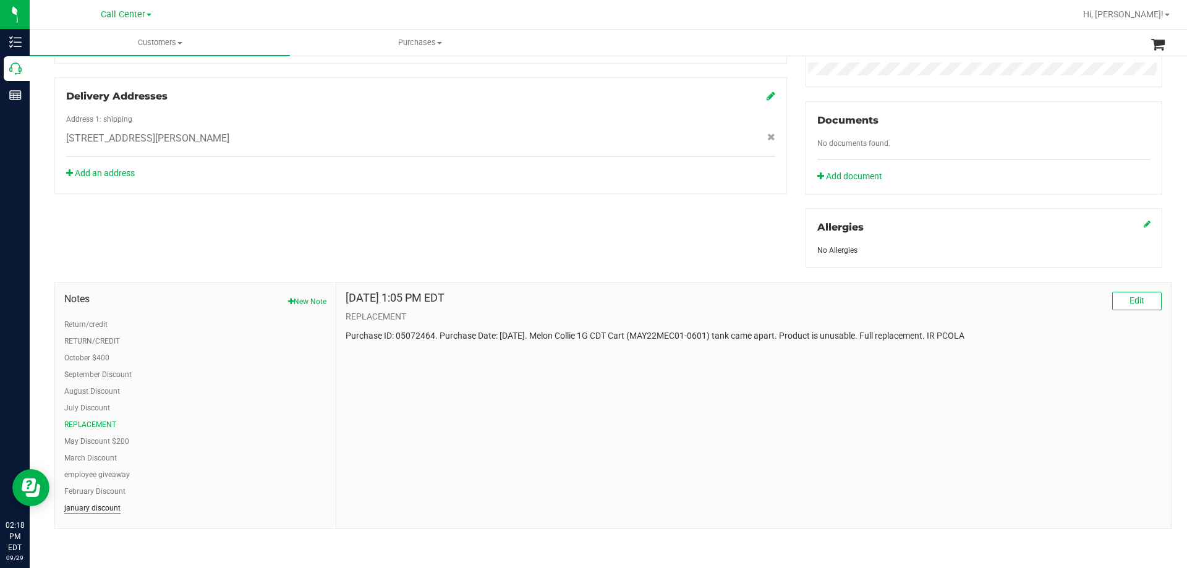
click at [95, 506] on button "january discount" at bounding box center [92, 507] width 56 height 11
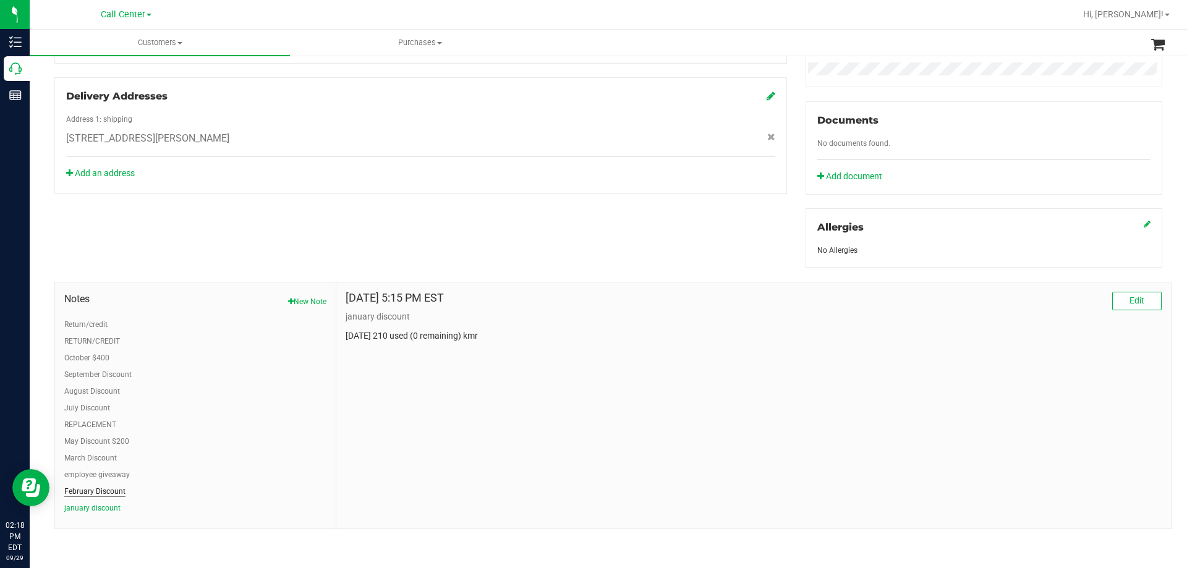
click at [67, 493] on button "February Discount" at bounding box center [94, 491] width 61 height 11
click at [112, 472] on button "employee giveaway" at bounding box center [97, 474] width 66 height 11
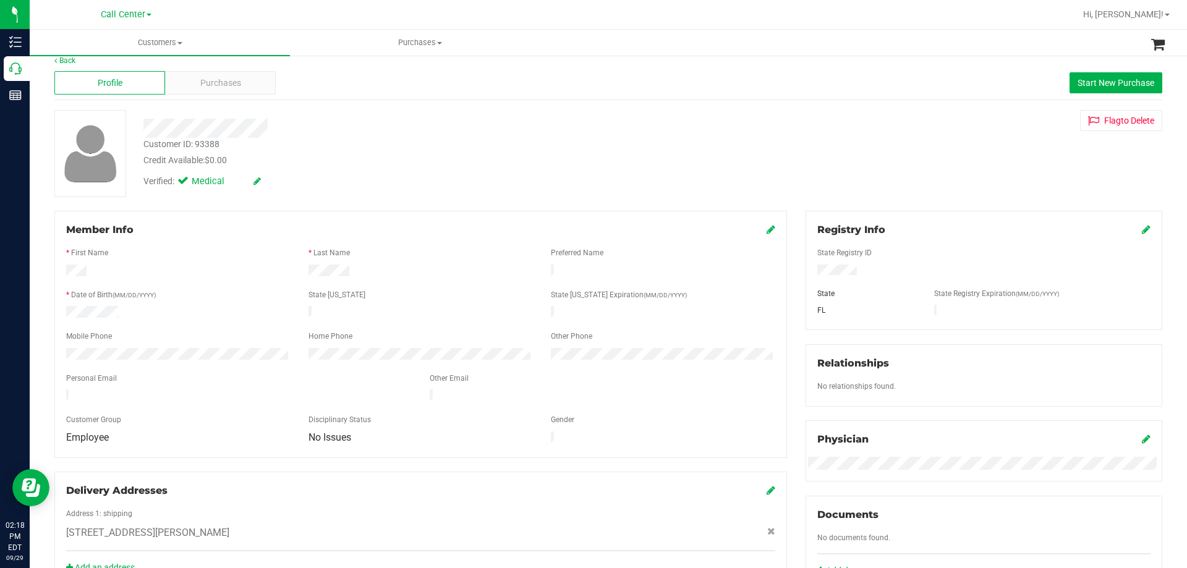
scroll to position [0, 0]
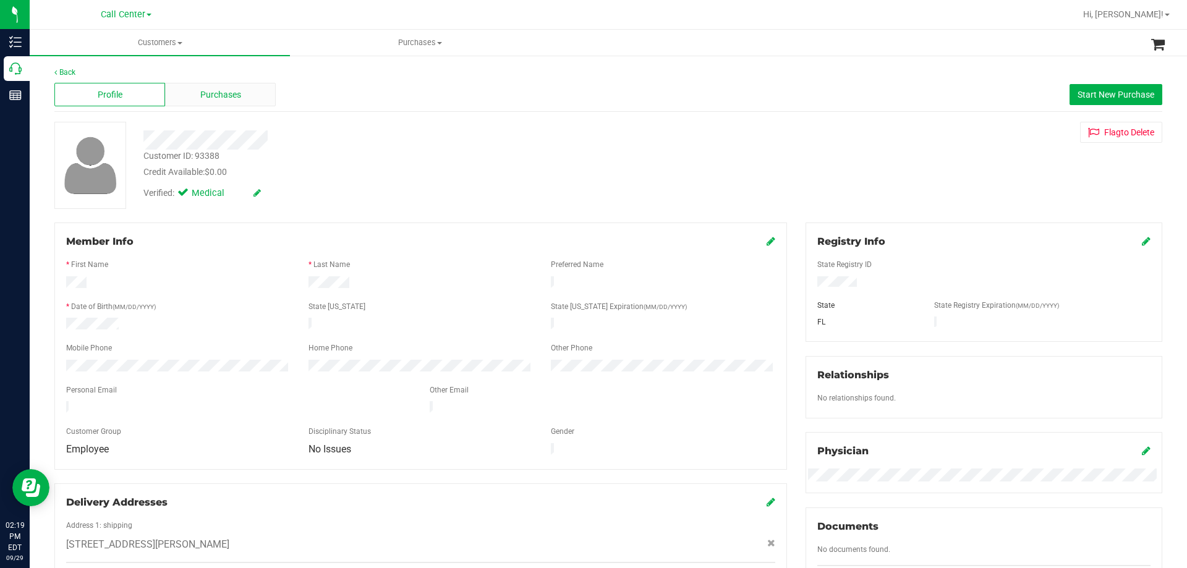
click at [218, 100] on span "Purchases" at bounding box center [220, 94] width 41 height 13
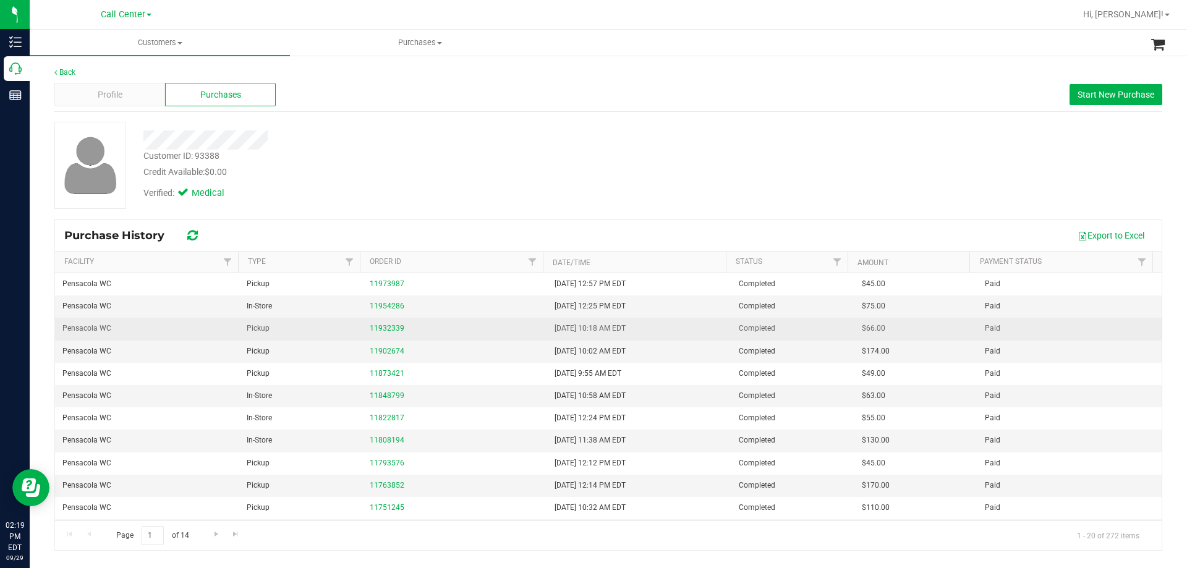
scroll to position [200, 0]
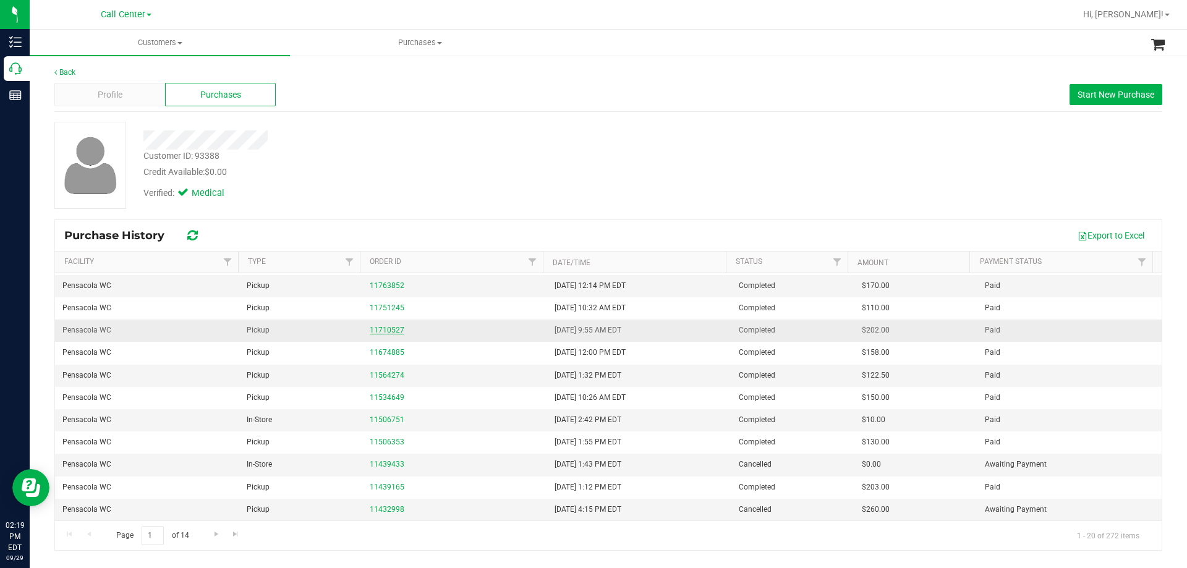
click at [383, 328] on link "11710527" at bounding box center [387, 330] width 35 height 9
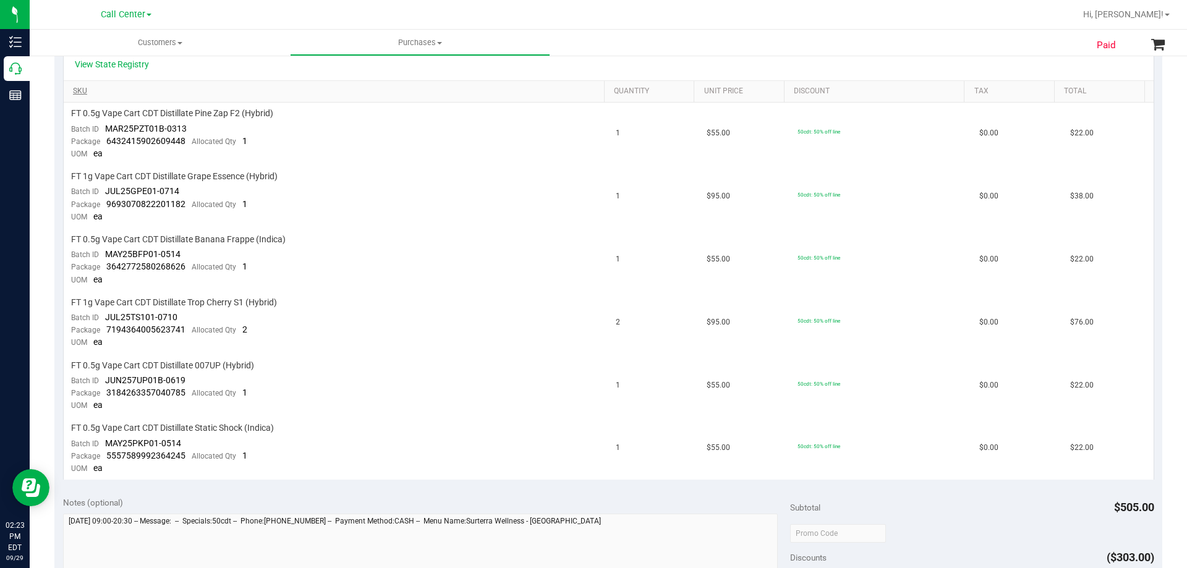
scroll to position [309, 0]
click at [158, 299] on span "FT 1g Vape Cart CDT Distillate Trop Cherry S1 (Hybrid)" at bounding box center [174, 302] width 206 height 12
copy div "FT 1g Vape Cart CDT Distillate Trop Cherry S1 (Hybrid)"
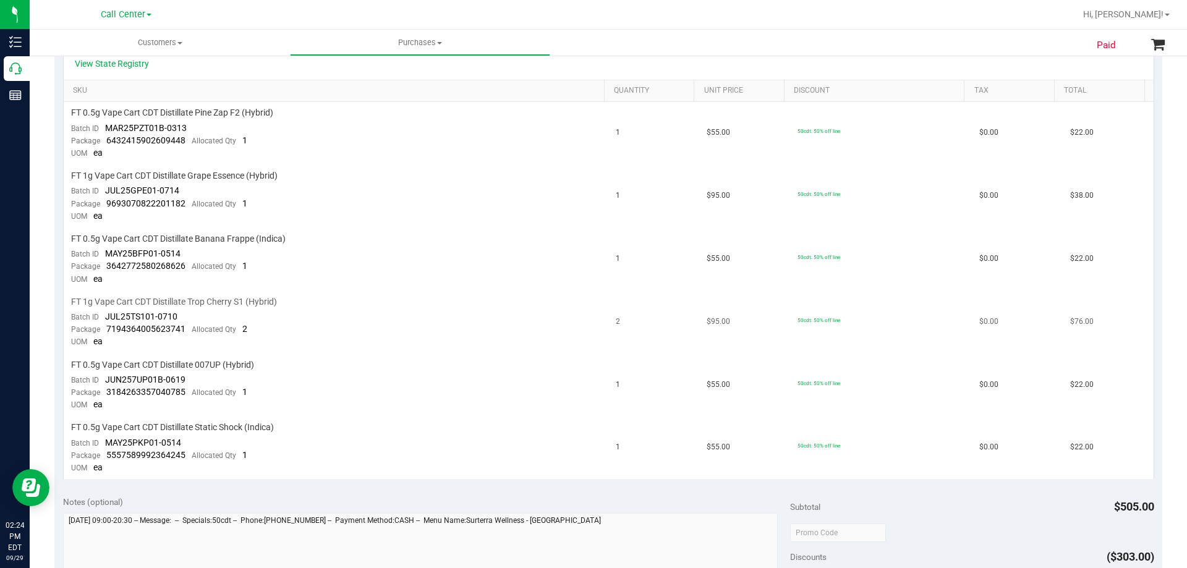
click at [159, 312] on span "JUL25TS101-0710" at bounding box center [141, 316] width 72 height 10
drag, startPoint x: 106, startPoint y: 316, endPoint x: 193, endPoint y: 315, distance: 87.1
click at [193, 315] on td "FT 1g Vape Cart CDT Distillate Trop Cherry S1 (Hybrid) Batch ID JUL25TS101-0710…" at bounding box center [336, 322] width 545 height 63
copy span "JUL25TS101-0710"
click at [128, 304] on span "FT 1g Vape Cart CDT Distillate Trop Cherry S1 (Hybrid)" at bounding box center [174, 302] width 206 height 12
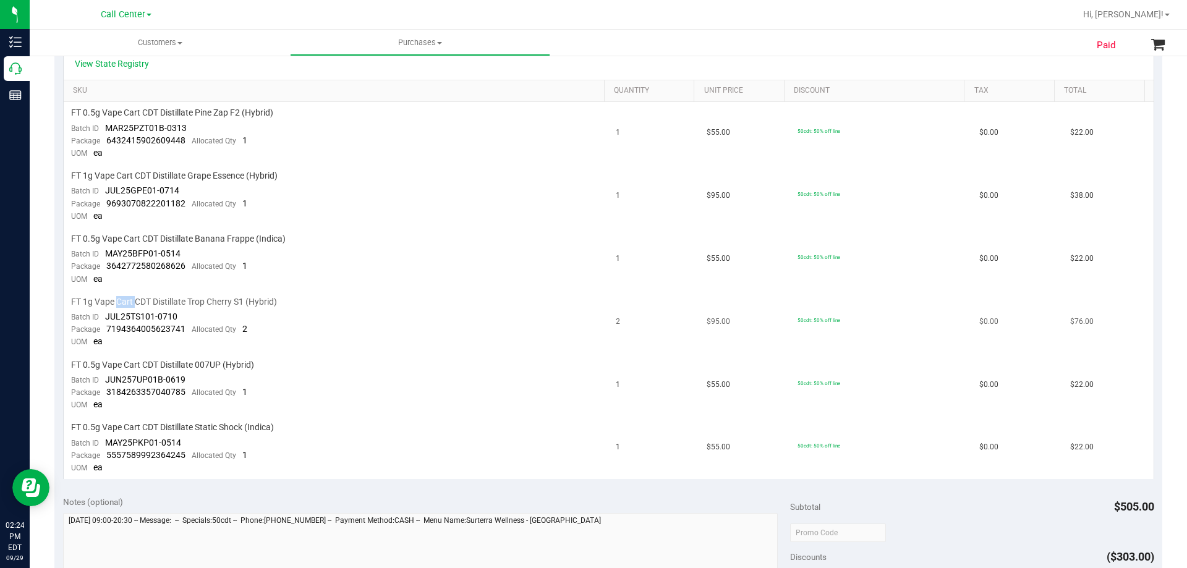
click at [128, 304] on span "FT 1g Vape Cart CDT Distillate Trop Cherry S1 (Hybrid)" at bounding box center [174, 302] width 206 height 12
copy div "FT 1g Vape Cart CDT Distillate Trop Cherry S1 (Hybrid)"
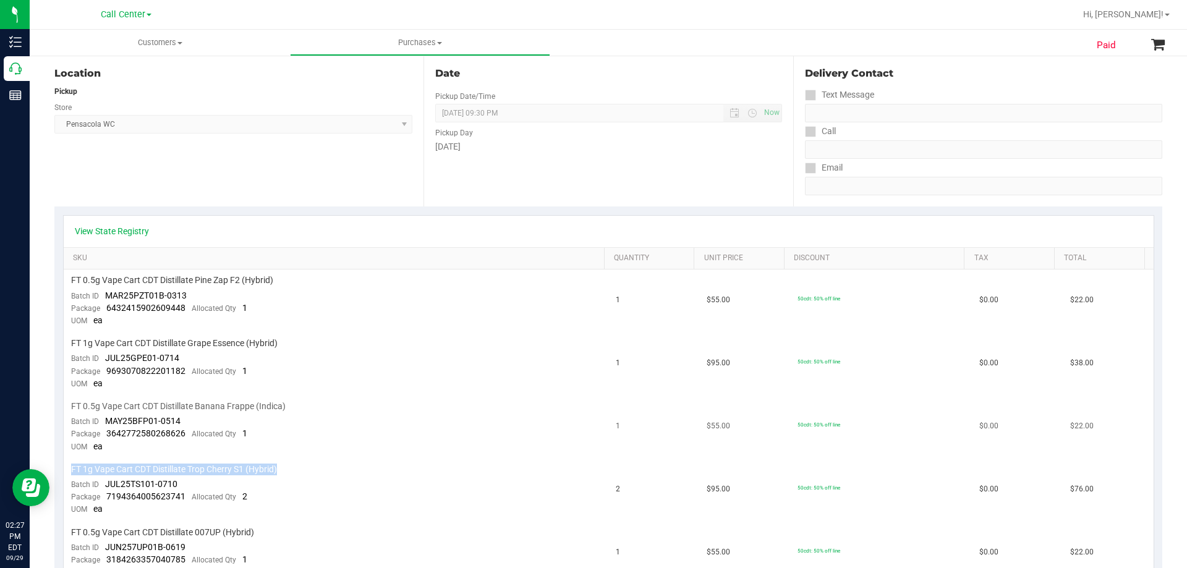
scroll to position [0, 0]
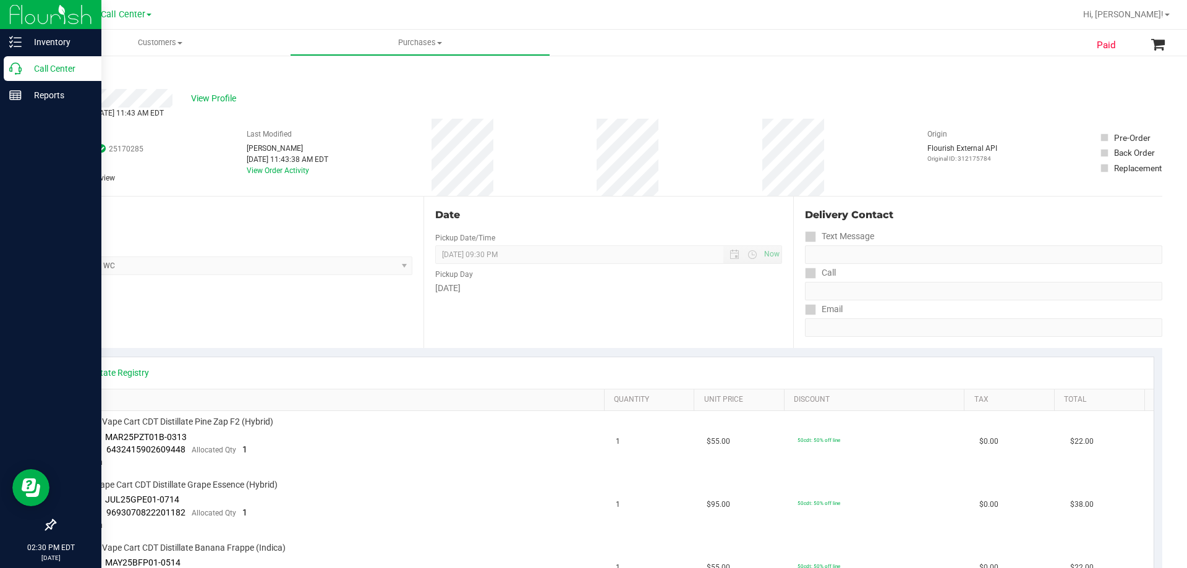
click at [44, 65] on p "Call Center" at bounding box center [59, 68] width 74 height 15
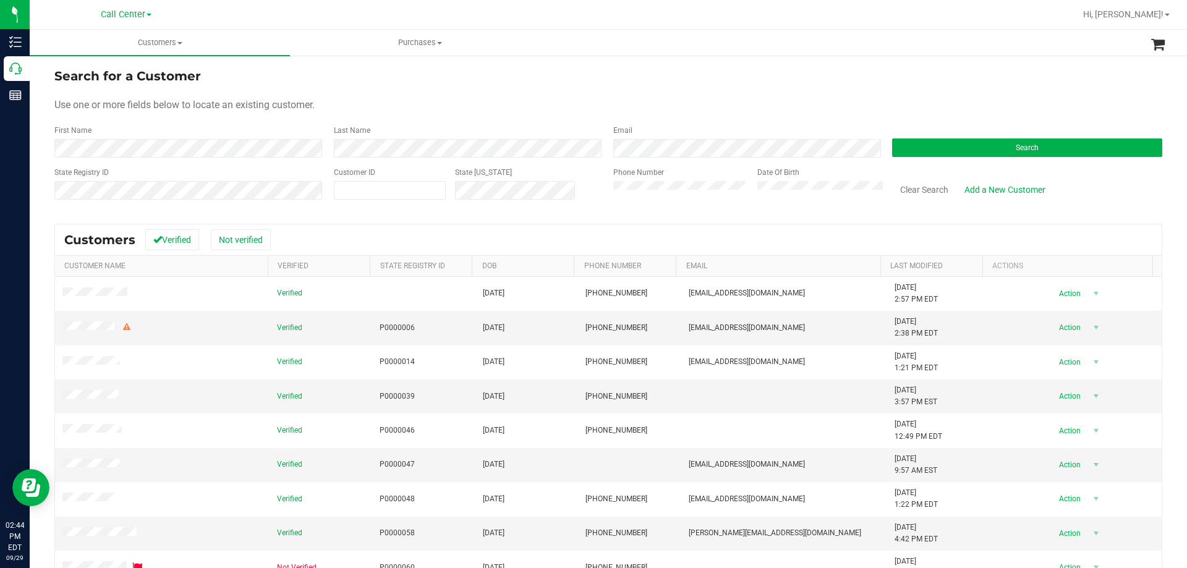
click at [133, 22] on div "Call Center [PERSON_NAME][GEOGRAPHIC_DATA] [PERSON_NAME][GEOGRAPHIC_DATA] [GEOG…" at bounding box center [126, 14] width 51 height 15
click at [132, 17] on span "Call Center" at bounding box center [123, 14] width 44 height 11
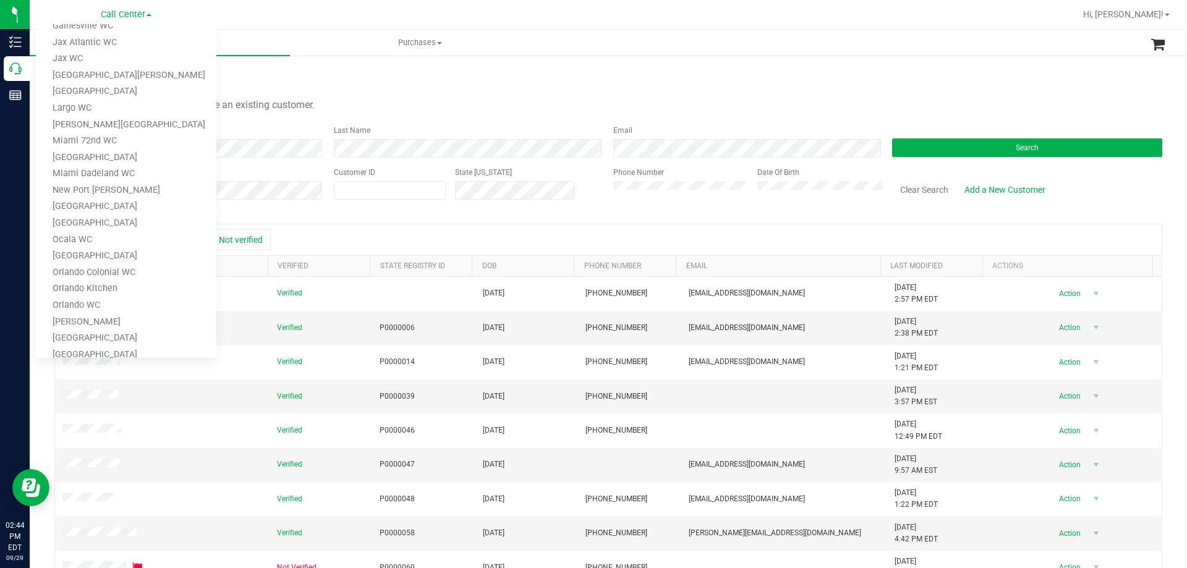
scroll to position [543, 0]
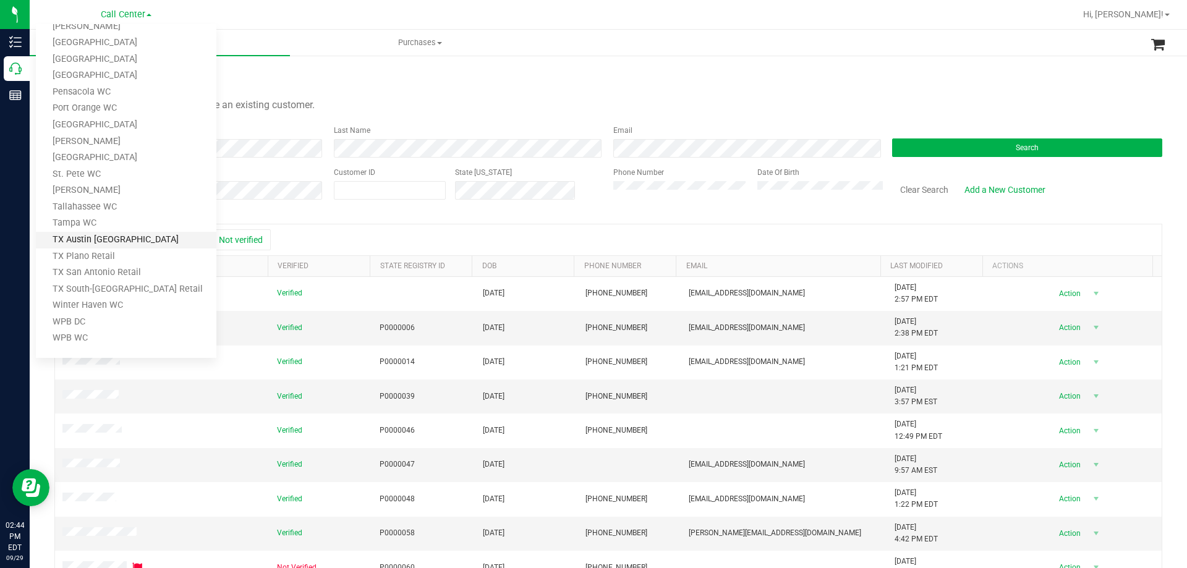
click at [114, 243] on link "TX Austin [GEOGRAPHIC_DATA]" at bounding box center [126, 240] width 180 height 17
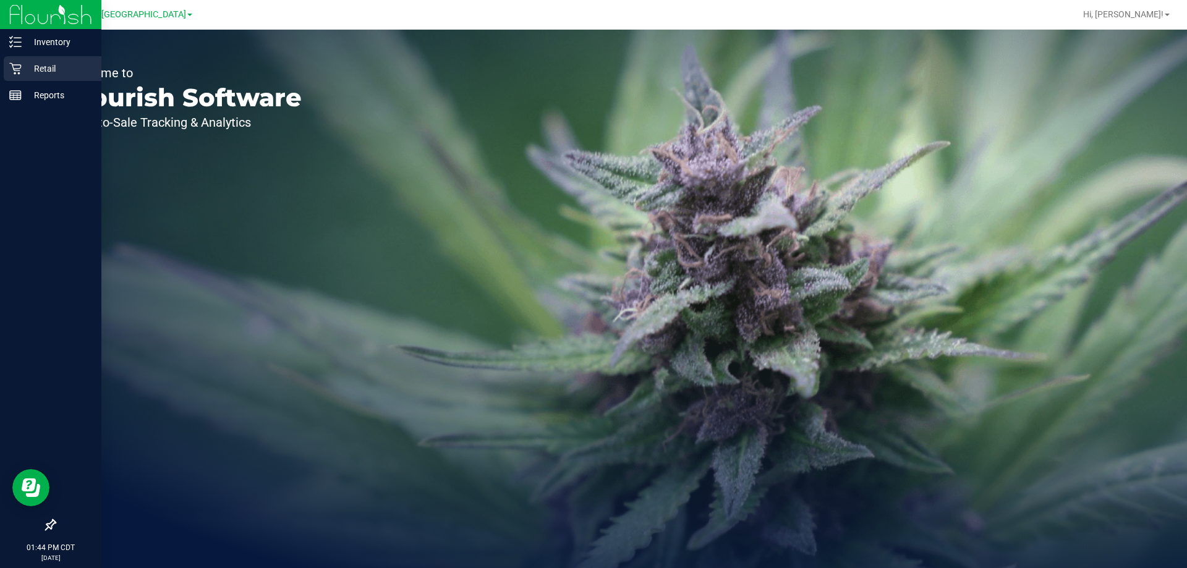
click at [22, 65] on p "Retail" at bounding box center [59, 68] width 74 height 15
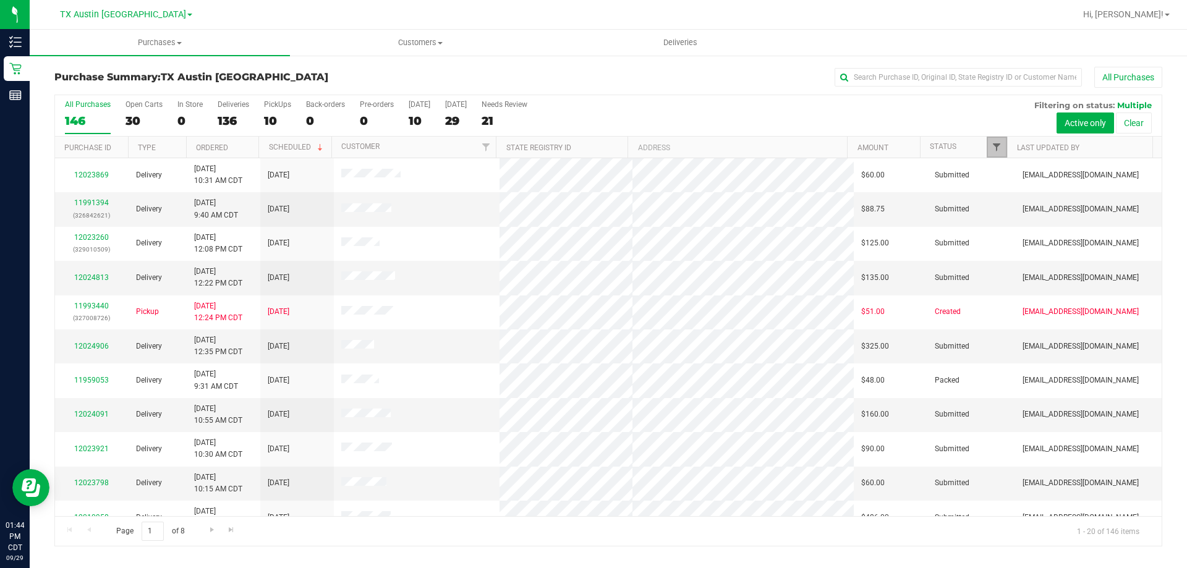
click at [1000, 146] on span "Filter" at bounding box center [996, 147] width 10 height 10
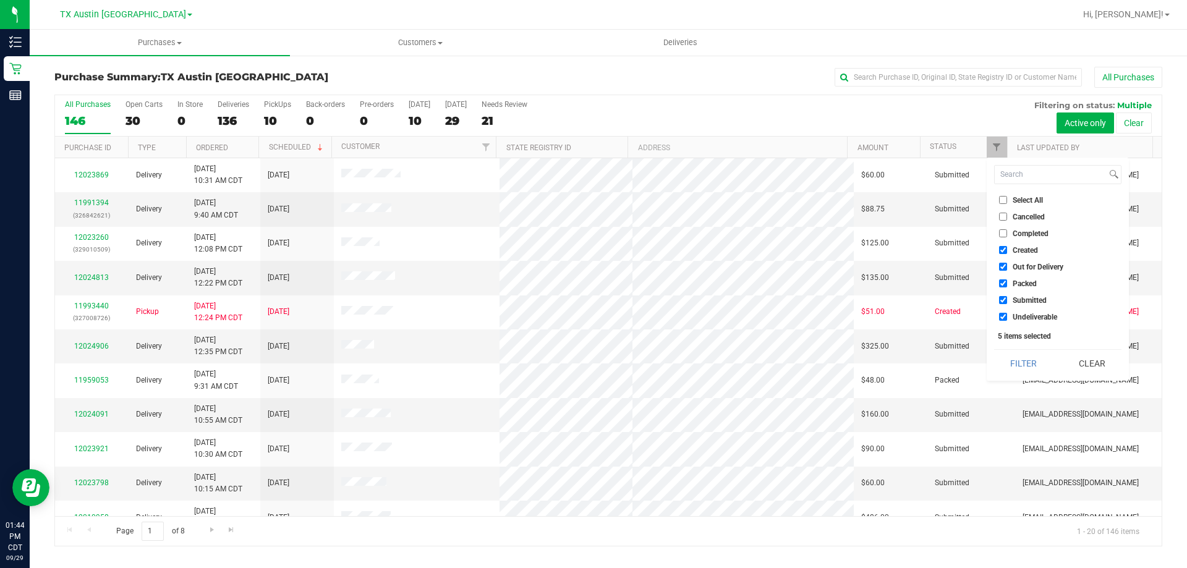
click at [1002, 197] on input "Select All" at bounding box center [1003, 200] width 8 height 8
checkbox input "true"
click at [1002, 197] on input "Select All" at bounding box center [1003, 200] width 8 height 8
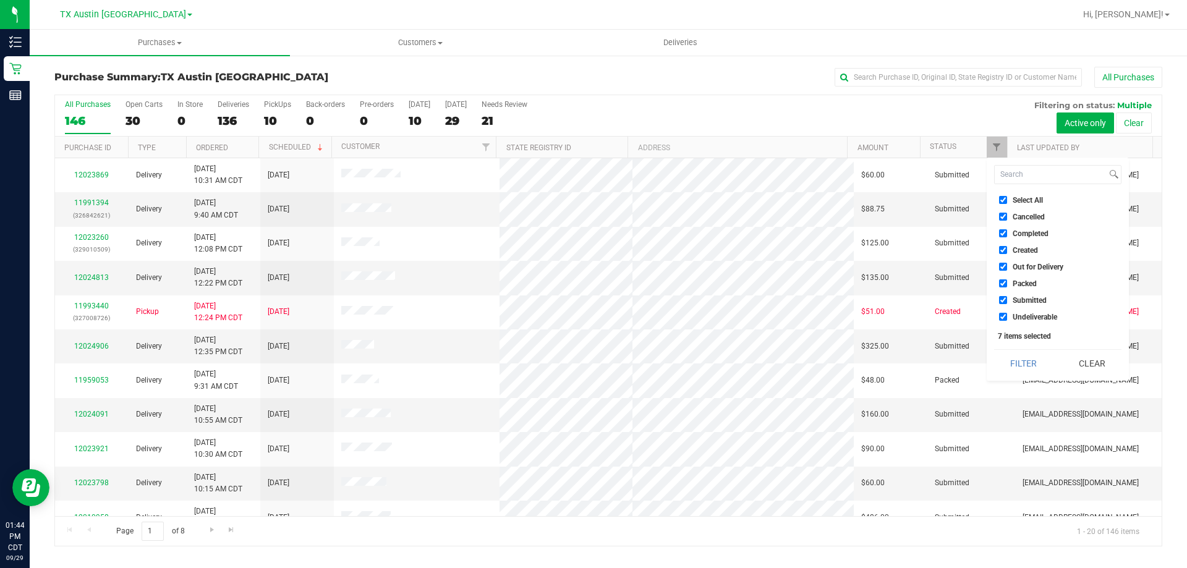
checkbox input "false"
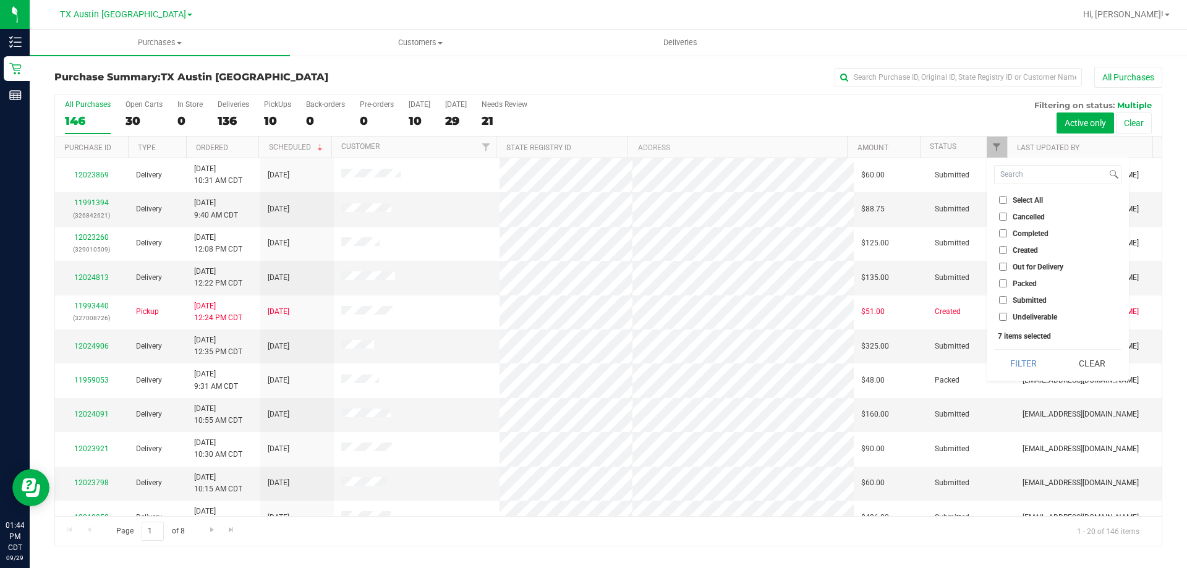
checkbox input "false"
click at [999, 249] on input "Created" at bounding box center [1003, 250] width 8 height 8
checkbox input "true"
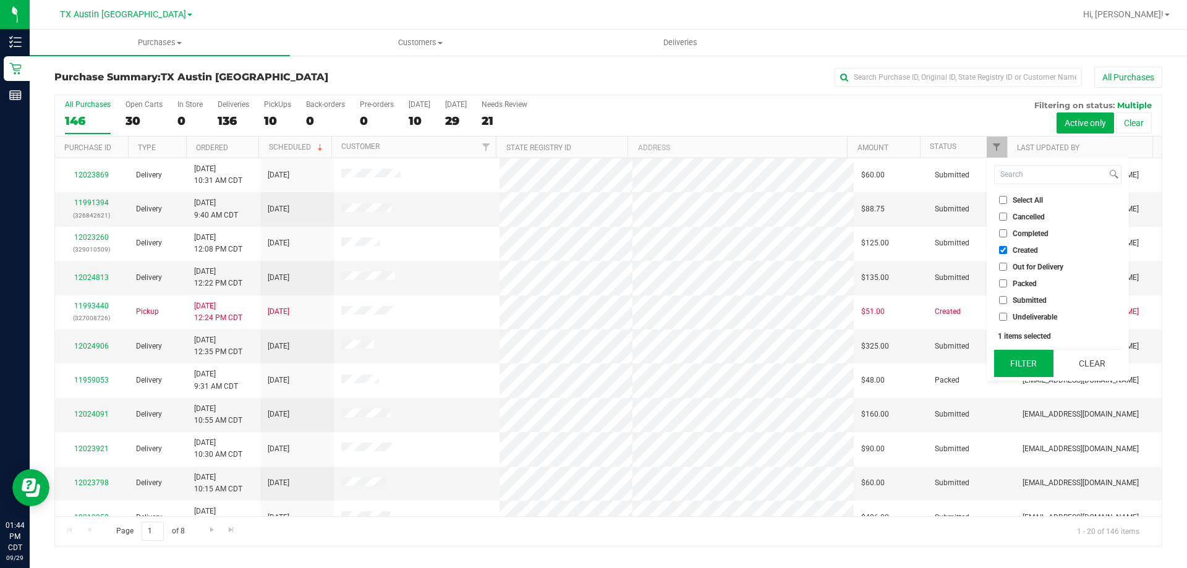
click at [1027, 361] on button "Filter" at bounding box center [1023, 363] width 59 height 27
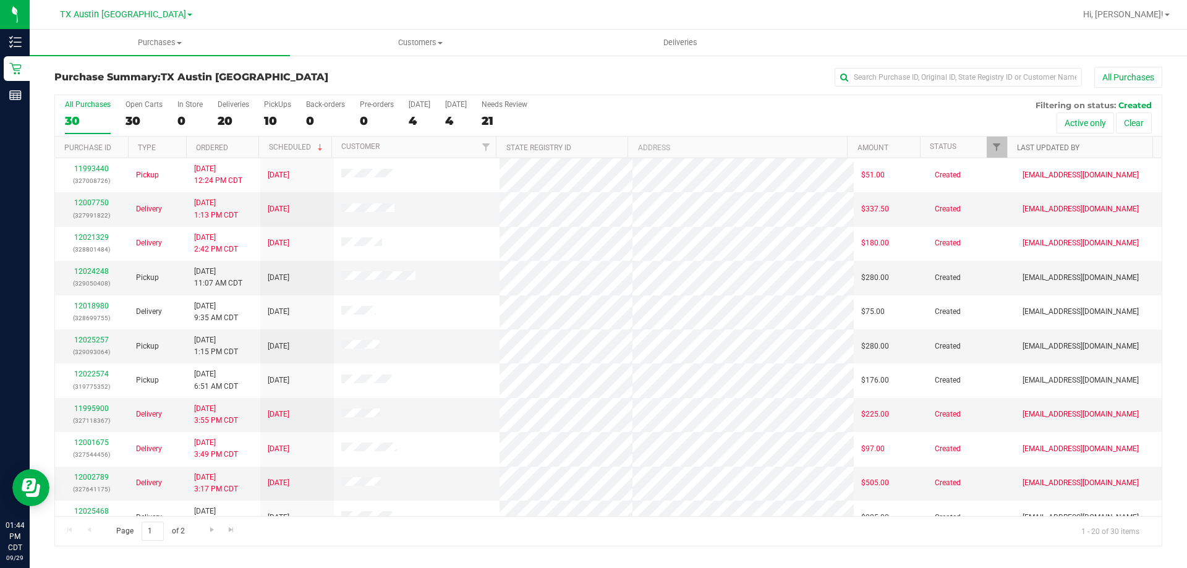
click at [1036, 149] on link "Last Updated By" at bounding box center [1048, 147] width 62 height 9
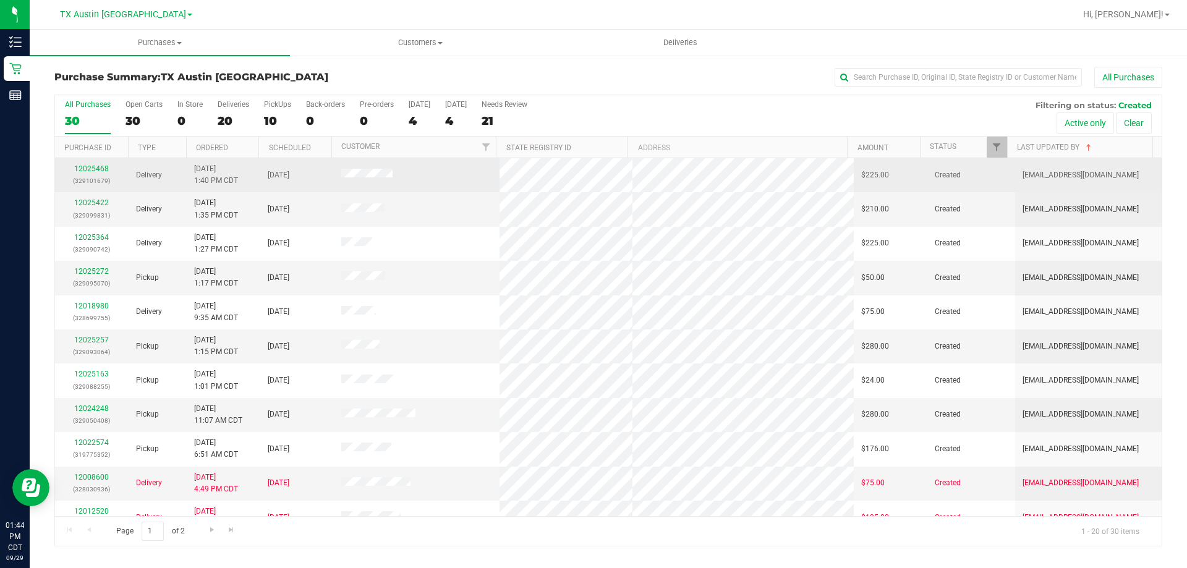
drag, startPoint x: 390, startPoint y: 178, endPoint x: 337, endPoint y: 177, distance: 53.2
click at [337, 177] on td at bounding box center [417, 175] width 166 height 34
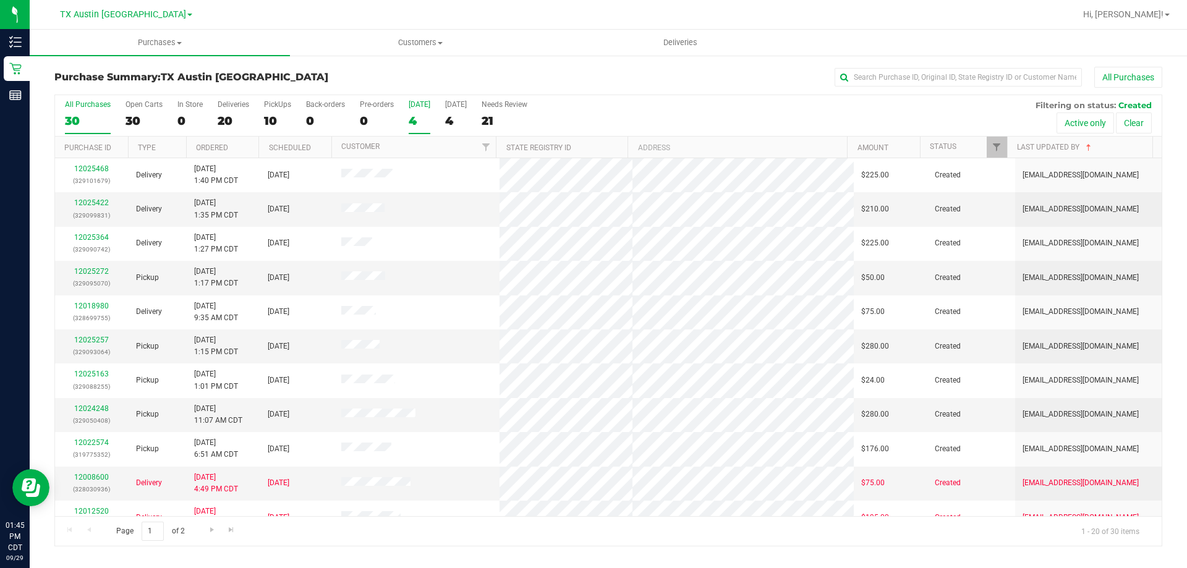
click at [415, 104] on div "[DATE]" at bounding box center [420, 104] width 22 height 9
click at [0, 0] on input "[DATE] 4" at bounding box center [0, 0] width 0 height 0
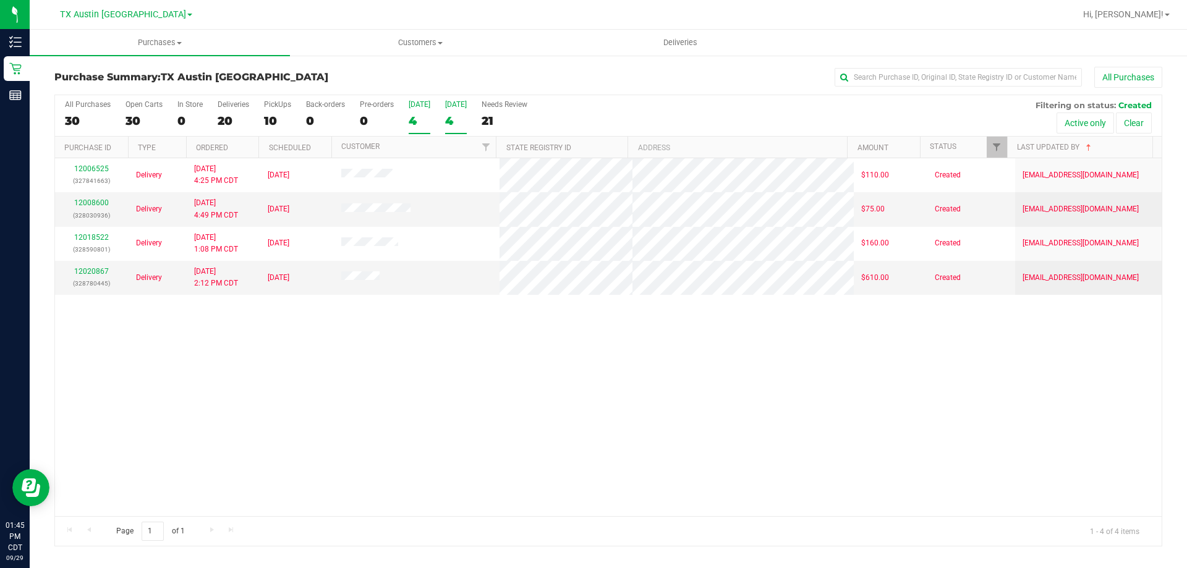
click at [452, 106] on div "[DATE]" at bounding box center [456, 104] width 22 height 9
click at [0, 0] on input "[DATE] 4" at bounding box center [0, 0] width 0 height 0
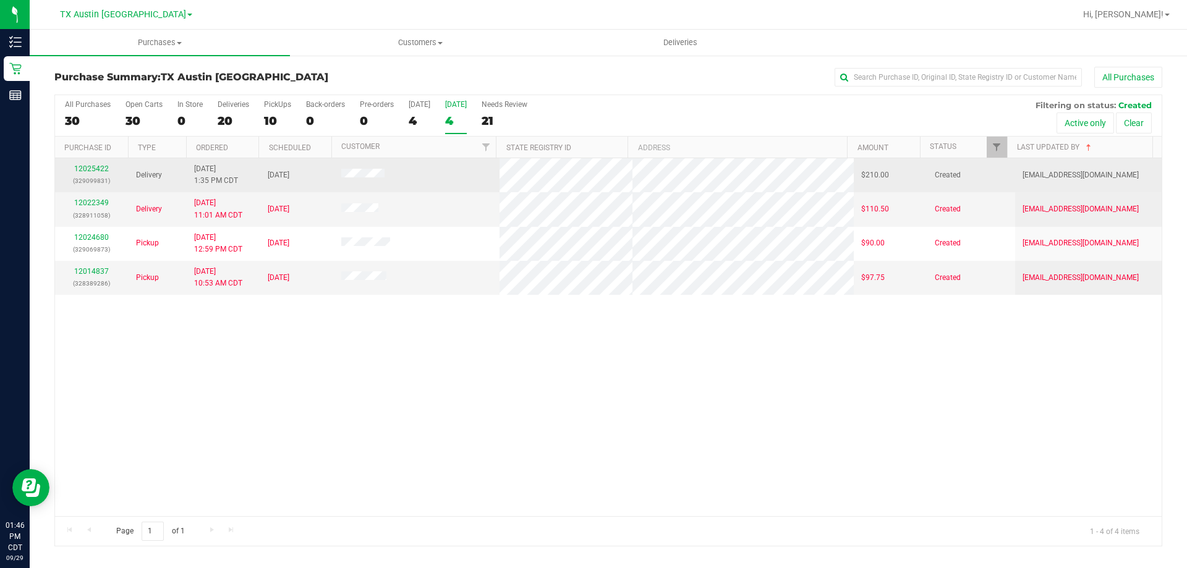
click at [363, 170] on span at bounding box center [363, 175] width 44 height 12
click at [363, 179] on span at bounding box center [363, 175] width 44 height 12
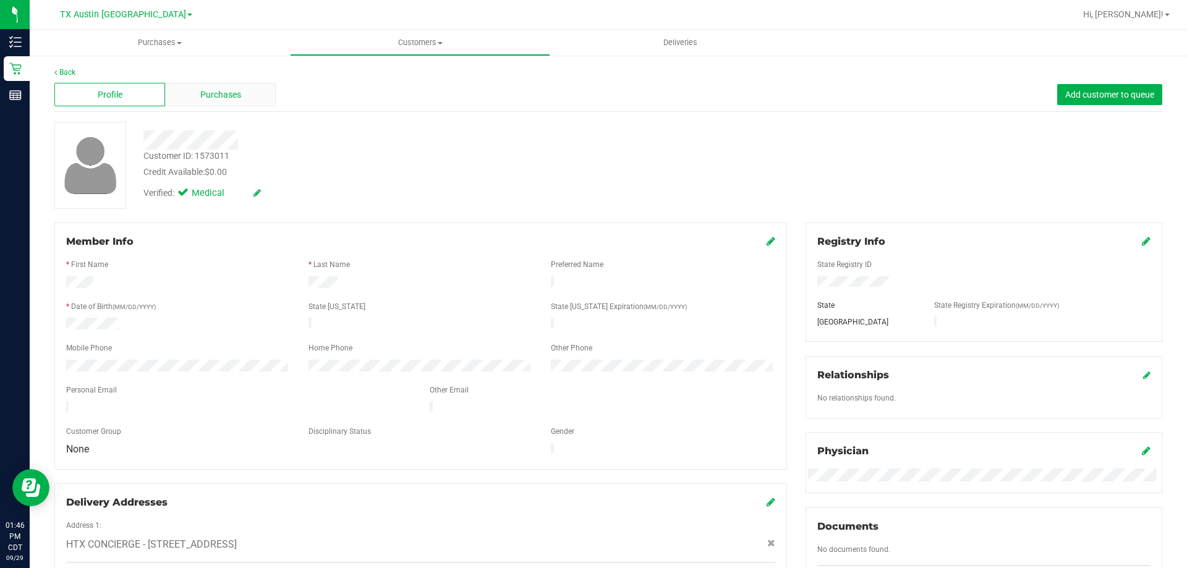
click at [261, 103] on div "Purchases" at bounding box center [220, 94] width 111 height 23
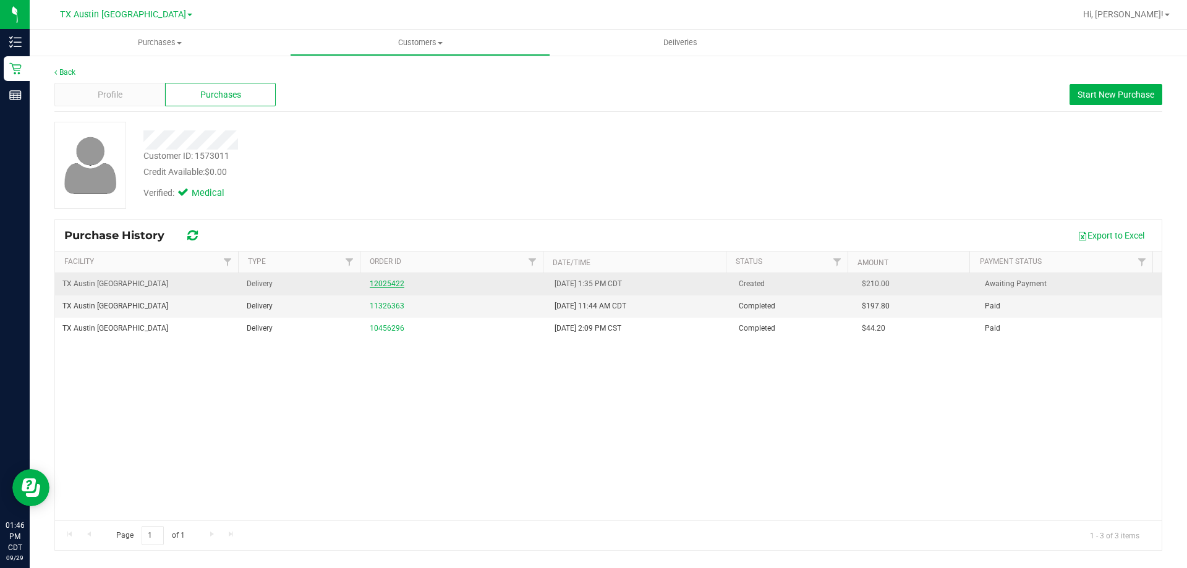
click at [383, 282] on link "12025422" at bounding box center [387, 283] width 35 height 9
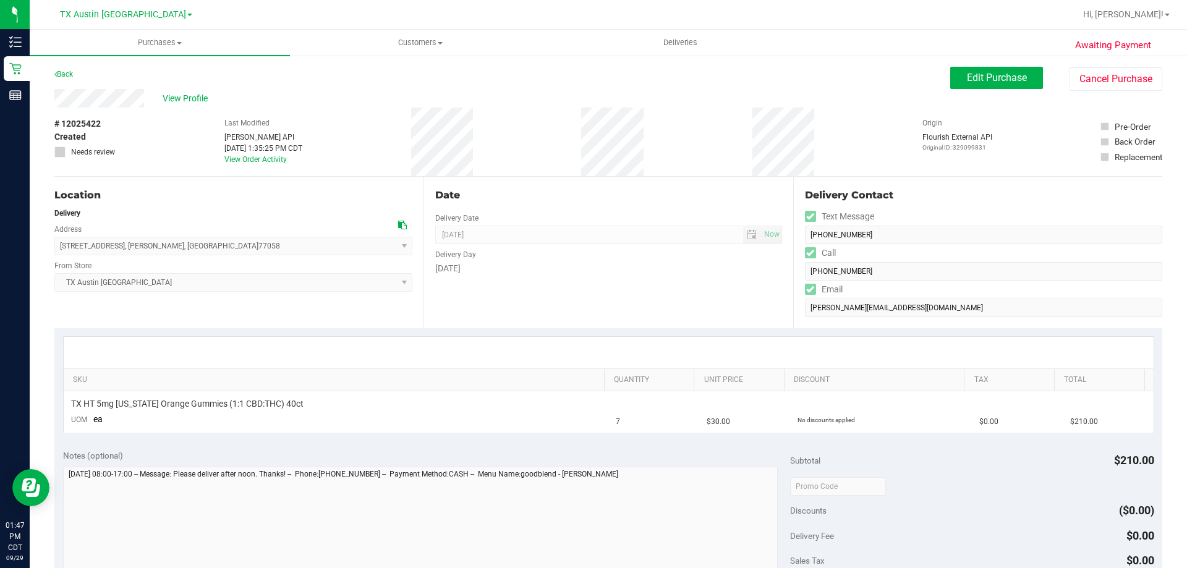
drag, startPoint x: 60, startPoint y: 248, endPoint x: 220, endPoint y: 251, distance: 160.1
click at [220, 251] on span "[STREET_ADDRESS] , [GEOGRAPHIC_DATA] , [GEOGRAPHIC_DATA] 77058 Select address H…" at bounding box center [233, 246] width 358 height 19
copy span "[STREET_ADDRESS][PERSON_NAME]"
click at [124, 7] on div "[GEOGRAPHIC_DATA] [GEOGRAPHIC_DATA] [GEOGRAPHIC_DATA] [PERSON_NAME][GEOGRAPHIC_…" at bounding box center [126, 14] width 132 height 15
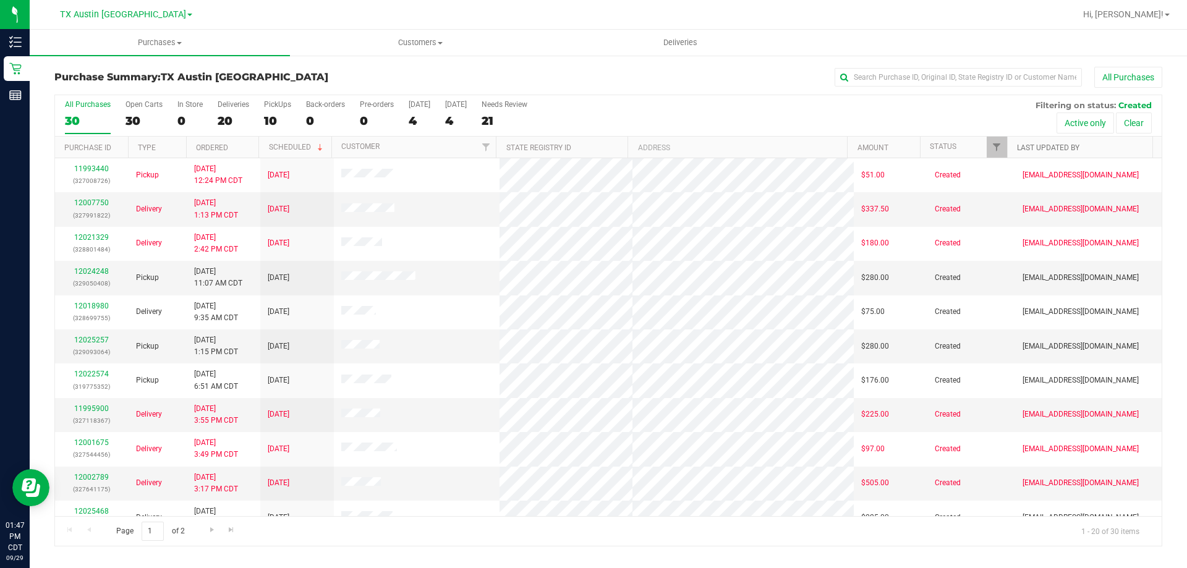
click at [1030, 150] on link "Last Updated By" at bounding box center [1048, 147] width 62 height 9
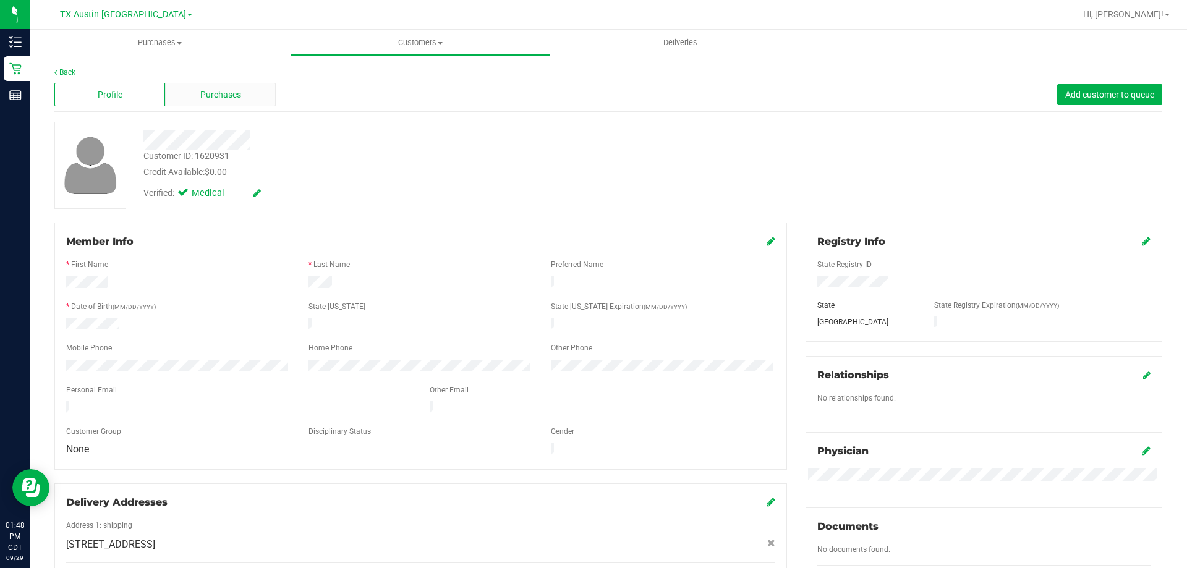
click at [230, 96] on span "Purchases" at bounding box center [220, 94] width 41 height 13
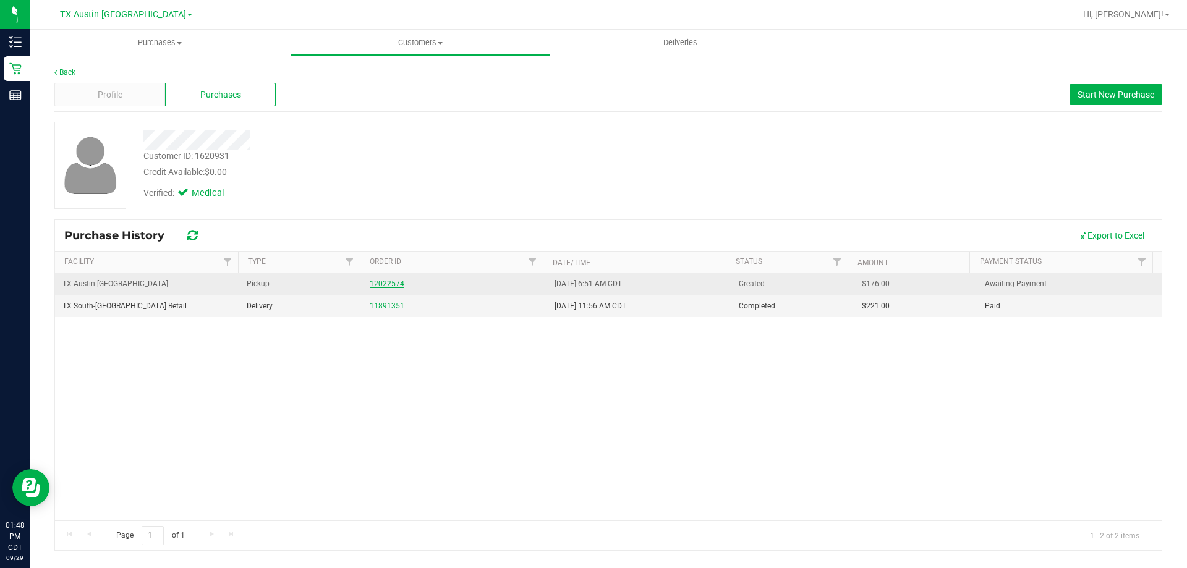
click at [386, 285] on link "12022574" at bounding box center [387, 283] width 35 height 9
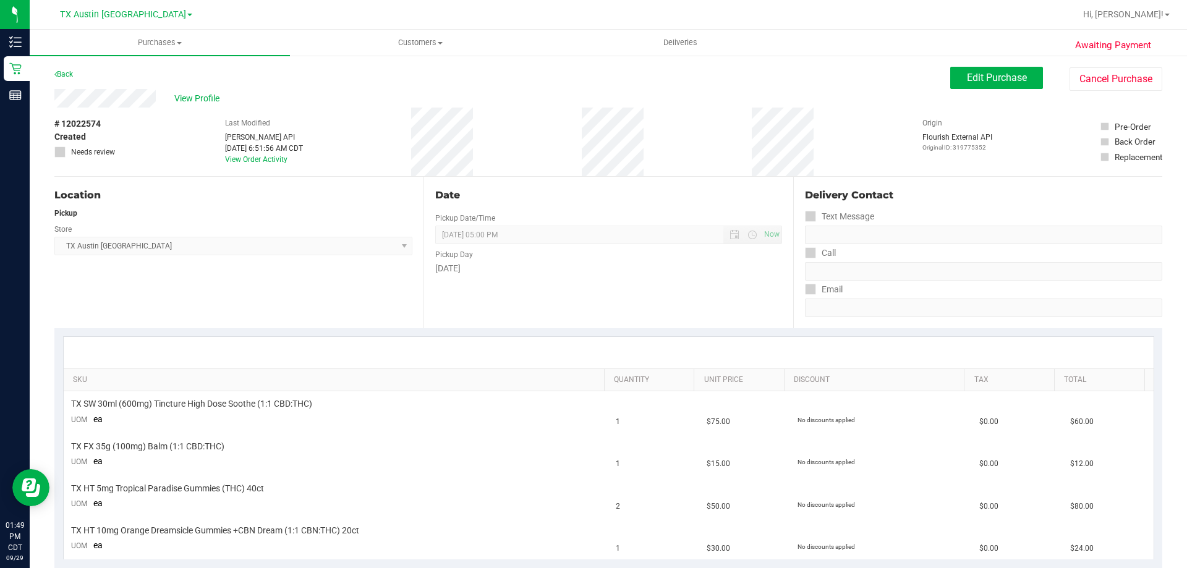
click at [814, 94] on div "View Profile" at bounding box center [502, 98] width 896 height 19
click at [269, 419] on td "TX SW 30ml (600mg) Tincture High Dose Soothe (1:1 CBD:THC) UOM ea" at bounding box center [336, 412] width 545 height 42
click at [466, 133] on div "# 12022574 Created Needs review Last Modified [PERSON_NAME] API [DATE] 6:51:56 …" at bounding box center [608, 142] width 1108 height 69
click at [405, 84] on div "Back Edit Purchase Cancel Purchase" at bounding box center [608, 78] width 1108 height 22
click at [197, 103] on span "View Profile" at bounding box center [198, 98] width 49 height 13
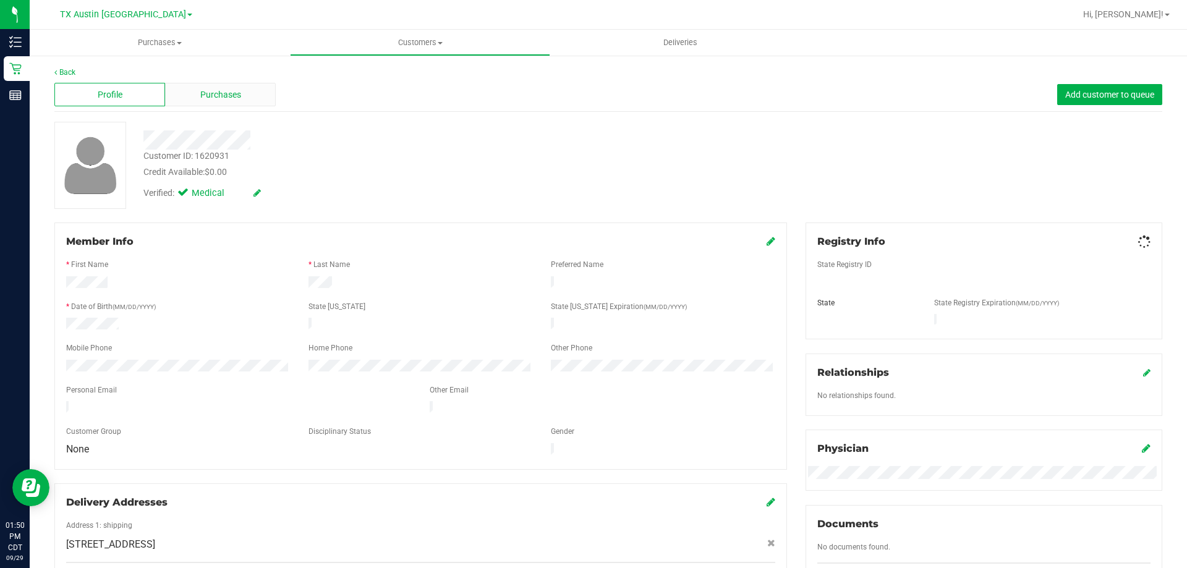
click at [202, 90] on span "Purchases" at bounding box center [220, 94] width 41 height 13
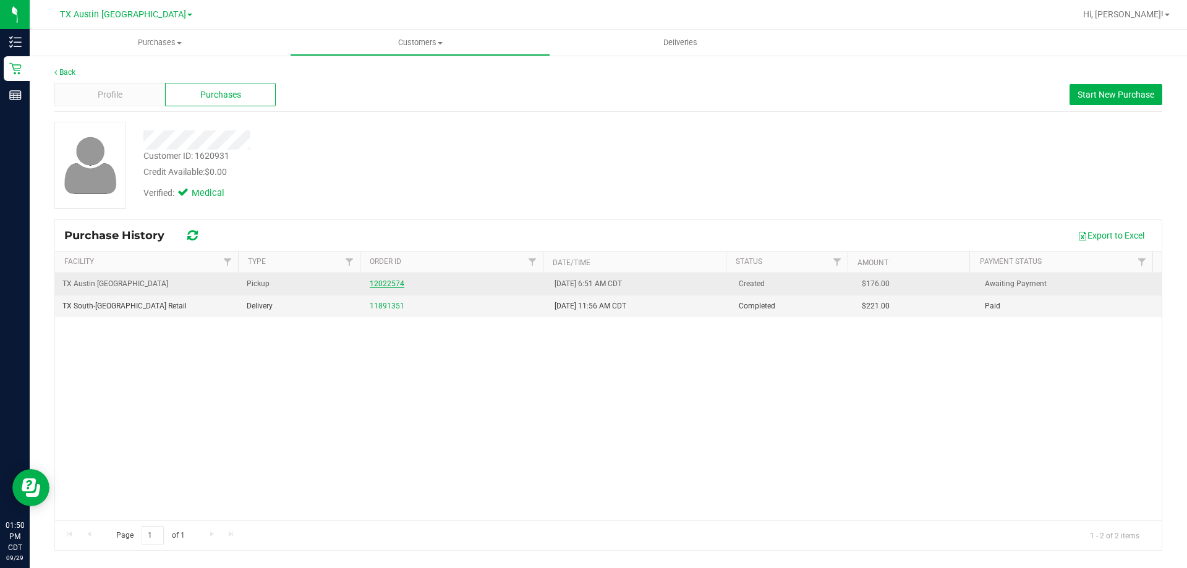
click at [383, 283] on link "12022574" at bounding box center [387, 283] width 35 height 9
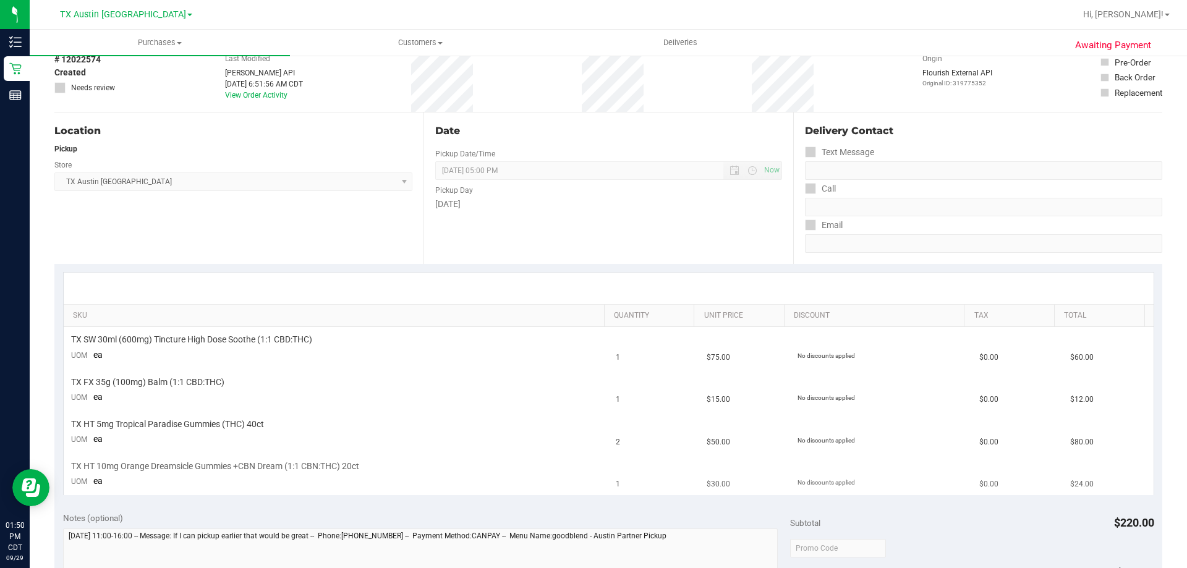
scroll to position [124, 0]
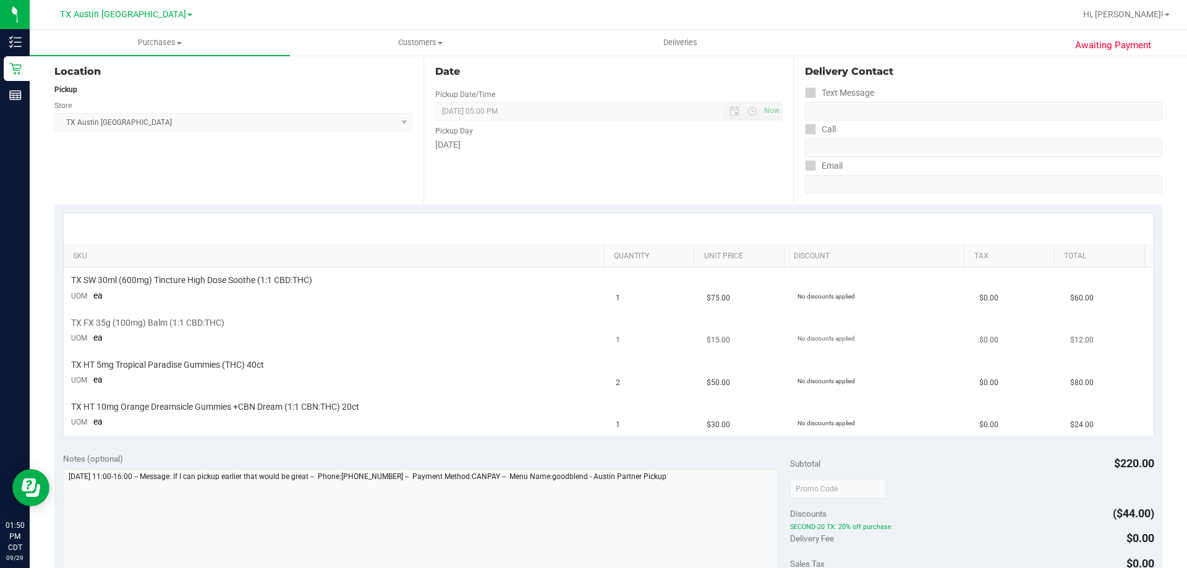
click at [331, 313] on td "TX FX 35g (100mg) Balm (1:1 CBD:THC) UOM ea" at bounding box center [336, 331] width 545 height 42
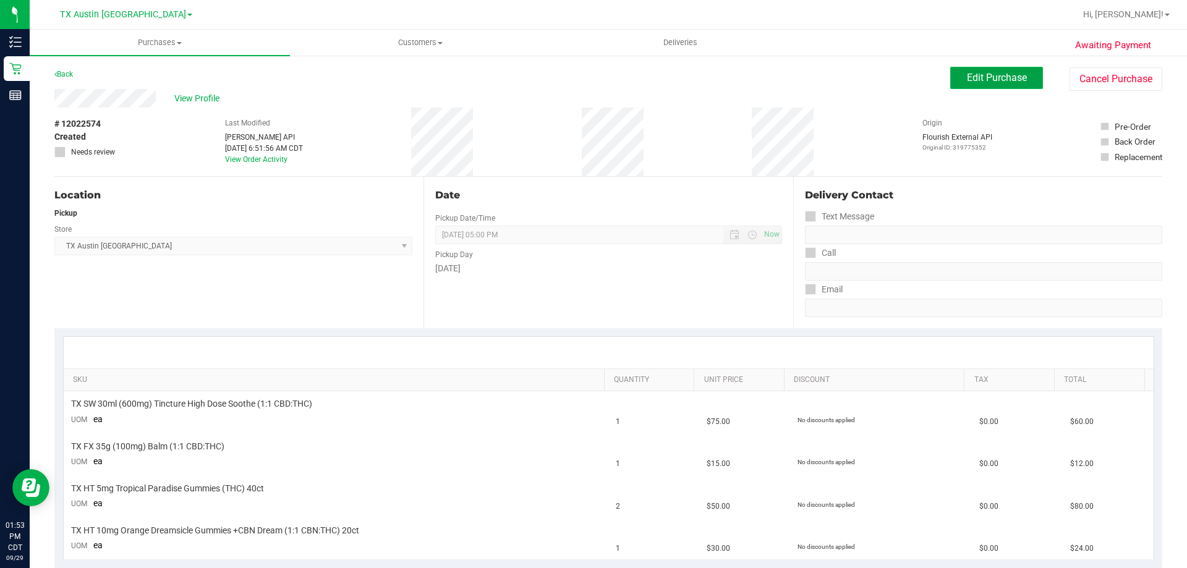
click at [956, 72] on button "Edit Purchase" at bounding box center [996, 78] width 93 height 22
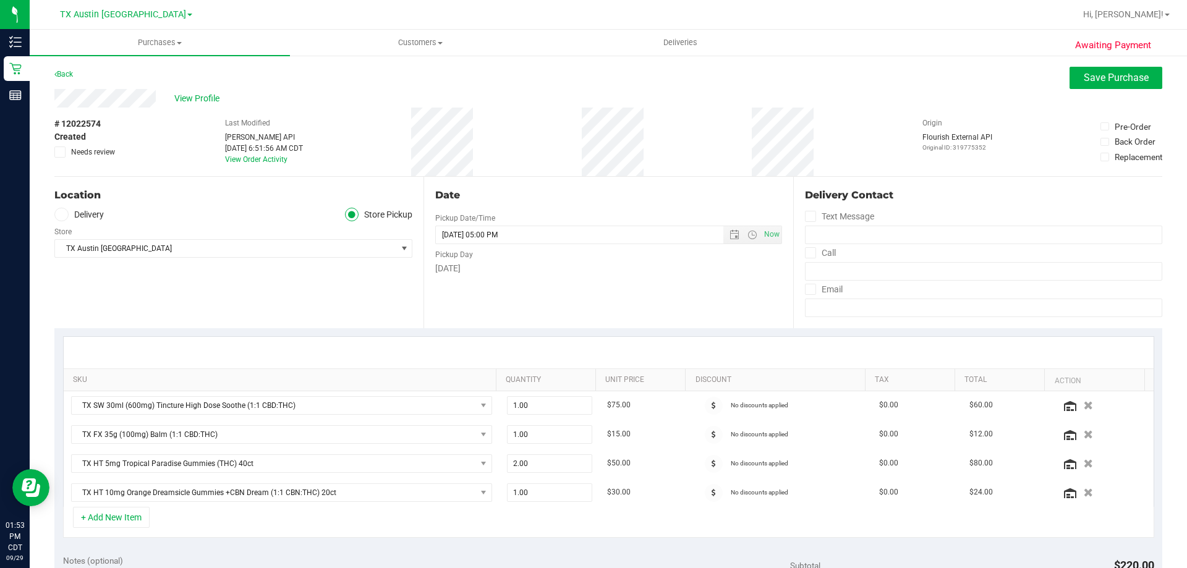
click at [62, 214] on icon at bounding box center [60, 214] width 7 height 0
click at [0, 0] on input "Delivery" at bounding box center [0, 0] width 0 height 0
click at [221, 248] on span ", [GEOGRAPHIC_DATA]" at bounding box center [258, 248] width 74 height 9
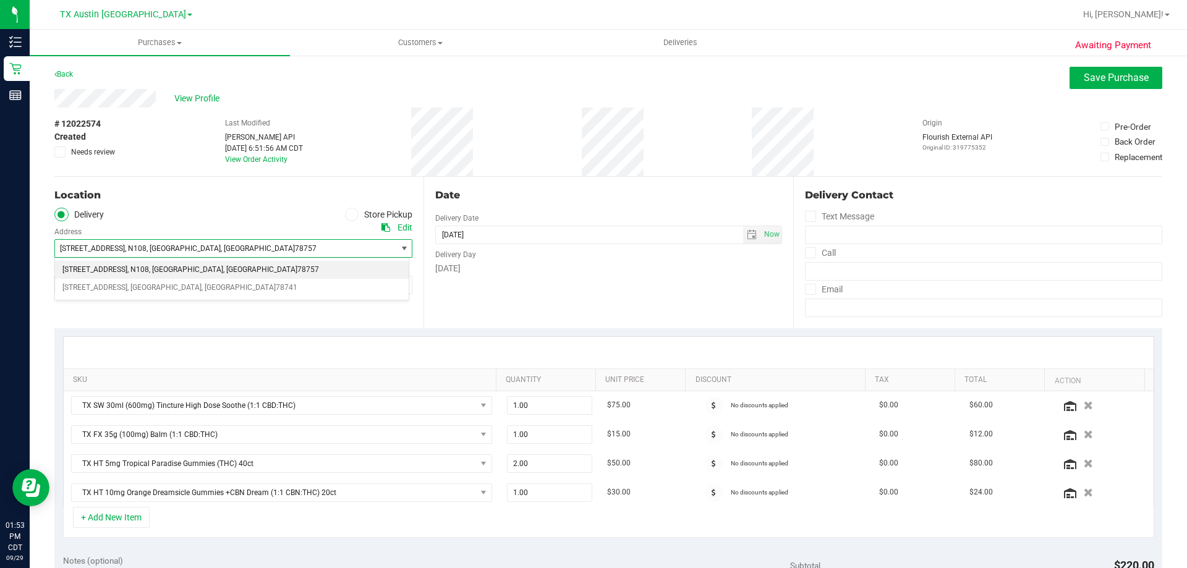
click at [171, 317] on div "Location Delivery Store Pickup Address Edit [STREET_ADDRESS] , N108 , [GEOGRAPH…" at bounding box center [238, 252] width 369 height 151
click at [400, 225] on div "Edit" at bounding box center [404, 227] width 15 height 13
click at [190, 96] on span "View Profile" at bounding box center [198, 98] width 49 height 13
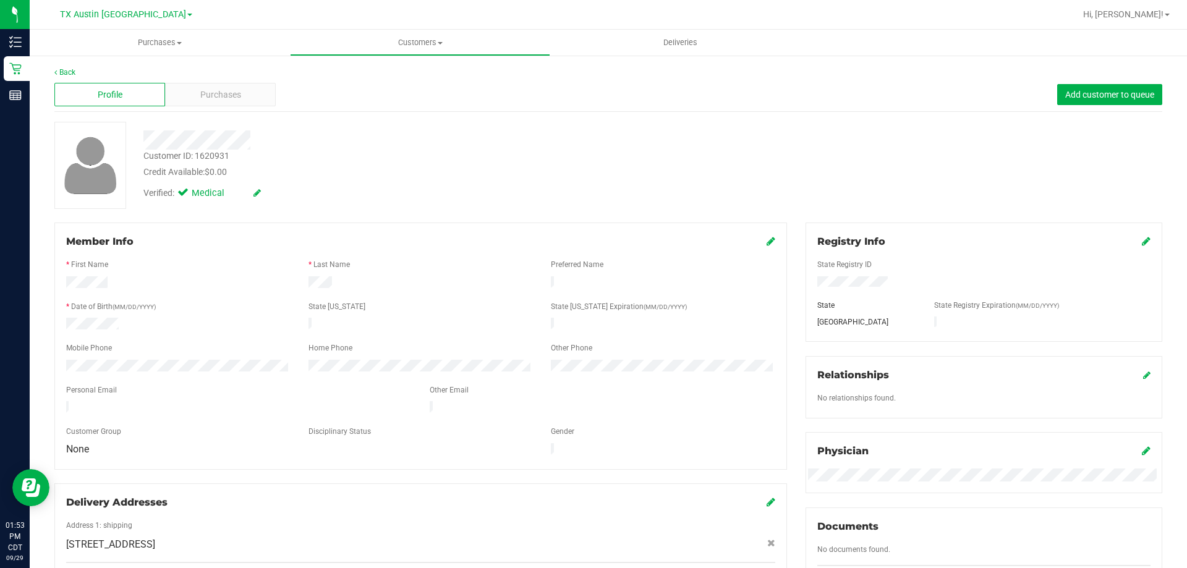
scroll to position [247, 0]
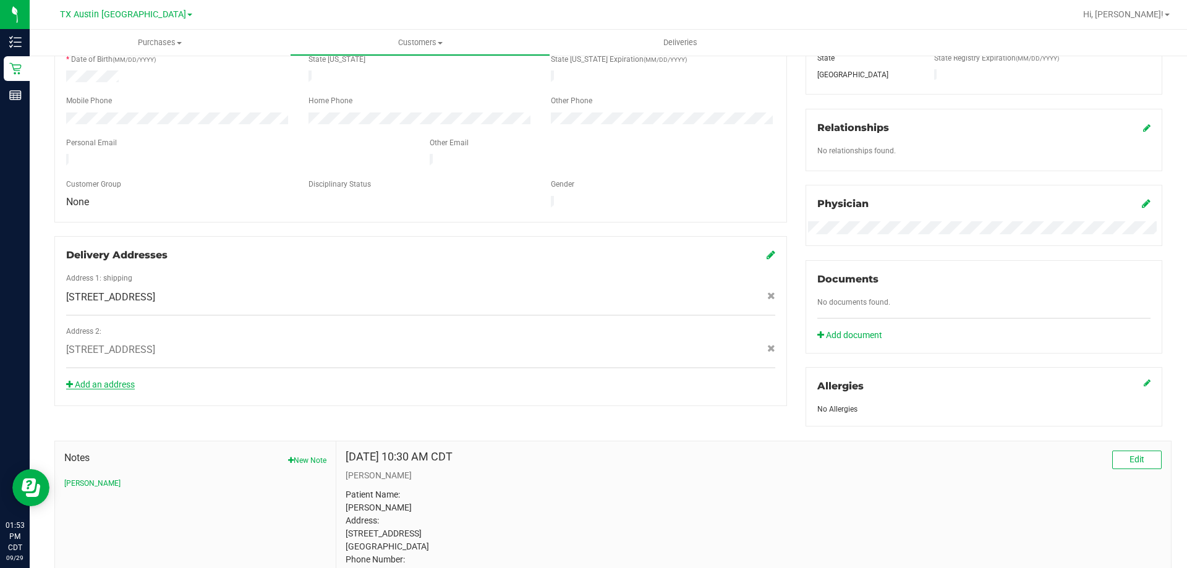
click at [119, 379] on link "Add an address" at bounding box center [100, 384] width 69 height 10
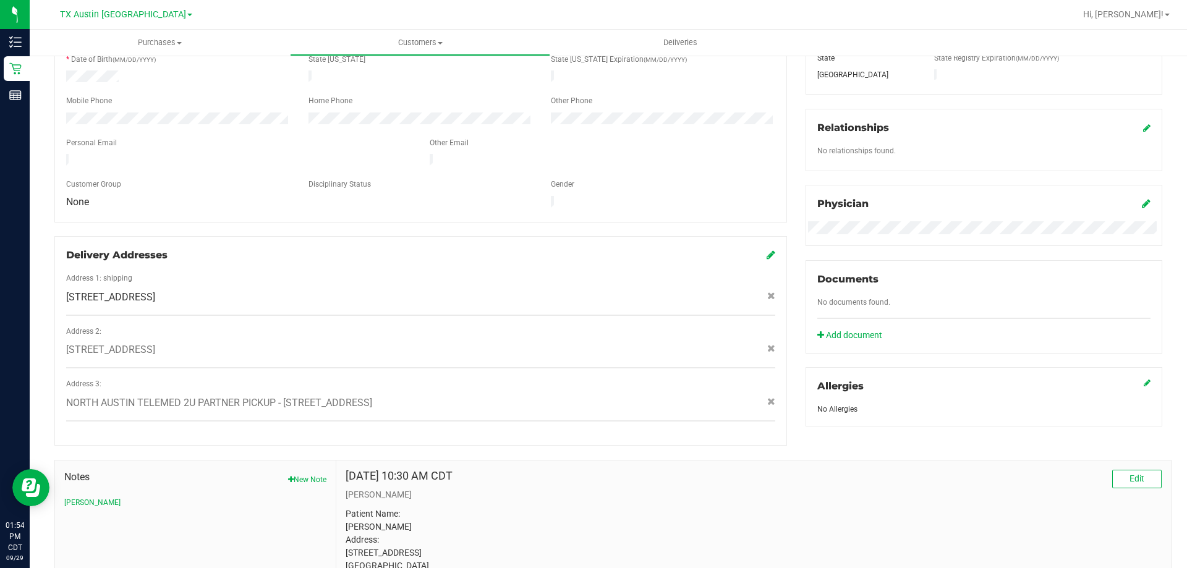
scroll to position [0, 0]
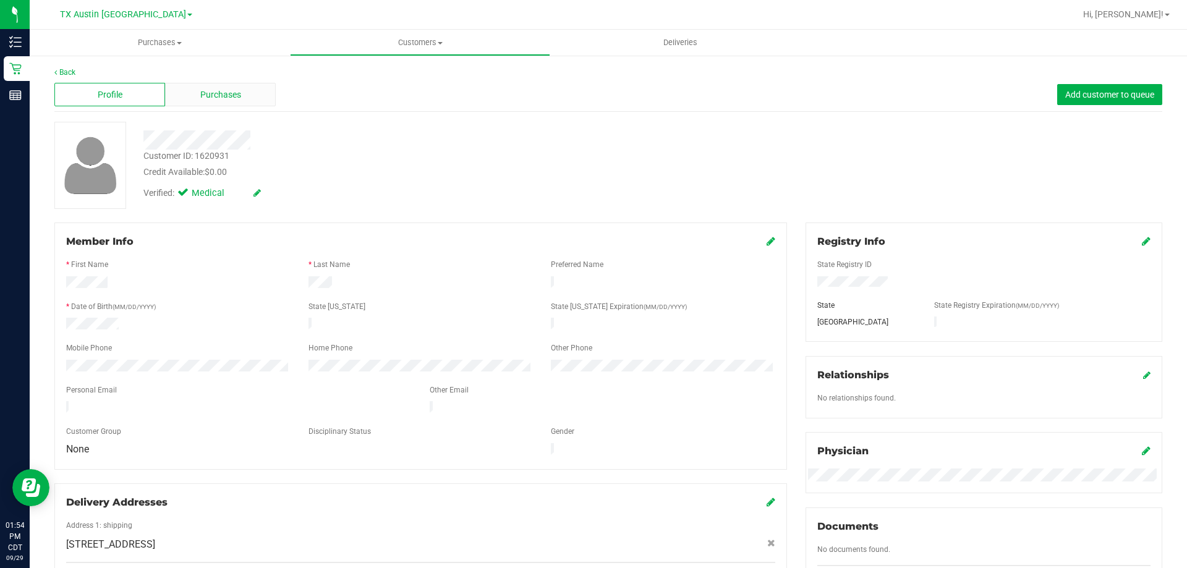
click at [200, 94] on span "Purchases" at bounding box center [220, 94] width 41 height 13
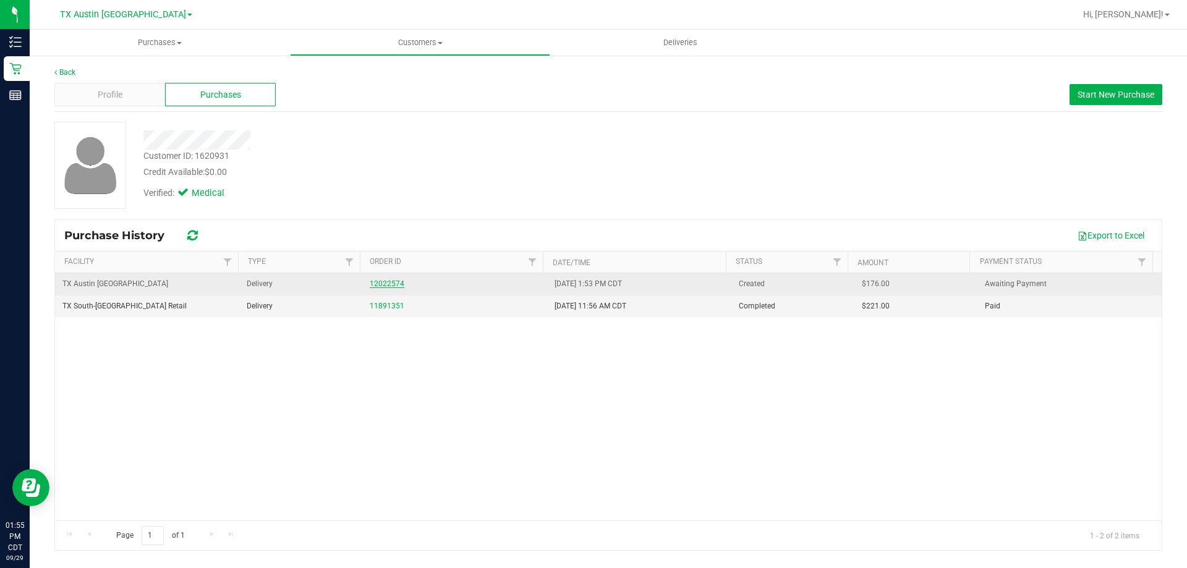
click at [386, 280] on link "12022574" at bounding box center [387, 283] width 35 height 9
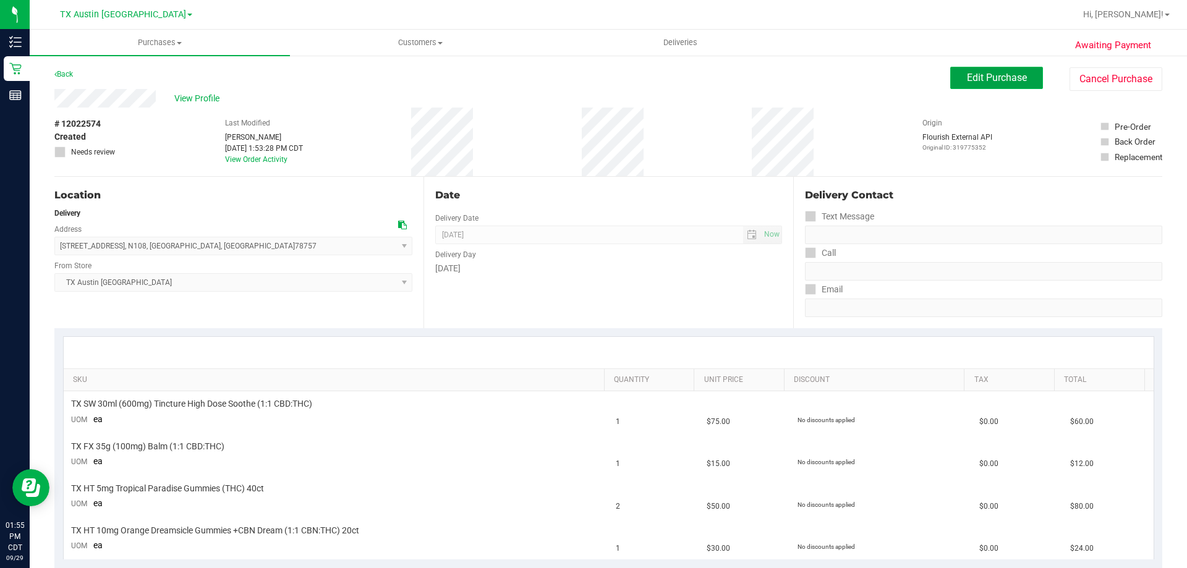
click at [974, 80] on span "Edit Purchase" at bounding box center [997, 78] width 60 height 12
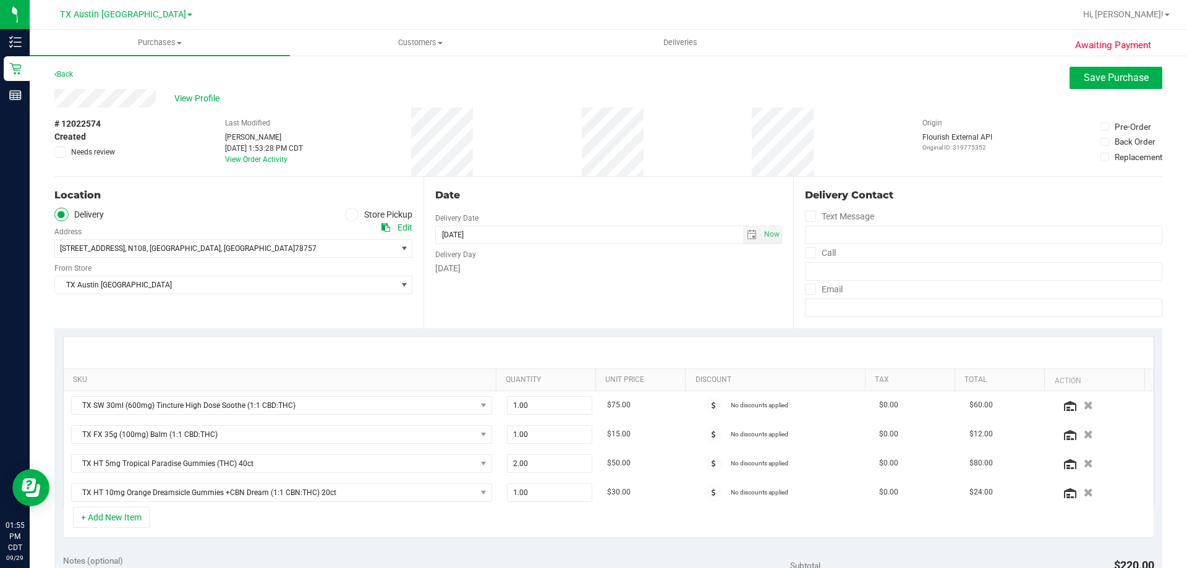
scroll to position [247, 0]
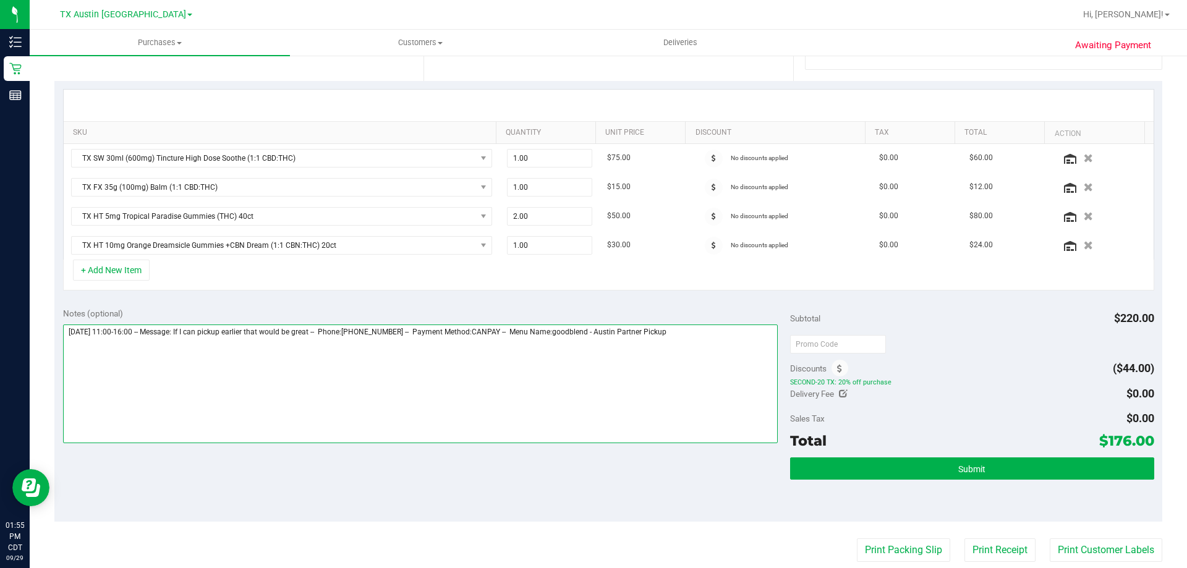
click at [711, 334] on textarea at bounding box center [420, 383] width 715 height 119
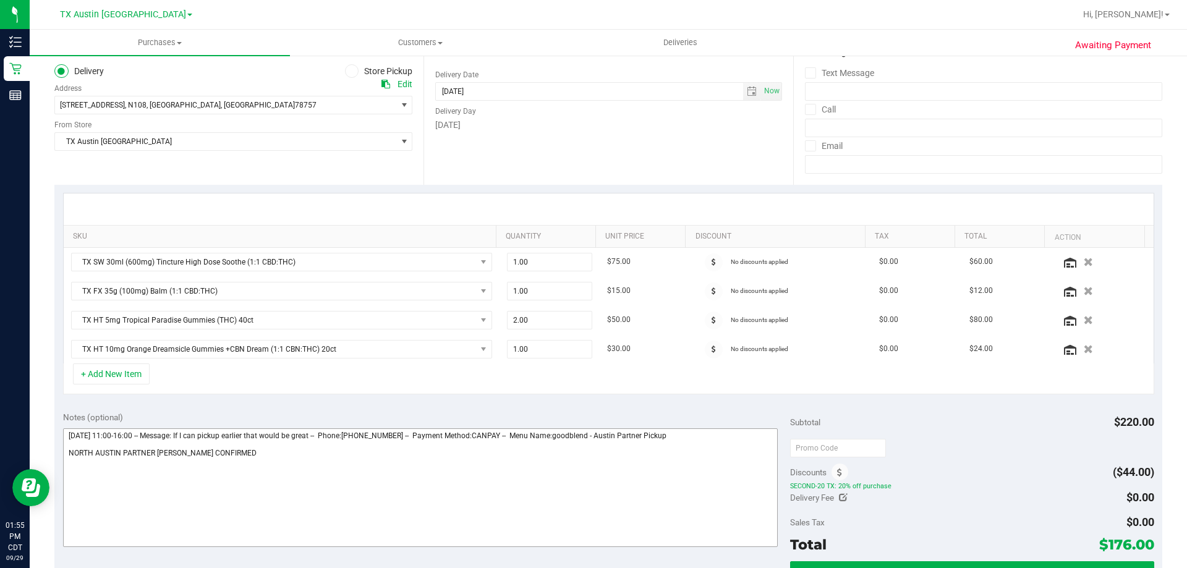
scroll to position [124, 0]
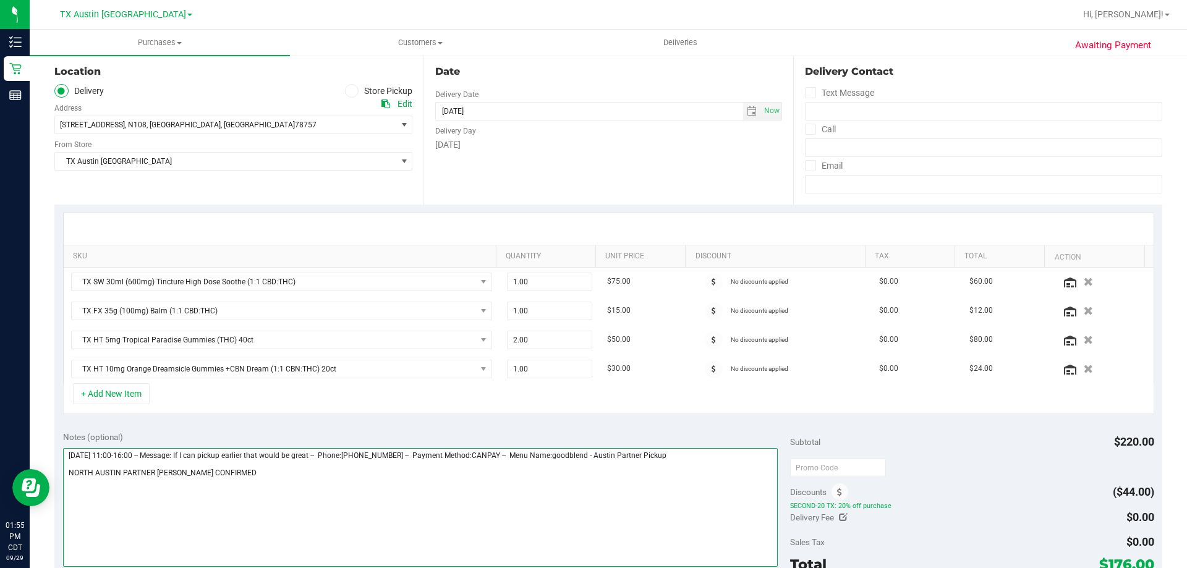
click at [323, 485] on textarea at bounding box center [420, 507] width 715 height 119
type textarea "[DATE] 11:00-16:00 -- Message: If I can pickup earlier that would be great -- P…"
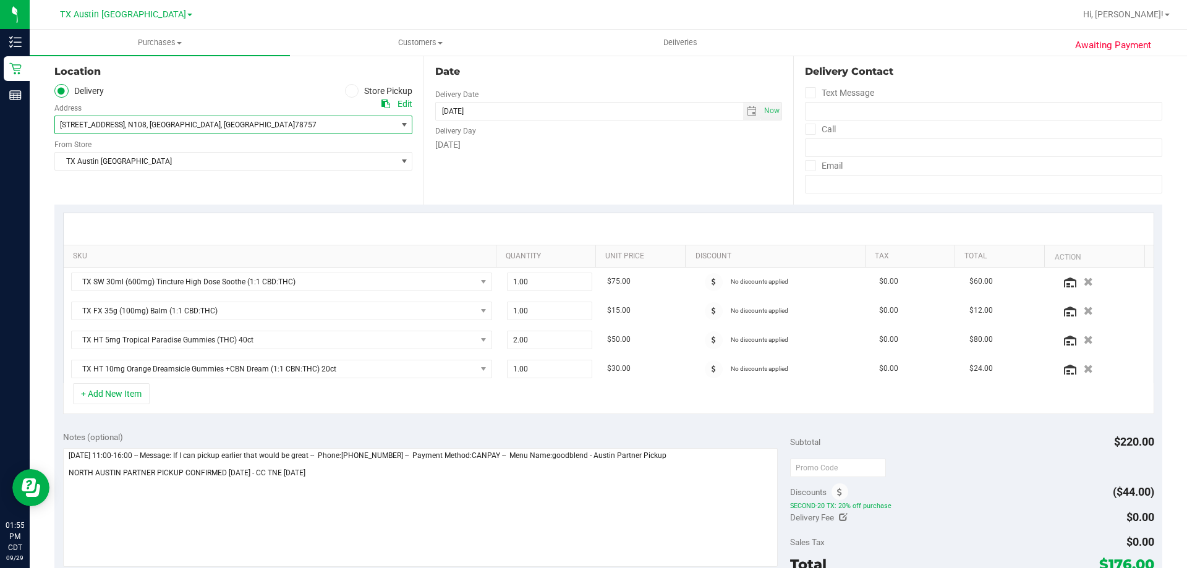
click at [295, 125] on span "78757" at bounding box center [306, 125] width 22 height 9
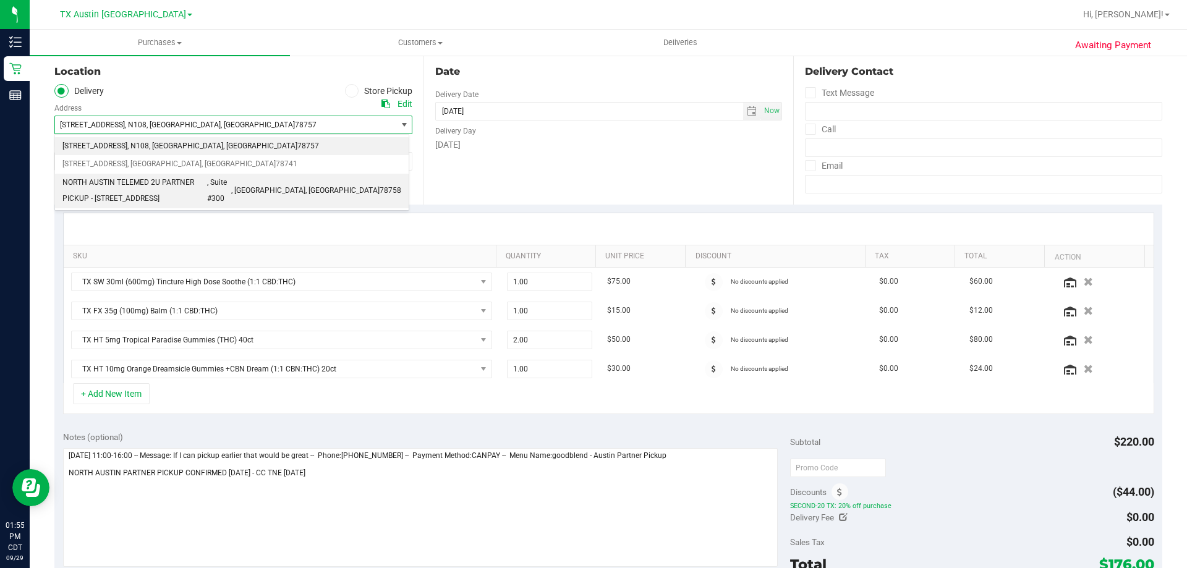
click at [166, 185] on span "NORTH AUSTIN TELEMED 2U PARTNER PICKUP - [STREET_ADDRESS]" at bounding box center [134, 191] width 145 height 32
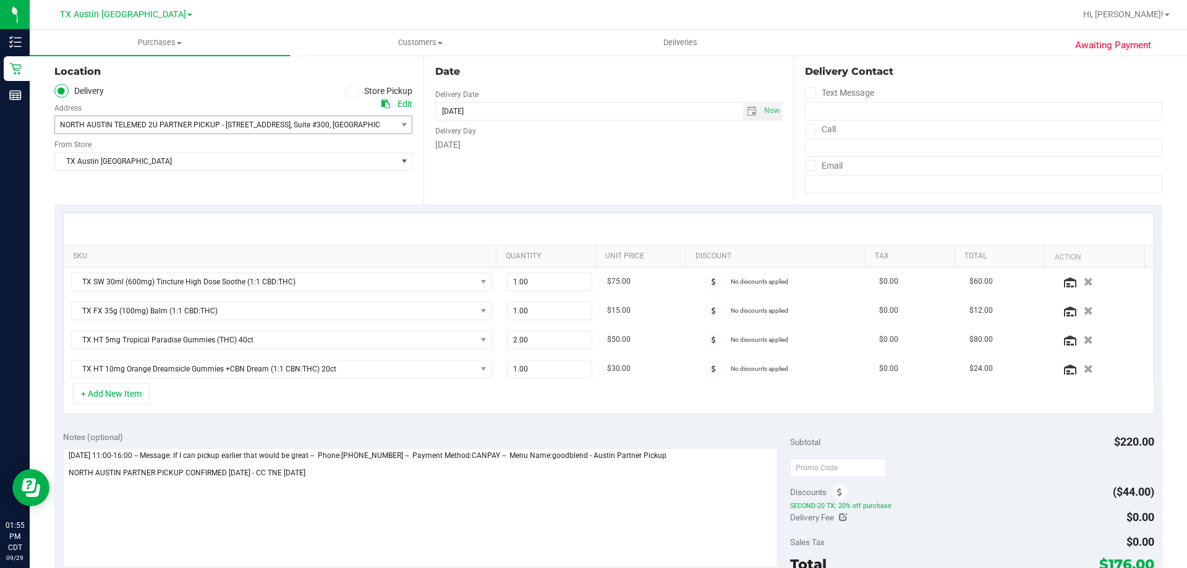
click at [164, 195] on div "Location Delivery Store Pickup Address Edit NORTH AUSTIN TELEMED 2U PARTNER PIC…" at bounding box center [238, 128] width 369 height 151
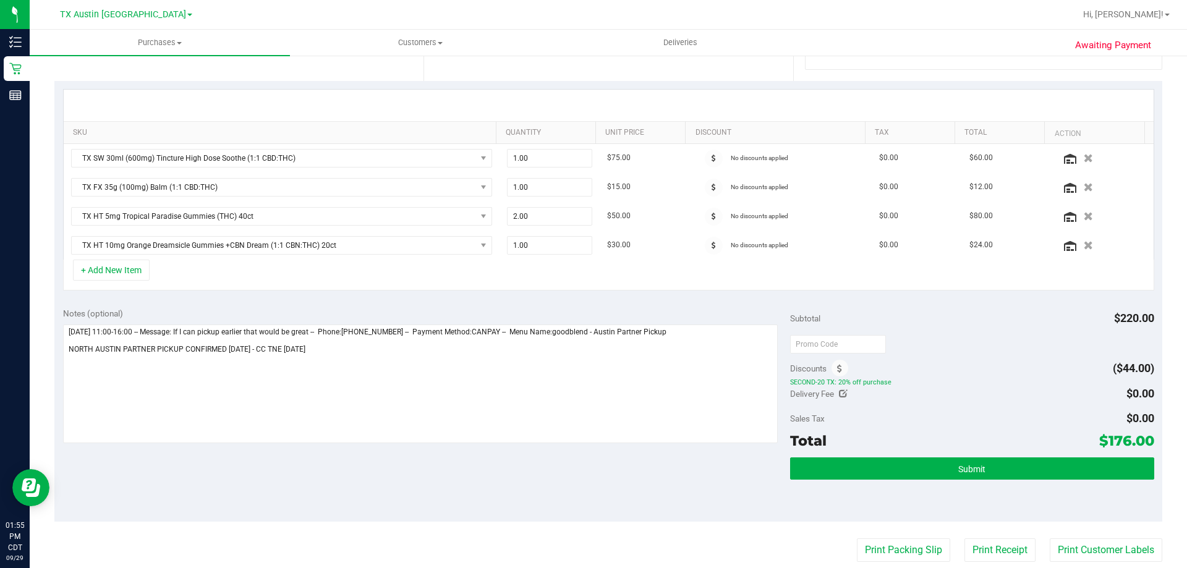
drag, startPoint x: 1098, startPoint y: 439, endPoint x: 1143, endPoint y: 441, distance: 45.1
click at [1143, 441] on span "$176.00" at bounding box center [1126, 440] width 55 height 17
copy span "176.00"
click at [1064, 161] on icon at bounding box center [1070, 159] width 12 height 10
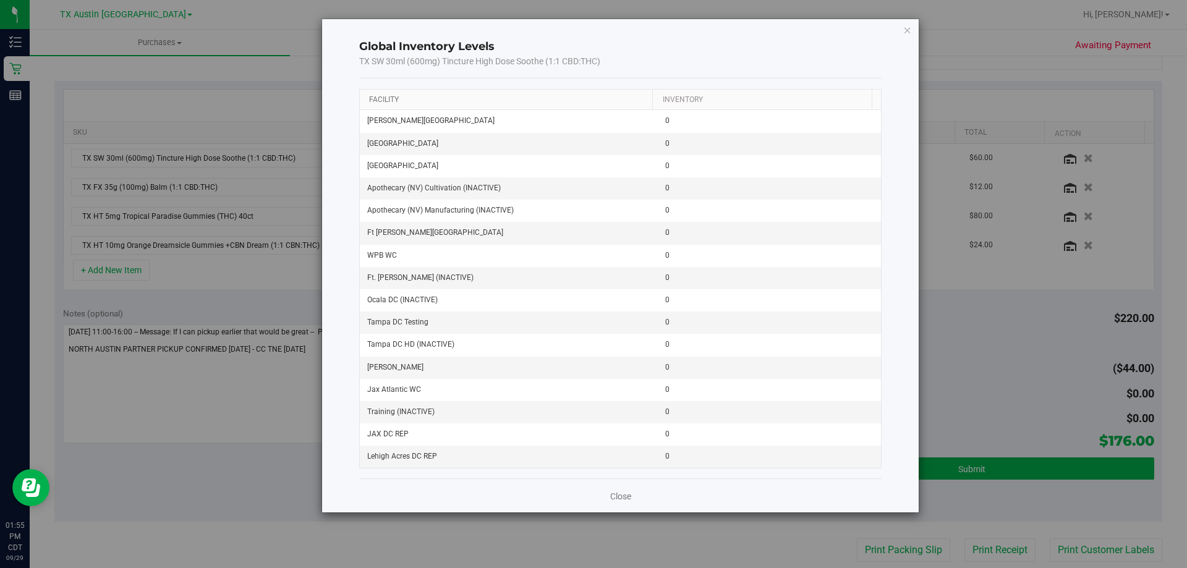
click at [377, 99] on link "Facility" at bounding box center [384, 99] width 30 height 9
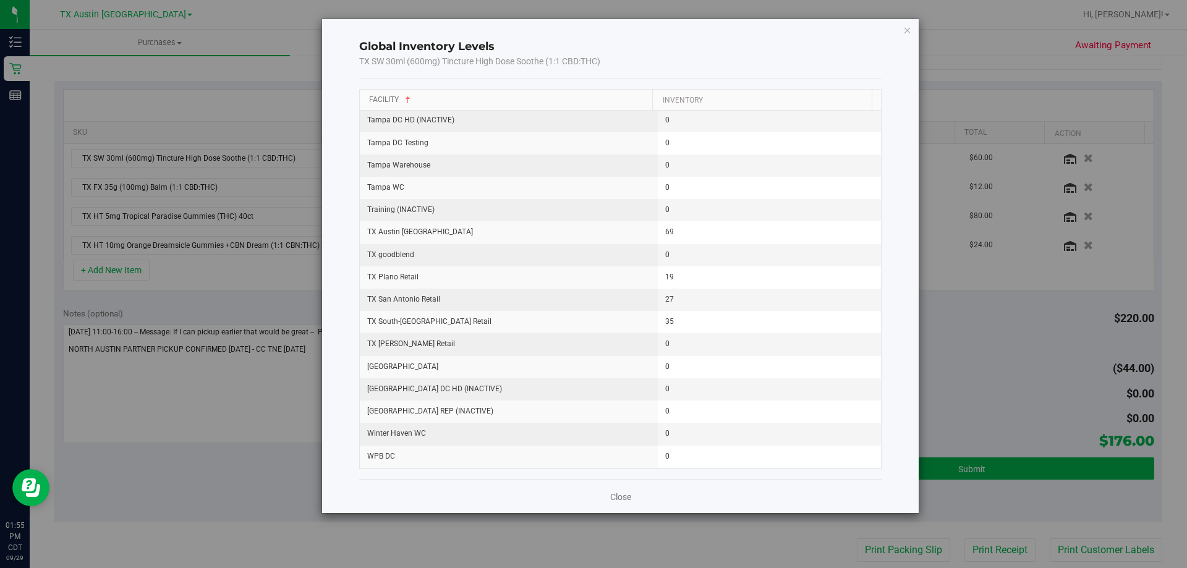
scroll to position [1565, 0]
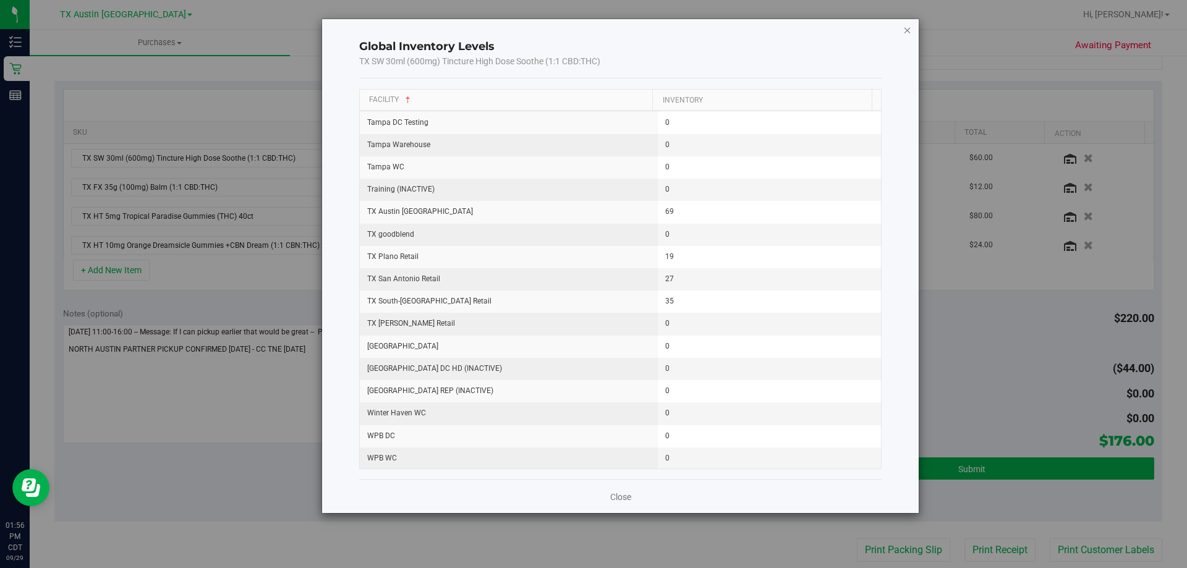
click at [906, 29] on icon "button" at bounding box center [907, 29] width 9 height 15
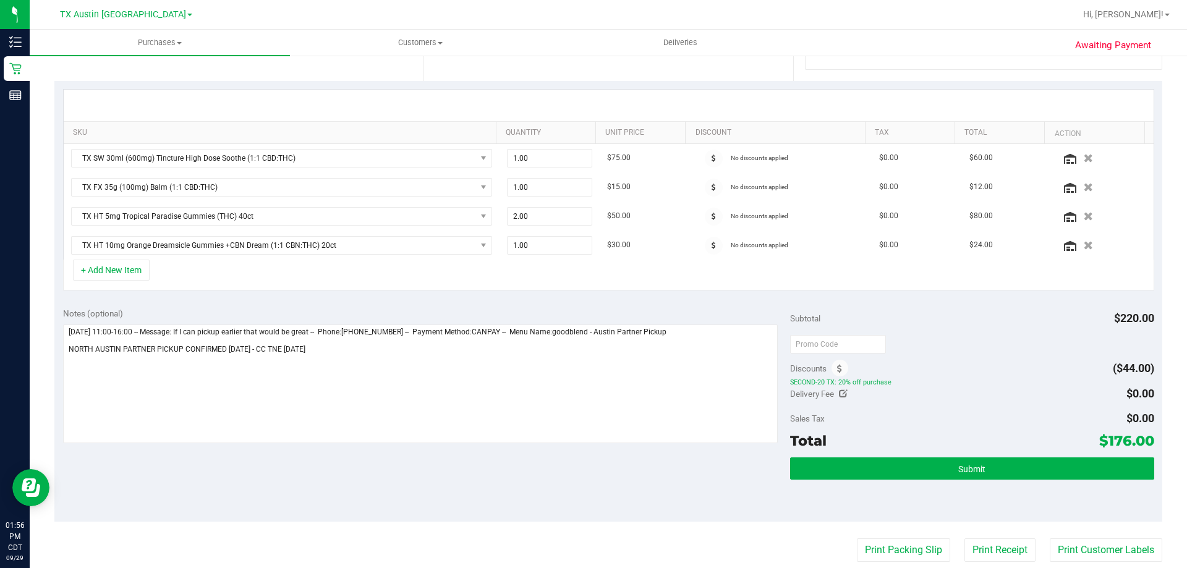
copy span "176.00"
click at [974, 473] on span "Submit" at bounding box center [971, 469] width 27 height 10
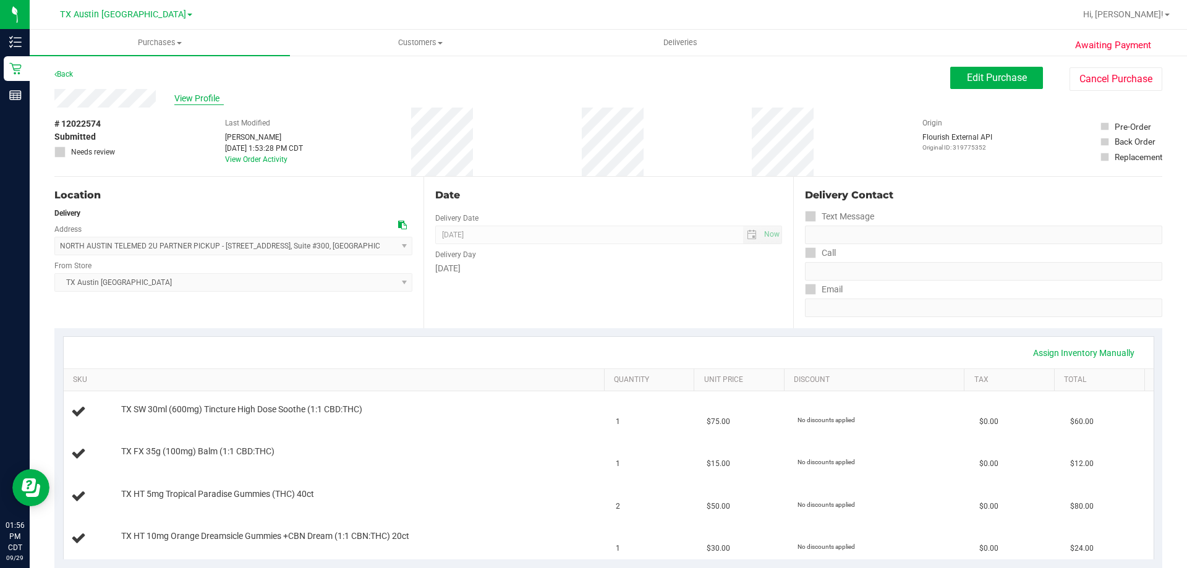
click at [209, 97] on span "View Profile" at bounding box center [198, 98] width 49 height 13
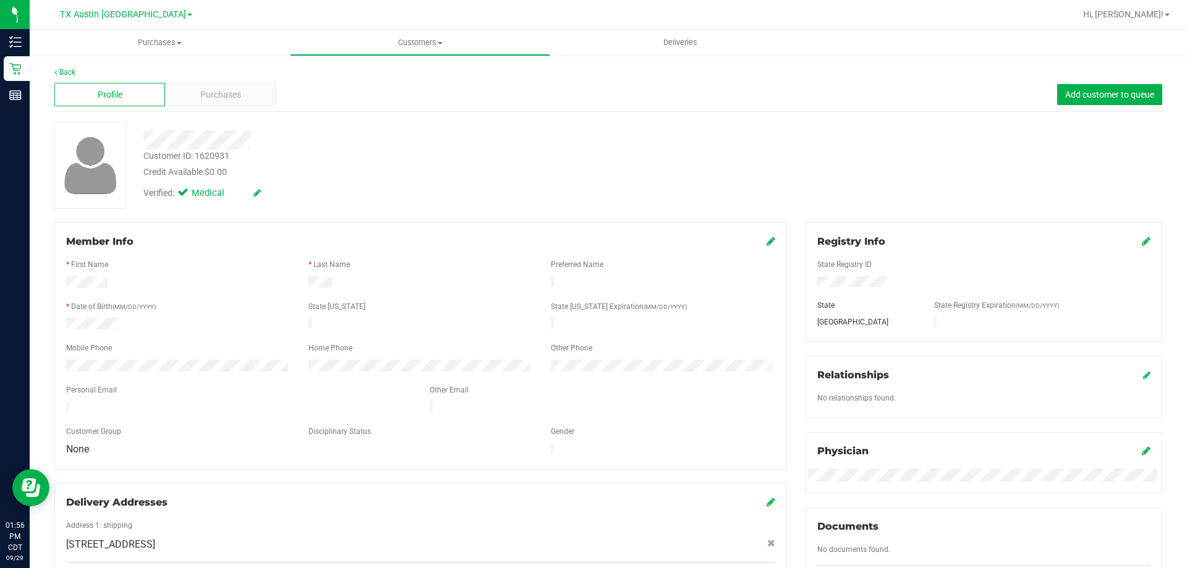
click at [230, 106] on div "Profile Purchases Add customer to queue" at bounding box center [608, 95] width 1108 height 34
click at [179, 95] on div "Purchases" at bounding box center [220, 94] width 111 height 23
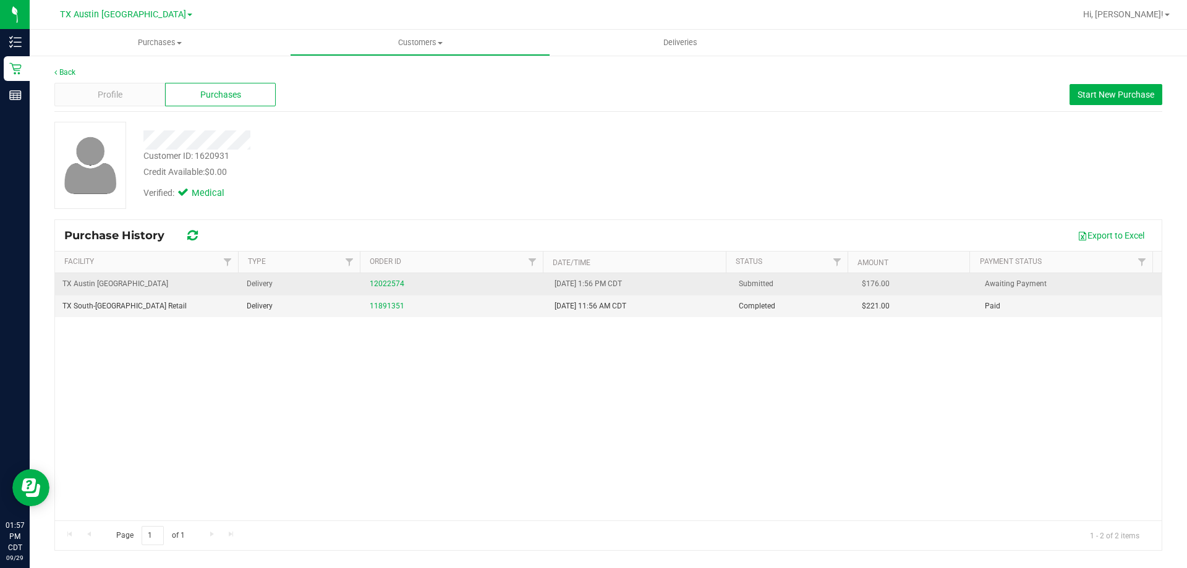
drag, startPoint x: 902, startPoint y: 288, endPoint x: 860, endPoint y: 282, distance: 41.8
click at [860, 282] on td "$176.00" at bounding box center [915, 284] width 123 height 22
copy span "176.00"
